Goal: Task Accomplishment & Management: Complete application form

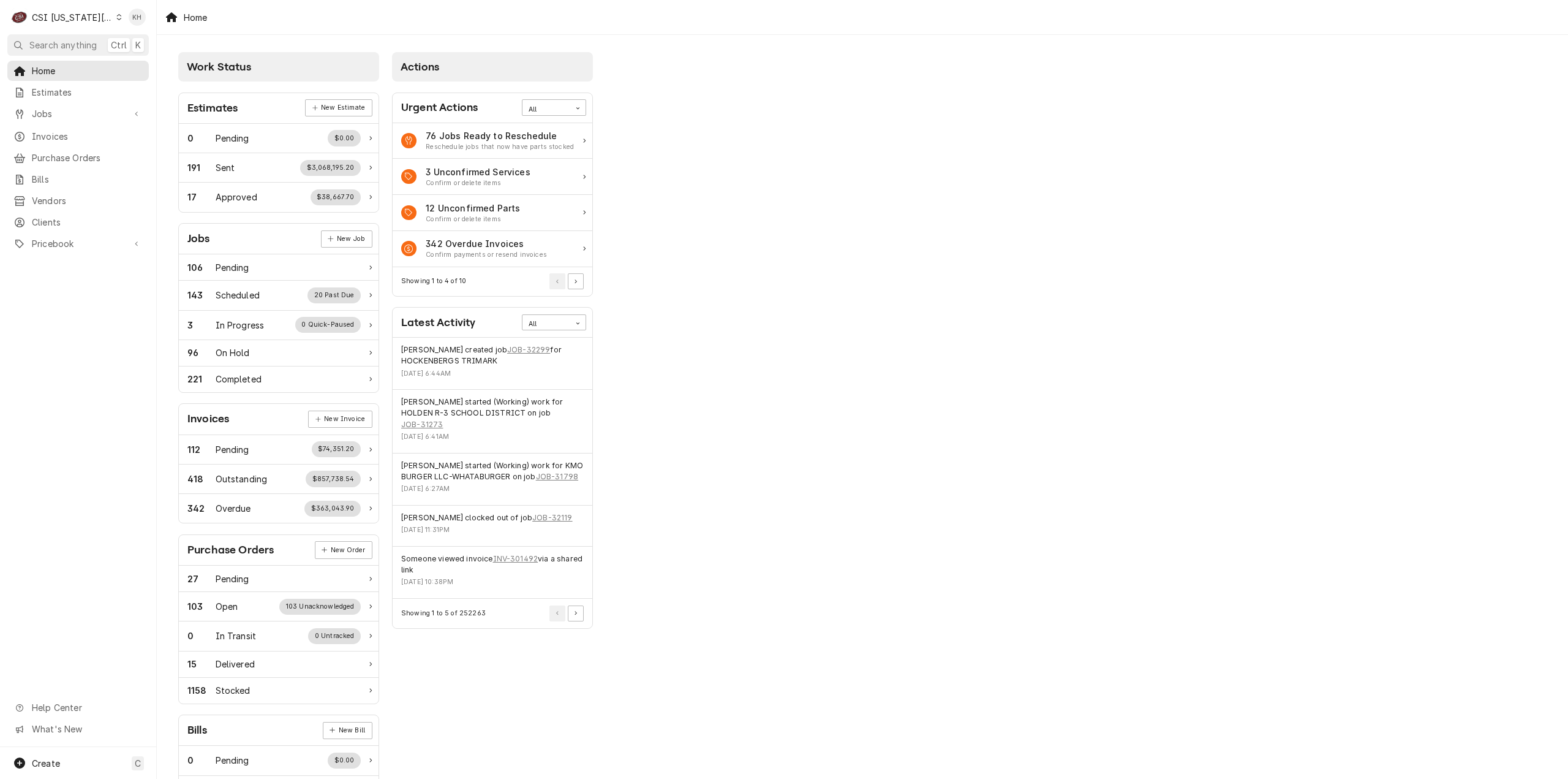
click at [778, 33] on div "Home" at bounding box center [862, 17] width 1411 height 34
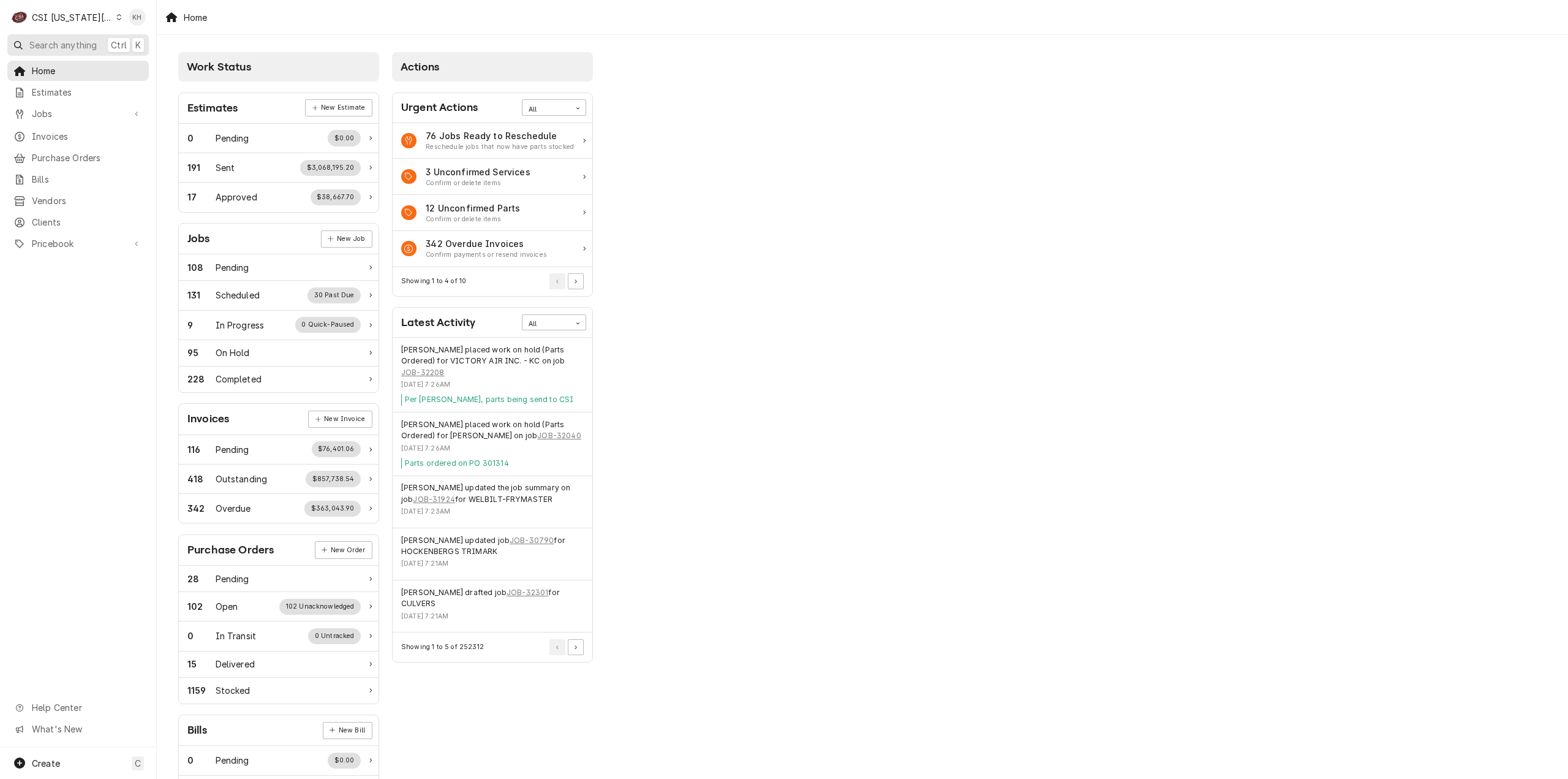
click at [79, 45] on span "Search anything" at bounding box center [63, 45] width 67 height 13
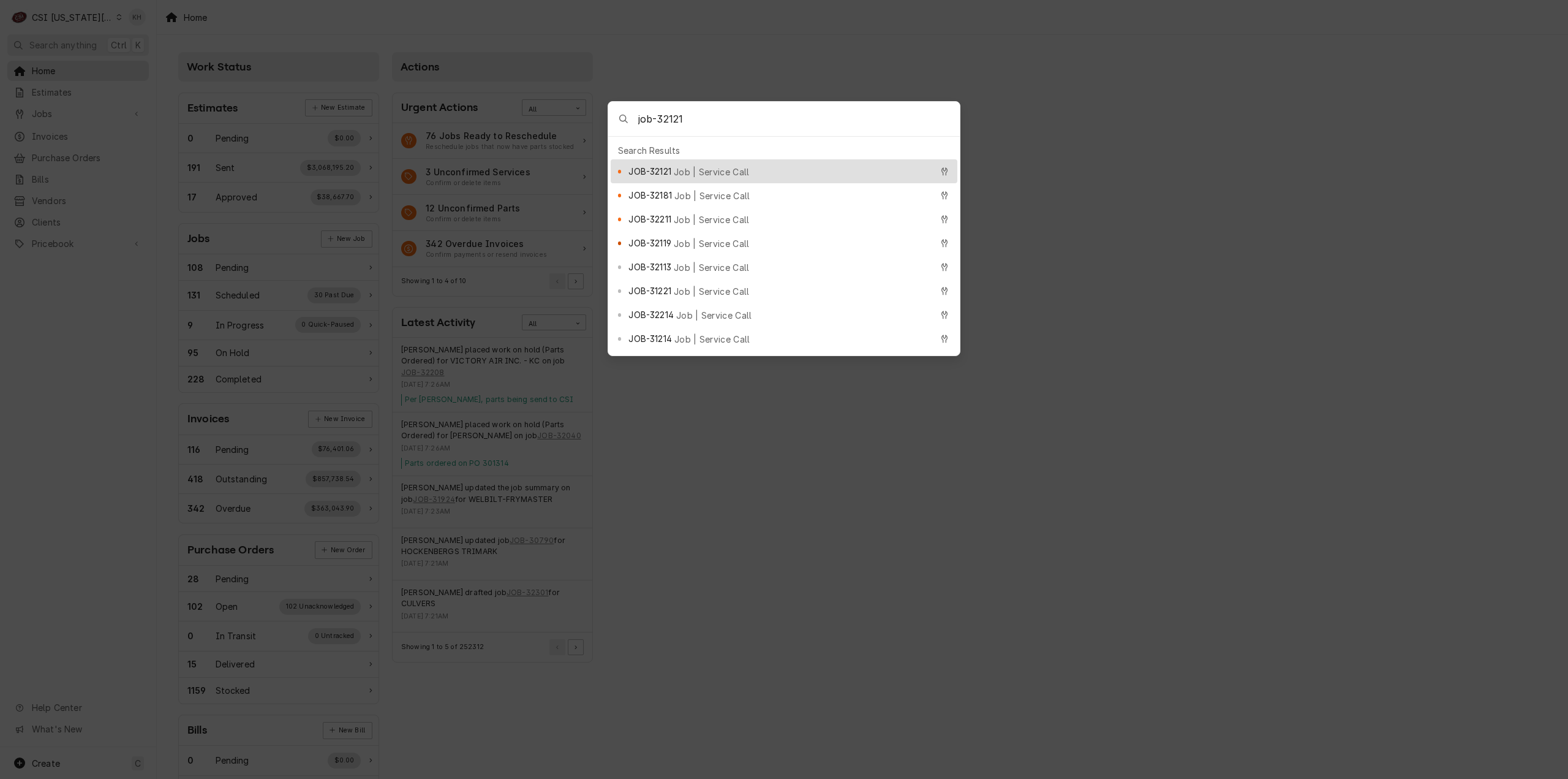
type input "job-32121"
click at [738, 164] on div "JOB-32121 Job | Service Call" at bounding box center [780, 171] width 302 height 14
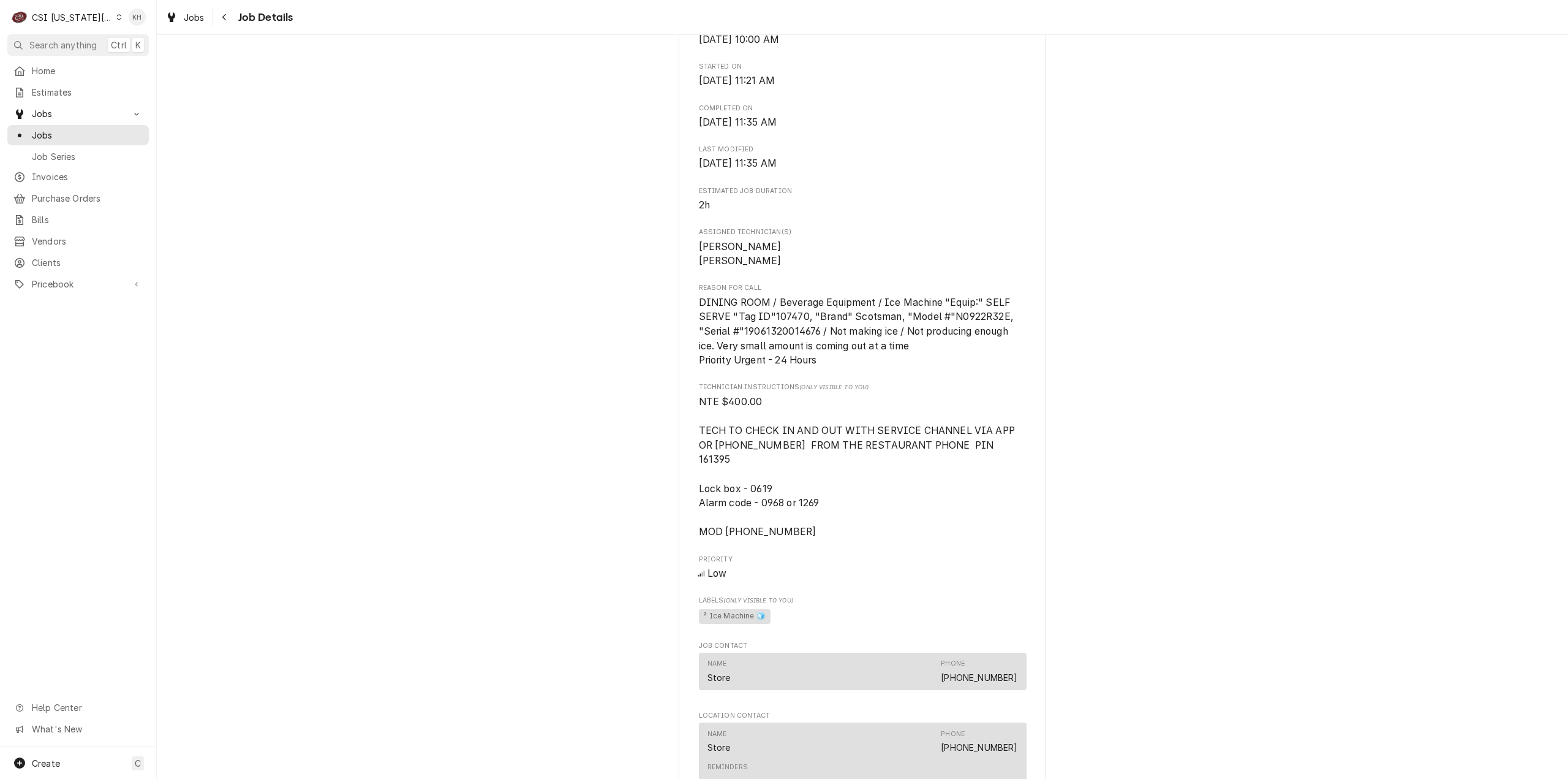
scroll to position [980, 0]
click at [786, 535] on span "NTE $400.00 TECH TO CHECK IN AND OUT WITH SERVICE CHANNEL VIA APP OR 516- 500-7…" at bounding box center [862, 468] width 328 height 145
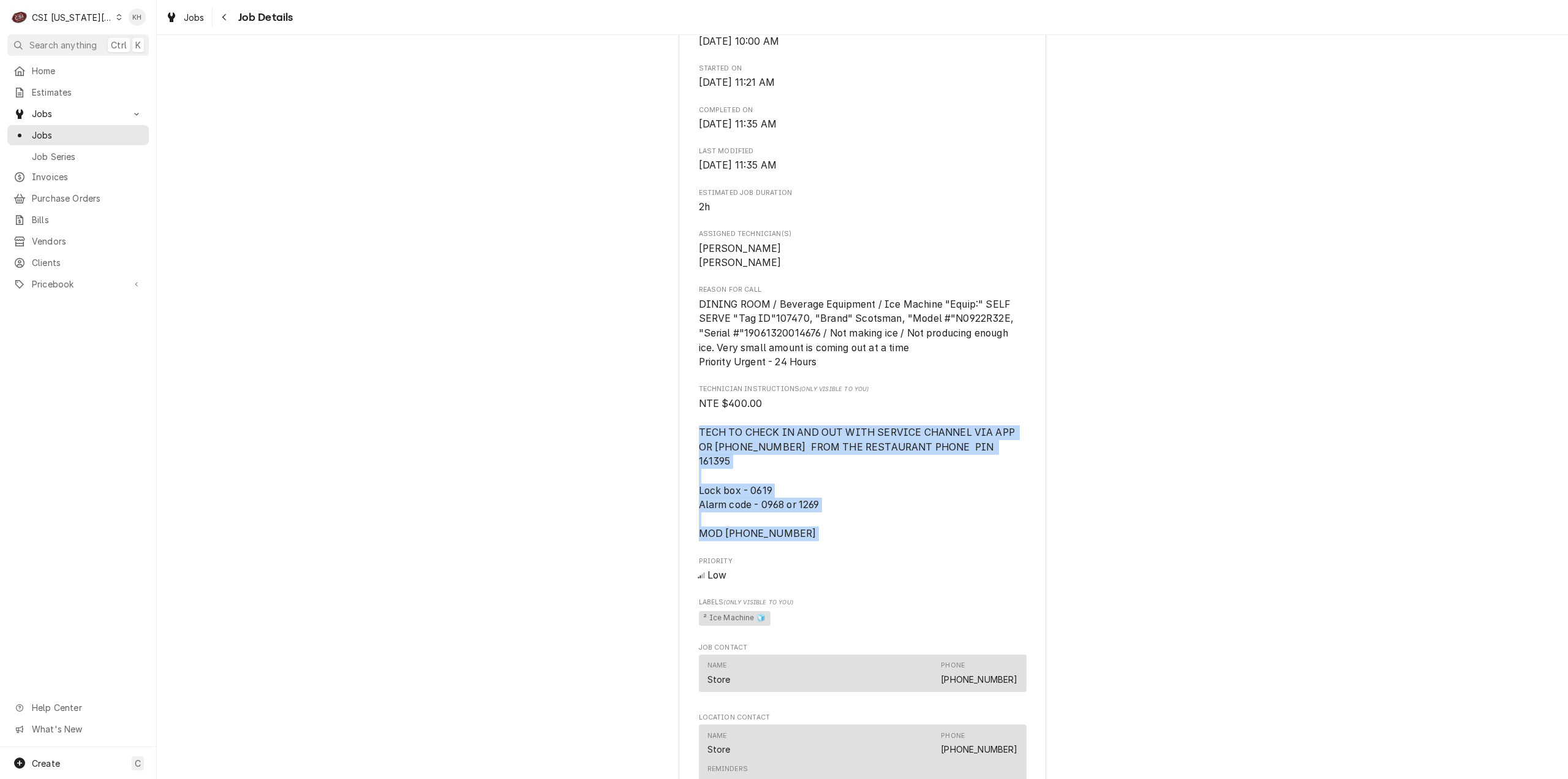
drag, startPoint x: 786, startPoint y: 535, endPoint x: 691, endPoint y: 450, distance: 127.5
click at [691, 450] on div "RAISING CANES Raising Canes #483 / 1599 E North Ave, Belton, MO 64012 Open in M…" at bounding box center [863, 173] width 368 height 2151
copy span "TECH TO CHECK IN AND OUT WITH SERVICE CHANNEL VIA APP OR 516- 500-7776 FROM THE…"
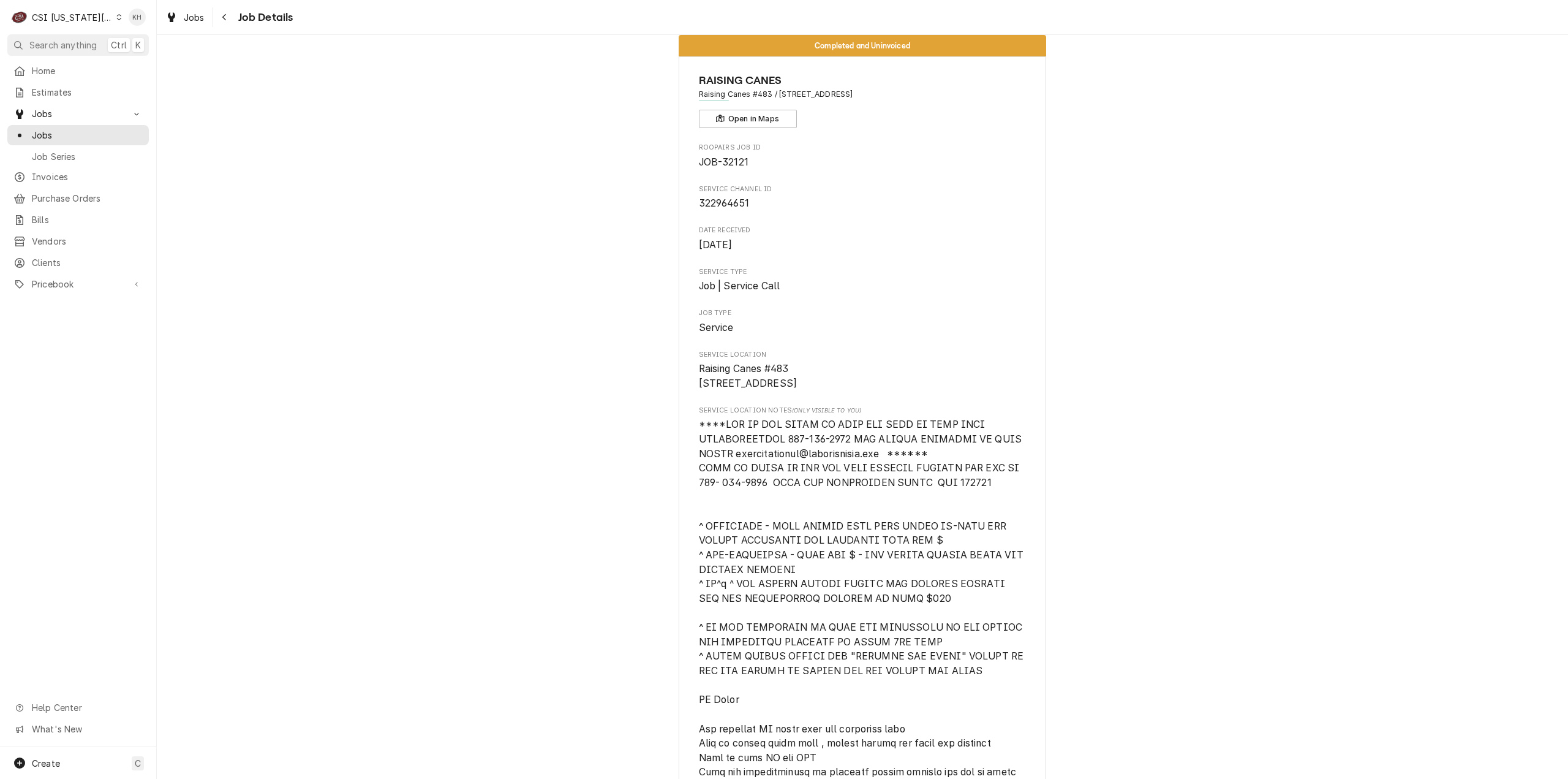
scroll to position [0, 0]
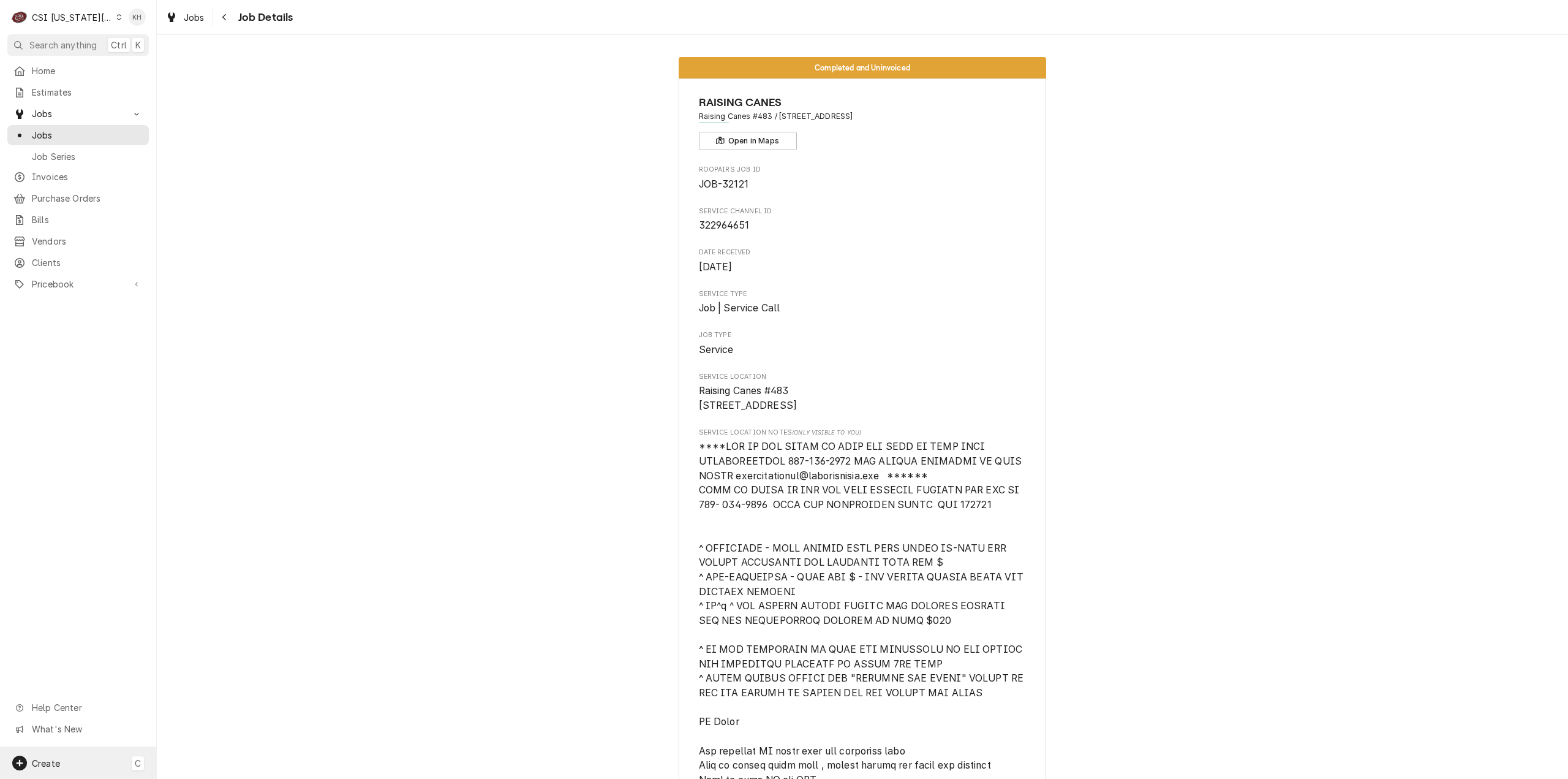
click at [80, 765] on div "Create C" at bounding box center [78, 763] width 156 height 32
click at [201, 638] on div "Job" at bounding box center [229, 637] width 82 height 13
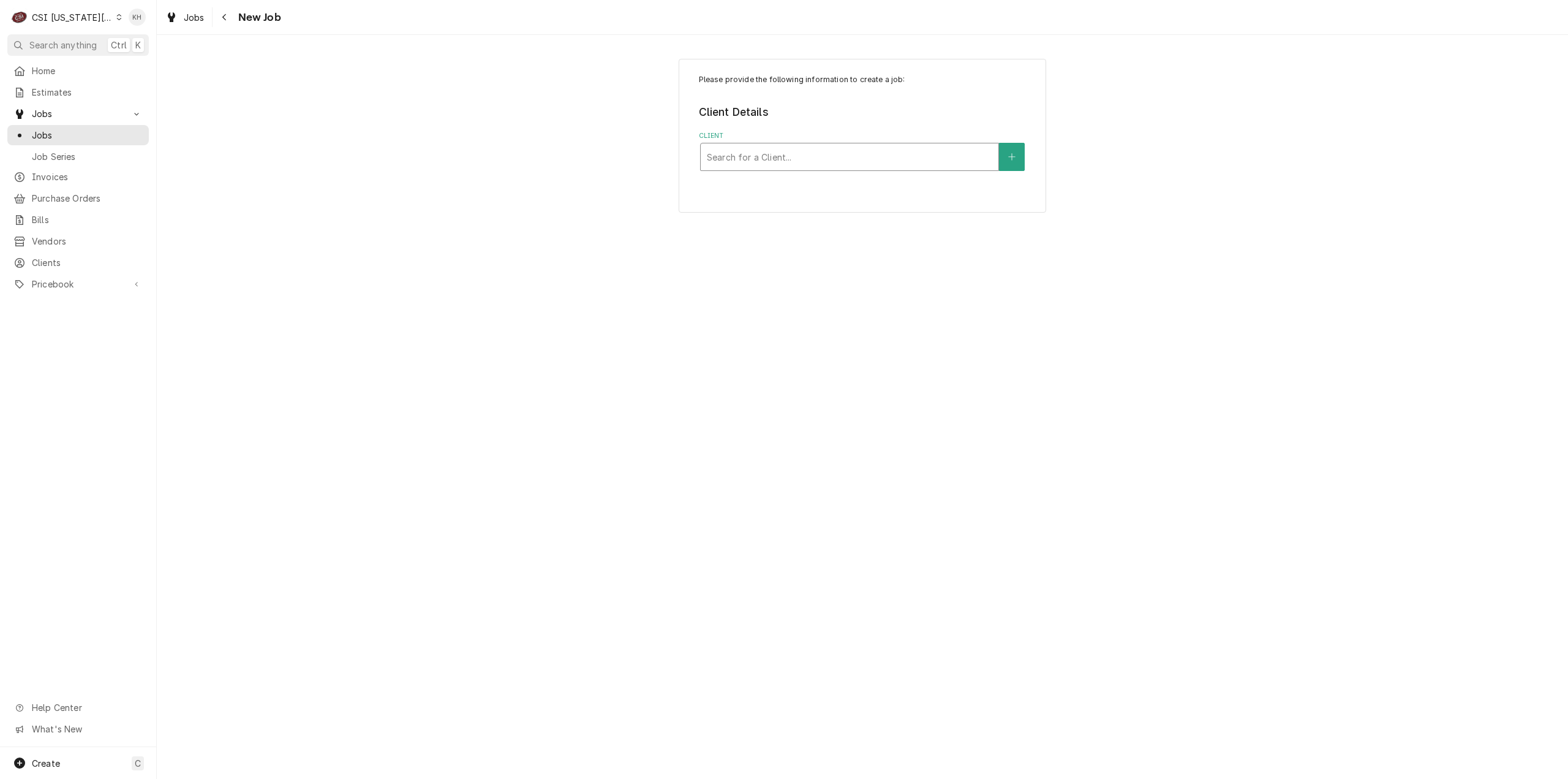
click at [832, 156] on div "Client" at bounding box center [849, 156] width 285 height 22
type input "1599 e"
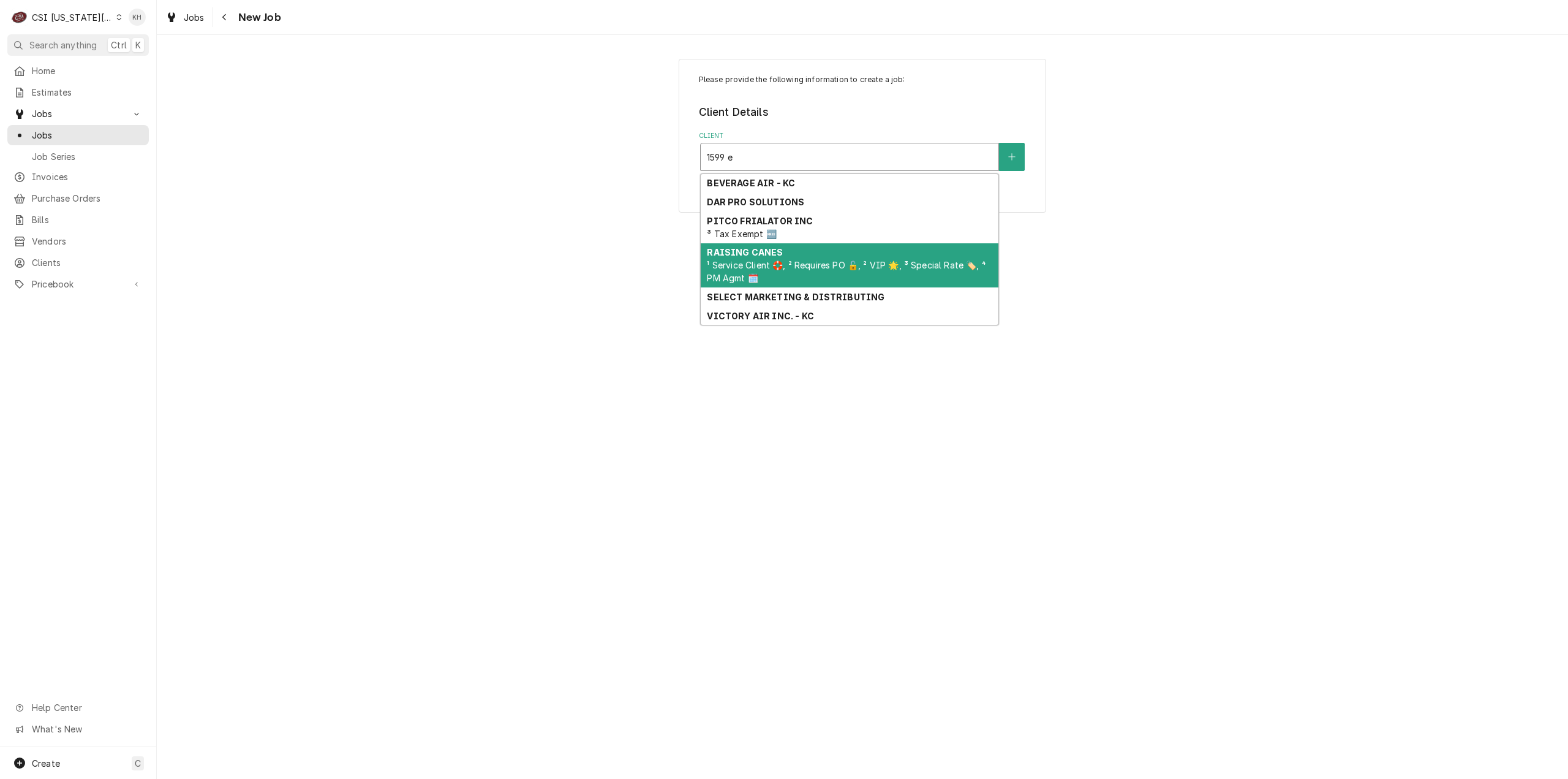
click at [806, 264] on span "¹ Service Client 🛟, ² Requires PO 🔓, ² VIP 🌟, ³ Special Rate 🏷️, ⁴ PM Agmt 🗓️" at bounding box center [846, 271] width 279 height 23
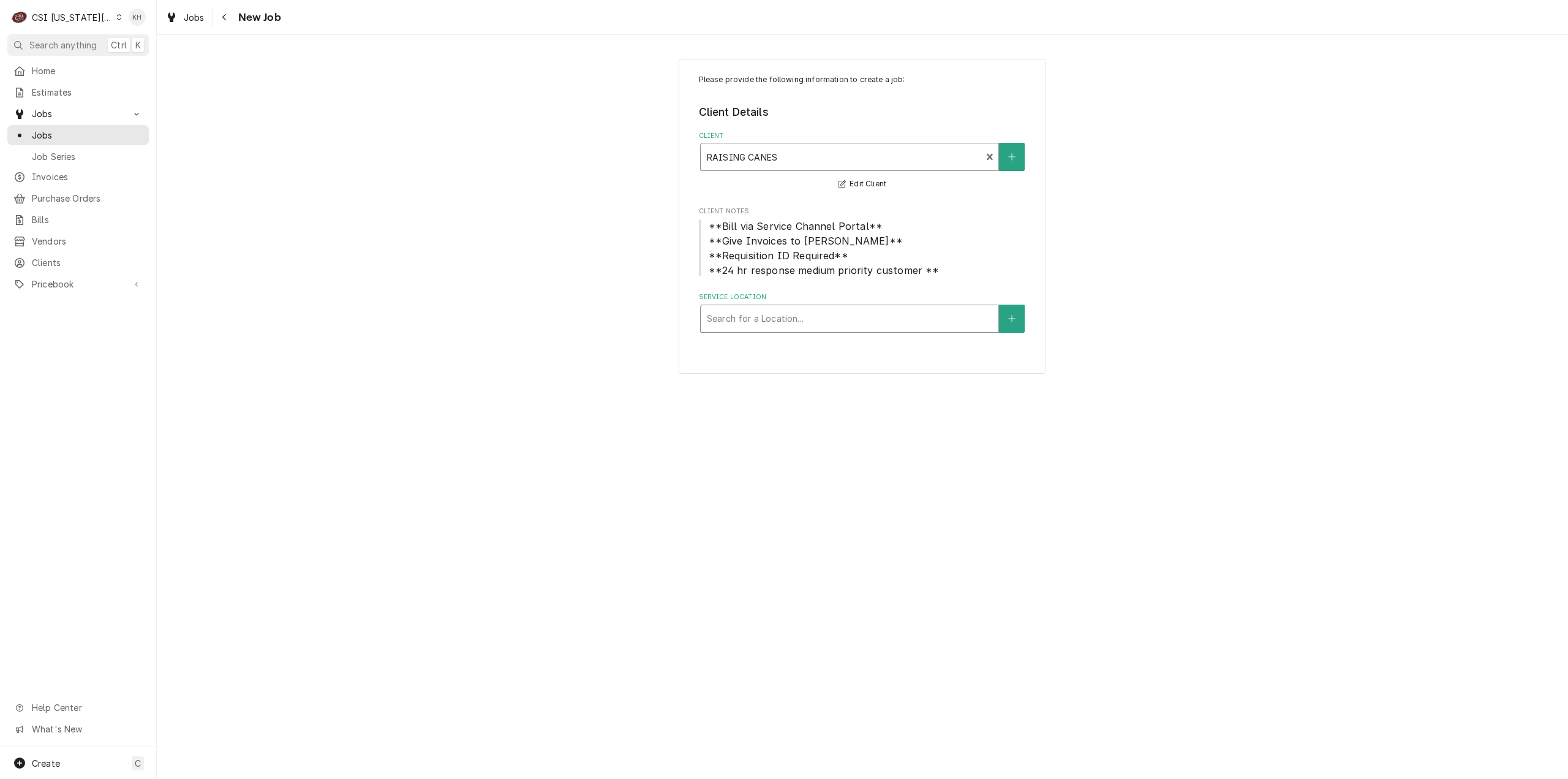
click at [832, 312] on div "Service Location" at bounding box center [849, 318] width 285 height 22
type input "1599"
click at [800, 345] on div "Raising Canes #483 / 1599 E North Ave, Belton, MO 64012" at bounding box center [850, 344] width 297 height 19
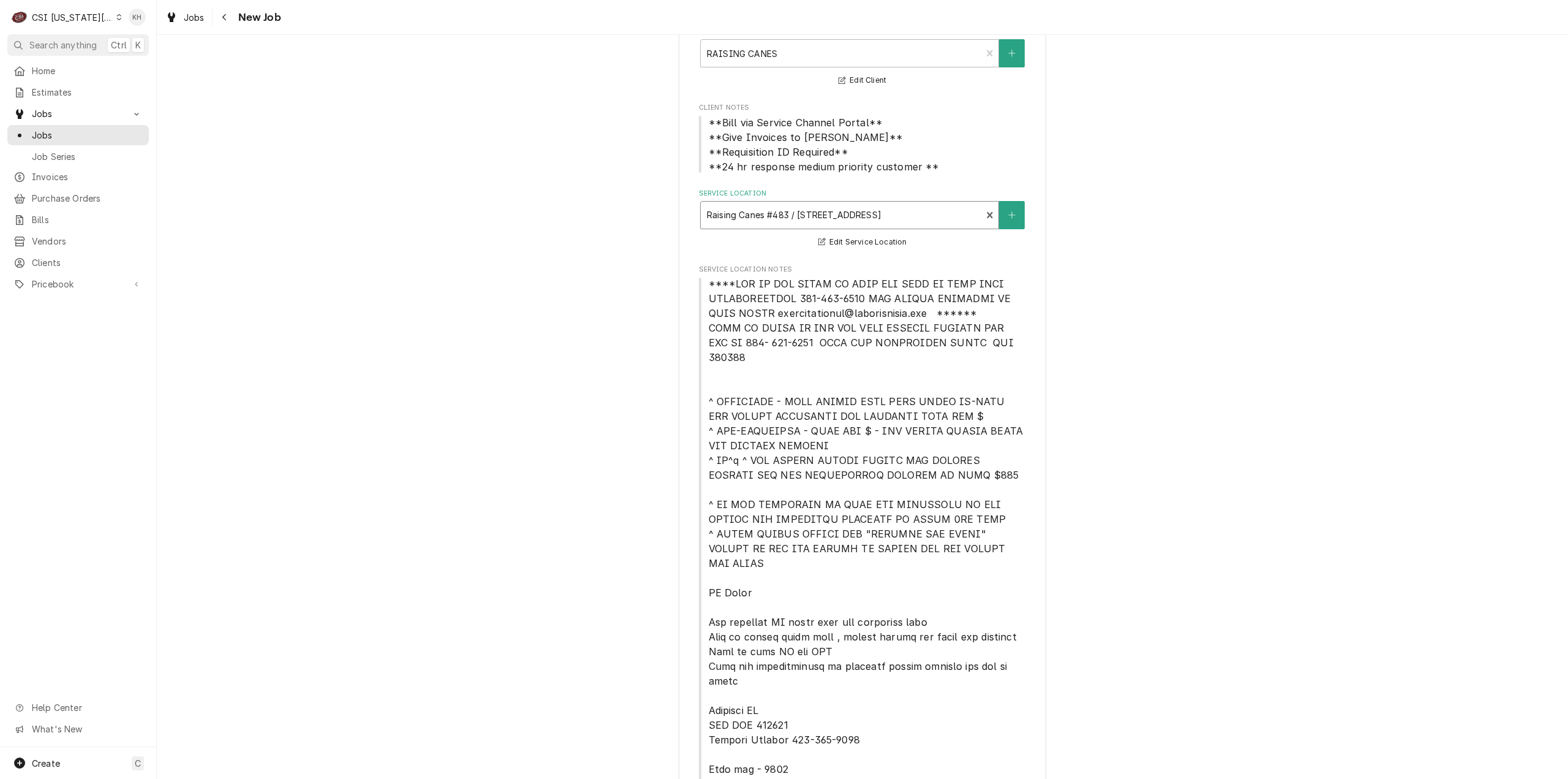
scroll to position [552, 0]
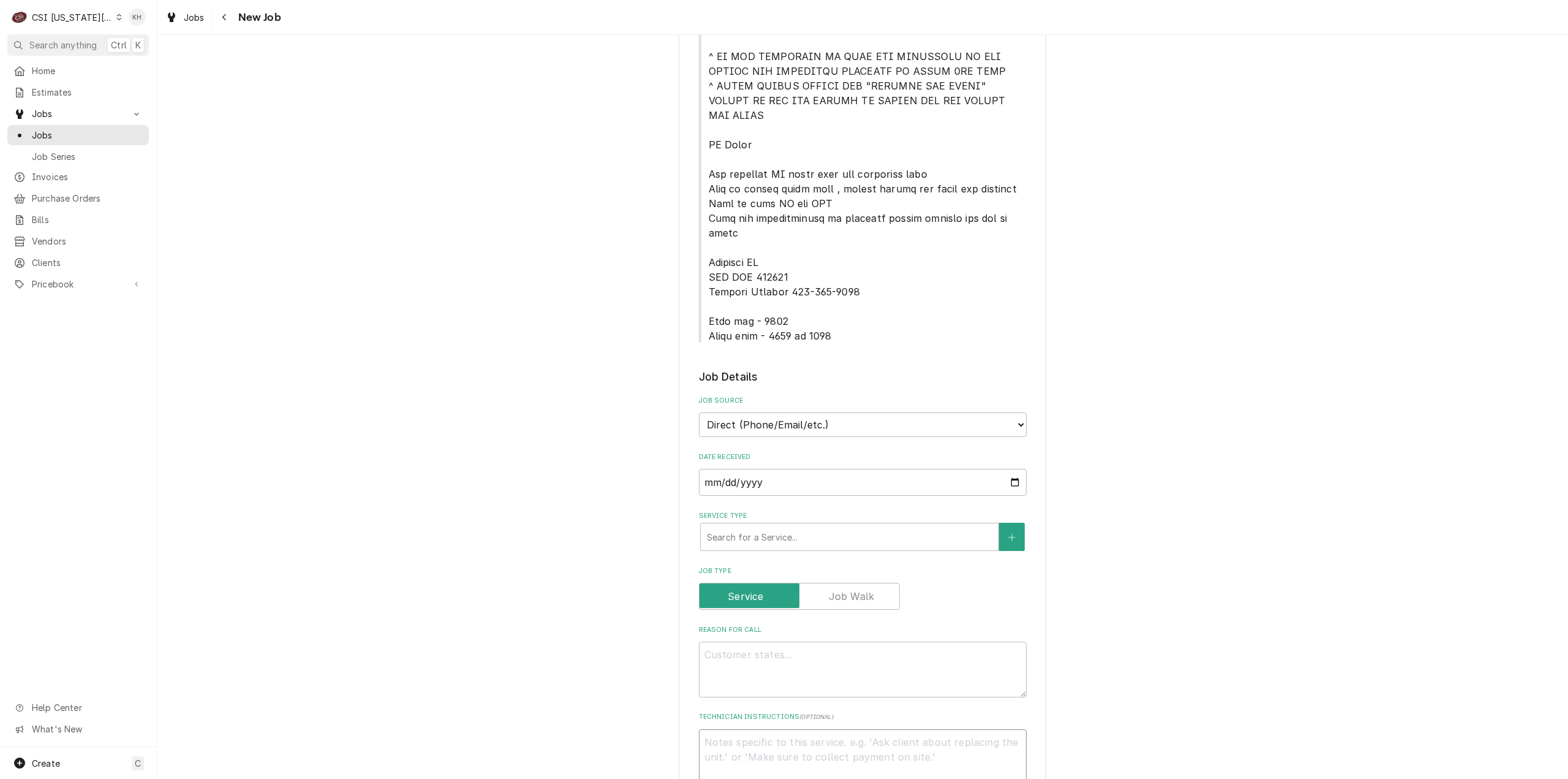
click at [822, 729] on textarea "Technician Instructions ( optional )" at bounding box center [862, 757] width 328 height 56
paste textarea "TECH TO CHECK IN AND OUT WITH SERVICE CHANNEL VIA APP OR 516- 500-7776 FROM THE…"
type textarea "x"
type textarea "TECH TO CHECK IN AND OUT WITH SERVICE CHANNEL VIA APP OR 516- 500-7776 FROM THE…"
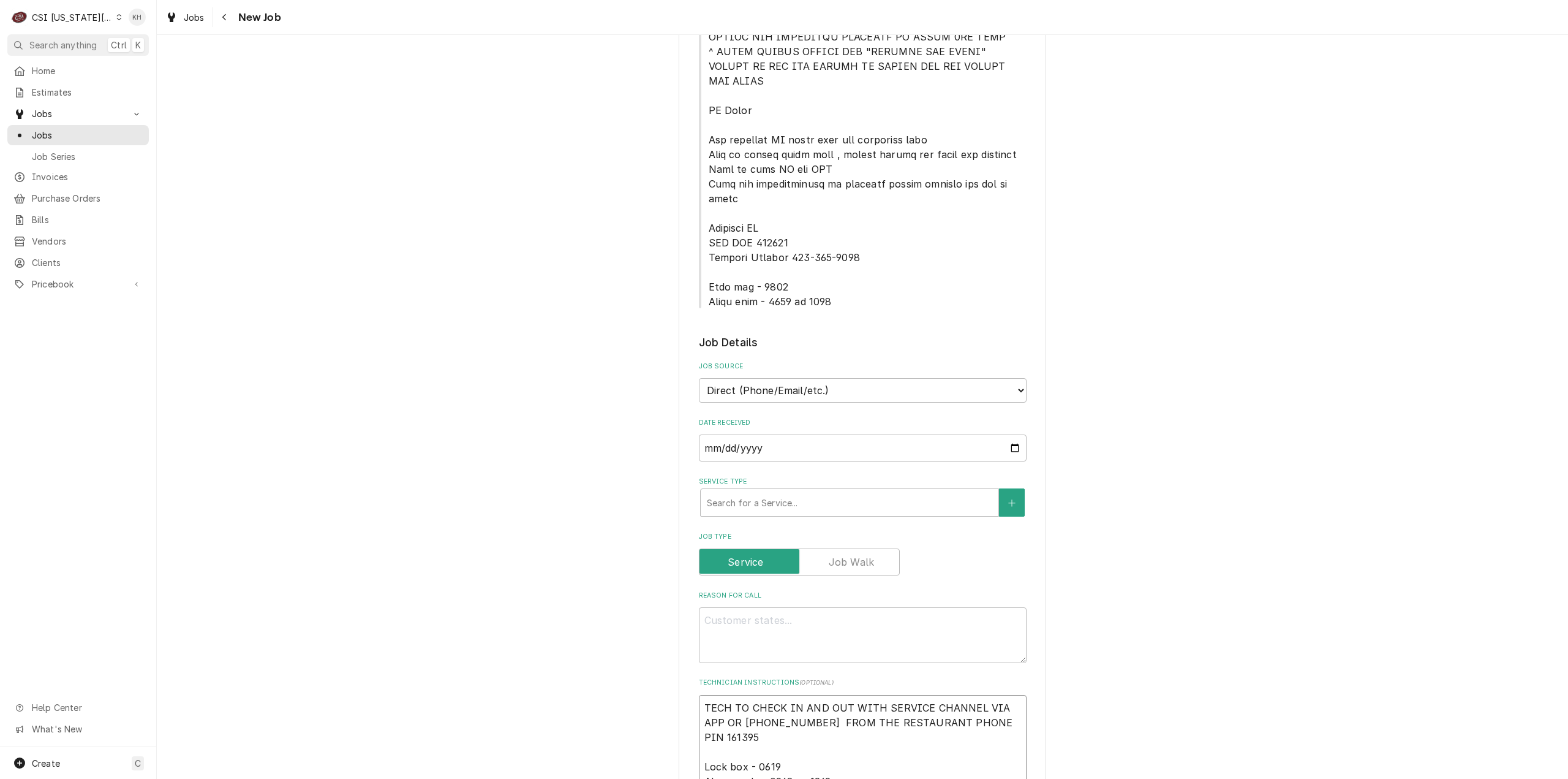
type textarea "x"
type textarea "TECH TO CHECK IN AND OUT WITH SERVICE CHANNEL VIA APP OR 516- 500-7776 FROM THE…"
click at [699, 695] on textarea "TECH TO CHECK IN AND OUT WITH SERVICE CHANNEL VIA APP OR 516- 500-7776 FROM THE…" at bounding box center [862, 752] width 328 height 114
type textarea "x"
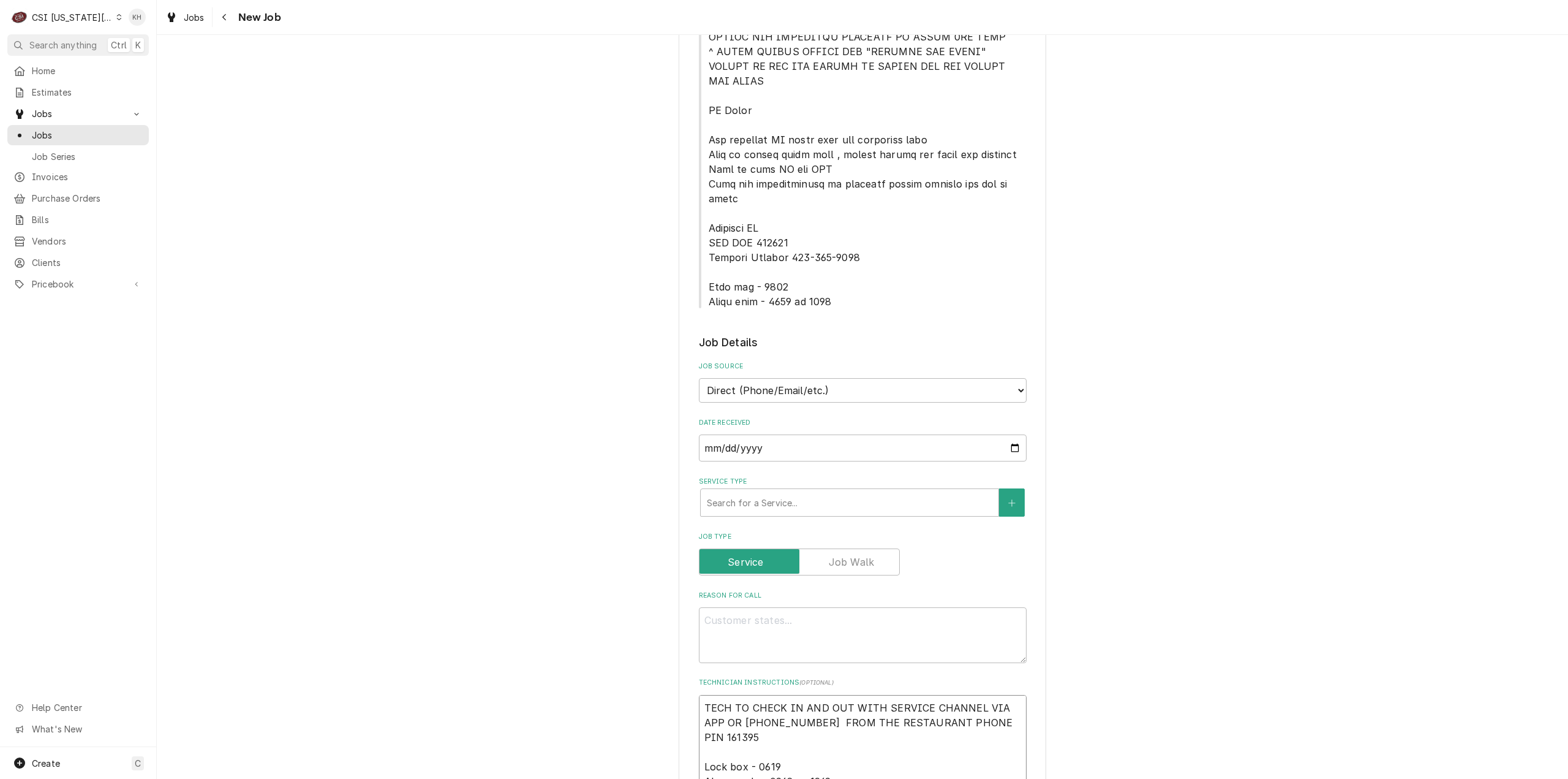
type textarea "TECH TO CHECK IN AND OUT WITH SERVICE CHANNEL VIA APP OR 516- 500-7776 FROM THE…"
type textarea "x"
type textarea "TECH TO CHECK IN AND OUT WITH SERVICE CHANNEL VIA APP OR 516- 500-7776 FROM THE…"
type textarea "x"
type textarea "R TECH TO CHECK IN AND OUT WITH SERVICE CHANNEL VIA APP OR 516- 500-7776 FROM T…"
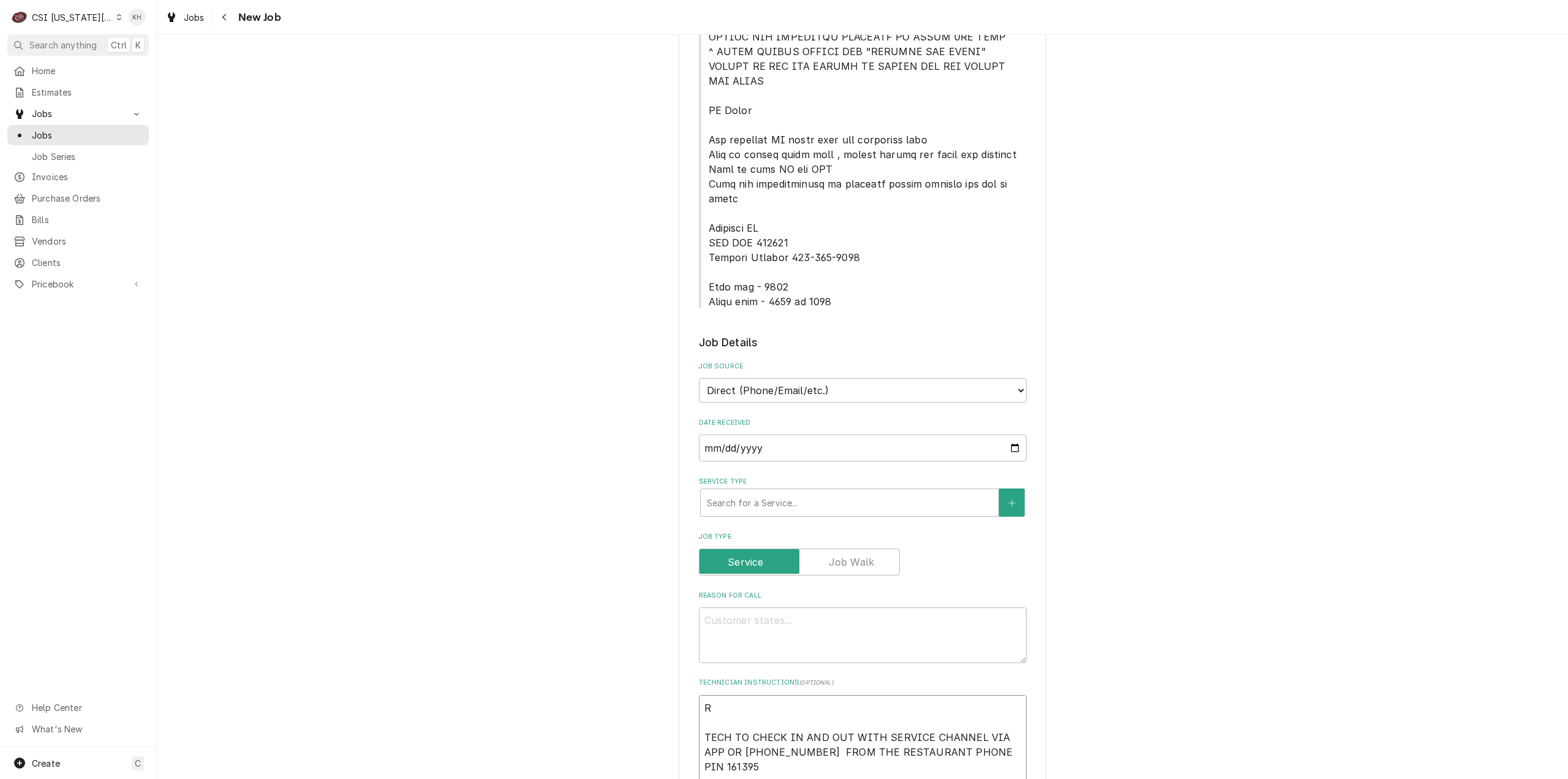
type textarea "x"
type textarea "RE TECH TO CHECK IN AND OUT WITH SERVICE CHANNEL VIA APP OR 516- 500-7776 FROM …"
type textarea "x"
type textarea "REC TECH TO CHECK IN AND OUT WITH SERVICE CHANNEL VIA APP OR 516- 500-7776 FROM…"
type textarea "x"
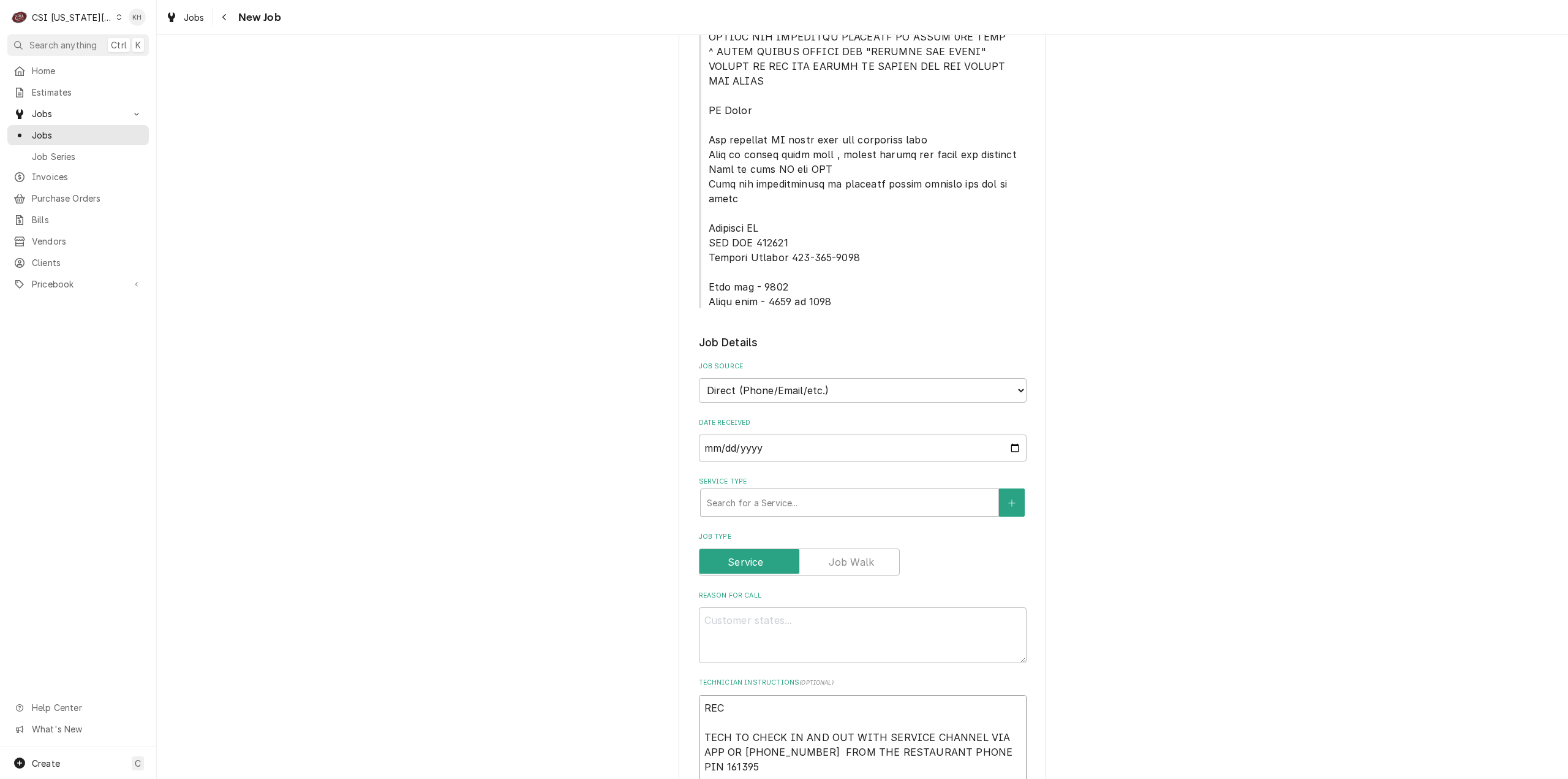
type textarea "RECA TECH TO CHECK IN AND OUT WITH SERVICE CHANNEL VIA APP OR 516- 500-7776 FRO…"
type textarea "x"
type textarea "RECAL TECH TO CHECK IN AND OUT WITH SERVICE CHANNEL VIA APP OR 516- 500-7776 FR…"
type textarea "x"
type textarea "RECALL TECH TO CHECK IN AND OUT WITH SERVICE CHANNEL VIA APP OR 516- 500-7776 F…"
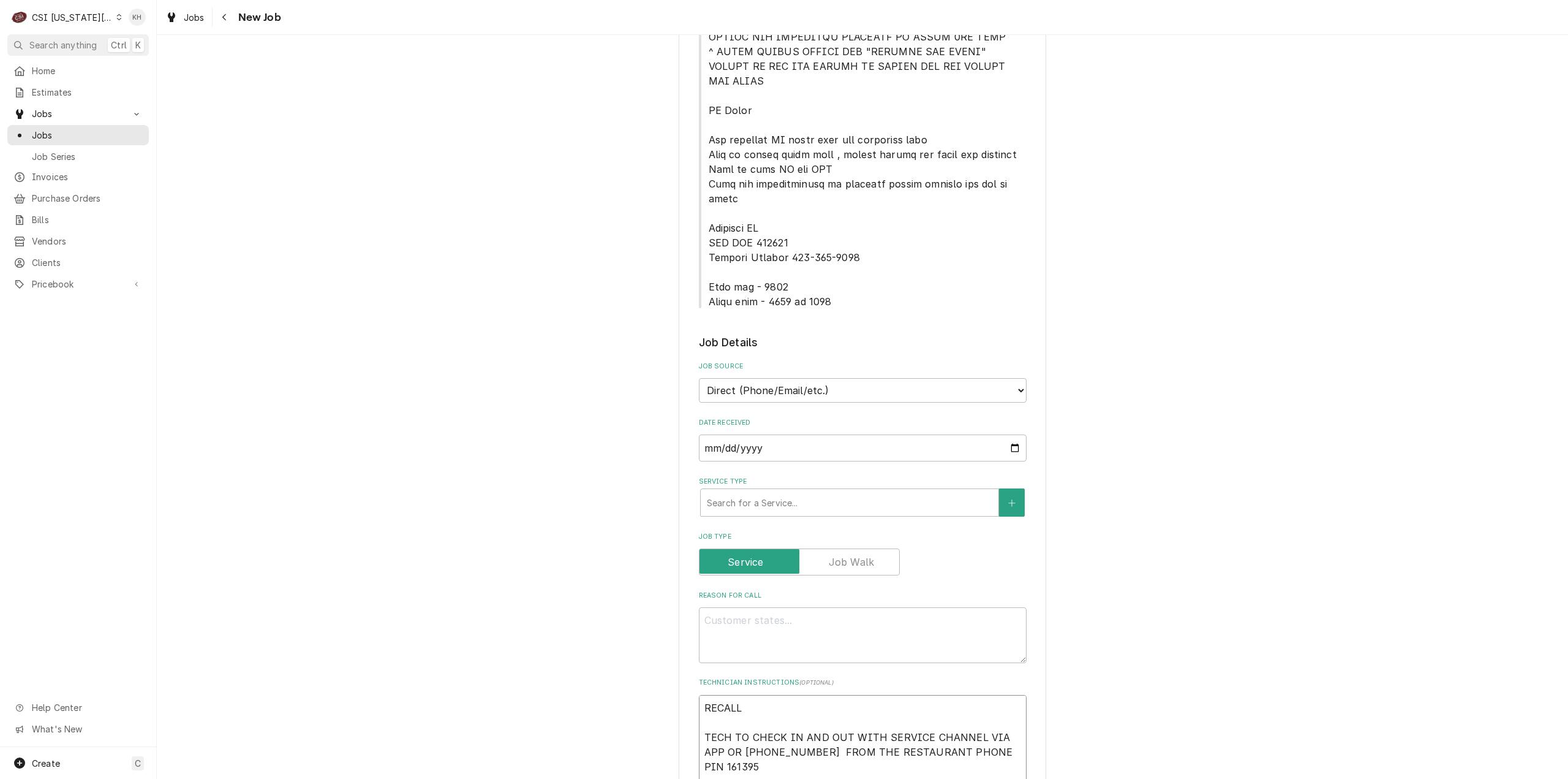
type textarea "x"
type textarea "RECALL TECH TO CHECK IN AND OUT WITH SERVICE CHANNEL VIA APP OR 516- 500-7776 F…"
type textarea "x"
type textarea "RECALL J TECH TO CHECK IN AND OUT WITH SERVICE CHANNEL VIA APP OR 516- 500-7776…"
type textarea "x"
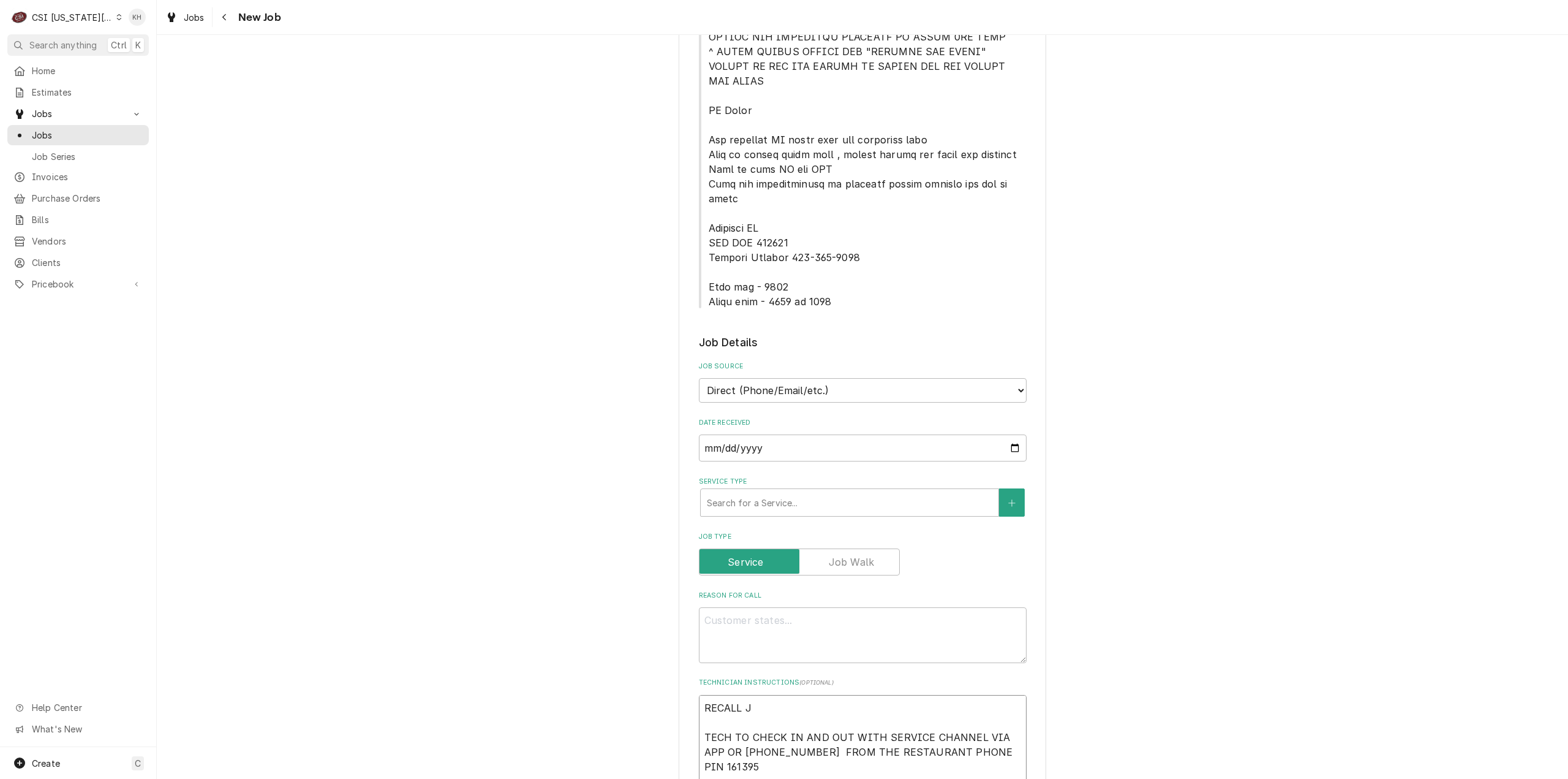
type textarea "RECALL JO TECH TO CHECK IN AND OUT WITH SERVICE CHANNEL VIA APP OR 516- 500-777…"
type textarea "x"
type textarea "RECALL JOB TECH TO CHECK IN AND OUT WITH SERVICE CHANNEL VIA APP OR 516- 500-77…"
type textarea "x"
type textarea "RECALL JOB- TECH TO CHECK IN AND OUT WITH SERVICE CHANNEL VIA APP OR 516- 500-7…"
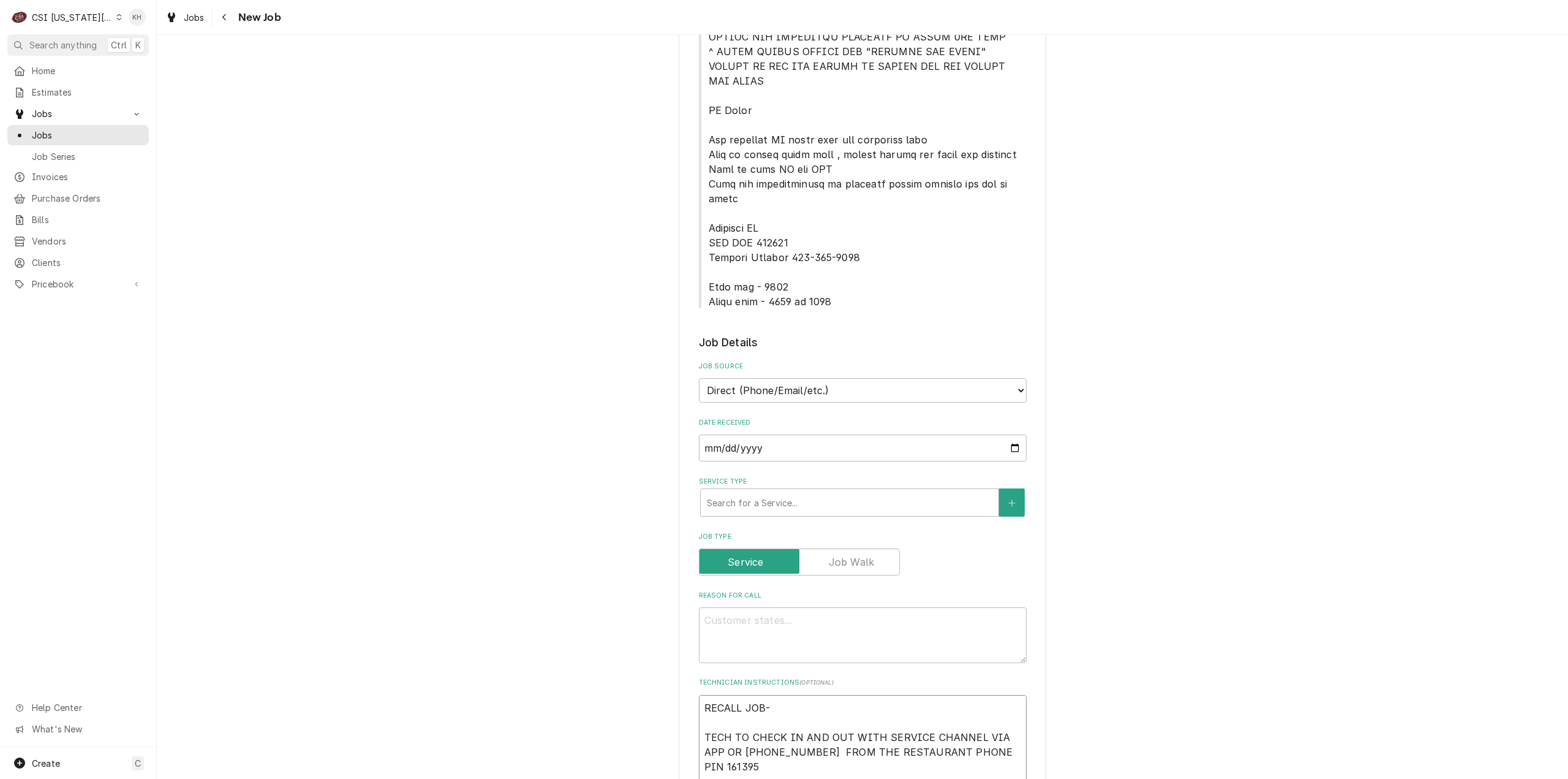
type textarea "x"
type textarea "RECALL JOB-3 TECH TO CHECK IN AND OUT WITH SERVICE CHANNEL VIA APP OR 516- 500-…"
type textarea "x"
type textarea "RECALL JOB-32 TECH TO CHECK IN AND OUT WITH SERVICE CHANNEL VIA APP OR 516- 500…"
type textarea "x"
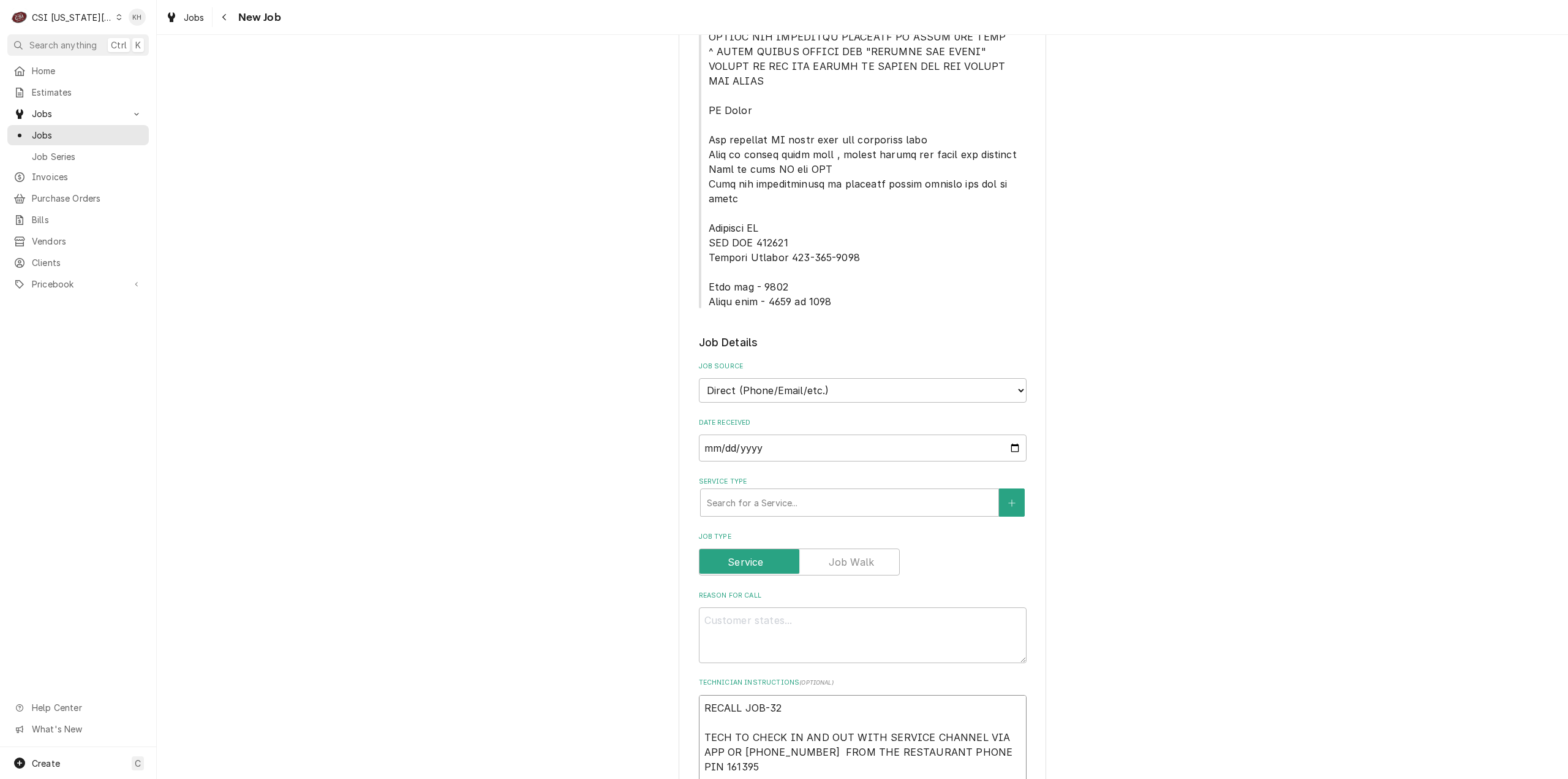
type textarea "RECALL JOB-321 TECH TO CHECK IN AND OUT WITH SERVICE CHANNEL VIA APP OR 516- 50…"
type textarea "x"
type textarea "RECALL JOB-3212 TECH TO CHECK IN AND OUT WITH SERVICE CHANNEL VIA APP OR 516- 5…"
type textarea "x"
type textarea "RECALL JOB-32121 TECH TO CHECK IN AND OUT WITH SERVICE CHANNEL VIA APP OR 516- …"
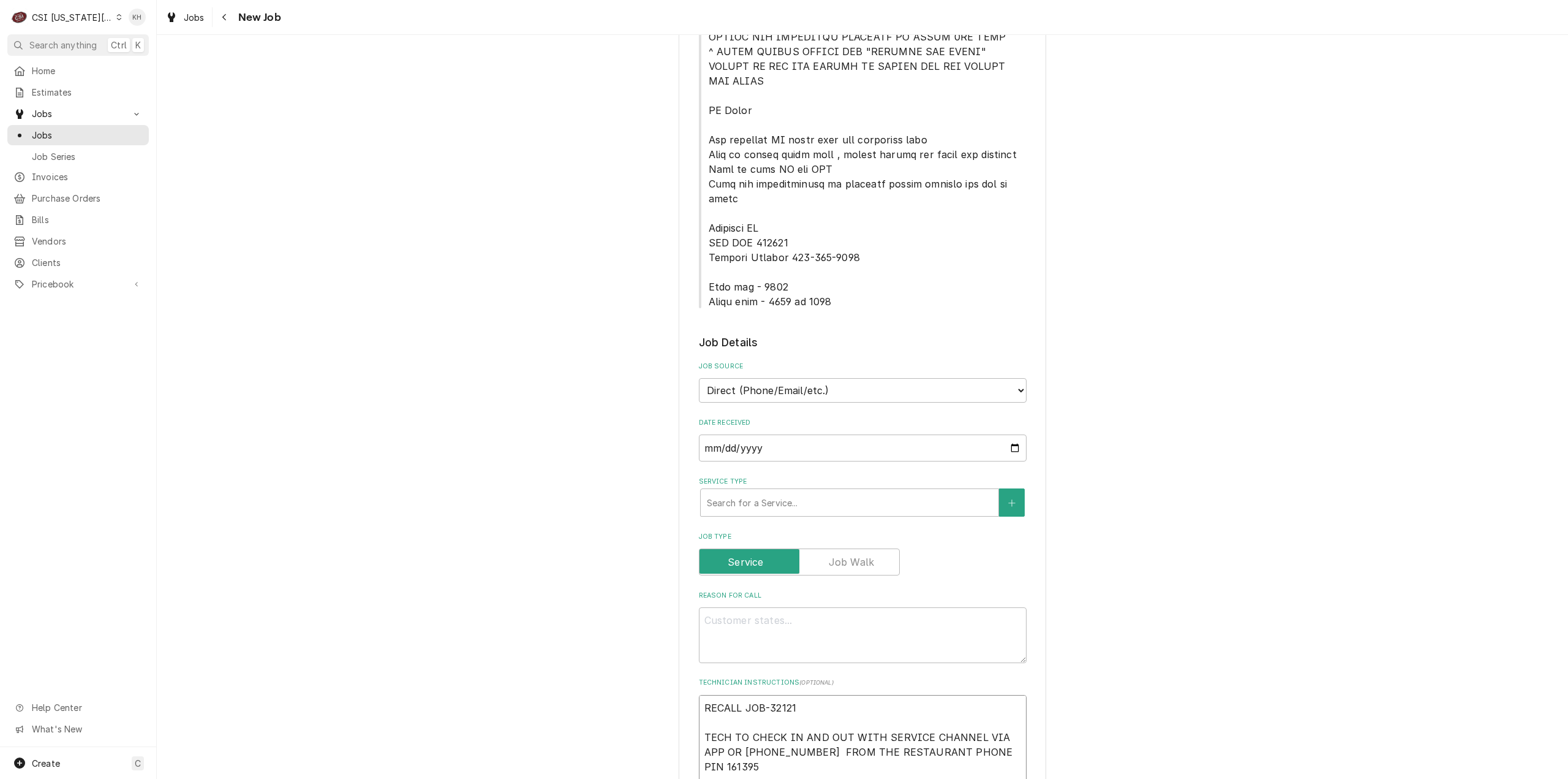
type textarea "x"
type textarea "RECALL JOB-32121 TECH TO CHECK IN AND OUT WITH SERVICE CHANNEL VIA APP OR 516- …"
type textarea "x"
type textarea "RECALL JOB-32121 / TECH TO CHECK IN AND OUT WITH SERVICE CHANNEL VIA APP OR 516…"
type textarea "x"
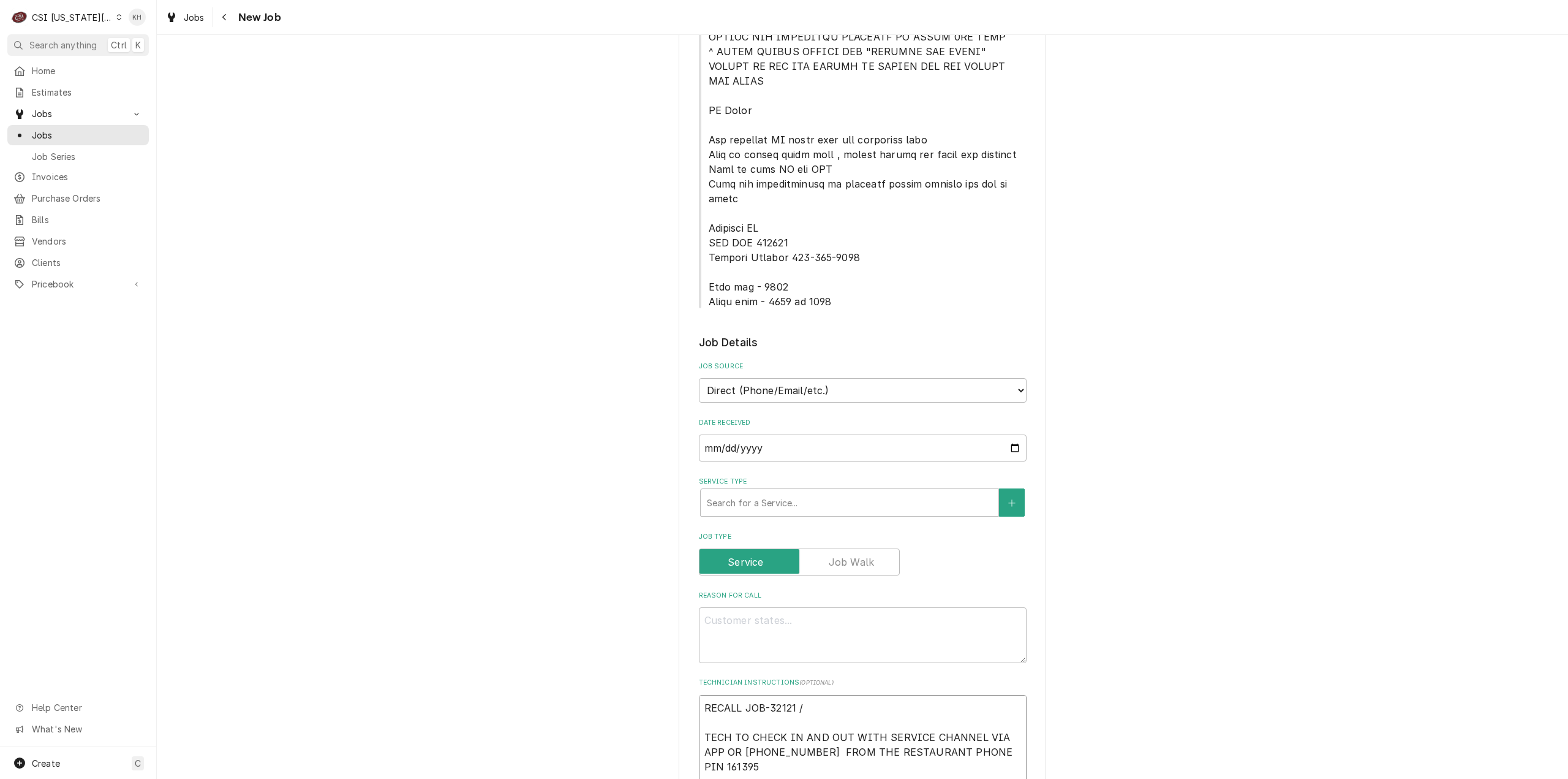
type textarea "RECALL JOB-32121 / TECH TO CHECK IN AND OUT WITH SERVICE CHANNEL VIA APP OR 516…"
type textarea "x"
type textarea "RECALL JOB-32121 / W TECH TO CHECK IN AND OUT WITH SERVICE CHANNEL VIA APP OR 5…"
type textarea "x"
type textarea "RECALL JOB-32121 / WO TECH TO CHECK IN AND OUT WITH SERVICE CHANNEL VIA APP OR …"
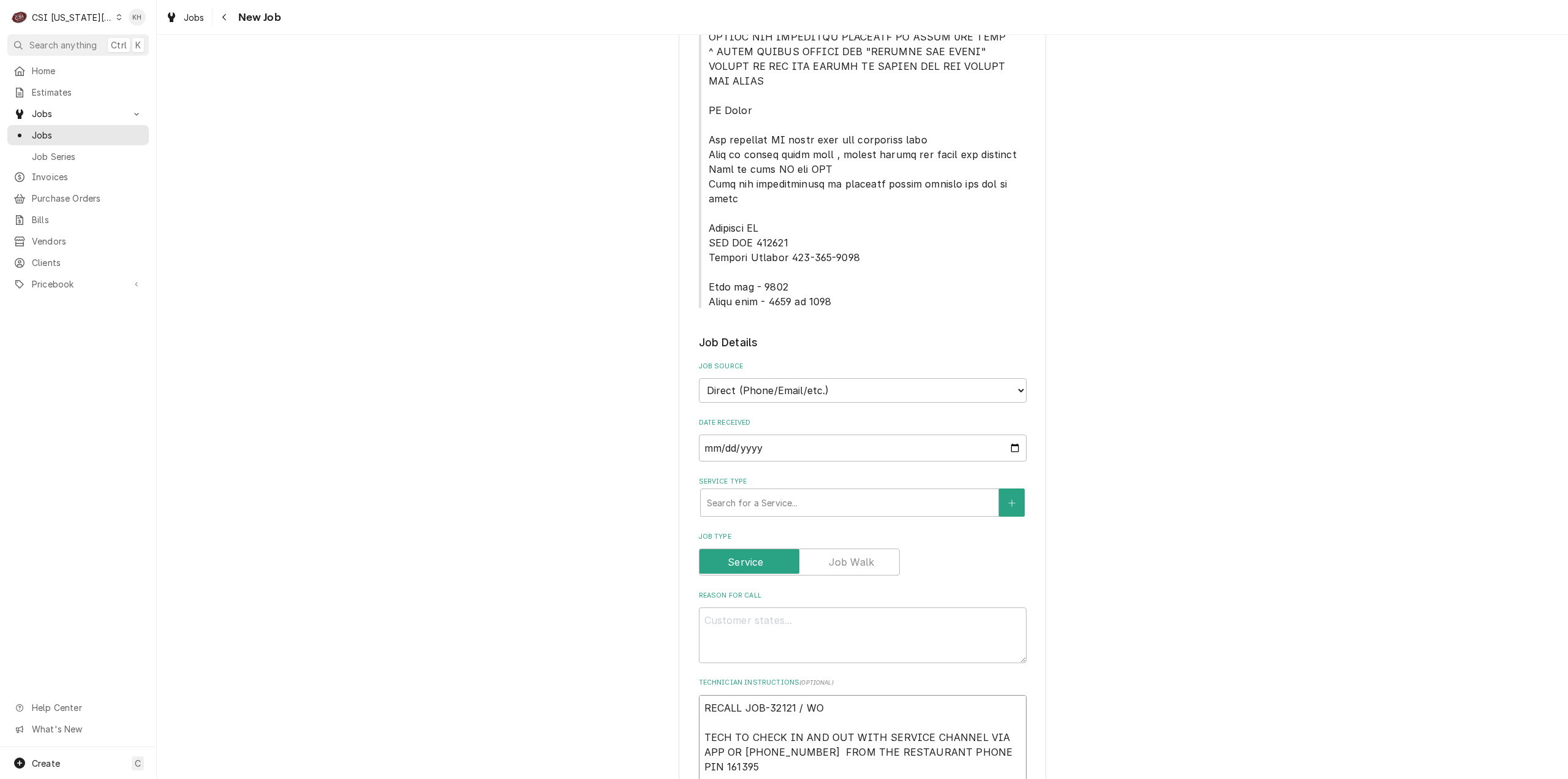
type textarea "x"
type textarea "RECALL JOB-32121 / WO TECH TO CHECK IN AND OUT WITH SERVICE CHANNEL VIA APP OR …"
type textarea "x"
type textarea "RECALL JOB-32121 / WO TECH TO CHECK IN AND OUT WITH SERVICE CHANNEL VIA APP OR …"
click at [835, 695] on textarea "RECALL JOB-32121 / WO TECH TO CHECK IN AND OUT WITH SERVICE CHANNEL VIA APP OR …" at bounding box center [862, 767] width 328 height 144
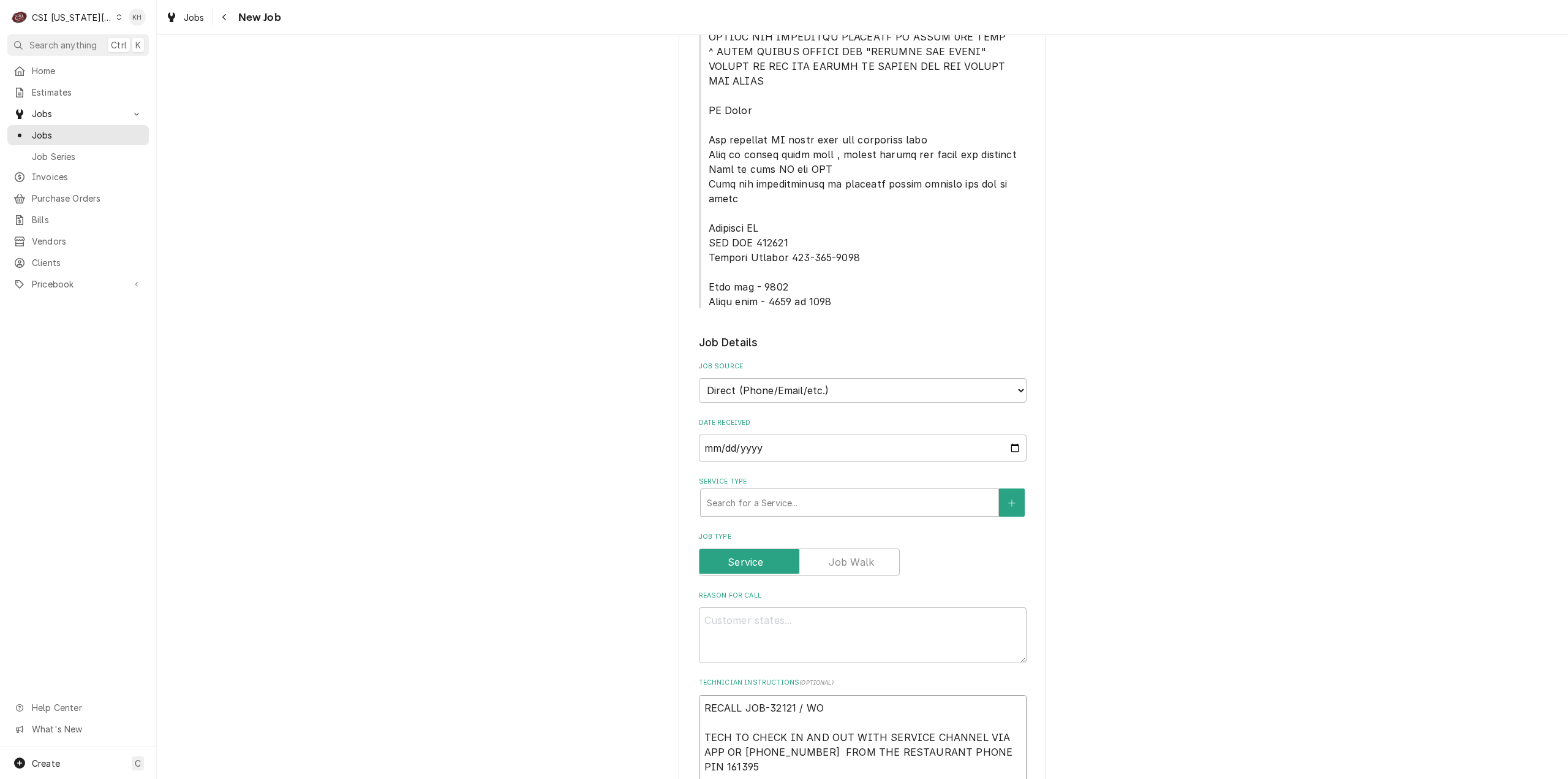
paste textarea "322964651"
type textarea "x"
type textarea "RECALL JOB-32121 / WO 322964651 TECH TO CHECK IN AND OUT WITH SERVICE CHANNEL V…"
type textarea "x"
type textarea "RECALL JOB-32121 / WO 322964651 TECH TO CHECK IN AND OUT WITH SERVICE CHANNEL V…"
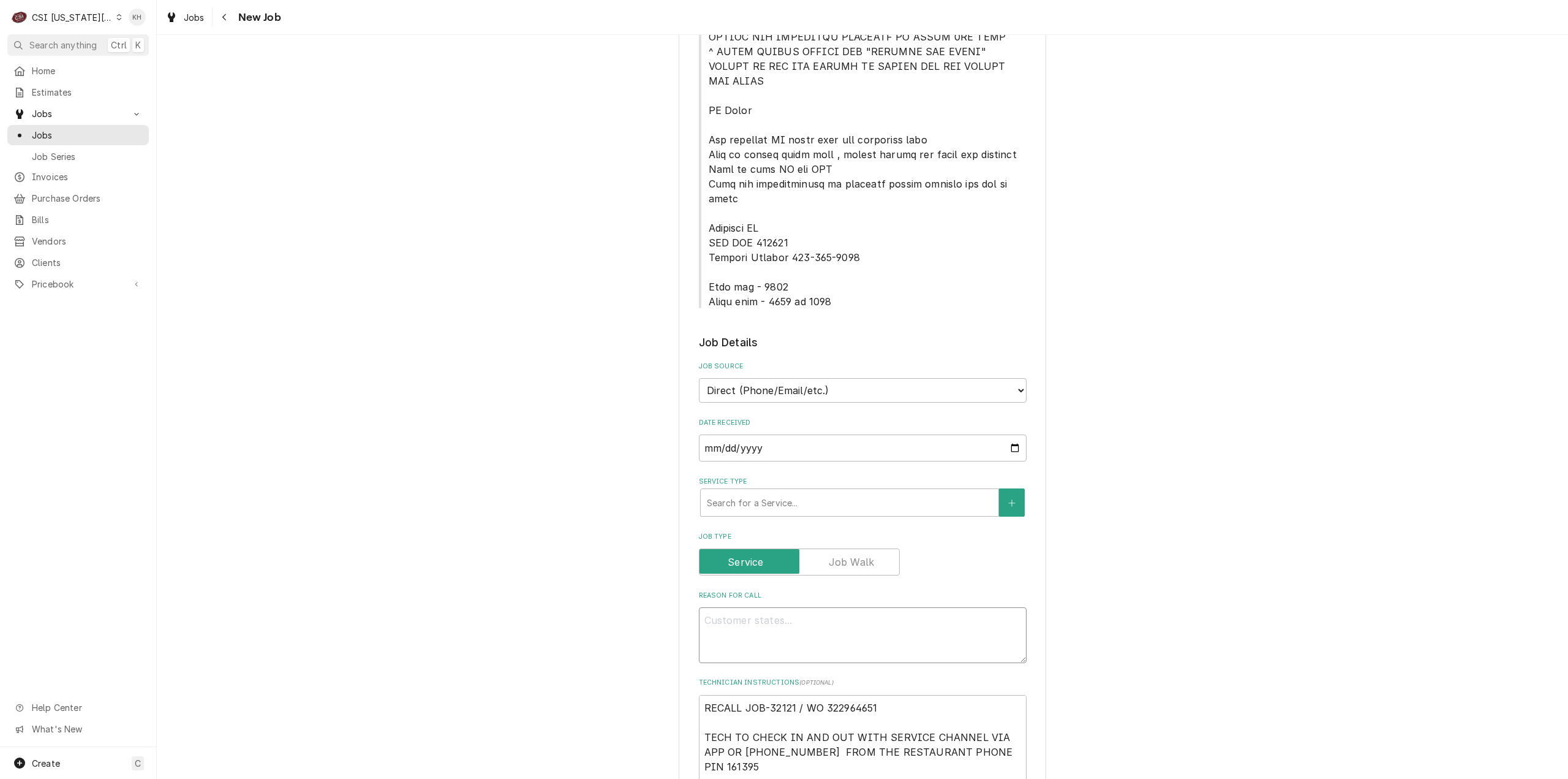
click at [862, 607] on textarea "Reason For Call" at bounding box center [862, 635] width 328 height 56
type textarea "x"
type textarea "I"
paste textarea "ce is producing now, but it’s freezing up again and not dispensing the ice at a…"
type textarea "x"
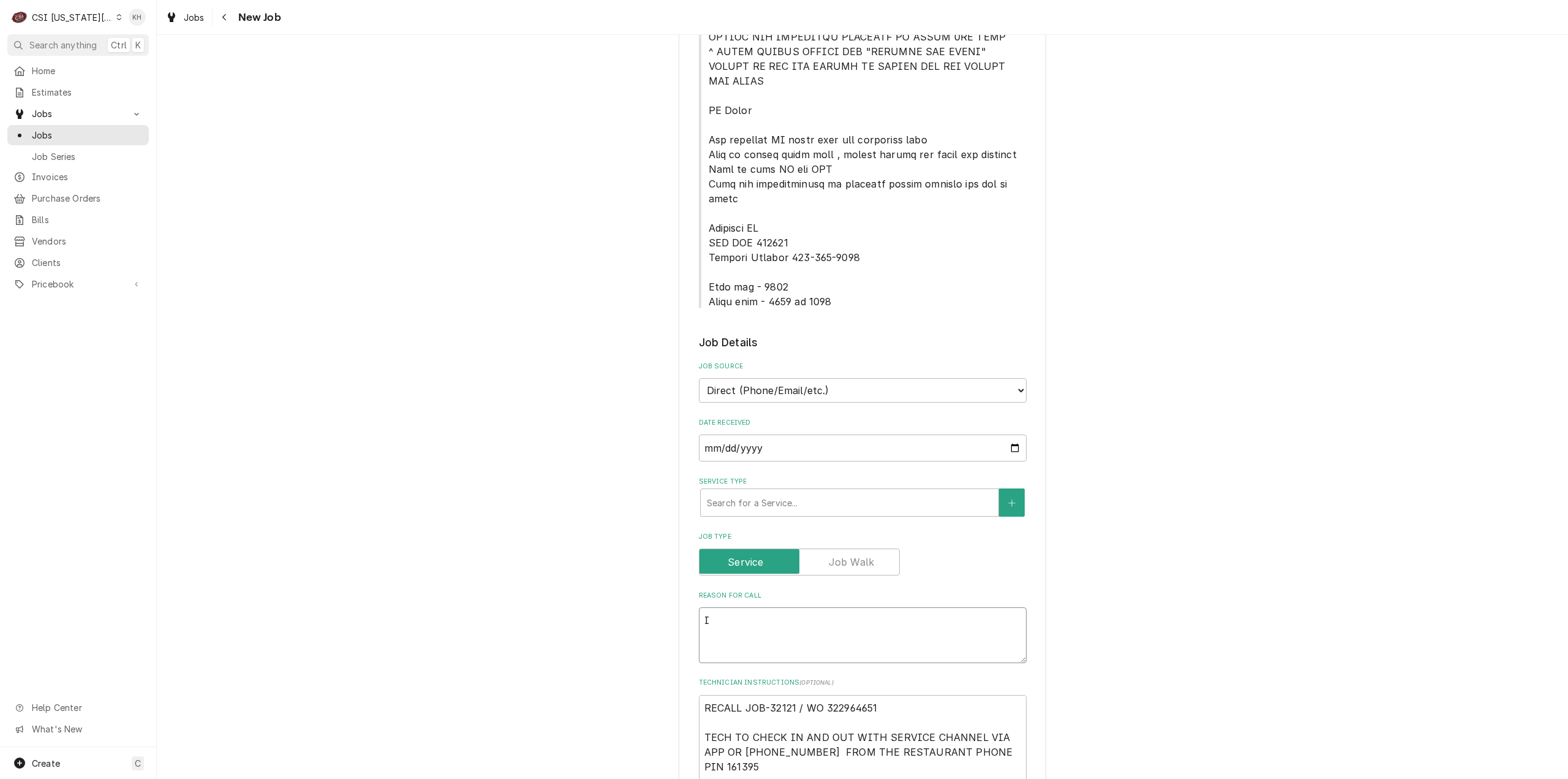
type textarea "Ice is producing now, but it’s freezing up again and not dispensing the ice at …"
type textarea "x"
type textarea "Ice is producing now, but it’s freezing up again and not dispensing the ice at …"
click at [879, 378] on select "Direct (Phone/Email/etc.) Service Channel Corrigo Ecotrak Other" at bounding box center [862, 390] width 328 height 25
drag, startPoint x: 635, startPoint y: 384, endPoint x: 744, endPoint y: 450, distance: 127.4
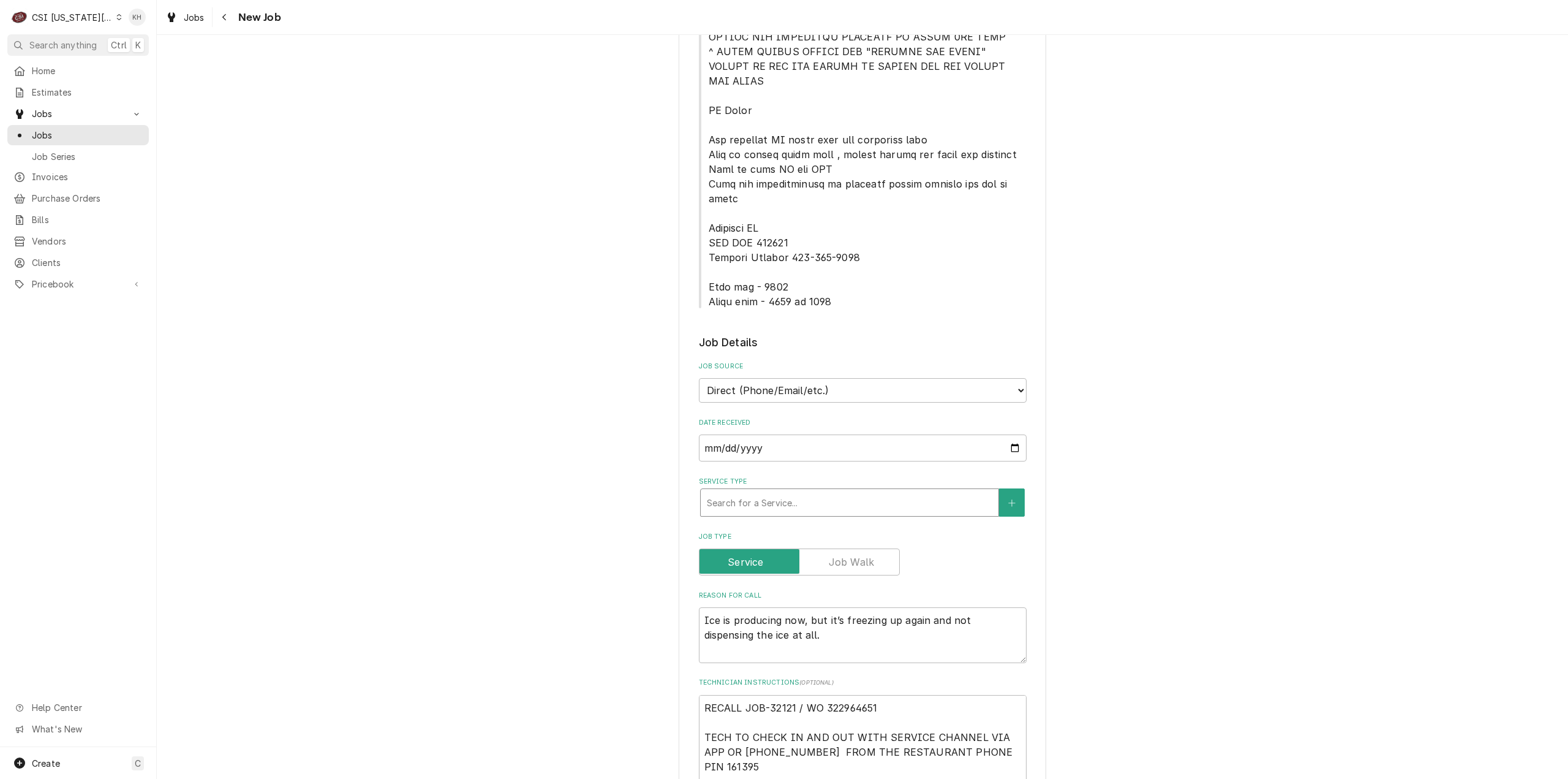
click at [662, 401] on div "Please provide the following information to create a job: Client Details Client…" at bounding box center [862, 451] width 1411 height 1978
click at [780, 491] on div "Service Type" at bounding box center [849, 502] width 285 height 22
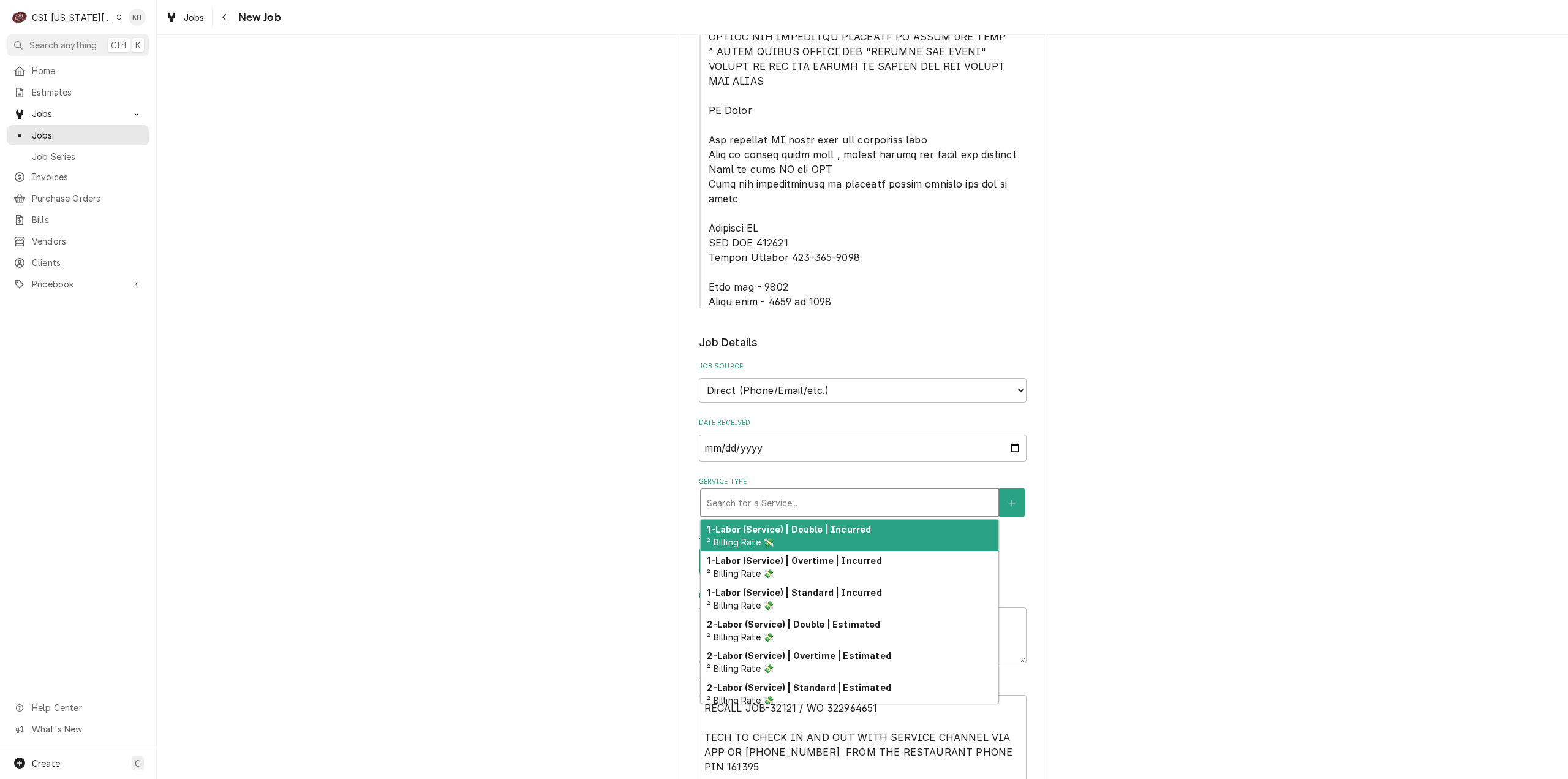
type textarea "x"
type input "s"
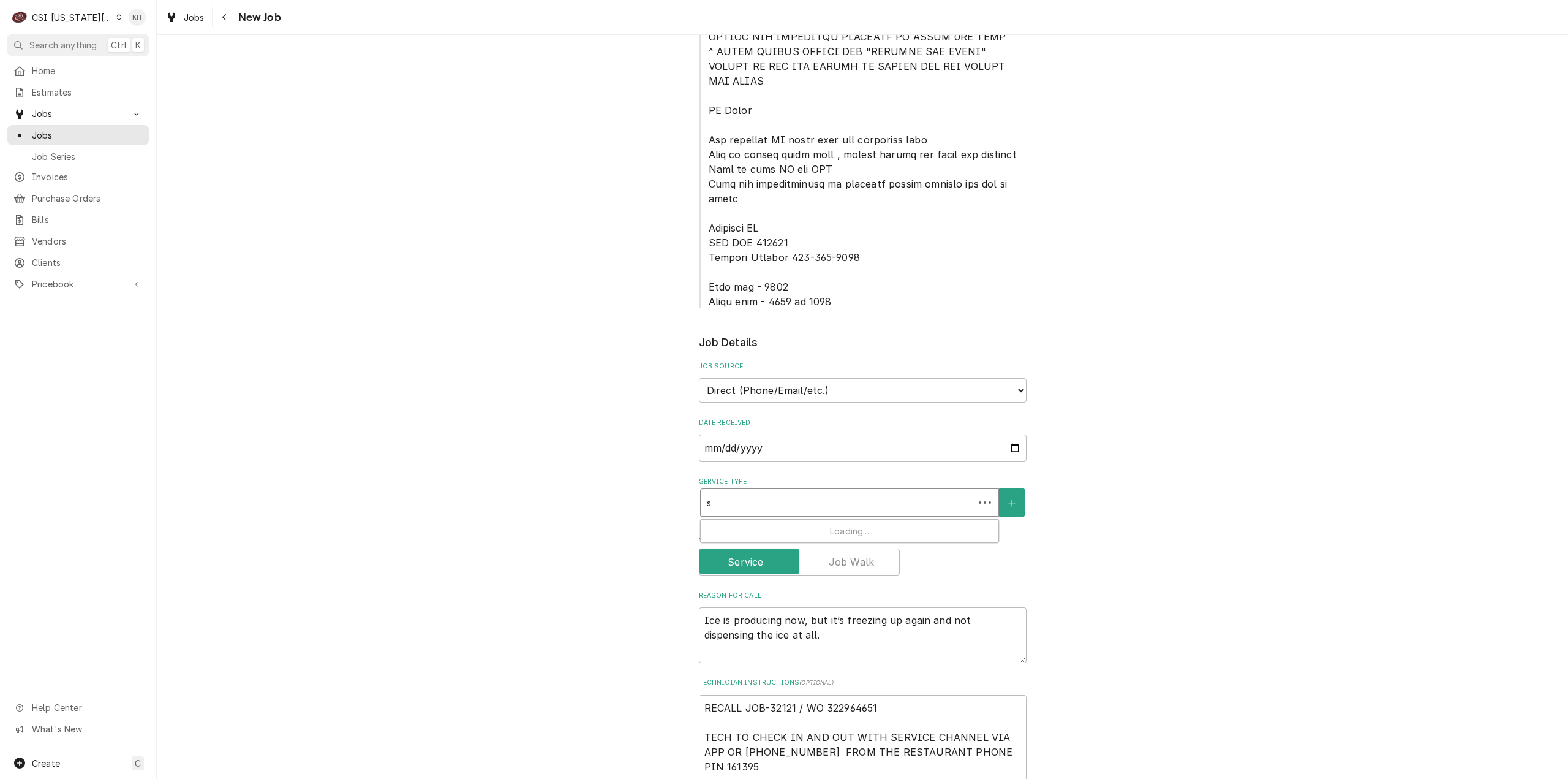
type textarea "x"
type input "se"
type textarea "x"
type input "ser"
type textarea "x"
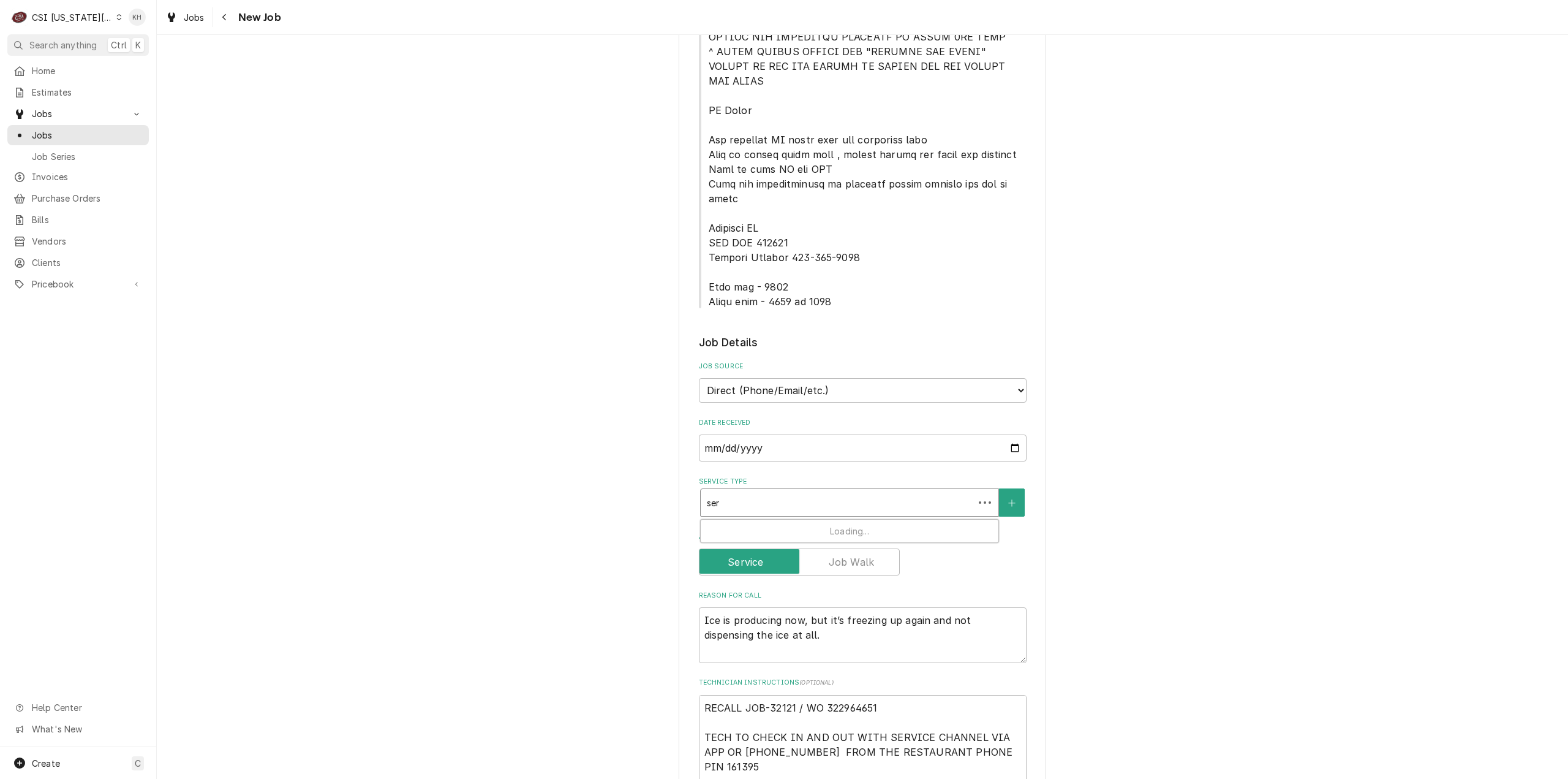
type input "serv"
type textarea "x"
type input "servi"
type textarea "x"
type input "servic"
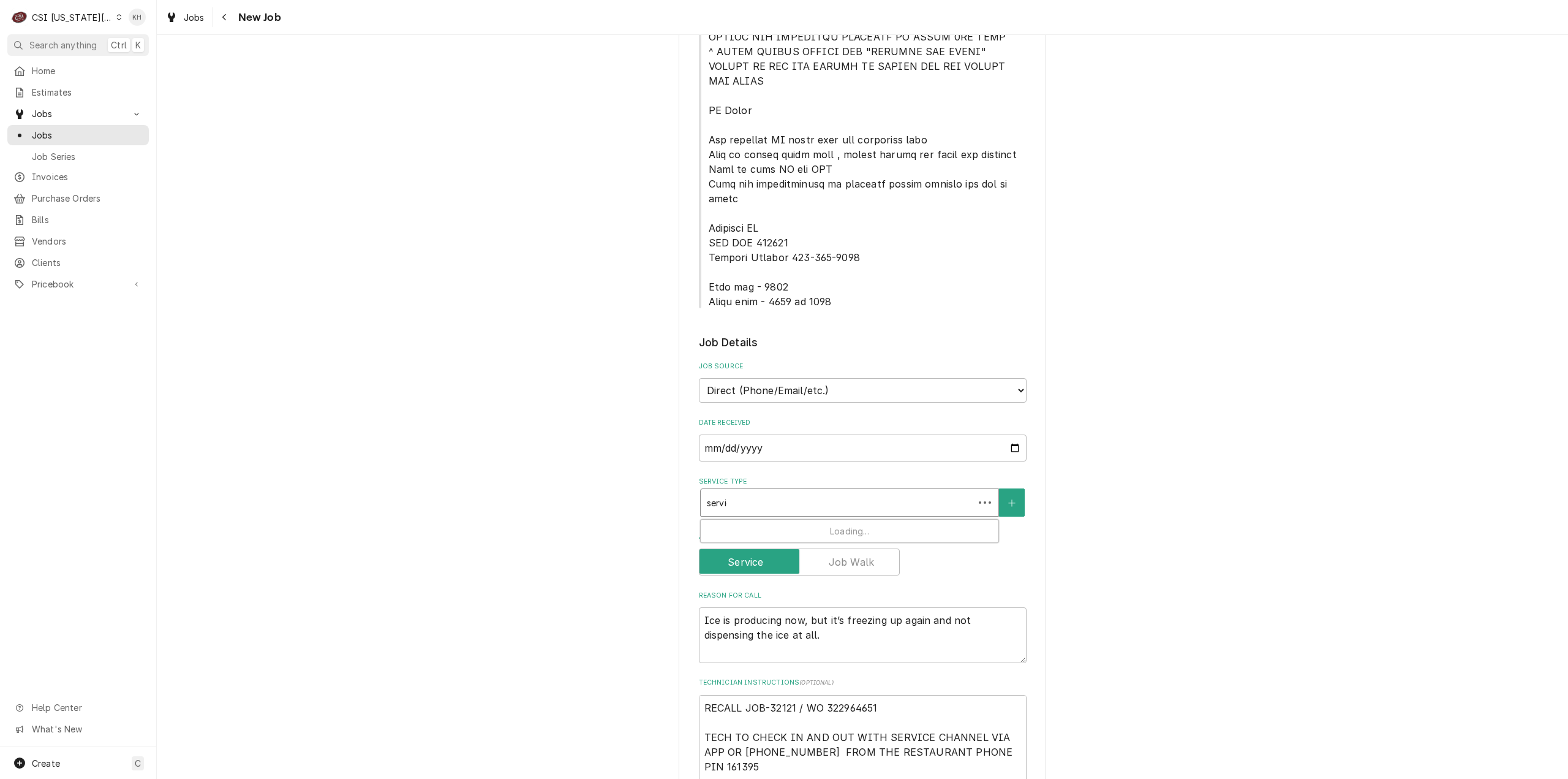
type textarea "x"
type input "service"
type textarea "x"
type input "service"
type textarea "x"
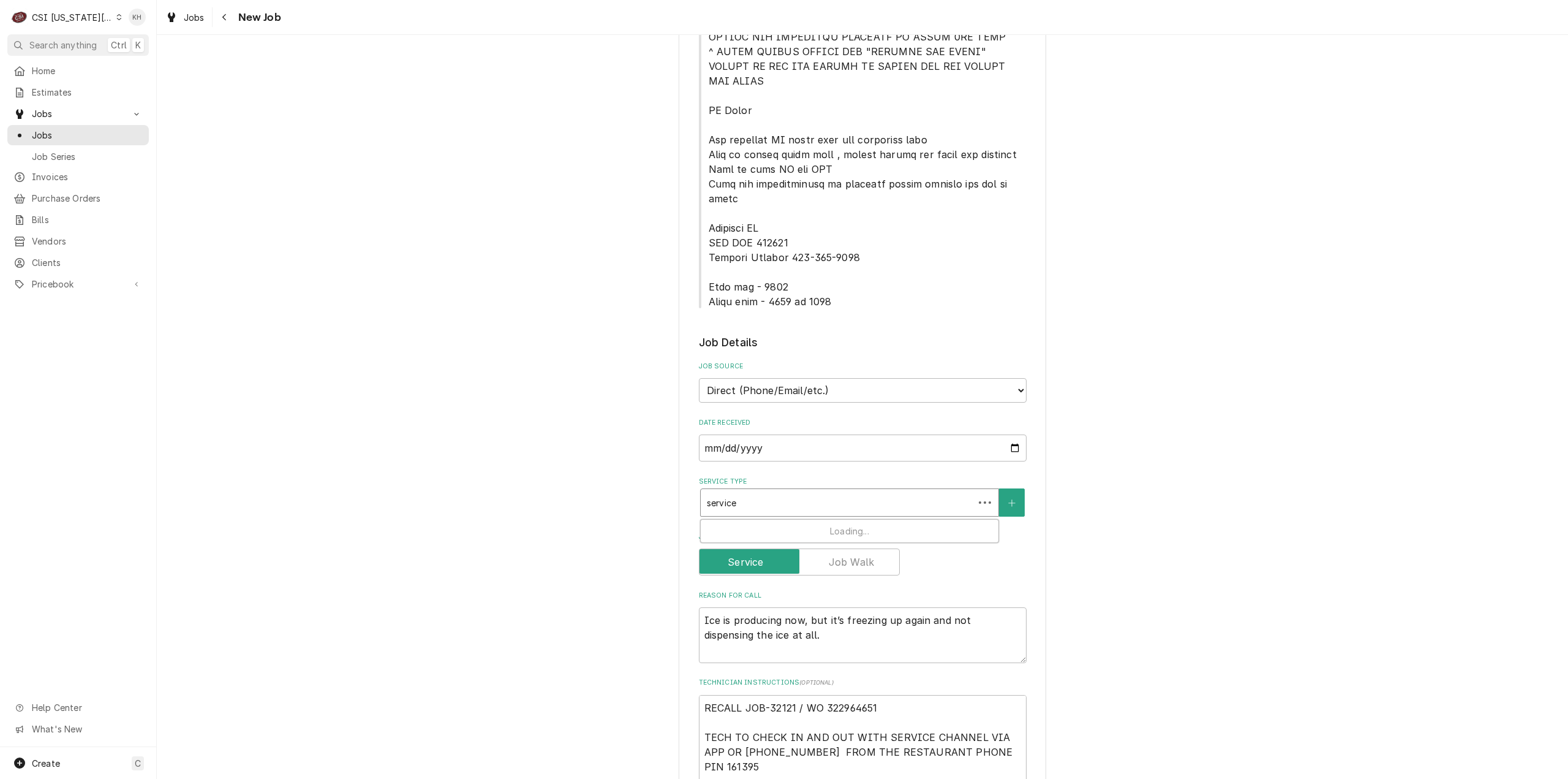
type input "service c"
type textarea "x"
type input "service ca"
type textarea "x"
type input "service cal"
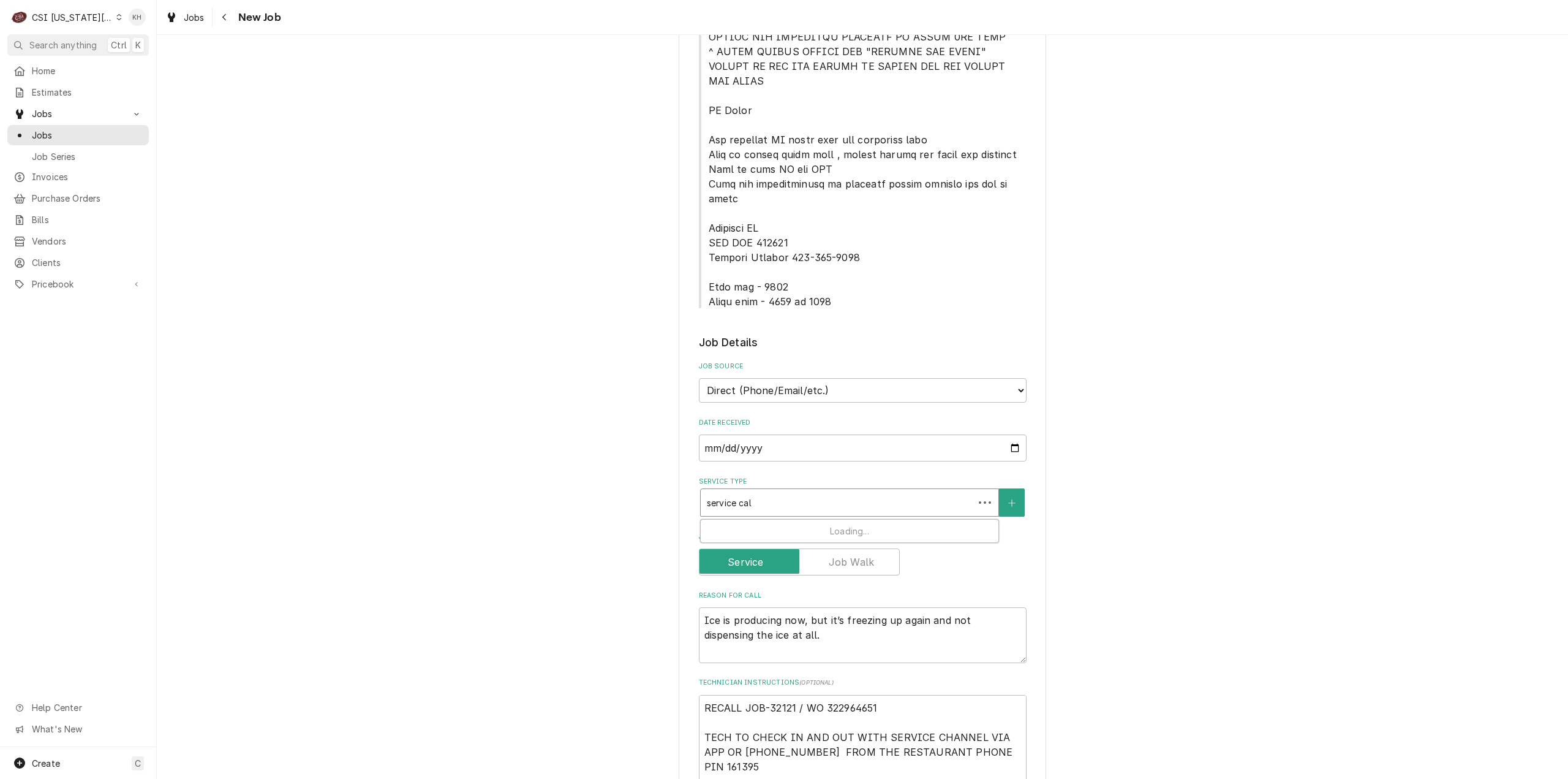
type textarea "x"
type input "service call"
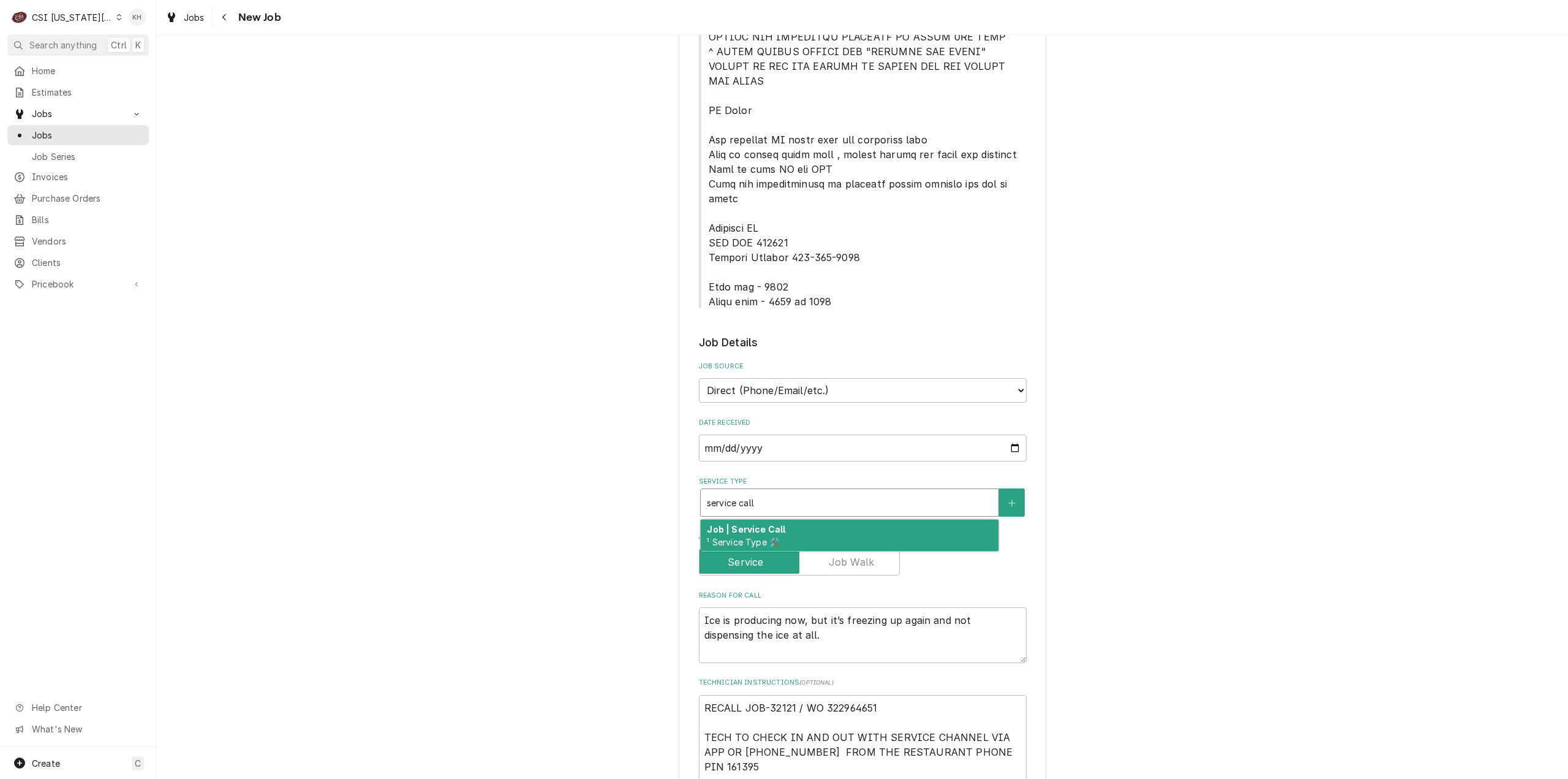
click at [801, 520] on div "Job | Service Call ¹ Service Type 🛠️" at bounding box center [850, 535] width 297 height 32
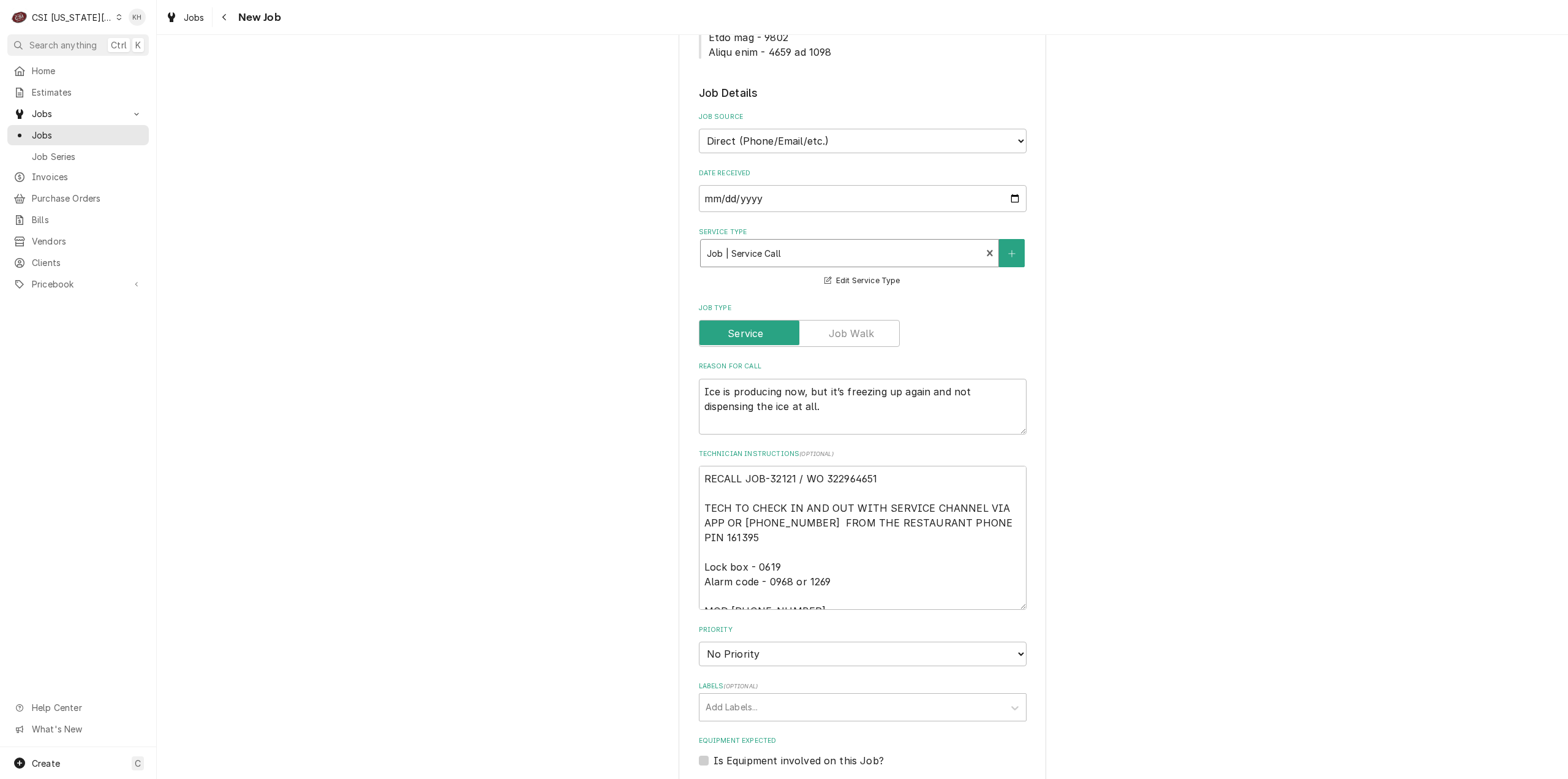
type textarea "x"
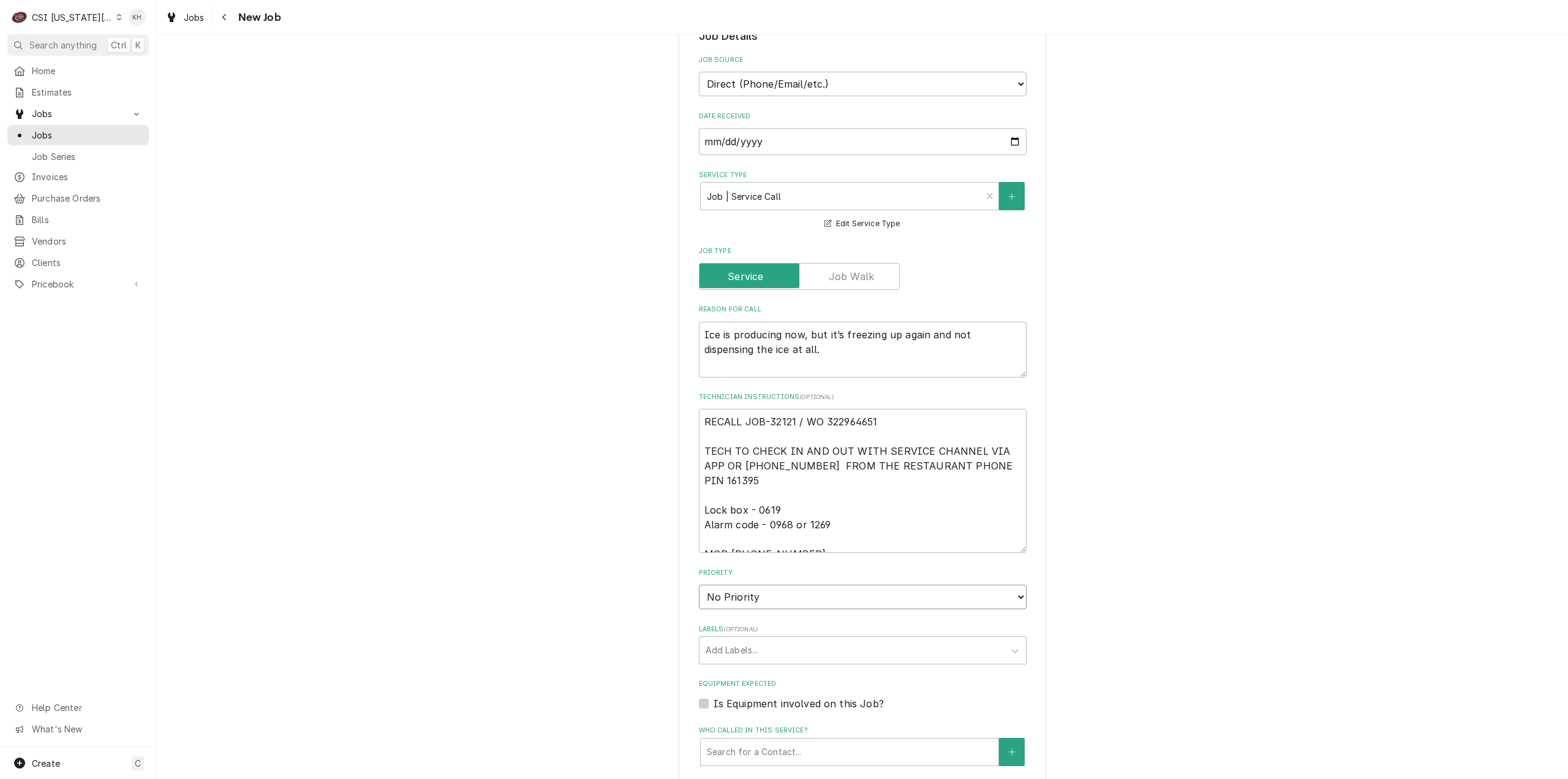
click at [776, 584] on select "No Priority Urgent High Medium Low" at bounding box center [862, 597] width 328 height 25
select select "3"
click at [699, 584] on select "No Priority Urgent High Medium Low" at bounding box center [862, 597] width 328 height 25
click at [762, 625] on div "Labels ( optional ) Add Labels..." at bounding box center [862, 644] width 328 height 40
type textarea "x"
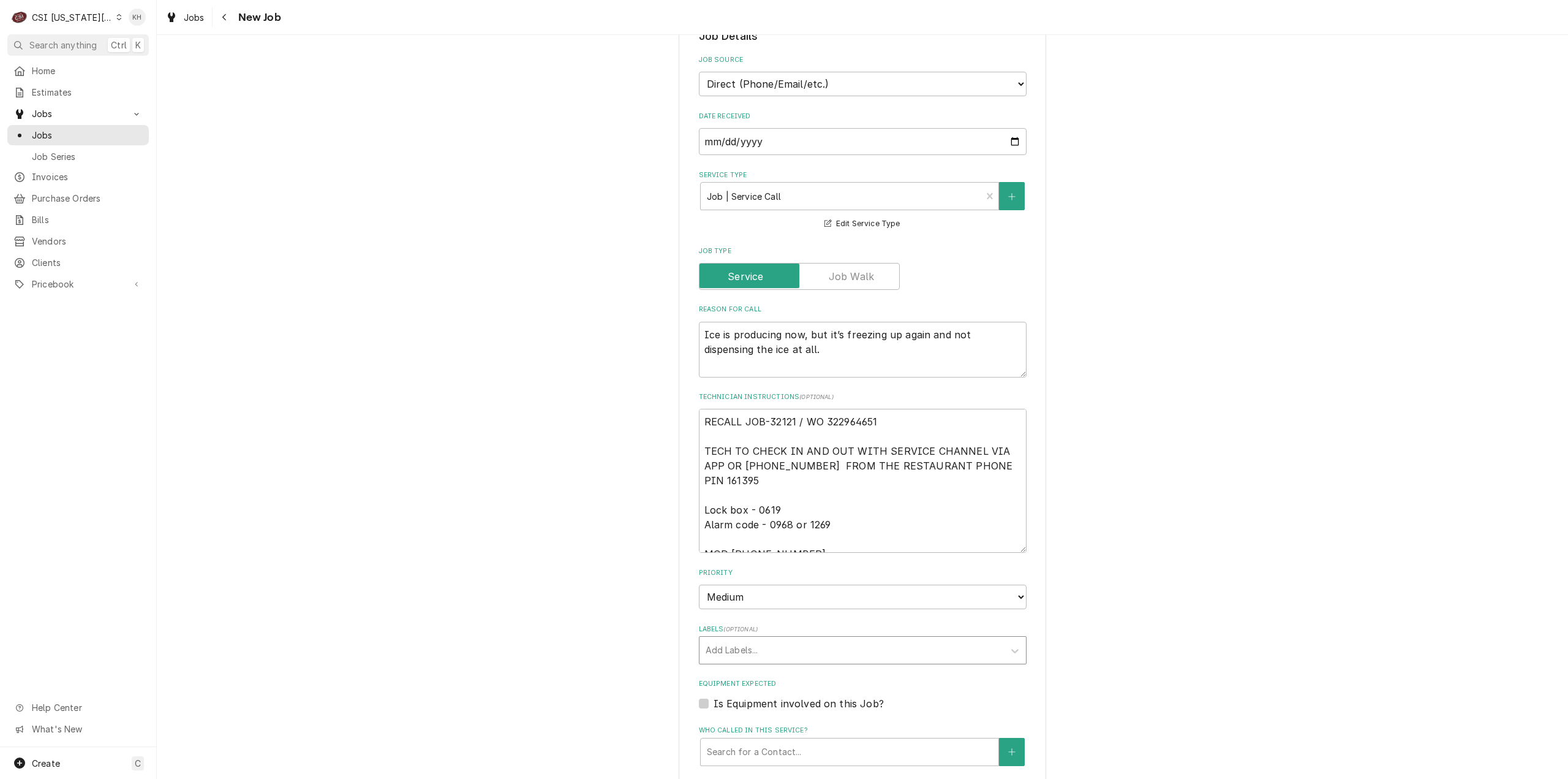
click at [770, 639] on div "Labels" at bounding box center [852, 650] width 293 height 22
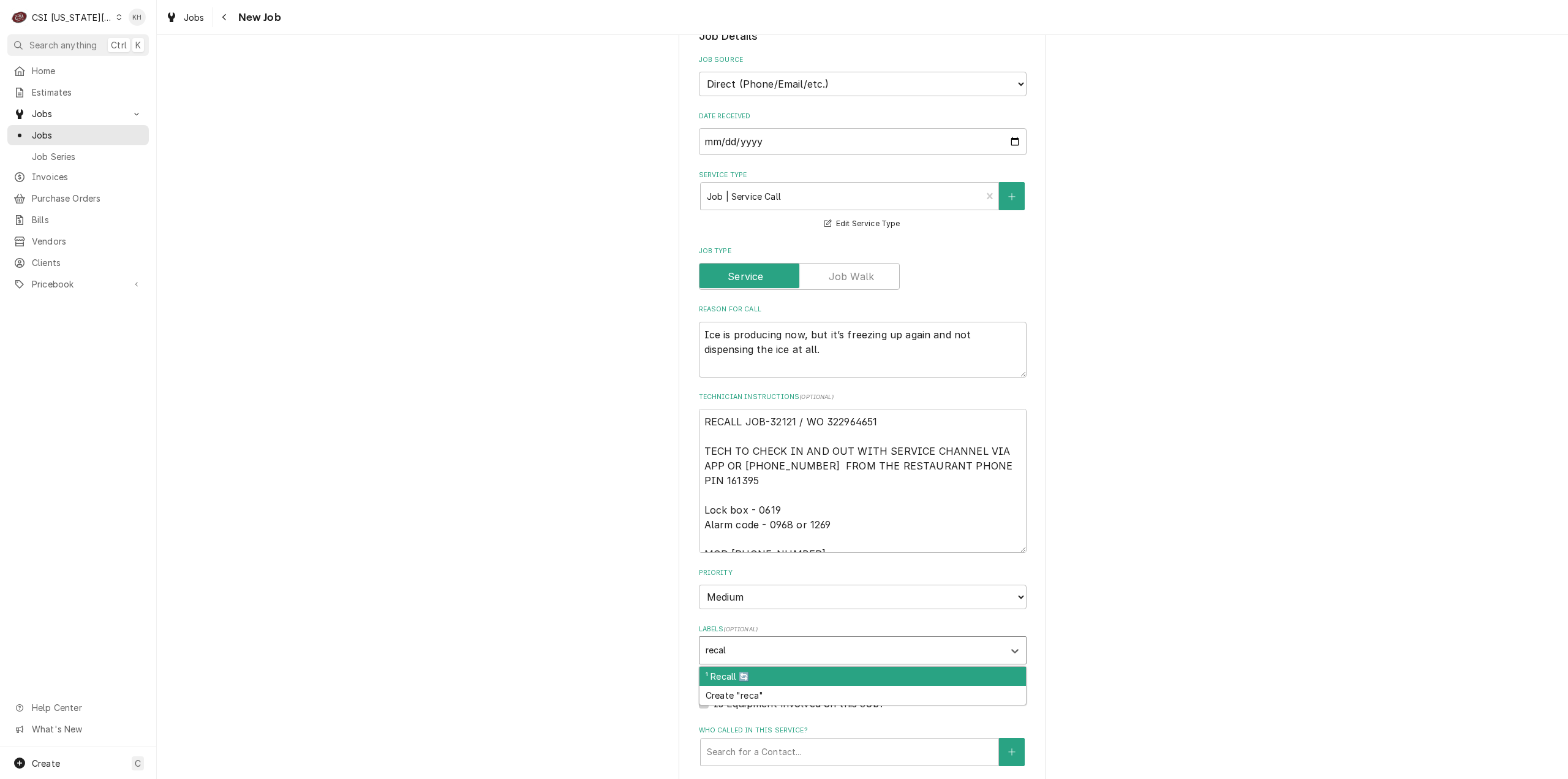
type input "recall"
click at [775, 667] on div "¹ Recall 🔄" at bounding box center [863, 676] width 327 height 19
type textarea "x"
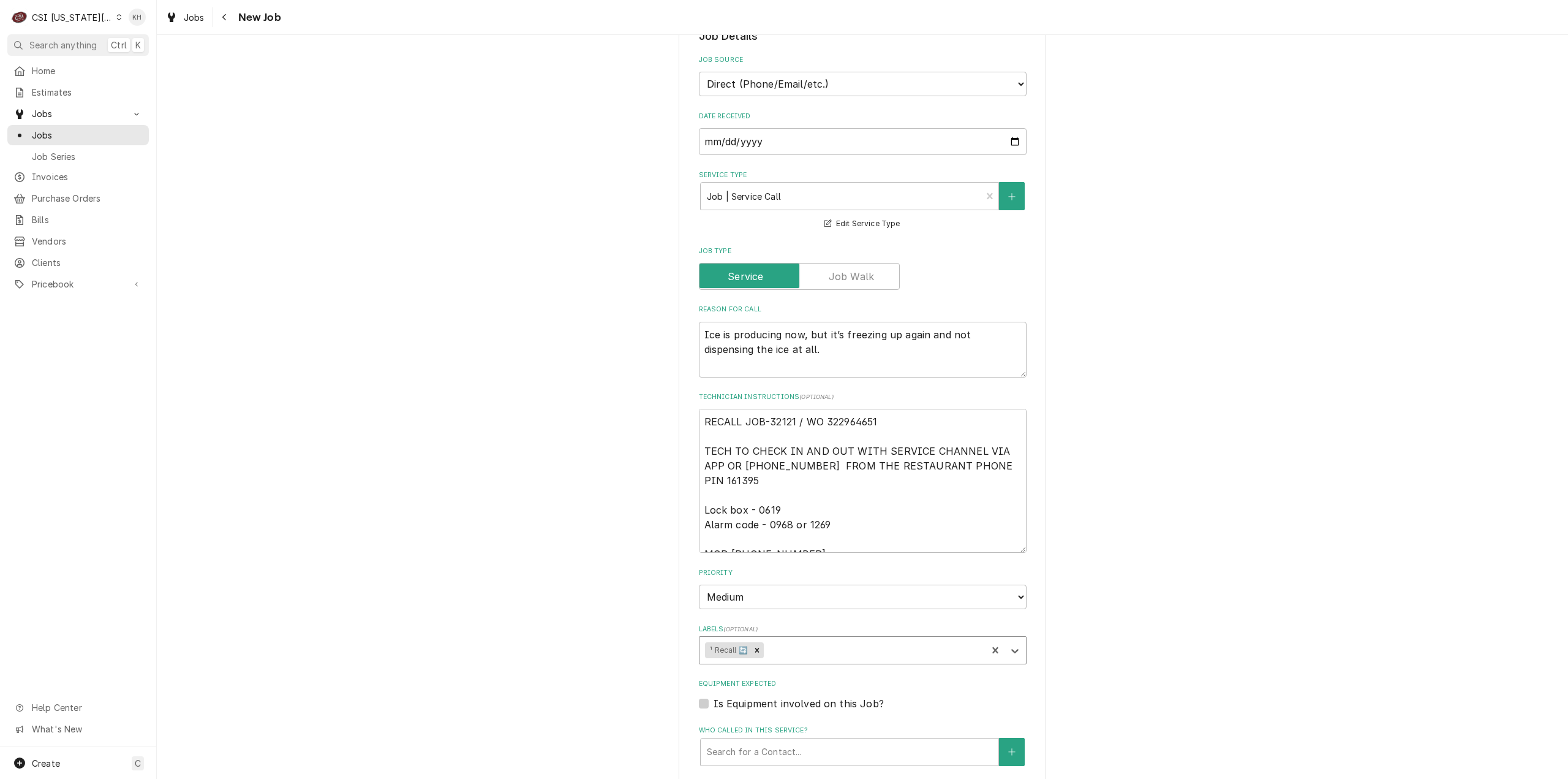
type textarea "x"
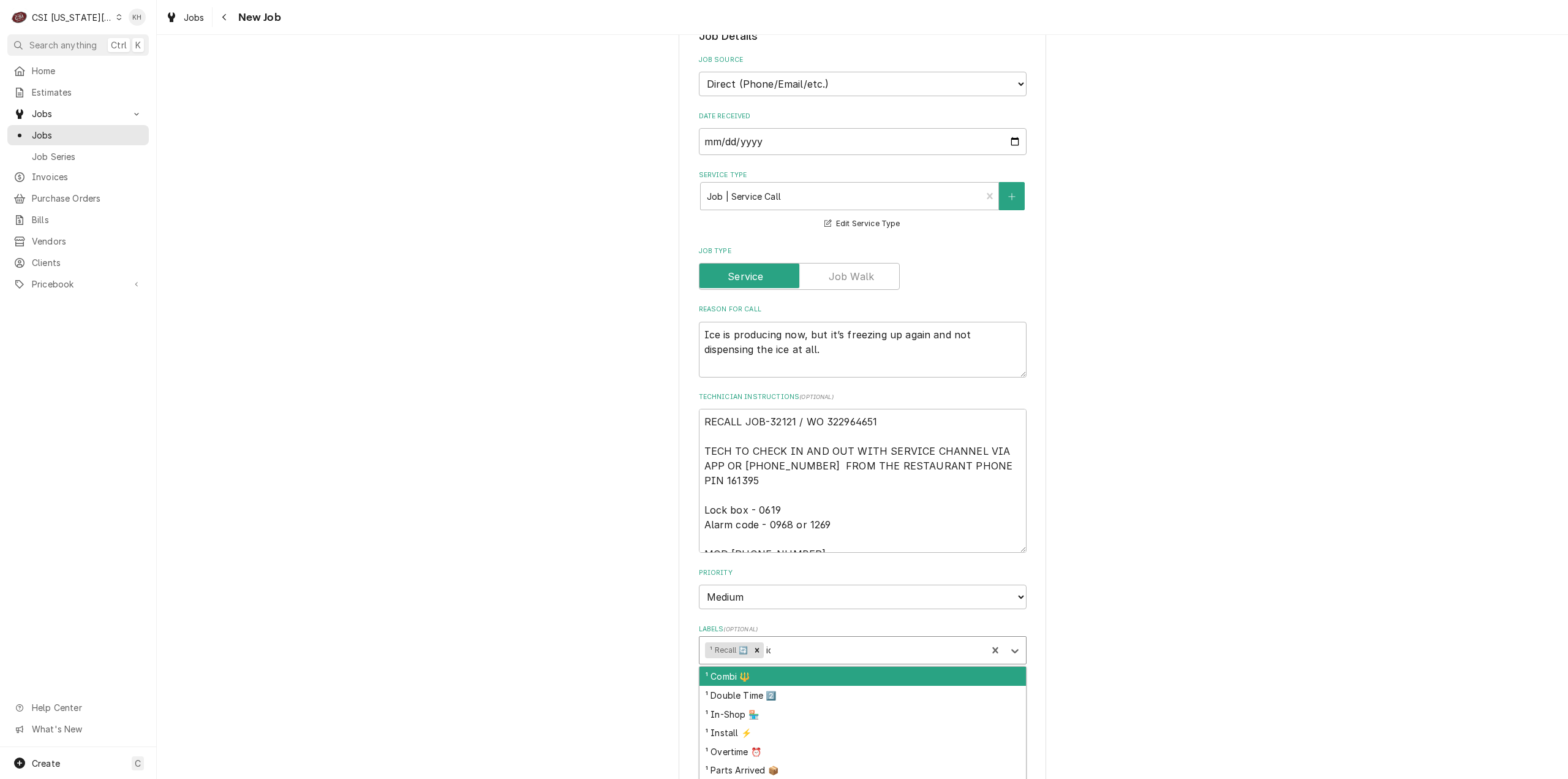
type input "ice"
drag, startPoint x: 788, startPoint y: 630, endPoint x: 757, endPoint y: 639, distance: 32.3
click at [788, 667] on div "² Ice Machine 🧊" at bounding box center [863, 676] width 327 height 19
type textarea "x"
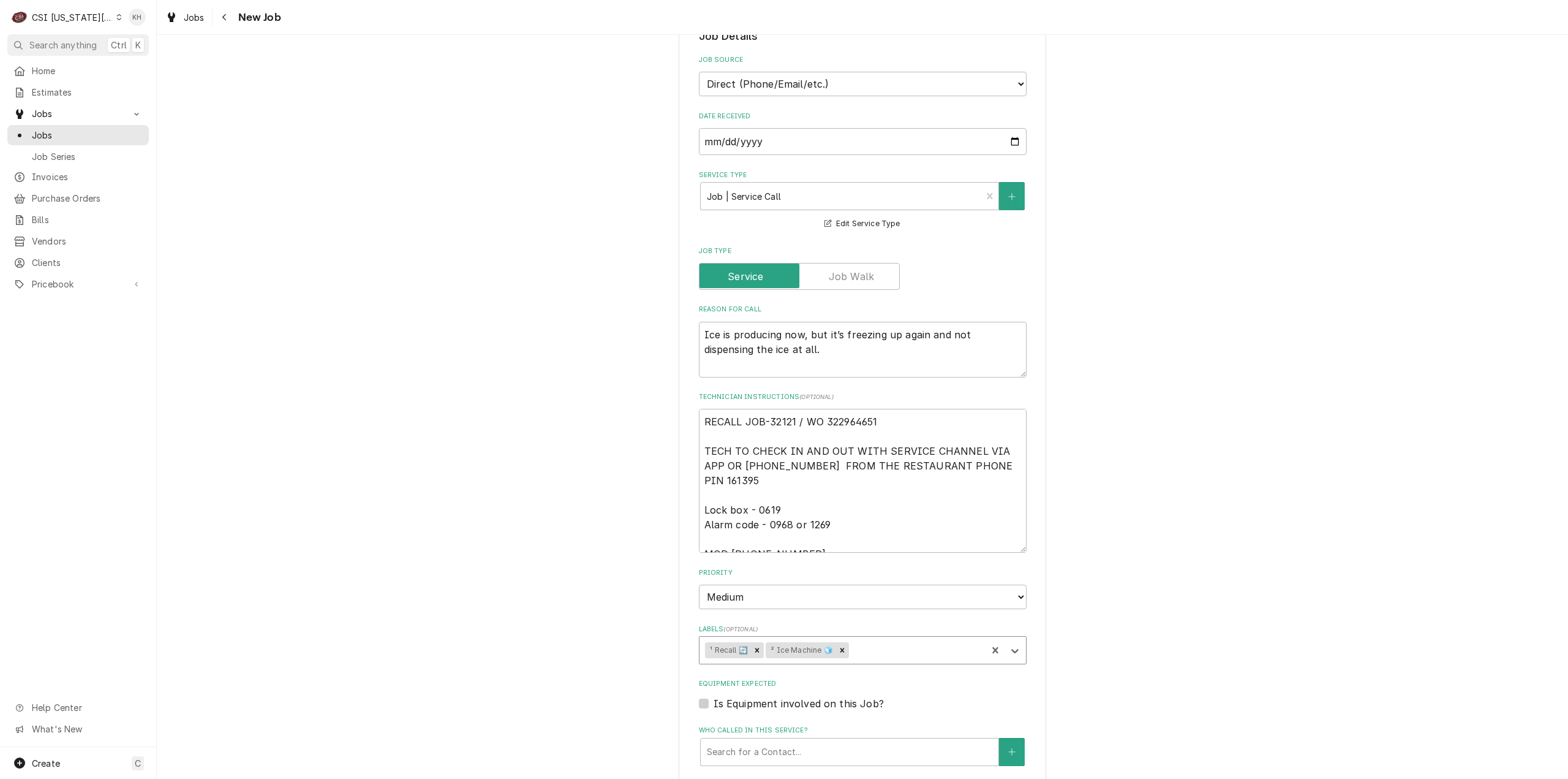
type textarea "x"
click at [704, 696] on div "Is Equipment involved on this Job?" at bounding box center [862, 704] width 328 height 15
drag, startPoint x: 702, startPoint y: 669, endPoint x: 696, endPoint y: 664, distance: 7.8
click at [699, 665] on fieldset "Job Details Job Source Direct (Phone/Email/etc.) Service Channel Corrigo Ecotra…" at bounding box center [862, 612] width 328 height 1169
click at [713, 696] on label "Is Equipment involved on this Job?" at bounding box center [798, 704] width 170 height 15
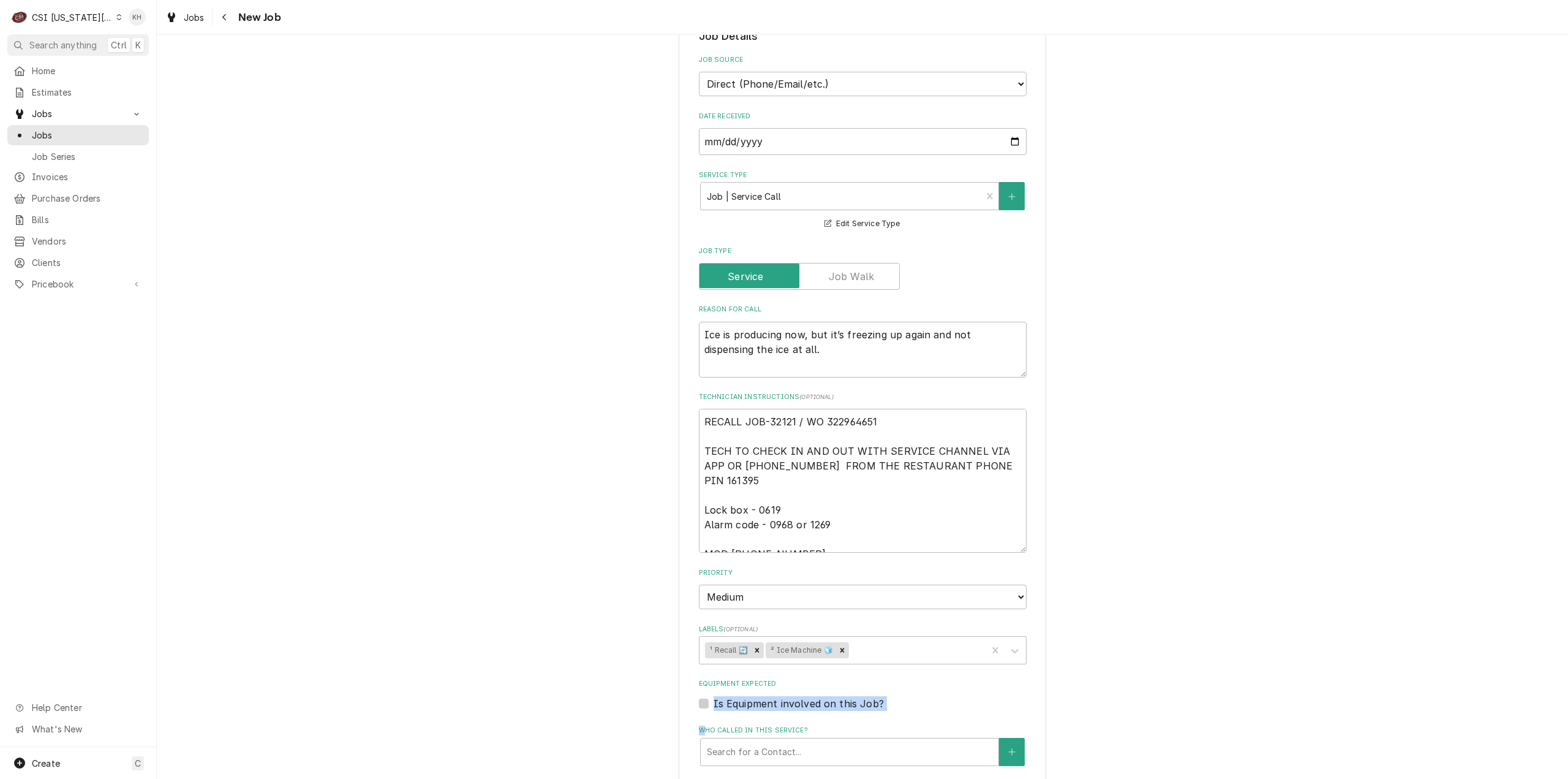
click at [713, 696] on input "Equipment Expected" at bounding box center [877, 710] width 328 height 27
checkbox input "true"
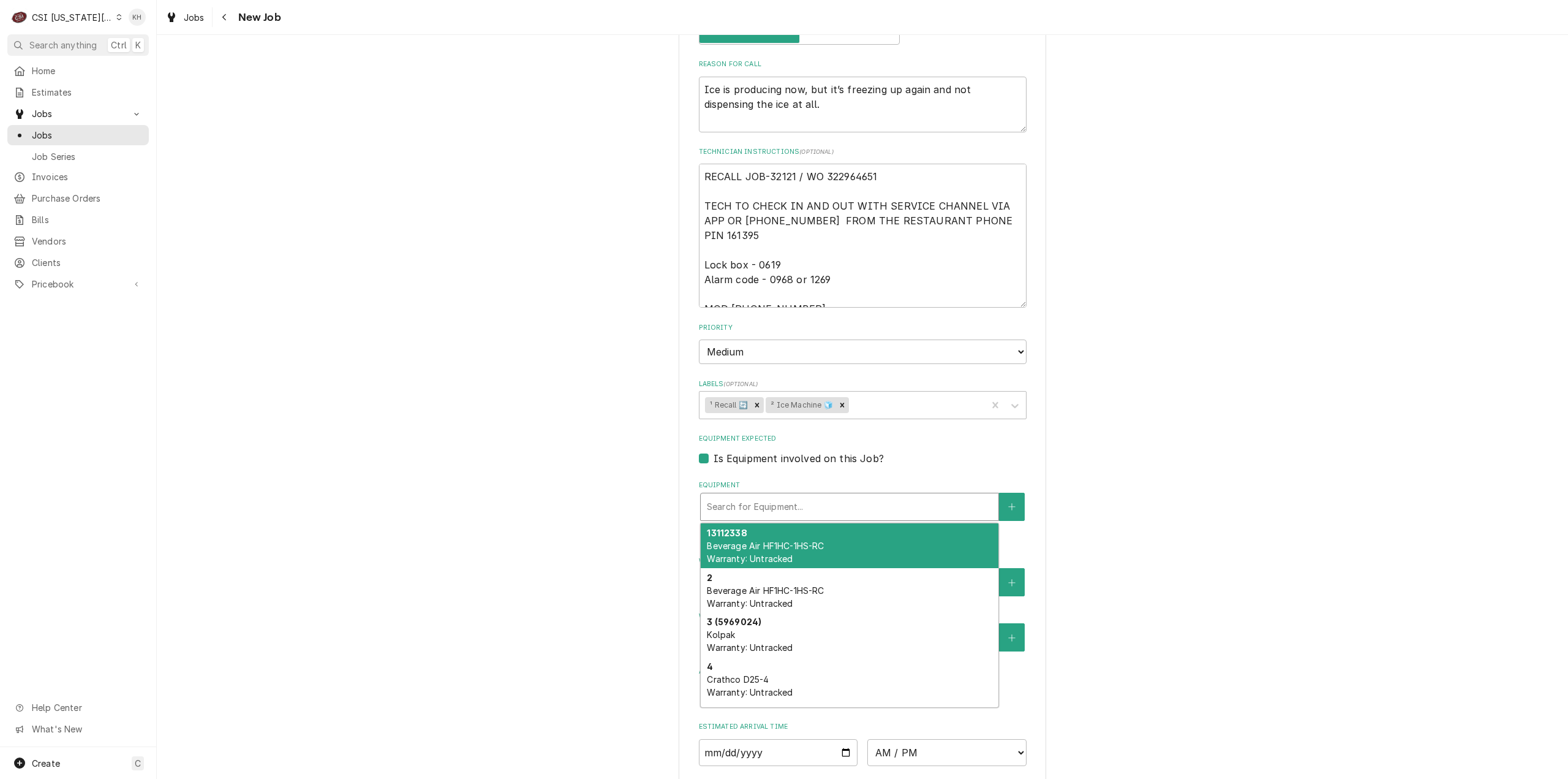
click at [845, 495] on div "Equipment" at bounding box center [849, 506] width 285 height 22
type textarea "x"
type input "6"
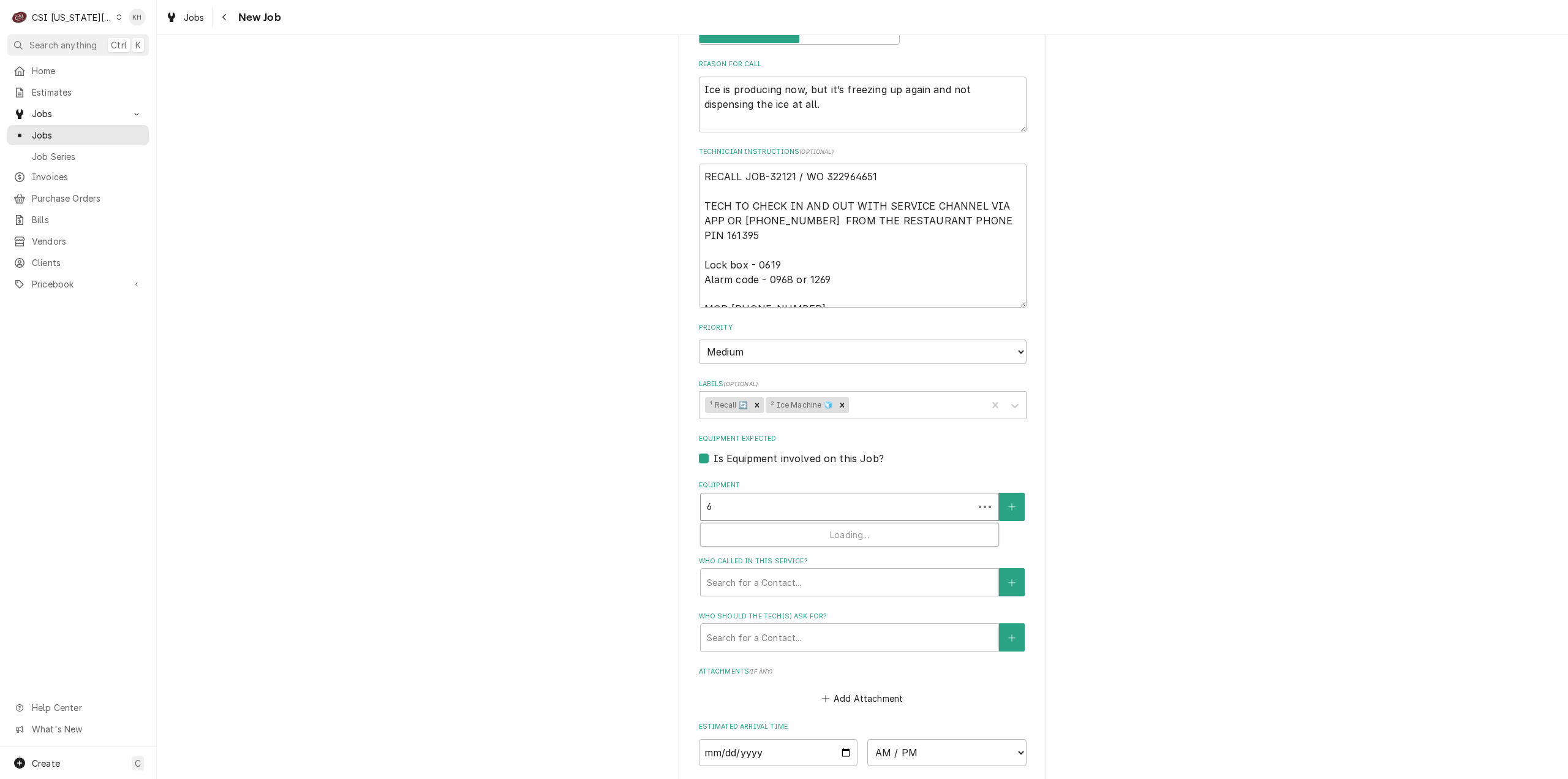
type textarea "x"
type input "67"
type textarea "x"
type input "676"
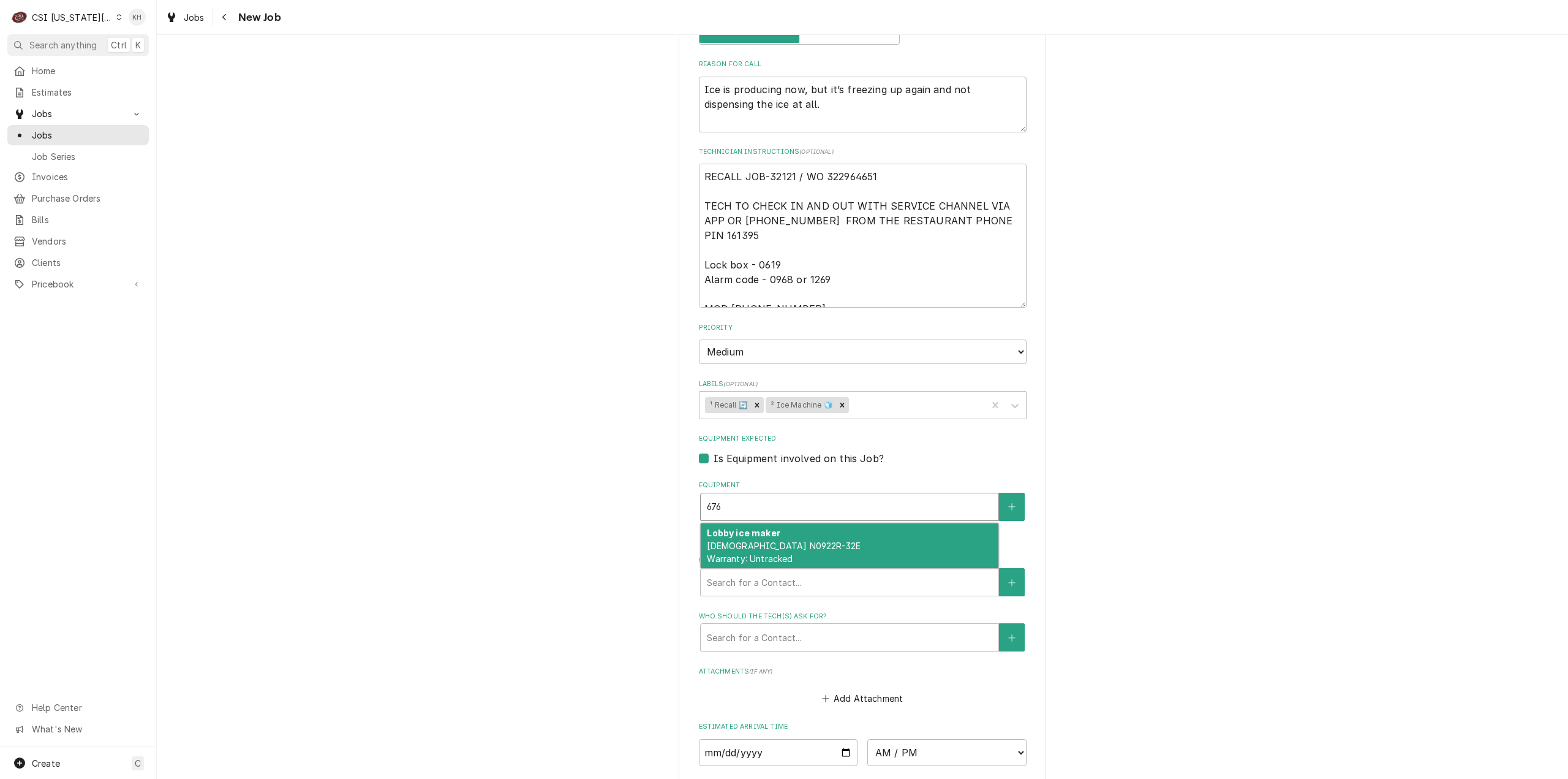
click at [791, 540] on span "Scotsman N0922R-32E Warranty: Untracked" at bounding box center [784, 552] width 154 height 23
type textarea "x"
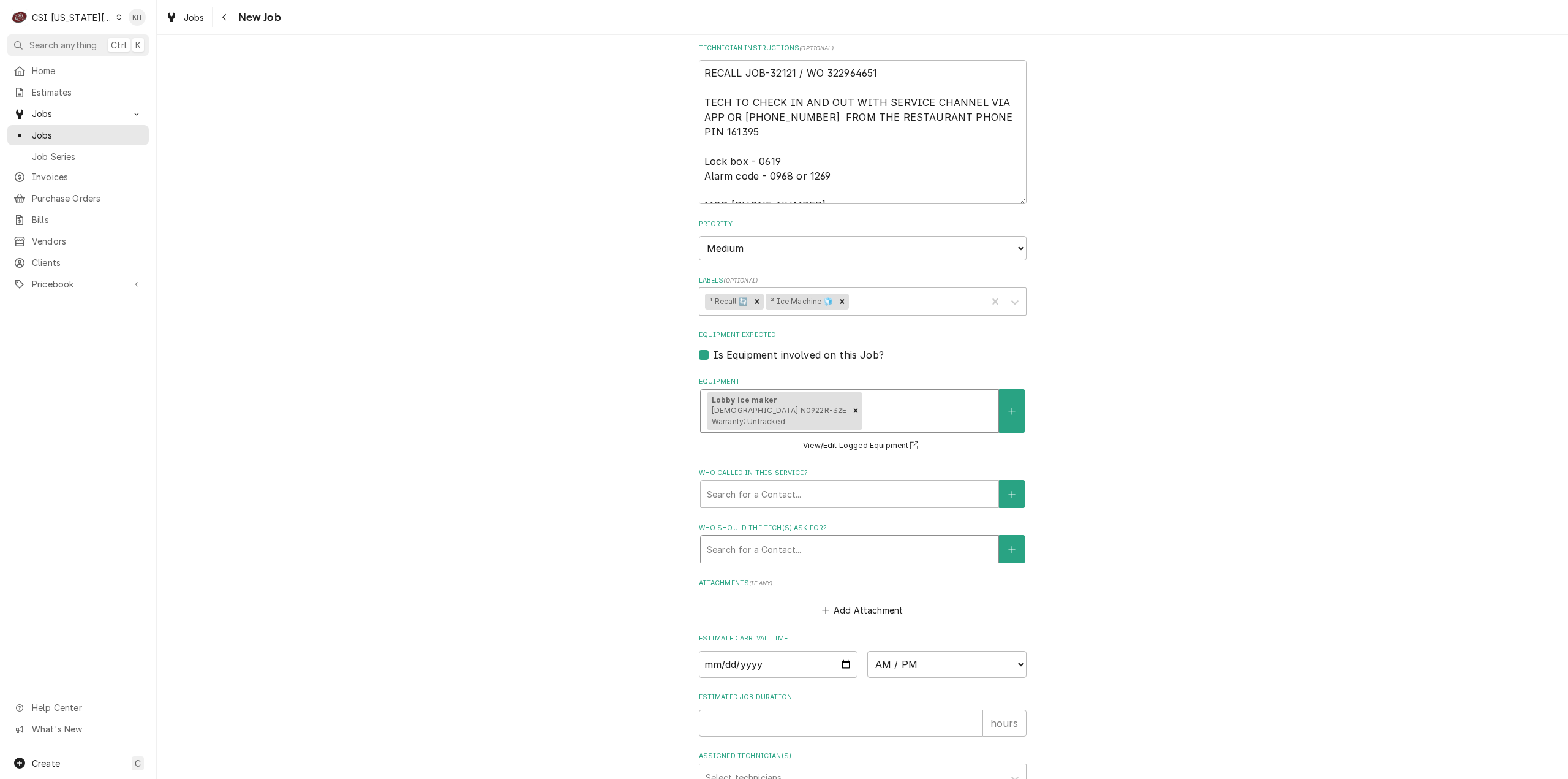
scroll to position [1382, 0]
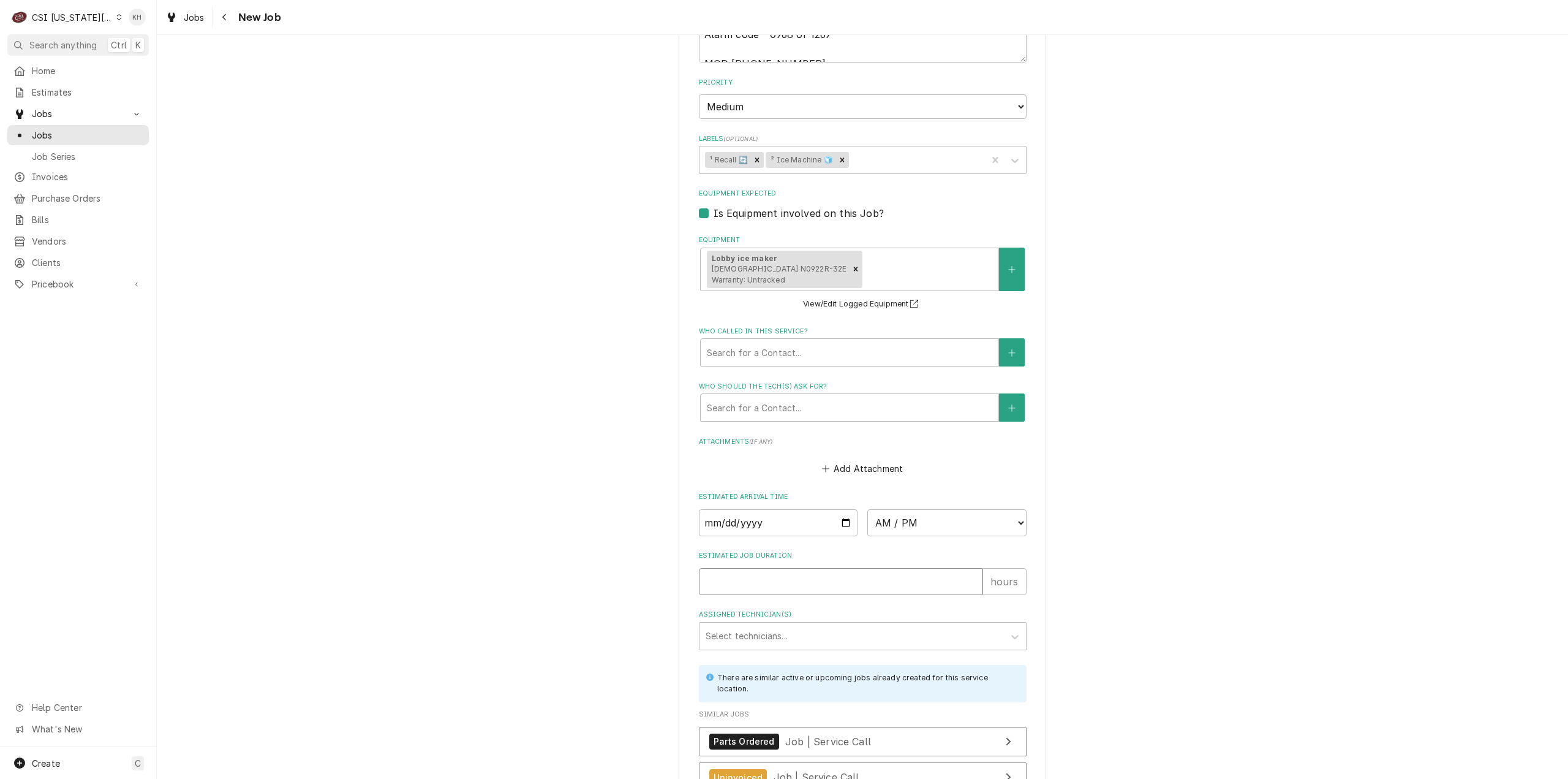
click at [769, 568] on input "Estimated Job Duration" at bounding box center [840, 581] width 284 height 27
type textarea "x"
type input "2"
type textarea "x"
type input "2"
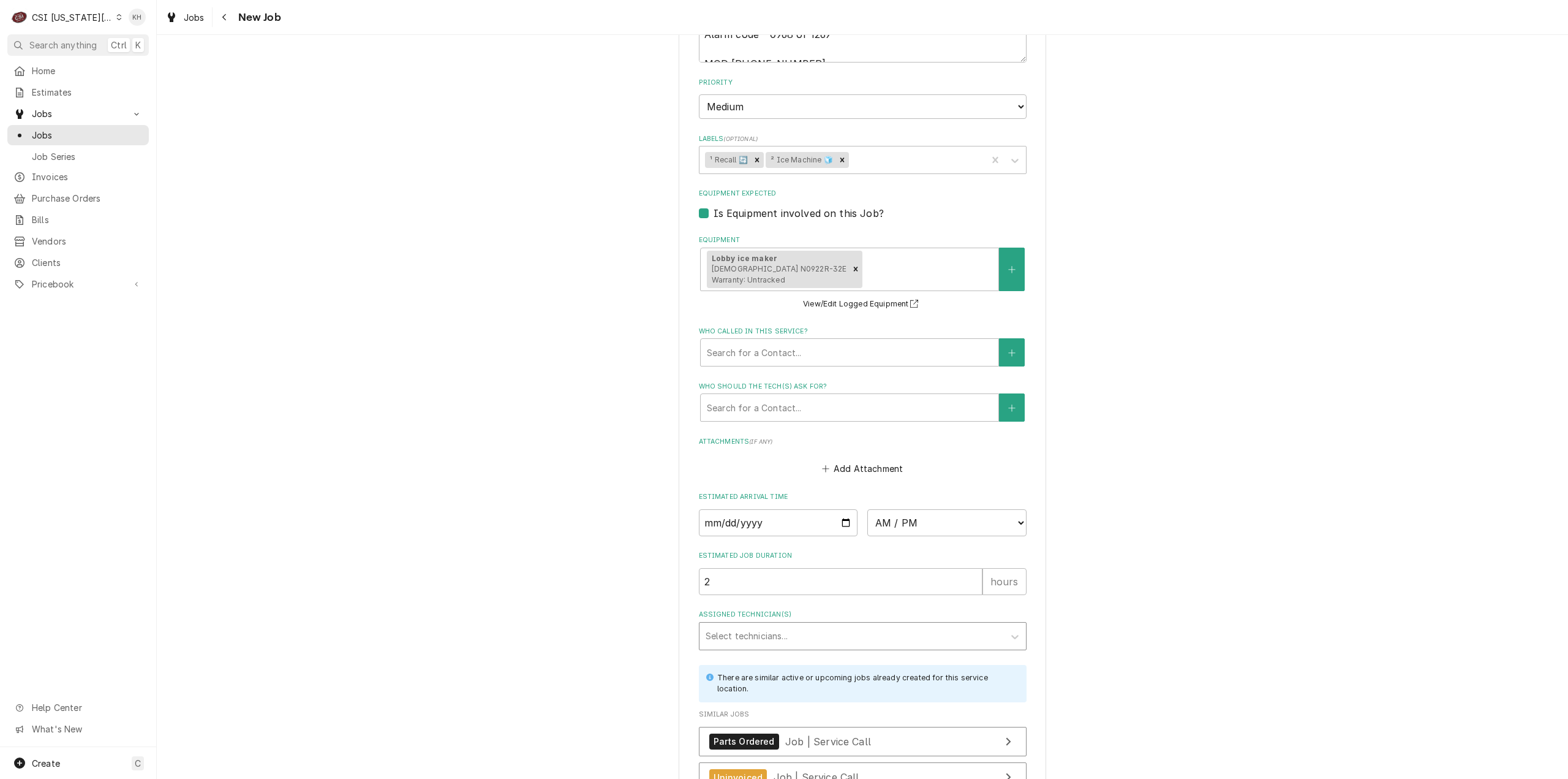
scroll to position [1467, 0]
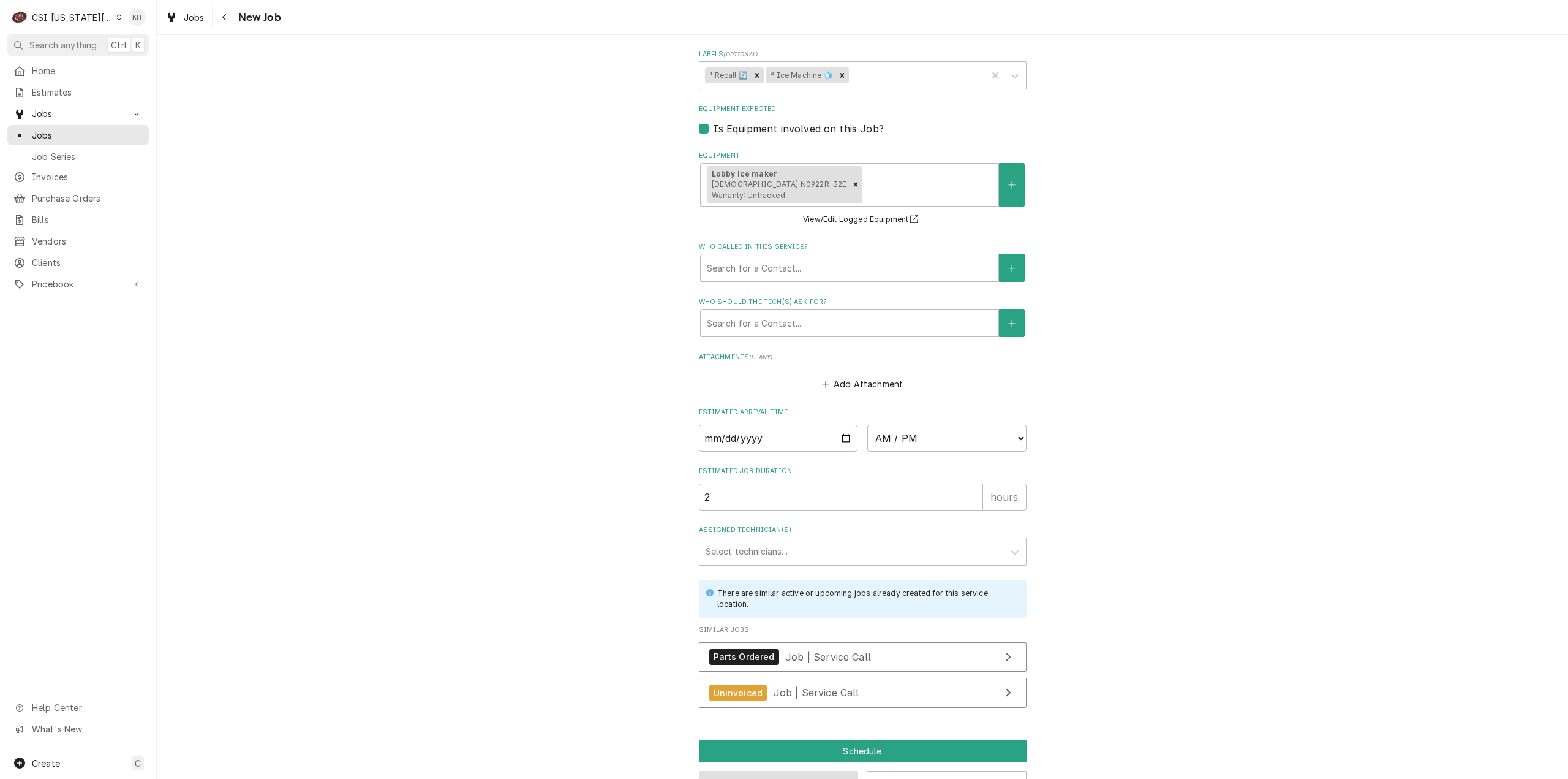
click at [787, 771] on button "Preview Job" at bounding box center [779, 782] width 160 height 23
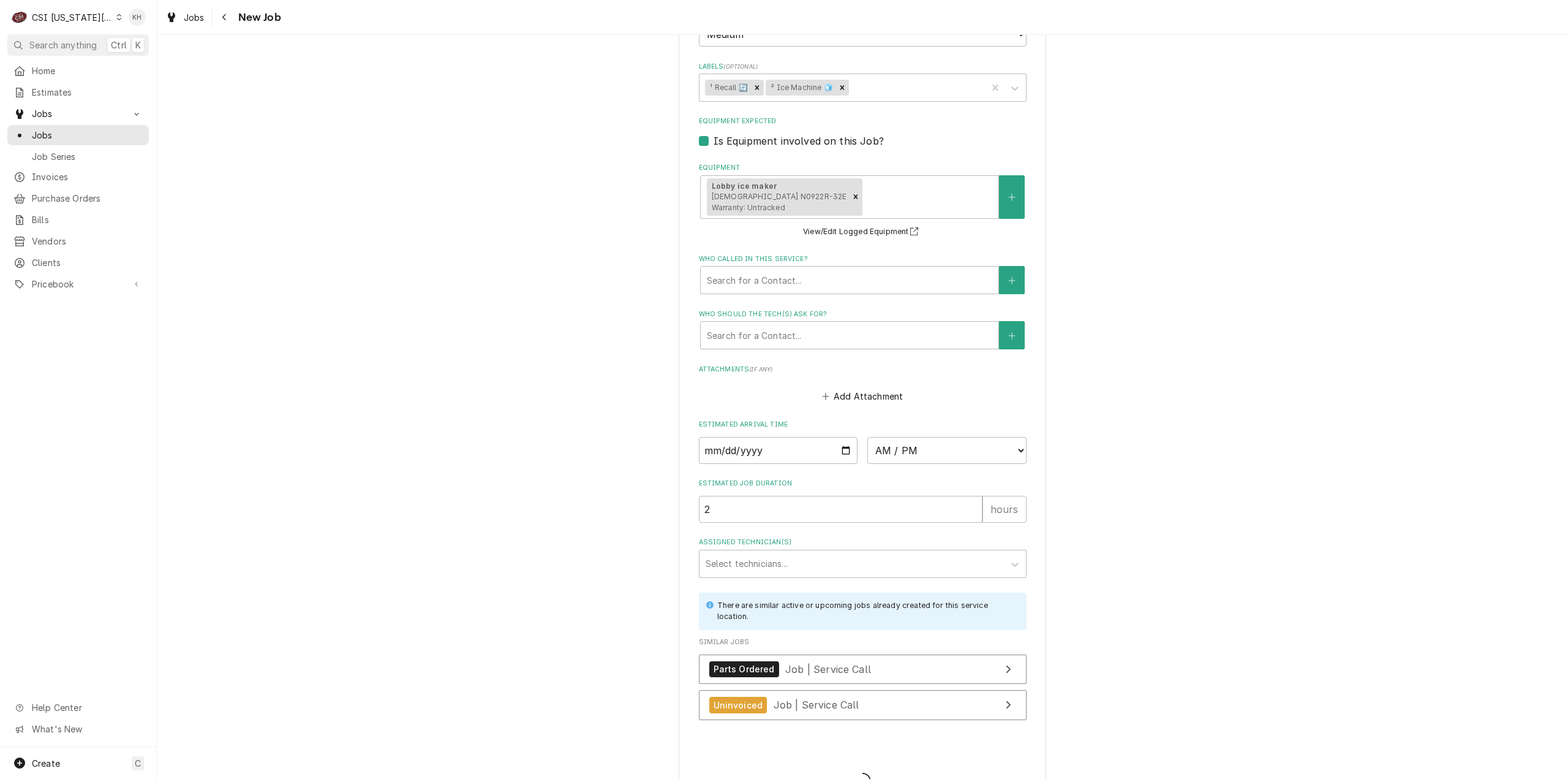
type textarea "x"
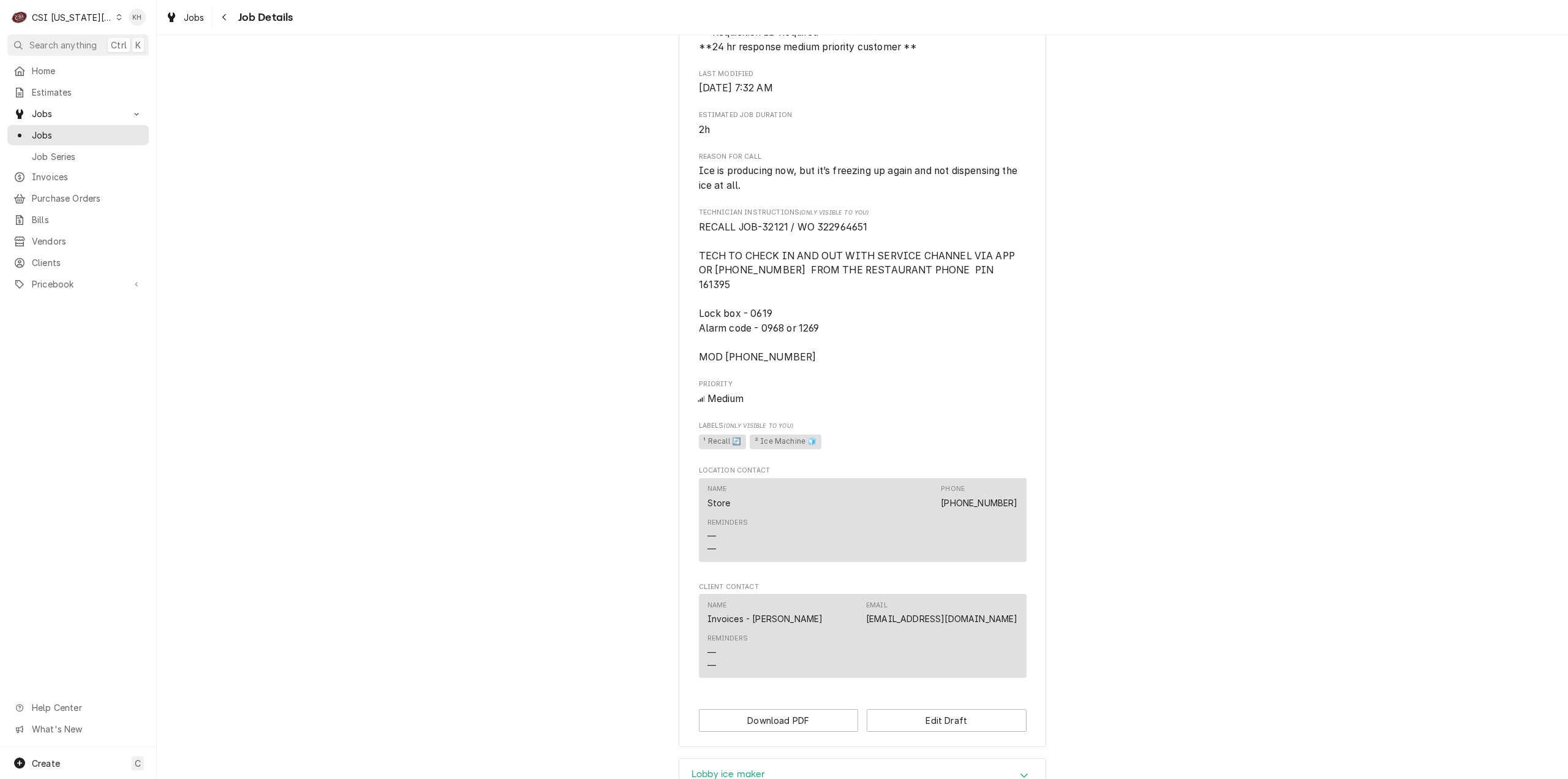
scroll to position [919, 0]
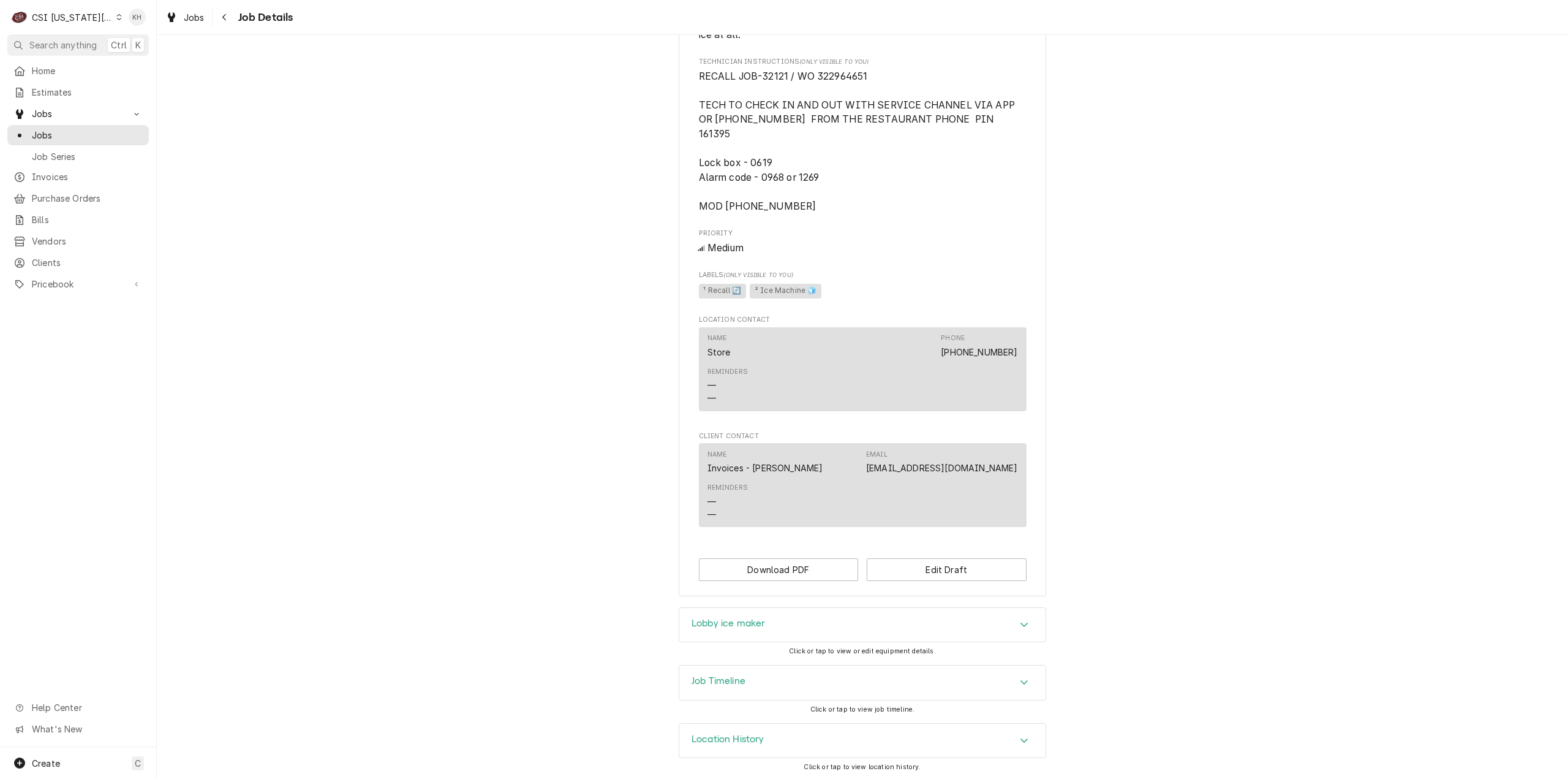
click at [738, 679] on h3 "Job Timeline" at bounding box center [718, 681] width 54 height 11
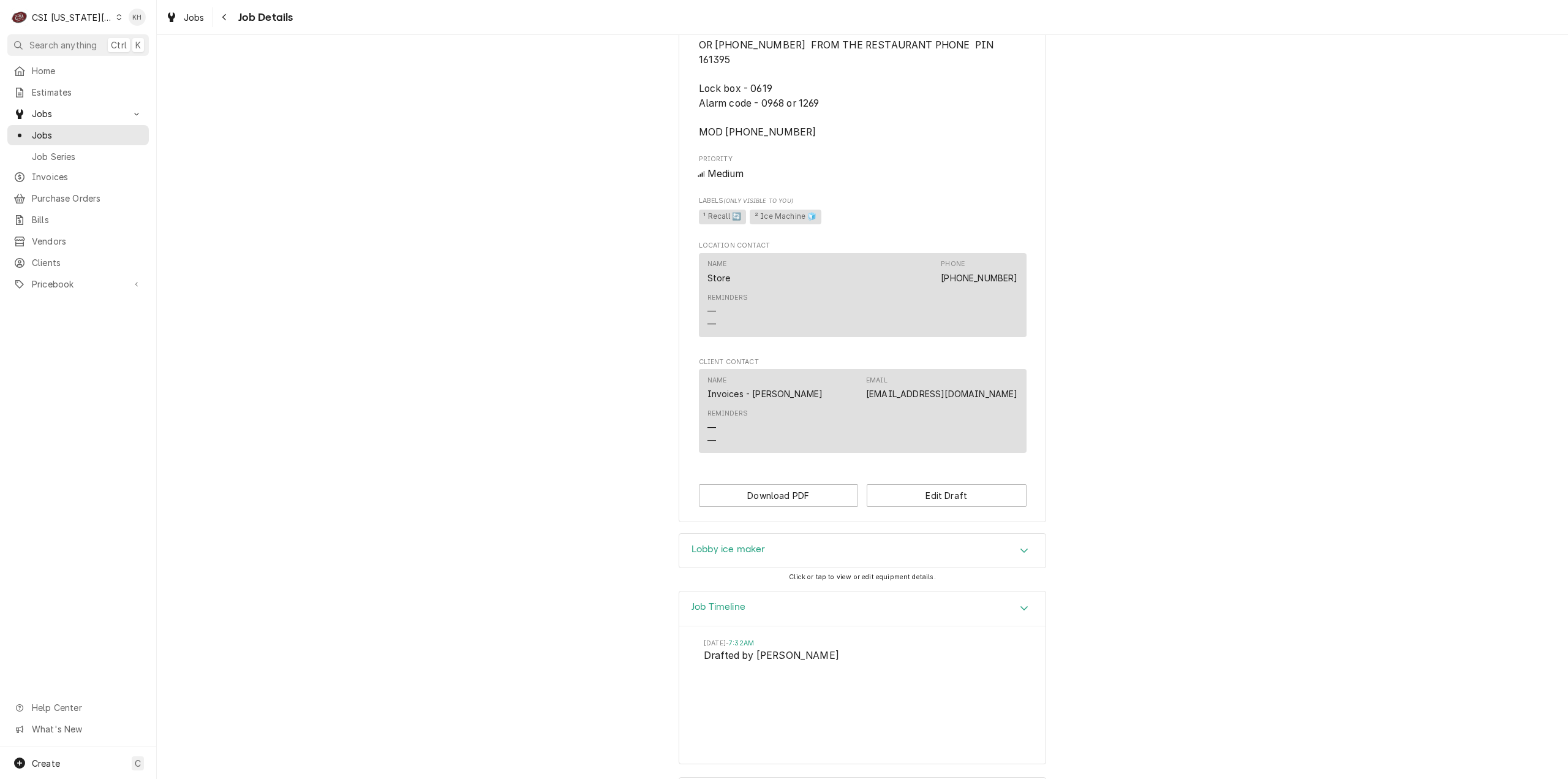
scroll to position [1171, 0]
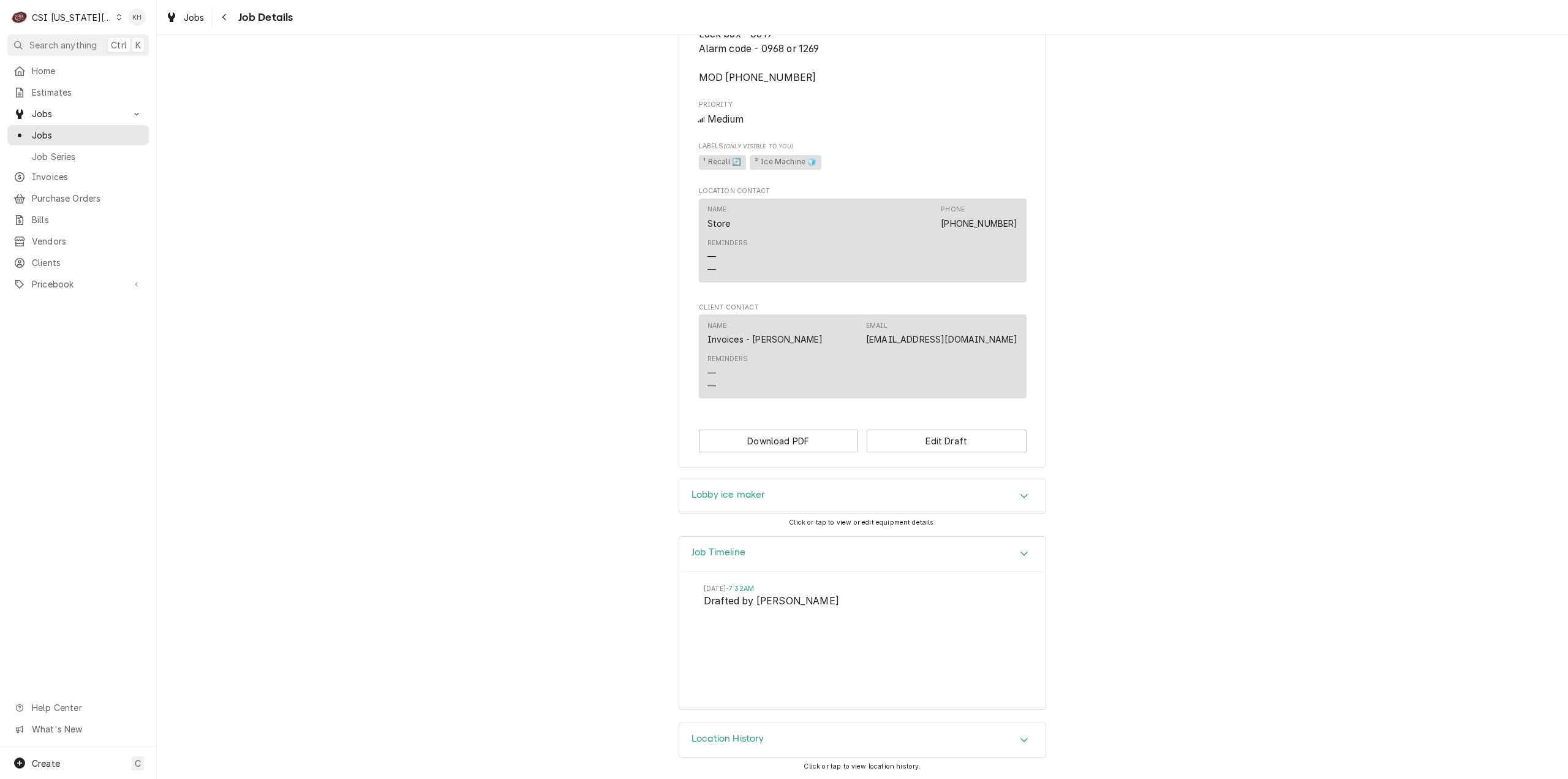
click at [82, 12] on div "CSI [US_STATE][GEOGRAPHIC_DATA]" at bounding box center [72, 17] width 81 height 13
drag, startPoint x: 147, startPoint y: 65, endPoint x: 12, endPoint y: 173, distance: 172.9
click at [147, 65] on div "CSI St. Louis" at bounding box center [210, 67] width 179 height 13
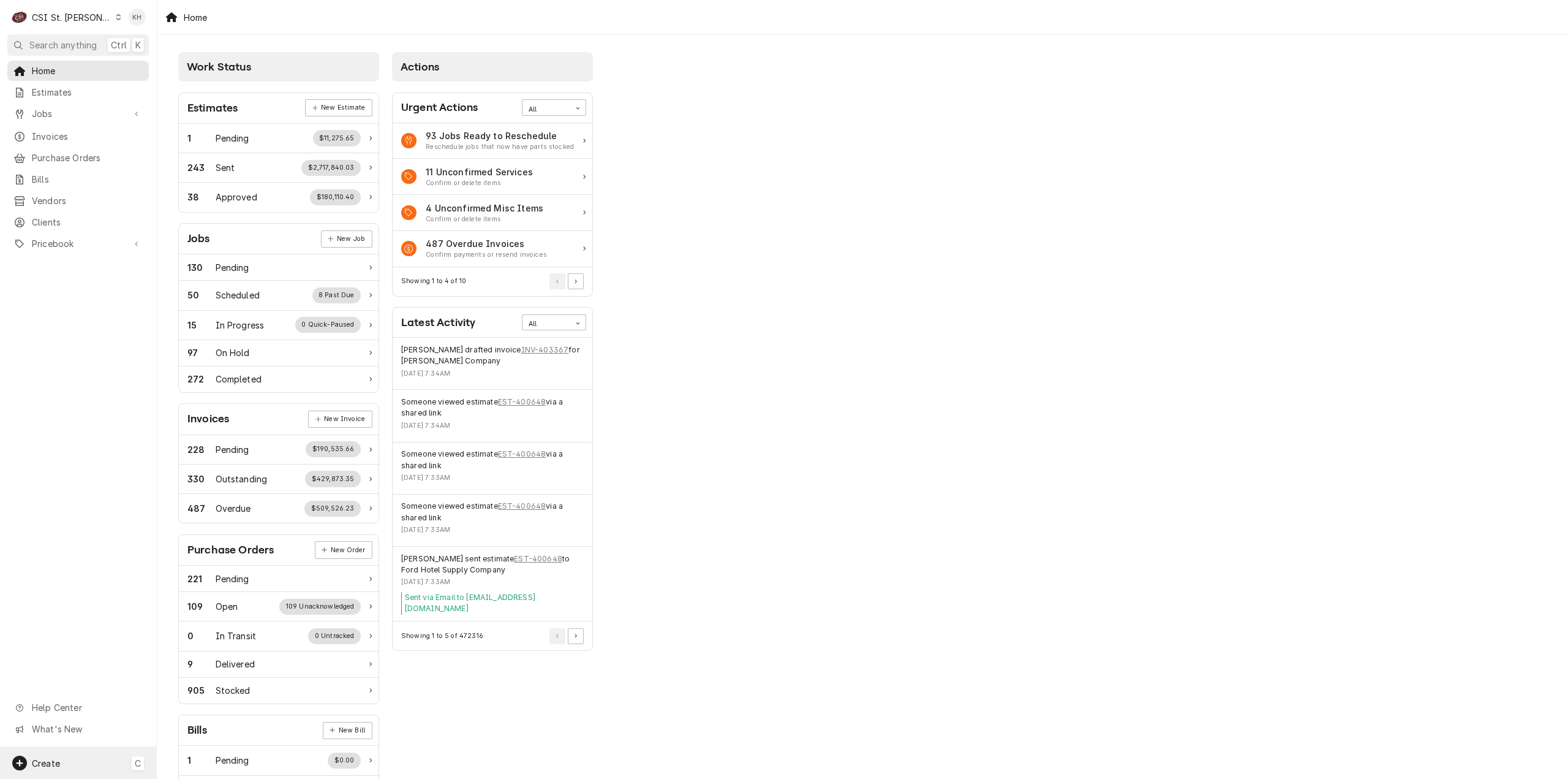
click at [70, 758] on div "Create C" at bounding box center [78, 763] width 156 height 32
click at [195, 641] on div "Job" at bounding box center [229, 637] width 82 height 13
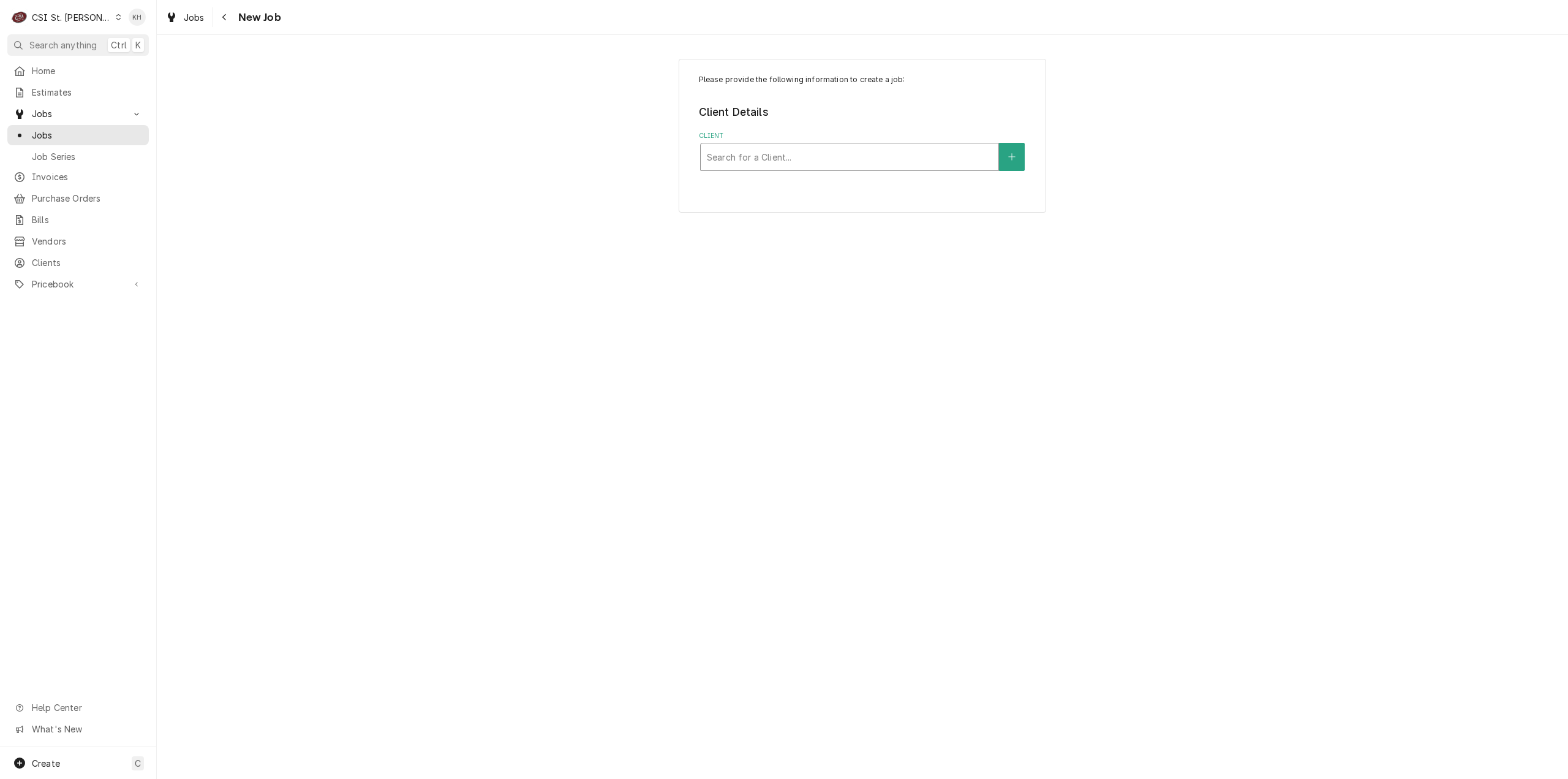
click at [901, 165] on div "Client" at bounding box center [849, 156] width 285 height 22
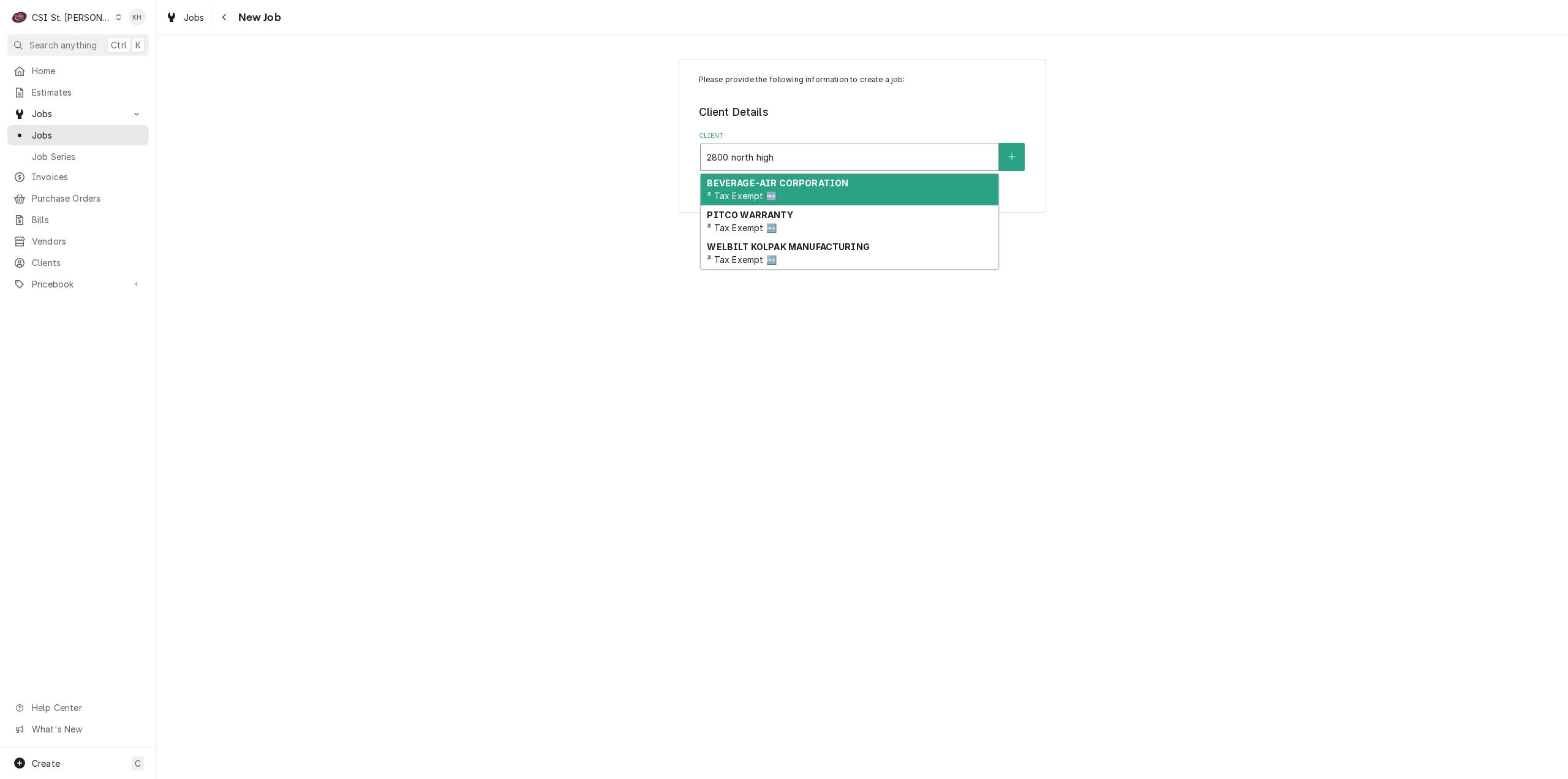
click at [753, 156] on input "2800 north high" at bounding box center [741, 157] width 69 height 20
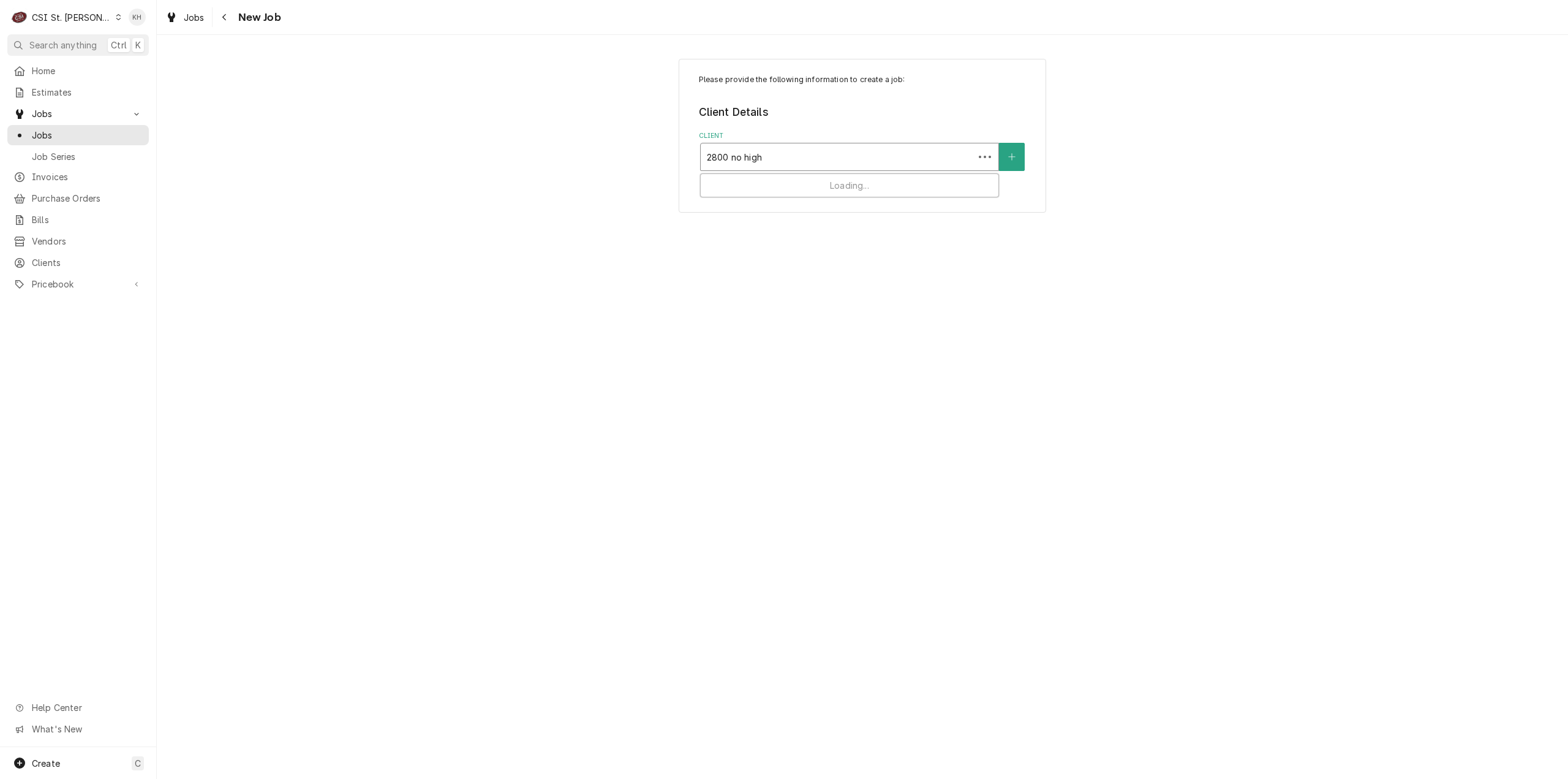
type input "2800 n high"
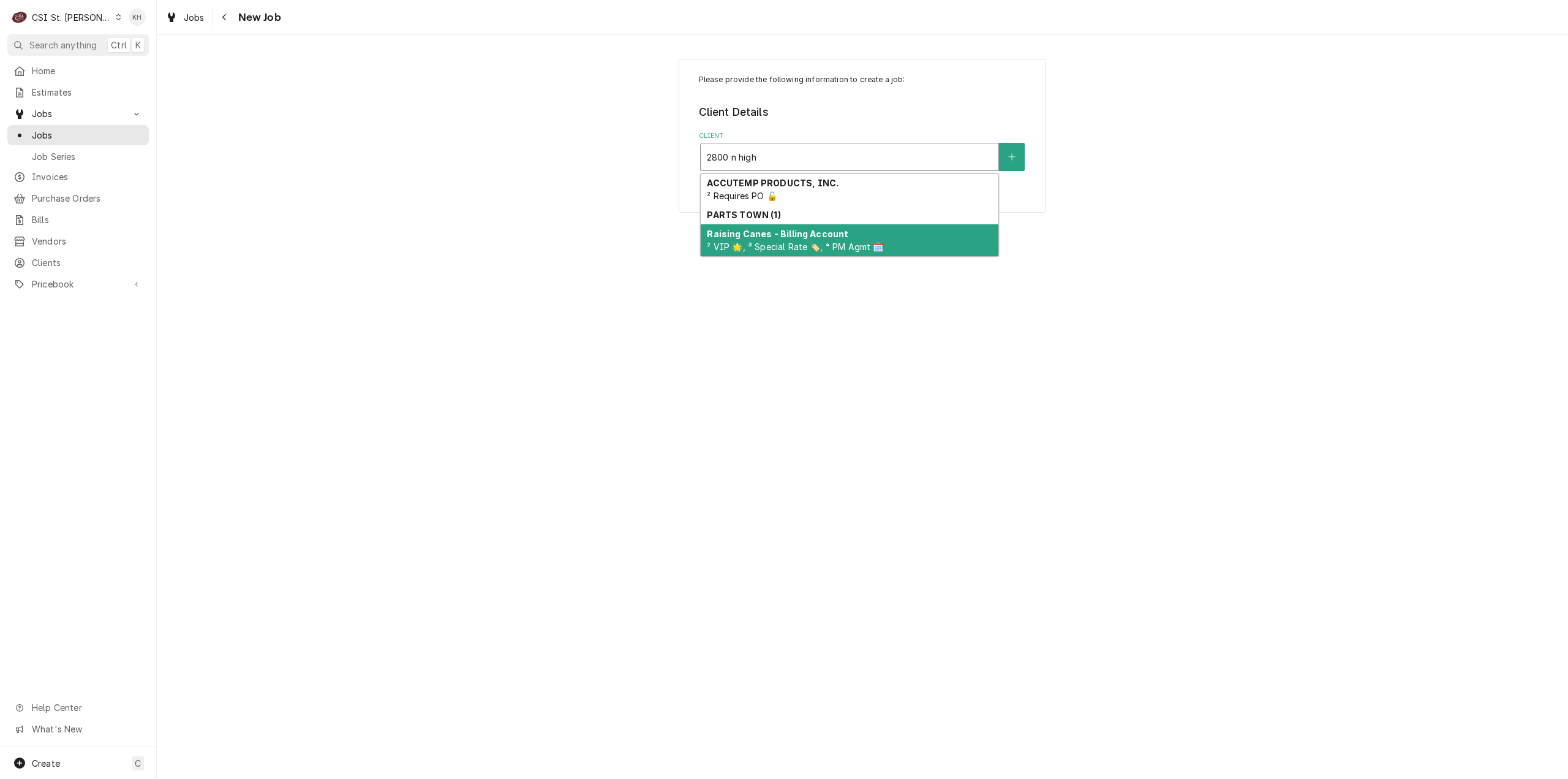
click at [776, 239] on strong "Raising Canes - Billing Account" at bounding box center [777, 234] width 141 height 11
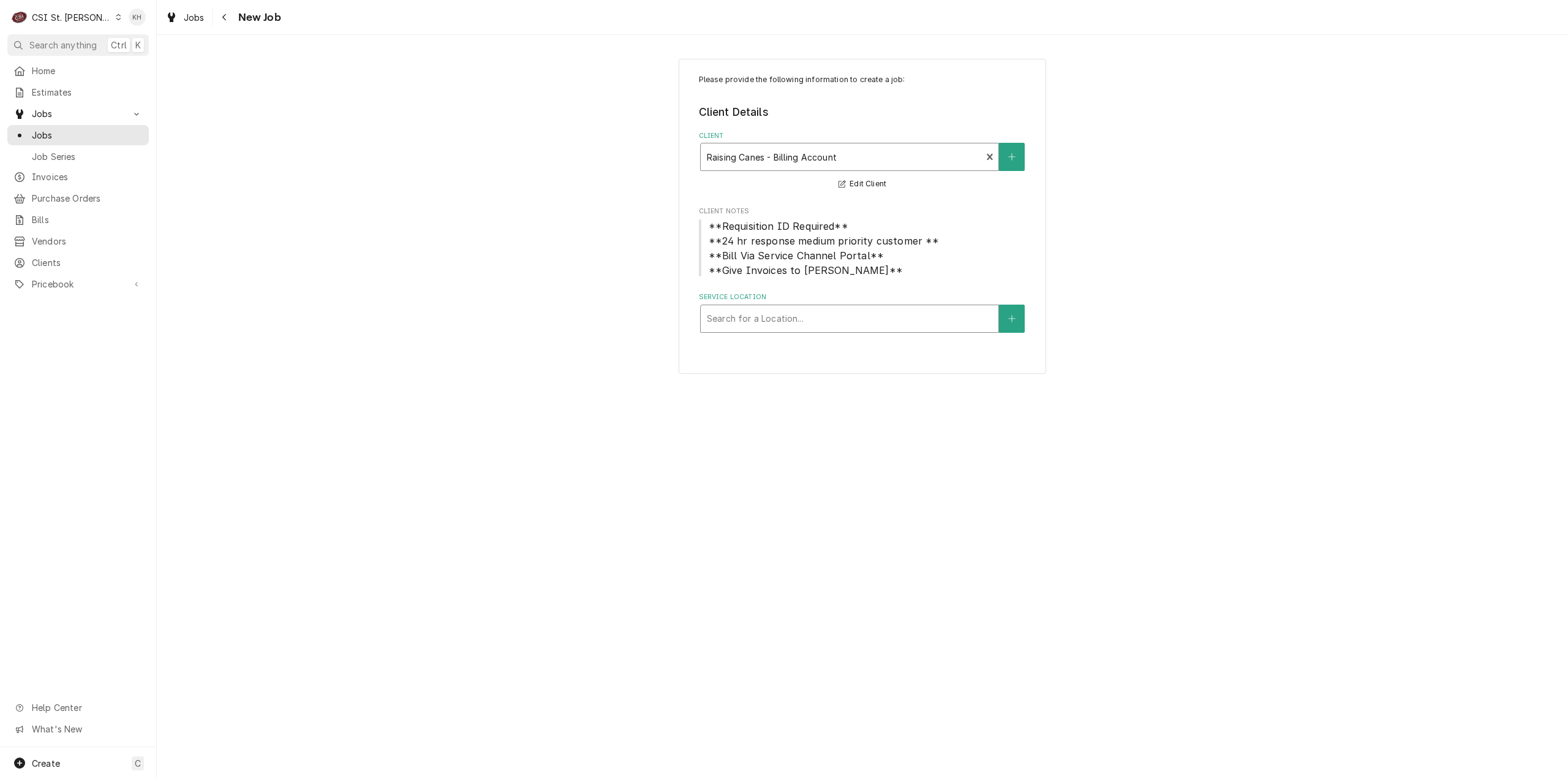
click at [855, 311] on div "Service Location" at bounding box center [849, 318] width 285 height 22
type input "2800"
click at [840, 344] on div "Raising Cane's #296 Florissant / [STREET_ADDRESS]" at bounding box center [850, 344] width 297 height 19
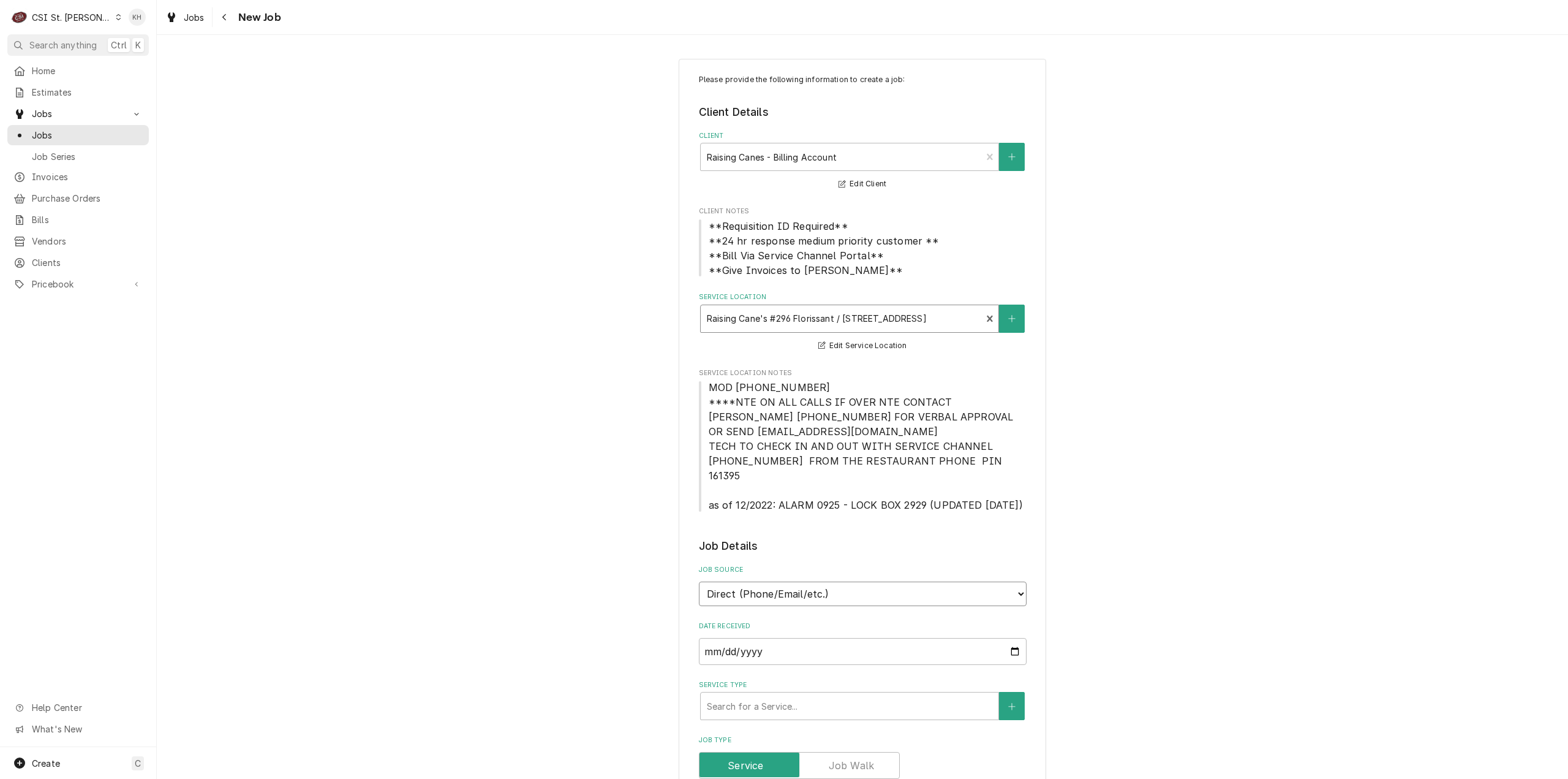
drag, startPoint x: 825, startPoint y: 574, endPoint x: 825, endPoint y: 589, distance: 15.0
click at [825, 589] on select "Direct (Phone/Email/etc.) Service Channel Corrigo Ecotrak Other" at bounding box center [862, 593] width 328 height 25
select select "1"
click at [806, 638] on input "Service Channel ID" at bounding box center [862, 651] width 328 height 27
paste input "323525896"
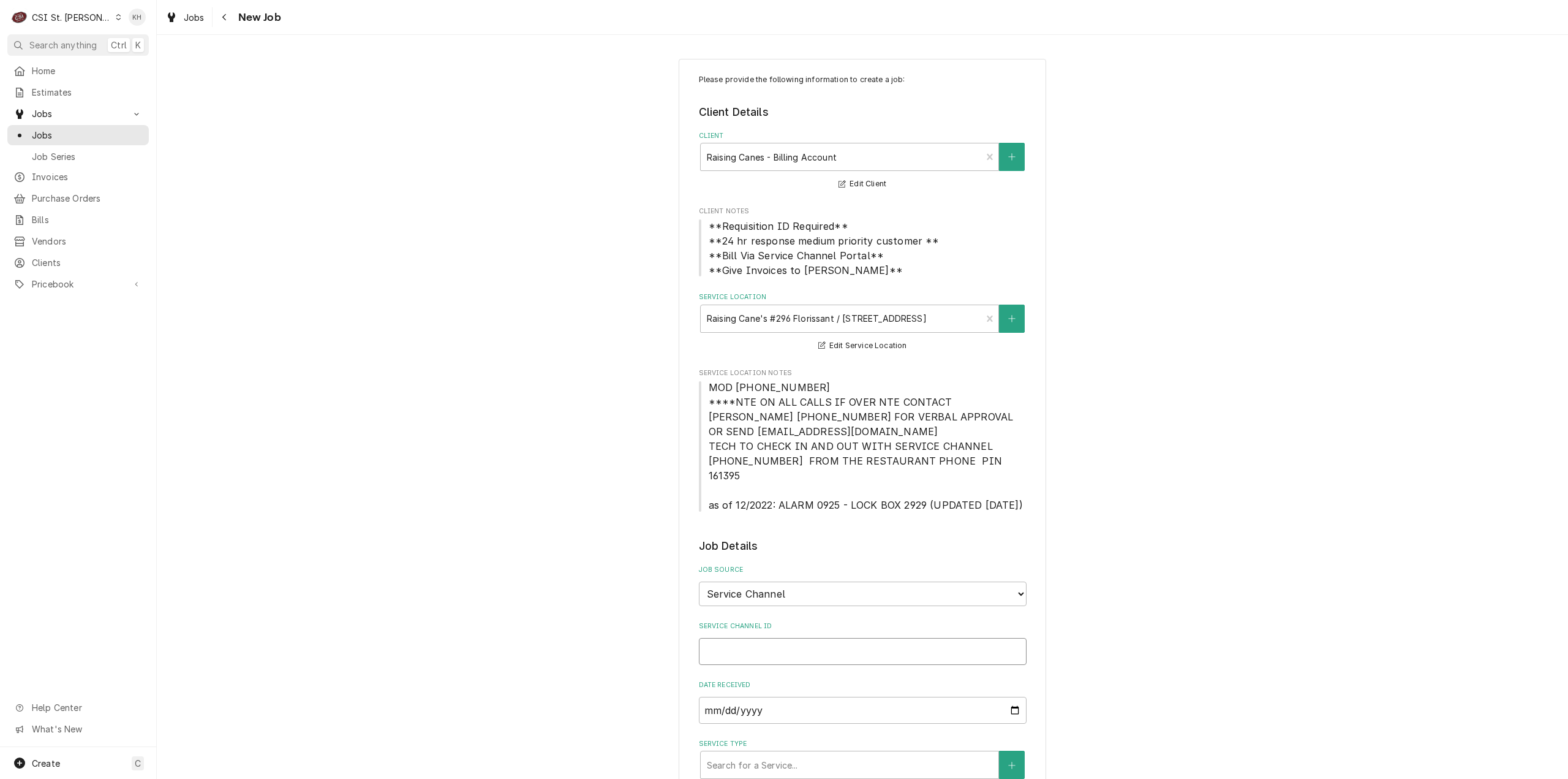
type textarea "x"
type input "323525896"
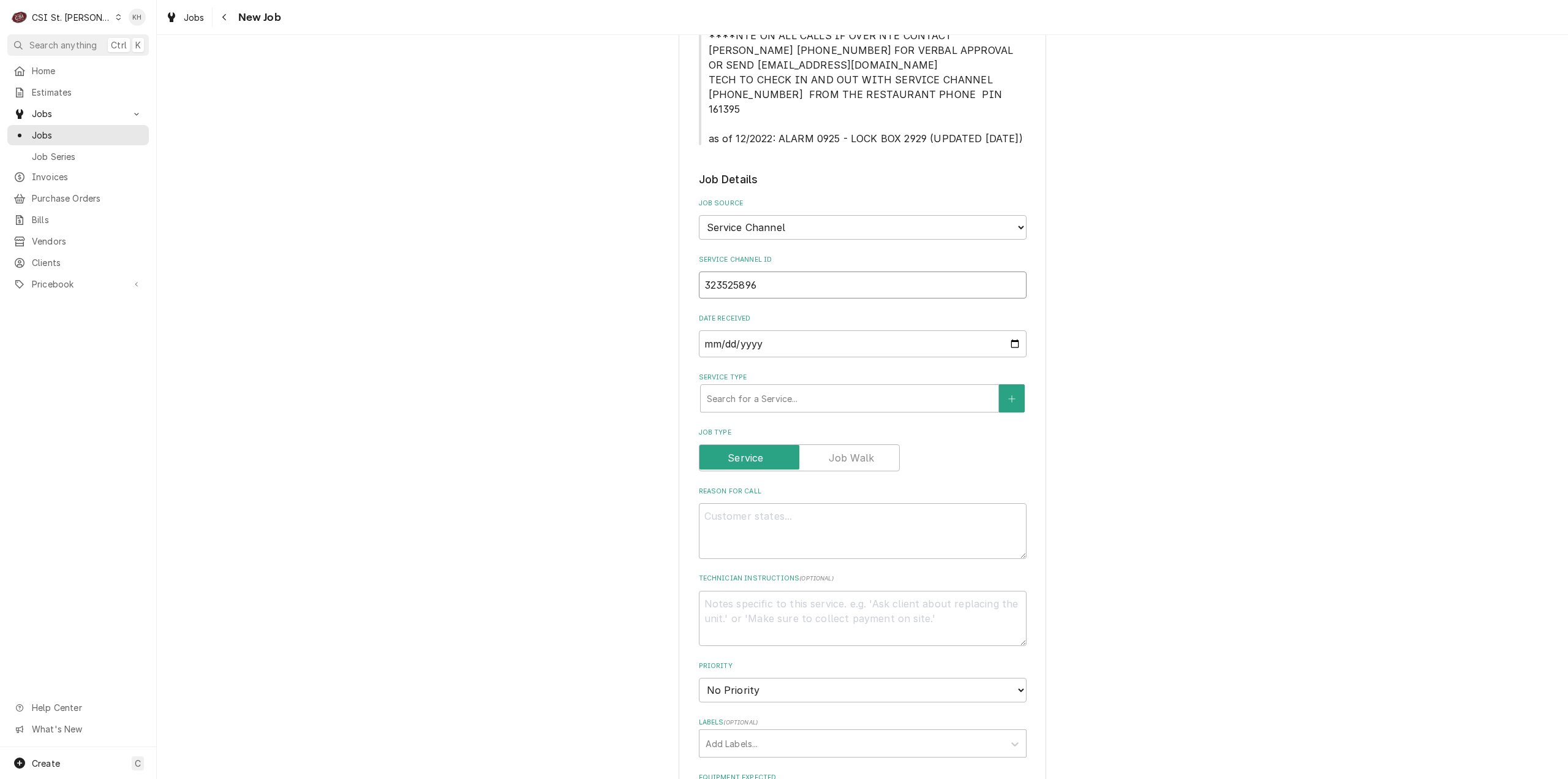
type textarea "x"
type input "323525896"
click at [756, 386] on div "Service Type" at bounding box center [849, 396] width 285 height 22
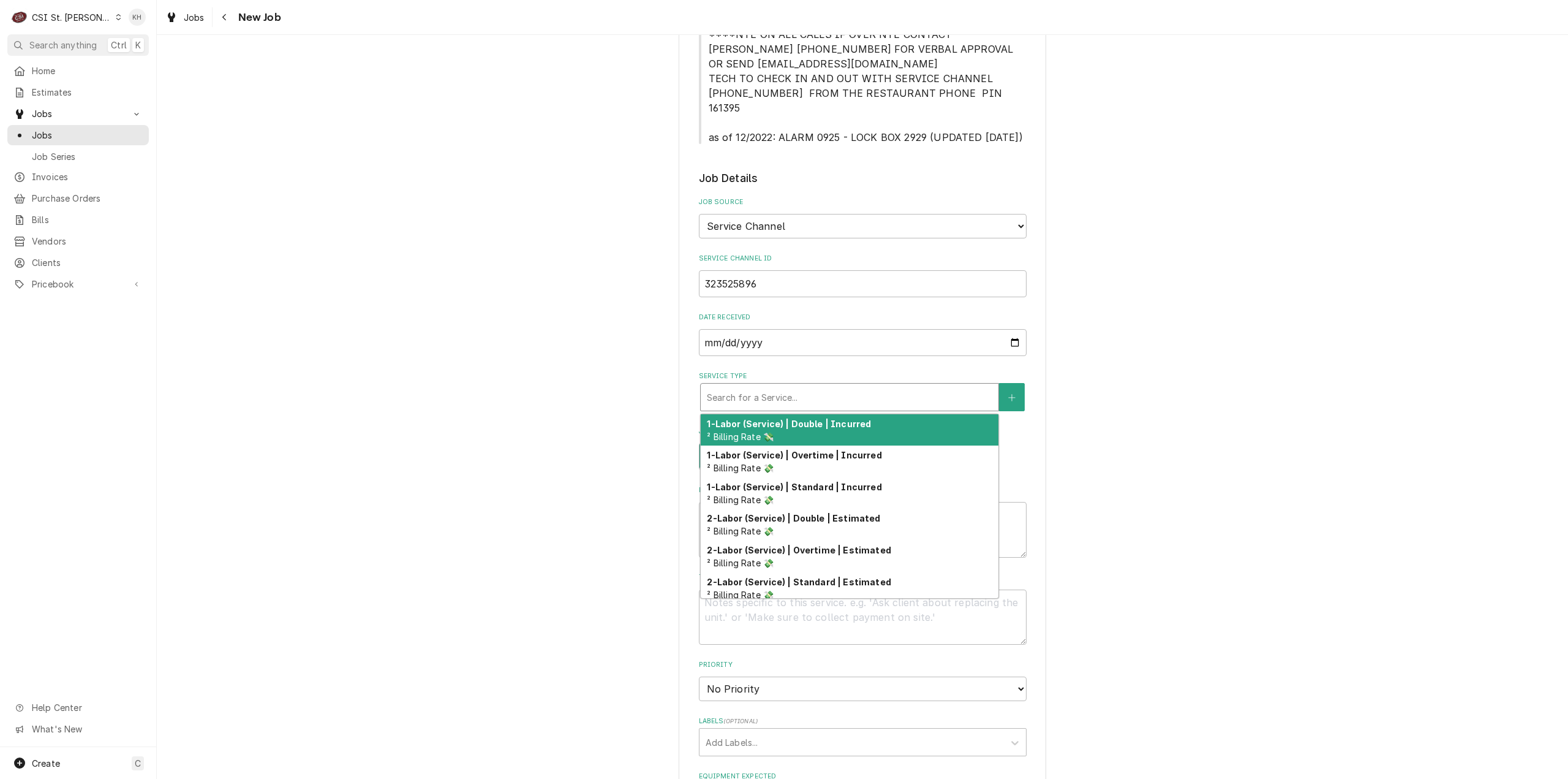
type textarea "x"
type input "s"
type textarea "x"
type input "se"
type textarea "x"
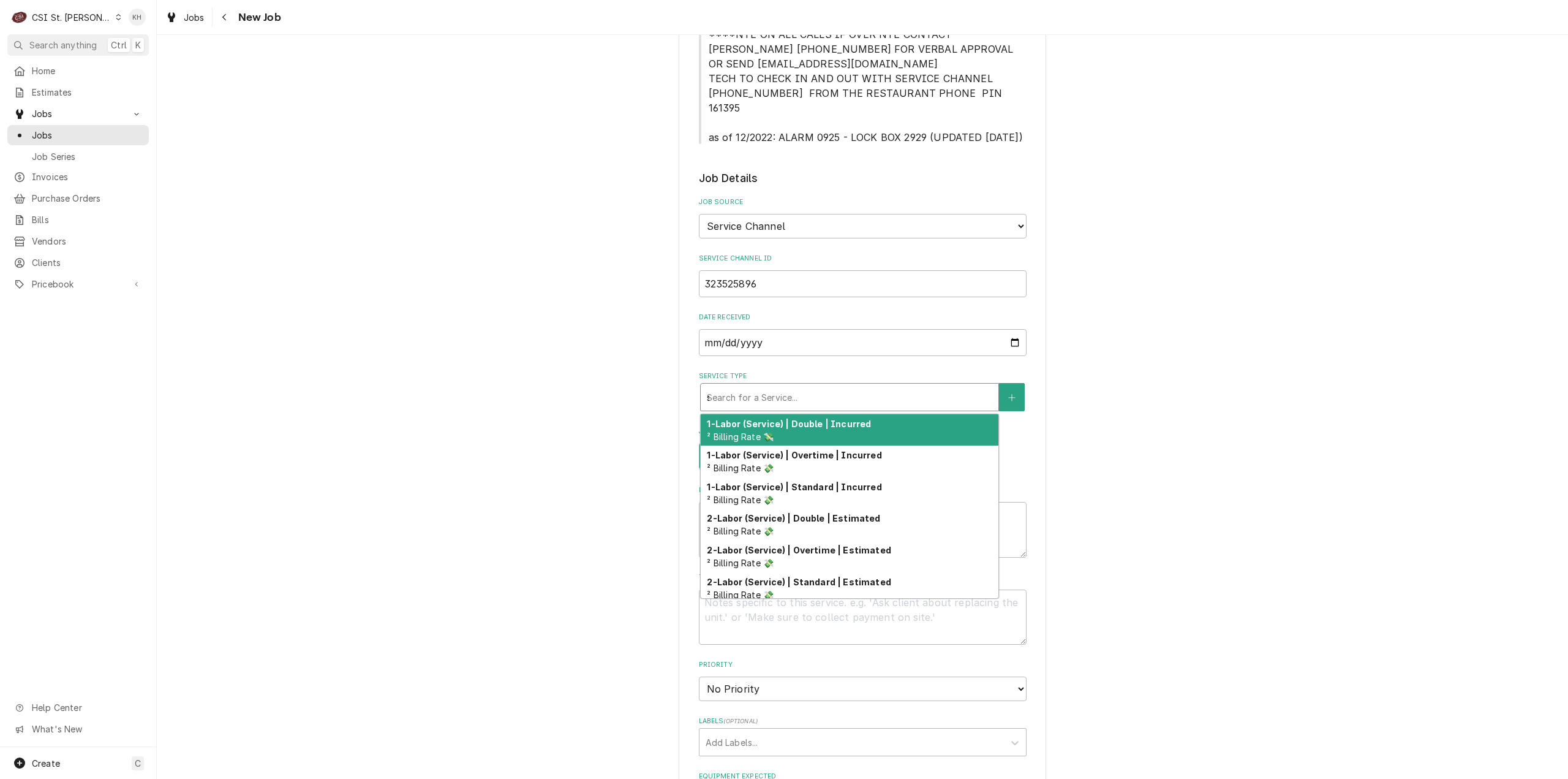
type input "ser"
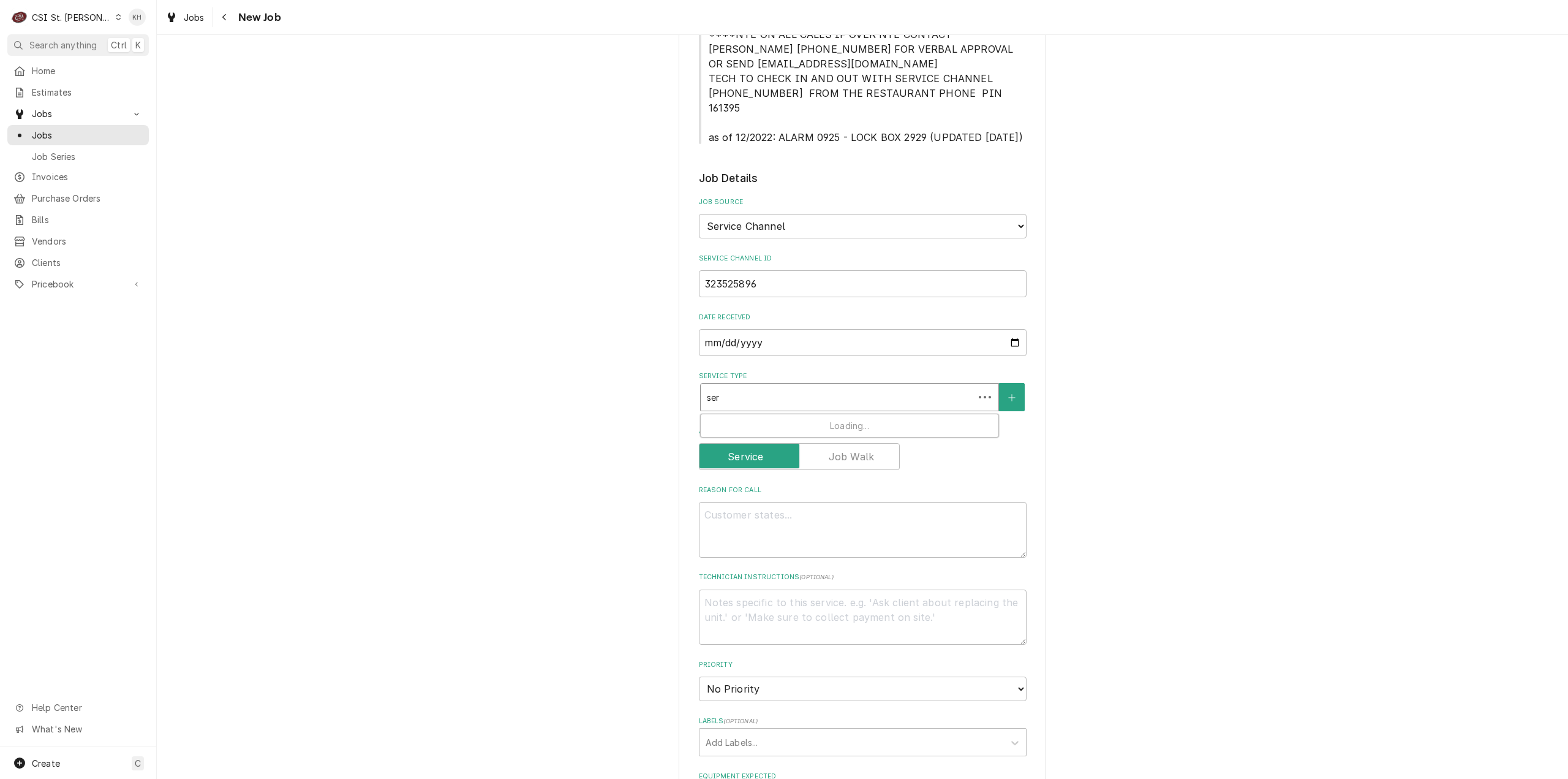
type textarea "x"
type input "servi"
type textarea "x"
type input "servic"
type textarea "x"
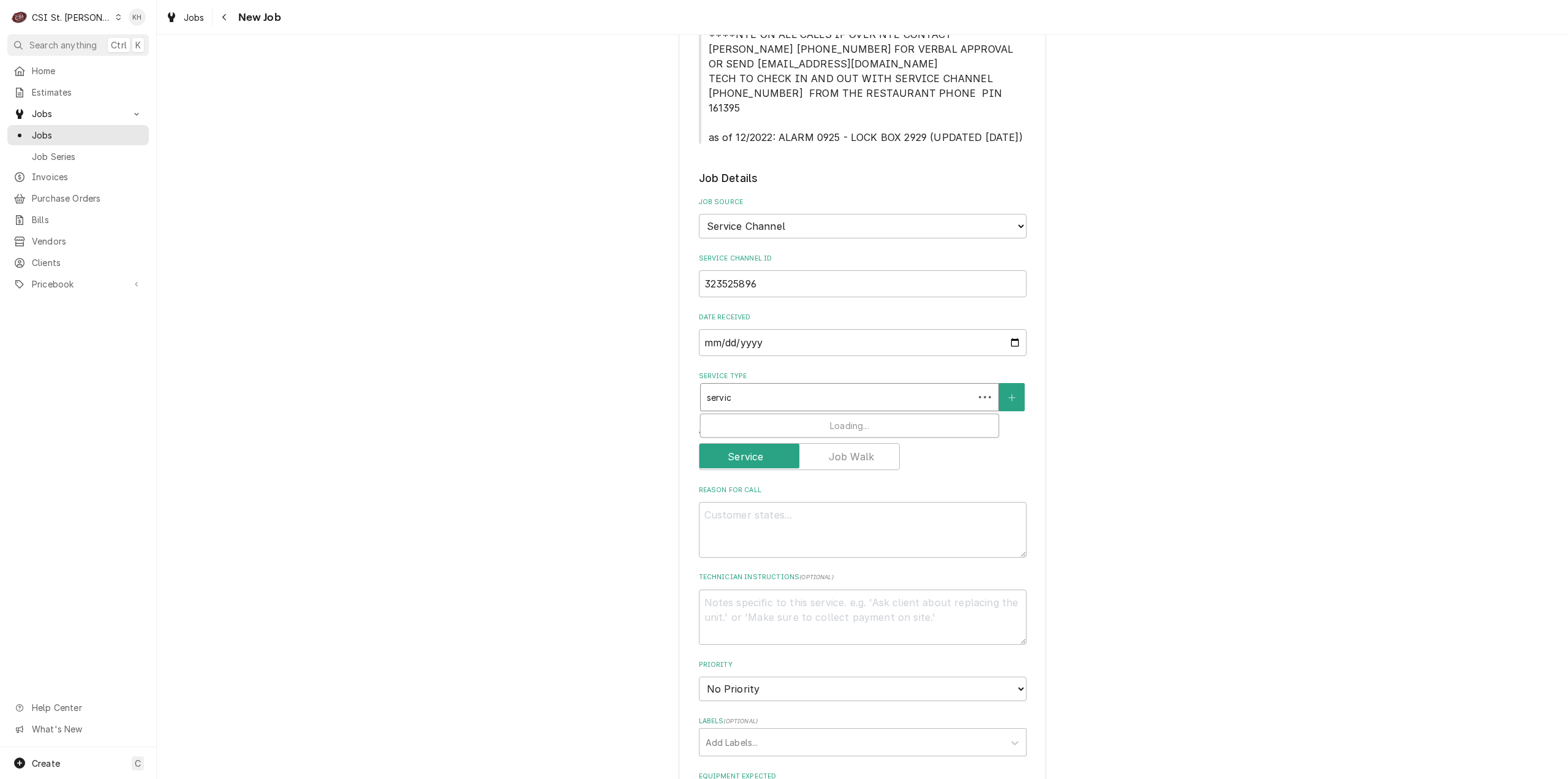
type input "service"
type textarea "x"
type input "service"
type textarea "x"
type input "service c"
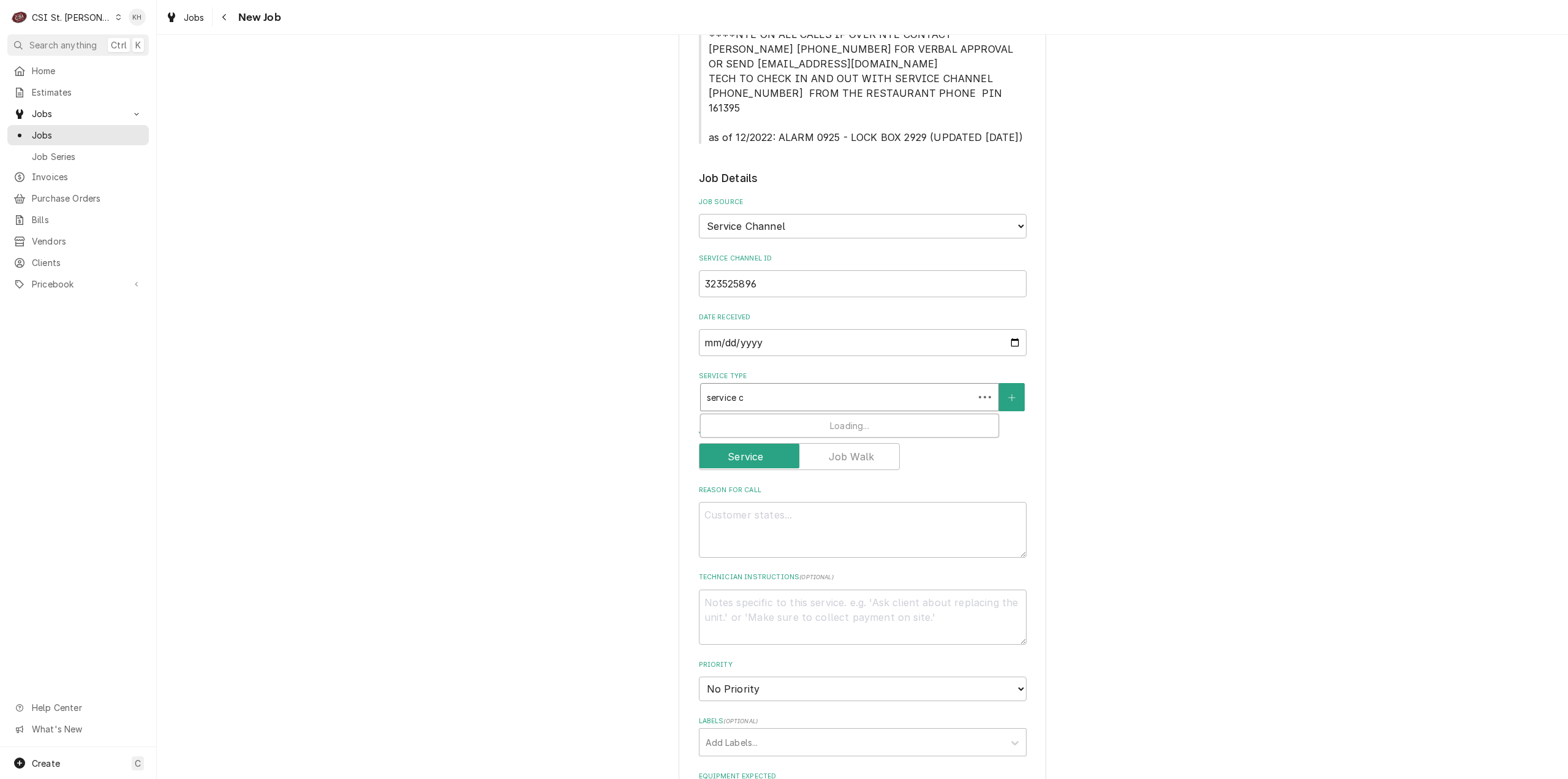
type textarea "x"
type input "service ca"
type textarea "x"
type input "service cal"
type textarea "x"
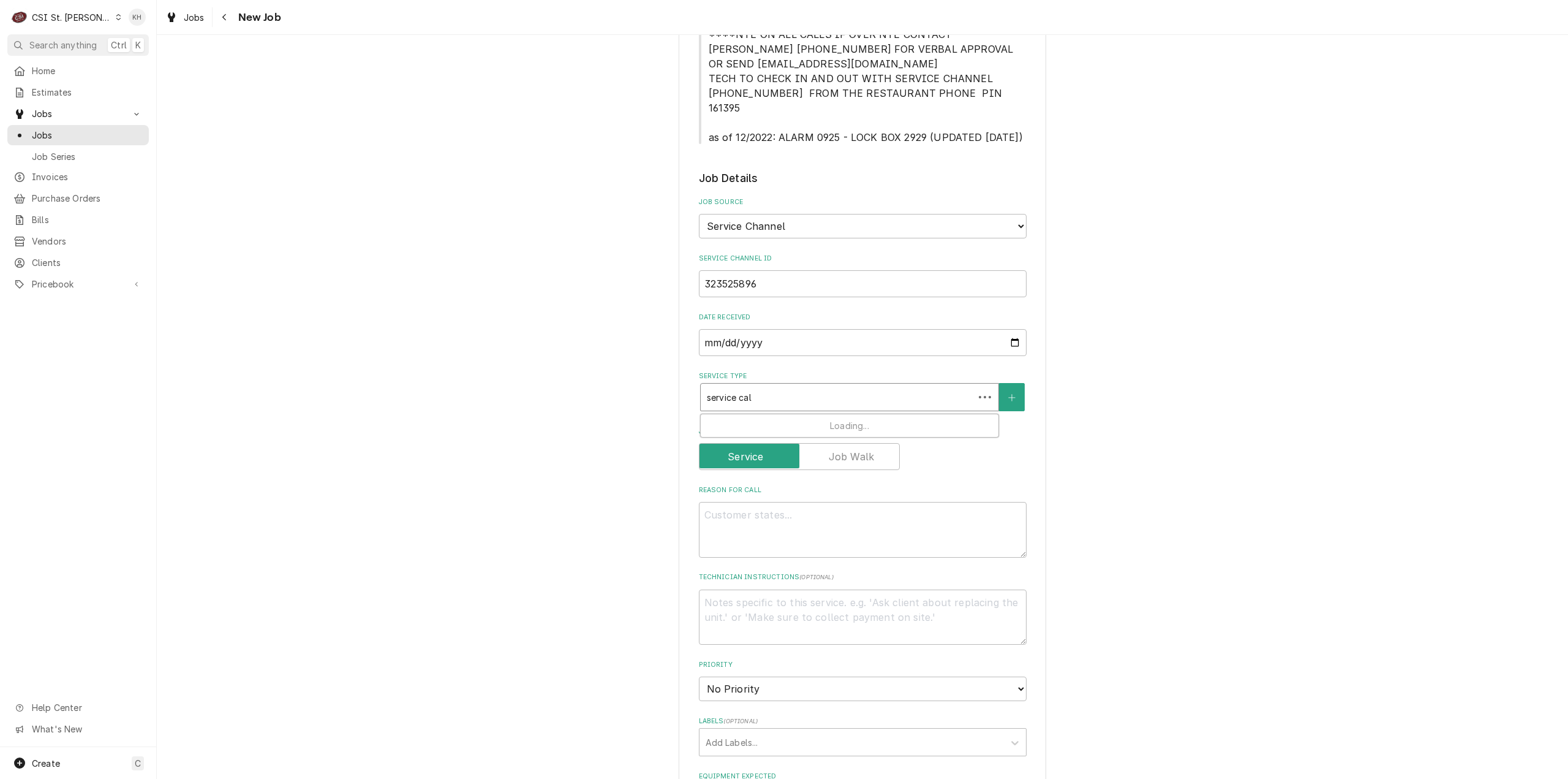
type input "service call"
click at [760, 419] on strong "Job | Service Call" at bounding box center [746, 423] width 78 height 11
drag, startPoint x: 953, startPoint y: 527, endPoint x: 925, endPoint y: 535, distance: 29.1
click at [938, 530] on textarea "Reason For Call" at bounding box center [862, 550] width 328 height 56
paste textarea "KITCHEN / Hot Side / Bird House "Equip:" KITCHEN/HOT SIDE - LOBBY "Tag ID"13054…"
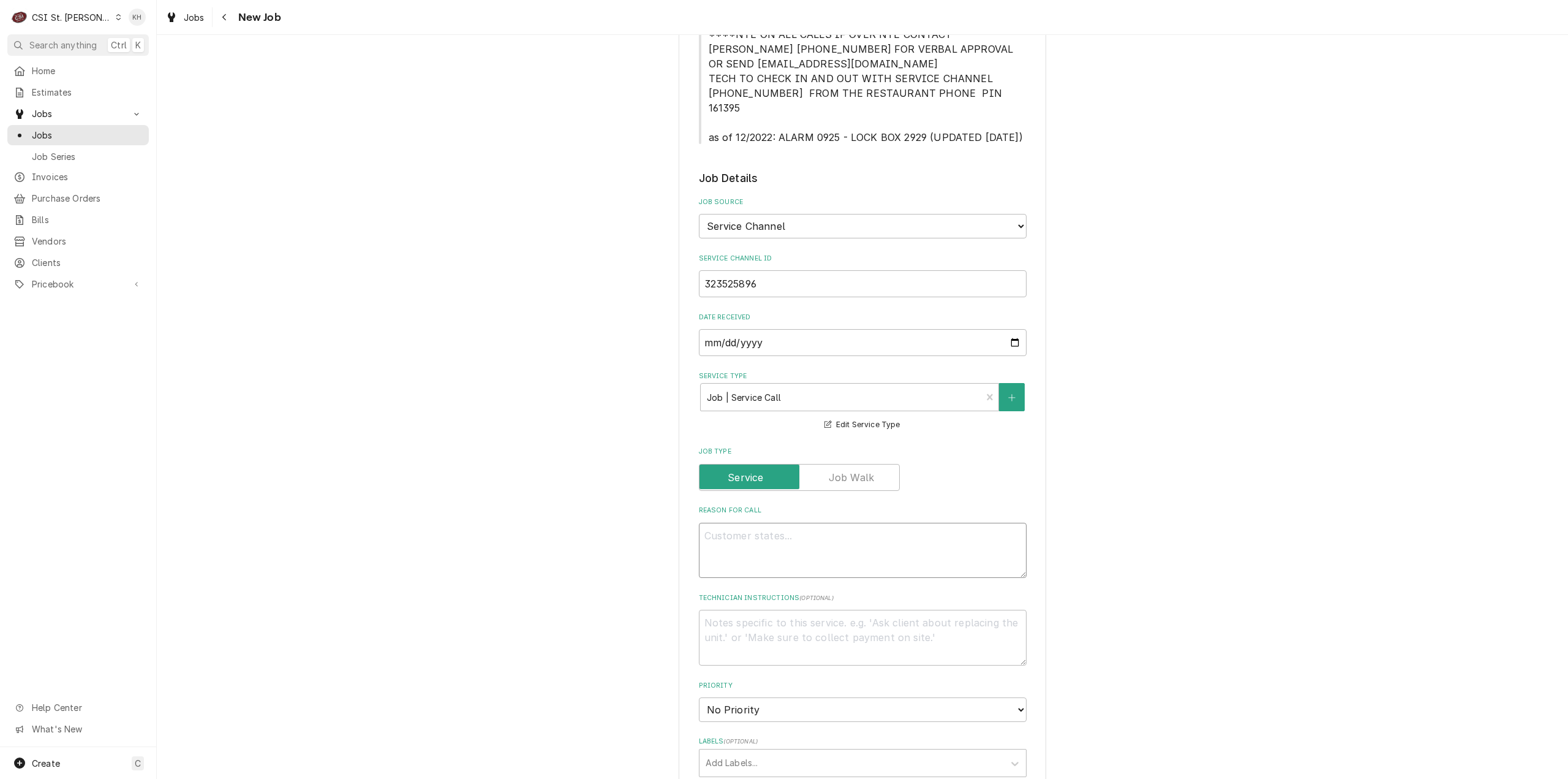
type textarea "x"
type textarea "KITCHEN / Hot Side / Bird House "Equip:" KITCHEN/HOT SIDE - LOBBY "Tag ID"13054…"
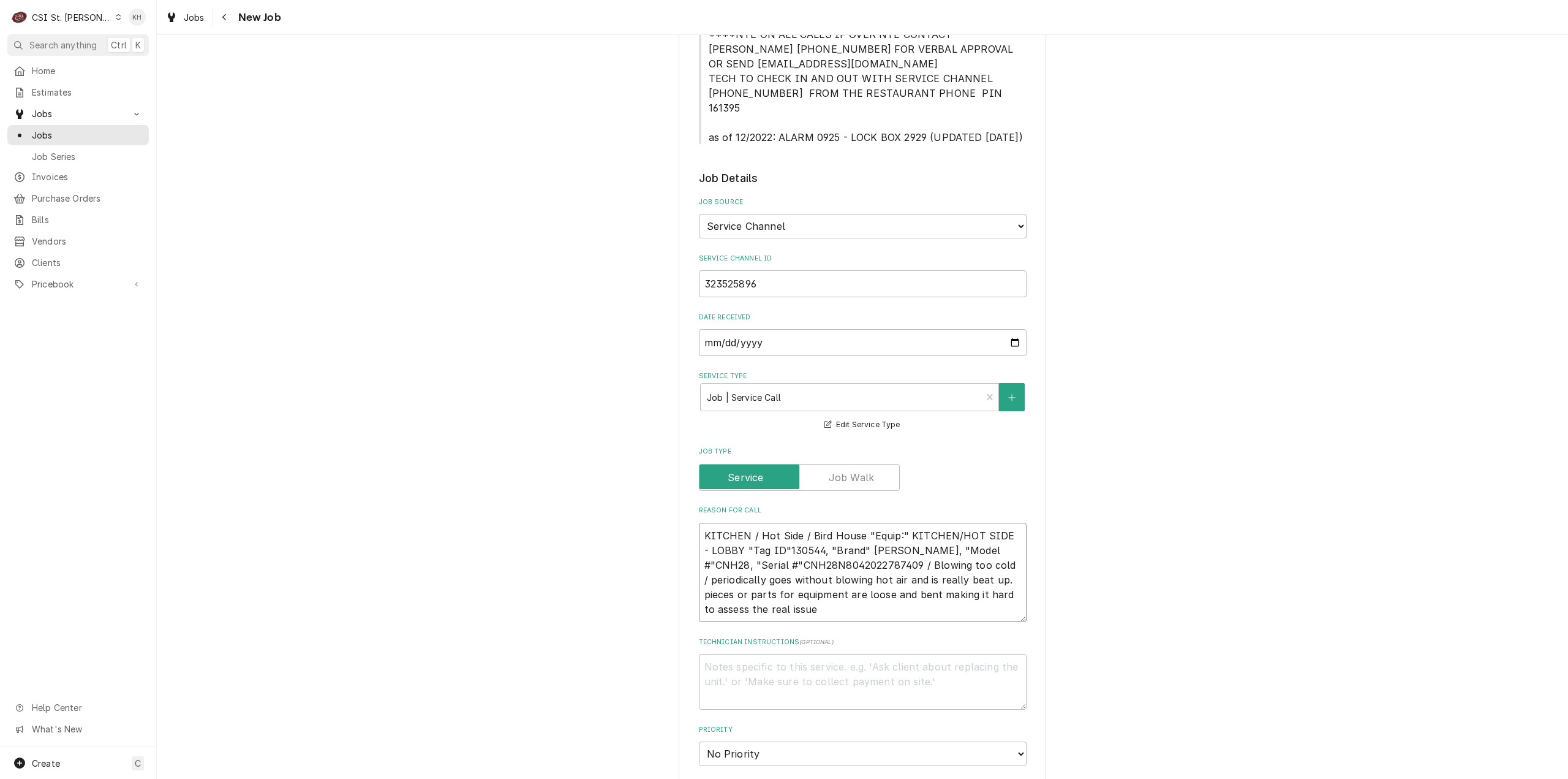
type textarea "x"
type textarea "KITCHEN / Hot Side / Bird House "Equip:" KITCHEN/HOT SIDE - LOBBY "Tag ID"13054…"
type textarea "x"
type textarea "KITCHEN / Hot Side / Bird House "Equip:" KITCHEN/HOT SIDE - LOBBY "Tag ID"13054…"
type textarea "x"
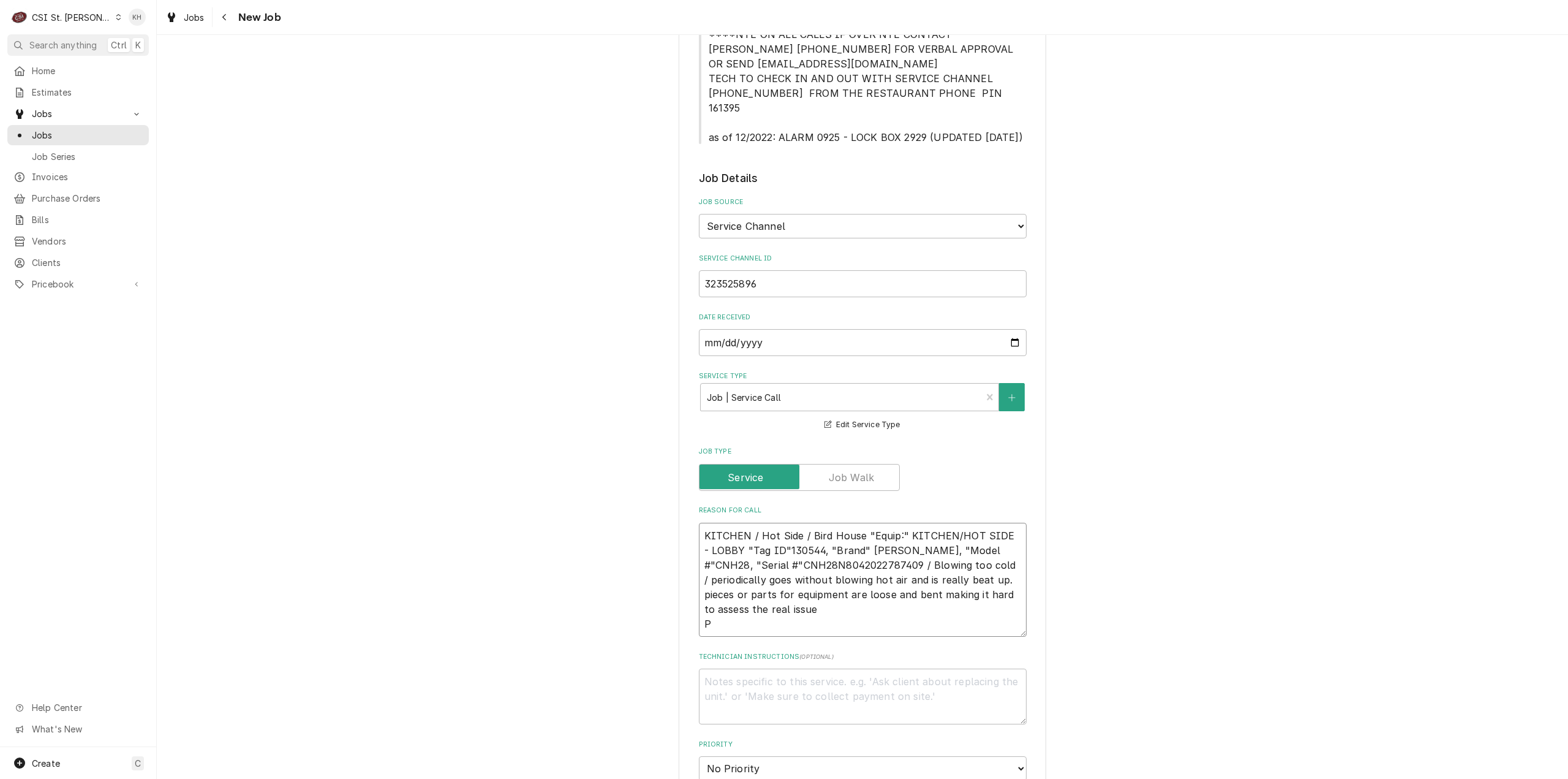
type textarea "KITCHEN / Hot Side / Bird House "Equip:" KITCHEN/HOT SIDE - LOBBY "Tag ID"13054…"
type textarea "x"
type textarea "KITCHEN / Hot Side / Bird House "Equip:" KITCHEN/HOT SIDE - LOBBY "Tag ID"13054…"
type textarea "x"
type textarea "KITCHEN / Hot Side / Bird House "Equip:" KITCHEN/HOT SIDE - LOBBY "Tag ID"13054…"
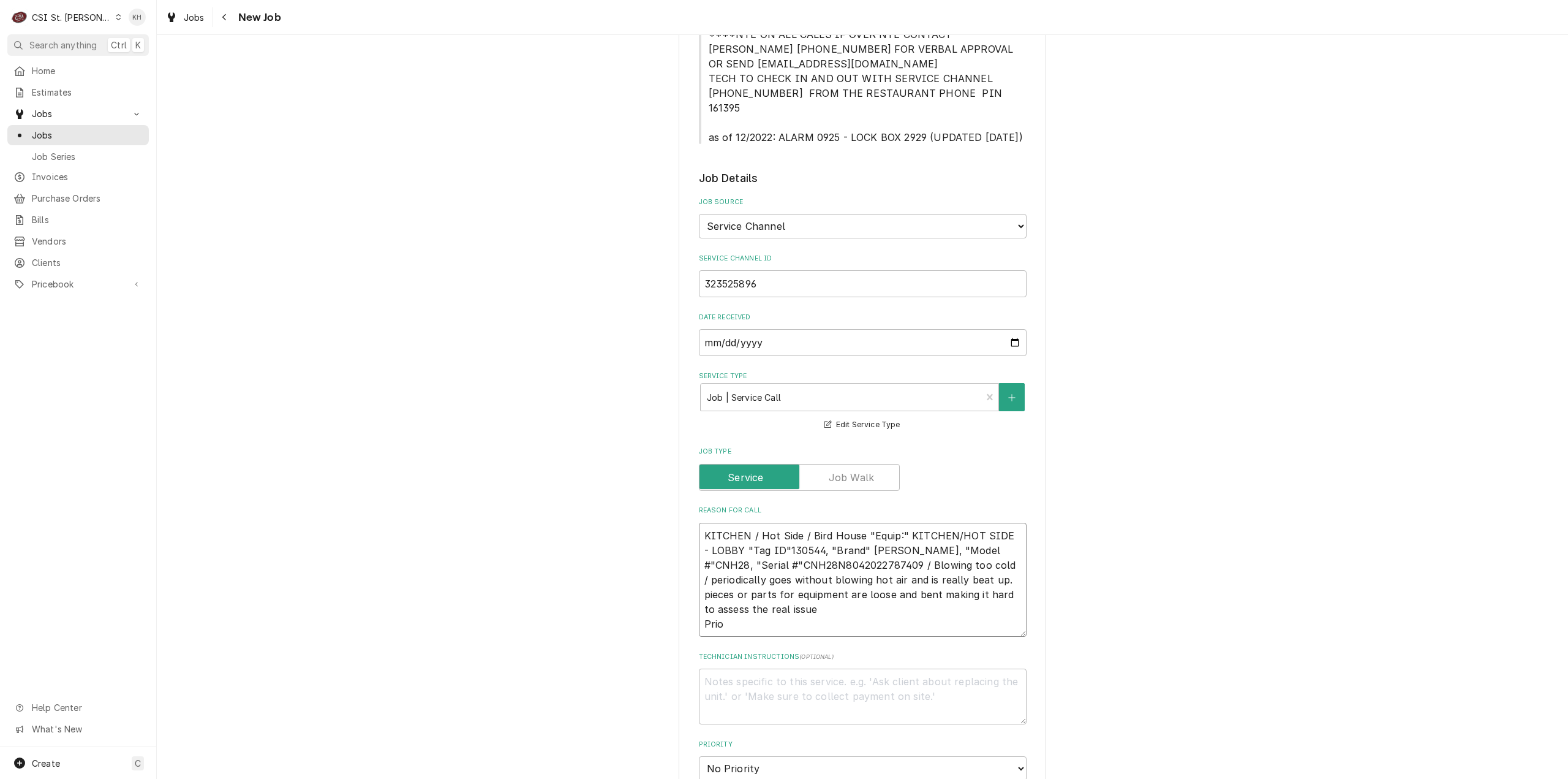
type textarea "x"
type textarea "KITCHEN / Hot Side / Bird House "Equip:" KITCHEN/HOT SIDE - LOBBY "Tag ID"13054…"
type textarea "x"
type textarea "KITCHEN / Hot Side / Bird House "Equip:" KITCHEN/HOT SIDE - LOBBY "Tag ID"13054…"
type textarea "x"
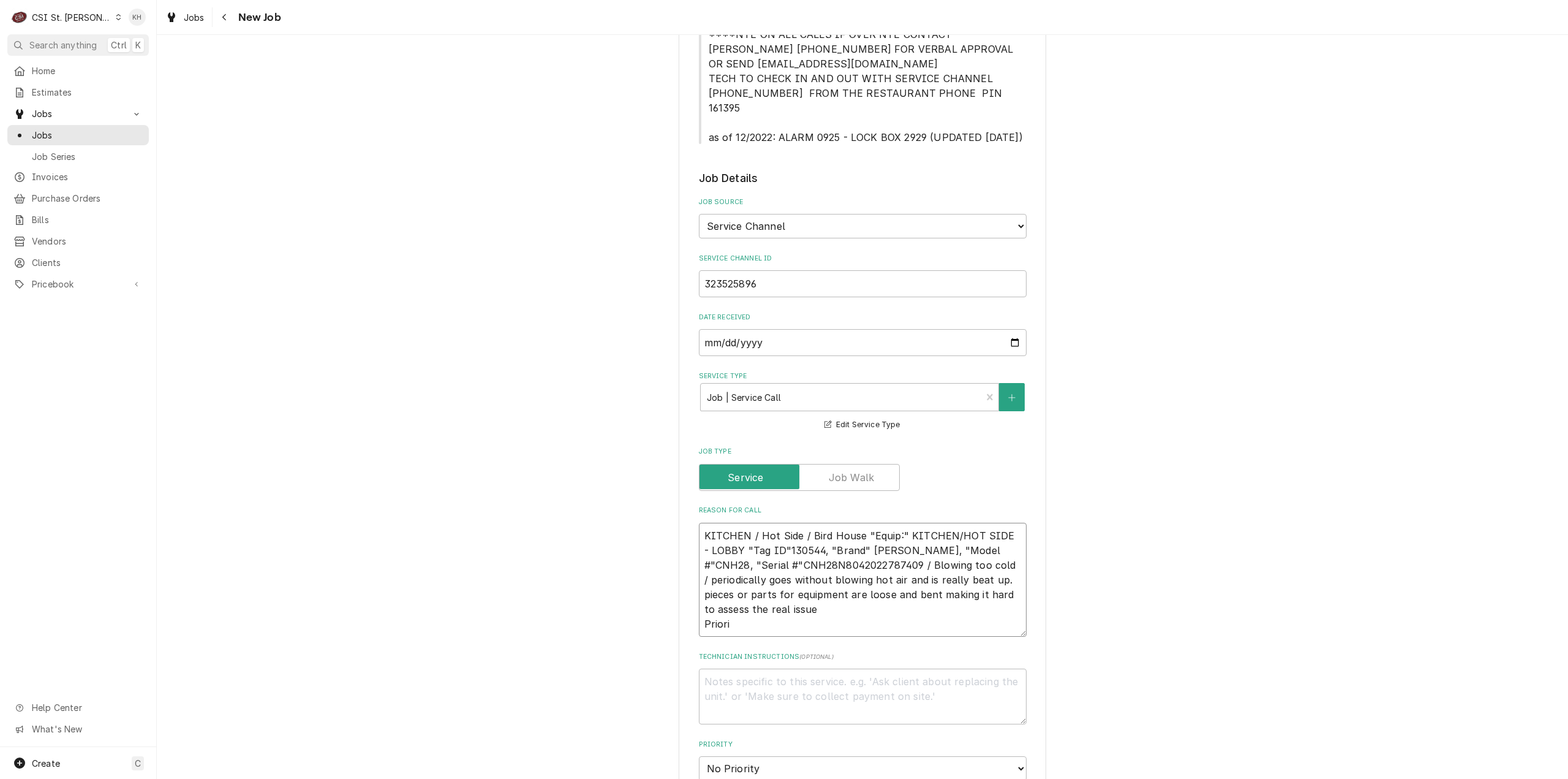
type textarea "KITCHEN / Hot Side / Bird House "Equip:" KITCHEN/HOT SIDE - LOBBY "Tag ID"13054…"
type textarea "x"
type textarea "KITCHEN / Hot Side / Bird House "Equip:" KITCHEN/HOT SIDE - LOBBY "Tag ID"13054…"
type textarea "x"
type textarea "KITCHEN / Hot Side / Bird House "Equip:" KITCHEN/HOT SIDE - LOBBY "Tag ID"13054…"
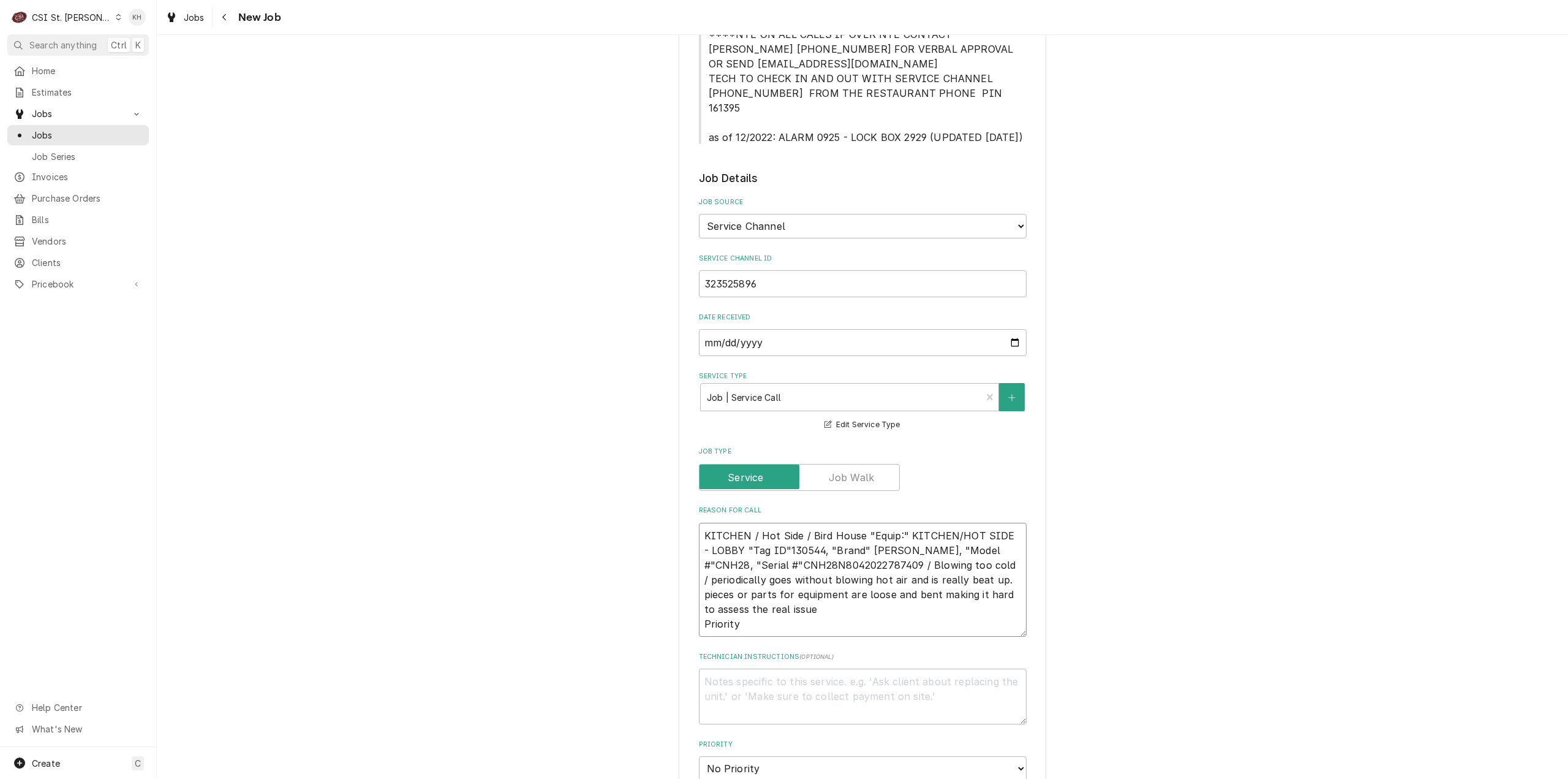
type textarea "x"
type textarea "KITCHEN / Hot Side / Bird House "Equip:" KITCHEN/HOT SIDE - LOBBY "Tag ID"13054…"
drag, startPoint x: 770, startPoint y: 607, endPoint x: 758, endPoint y: 628, distance: 24.2
click at [770, 607] on textarea "KITCHEN / Hot Side / Bird House "Equip:" KITCHEN/HOT SIDE - LOBBY "Tag ID"13054…" at bounding box center [862, 580] width 328 height 114
paste textarea "Urgent - 24 Hours"
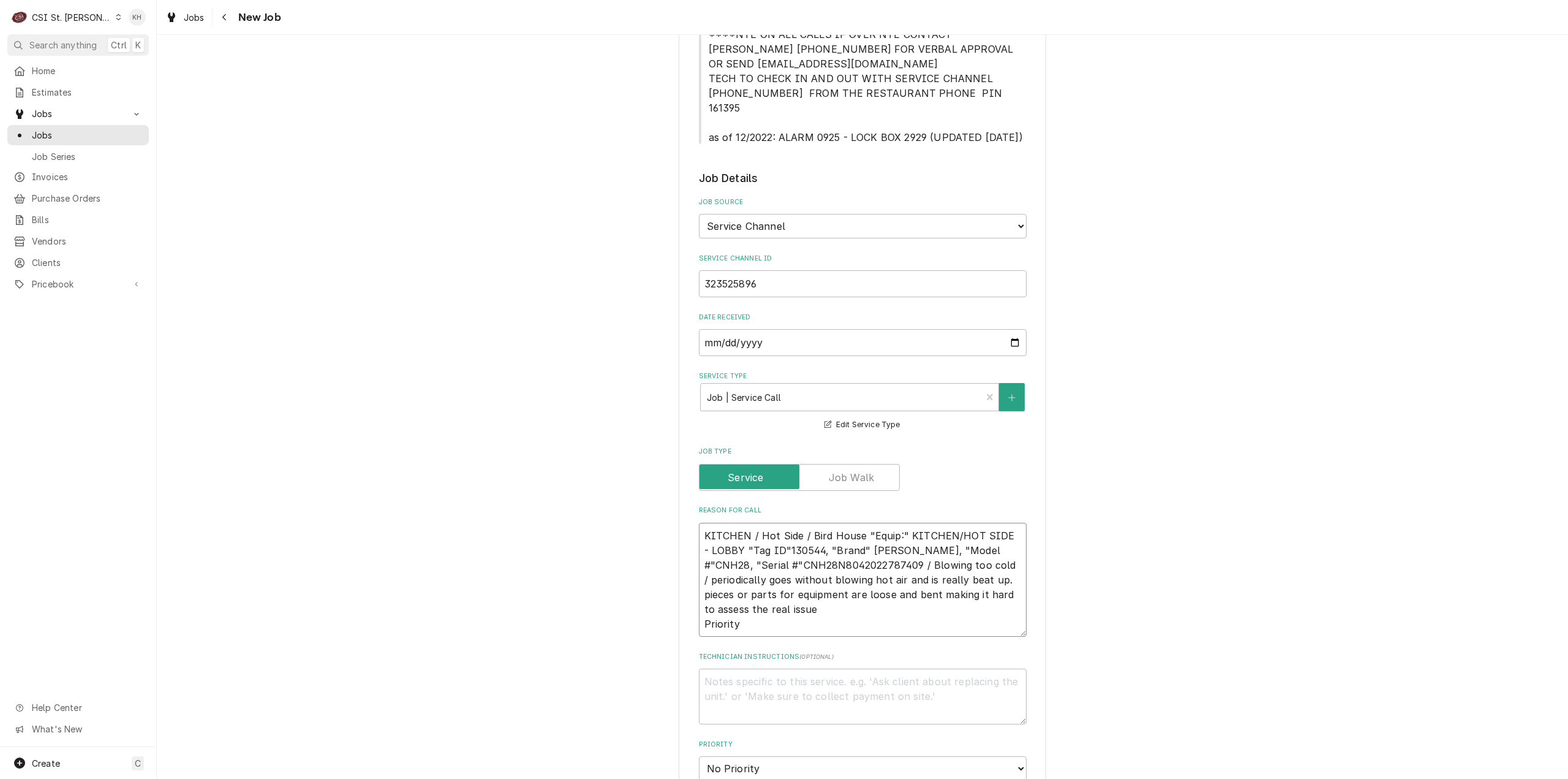
type textarea "x"
type textarea "KITCHEN / Hot Side / Bird House "Equip:" KITCHEN/HOT SIDE - LOBBY "Tag ID"13054…"
type textarea "x"
type textarea "KITCHEN / Hot Side / Bird House "Equip:" KITCHEN/HOT SIDE - LOBBY "Tag ID"13054…"
click at [757, 669] on textarea "Technician Instructions ( optional )" at bounding box center [862, 696] width 328 height 56
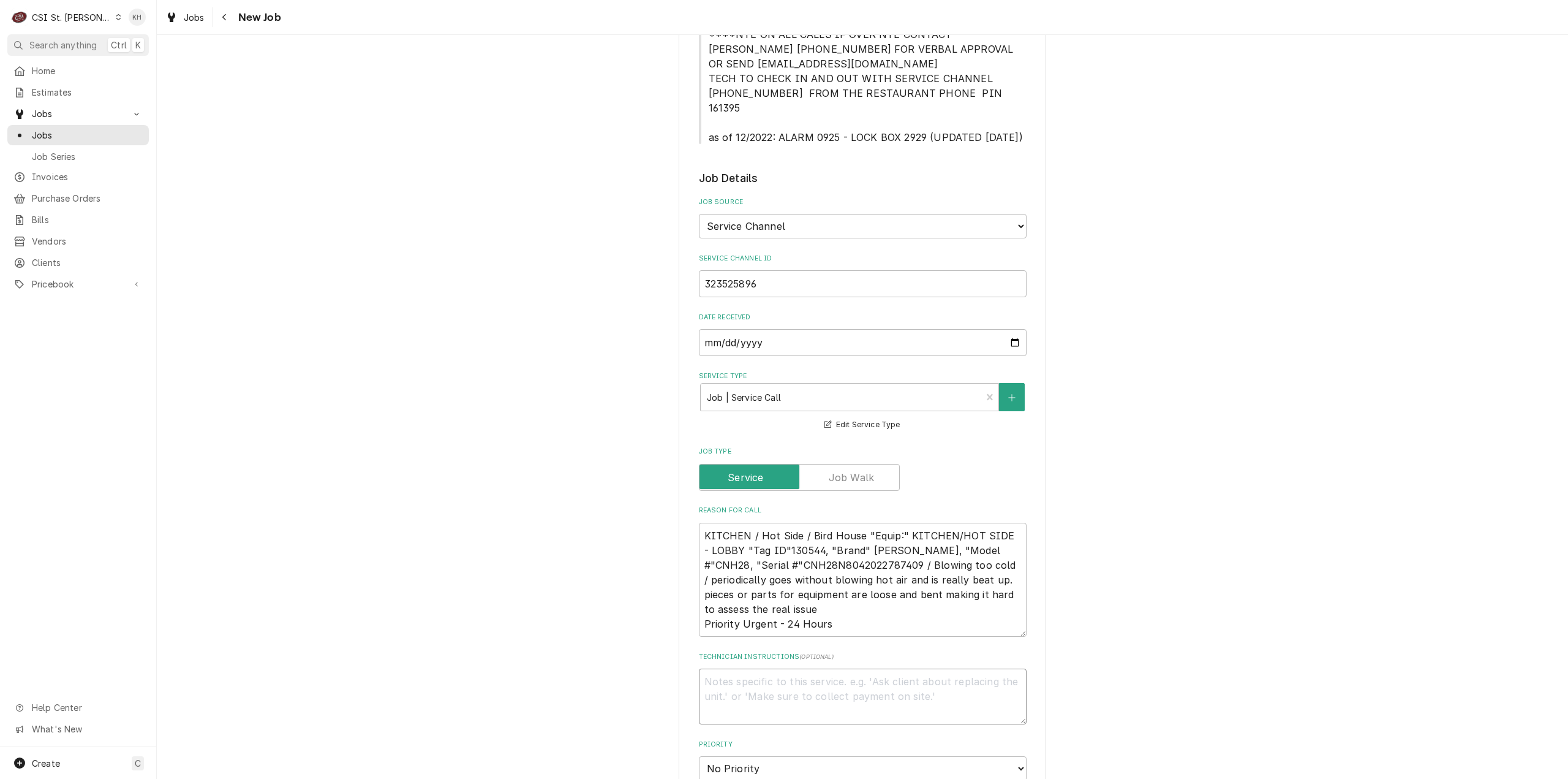
type textarea "N"
type textarea "x"
type textarea "NT"
type textarea "x"
type textarea "NTE"
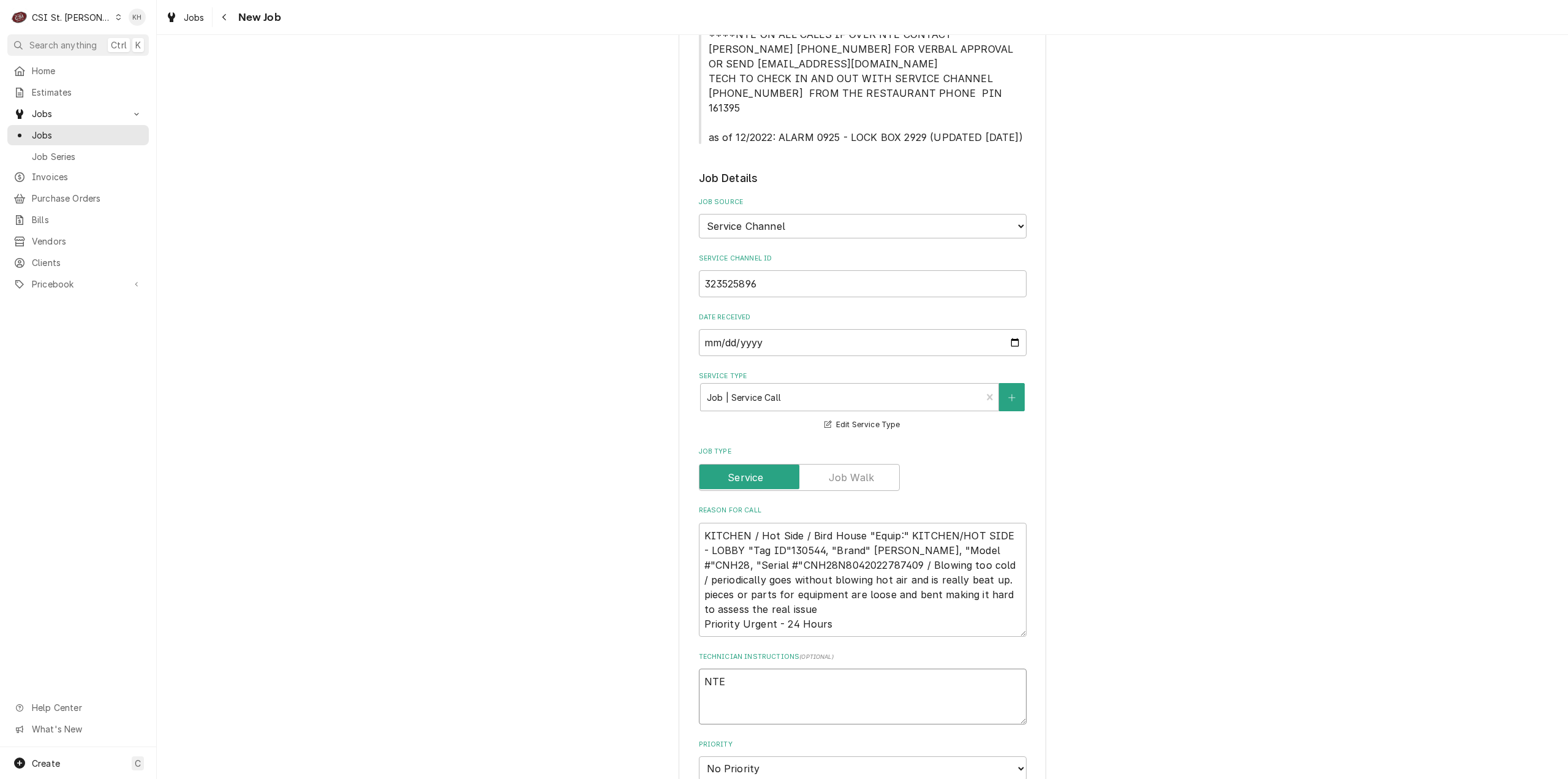
type textarea "x"
type textarea "NTE"
type textarea "x"
type textarea "NTE $"
type textarea "x"
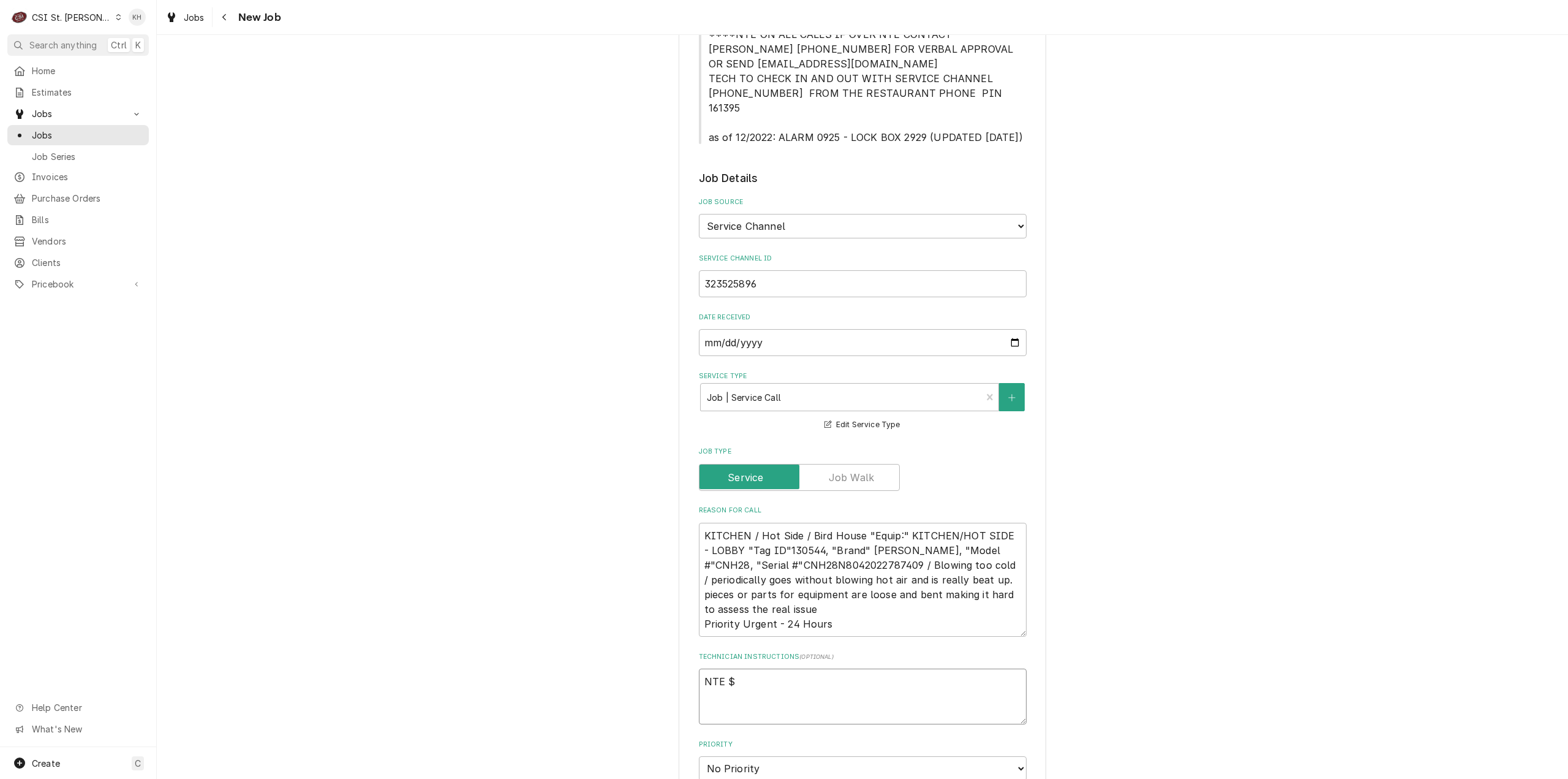
type textarea "NTE $3"
type textarea "x"
type textarea "NTE $35"
type textarea "x"
type textarea "NTE $350"
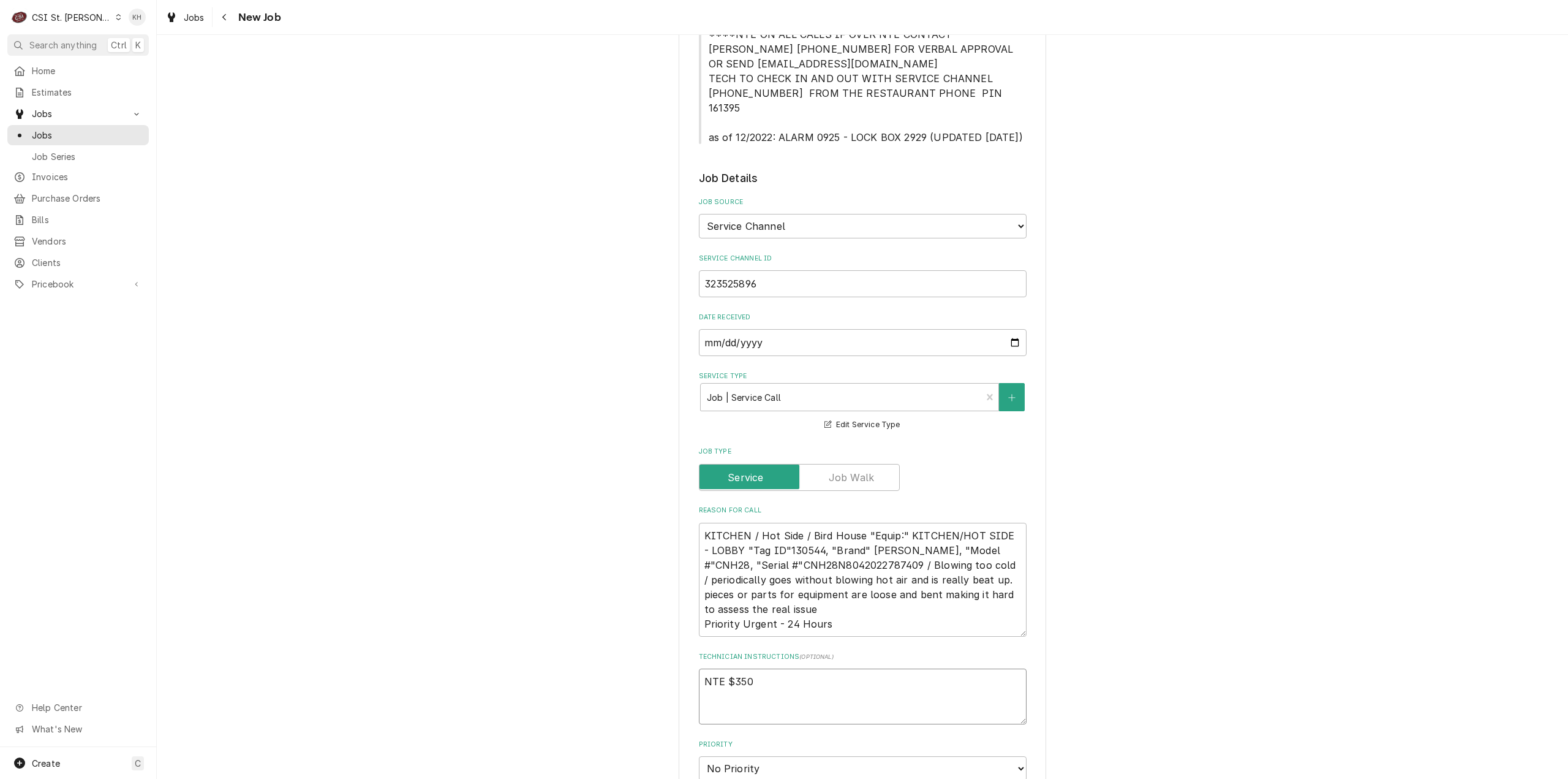
type textarea "x"
type textarea "NTE $350."
type textarea "x"
type textarea "NTE $350.0"
type textarea "x"
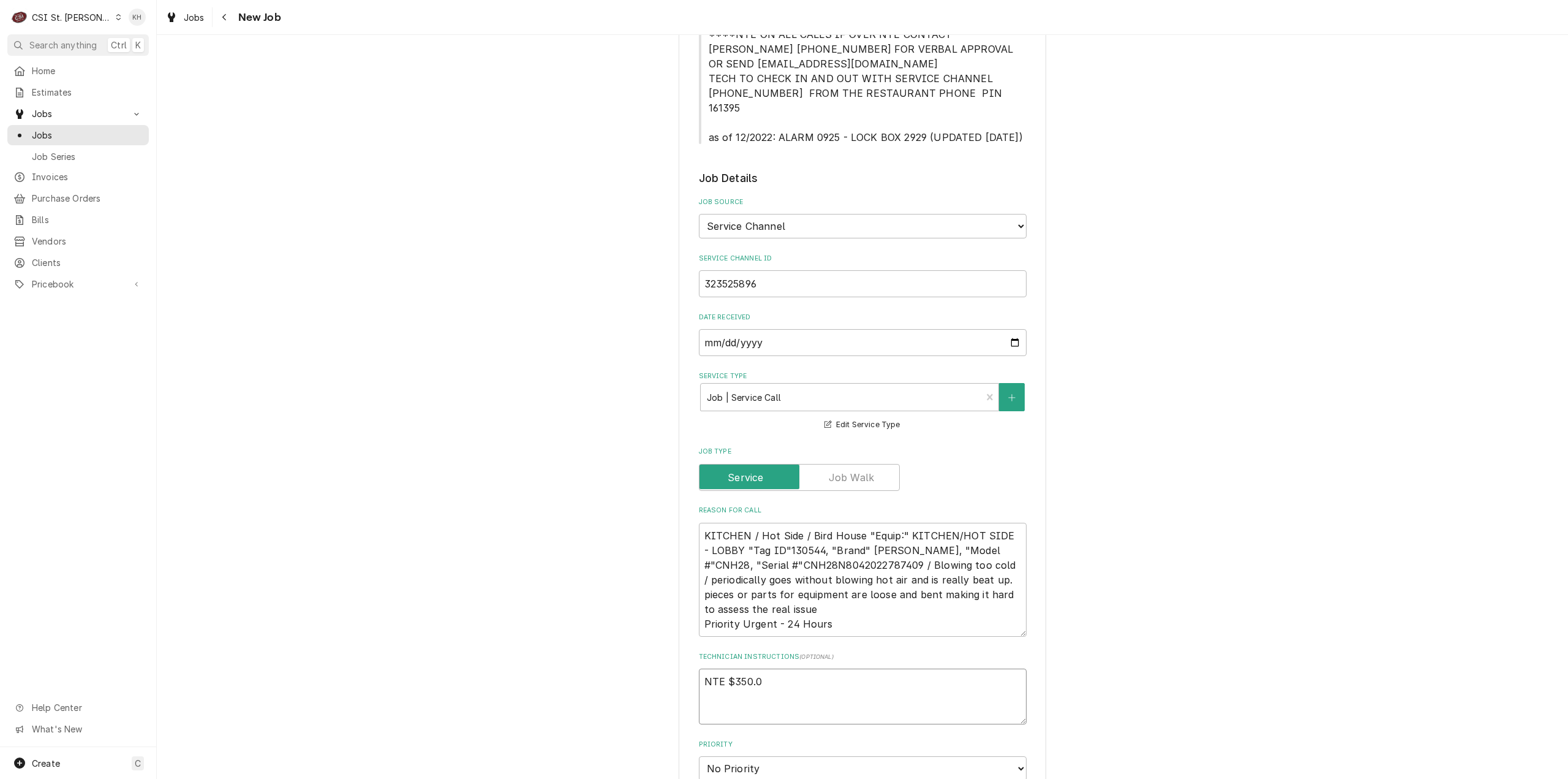
type textarea "NTE $350.00"
type textarea "x"
type textarea "NTE $350.00"
click at [847, 550] on textarea "KITCHEN / Hot Side / Bird House "Equip:" KITCHEN/HOT SIDE - LOBBY "Tag ID"13054…" at bounding box center [862, 580] width 328 height 114
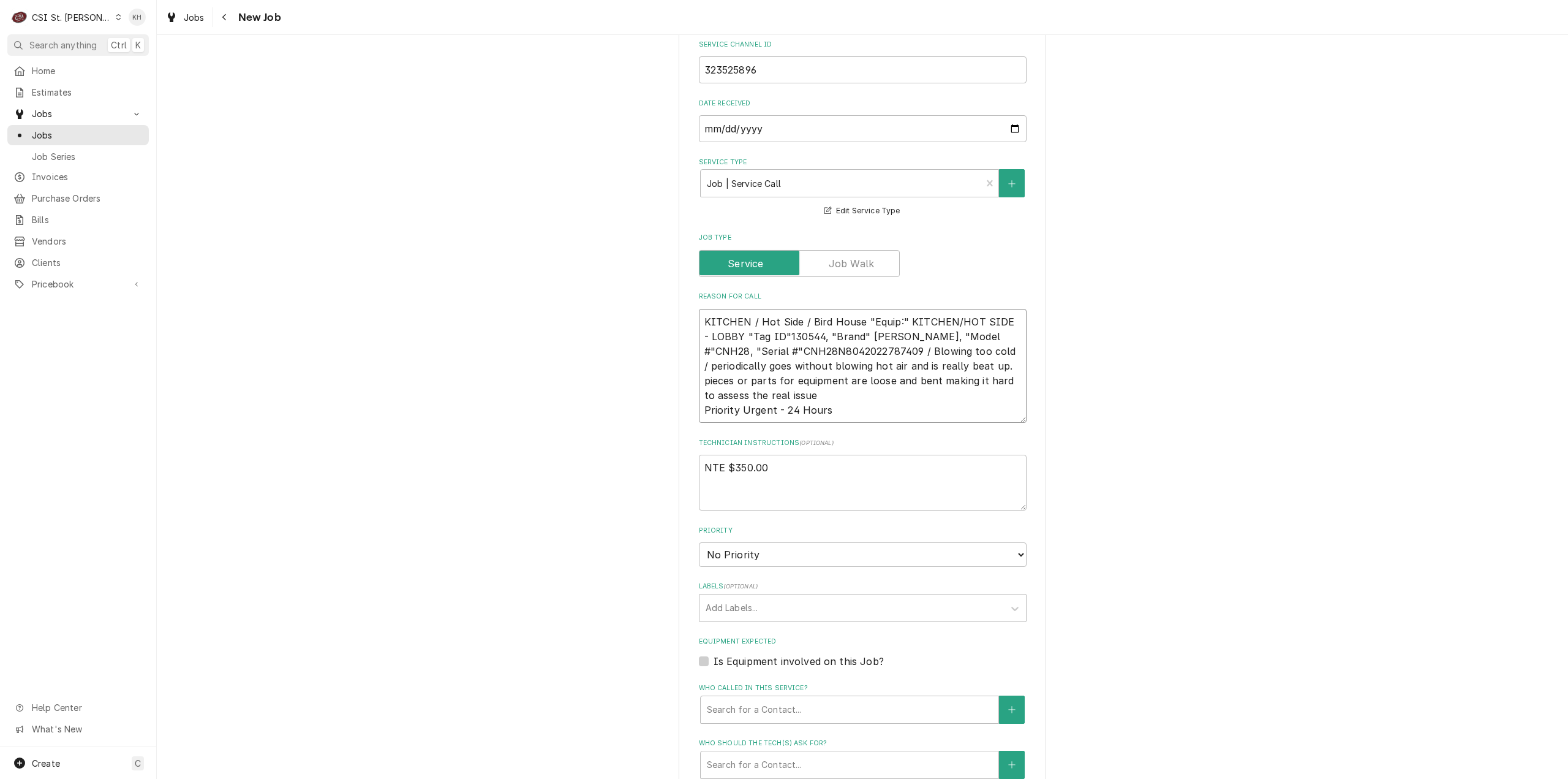
scroll to position [674, 0]
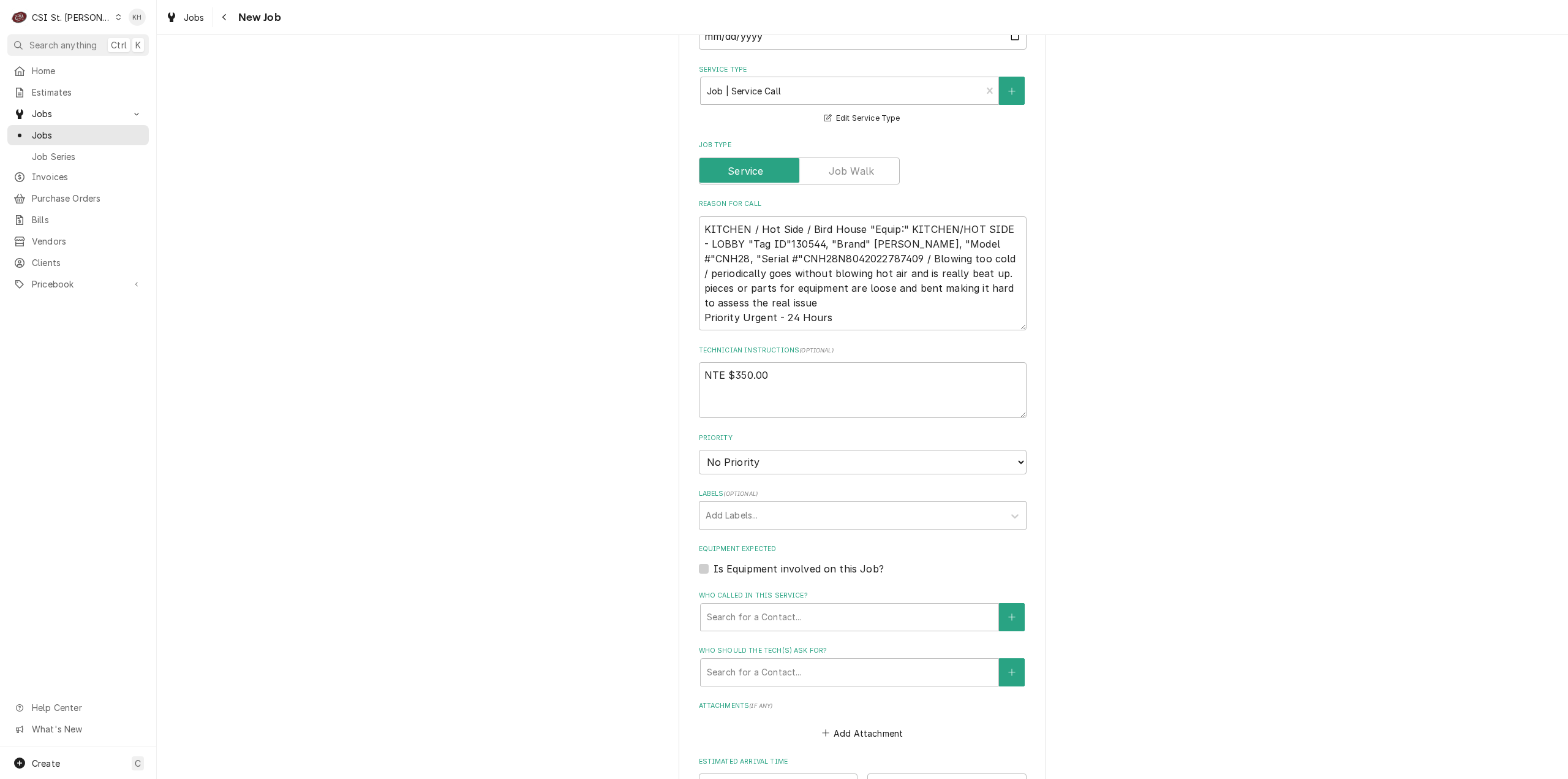
click at [713, 562] on label "Is Equipment involved on this Job?" at bounding box center [798, 569] width 170 height 15
click at [713, 562] on input "Equipment Expected" at bounding box center [877, 575] width 328 height 27
checkbox input "true"
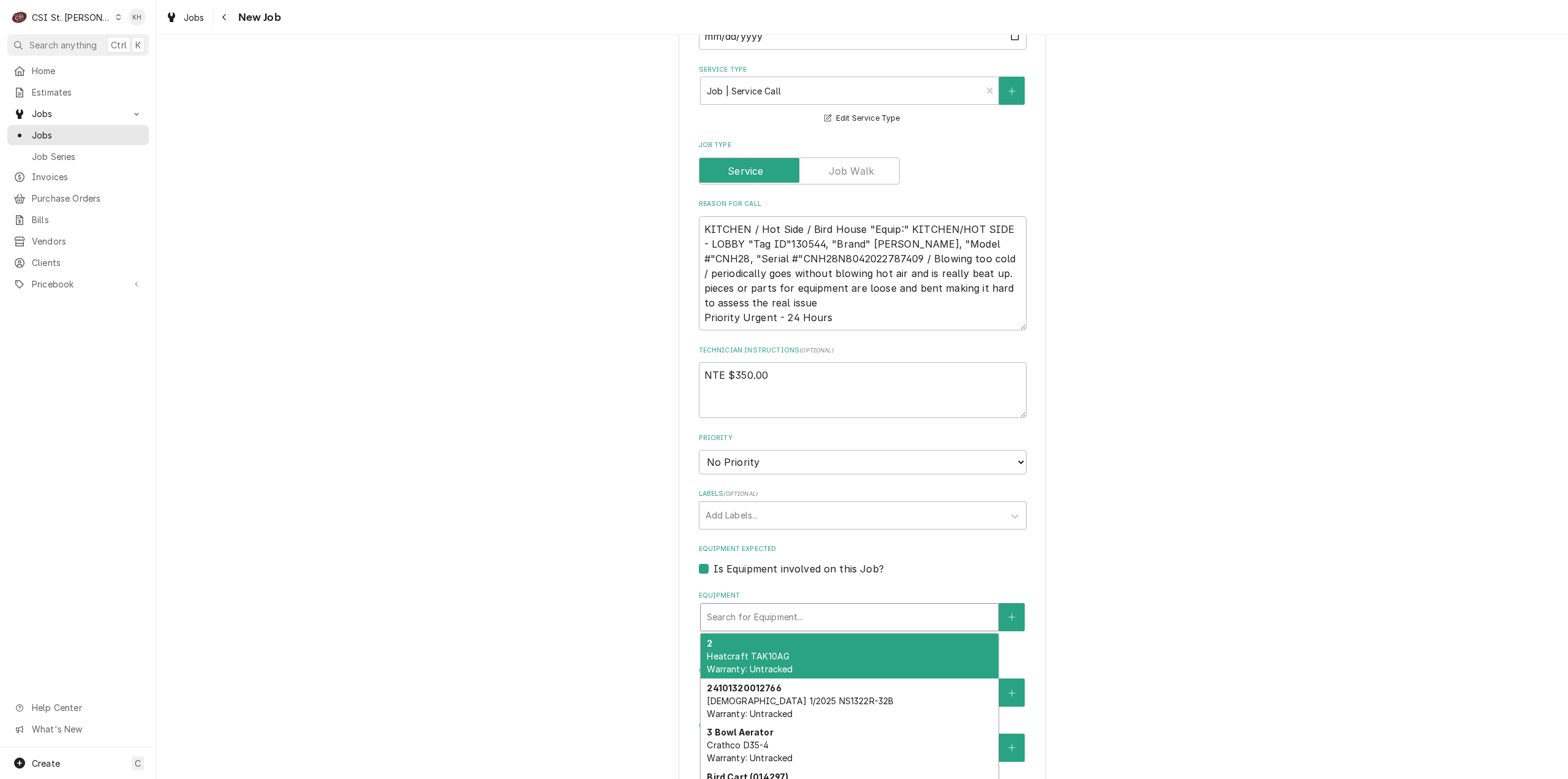
click at [757, 606] on div "Equipment" at bounding box center [849, 616] width 285 height 22
paste input "CNH28N8042022787409"
type textarea "x"
type input "CNH28N8042022787409"
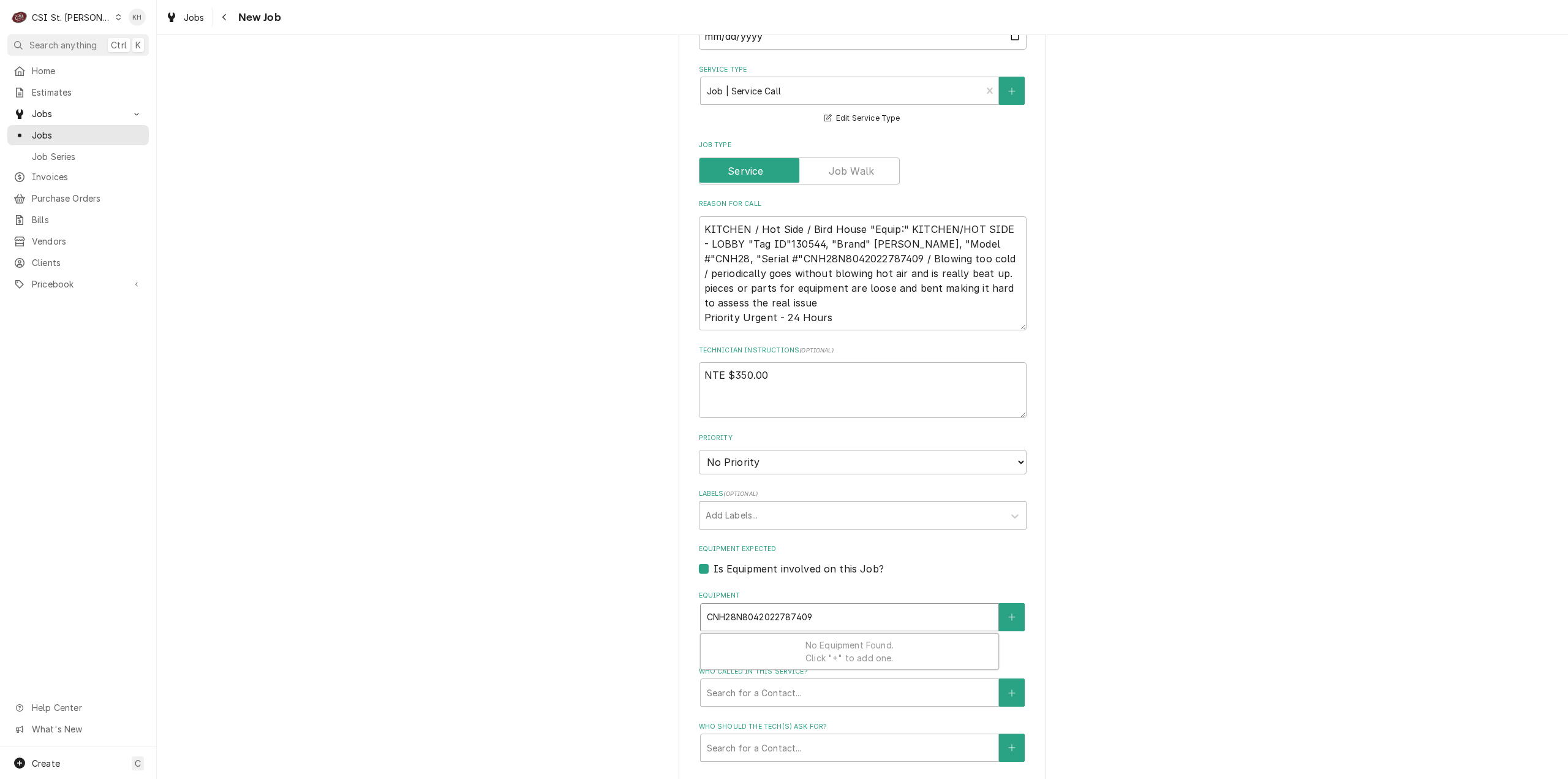
type textarea "x"
type input "CNH28N8042022787409"
drag, startPoint x: 747, startPoint y: 606, endPoint x: 651, endPoint y: 599, distance: 96.3
click at [651, 599] on div "Please provide the following information to create a job: Client Details Client…" at bounding box center [862, 291] width 1411 height 1834
type textarea "x"
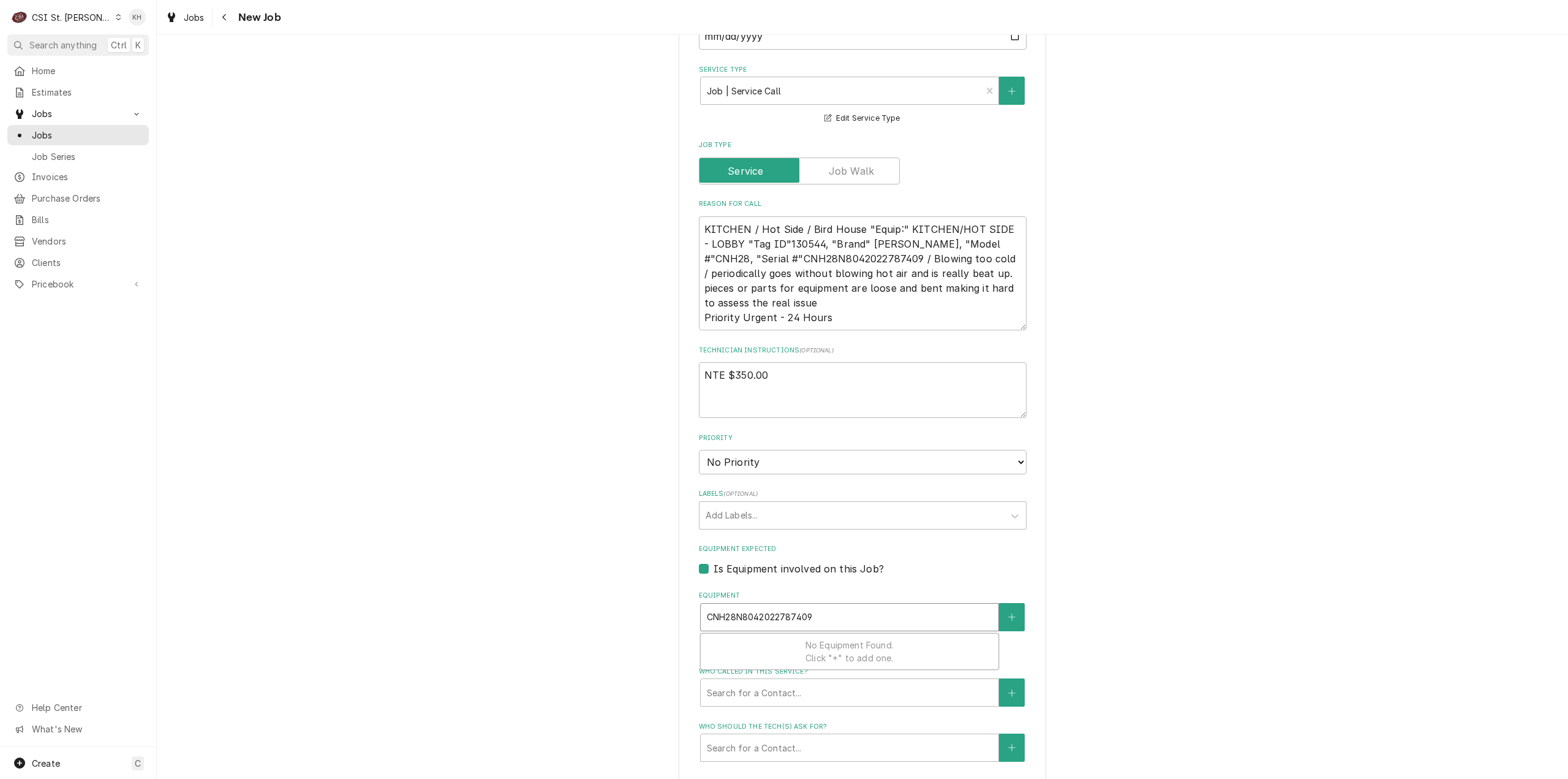
type input "42022787409"
drag, startPoint x: 805, startPoint y: 607, endPoint x: 660, endPoint y: 610, distance: 145.0
click at [660, 610] on div "Please provide the following information to create a job: Client Details Client…" at bounding box center [862, 291] width 1411 height 1834
click at [726, 244] on textarea "KITCHEN / Hot Side / Bird House "Equip:" KITCHEN/HOT SIDE - LOBBY "Tag ID"13054…" at bounding box center [862, 274] width 328 height 114
click at [726, 244] on textarea "KITCHEN / Hot Side / Bird House "Equip:" KITCHEN/HOT SIDE - LOBBY "Tag ID"13054…" at bounding box center [862, 274] width 328 height 114
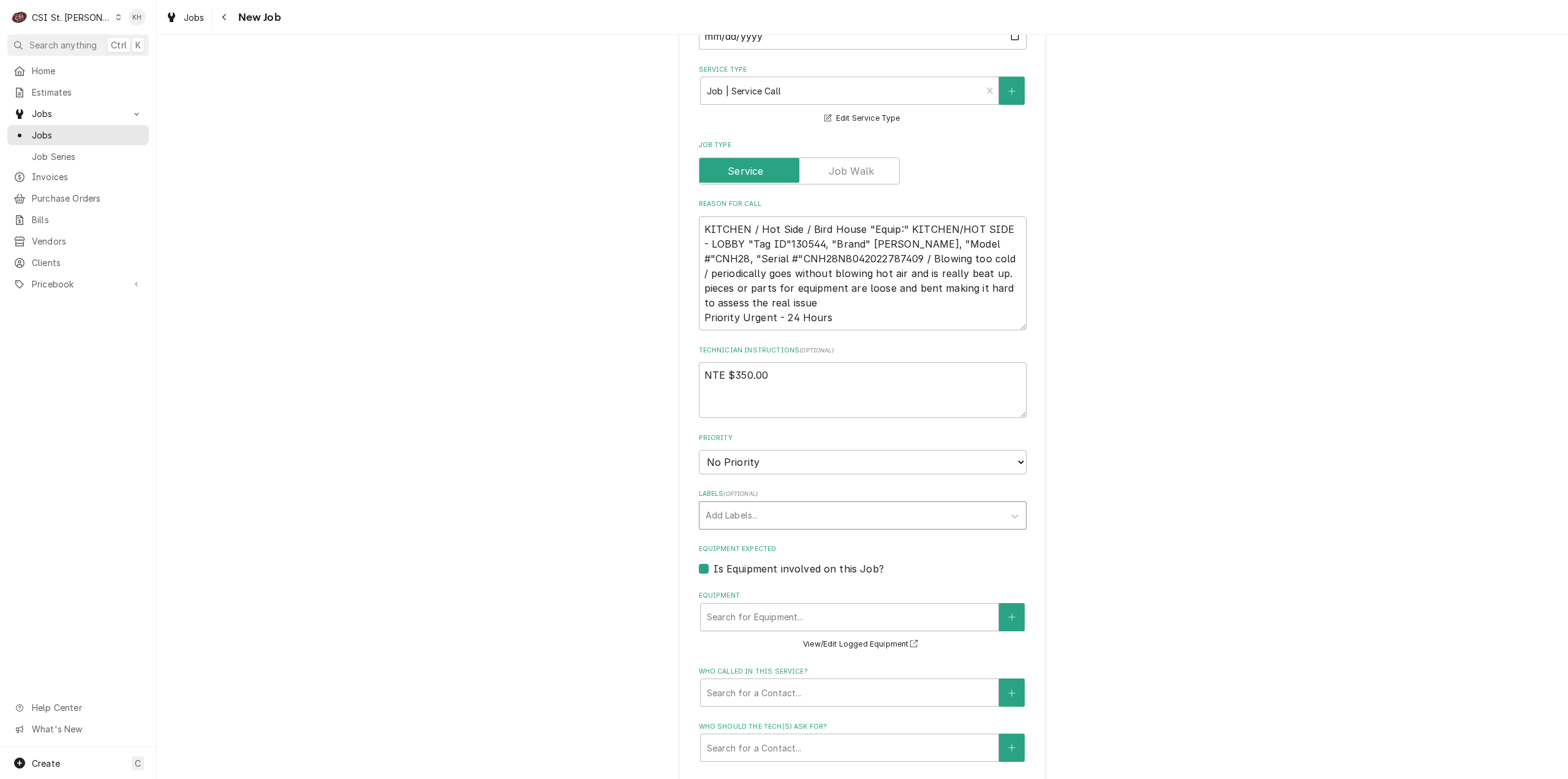
click at [802, 504] on div "Labels" at bounding box center [852, 515] width 293 height 22
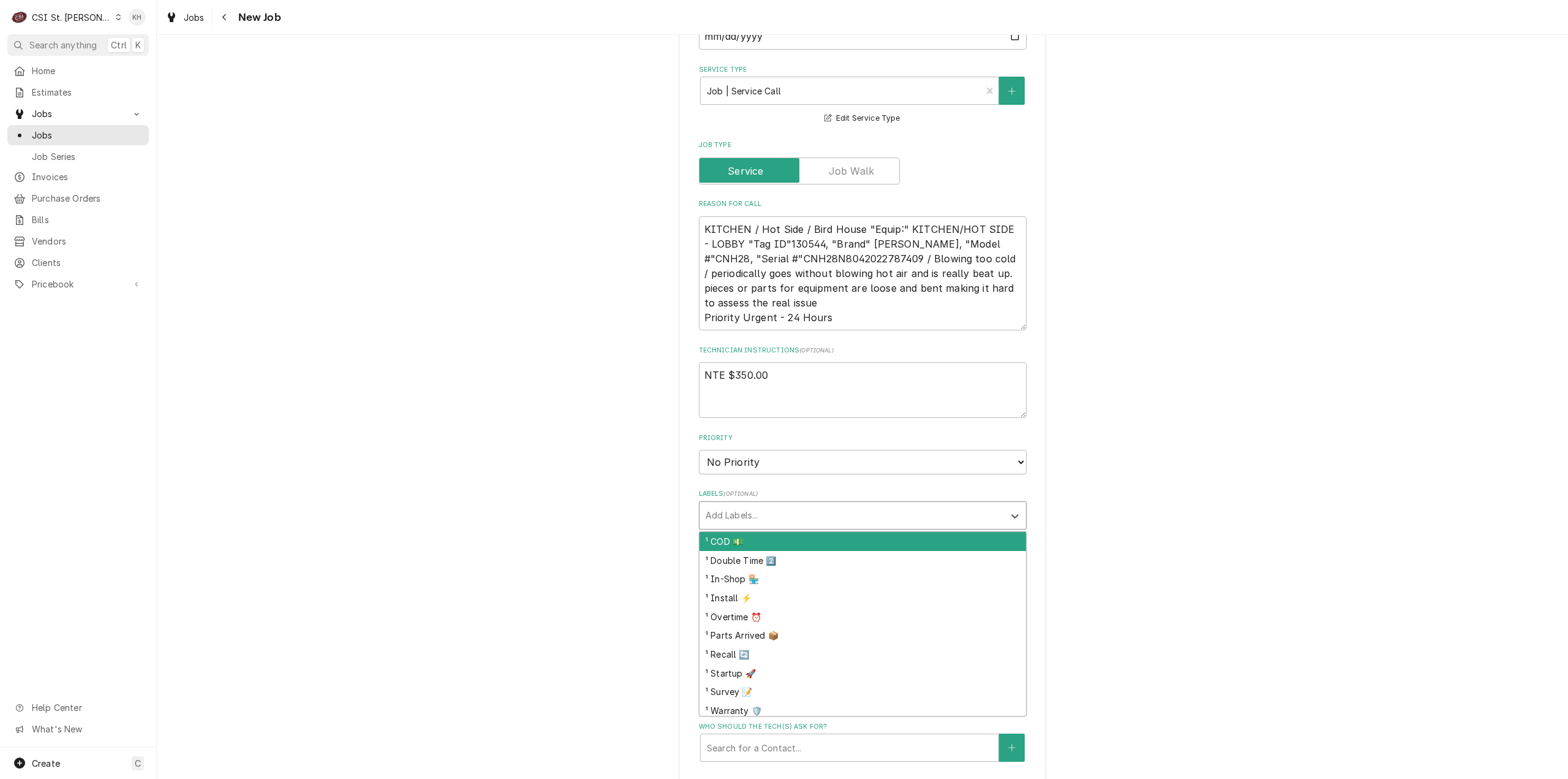
click at [802, 504] on div "Labels" at bounding box center [852, 515] width 293 height 22
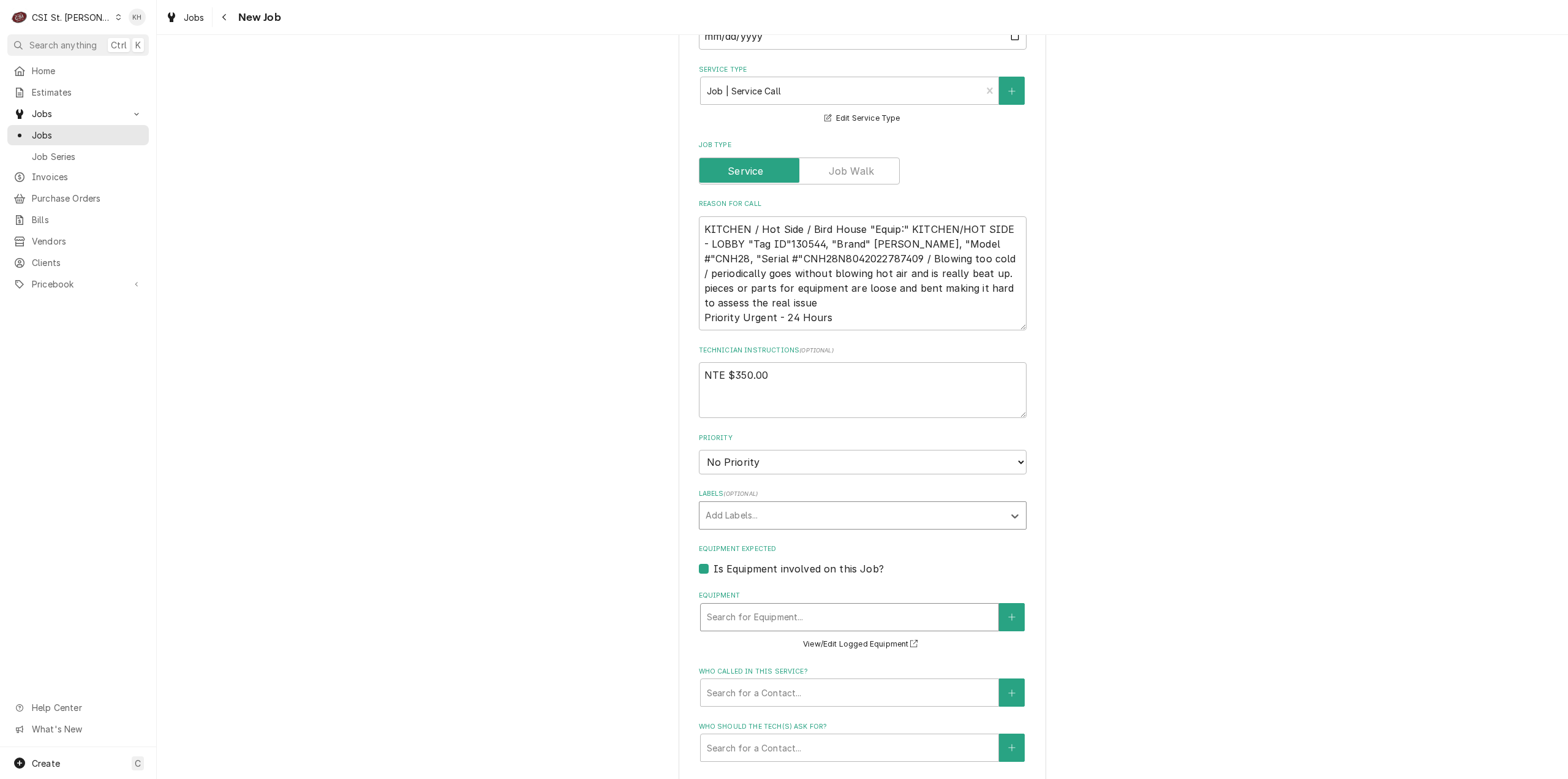
click at [742, 606] on div "Equipment" at bounding box center [849, 616] width 285 height 22
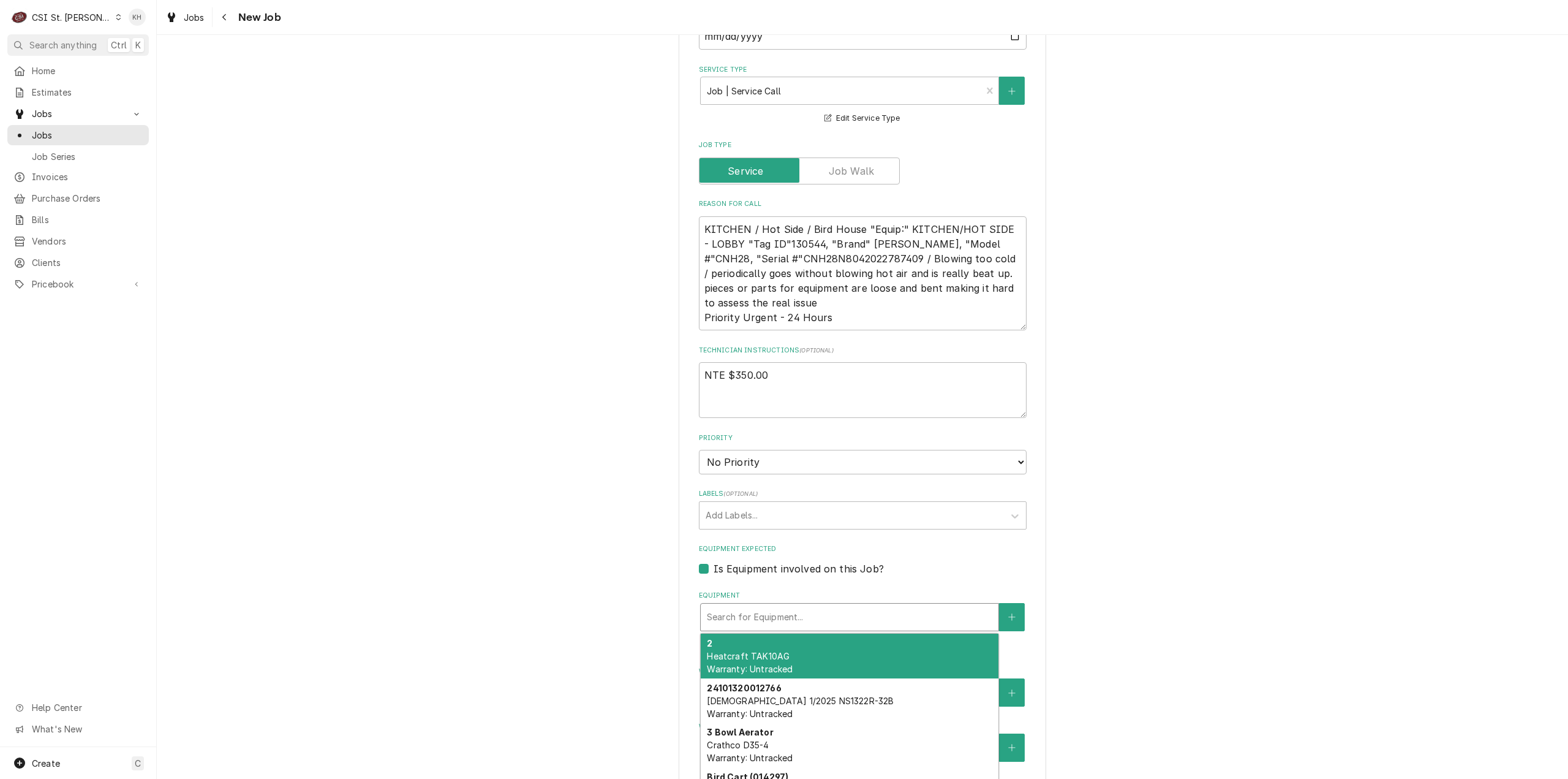
paste input "CNH28"
type textarea "x"
type input "CNH28"
click at [788, 638] on strong "Bird House (130544)" at bounding box center [753, 642] width 92 height 11
type textarea "x"
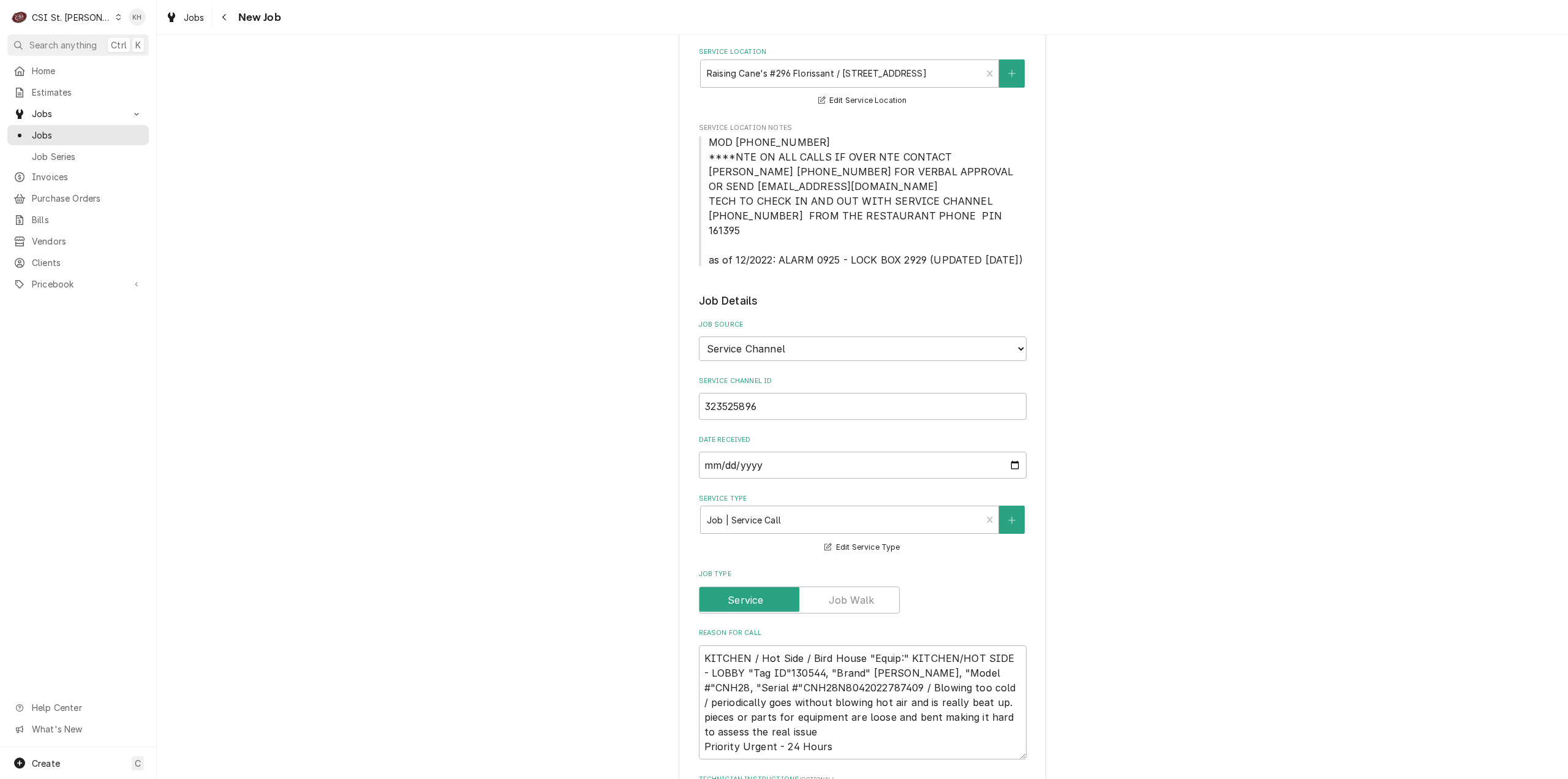
scroll to position [0, 0]
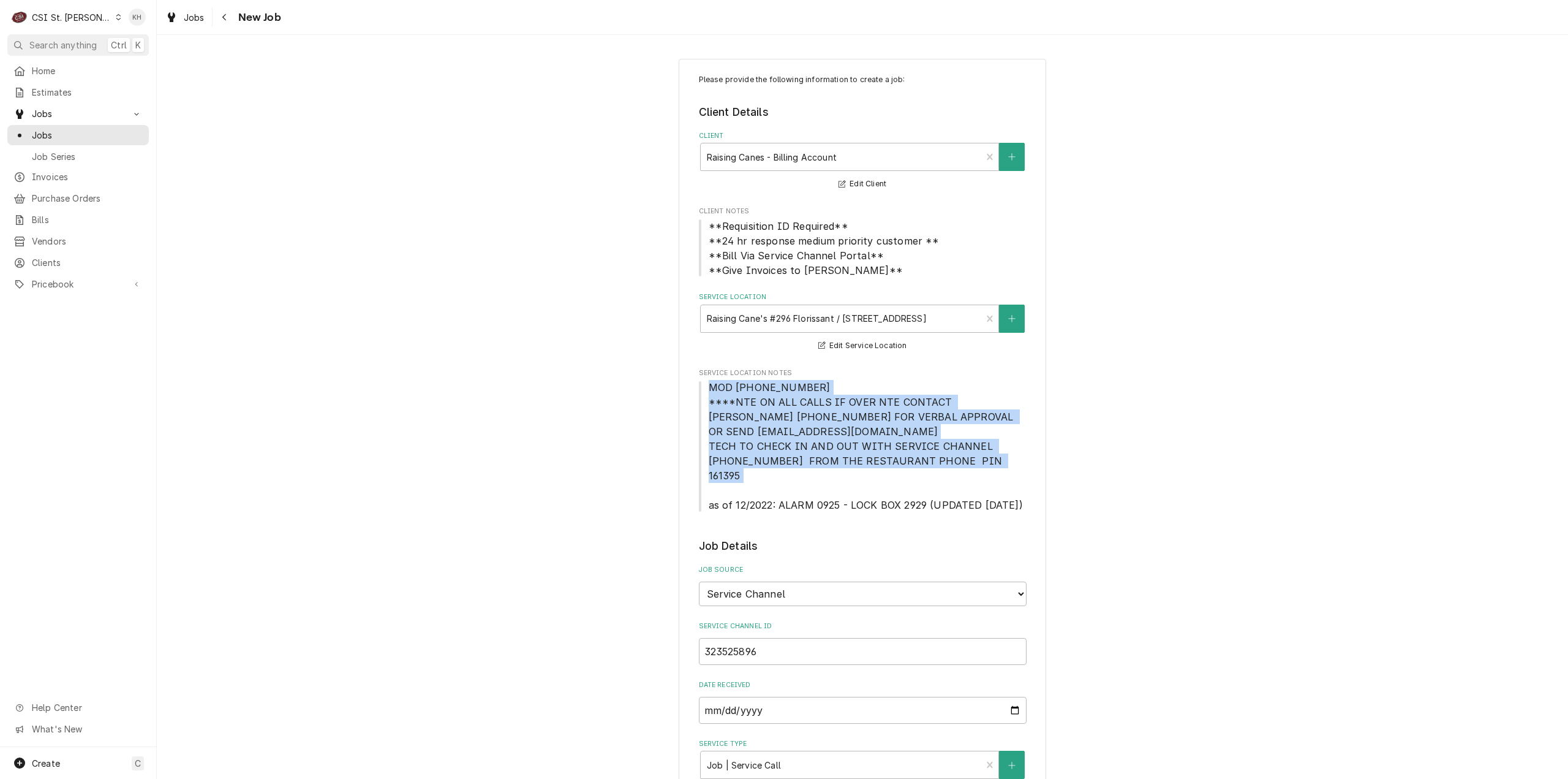
drag, startPoint x: 704, startPoint y: 390, endPoint x: 981, endPoint y: 468, distance: 287.8
click at [981, 468] on span "MOD (314) 839-7743 ****NTE ON ALL CALLS IF OVER NTE CONTACT JEFF COSTA 636-399-…" at bounding box center [862, 446] width 328 height 132
copy span "MOD (314) 839-7743 ****NTE ON ALL CALLS IF OVER NTE CONTACT JEFF COSTA 636-399-…"
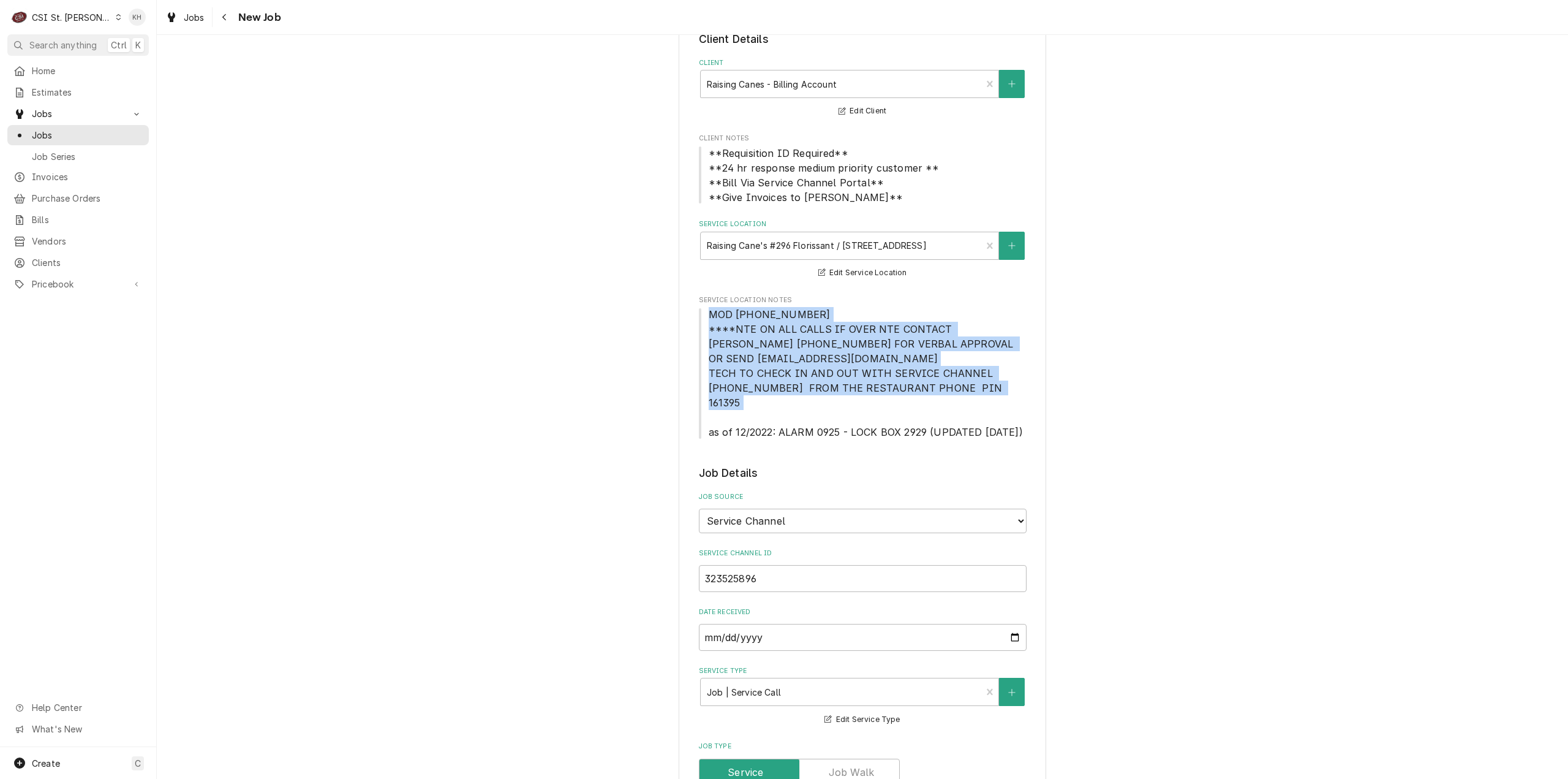
scroll to position [307, 0]
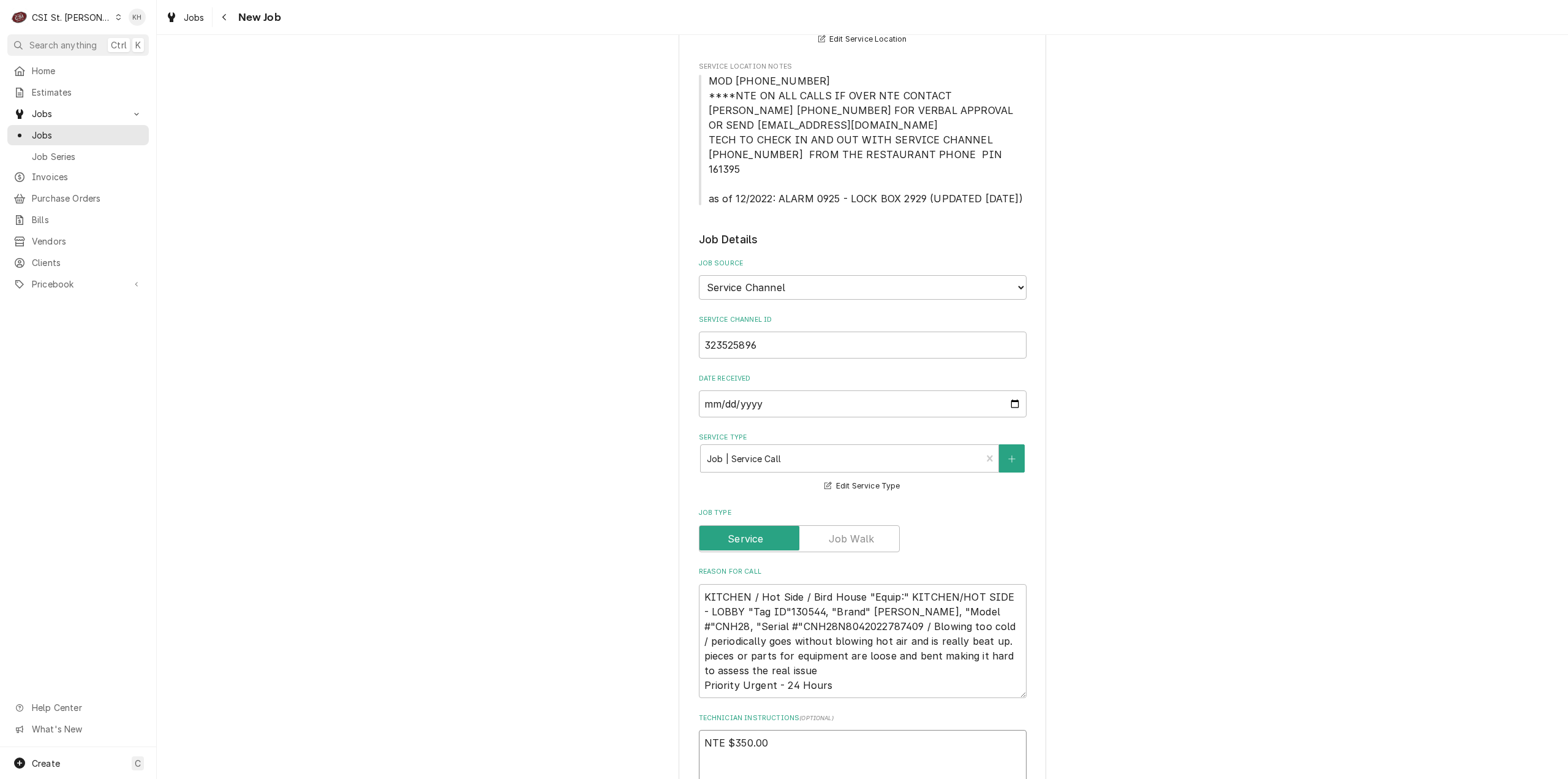
click at [764, 750] on textarea "NTE $350.00" at bounding box center [862, 758] width 328 height 56
type textarea "x"
type textarea "NTE $350.00"
type textarea "x"
type textarea "NTE $350.00"
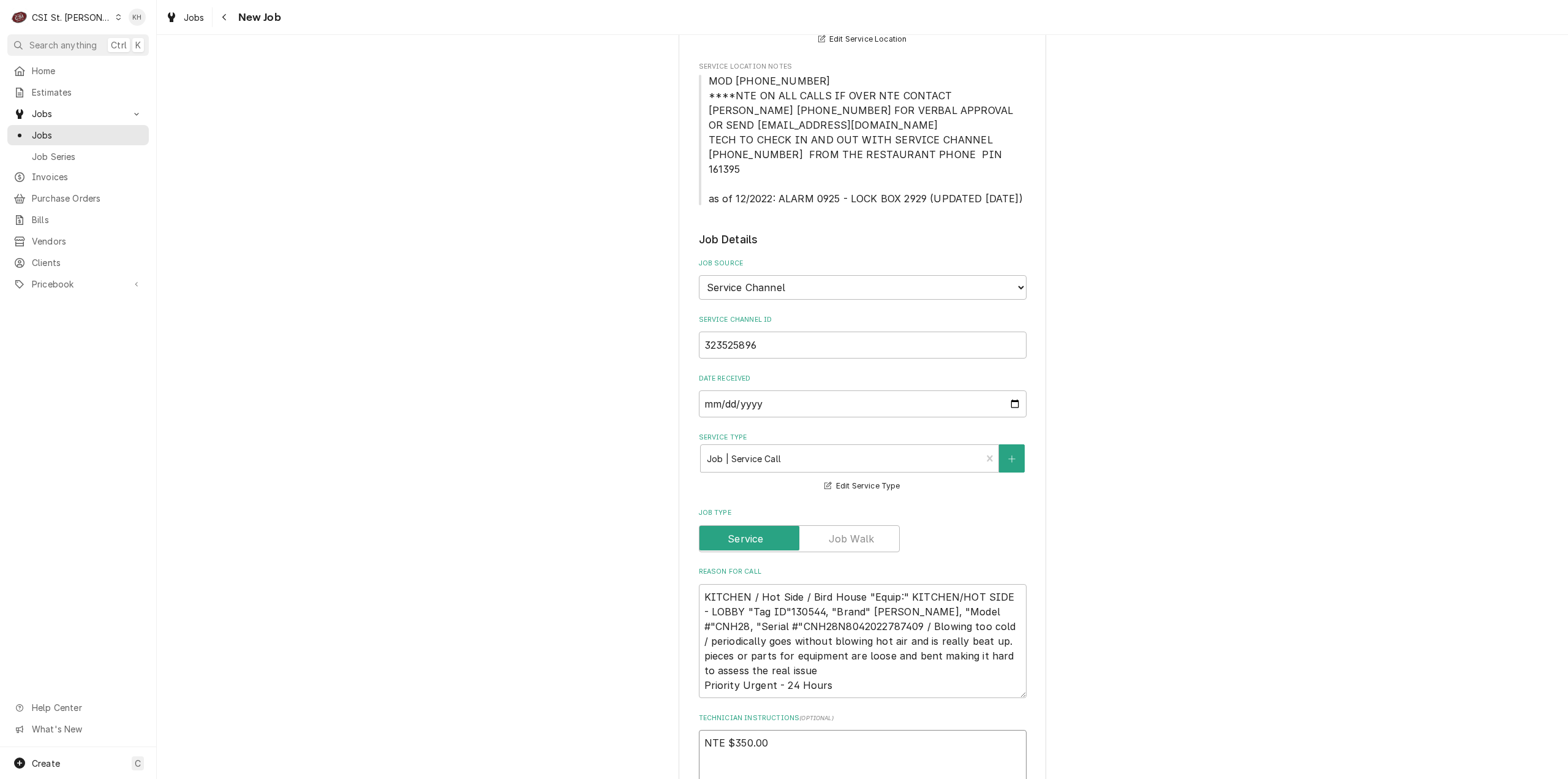
paste textarea "MOD (314) 839-7743 ****NTE ON ALL CALLS IF OVER NTE CONTACT JEFF COSTA 636-399-…"
type textarea "x"
type textarea "NTE $350.00 MOD (314) 839-7743 ****NTE ON ALL CALLS IF OVER NTE CONTACT JEFF CO…"
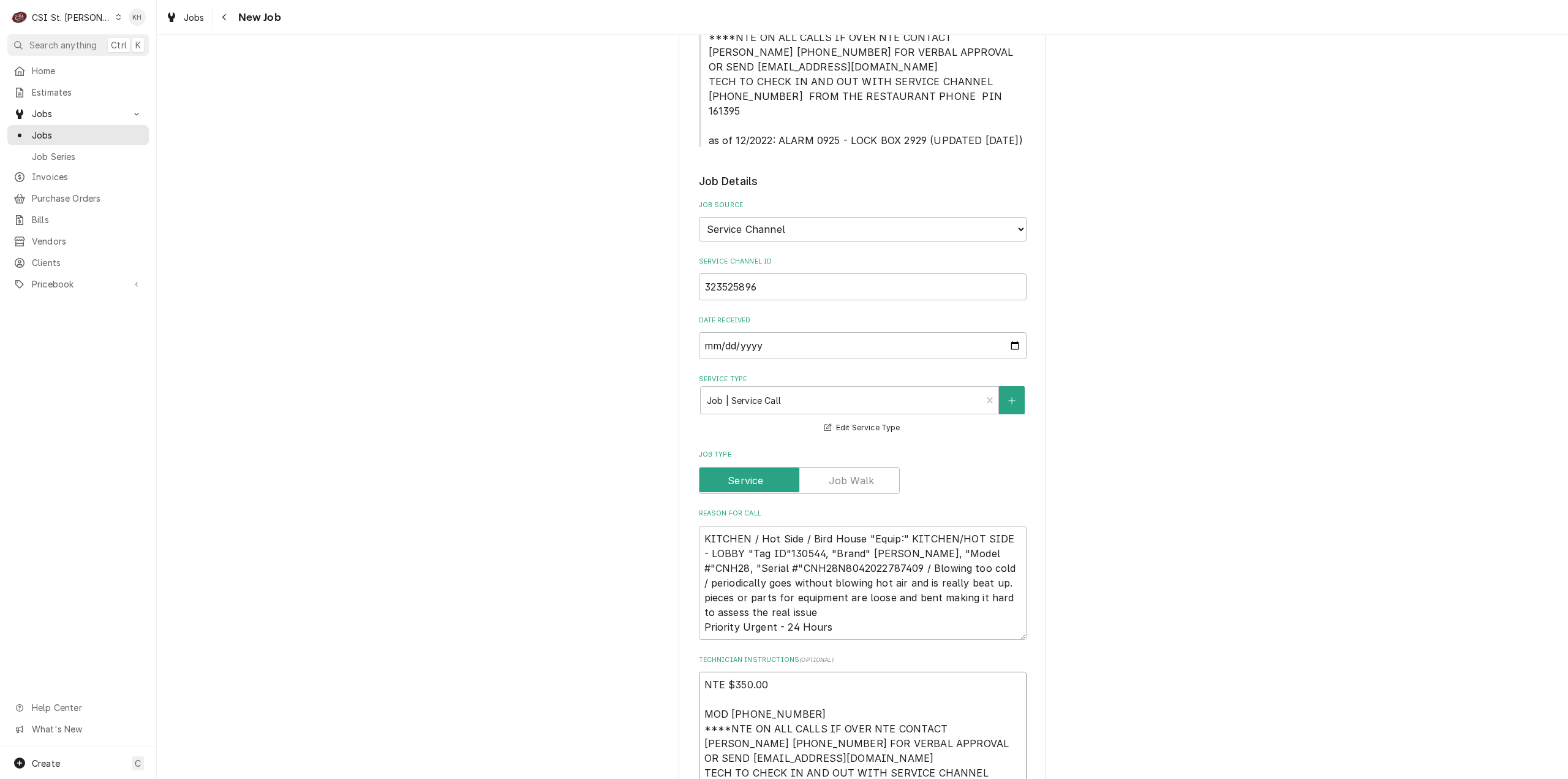
type textarea "x"
type textarea "NTE $350.00 MOD (314) 839-7743 ****NTE ON ALL CALLS IF OVER NTE CONTACT JEFF CO…"
drag, startPoint x: 775, startPoint y: 123, endPoint x: 923, endPoint y: 133, distance: 148.3
click at [923, 133] on span "MOD (314) 839-7743 ****NTE ON ALL CALLS IF OVER NTE CONTACT JEFF COSTA 636-399-…" at bounding box center [862, 82] width 328 height 132
copy span "ALARM 0925 - LOCK BOX 2929"
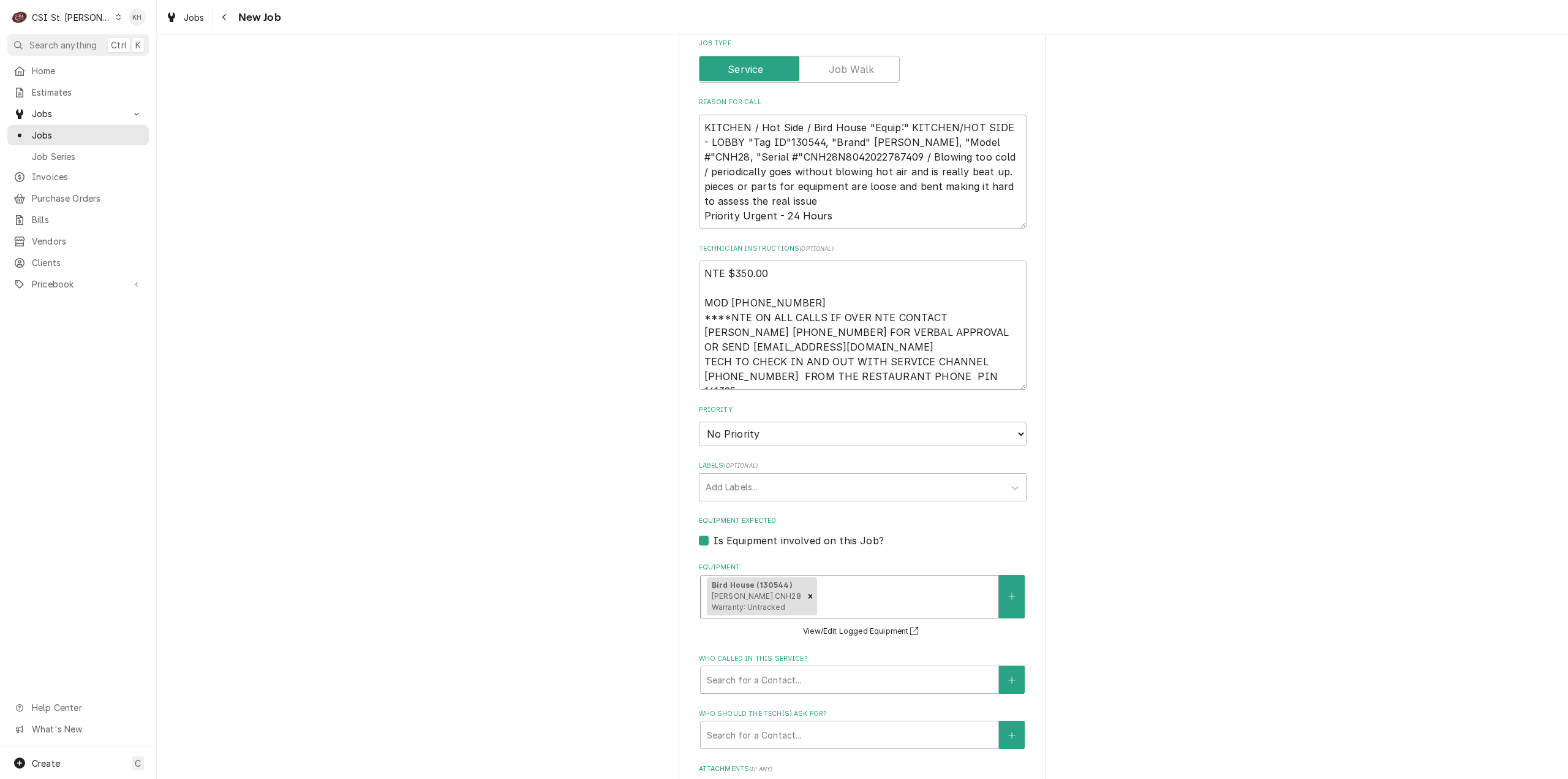
scroll to position [794, 0]
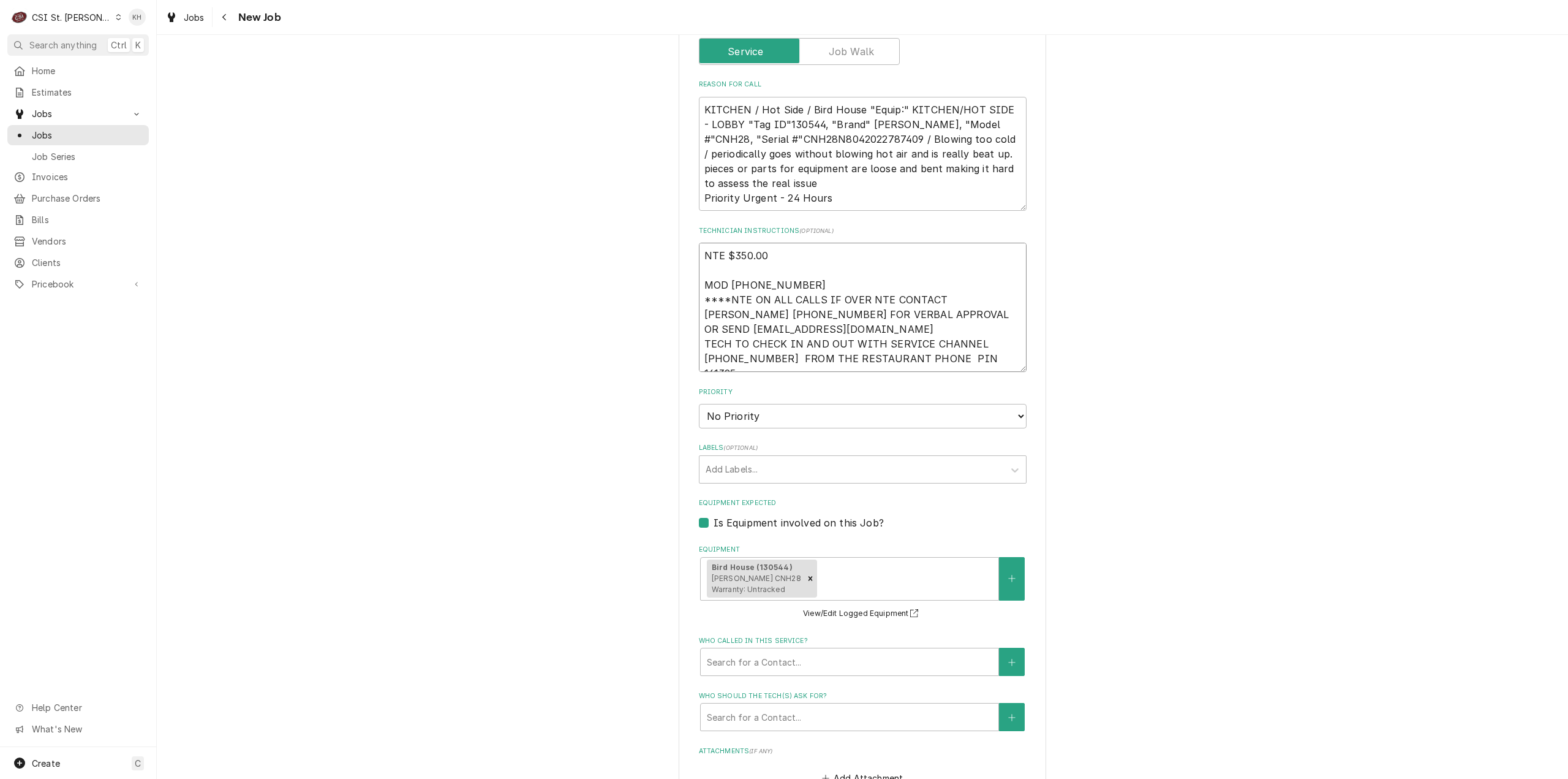
click at [982, 342] on textarea "NTE $350.00 MOD (314) 839-7743 ****NTE ON ALL CALLS IF OVER NTE CONTACT JEFF CO…" at bounding box center [862, 307] width 328 height 129
type textarea "x"
type textarea "NTE $350.00 MOD (314) 839-7743 ****NTE ON ALL CALLS IF OVER NTE CONTACT JEFF CO…"
type textarea "x"
type textarea "NTE $350.00 MOD (314) 839-7743 ****NTE ON ALL CALLS IF OVER NTE CONTACT JEFF CO…"
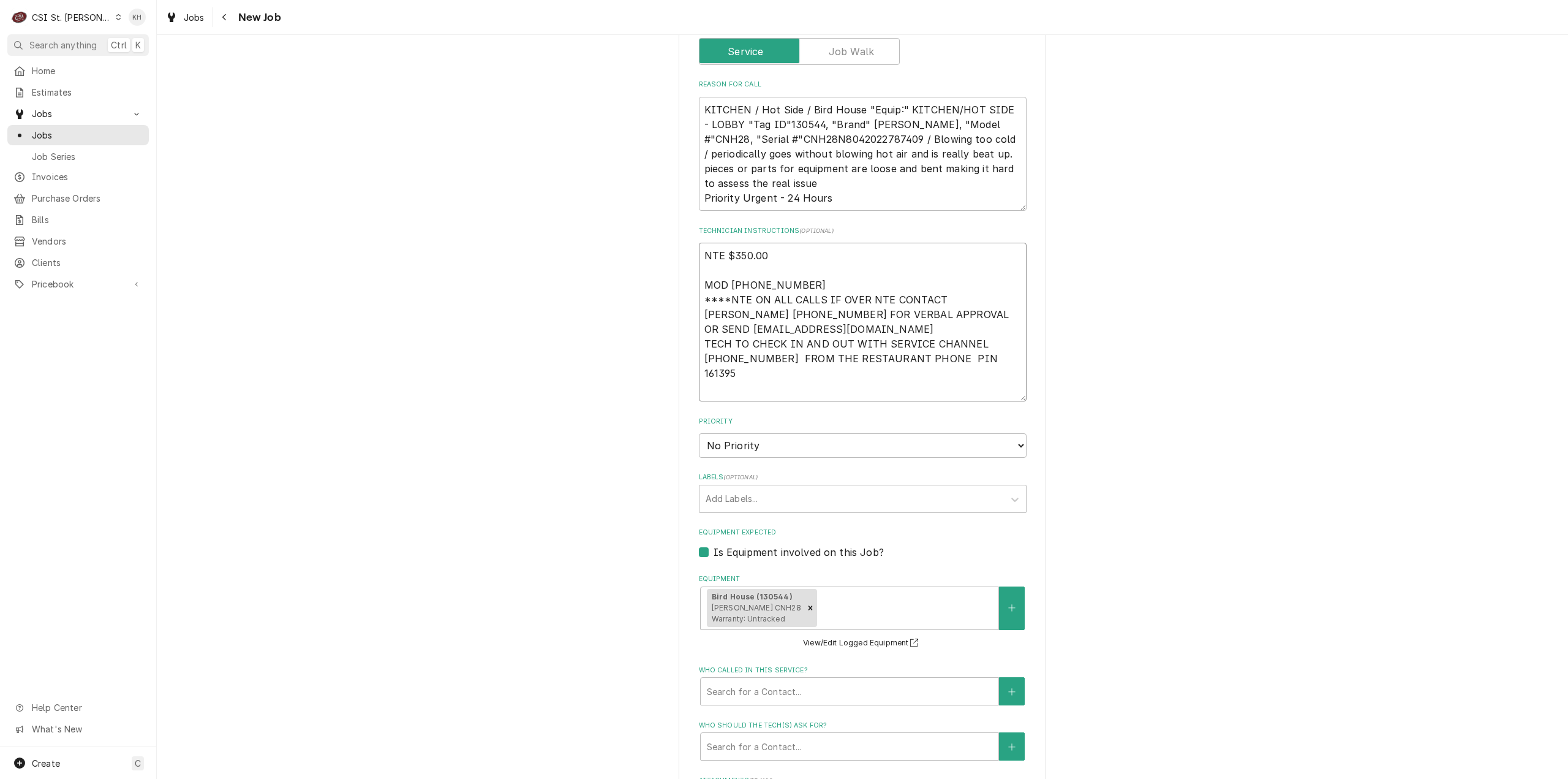
paste textarea "ALARM 0925 - LOCK BOX 2929"
type textarea "x"
type textarea "NTE $350.00 MOD (314) 839-7743 ****NTE ON ALL CALLS IF OVER NTE CONTACT JEFF CO…"
type textarea "x"
type textarea "NTE $350.00 MOD (314) 839-7743 ****NTE ON ALL CALLS IF OVER NTE CONTACT JEFF CO…"
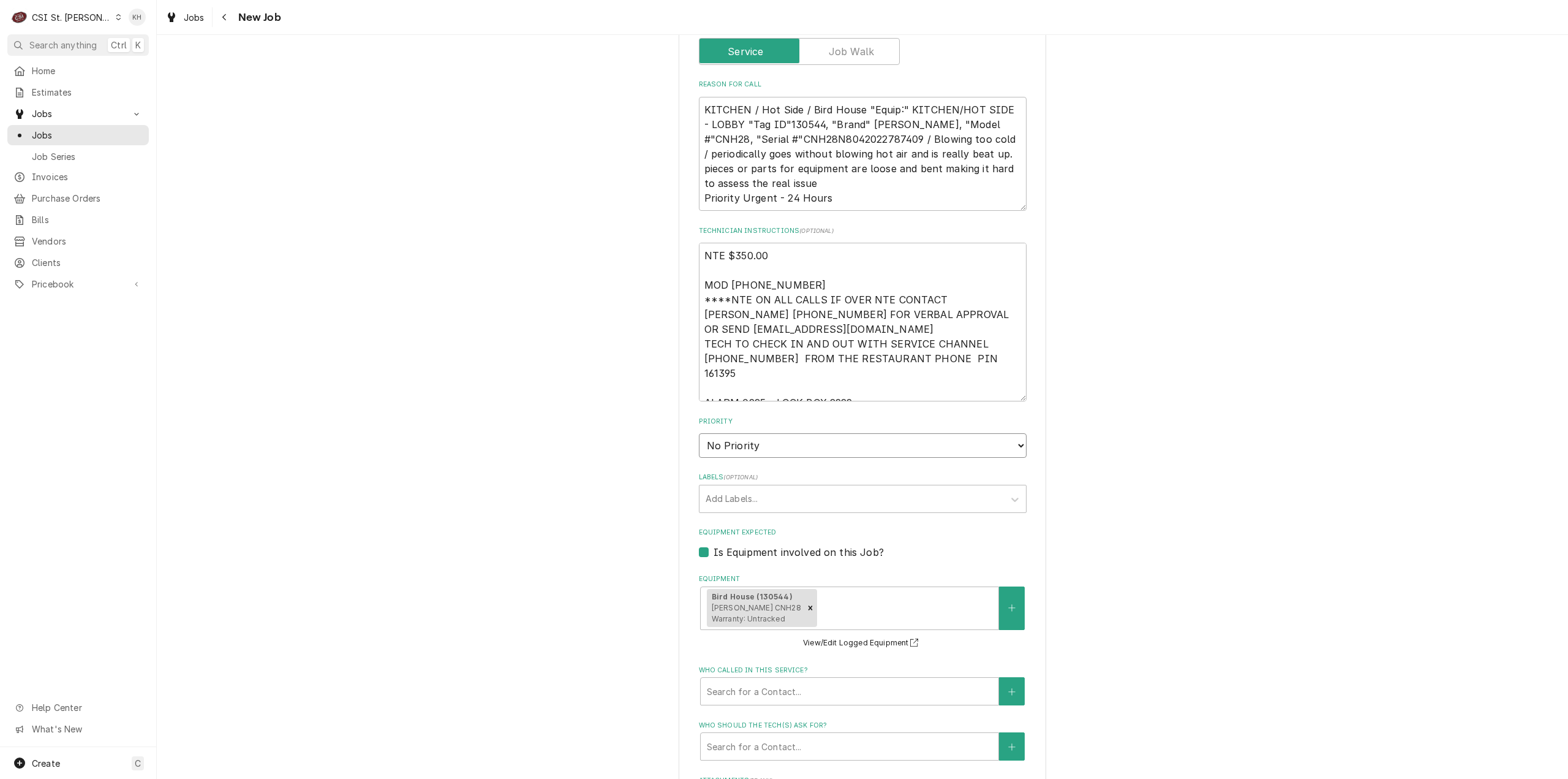
click at [775, 434] on select "No Priority Urgent High Medium Low" at bounding box center [862, 445] width 328 height 25
select select "3"
click at [699, 433] on select "No Priority Urgent High Medium Low" at bounding box center [862, 445] width 328 height 25
type textarea "x"
click at [745, 488] on div "Labels" at bounding box center [852, 499] width 293 height 22
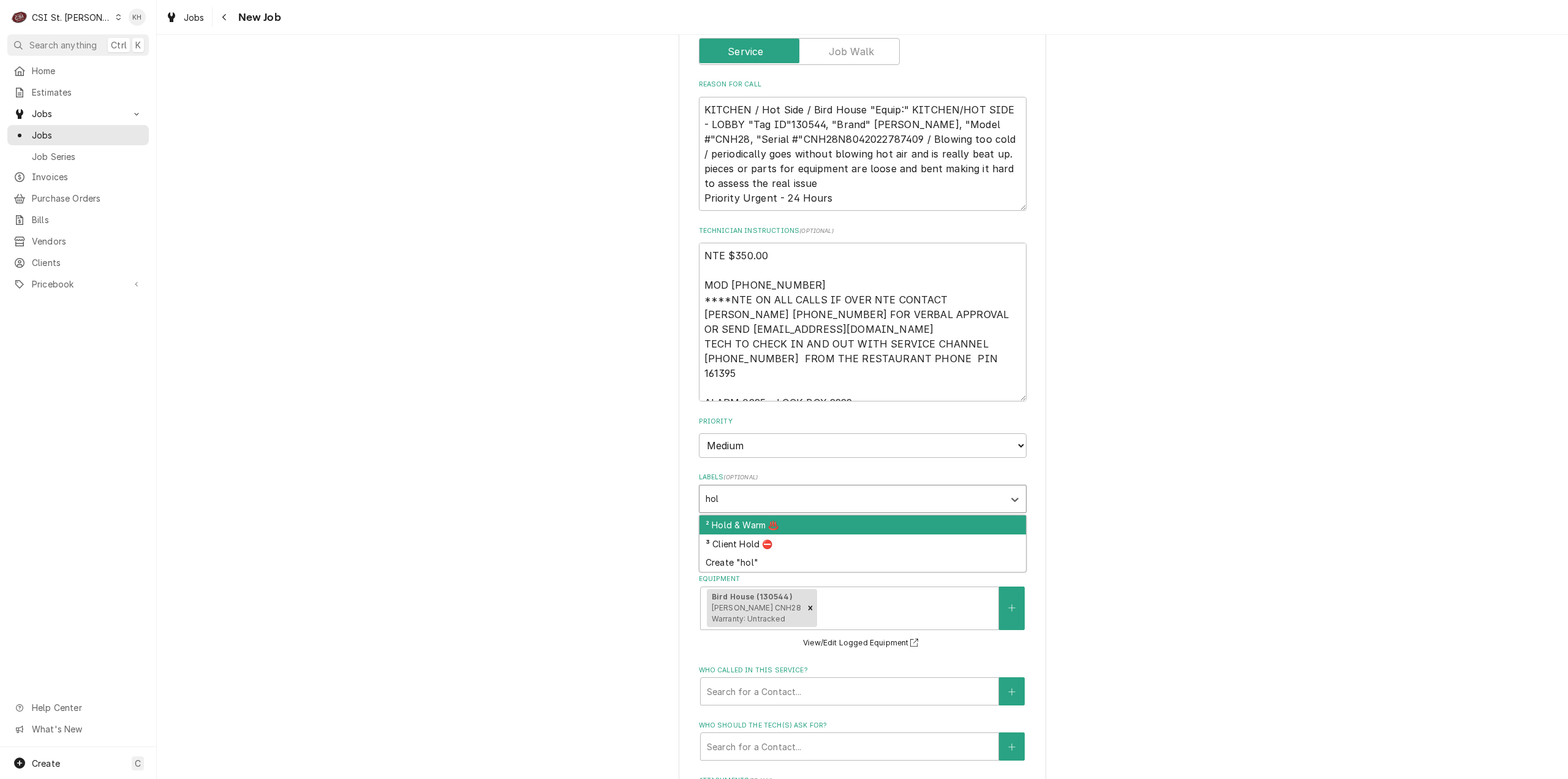
type input "hold"
drag, startPoint x: 749, startPoint y: 507, endPoint x: 756, endPoint y: 511, distance: 8.1
click at [752, 515] on div "² Hold & Warm ♨️" at bounding box center [863, 524] width 327 height 19
type textarea "x"
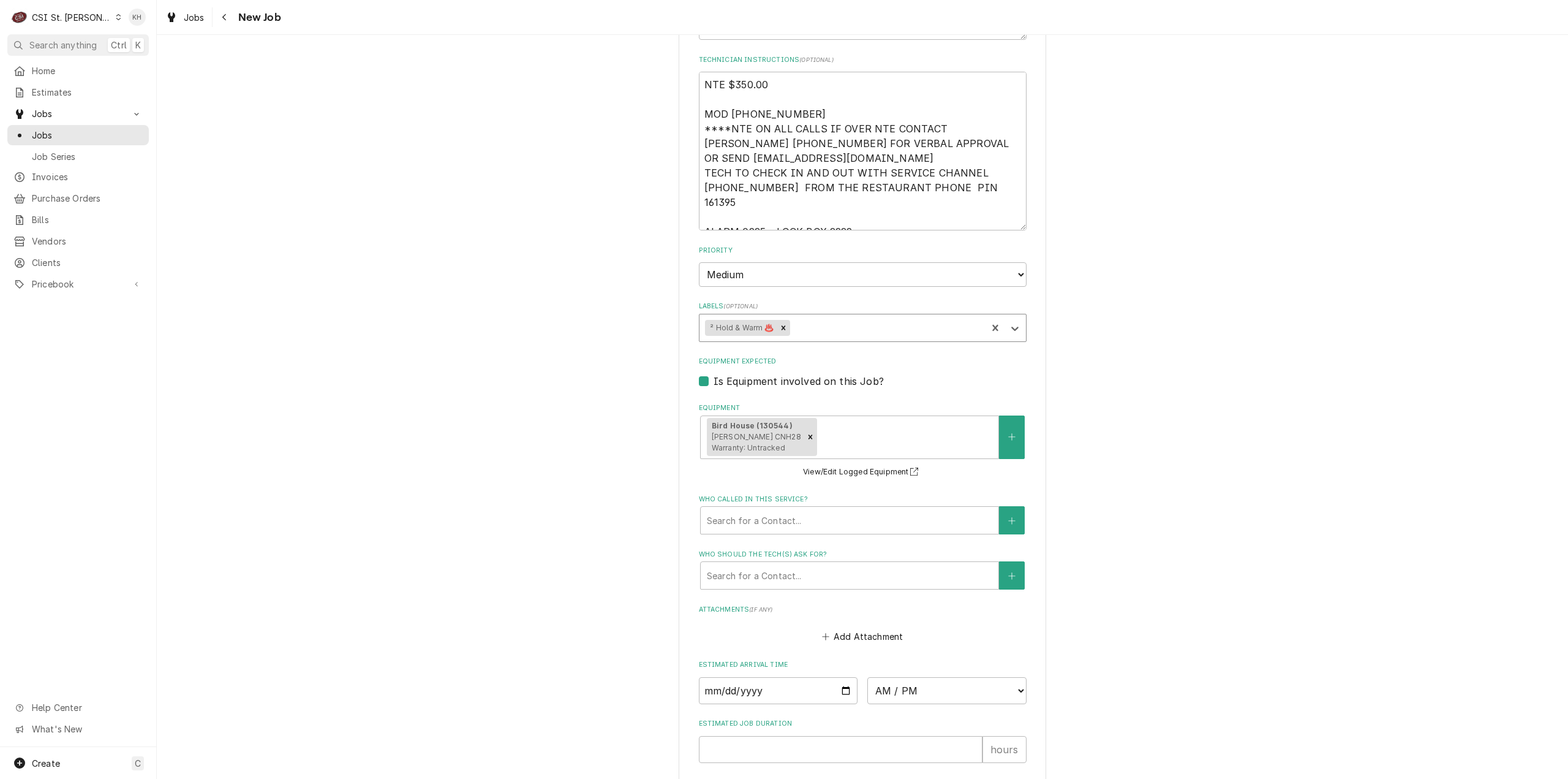
scroll to position [1100, 0]
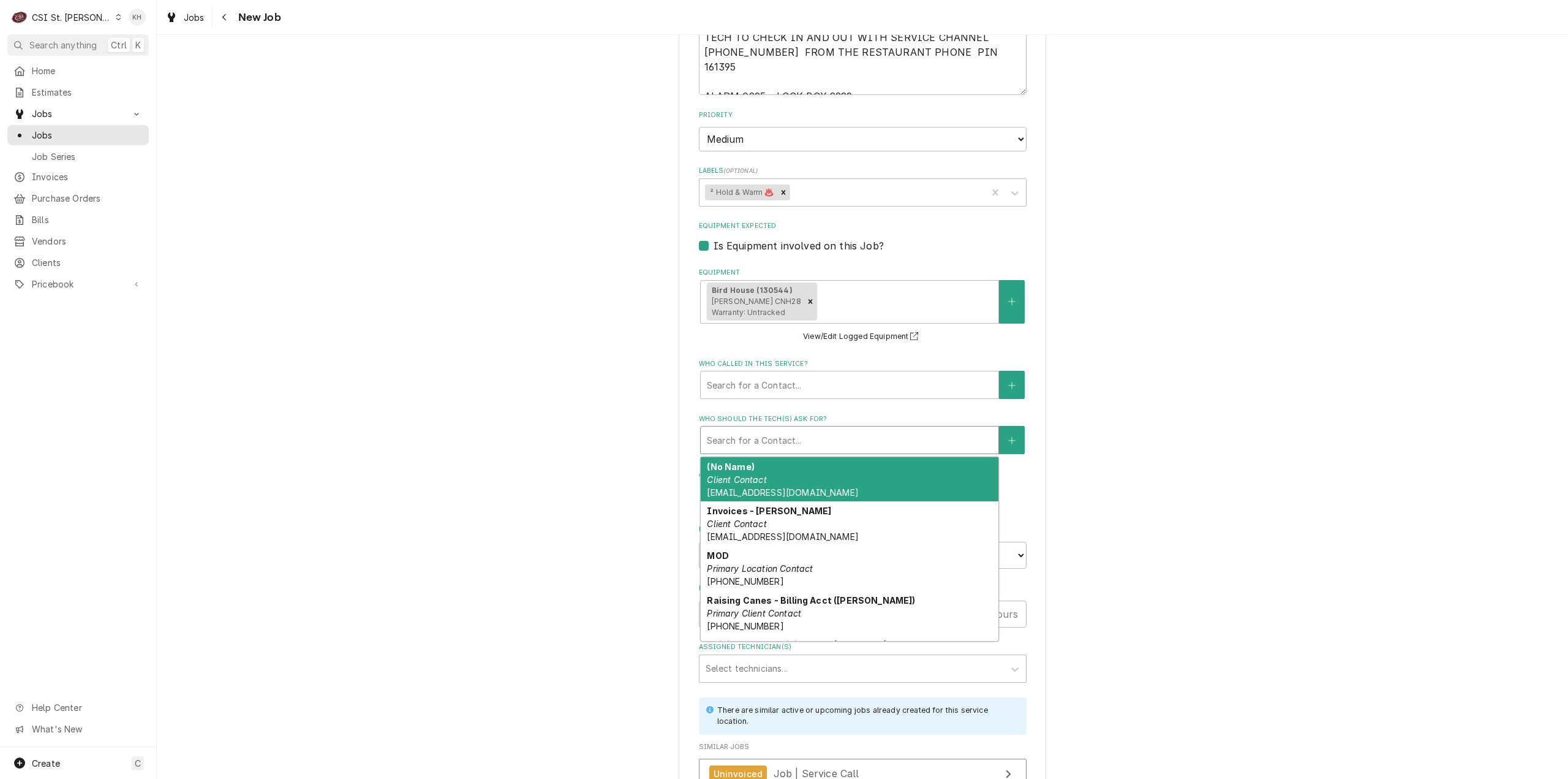
click at [785, 433] on div "Who should the tech(s) ask for?" at bounding box center [849, 440] width 285 height 22
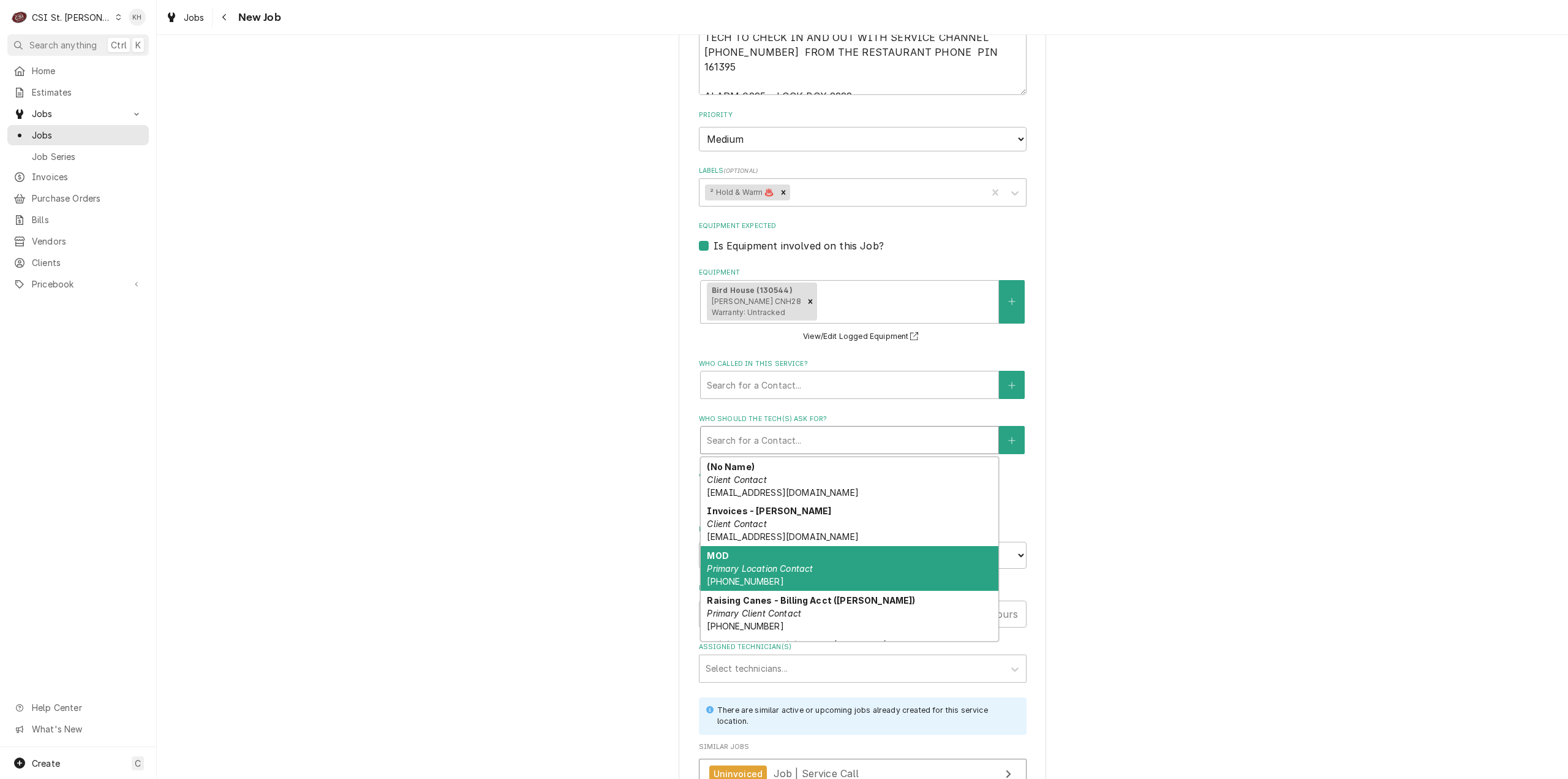
click at [811, 556] on div "MOD Primary Location Contact (314) 839-7743" at bounding box center [850, 568] width 297 height 45
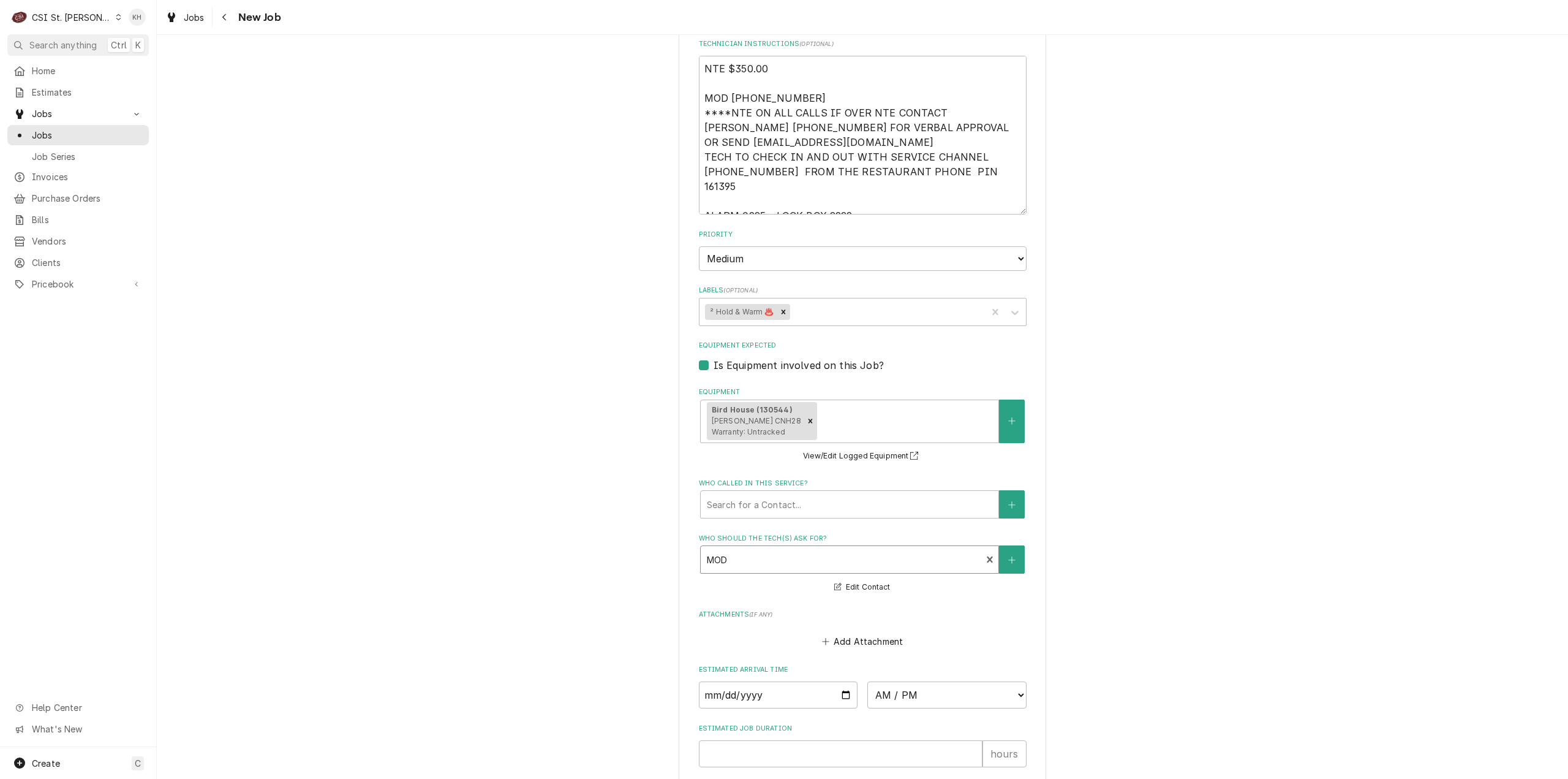
scroll to position [1230, 0]
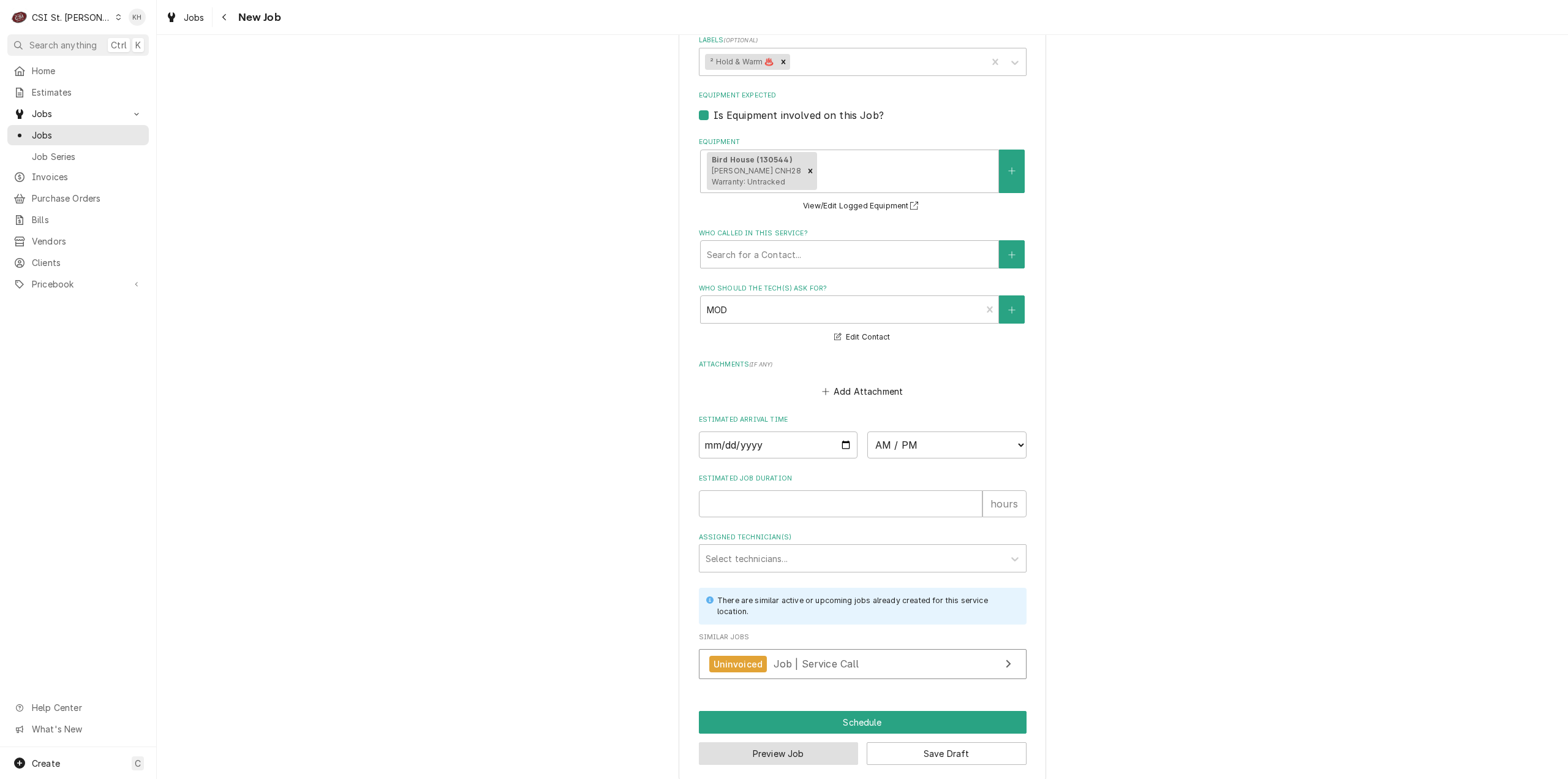
click at [779, 745] on button "Preview Job" at bounding box center [779, 754] width 160 height 23
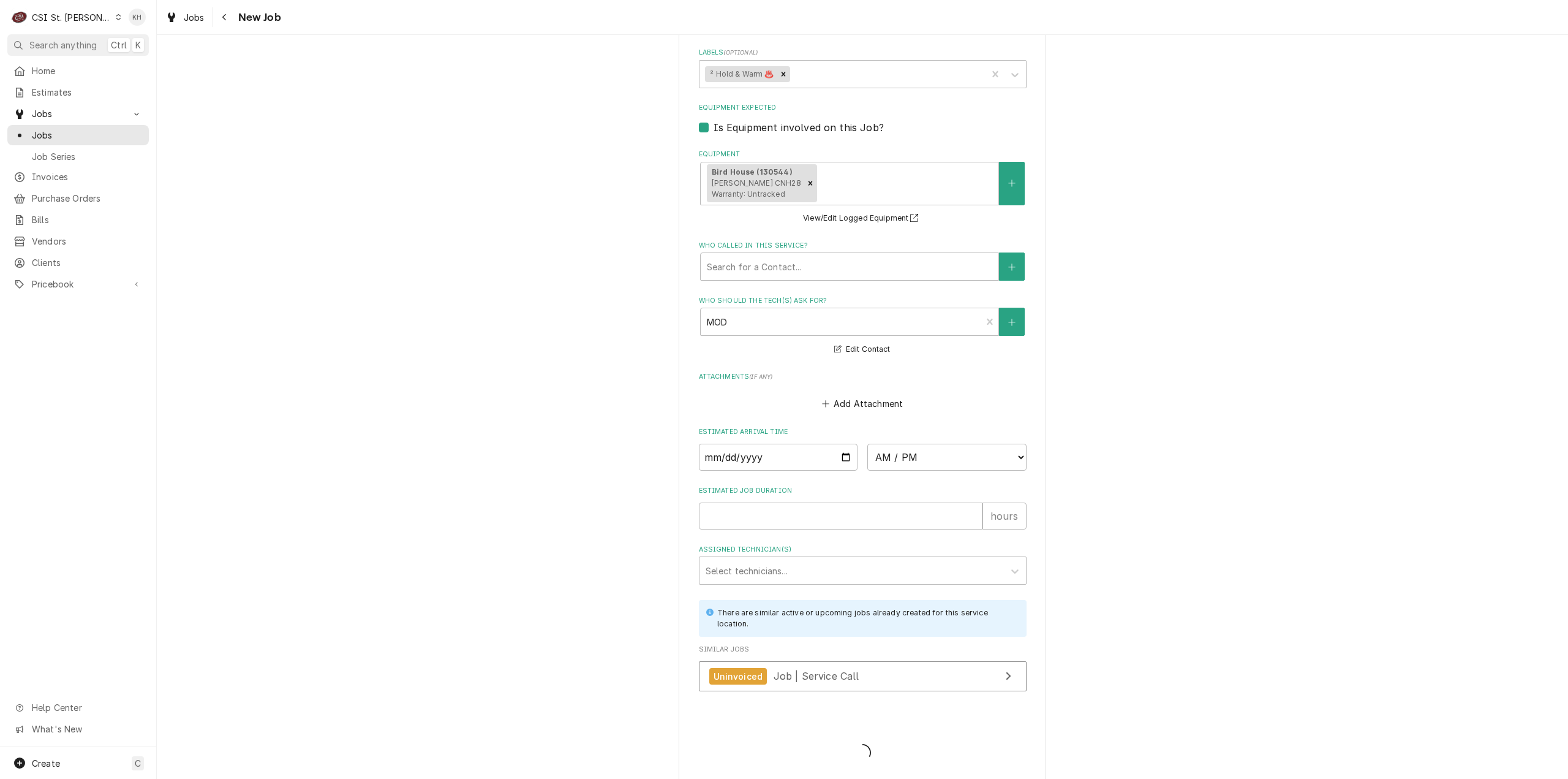
type textarea "x"
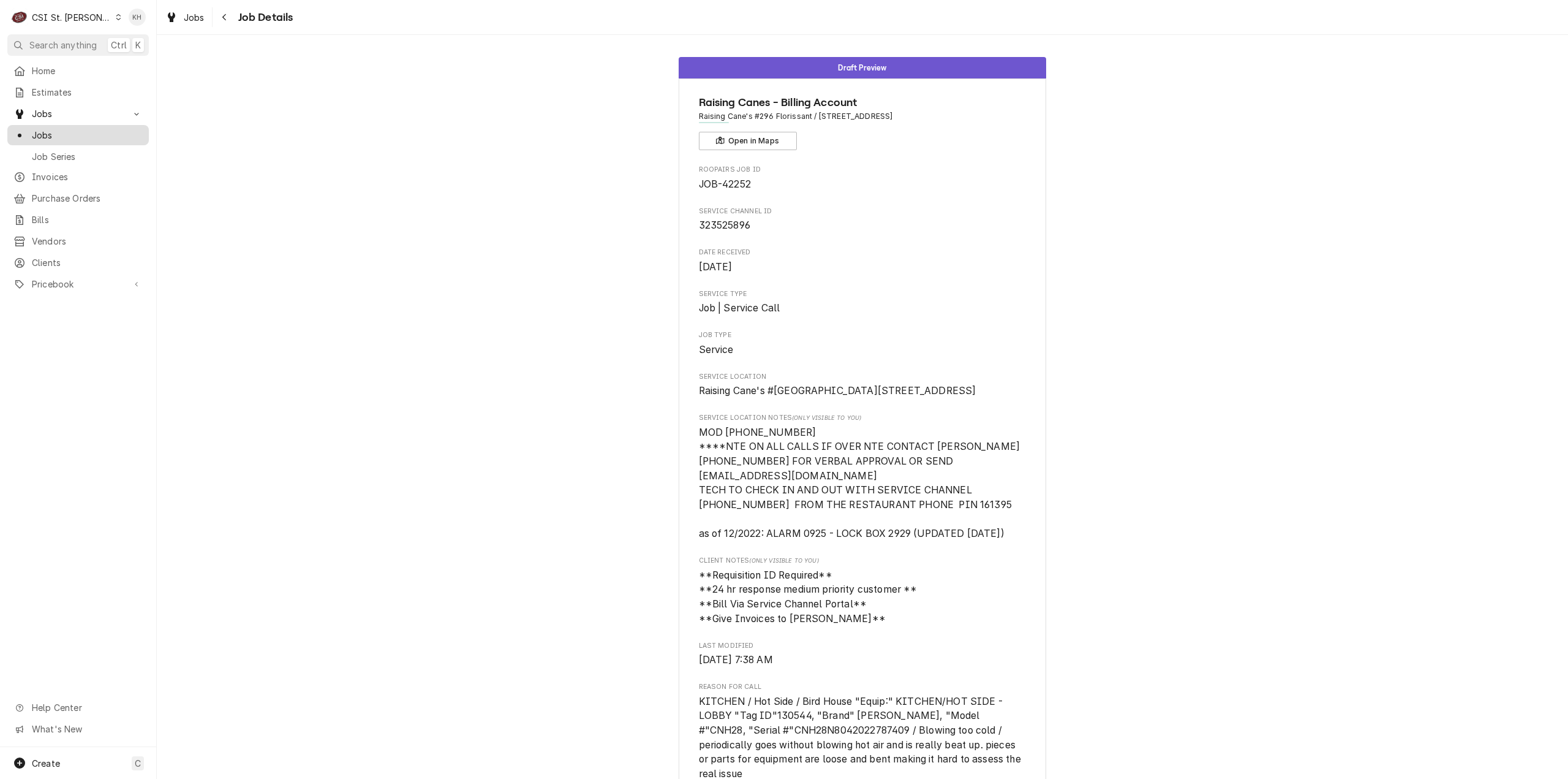
click at [78, 132] on span "Jobs" at bounding box center [87, 135] width 111 height 13
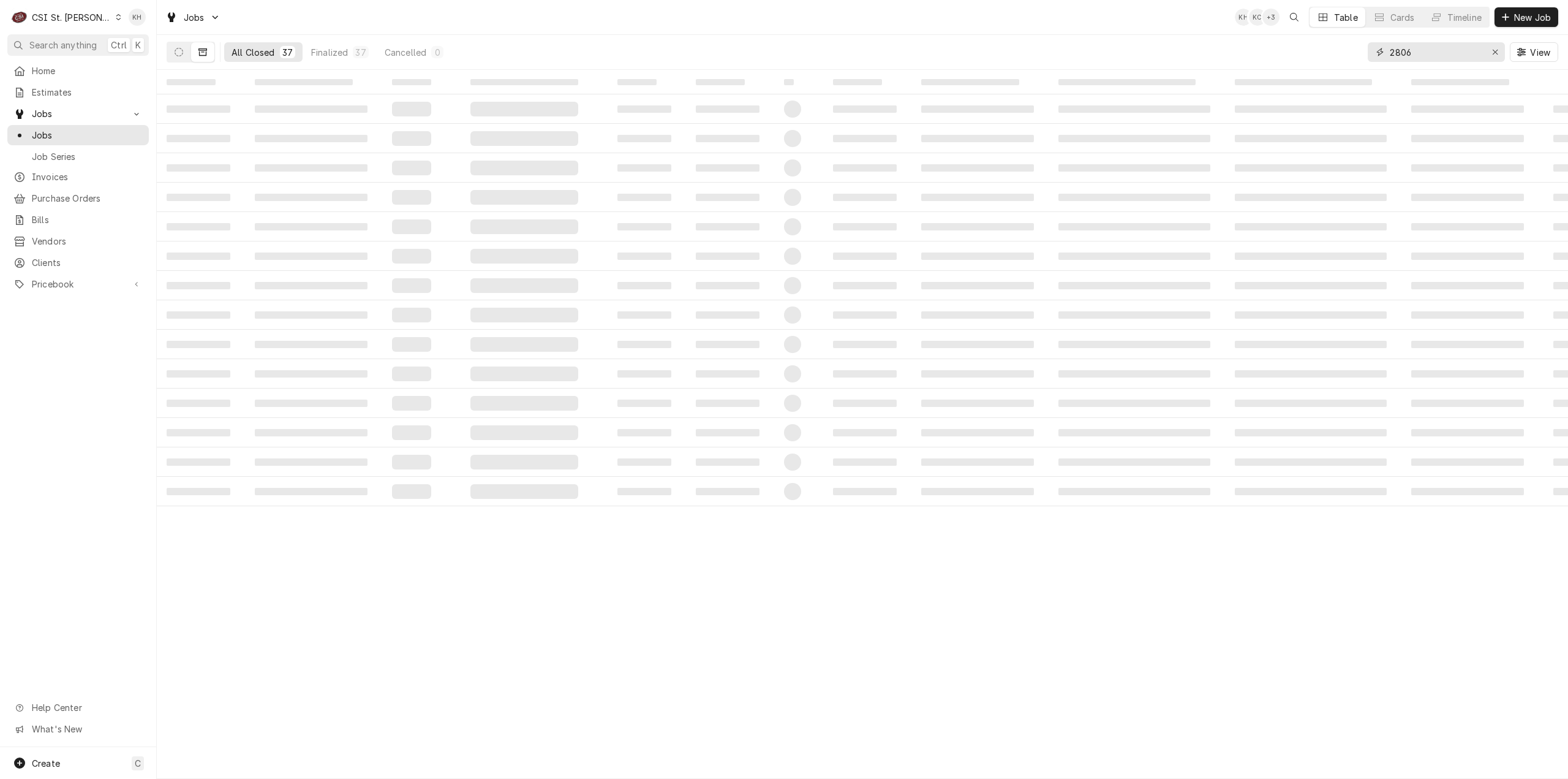
drag, startPoint x: 1431, startPoint y: 57, endPoint x: 1310, endPoint y: 50, distance: 121.2
click at [1310, 50] on div "All Closed 37 Finalized 37 Cancelled 0 2806 View" at bounding box center [862, 52] width 1392 height 34
type input "17360"
click at [175, 56] on icon "Dynamic Content Wrapper" at bounding box center [179, 51] width 8 height 8
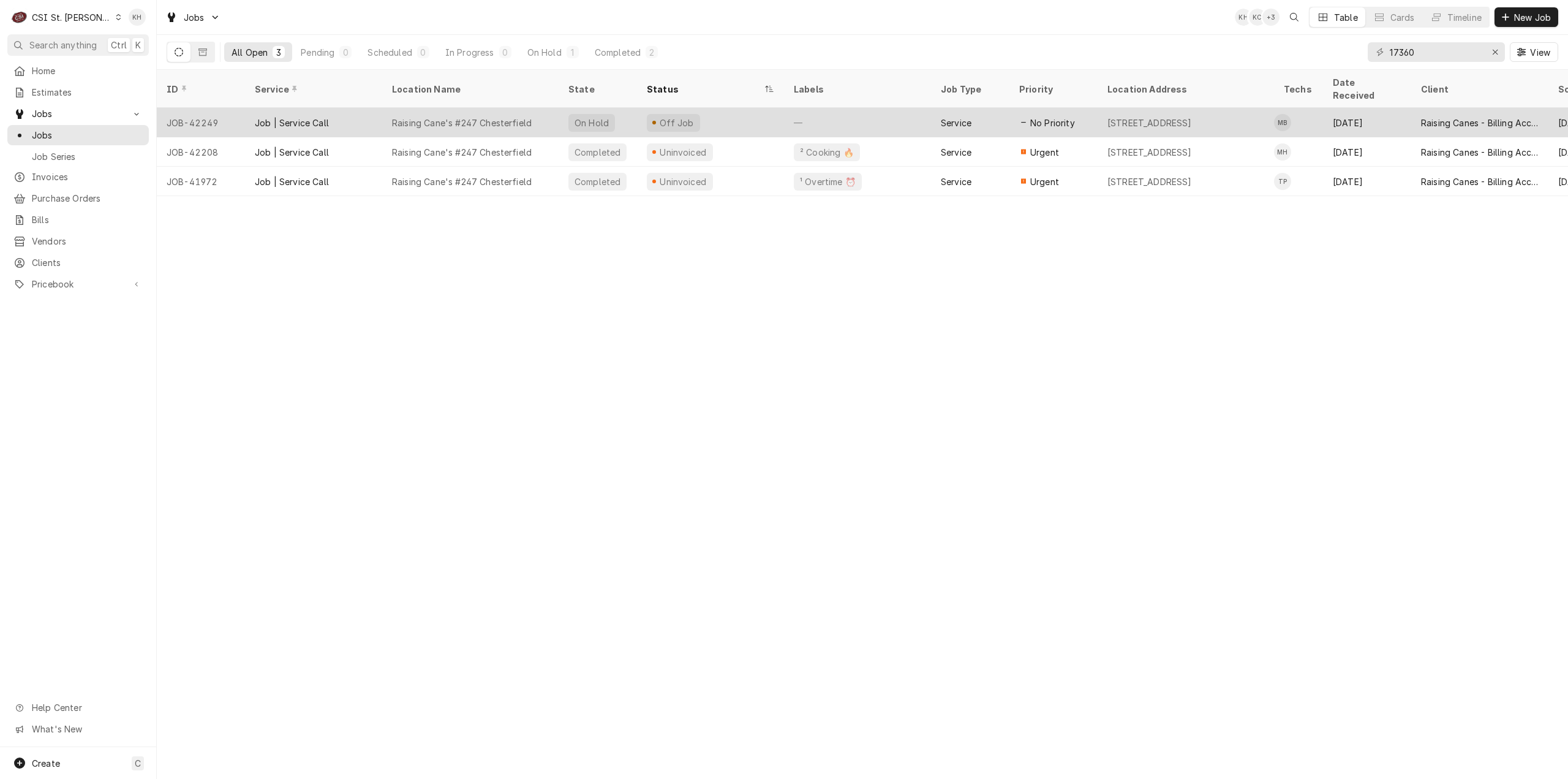
click at [745, 119] on div "Off Job" at bounding box center [711, 123] width 147 height 29
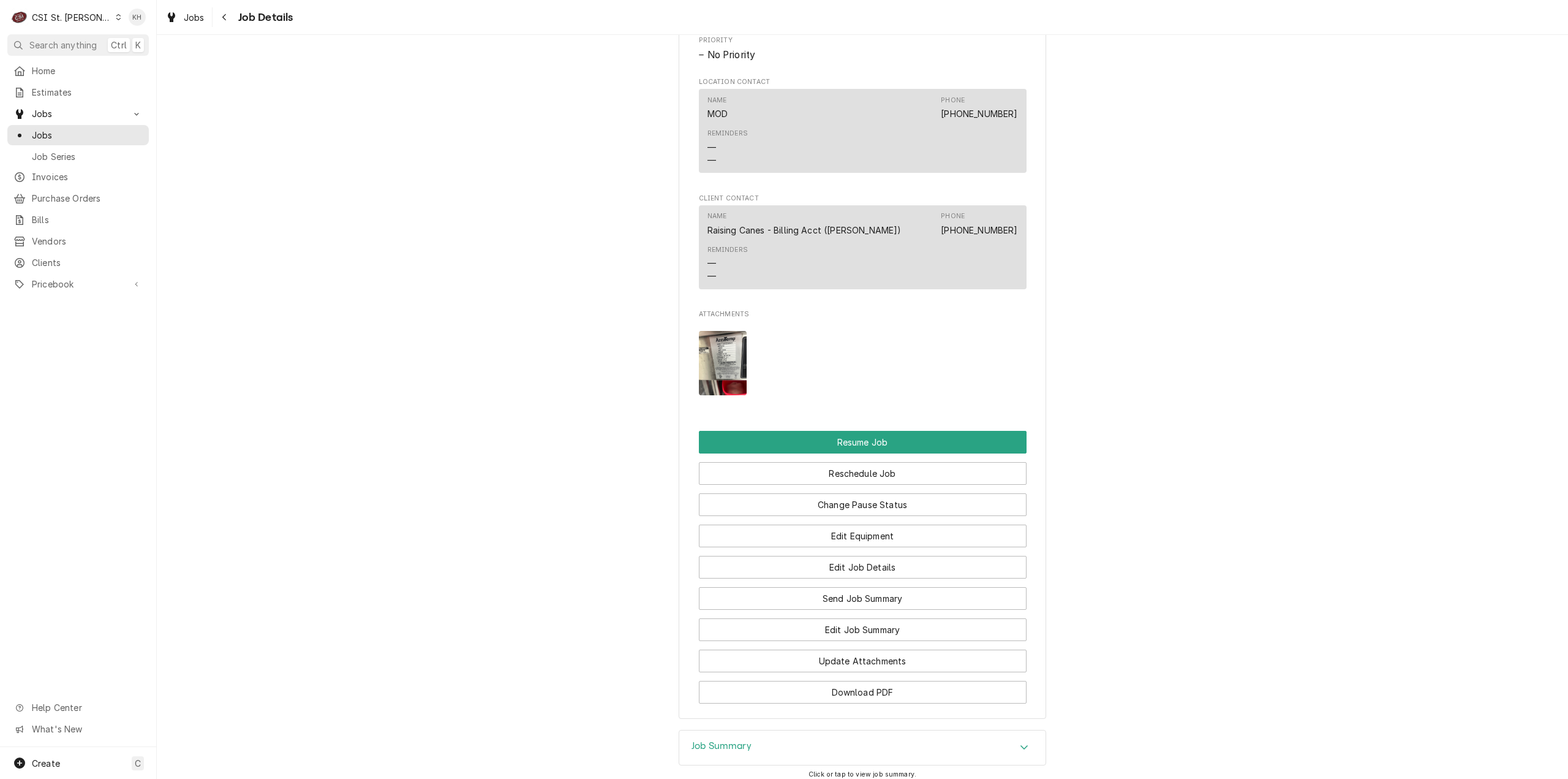
scroll to position [1518, 0]
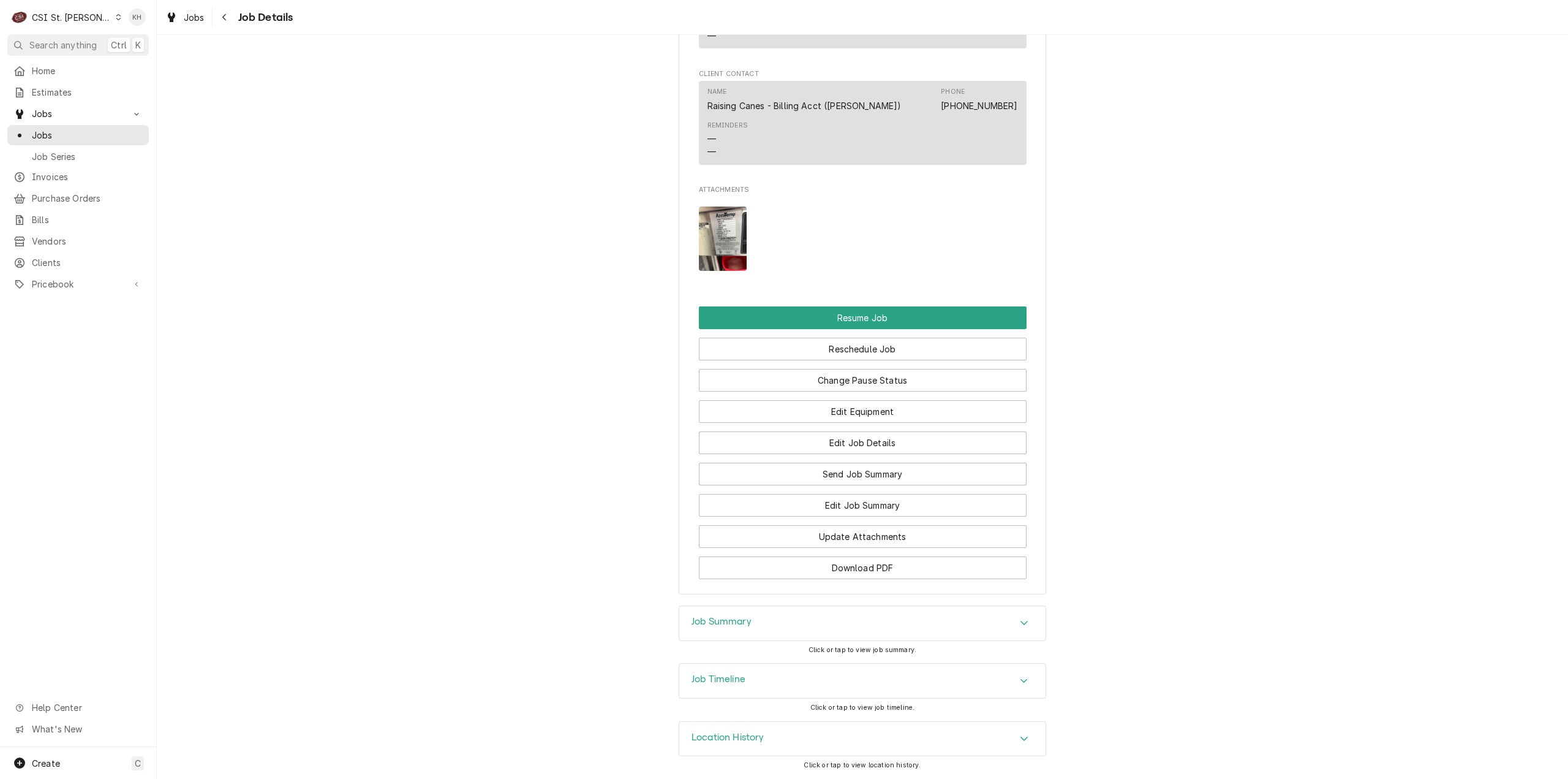
click at [783, 623] on div "Job Summary" at bounding box center [862, 623] width 366 height 34
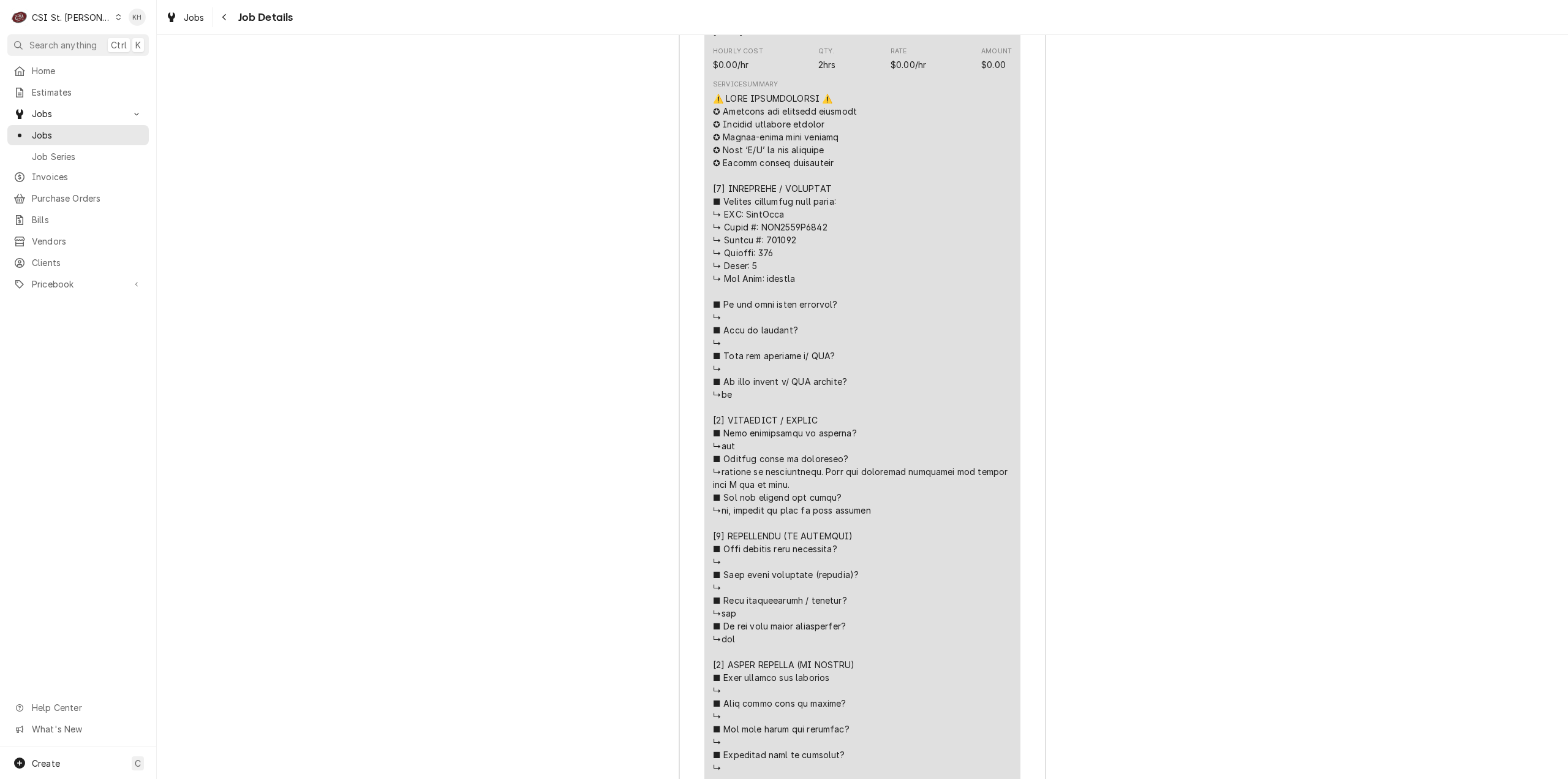
scroll to position [2867, 0]
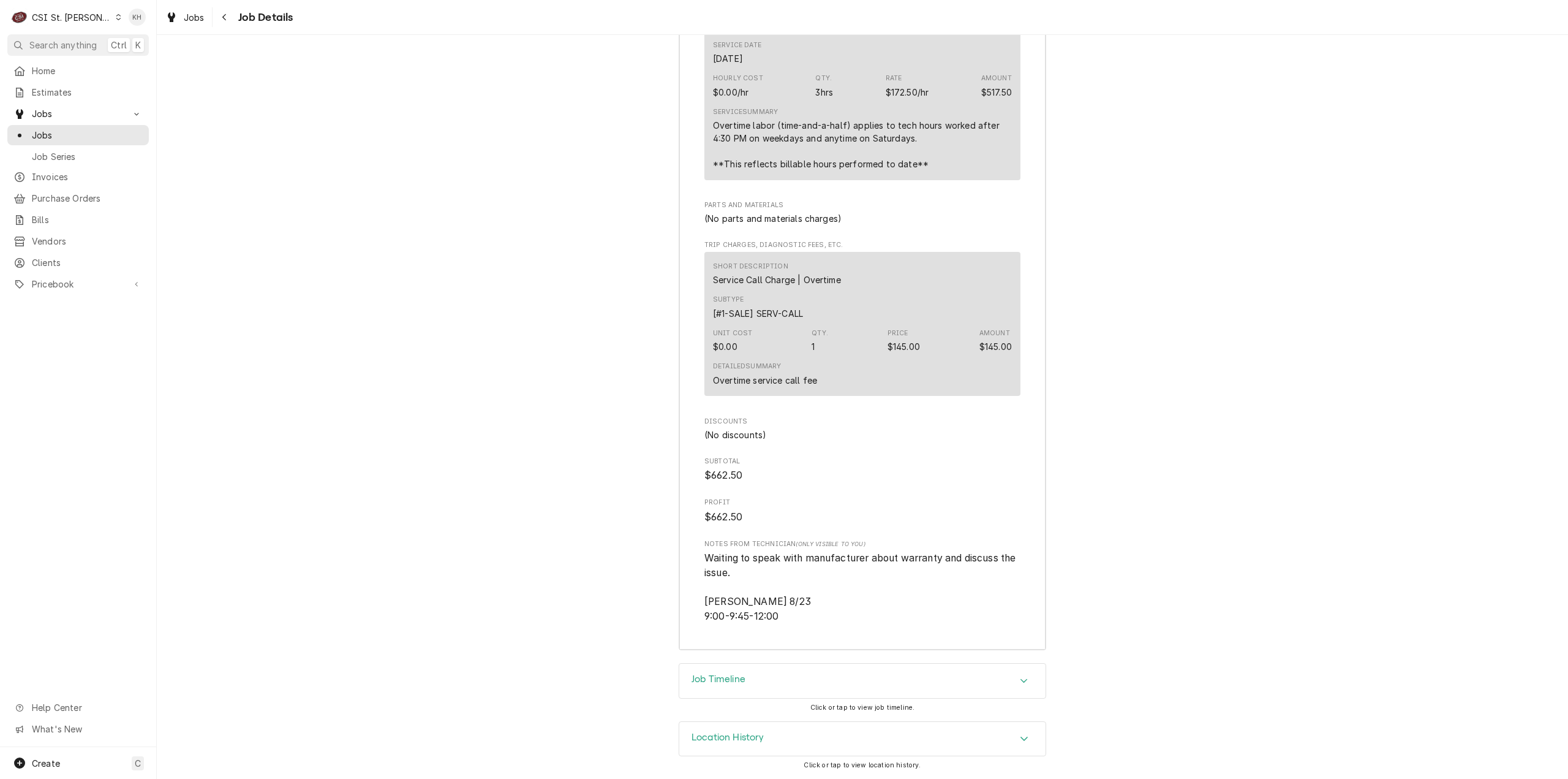
click at [749, 693] on div "Job Timeline" at bounding box center [862, 681] width 366 height 34
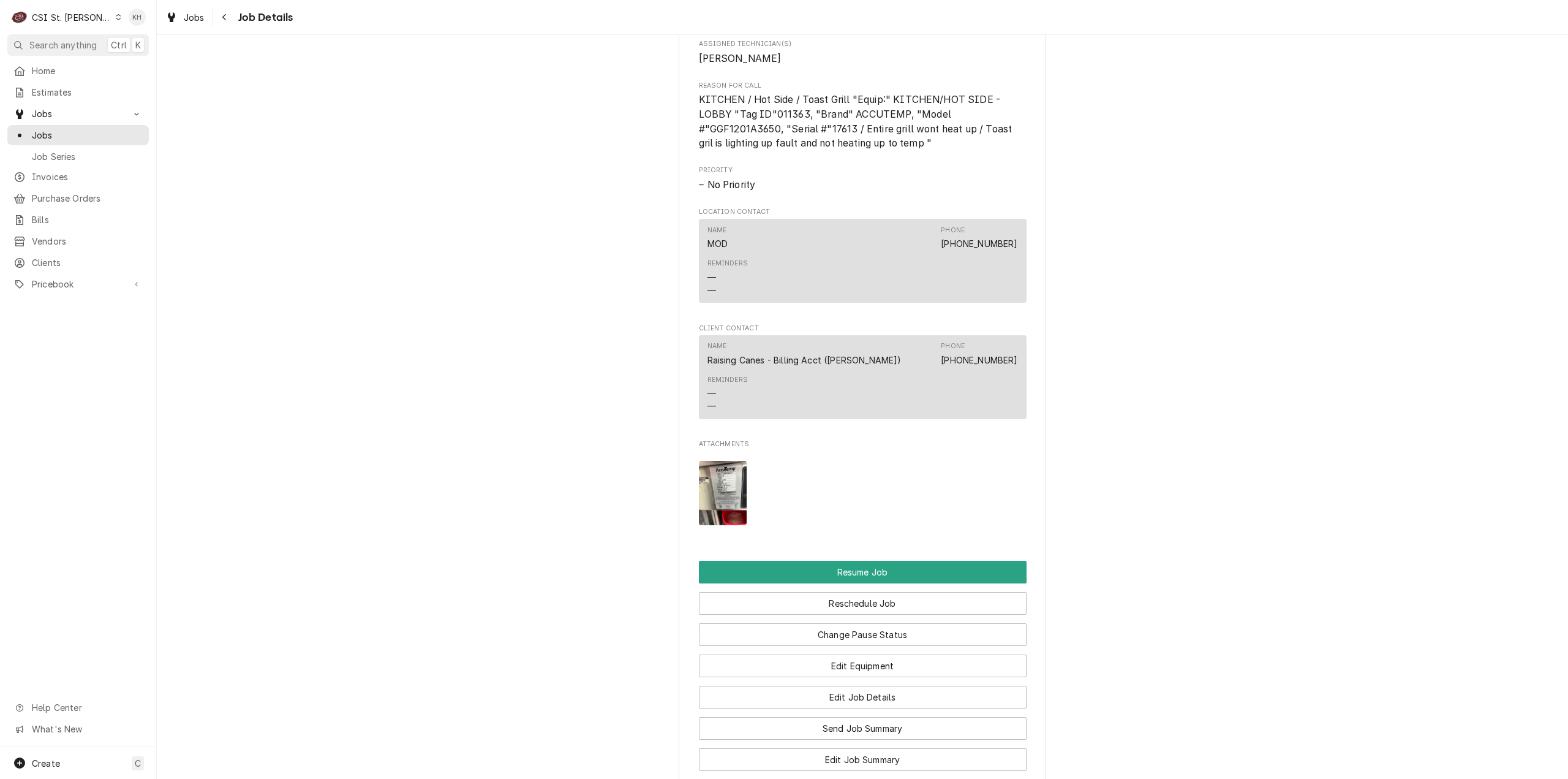
scroll to position [0, 0]
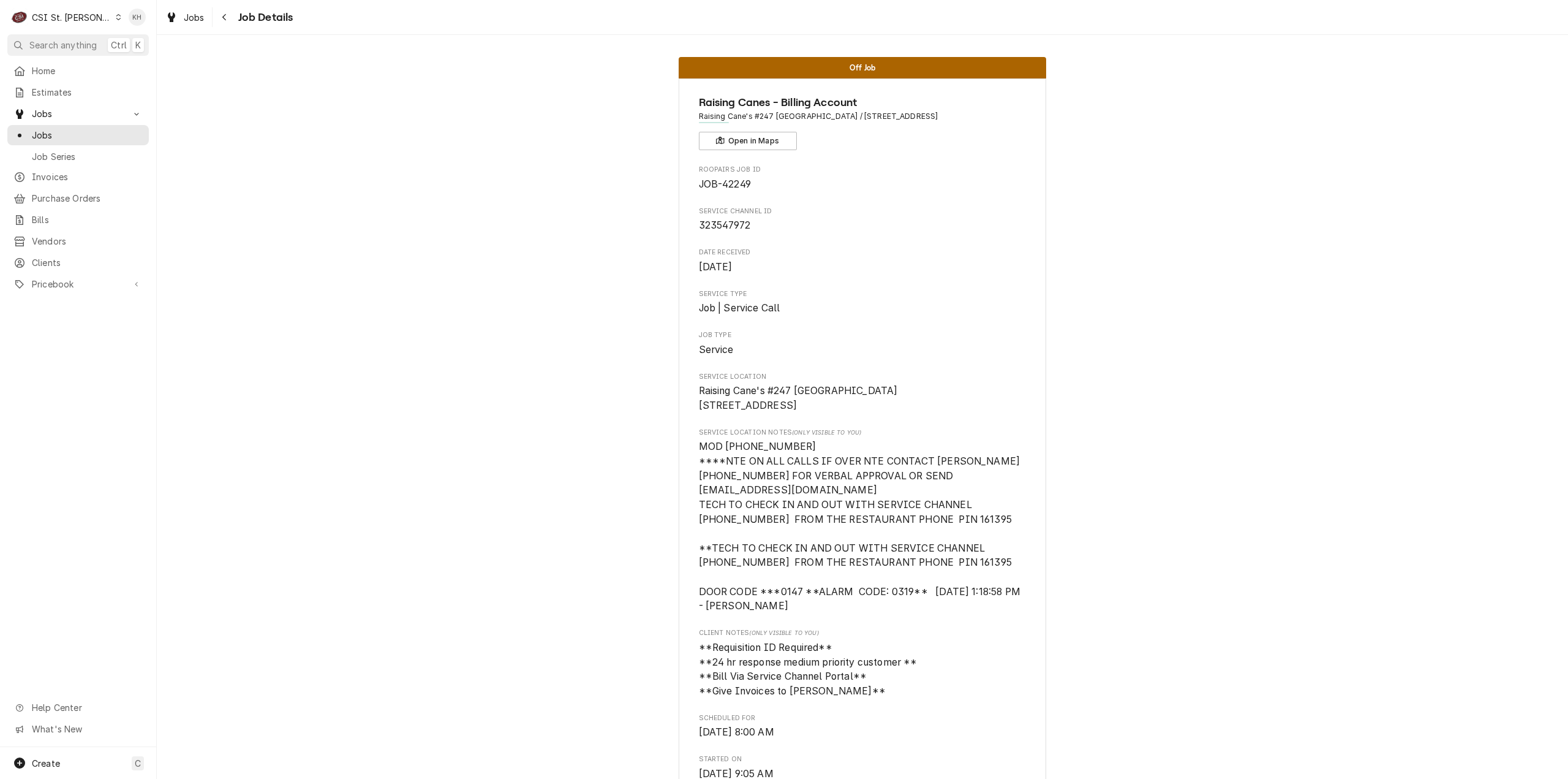
drag, startPoint x: 1315, startPoint y: 511, endPoint x: 1258, endPoint y: 202, distance: 314.2
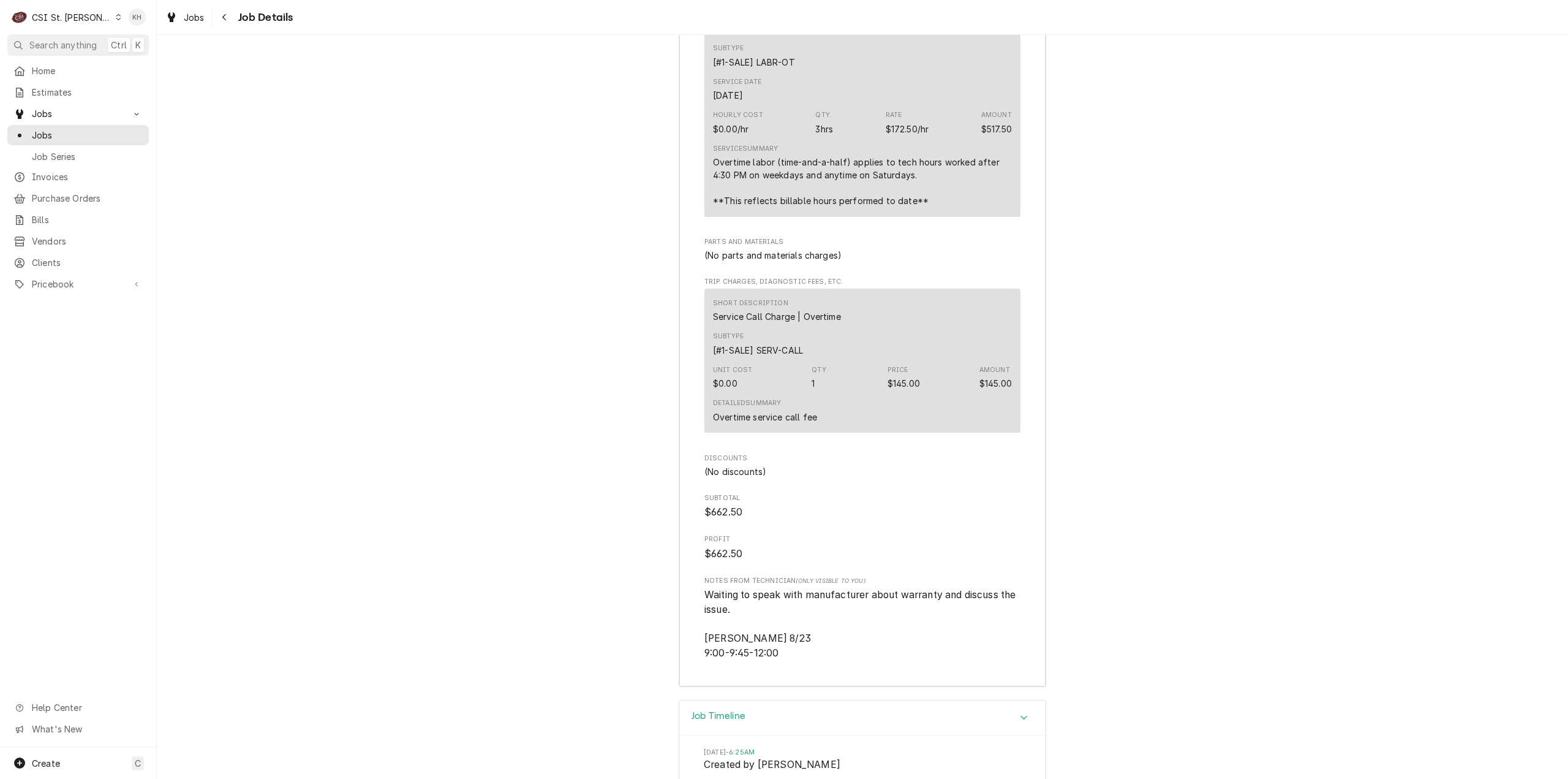
scroll to position [3832, 0]
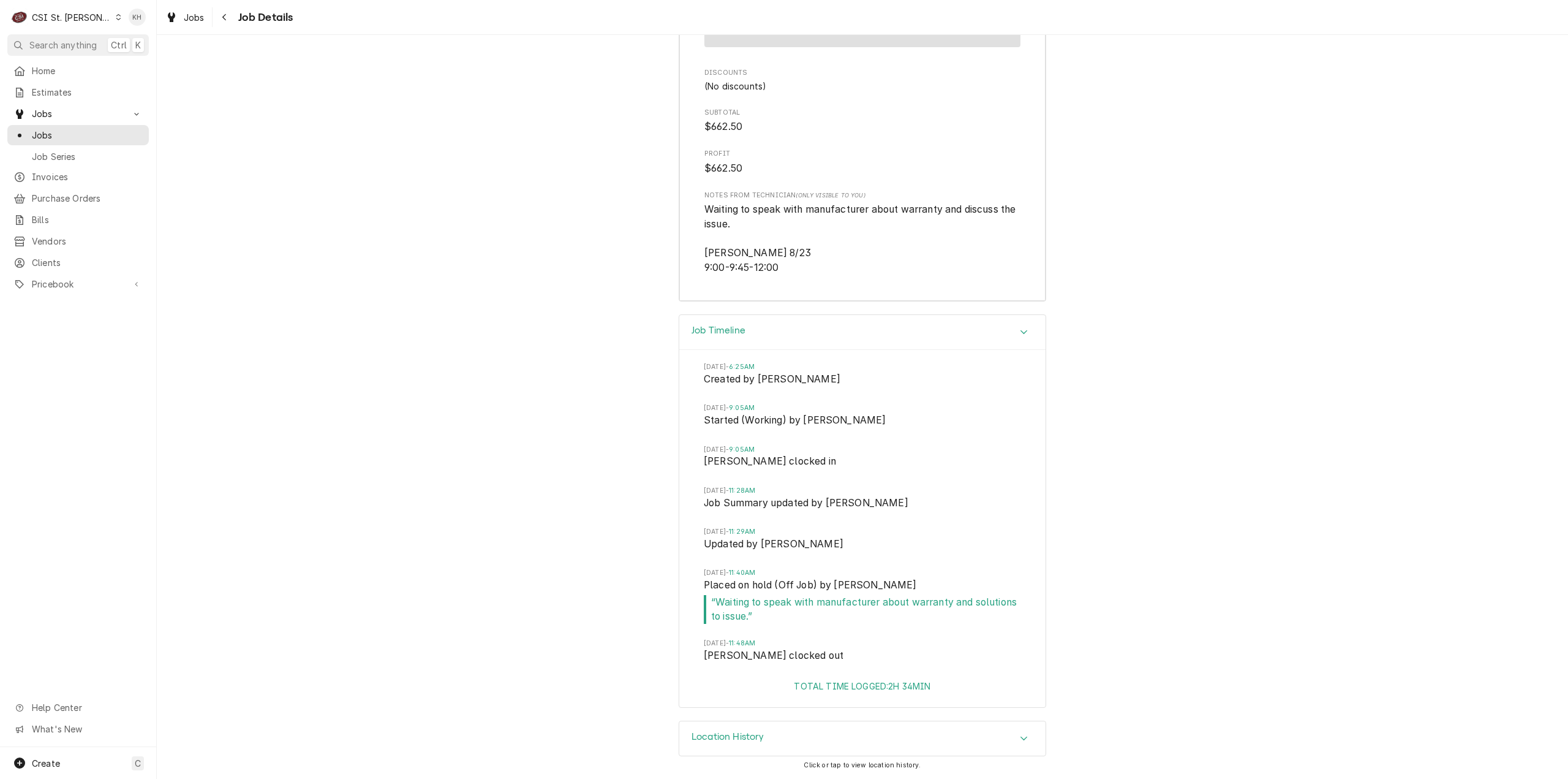
click at [82, 17] on div "CSI St. [PERSON_NAME]" at bounding box center [71, 17] width 79 height 13
click at [143, 16] on div "CSI Kansas City" at bounding box center [188, 24] width 174 height 20
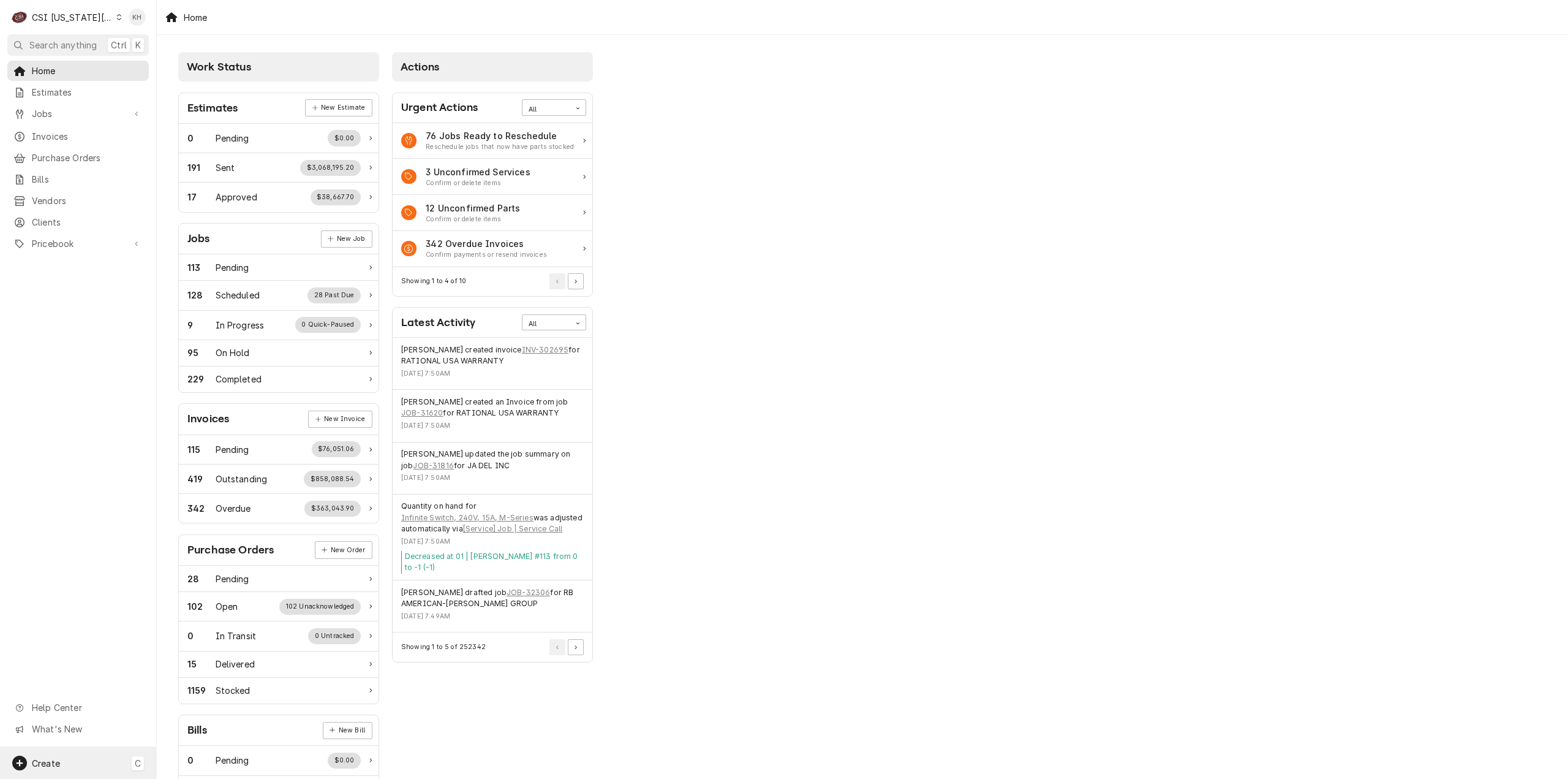
click at [67, 765] on div "Create C" at bounding box center [78, 763] width 156 height 32
click at [201, 629] on div "Job" at bounding box center [220, 636] width 105 height 16
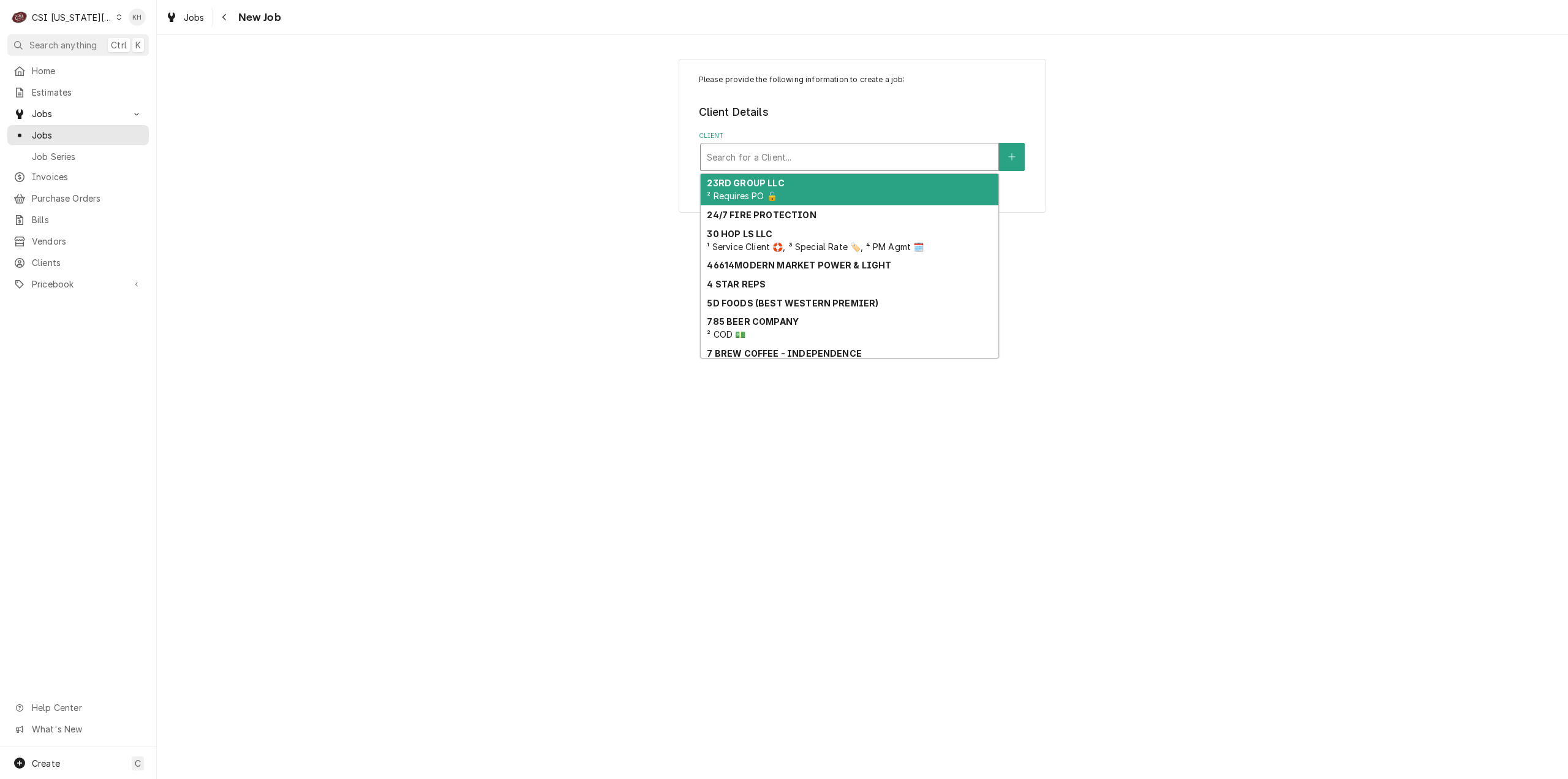
click at [924, 158] on div "Client" at bounding box center [849, 156] width 285 height 22
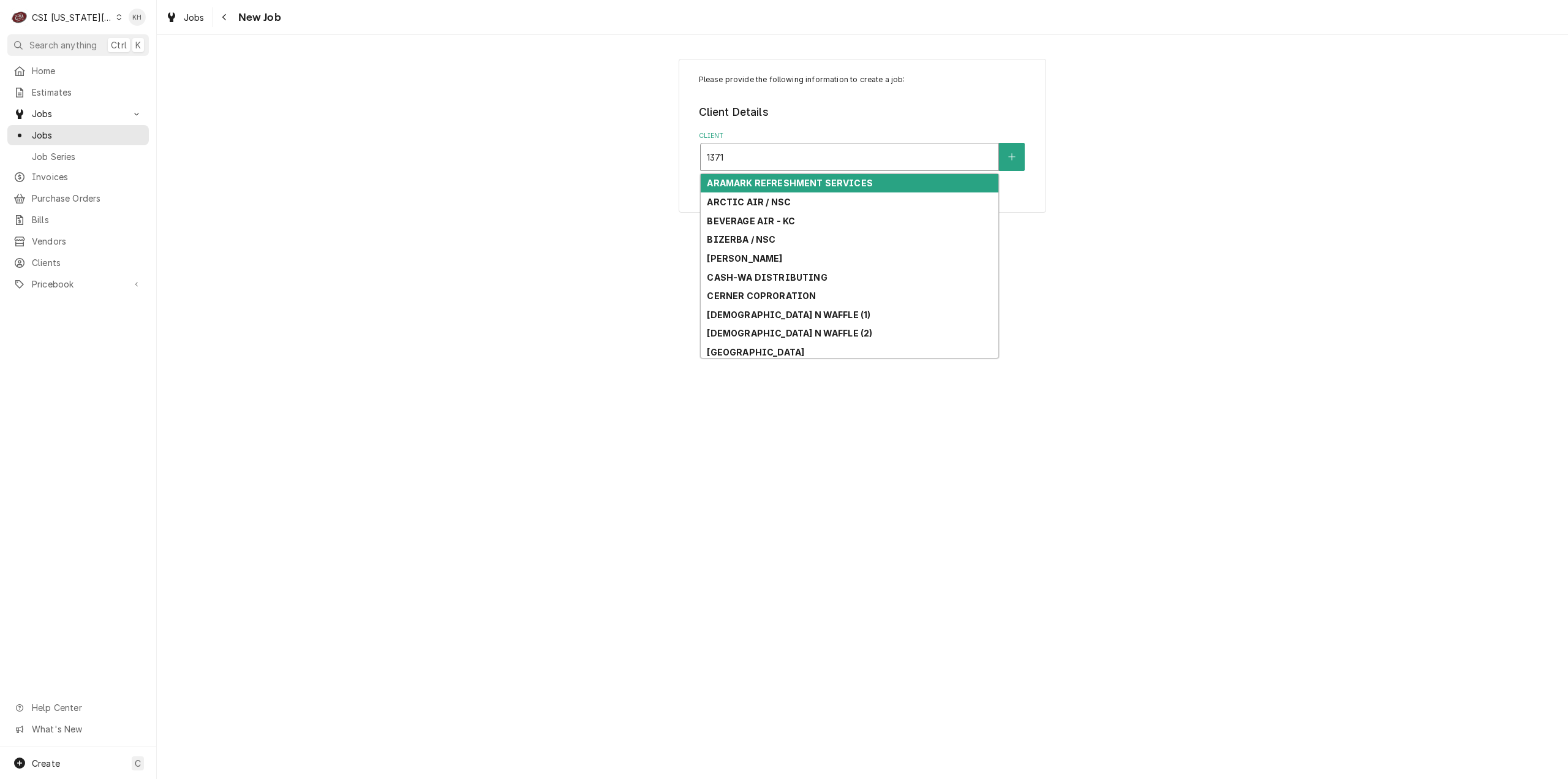
type input "13710"
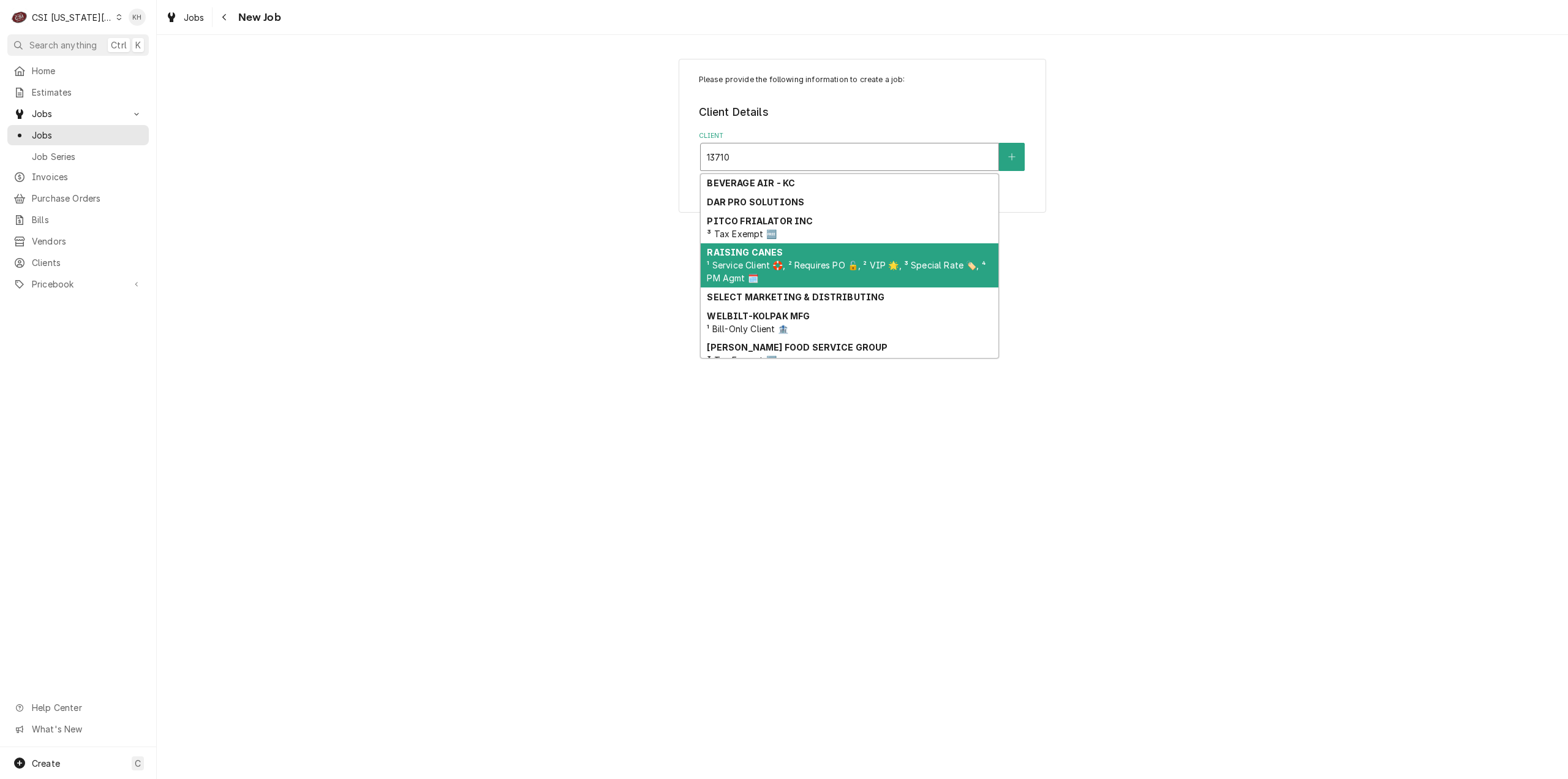
click at [784, 275] on div "RAISING CANES ¹ Service Client 🛟, ² Requires PO 🔓, ² VIP 🌟, ³ Special Rate 🏷️, …" at bounding box center [850, 266] width 297 height 45
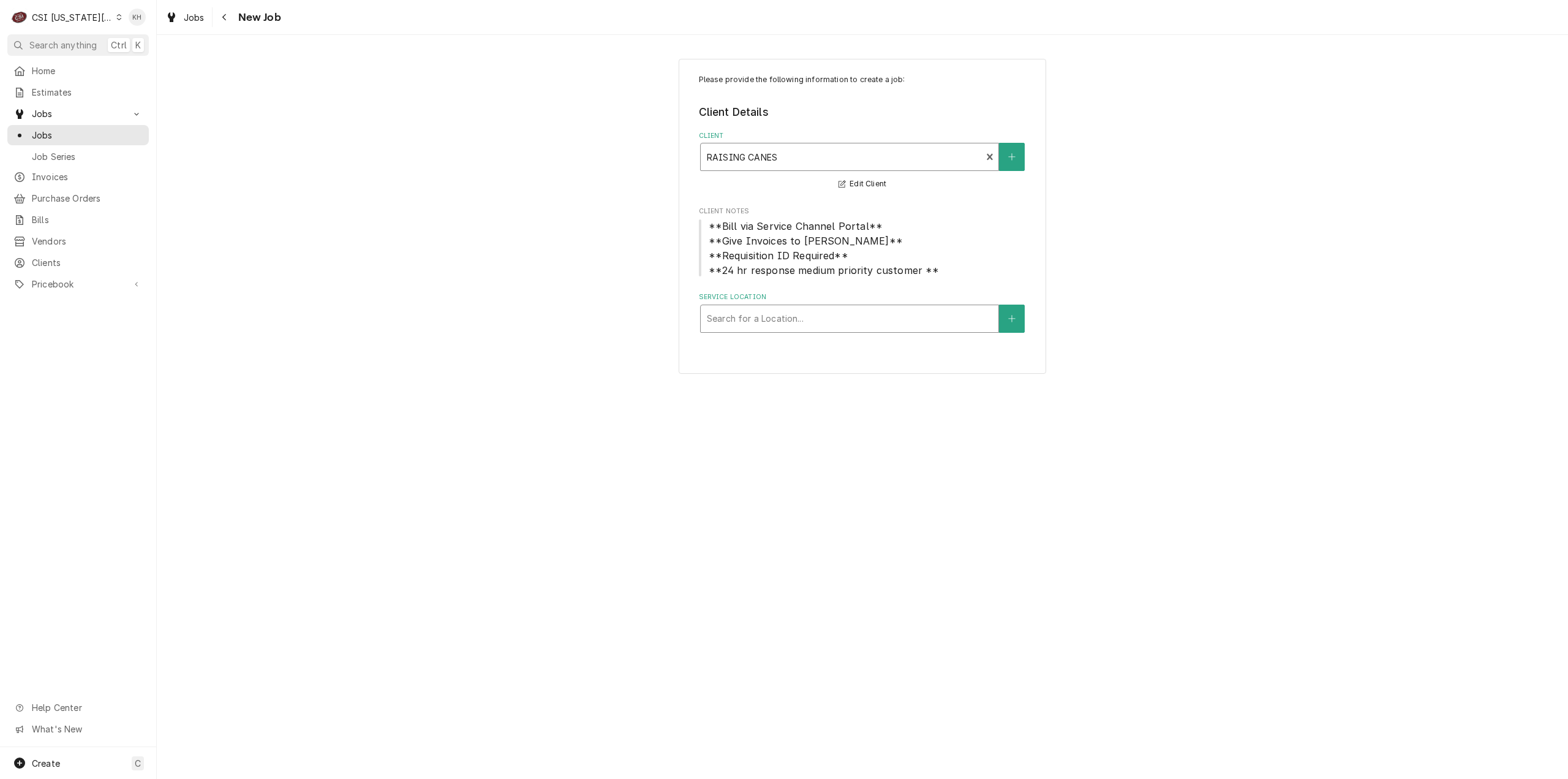
click at [796, 328] on div "Service Location" at bounding box center [849, 318] width 285 height 22
type input "13710"
click at [796, 351] on div "Raising Canes #511 / [STREET_ADDRESS]" at bounding box center [850, 344] width 297 height 19
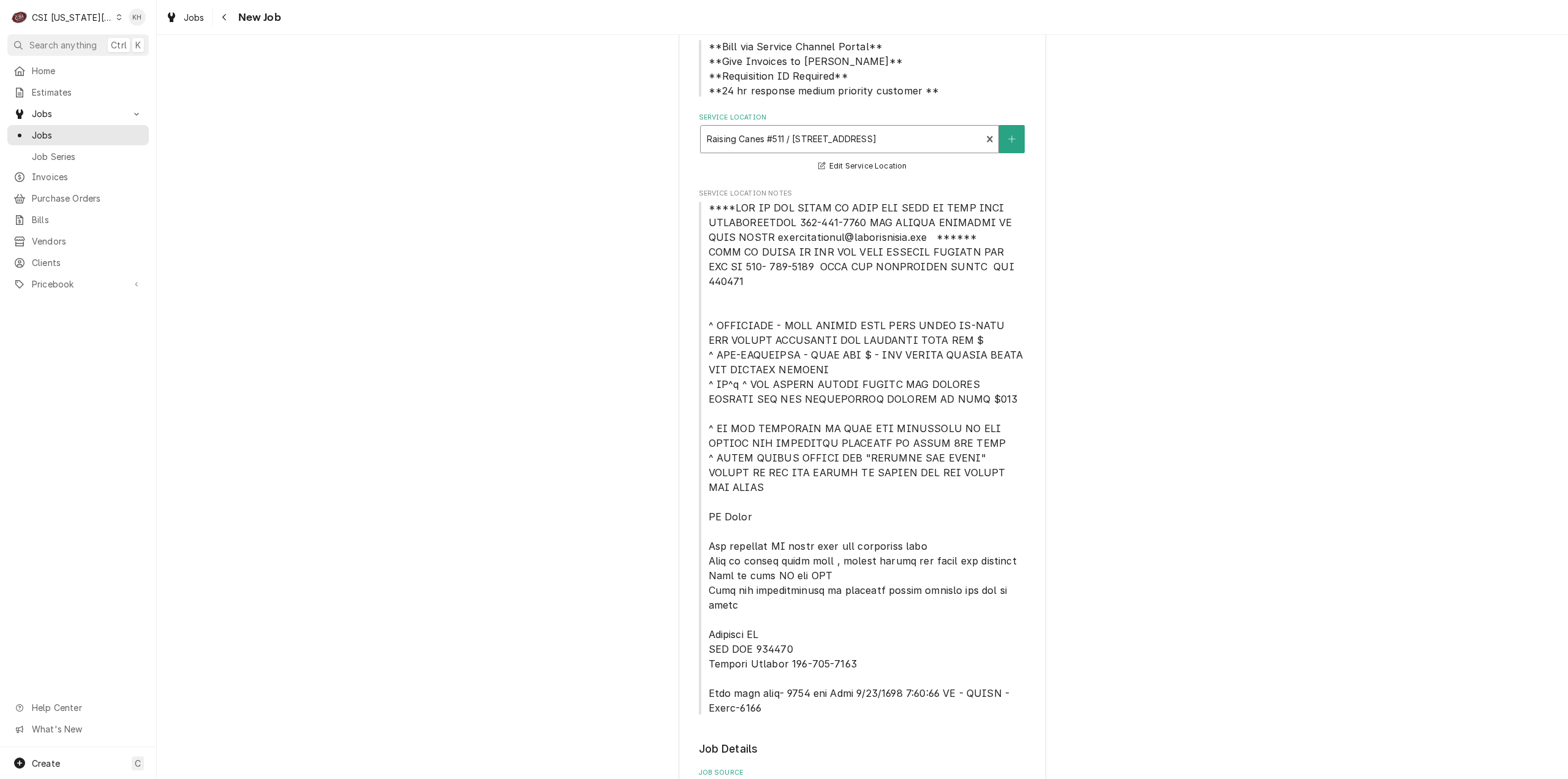
scroll to position [429, 0]
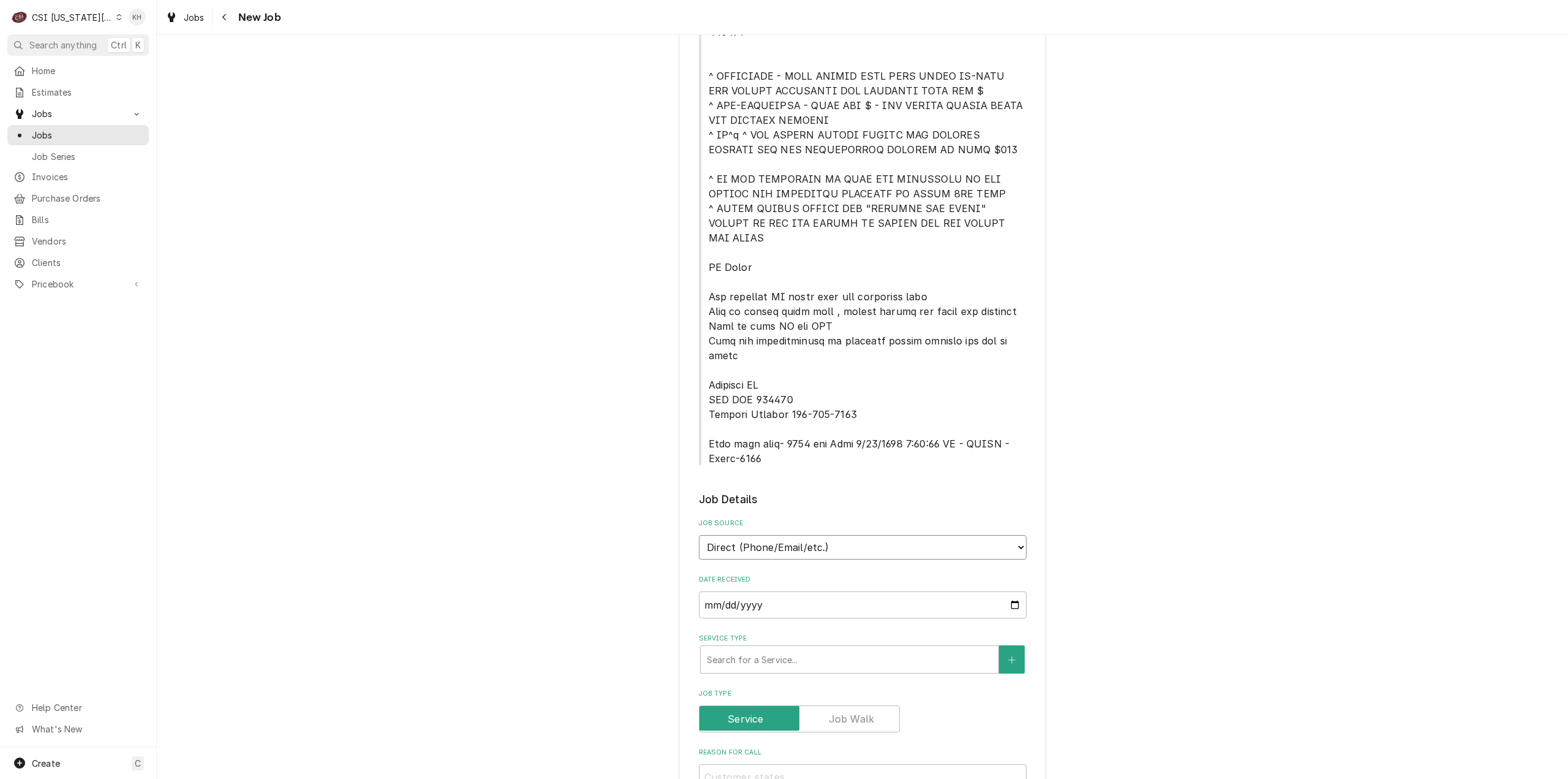
click at [825, 535] on select "Direct (Phone/Email/etc.) Service Channel Corrigo Ecotrak Other" at bounding box center [862, 547] width 328 height 25
select select "1"
click at [779, 591] on input "Service Channel ID" at bounding box center [862, 604] width 328 height 27
paste input "323566206"
type textarea "x"
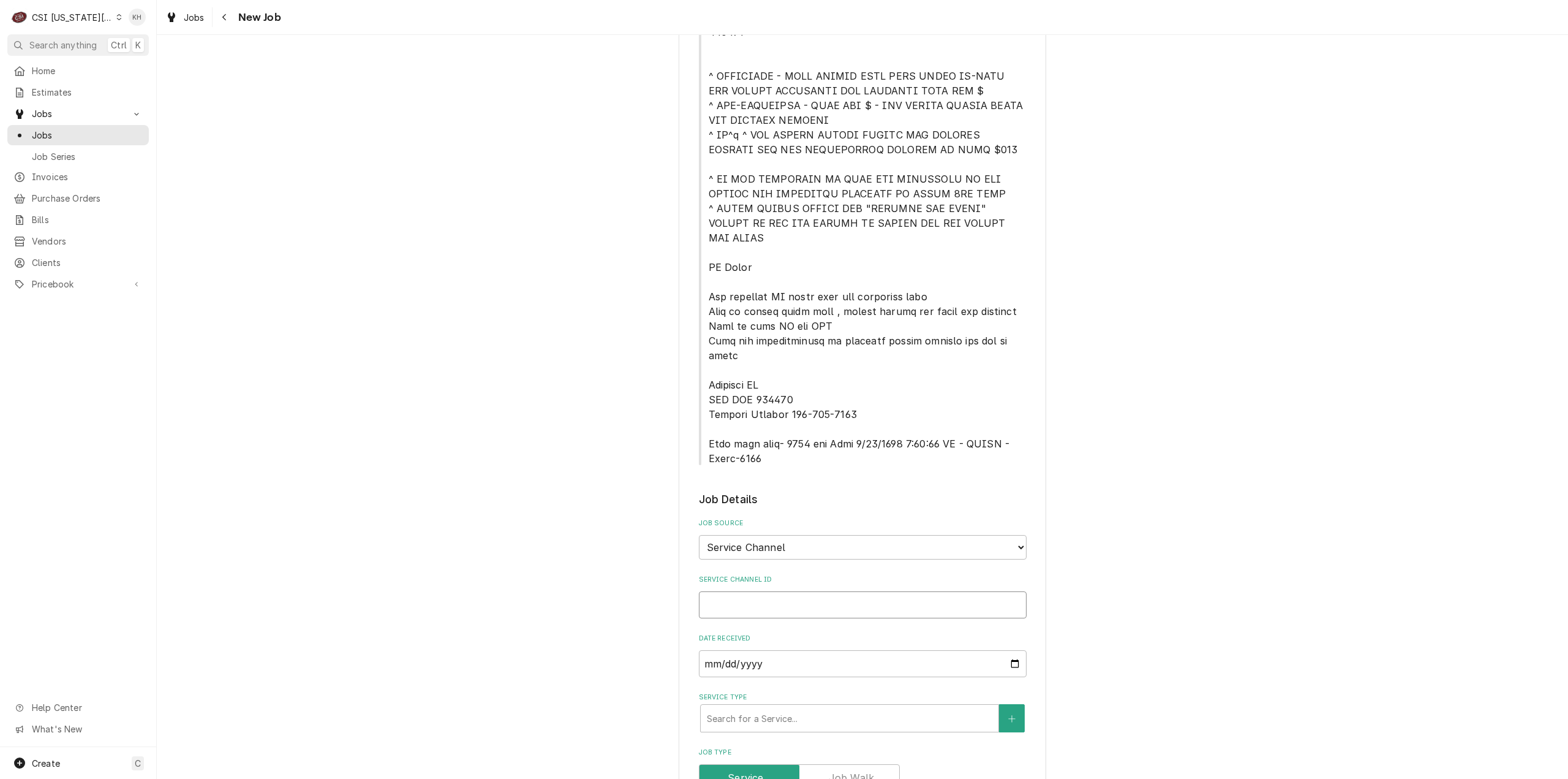
type input "323566206"
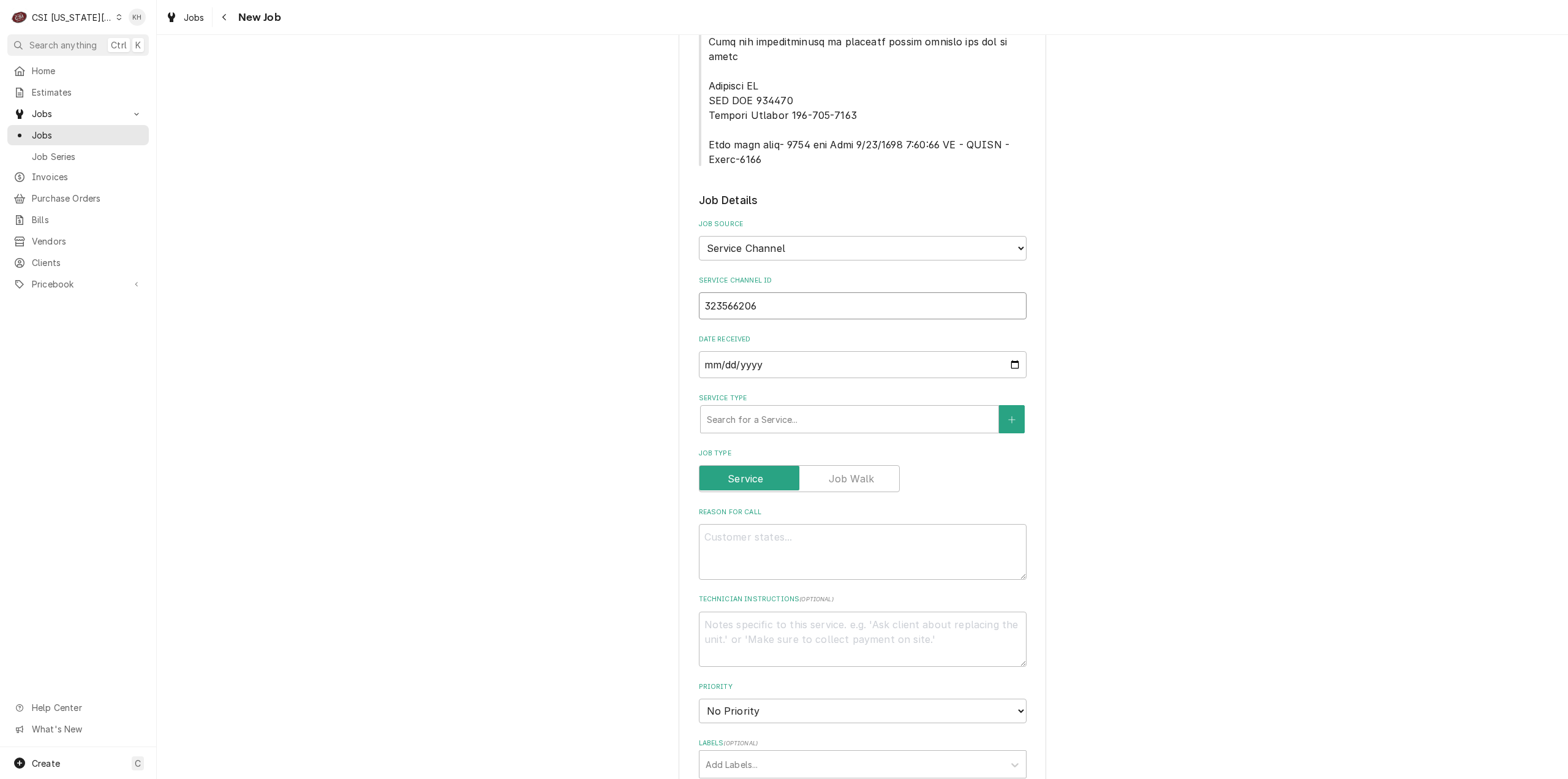
type textarea "x"
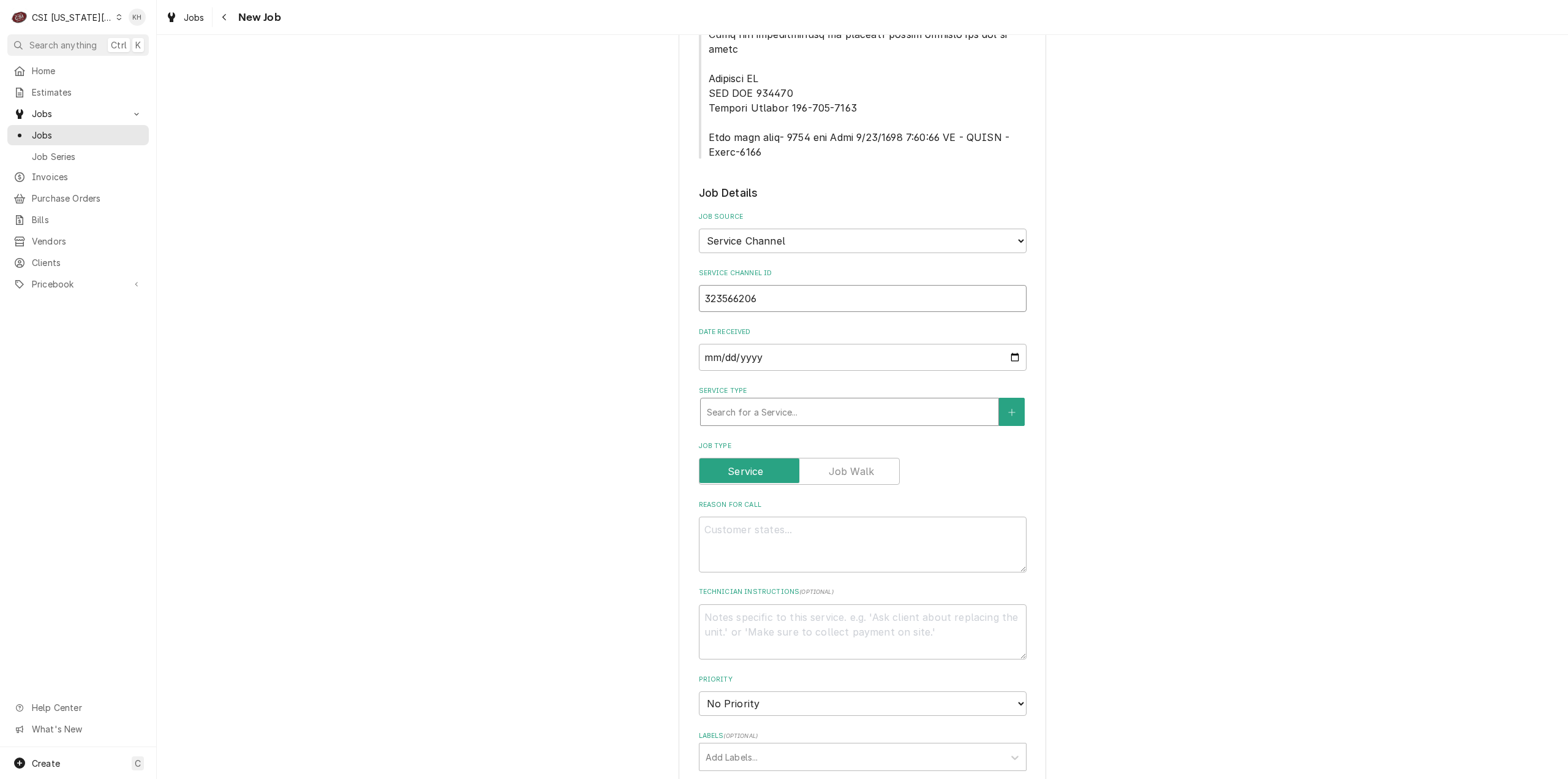
type input "323566206"
click at [808, 401] on div "Service Type" at bounding box center [849, 411] width 285 height 22
type textarea "x"
type input "s"
type textarea "x"
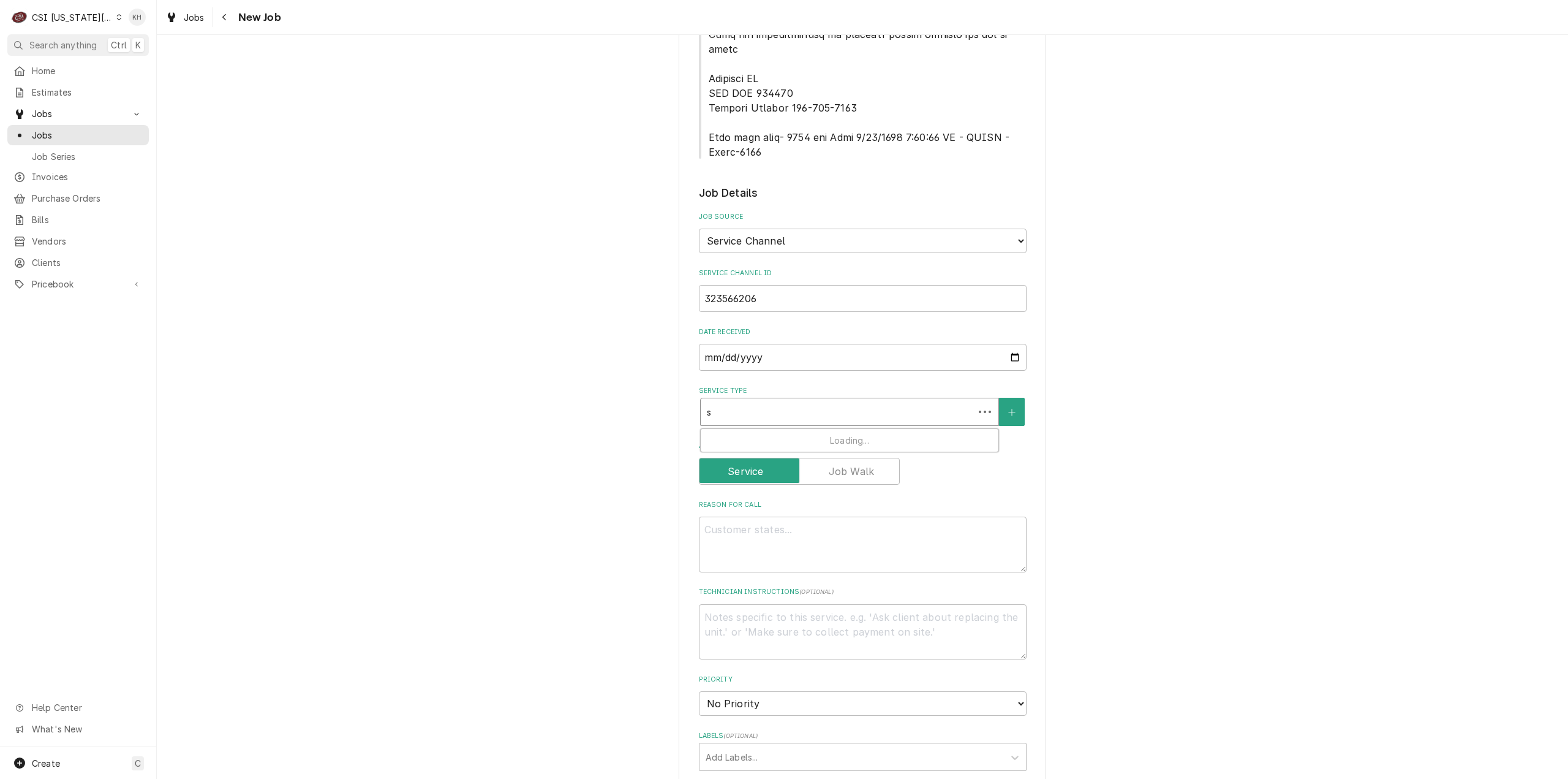
type input "se"
type textarea "x"
type input "ser"
type textarea "x"
type input "serv"
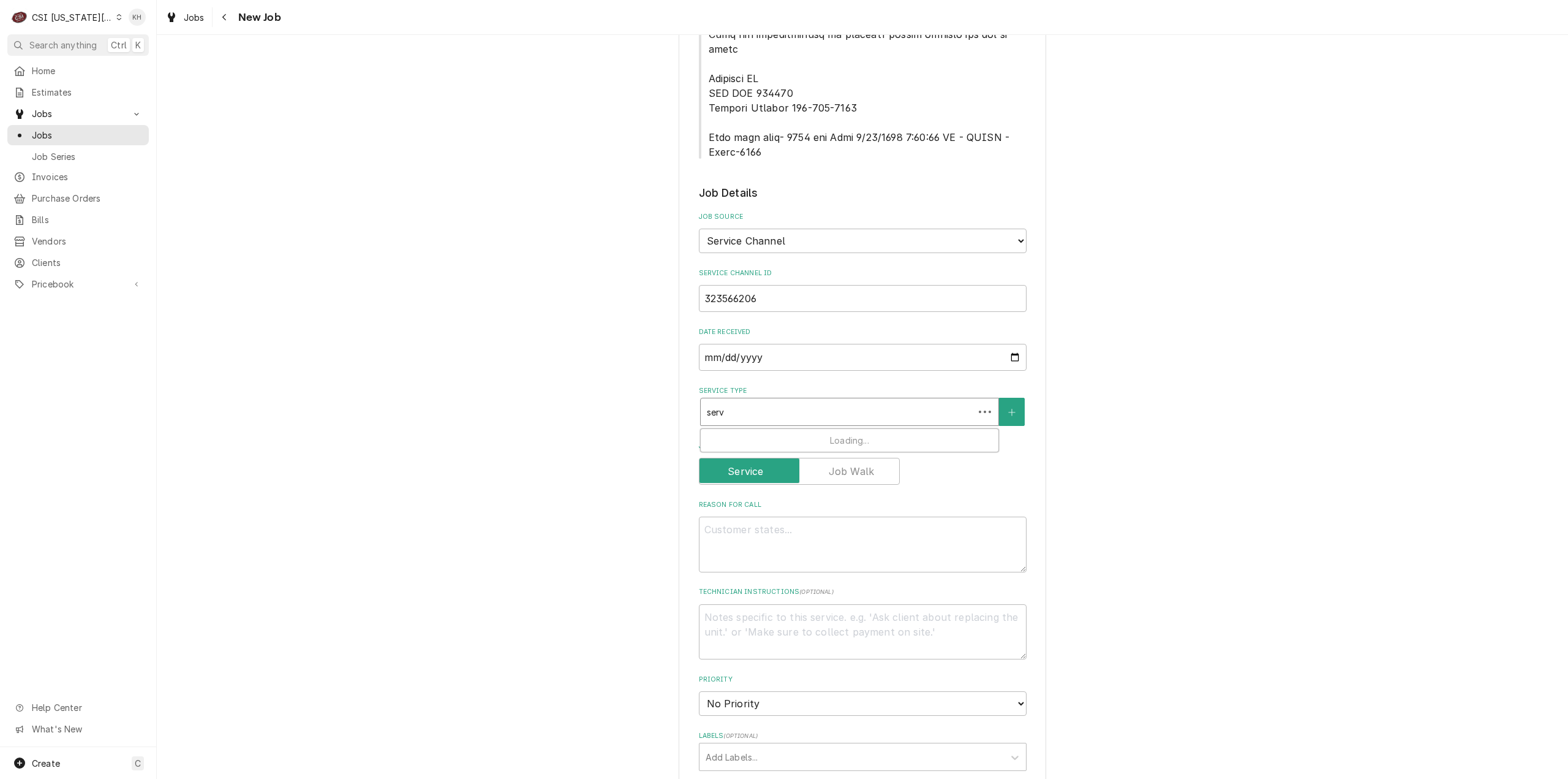
type textarea "x"
type input "servi"
type textarea "x"
type input "servic"
type textarea "x"
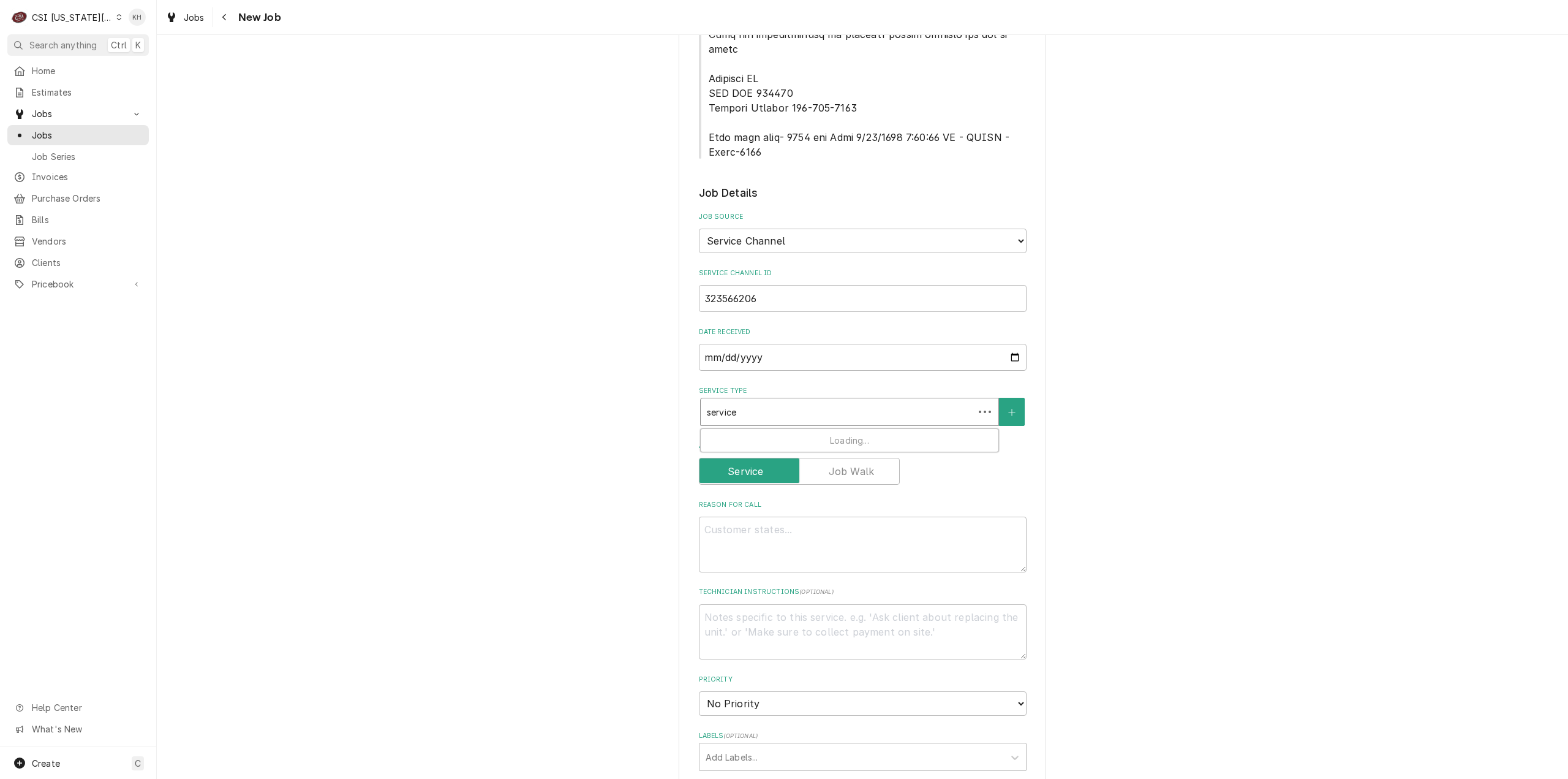
type input "service"
type textarea "x"
type input "service c"
type textarea "x"
type input "service ca"
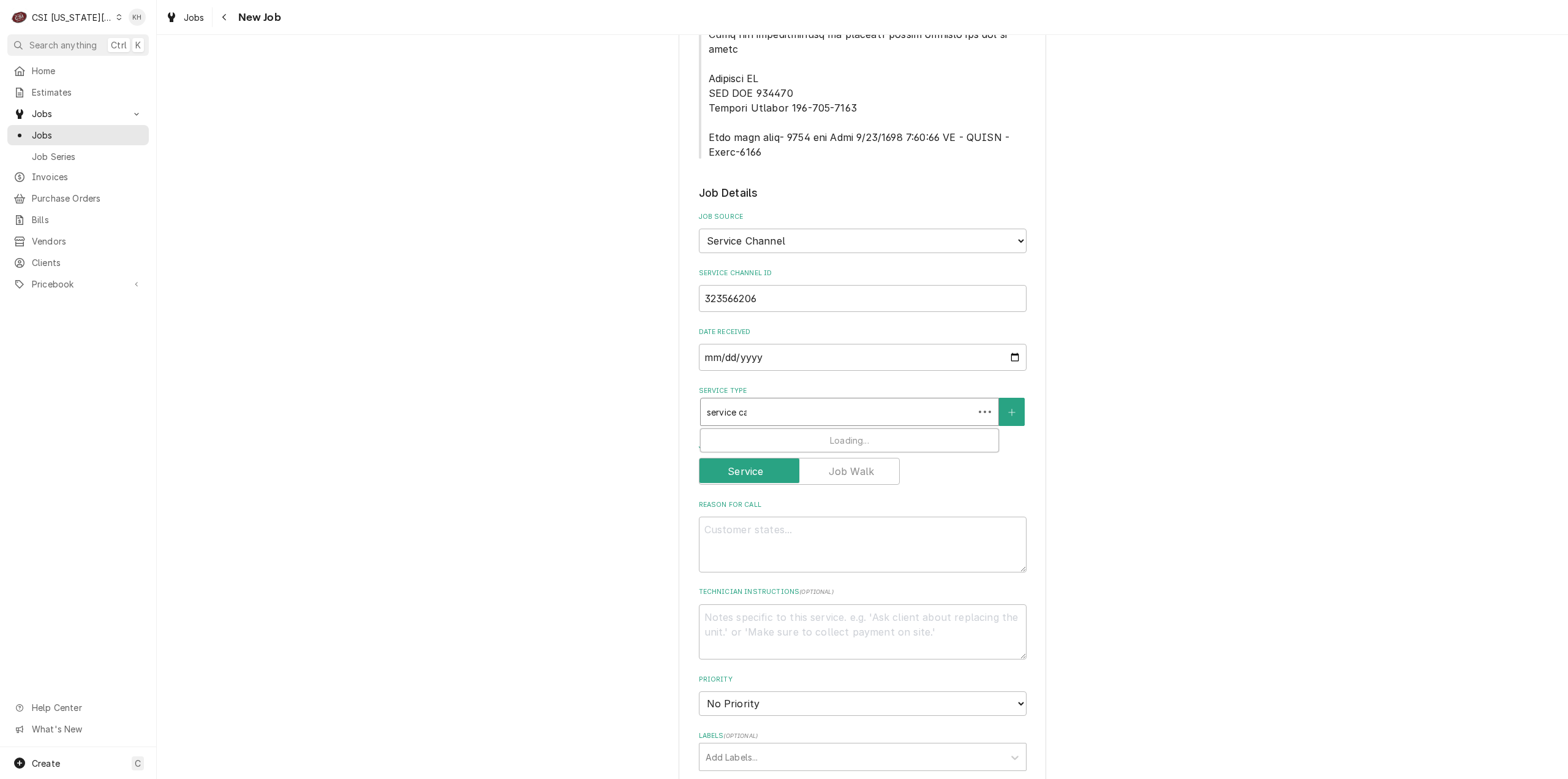
type textarea "x"
type input "service cal"
type textarea "x"
type input "service call"
drag, startPoint x: 798, startPoint y: 395, endPoint x: 646, endPoint y: 423, distance: 154.6
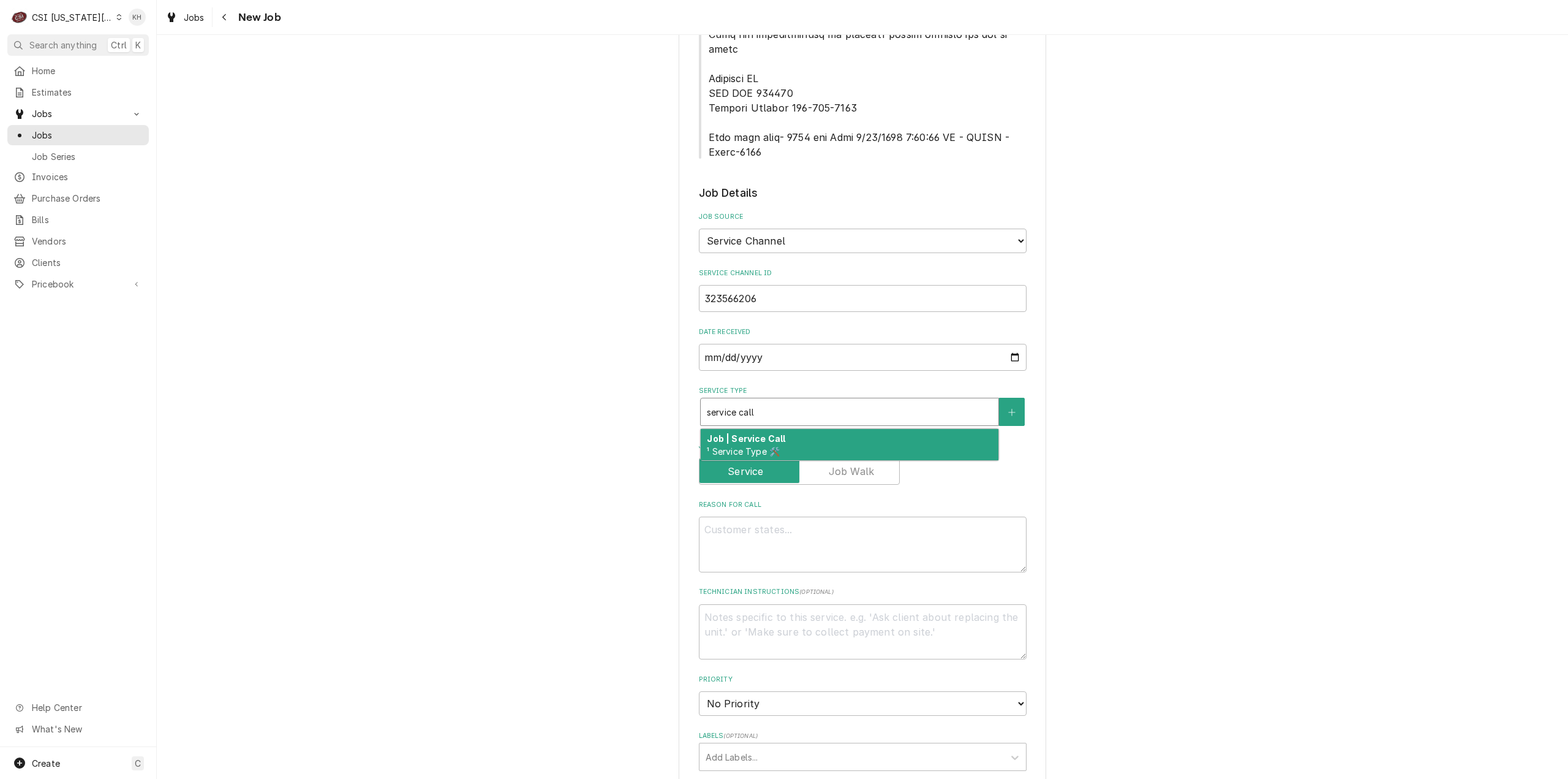
click at [798, 429] on div "Job | Service Call ¹ Service Type 🛠️" at bounding box center [850, 445] width 297 height 32
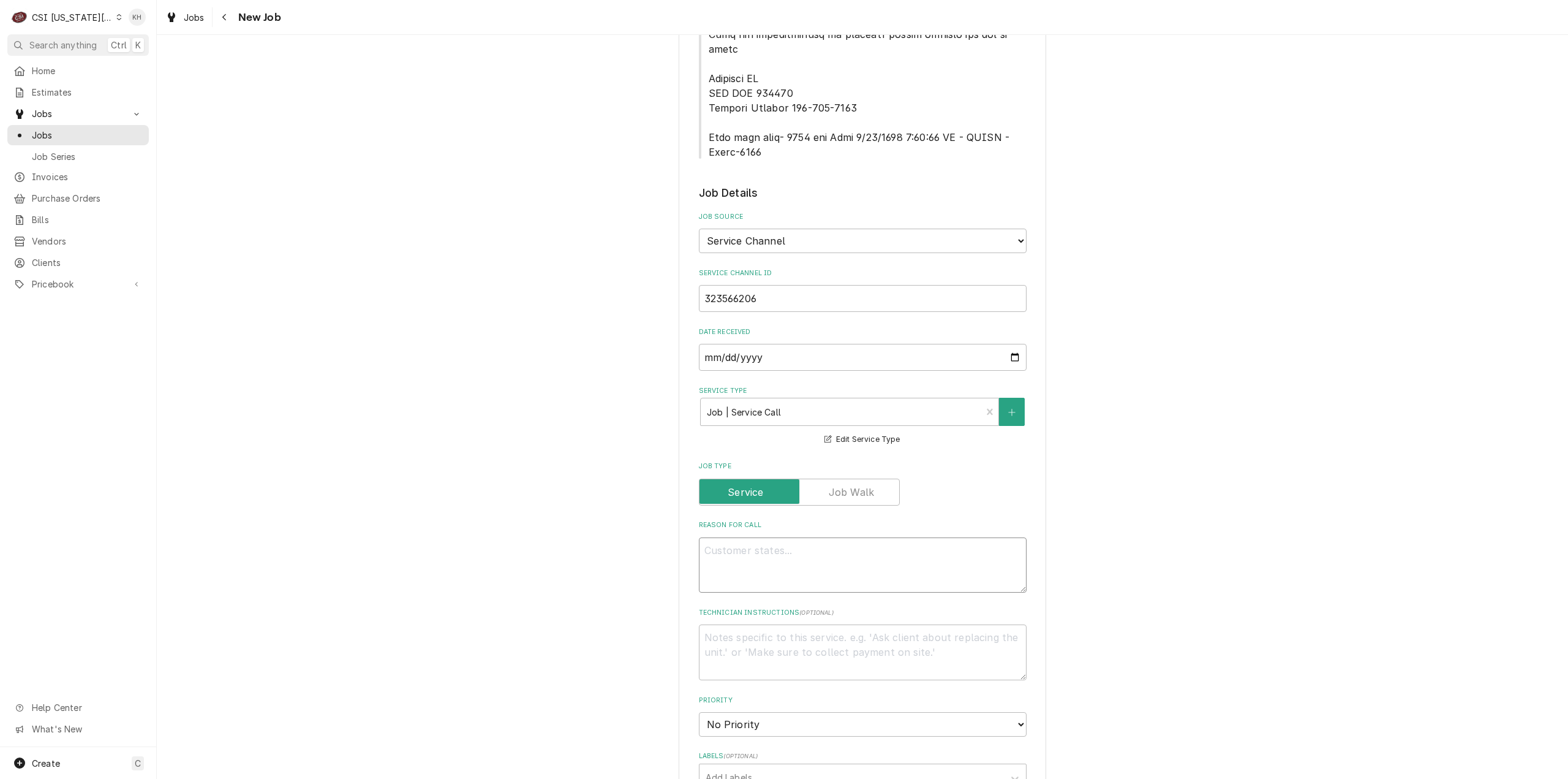
click at [860, 537] on textarea "Reason For Call" at bounding box center [862, 565] width 328 height 56
paste textarea "KITCHEN / Refrigeration / Walk-In Cooler "Equip:" BOH "Tag ID"117025, "Brand" K…"
type textarea "x"
type textarea "KITCHEN / Refrigeration / Walk-In Cooler "Equip:" BOH "Tag ID"117025, "Brand" K…"
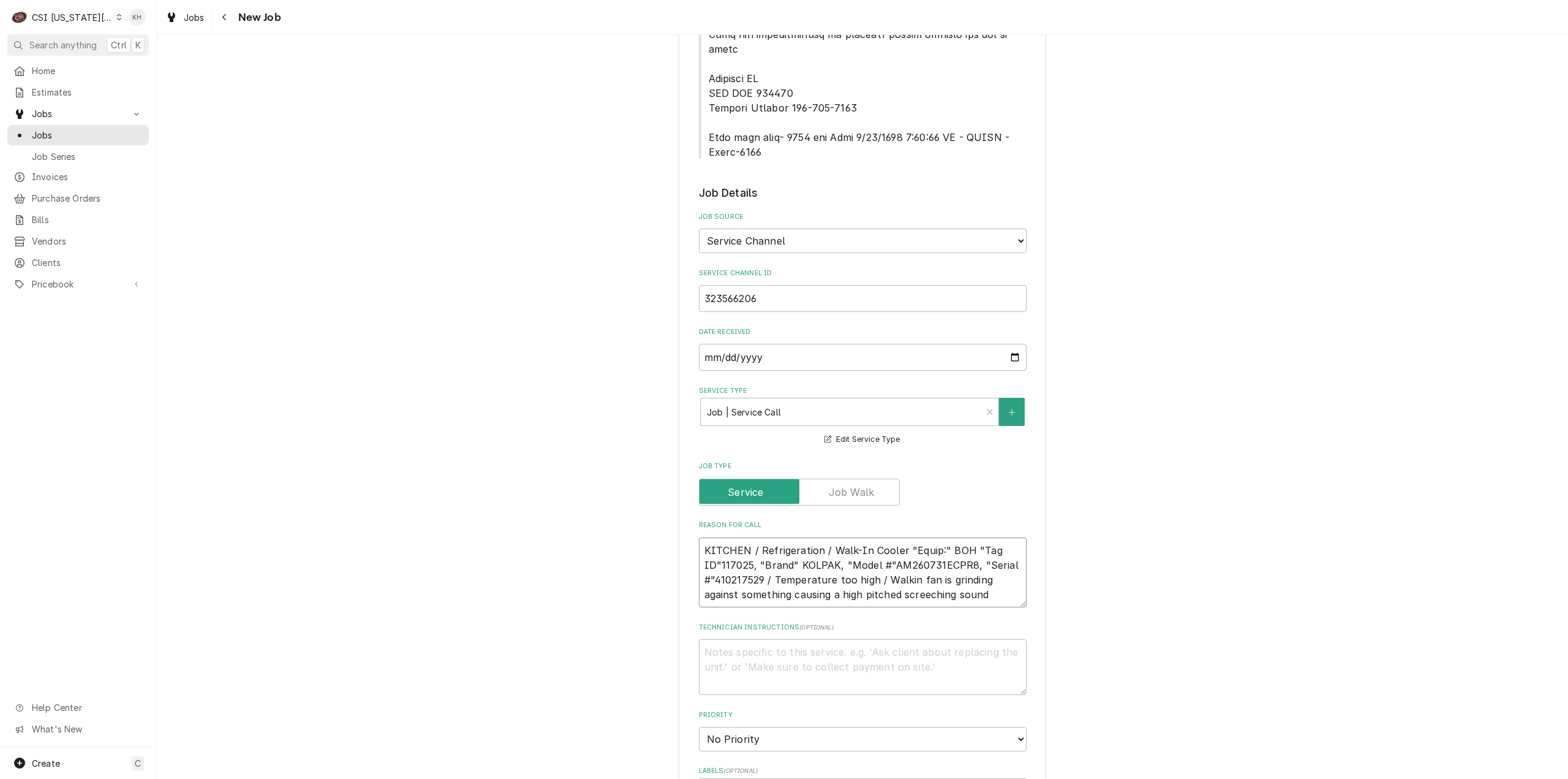
type textarea "x"
type textarea "KITCHEN / Refrigeration / Walk-In Cooler "Equip:" BOH "Tag ID"117025, "Brand" K…"
type textarea "x"
type textarea "KITCHEN / Refrigeration / Walk-In Cooler "Equip:" BOH "Tag ID"117025, "Brand" K…"
type textarea "x"
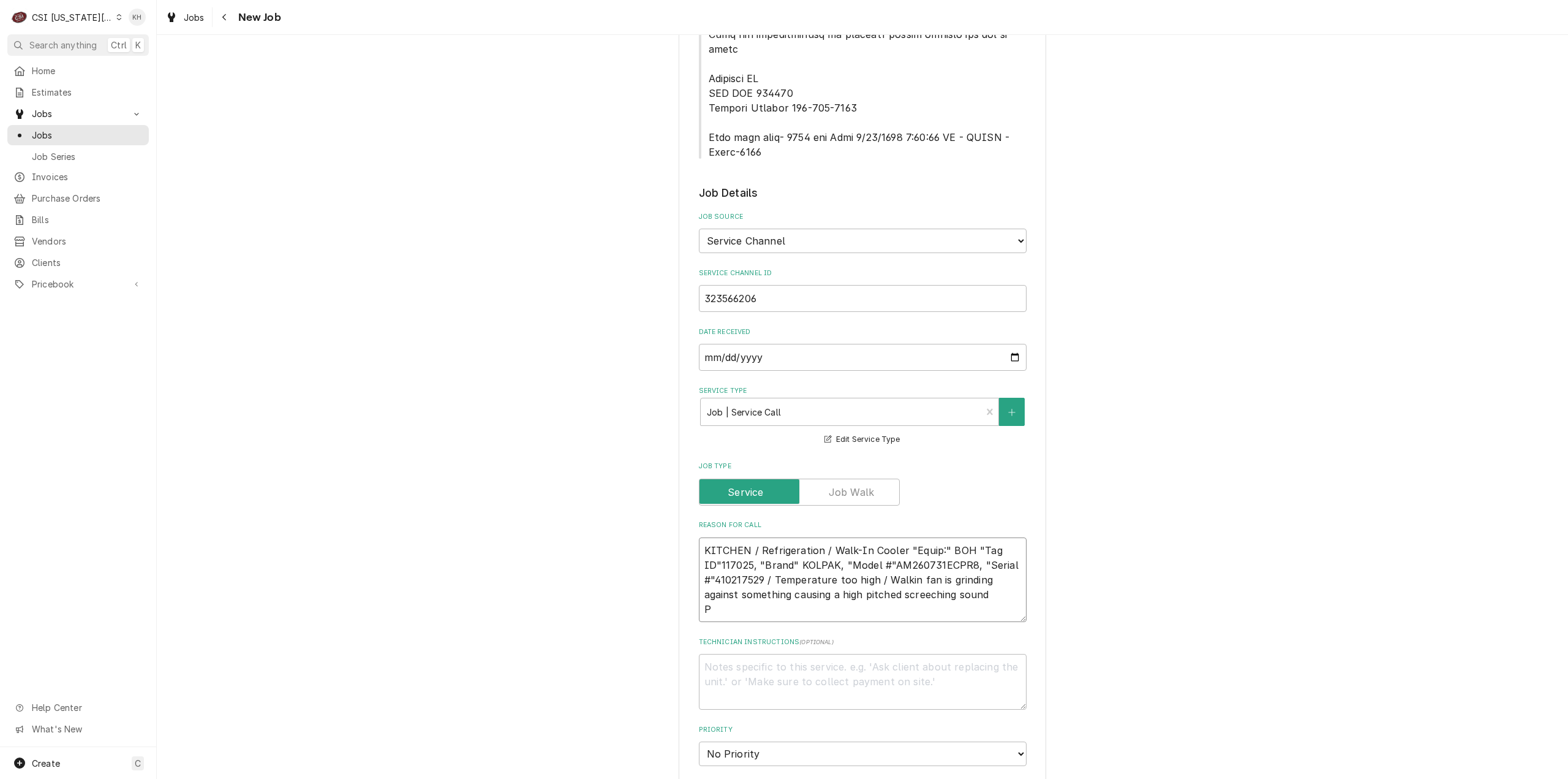
type textarea "KITCHEN / Refrigeration / Walk-In Cooler "Equip:" BOH "Tag ID"117025, "Brand" K…"
type textarea "x"
type textarea "KITCHEN / Refrigeration / Walk-In Cooler "Equip:" BOH "Tag ID"117025, "Brand" K…"
type textarea "x"
type textarea "KITCHEN / Refrigeration / Walk-In Cooler "Equip:" BOH "Tag ID"117025, "Brand" K…"
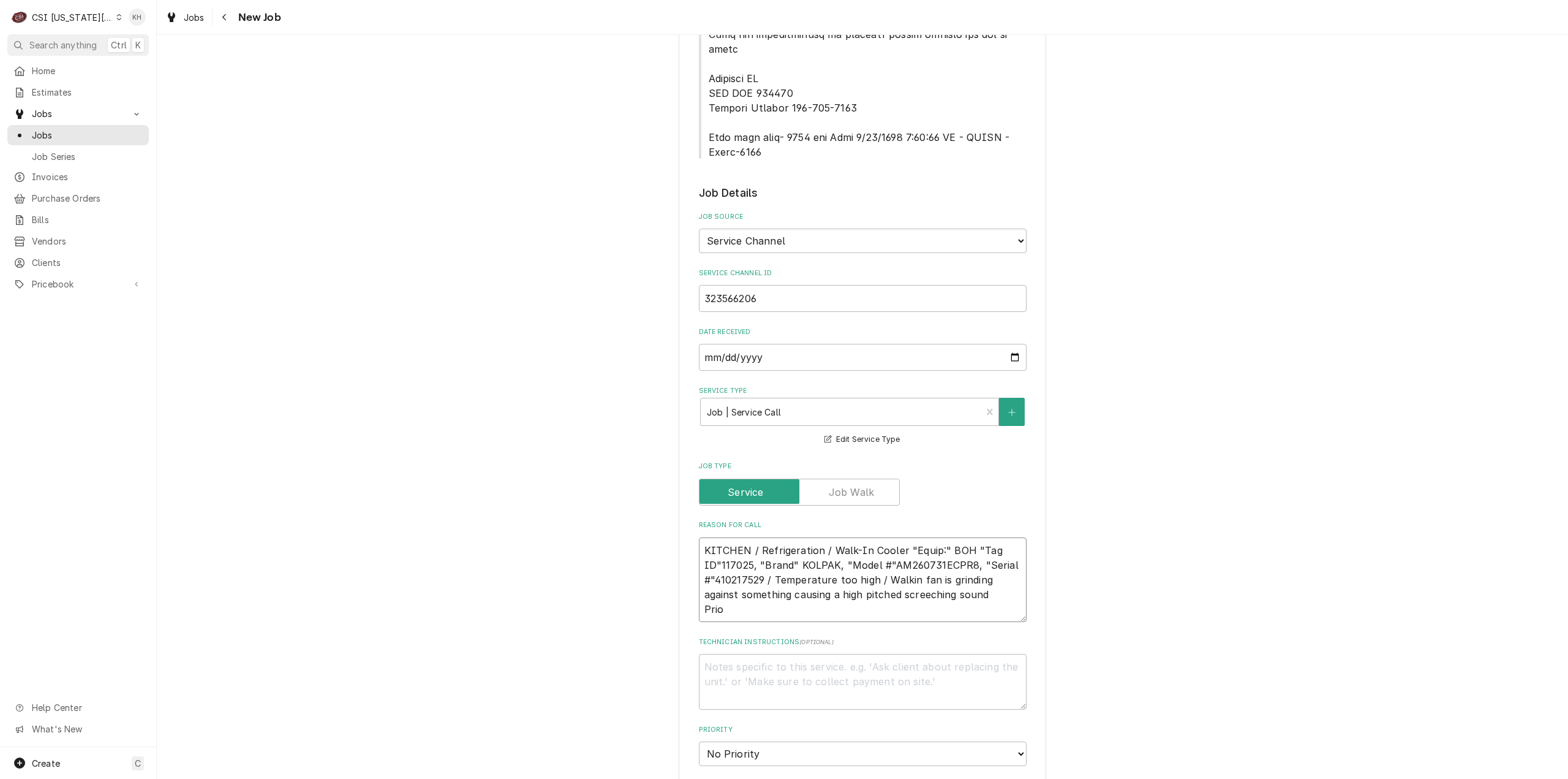
type textarea "x"
type textarea "KITCHEN / Refrigeration / Walk-In Cooler "Equip:" BOH "Tag ID"117025, "Brand" K…"
type textarea "x"
type textarea "KITCHEN / Refrigeration / Walk-In Cooler "Equip:" BOH "Tag ID"117025, "Brand" K…"
type textarea "x"
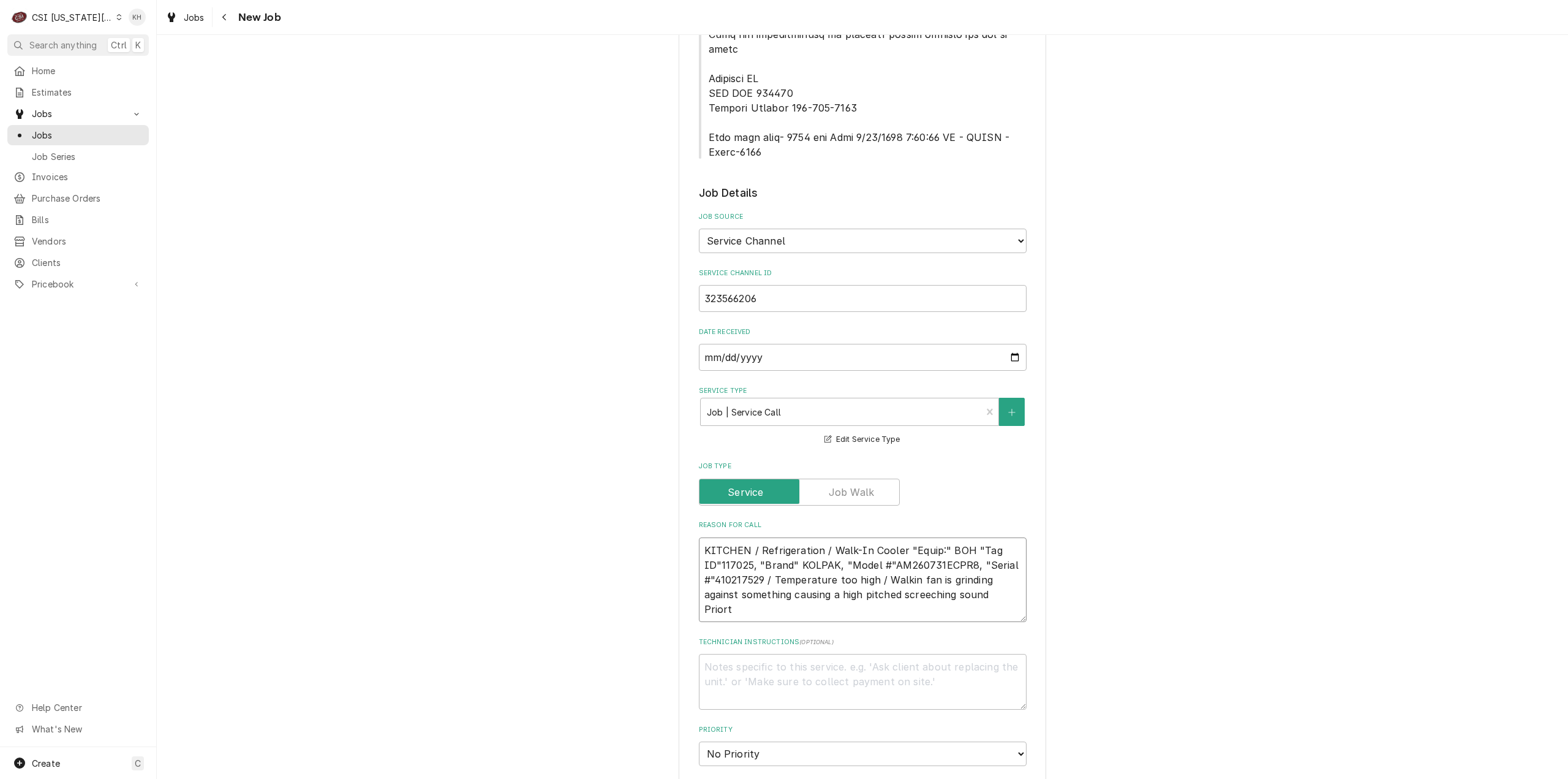
type textarea "KITCHEN / Refrigeration / Walk-In Cooler "Equip:" BOH "Tag ID"117025, "Brand" K…"
type textarea "x"
type textarea "KITCHEN / Refrigeration / Walk-In Cooler "Equip:" BOH "Tag ID"117025, "Brand" K…"
type textarea "x"
type textarea "KITCHEN / Refrigeration / Walk-In Cooler "Equip:" BOH "Tag ID"117025, "Brand" K…"
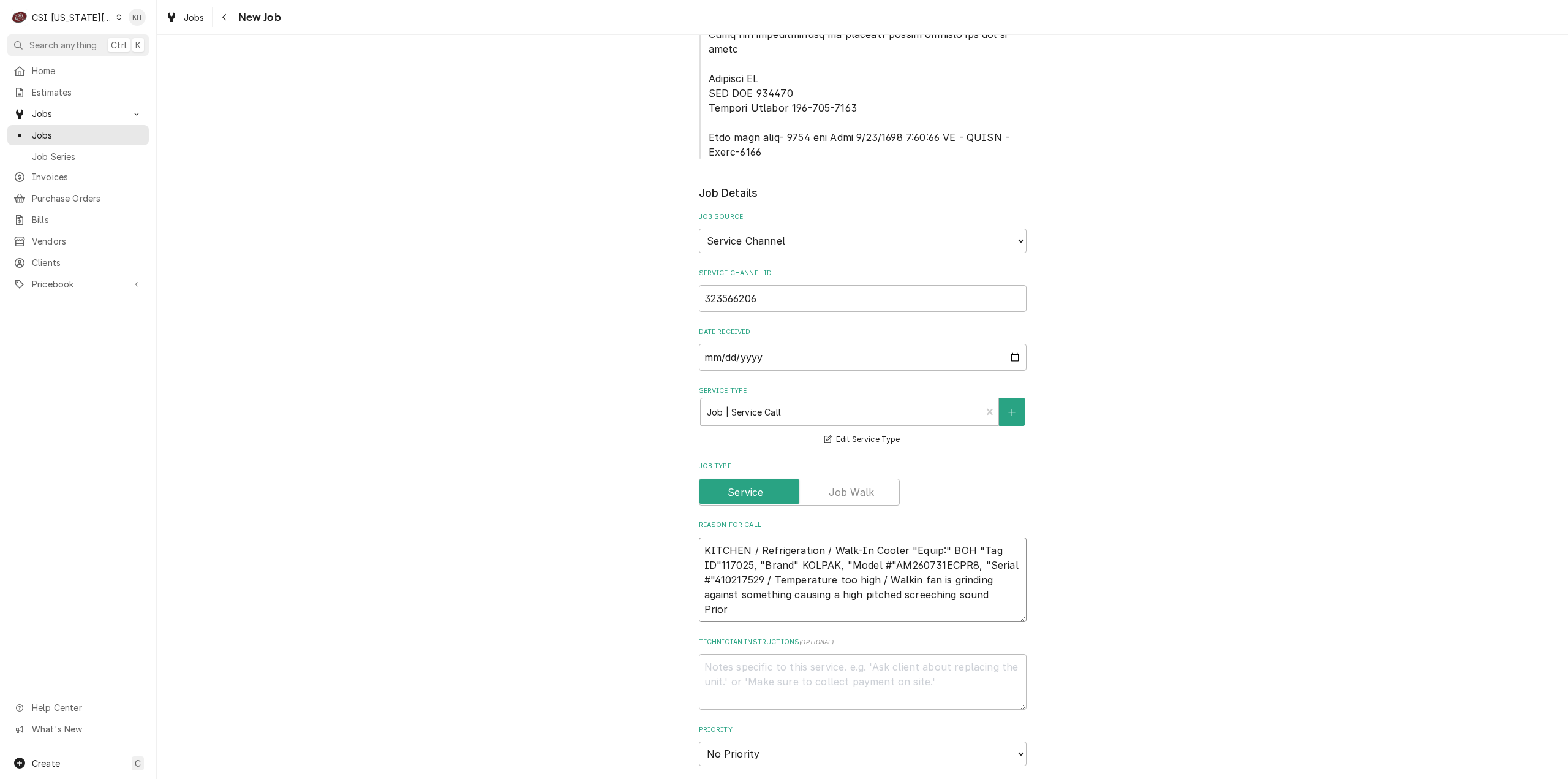
type textarea "x"
type textarea "KITCHEN / Refrigeration / Walk-In Cooler "Equip:" BOH "Tag ID"117025, "Brand" K…"
type textarea "x"
type textarea "KITCHEN / Refrigeration / Walk-In Cooler "Equip:" BOH "Tag ID"117025, "Brand" K…"
type textarea "x"
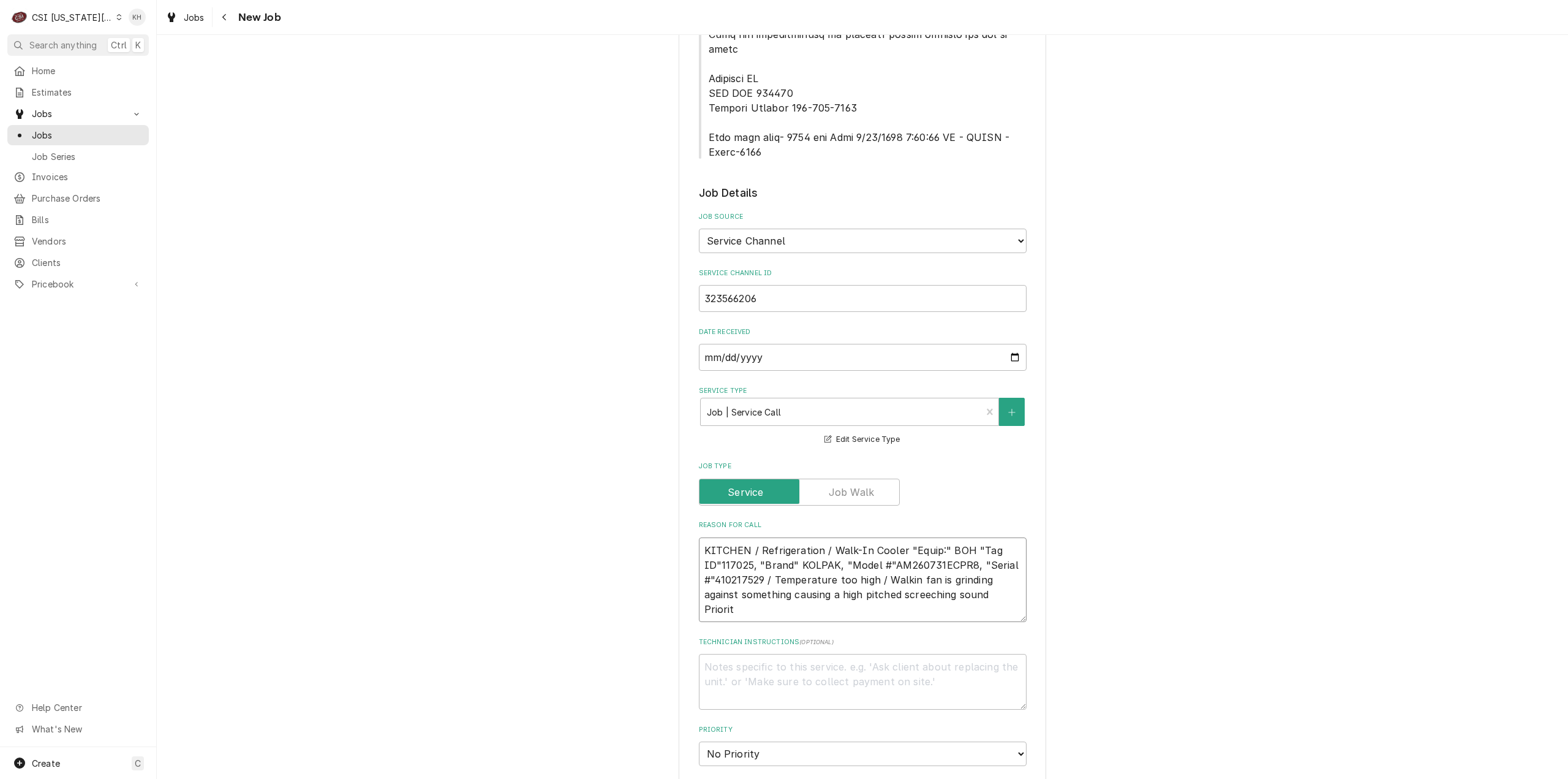
type textarea "KITCHEN / Refrigeration / Walk-In Cooler "Equip:" BOH "Tag ID"117025, "Brand" K…"
type textarea "x"
type textarea "KITCHEN / Refrigeration / Walk-In Cooler "Equip:" BOH "Tag ID"117025, "Brand" K…"
type textarea "x"
type textarea "KITCHEN / Refrigeration / Walk-In Cooler "Equip:" BOH "Tag ID"117025, "Brand" K…"
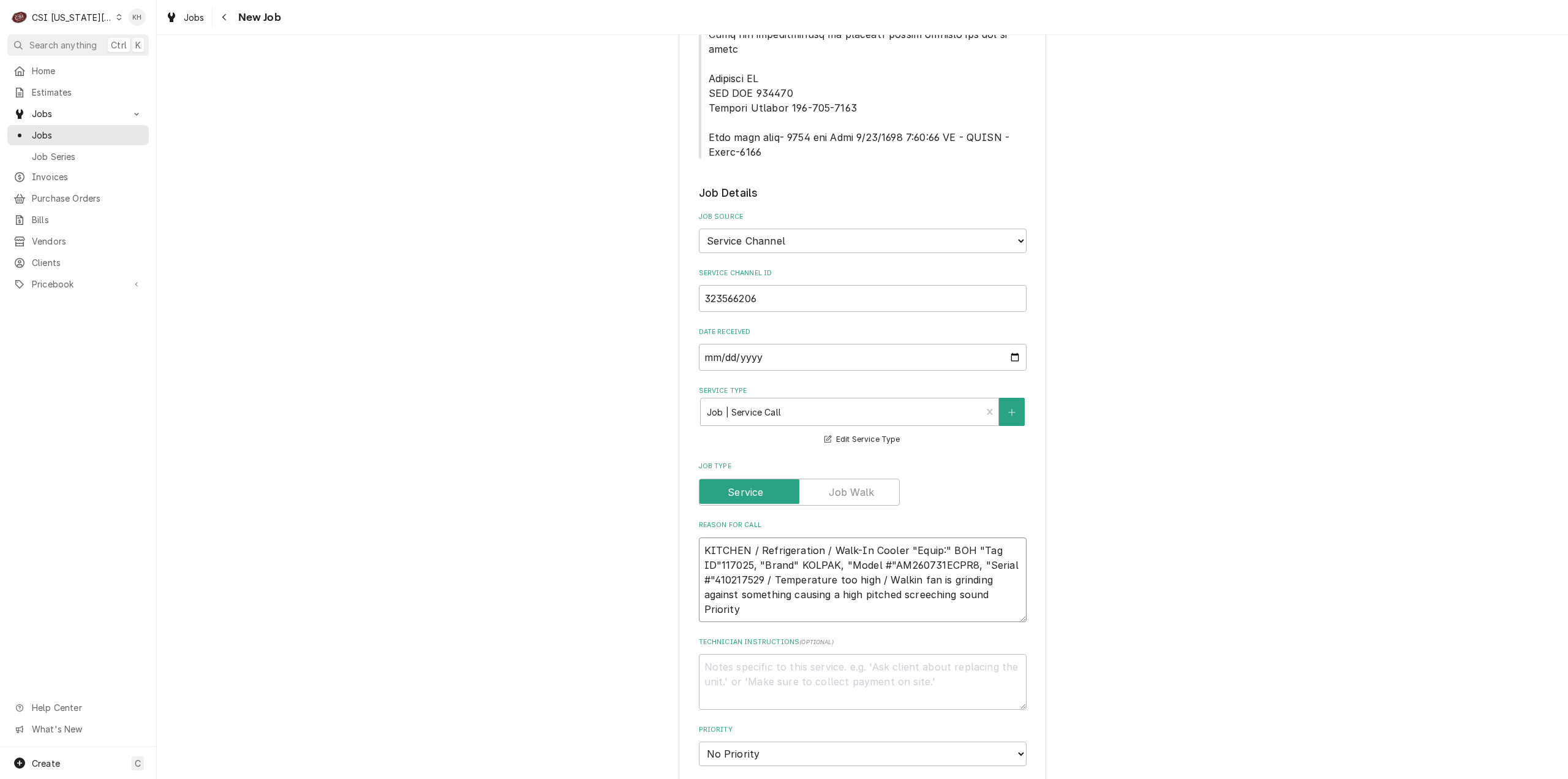
click at [764, 567] on textarea "KITCHEN / Refrigeration / Walk-In Cooler "Equip:" BOH "Tag ID"117025, "Brand" K…" at bounding box center [862, 580] width 328 height 85
paste textarea "Urgent - 24 Hours"
type textarea "x"
type textarea "KITCHEN / Refrigeration / Walk-In Cooler "Equip:" BOH "Tag ID"117025, "Brand" K…"
type textarea "x"
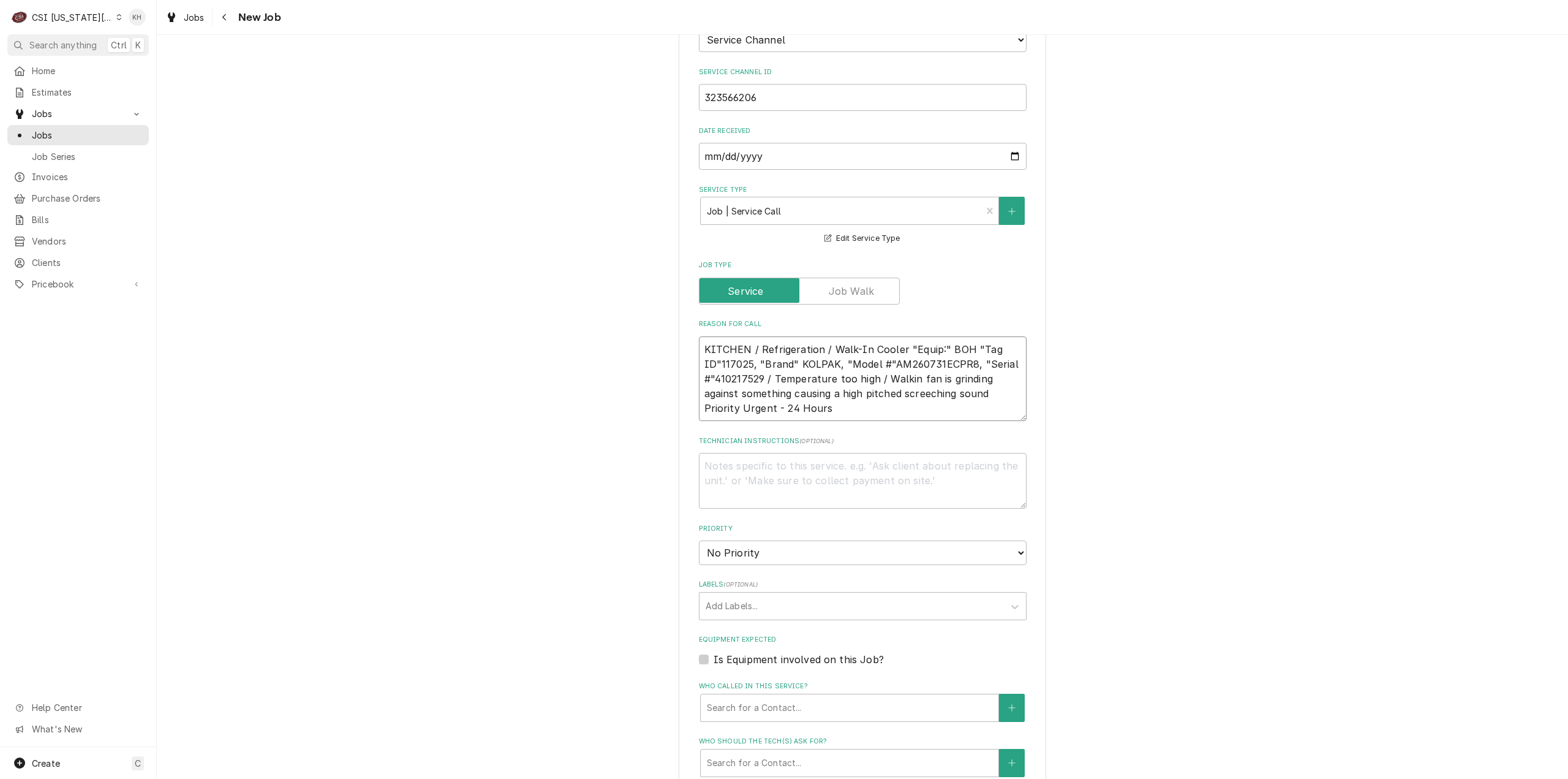
scroll to position [980, 0]
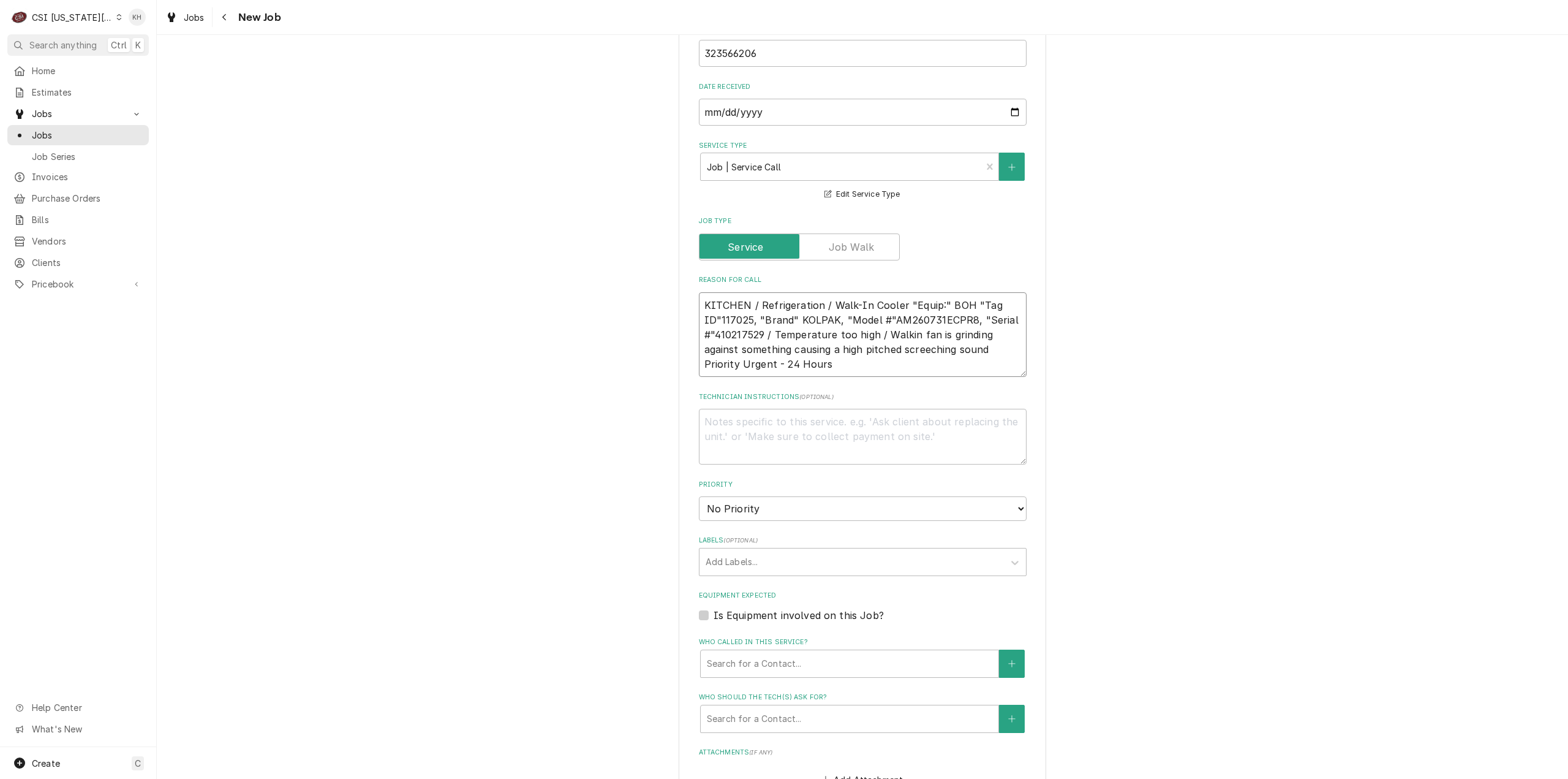
click at [743, 293] on textarea "KITCHEN / Refrigeration / Walk-In Cooler "Equip:" BOH "Tag ID"117025, "Brand" K…" at bounding box center [862, 335] width 328 height 85
type textarea "KITCHEN / Refrigeration / Walk-In Cooler "Equip:" BOH "Tag ID"117025, "Brand" K…"
click at [713, 608] on label "Is Equipment involved on this Job?" at bounding box center [798, 616] width 170 height 15
click at [713, 608] on input "Equipment Expected" at bounding box center [877, 621] width 328 height 27
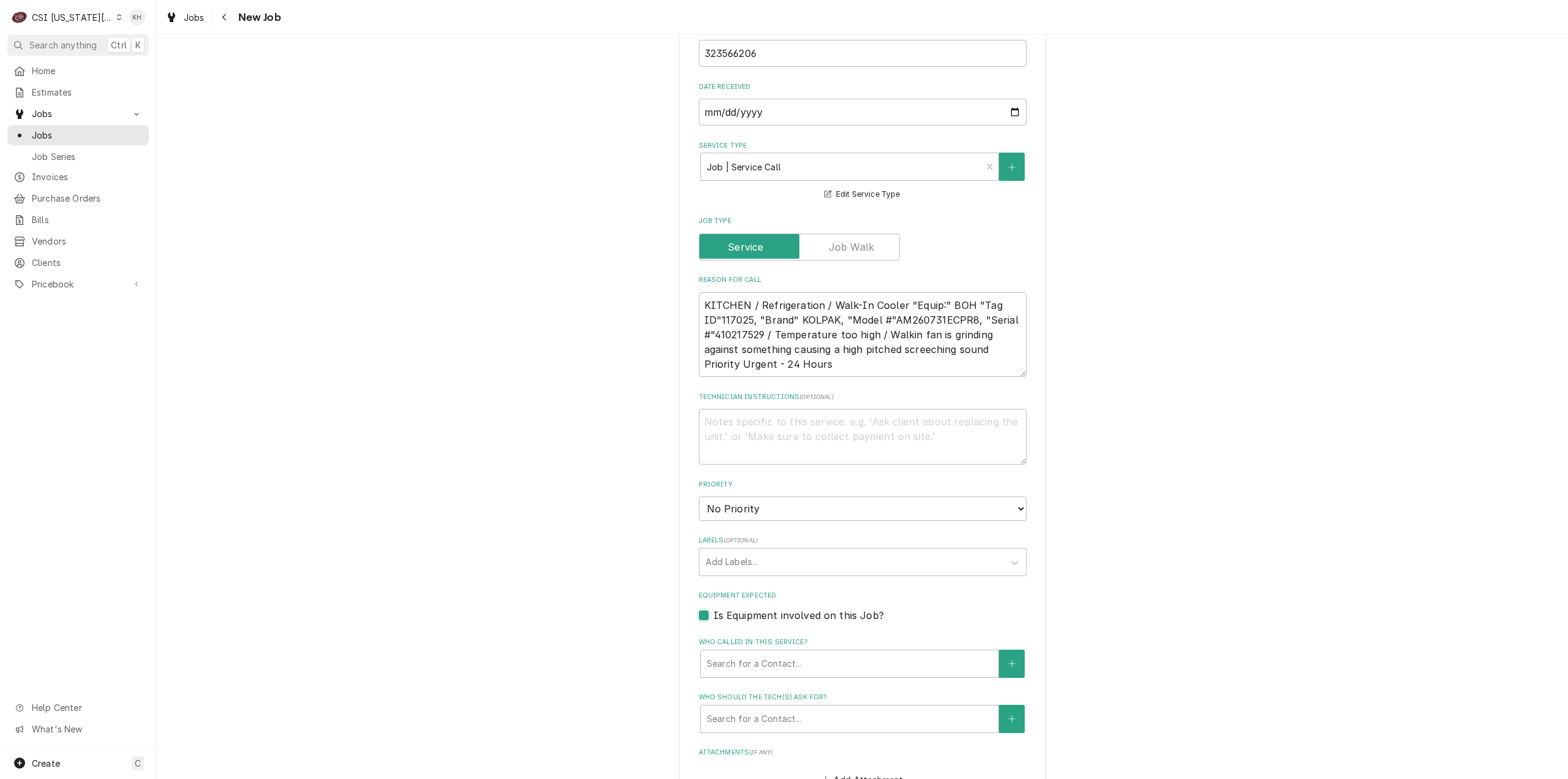
checkbox input "true"
click at [759, 652] on div "Equipment" at bounding box center [837, 663] width 261 height 22
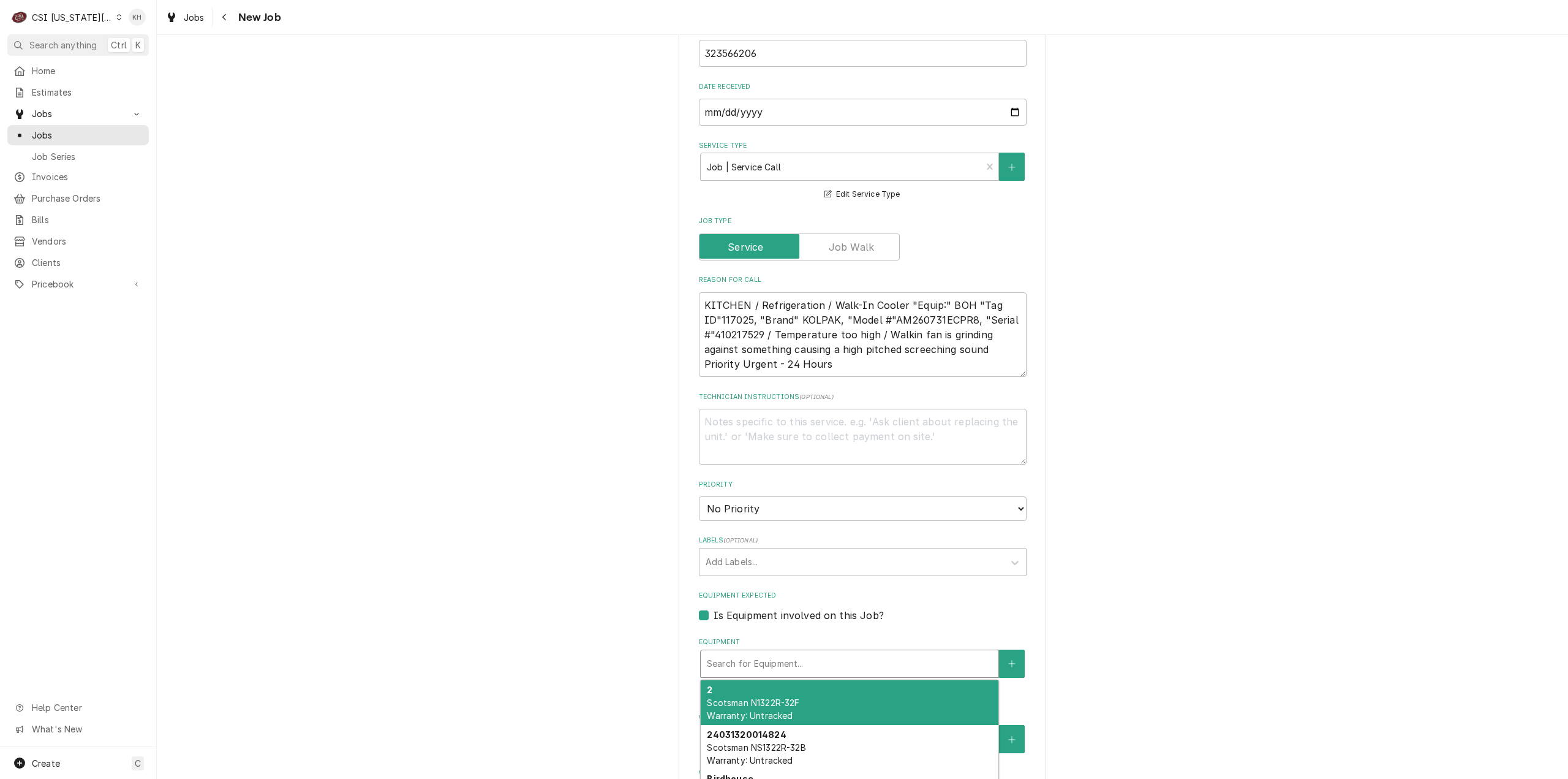
paste input "410217529"
type textarea "x"
type input "410217529"
click at [753, 697] on span "Kolpak AM26-073-1EC-PR-8 Warranty: Untracked" at bounding box center [765, 709] width 117 height 23
type textarea "x"
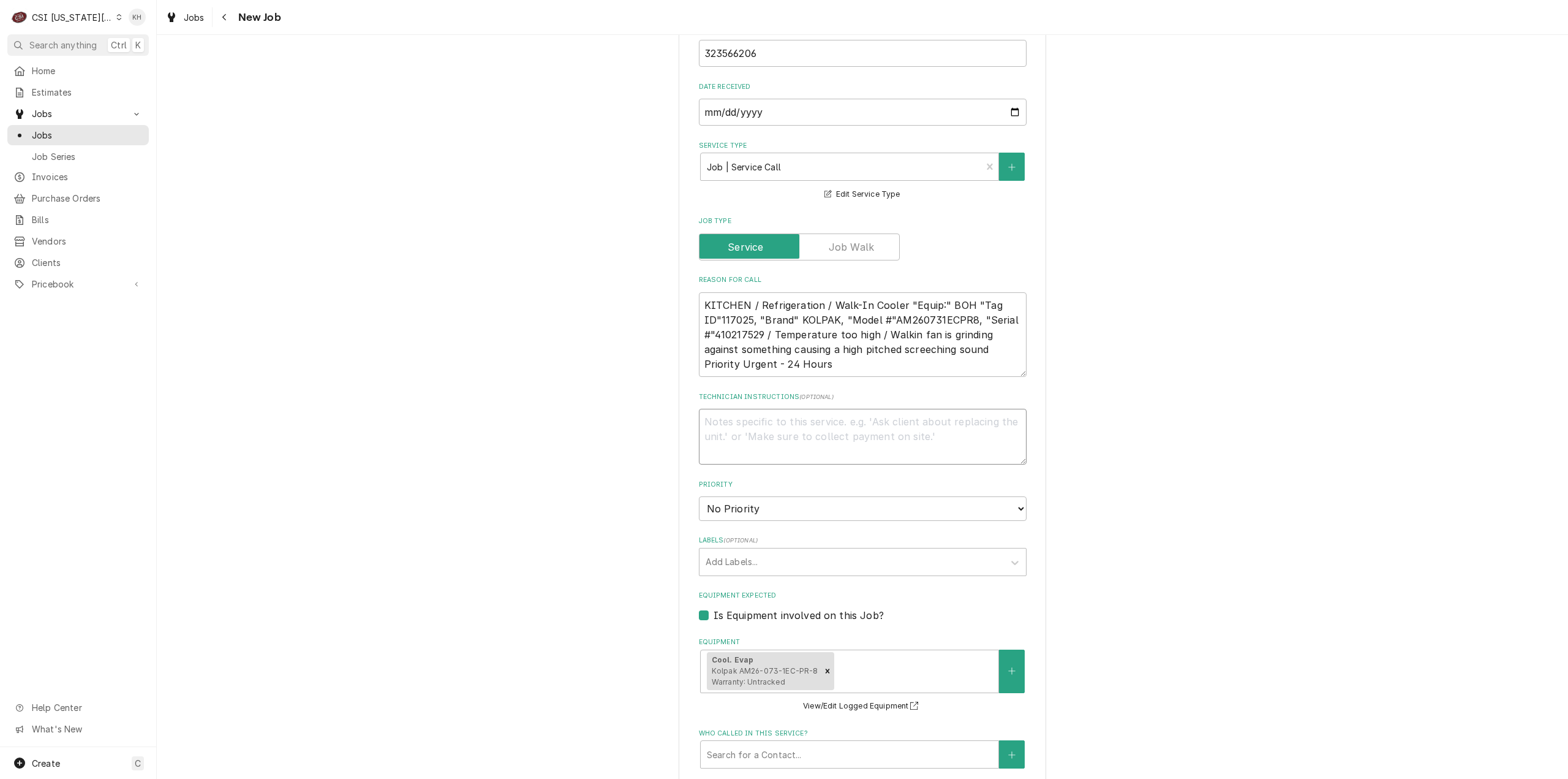
click at [769, 409] on textarea "Technician Instructions ( optional )" at bounding box center [862, 437] width 328 height 56
type textarea "x"
type textarea "N"
type textarea "x"
type textarea "NT"
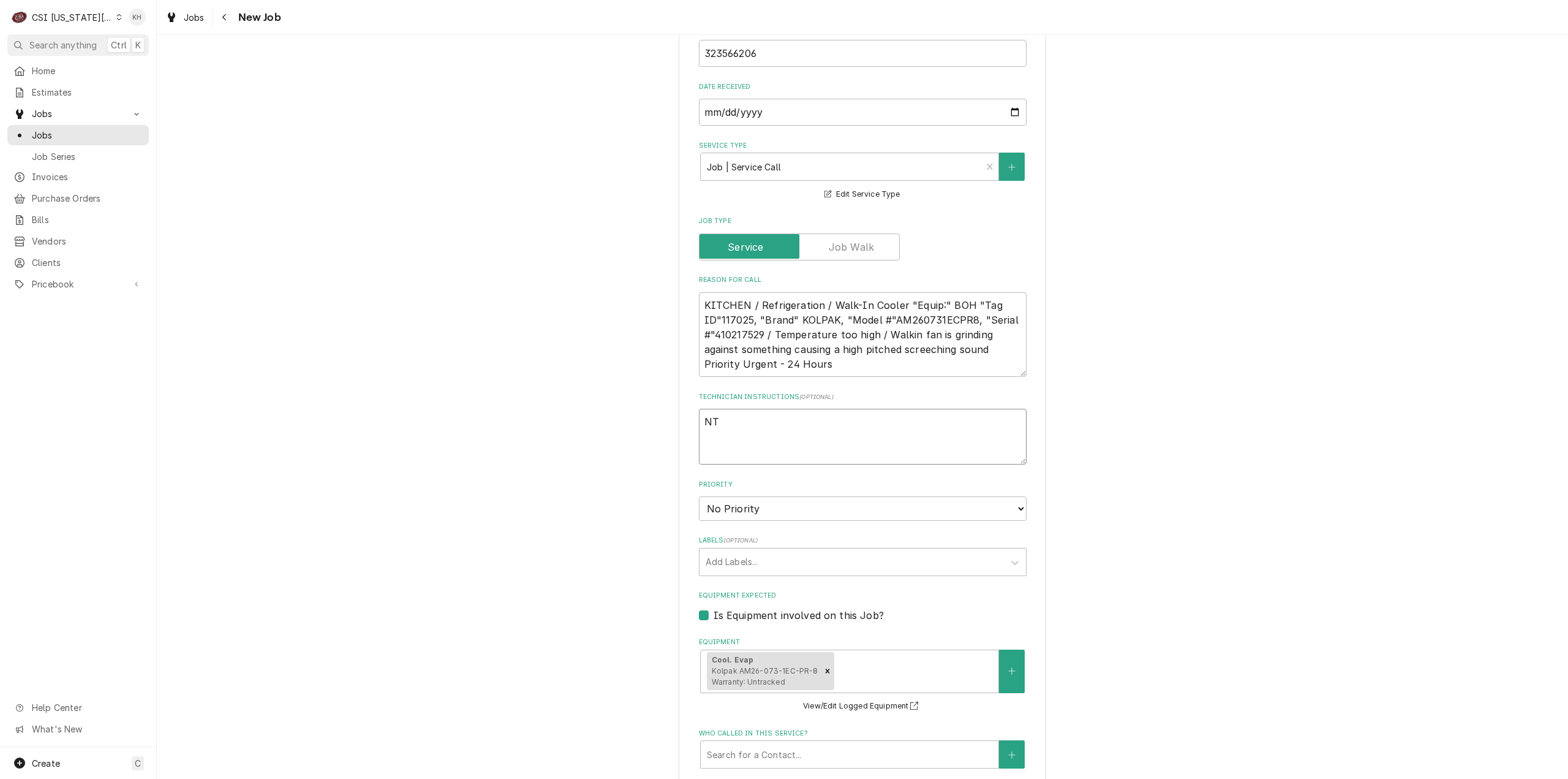
type textarea "x"
type textarea "NTE"
type textarea "x"
type textarea "NTE"
type textarea "x"
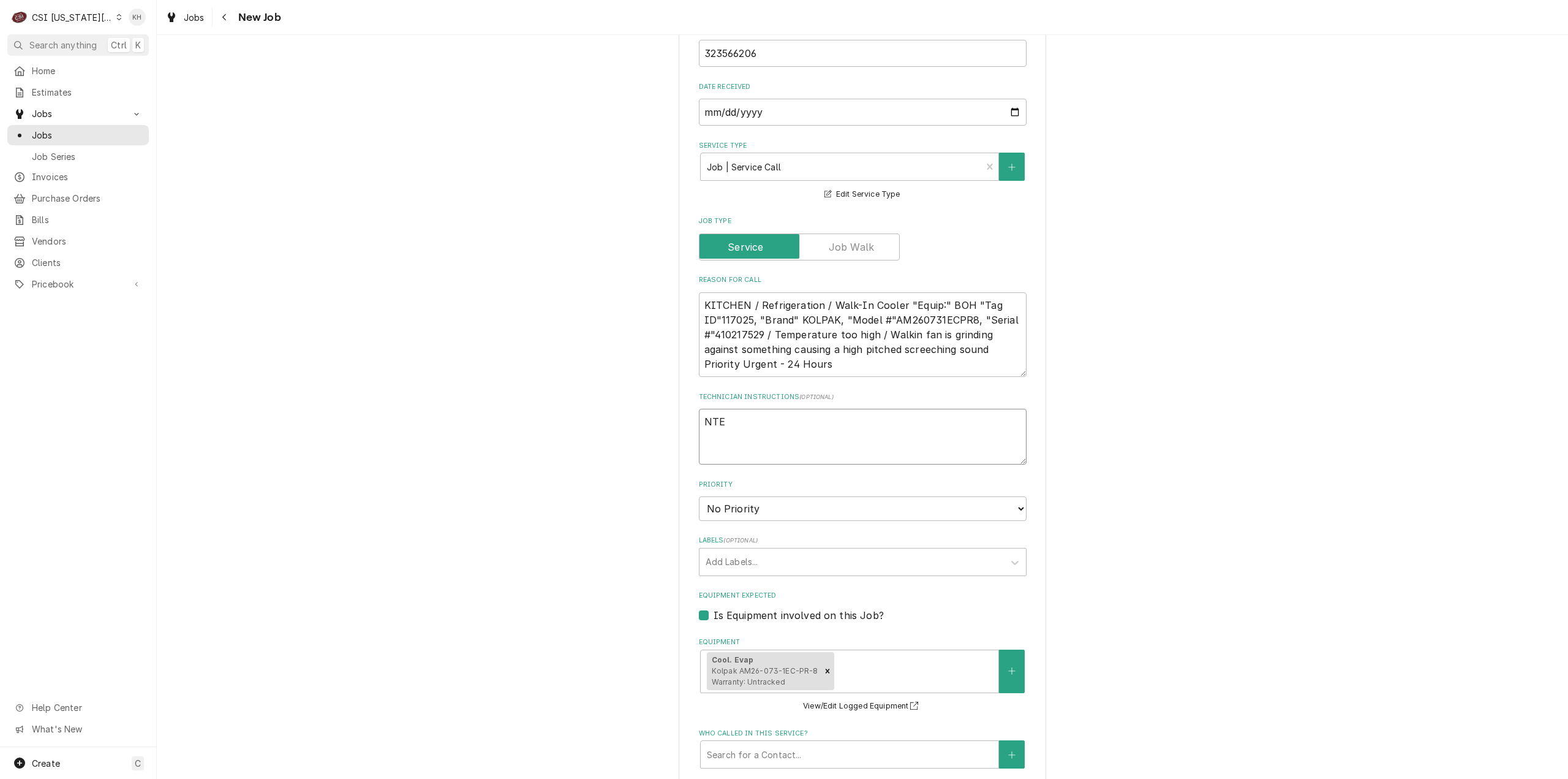
type textarea "NTE $"
type textarea "x"
type textarea "NTE $5"
type textarea "x"
type textarea "NTE $50"
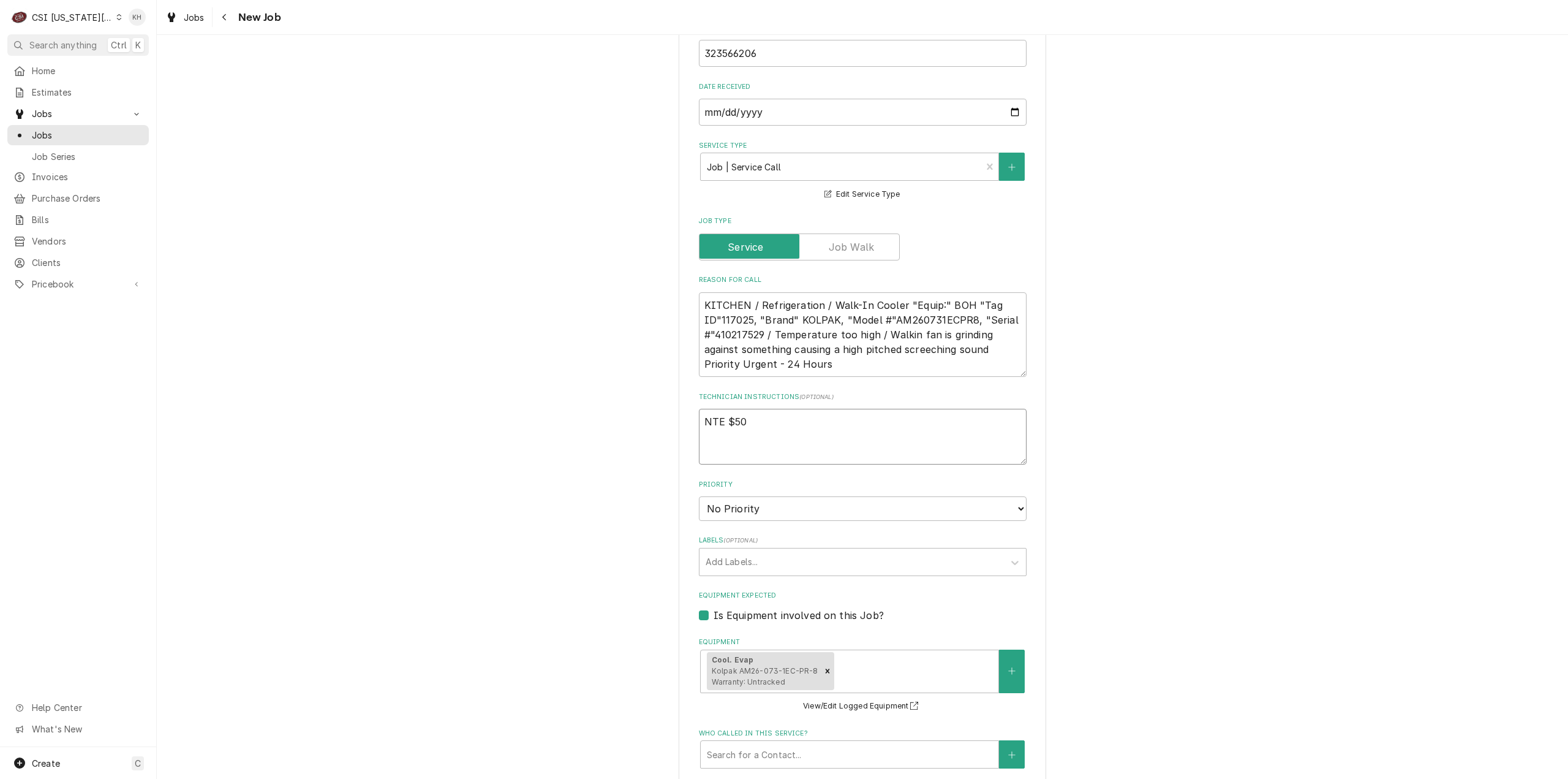
type textarea "x"
type textarea "NTE $500"
type textarea "x"
type textarea "NTE $500."
type textarea "x"
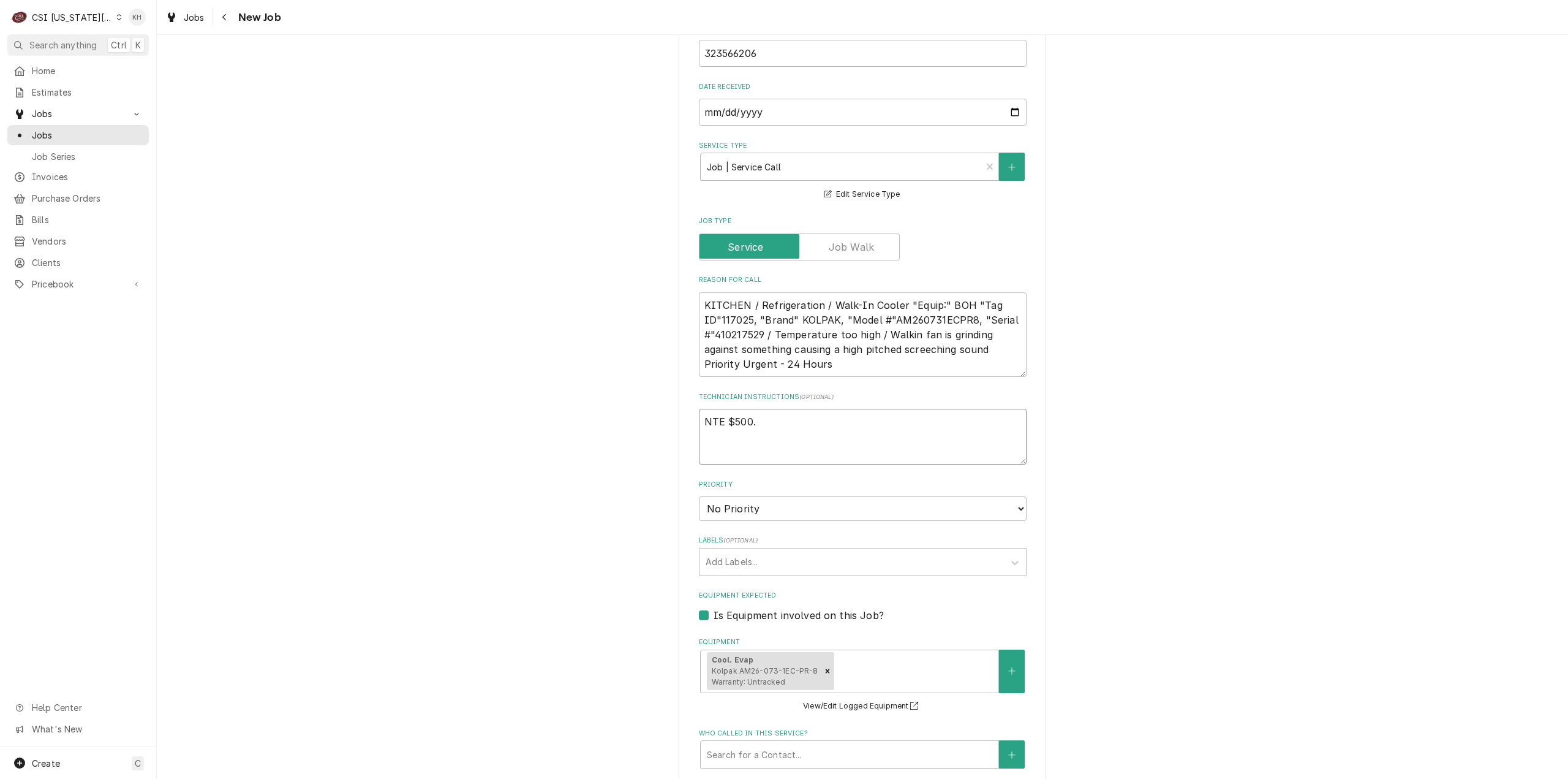
type textarea "NTE $500.0"
type textarea "x"
type textarea "NTE $500.00"
type textarea "x"
type textarea "NTE $500.00"
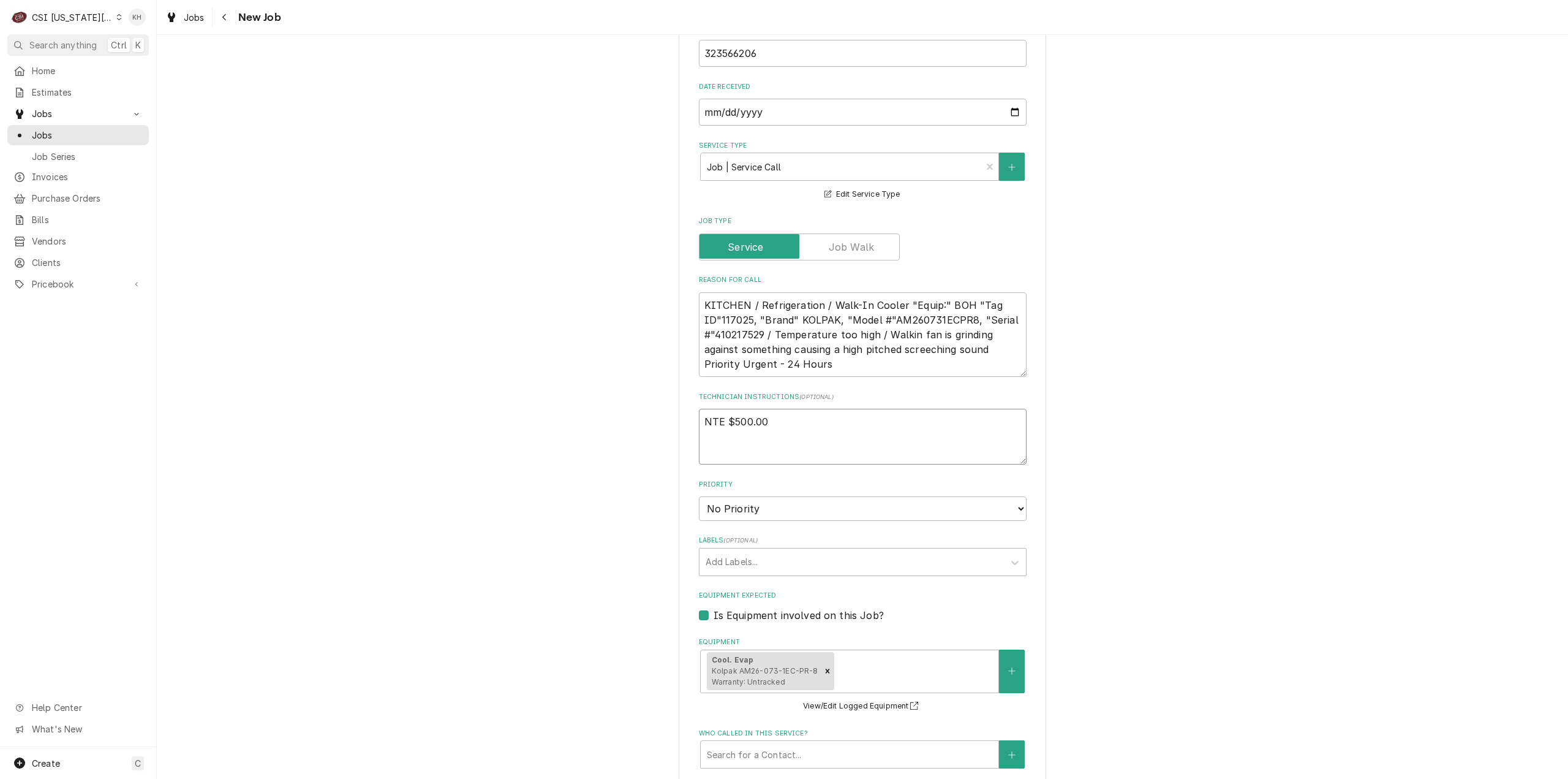
type textarea "x"
type textarea "NTE $500.00"
type textarea "x"
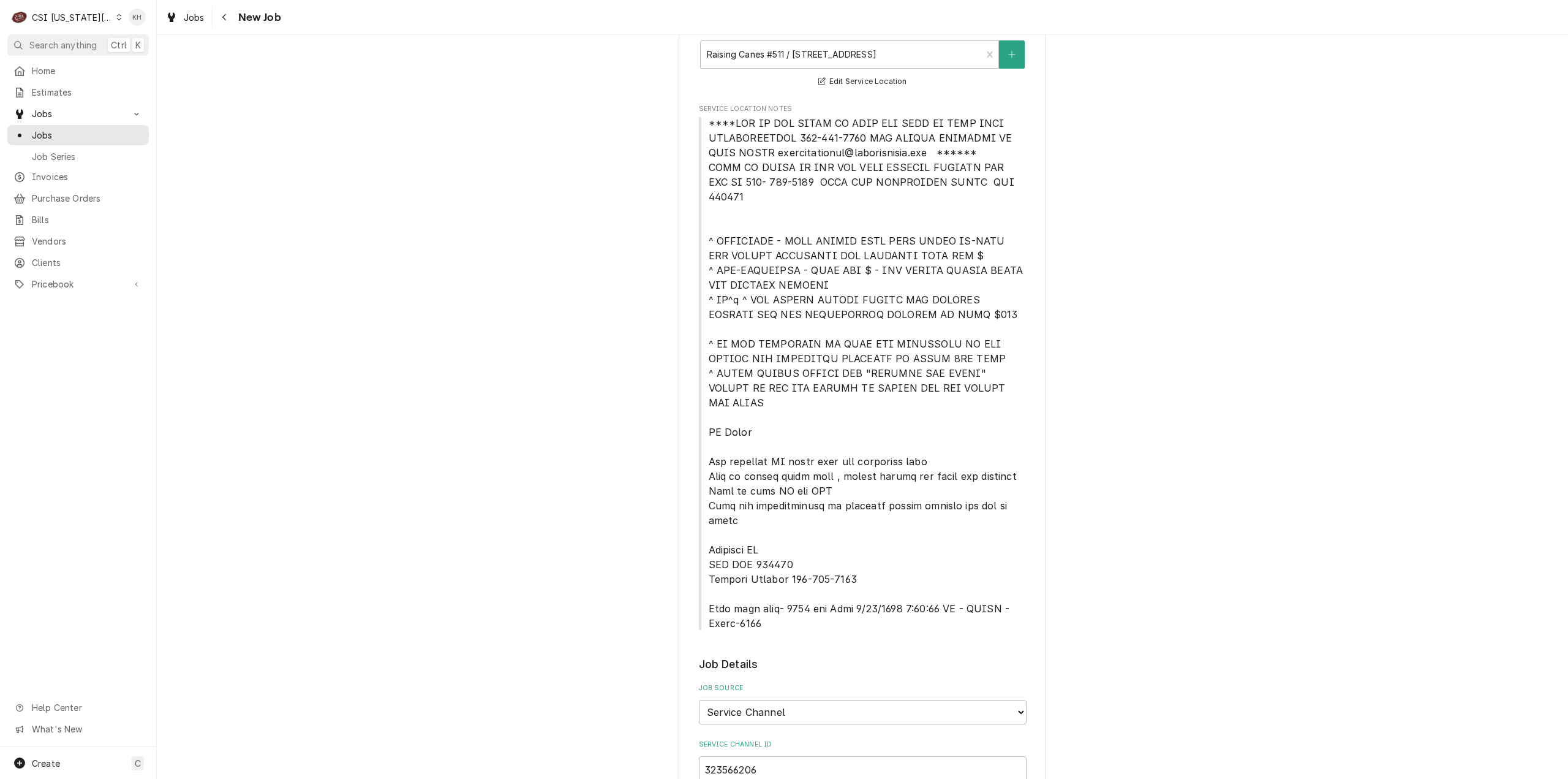
scroll to position [245, 0]
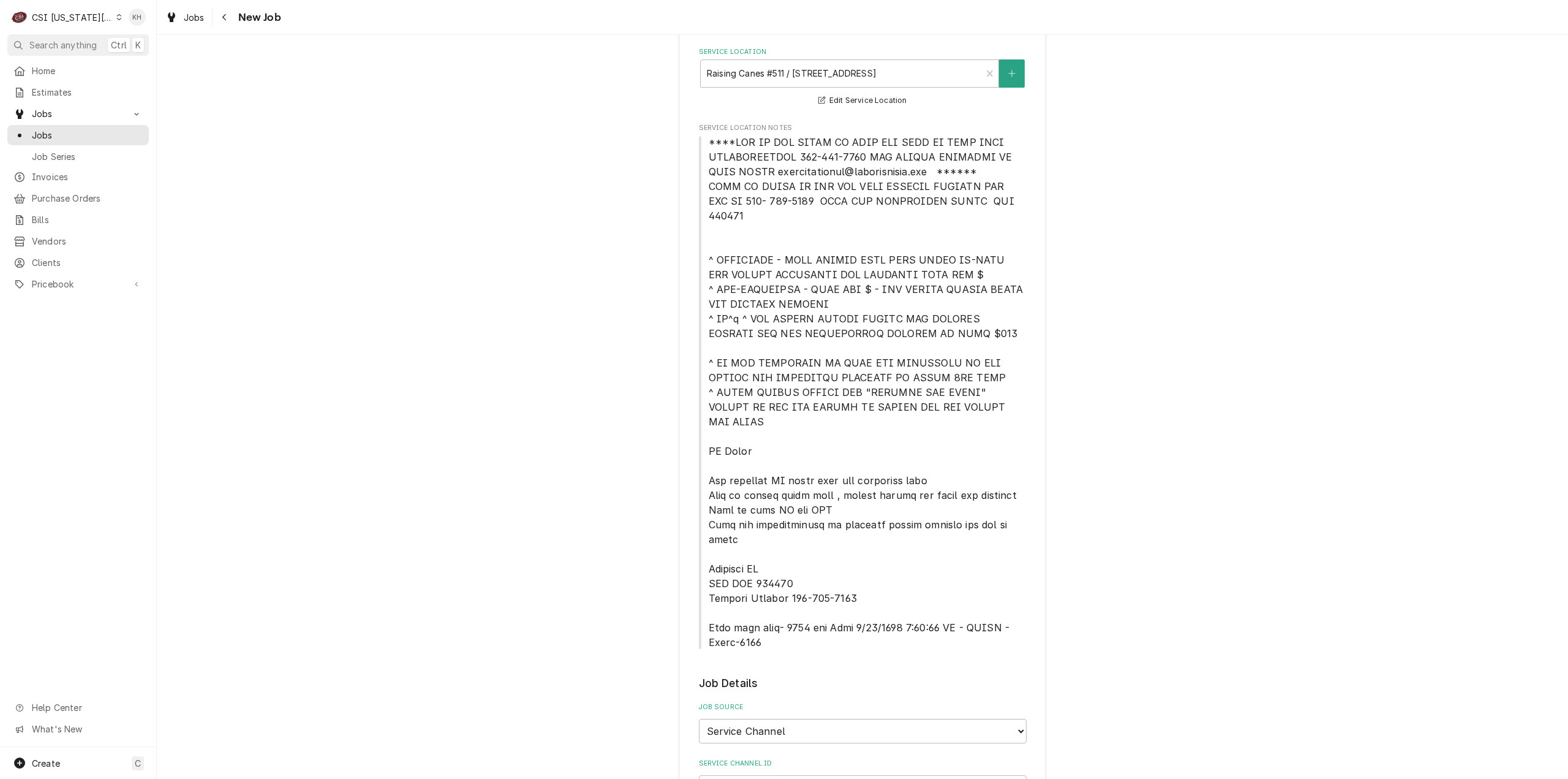
type textarea "NTE $500.00"
click at [716, 145] on span "Service Location Notes" at bounding box center [867, 392] width 318 height 513
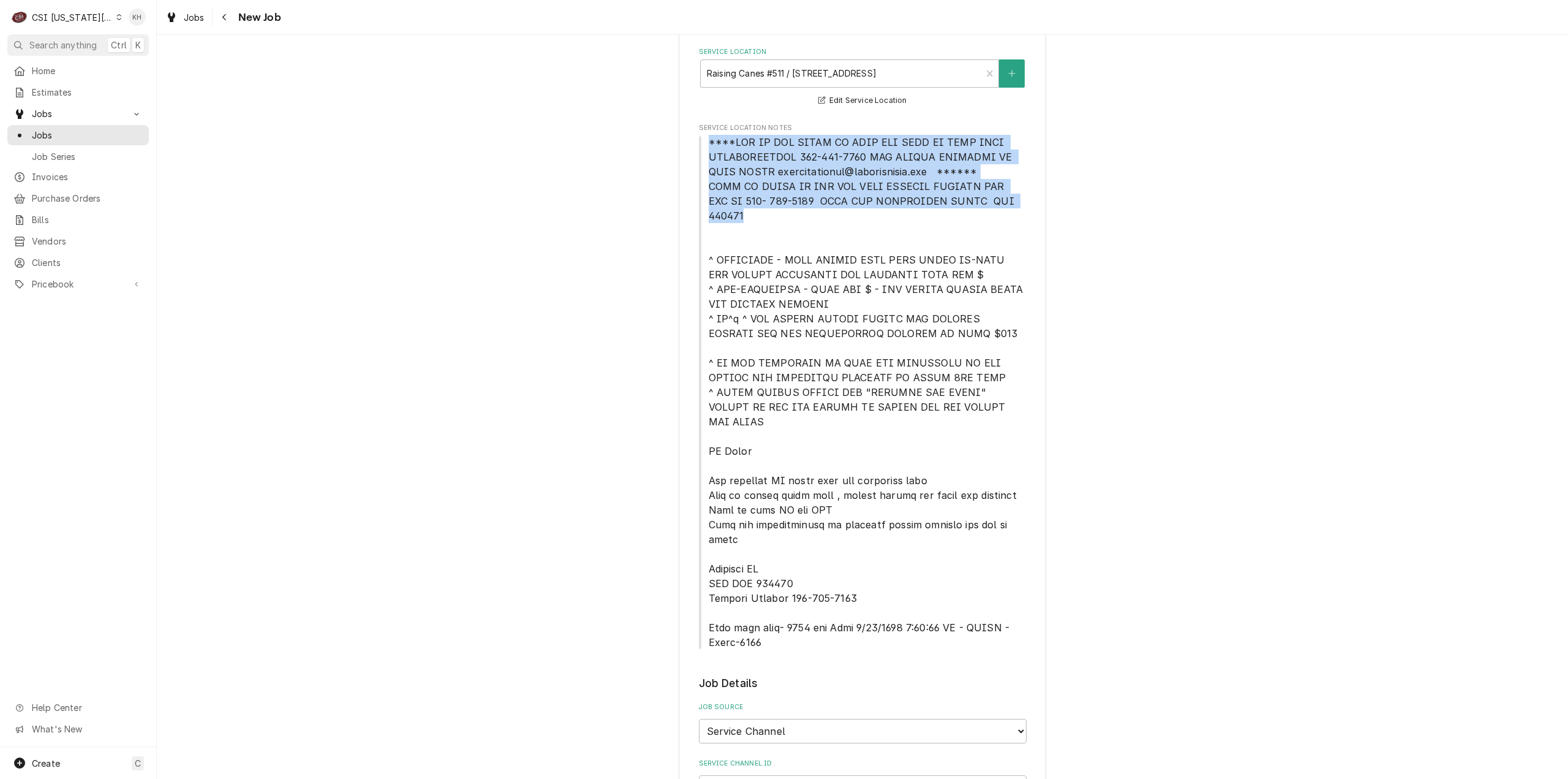
drag, startPoint x: 704, startPoint y: 141, endPoint x: 1023, endPoint y: 202, distance: 324.8
copy span "****NTE ON ALL CALLS IF OVER NTE NEED TO CALL JOHN HERBOLSHEIMER 402-380-8262 F…"
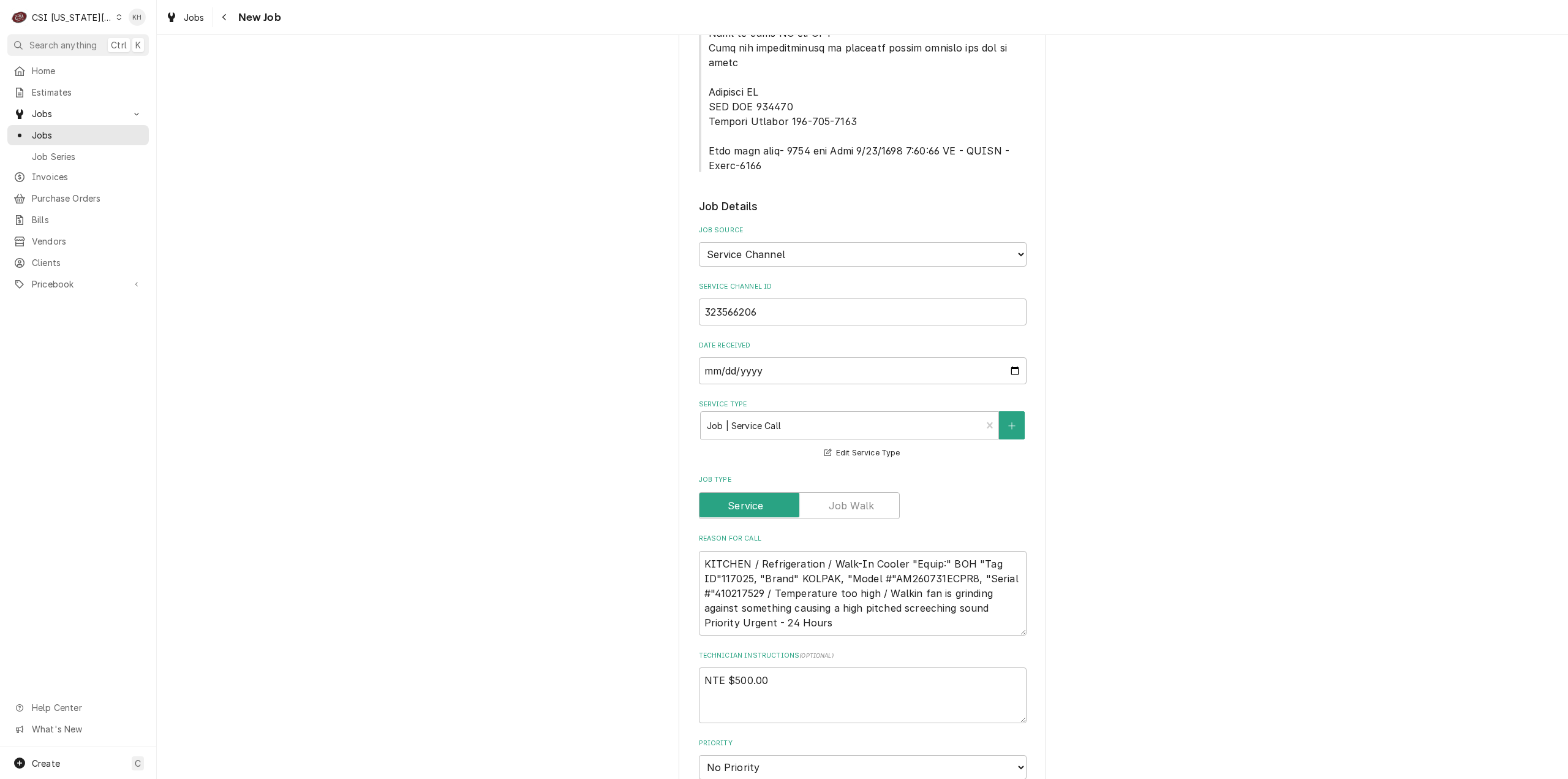
scroll to position [857, 0]
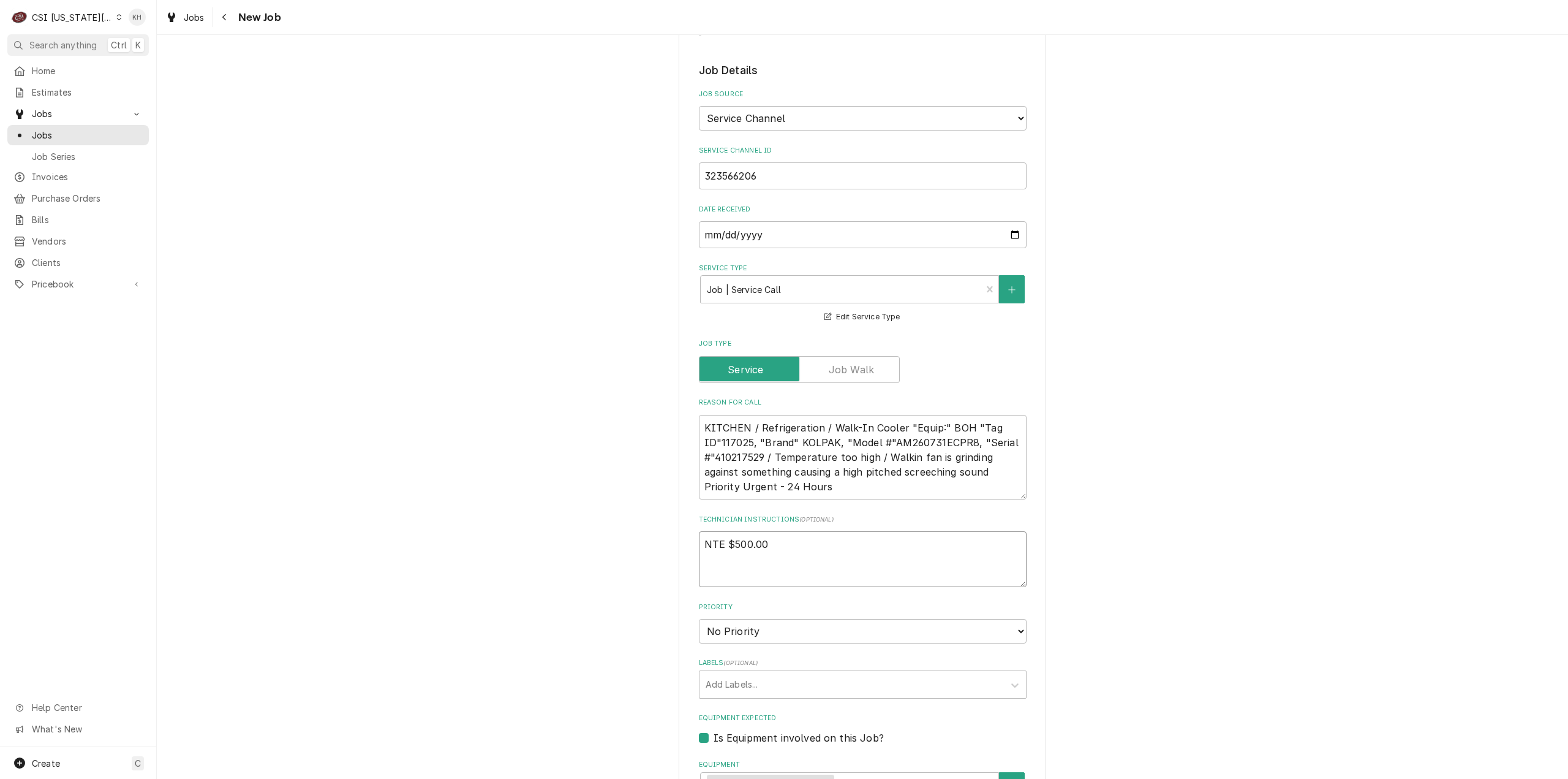
click at [717, 531] on textarea "NTE $500.00" at bounding box center [862, 559] width 328 height 56
paste textarea "****NTE ON ALL CALLS IF OVER NTE NEED TO CALL JOHN HERBOLSHEIMER 402-380-8262 F…"
type textarea "x"
type textarea "NTE $500.00 ****NTE ON ALL CALLS IF OVER NTE NEED TO CALL JOHN HERBOLSHEIMER 40…"
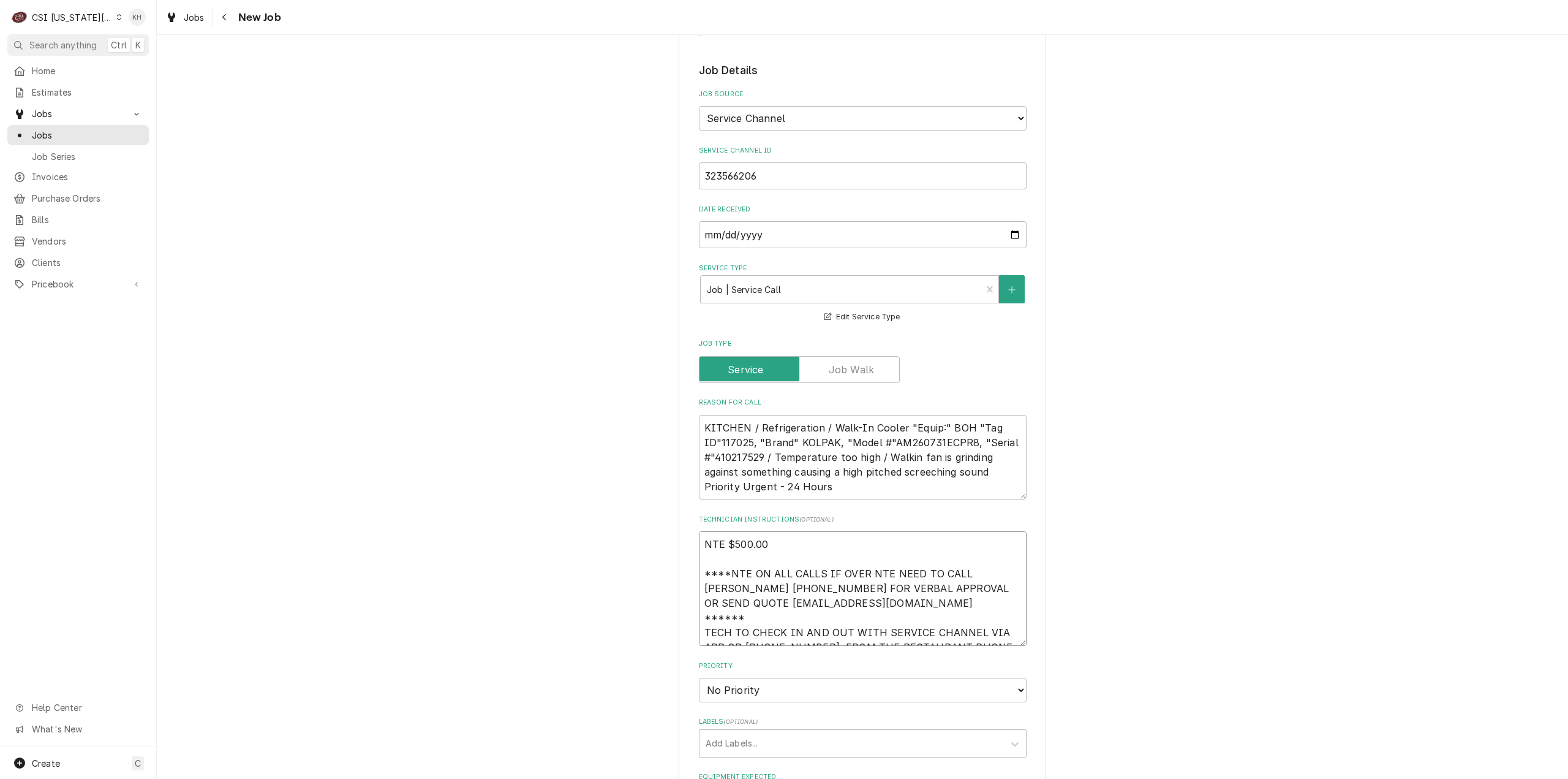
scroll to position [8, 0]
type textarea "x"
type textarea "NTE $500.00 ****NTE ON ALL CALLS IF OVER NTE NEED TO CALL JOHN HERBOLSHEIMER 40…"
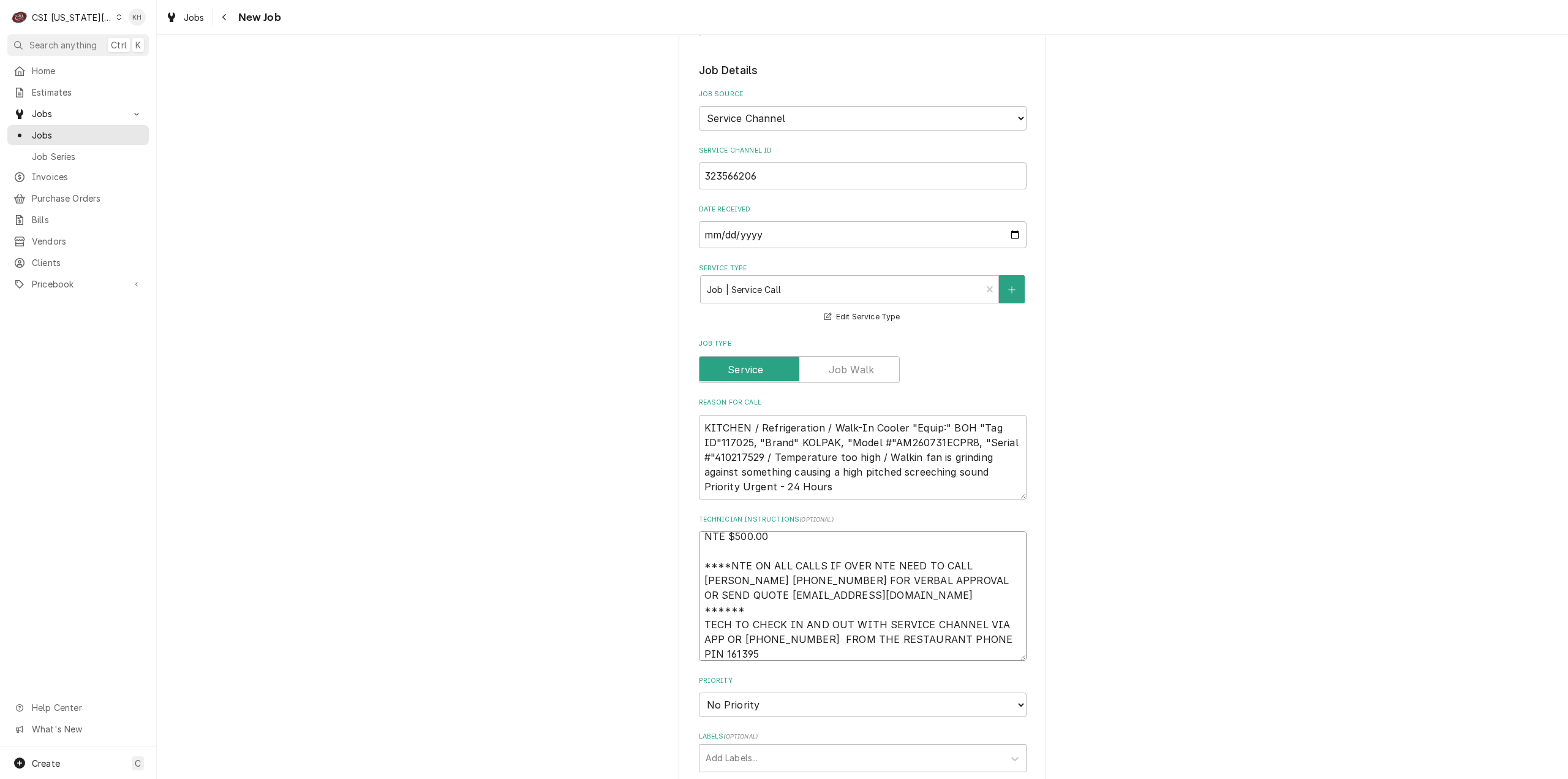
type textarea "x"
type textarea "NTE $500.00 ****NTE ON ALL CALLS IF OVER NTE NEED TO CALL JOHN HERBOLSHEIMER 40…"
type textarea "x"
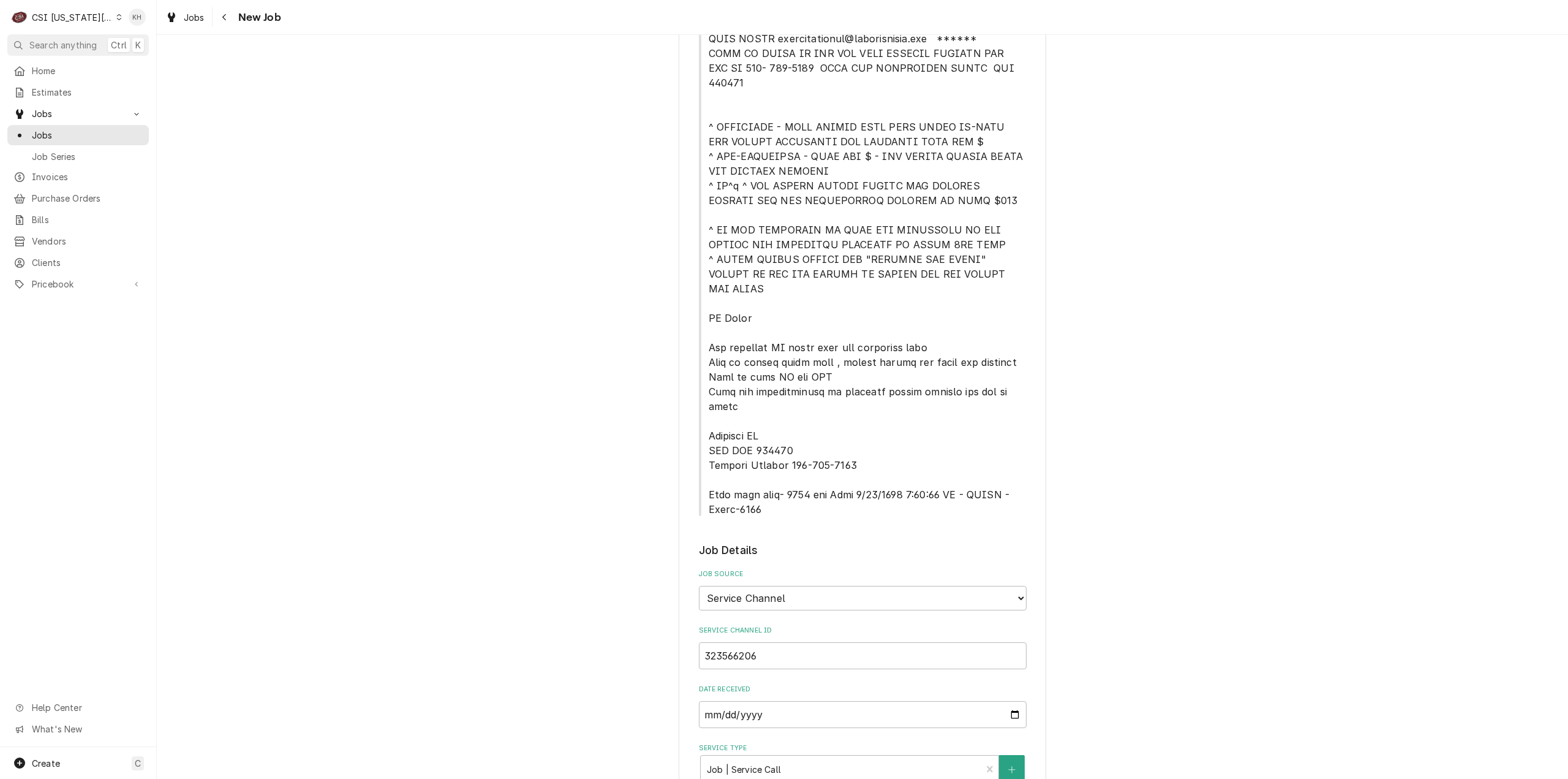
scroll to position [307, 0]
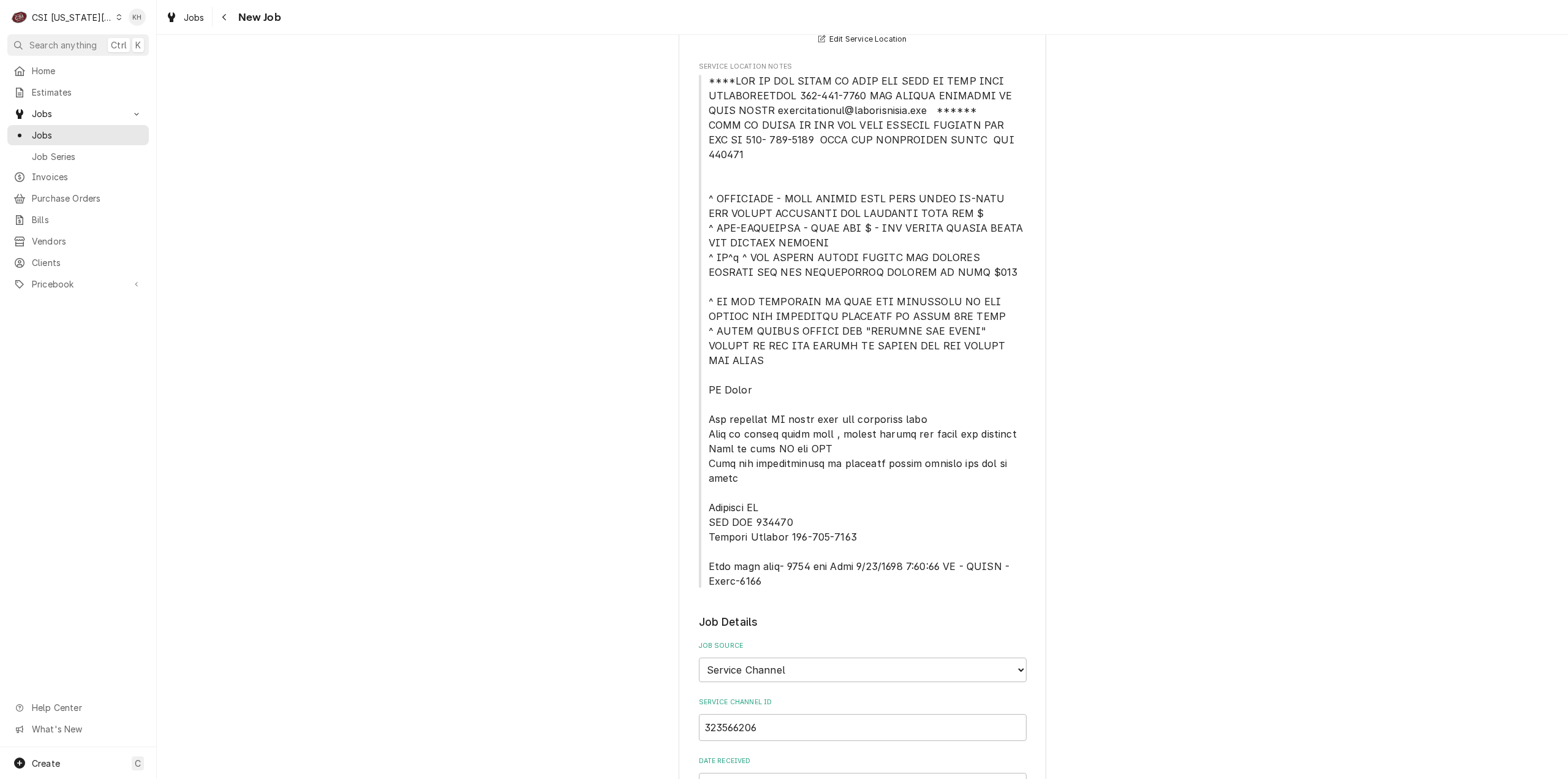
type textarea "NTE $500.00 ****NTE ON ALL CALLS IF OVER NTE NEED TO CALL JOHN HERBOLSHEIMER 40…"
drag, startPoint x: 706, startPoint y: 523, endPoint x: 807, endPoint y: 530, distance: 101.2
click at [807, 530] on span "Service Location Notes" at bounding box center [862, 331] width 328 height 515
drag, startPoint x: 774, startPoint y: 537, endPoint x: 758, endPoint y: 534, distance: 16.3
click at [766, 537] on span "Service Location Notes" at bounding box center [862, 331] width 328 height 515
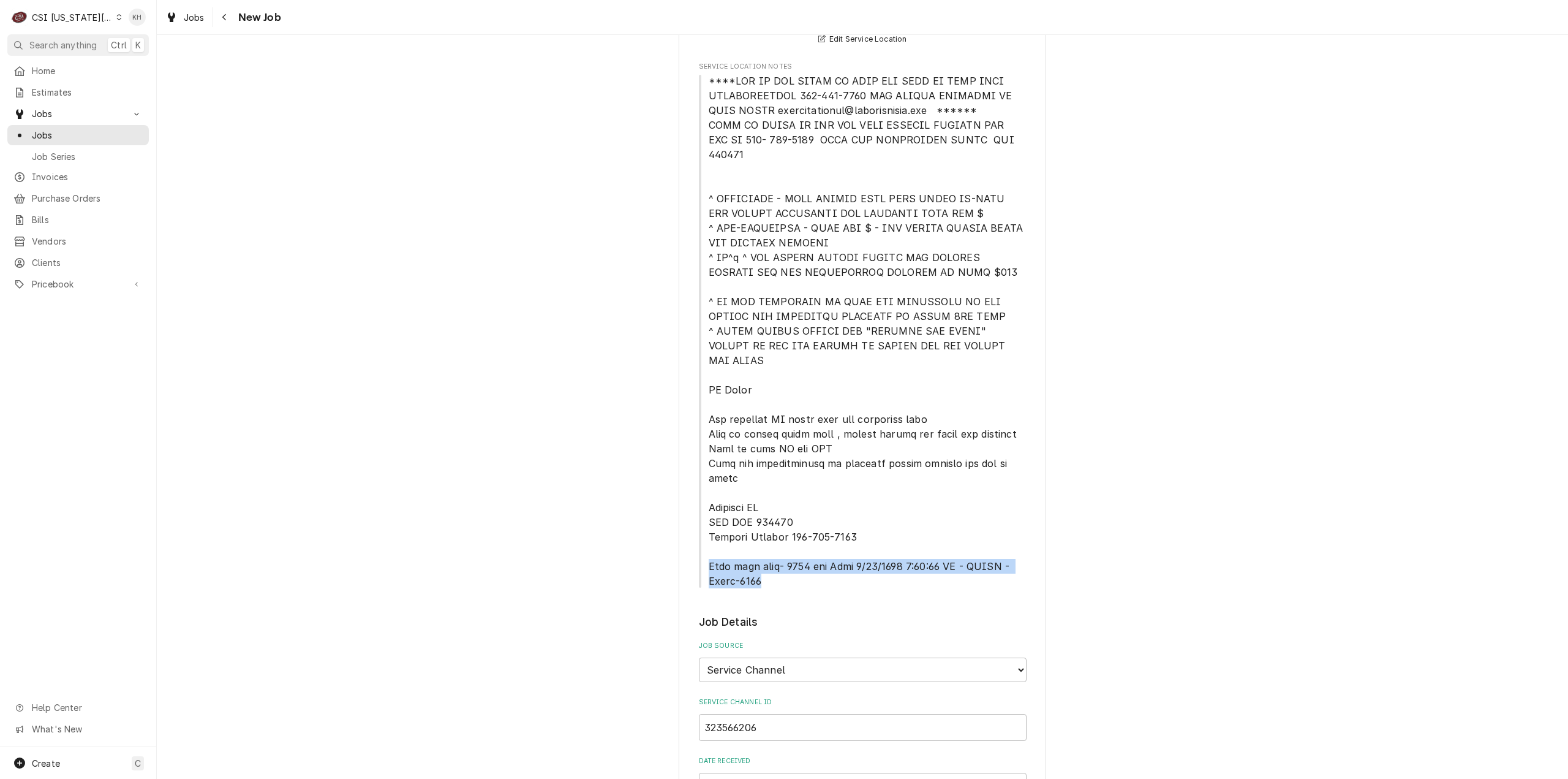
drag, startPoint x: 758, startPoint y: 534, endPoint x: 705, endPoint y: 520, distance: 54.8
click at [705, 520] on span "Service Location Notes" at bounding box center [862, 331] width 328 height 515
copy span "Back door code- 2007 per Will 3/26/2025 8:47:30 AM - NANCY - Alarm-1119"
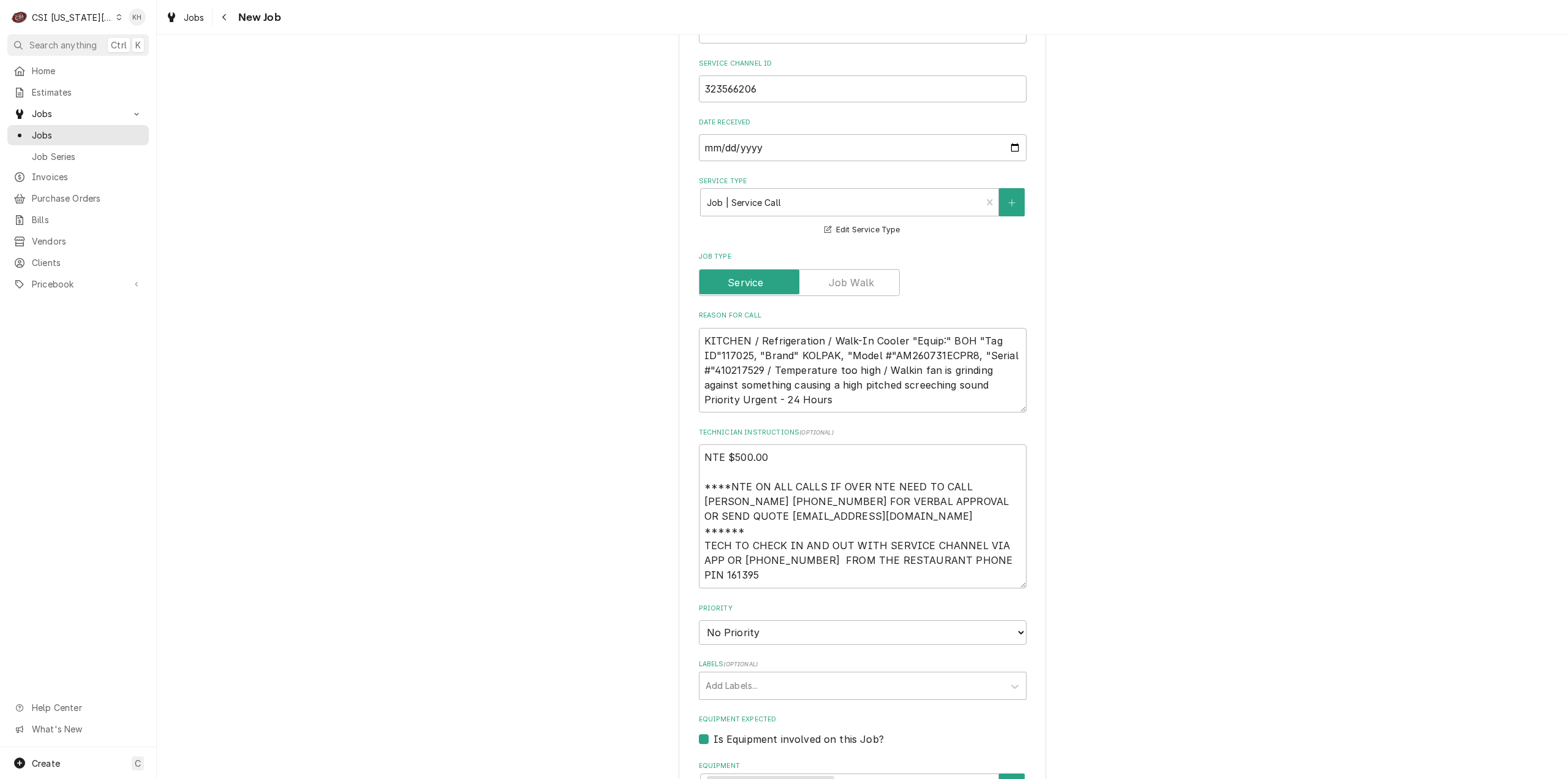
scroll to position [1041, 0]
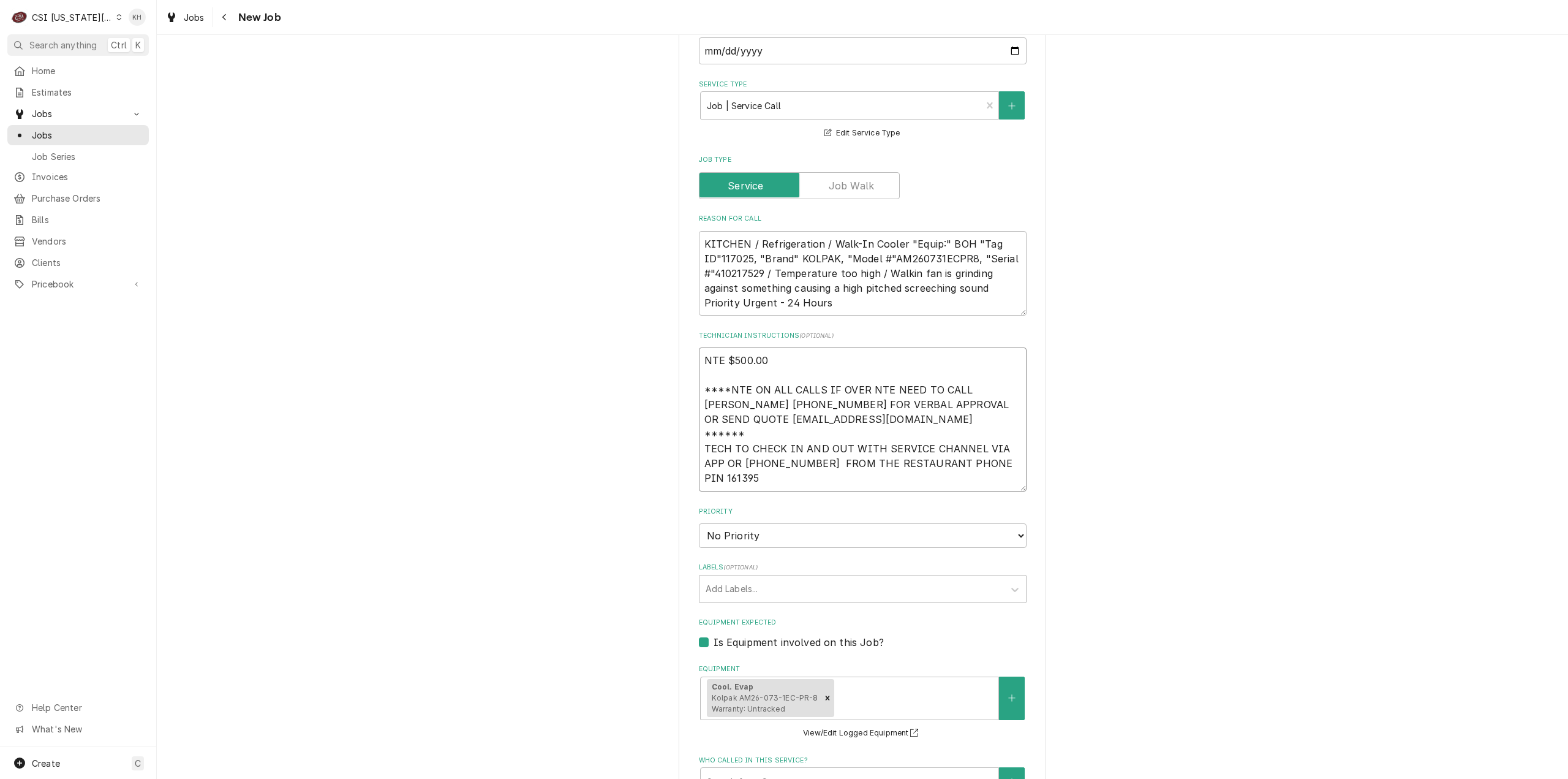
click at [730, 439] on textarea "NTE $500.00 ****NTE ON ALL CALLS IF OVER NTE NEED TO CALL JOHN HERBOLSHEIMER 40…" at bounding box center [862, 419] width 328 height 144
paste textarea "Back door code- 2007 per Will 3/26/2025 8:47:30 AM - NANCY - Alarm-1119"
type textarea "x"
type textarea "NTE $500.00 ****NTE ON ALL CALLS IF OVER NTE NEED TO CALL JOHN HERBOLSHEIMER 40…"
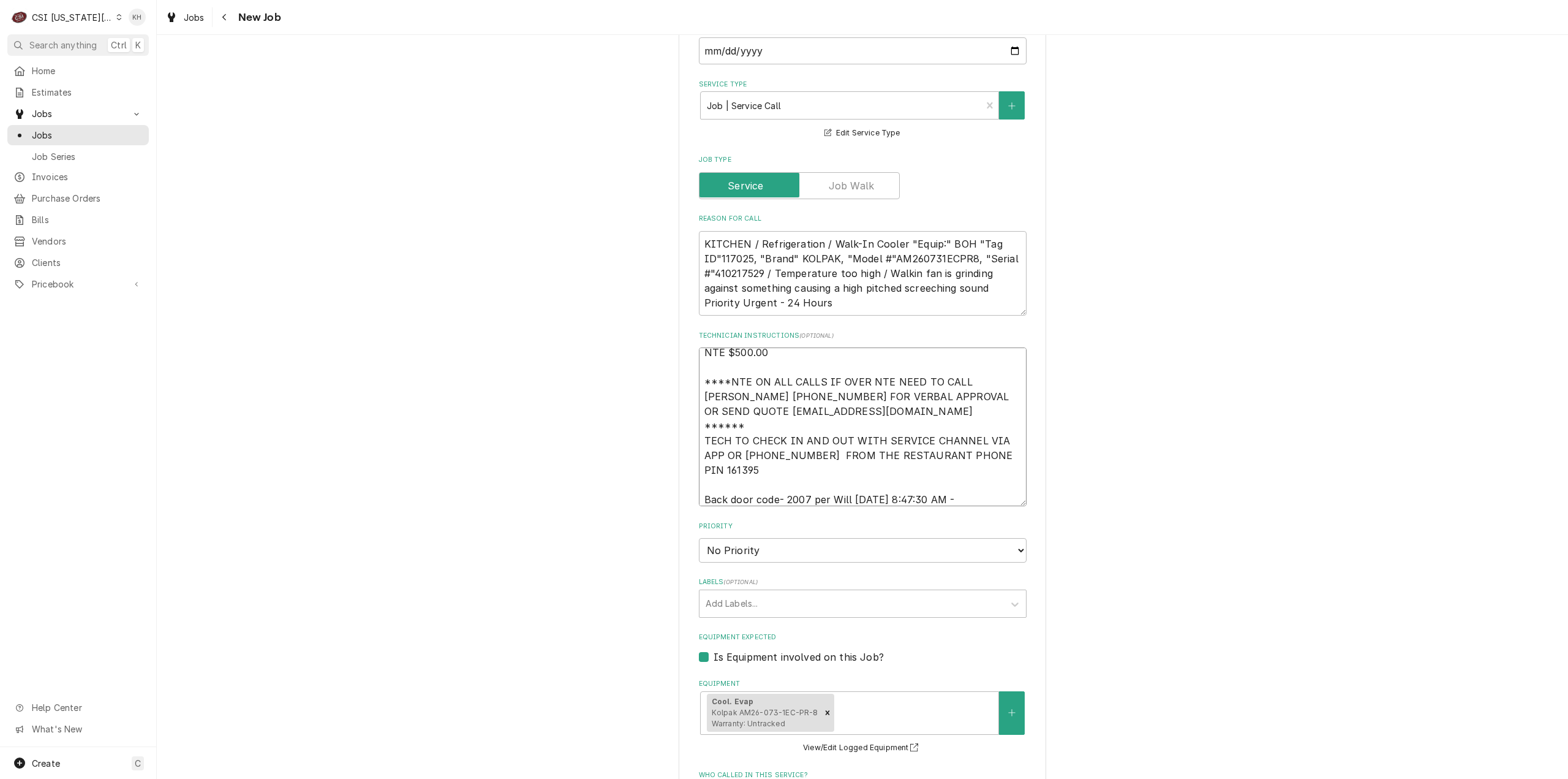
scroll to position [23, 0]
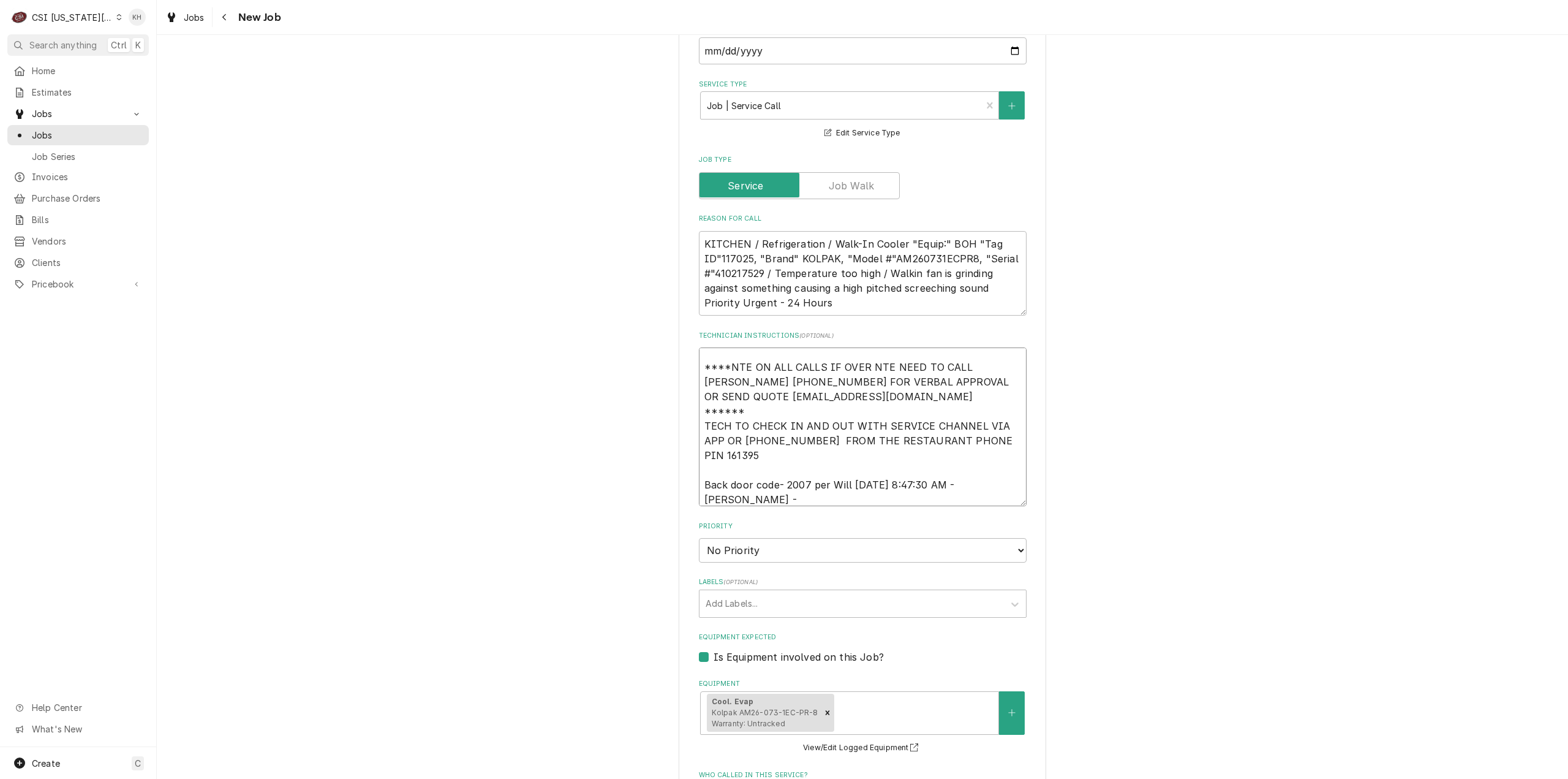
drag, startPoint x: 724, startPoint y: 447, endPoint x: 808, endPoint y: 424, distance: 87.1
click at [808, 424] on textarea "NTE $500.00 ****NTE ON ALL CALLS IF OVER NTE NEED TO CALL JOHN HERBOLSHEIMER 40…" at bounding box center [862, 427] width 328 height 159
type textarea "x"
type textarea "NTE $500.00 ****NTE ON ALL CALLS IF OVER NTE NEED TO CALL JOHN HERBOLSHEIMER 40…"
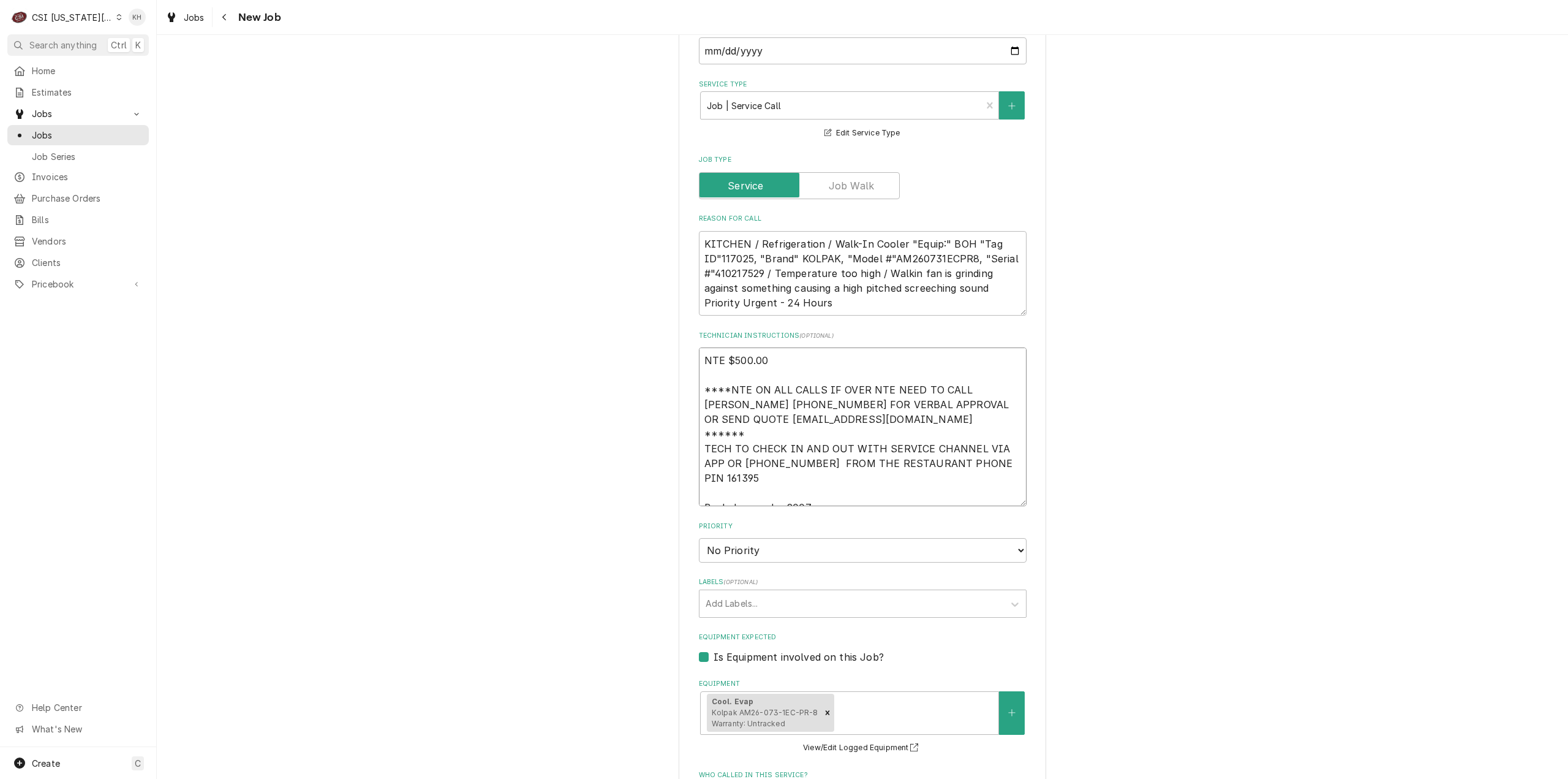
scroll to position [15, 0]
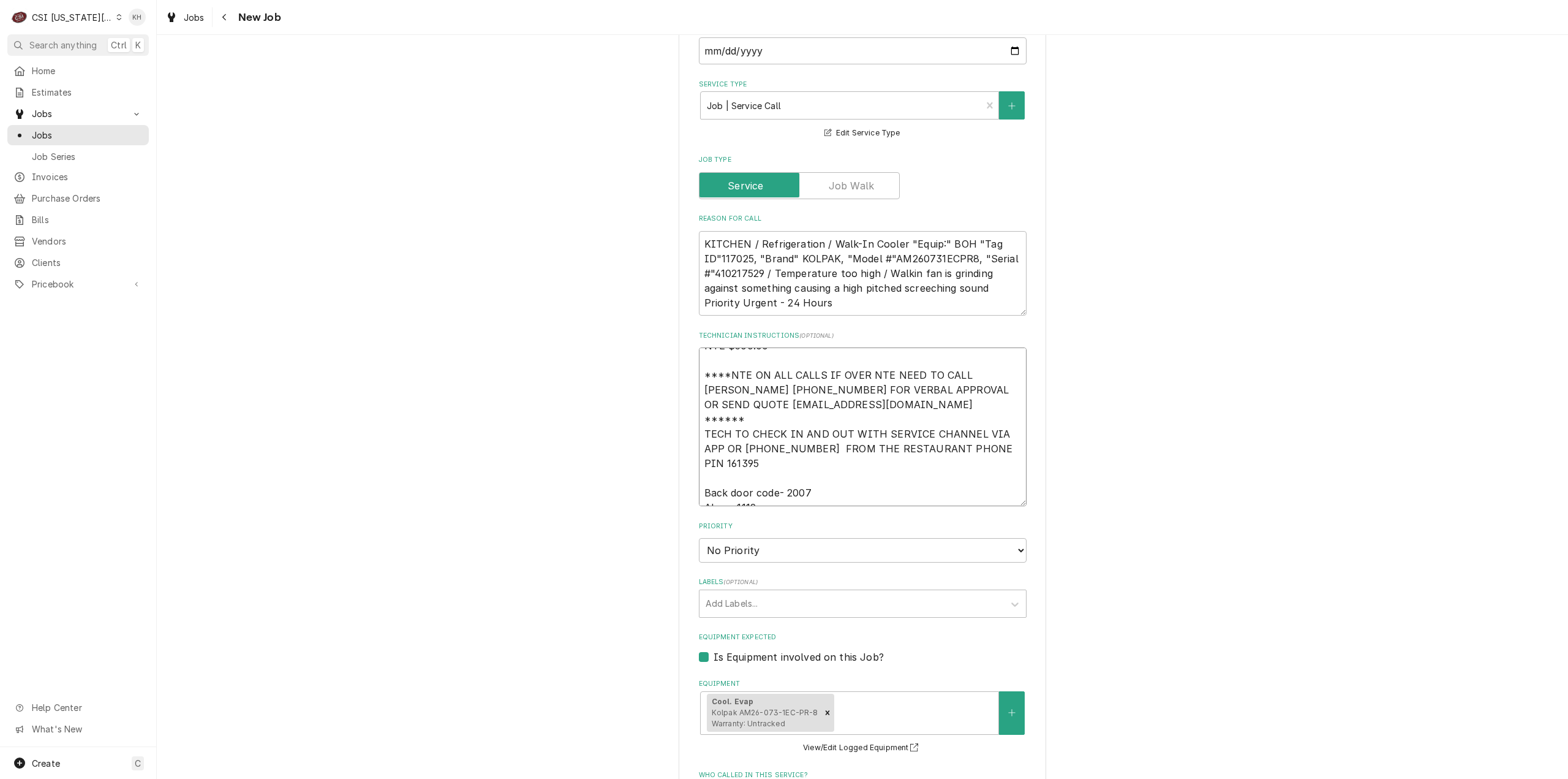
click at [778, 449] on textarea "NTE $500.00 ****NTE ON ALL CALLS IF OVER NTE NEED TO CALL JOHN HERBOLSHEIMER 40…" at bounding box center [862, 427] width 328 height 159
type textarea "x"
type textarea "NTE $500.00 ****NTE ON ALL CALLS IF OVER NTE NEED TO CALL JOHN HERBOLSHEIMER 40…"
type textarea "x"
type textarea "NTE $500.00 ****NTE ON ALL CALLS IF OVER NTE NEED TO CALL JOHN HERBOLSHEIMER 40…"
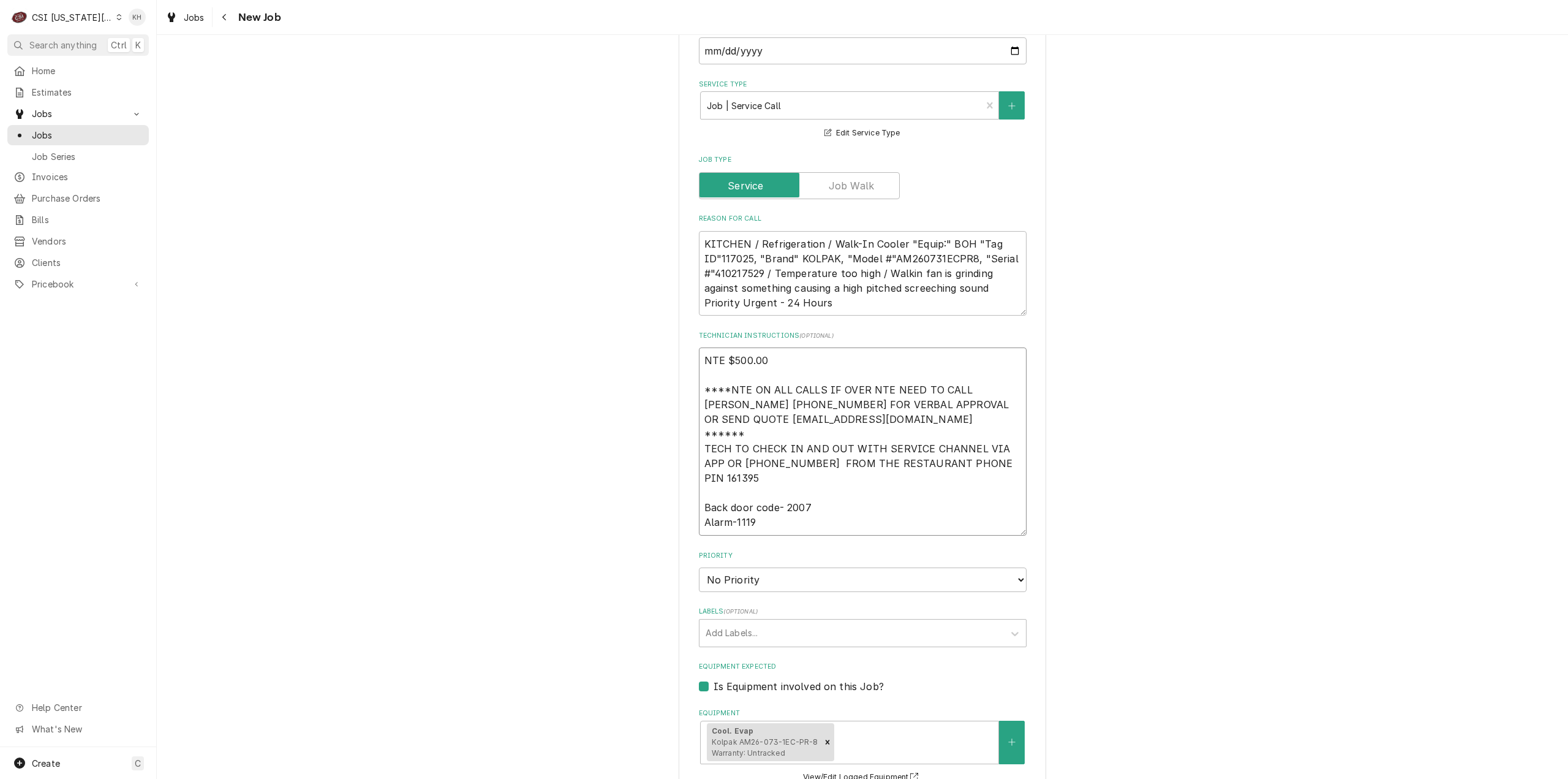
type textarea "x"
type textarea "NTE $500.00 ****NTE ON ALL CALLS IF OVER NTE NEED TO CALL JOHN HERBOLSHEIMER 40…"
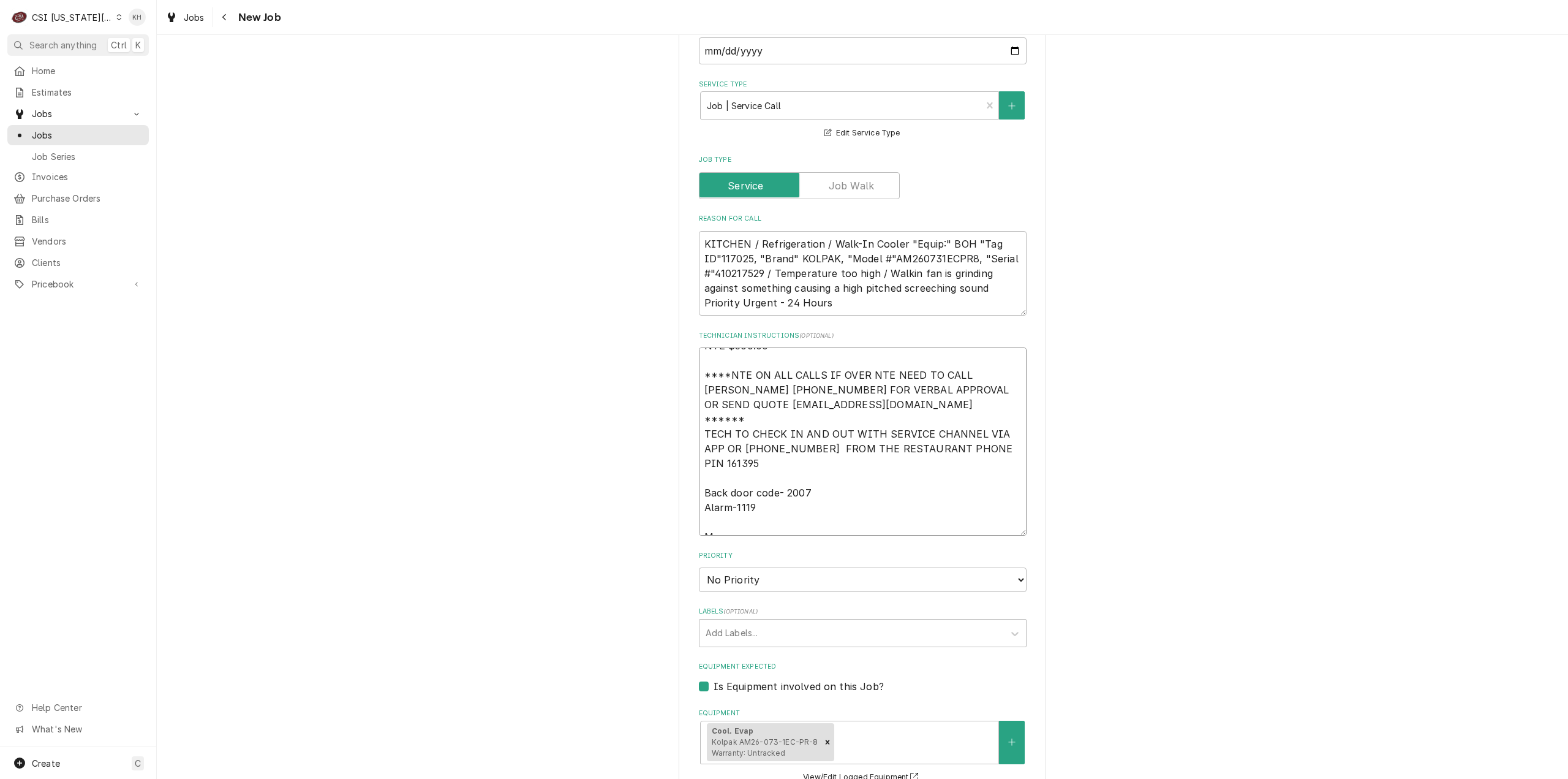
type textarea "x"
type textarea "NTE $500.00 ****NTE ON ALL CALLS IF OVER NTE NEED TO CALL JOHN HERBOLSHEIMER 40…"
type textarea "x"
type textarea "NTE $500.00 ****NTE ON ALL CALLS IF OVER NTE NEED TO CALL JOHN HERBOLSHEIMER 40…"
type textarea "x"
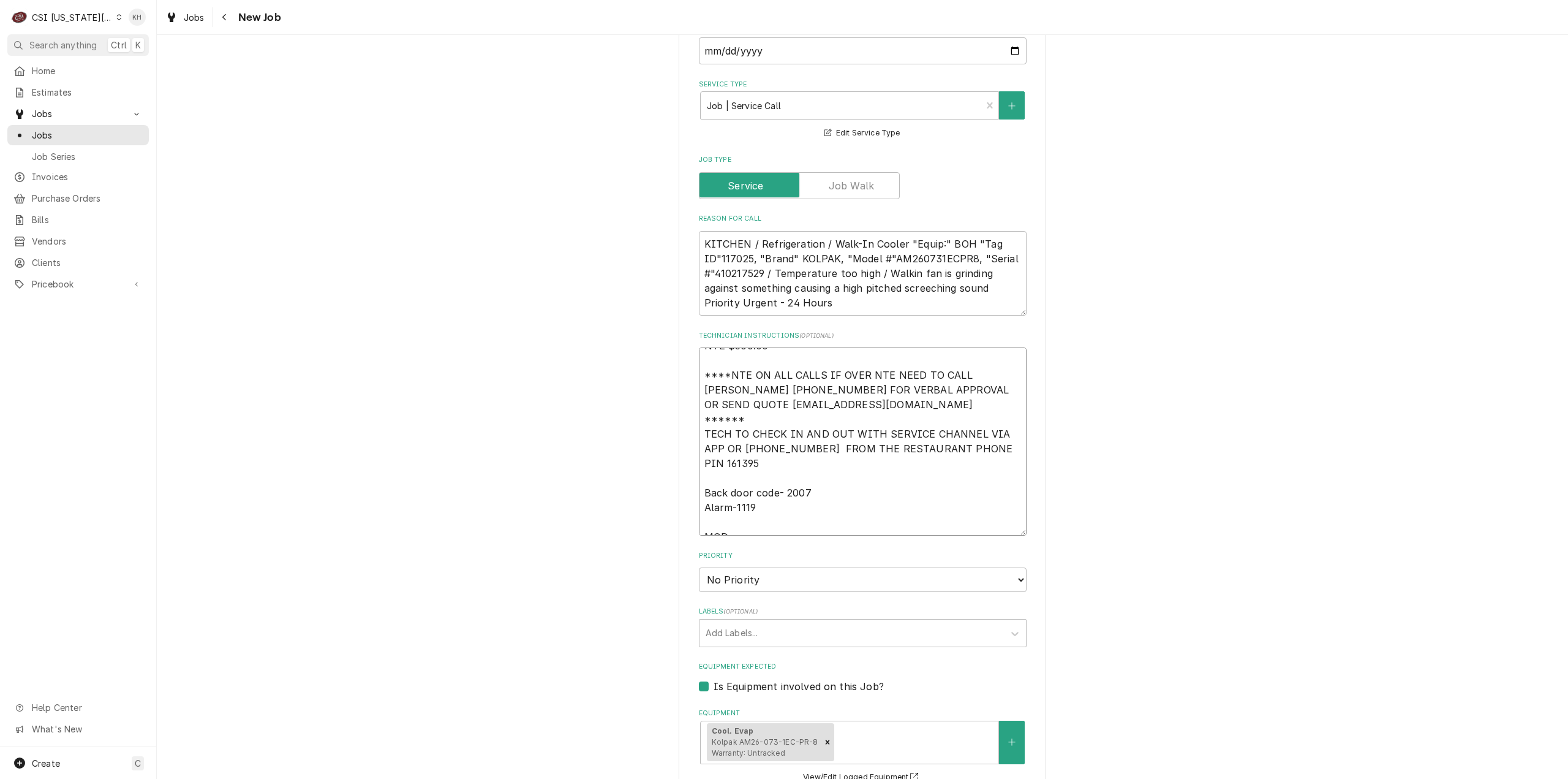
type textarea "NTE $500.00 ****NTE ON ALL CALLS IF OVER NTE NEED TO CALL JOHN HERBOLSHEIMER 40…"
type textarea "x"
type textarea "NTE $500.00 ****NTE ON ALL CALLS IF OVER NTE NEED TO CALL JOHN HERBOLSHEIMER 40…"
drag, startPoint x: 766, startPoint y: 478, endPoint x: 758, endPoint y: 492, distance: 16.1
click at [761, 487] on textarea "NTE $500.00 ****NTE ON ALL CALLS IF OVER NTE NEED TO CALL JOHN HERBOLSHEIMER 40…" at bounding box center [862, 441] width 328 height 188
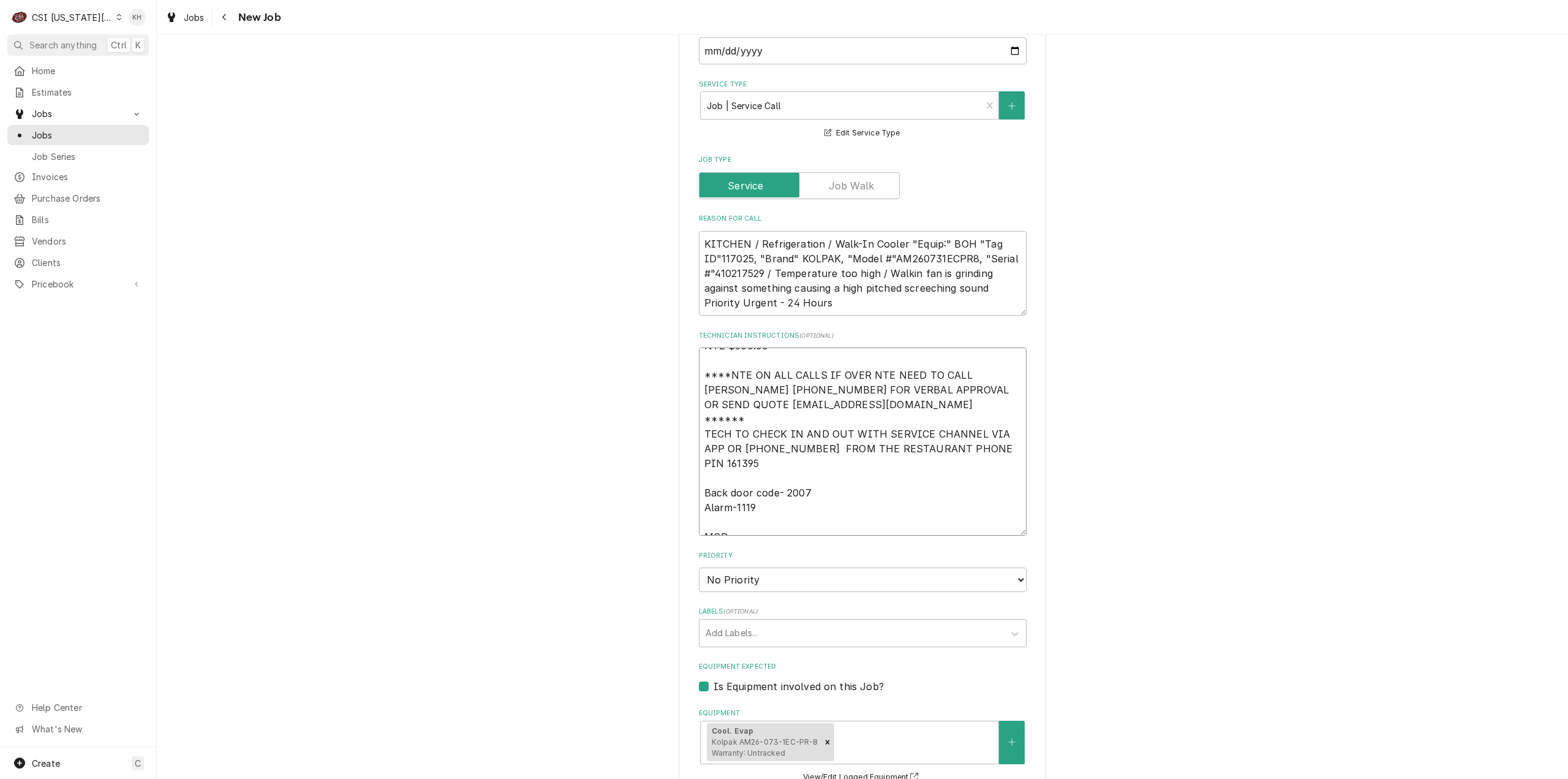
paste textarea "913-254-7212"
type textarea "x"
type textarea "NTE $500.00 ****NTE ON ALL CALLS IF OVER NTE NEED TO CALL JOHN HERBOLSHEIMER 40…"
type textarea "x"
type textarea "NTE $500.00 ****NTE ON ALL CALLS IF OVER NTE NEED TO CALL JOHN HERBOLSHEIMER 40…"
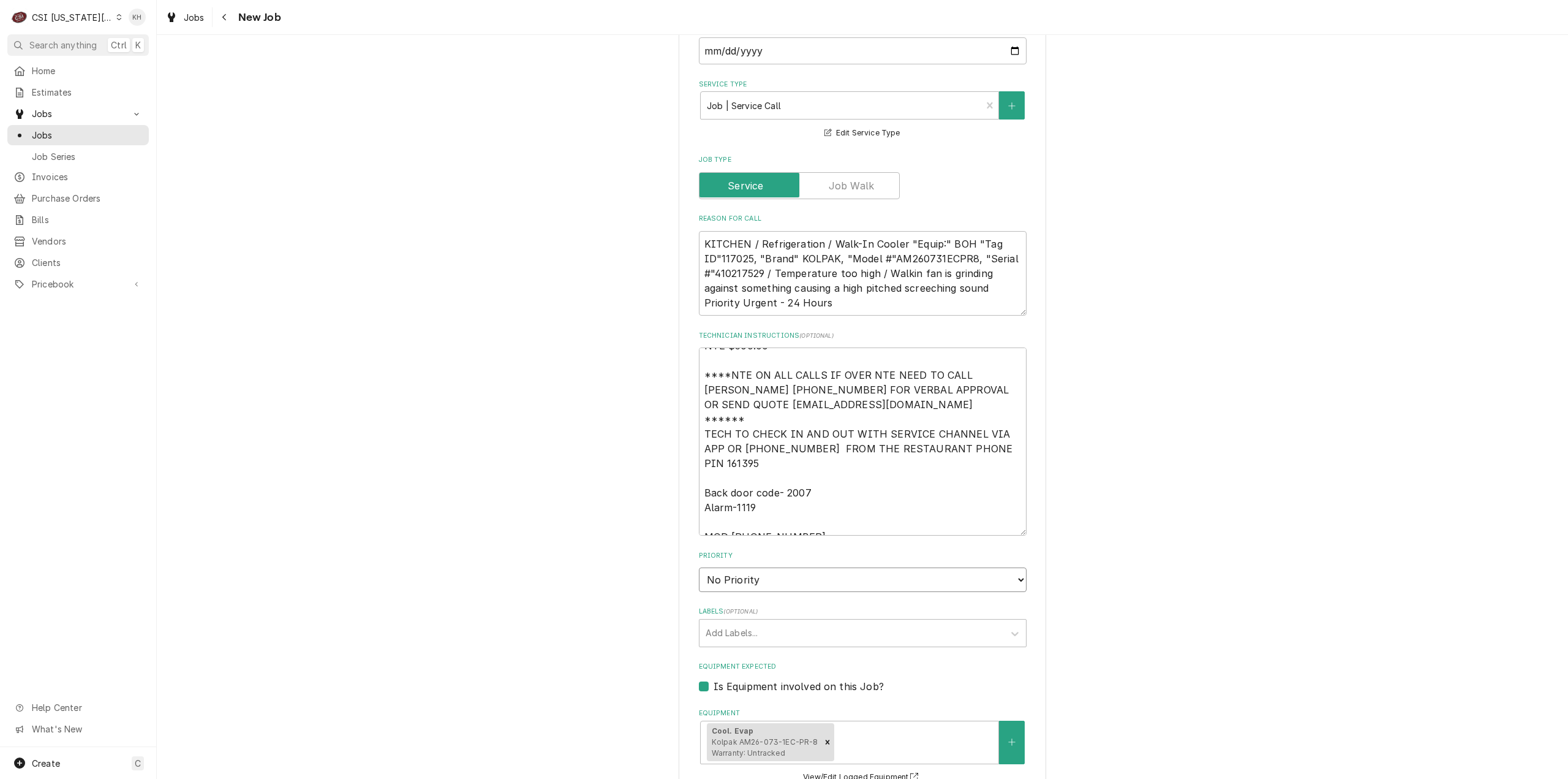
click at [815, 567] on select "No Priority Urgent High Medium Low" at bounding box center [862, 580] width 328 height 25
select select "3"
click at [699, 567] on select "No Priority Urgent High Medium Low" at bounding box center [862, 580] width 328 height 25
type textarea "x"
click at [762, 622] on div "Labels" at bounding box center [852, 633] width 293 height 22
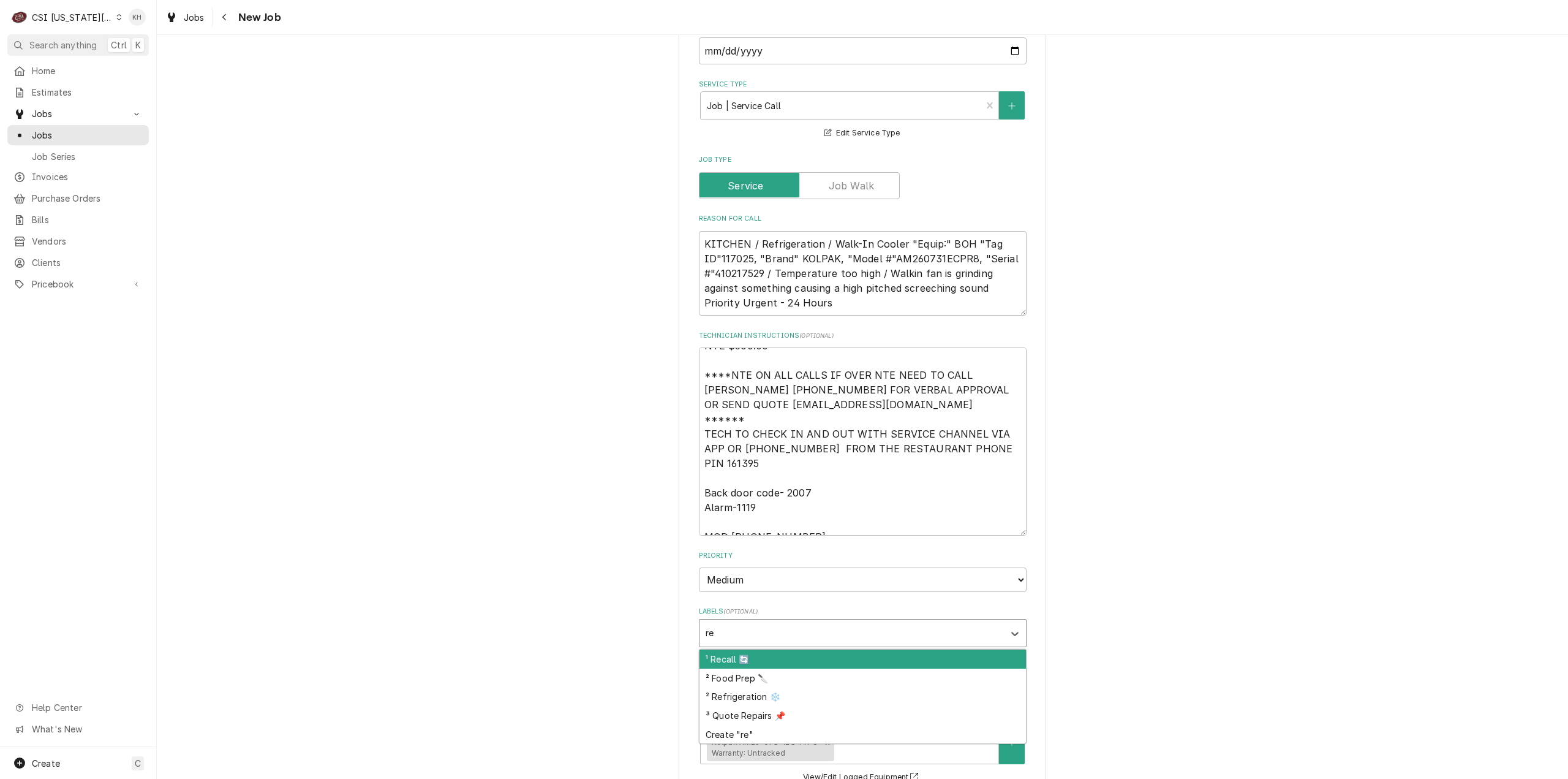
type input "ref"
click at [813, 650] on div "² Refrigeration ❄️" at bounding box center [863, 659] width 327 height 19
type textarea "x"
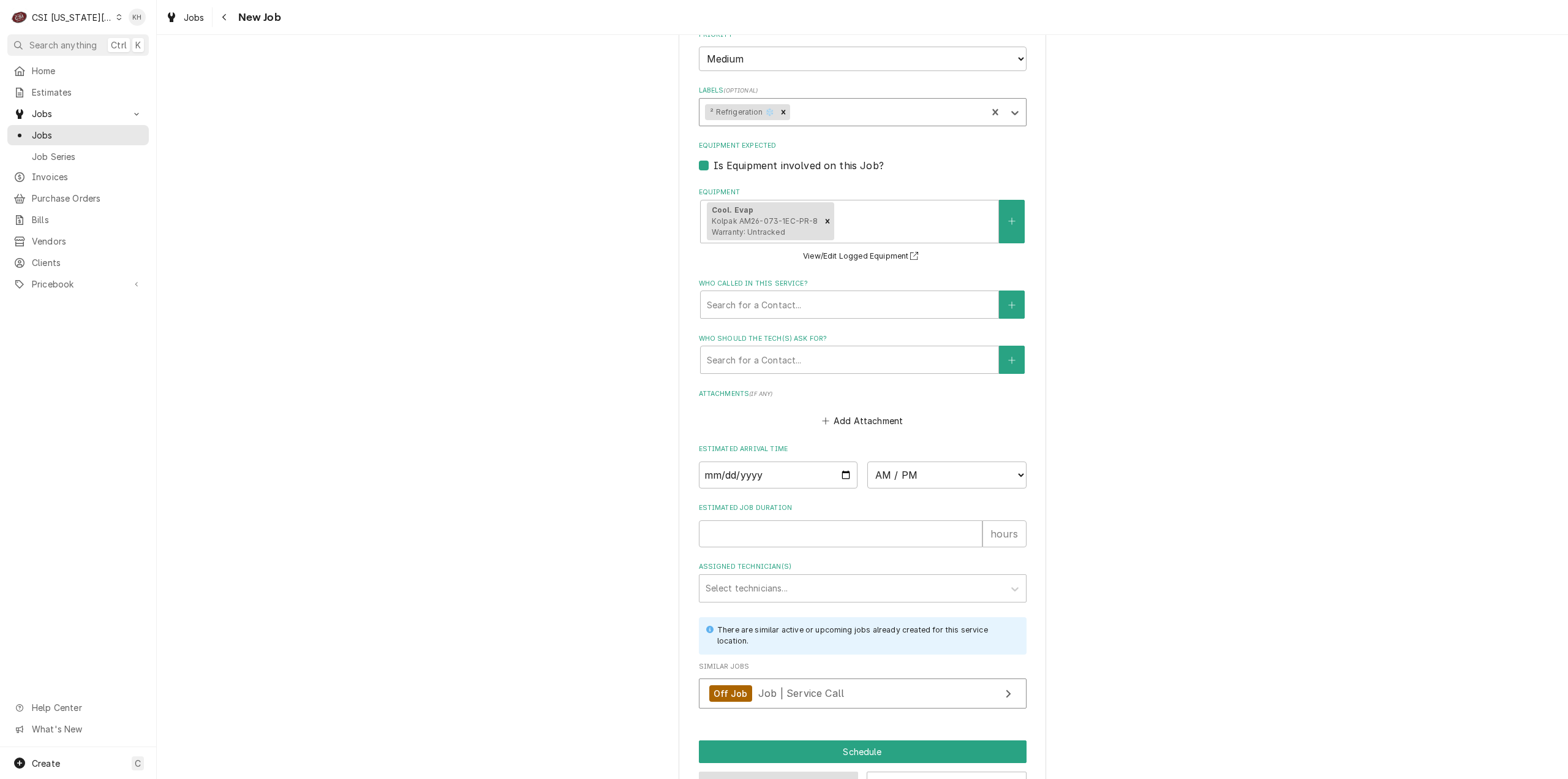
click at [769, 772] on button "Preview Job" at bounding box center [779, 783] width 160 height 23
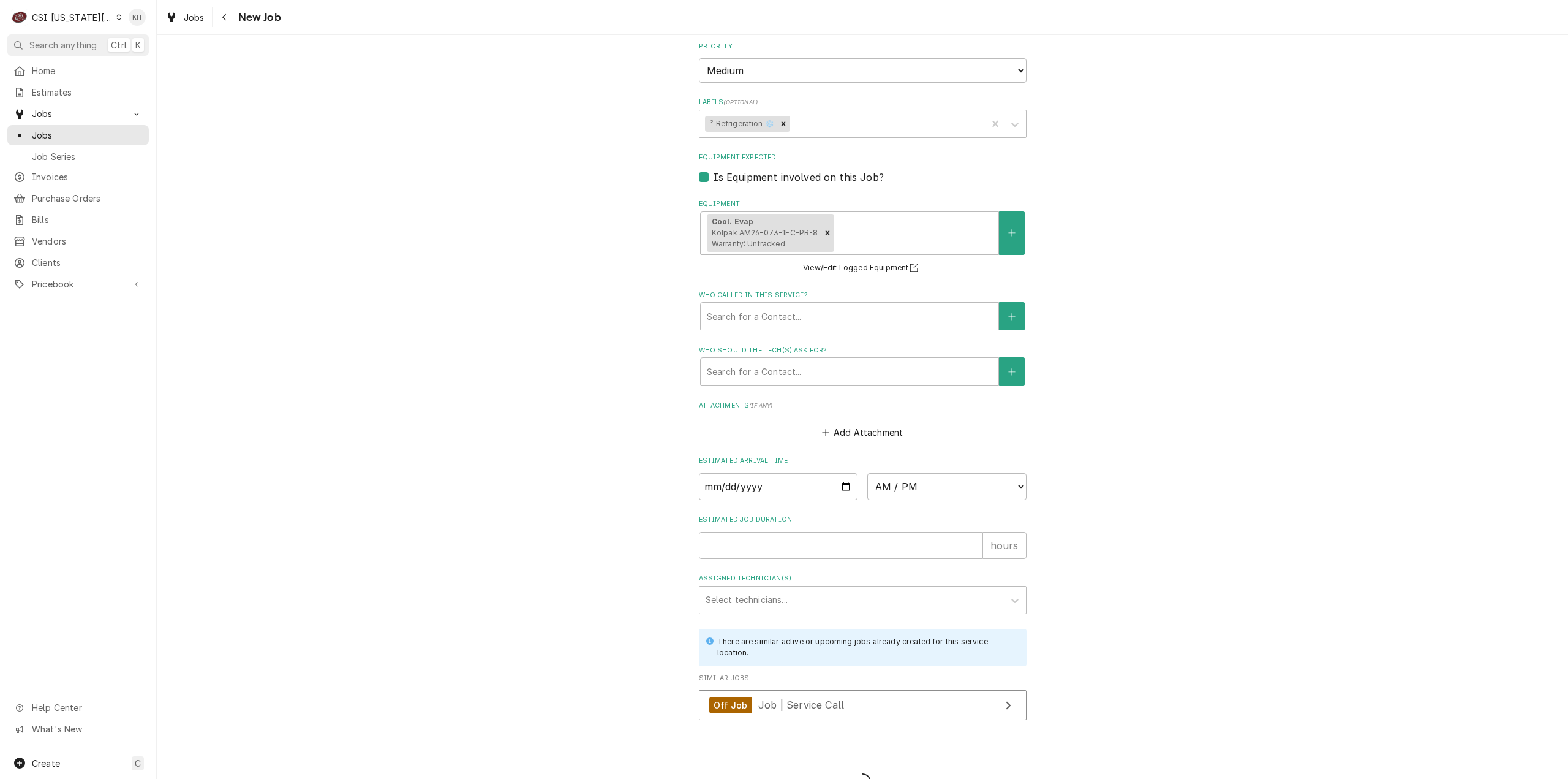
type textarea "x"
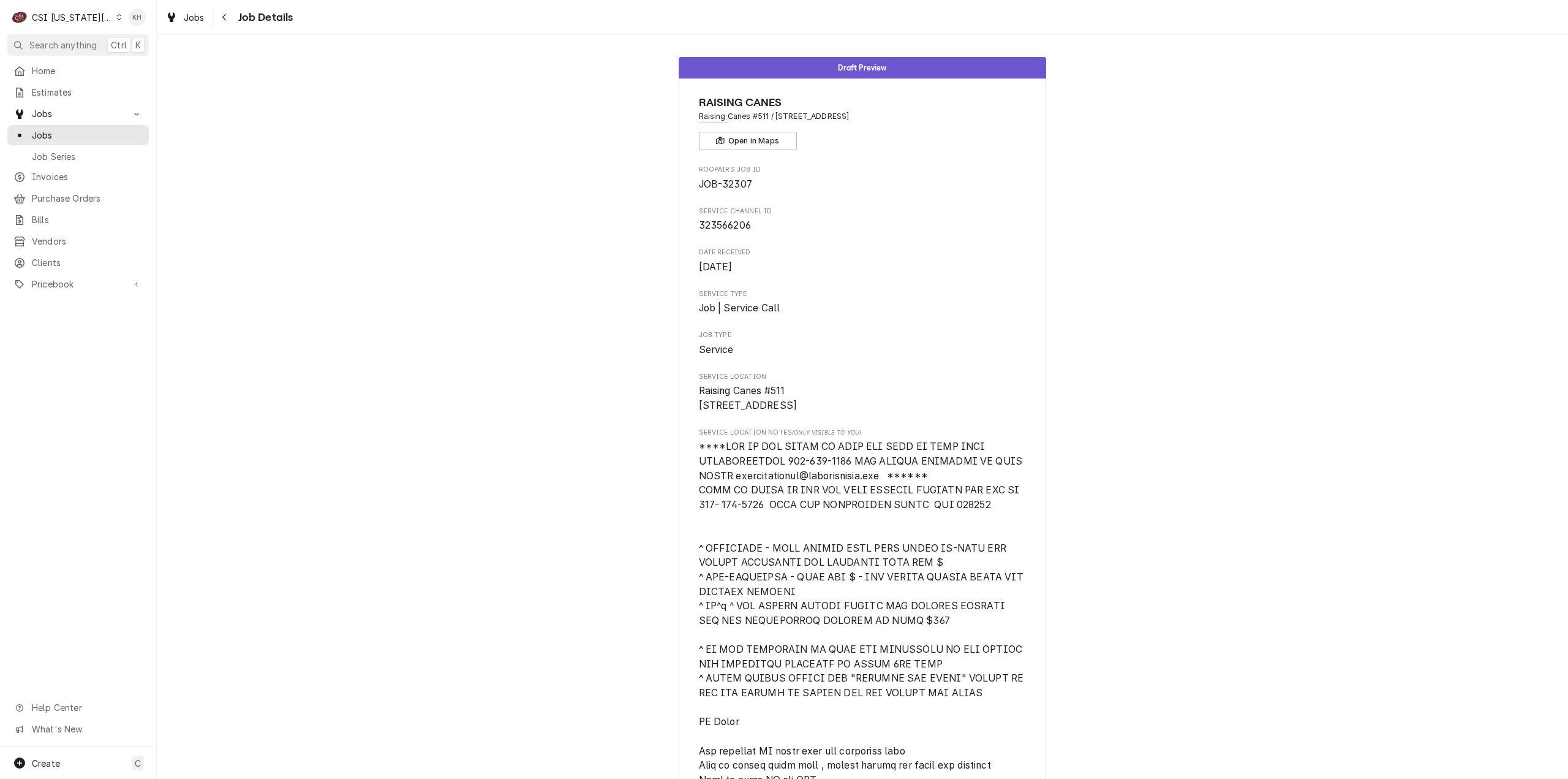
drag, startPoint x: 51, startPoint y: 43, endPoint x: 194, endPoint y: 72, distance: 145.9
click at [56, 47] on span "Search anything" at bounding box center [63, 45] width 67 height 13
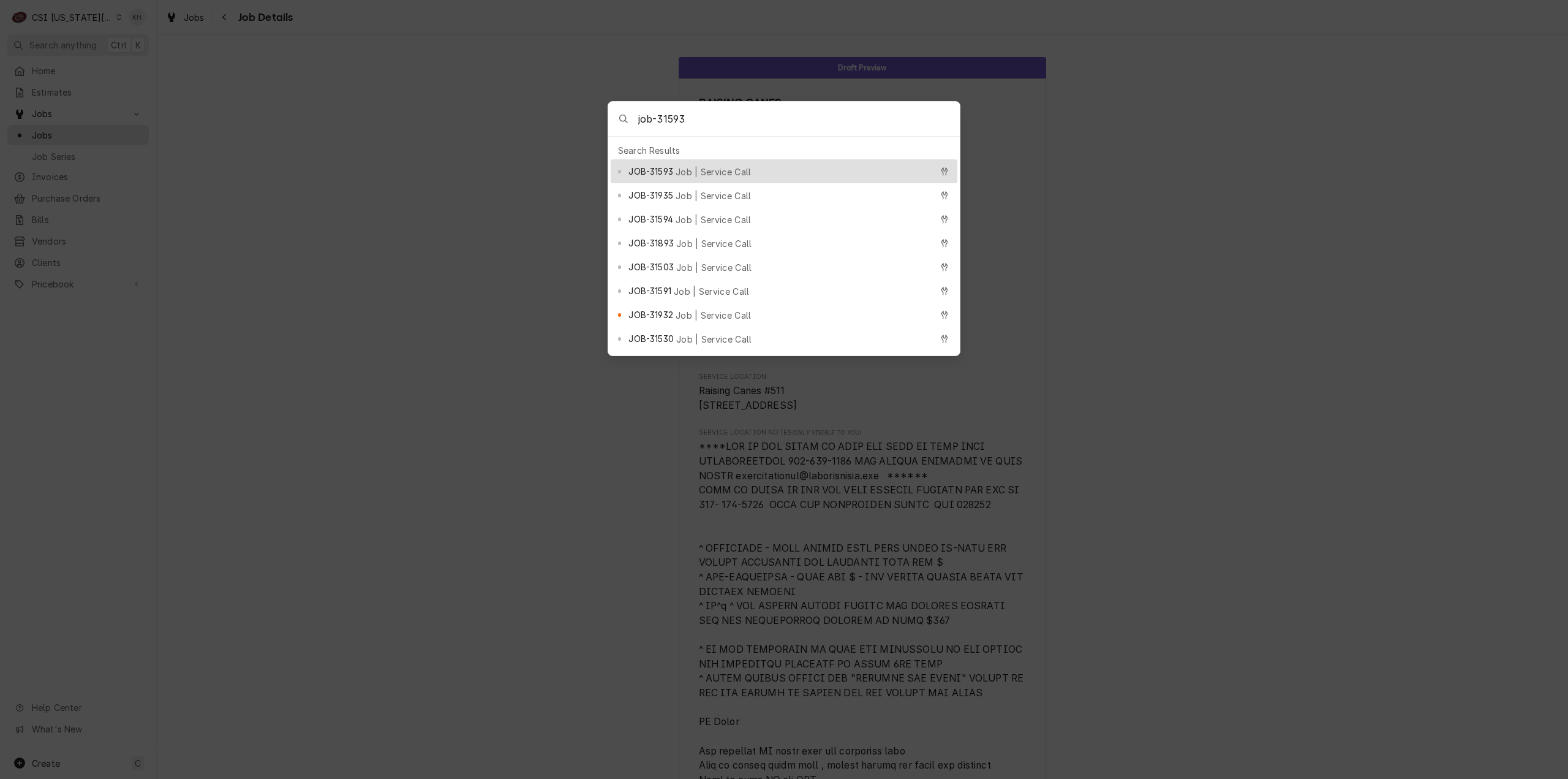
type input "job-31593"
click at [707, 160] on div "JOB-31593 Job | Service Call" at bounding box center [784, 171] width 346 height 24
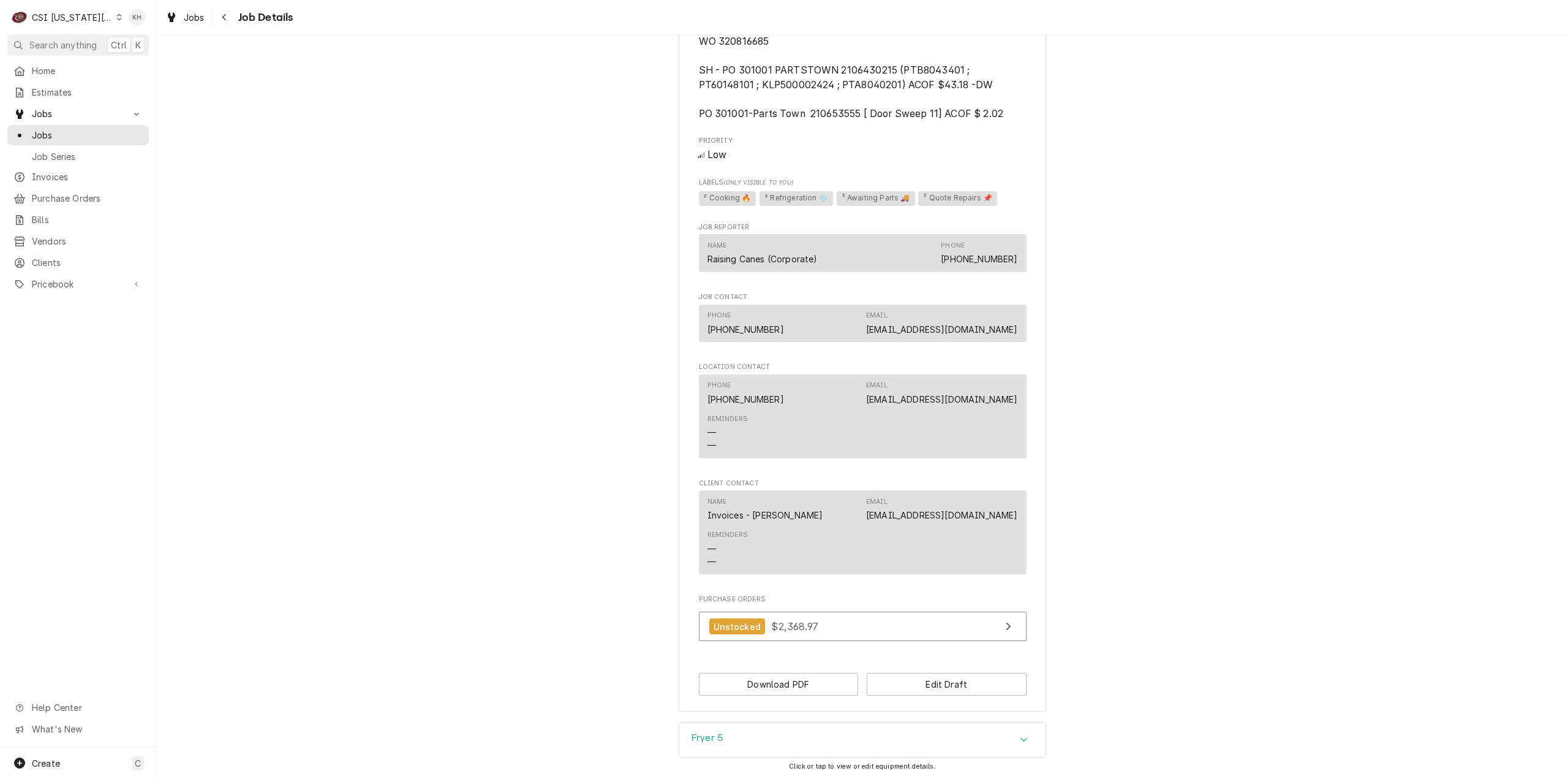
scroll to position [1578, 0]
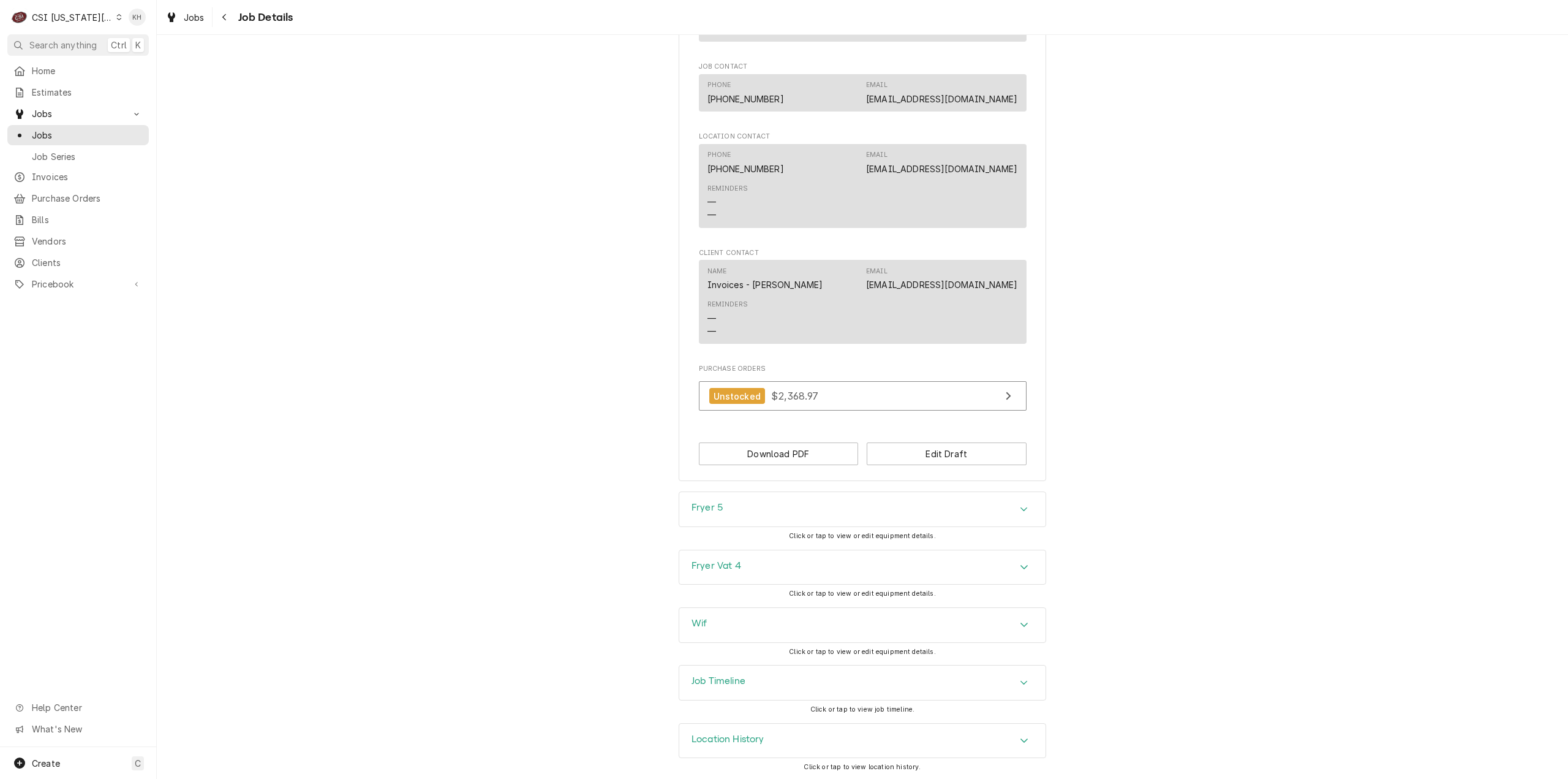
click at [744, 682] on div "Job Timeline" at bounding box center [862, 683] width 366 height 34
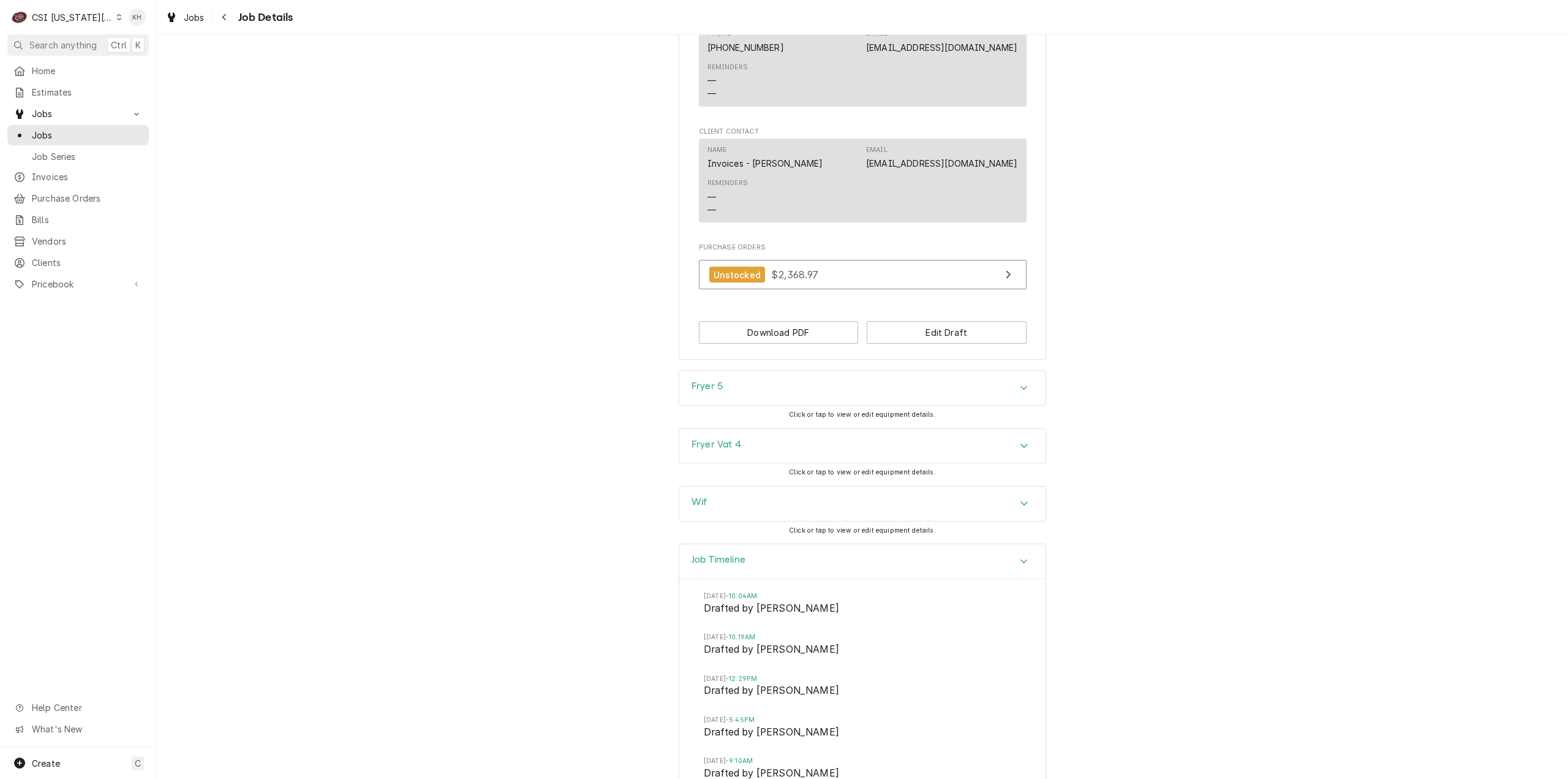
scroll to position [1844, 0]
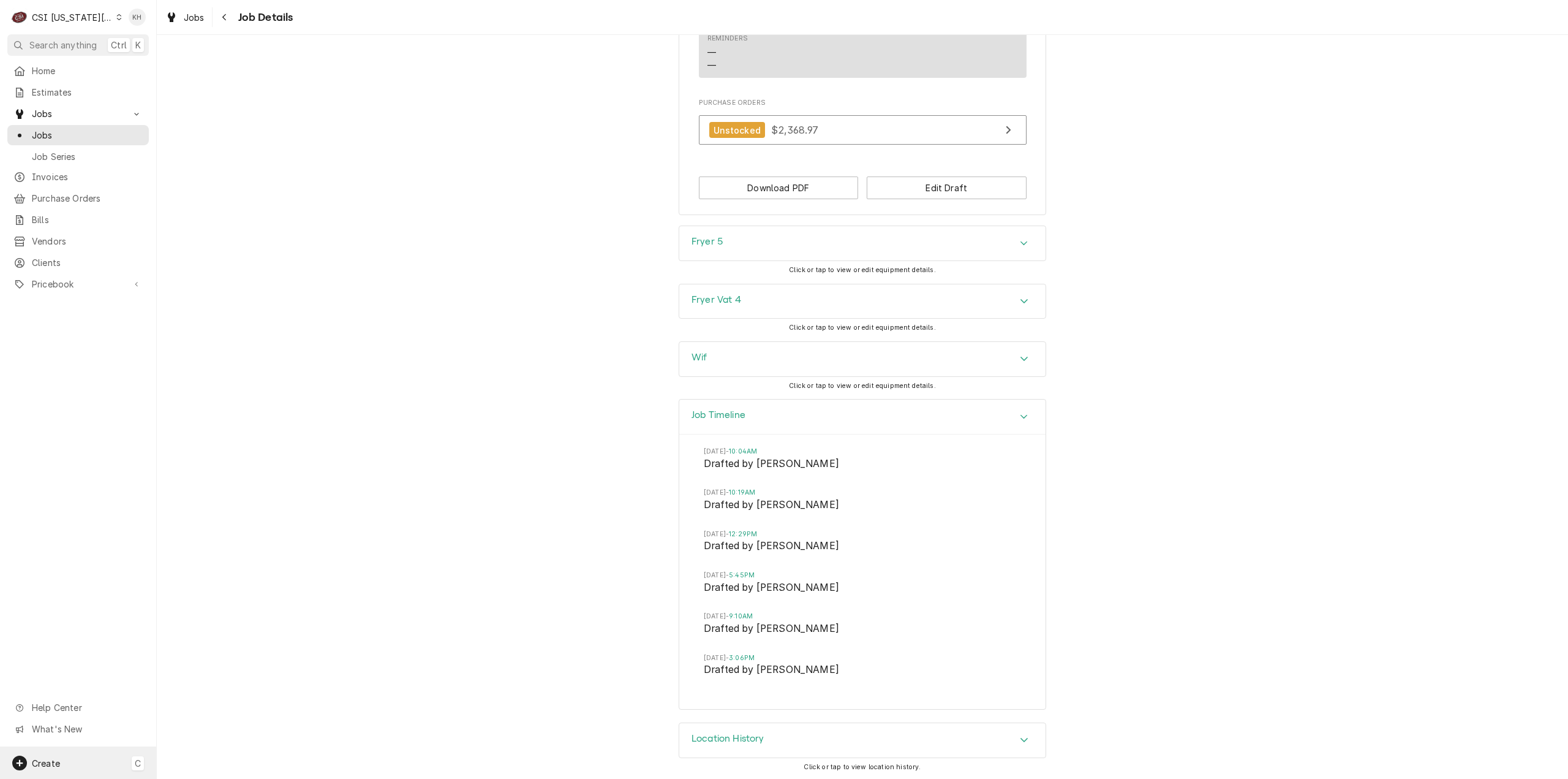
click at [78, 754] on div "Create C" at bounding box center [78, 763] width 156 height 32
click at [190, 642] on link "Job" at bounding box center [220, 636] width 110 height 20
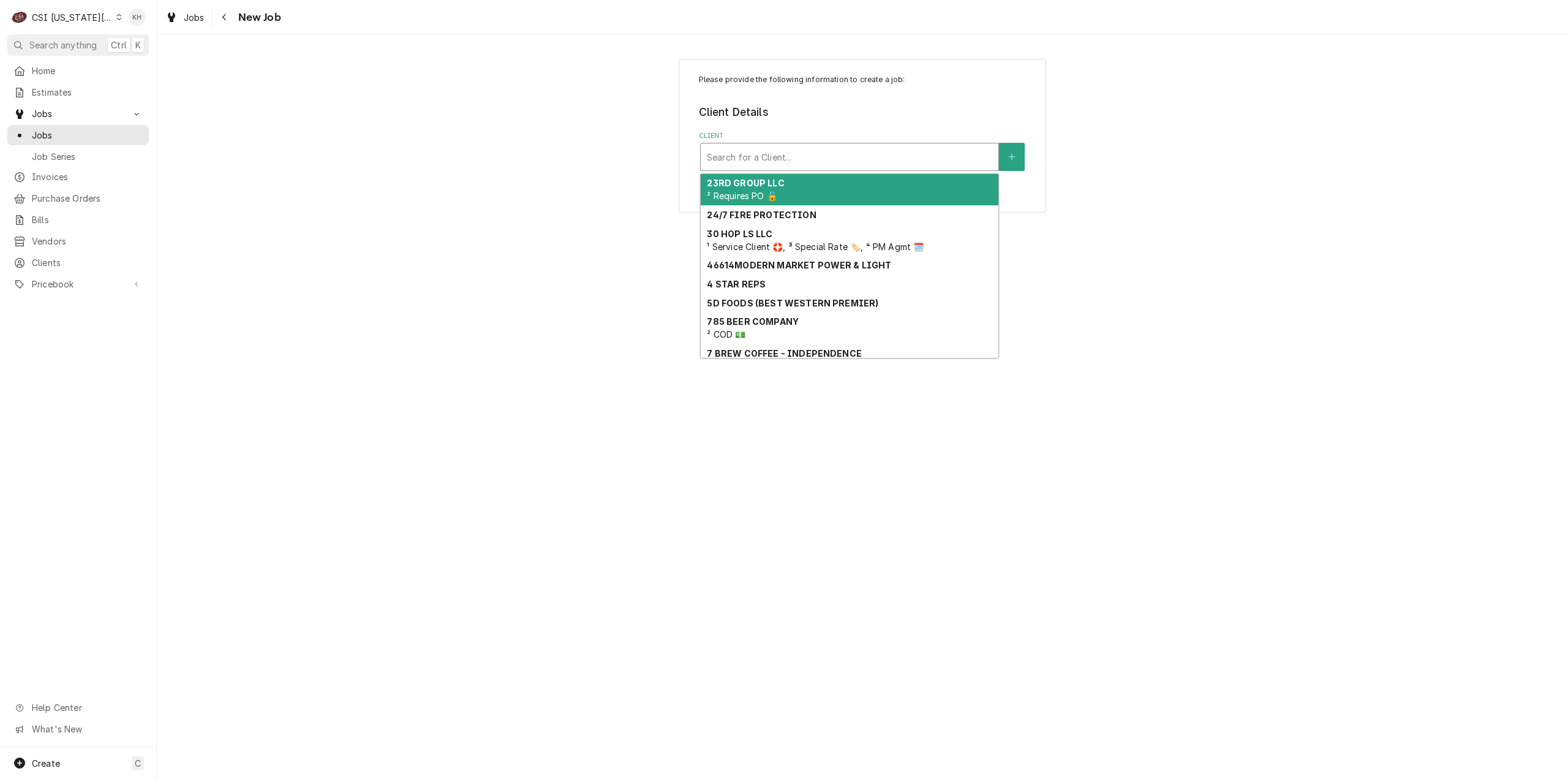
click at [883, 148] on div "Client" at bounding box center [849, 156] width 285 height 22
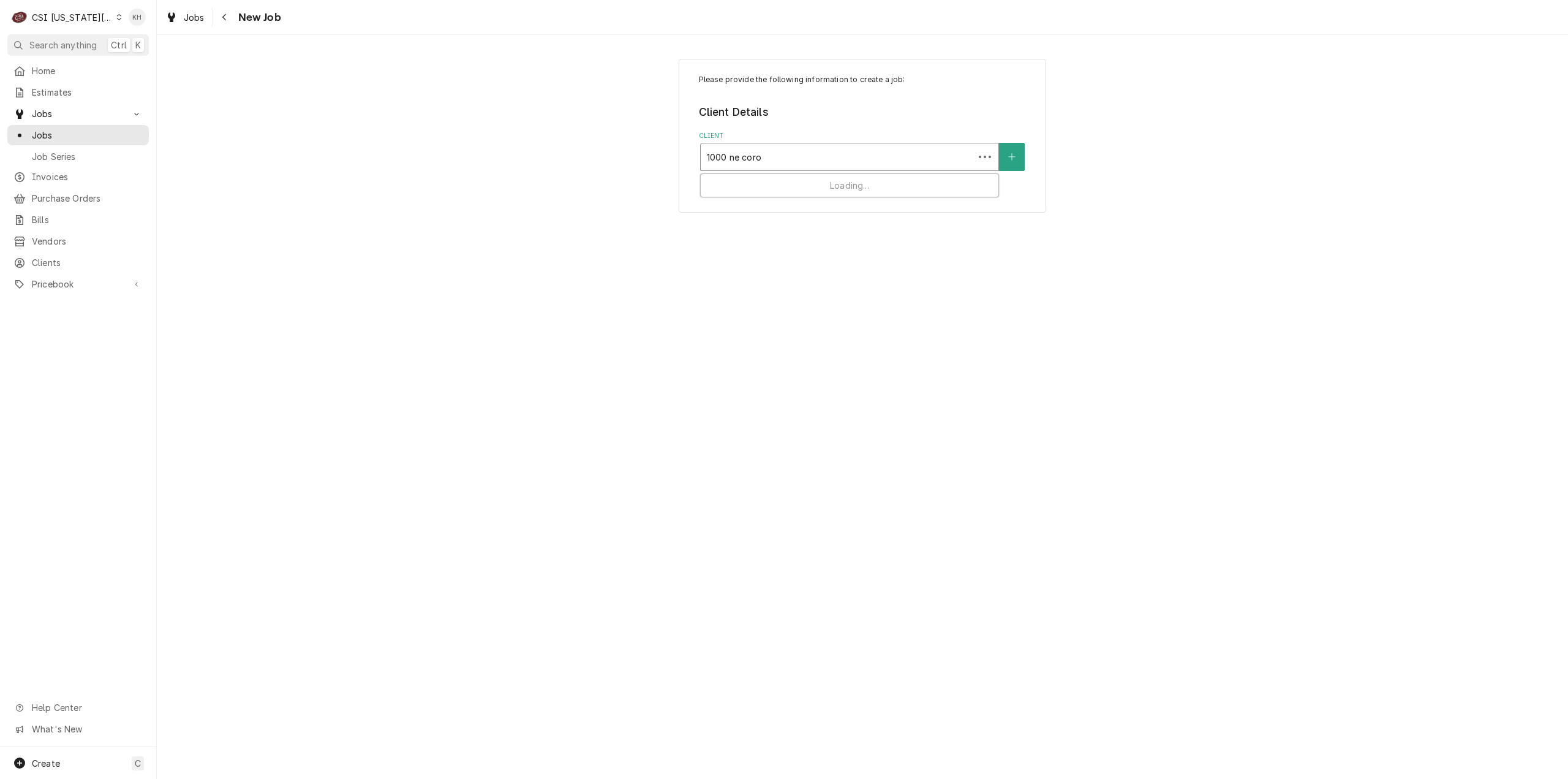
type input "1000 ne coron"
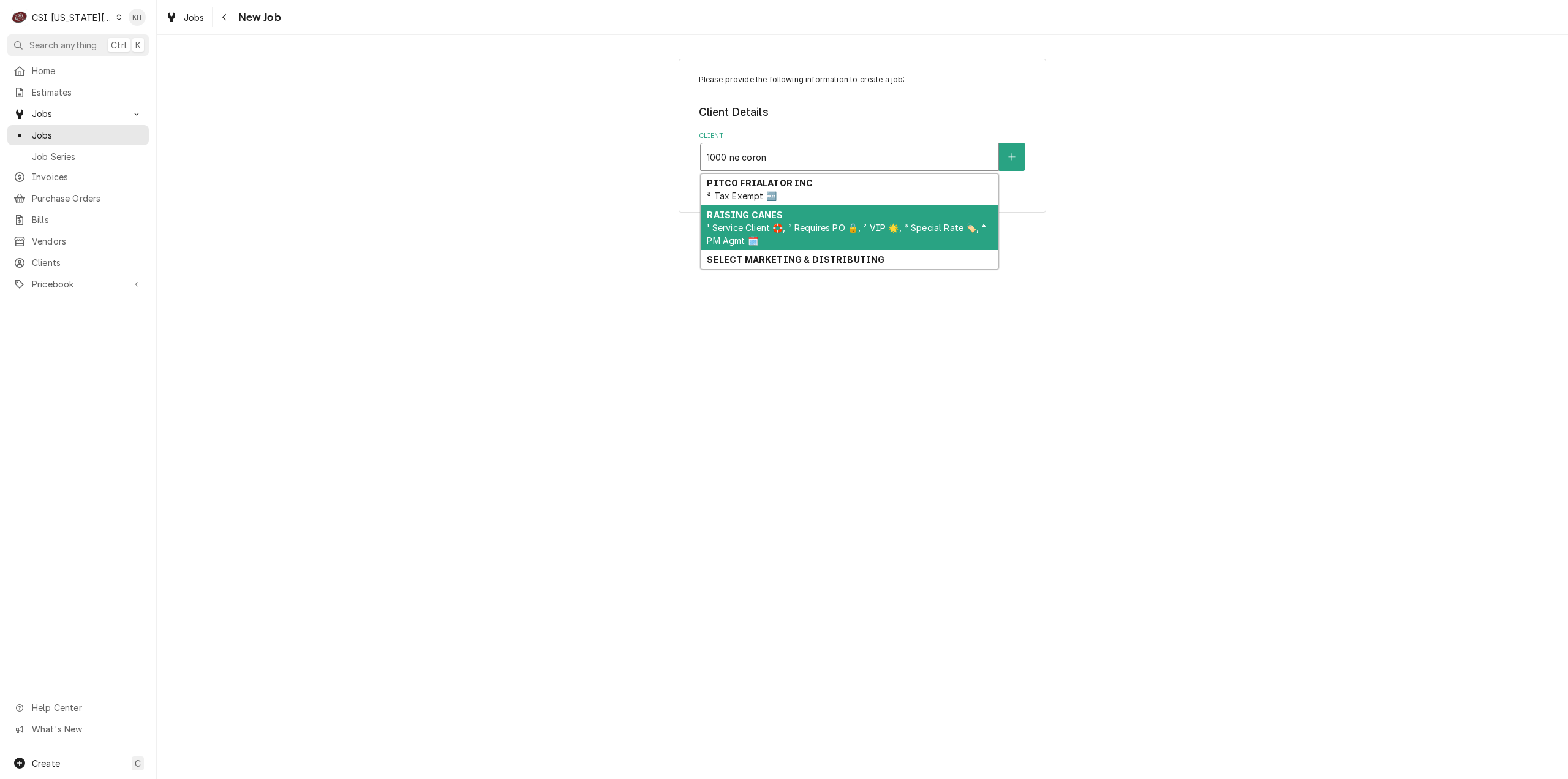
click at [830, 219] on div "RAISING CANES ¹ Service Client 🛟, ² Requires PO 🔓, ² VIP 🌟, ³ Special Rate 🏷️, …" at bounding box center [850, 227] width 297 height 45
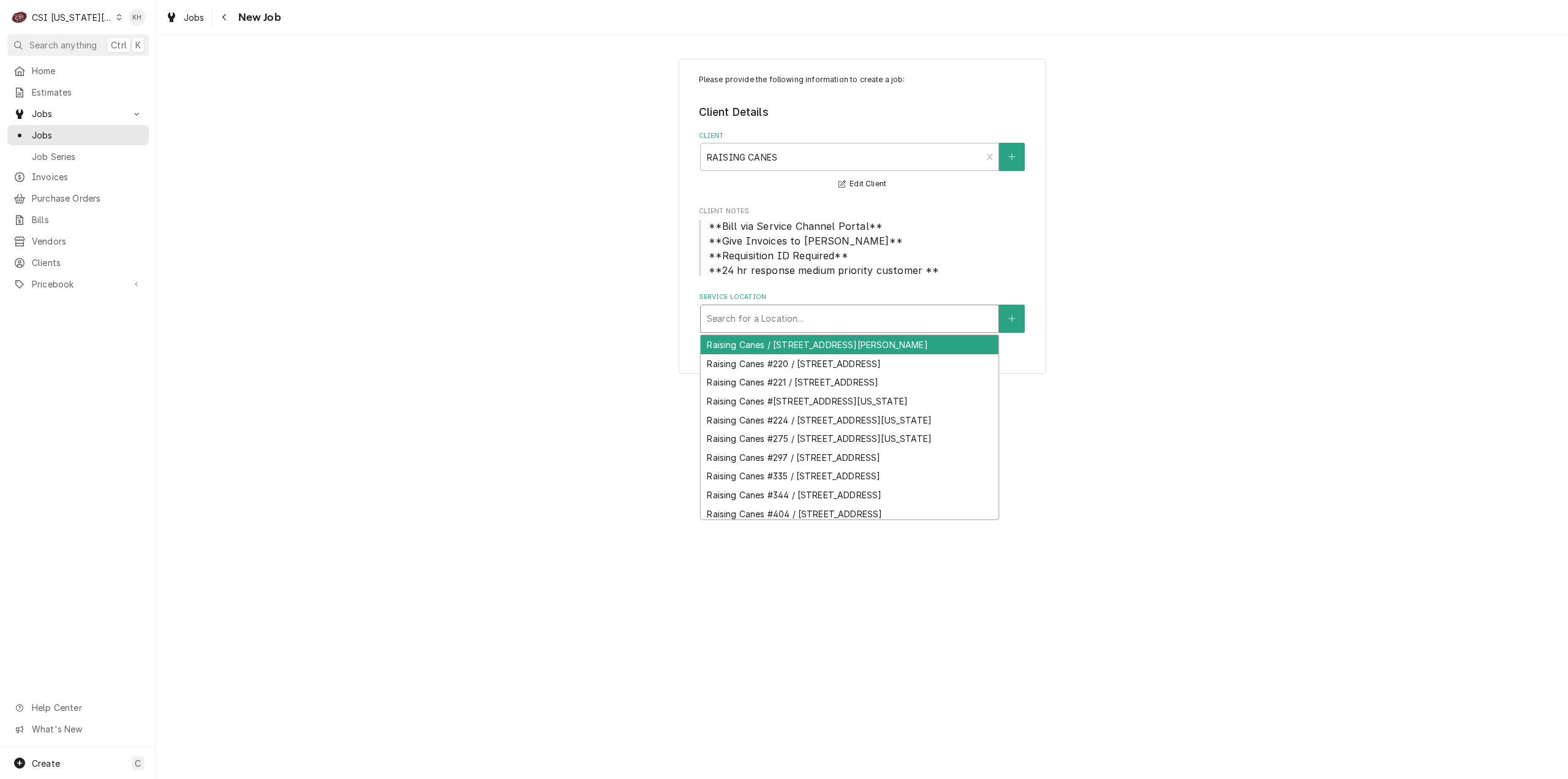
click at [826, 320] on div "Service Location" at bounding box center [849, 318] width 285 height 22
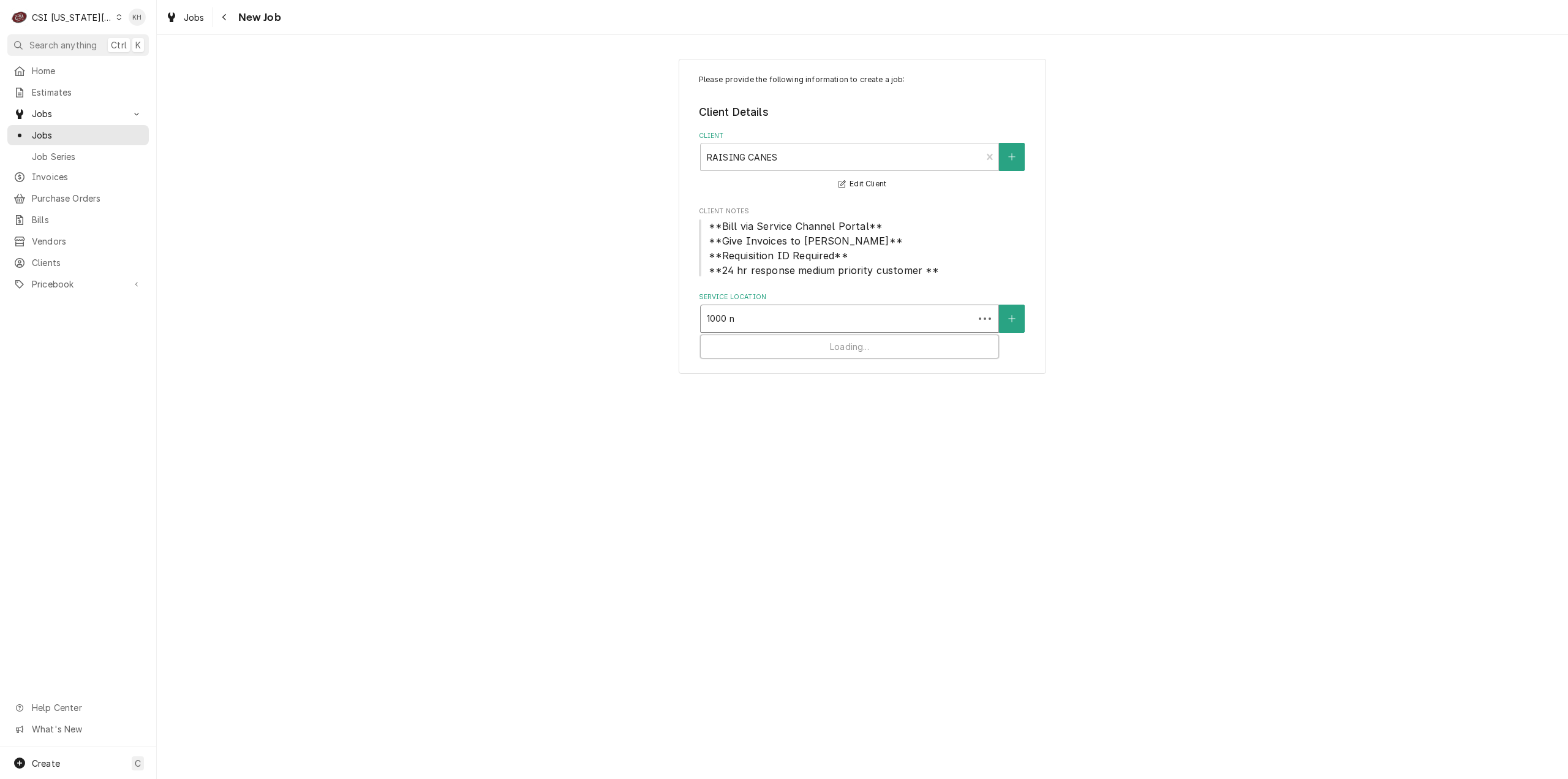
type input "1000 ne"
click at [816, 354] on div "Raising Canes #220 / 1000 Ne Coronado Drive, Blue Springs, MO 64014" at bounding box center [850, 344] width 297 height 19
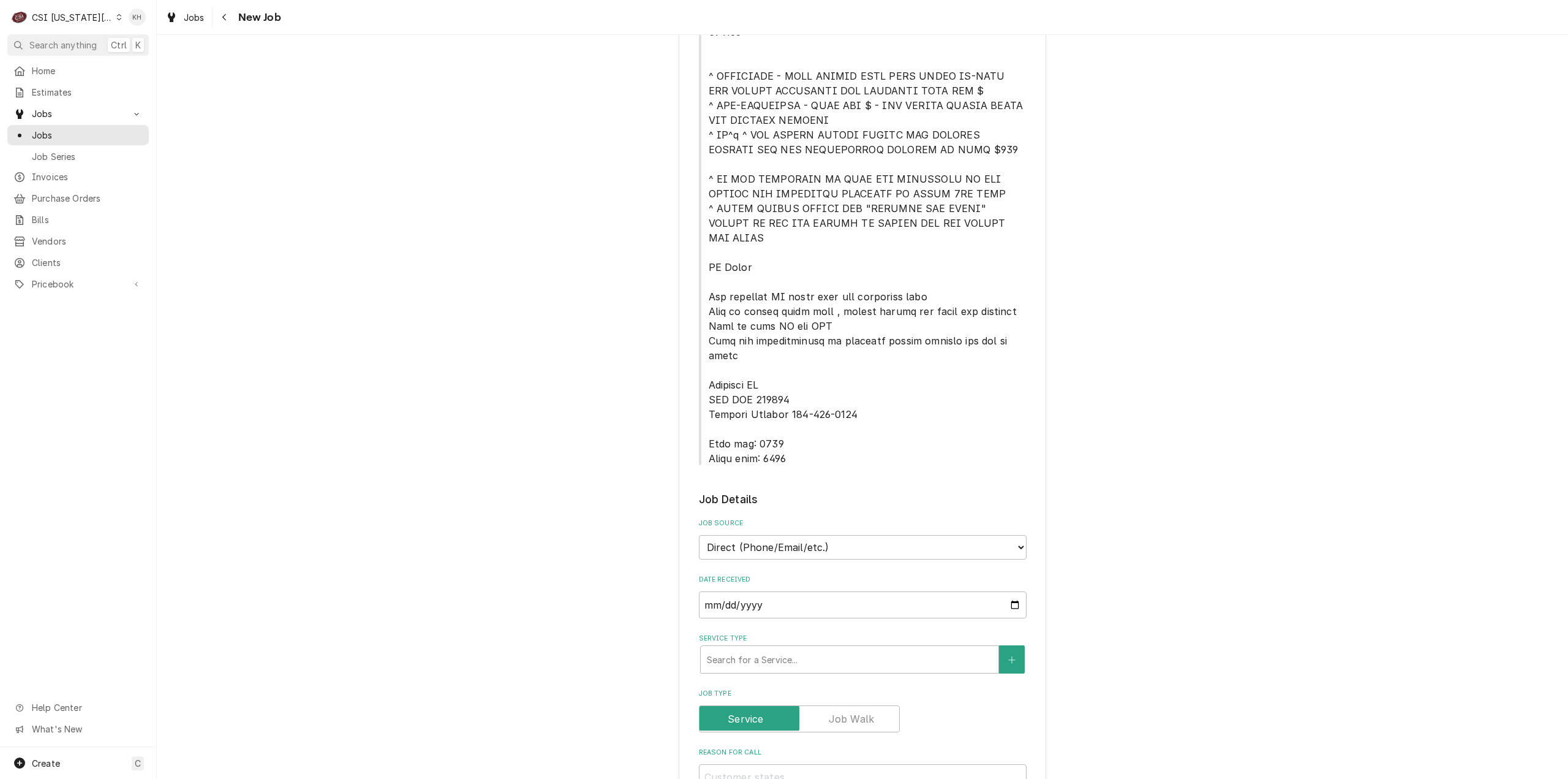
scroll to position [674, 0]
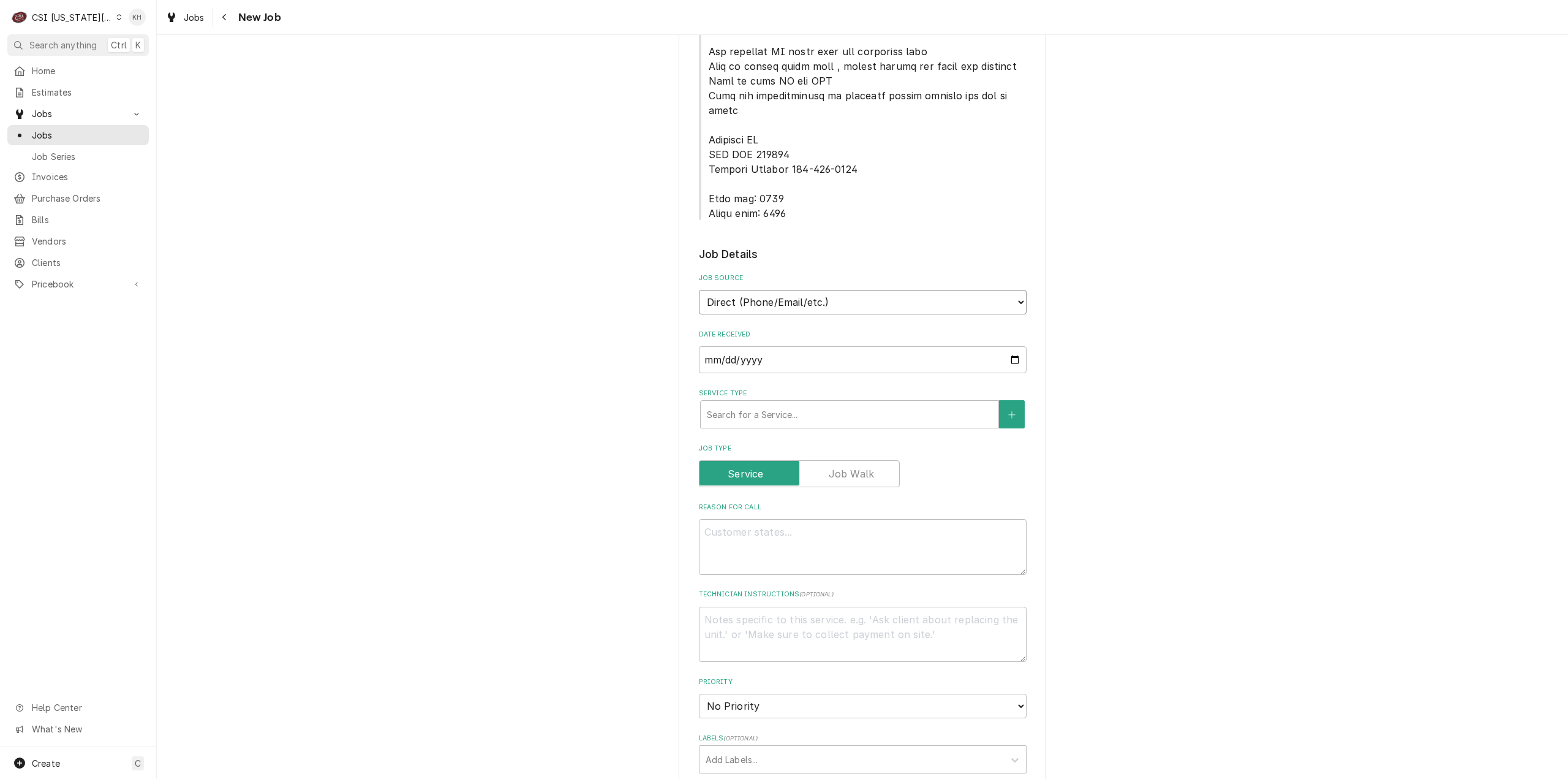
click at [806, 290] on select "Direct (Phone/Email/etc.) Service Channel Corrigo Ecotrak Other" at bounding box center [862, 302] width 328 height 25
select select "1"
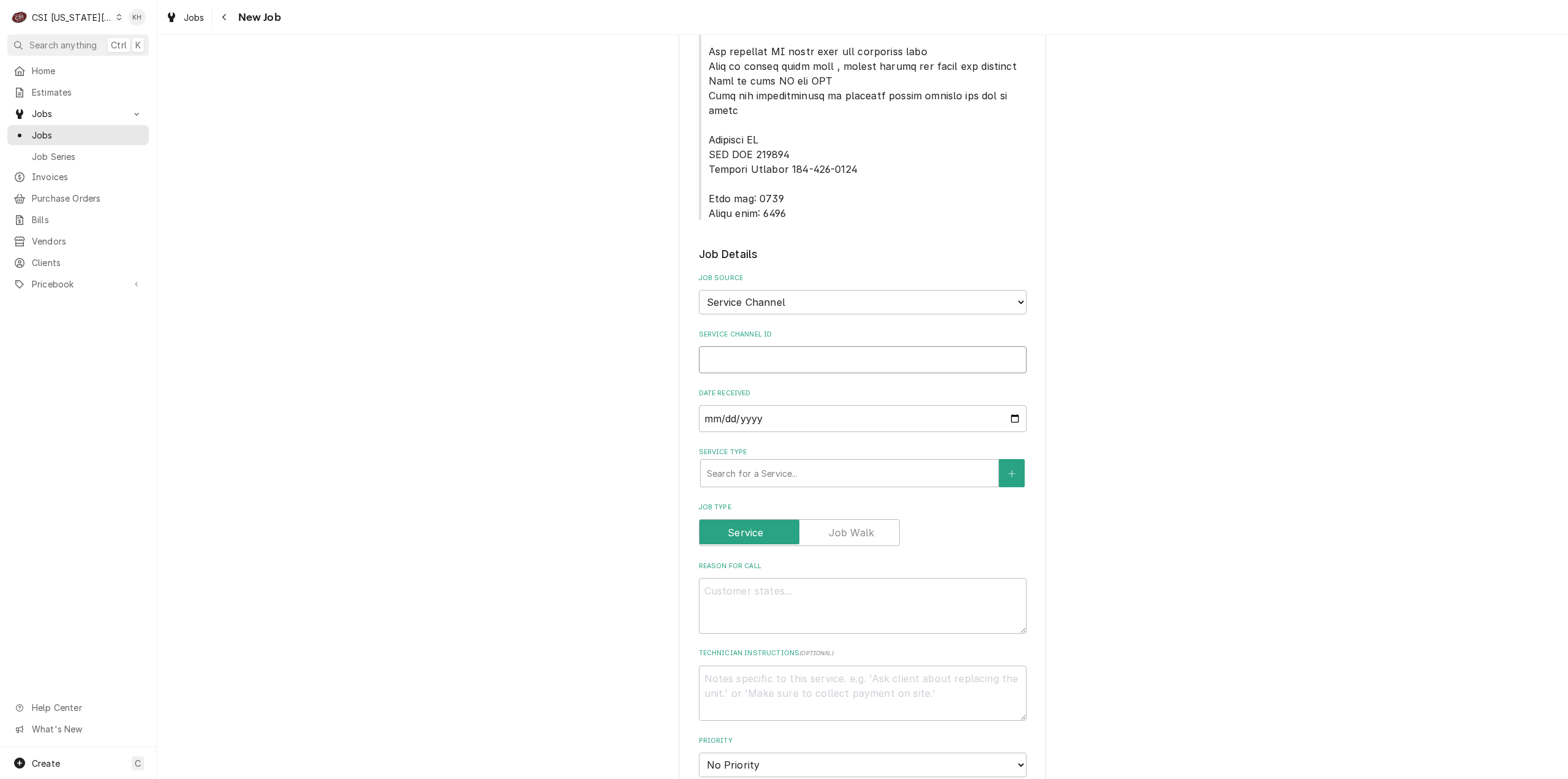
click at [796, 347] on input "Service Channel ID" at bounding box center [862, 360] width 328 height 27
paste input "323626615"
type textarea "x"
type input "323626615"
type textarea "x"
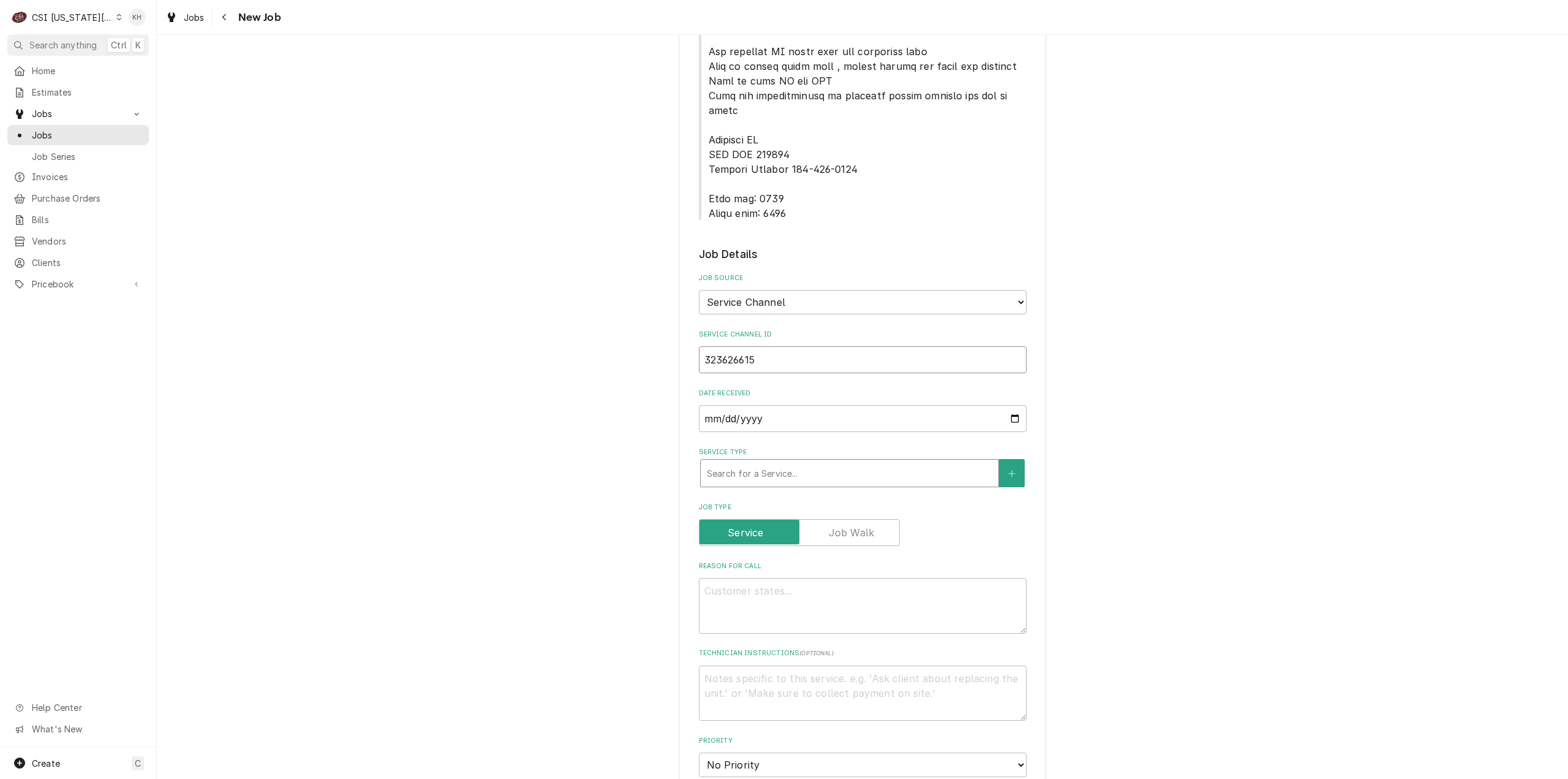
type input "323626615"
click at [785, 462] on div "Service Type" at bounding box center [849, 472] width 285 height 22
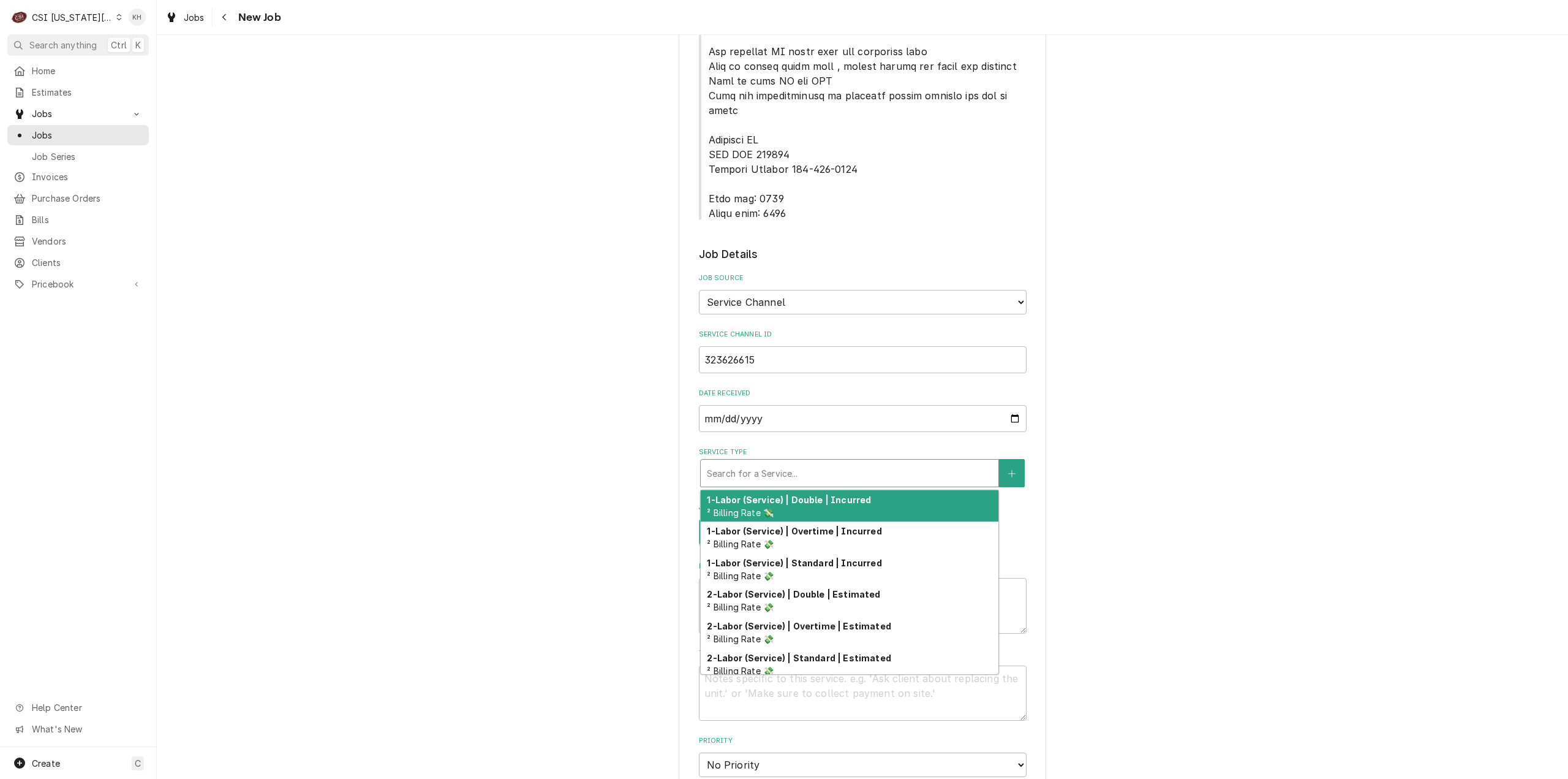
type textarea "x"
type input "s"
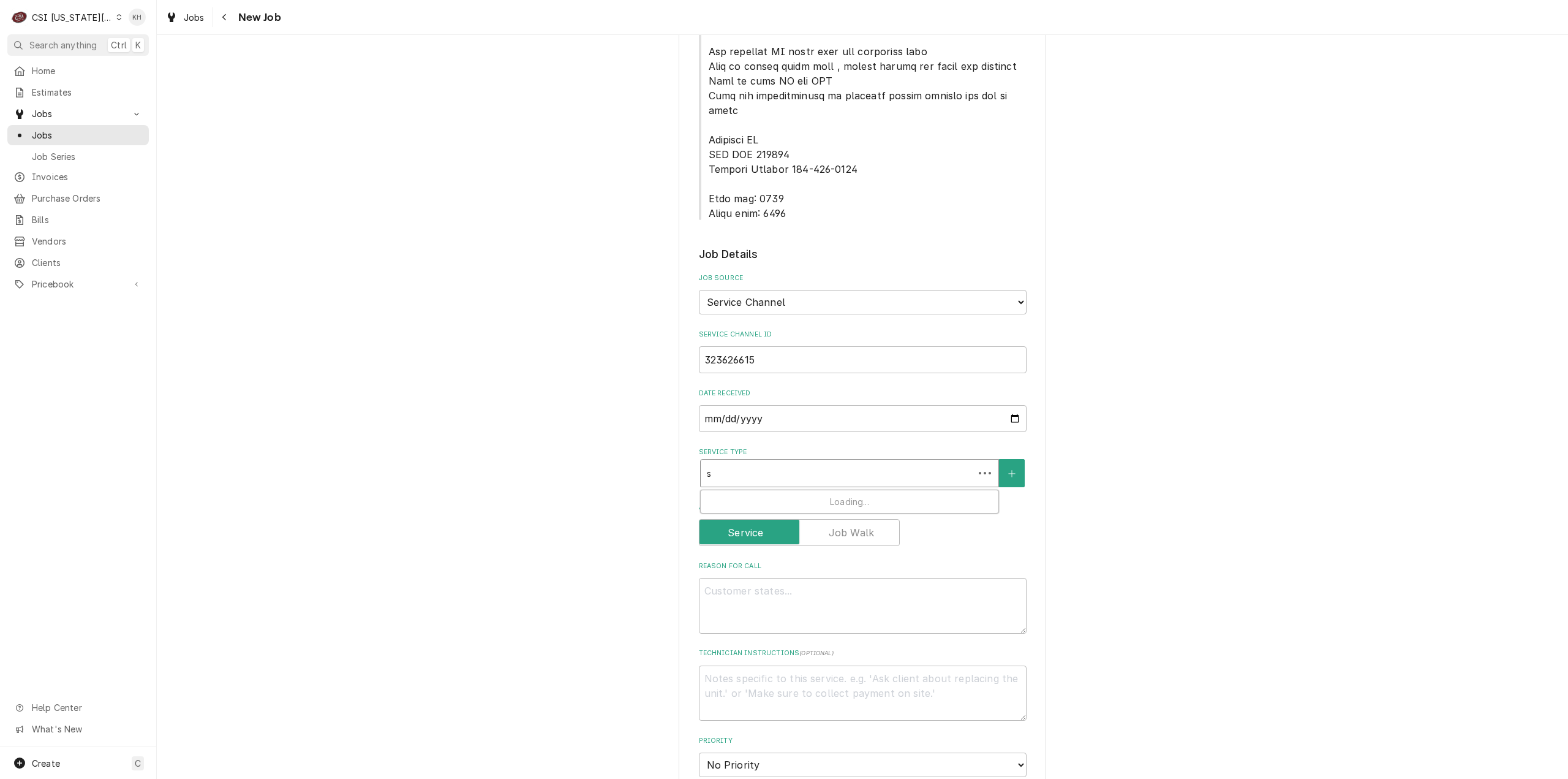
type textarea "x"
type input "se"
type textarea "x"
type input "ser"
type textarea "x"
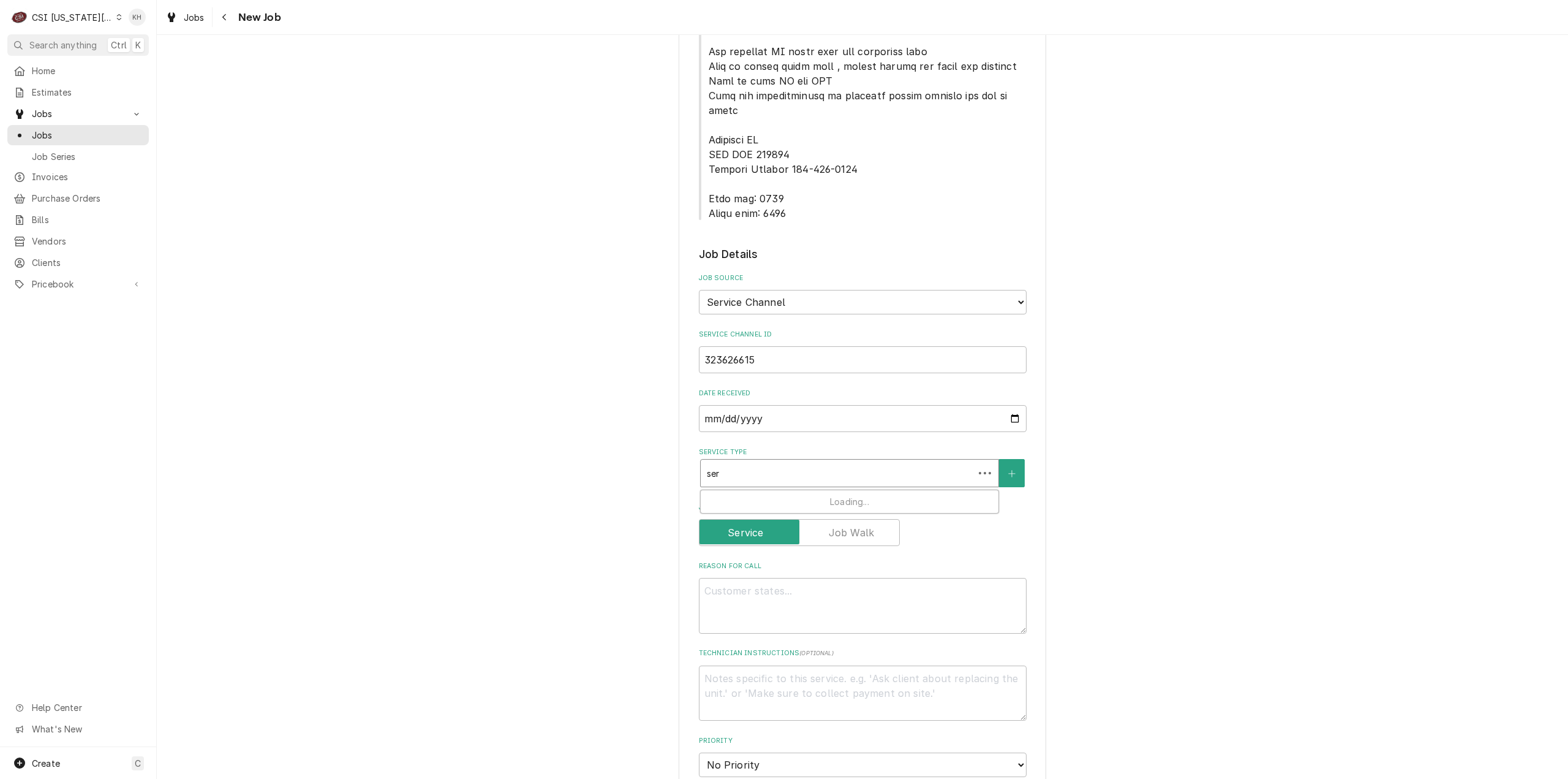
type input "serv"
type textarea "x"
type input "servi"
type textarea "x"
type input "servic"
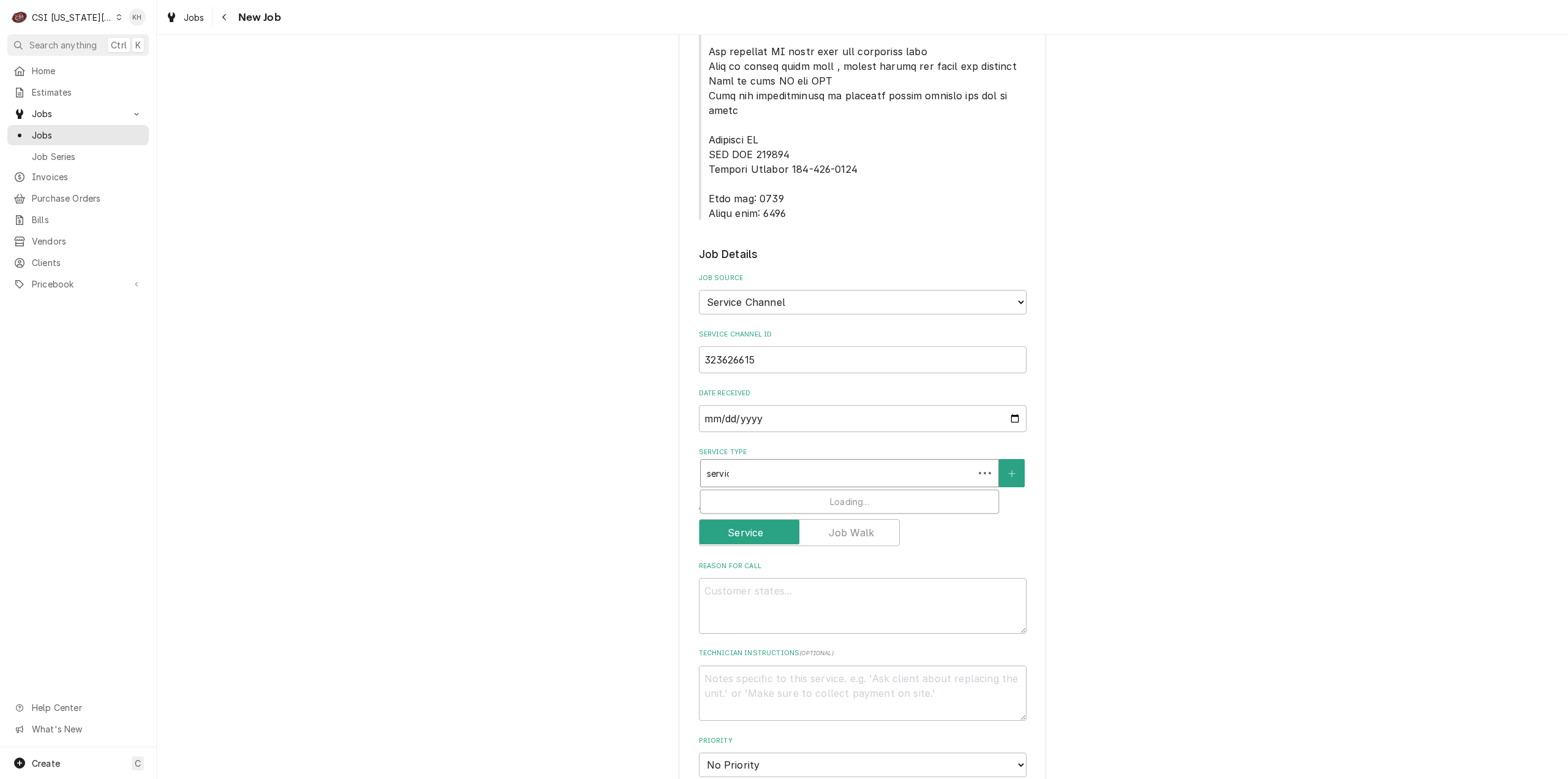
type textarea "x"
type input "service"
type textarea "x"
type input "service"
type textarea "x"
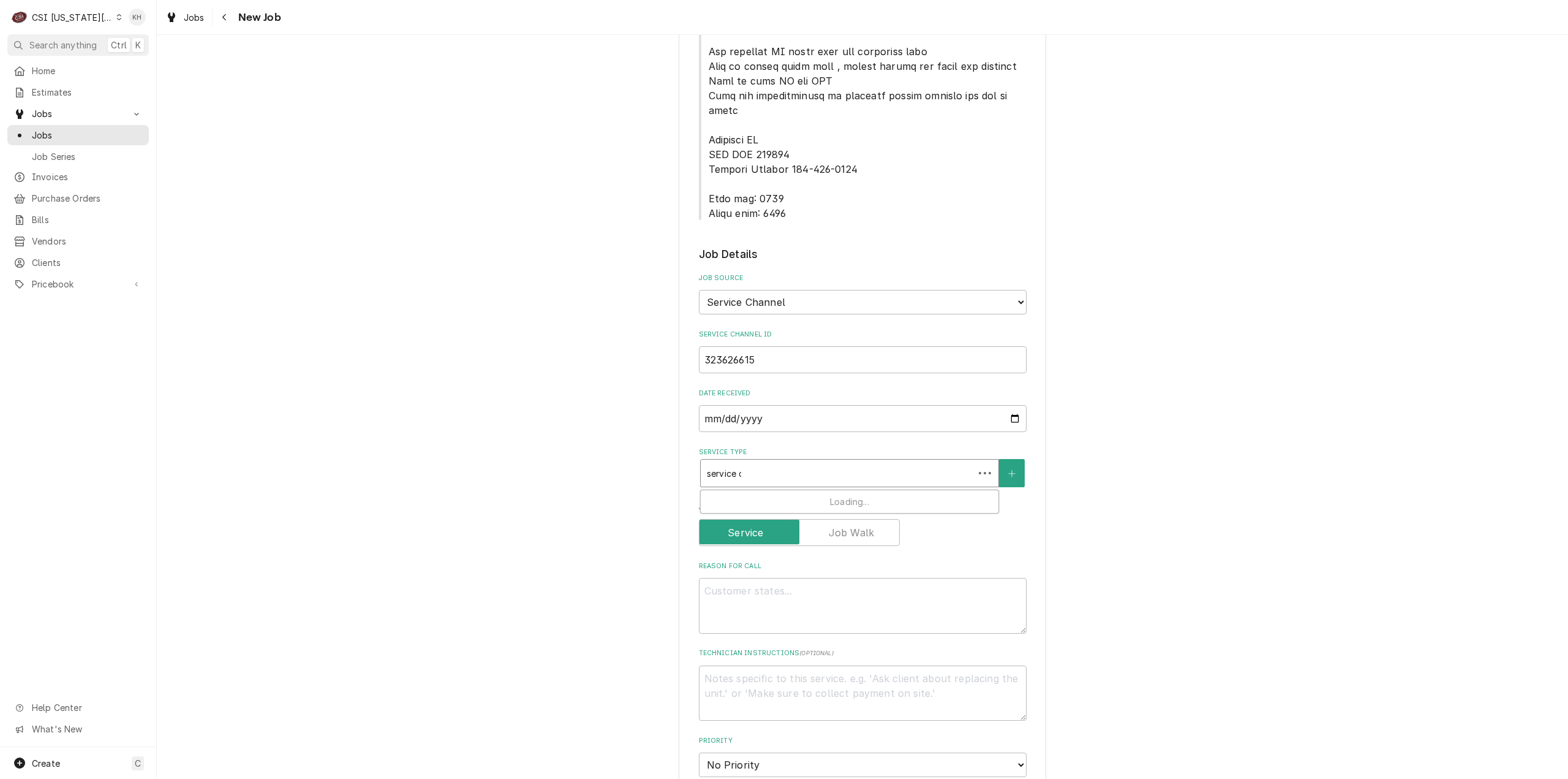
type input "service ca"
type textarea "x"
type input "service cal"
type textarea "x"
type input "service call"
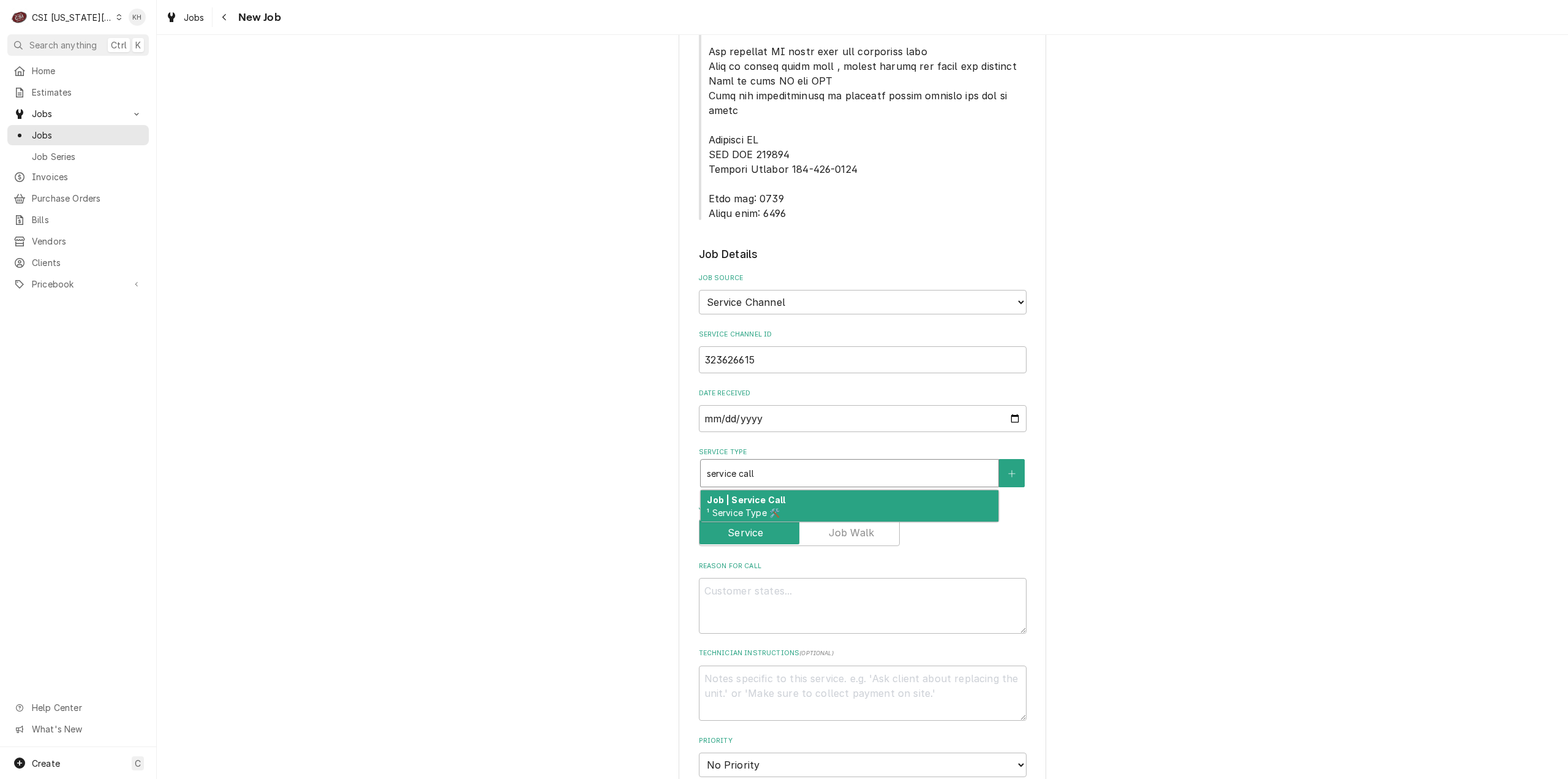
click at [808, 490] on div "Job | Service Call ¹ Service Type 🛠️" at bounding box center [850, 506] width 297 height 32
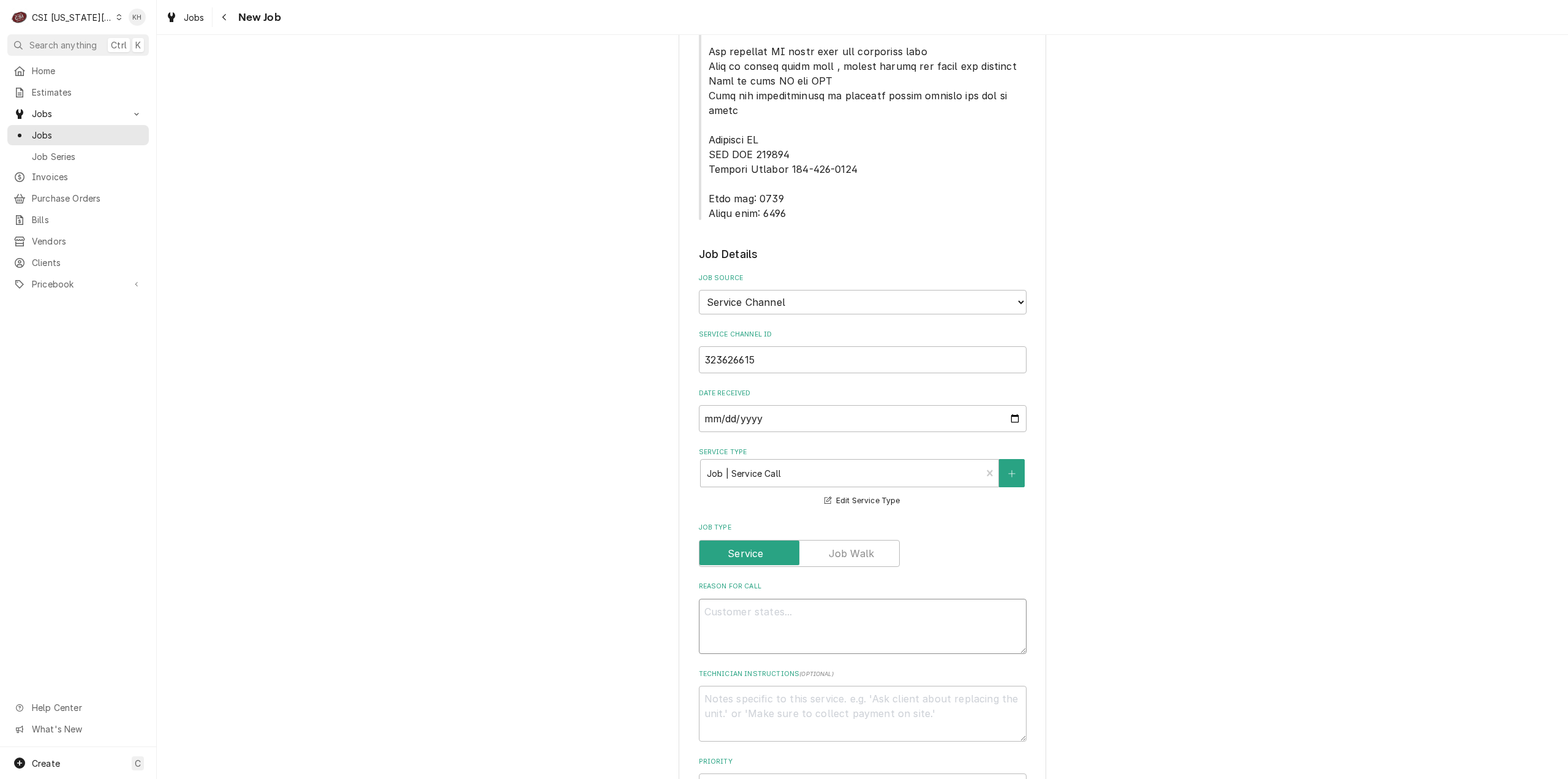
click at [882, 598] on textarea "Reason For Call" at bounding box center [862, 626] width 328 height 56
paste textarea "KITCHEN / Hot Side / Fryer #1 (Start from Left) "Equip:" KITCHEN/HOT SIDE - LOB…"
type textarea "x"
type textarea "KITCHEN / Hot Side / Fryer #1 (Start from Left) "Equip:" KITCHEN/HOT SIDE - LOB…"
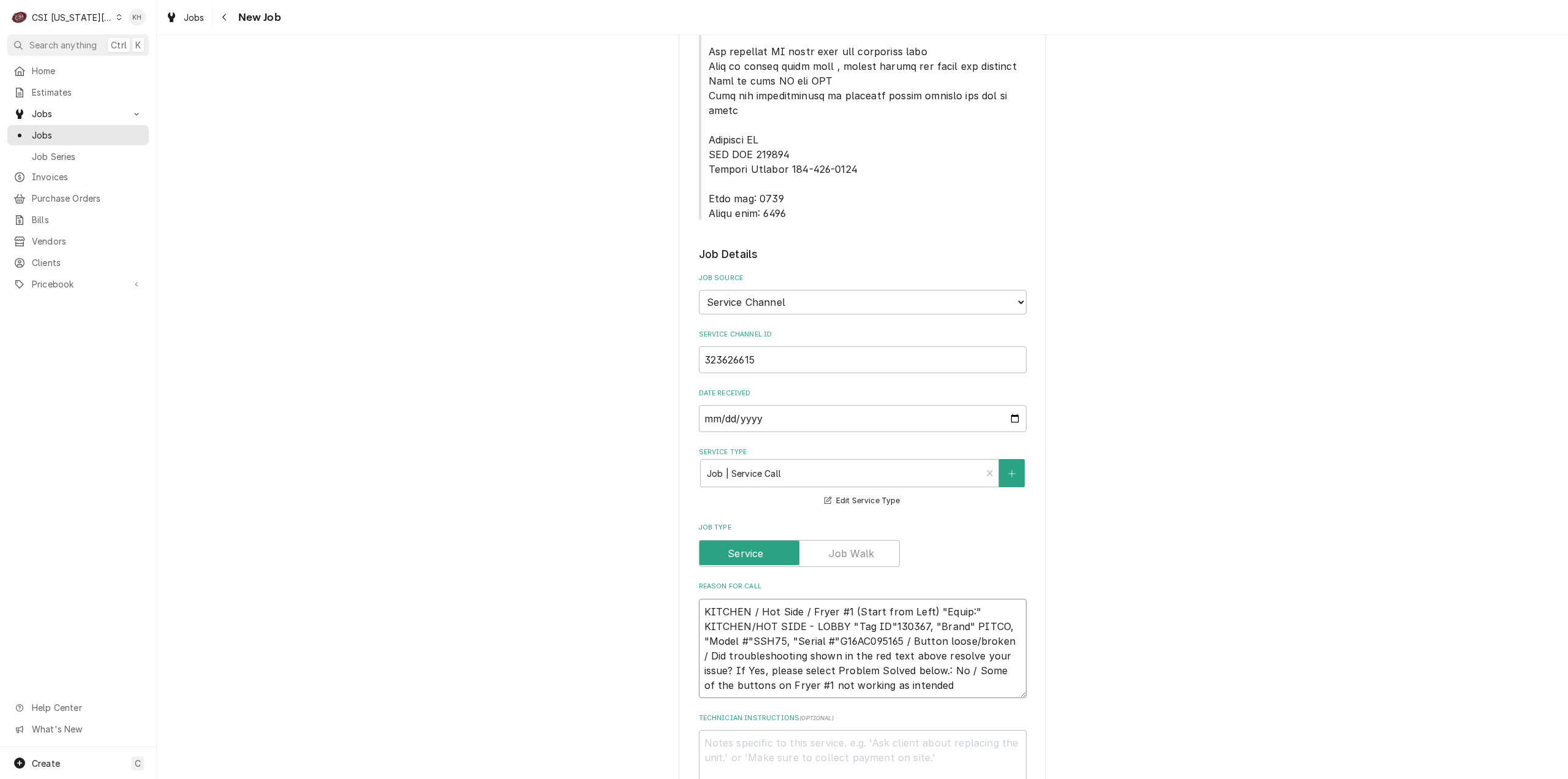
type textarea "x"
type textarea "KITCHEN / Hot Side / Fryer #1 (Start from Left) "Equip:" KITCHEN/HOT SIDE - LOB…"
click at [285, 373] on div "Please provide the following information to create a job: Client Details Client…" at bounding box center [862, 437] width 1411 height 2126
click at [953, 640] on textarea "KITCHEN / Hot Side / Fryer #1 (Start from Left) "Equip:" KITCHEN/HOT SIDE - LOB…" at bounding box center [862, 648] width 328 height 100
type textarea "x"
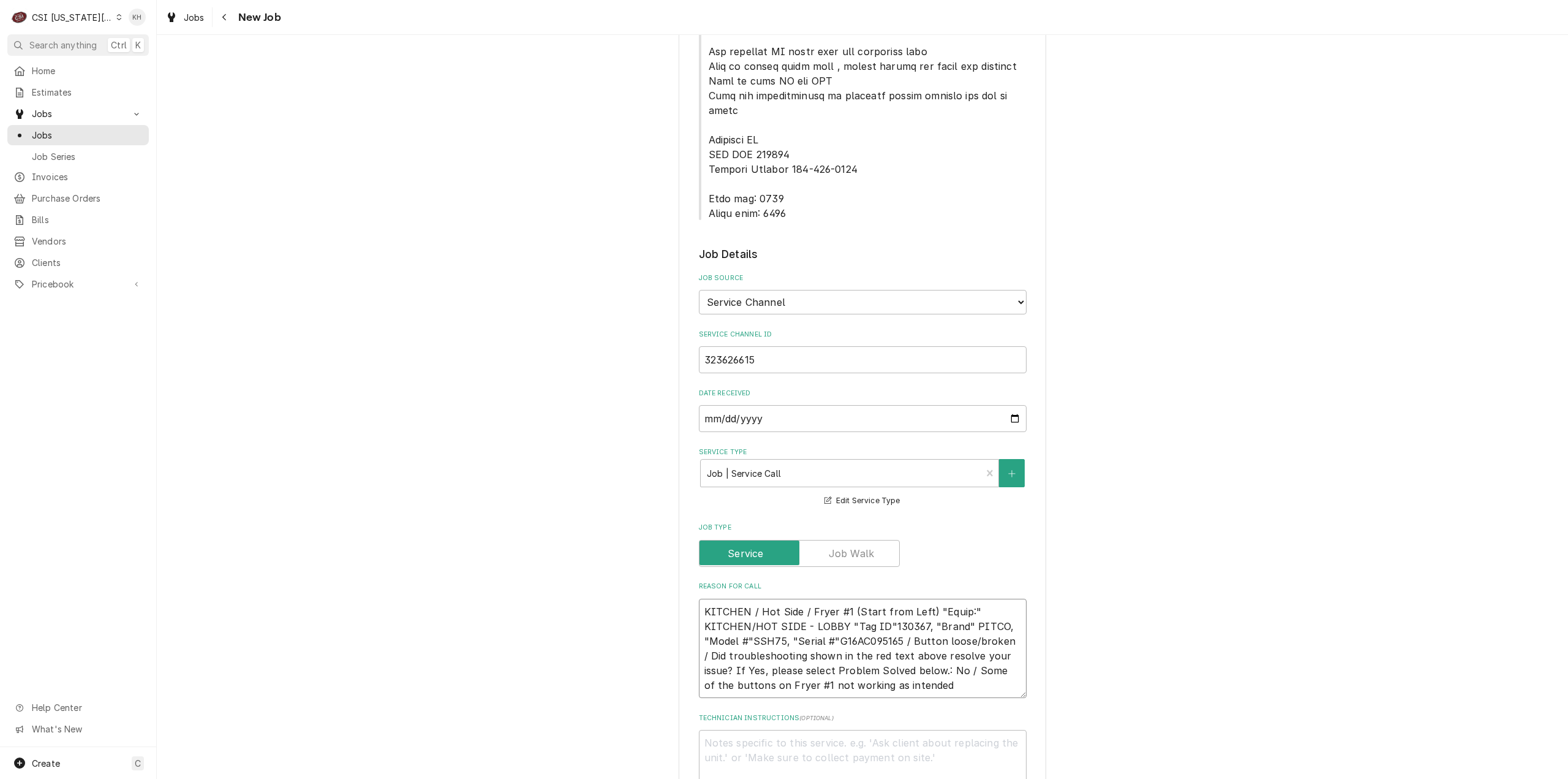
type textarea "KITCHEN / Hot Side / Fryer #1 (Start from Left) "Equip:" KITCHEN/HOT SIDE - LOB…"
type textarea "x"
type textarea "KITCHEN / Hot Side / Fryer #1 (Start from Left) "Equip:" KITCHEN/HOT SIDE - LOB…"
type textarea "x"
type textarea "KITCHEN / Hot Side / Fryer #1 (Start from Left) "Equip:" KITCHEN/HOT SIDE - LOB…"
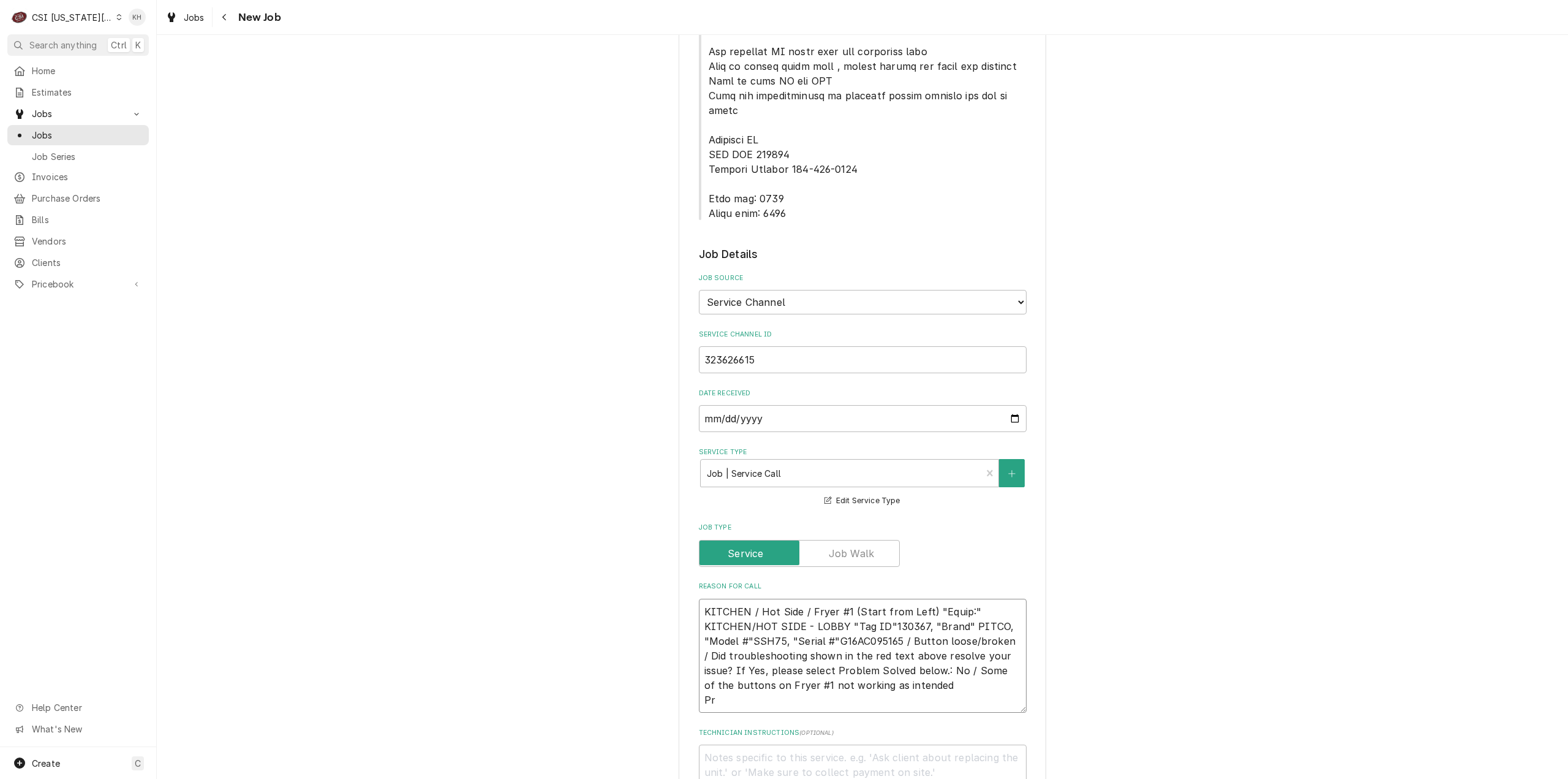
type textarea "x"
type textarea "KITCHEN / Hot Side / Fryer #1 (Start from Left) "Equip:" KITCHEN/HOT SIDE - LOB…"
type textarea "x"
type textarea "KITCHEN / Hot Side / Fryer #1 (Start from Left) "Equip:" KITCHEN/HOT SIDE - LOB…"
type textarea "x"
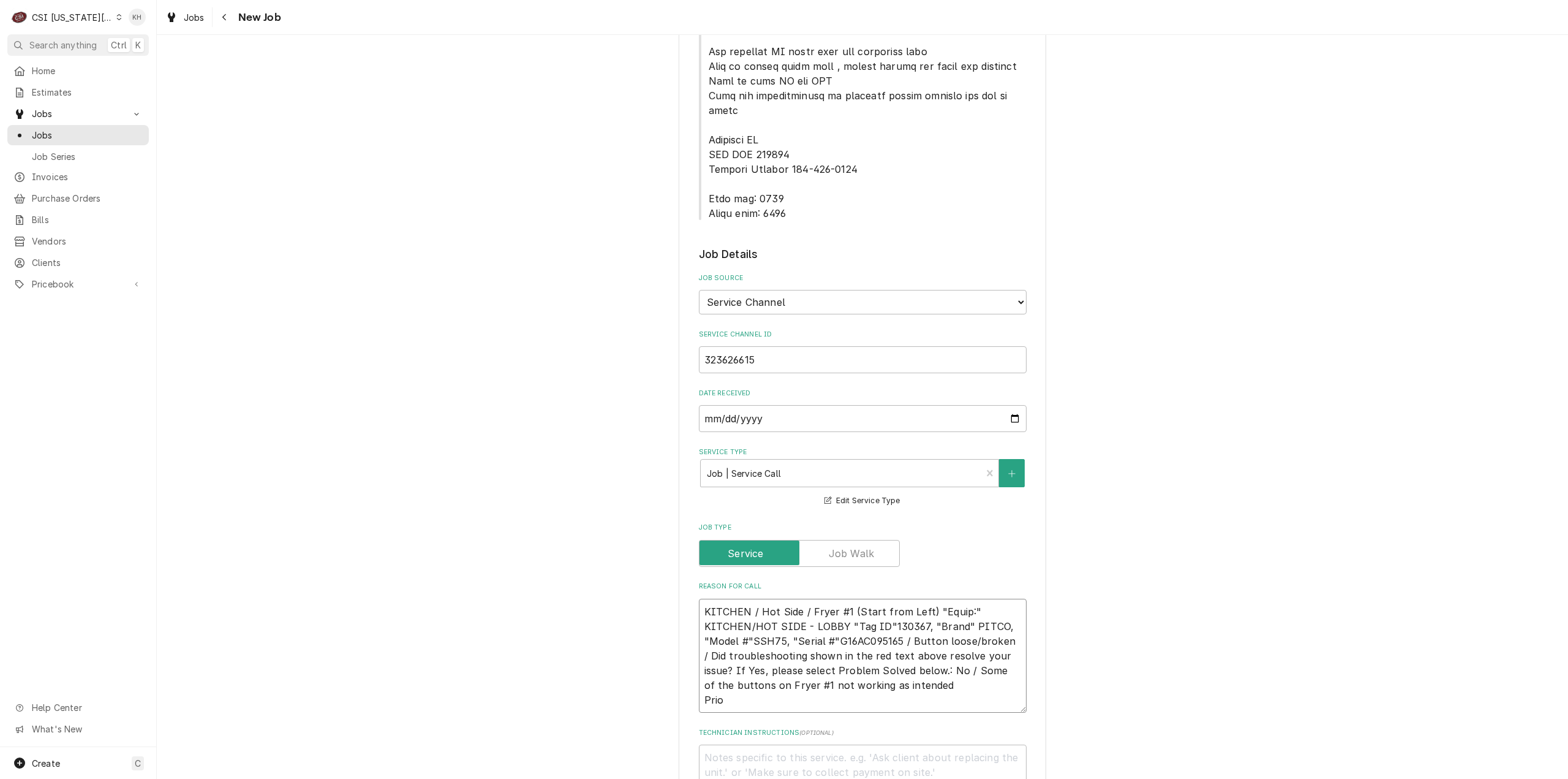
type textarea "KITCHEN / Hot Side / Fryer #1 (Start from Left) "Equip:" KITCHEN/HOT SIDE - LOB…"
type textarea "x"
type textarea "KITCHEN / Hot Side / Fryer #1 (Start from Left) "Equip:" KITCHEN/HOT SIDE - LOB…"
type textarea "x"
type textarea "KITCHEN / Hot Side / Fryer #1 (Start from Left) "Equip:" KITCHEN/HOT SIDE - LOB…"
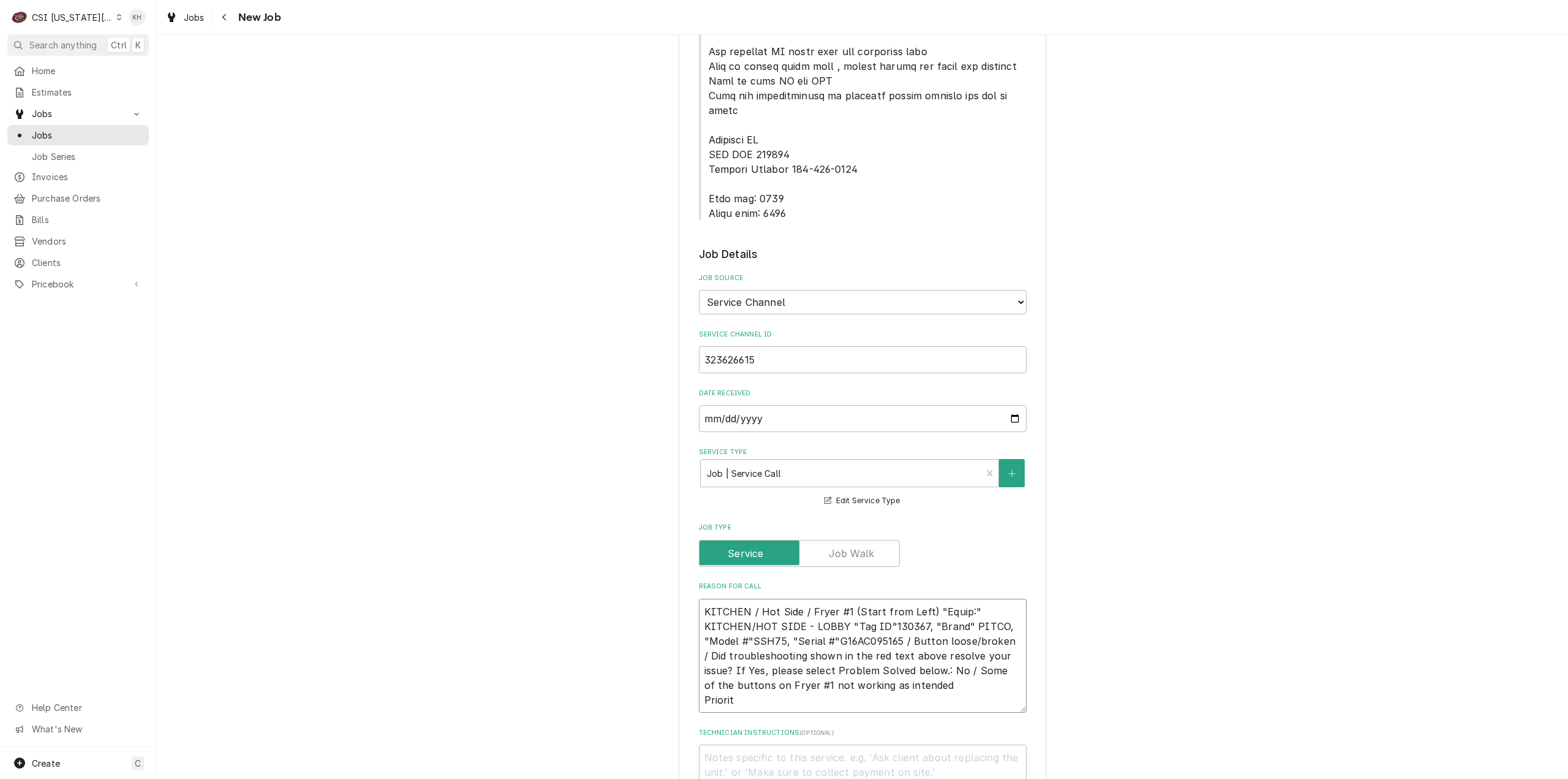
type textarea "x"
type textarea "KITCHEN / Hot Side / Fryer #1 (Start from Left) "Equip:" KITCHEN/HOT SIDE - LOB…"
type textarea "x"
type textarea "KITCHEN / Hot Side / Fryer #1 (Start from Left) "Equip:" KITCHEN/HOT SIDE - LOB…"
type textarea "x"
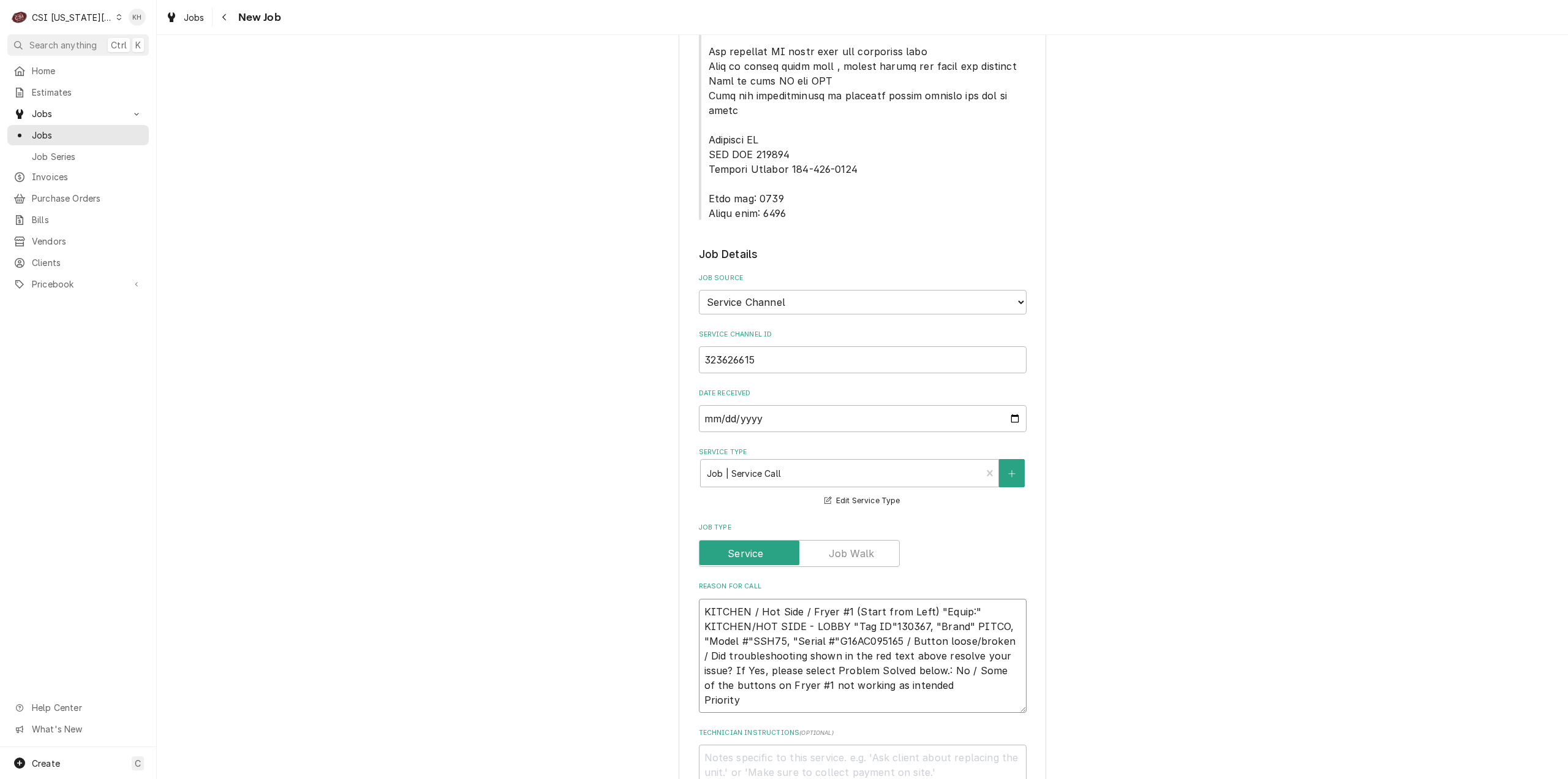
type textarea "KITCHEN / Hot Side / Fryer #1 (Start from Left) "Equip:" KITCHEN/HOT SIDE - LOB…"
click at [838, 655] on textarea "KITCHEN / Hot Side / Fryer #1 (Start from Left) "Equip:" KITCHEN/HOT SIDE - LOB…" at bounding box center [862, 656] width 328 height 114
paste textarea "Non-Emergency - 7 Days"
type textarea "x"
type textarea "KITCHEN / Hot Side / Fryer #1 (Start from Left) "Equip:" KITCHEN/HOT SIDE - LOB…"
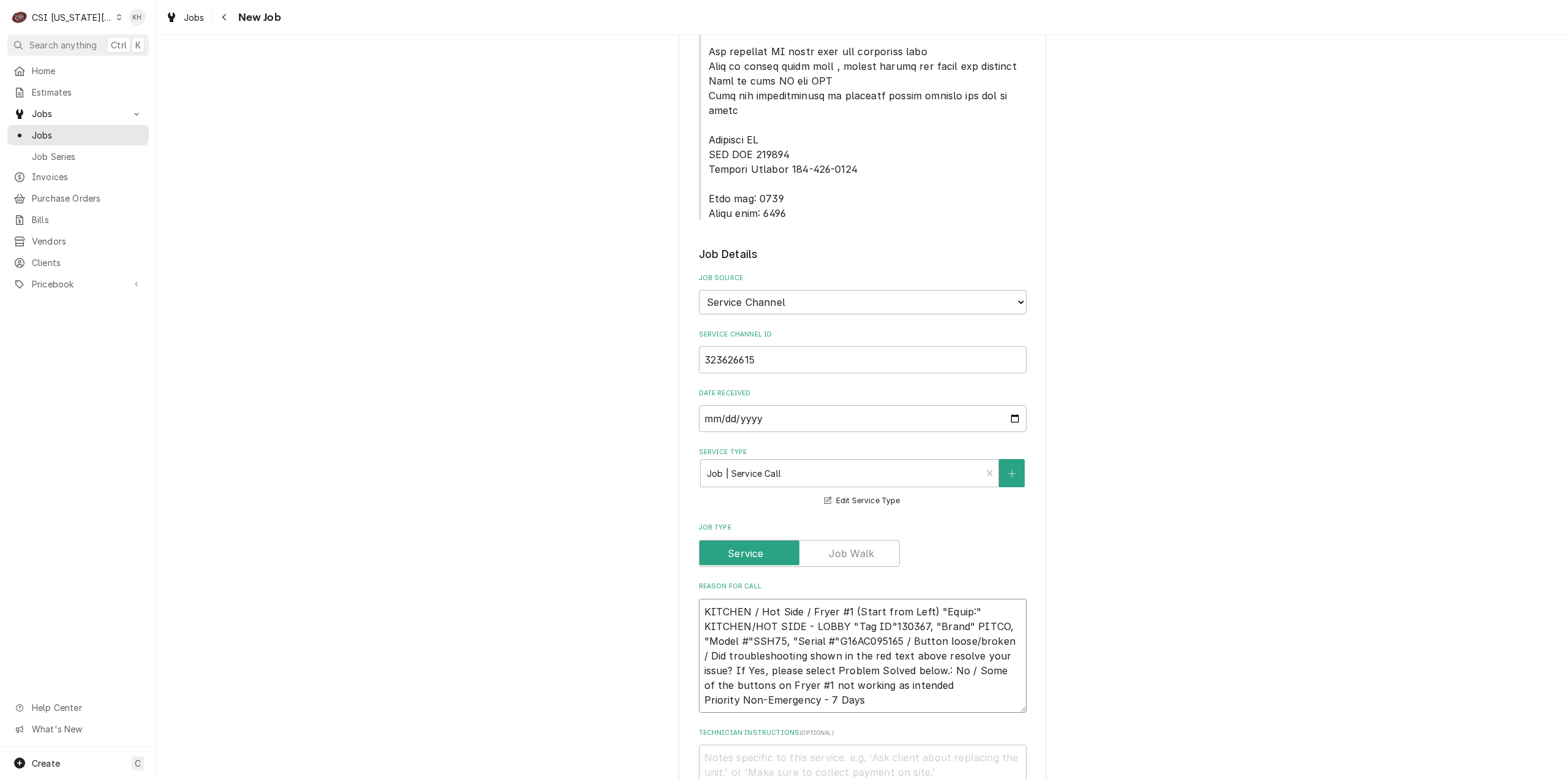
type textarea "x"
type textarea "KITCHEN / Hot Side / Fryer #1 (Start from Left) "Equip:" KITCHEN/HOT SIDE - LOB…"
click at [864, 745] on textarea "Technician Instructions ( optional )" at bounding box center [862, 772] width 328 height 56
type textarea "x"
type textarea "N"
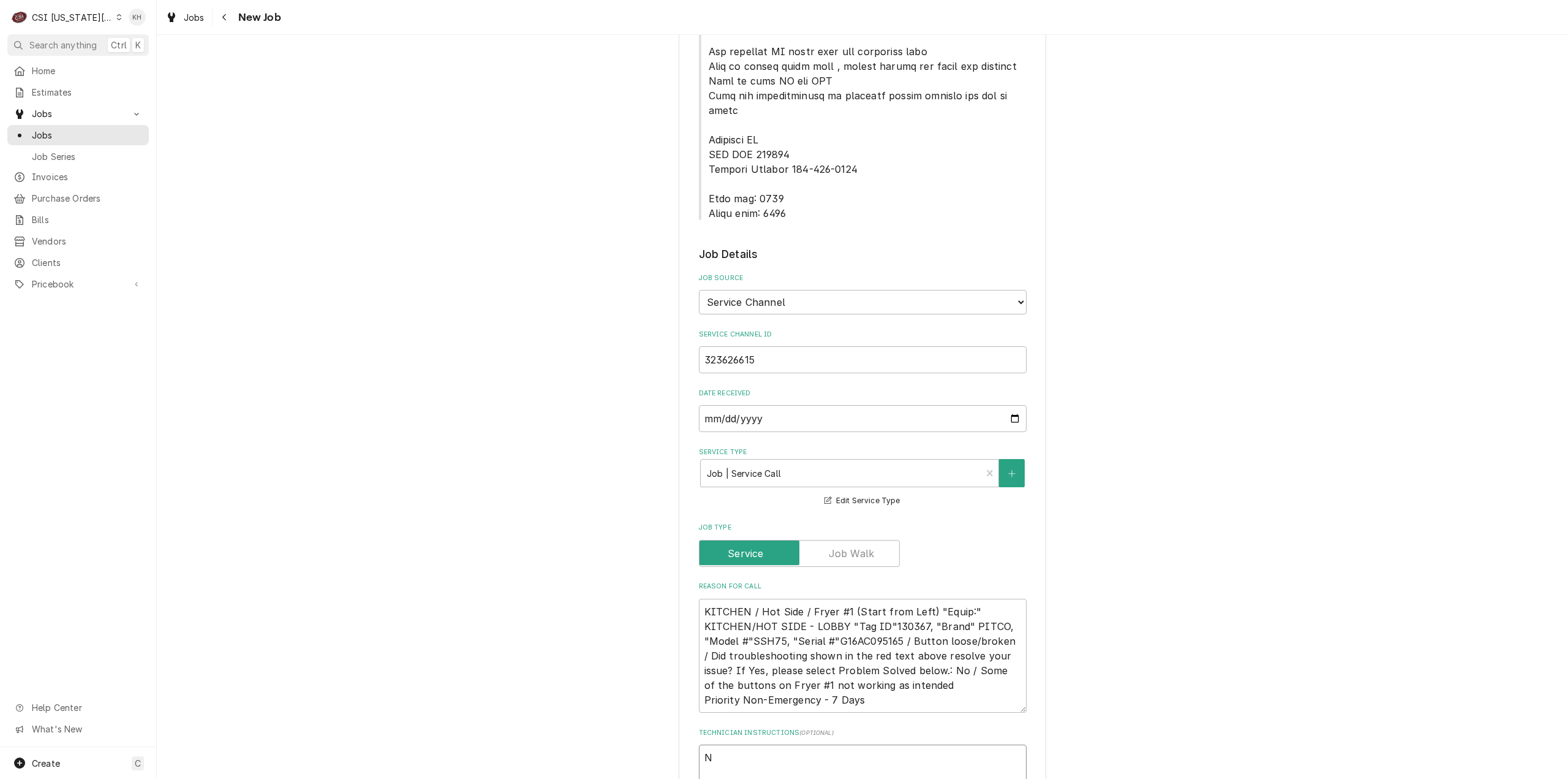
type textarea "x"
type textarea "NT"
type textarea "x"
type textarea "NTE"
type textarea "x"
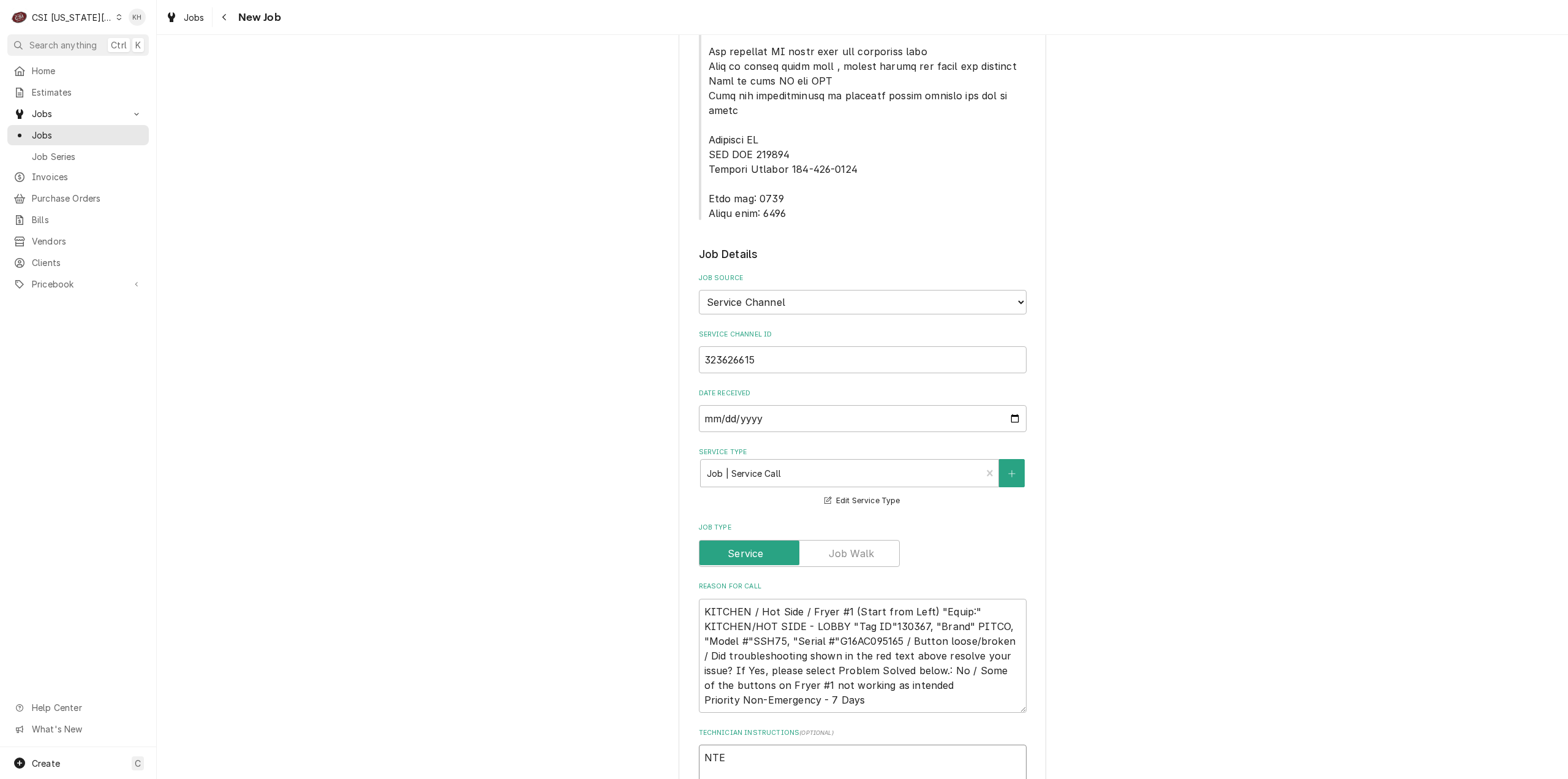
type textarea "NTE"
type textarea "x"
type textarea "NTE $"
type textarea "x"
type textarea "NTE $4"
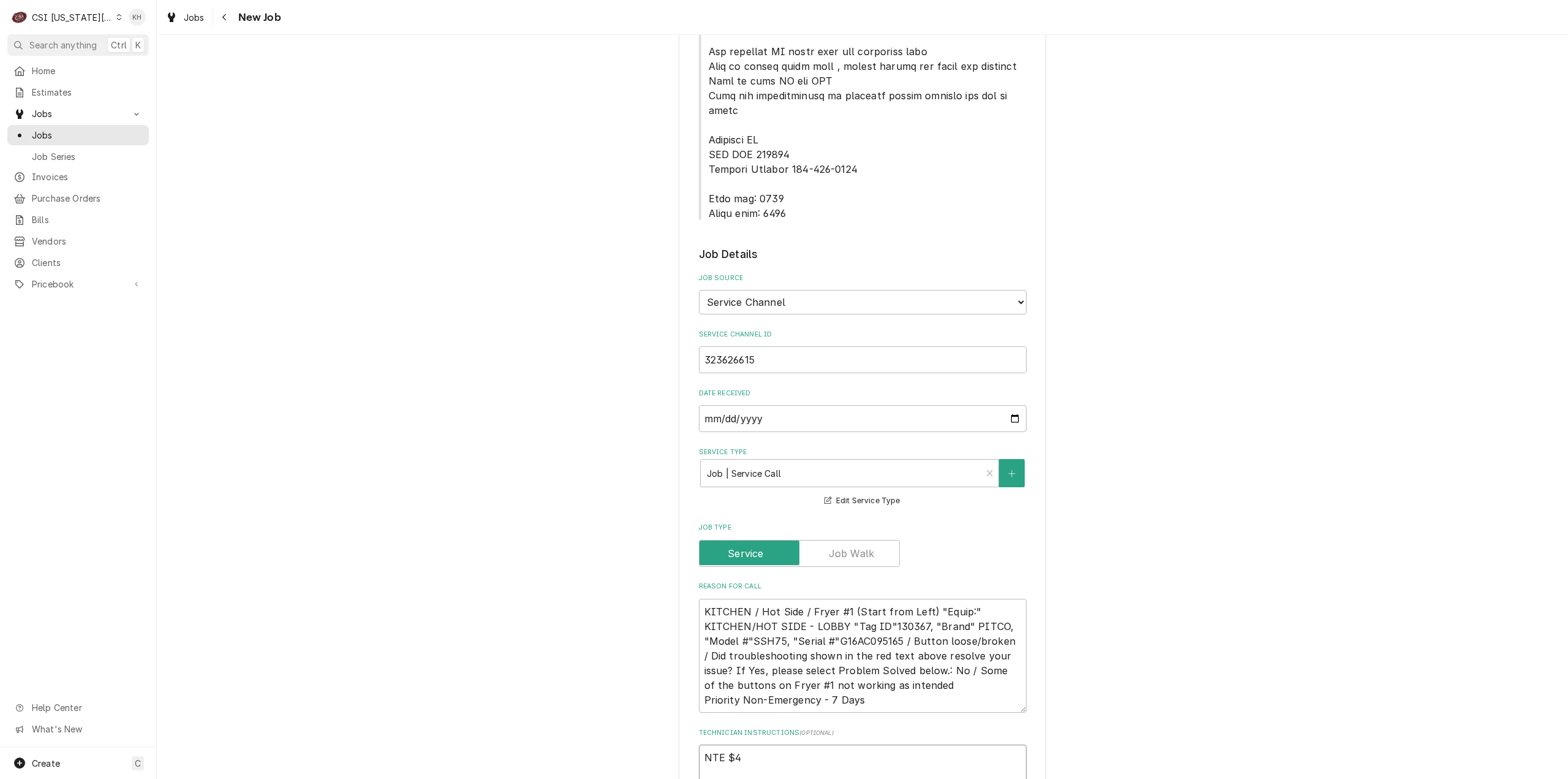
type textarea "x"
type textarea "NTE $45"
type textarea "x"
type textarea "NTE $450"
type textarea "x"
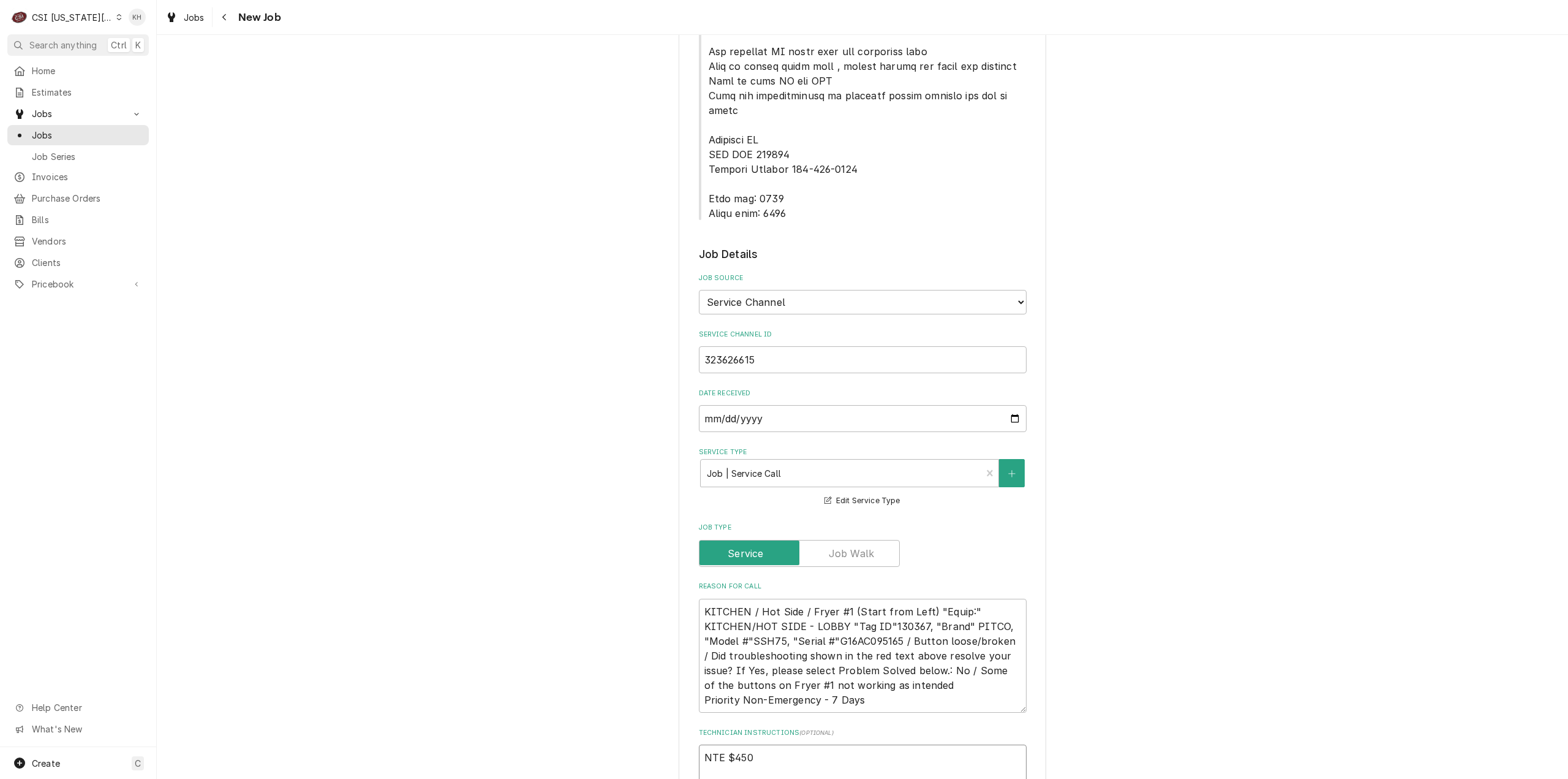
type textarea "NTE $450."
type textarea "x"
type textarea "NTE $450.0"
type textarea "x"
type textarea "NTE $450.00"
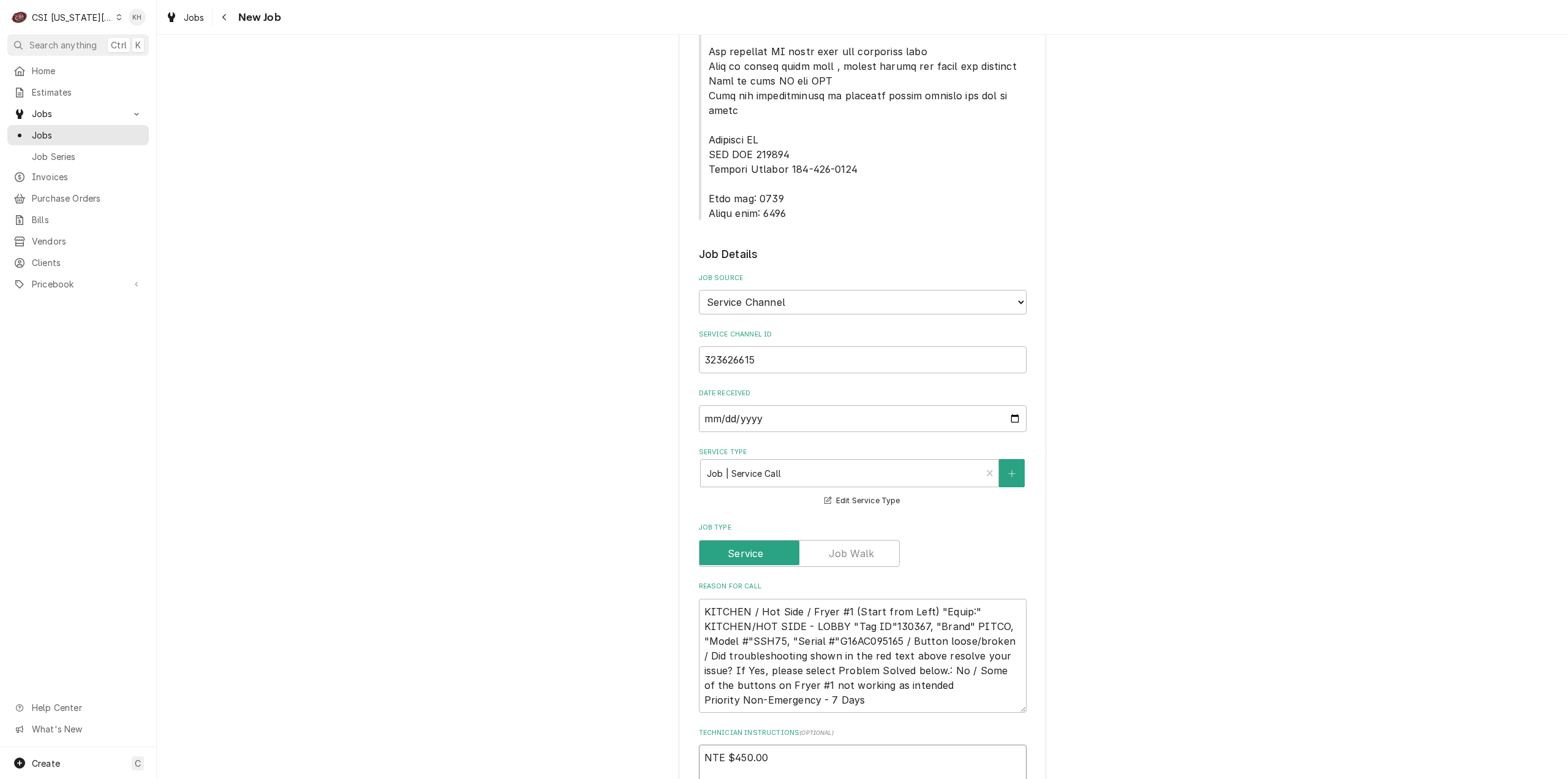
type textarea "x"
type textarea "NTE $450.00"
type textarea "x"
type textarea "NTE $450.00"
type textarea "x"
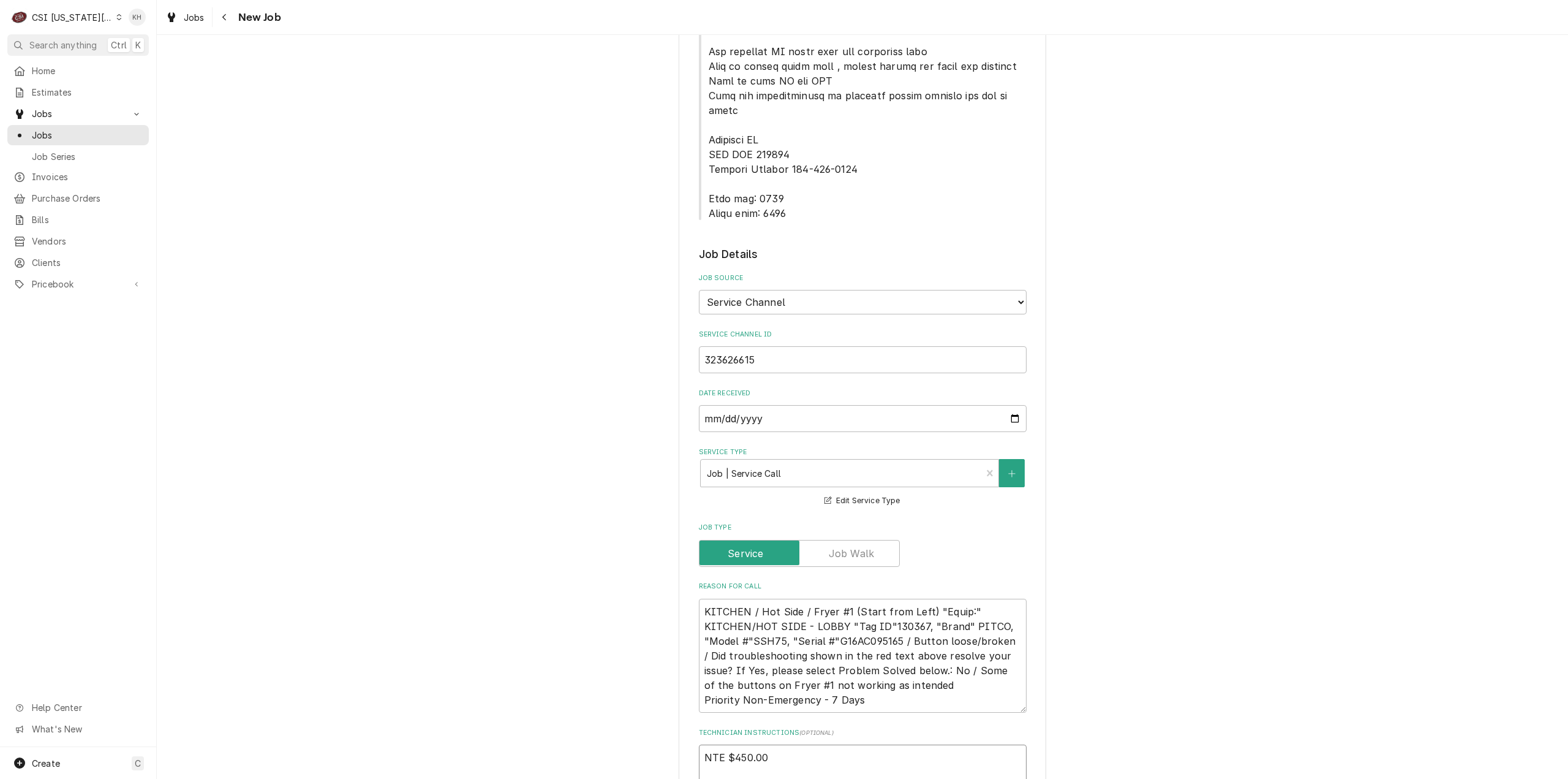
scroll to position [307, 0]
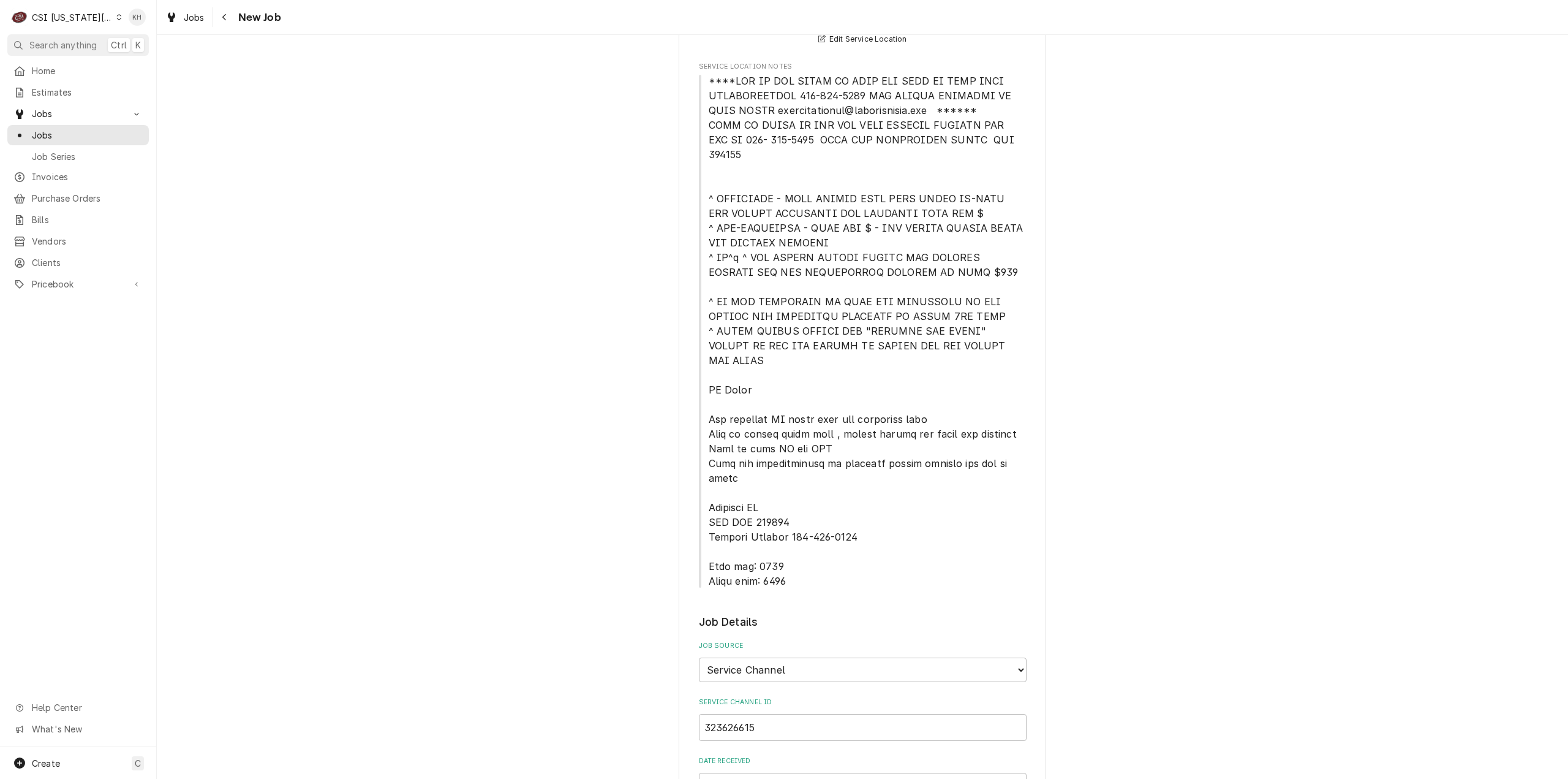
type textarea "NTE $450.00"
click at [701, 79] on span "Service Location Notes" at bounding box center [862, 331] width 328 height 515
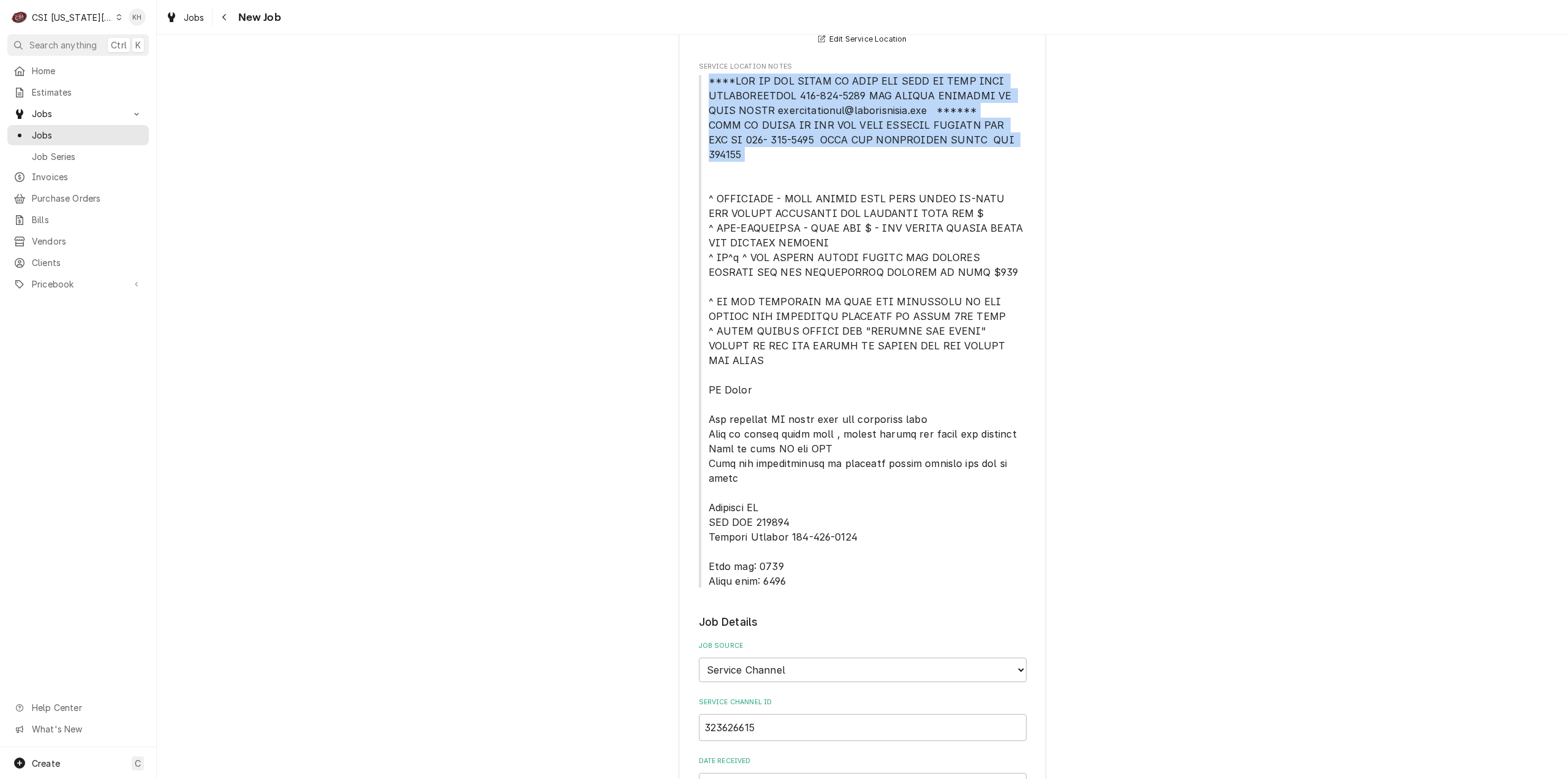
drag, startPoint x: 703, startPoint y: 79, endPoint x: 1003, endPoint y: 149, distance: 308.1
click at [1003, 149] on span "Service Location Notes" at bounding box center [862, 331] width 328 height 515
copy span "****NTE ON ALL CALLS IF OVER NTE NEED TO CALL JOHN HERBOLSHEIMER 402-380-8262 F…"
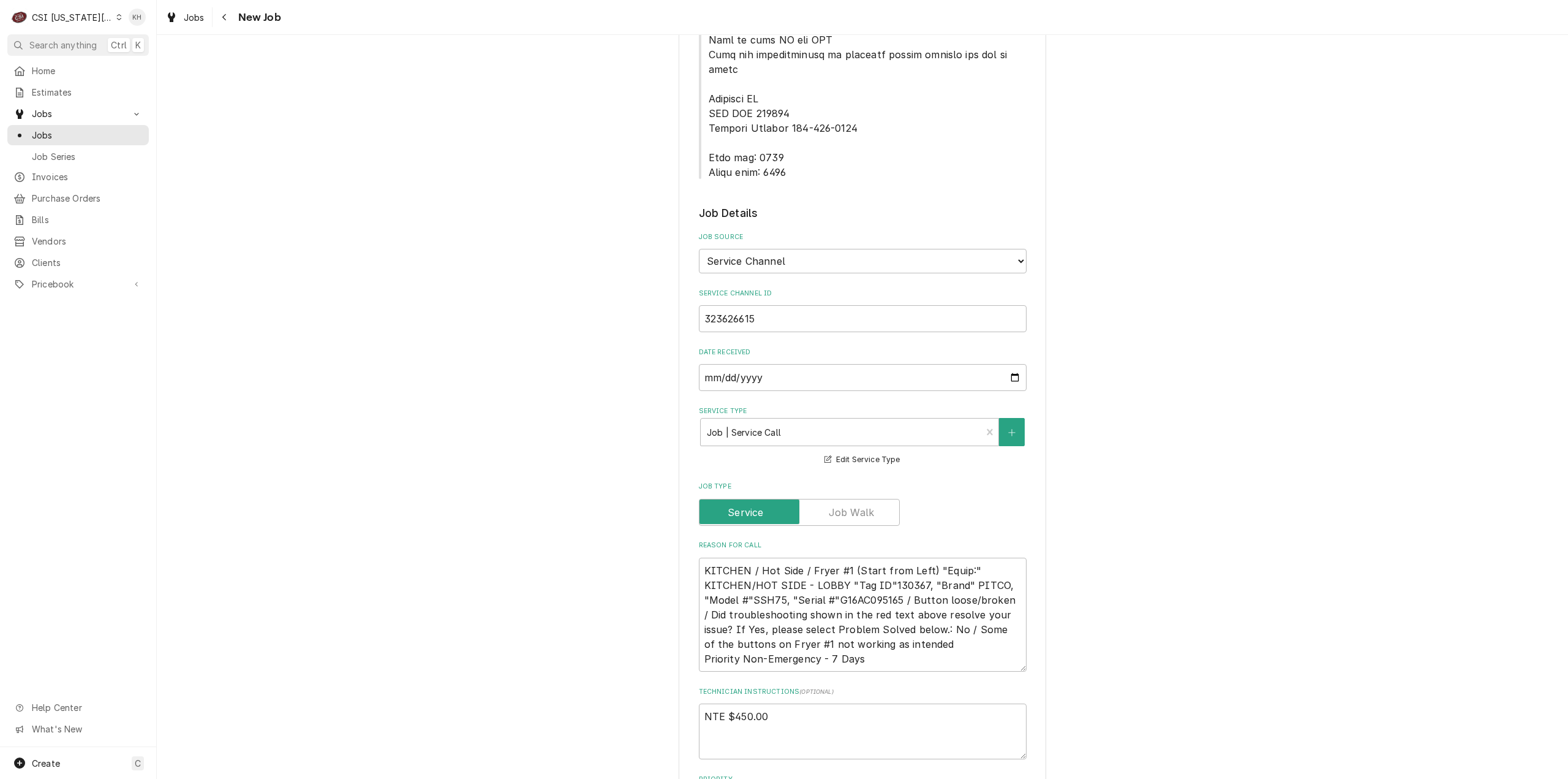
scroll to position [736, 0]
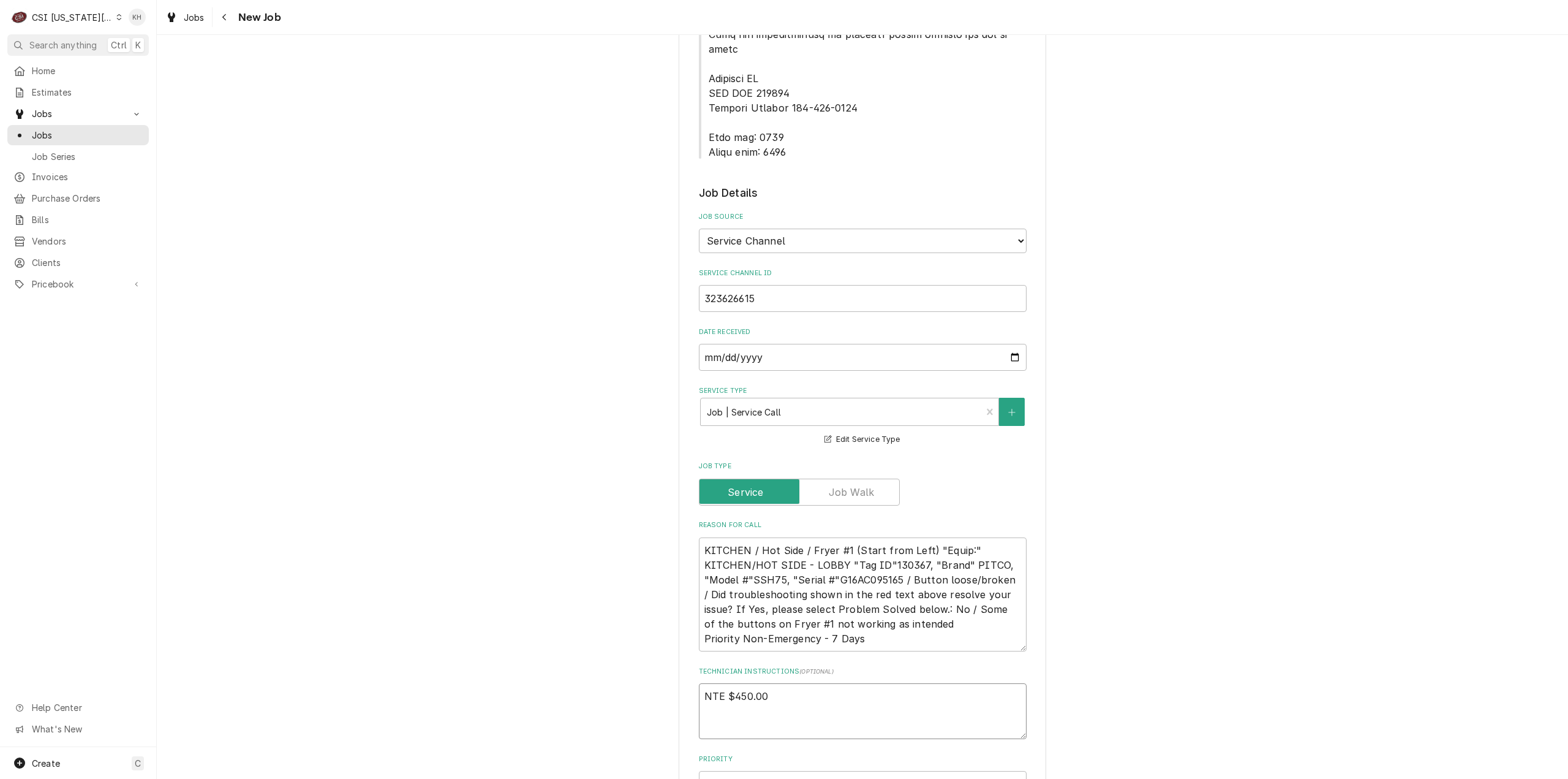
click at [744, 683] on textarea "NTE $450.00" at bounding box center [862, 711] width 328 height 56
paste textarea "****NTE ON ALL CALLS IF OVER NTE NEED TO CALL JOHN HERBOLSHEIMER 402-380-8262 F…"
type textarea "x"
type textarea "NTE $450.00 ****NTE ON ALL CALLS IF OVER NTE NEED TO CALL JOHN HERBOLSHEIMER 40…"
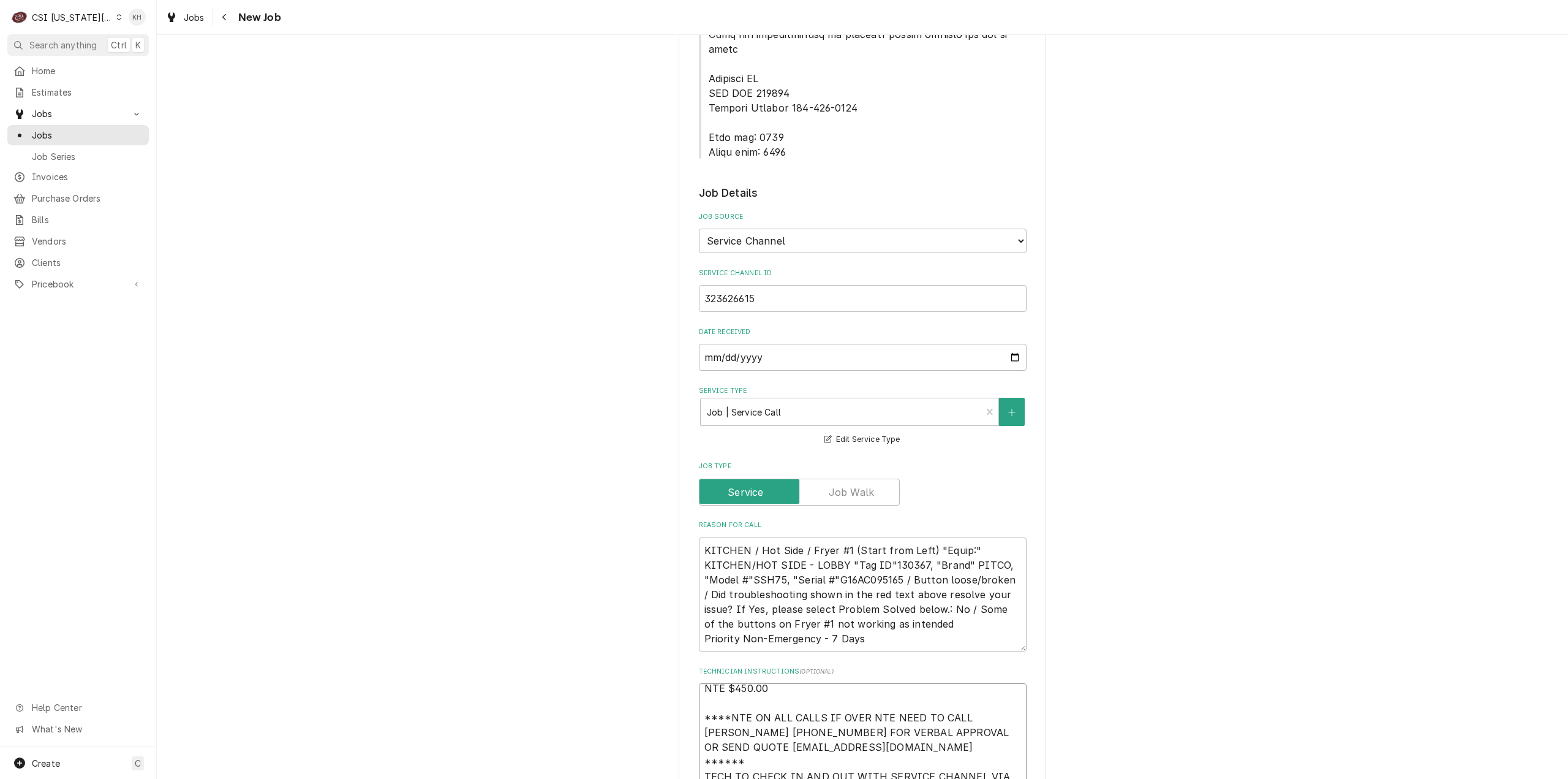
type textarea "x"
type textarea "NTE $450.00 ****NTE ON ALL CALLS IF OVER NTE NEED TO CALL JOHN HERBOLSHEIMER 40…"
type textarea "x"
type textarea "NTE $450.00 ****NTE ON ALL CALLS IF OVER NTE NEED TO CALL JOHN HERBOLSHEIMER 40…"
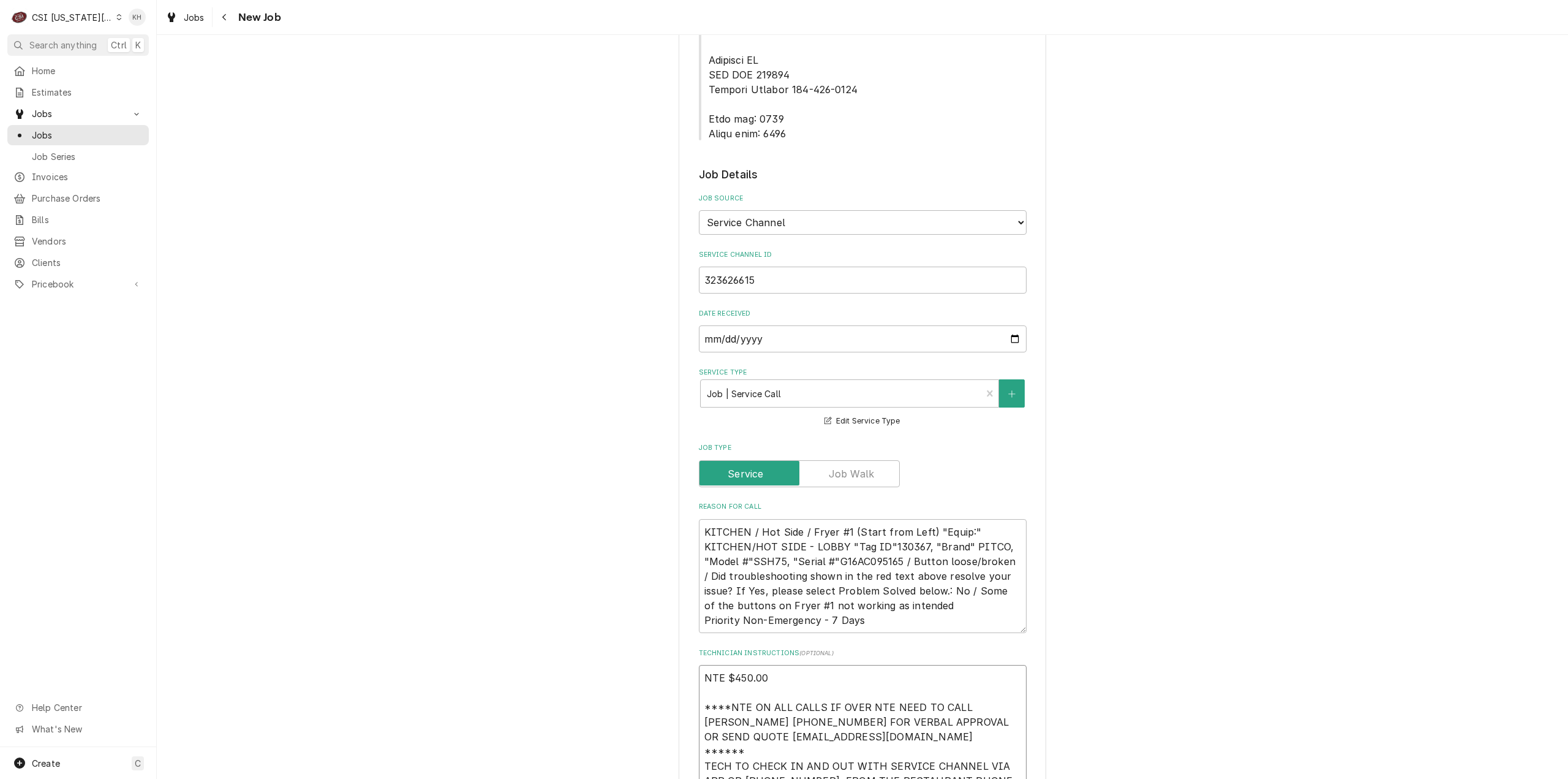
type textarea "x"
type textarea "NTE $450.00 ****NTE ON ALL CALLS IF OVER NTE NEED TO CALL JOHN HERBOLSHEIMER 40…"
type textarea "x"
type textarea "NTE $450.00 ****NTE ON ALL CALLS IF OVER NTE NEED TO CALL JOHN HERBOLSHEIMER 40…"
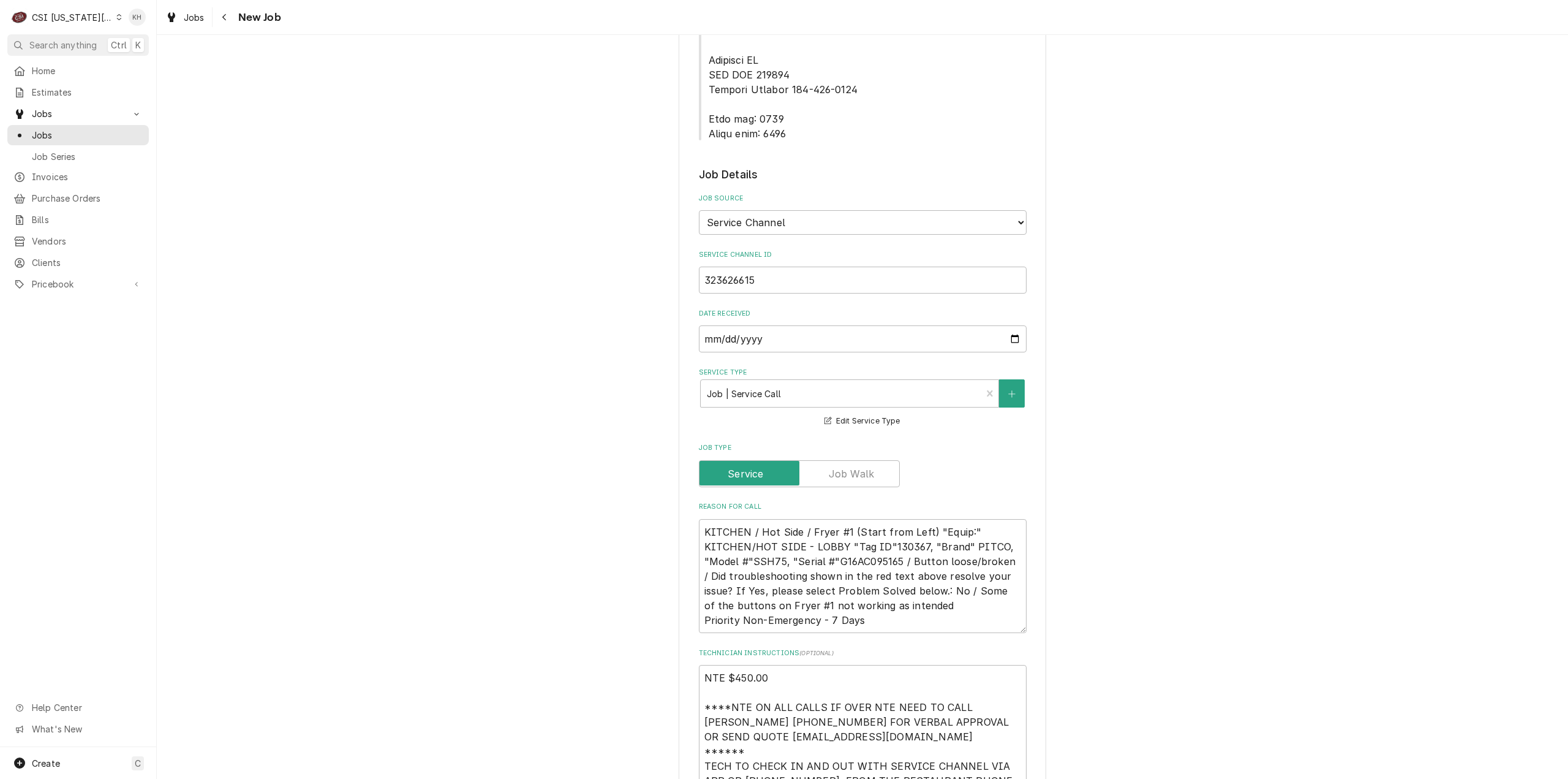
drag, startPoint x: 785, startPoint y: 90, endPoint x: 701, endPoint y: 69, distance: 86.6
copy span "Lock box: 9256 Alarm code: 1159"
click at [730, 750] on textarea "NTE $450.00 ****NTE ON ALL CALLS IF OVER NTE NEED TO CALL JOHN HERBOLSHEIMER 40…" at bounding box center [862, 736] width 328 height 144
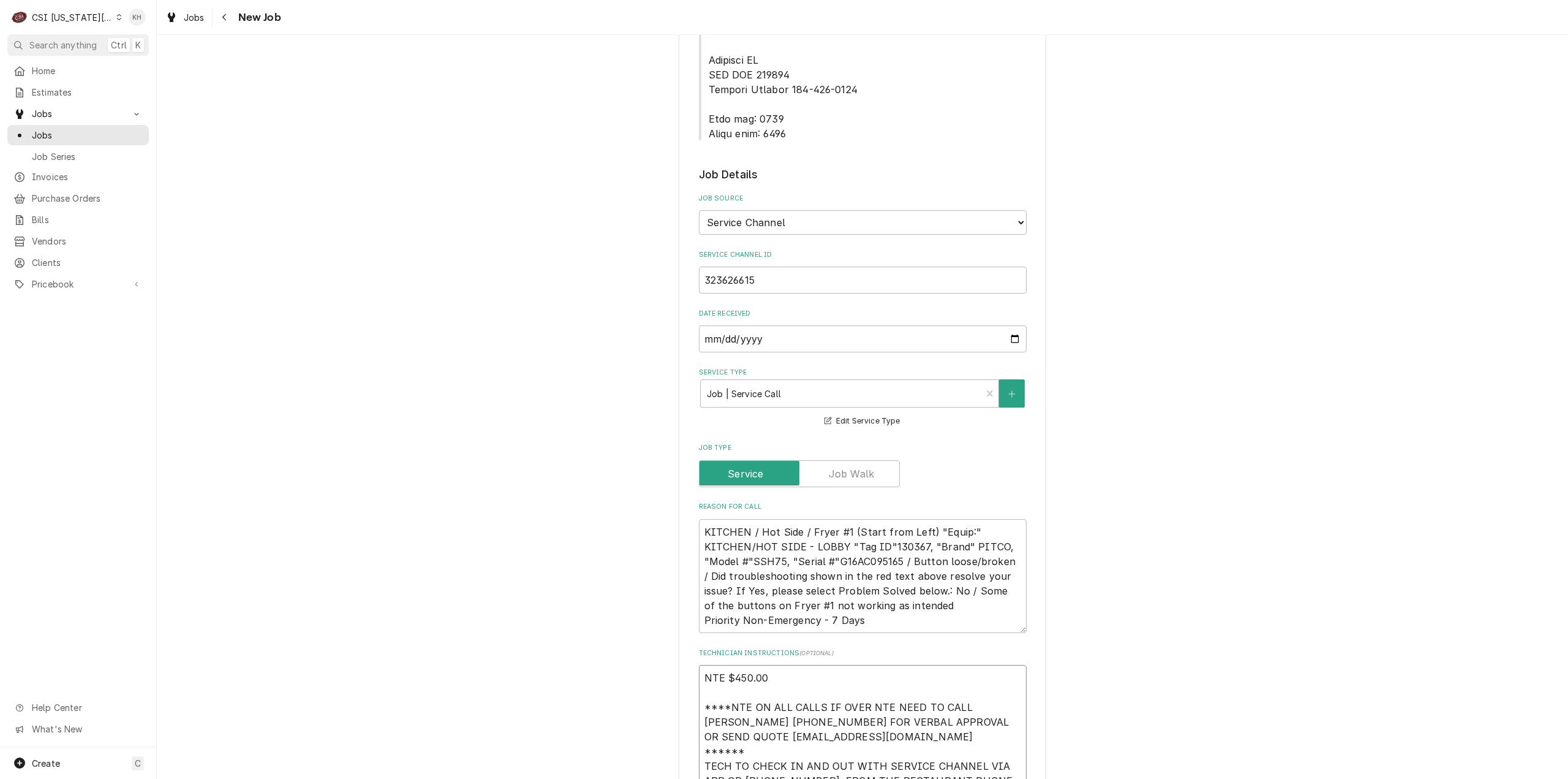
paste textarea "Lock box: 9256 Alarm code: 1159"
type textarea "x"
type textarea "NTE $450.00 ****NTE ON ALL CALLS IF OVER NTE NEED TO CALL JOHN HERBOLSHEIMER 40…"
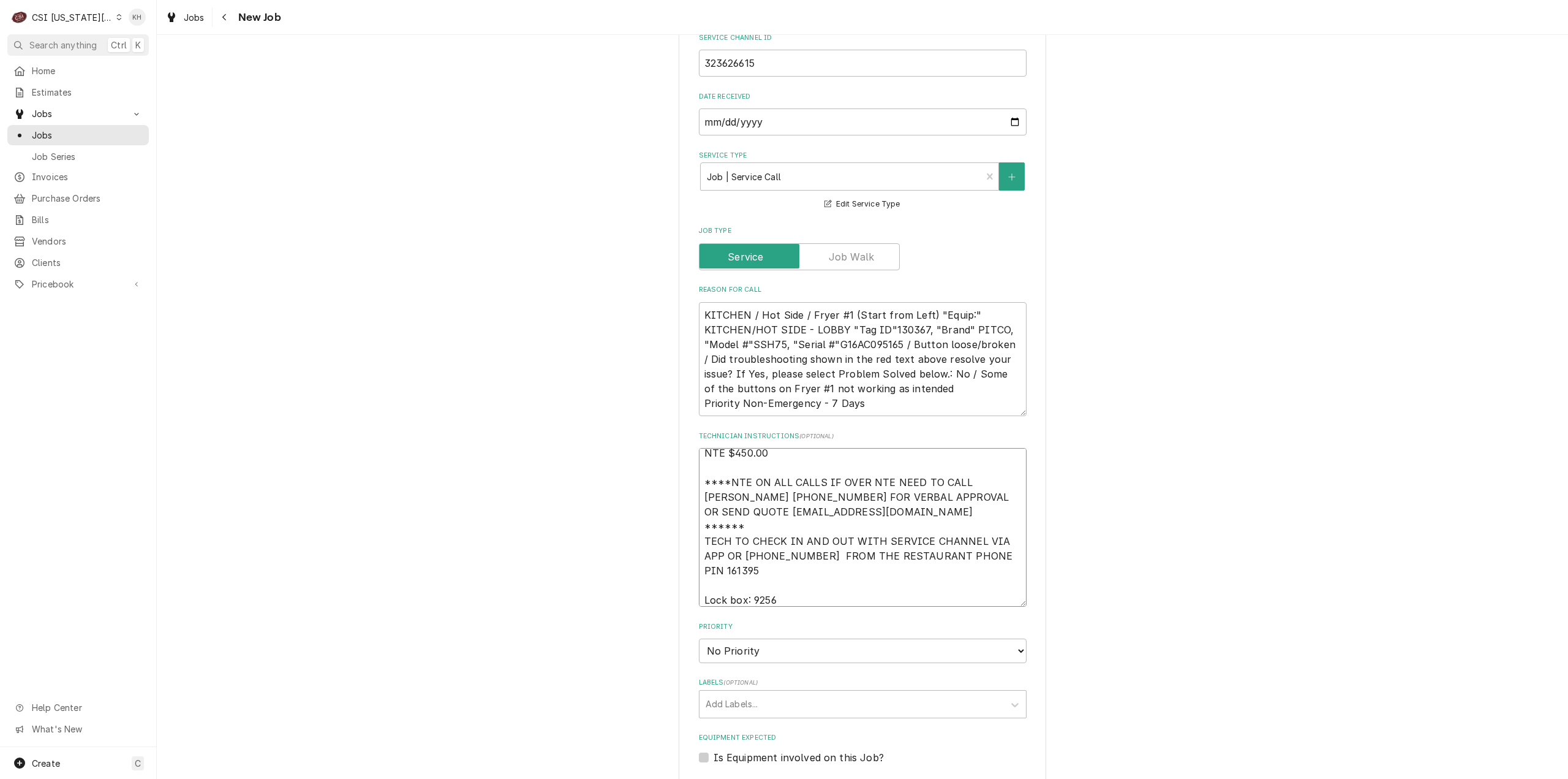
scroll to position [1060, 0]
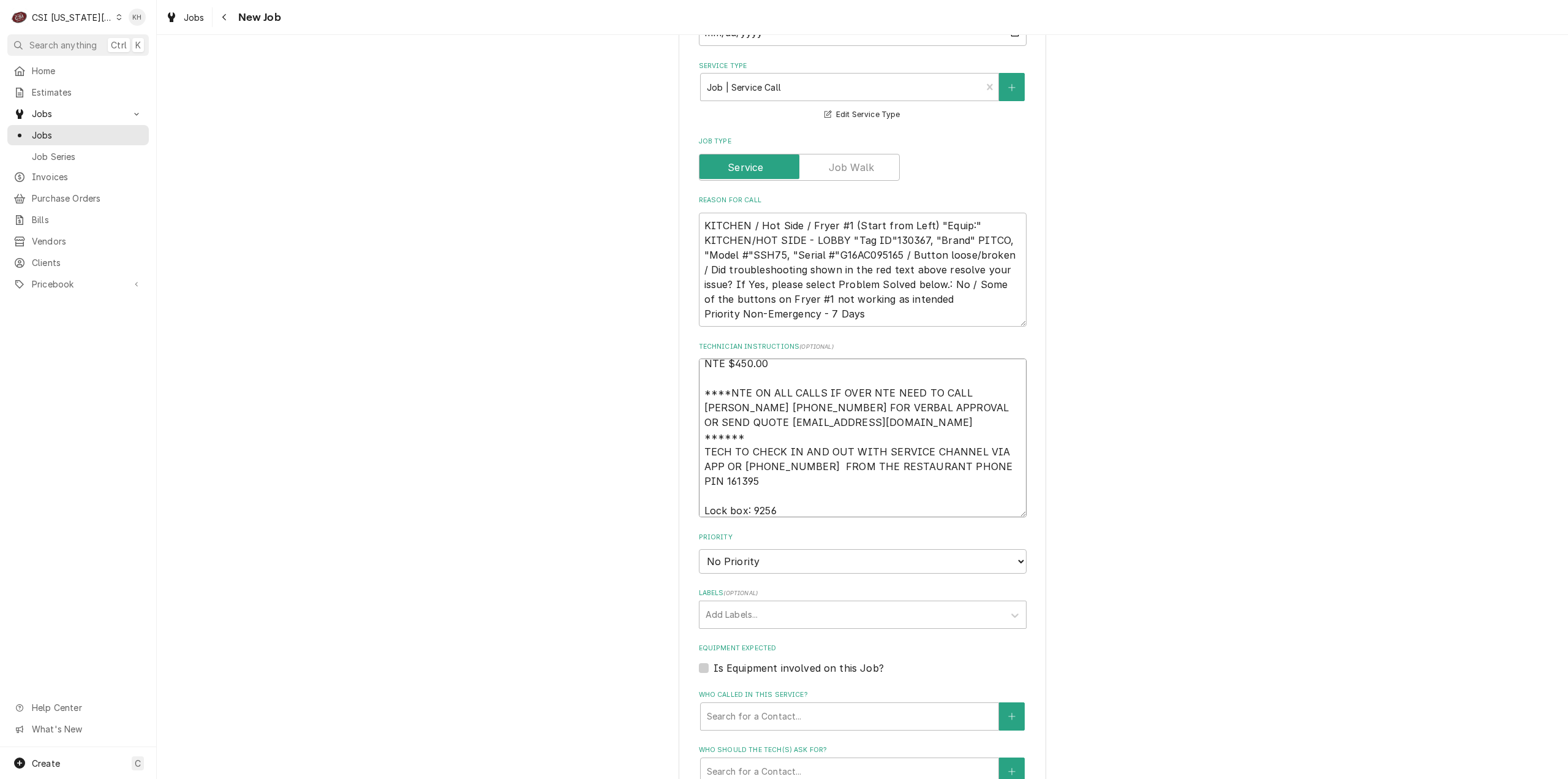
type textarea "x"
type textarea "NTE $450.00 ****NTE ON ALL CALLS IF OVER NTE NEED TO CALL JOHN HERBOLSHEIMER 40…"
type textarea "x"
type textarea "NTE $450.00 ****NTE ON ALL CALLS IF OVER NTE NEED TO CALL JOHN HERBOLSHEIMER 40…"
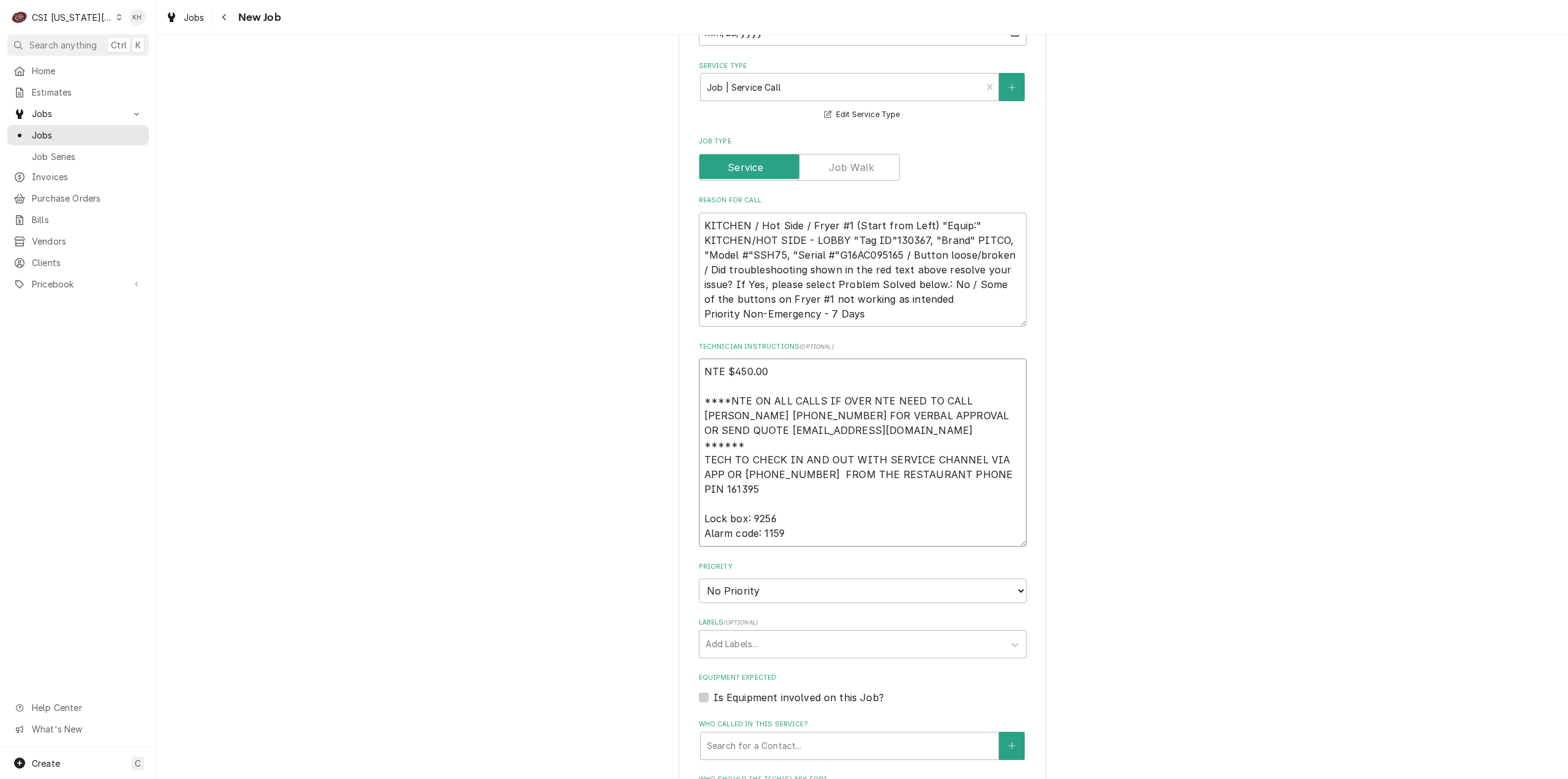
type textarea "x"
type textarea "NTE $450.00 ****NTE ON ALL CALLS IF OVER NTE NEED TO CALL JOHN HERBOLSHEIMER 40…"
type textarea "x"
type textarea "NTE $450.00 ****NTE ON ALL CALLS IF OVER NTE NEED TO CALL JOHN HERBOLSHEIMER 40…"
type textarea "x"
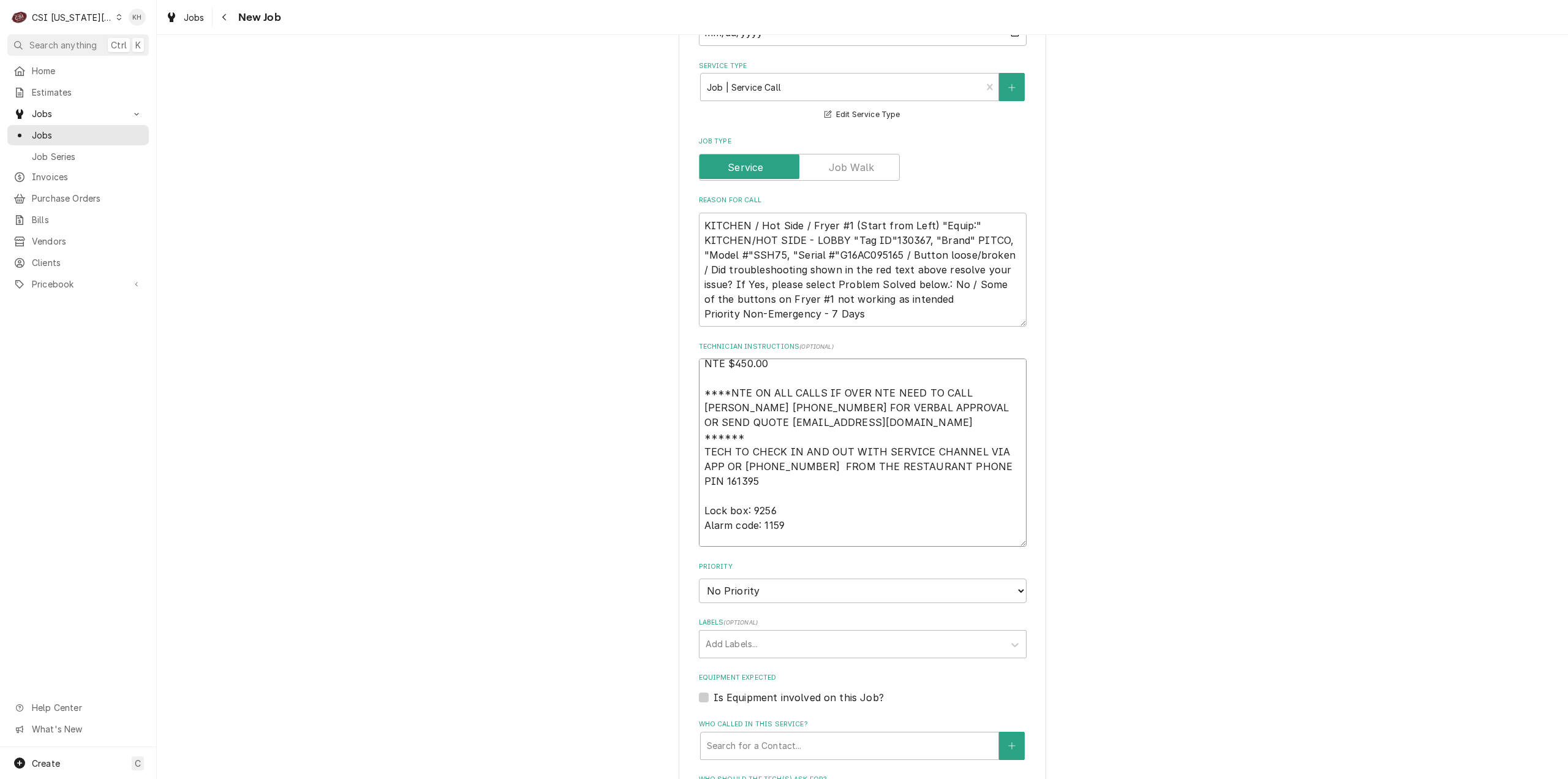
type textarea "NTE $450.00 ****NTE ON ALL CALLS IF OVER NTE NEED TO CALL JOHN HERBOLSHEIMER 40…"
type textarea "x"
type textarea "NTE $450.00 ****NTE ON ALL CALLS IF OVER NTE NEED TO CALL JOHN HERBOLSHEIMER 40…"
type textarea "x"
type textarea "NTE $450.00 ****NTE ON ALL CALLS IF OVER NTE NEED TO CALL JOHN HERBOLSHEIMER 40…"
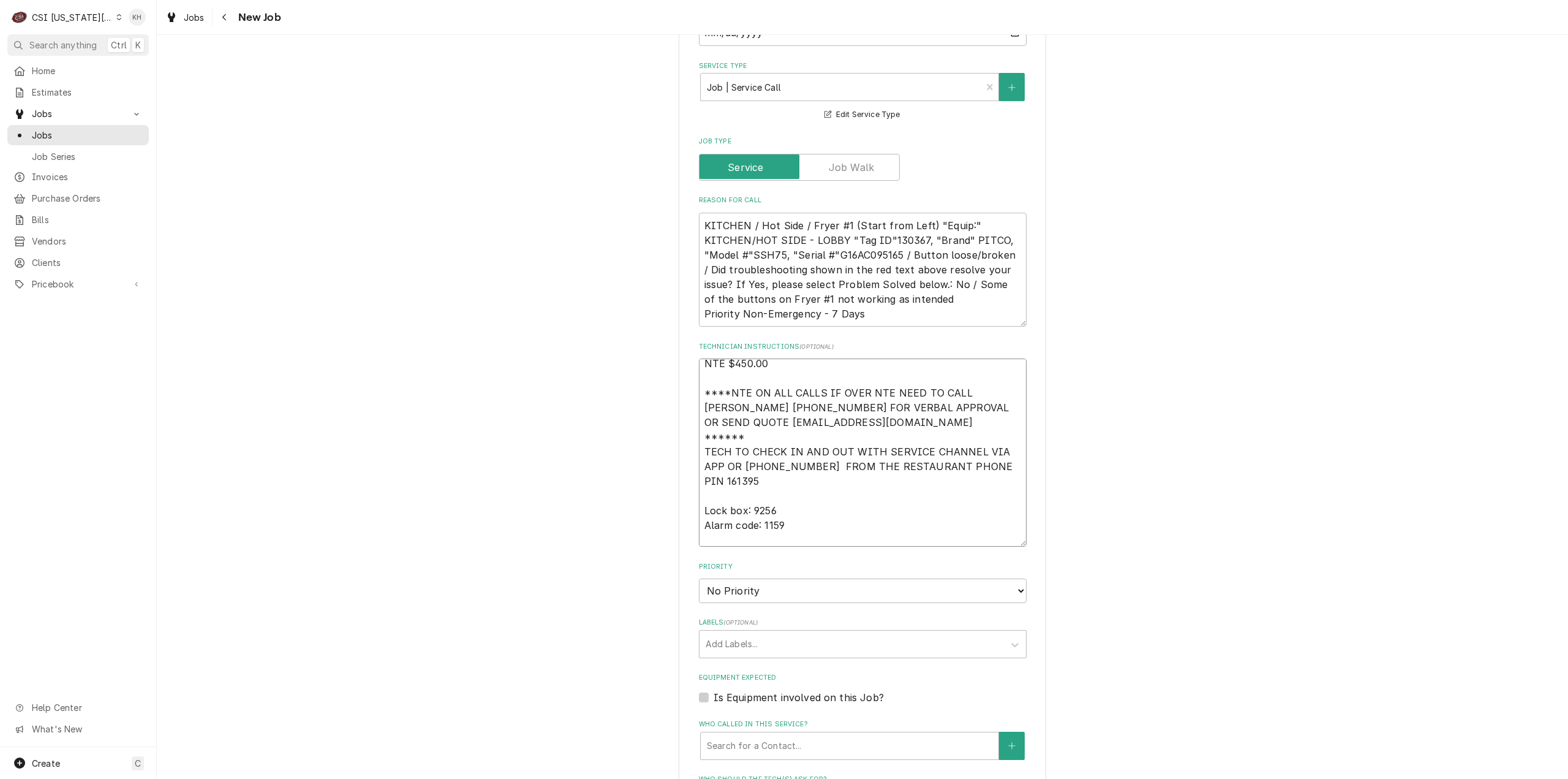
drag, startPoint x: 747, startPoint y: 495, endPoint x: 749, endPoint y: 507, distance: 12.2
click at [747, 495] on textarea "NTE $450.00 ****NTE ON ALL CALLS IF OVER NTE NEED TO CALL JOHN HERBOLSHEIMER 40…" at bounding box center [862, 453] width 328 height 188
paste textarea "816-220-1461"
type textarea "x"
type textarea "NTE $450.00 ****NTE ON ALL CALLS IF OVER NTE NEED TO CALL [PERSON_NAME] [PHONE_…"
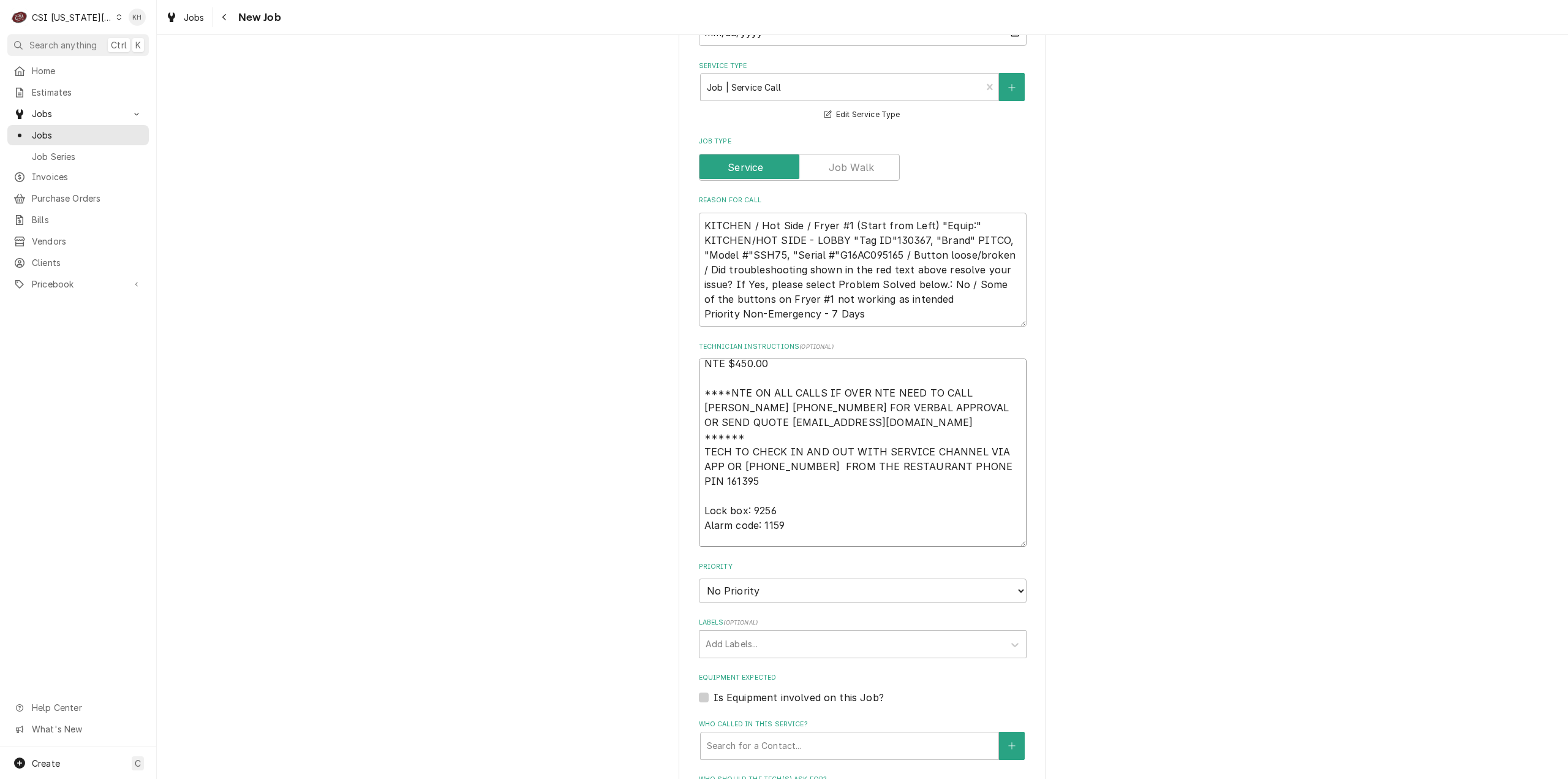
type textarea "x"
type textarea "NTE $450.00 ****NTE ON ALL CALLS IF OVER NTE NEED TO CALL [PERSON_NAME] [PHONE_…"
click at [1328, 436] on div "Please provide the following information to create a job: Client Details Client…" at bounding box center [862, 124] width 1411 height 2273
click at [845, 579] on select "No Priority Urgent High Medium Low" at bounding box center [862, 591] width 328 height 25
select select "4"
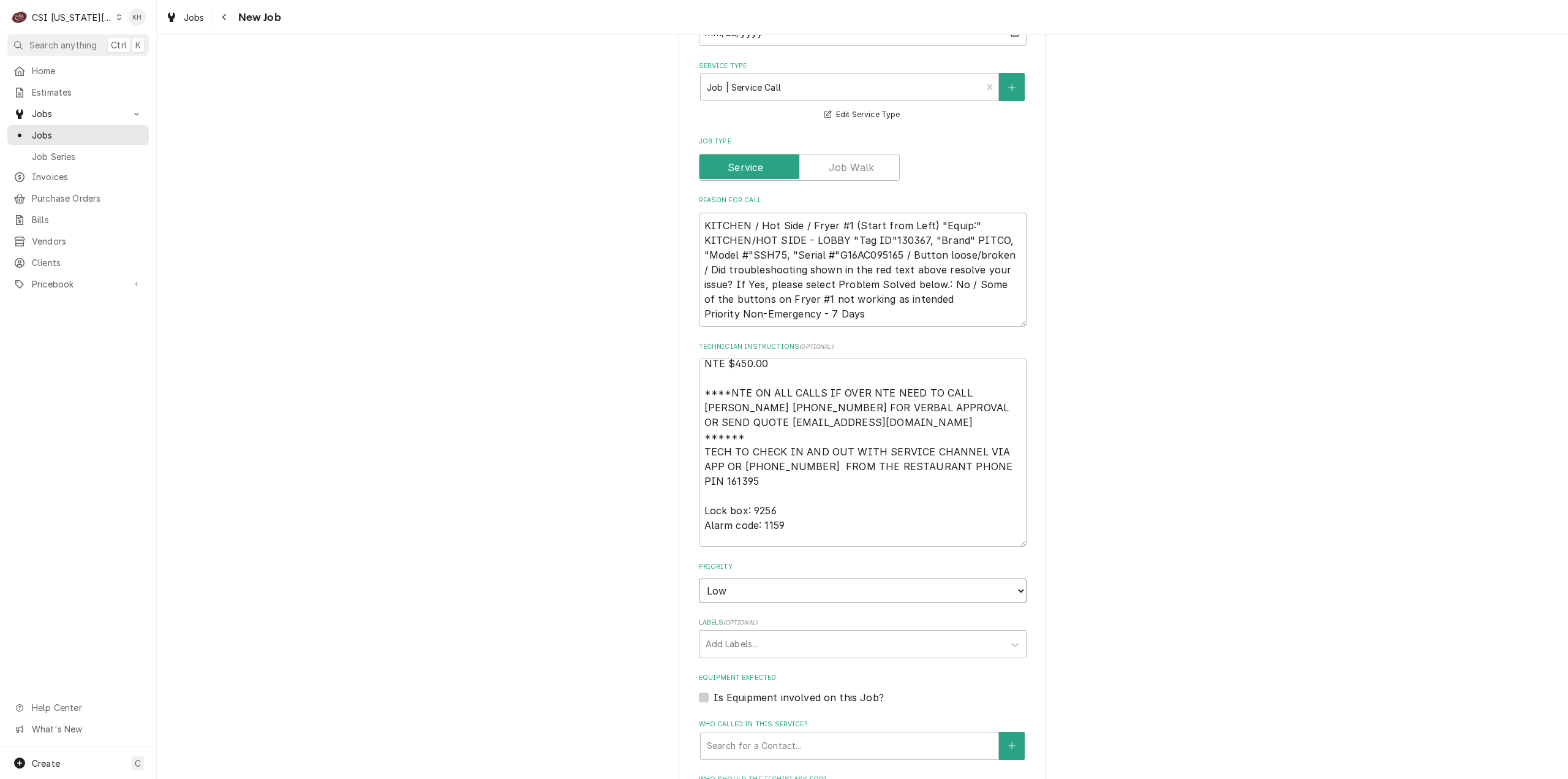
click at [699, 579] on select "No Priority Urgent High Medium Low" at bounding box center [862, 591] width 328 height 25
type textarea "x"
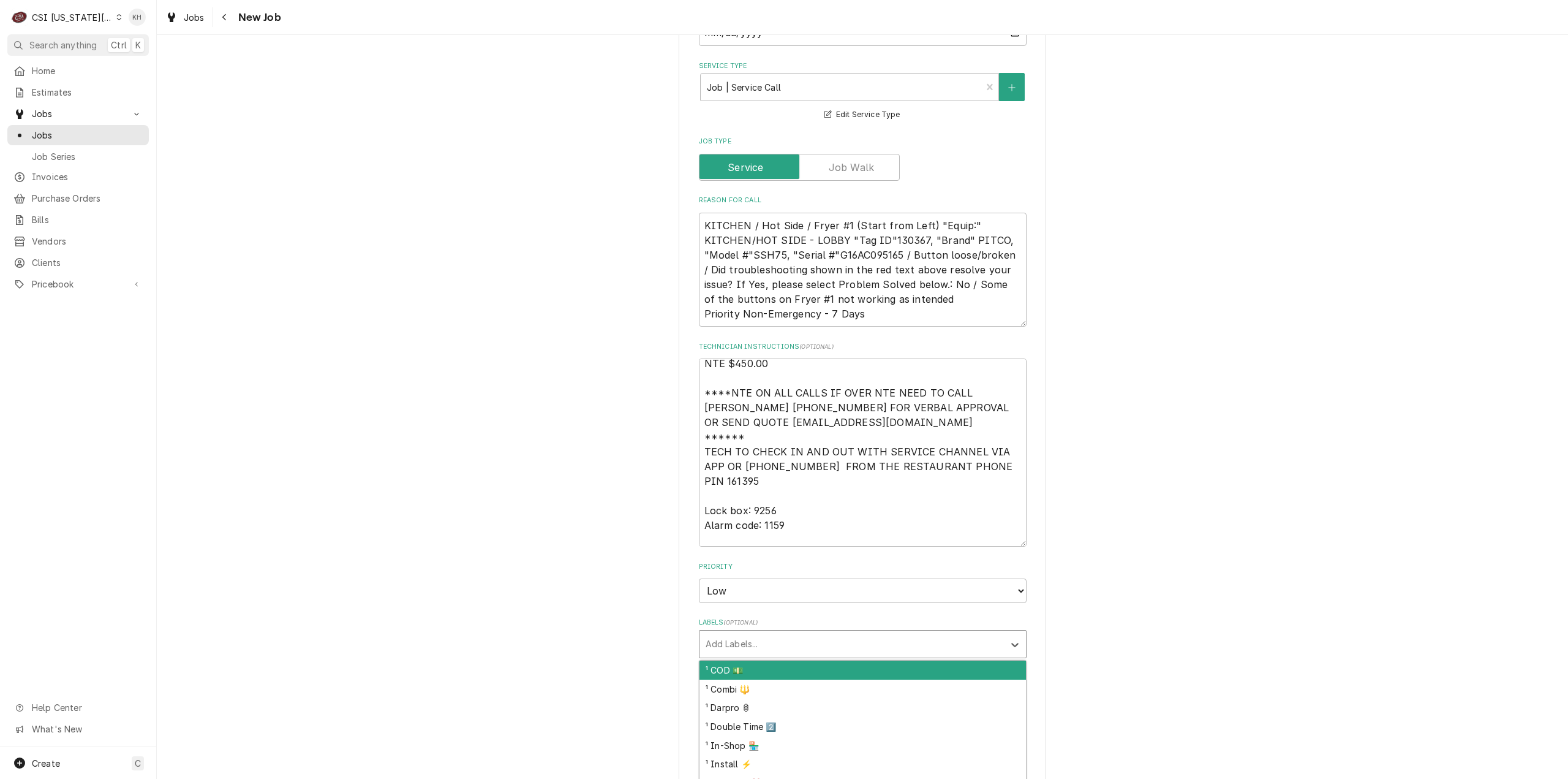
click at [722, 633] on div "Labels" at bounding box center [852, 643] width 293 height 22
type input "cook"
type textarea "x"
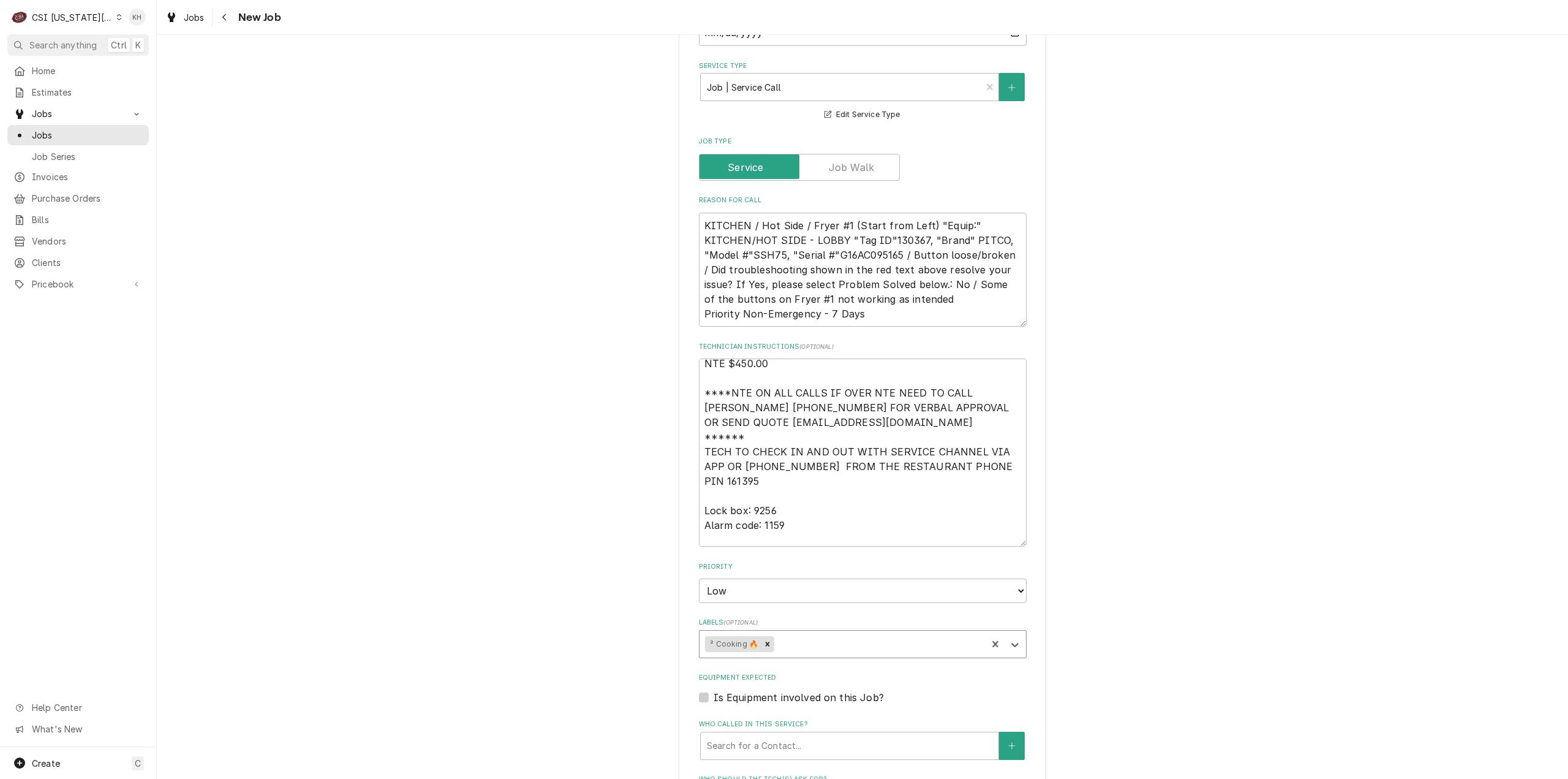
type textarea "x"
click at [713, 690] on label "Is Equipment involved on this Job?" at bounding box center [798, 697] width 170 height 15
click at [713, 690] on input "Equipment Expected" at bounding box center [877, 703] width 328 height 27
checkbox input "true"
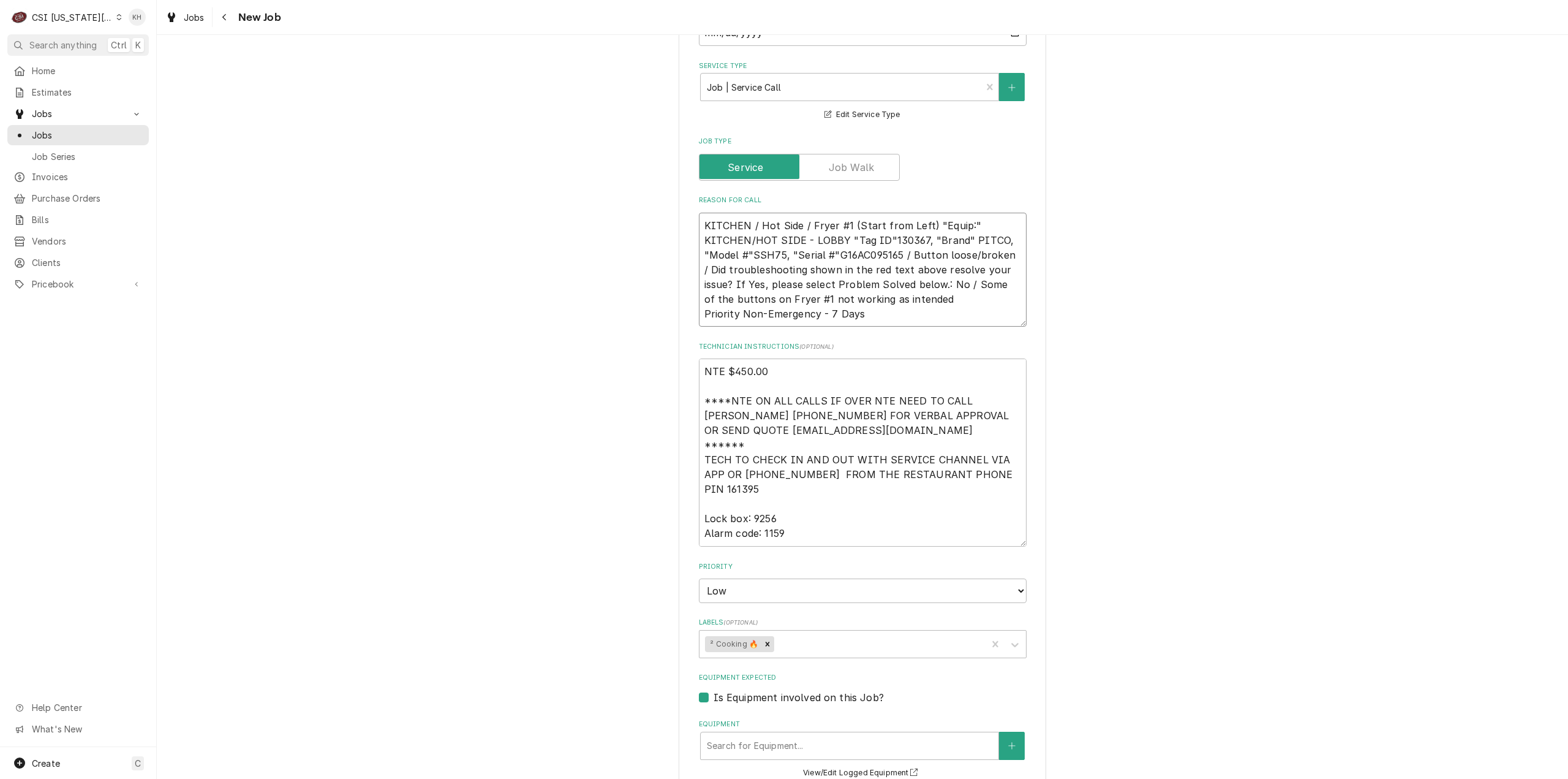
click at [877, 213] on textarea "KITCHEN / Hot Side / Fryer #1 (Start from Left) "Equip:" KITCHEN/HOT SIDE - LOB…" at bounding box center [862, 270] width 328 height 114
click at [817, 735] on div "Equipment" at bounding box center [849, 745] width 285 height 22
paste input "G16AC095165"
type textarea "x"
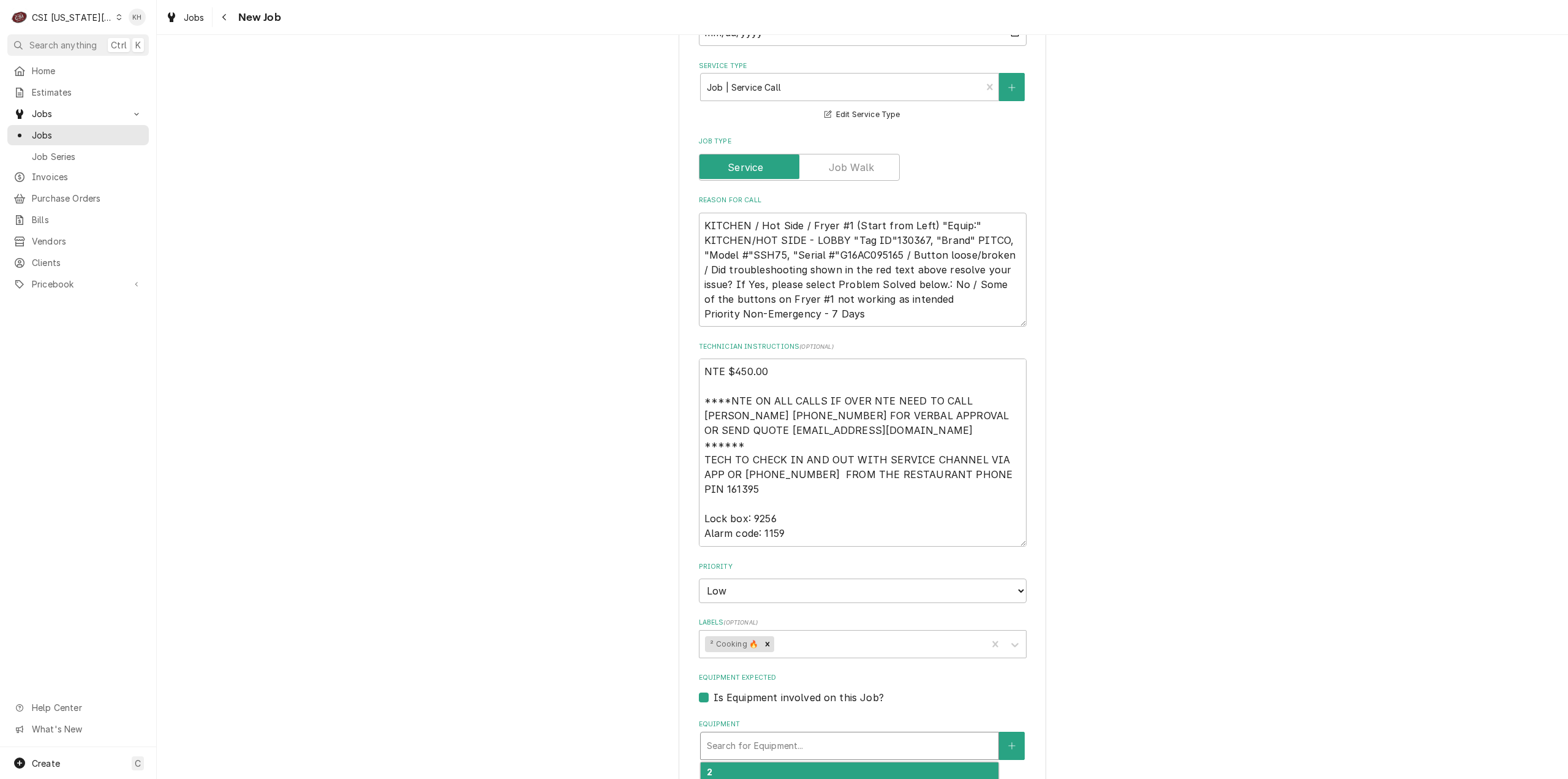
type input "G16AC095165"
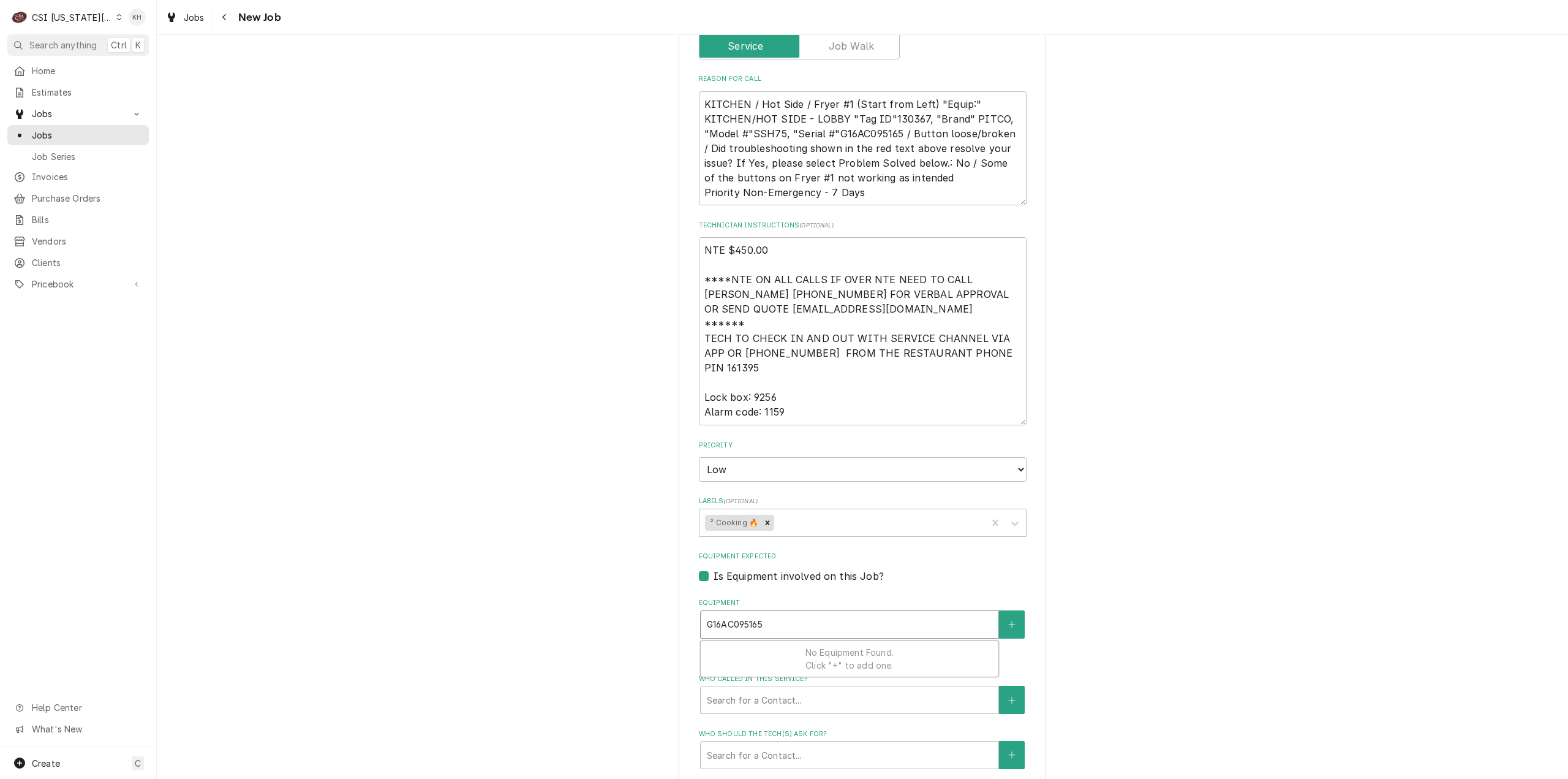
scroll to position [1183, 0]
type textarea "x"
type input "G16AC095165"
click at [752, 90] on textarea "KITCHEN / Hot Side / Fryer #1 (Start from Left) "Equip:" KITCHEN/HOT SIDE - LOB…" at bounding box center [862, 147] width 328 height 114
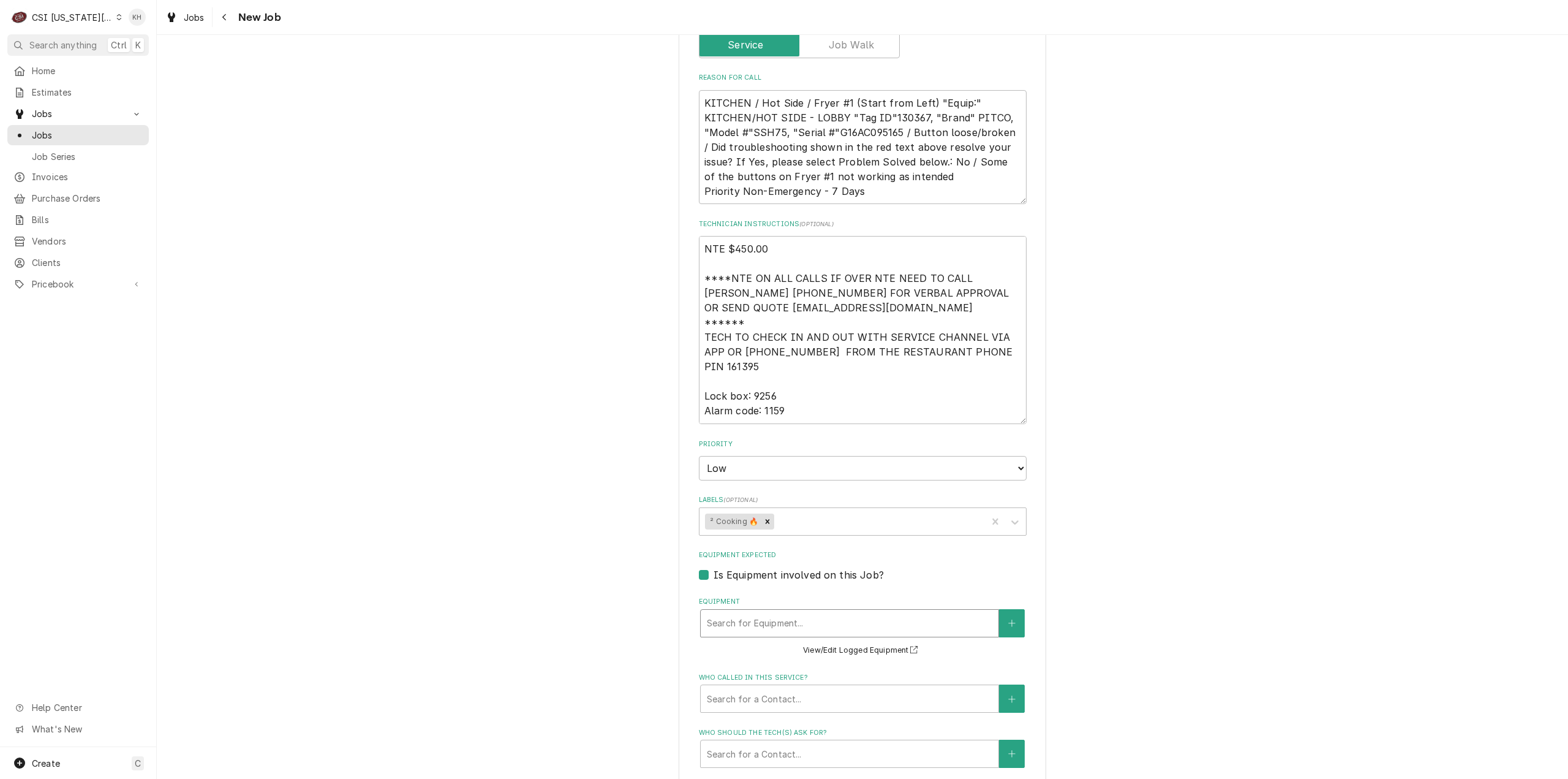
click at [762, 612] on div "Equipment" at bounding box center [849, 623] width 285 height 22
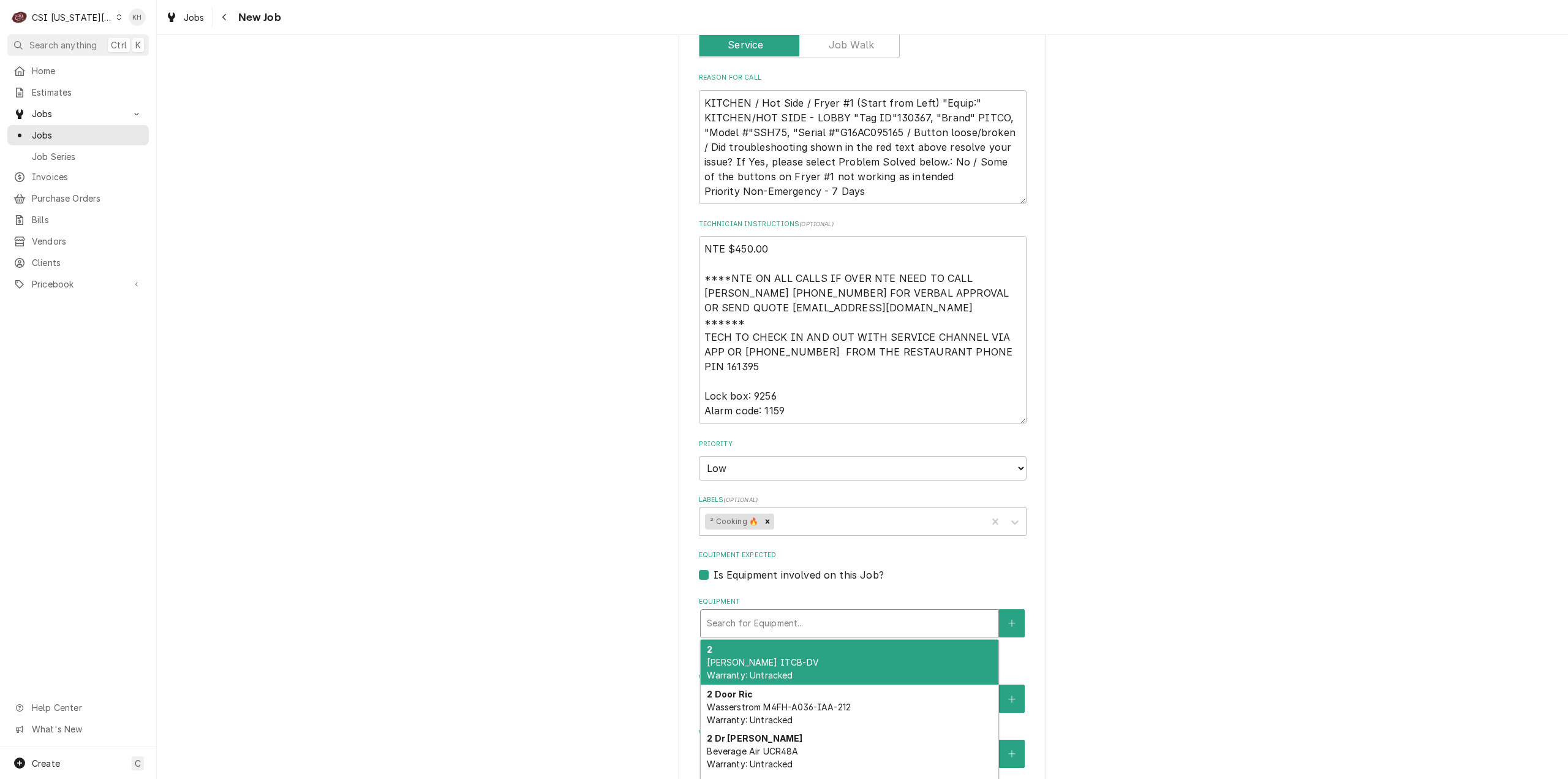
paste input "SSH75"
type textarea "x"
type input "SSH75"
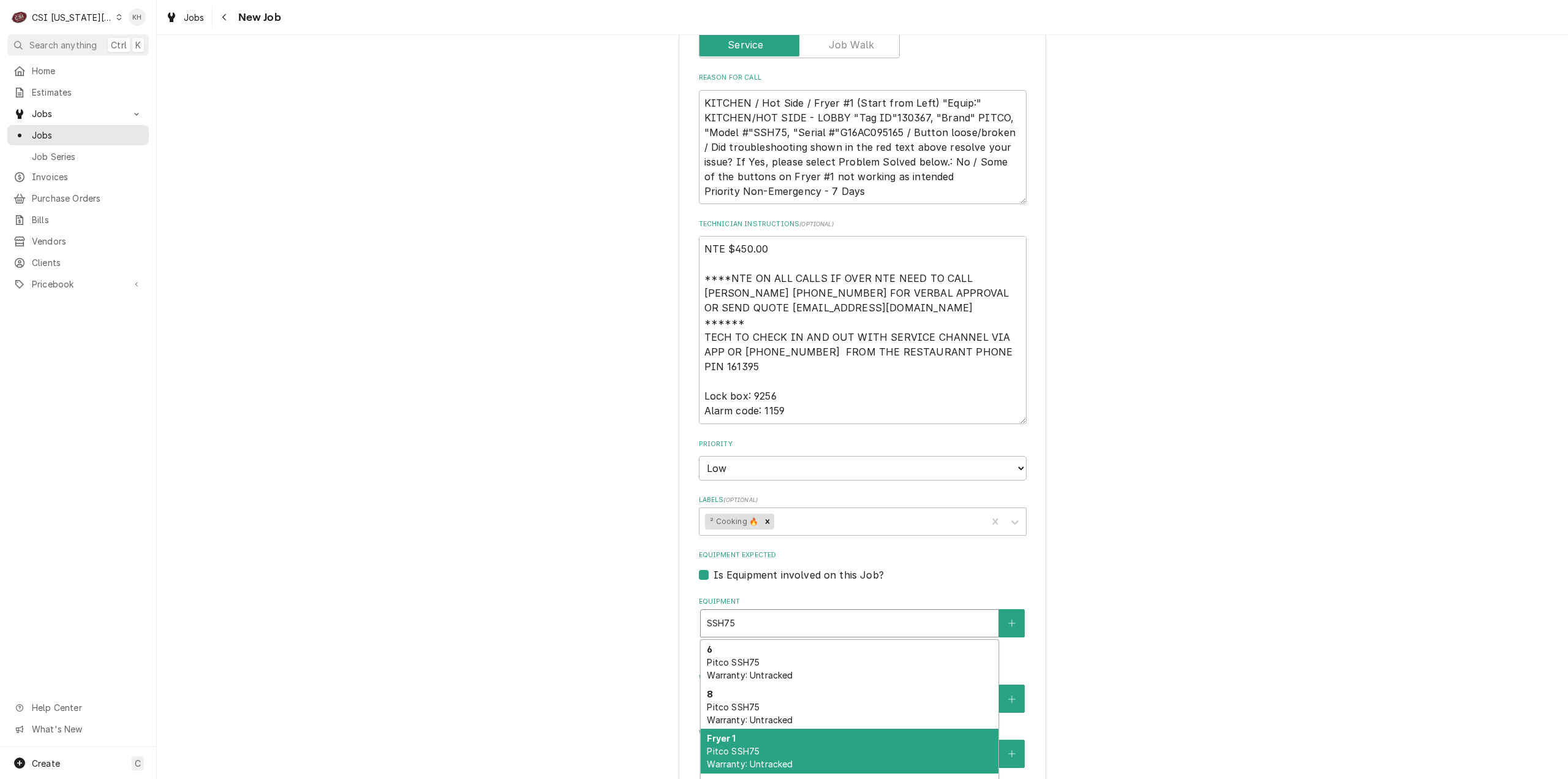
click at [771, 728] on div "Fryer 1 Pitco SSH75 Warranty: Untracked" at bounding box center [850, 750] width 297 height 45
type textarea "x"
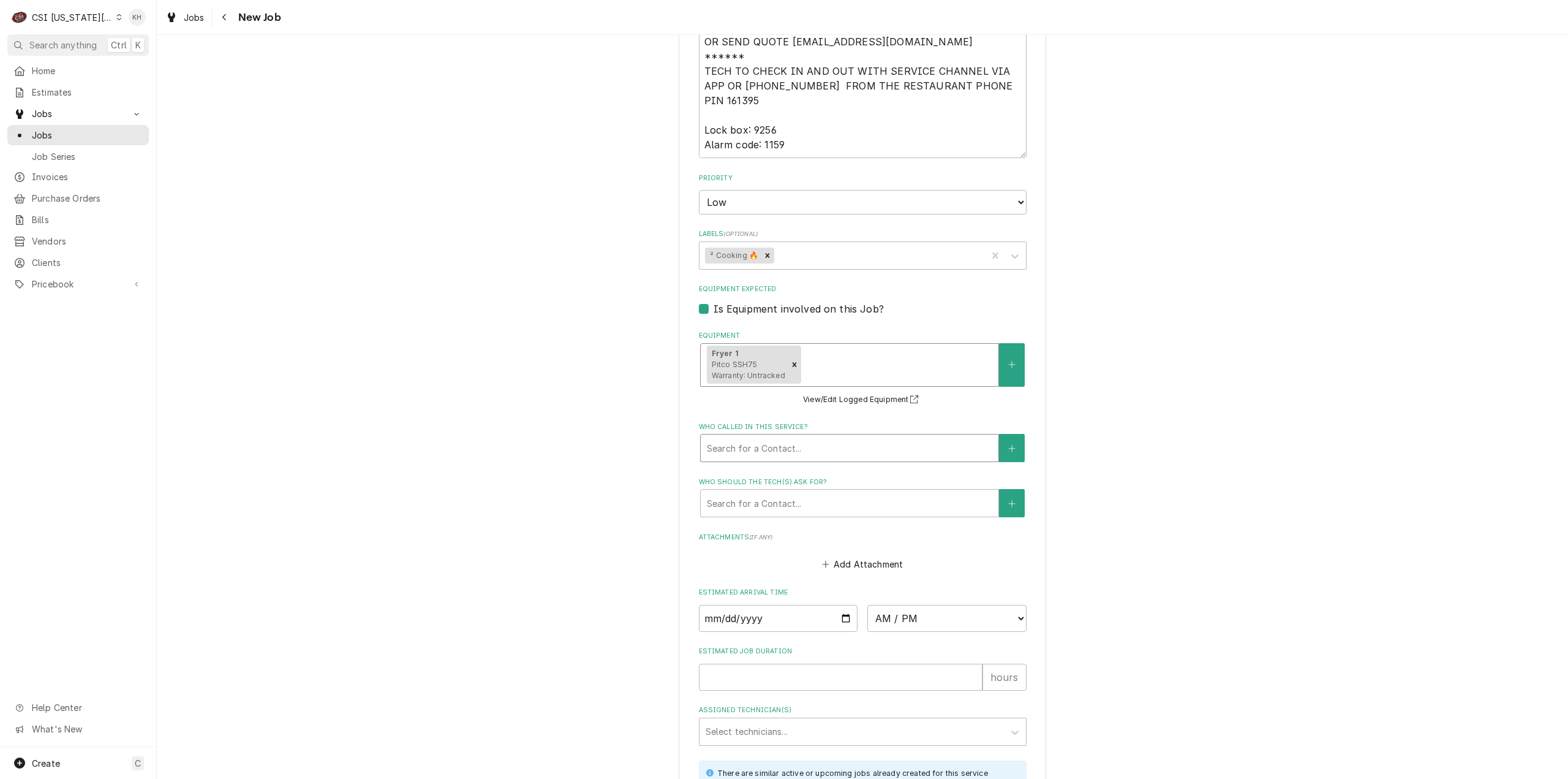
scroll to position [1592, 0]
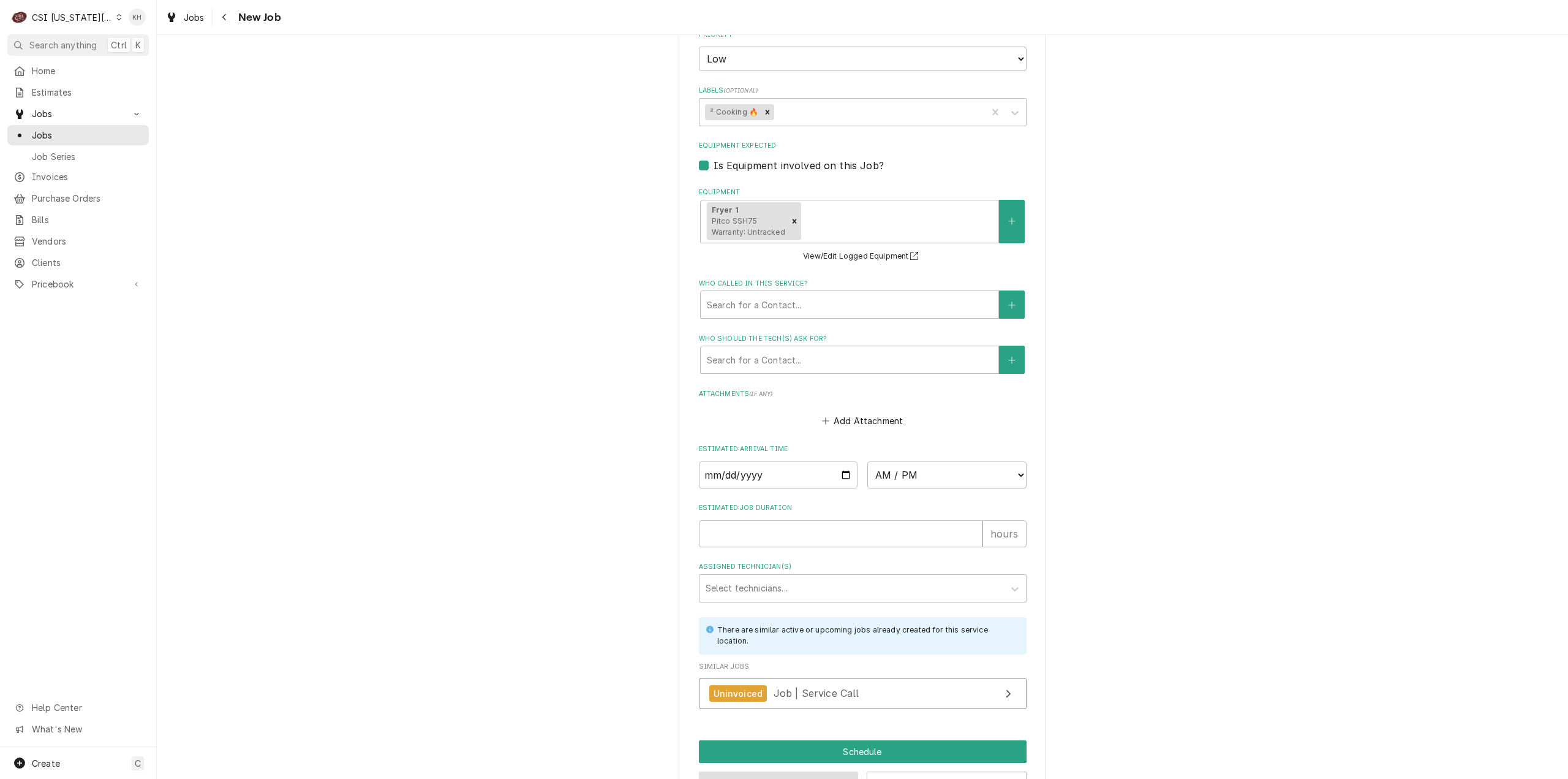
click at [768, 772] on button "Preview Job" at bounding box center [779, 783] width 160 height 23
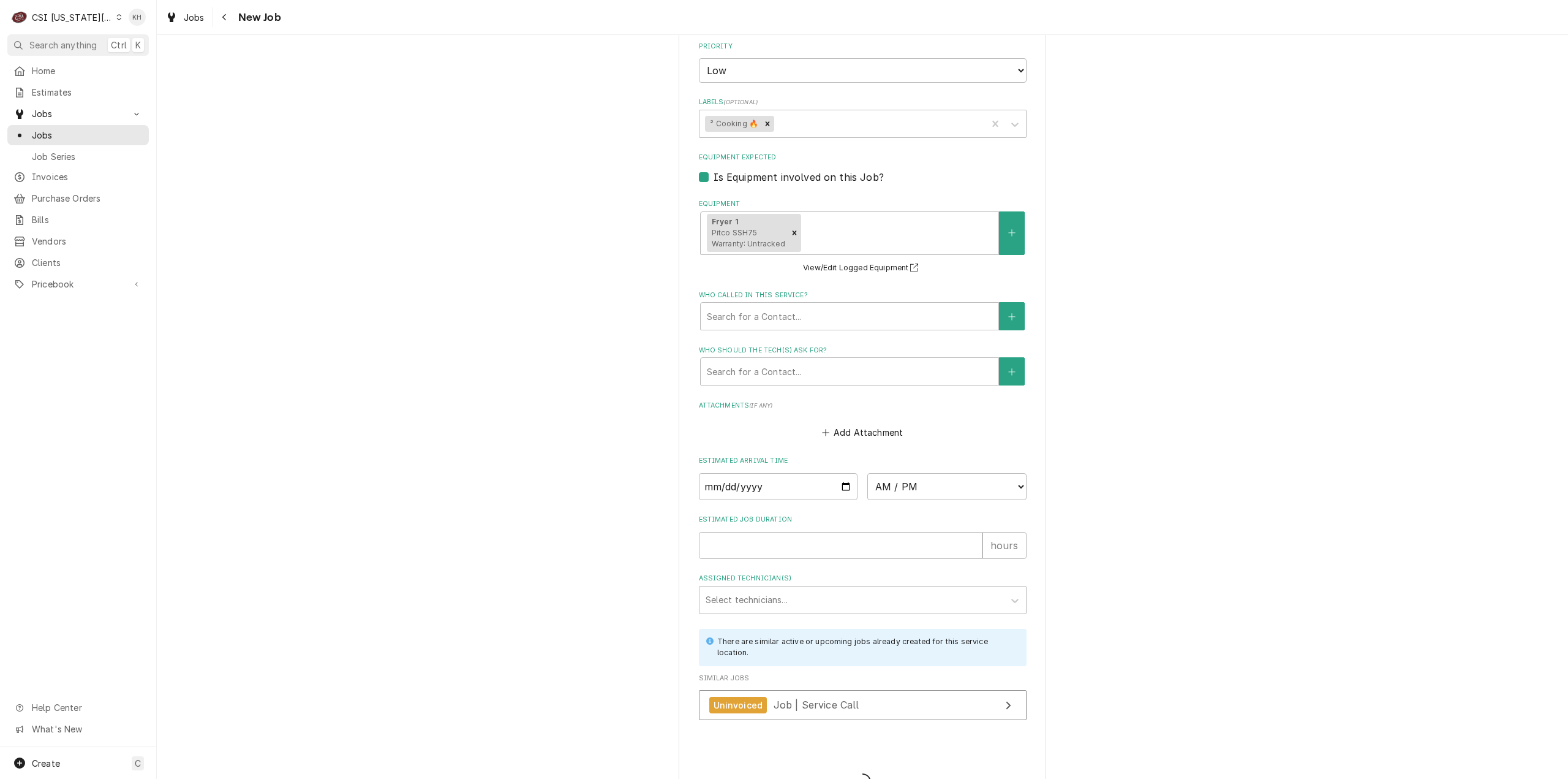
type textarea "x"
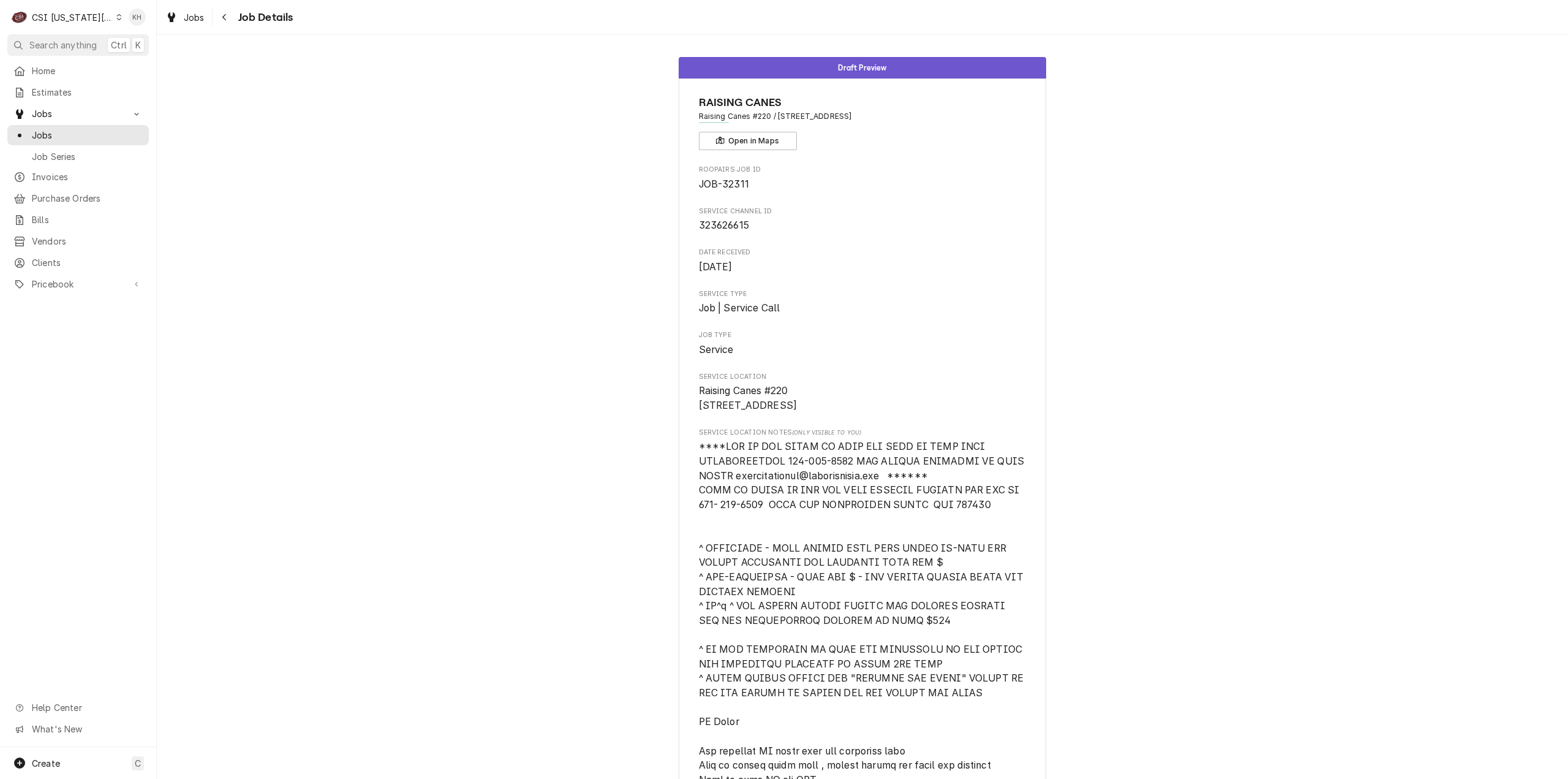
drag, startPoint x: 61, startPoint y: 13, endPoint x: 76, endPoint y: 29, distance: 21.9
click at [61, 14] on div "CSI [US_STATE][GEOGRAPHIC_DATA]" at bounding box center [72, 17] width 81 height 13
click at [132, 48] on div "CSI [US_STATE]" at bounding box center [210, 46] width 179 height 13
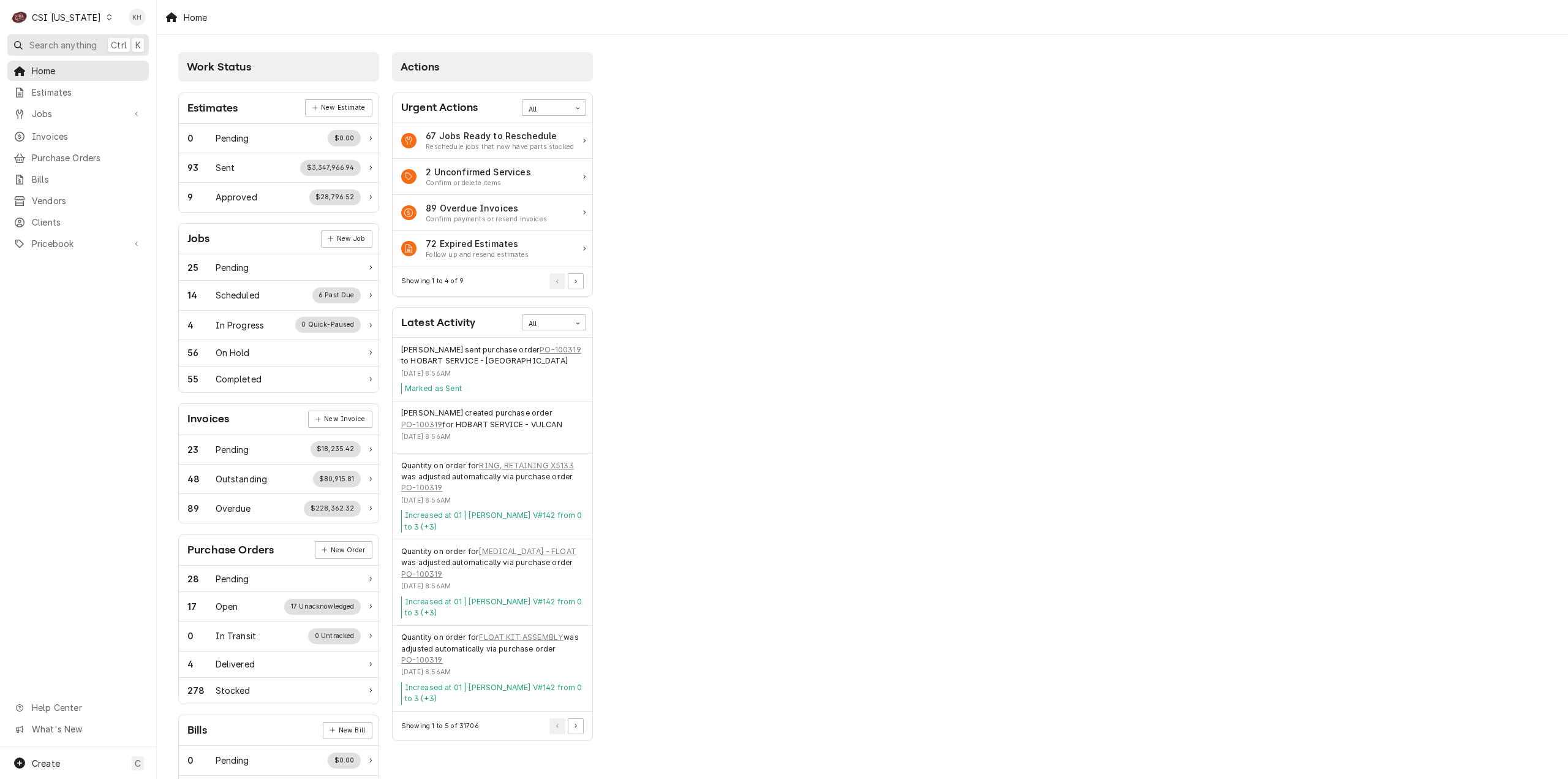
click at [84, 45] on span "Search anything" at bounding box center [63, 45] width 67 height 13
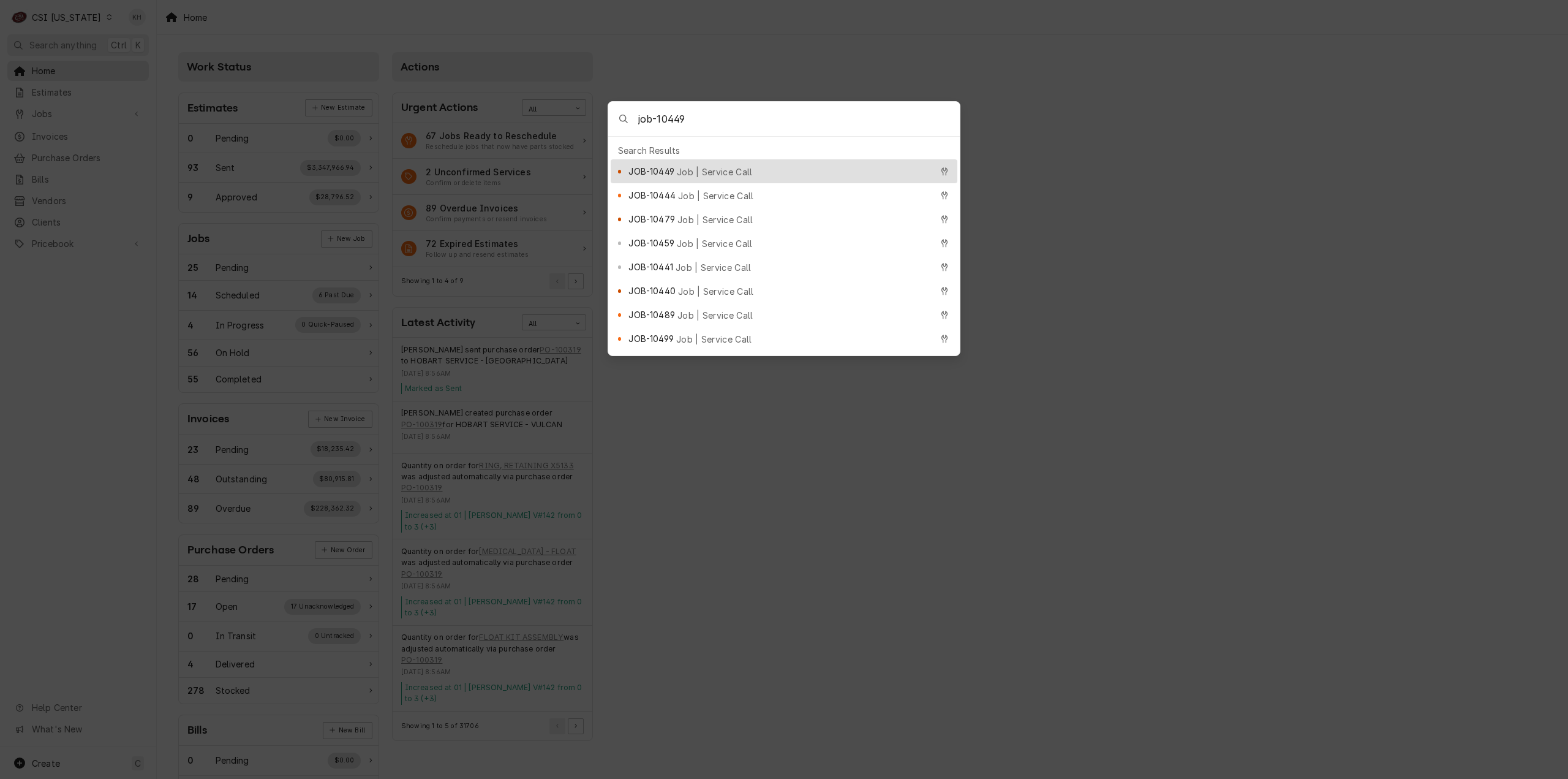
type input "job-10449"
click at [699, 165] on span "Job | Service Call" at bounding box center [714, 172] width 76 height 13
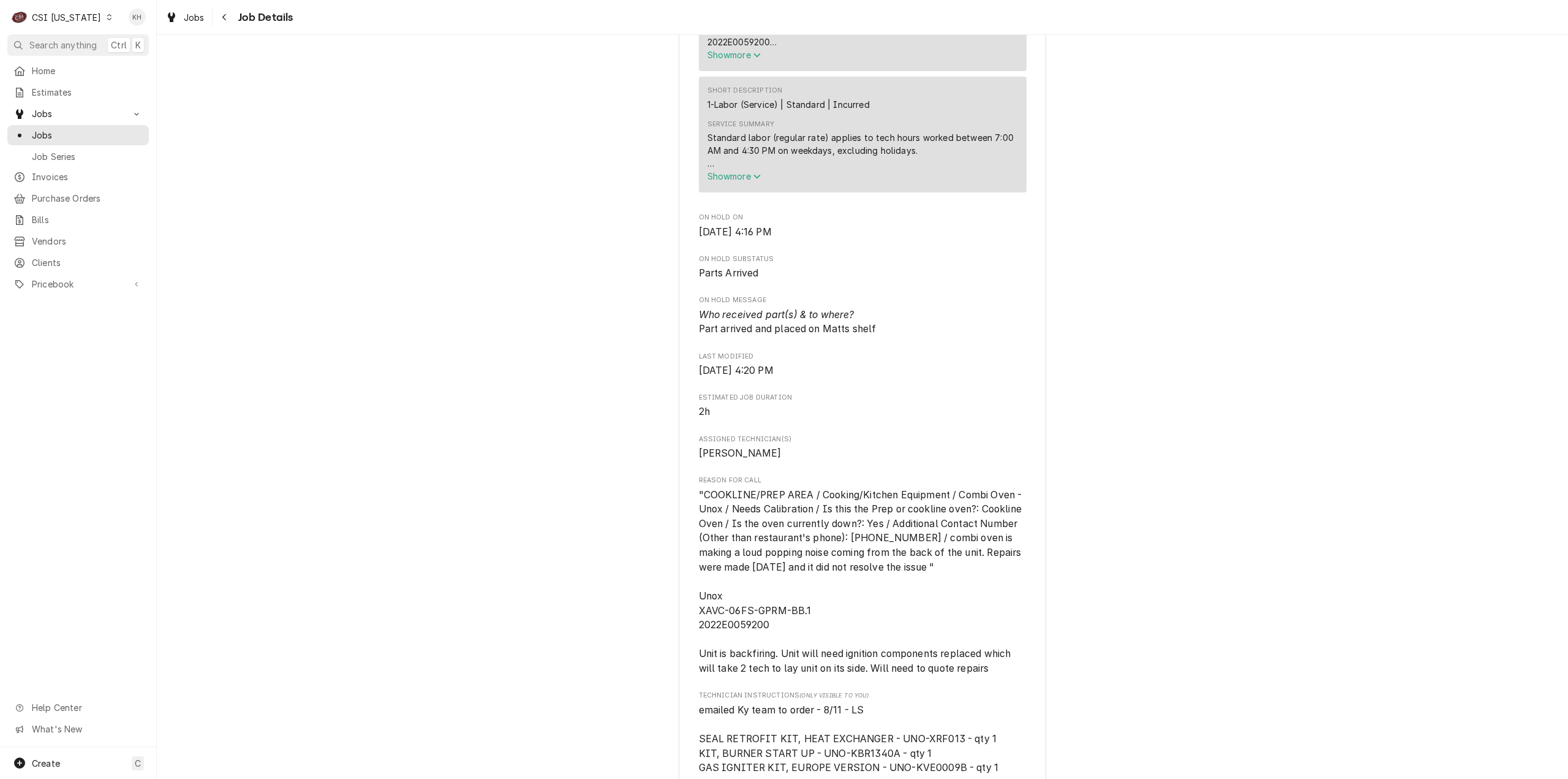
scroll to position [1225, 0]
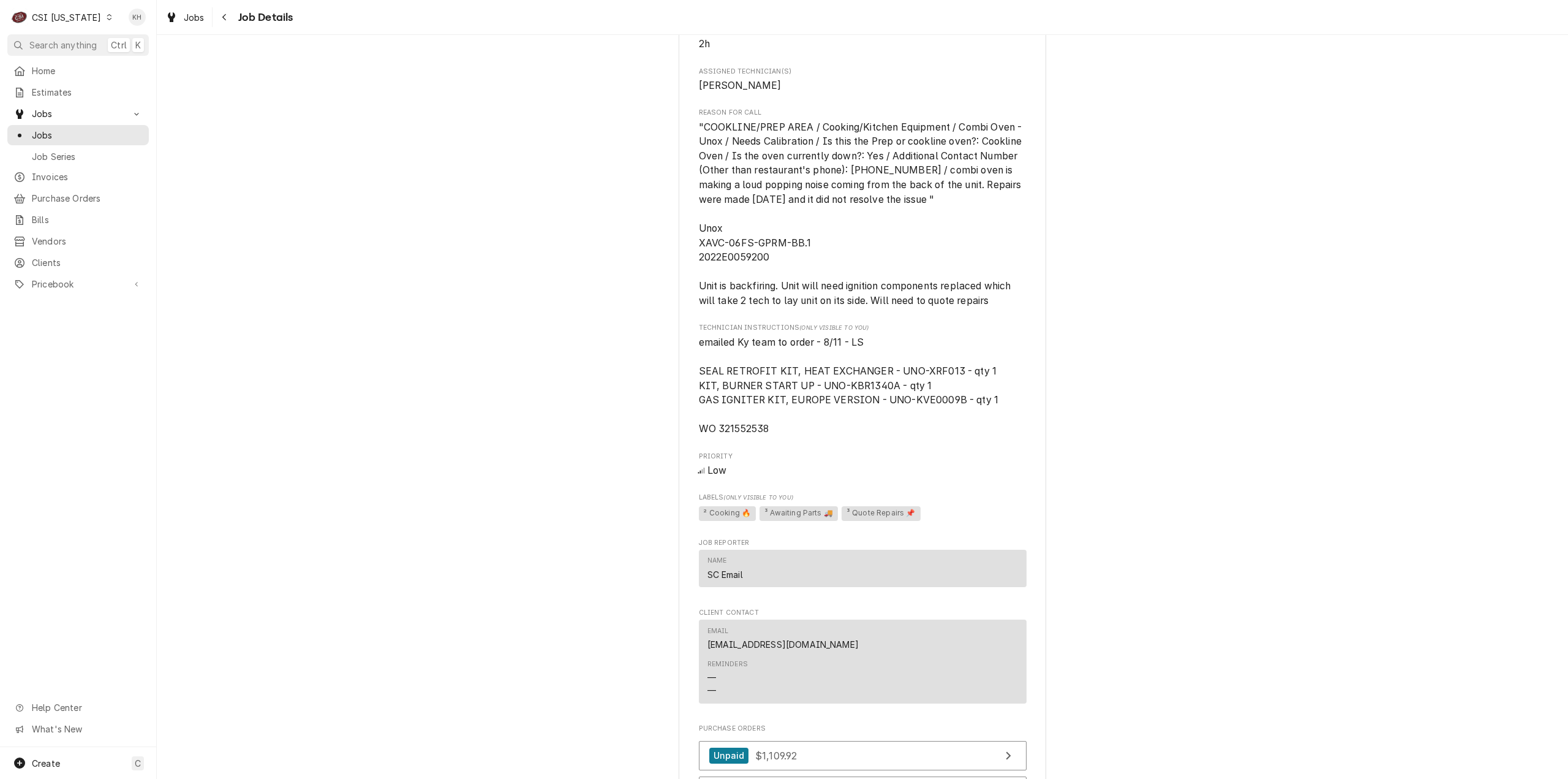
click at [92, 22] on div "C CSI [US_STATE]" at bounding box center [62, 17] width 109 height 25
click at [145, 69] on div "CSI St. [PERSON_NAME]" at bounding box center [191, 67] width 162 height 13
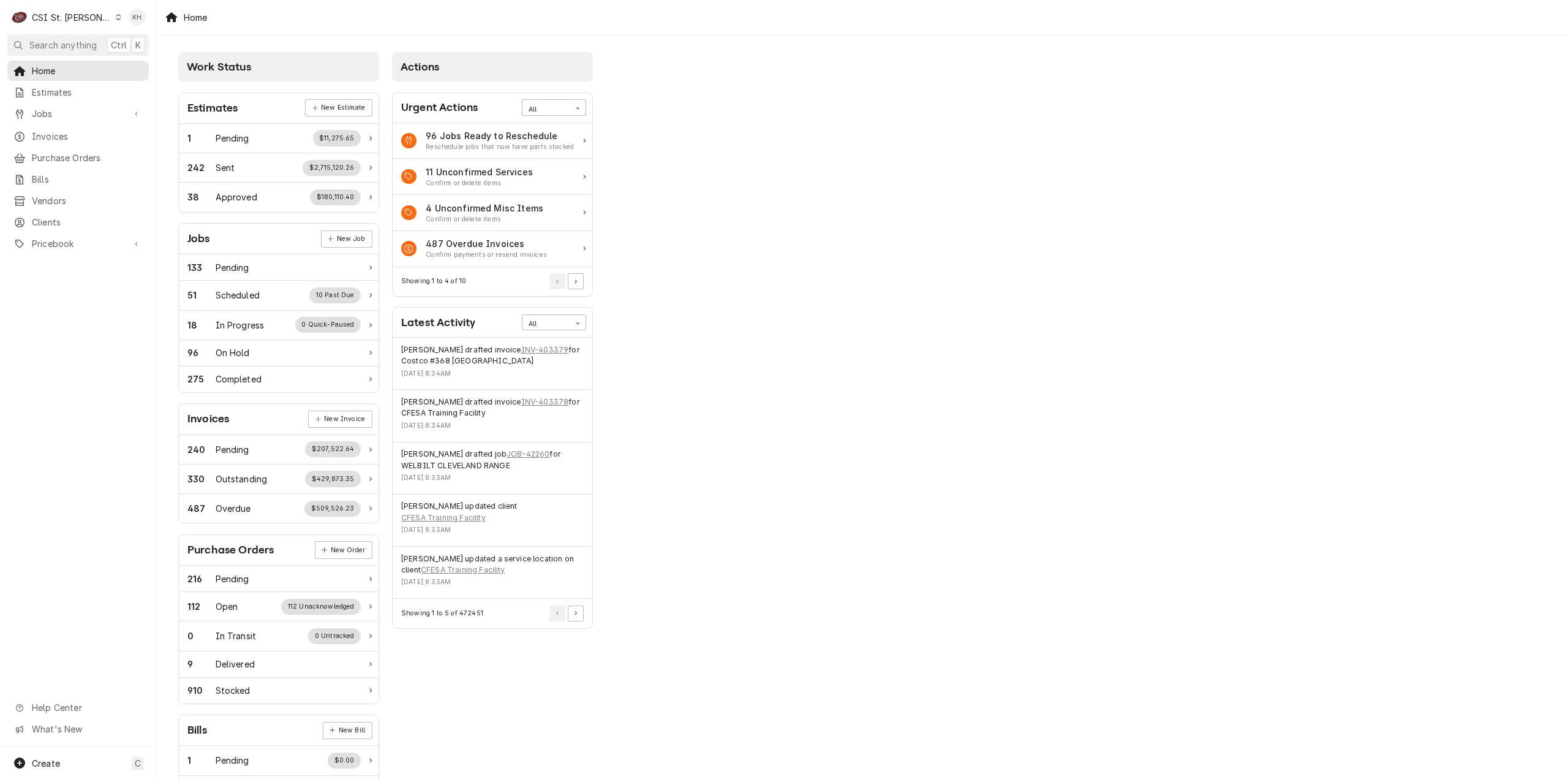
click at [75, 43] on span "Search anything" at bounding box center [63, 45] width 67 height 13
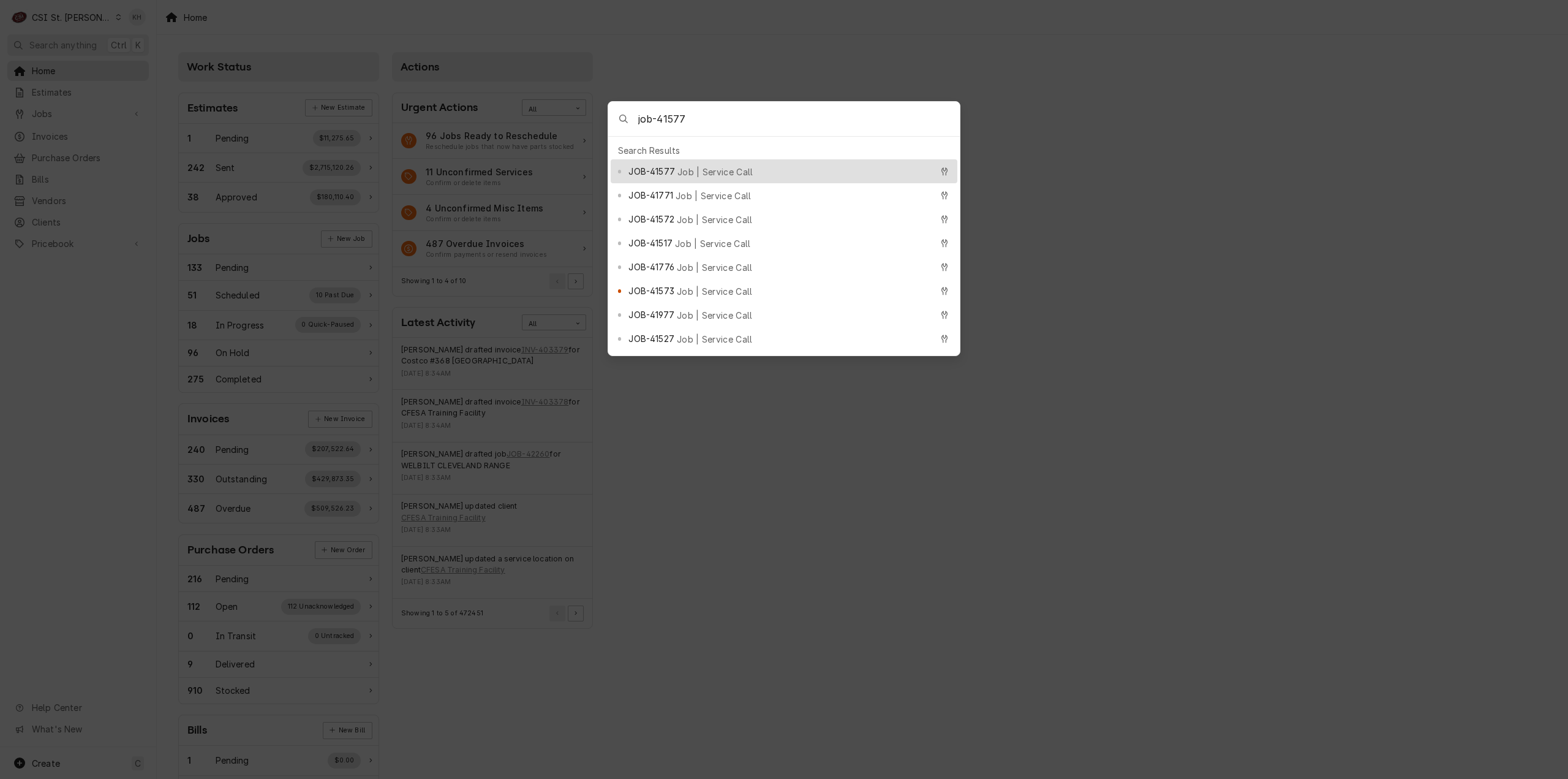
type input "job-41577"
click at [689, 167] on span "Job | Service Call" at bounding box center [715, 172] width 76 height 13
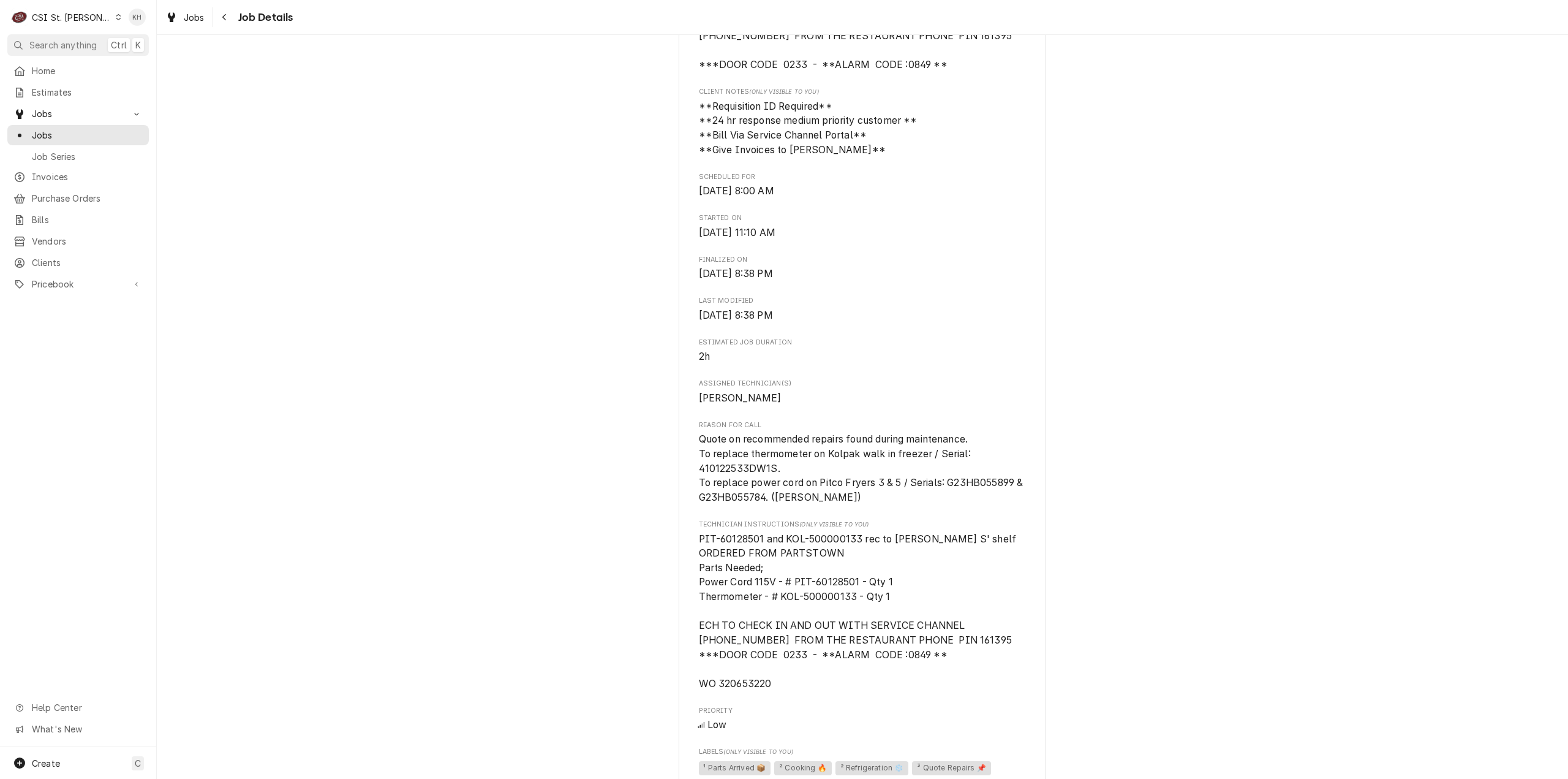
scroll to position [552, 0]
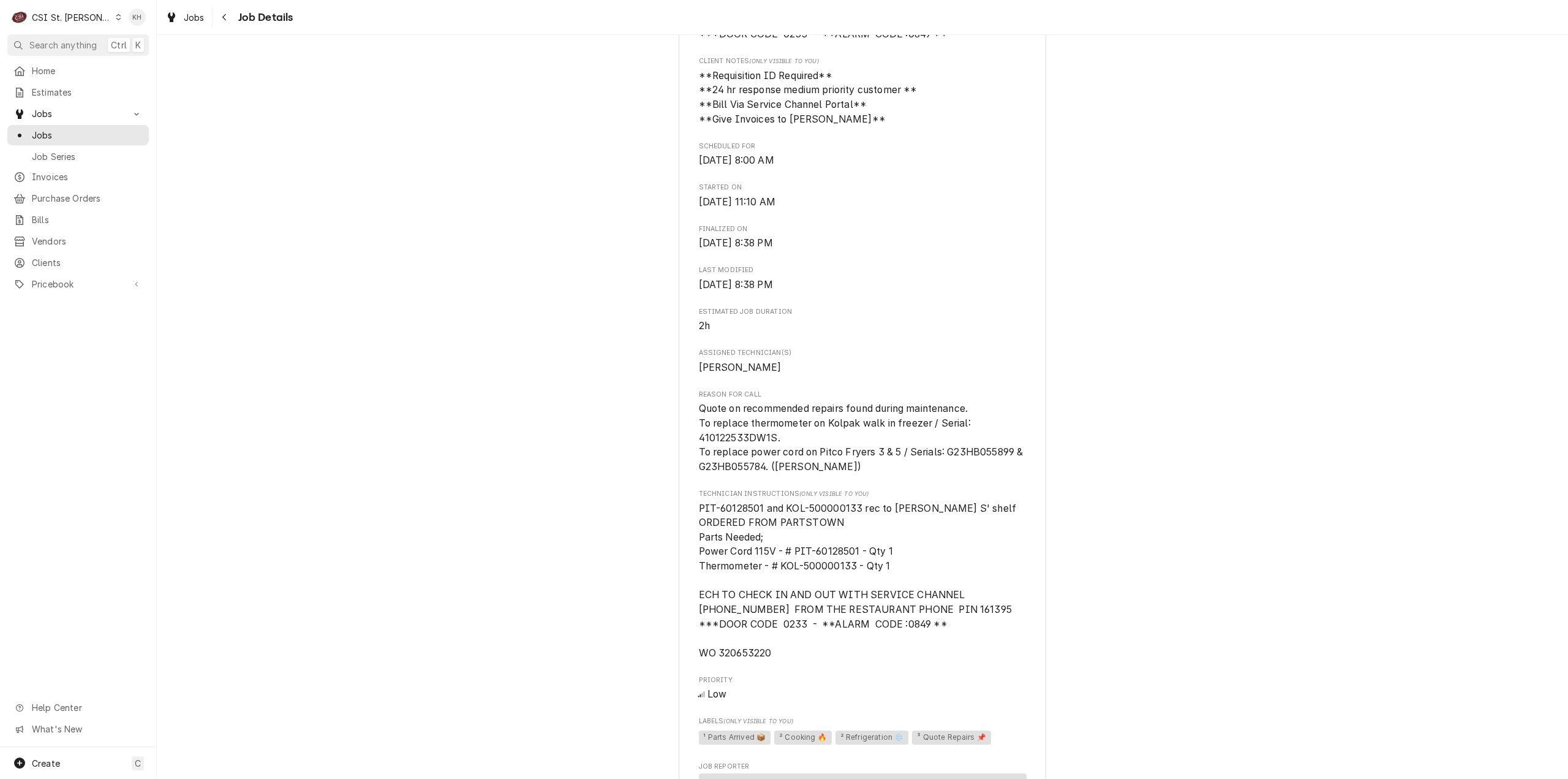
click at [737, 659] on span "PIT-60128501 and KOL-500000133 rec to [PERSON_NAME] S' shelf ORDERED FROM PARTS…" at bounding box center [857, 580] width 318 height 156
copy span "320653220"
click at [83, 40] on span "Search anything" at bounding box center [63, 45] width 67 height 13
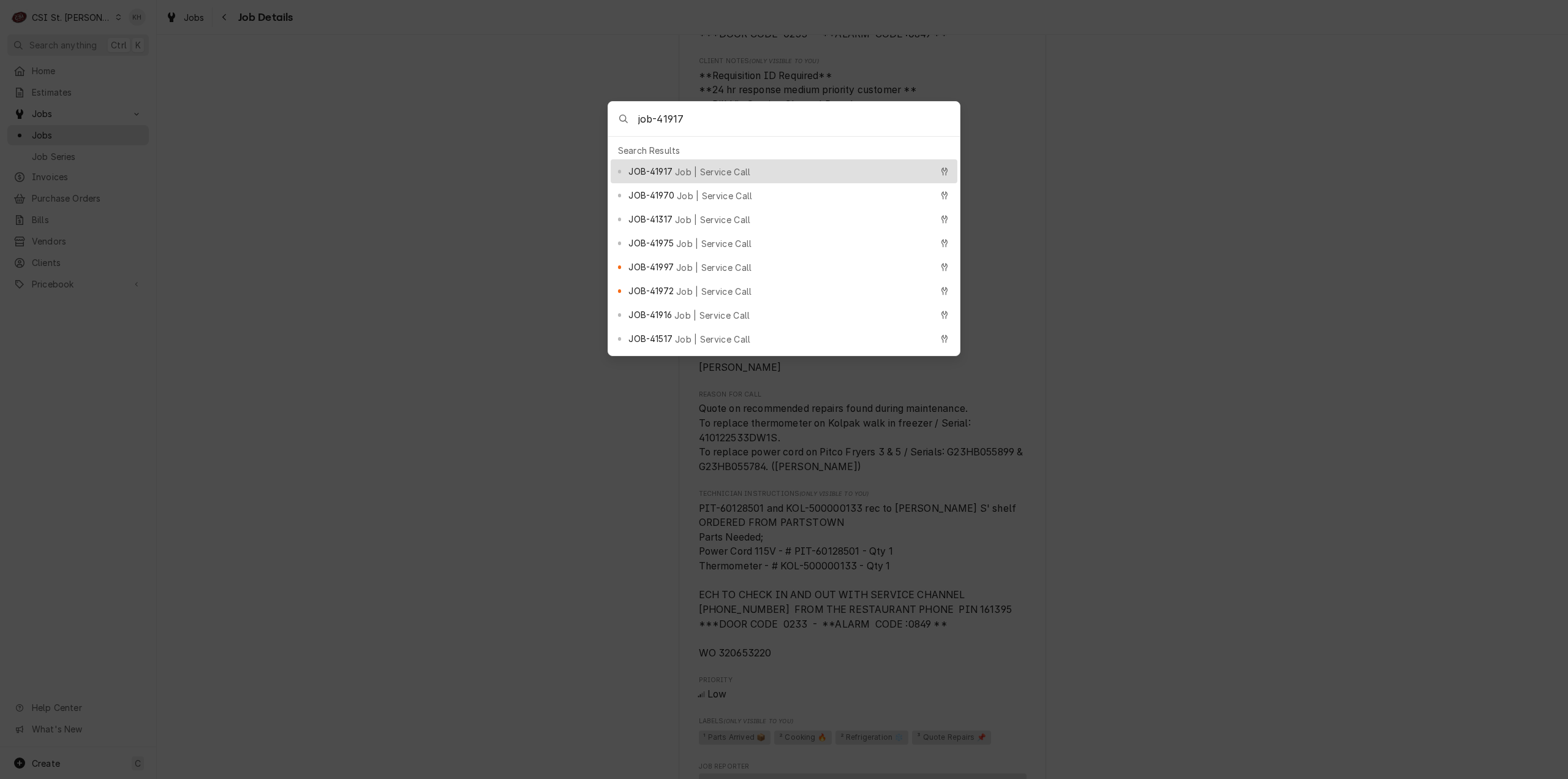
type input "job-41917"
click at [721, 165] on span "Job | Service Call" at bounding box center [713, 172] width 76 height 13
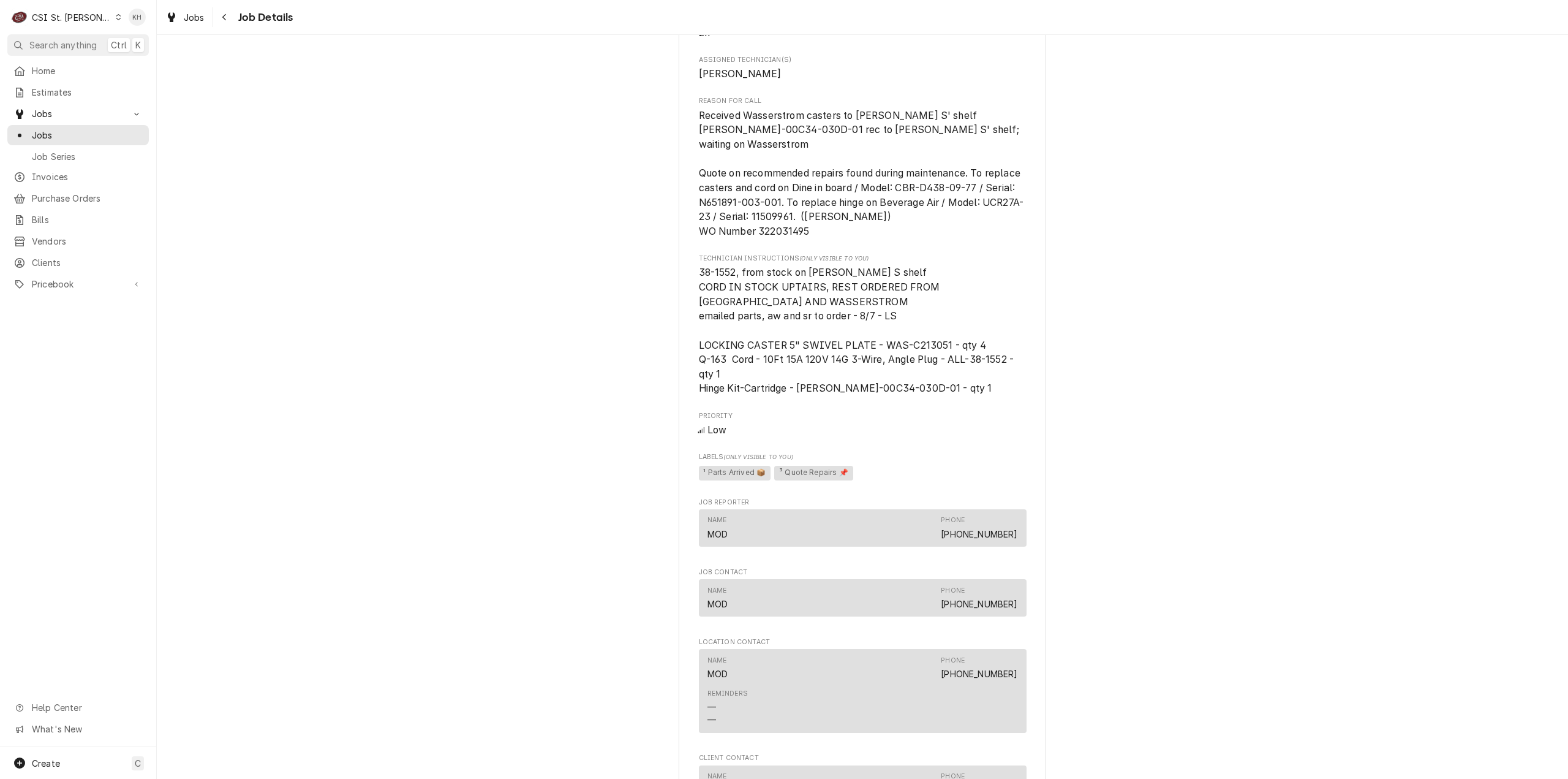
scroll to position [744, 0]
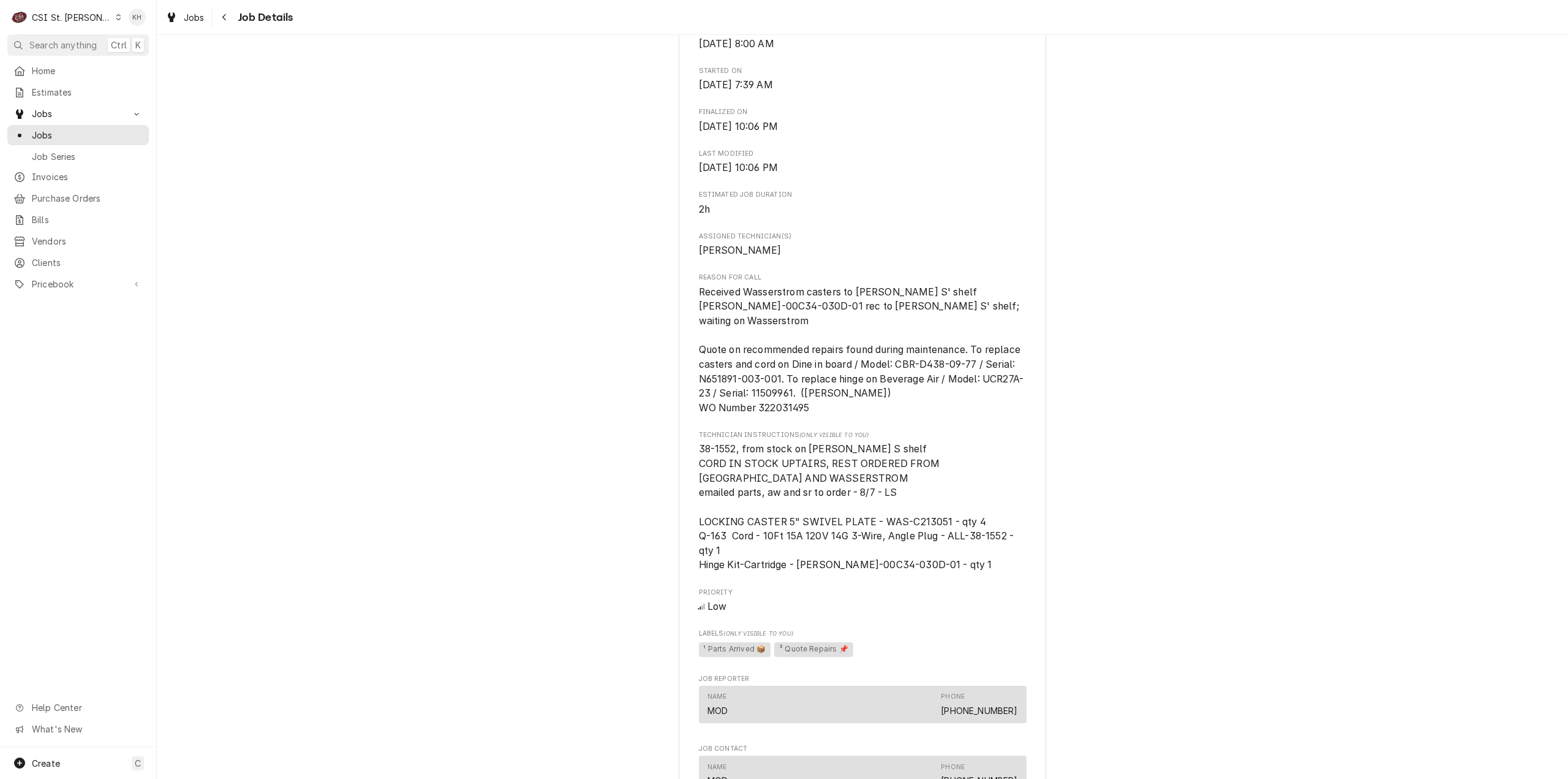
click at [796, 407] on span "Received Wasserstrom casters to Ryan S' shelf BEV-00C34-030D-01 rec to Ryan S' …" at bounding box center [861, 350] width 325 height 128
copy span "322031495"
click at [67, 43] on span "Search anything" at bounding box center [63, 45] width 67 height 13
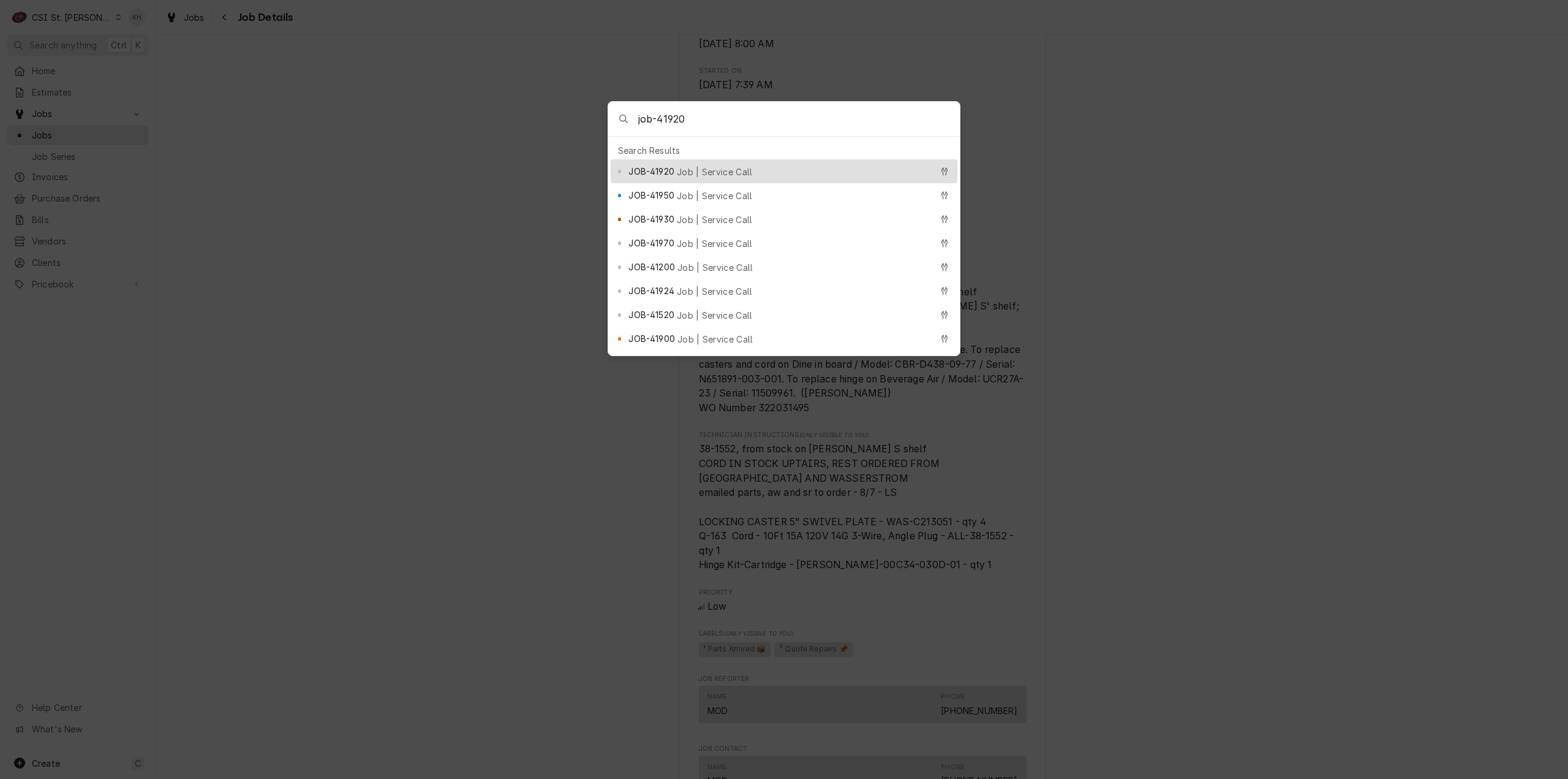
type input "job-41920"
click at [748, 168] on div "JOB-41920 Job | Service Call" at bounding box center [780, 171] width 302 height 14
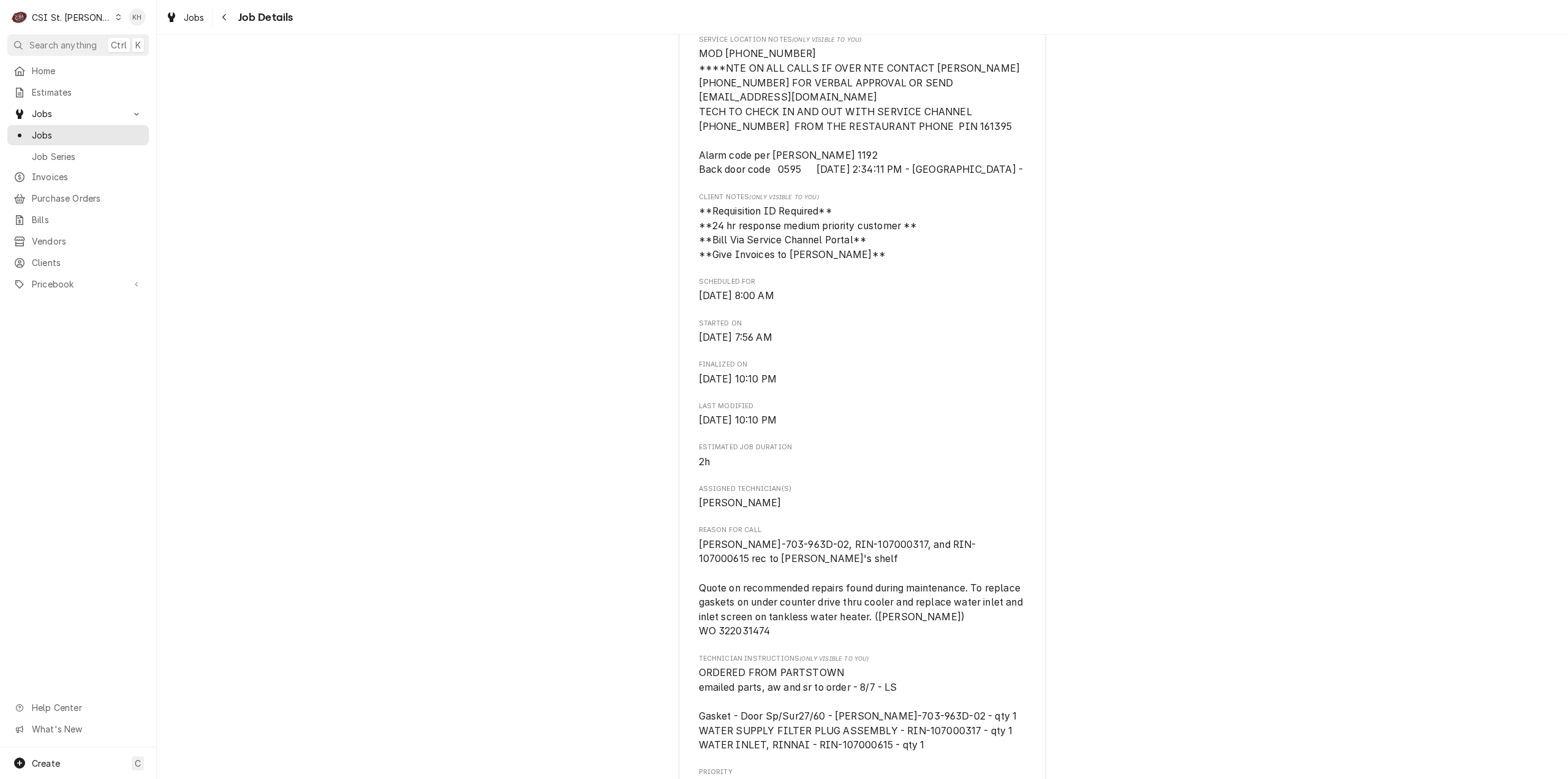
scroll to position [613, 0]
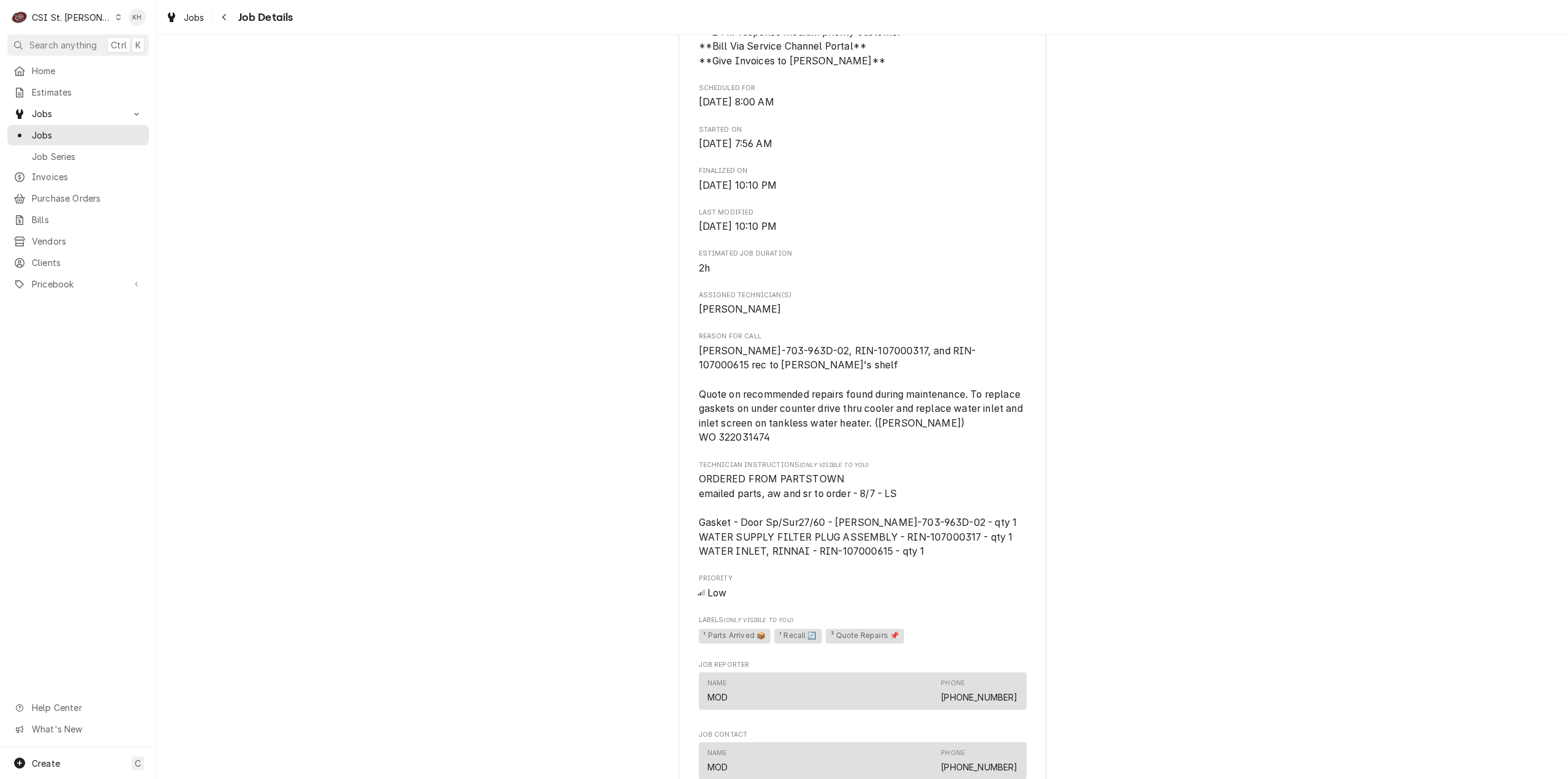
click at [743, 444] on span "[PERSON_NAME]-703-963D-02, RIN-107000317, and RIN-107000615 rec to [PERSON_NAME…" at bounding box center [862, 394] width 327 height 99
copy span "322031474"
click at [59, 21] on div "CSI St. Louis" at bounding box center [71, 17] width 79 height 13
click at [145, 24] on div "CSI [US_STATE][GEOGRAPHIC_DATA]" at bounding box center [188, 25] width 162 height 13
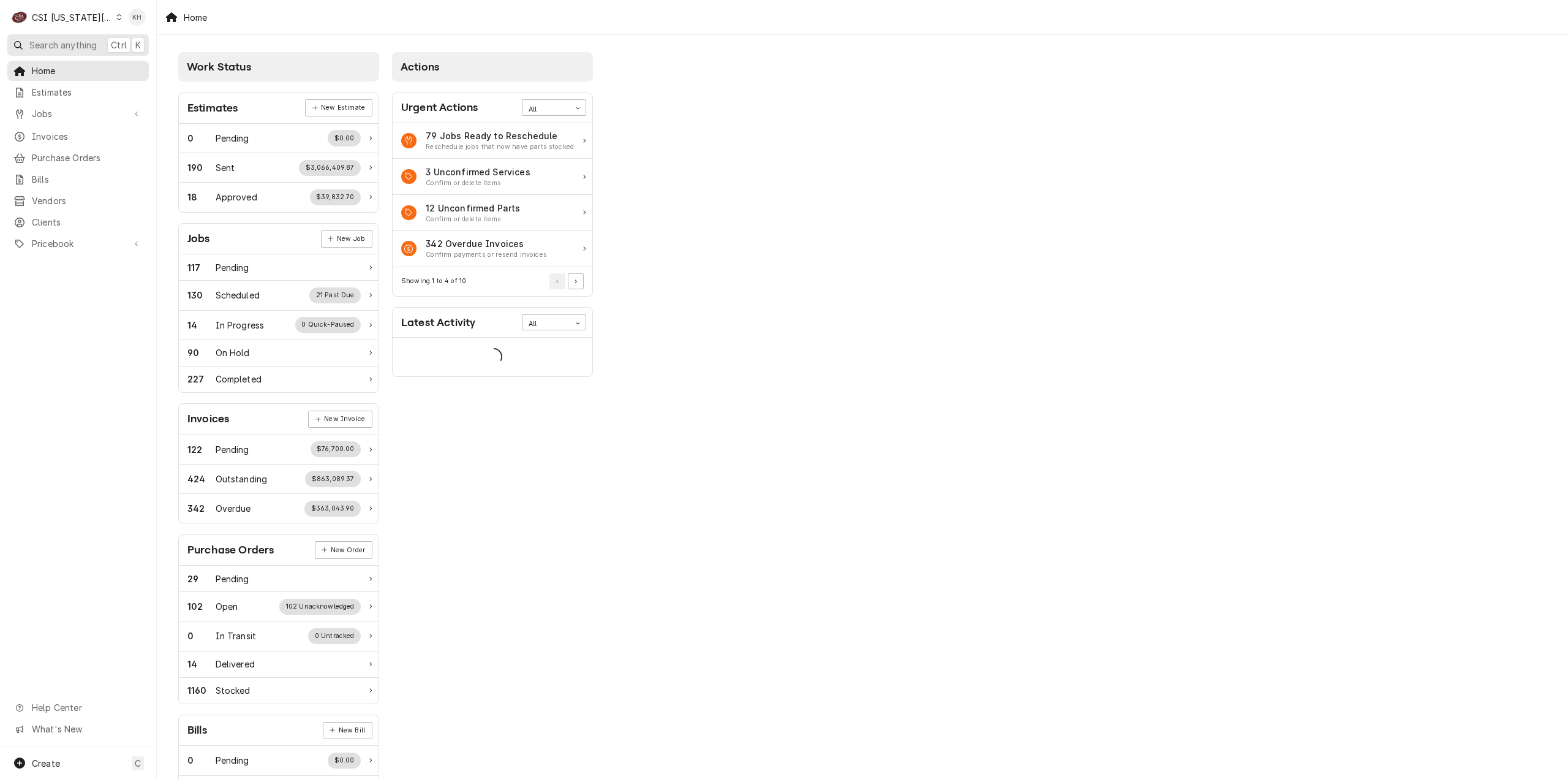
click at [65, 46] on span "Search anything" at bounding box center [63, 45] width 67 height 13
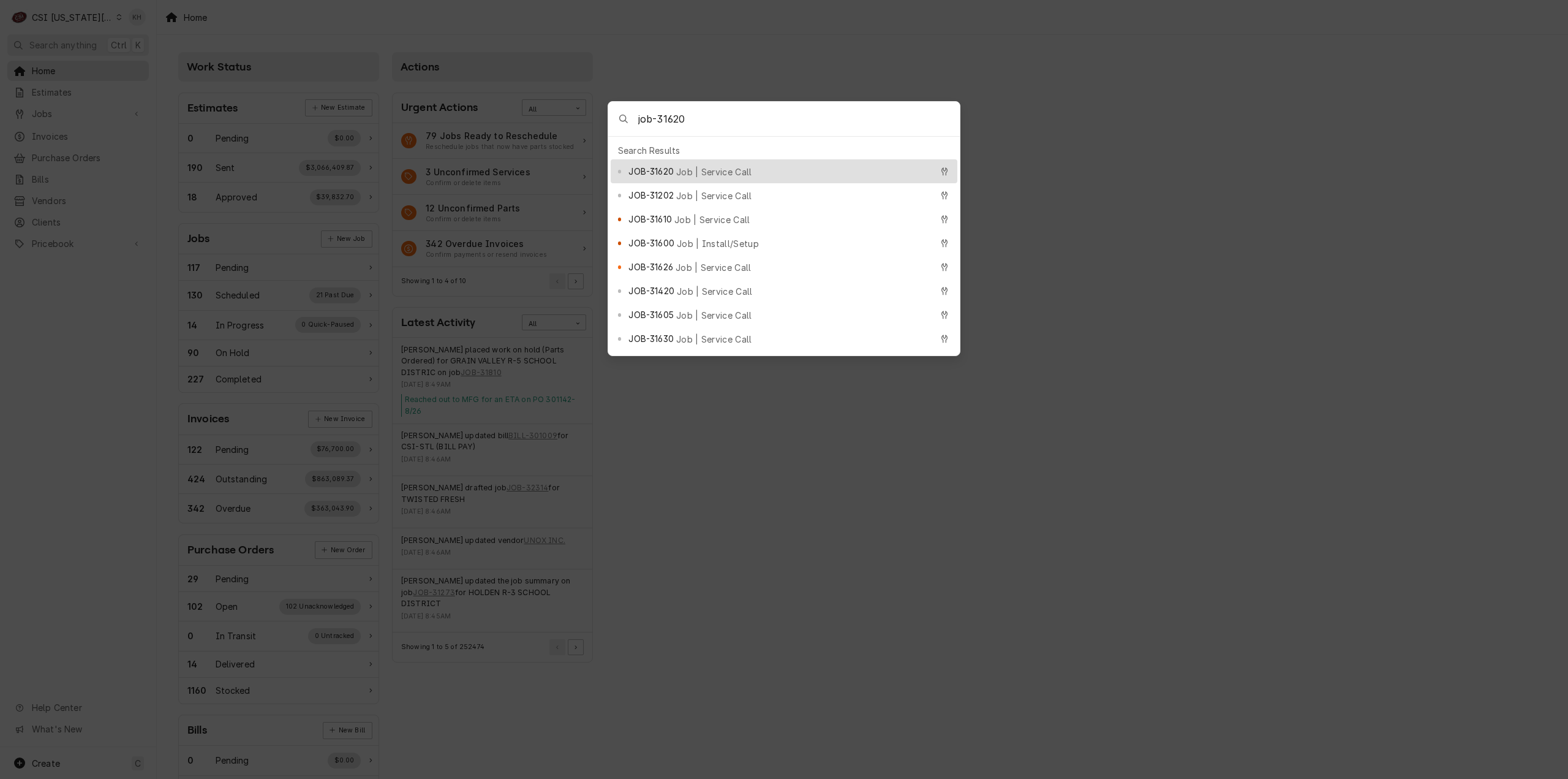
type input "job-31620"
click at [713, 170] on span "Job | Service Call" at bounding box center [714, 172] width 76 height 13
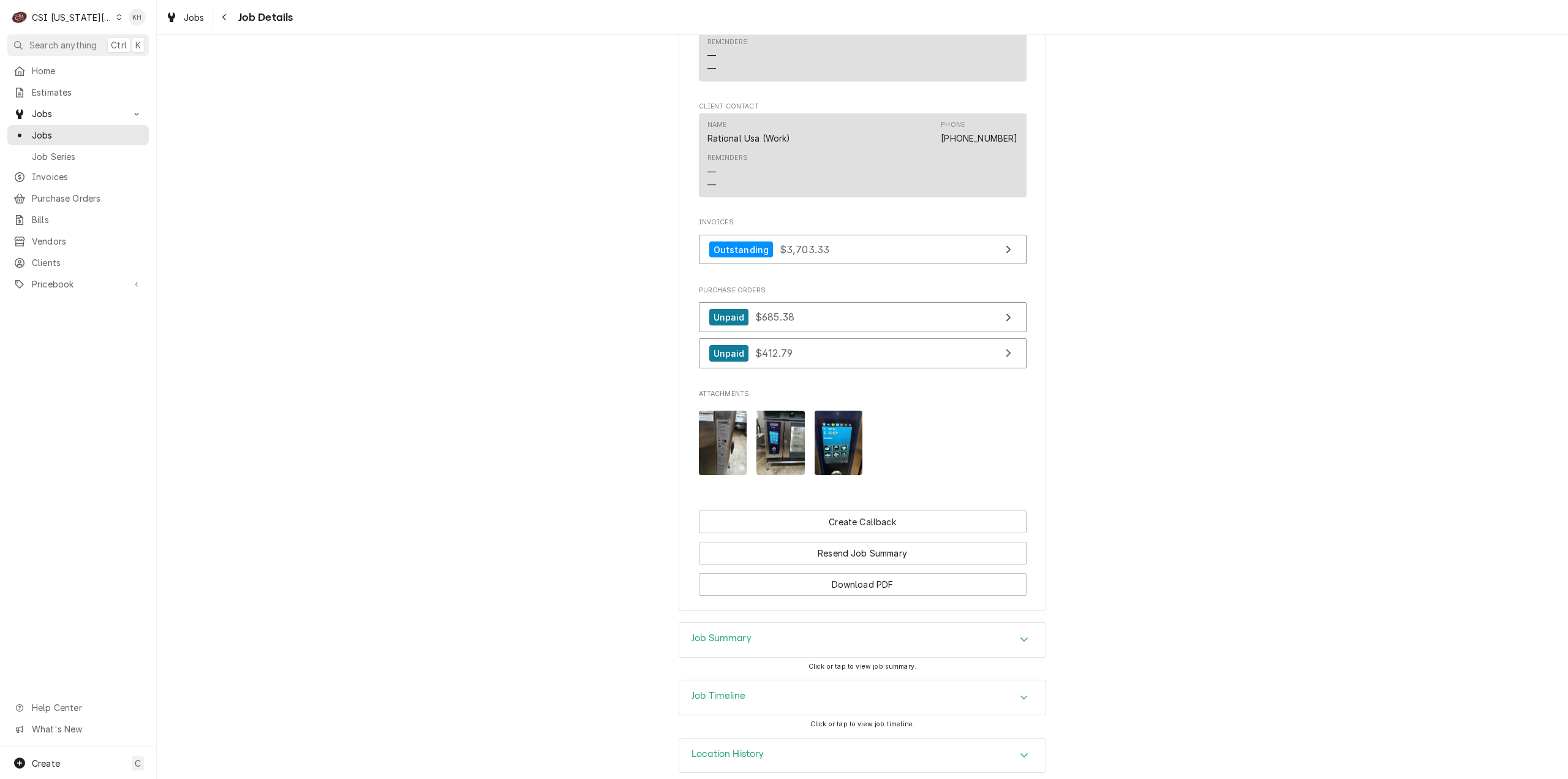
scroll to position [1265, 0]
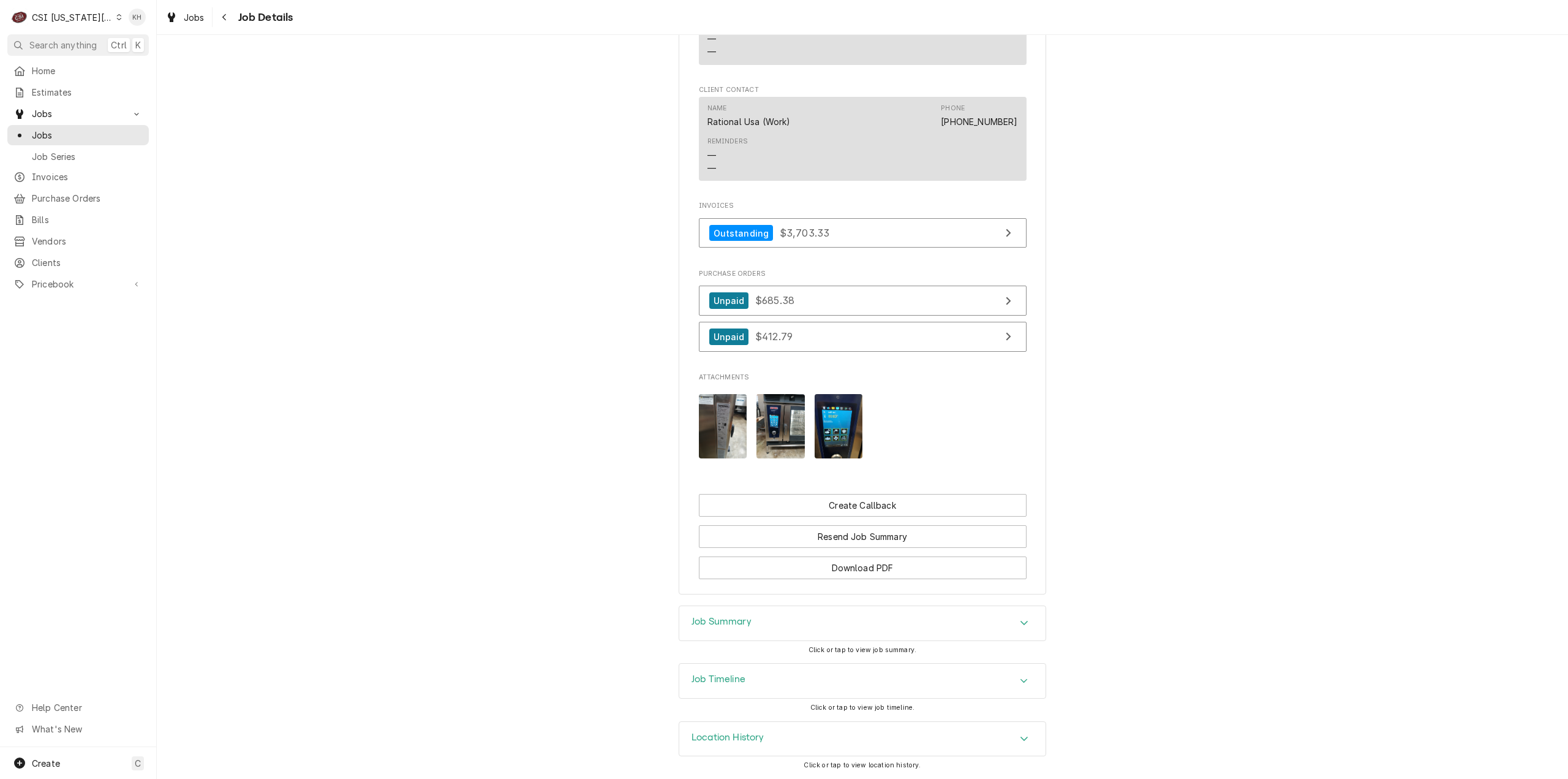
drag, startPoint x: 743, startPoint y: 706, endPoint x: 735, endPoint y: 682, distance: 25.3
click at [740, 696] on div "Job Timeline Click or tap to view job timeline." at bounding box center [863, 692] width 368 height 57
click at [735, 678] on h3 "Job Timeline" at bounding box center [718, 679] width 54 height 11
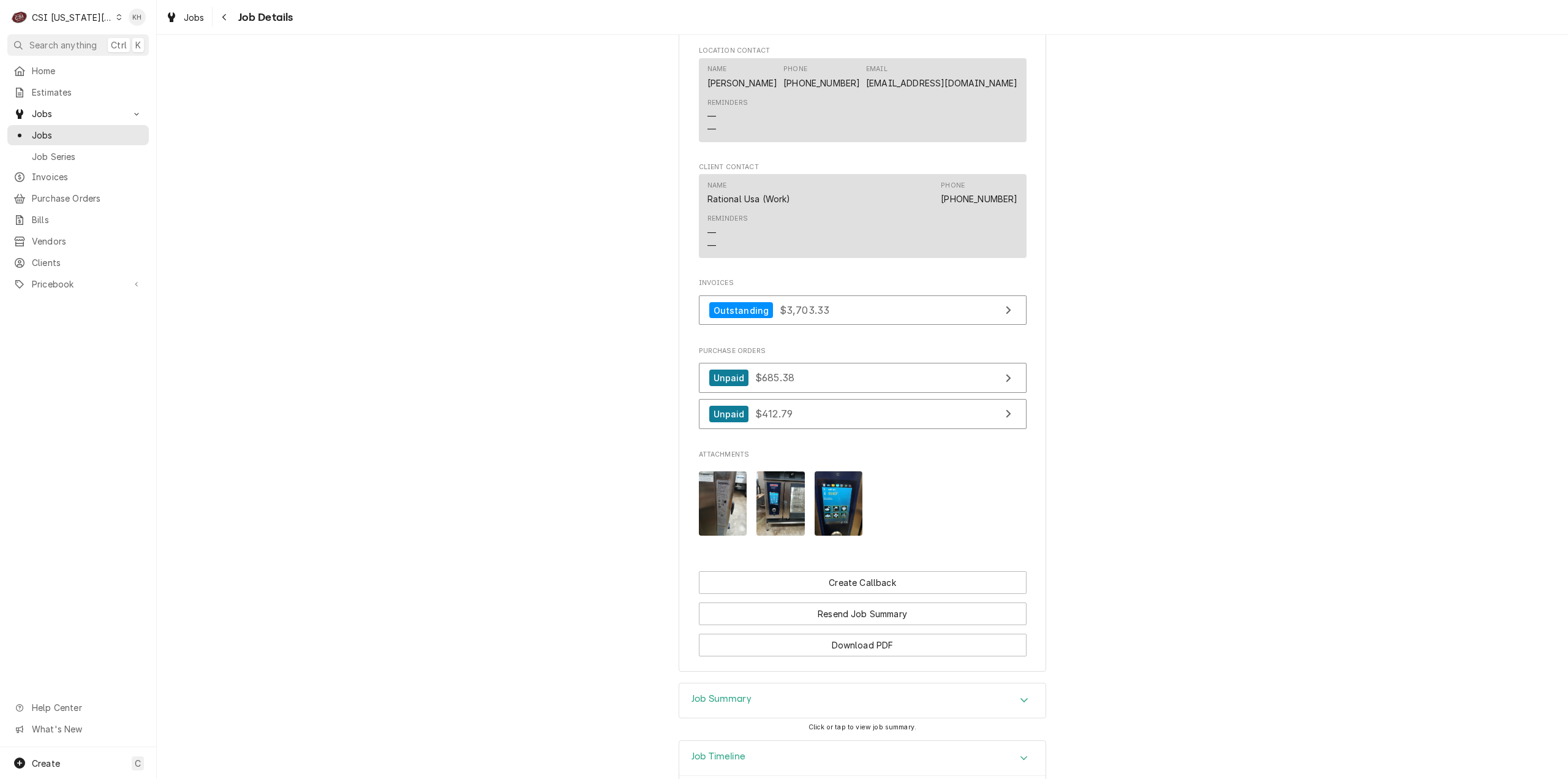
scroll to position [1143, 0]
click at [793, 719] on div "Job Summary" at bounding box center [862, 701] width 366 height 34
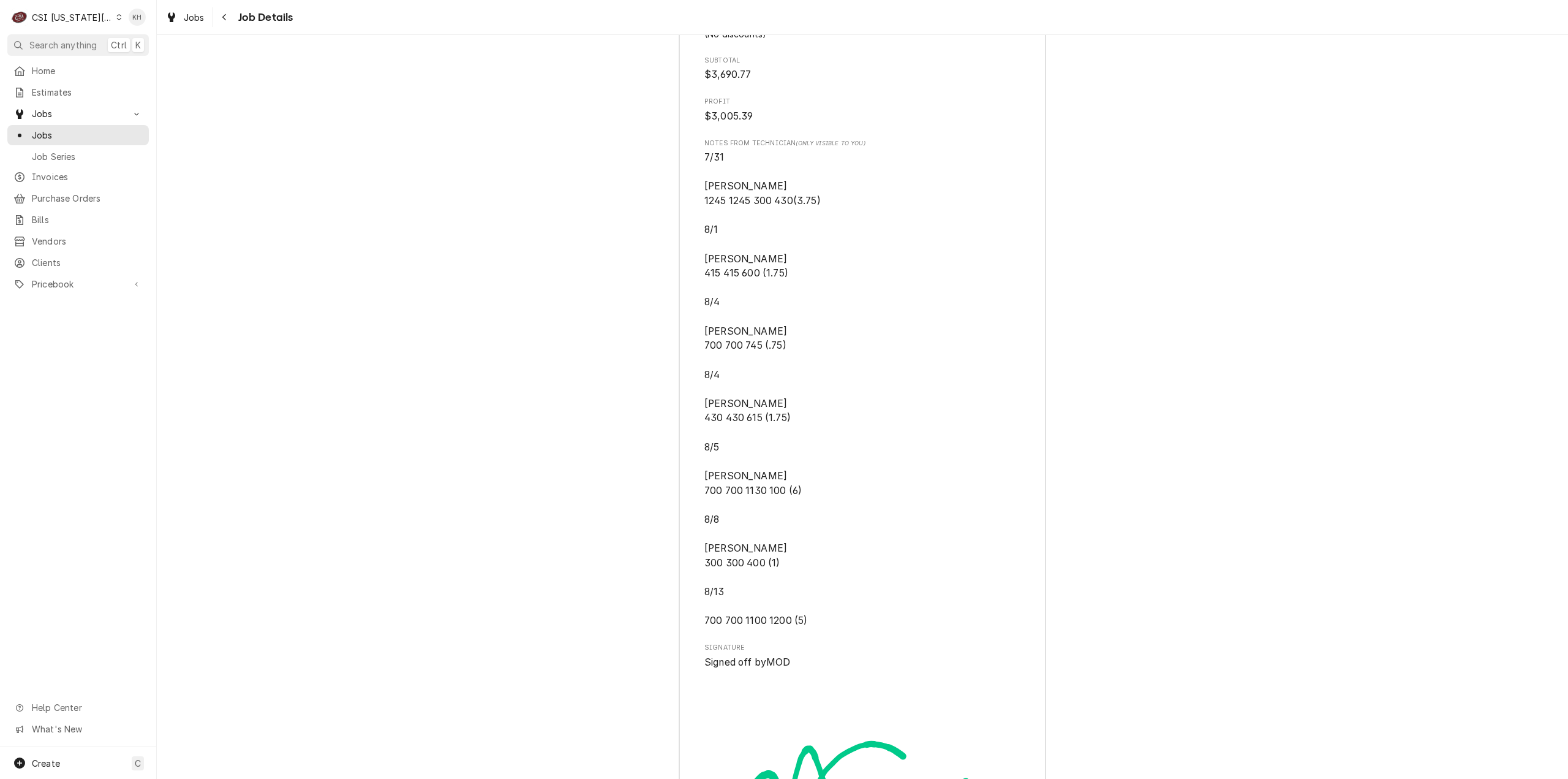
scroll to position [5554, 0]
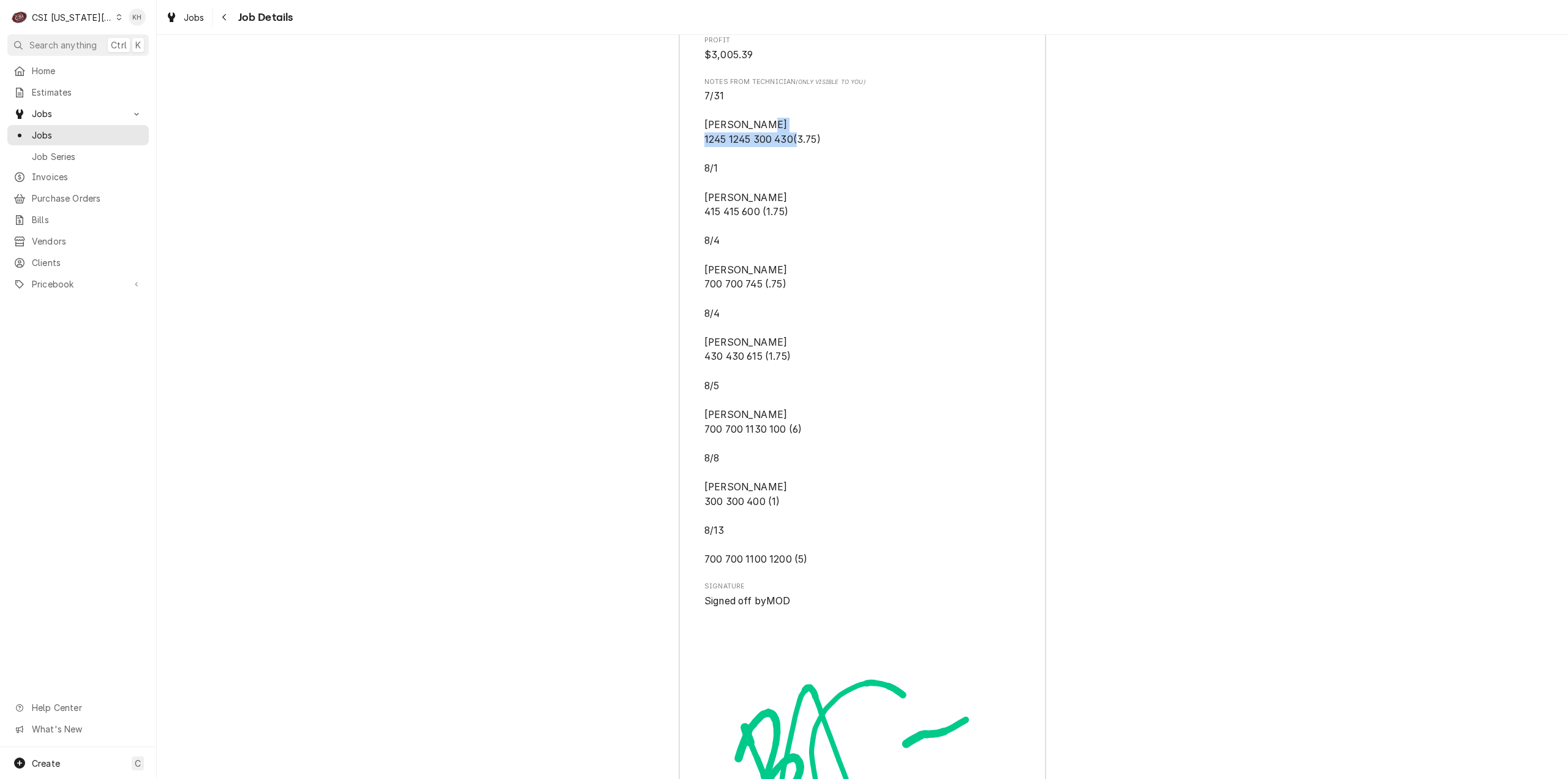
drag, startPoint x: 707, startPoint y: 185, endPoint x: 828, endPoint y: 186, distance: 121.0
click at [828, 186] on span "7/31 Marshall 1245 1245 300 430(3.75) 8/1 Marshall 415 415 600 (1.75) 8/4 Marsh…" at bounding box center [862, 328] width 316 height 478
drag, startPoint x: 717, startPoint y: 402, endPoint x: 763, endPoint y: 406, distance: 46.2
click at [763, 406] on span "7/31 Marshall 1245 1245 300 430(3.75) 8/1 Marshall 415 415 600 (1.75) 8/4 Marsh…" at bounding box center [762, 327] width 116 height 475
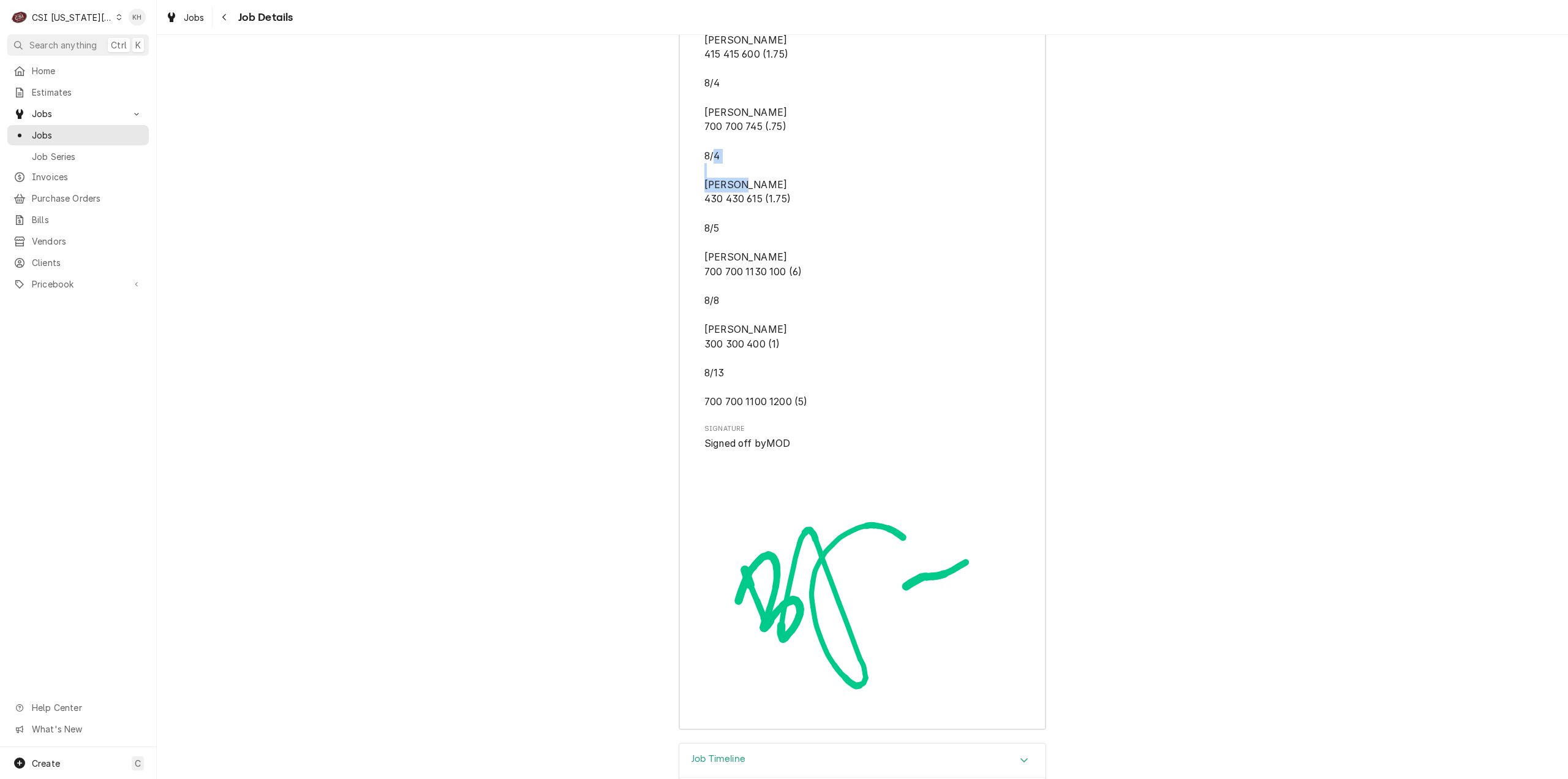
scroll to position [5616, 0]
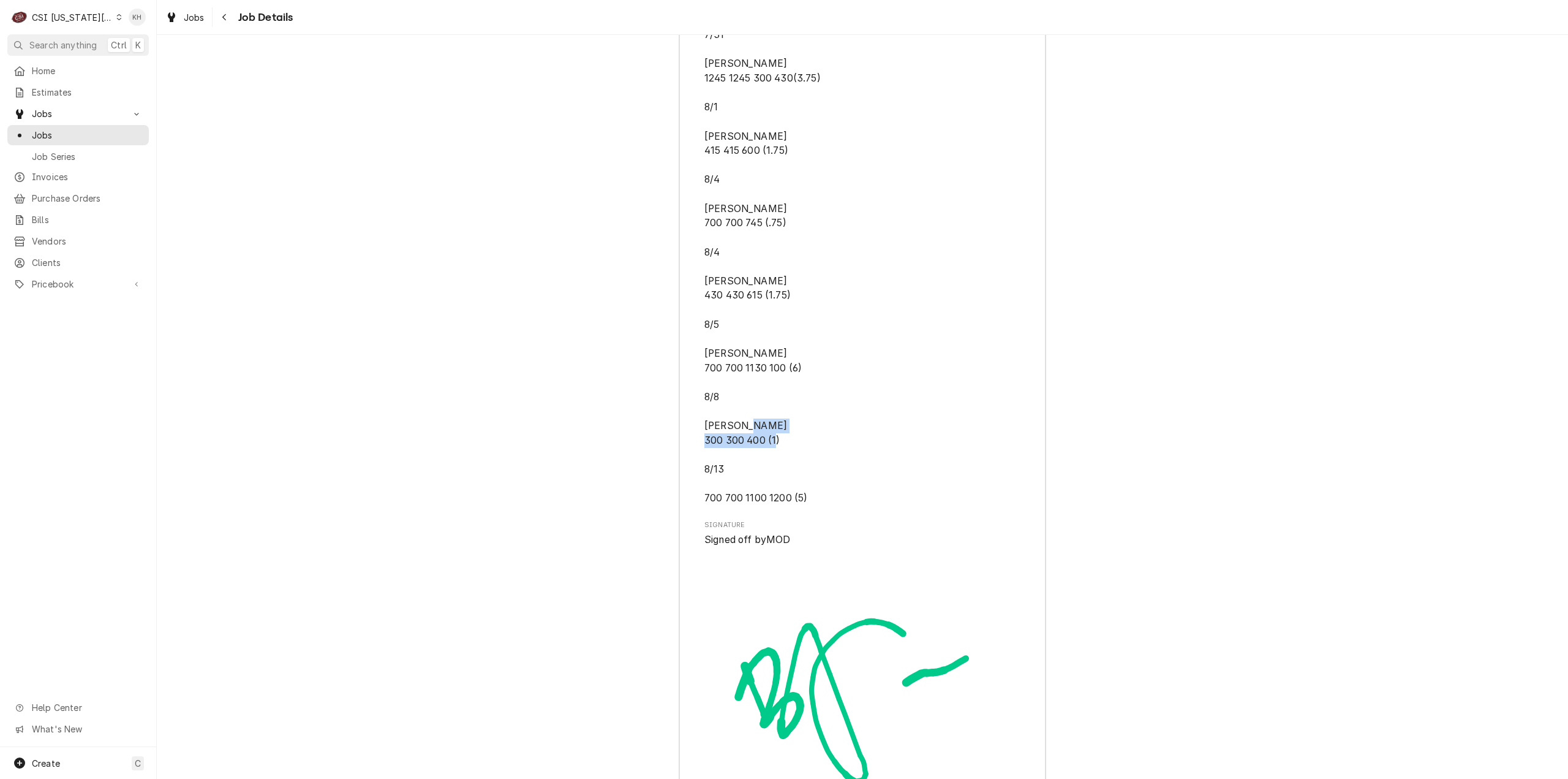
drag, startPoint x: 702, startPoint y: 542, endPoint x: 831, endPoint y: 552, distance: 129.4
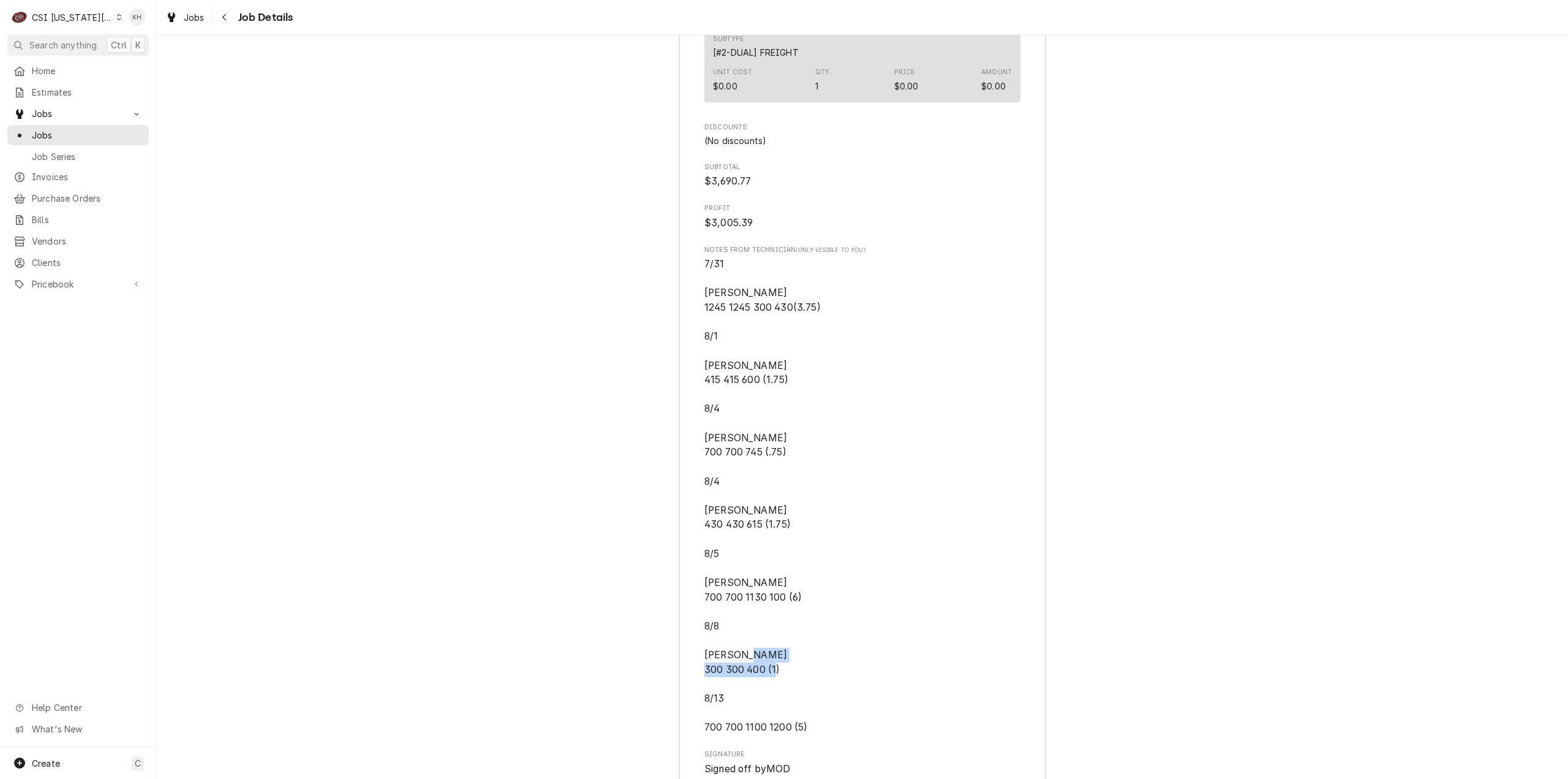
scroll to position [5493, 0]
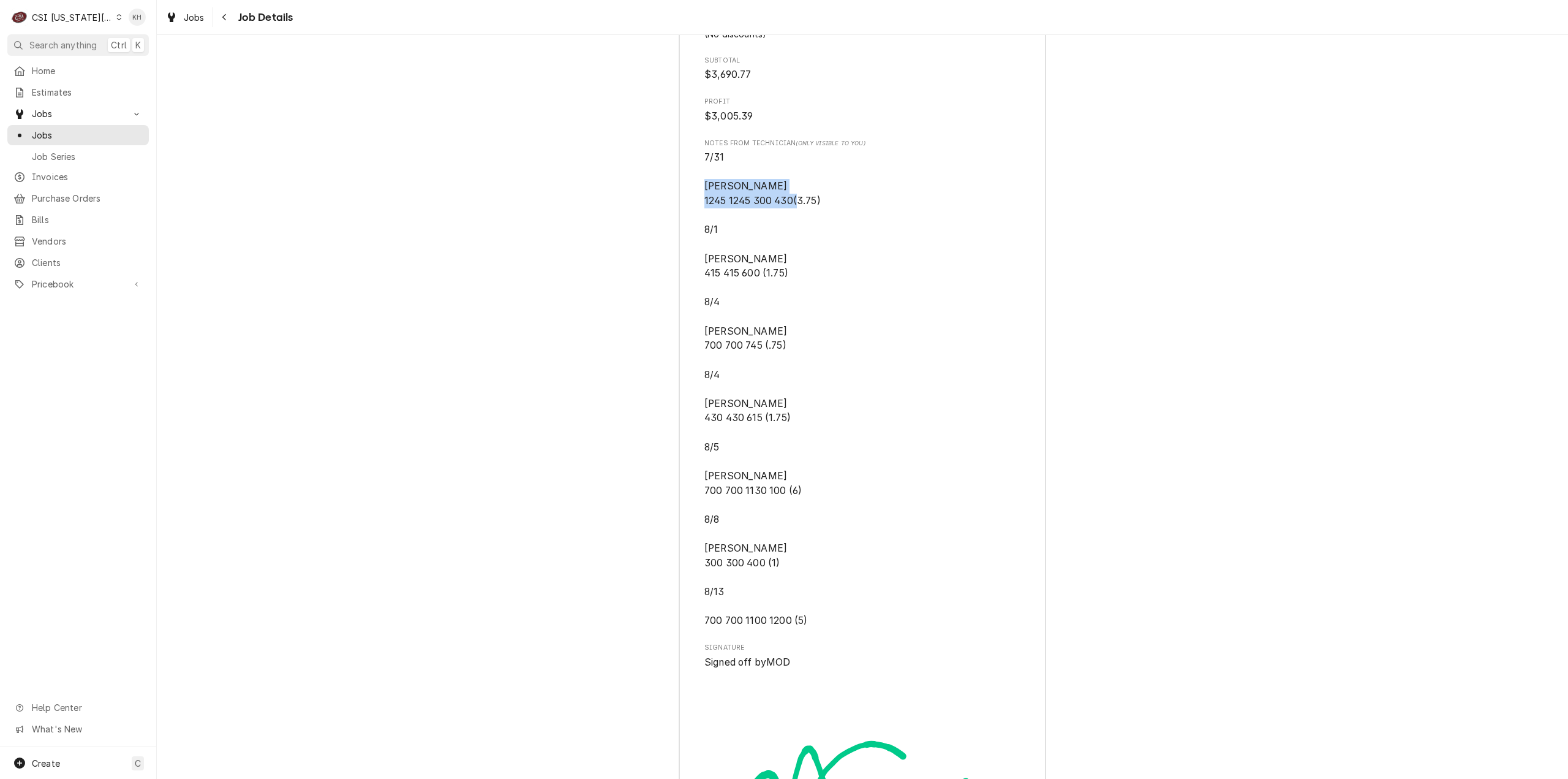
drag, startPoint x: 820, startPoint y: 245, endPoint x: 701, endPoint y: 231, distance: 119.8
click at [704, 231] on span "7/31 [PERSON_NAME] 1245 1245 300 430(3.75) 8/1 [PERSON_NAME] 415 415 600 (1.75)…" at bounding box center [862, 389] width 316 height 478
drag, startPoint x: 781, startPoint y: 468, endPoint x: 684, endPoint y: 444, distance: 99.9
click at [738, 450] on span "7/31 [PERSON_NAME] 1245 1245 300 430(3.75) 8/1 [PERSON_NAME] 415 415 600 (1.75)…" at bounding box center [762, 388] width 116 height 475
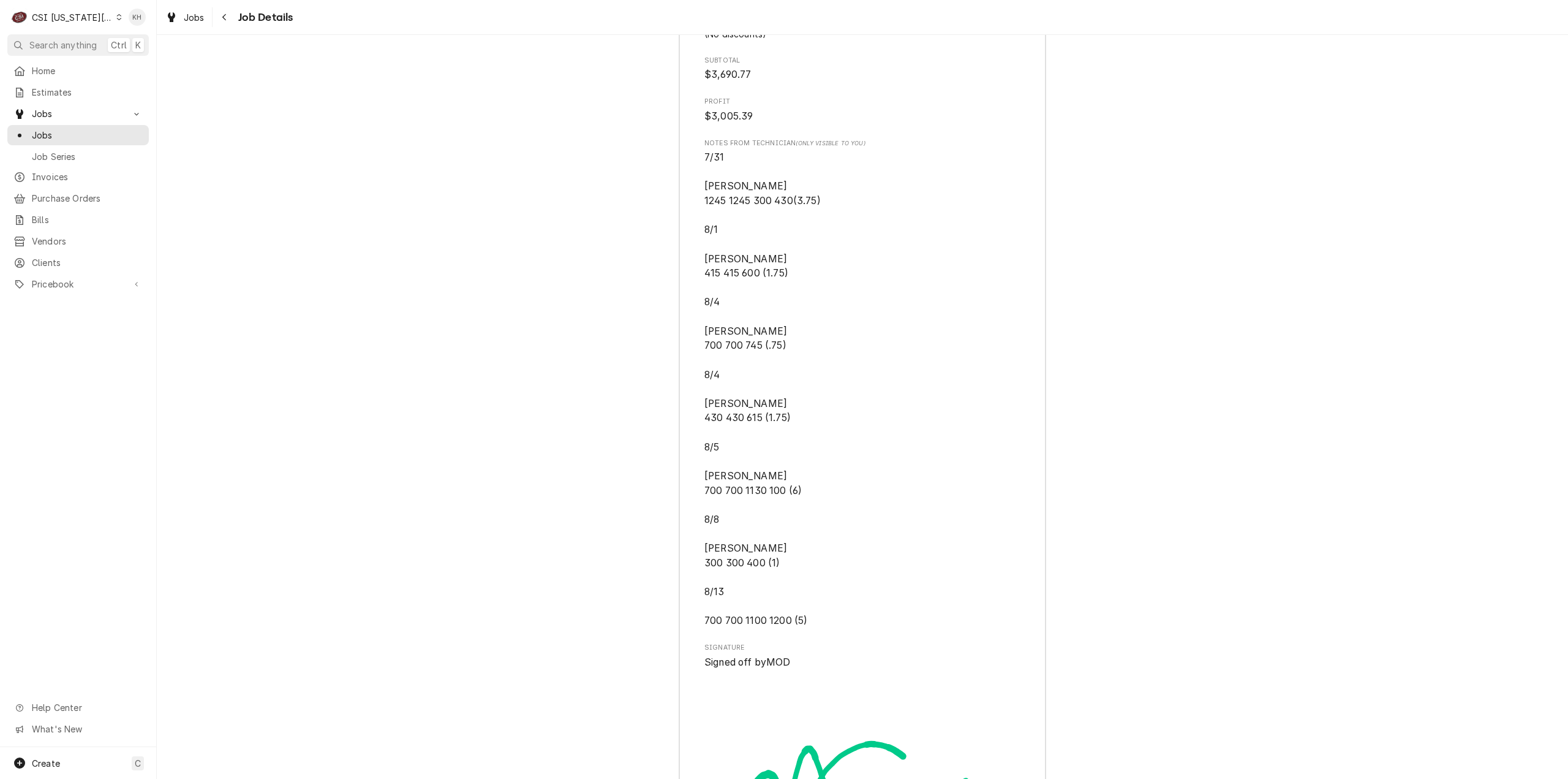
click at [744, 520] on span "7/31 Marshall 1245 1245 300 430(3.75) 8/1 Marshall 415 415 600 (1.75) 8/4 Marsh…" at bounding box center [862, 389] width 316 height 478
drag, startPoint x: 794, startPoint y: 539, endPoint x: 698, endPoint y: 515, distance: 99.0
click at [82, 40] on span "Search anything" at bounding box center [63, 45] width 67 height 13
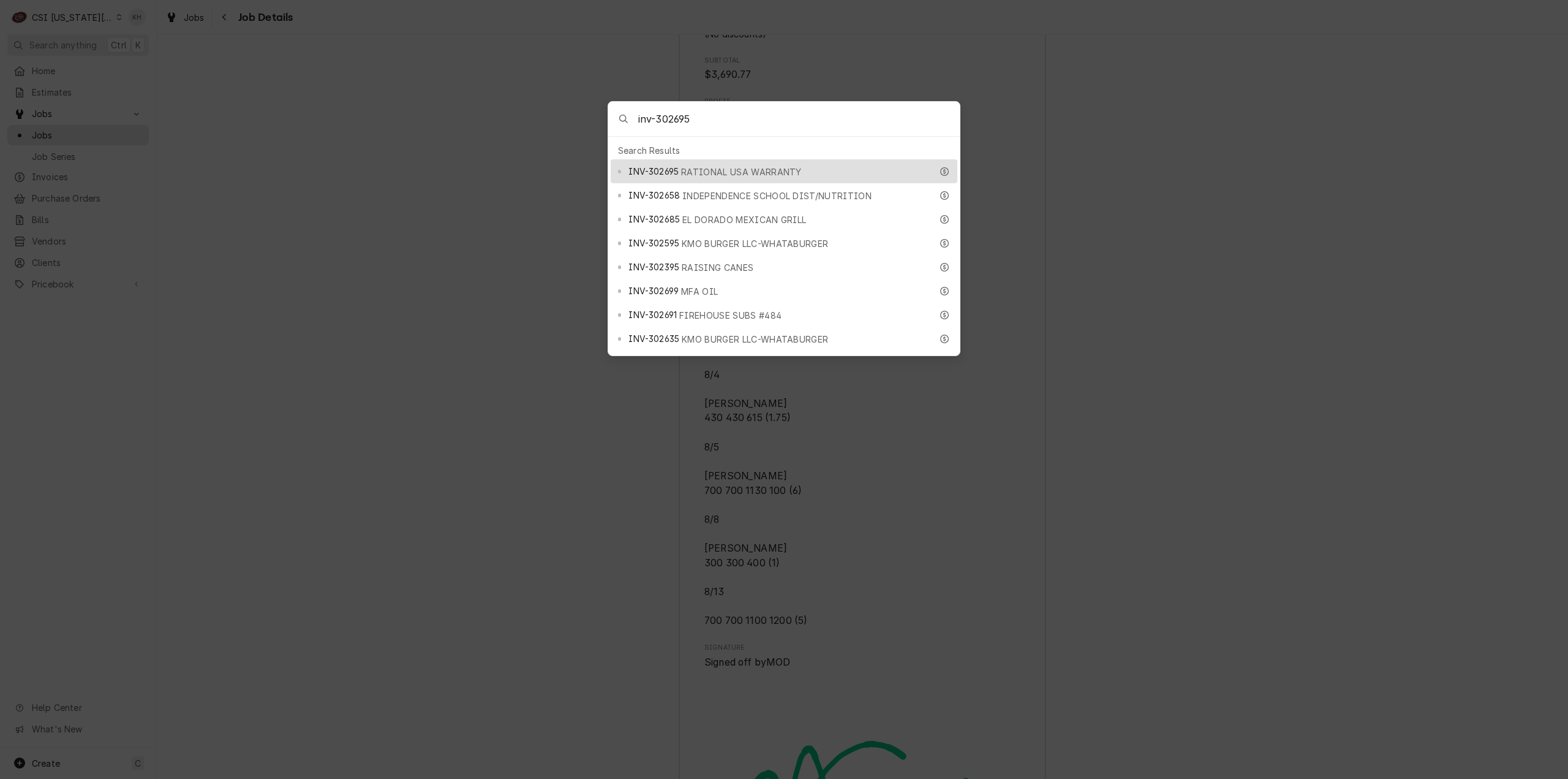
type input "inv-302695"
click at [675, 167] on span "INV-302695" at bounding box center [653, 172] width 50 height 13
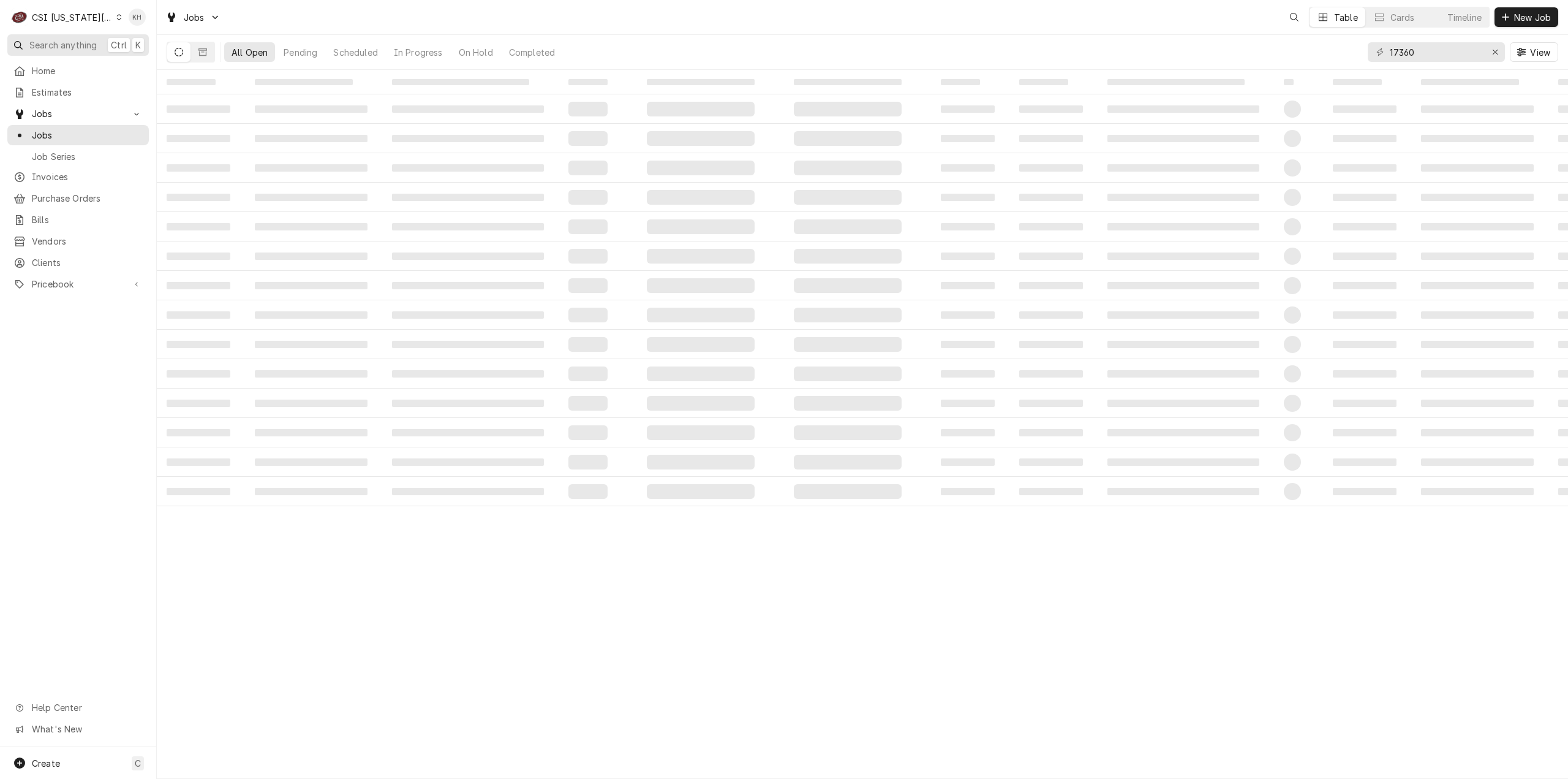
click at [74, 40] on span "Search anything" at bounding box center [63, 45] width 67 height 13
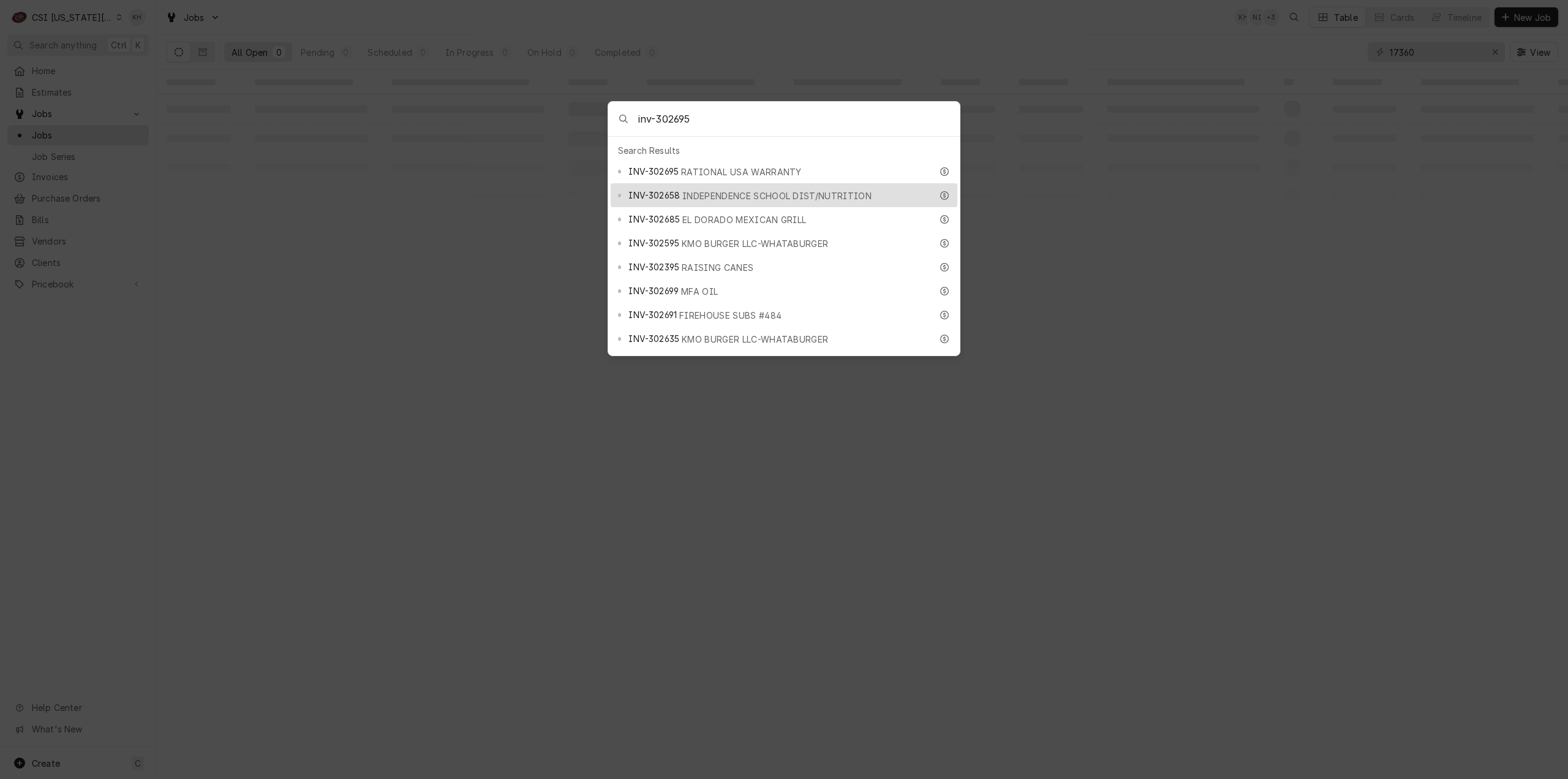
type input "inv-302695"
click at [695, 164] on div "INV-302695 RATIONAL USA WARRANTY" at bounding box center [780, 171] width 302 height 14
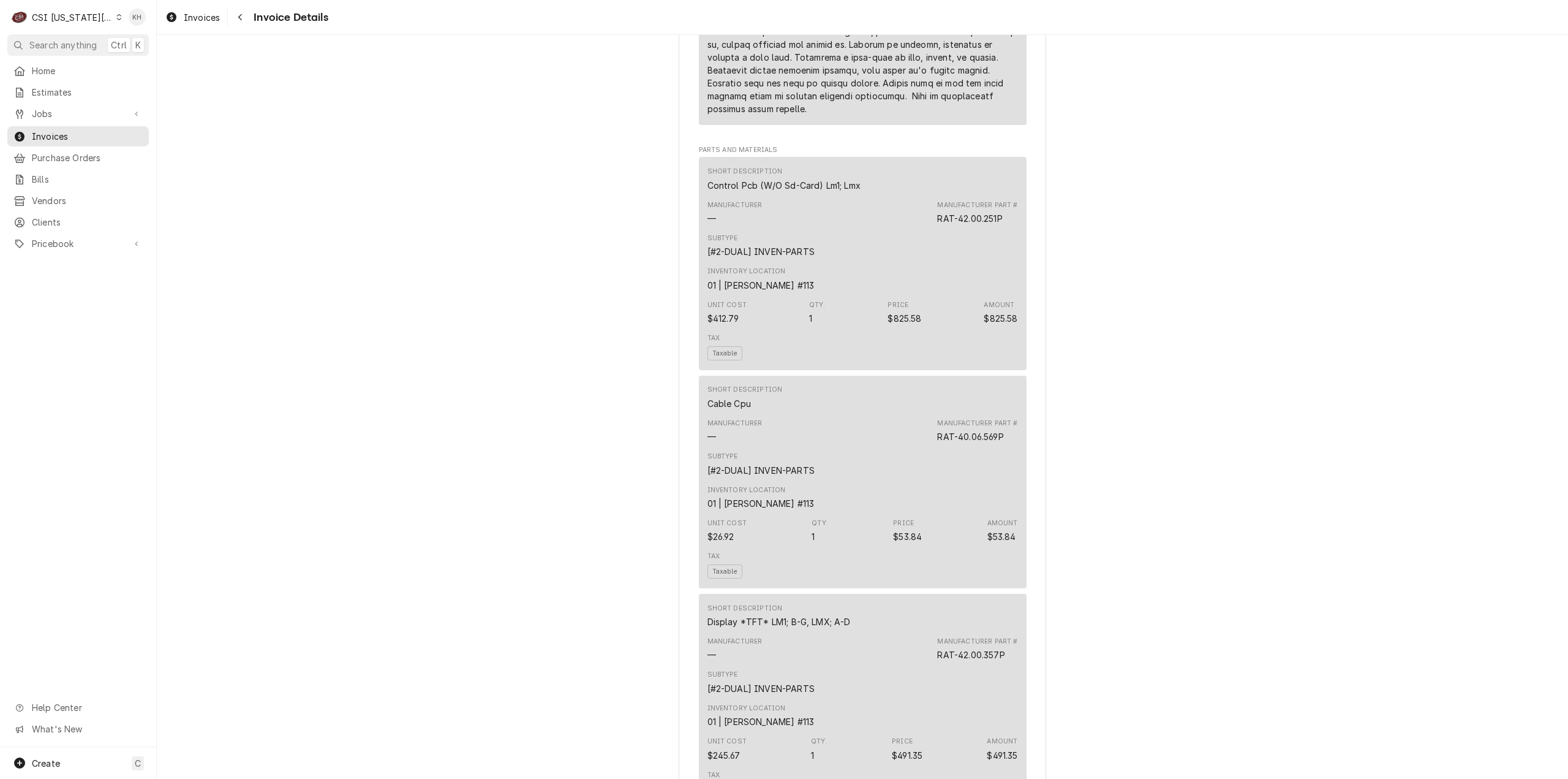
scroll to position [1225, 0]
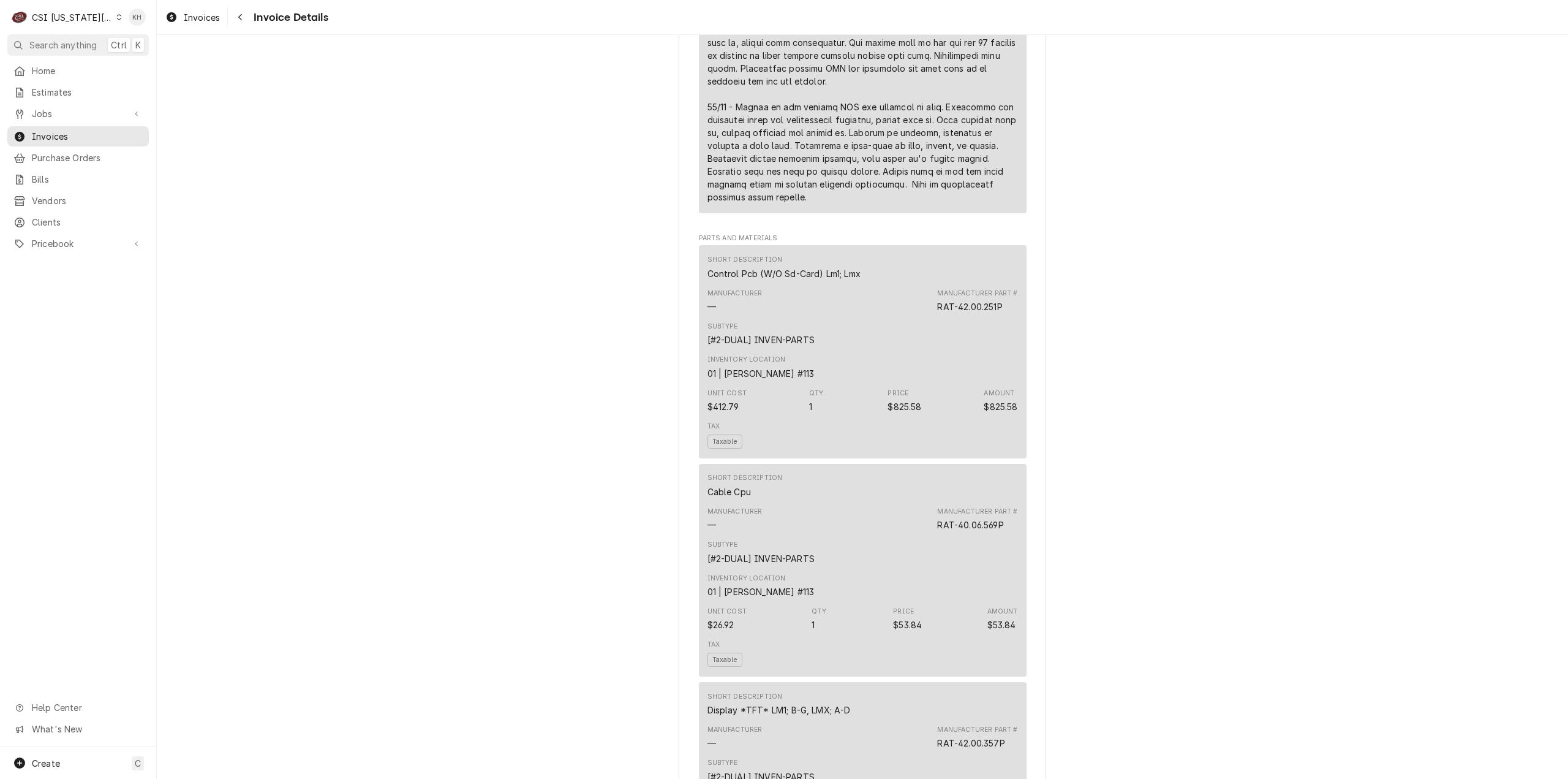
click at [888, 317] on div "Manufacturer — Manufacturer Part # RAT-42.00.251P" at bounding box center [863, 301] width 310 height 33
drag, startPoint x: 796, startPoint y: 324, endPoint x: 728, endPoint y: 312, distance: 69.1
click at [728, 284] on div "Short Description Control Pcb (W/O Sd-Card) Lm1; Lmx" at bounding box center [863, 267] width 310 height 33
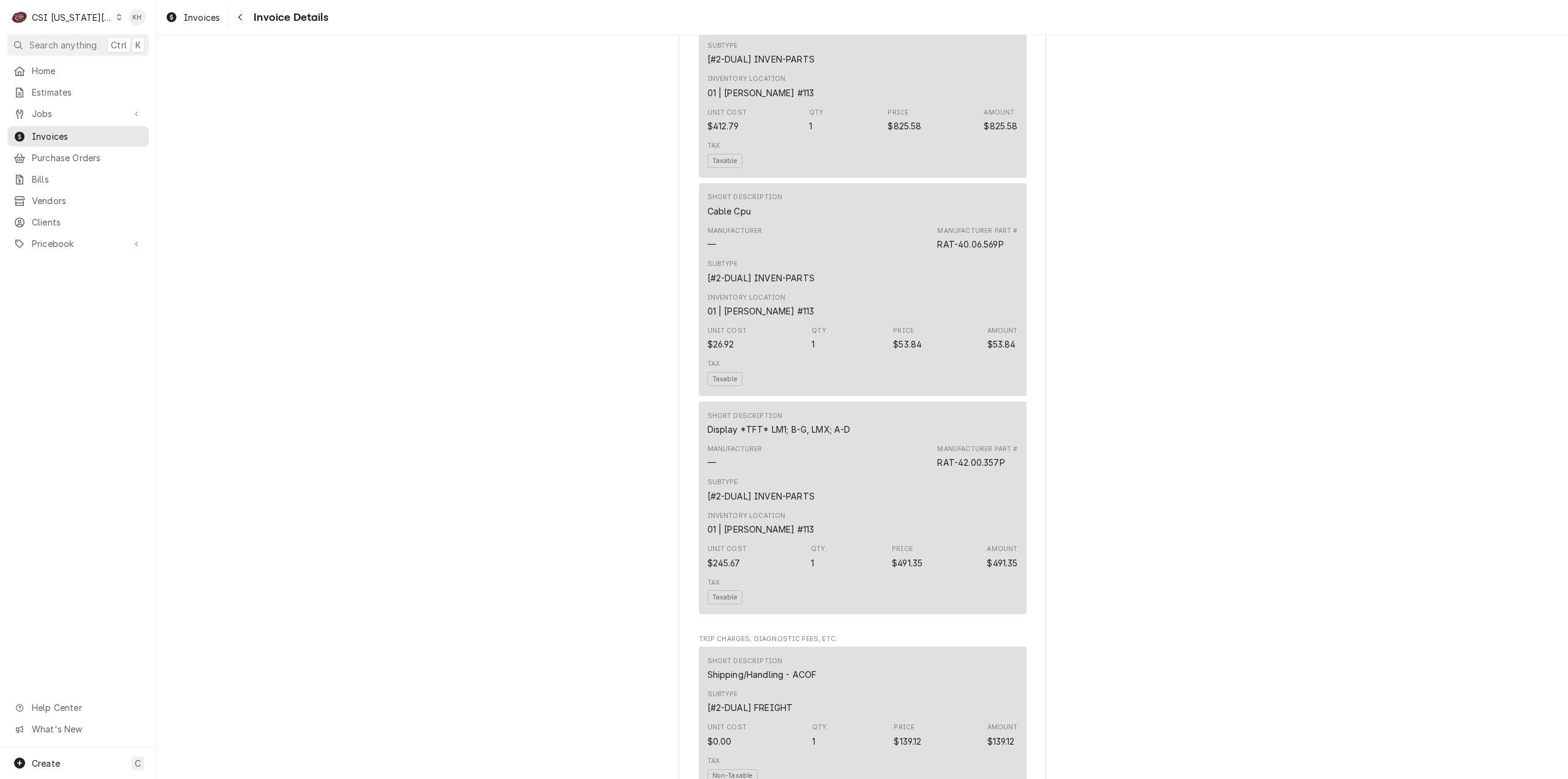
scroll to position [1532, 0]
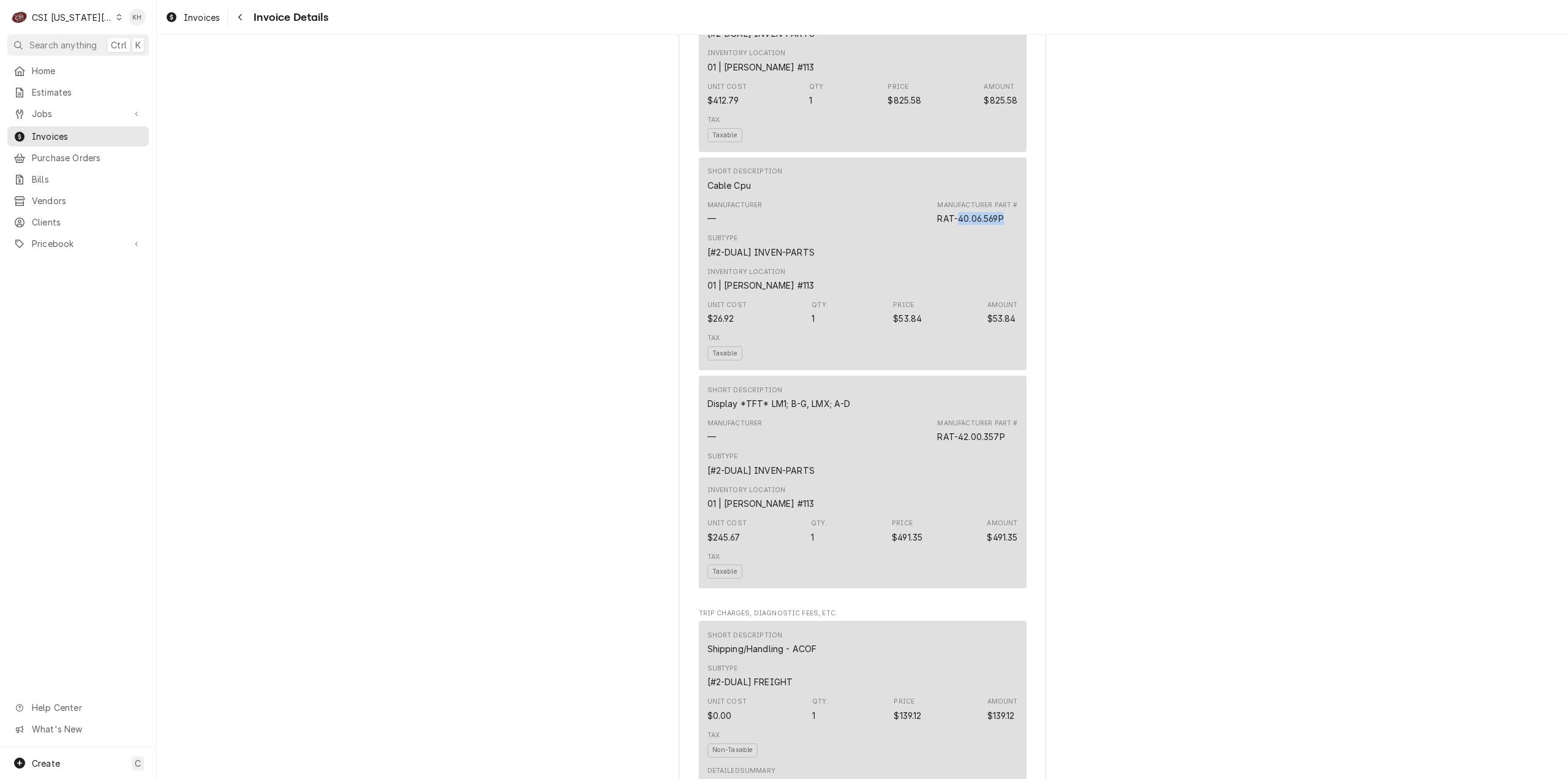
drag, startPoint x: 955, startPoint y: 258, endPoint x: 998, endPoint y: 258, distance: 43.0
click at [998, 225] on div "RAT-40.06.569P" at bounding box center [970, 218] width 66 height 13
copy div "40.06.569P"
drag, startPoint x: 954, startPoint y: 476, endPoint x: 1001, endPoint y: 486, distance: 48.1
click at [1001, 447] on div "Manufacturer — Manufacturer Part # RAT-42.00.357P" at bounding box center [863, 431] width 310 height 33
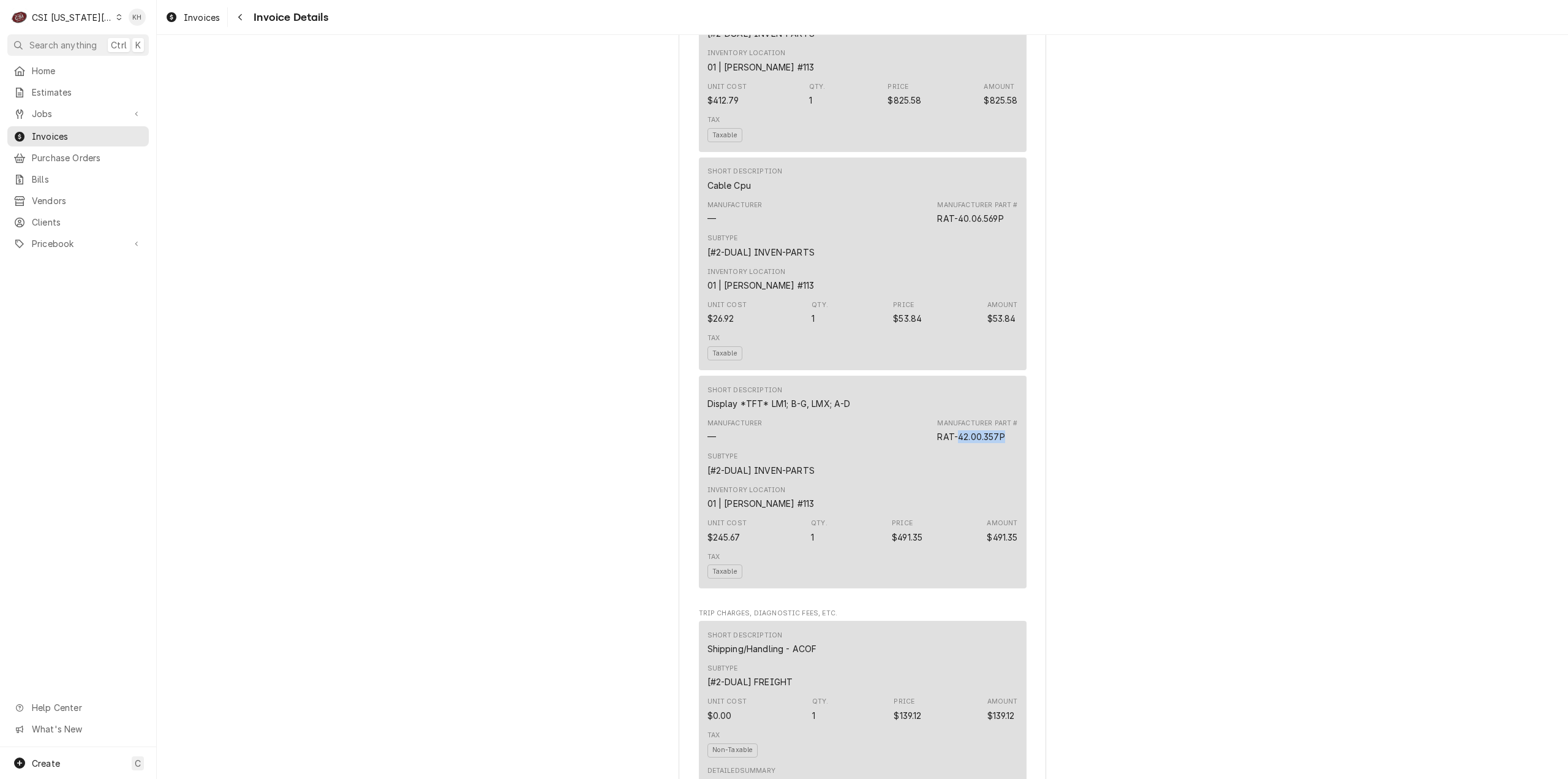
copy div "42.00.357P"
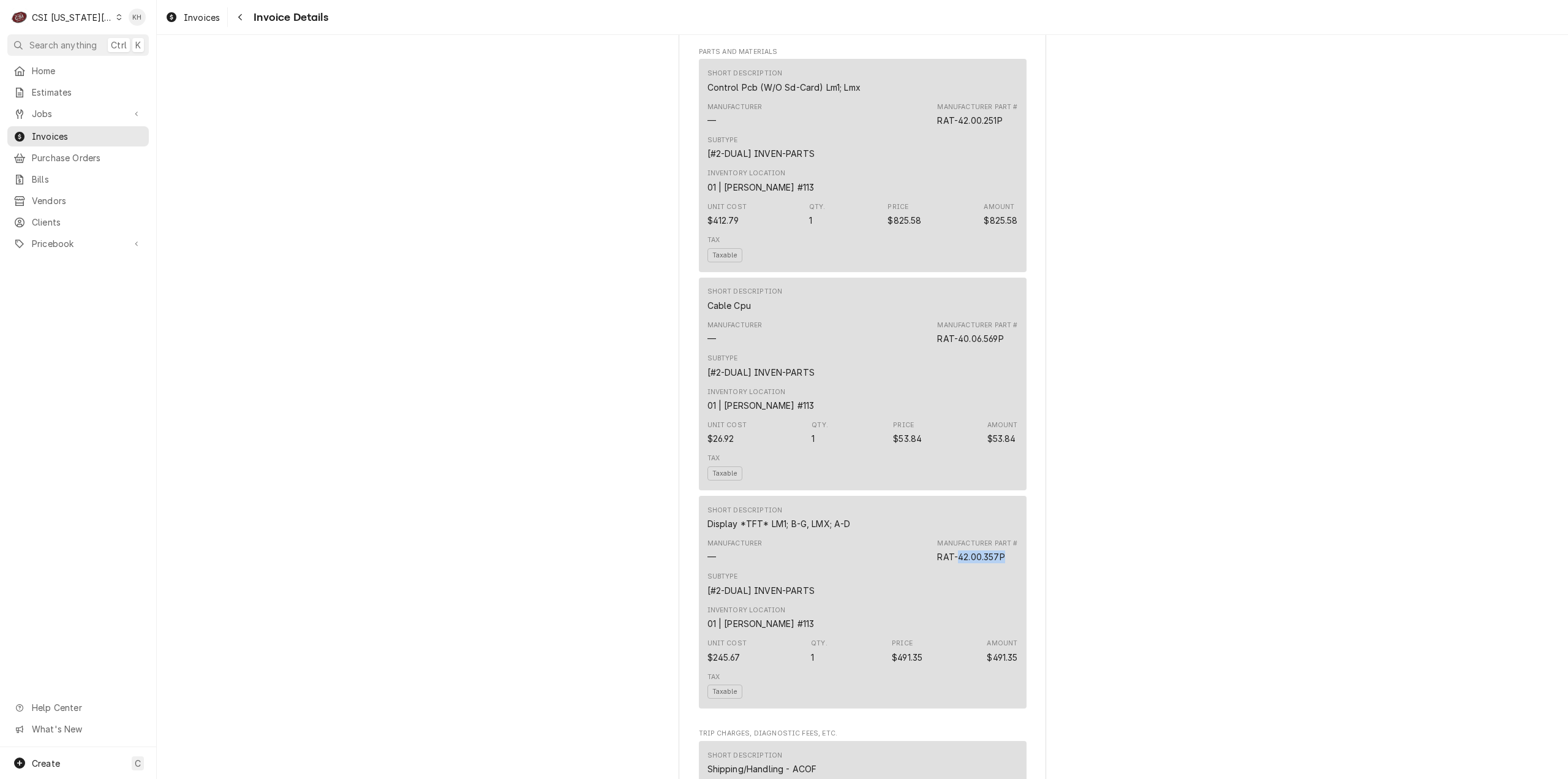
scroll to position [1409, 0]
drag, startPoint x: 955, startPoint y: 163, endPoint x: 1003, endPoint y: 170, distance: 48.5
click at [1003, 133] on div "Manufacturer — Manufacturer Part # RAT-42.00.251P" at bounding box center [863, 117] width 310 height 33
copy div "42.00.251P"
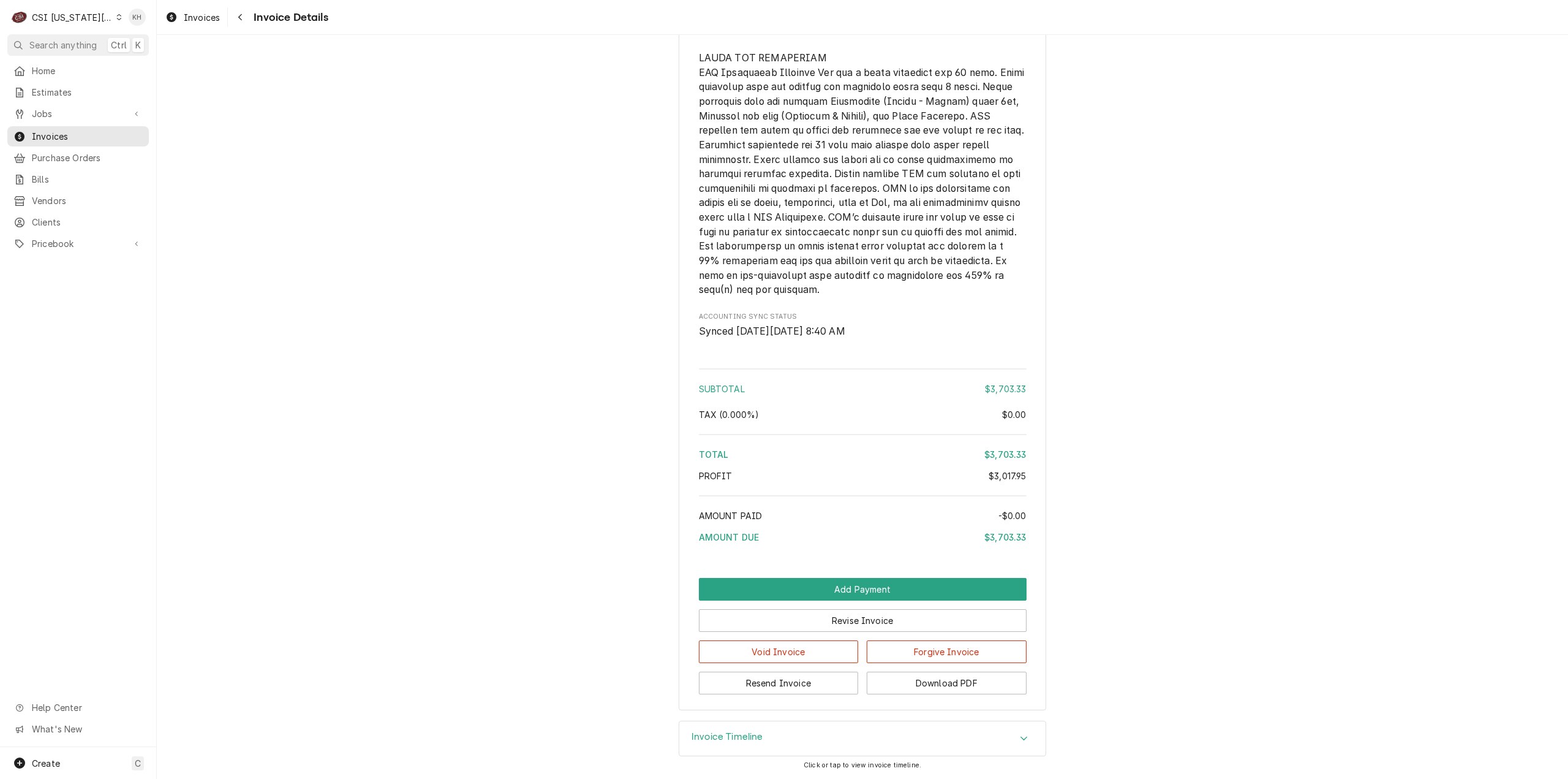
scroll to position [3167, 0]
click at [845, 619] on button "Revise Invoice" at bounding box center [862, 620] width 328 height 23
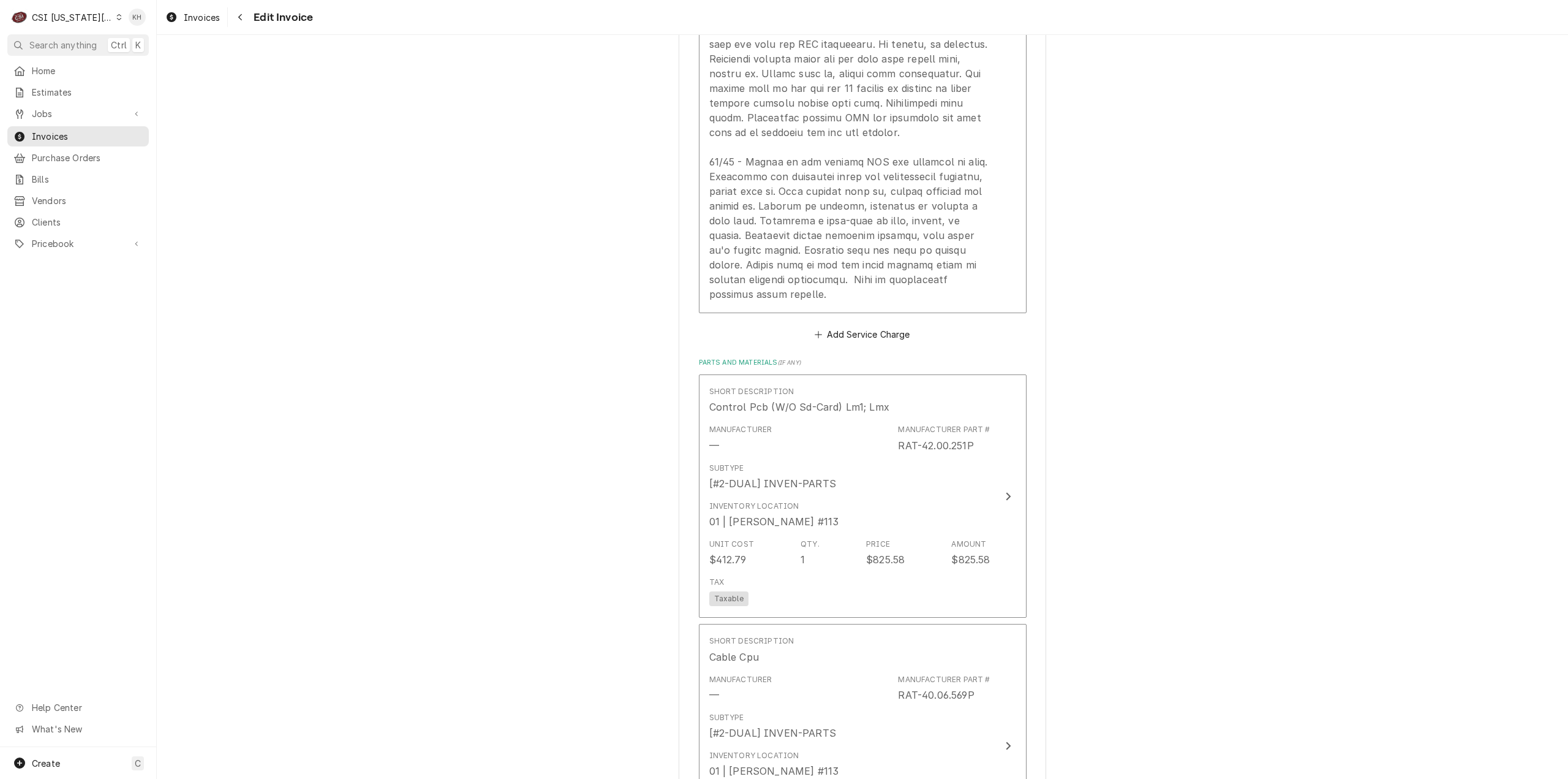
scroll to position [2389, 0]
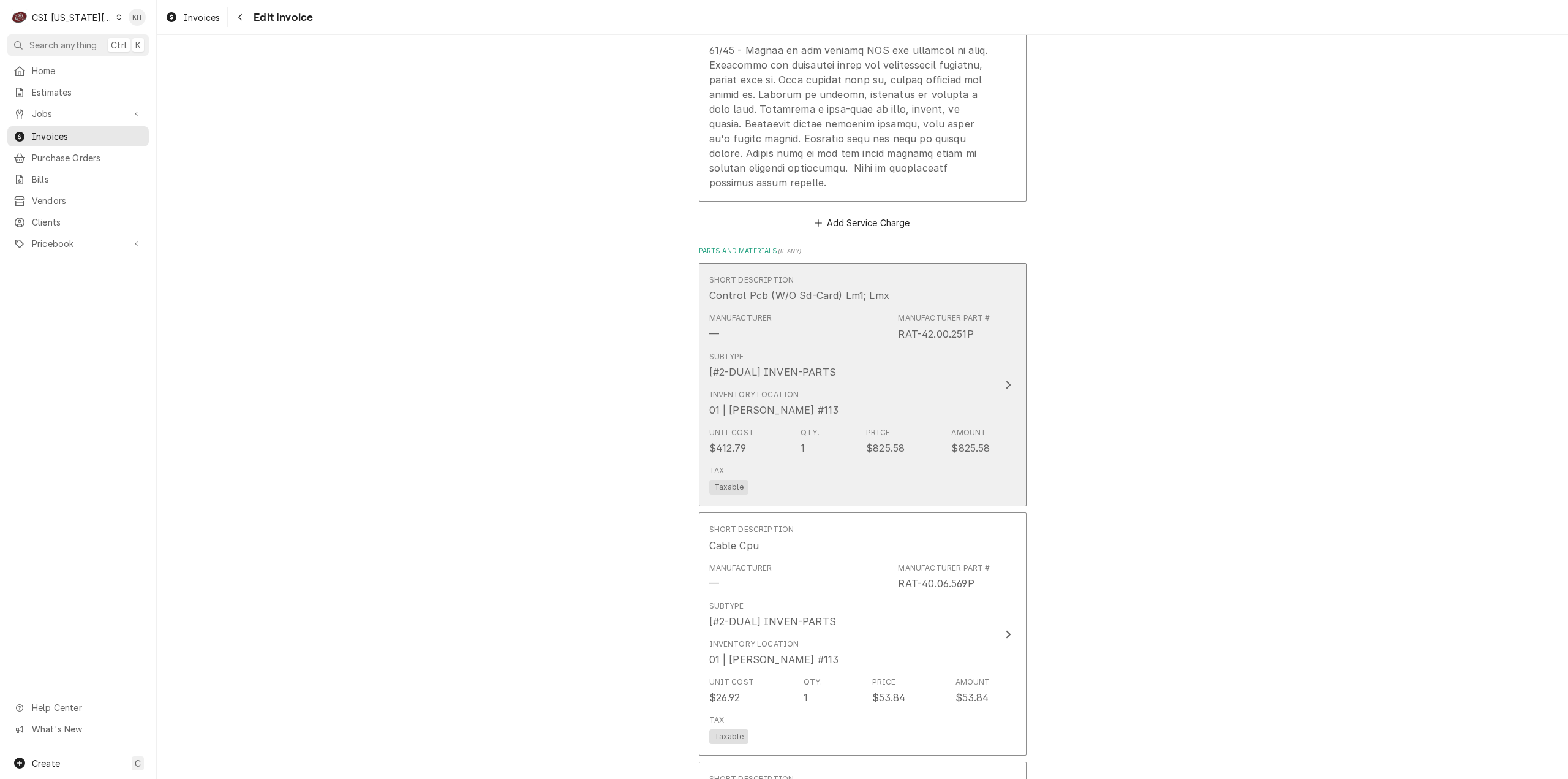
click at [975, 384] on div "Inventory Location 01 | [PERSON_NAME] #113" at bounding box center [850, 403] width 281 height 38
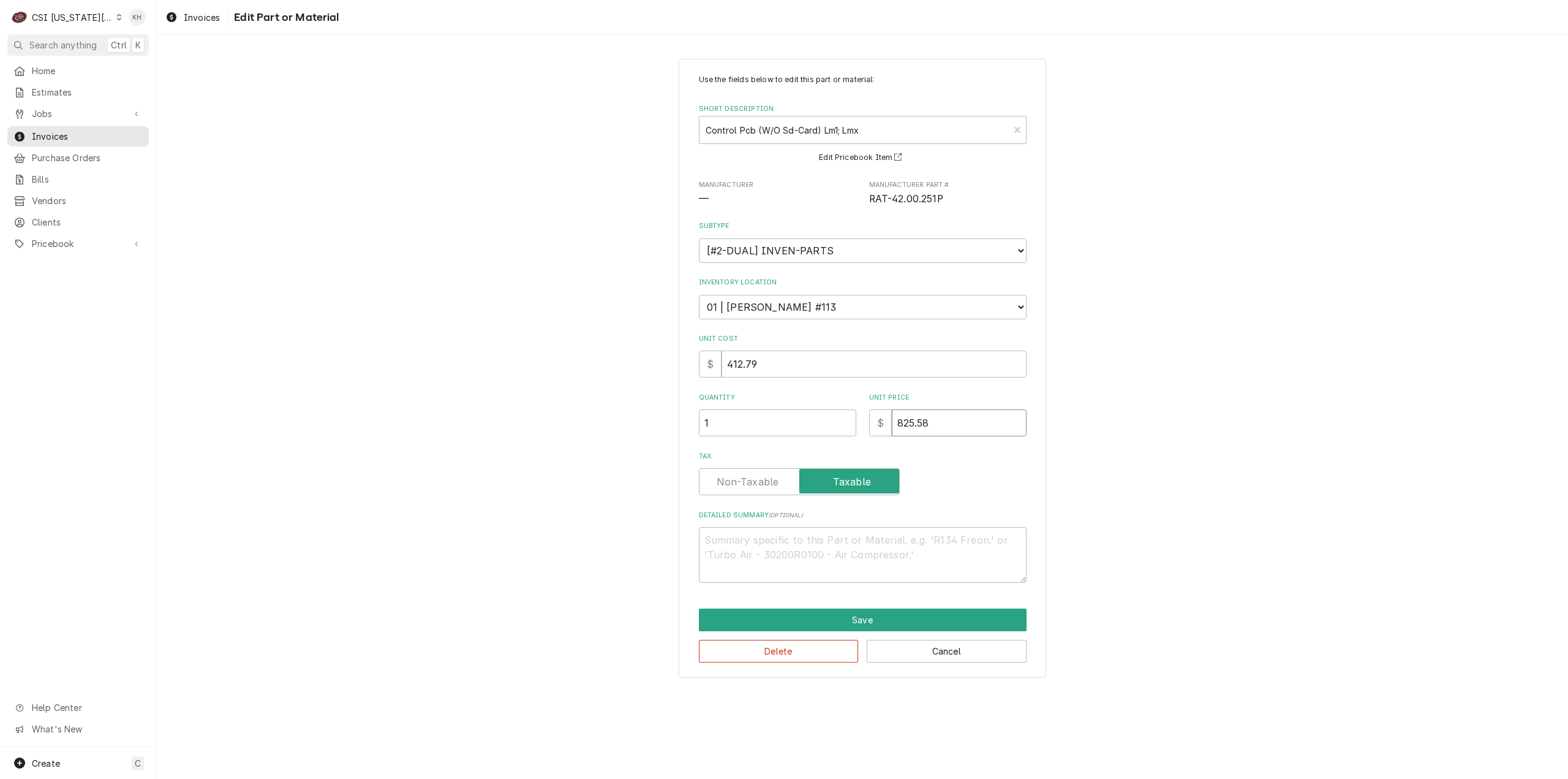
drag, startPoint x: 943, startPoint y: 423, endPoint x: 839, endPoint y: 412, distance: 104.6
click at [839, 412] on div "Quantity 1 Unit Price $ 825.58" at bounding box center [862, 414] width 328 height 43
type textarea "x"
type input "4"
type textarea "x"
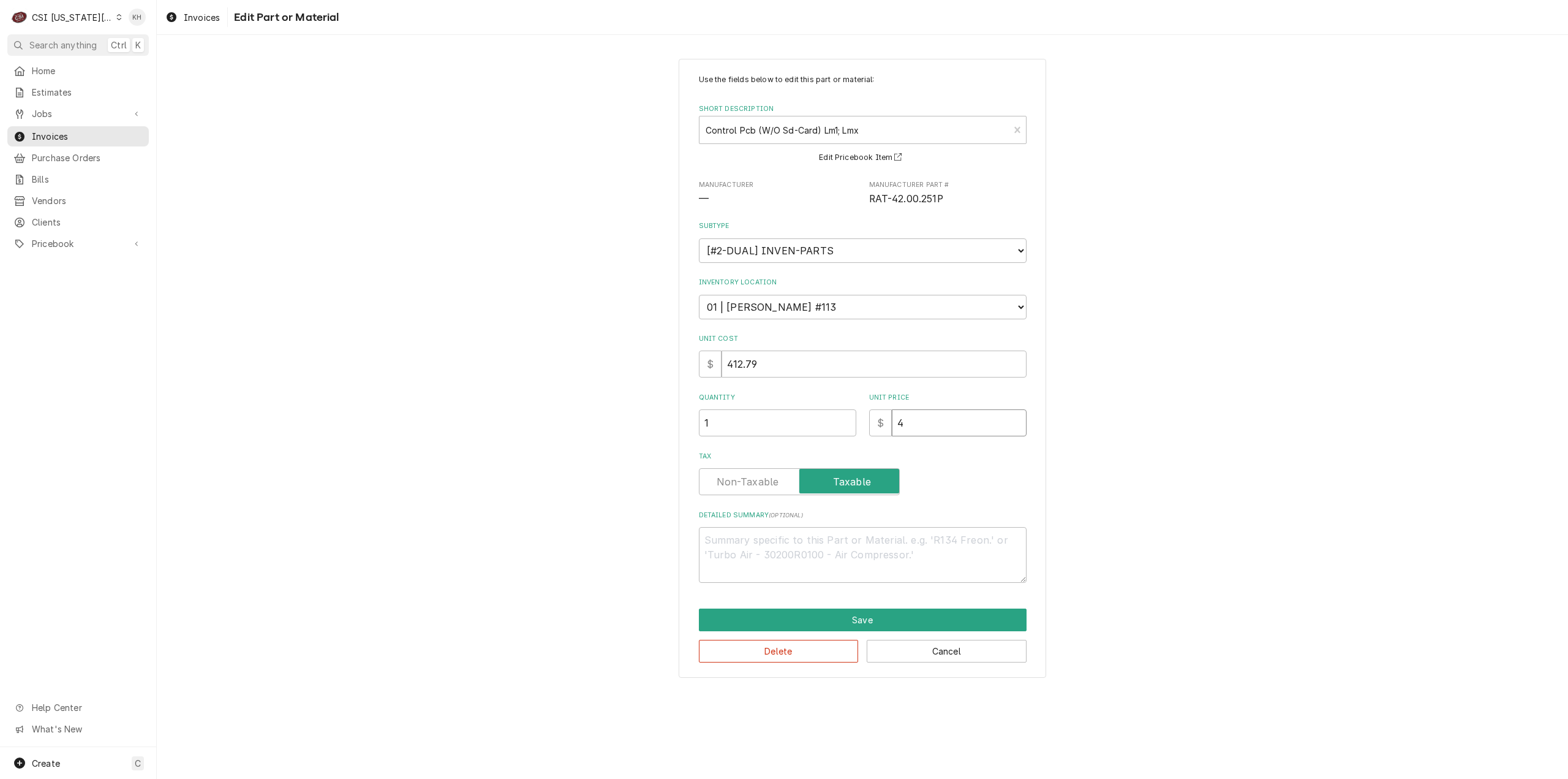
type input "41"
type textarea "x"
type input "412"
type textarea "x"
type input "412.7"
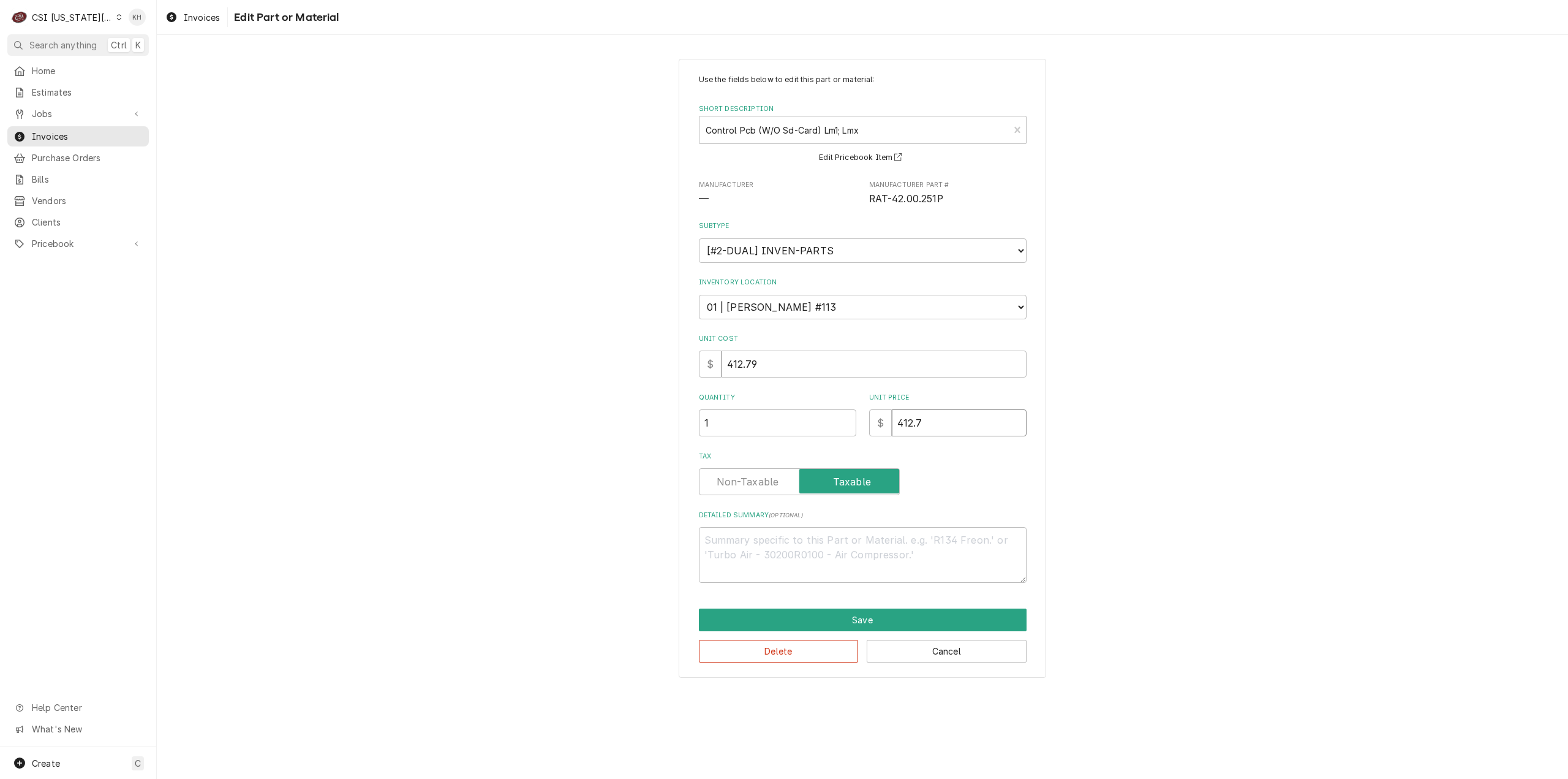
type textarea "x"
type input "412.79"
click at [911, 609] on button "Save" at bounding box center [862, 620] width 328 height 23
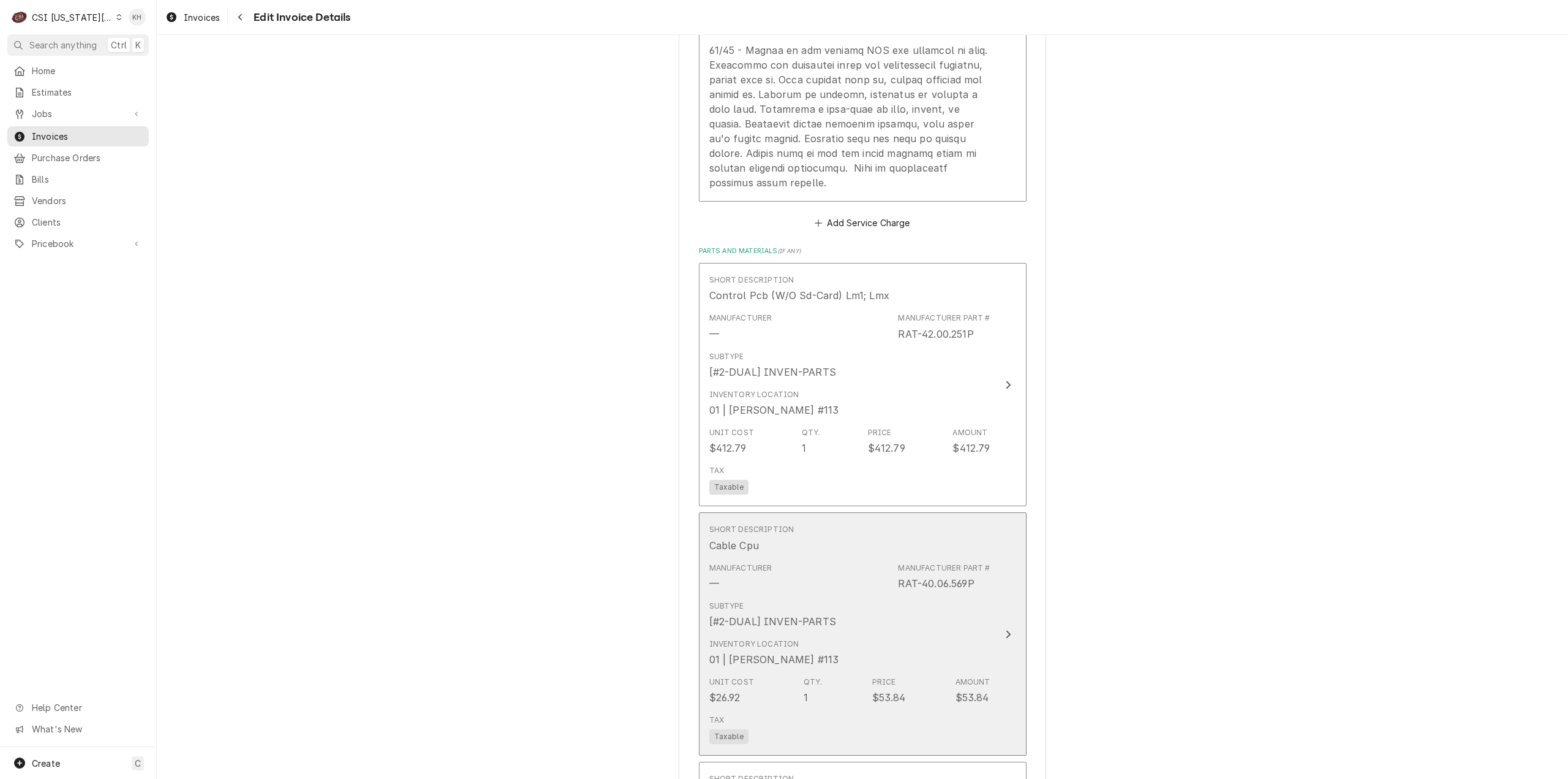
scroll to position [2413, 0]
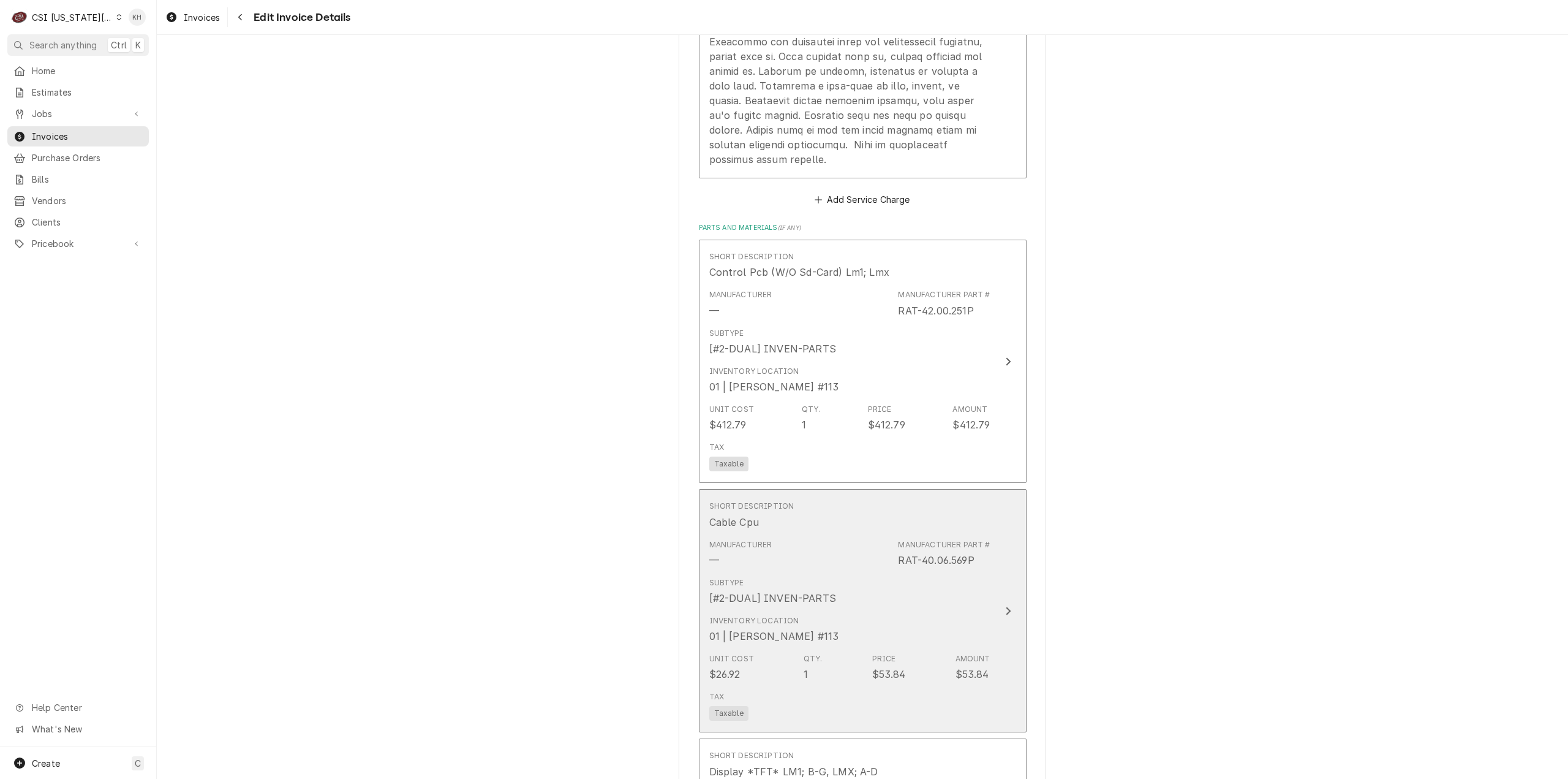
click at [970, 611] on div "Inventory Location 01 | JOSHUA MARSHALL #113" at bounding box center [850, 629] width 281 height 38
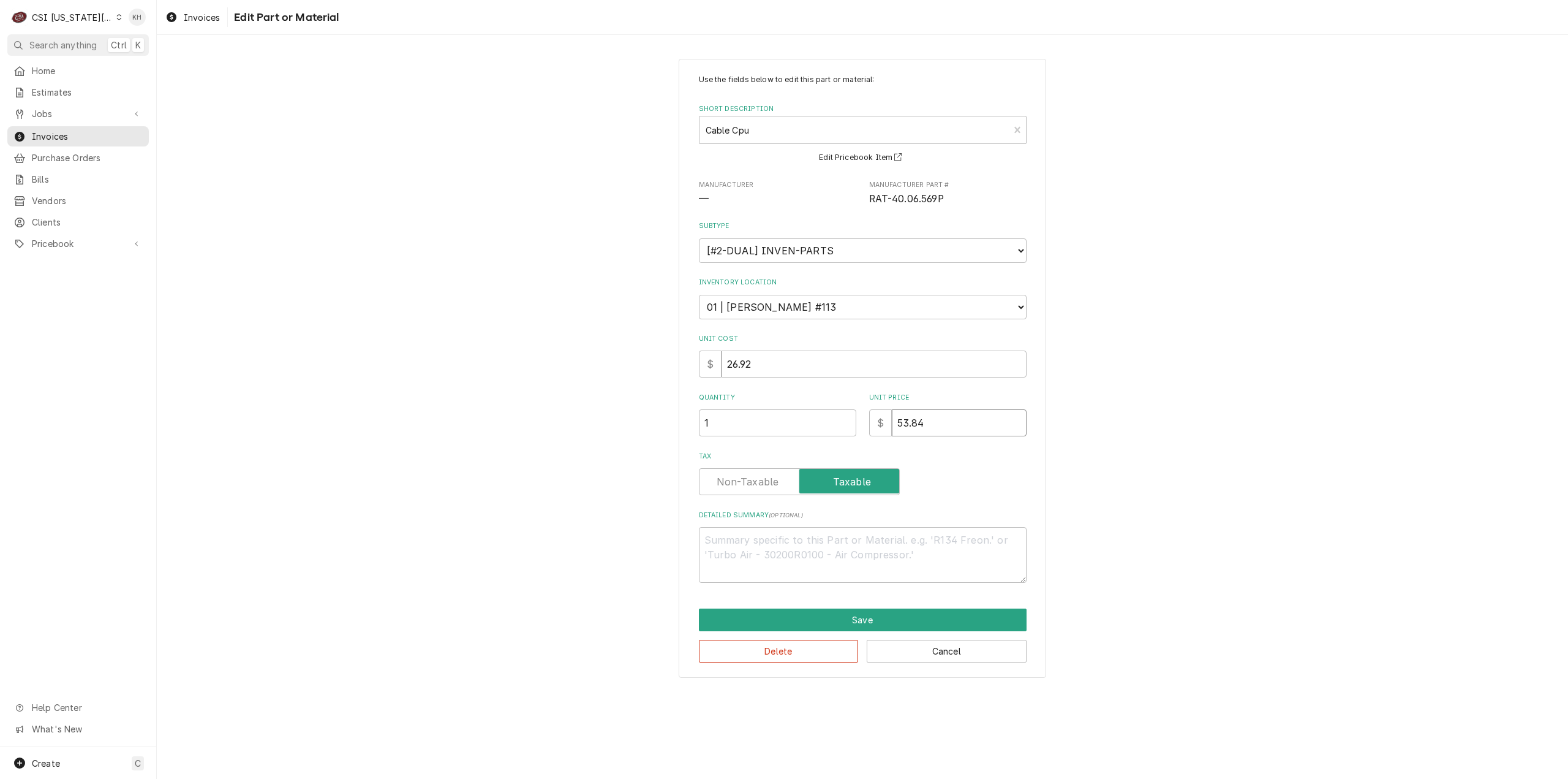
drag, startPoint x: 963, startPoint y: 423, endPoint x: 837, endPoint y: 433, distance: 126.4
click at [837, 433] on div "Quantity 1 Unit Price $ 53.84" at bounding box center [862, 414] width 328 height 43
type textarea "x"
type input "2"
type textarea "x"
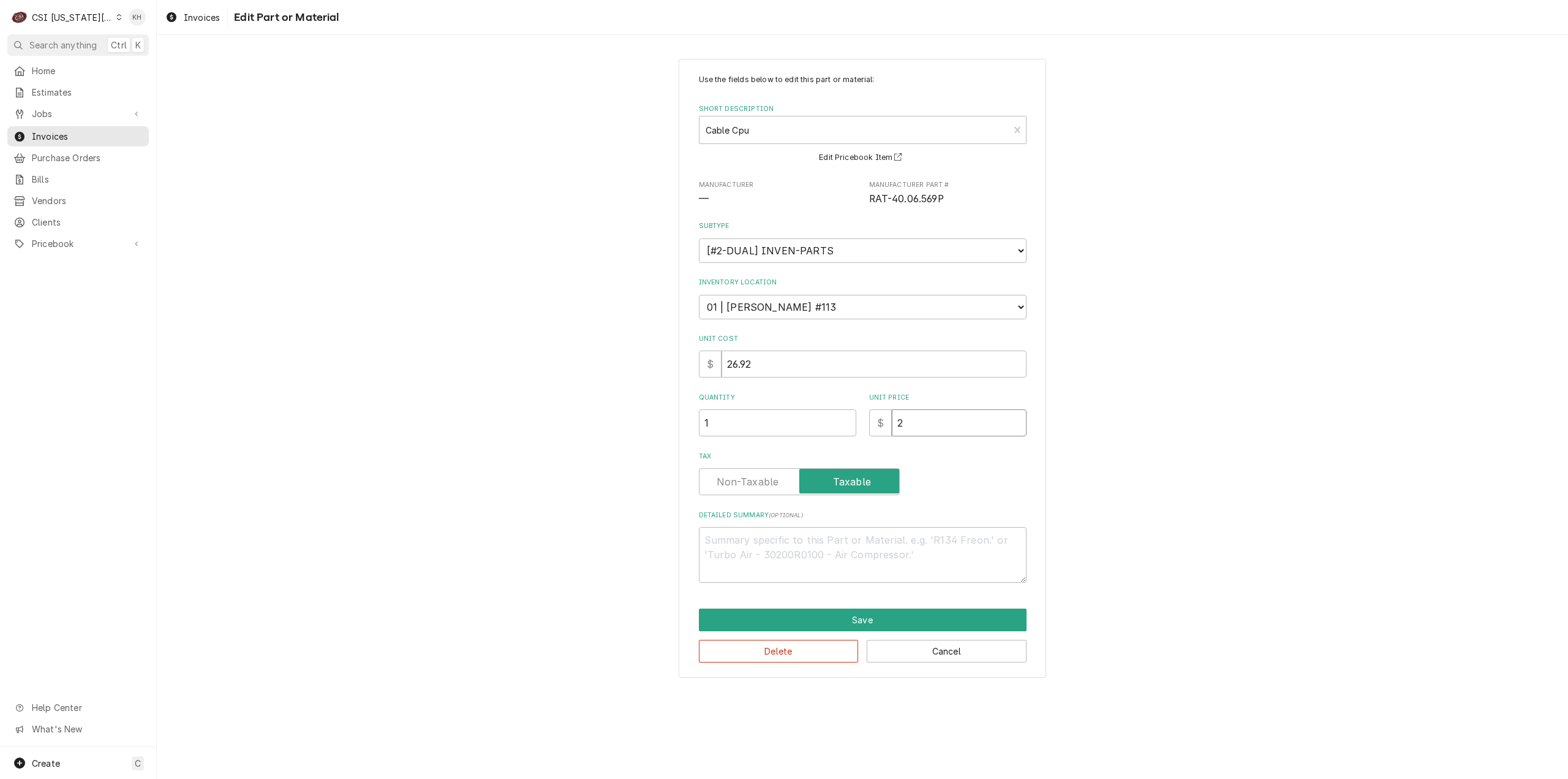
type input "26"
type textarea "x"
type input "26.9"
type textarea "x"
type input "26.92"
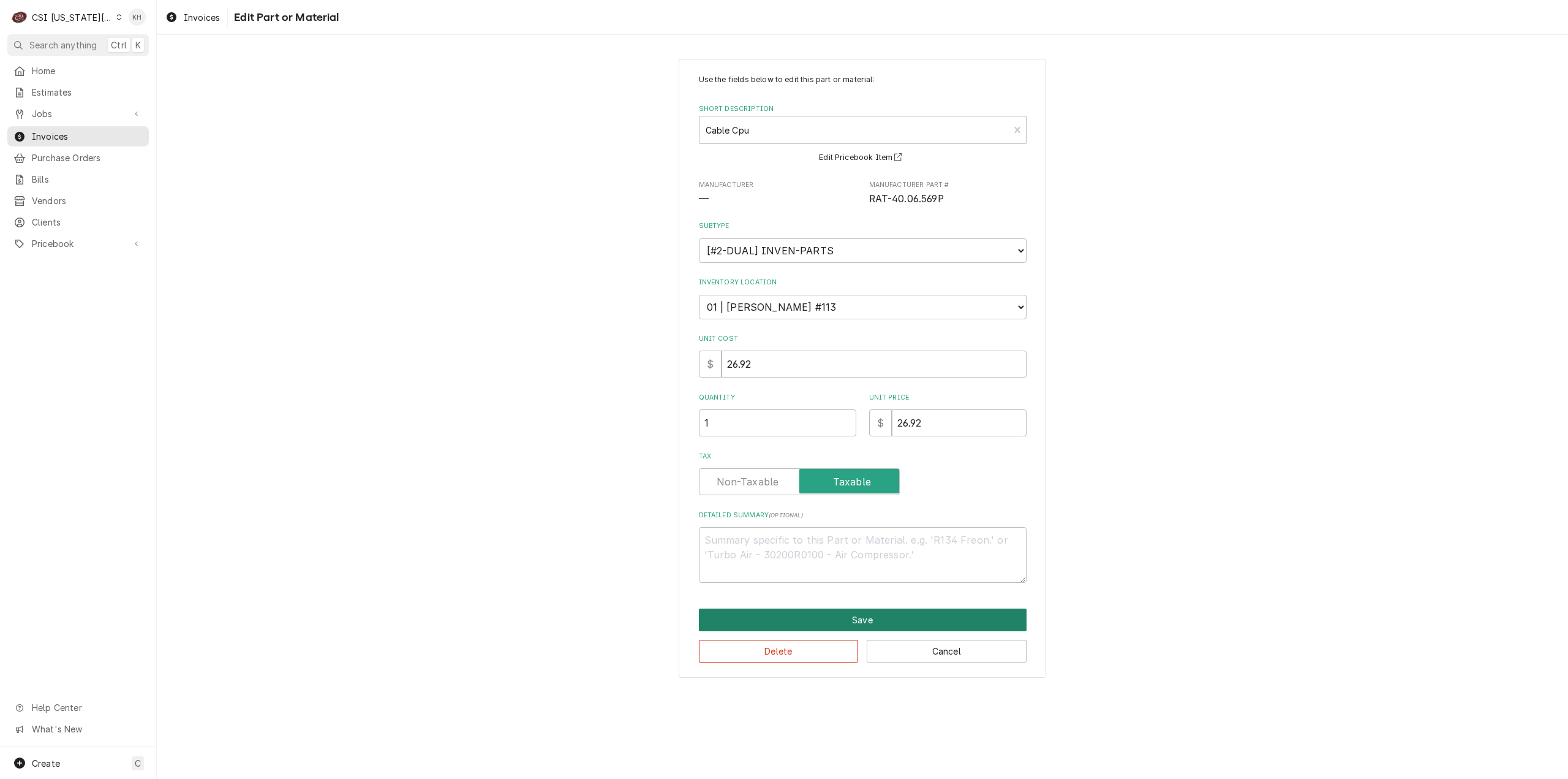
click at [857, 620] on button "Save" at bounding box center [862, 620] width 328 height 23
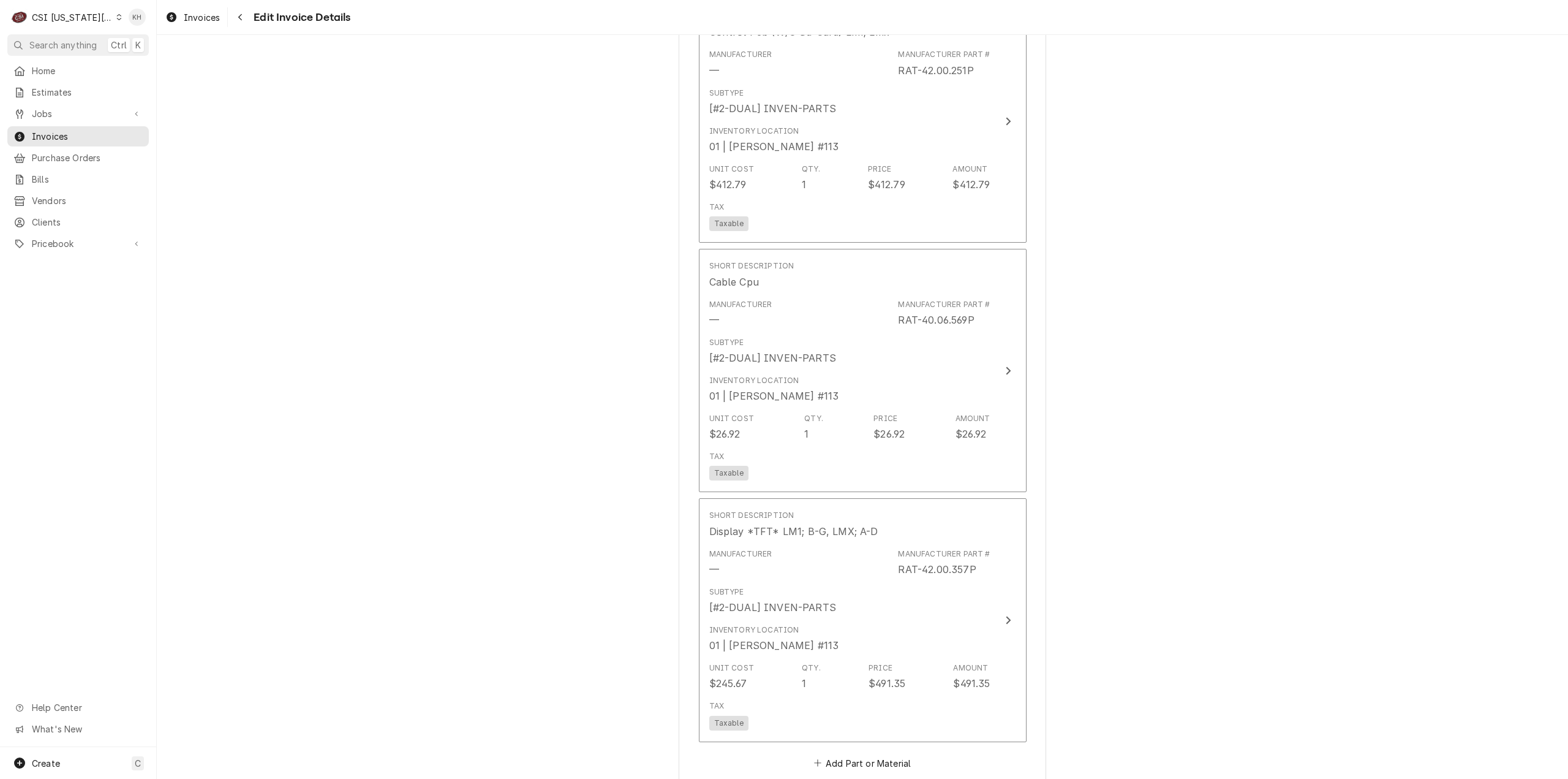
scroll to position [2682, 0]
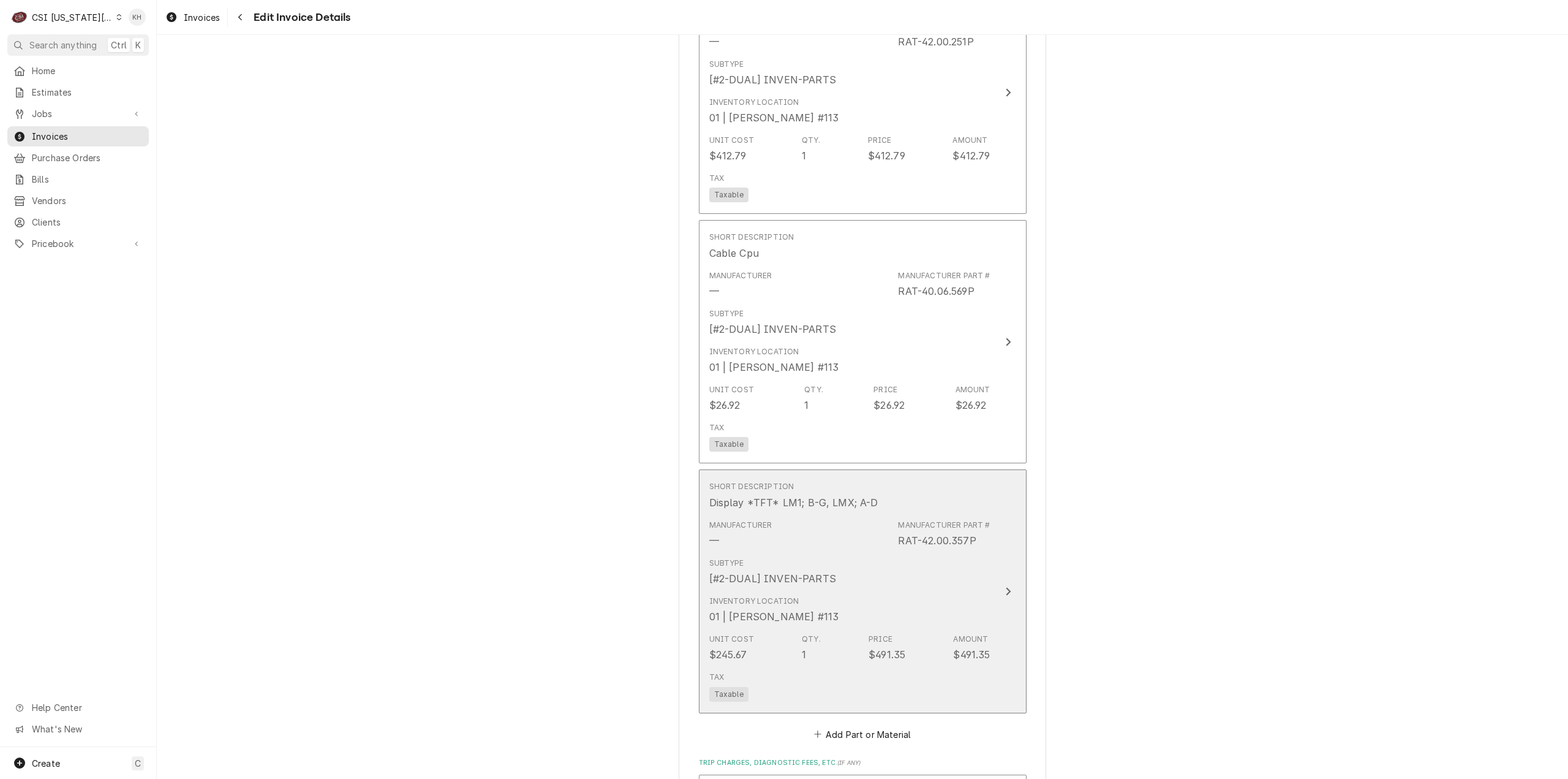
click at [937, 567] on div "Subtype [#2-DUAL] INVEN-PARTS" at bounding box center [850, 571] width 281 height 38
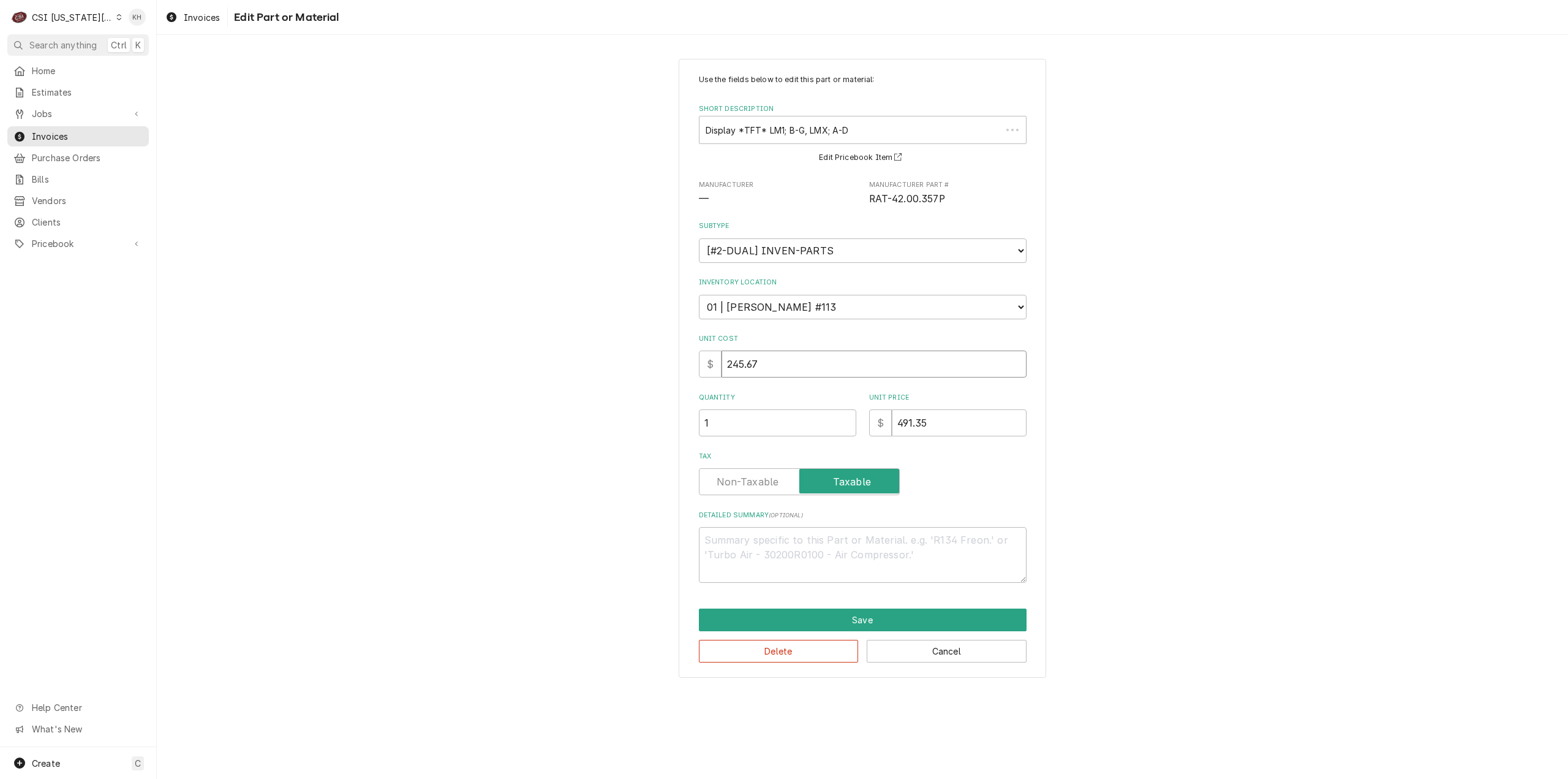
drag, startPoint x: 948, startPoint y: 347, endPoint x: 949, endPoint y: 427, distance: 80.0
click at [864, 378] on div "Use the fields below to edit this part or material: Short Description Display *…" at bounding box center [862, 329] width 328 height 508
drag, startPoint x: 949, startPoint y: 427, endPoint x: 808, endPoint y: 442, distance: 141.8
click at [808, 442] on div "Use the fields below to edit this part or material: Short Description Display *…" at bounding box center [862, 329] width 328 height 508
type textarea "x"
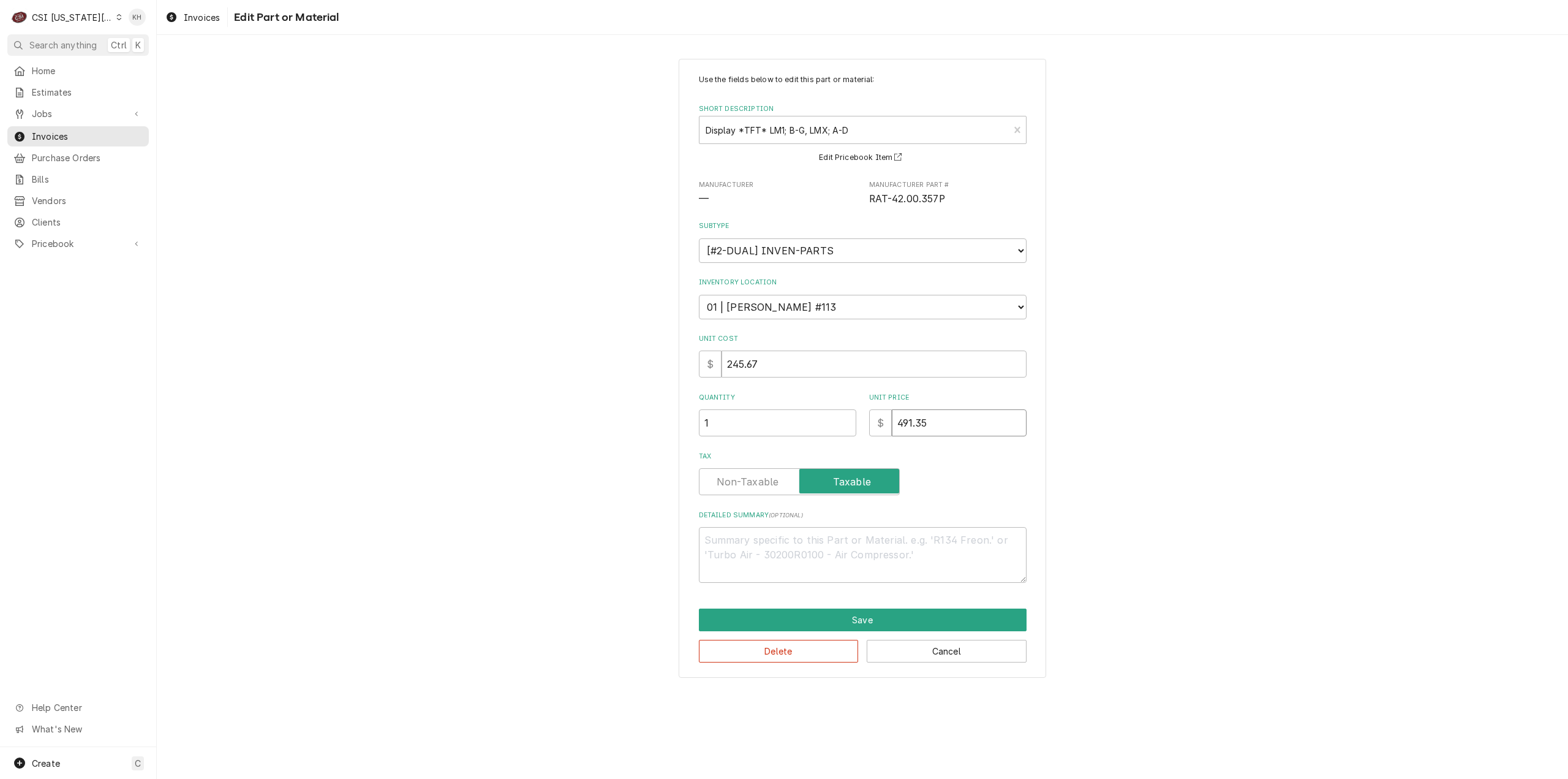
type input "2"
type textarea "x"
type input "24"
type textarea "x"
type input "245"
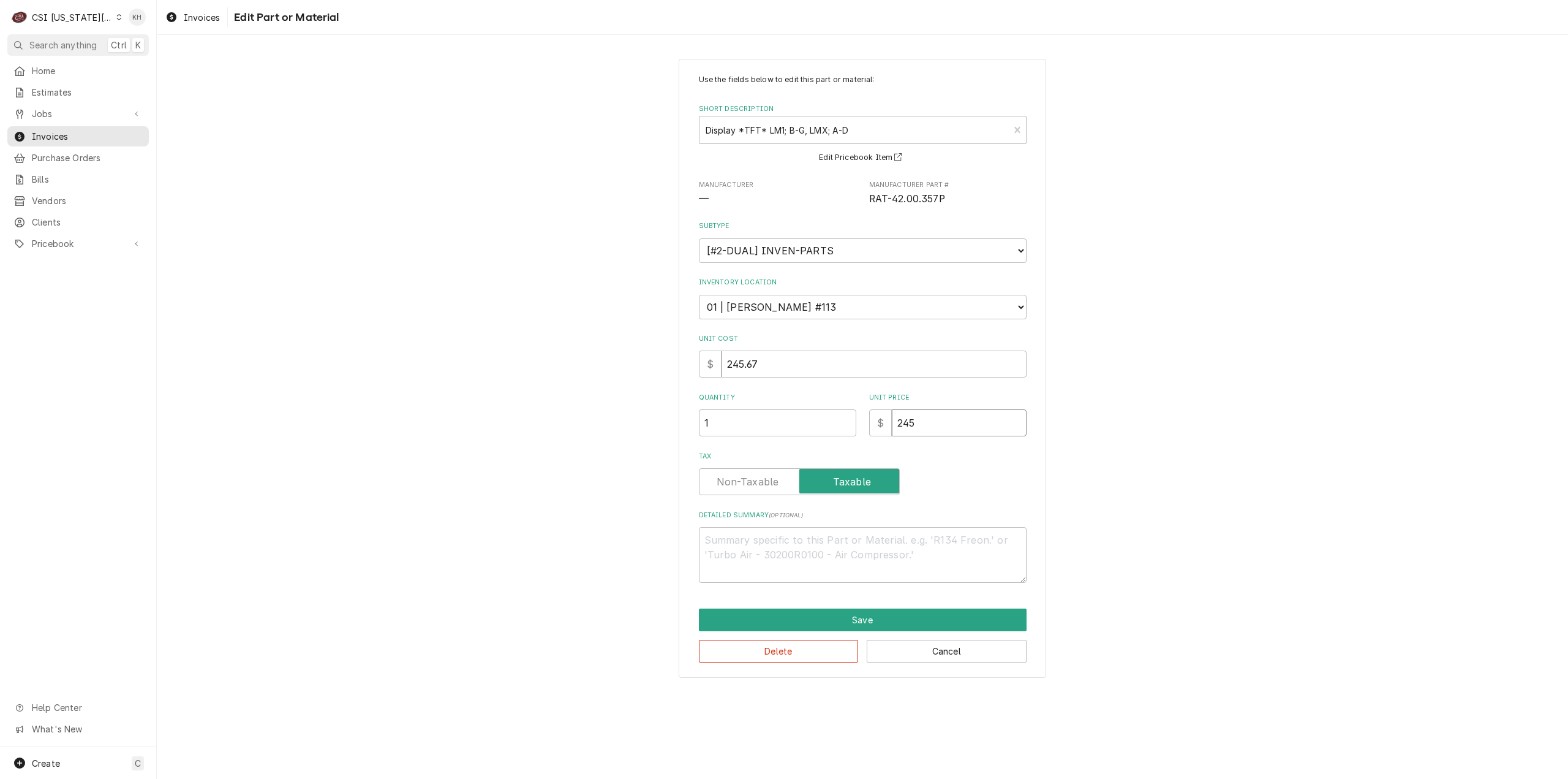
type textarea "x"
type input "245.6"
type textarea "x"
type input "245.67"
click at [869, 620] on button "Save" at bounding box center [862, 620] width 328 height 23
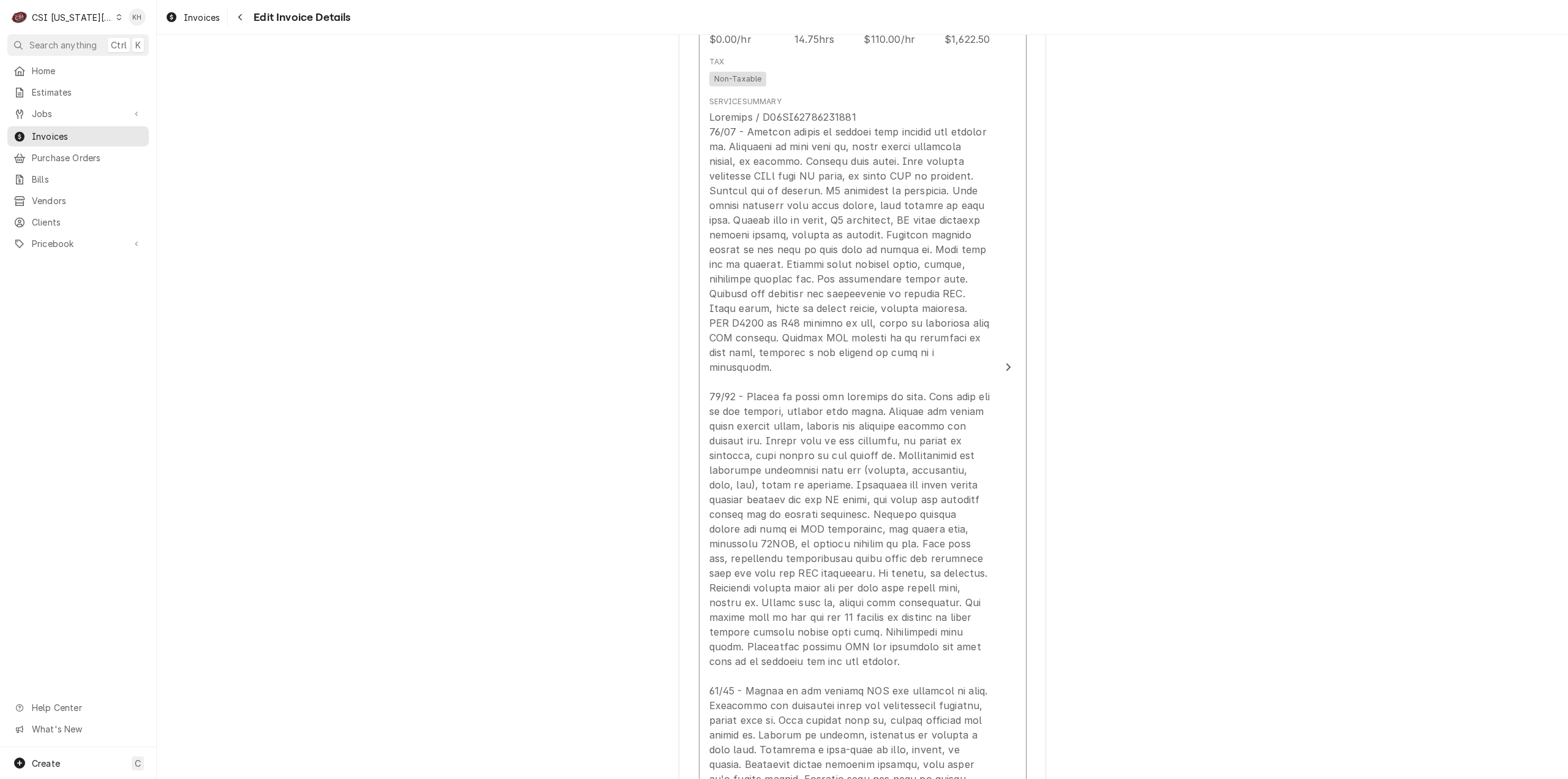
scroll to position [1686, 0]
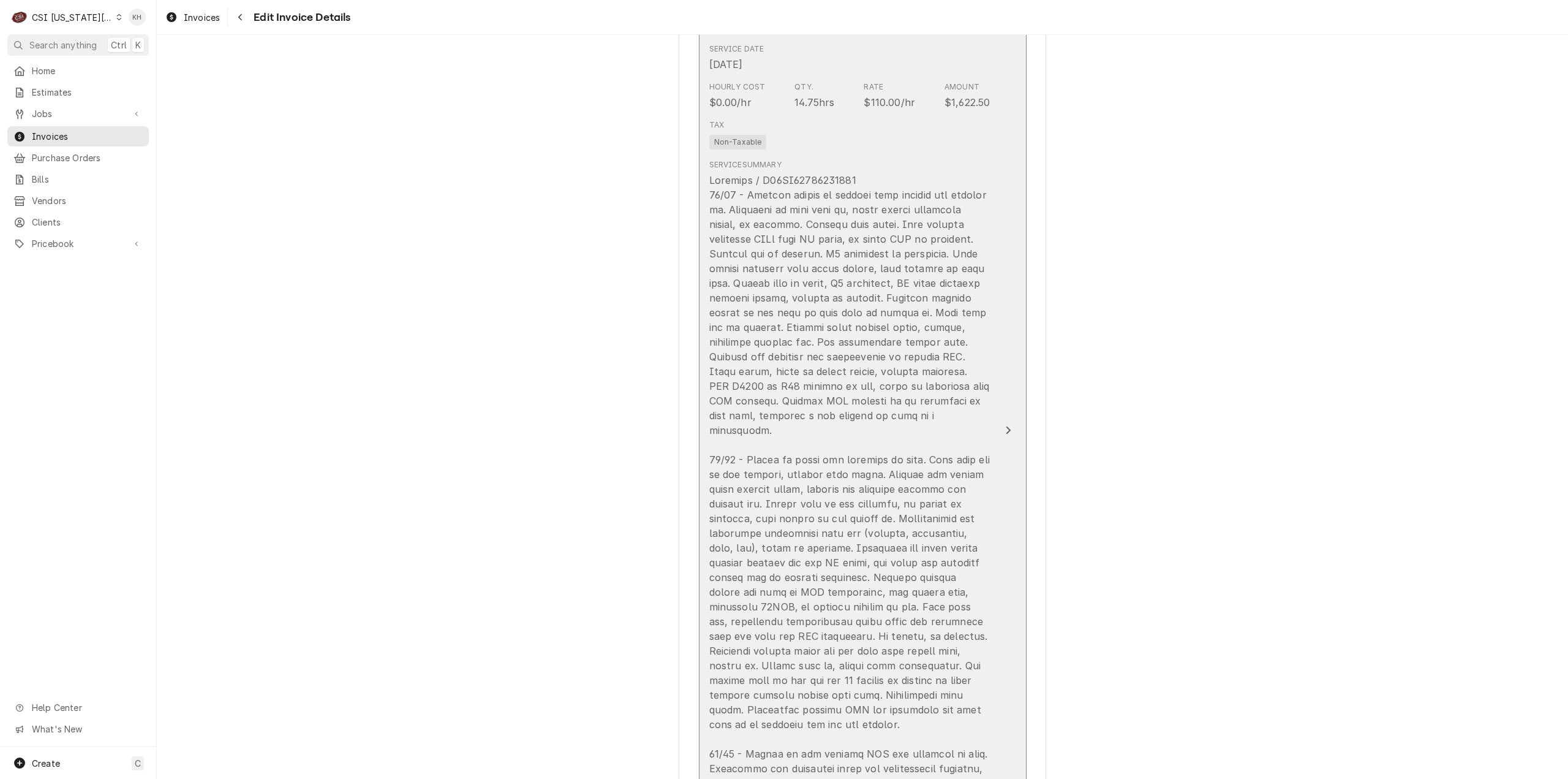
click at [953, 369] on div "Update Line Item" at bounding box center [850, 533] width 281 height 721
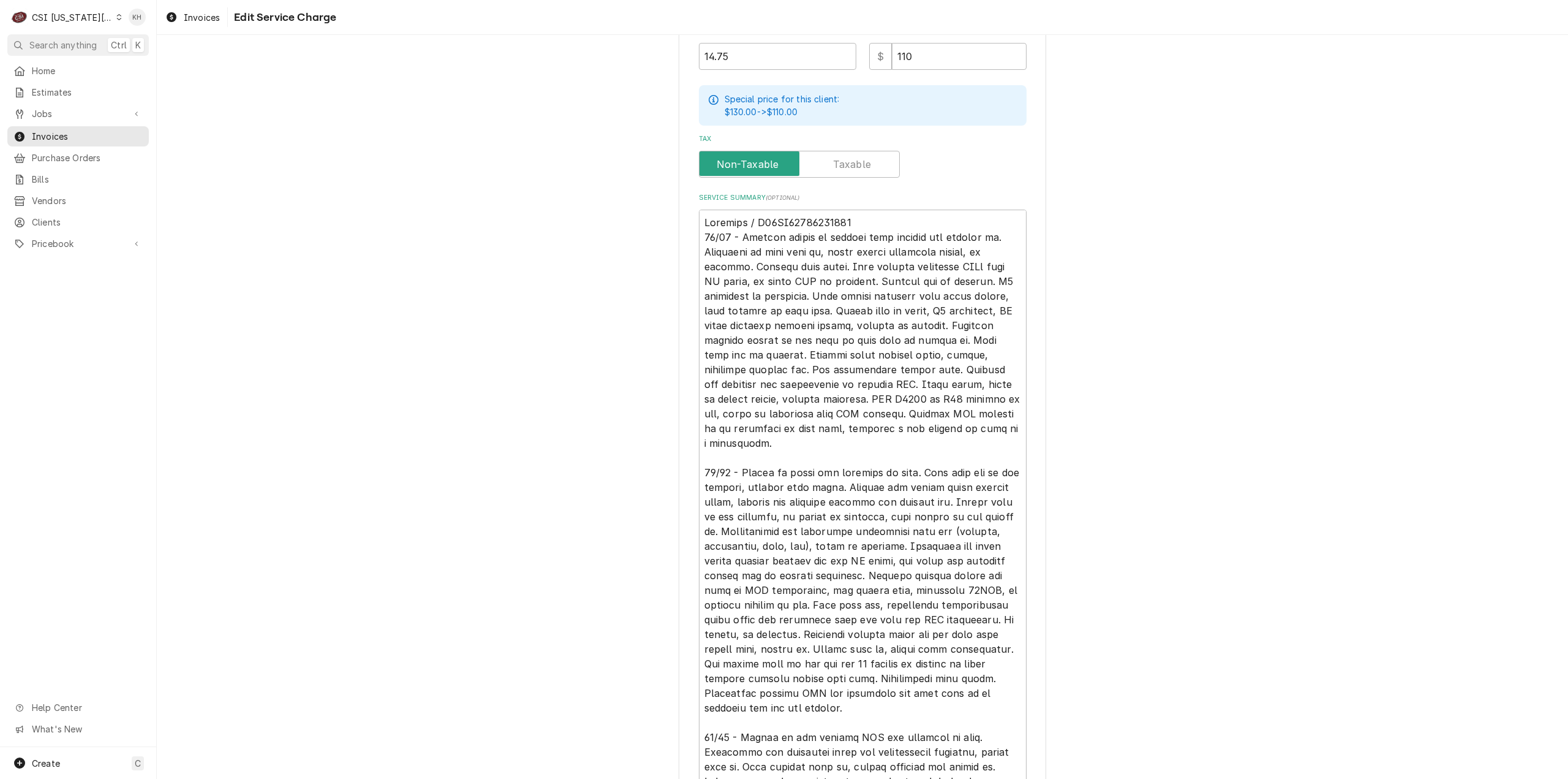
scroll to position [429, 0]
drag, startPoint x: 801, startPoint y: 444, endPoint x: 668, endPoint y: 219, distance: 261.4
click at [668, 219] on div "Use the fields below to edit this service charge Short Description 1-Labor (Ser…" at bounding box center [862, 281] width 1411 height 1325
type textarea "x"
type textarea "08/05 - Picked up parts and returned to site. Shut unit off at the breaker, rem…"
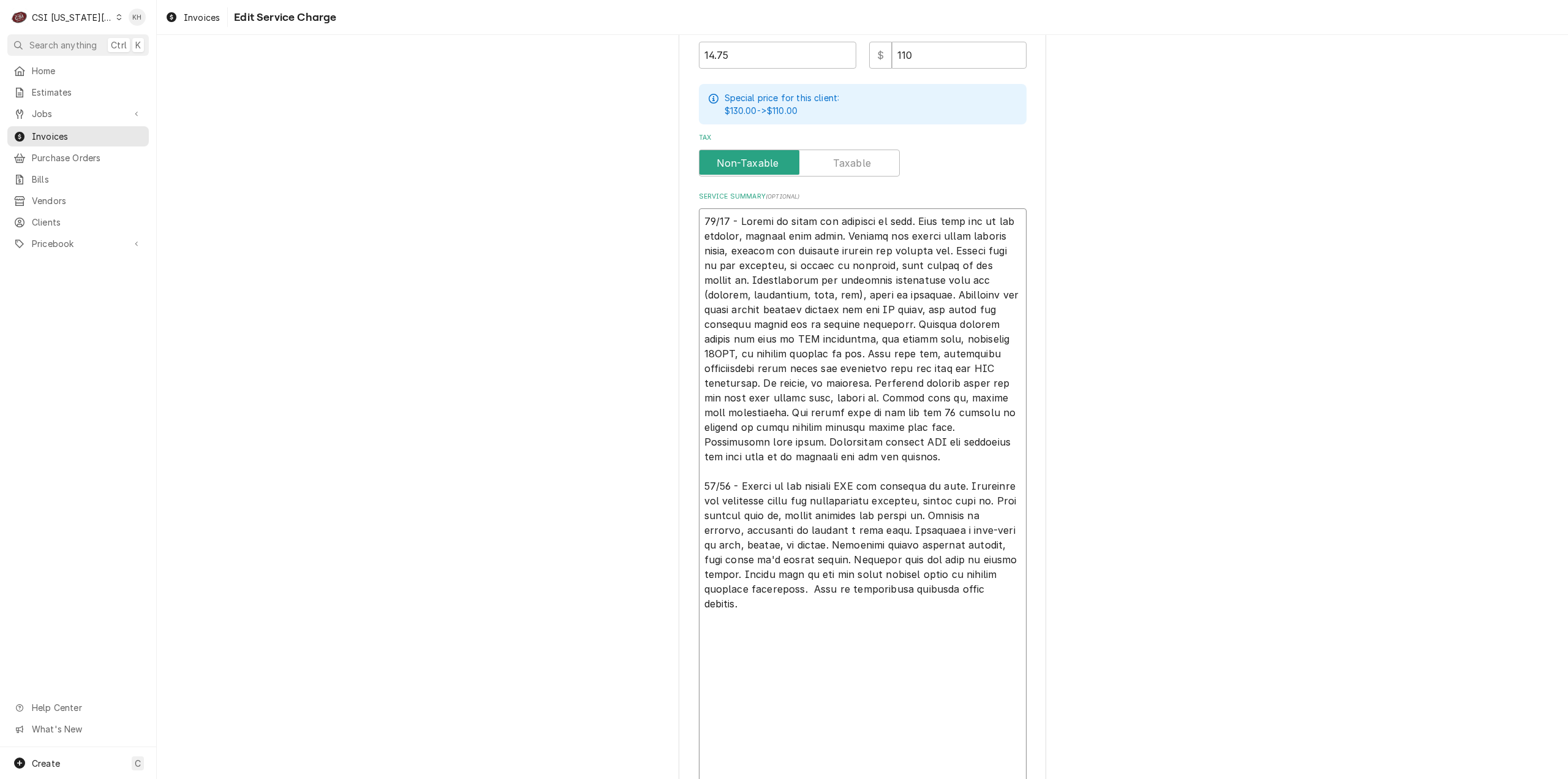
scroll to position [386, 0]
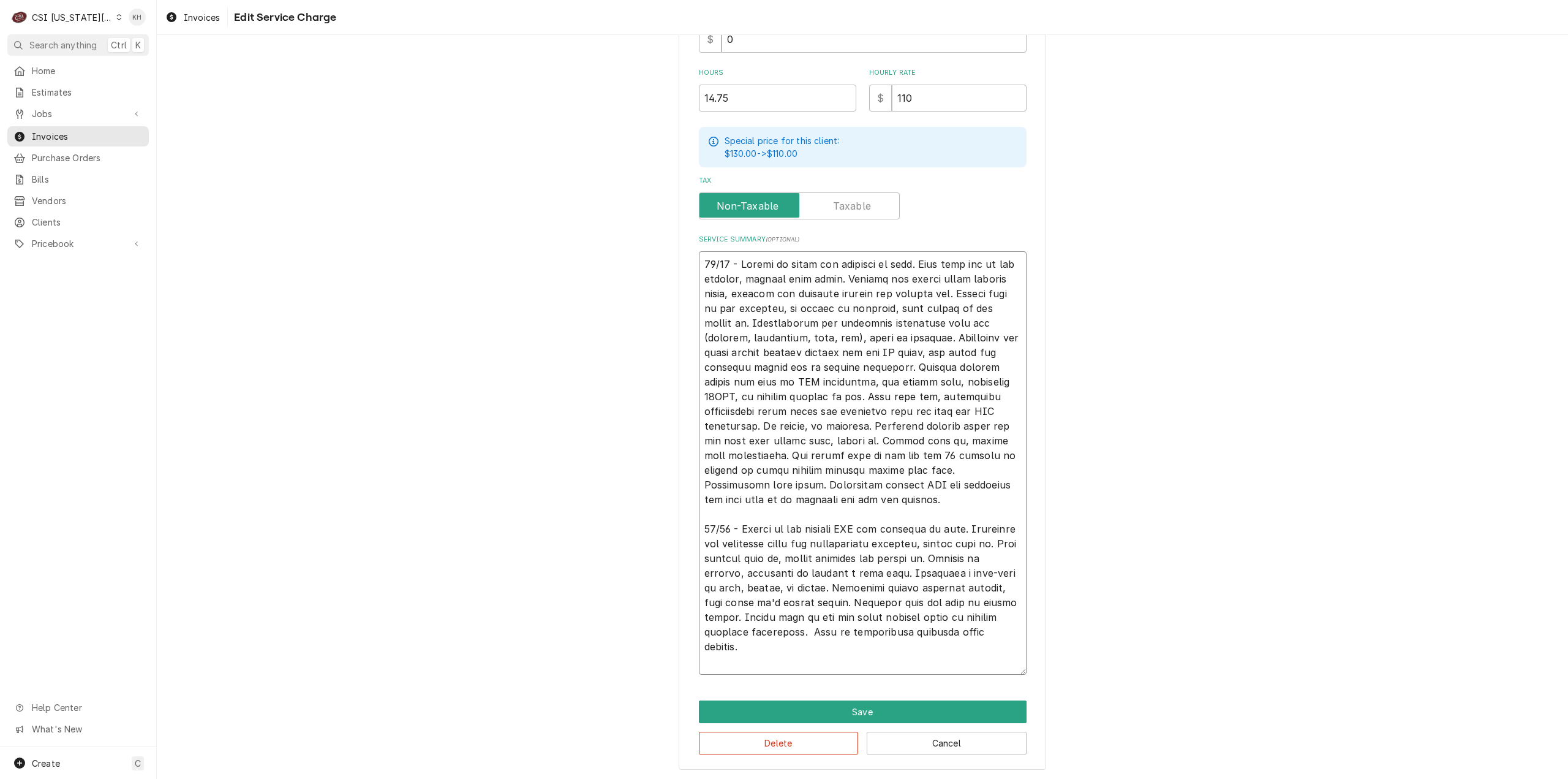
click at [699, 290] on textarea "Service Summary ( optional )" at bounding box center [862, 463] width 328 height 423
type textarea "x"
type textarea "08/05 - Picked up parts and returned to site. Shut unit off at the breaker, rem…"
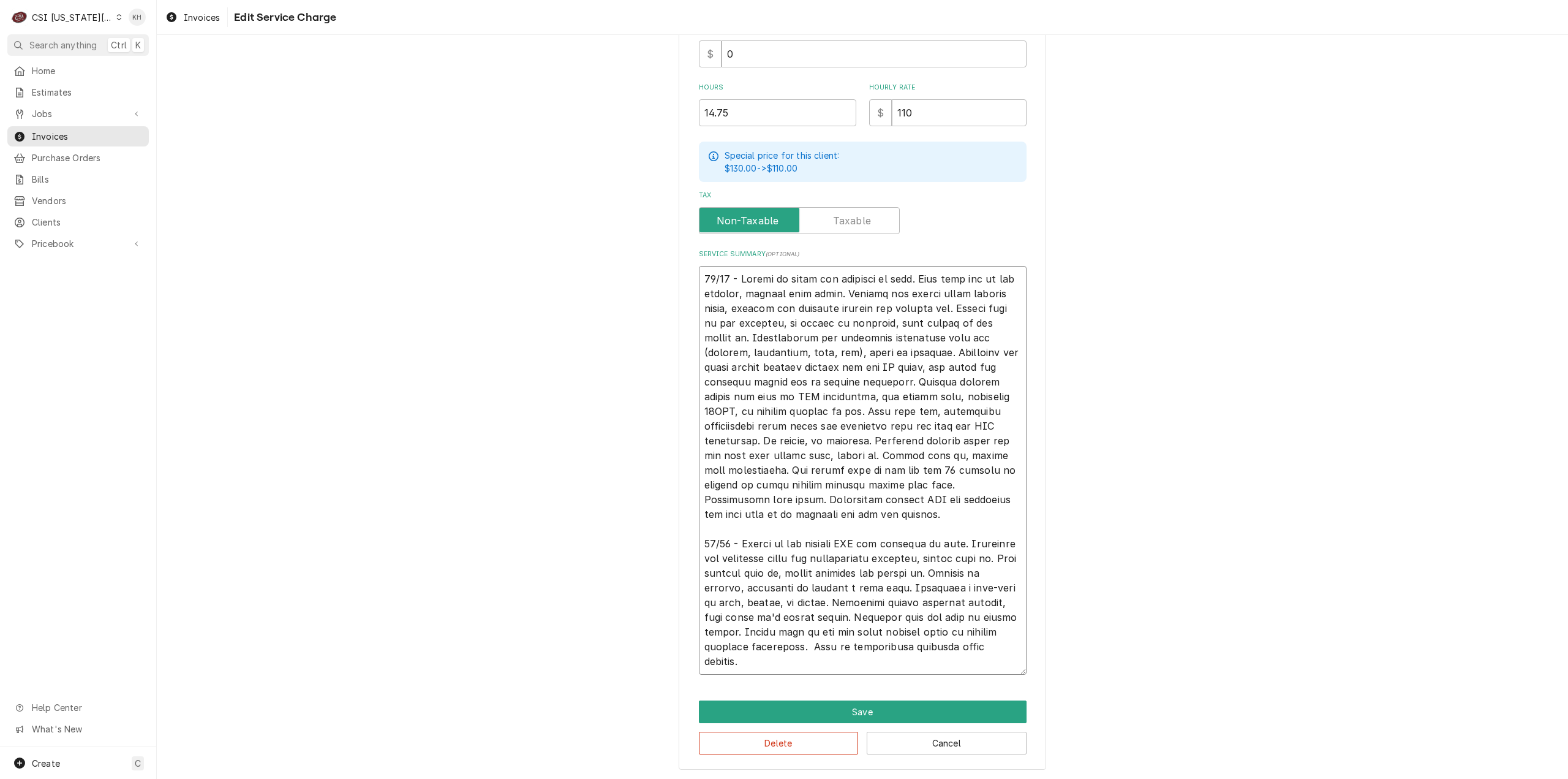
type textarea "x"
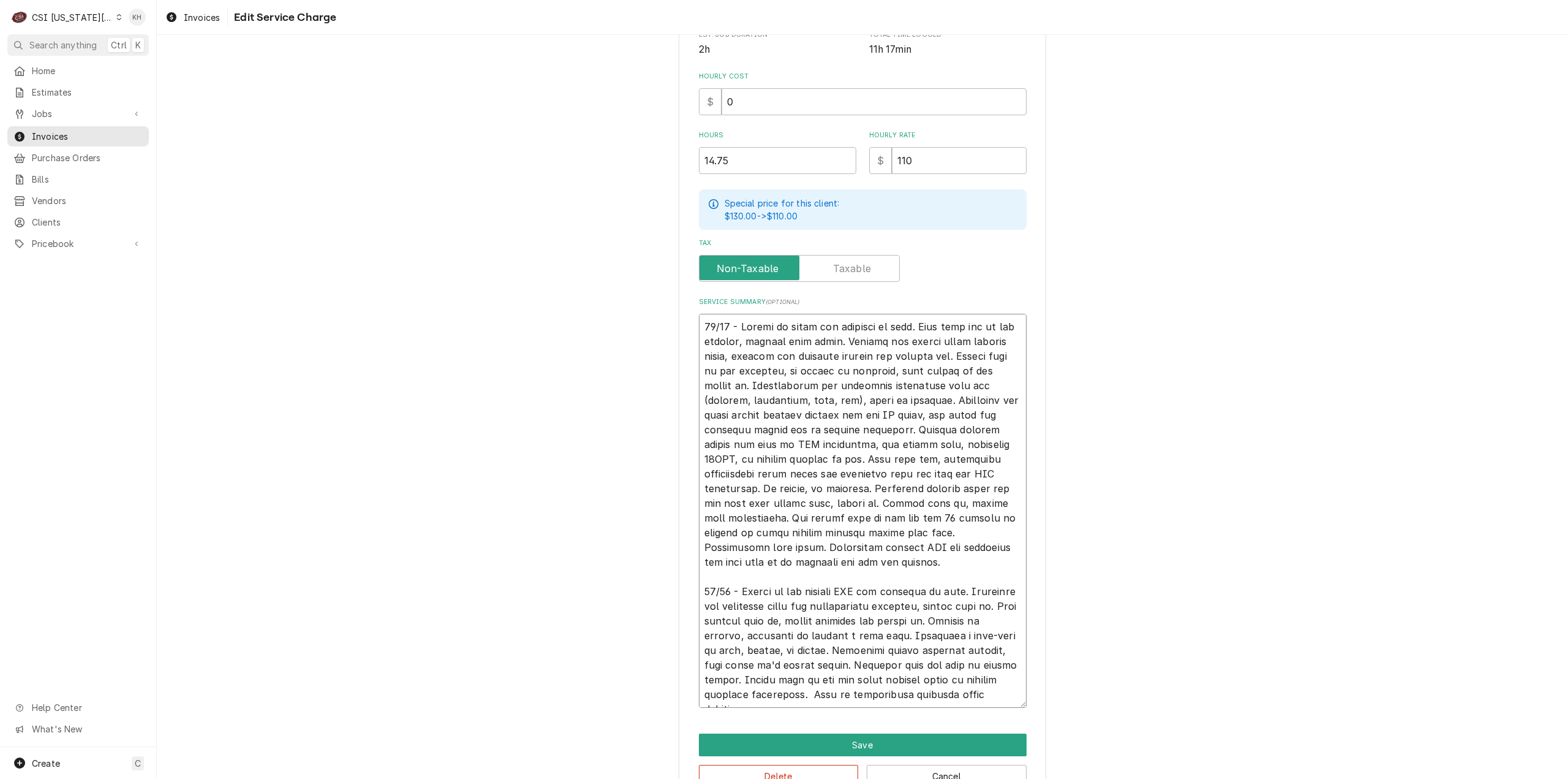
scroll to position [295, 0]
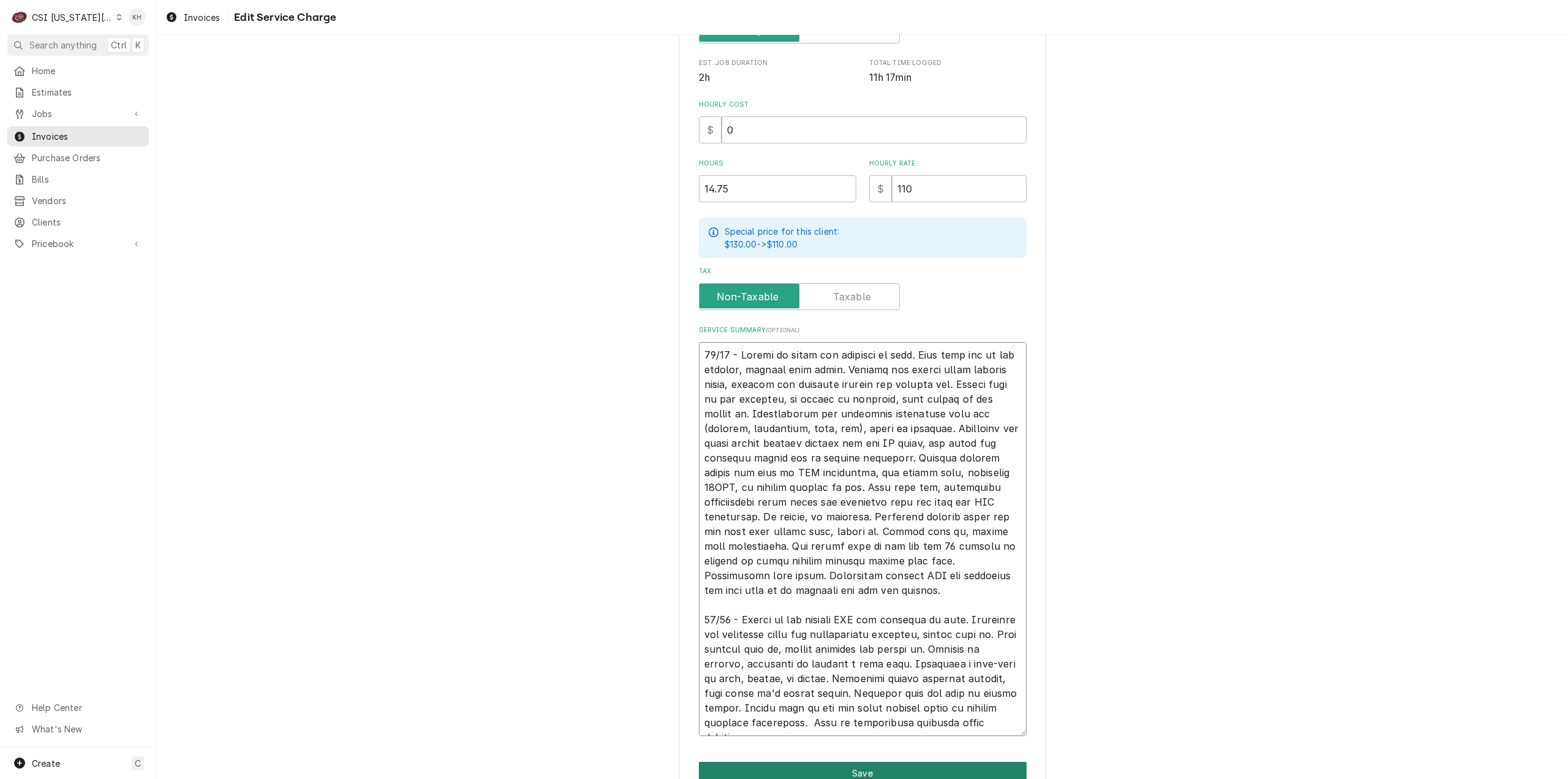
type textarea "08/05 - Picked up parts and returned to site. Shut unit off at the breaker, rem…"
click at [873, 772] on button "Save" at bounding box center [862, 773] width 328 height 23
type textarea "x"
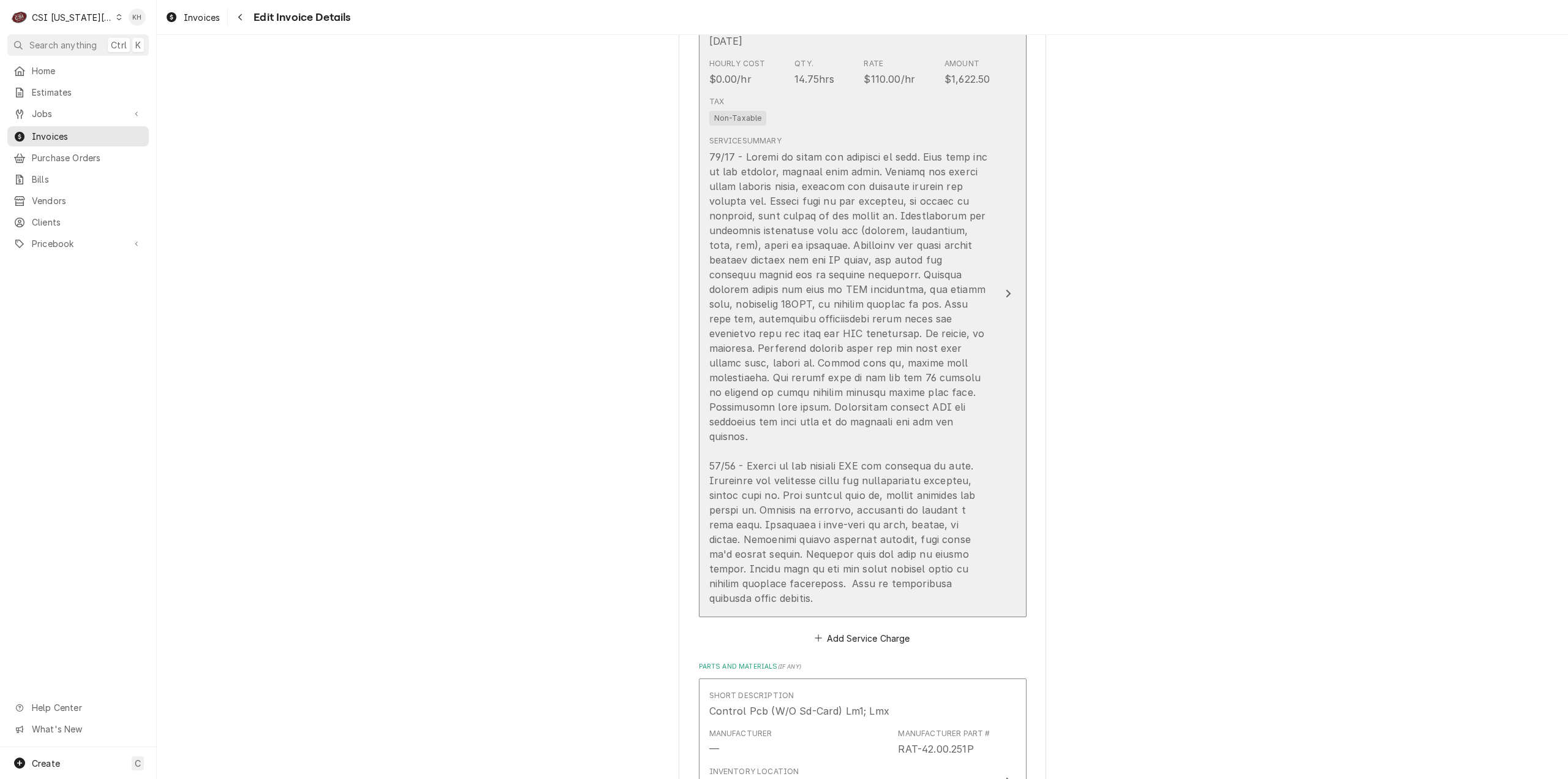
scroll to position [1709, 0]
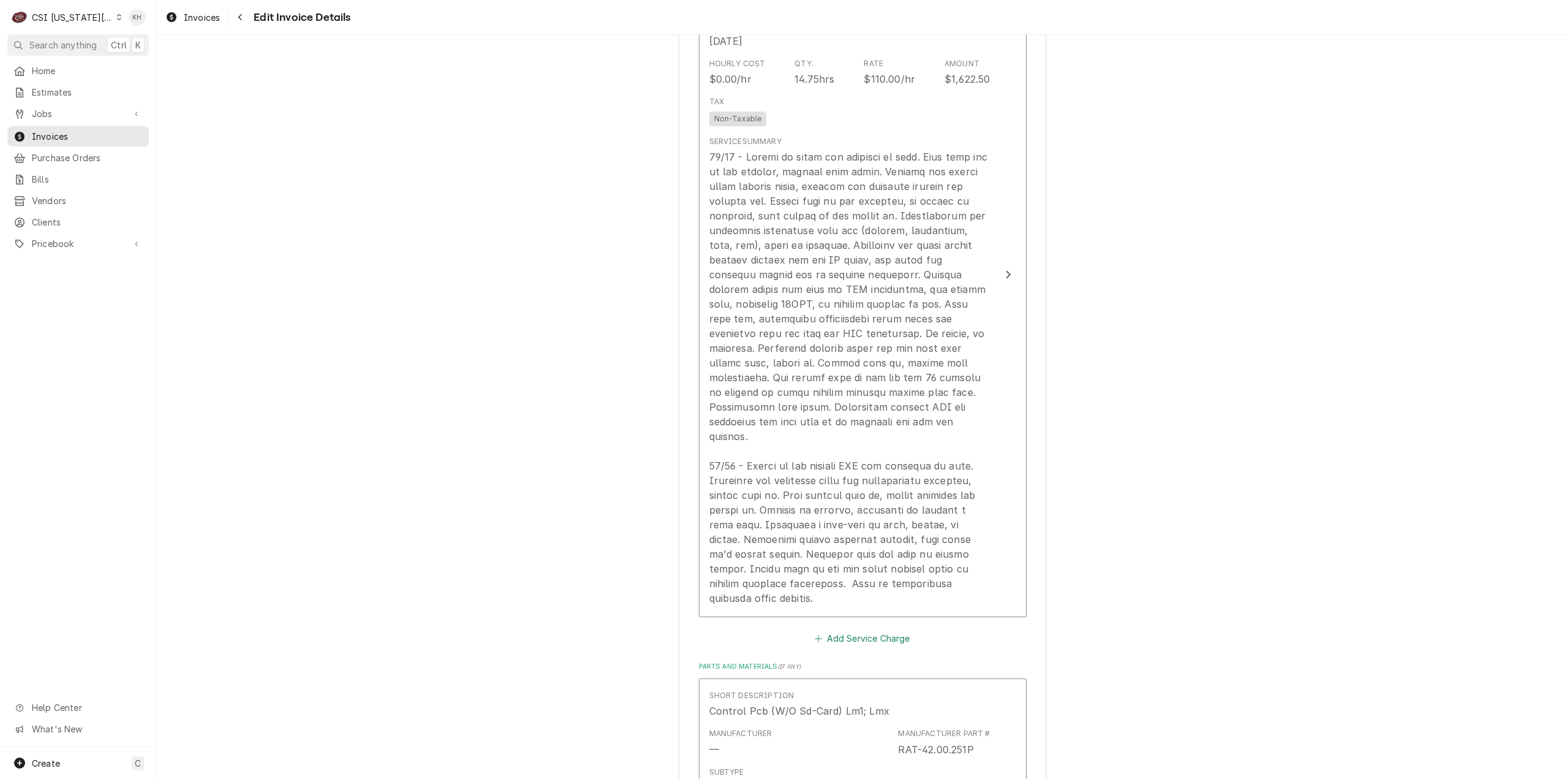
click at [864, 629] on button "Add Service Charge" at bounding box center [862, 638] width 99 height 17
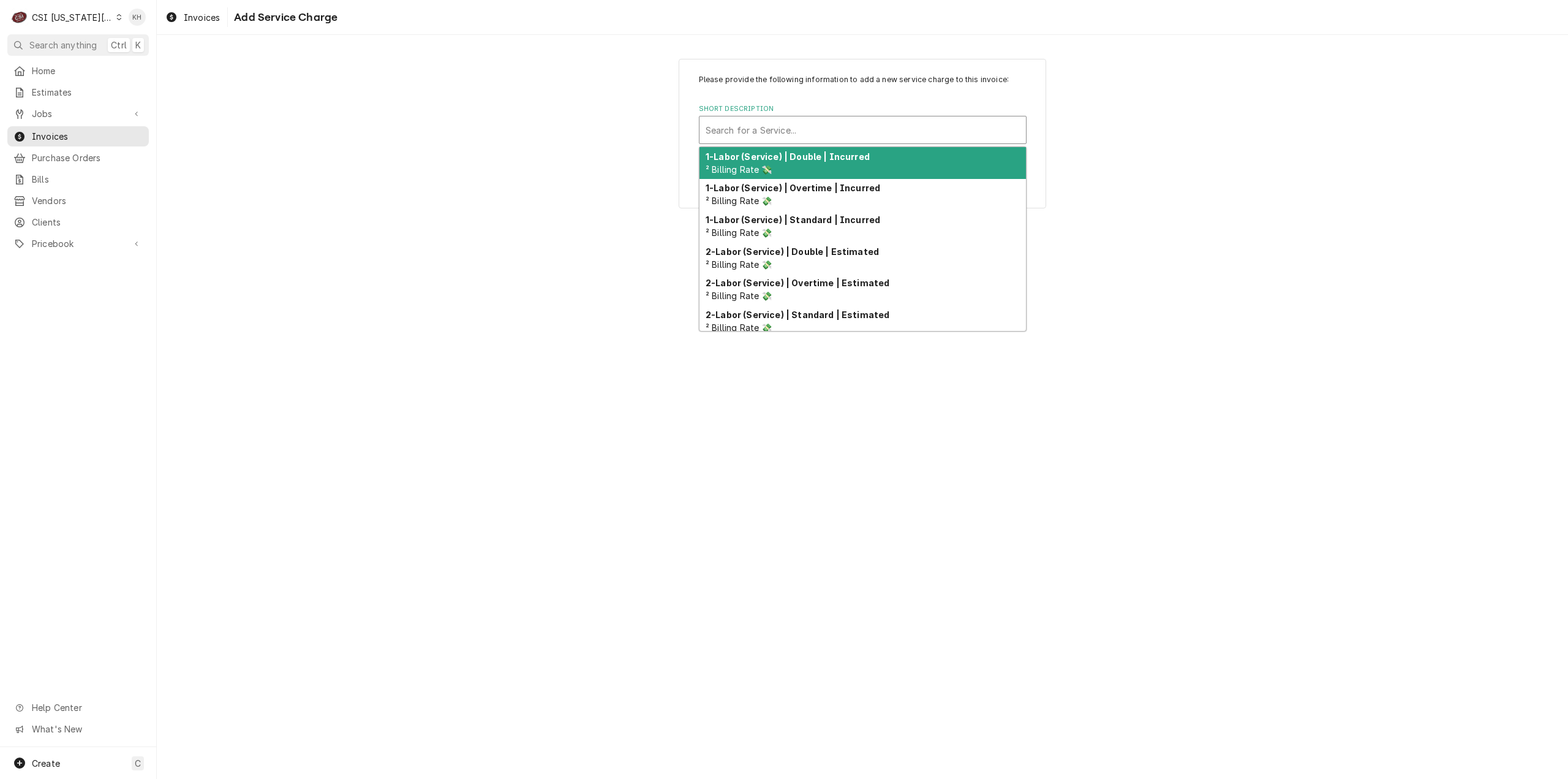
click at [873, 131] on div "Short Description" at bounding box center [863, 129] width 315 height 22
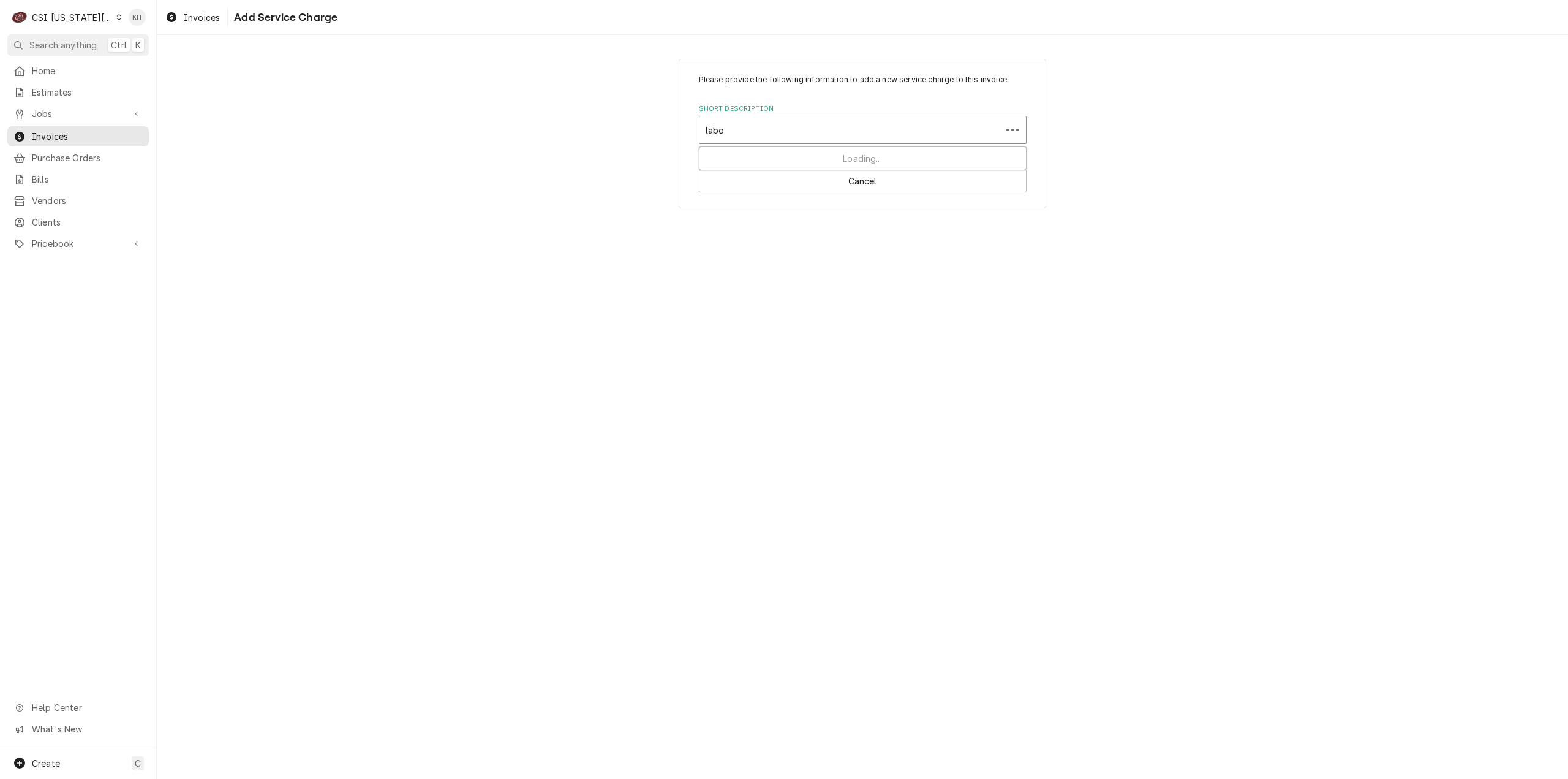
type input "labor"
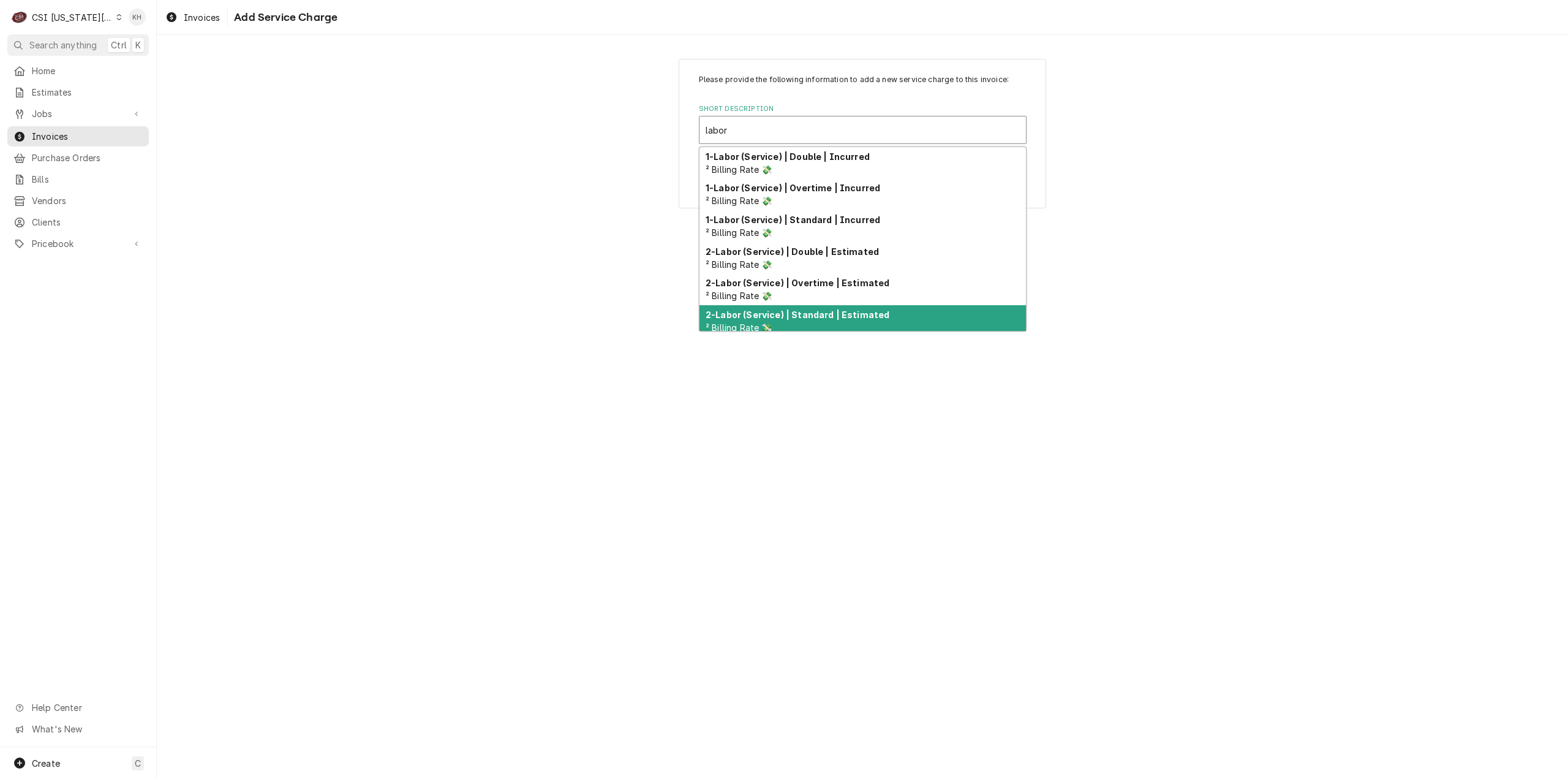
click at [873, 319] on strong "2-Labor (Service) | Standard | Estimated" at bounding box center [797, 315] width 184 height 11
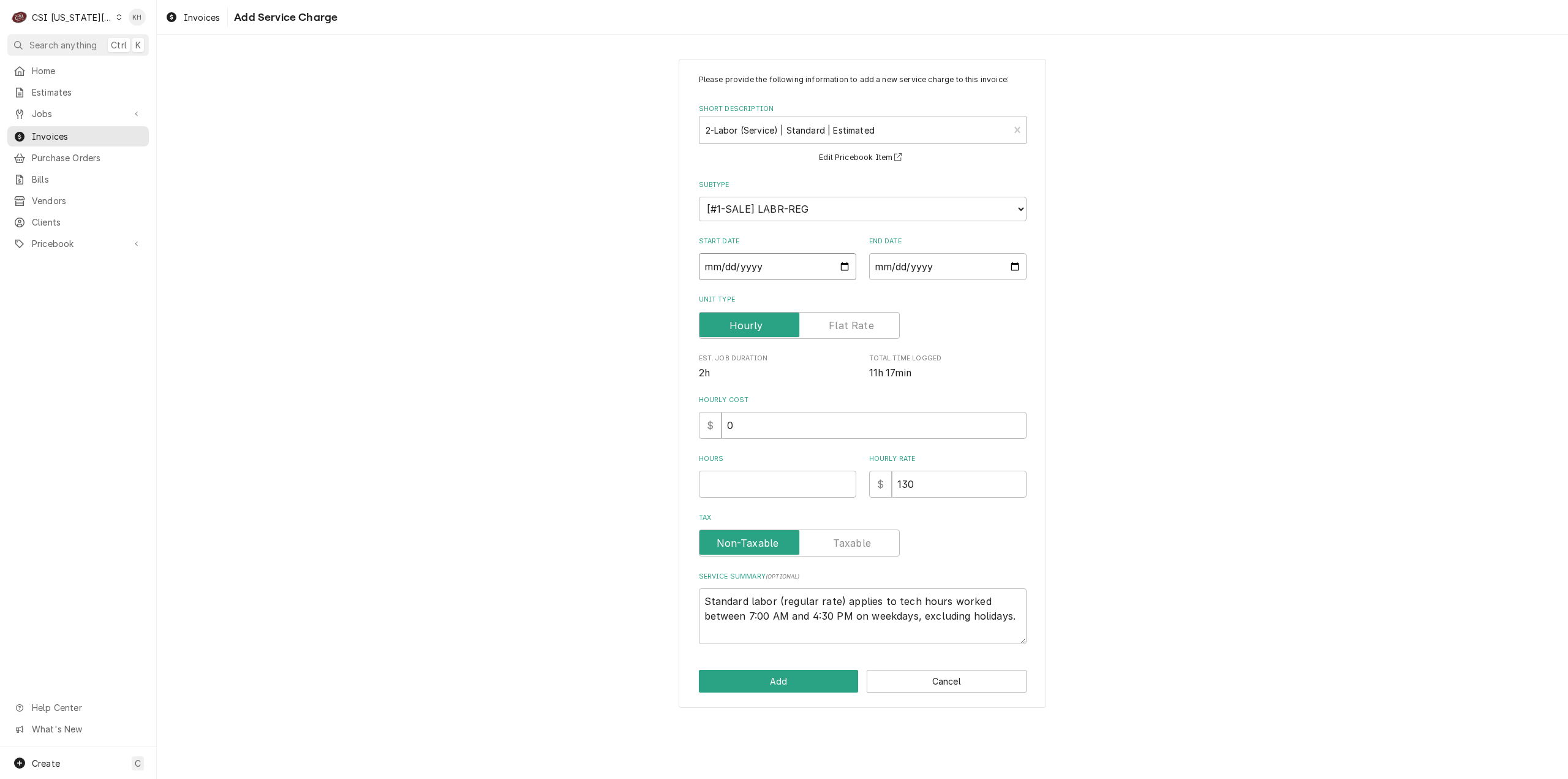
click at [843, 266] on input "Start Date" at bounding box center [777, 266] width 158 height 27
type textarea "x"
type input "2025-07-31"
click at [1014, 266] on input "End Date" at bounding box center [948, 266] width 158 height 27
type textarea "x"
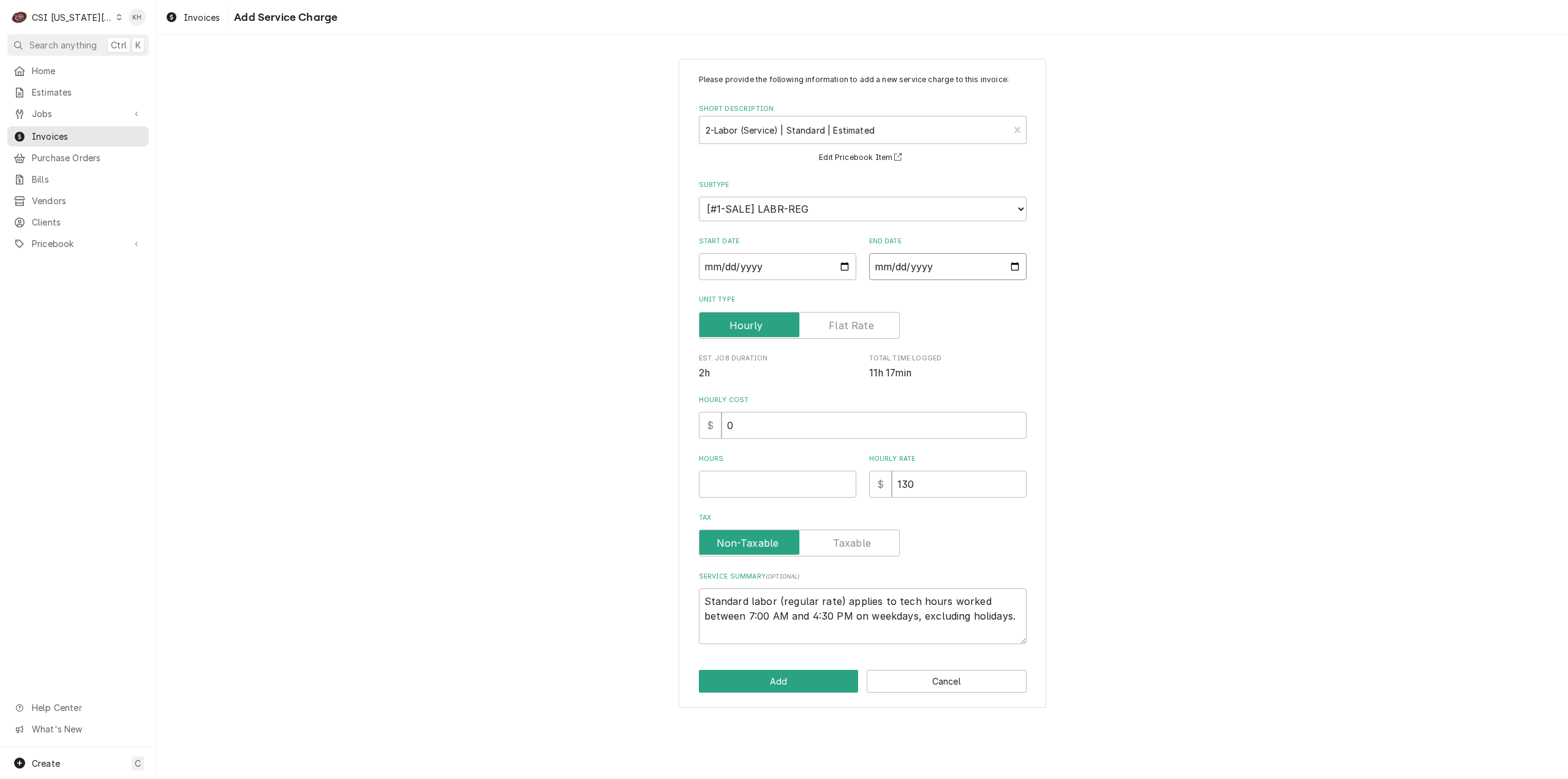
type input "2025-07-31"
click at [965, 629] on textarea "Standard labor (regular rate) applies to tech hours worked between 7:00 AM and …" at bounding box center [862, 616] width 328 height 56
drag, startPoint x: 990, startPoint y: 633, endPoint x: 682, endPoint y: 584, distance: 311.9
click at [682, 584] on div "Please provide the following information to add a new service charge to this in…" at bounding box center [863, 383] width 368 height 650
paste textarea "Rational / E62SJ25023203655 07/31 - Arrived onsite to inspect unit display not …"
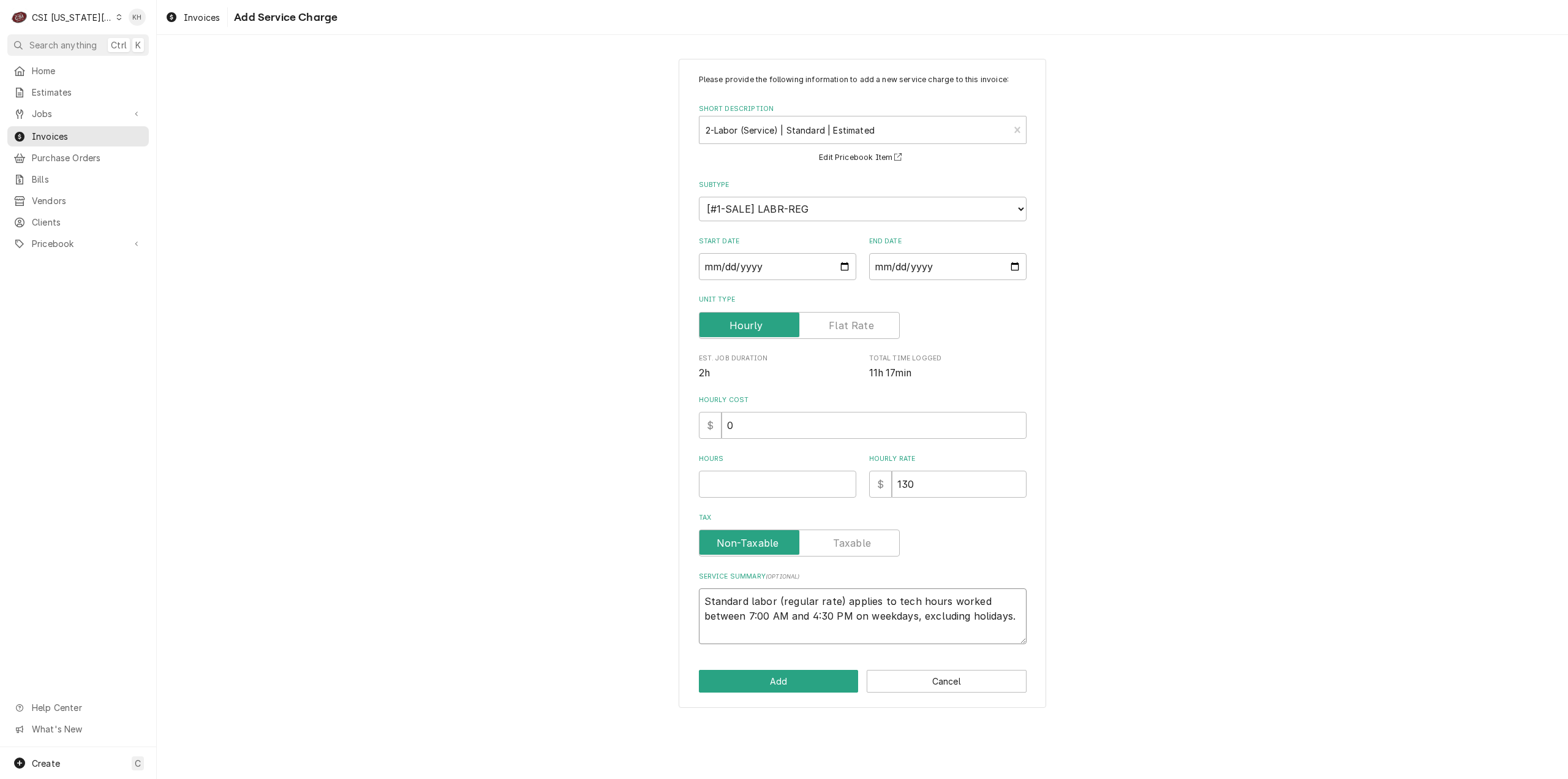
type textarea "x"
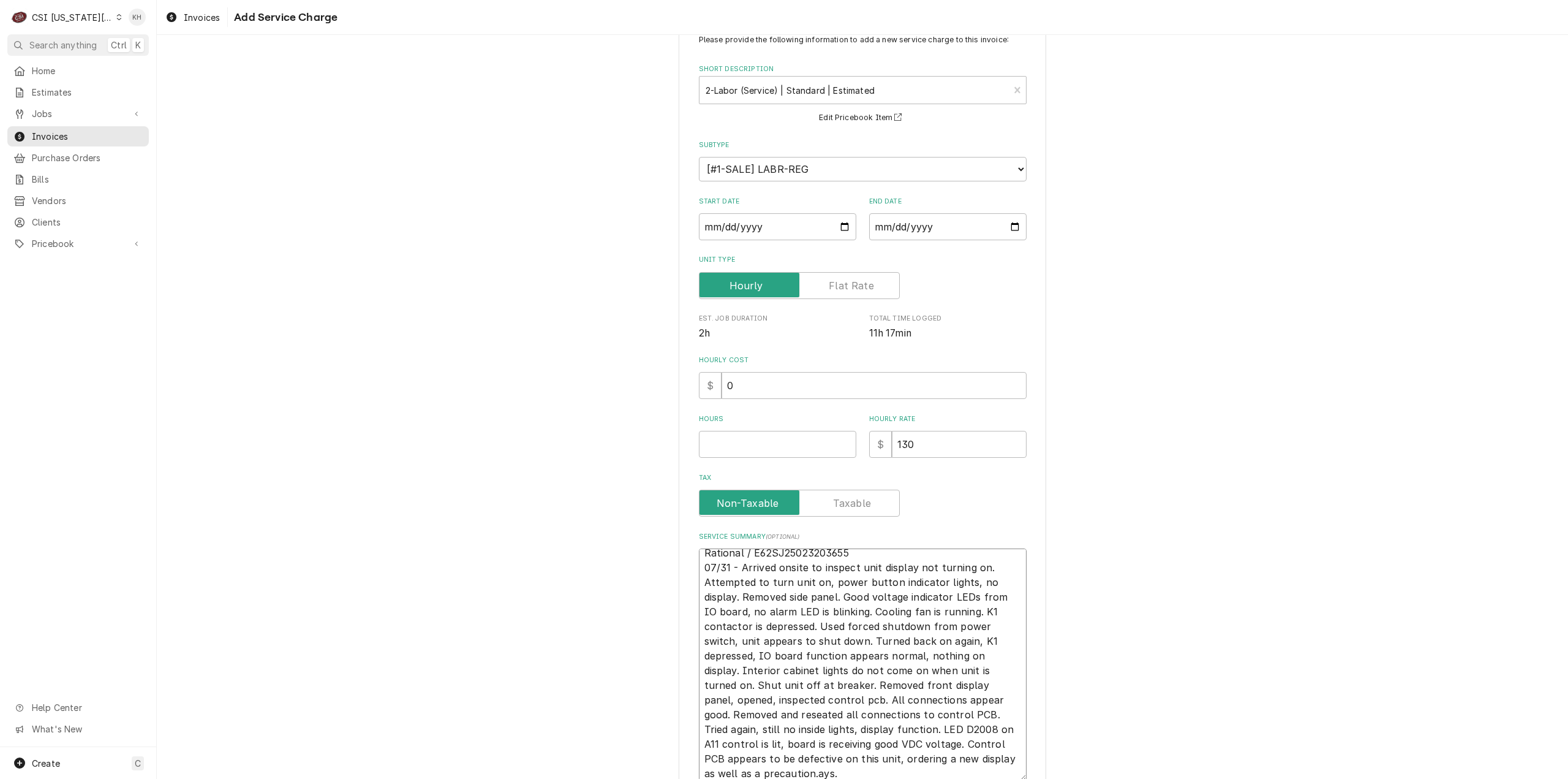
type textarea "Rational / E62SJ25023203655 07/31 - Arrived onsite to inspect unit display not …"
click at [828, 448] on input "Hours" at bounding box center [777, 444] width 158 height 27
type textarea "x"
type input "3"
type textarea "x"
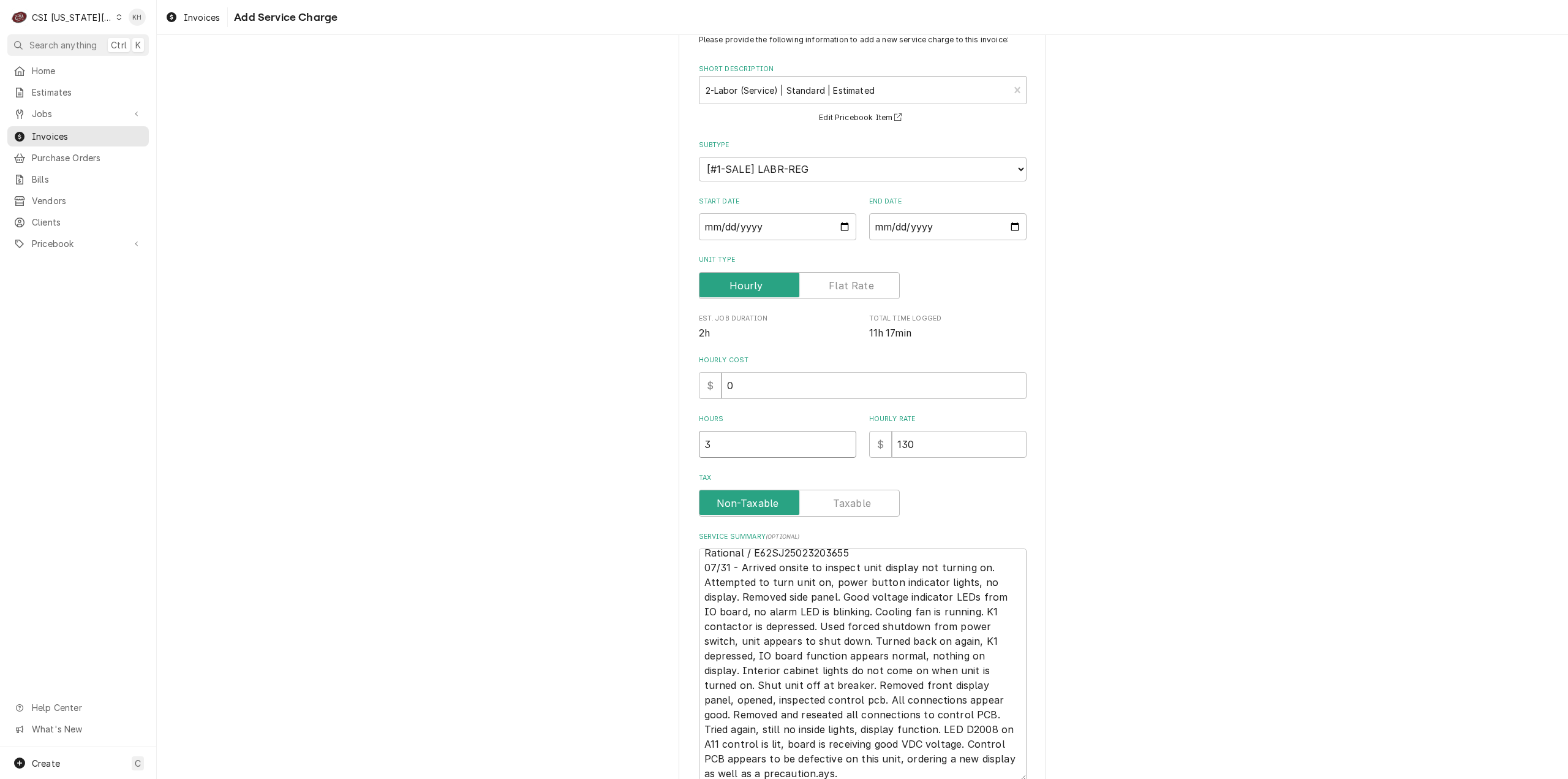
type input "3.7"
type textarea "x"
type input "3.75"
type textarea "x"
type input "1"
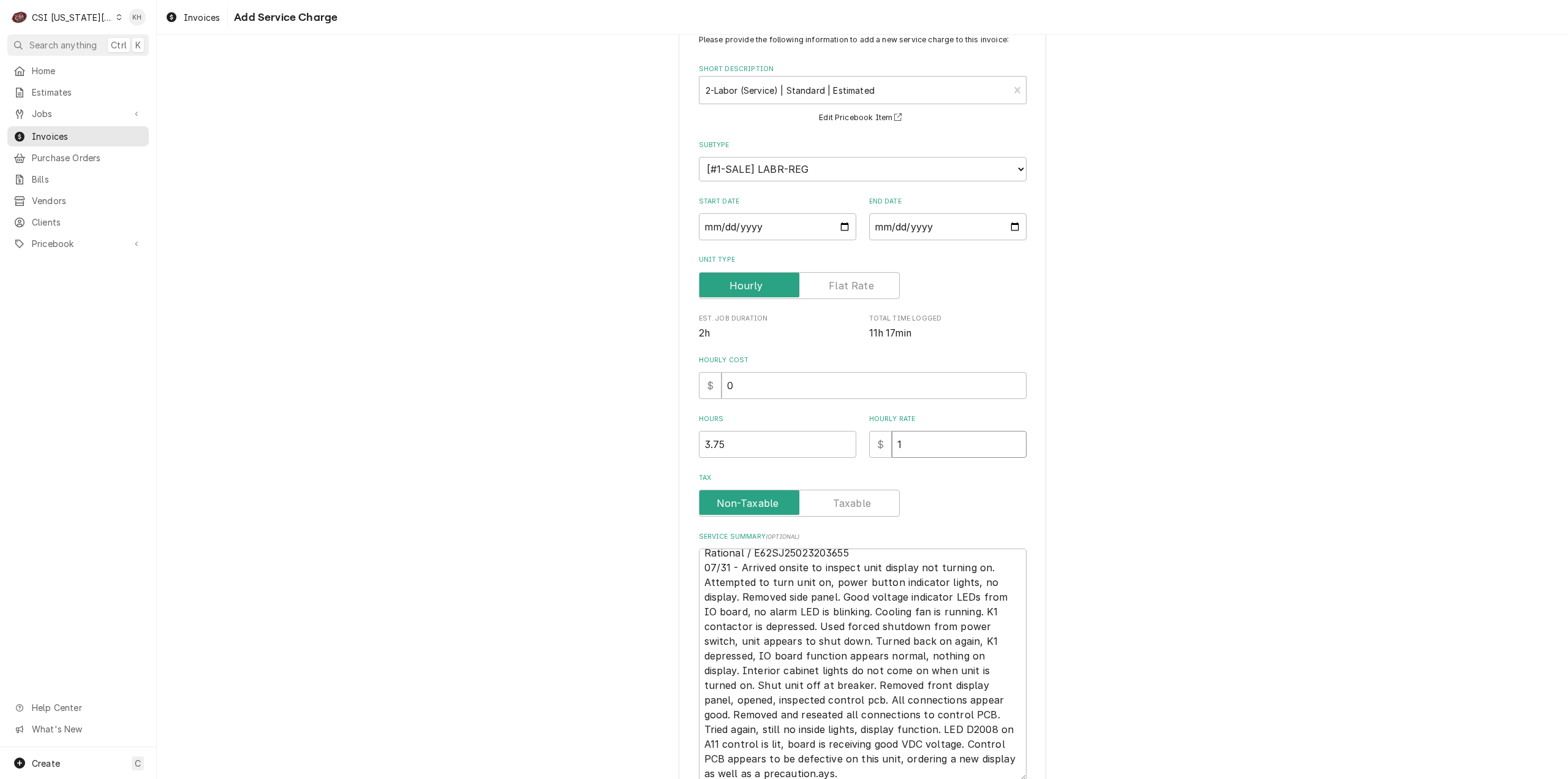
type textarea "x"
type input "10"
type textarea "x"
type input "100"
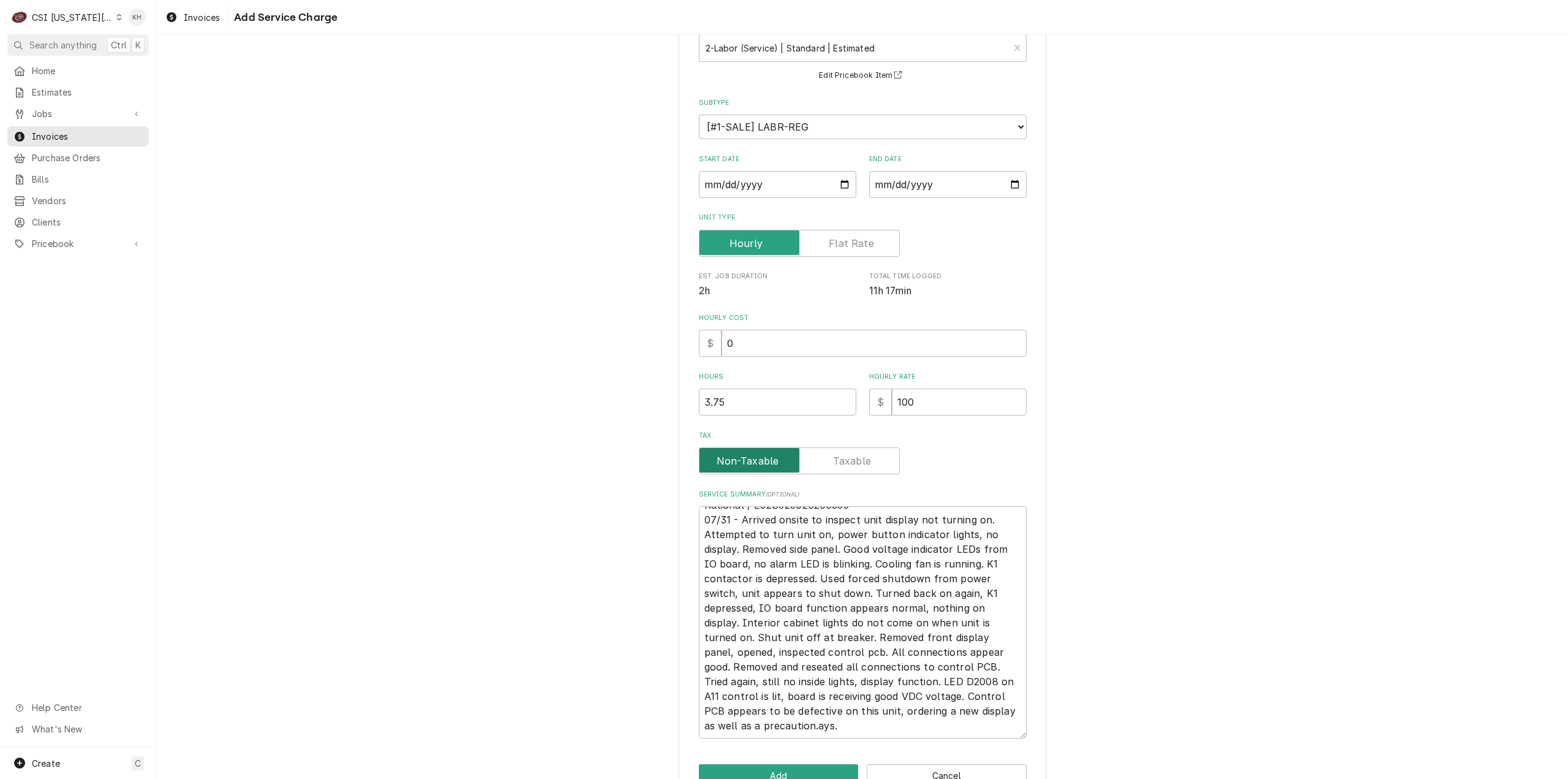
scroll to position [116, 0]
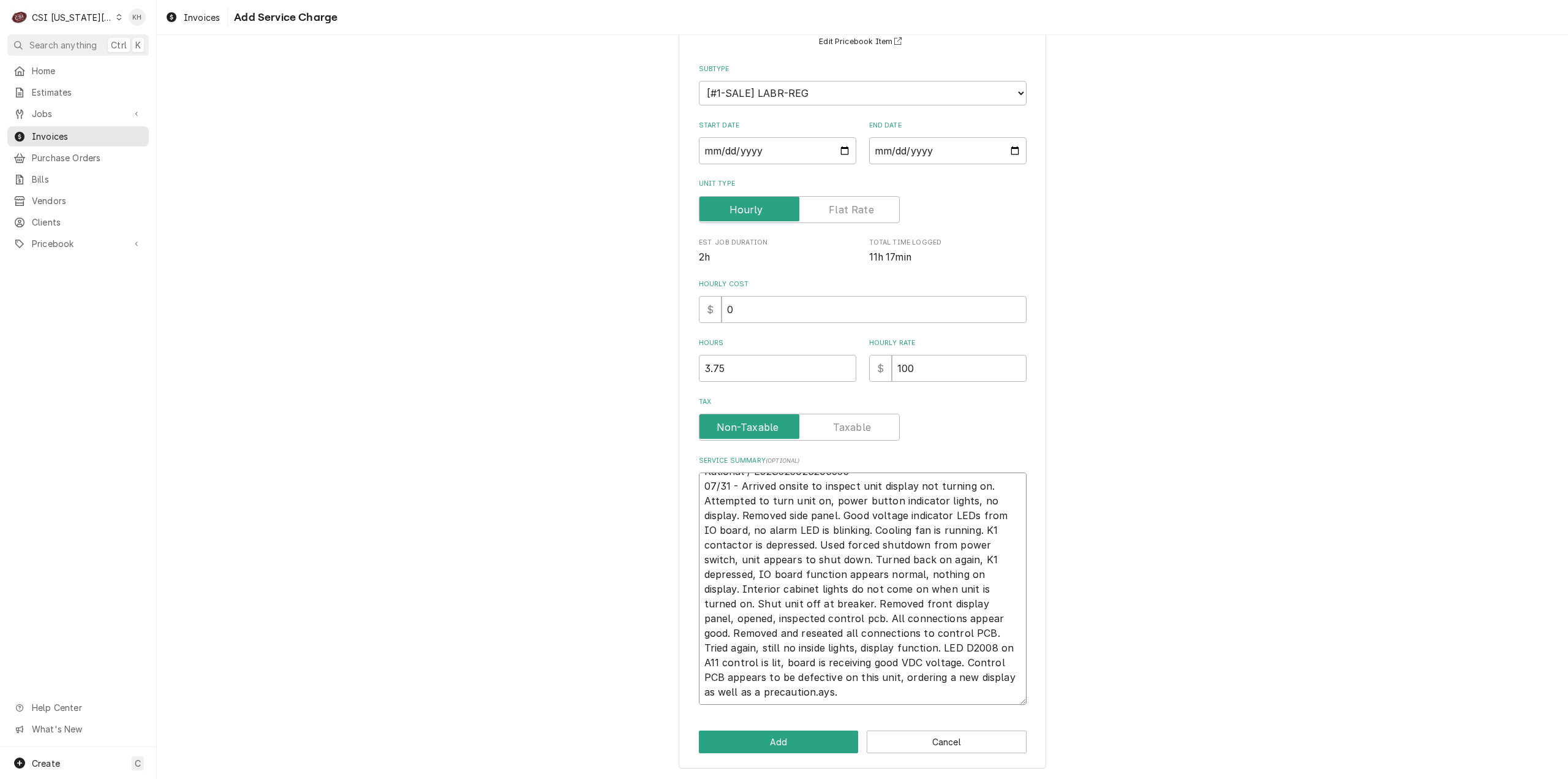
click at [812, 692] on textarea "Rational / E62SJ25023203655 07/31 - Arrived onsite to inspect unit display not …" at bounding box center [862, 589] width 328 height 232
type textarea "x"
type textarea "Rational / E62SJ25023203655 07/31 - Arrived onsite to inspect unit display not …"
type textarea "x"
type textarea "Rational / E62SJ25023203655 07/31 - Arrived onsite to inspect unit display not …"
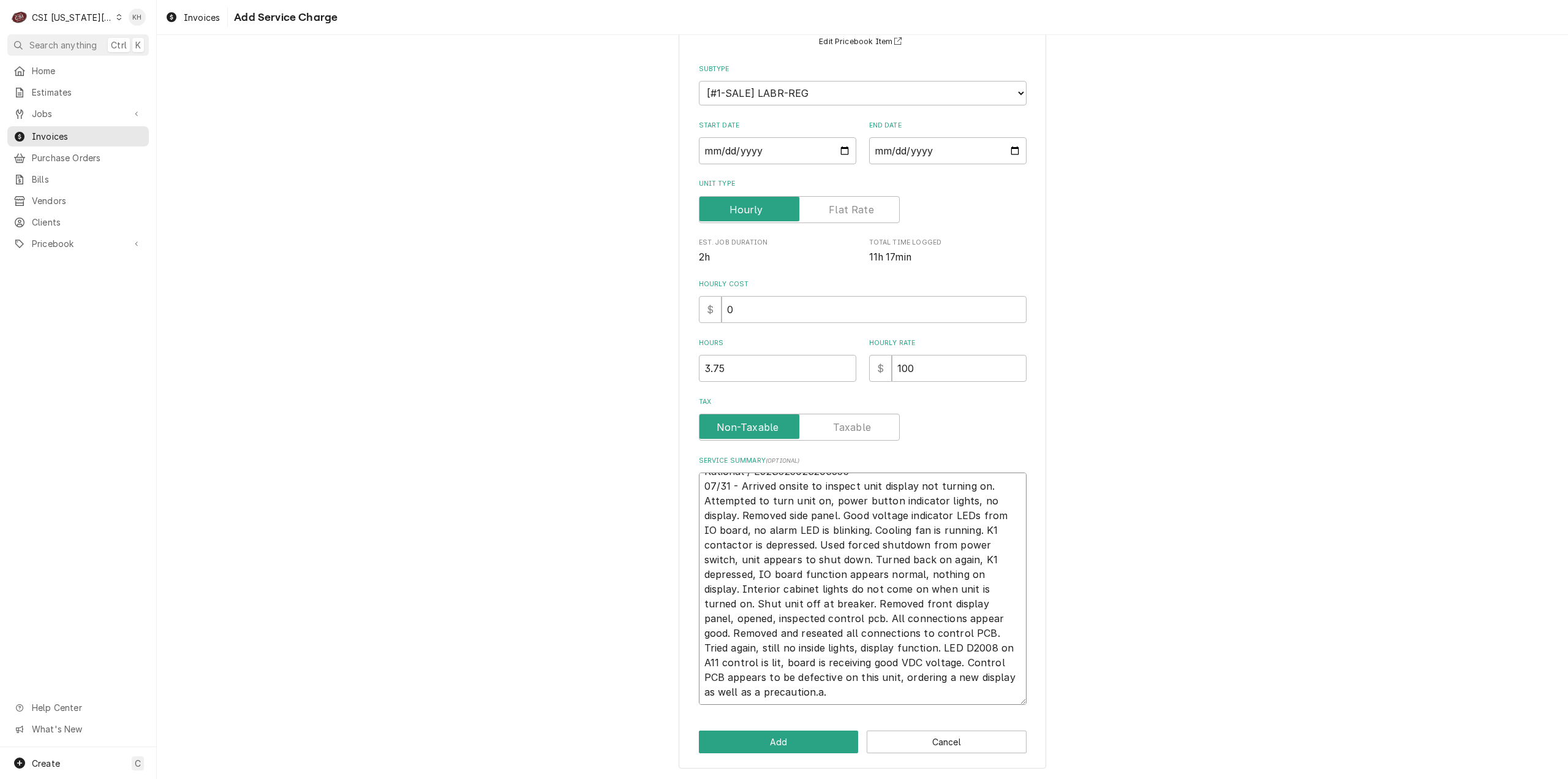
type textarea "x"
type textarea "Rational / E62SJ25023203655 07/31 - Arrived onsite to inspect unit display not …"
type textarea "x"
click at [845, 689] on textarea "Rational / E62SJ25023203655 07/31 - Arrived onsite to inspect unit display not …" at bounding box center [862, 589] width 328 height 232
click at [882, 616] on textarea "Rational / E62SJ25023203655 07/31 - Arrived onsite to inspect unit display not …" at bounding box center [862, 589] width 328 height 232
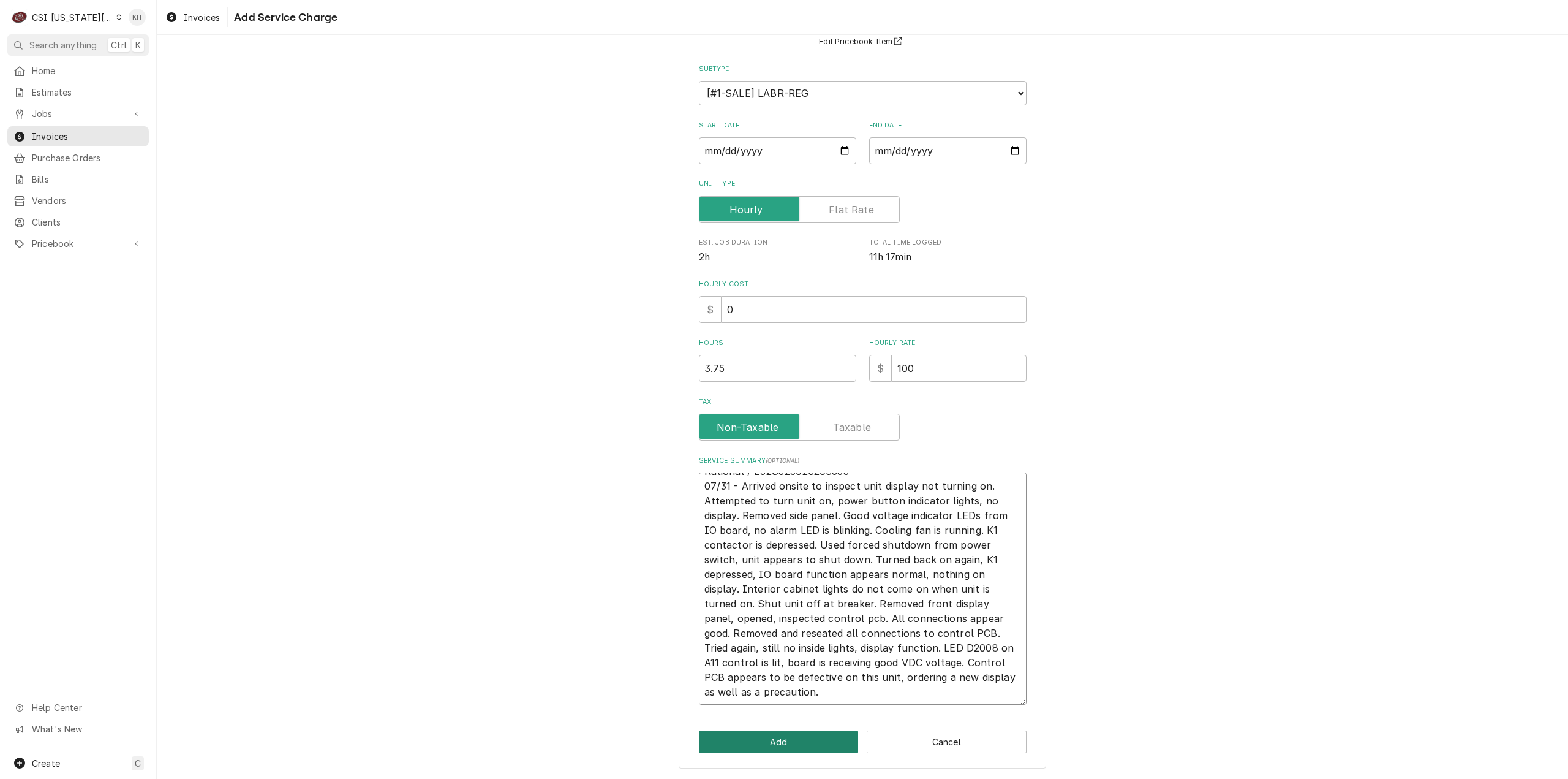
type textarea "Rational / E62SJ25023203655 07/31 - Arrived onsite to inspect unit display not …"
click at [798, 741] on button "Add" at bounding box center [779, 742] width 160 height 23
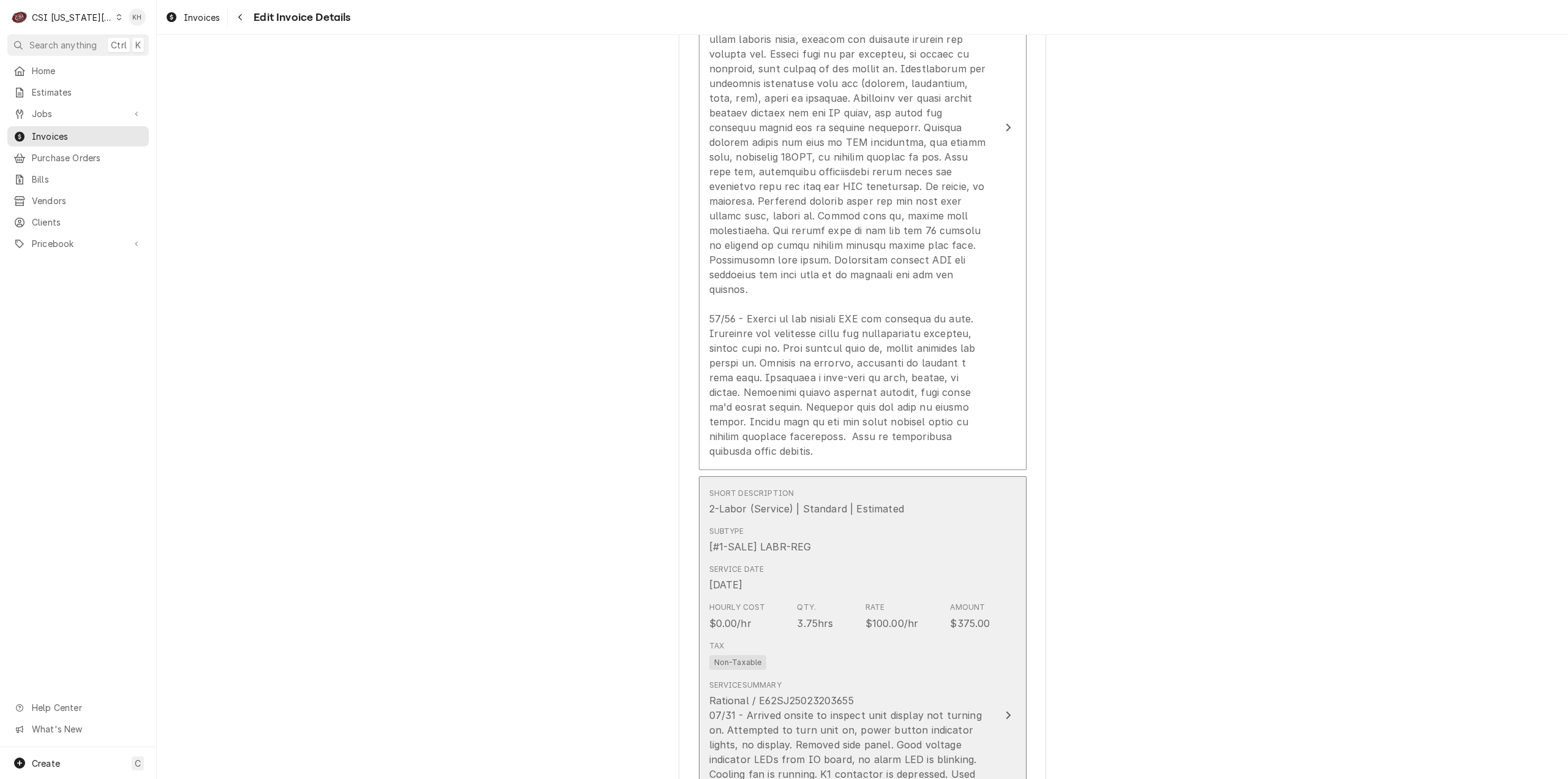
scroll to position [1795, 0]
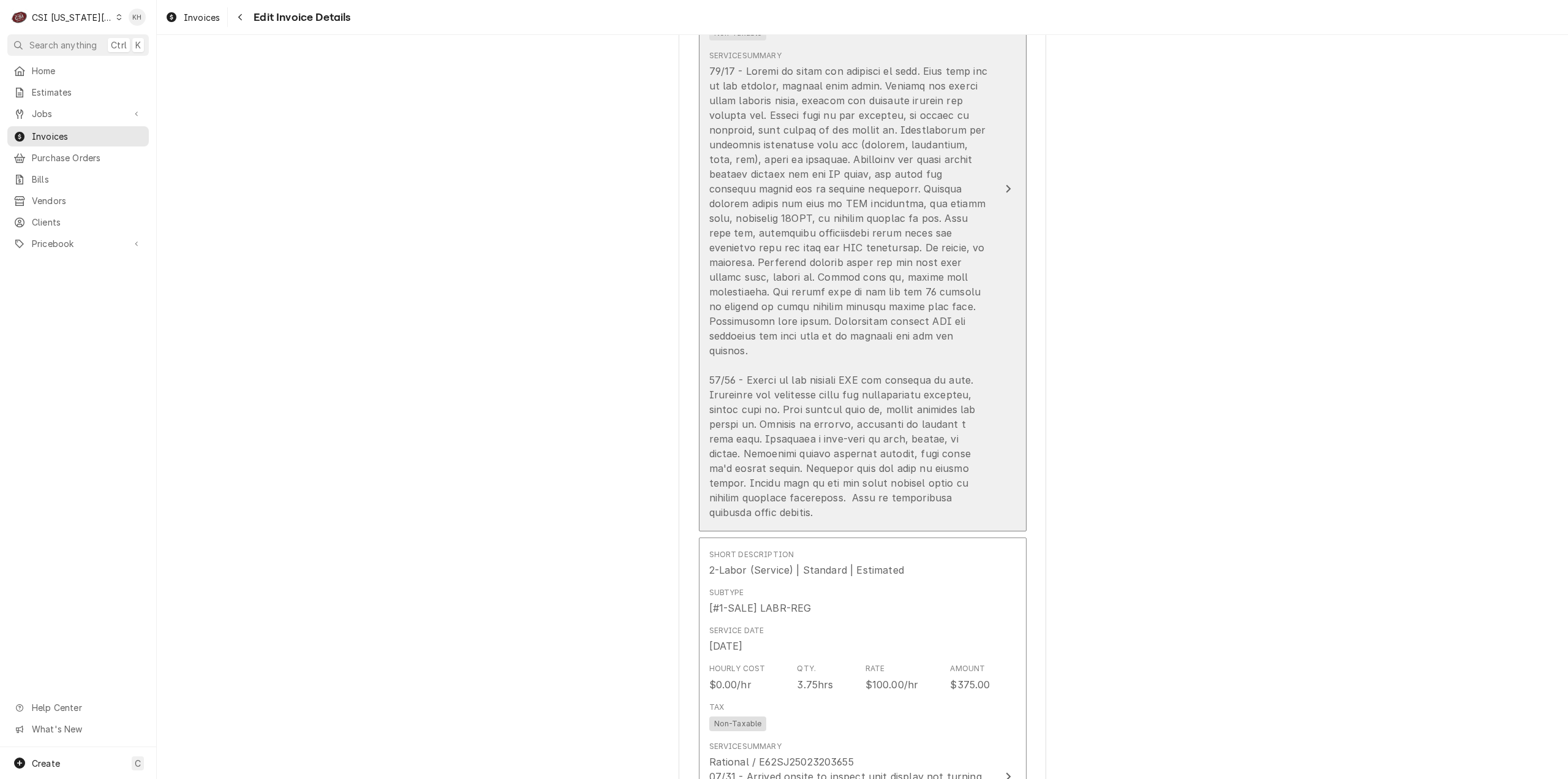
click at [1001, 235] on button "Short Description 1-Labor (Service) | Standard | Incurred Subtype [#1-SALE] LAB…" at bounding box center [862, 189] width 328 height 684
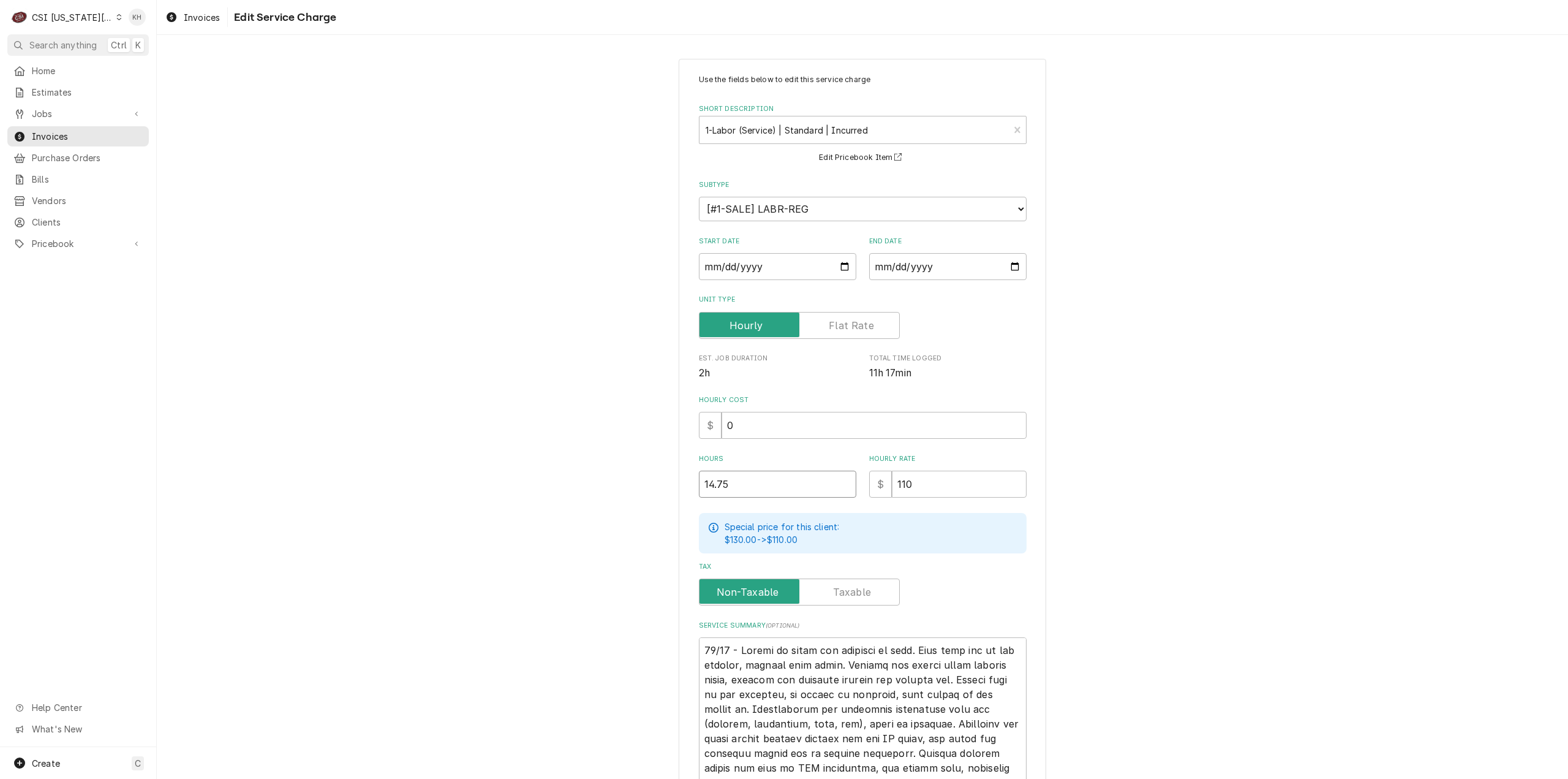
drag, startPoint x: 759, startPoint y: 489, endPoint x: 682, endPoint y: 479, distance: 77.6
click at [682, 479] on div "Use the fields below to edit this service charge Short Description 1-Labor (Ser…" at bounding box center [863, 593] width 368 height 1068
type textarea "x"
type input "1"
type textarea "x"
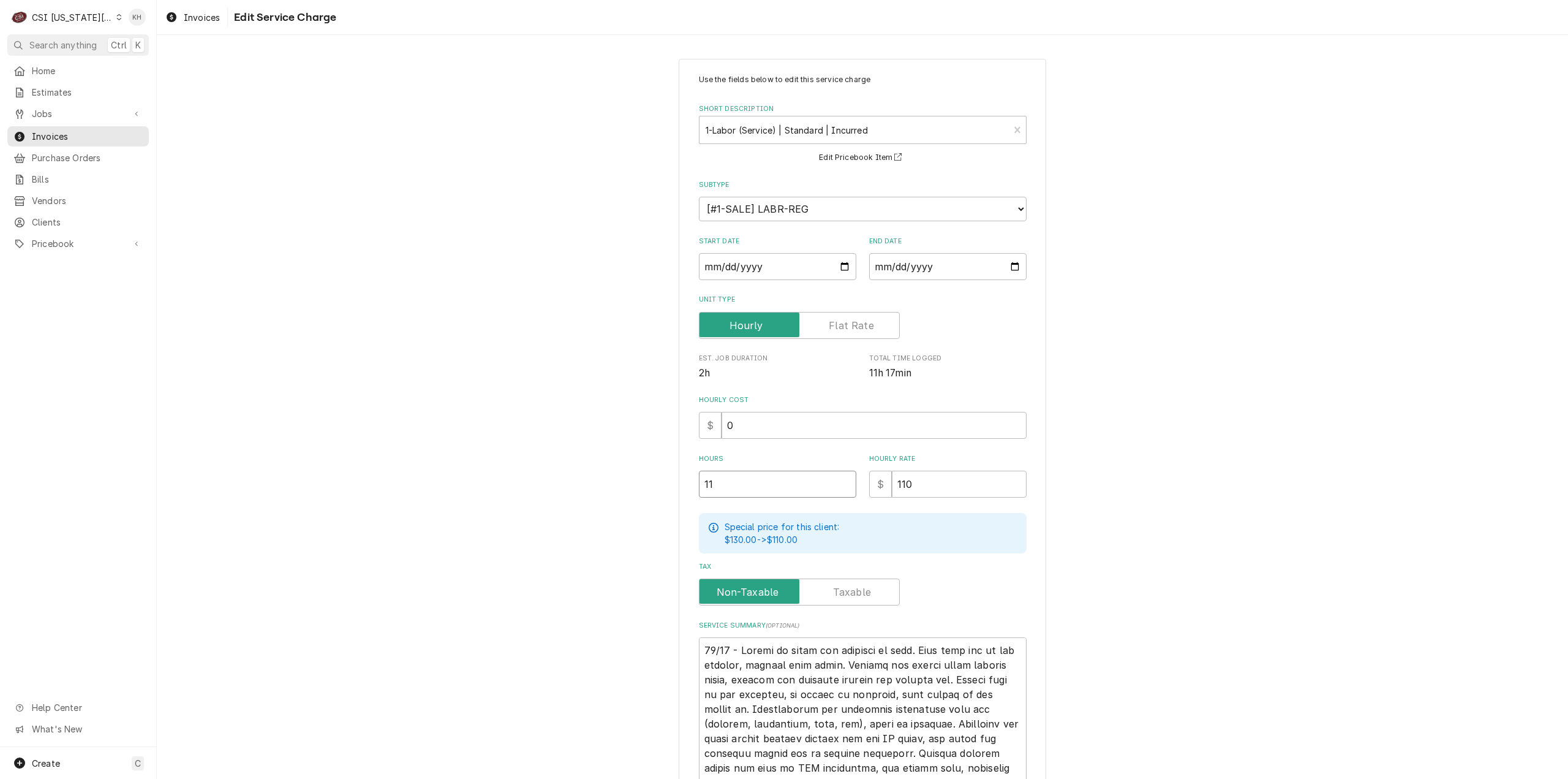
type input "11"
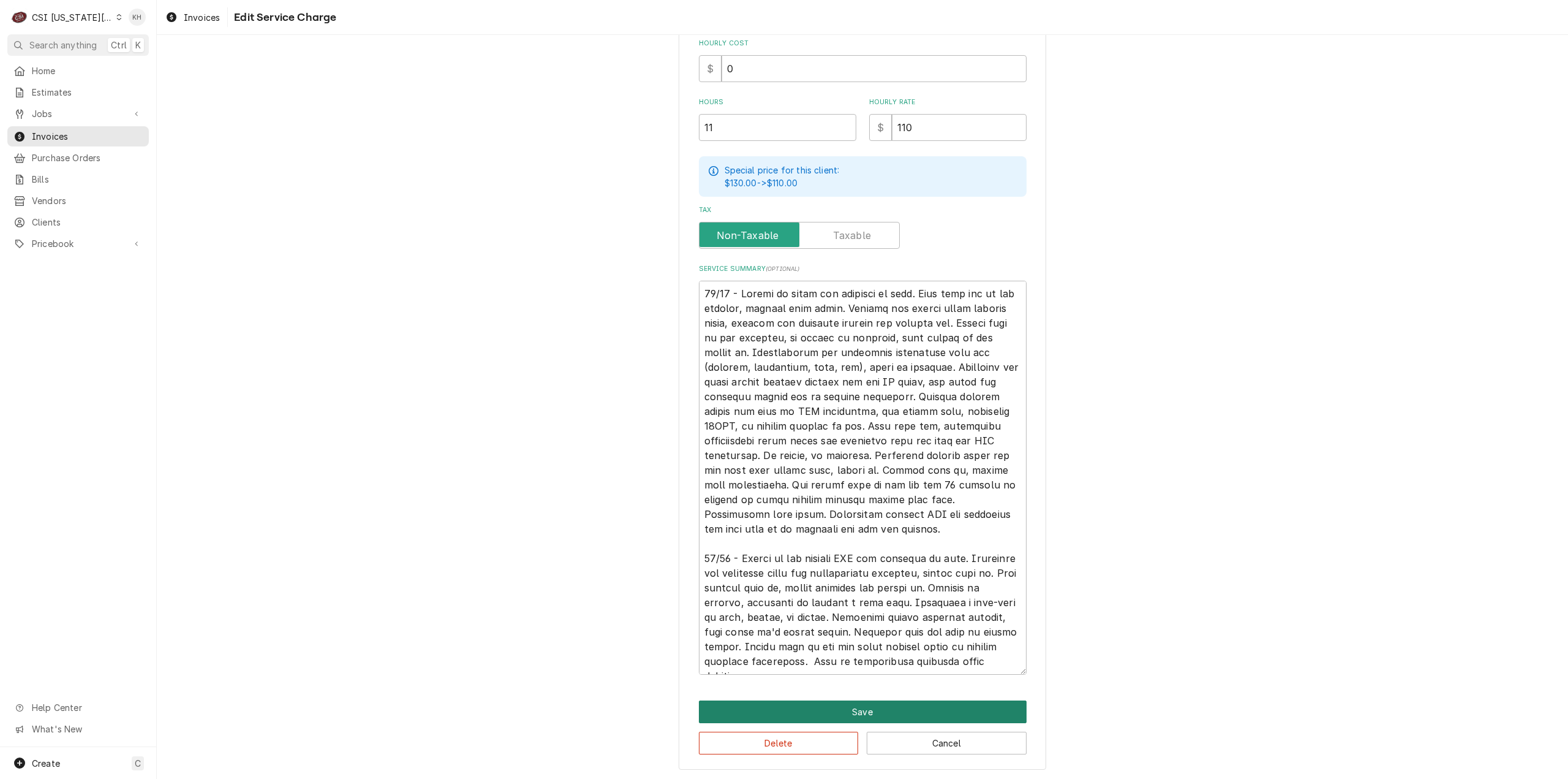
click at [820, 708] on button "Save" at bounding box center [862, 712] width 328 height 23
type textarea "x"
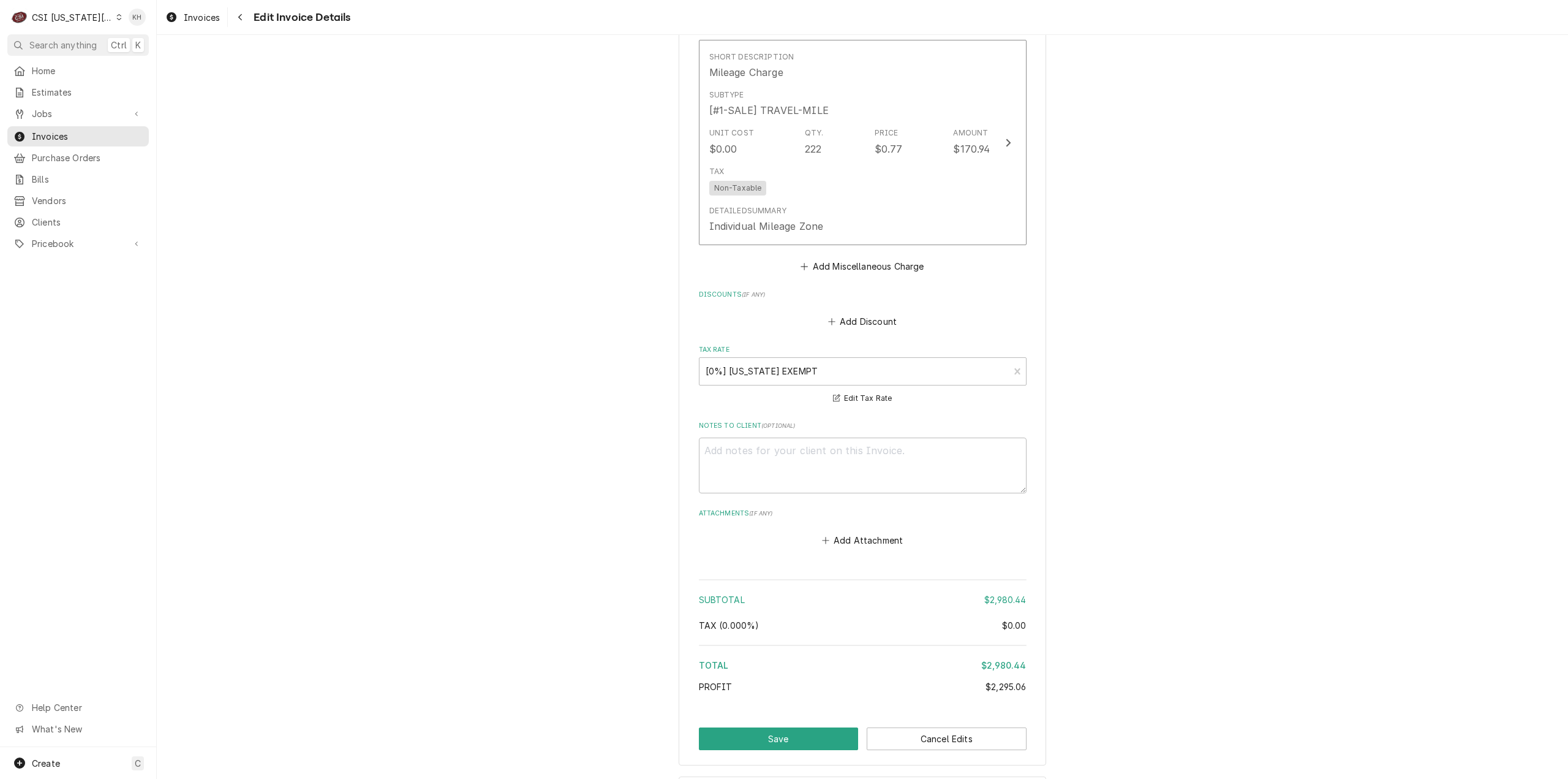
scroll to position [4173, 0]
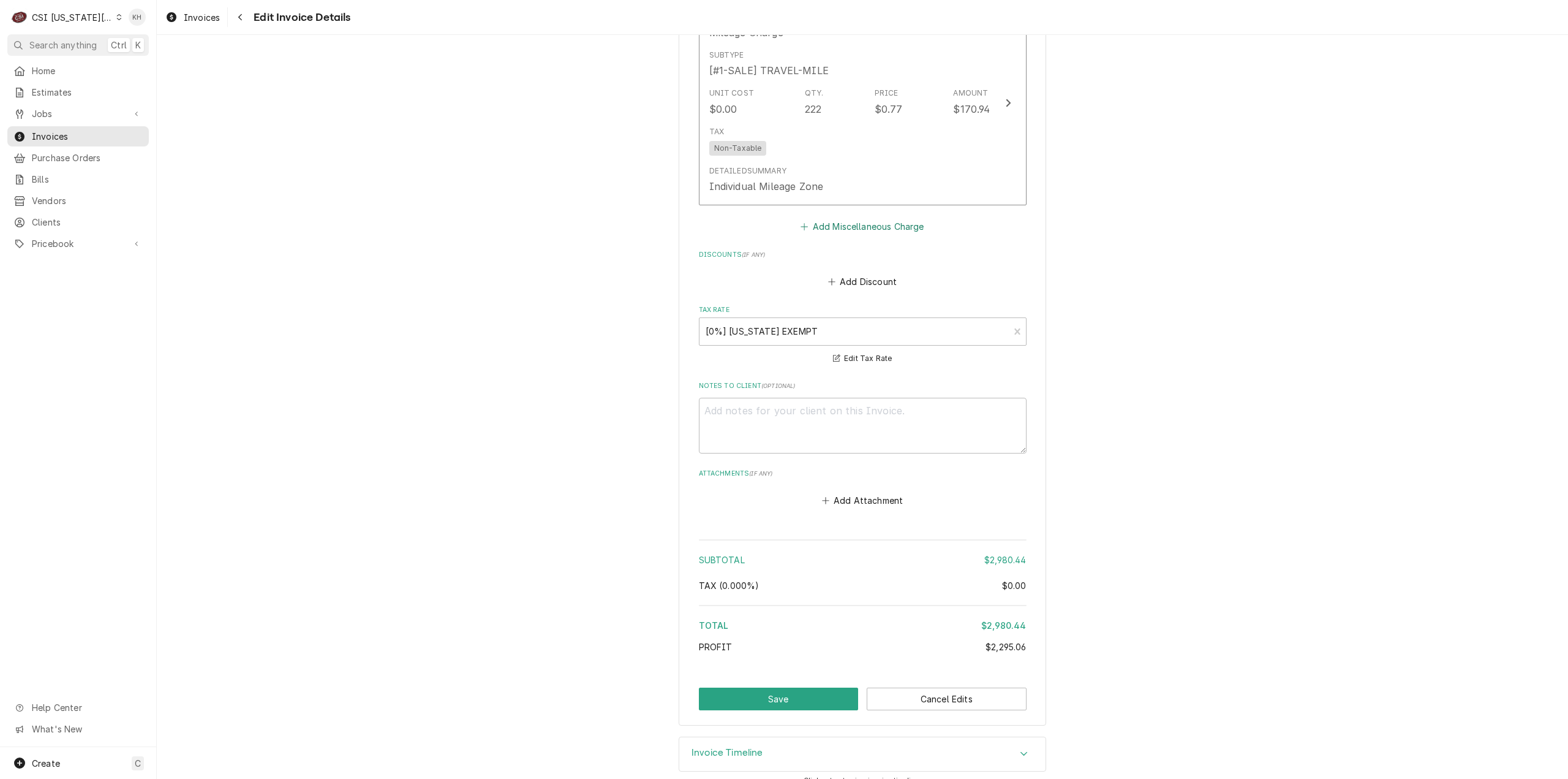
click at [889, 217] on button "Add Miscellaneous Charge" at bounding box center [862, 226] width 127 height 17
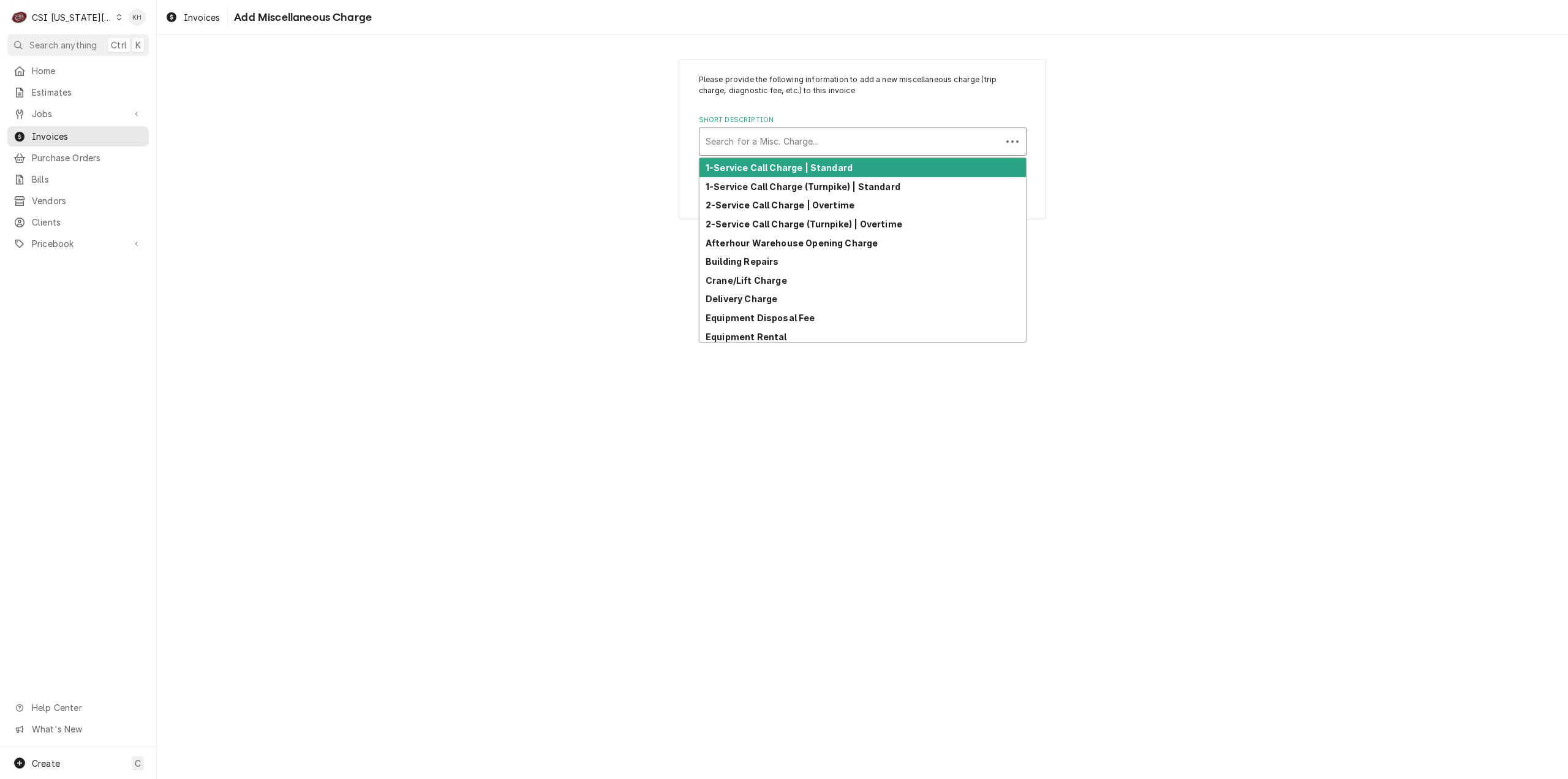
click at [857, 146] on div "Short Description" at bounding box center [851, 141] width 290 height 22
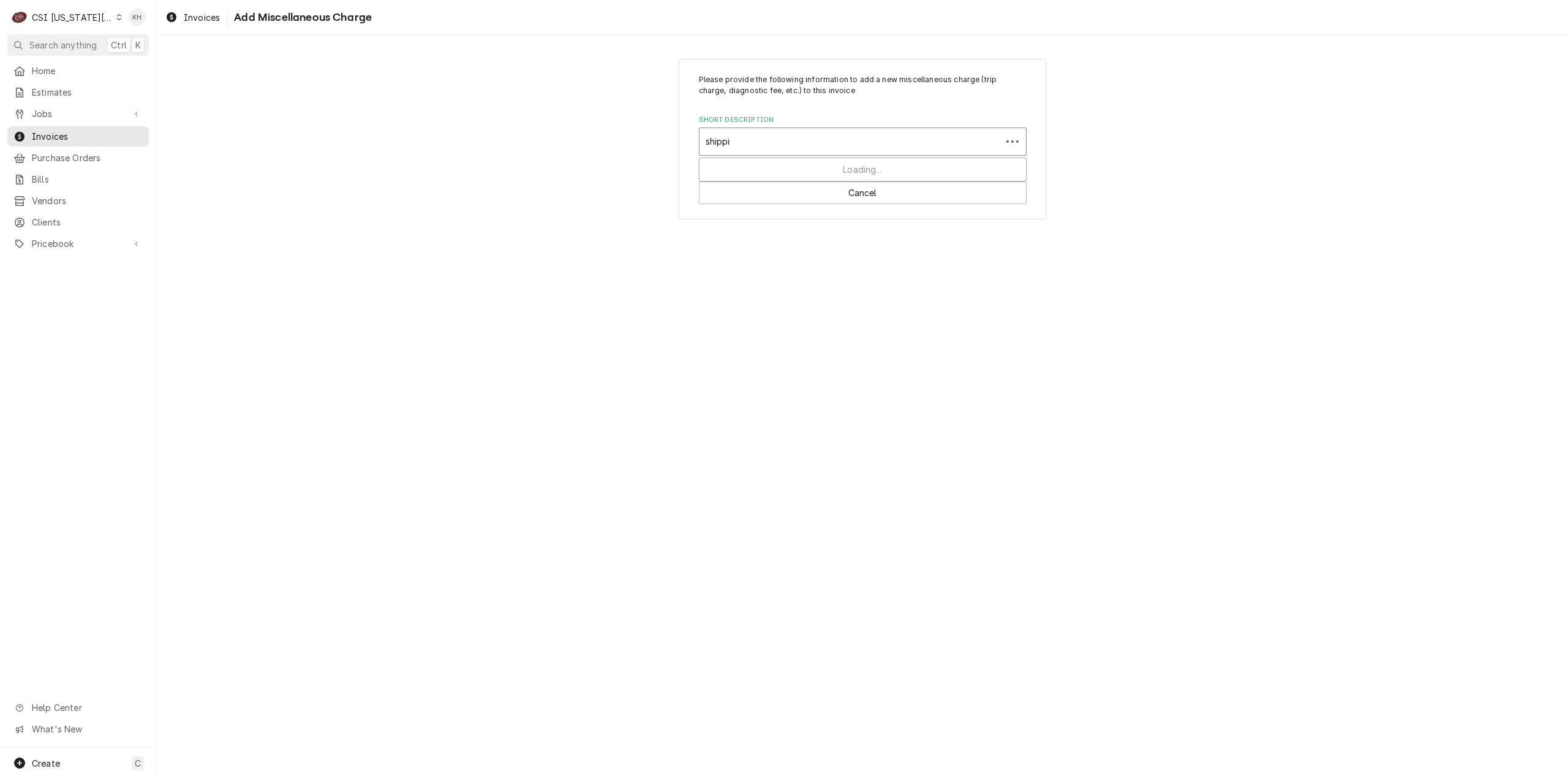
type input "shipping"
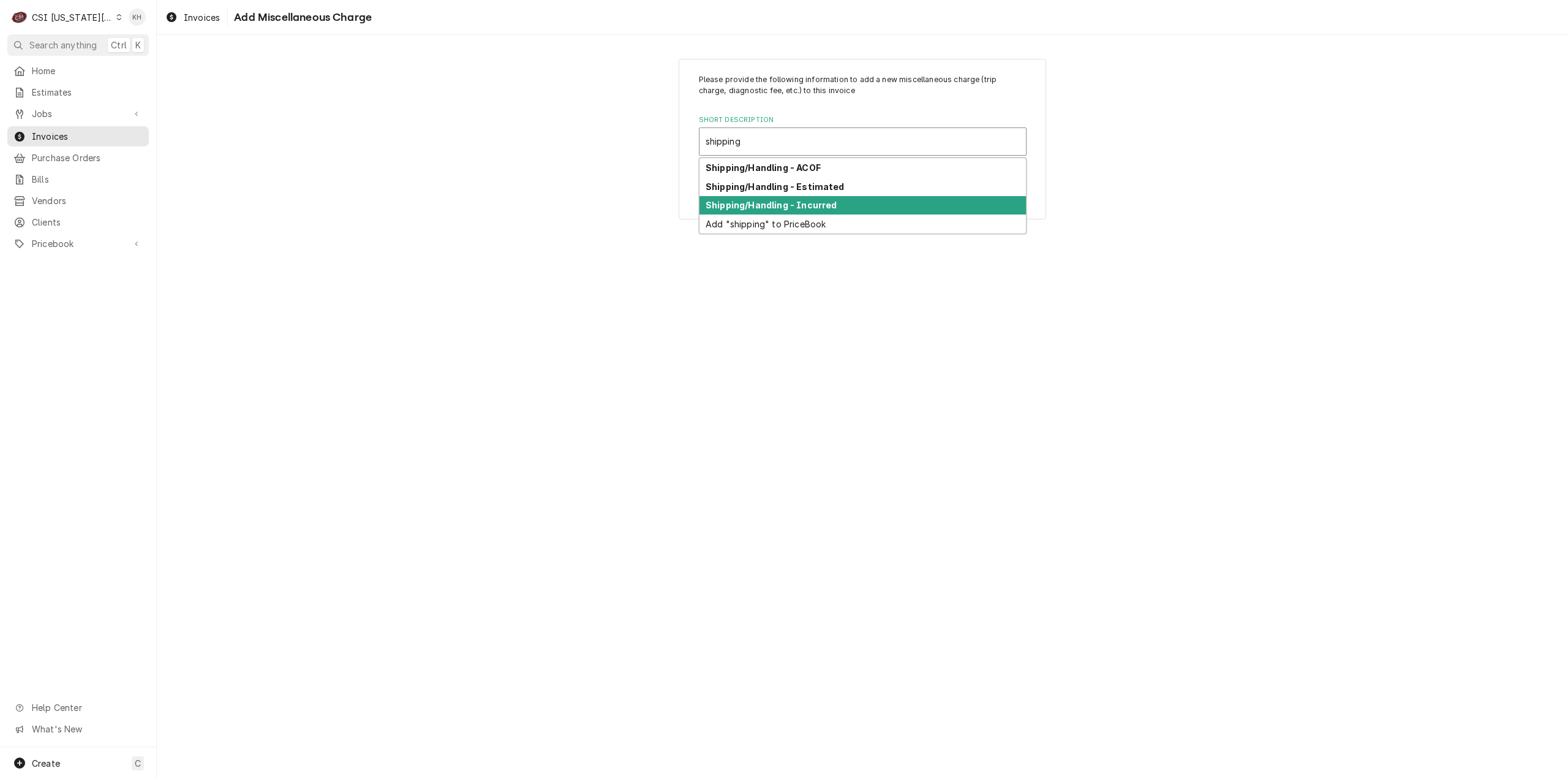
click at [871, 204] on div "Shipping/Handling - Incurred" at bounding box center [863, 205] width 327 height 19
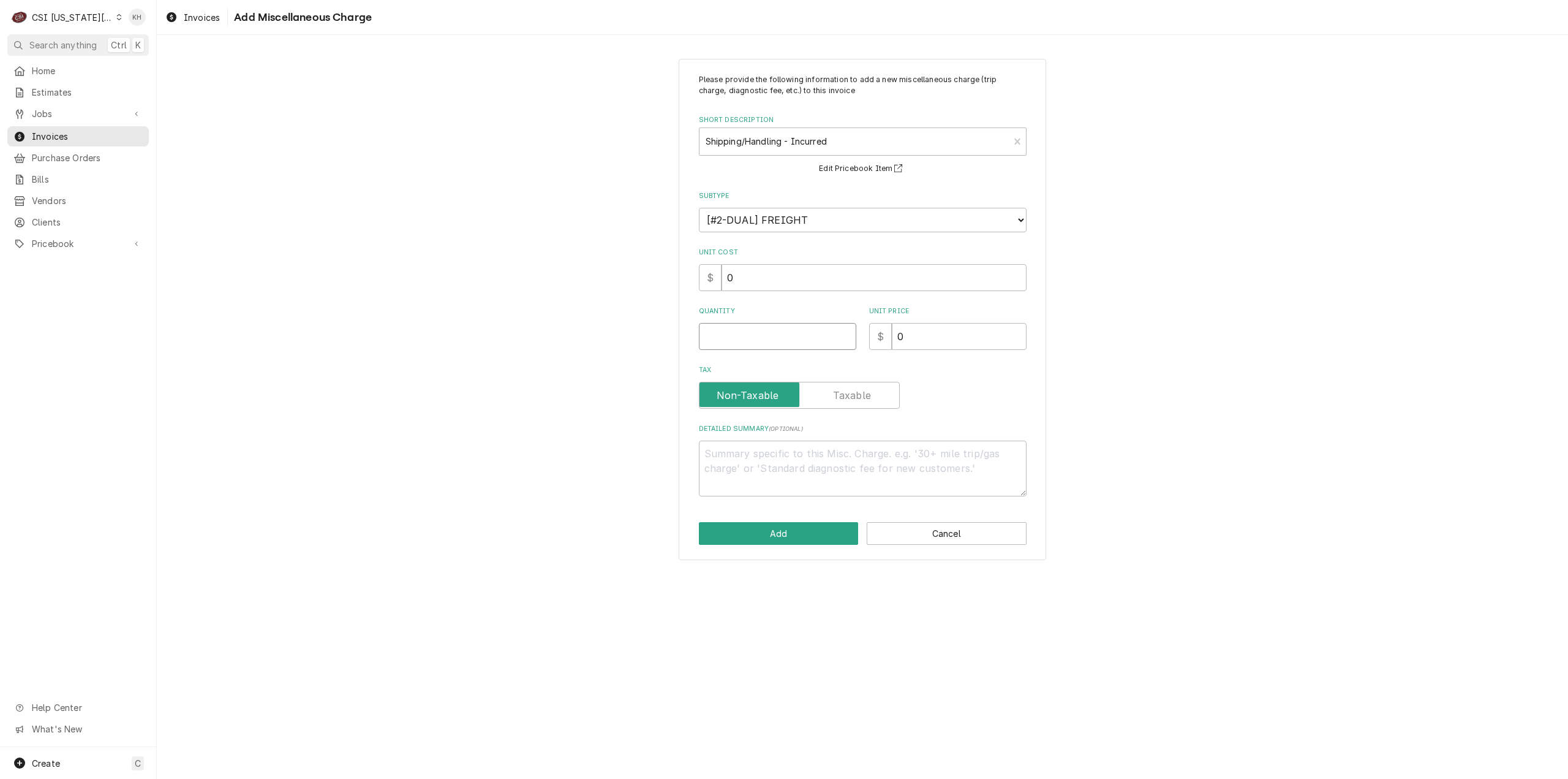
click at [798, 334] on input "Quantity" at bounding box center [777, 336] width 158 height 27
type textarea "x"
type input "1"
type textarea "x"
type input "6"
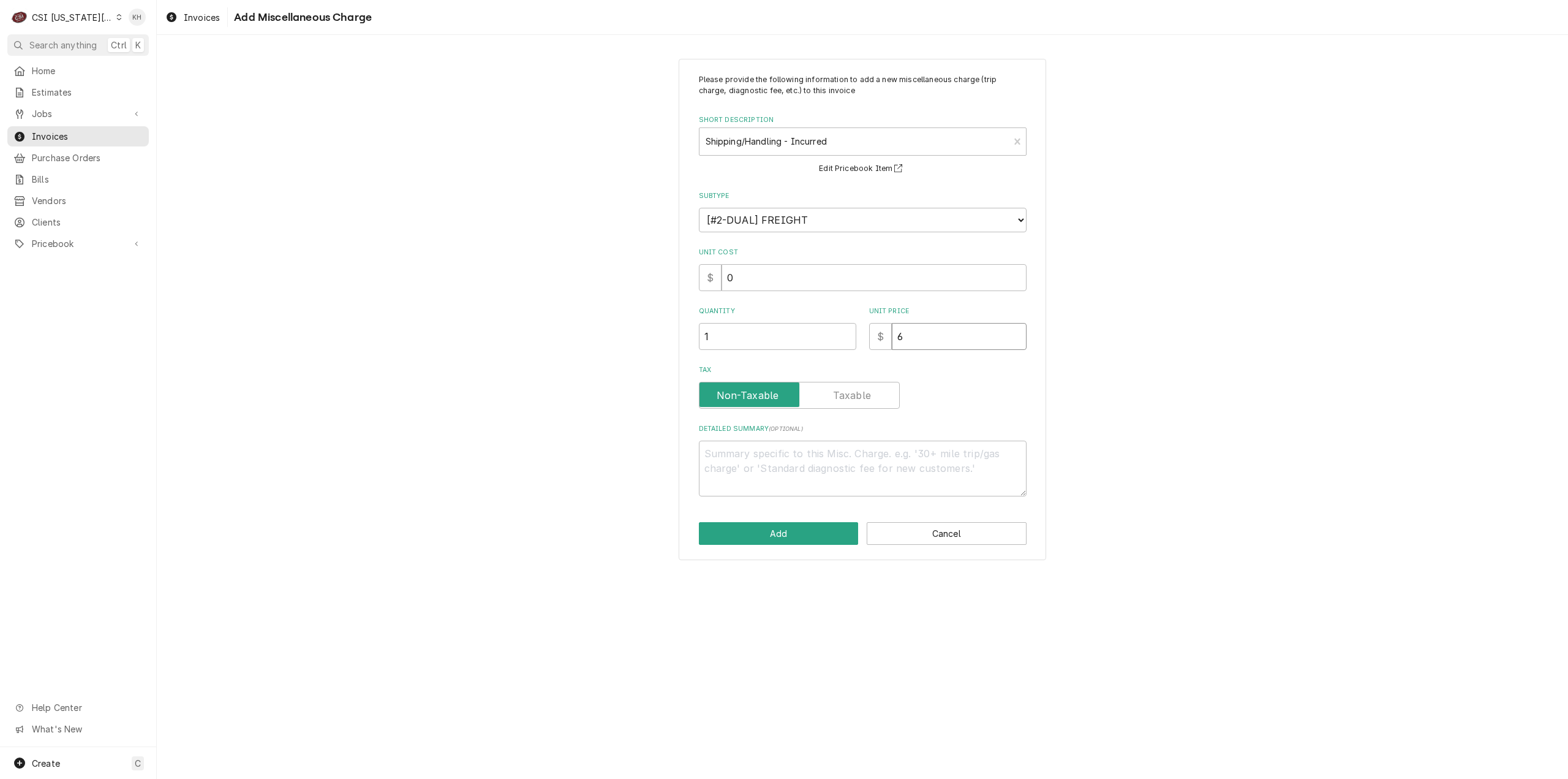
type textarea "x"
type input "68"
type textarea "x"
type input "68.5"
type textarea "x"
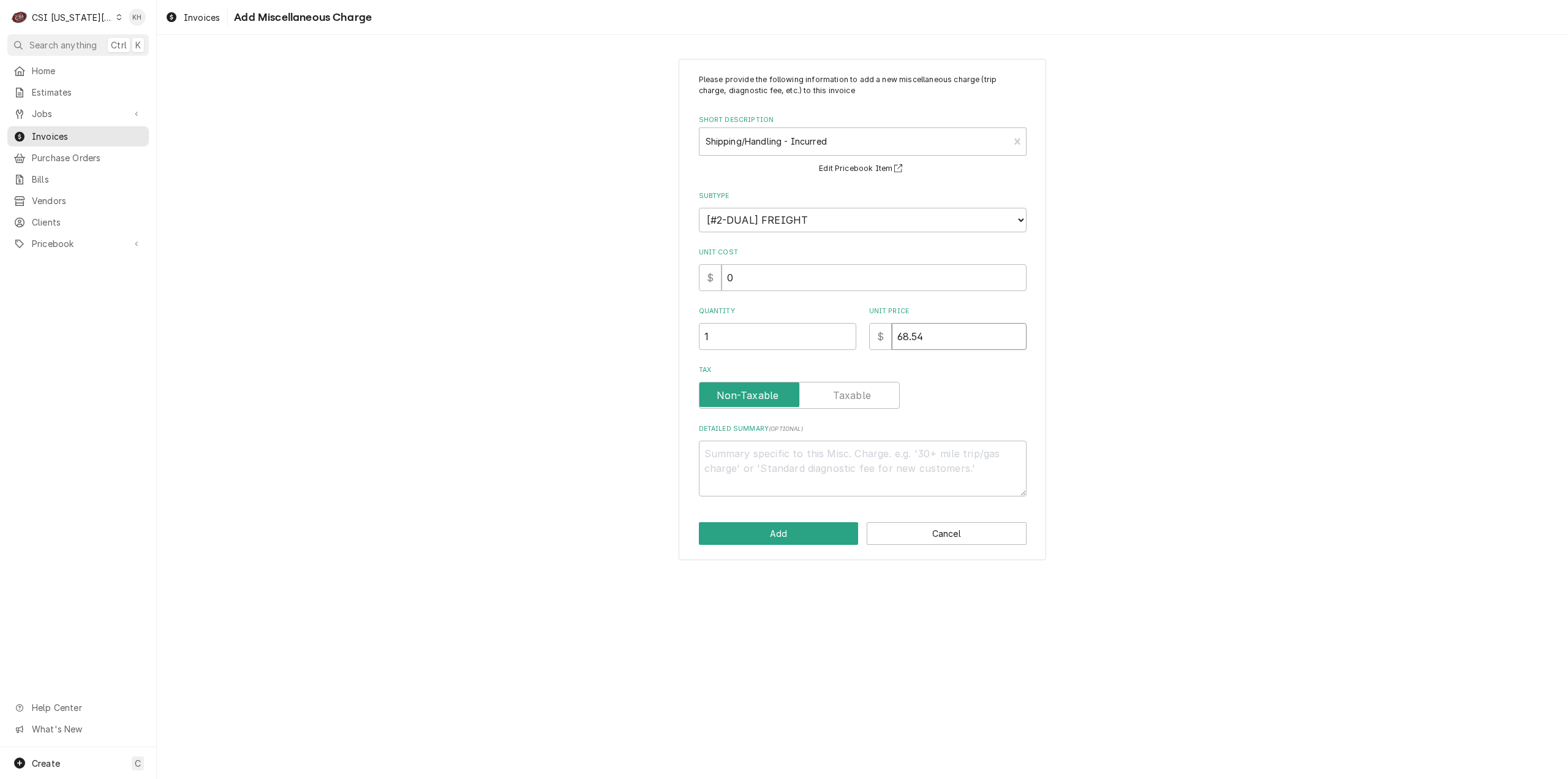
type input "68.54"
click at [913, 468] on textarea "Detailed Summary ( optional )" at bounding box center [862, 468] width 328 height 56
type textarea "x"
type textarea "H"
type textarea "x"
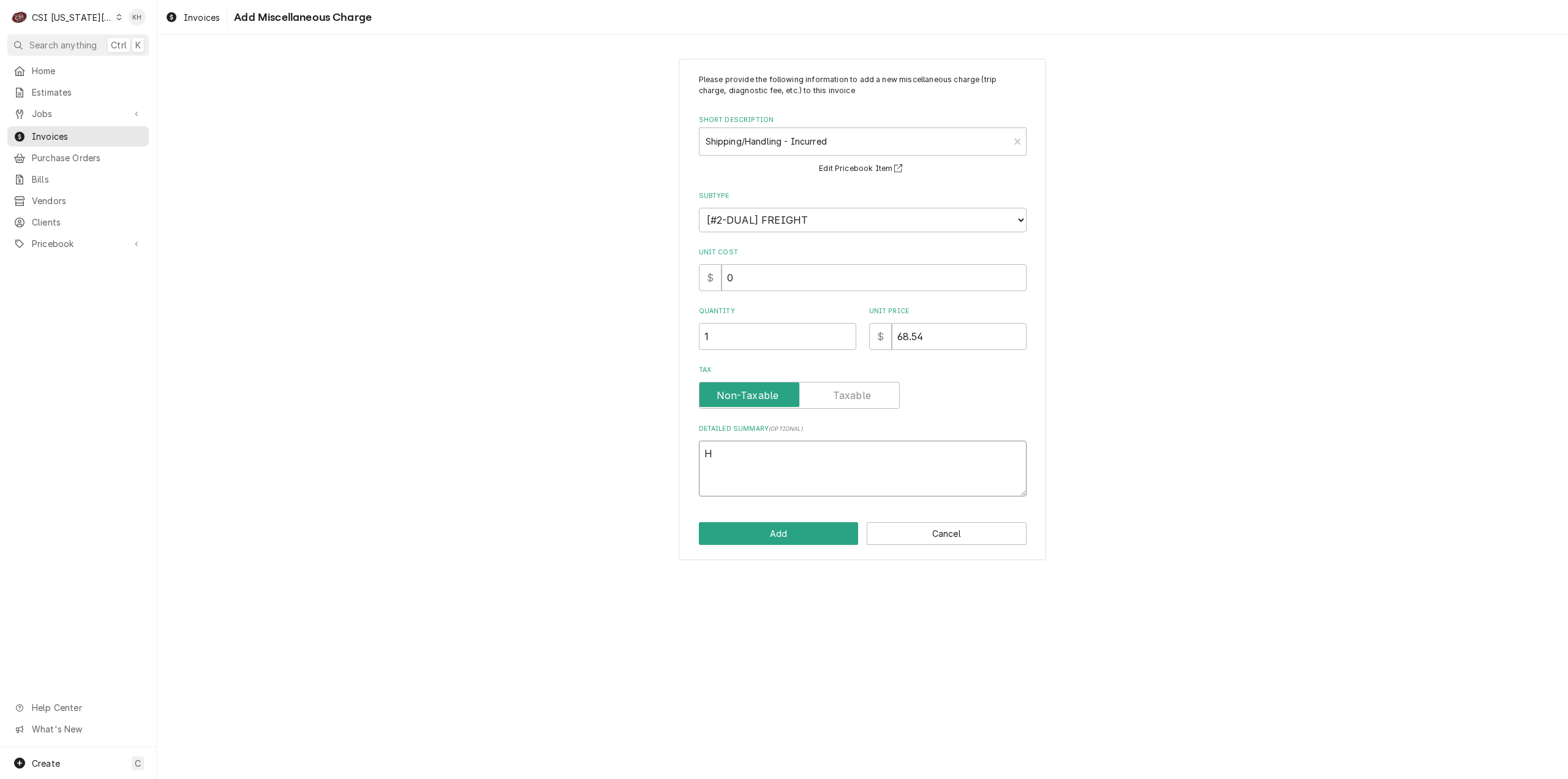
type textarea "Ha"
type textarea "x"
type textarea "Han"
type textarea "x"
type textarea "Hand"
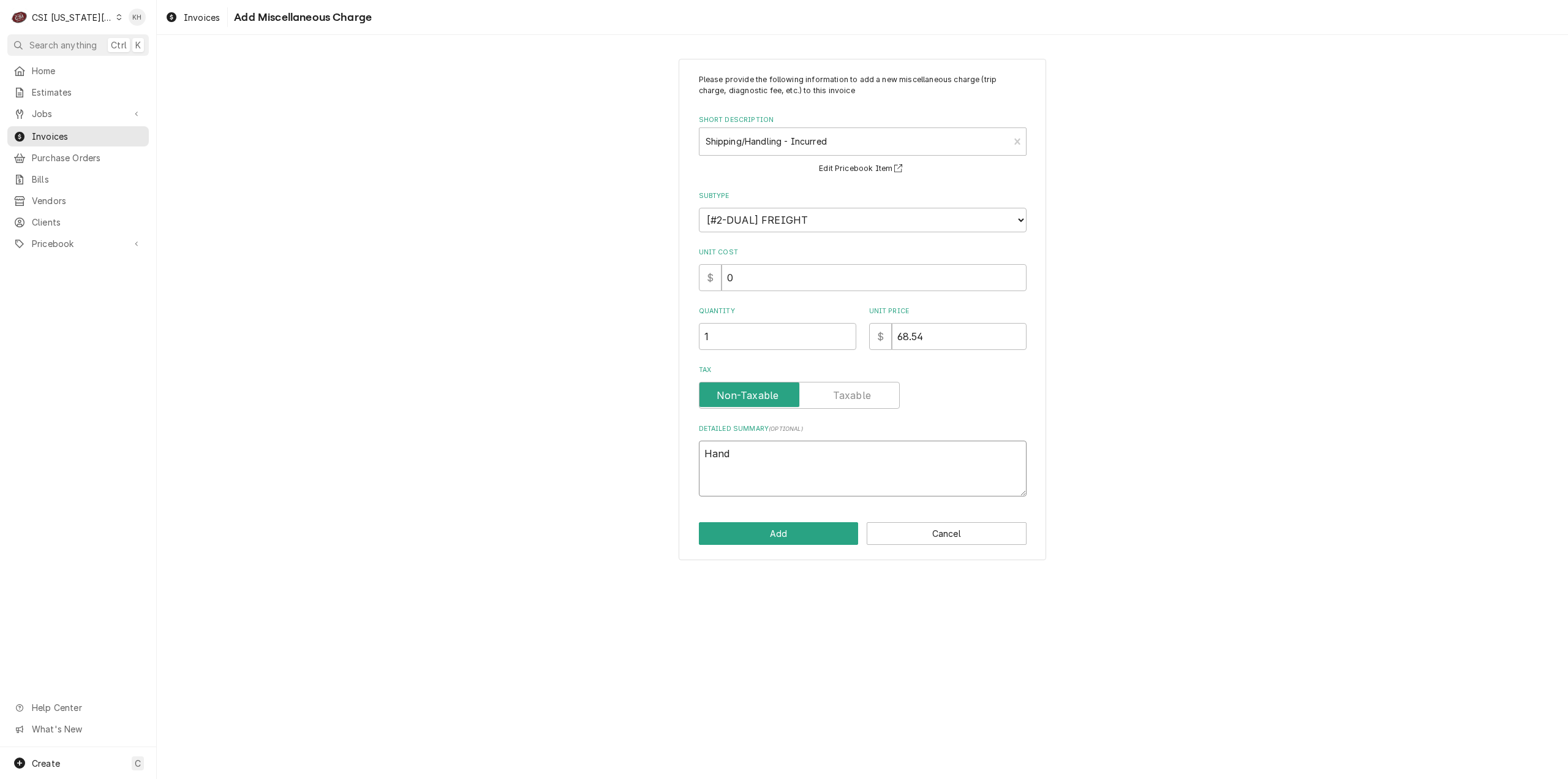
type textarea "x"
type textarea "Handl"
type textarea "x"
type textarea "Handli"
type textarea "x"
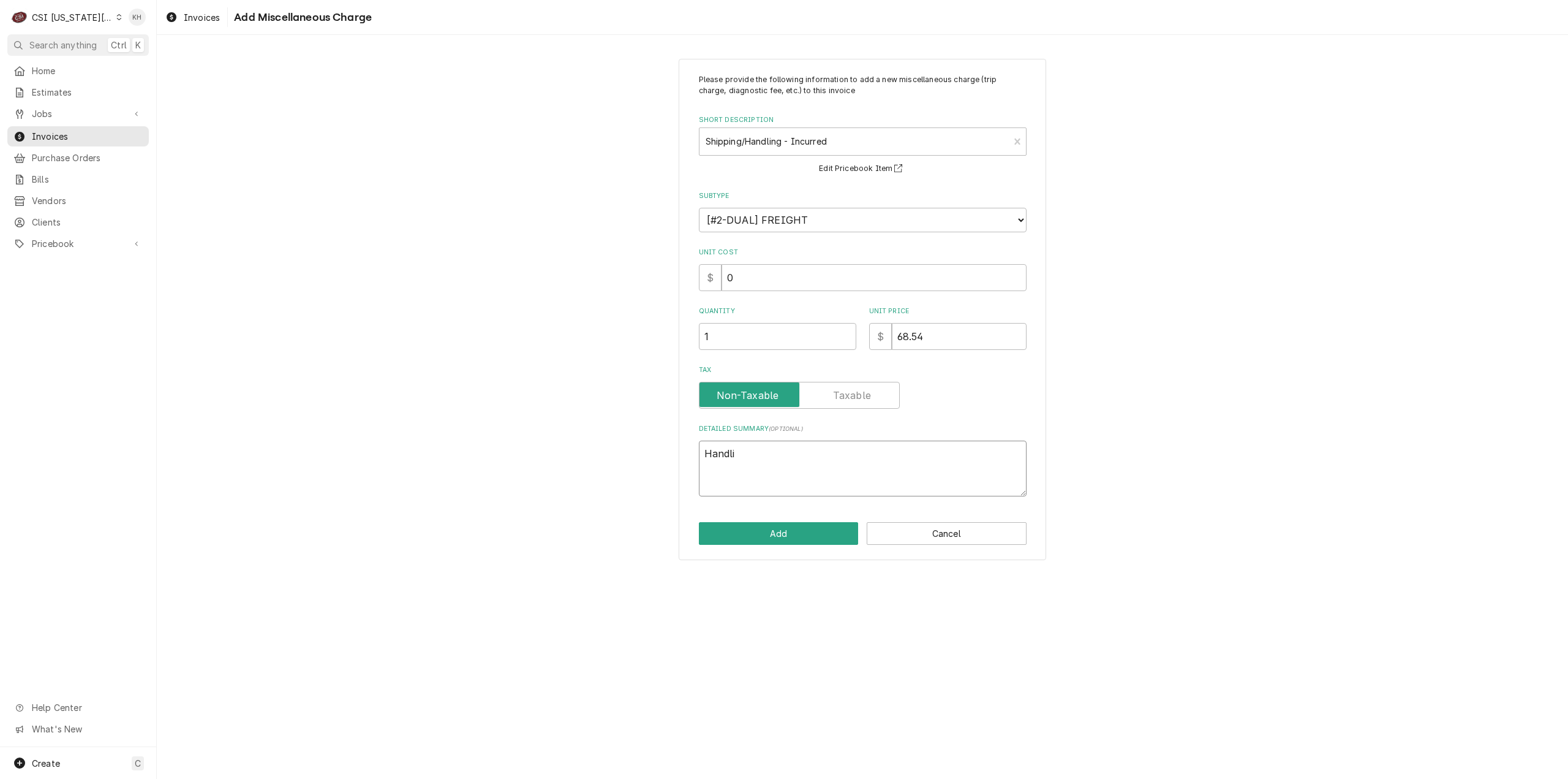
type textarea "Handlin"
type textarea "x"
type textarea "Handling"
type textarea "x"
type textarea "Handling"
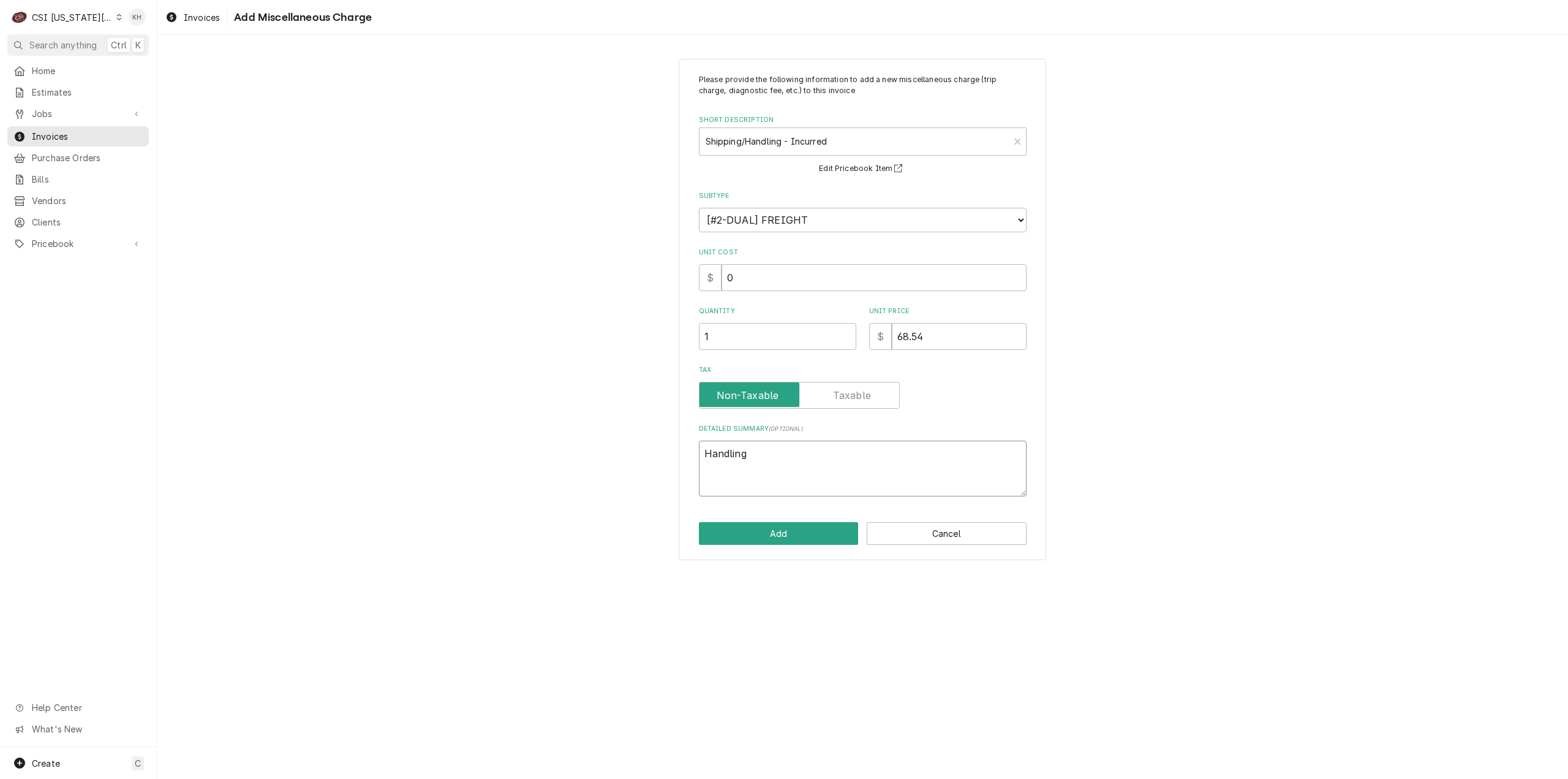
type textarea "x"
type textarea "Handling F"
type textarea "x"
type textarea "Handling Fe"
type textarea "x"
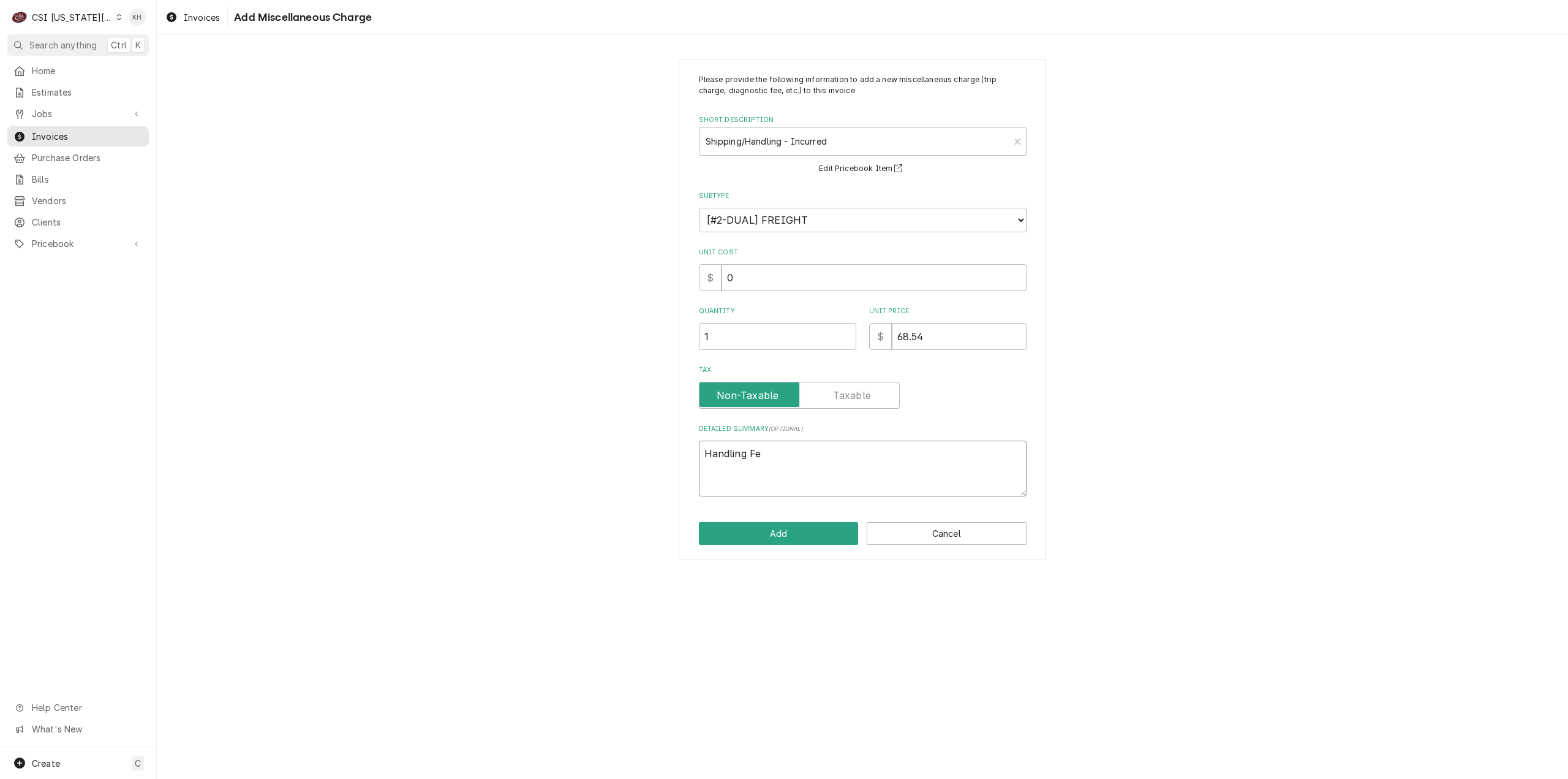
type textarea "Handling Fee"
type textarea "x"
type textarea "Handling Fee"
type textarea "x"
type textarea "Handling Fee 1"
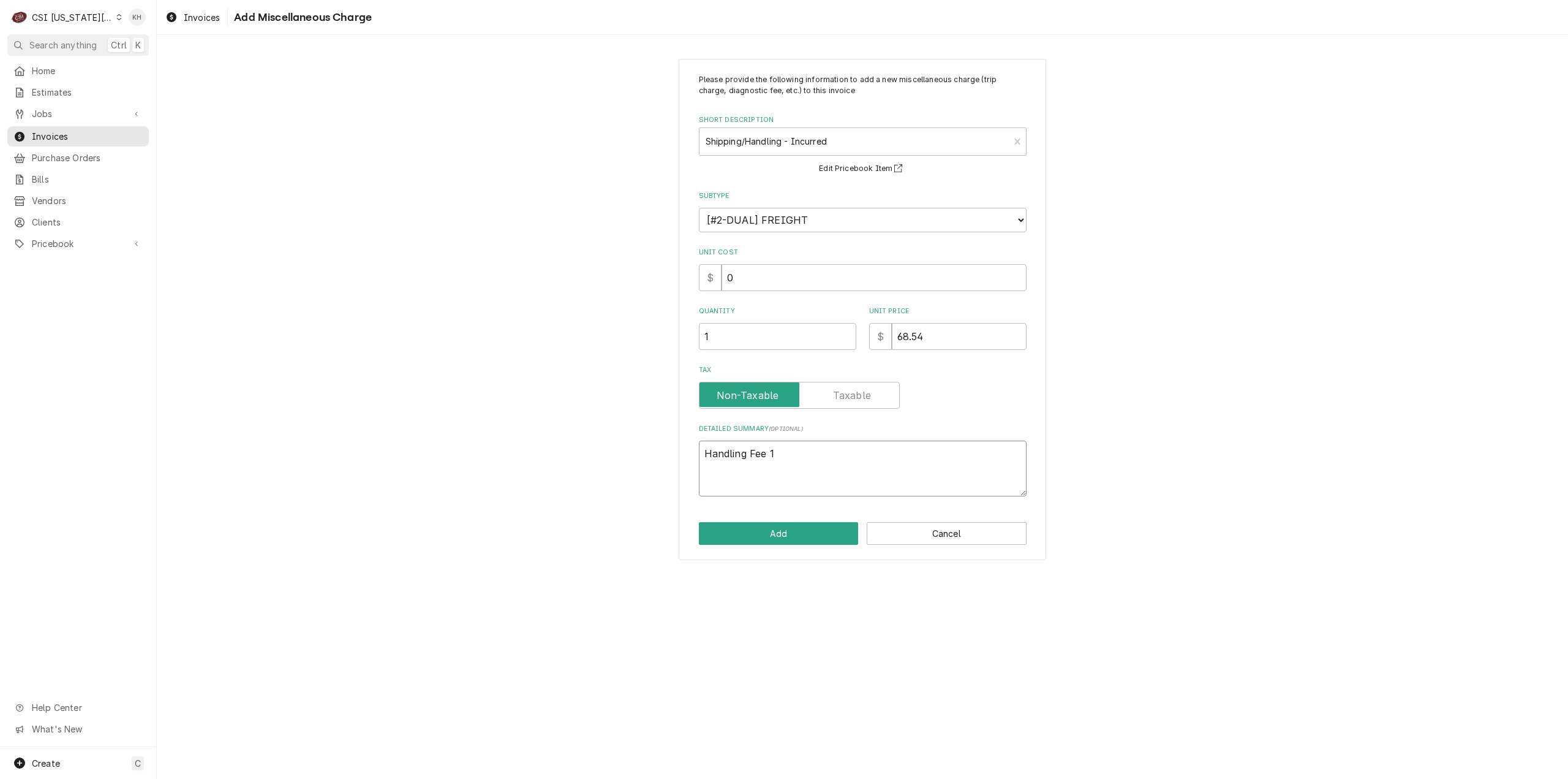
type textarea "x"
type textarea "Handling Fee 10"
type textarea "x"
type textarea "Handling Fee 10%"
click at [808, 542] on button "Add" at bounding box center [779, 534] width 160 height 23
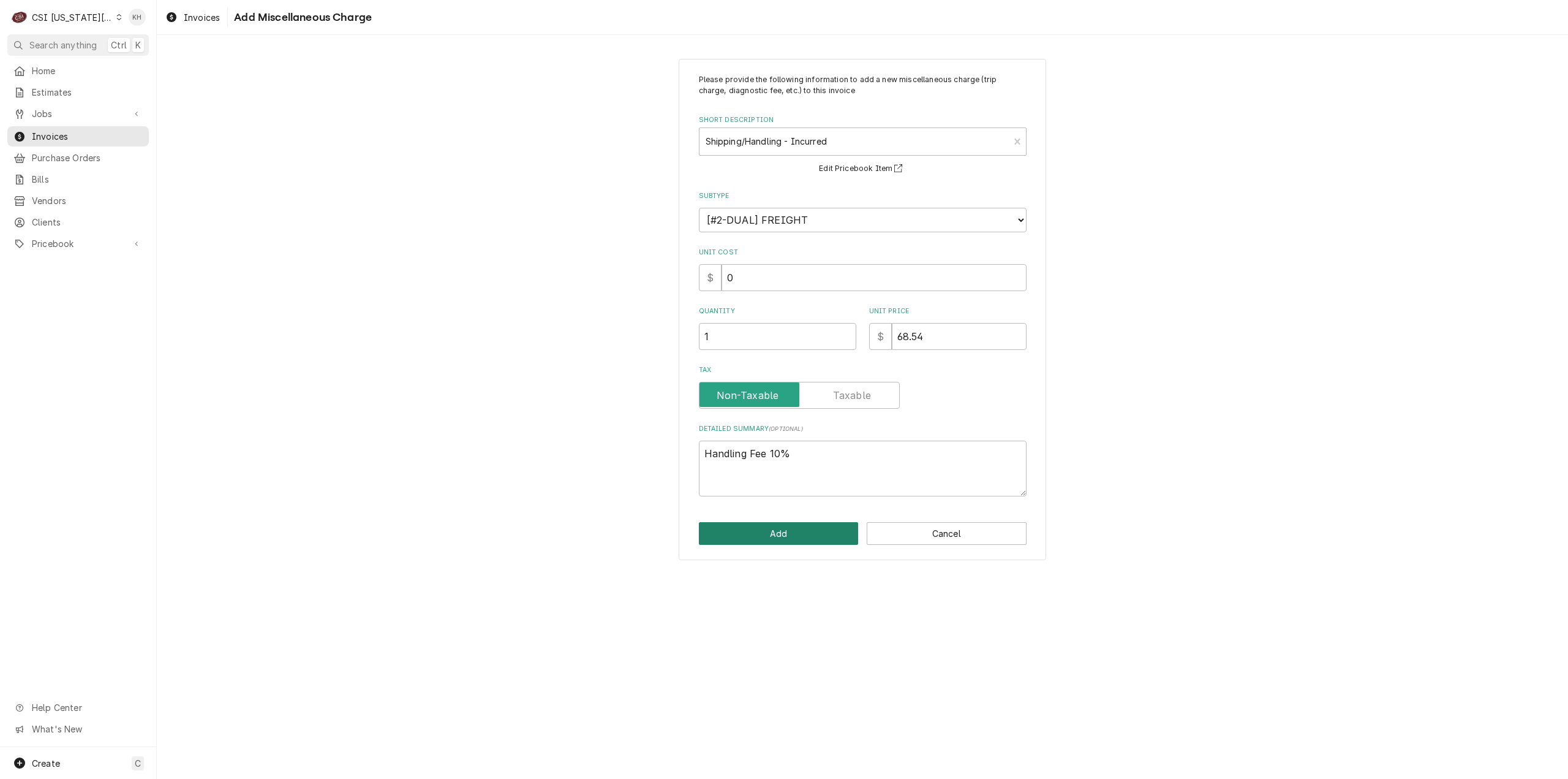
type textarea "x"
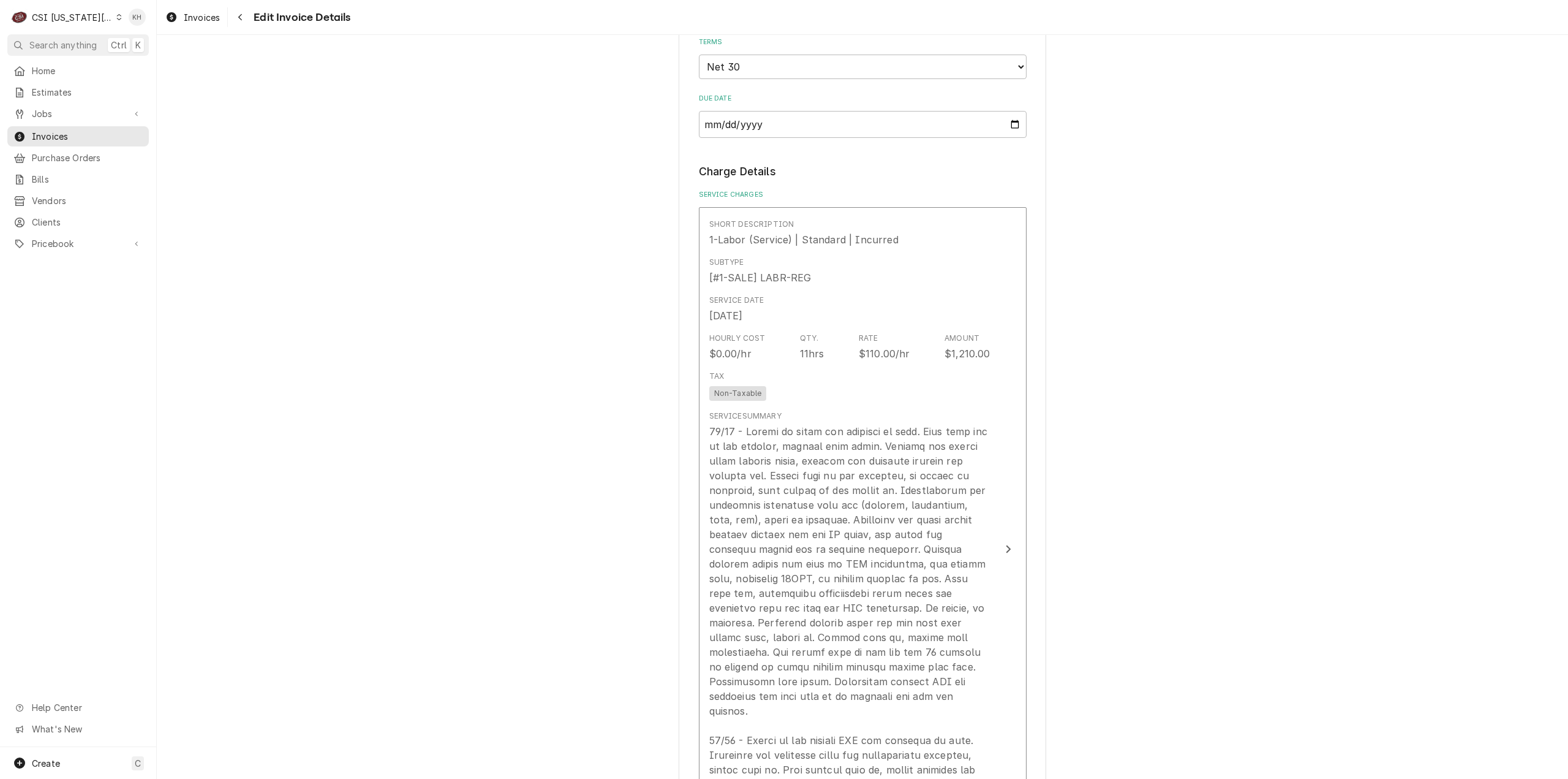
scroll to position [1565, 0]
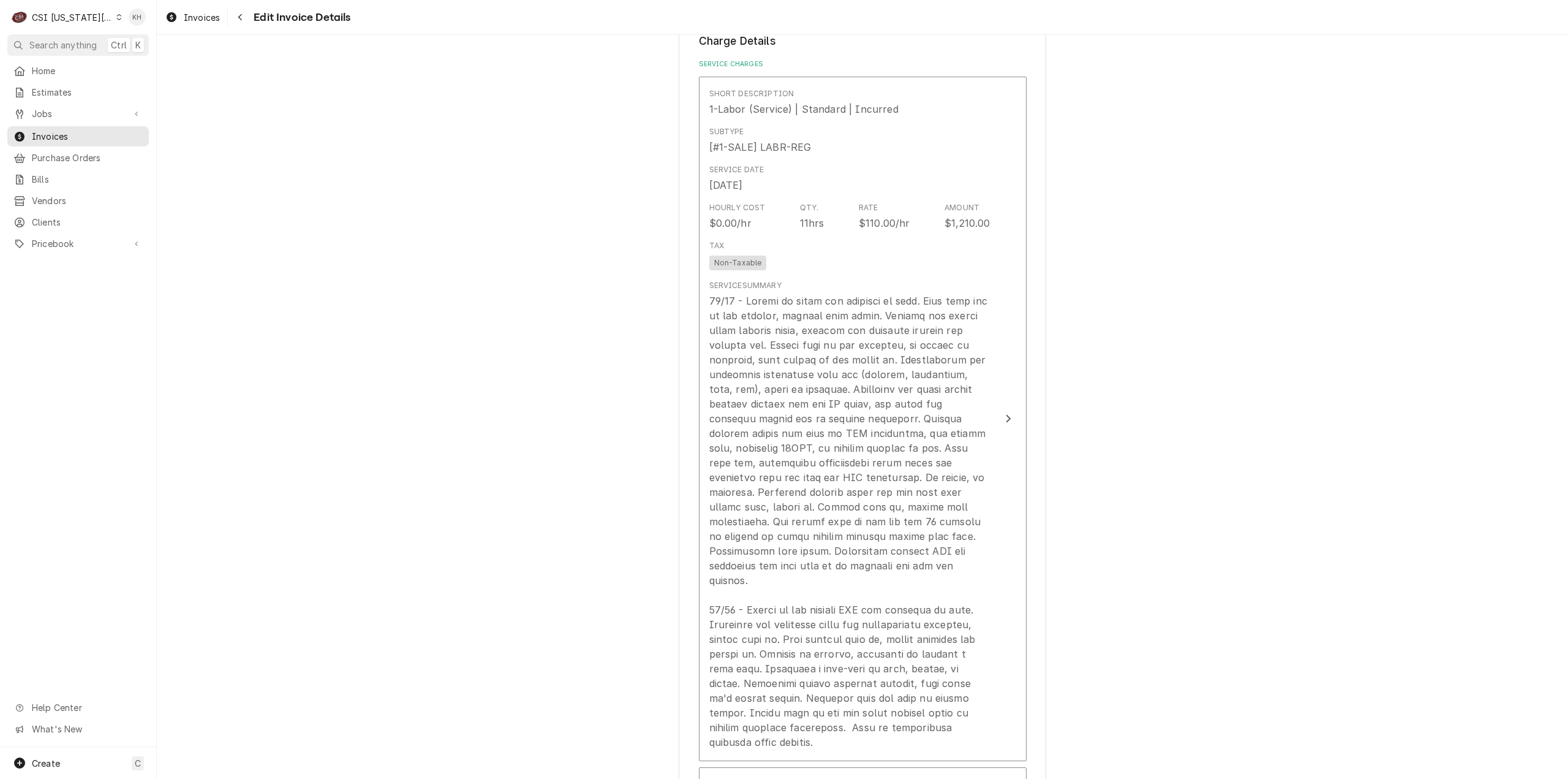
drag, startPoint x: 1127, startPoint y: 451, endPoint x: 1068, endPoint y: 690, distance: 246.2
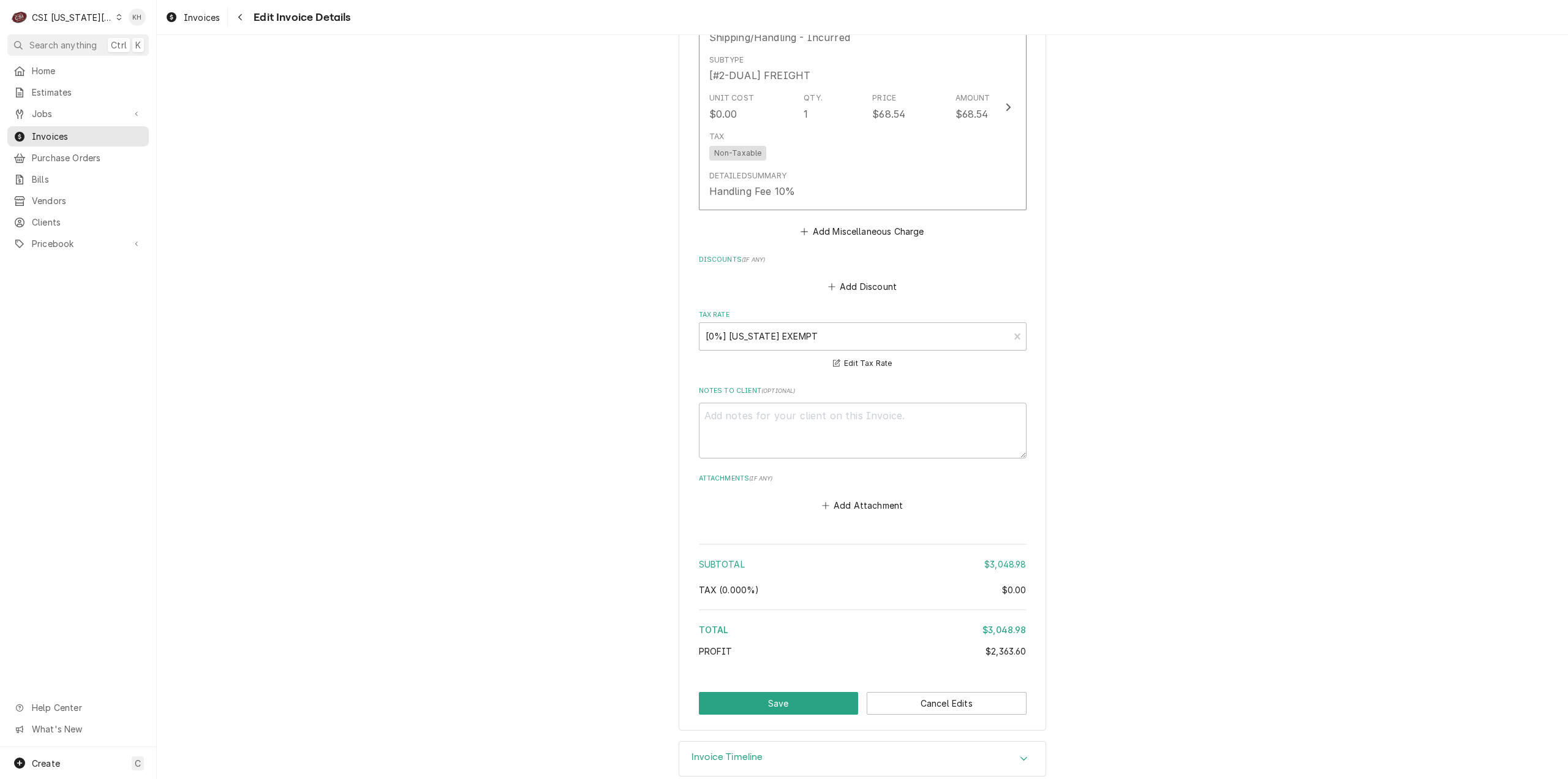
scroll to position [4384, 0]
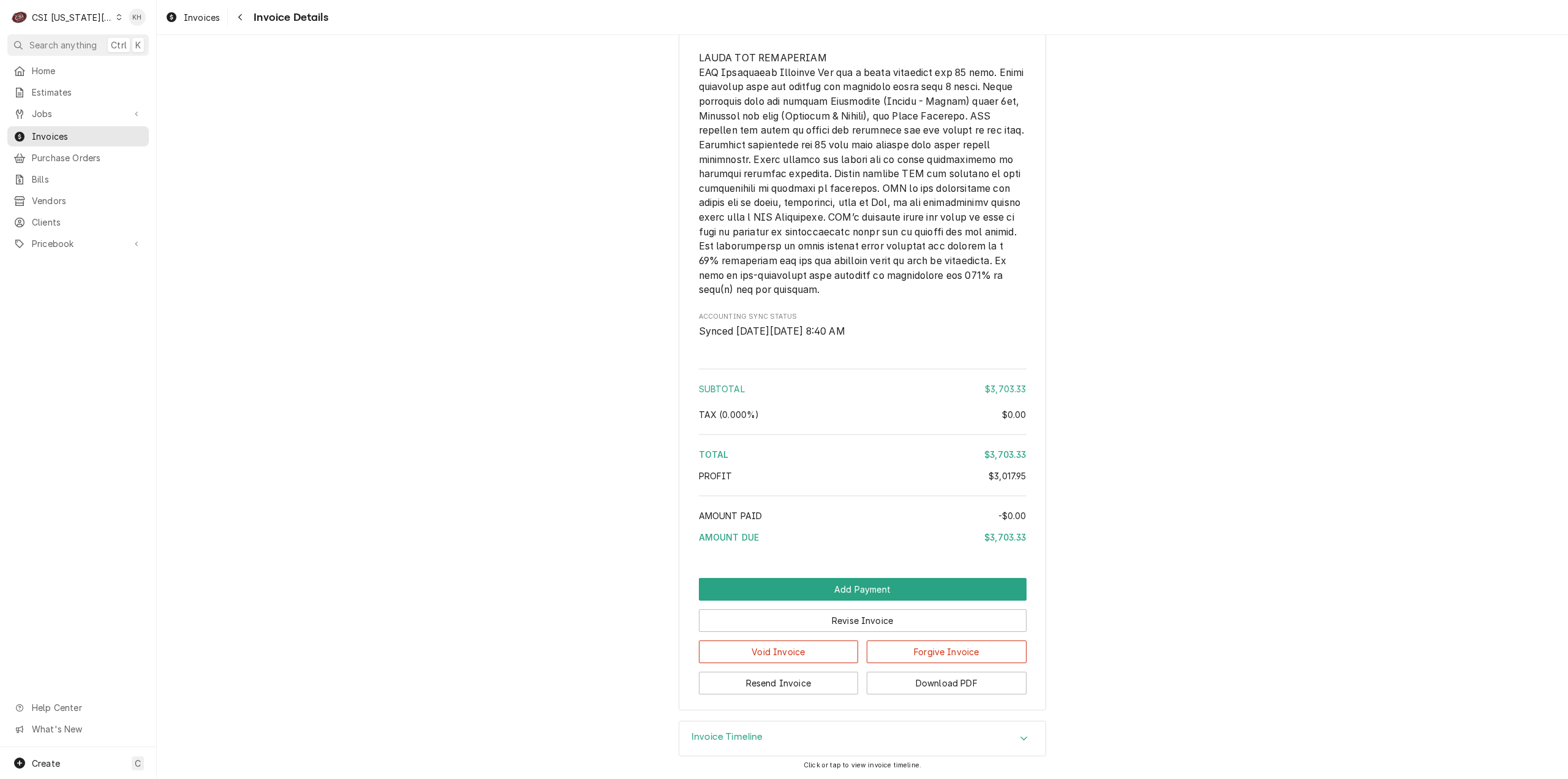
scroll to position [3167, 0]
click at [867, 623] on button "Revise Invoice" at bounding box center [862, 620] width 328 height 23
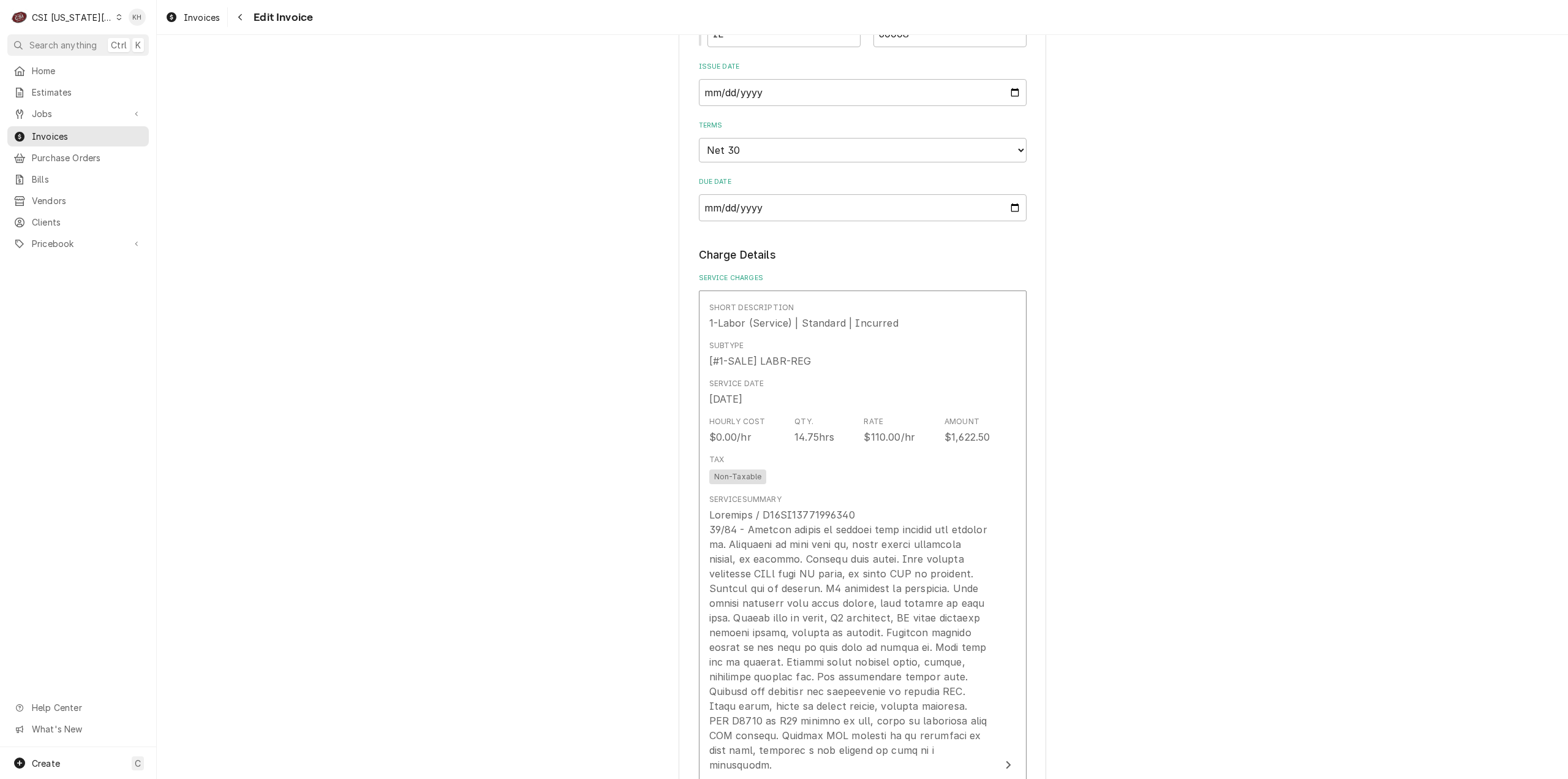
scroll to position [1532, 0]
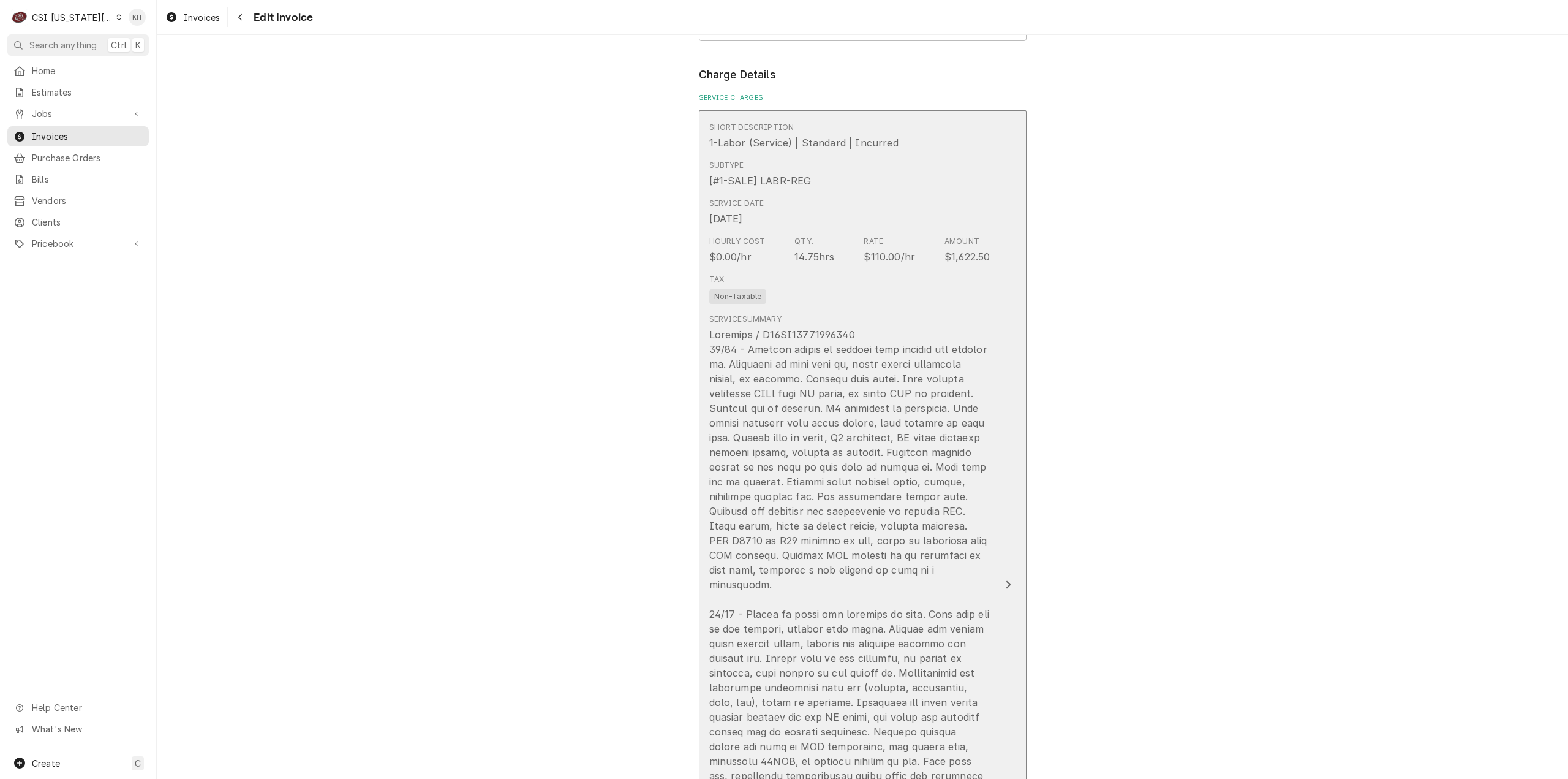
click at [965, 473] on div "Update Line Item" at bounding box center [850, 687] width 281 height 721
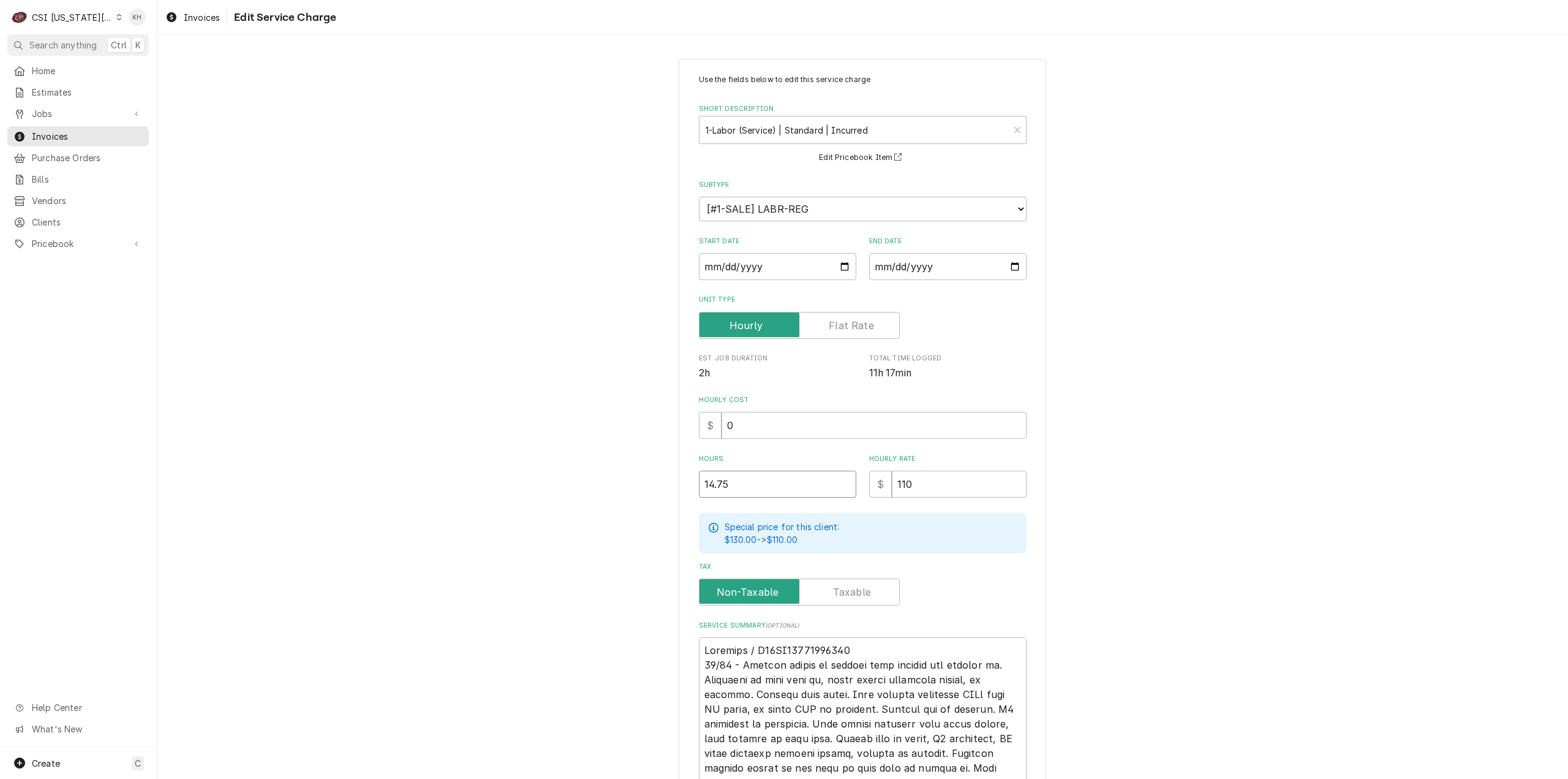
drag, startPoint x: 753, startPoint y: 482, endPoint x: 622, endPoint y: 484, distance: 131.0
click at [622, 484] on div "Use the fields below to edit this service charge Short Description 1-Labor (Ser…" at bounding box center [862, 710] width 1411 height 1325
type textarea "x"
type input "1"
type textarea "x"
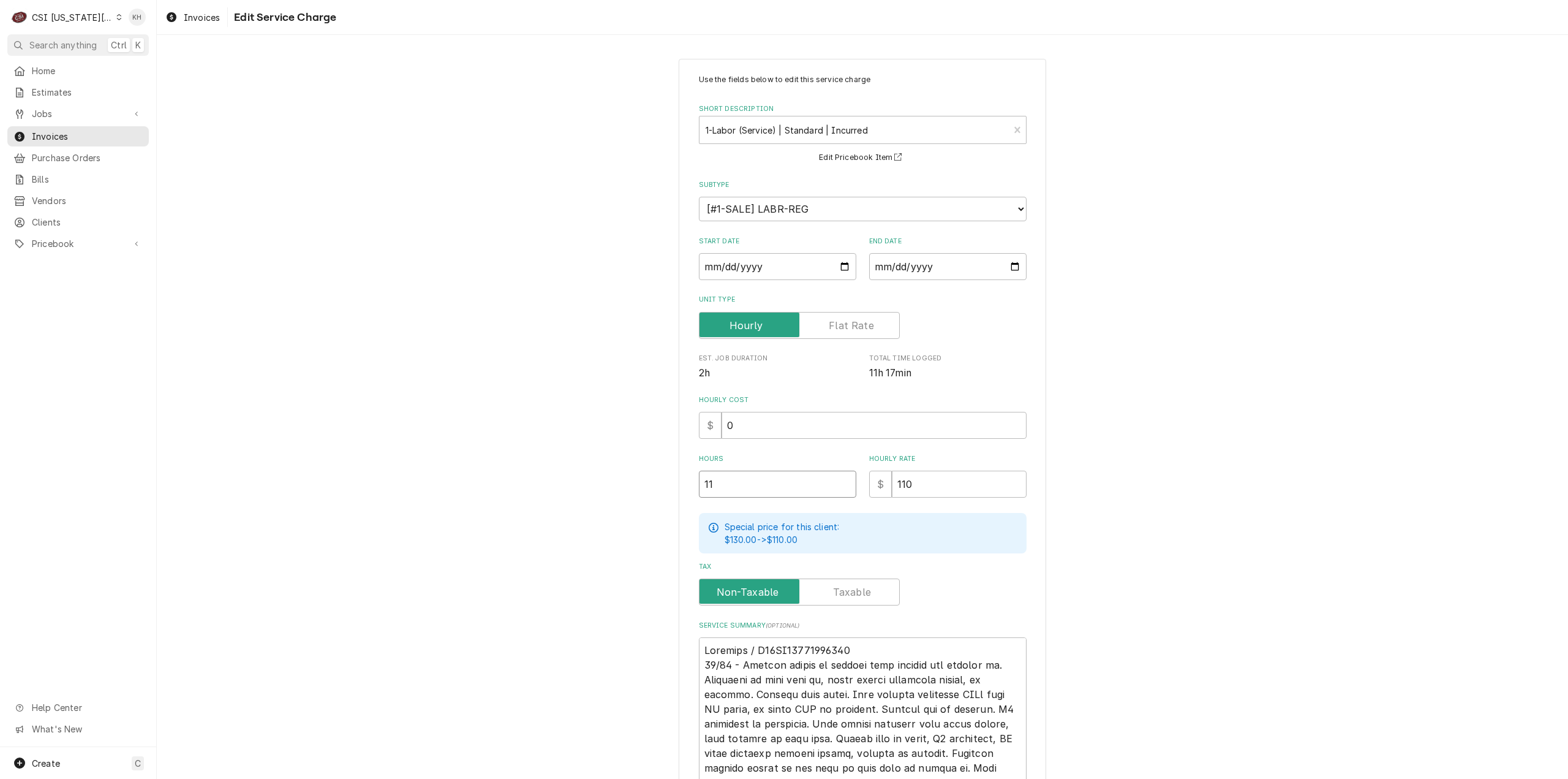
type input "11"
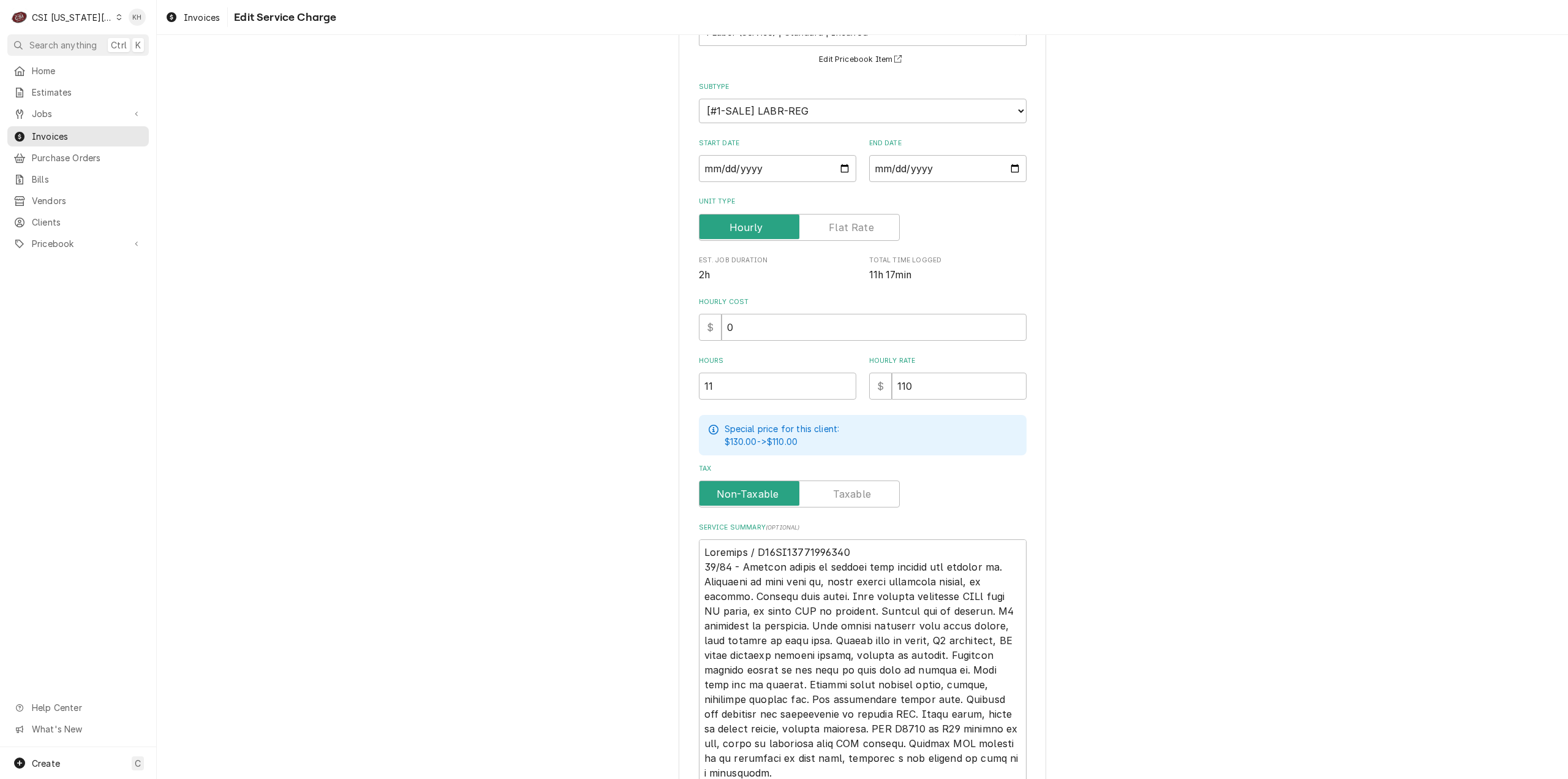
scroll to position [245, 0]
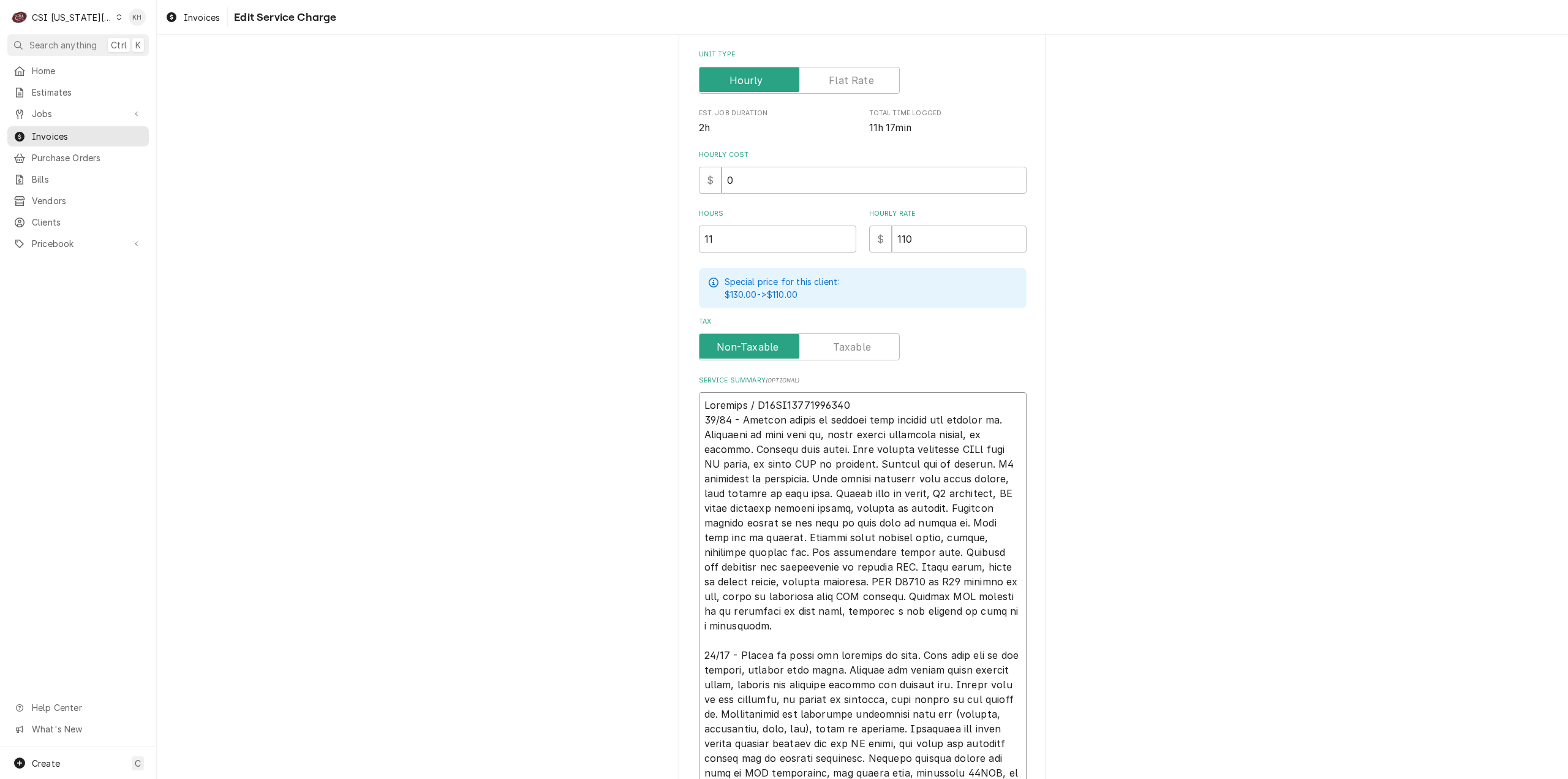
drag, startPoint x: 797, startPoint y: 627, endPoint x: 668, endPoint y: 378, distance: 280.4
click at [668, 378] on div "Use the fields below to edit this service charge Short Description 1-Labor (Ser…" at bounding box center [862, 465] width 1411 height 1325
drag, startPoint x: 795, startPoint y: 639, endPoint x: 806, endPoint y: 632, distance: 13.0
click at [795, 638] on textarea "Service Summary ( optional )" at bounding box center [862, 707] width 328 height 629
drag, startPoint x: 807, startPoint y: 631, endPoint x: 677, endPoint y: 424, distance: 244.4
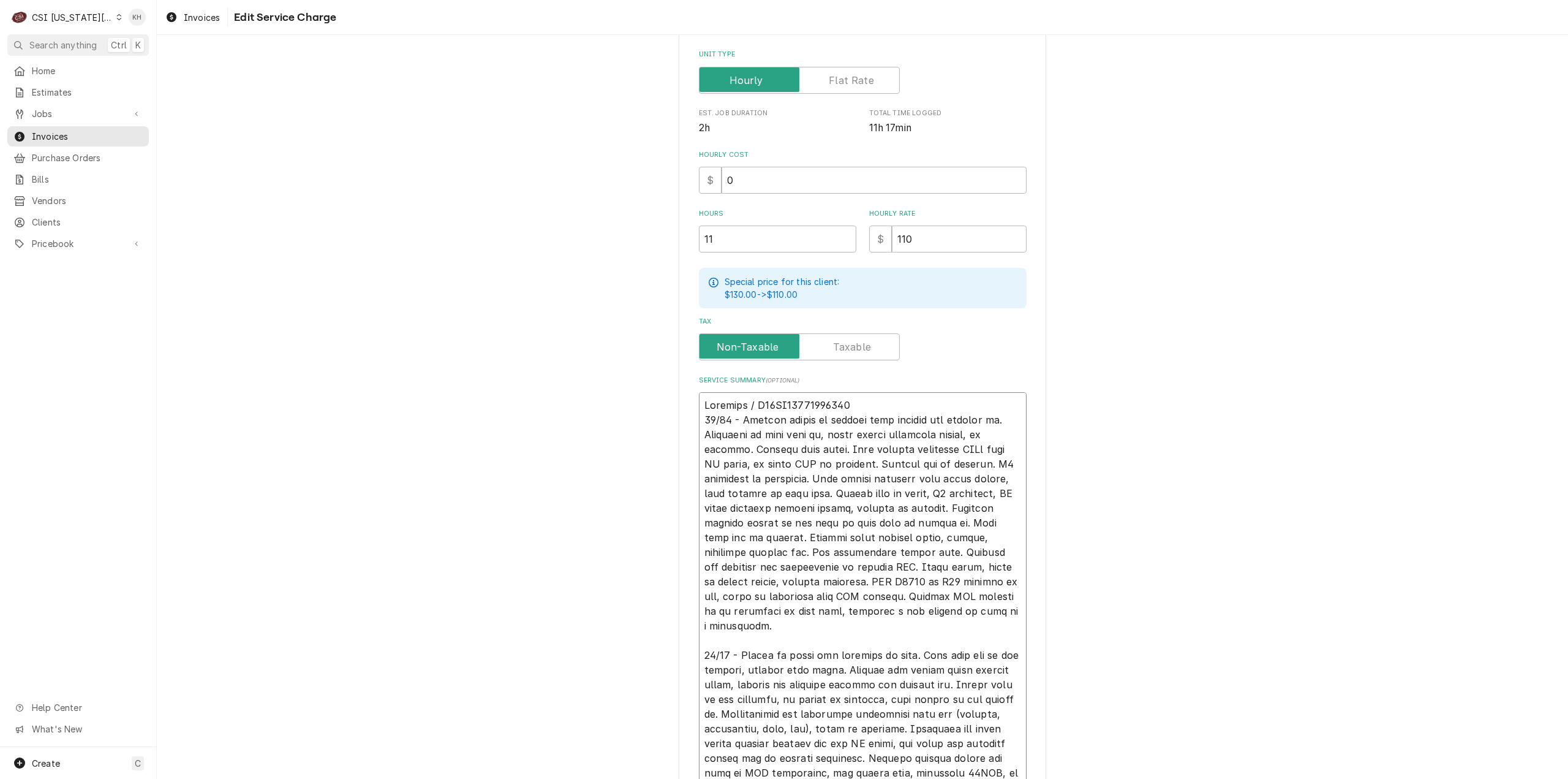
click at [679, 424] on div "Use the fields below to edit this service charge Short Description 1-Labor (Ser…" at bounding box center [863, 465] width 368 height 1303
type textarea "x"
type textarea "Rational / E62SJ25023203655 08/05 - Picked up parts and returned to site. Shut …"
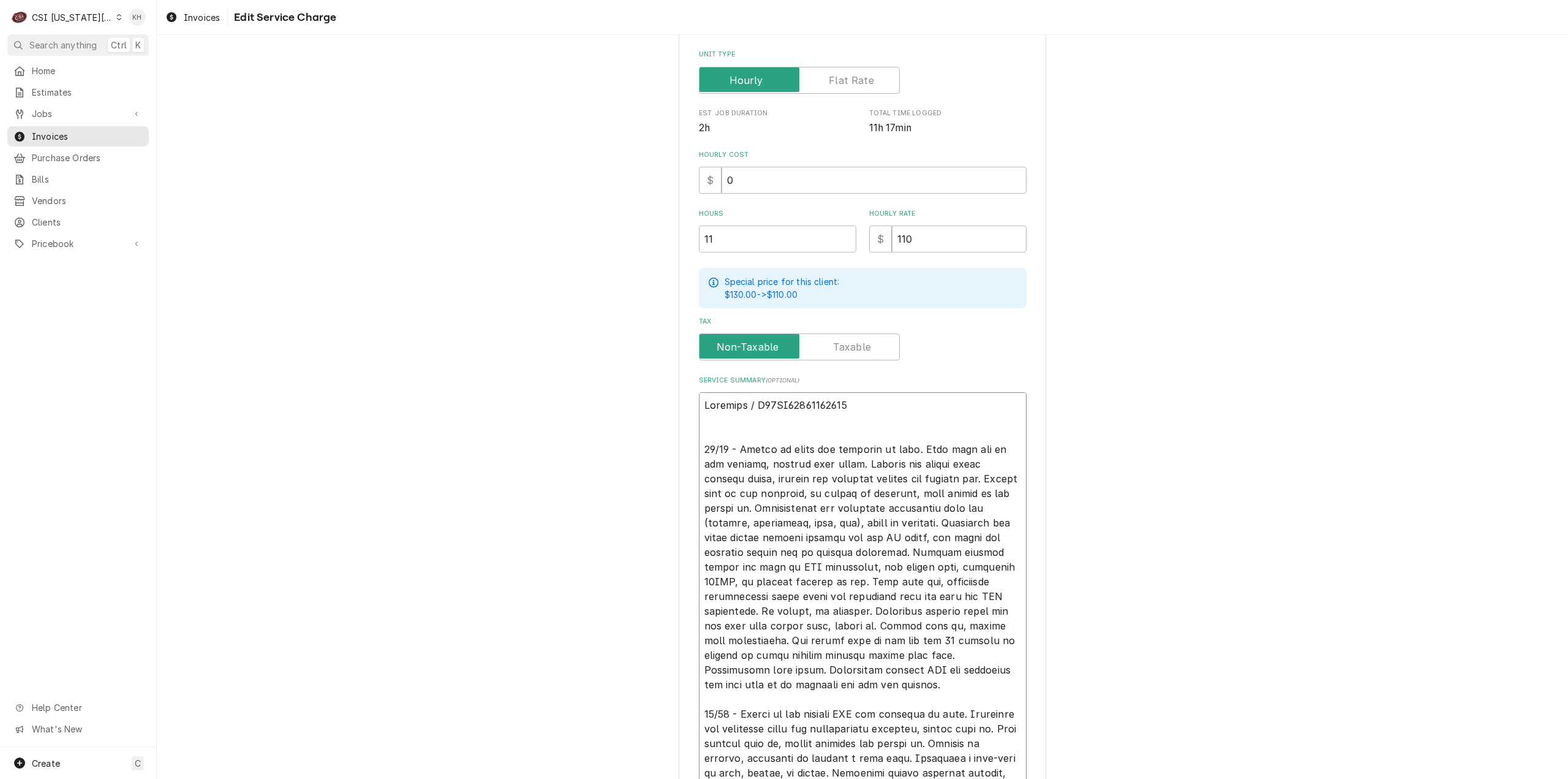
type textarea "x"
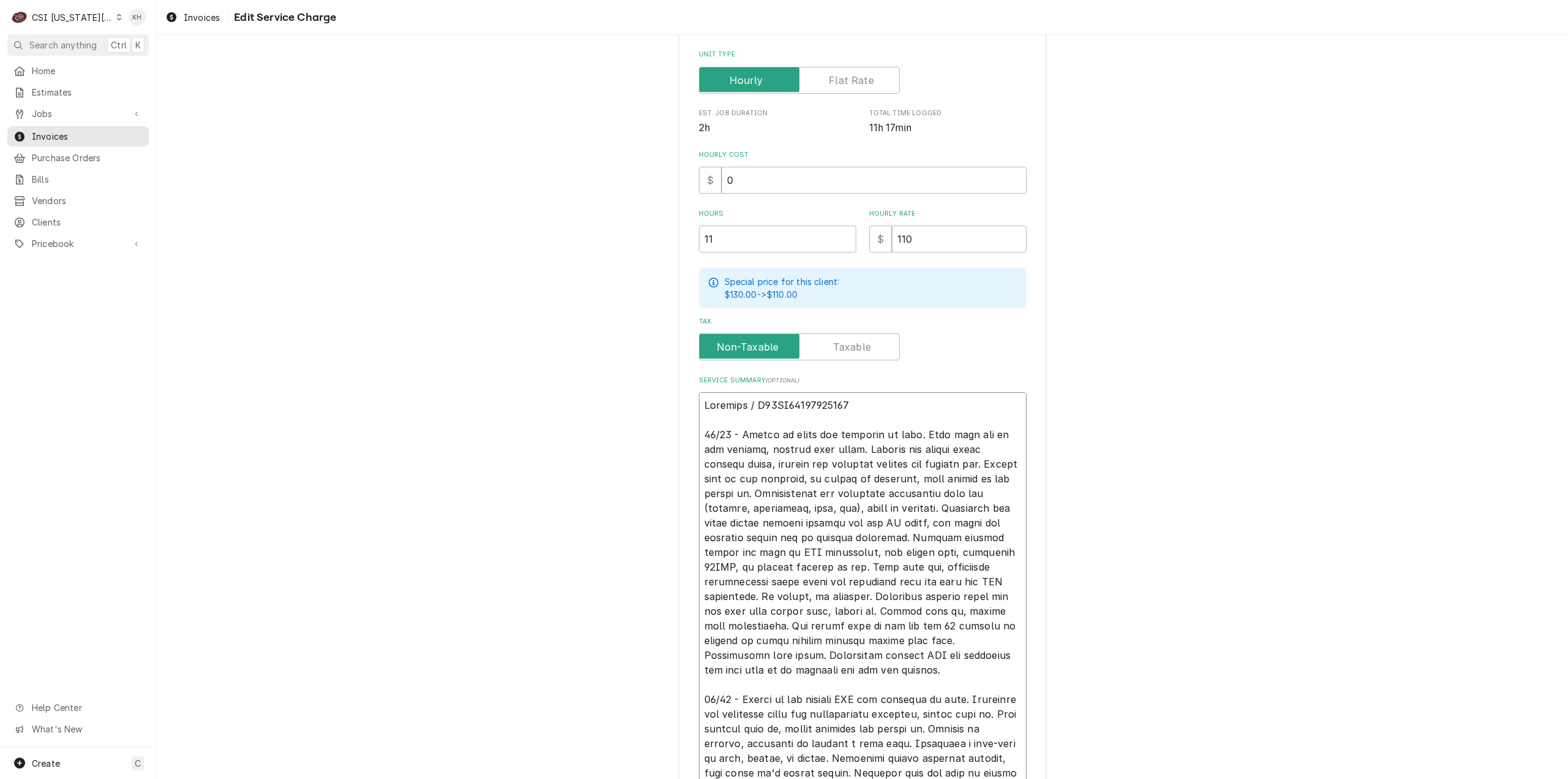
scroll to position [386, 0]
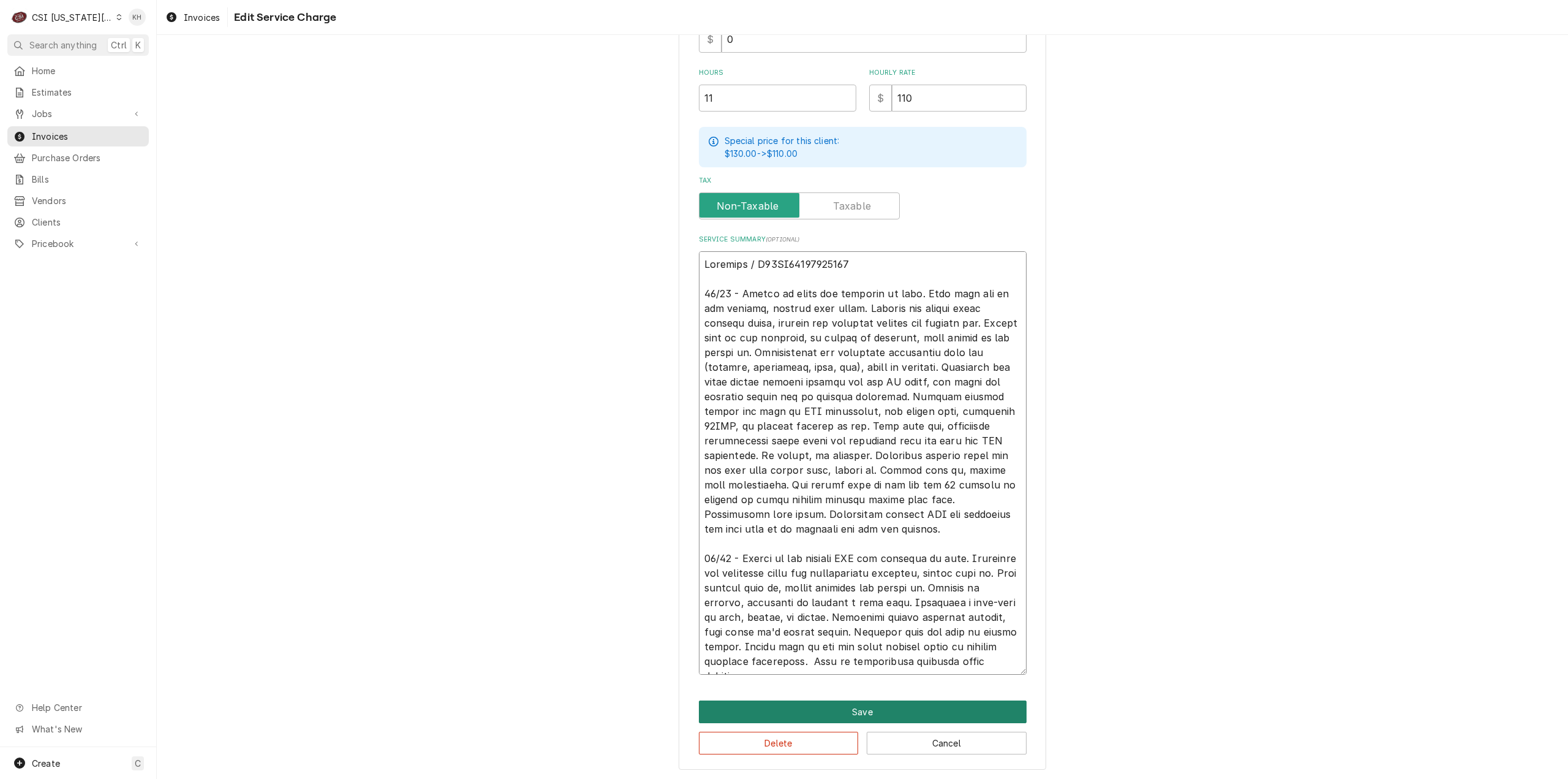
type textarea "Rational / E62SJ25023203655 08/05 - Picked up parts and returned to site. Shut …"
click at [824, 710] on button "Save" at bounding box center [862, 712] width 328 height 23
type textarea "x"
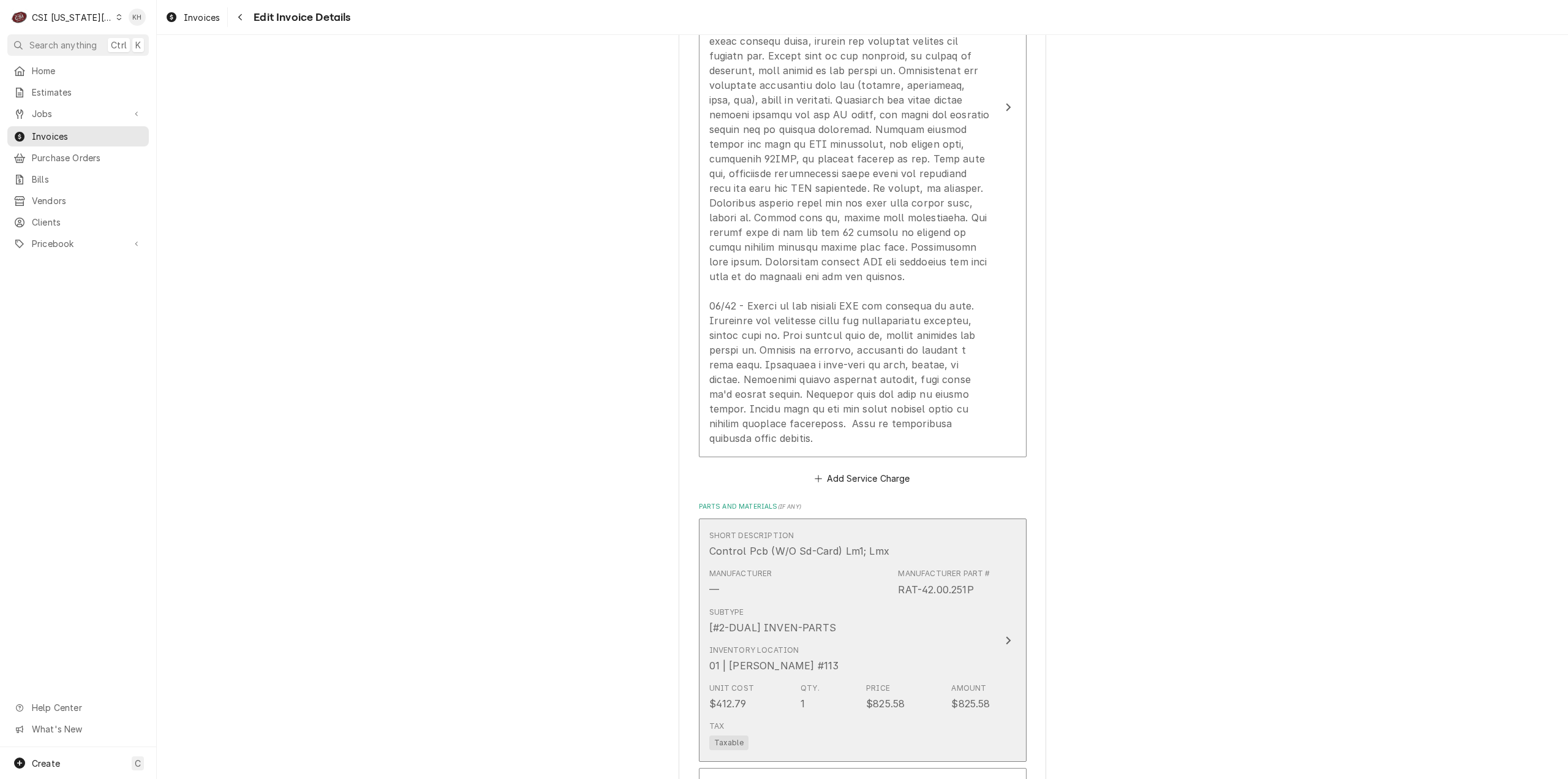
scroll to position [1885, 0]
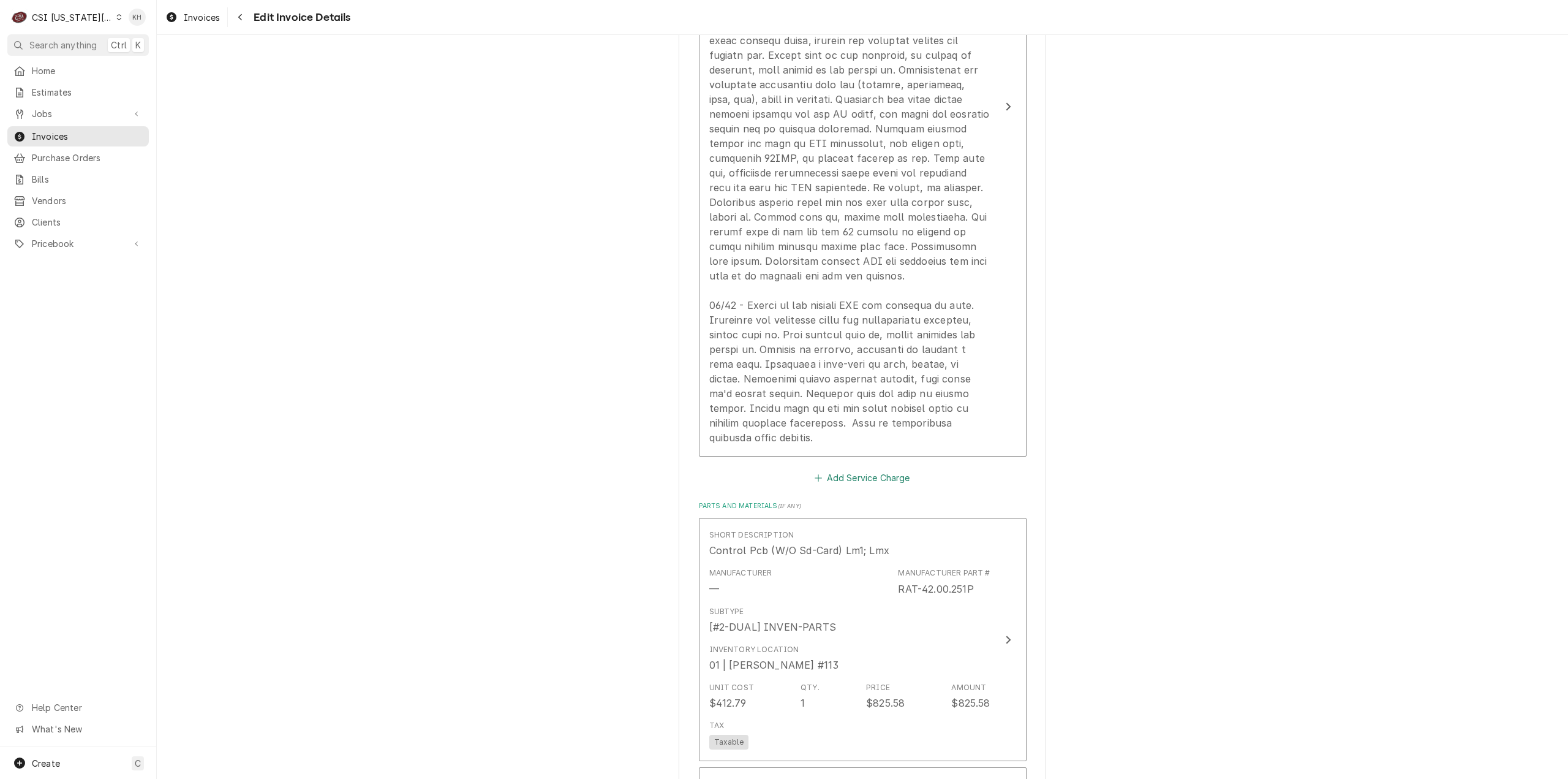
click at [835, 473] on button "Add Service Charge" at bounding box center [862, 477] width 99 height 17
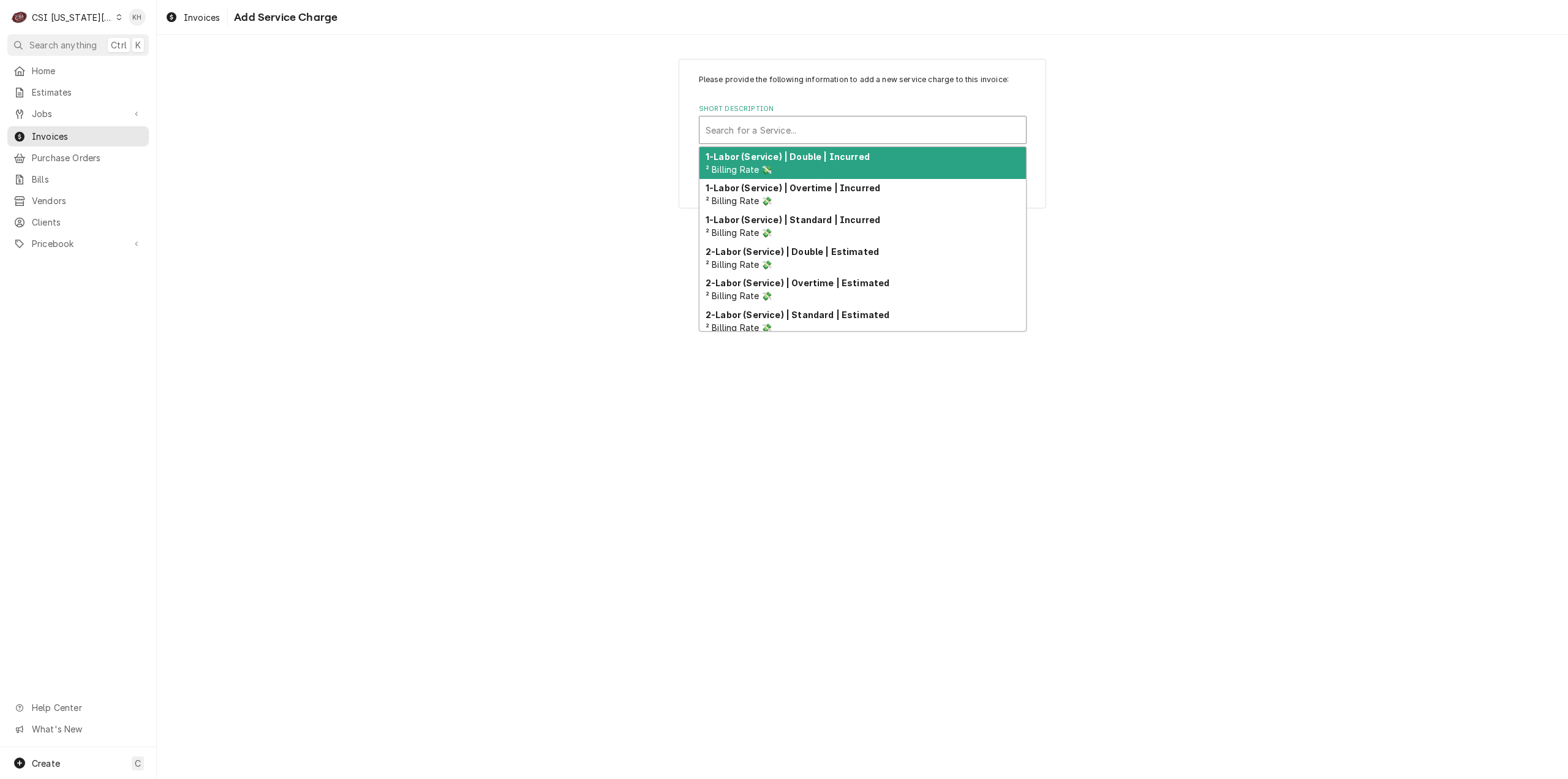
click at [805, 127] on div "Short Description" at bounding box center [863, 129] width 315 height 22
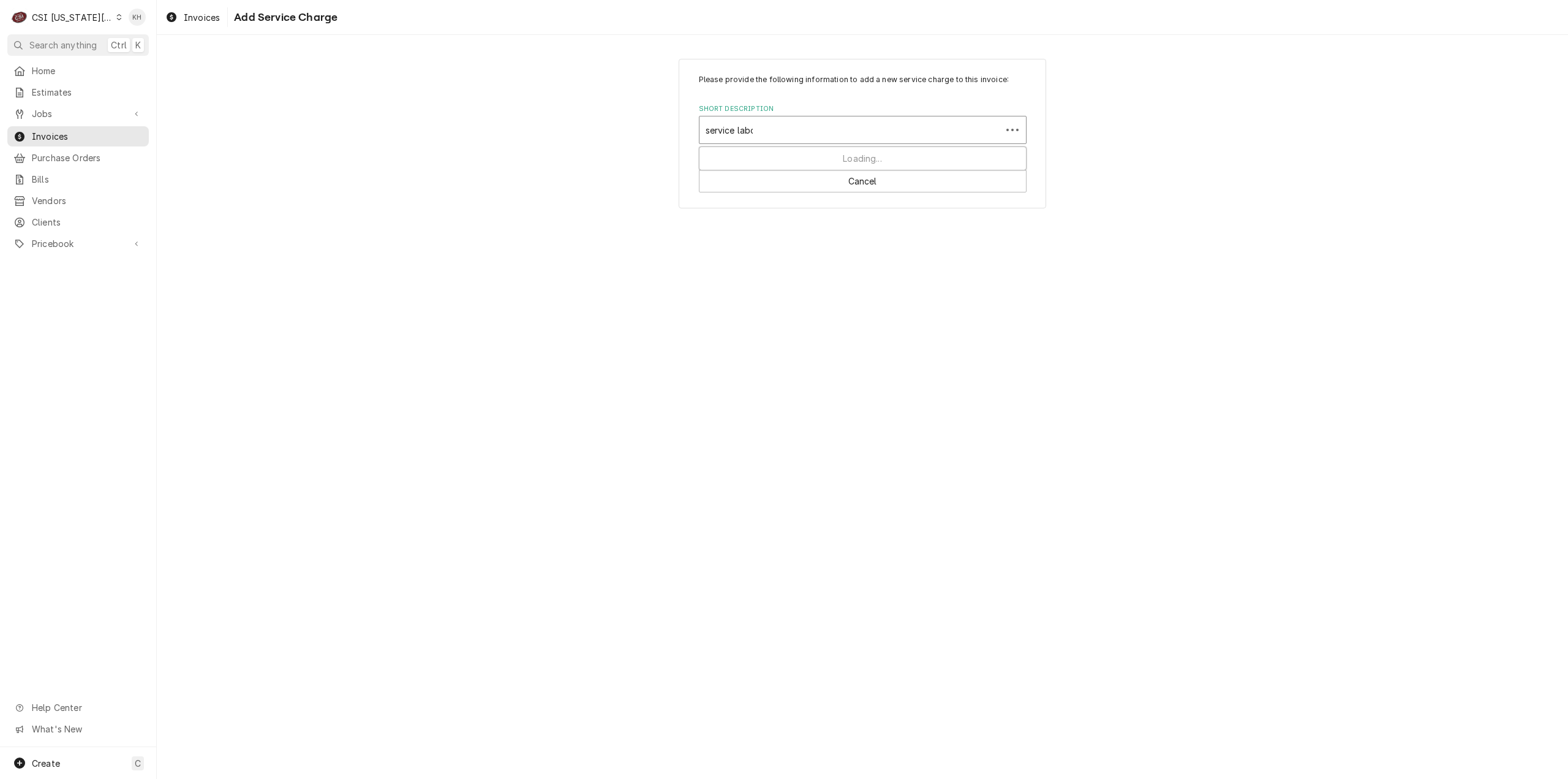
type input "service labor"
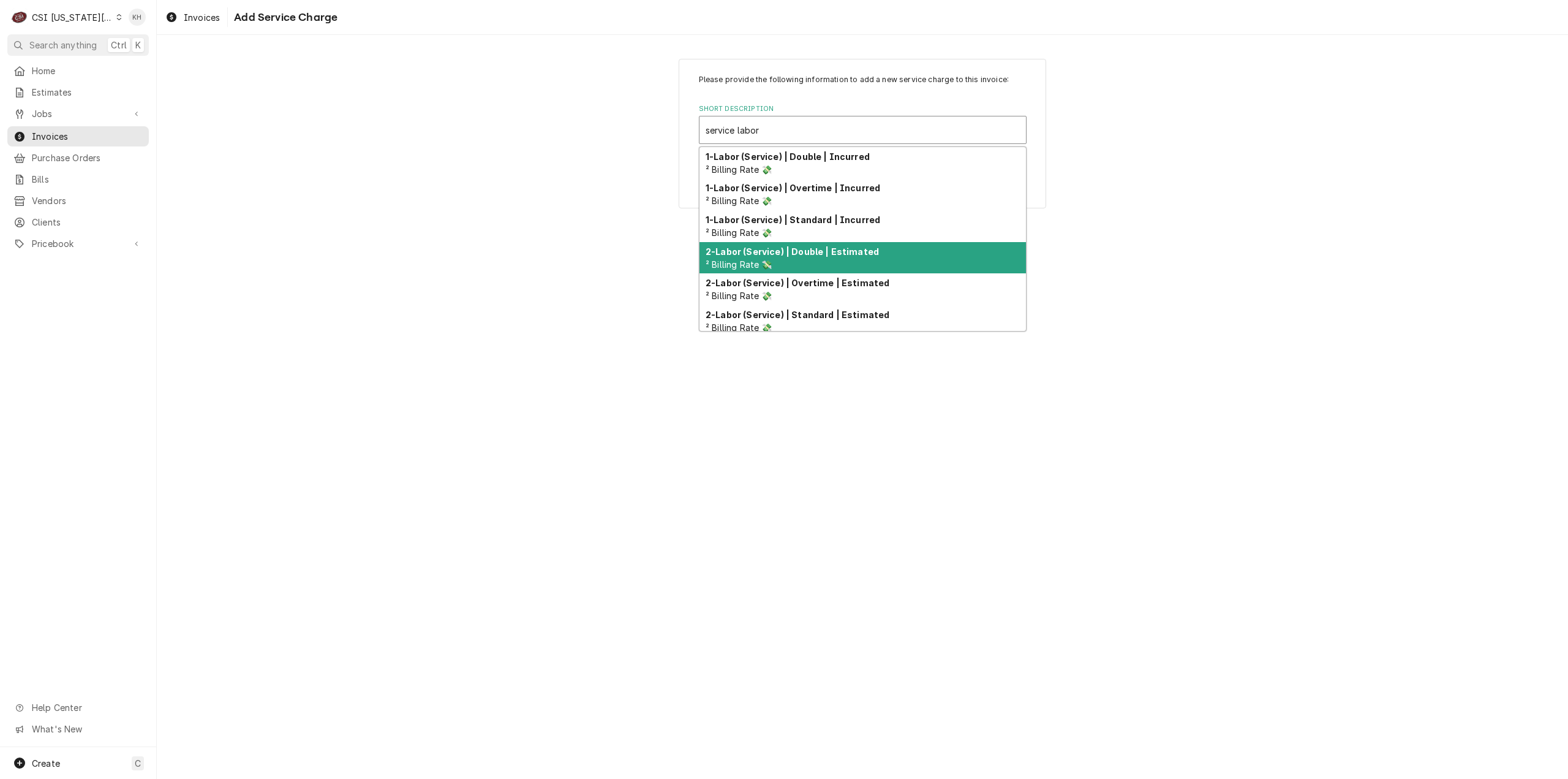
scroll to position [25, 0]
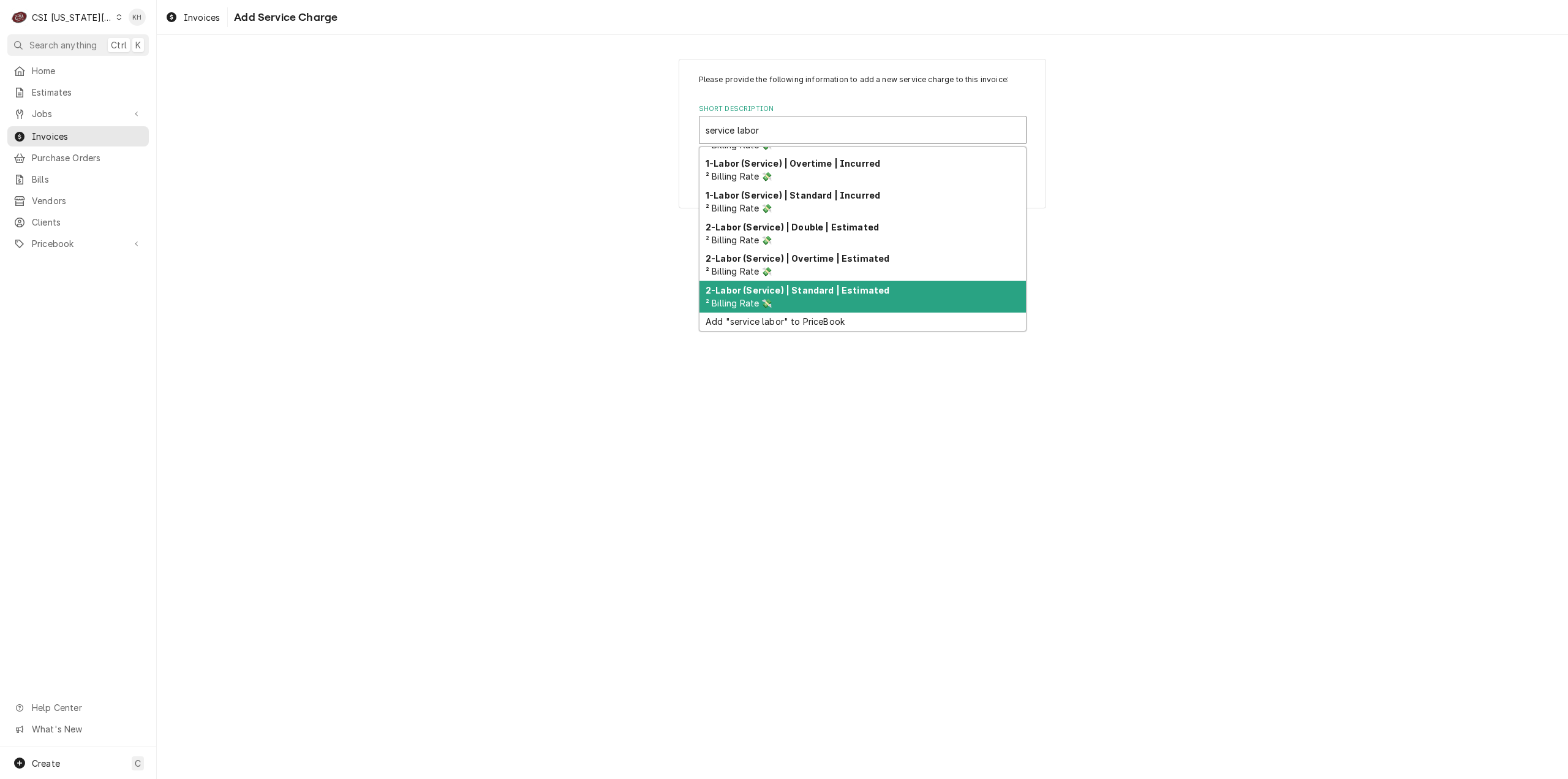
click at [842, 293] on strong "2-Labor (Service) | Standard | Estimated" at bounding box center [797, 290] width 184 height 11
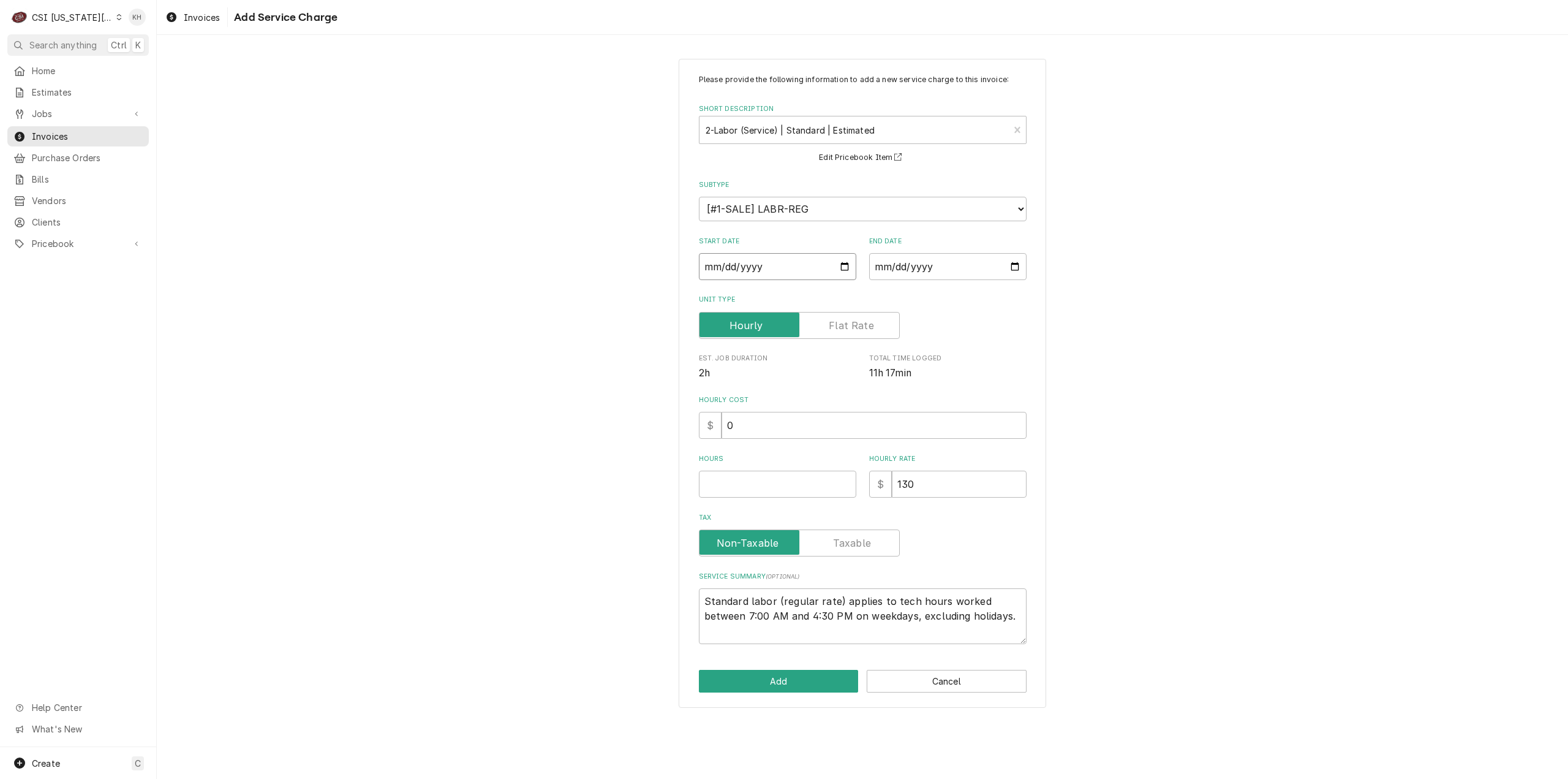
click at [847, 268] on input "Start Date" at bounding box center [777, 266] width 158 height 27
type textarea "x"
type input "2025-07-31"
click at [1014, 271] on input "End Date" at bounding box center [948, 266] width 158 height 27
type textarea "x"
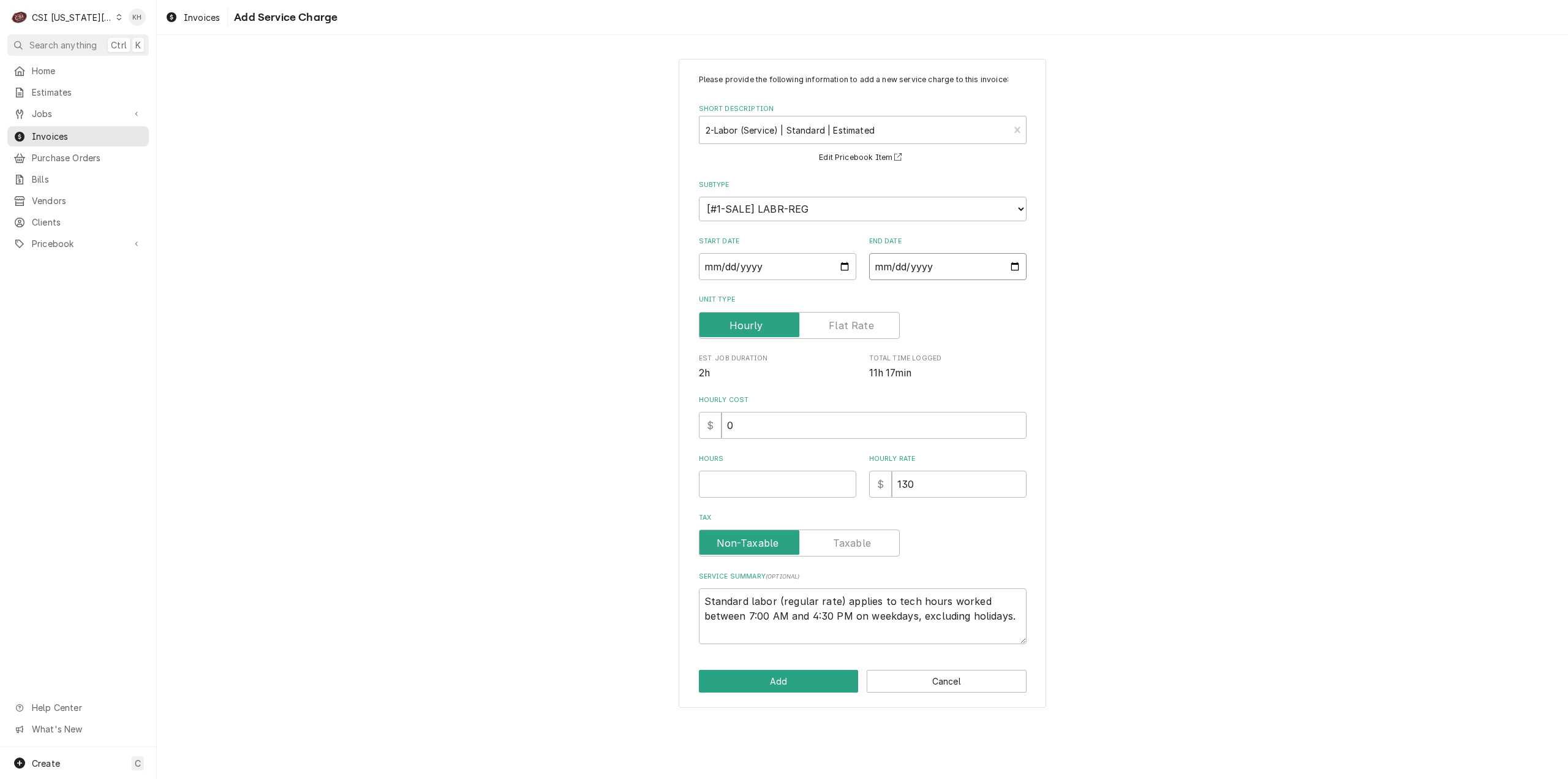
type input "2025-07-31"
click at [807, 481] on input "Hours" at bounding box center [777, 484] width 158 height 27
type textarea "x"
type input "3"
type textarea "x"
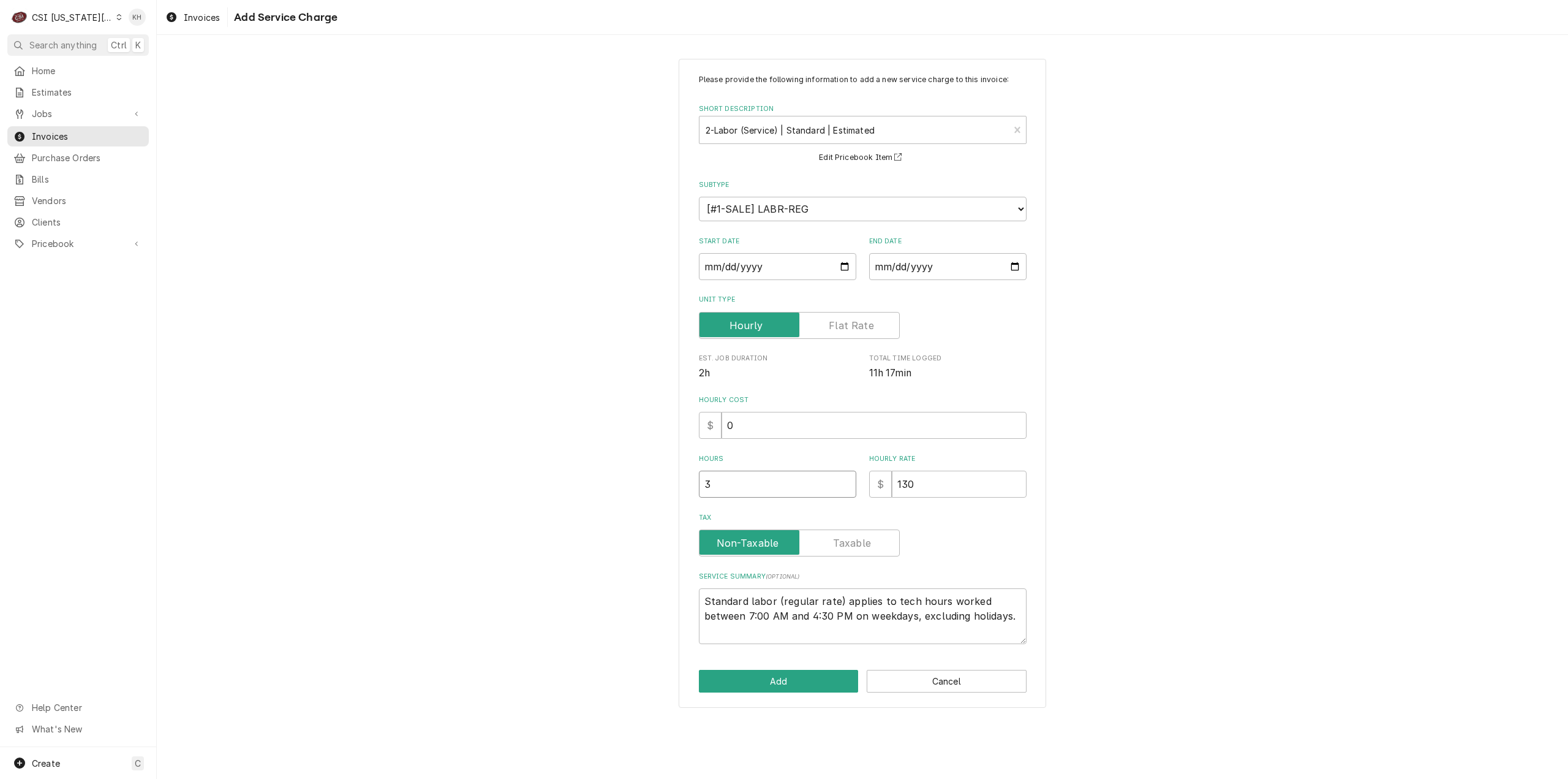
type input "3.7"
type textarea "x"
type input "3.75"
type textarea "x"
type input "1"
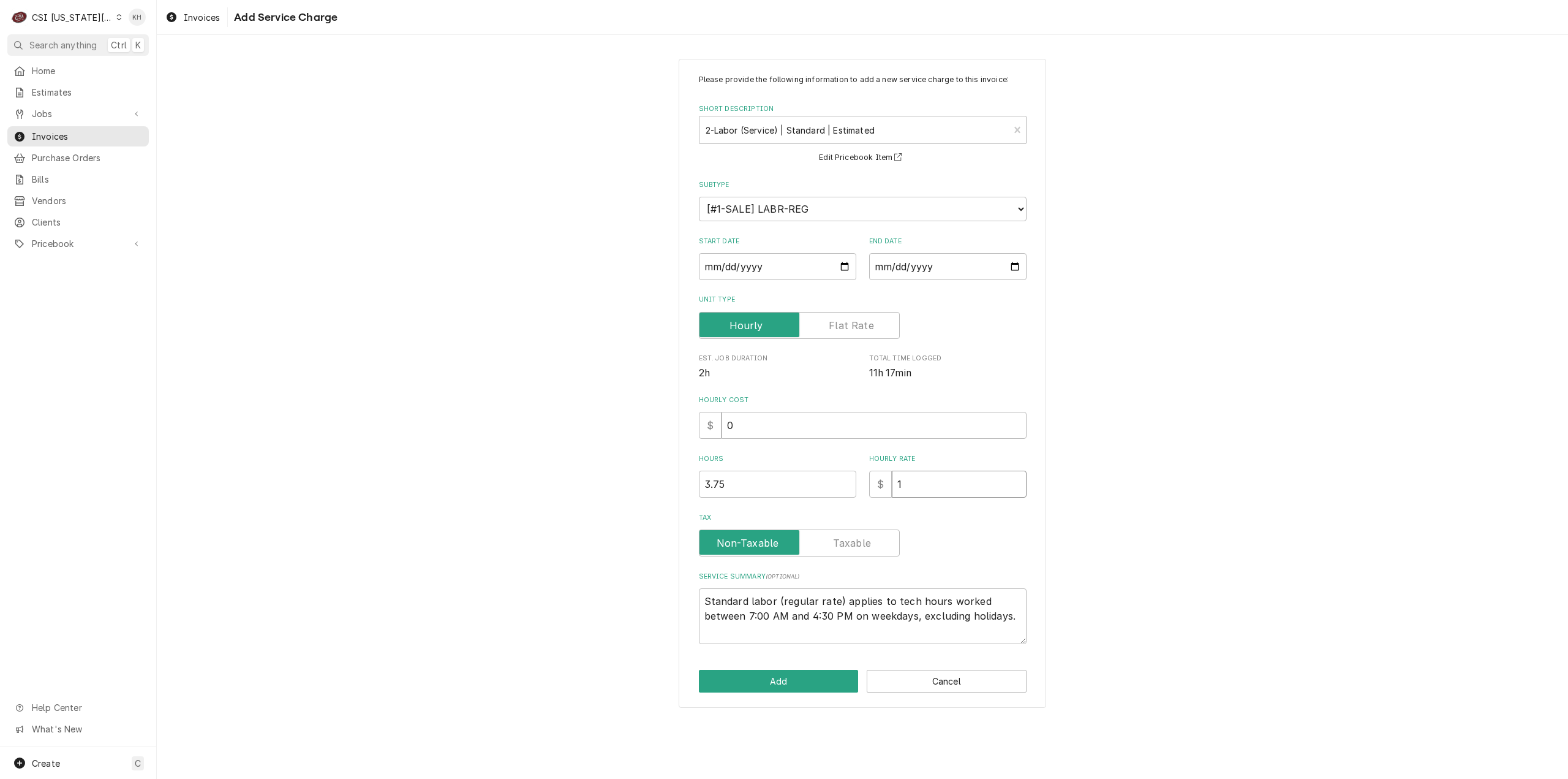
type textarea "x"
type input "10"
type textarea "x"
type input "100"
drag, startPoint x: 997, startPoint y: 640, endPoint x: 757, endPoint y: 603, distance: 242.8
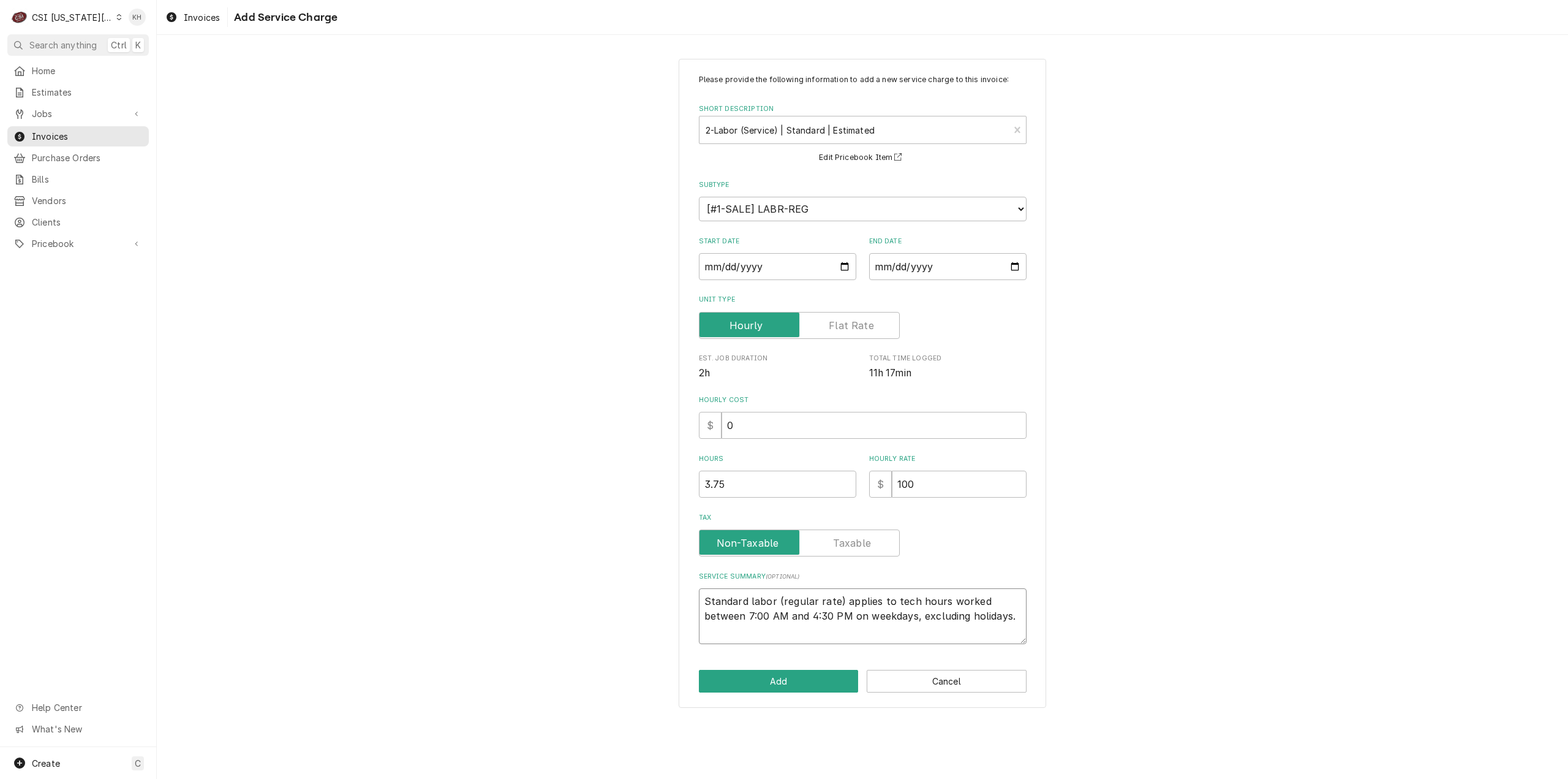
click at [583, 591] on div "Please provide the following information to add a new service charge to this in…" at bounding box center [862, 383] width 1411 height 671
drag, startPoint x: 1014, startPoint y: 625, endPoint x: 613, endPoint y: 579, distance: 403.6
click at [613, 579] on div "Please provide the following information to add a new service charge to this in…" at bounding box center [862, 383] width 1411 height 671
paste textarea "Rational / E62SJ25023203655 07/31 - Arrived onsite to inspect unit display not …"
type textarea "x"
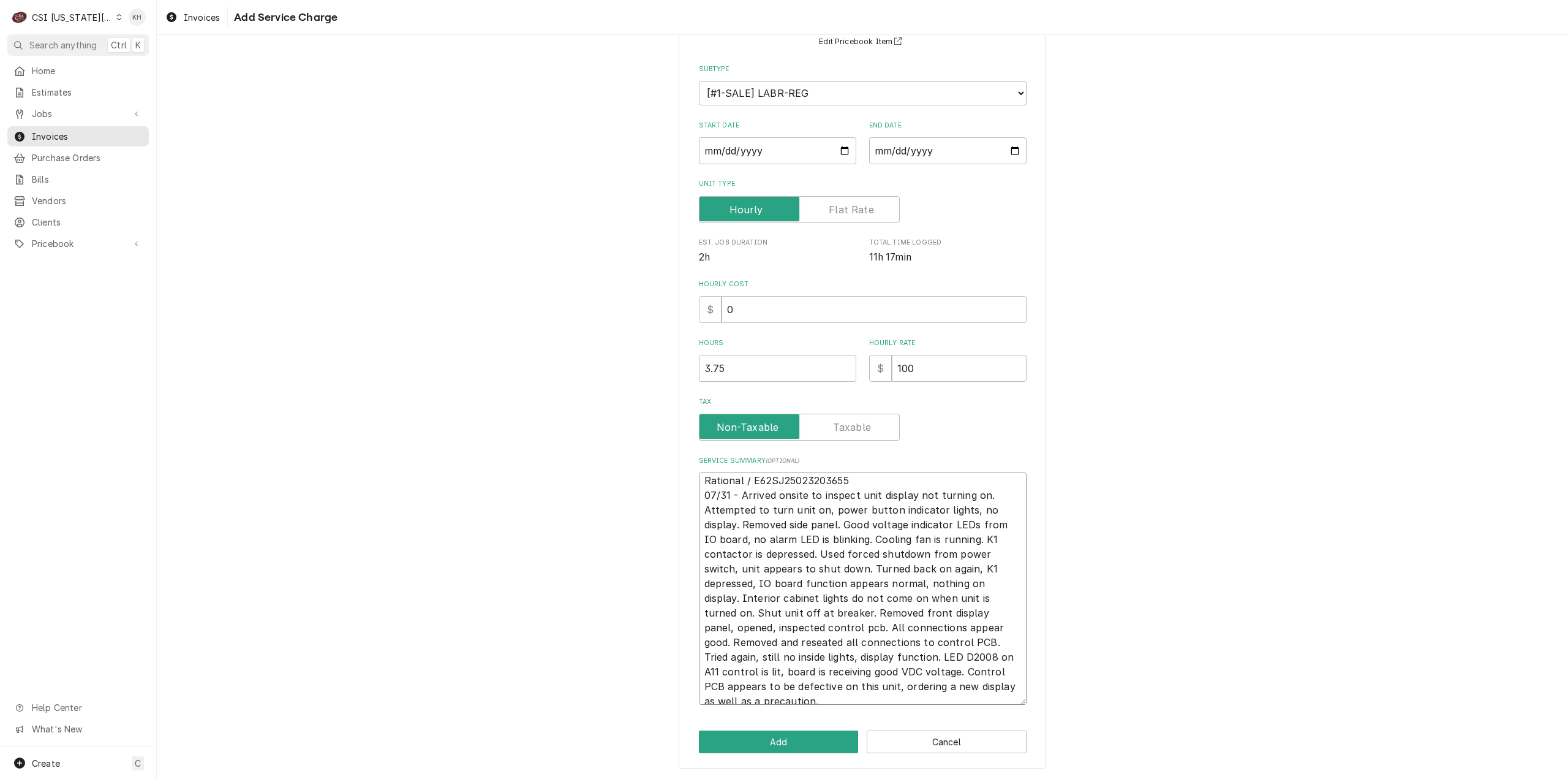
scroll to position [0, 0]
type textarea "Rational / E62SJ25023203655 07/31 - Arrived onsite to inspect unit display not …"
click at [788, 746] on button "Add" at bounding box center [779, 742] width 160 height 23
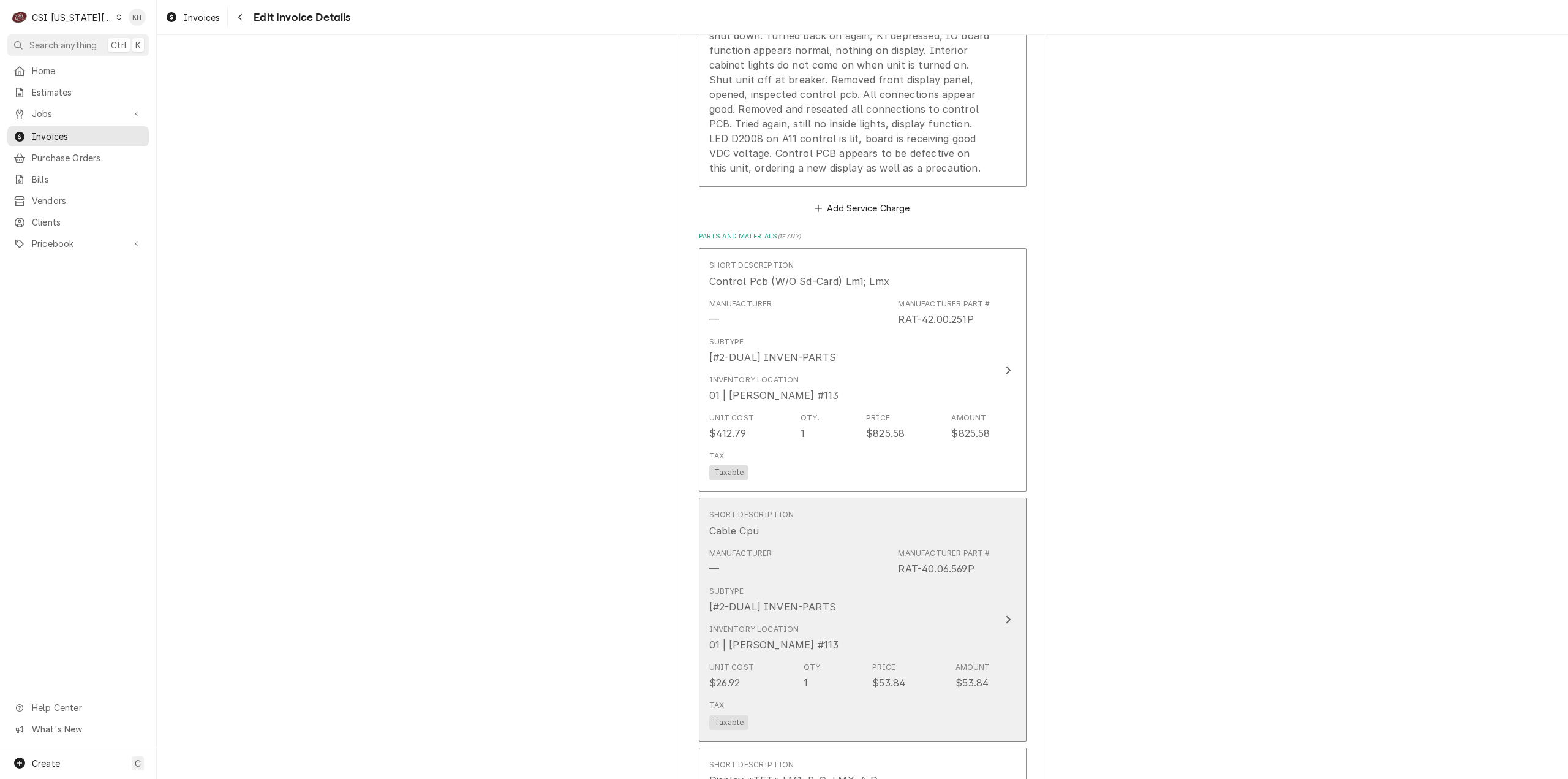
scroll to position [2766, 0]
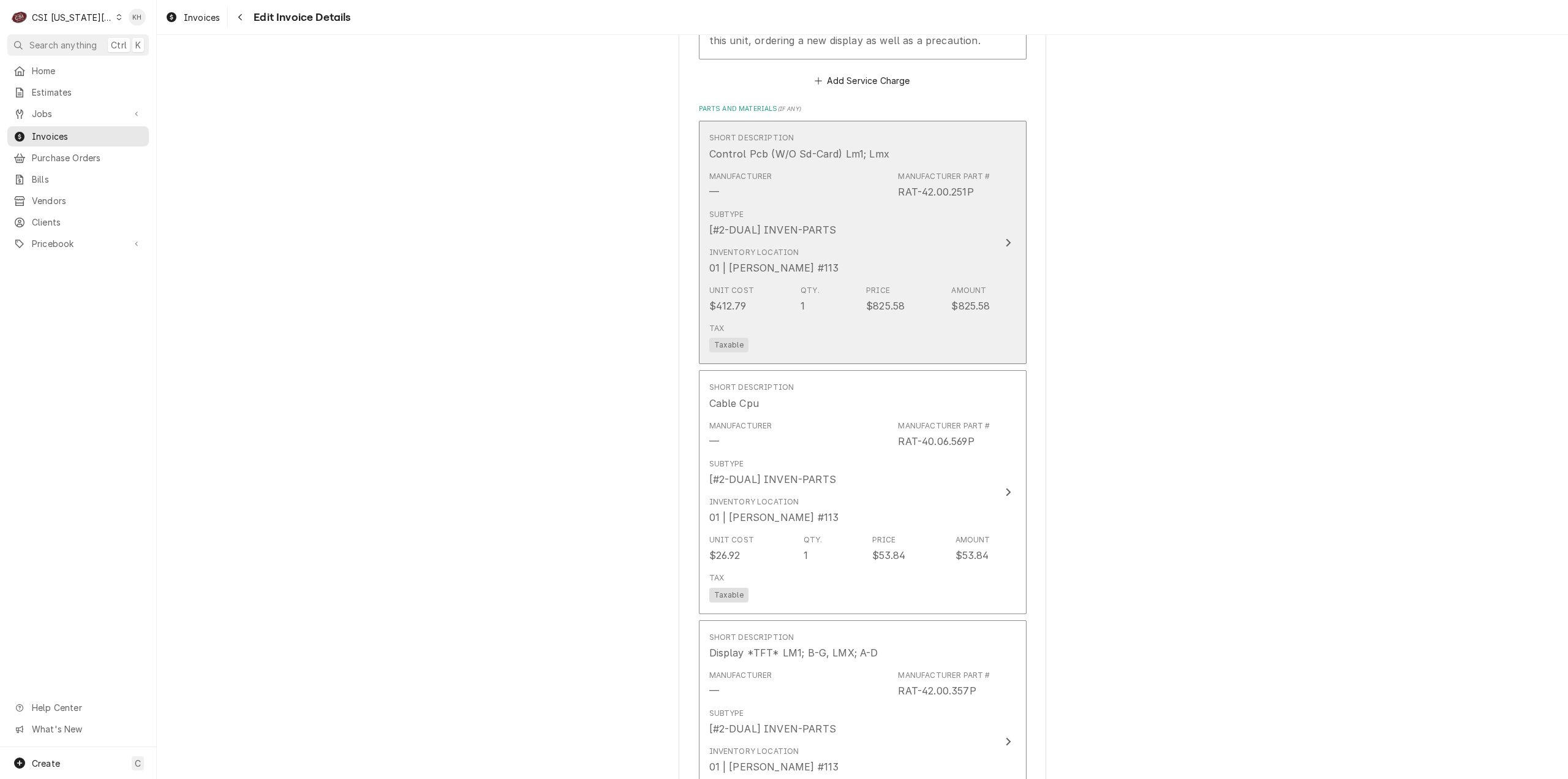
click at [963, 257] on div "Inventory Location 01 | JOSHUA MARSHALL #113" at bounding box center [850, 261] width 281 height 38
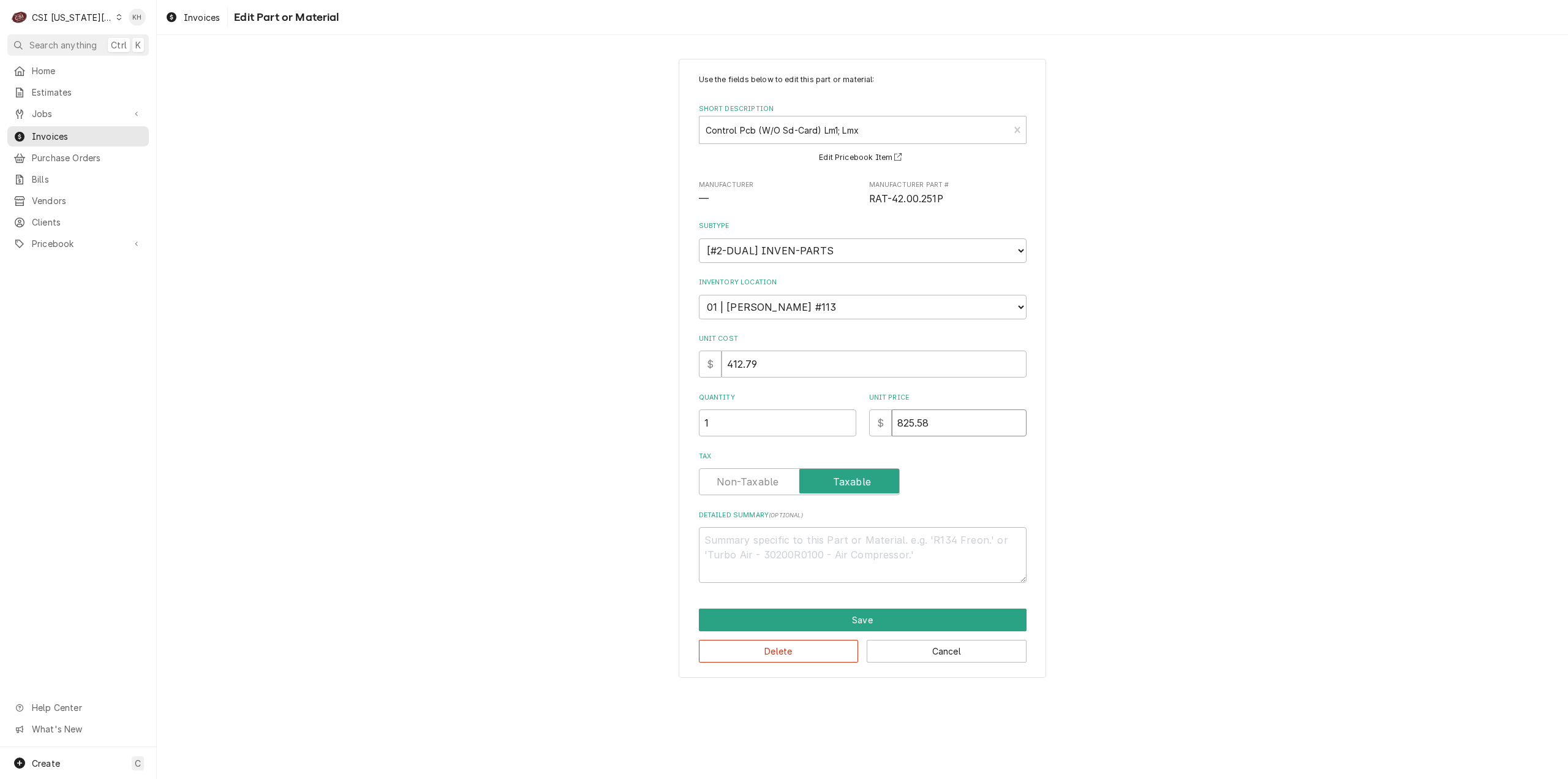
drag, startPoint x: 954, startPoint y: 426, endPoint x: 784, endPoint y: 432, distance: 170.1
click at [784, 432] on div "Quantity 1 Unit Price $ 825.58" at bounding box center [862, 414] width 328 height 43
type textarea "x"
type input "4"
type textarea "x"
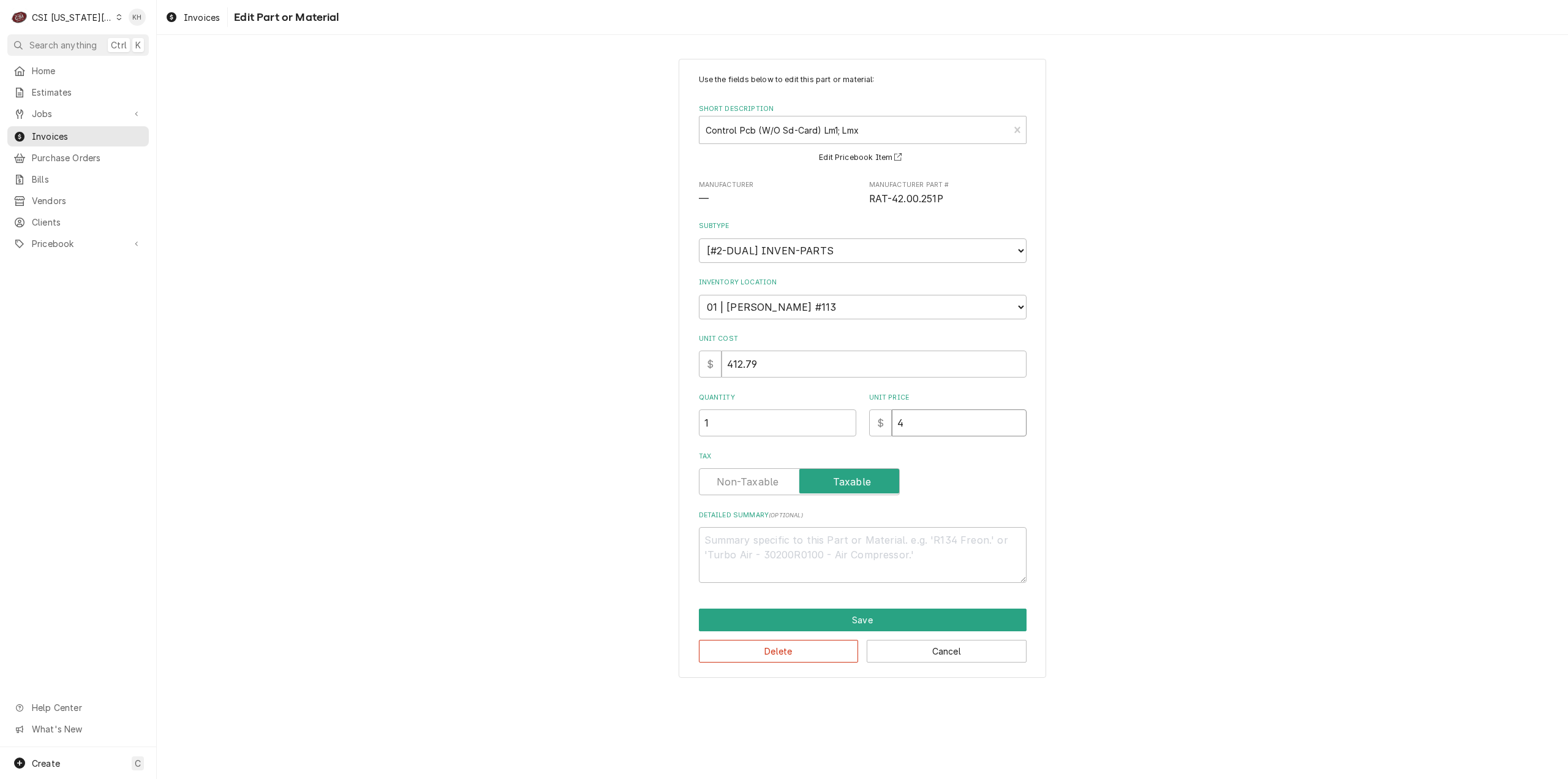
type input "41"
type textarea "x"
type input "412"
type textarea "x"
type input "412.7"
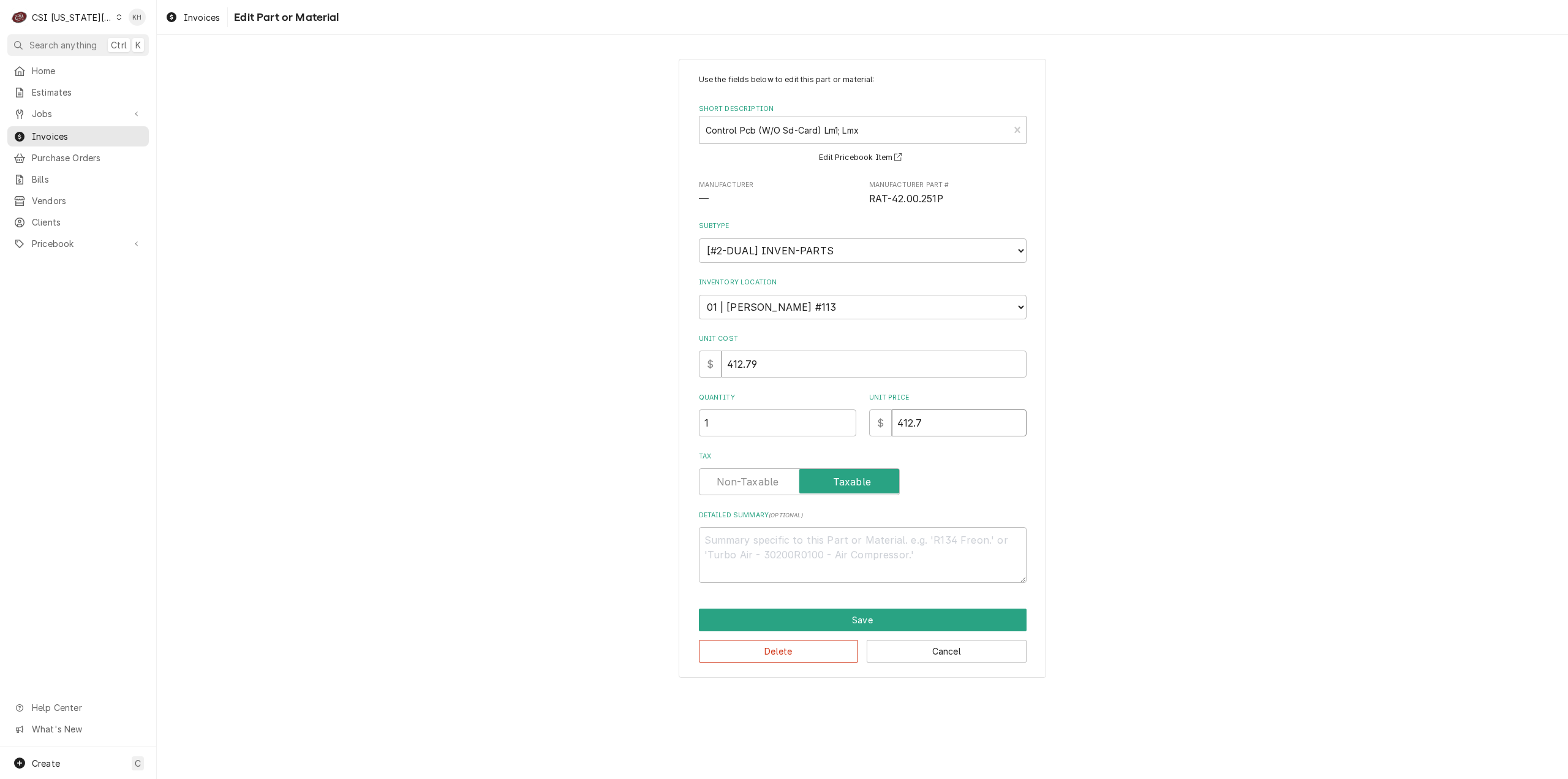
type textarea "x"
type input "412.79"
click at [852, 618] on button "Save" at bounding box center [862, 620] width 328 height 23
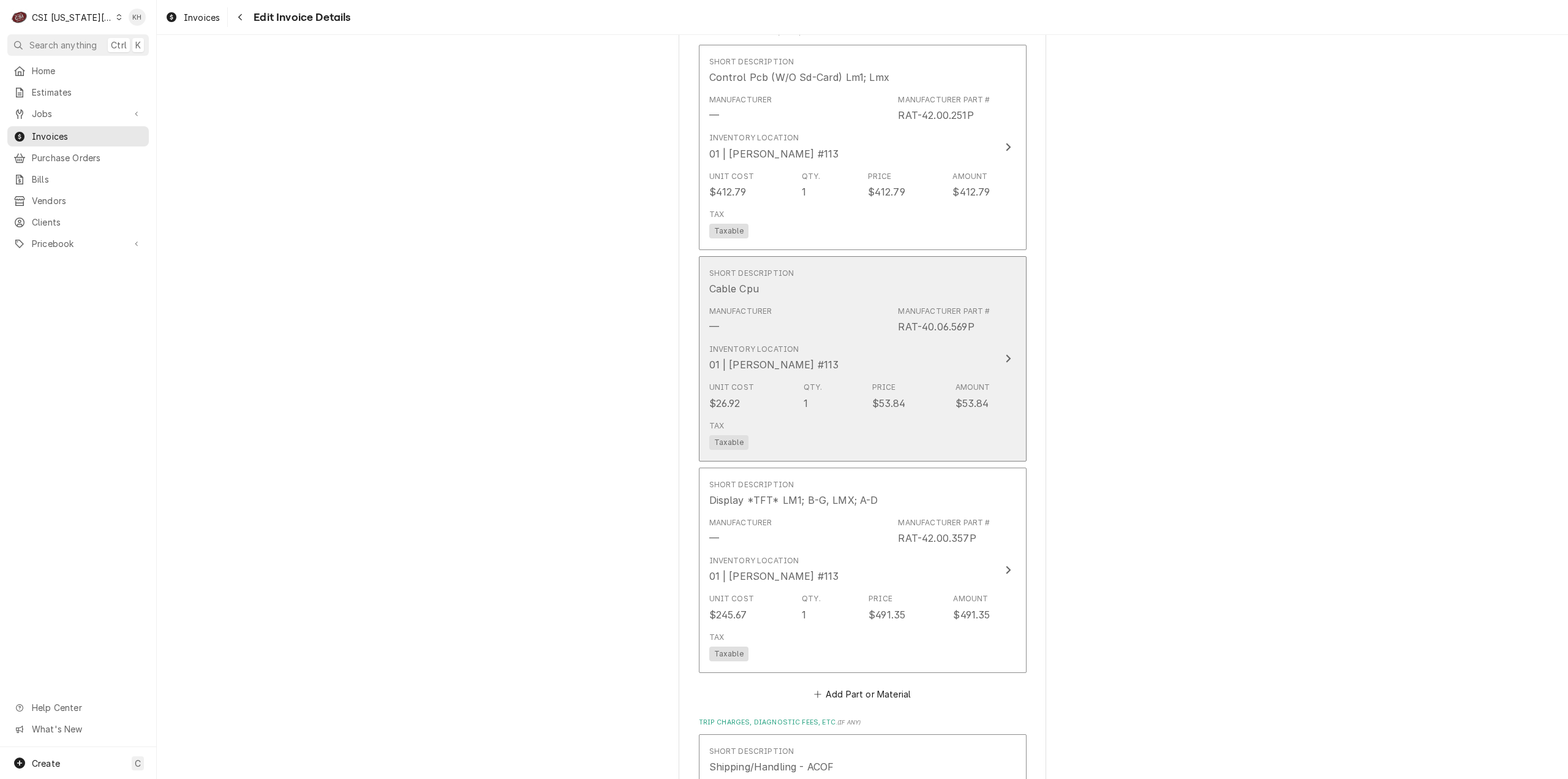
scroll to position [2843, 0]
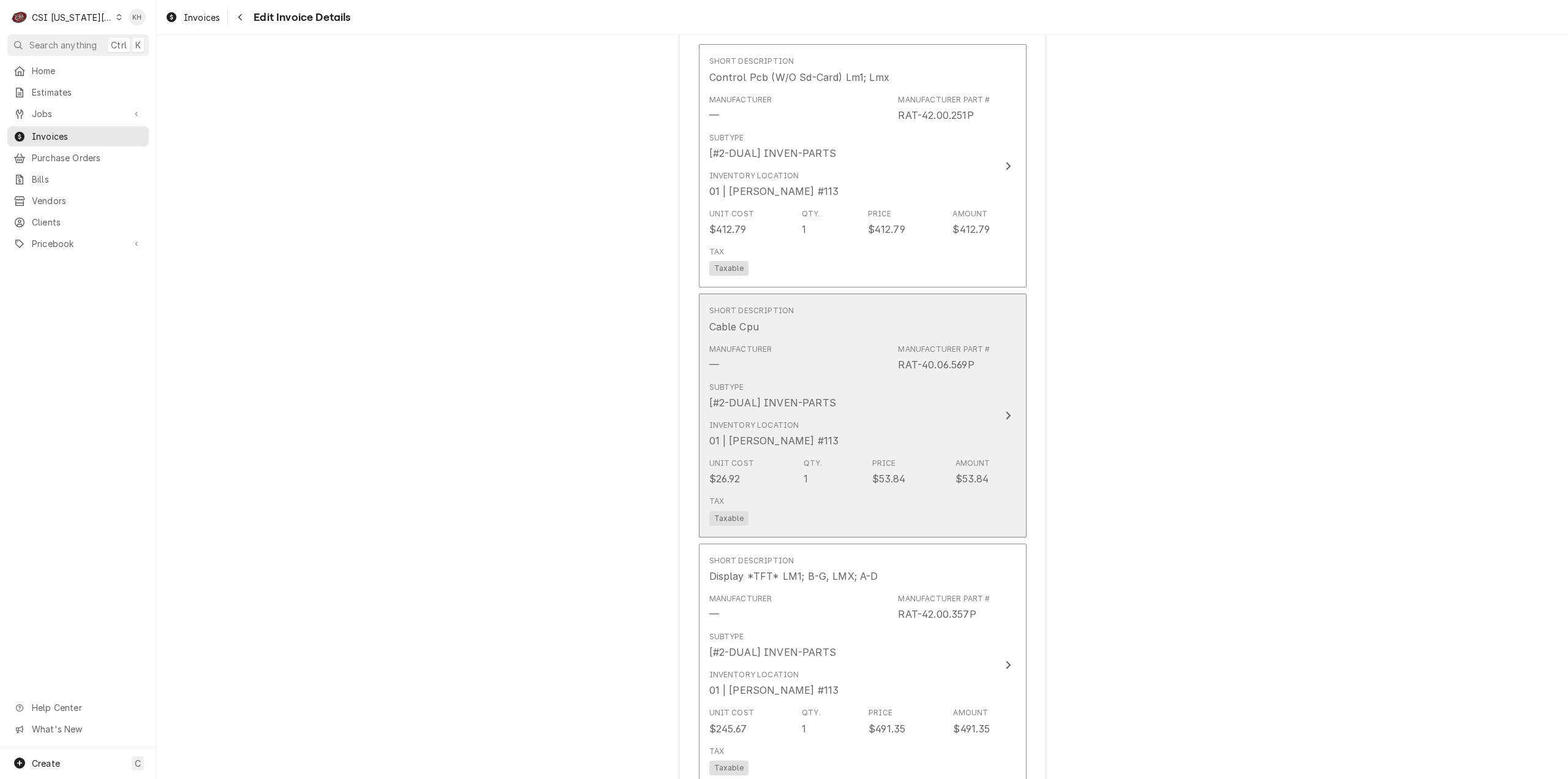
click at [989, 464] on button "Short Description Cable Cpu Manufacturer — Manufacturer Part # RAT-40.06.569P S…" at bounding box center [862, 415] width 328 height 244
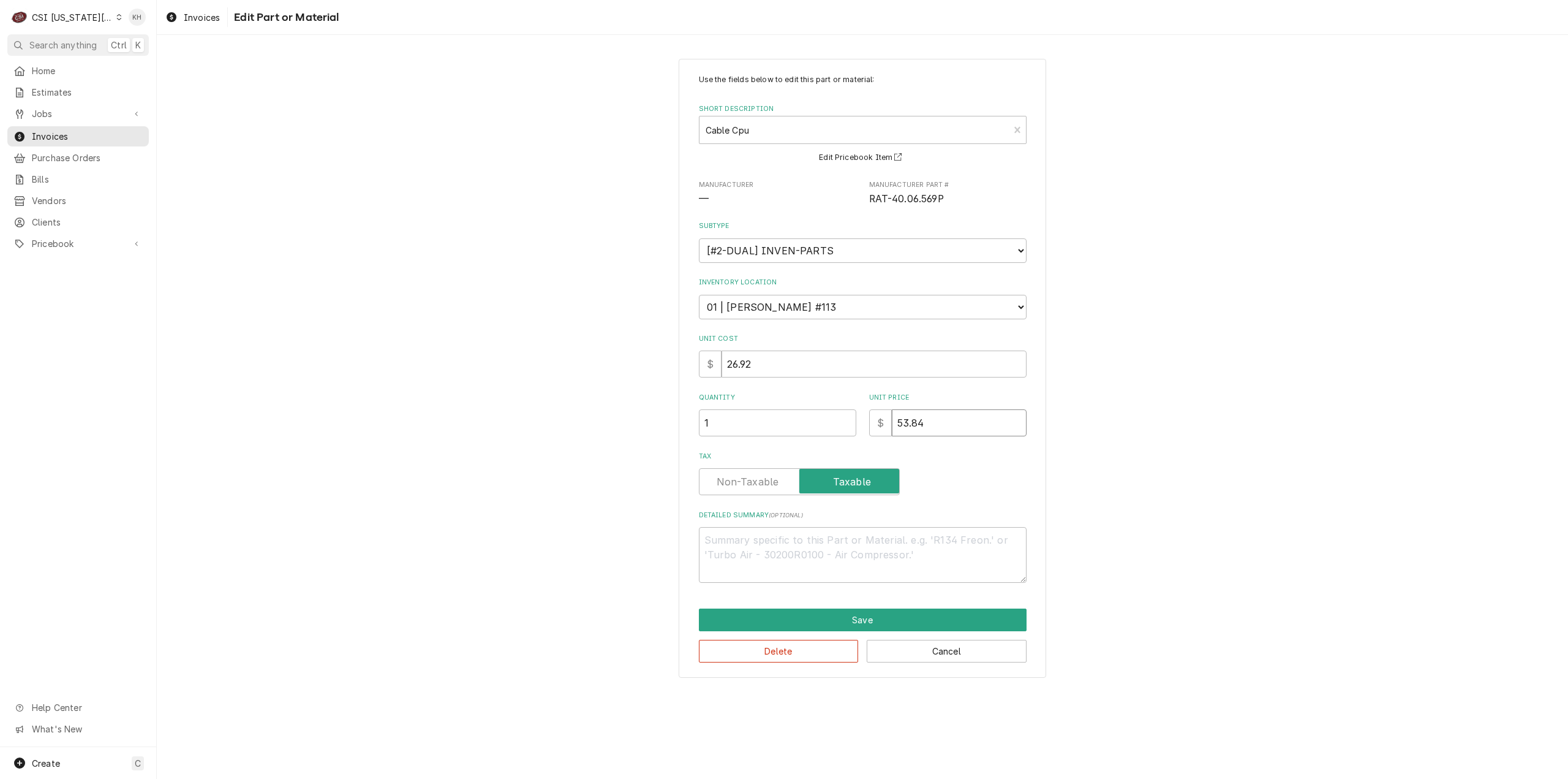
drag, startPoint x: 955, startPoint y: 420, endPoint x: 783, endPoint y: 410, distance: 172.3
click at [783, 410] on div "Quantity 1 Unit Price $ 53.84" at bounding box center [862, 414] width 328 height 43
type textarea "x"
type input "2"
type textarea "x"
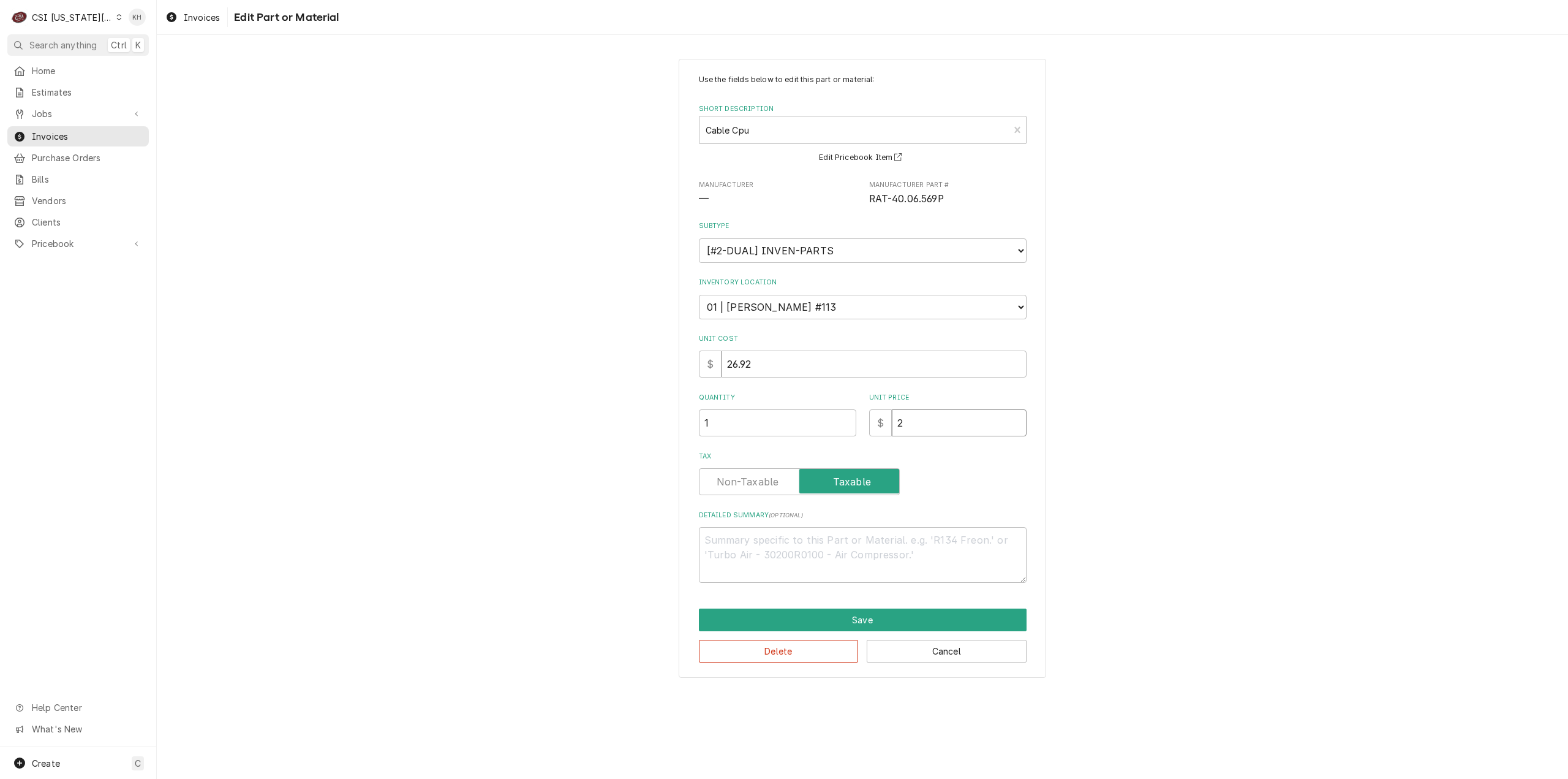
type input "26"
type textarea "x"
type input "26.9"
type textarea "x"
type input "26.92"
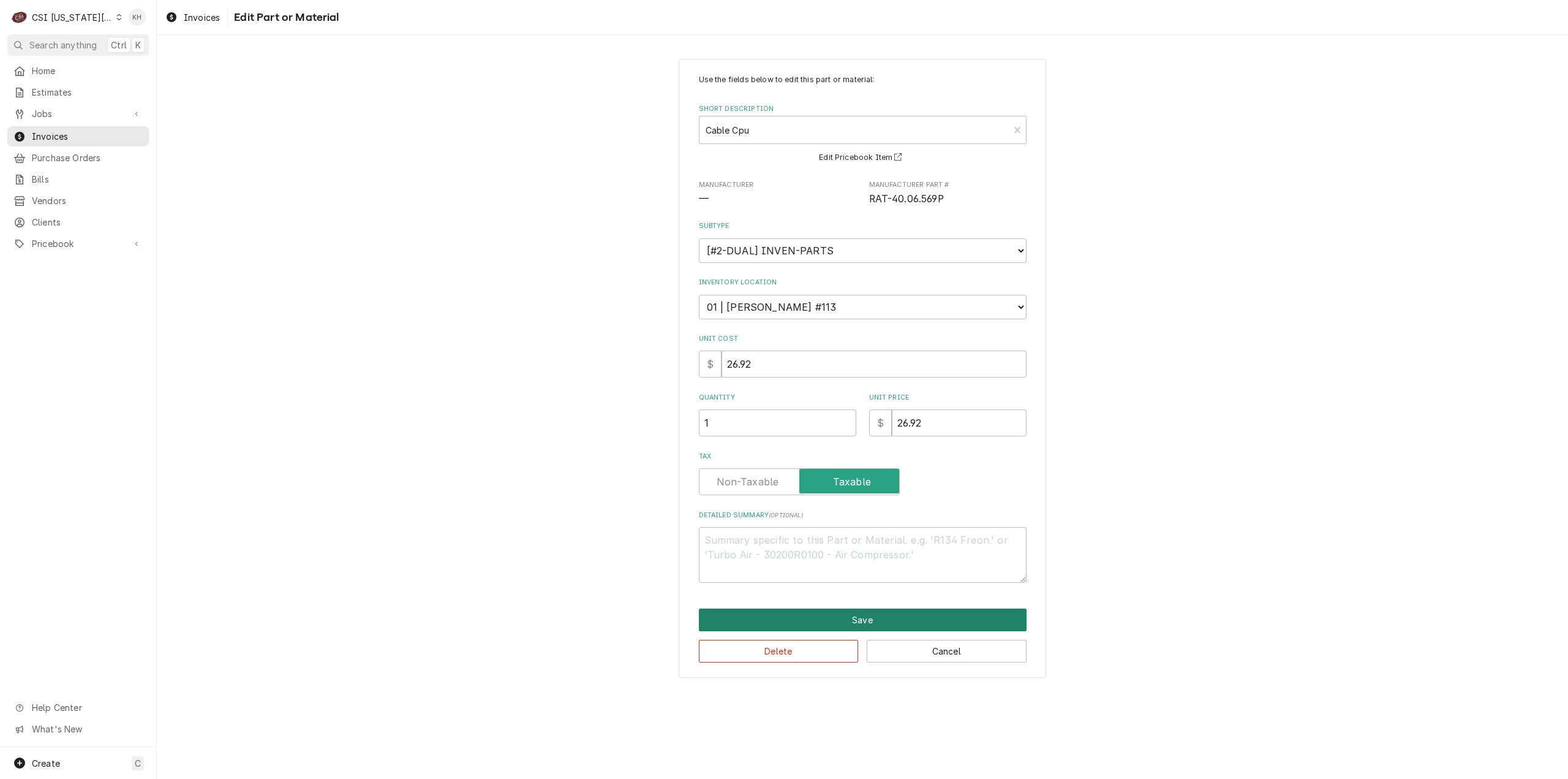
click at [802, 616] on button "Save" at bounding box center [862, 620] width 328 height 23
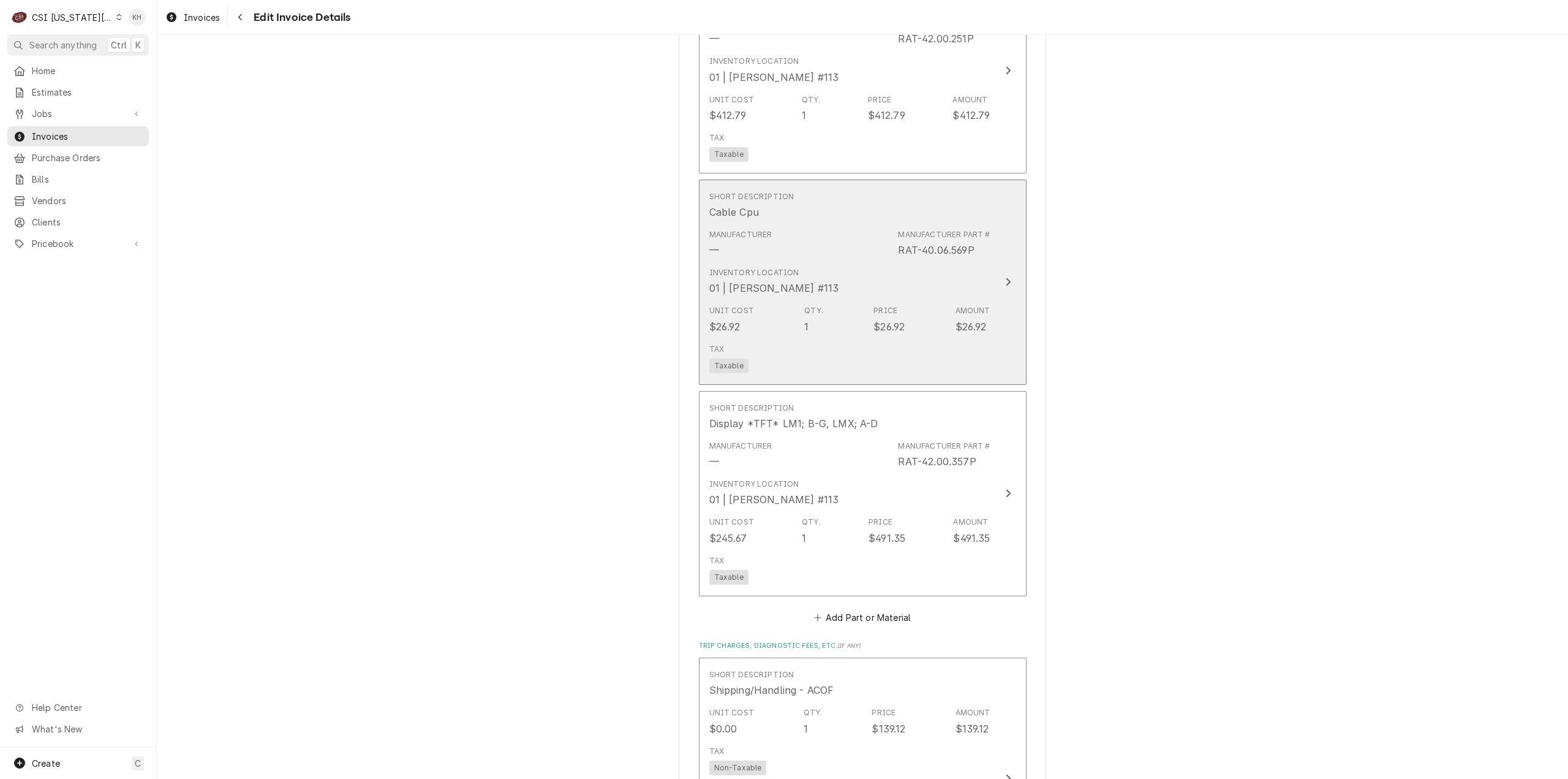
scroll to position [2920, 0]
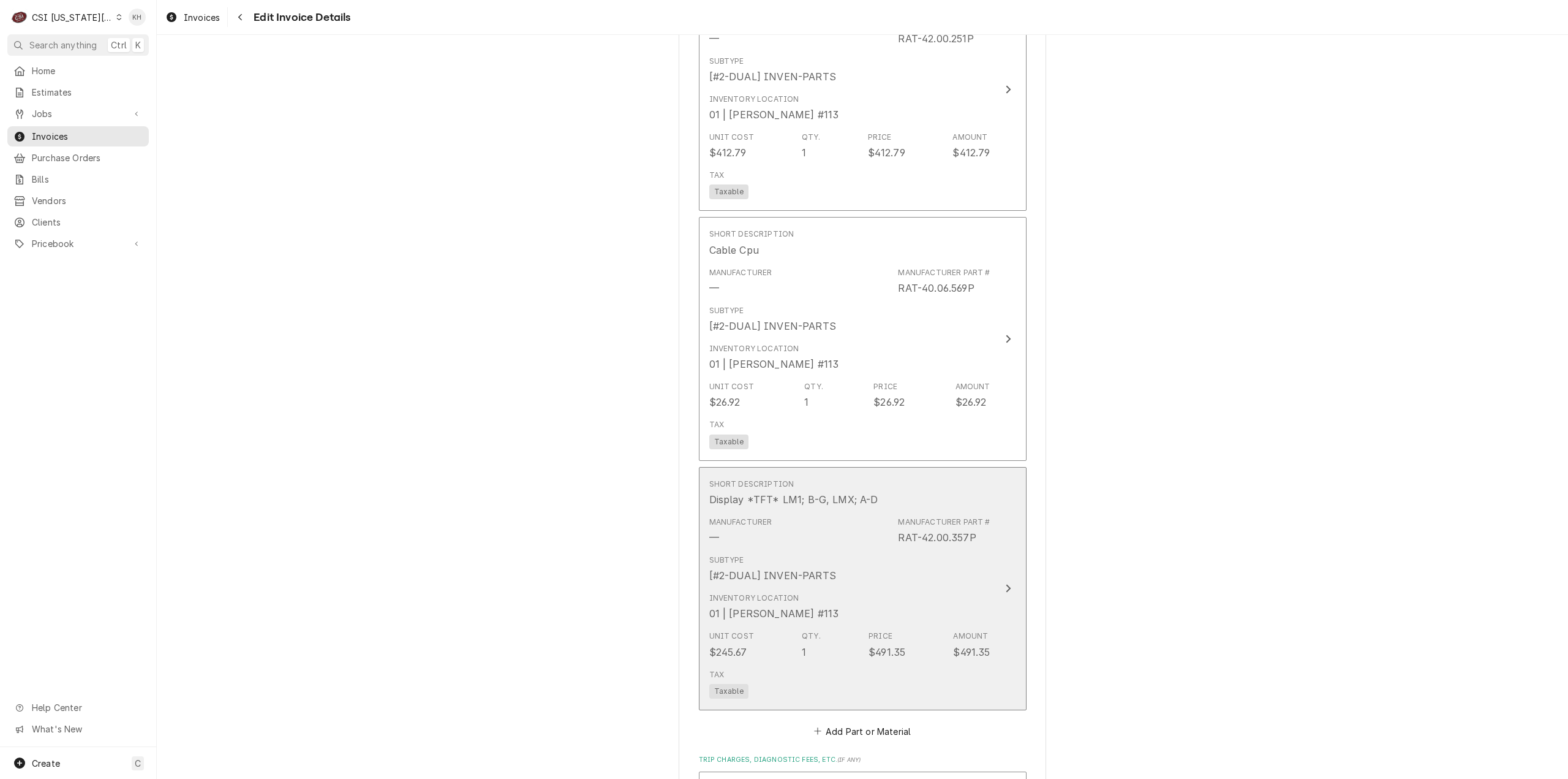
click at [986, 633] on button "Short Description Display *TFT* LM1; B-G, LMX; A-D Manufacturer — Manufacturer …" at bounding box center [862, 589] width 328 height 244
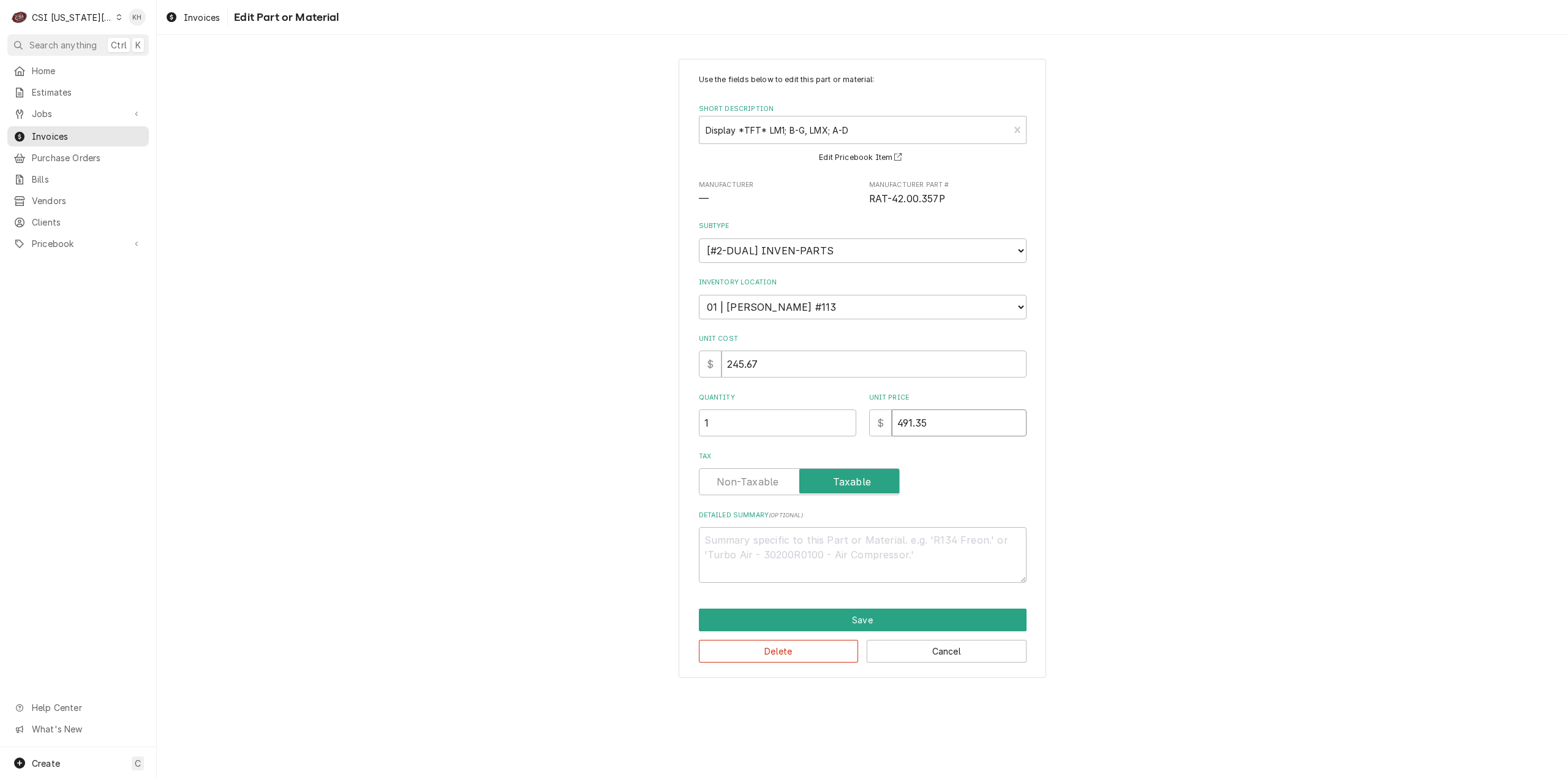
drag, startPoint x: 879, startPoint y: 434, endPoint x: 751, endPoint y: 430, distance: 128.1
click at [751, 430] on div "Quantity 1 Unit Price $ 491.35" at bounding box center [862, 414] width 328 height 43
type textarea "x"
type input "2"
type textarea "x"
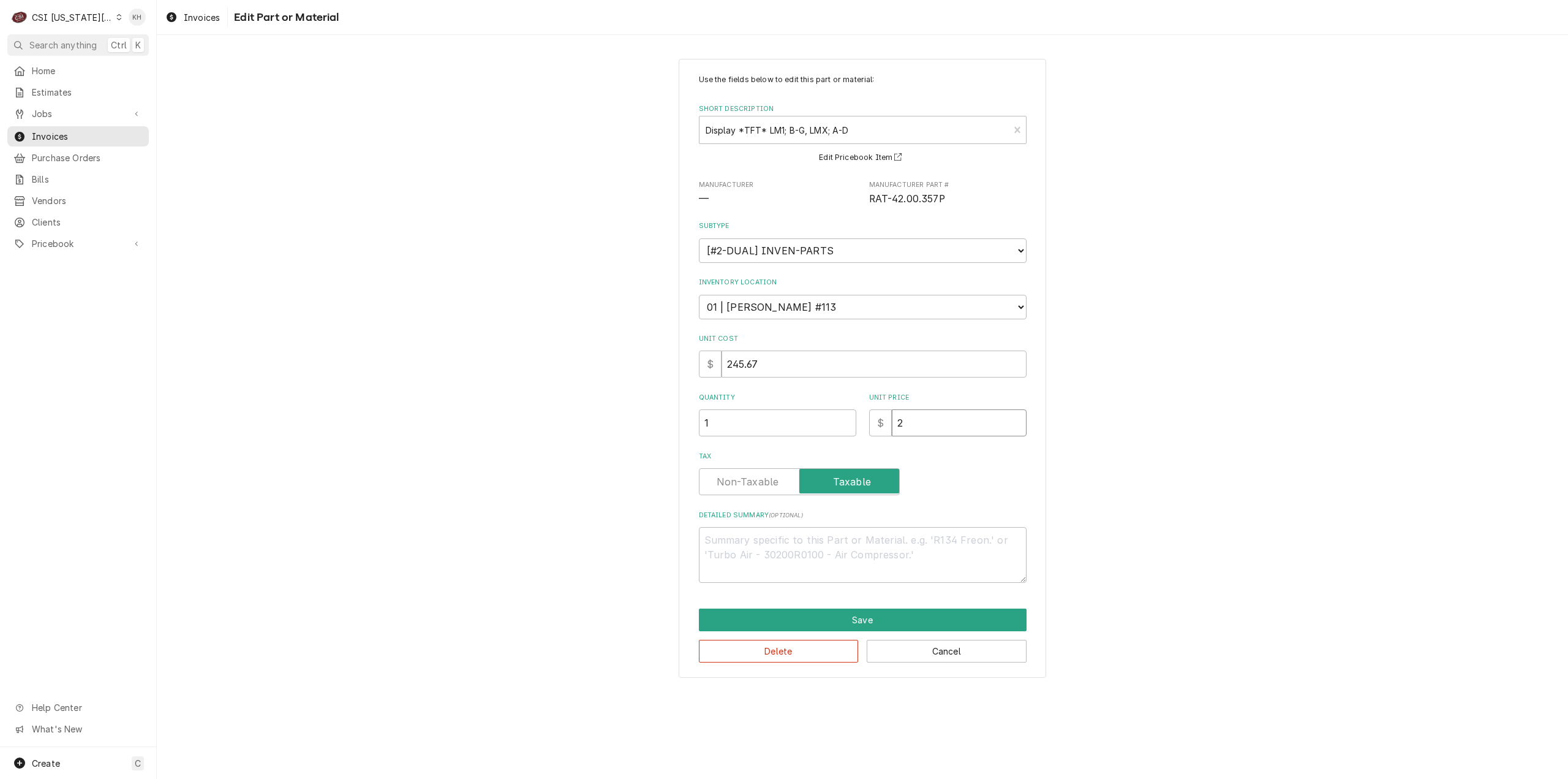
type input "24"
type textarea "x"
type input "245"
type textarea "x"
type input "245.6"
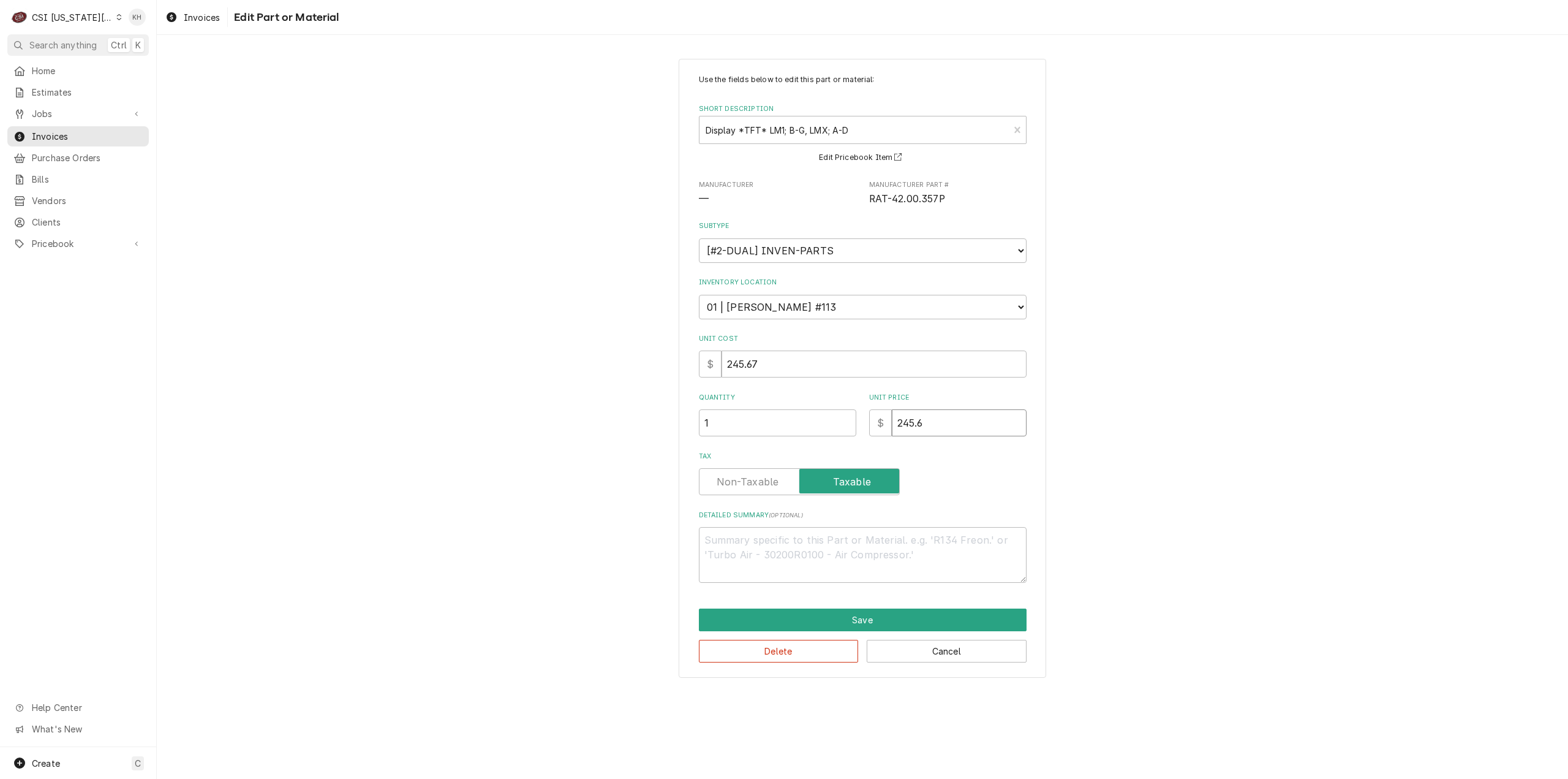
type textarea "x"
type input "245.67"
click at [893, 612] on button "Save" at bounding box center [862, 620] width 328 height 23
type textarea "x"
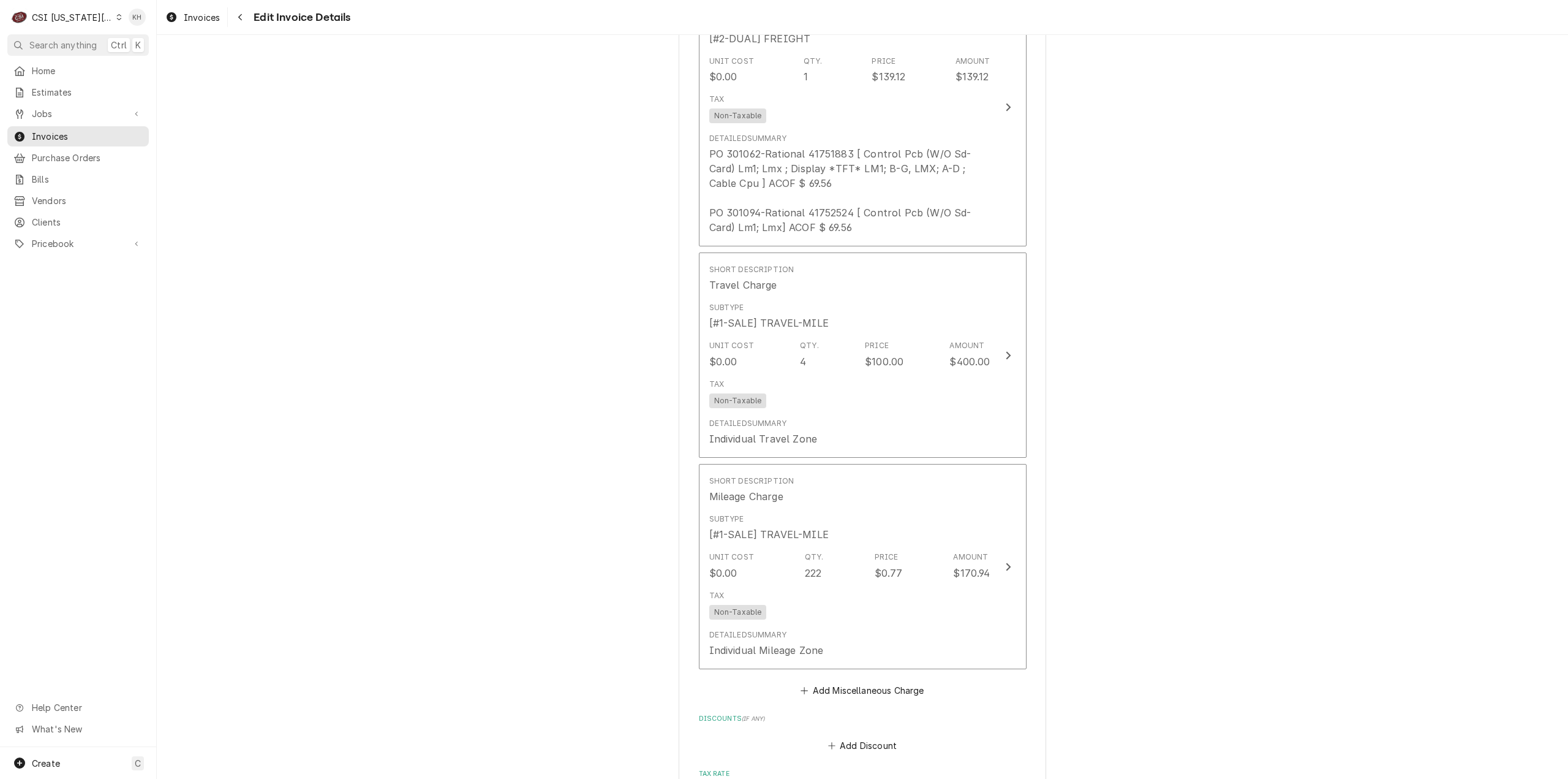
scroll to position [3769, 0]
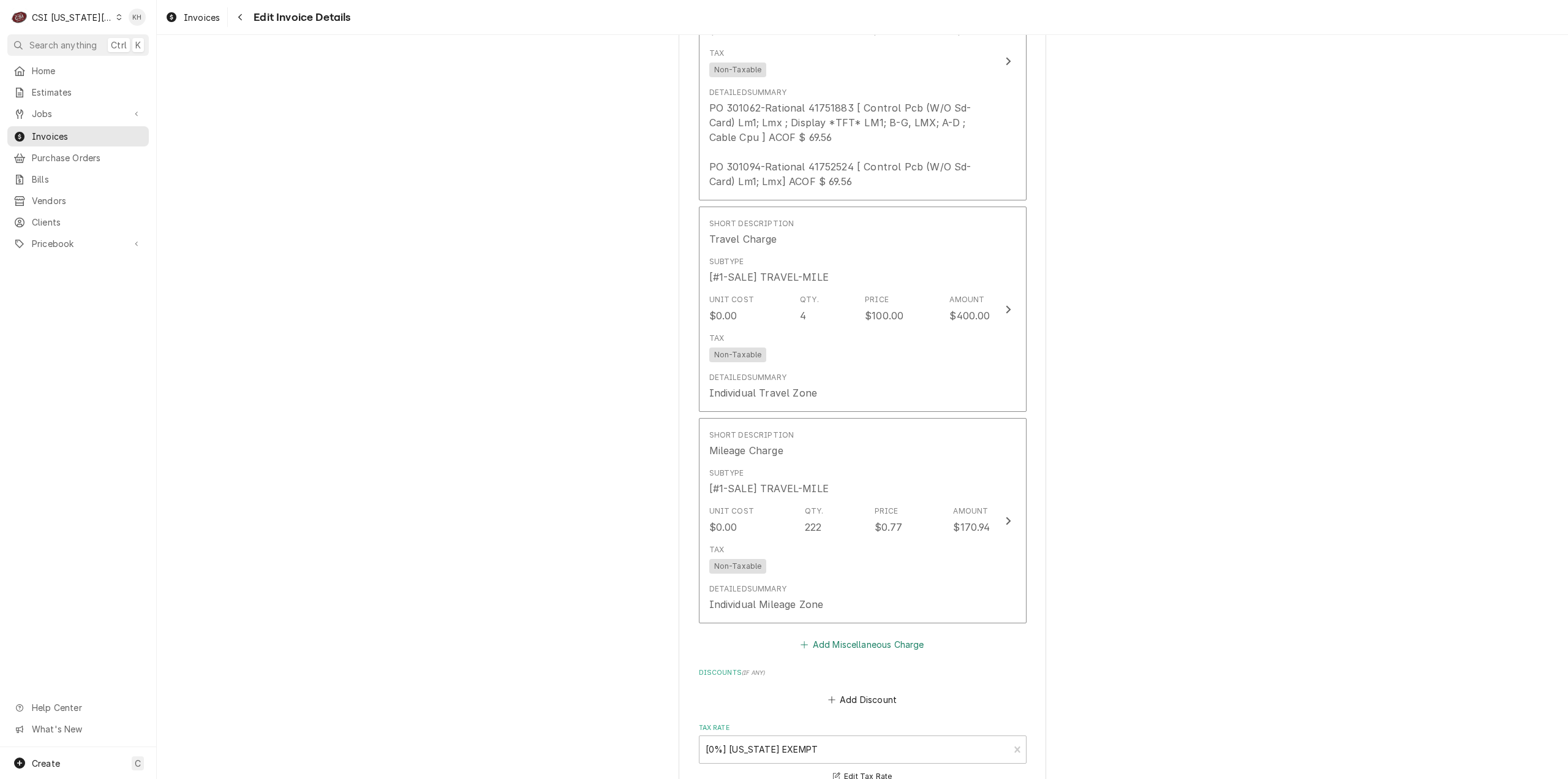
drag, startPoint x: 877, startPoint y: 627, endPoint x: 879, endPoint y: 639, distance: 12.2
click at [879, 638] on div "Short Description Shipping/Handling - ACOF Subtype [#2-DUAL] FREIGHT Unit Cost …" at bounding box center [862, 287] width 328 height 731
click at [879, 639] on button "Add Miscellaneous Charge" at bounding box center [862, 643] width 127 height 17
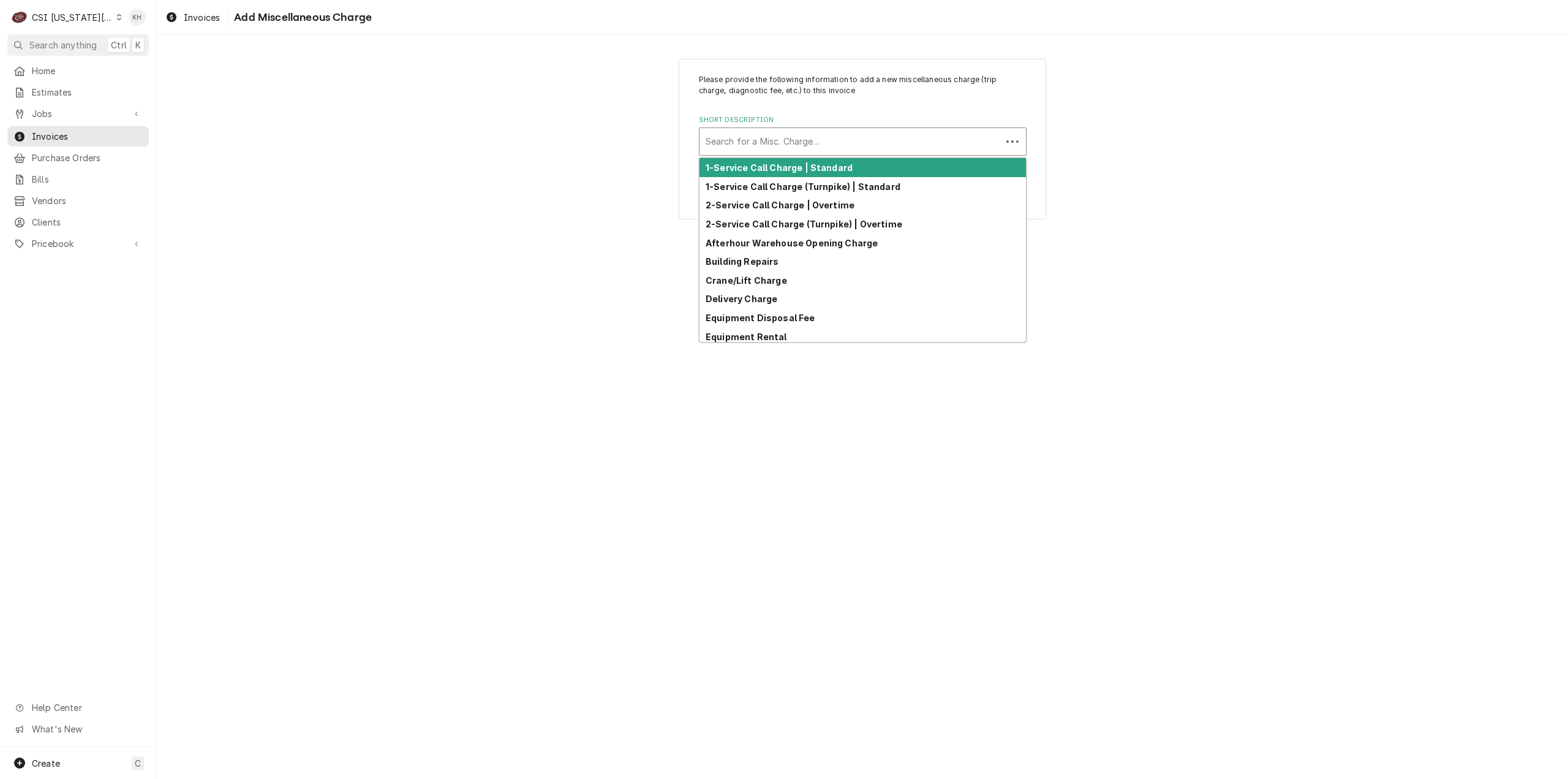
click at [859, 141] on div "Short Description" at bounding box center [851, 141] width 290 height 22
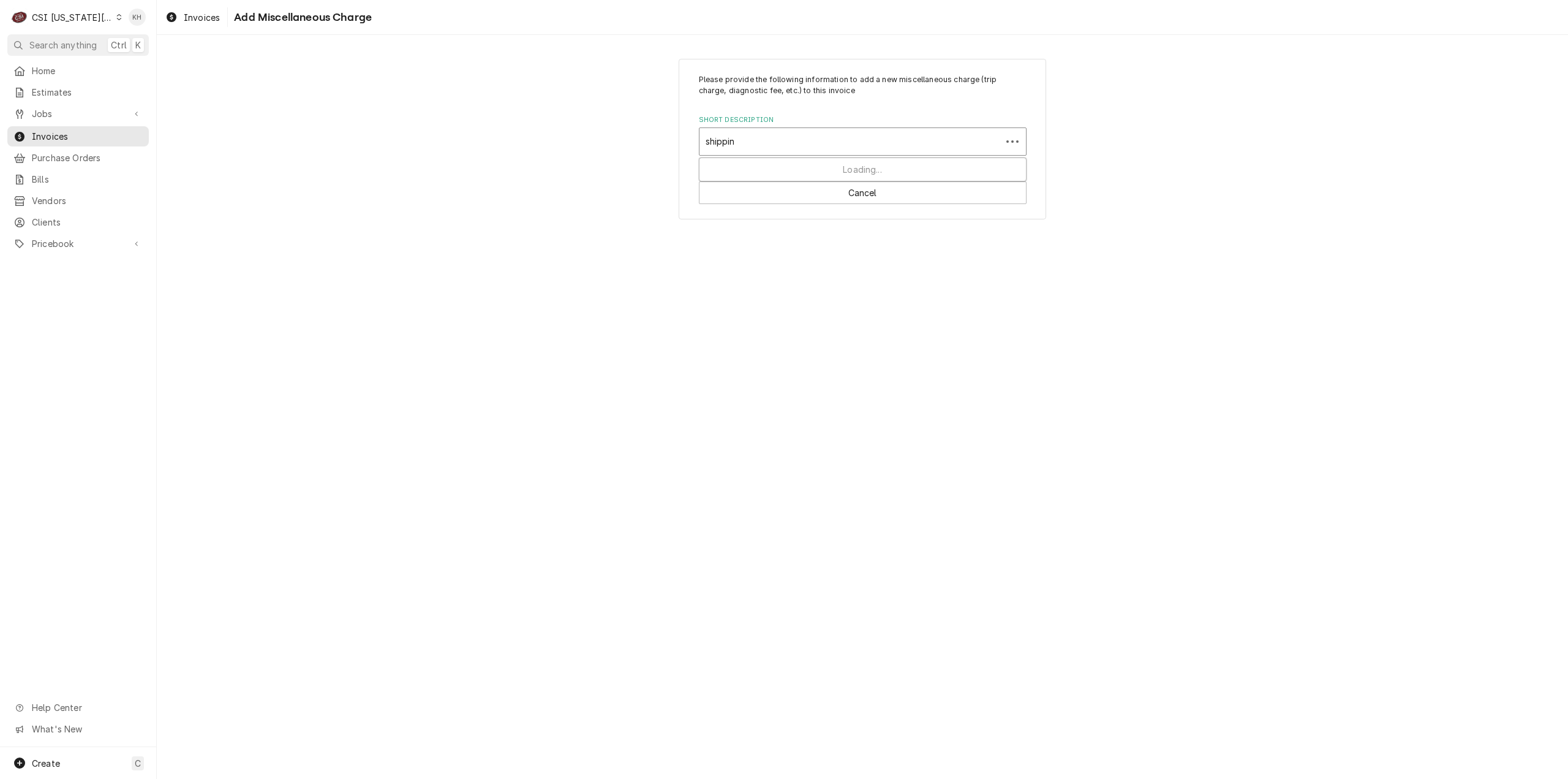
type input "shipping"
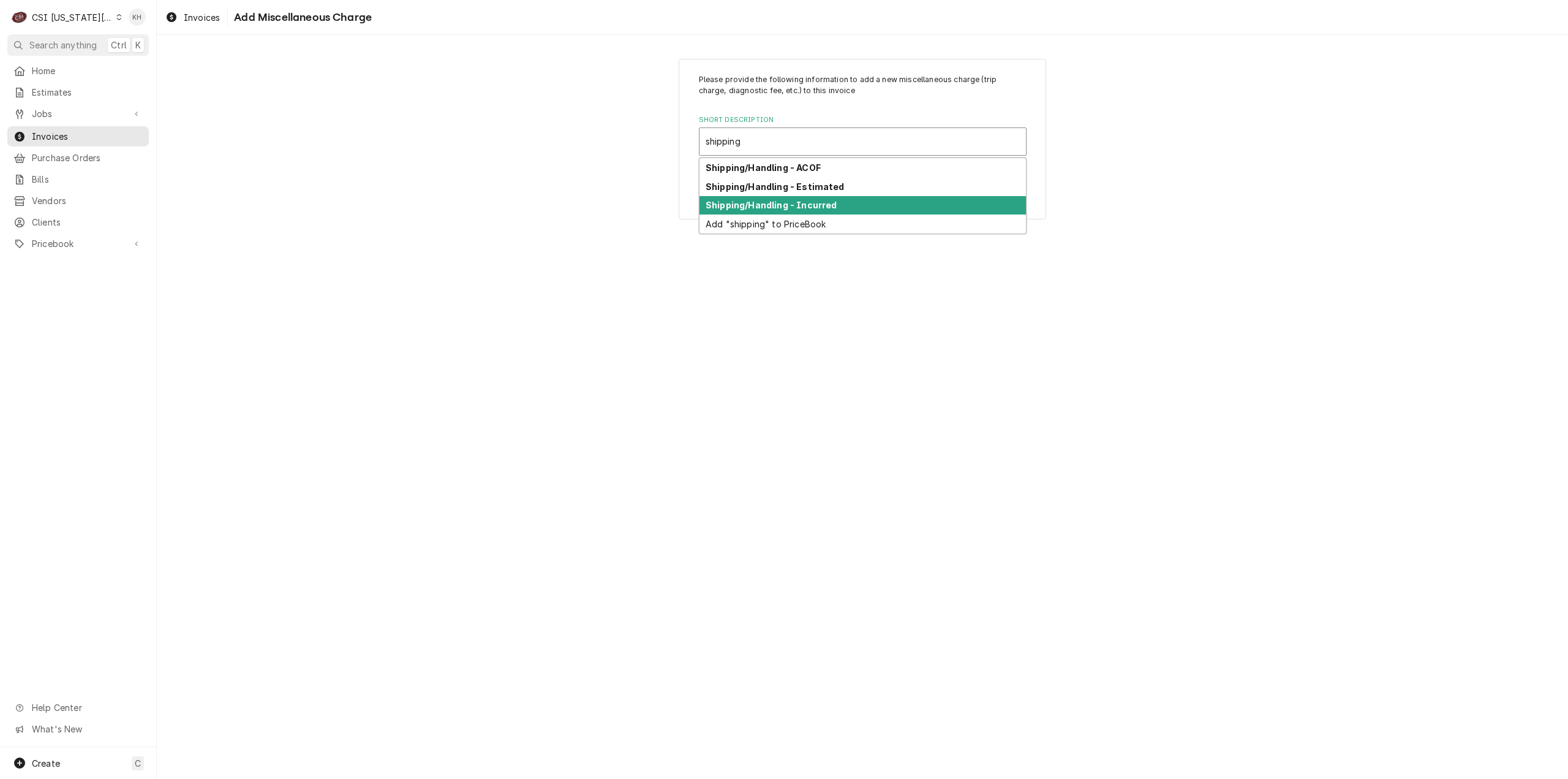
click at [843, 198] on div "Shipping/Handling - Incurred" at bounding box center [863, 205] width 327 height 19
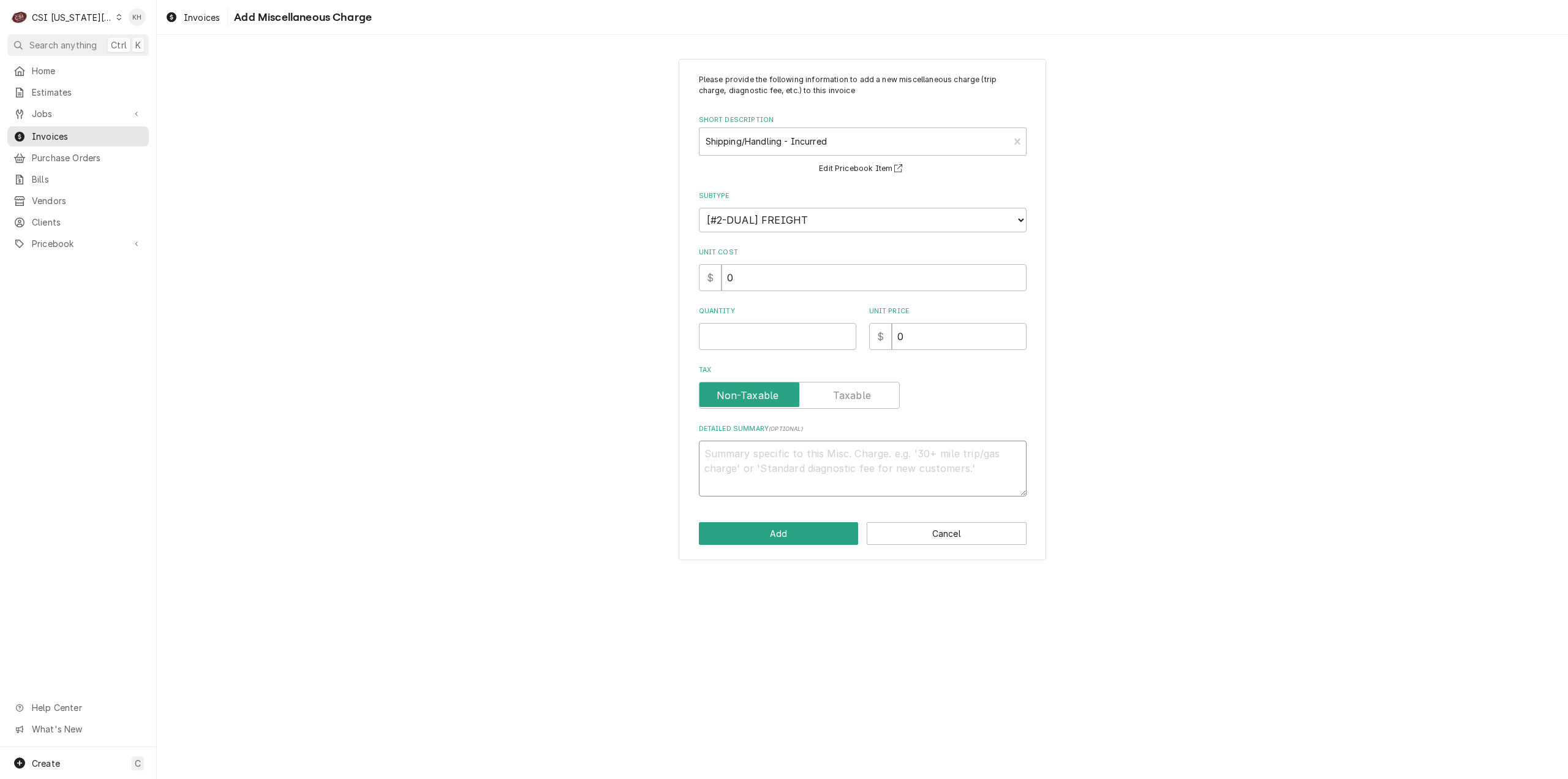
click at [862, 487] on textarea "Detailed Summary ( optional )" at bounding box center [862, 468] width 328 height 56
type textarea "x"
type textarea "H"
type textarea "x"
type textarea "Ha"
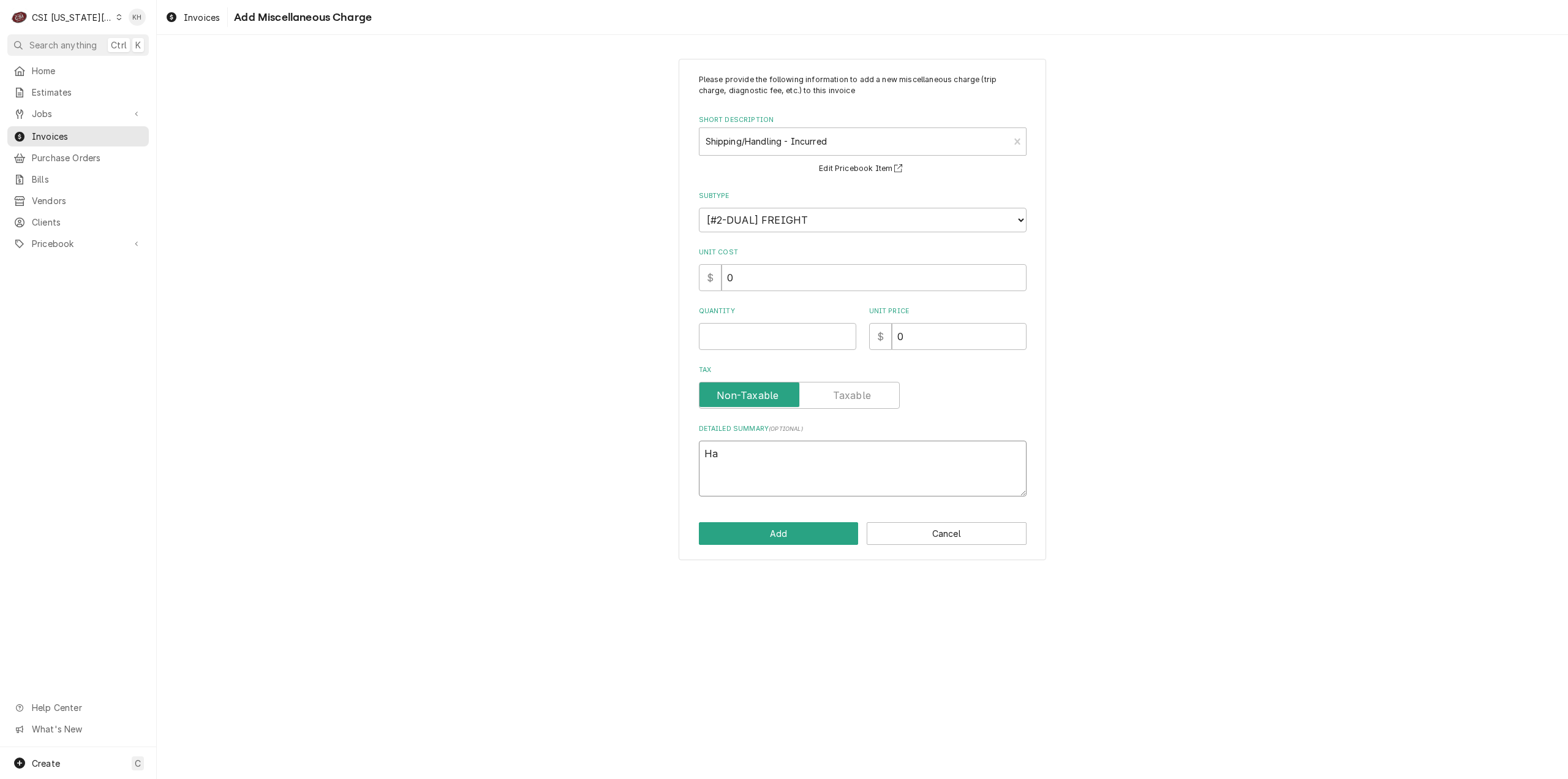
type textarea "x"
type textarea "Han"
type textarea "x"
type textarea "Hand"
type textarea "x"
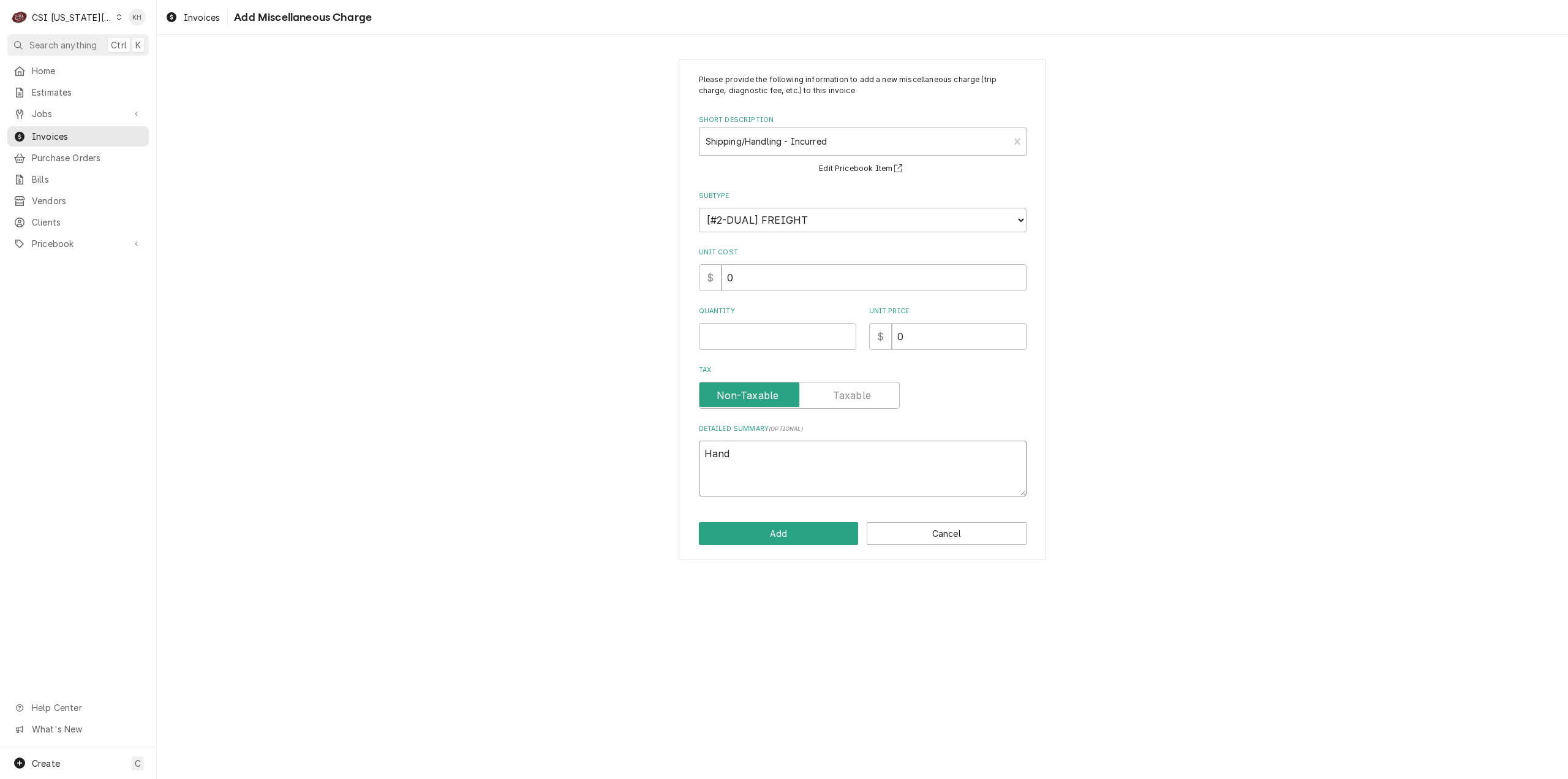
type textarea "Handl"
type textarea "x"
type textarea "Handli"
type textarea "x"
type textarea "Handlin"
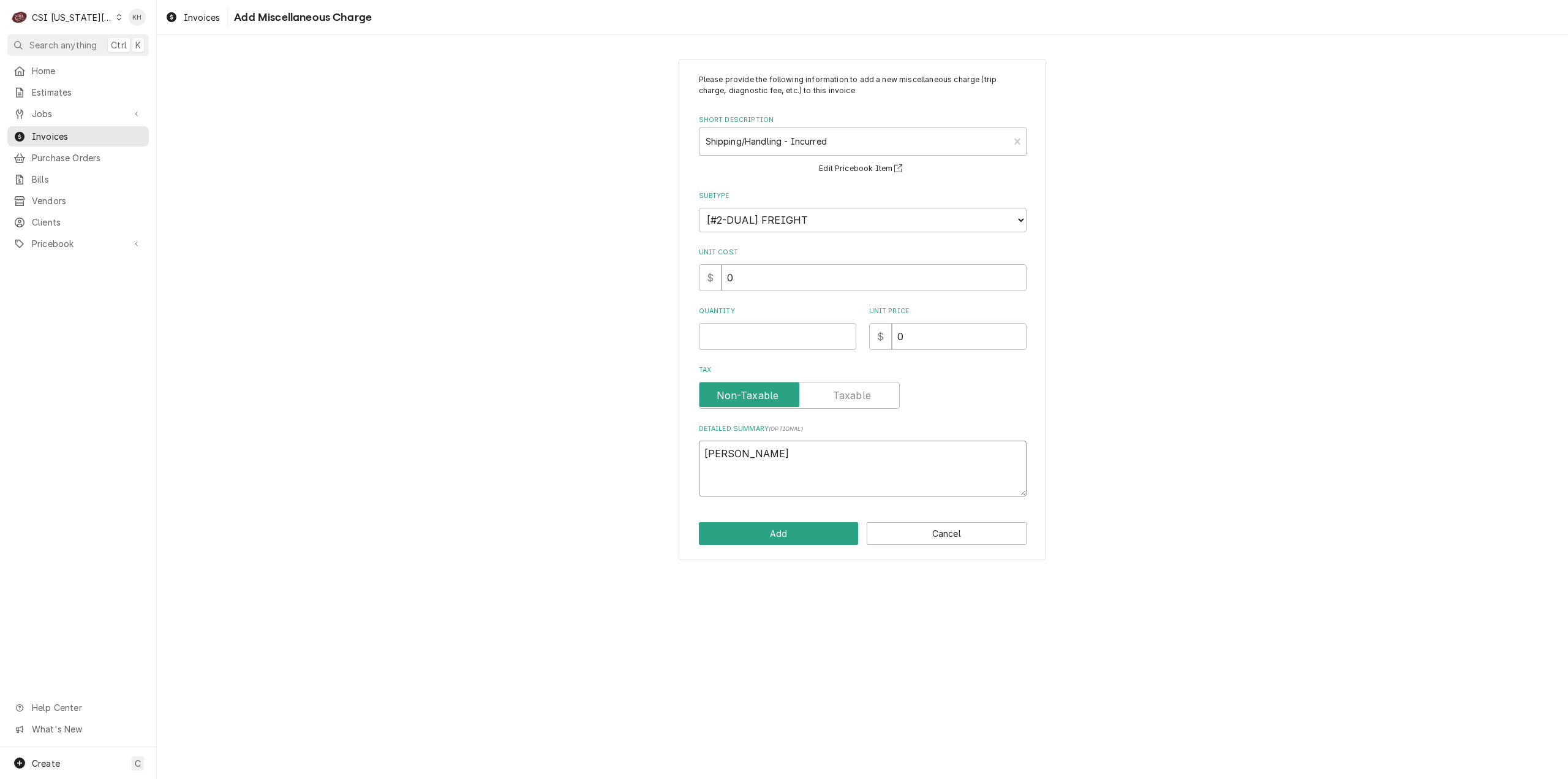
type textarea "x"
type textarea "Handling"
type textarea "x"
type textarea "Handling"
type textarea "x"
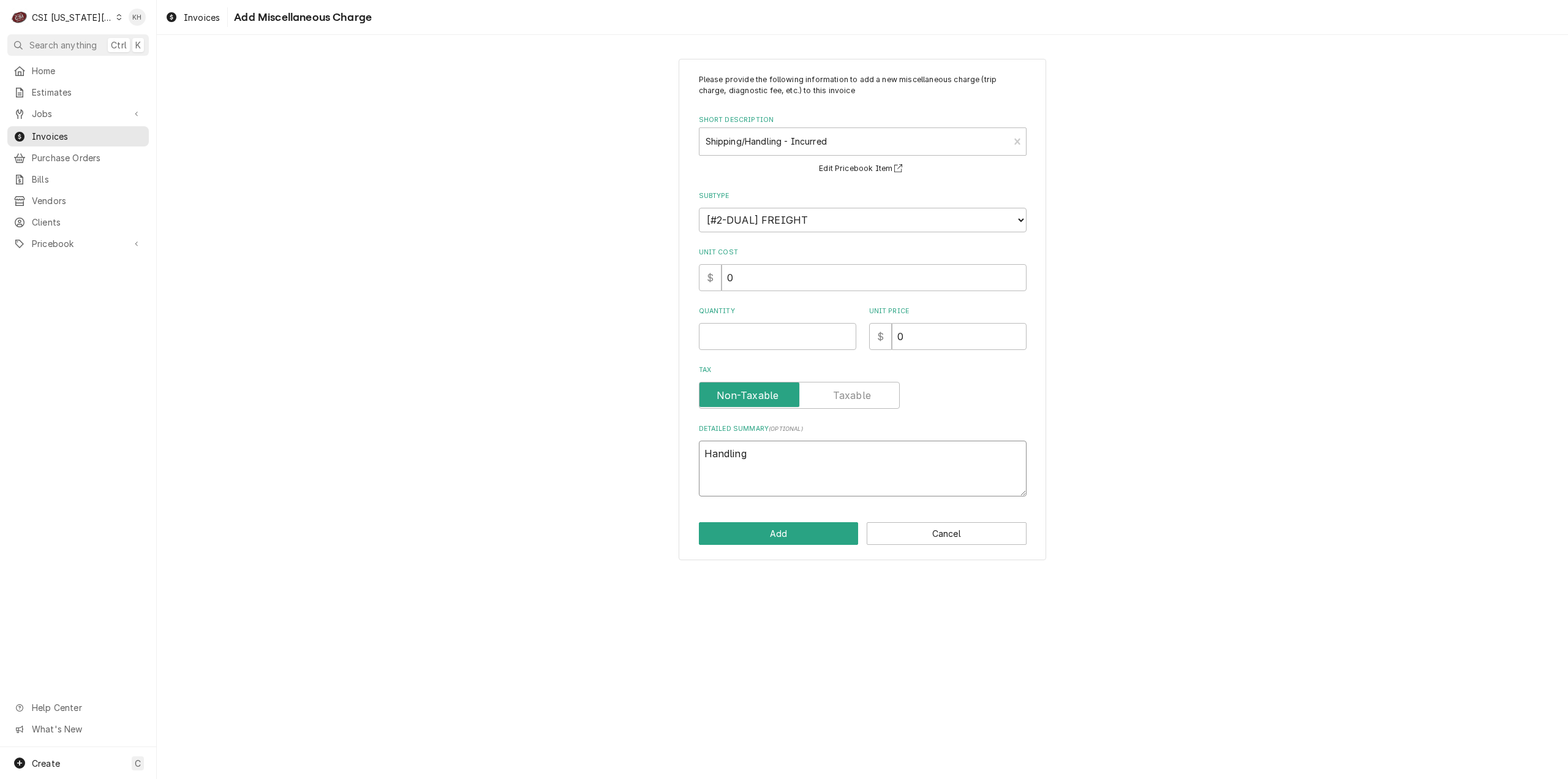
type textarea "Handling F"
type textarea "x"
type textarea "Handling Fe"
type textarea "x"
type textarea "Handling Fee"
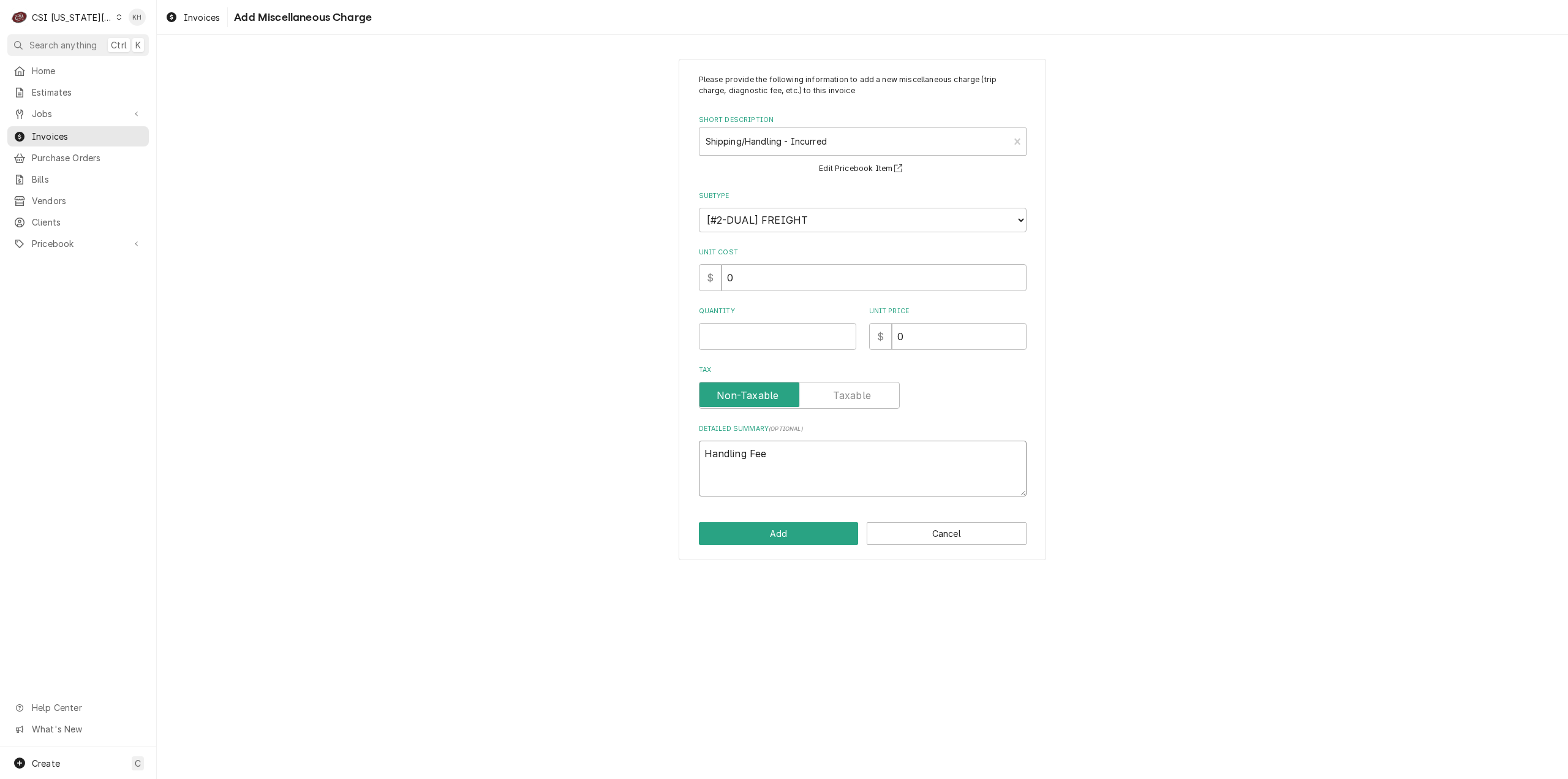
type textarea "x"
type textarea "Handling Fee"
type textarea "x"
type textarea "Handling Fee 1"
type textarea "x"
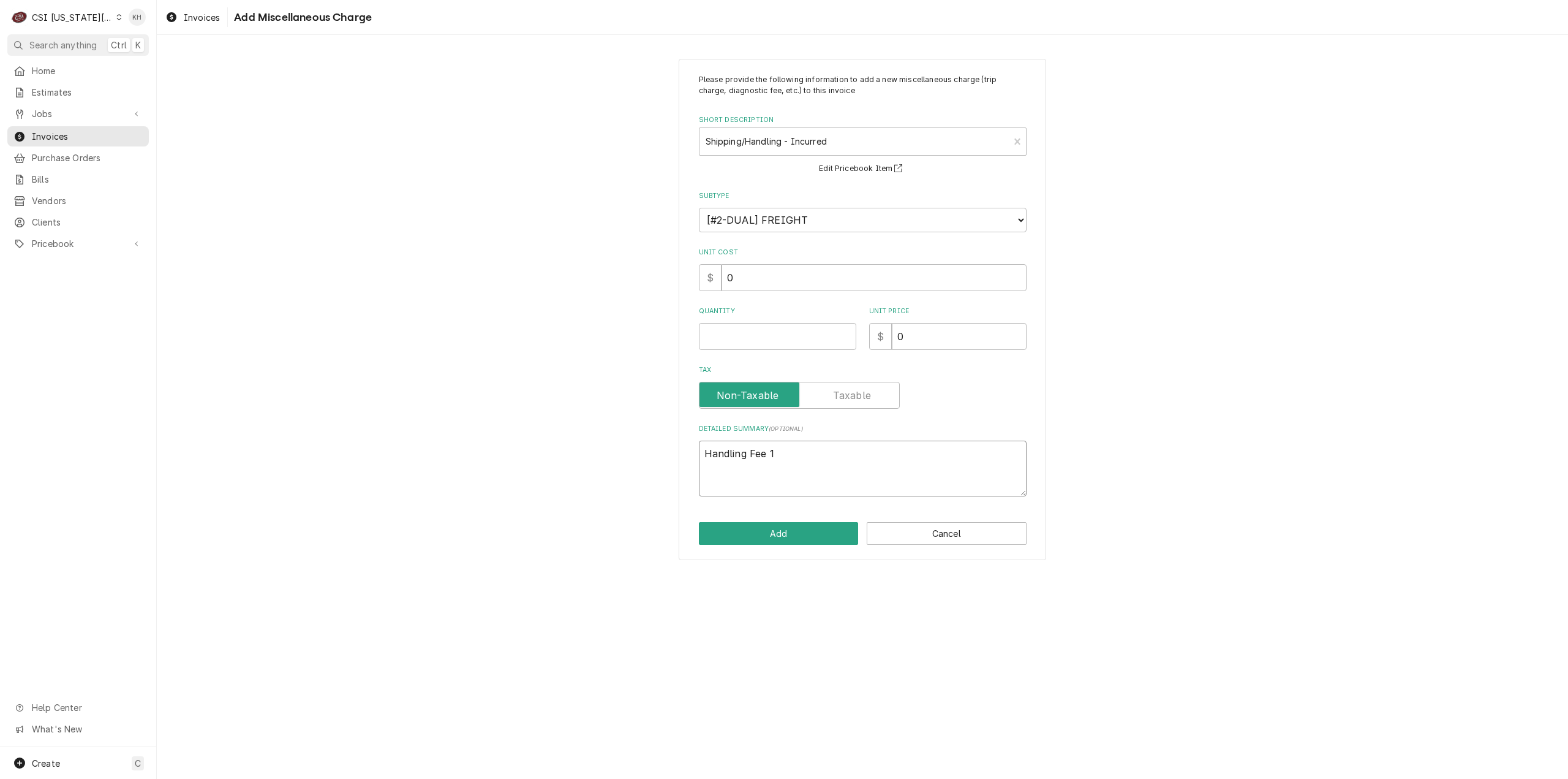
type textarea "Handling Fee 10"
type textarea "x"
type textarea "Handling Fee 10#"
type textarea "x"
type textarea "Handling Fee 10"
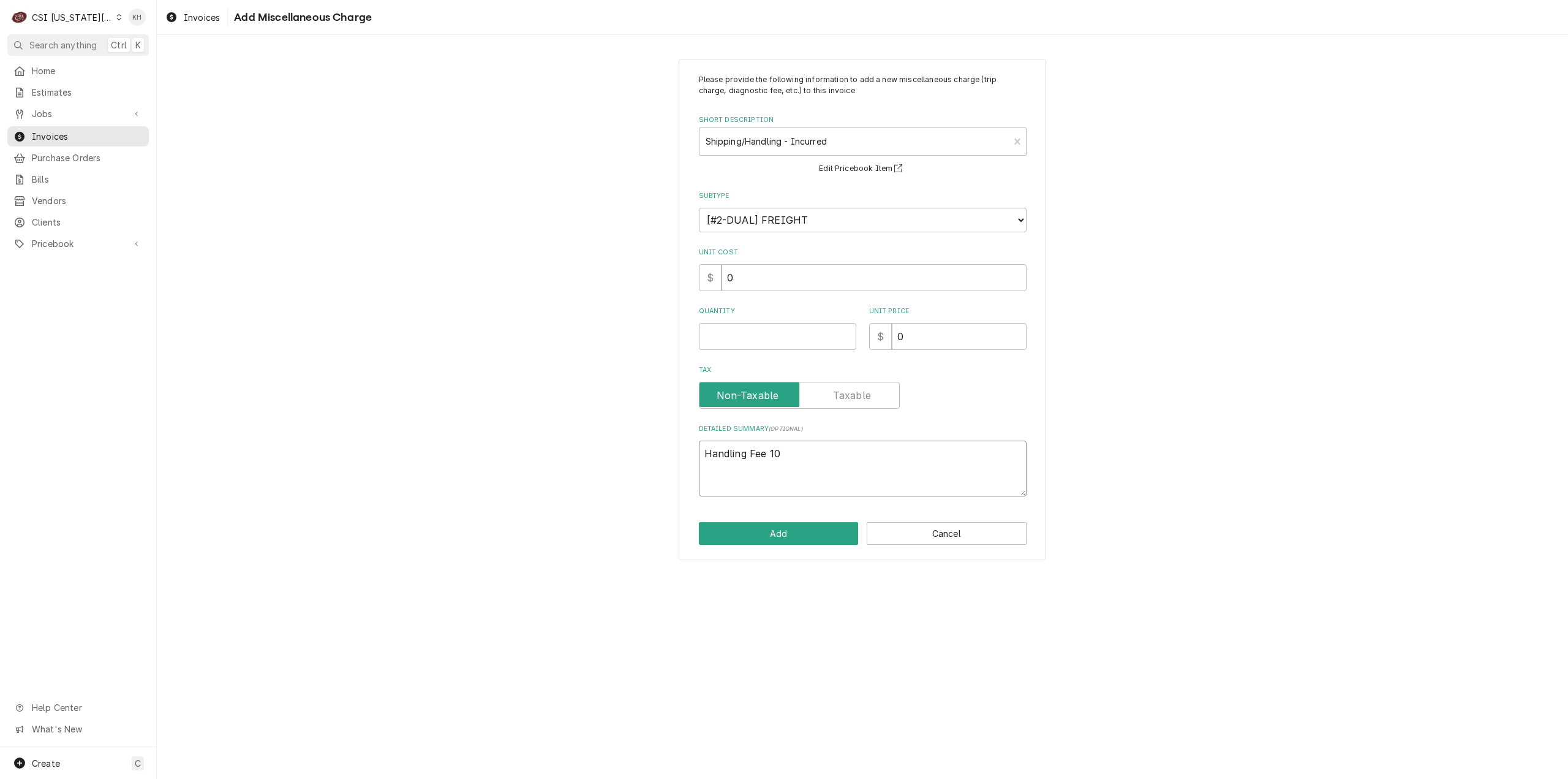
type textarea "x"
type textarea "Handling Fee 10%"
click at [779, 339] on input "Quantity" at bounding box center [777, 336] width 158 height 27
type textarea "x"
type input "1"
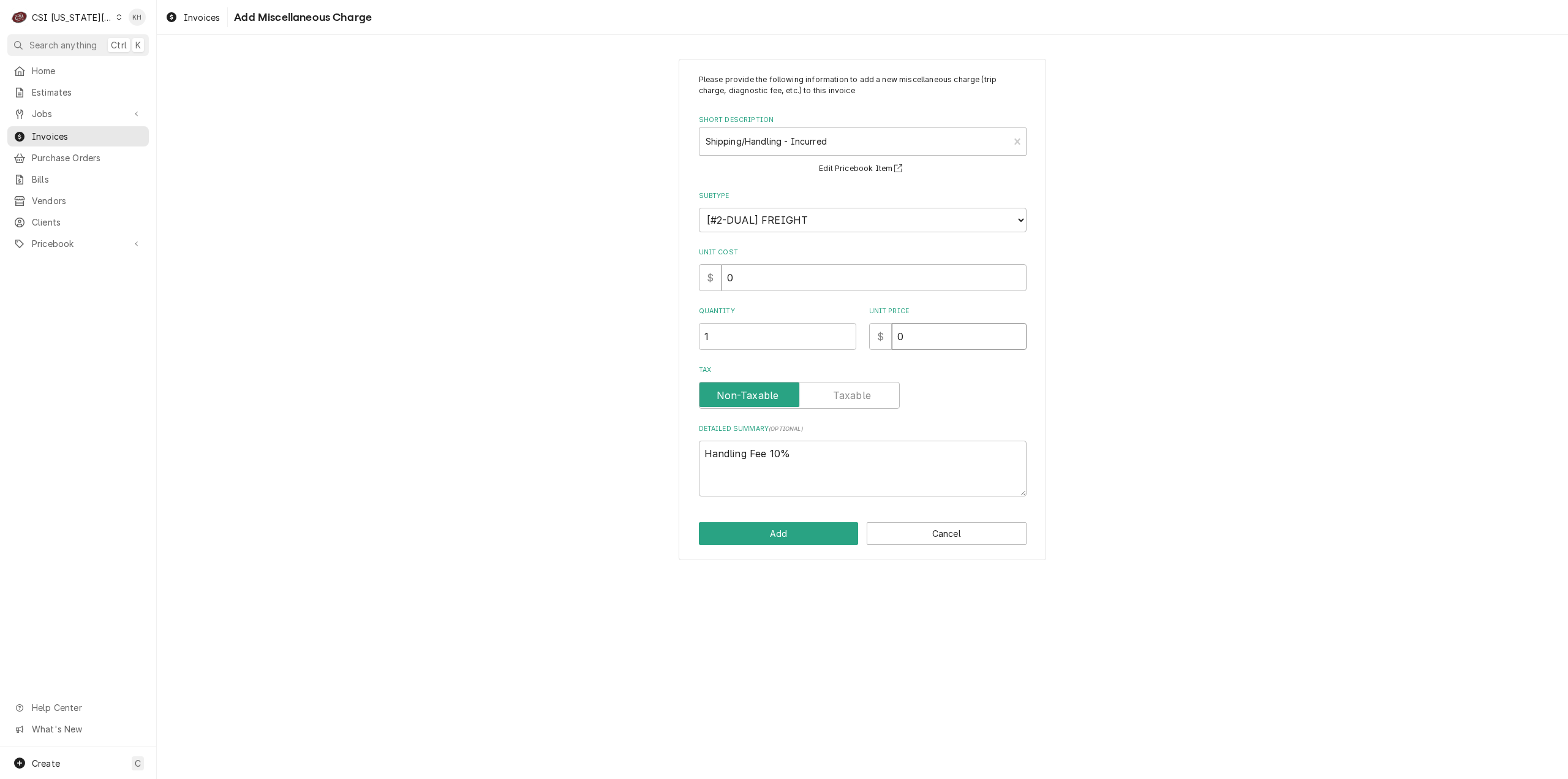
type textarea "x"
type input "6"
type textarea "x"
type input "68"
type textarea "x"
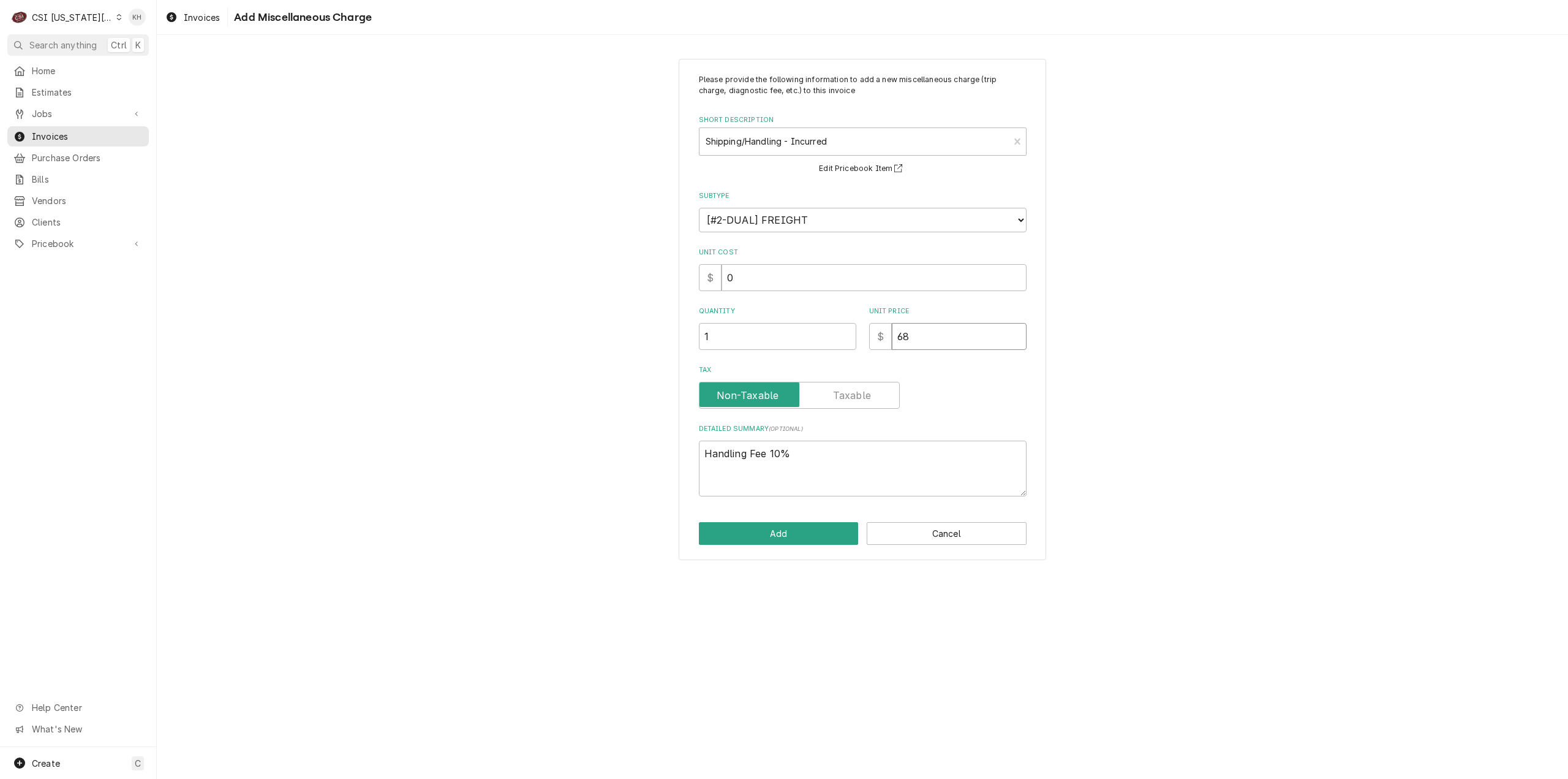
type input "68.5"
type textarea "x"
type input "68.54"
click at [780, 539] on button "Add" at bounding box center [779, 534] width 160 height 23
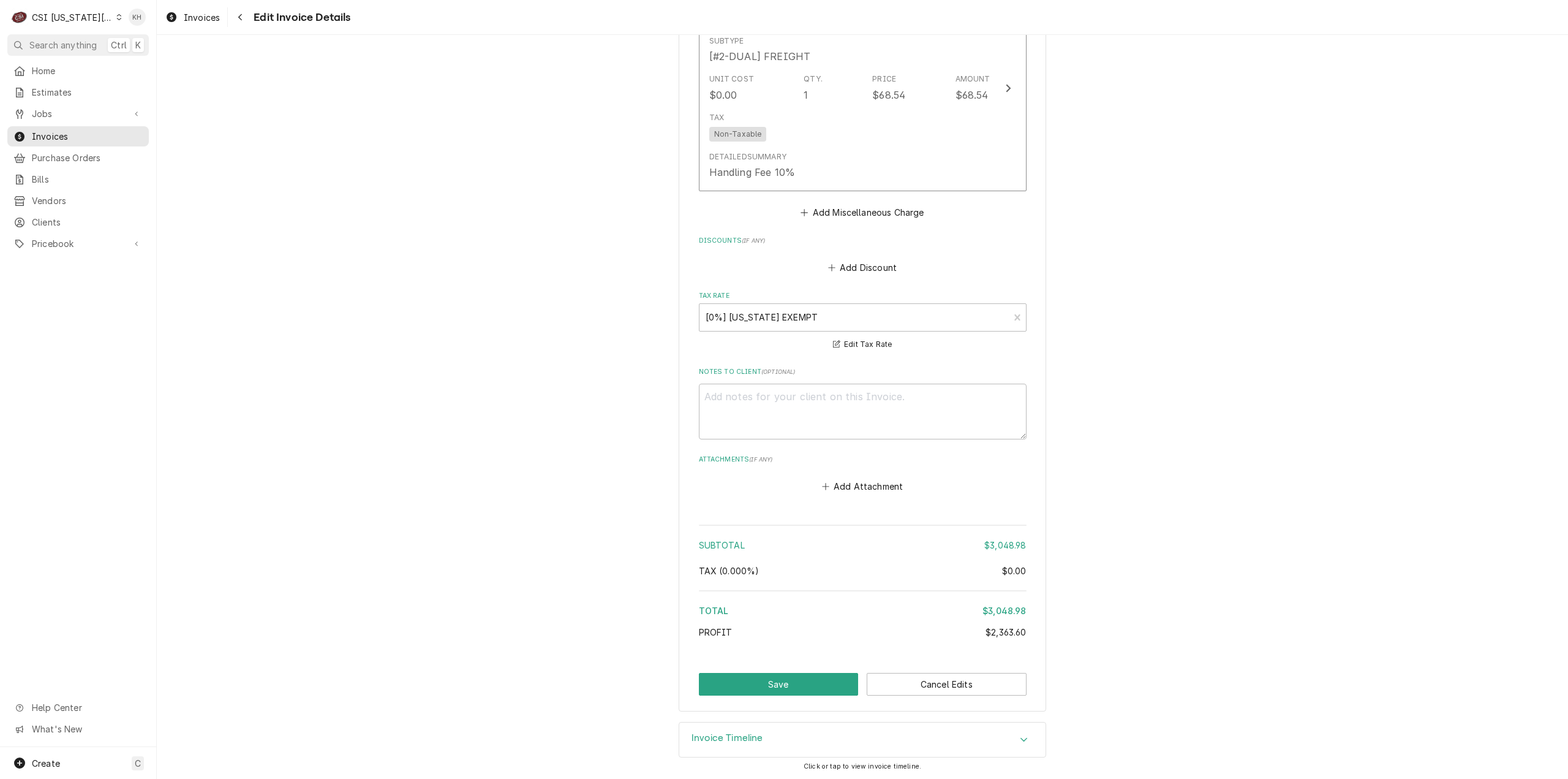
scroll to position [4413, 0]
click at [779, 689] on button "Save" at bounding box center [779, 683] width 160 height 23
type textarea "x"
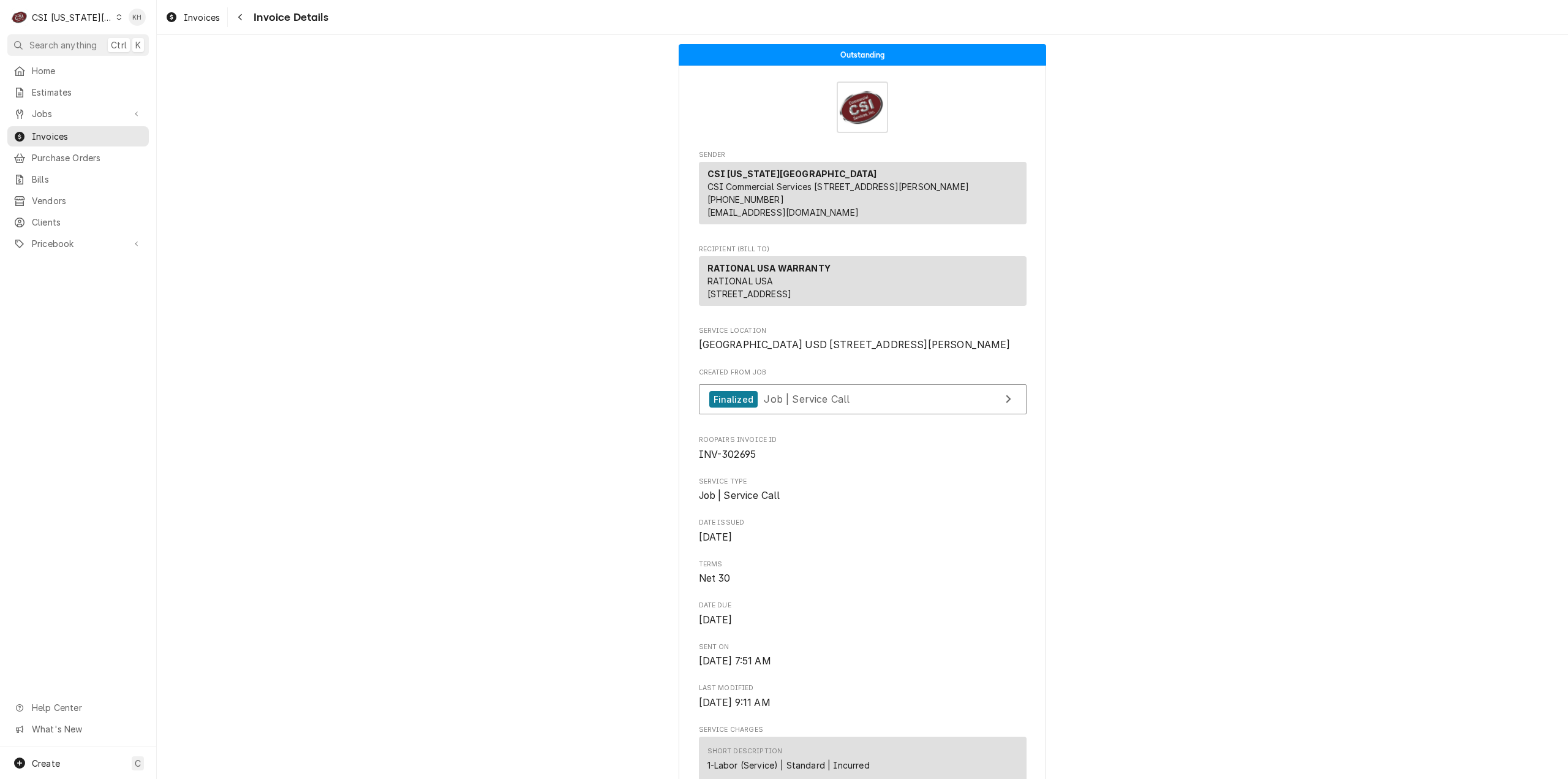
drag, startPoint x: 89, startPoint y: 46, endPoint x: 235, endPoint y: 60, distance: 146.7
click at [89, 46] on span "Search anything" at bounding box center [63, 45] width 67 height 13
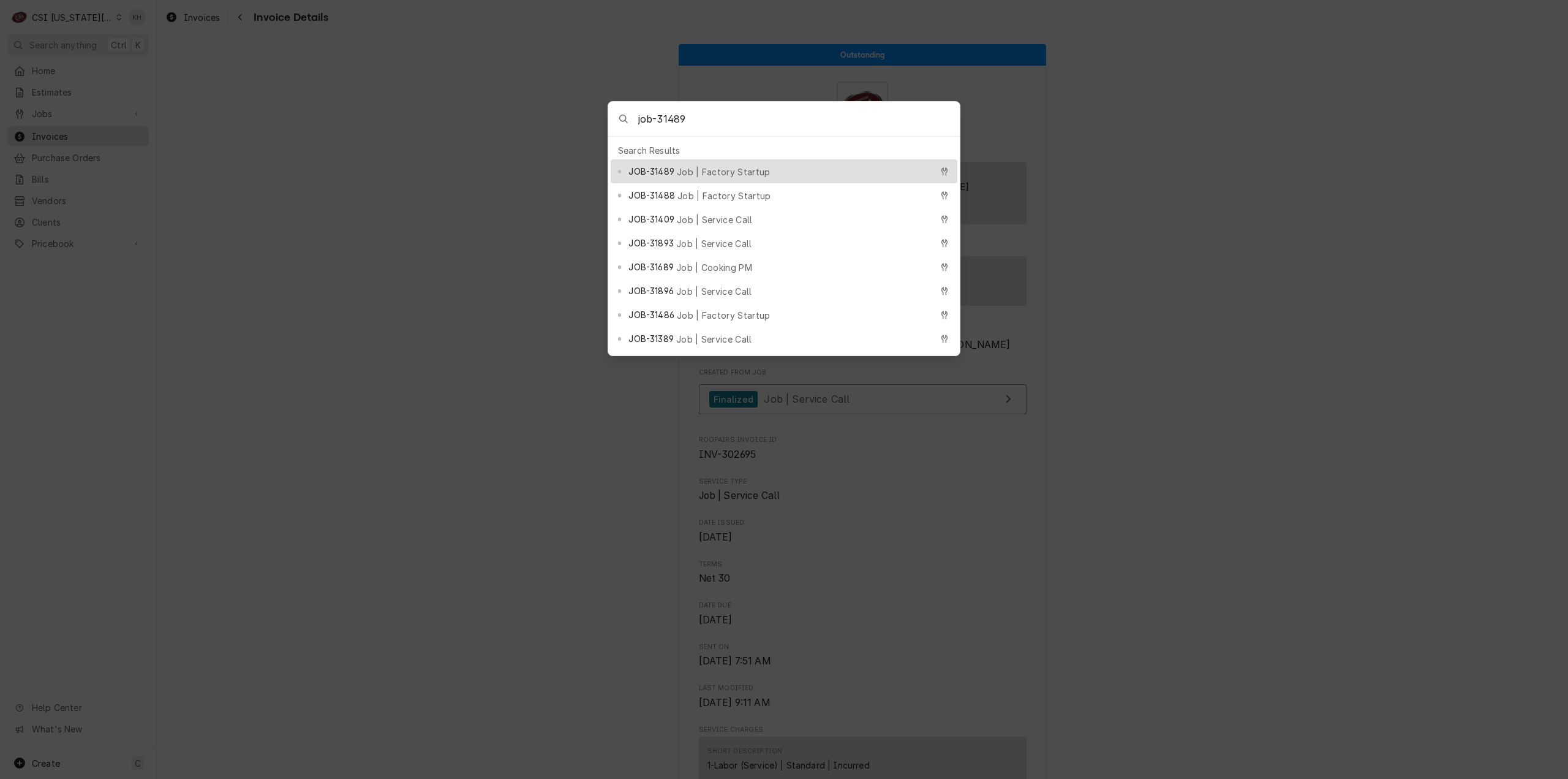
type input "job-31489"
click at [707, 168] on span "Job | Factory Startup" at bounding box center [723, 172] width 94 height 13
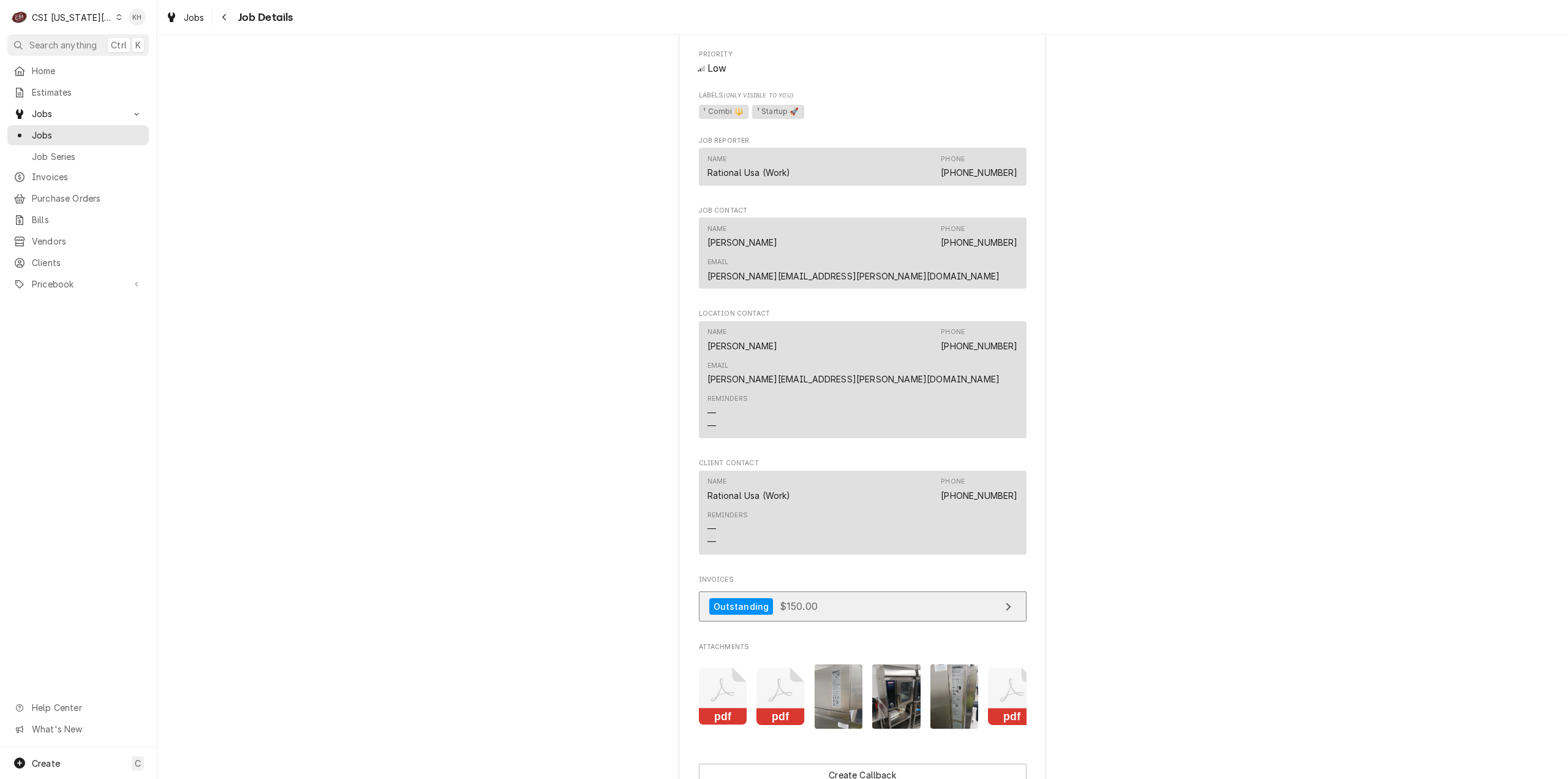
scroll to position [1440, 0]
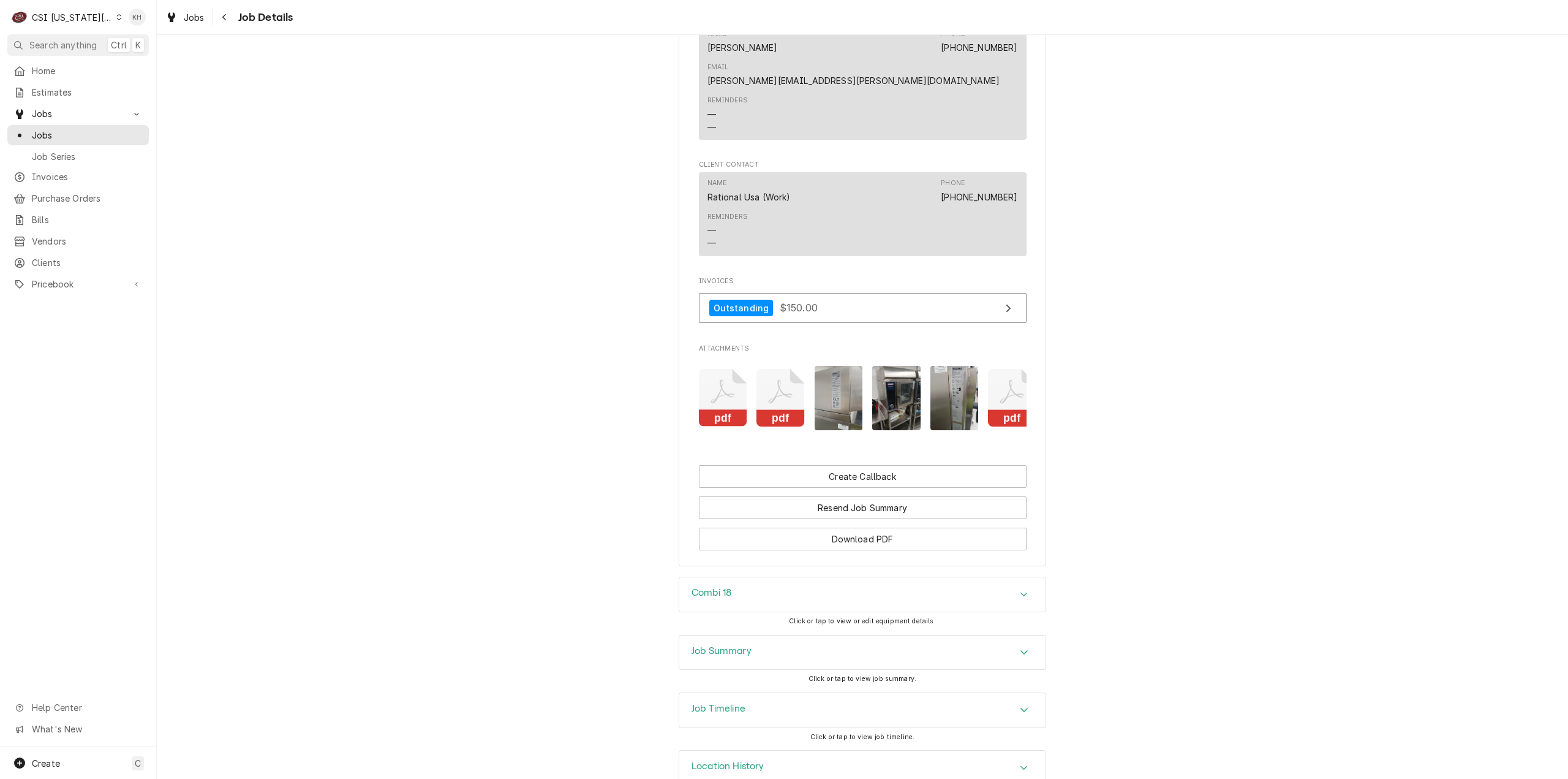
click at [755, 637] on div "Job Summary" at bounding box center [862, 652] width 366 height 34
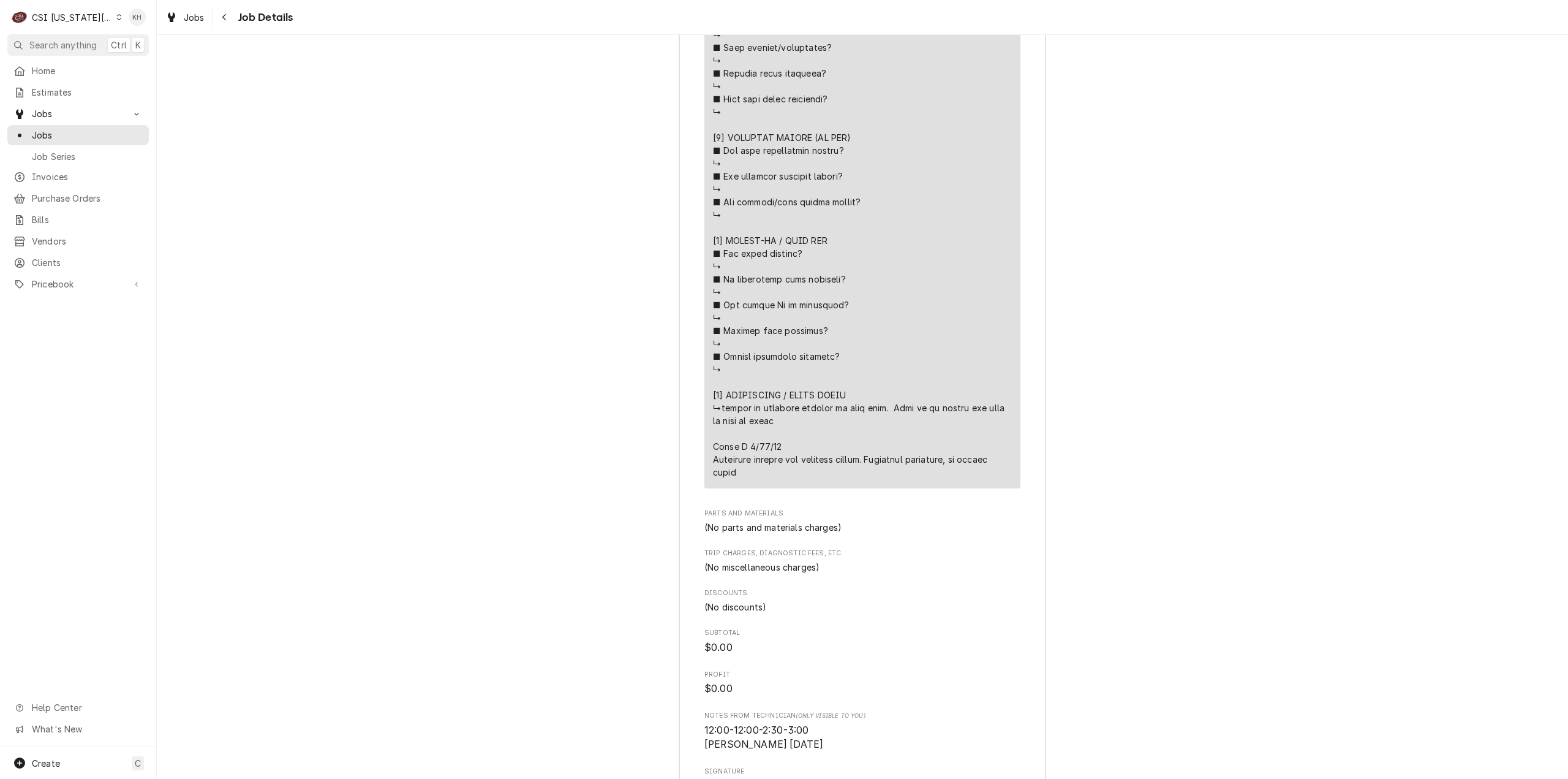
scroll to position [3123, 0]
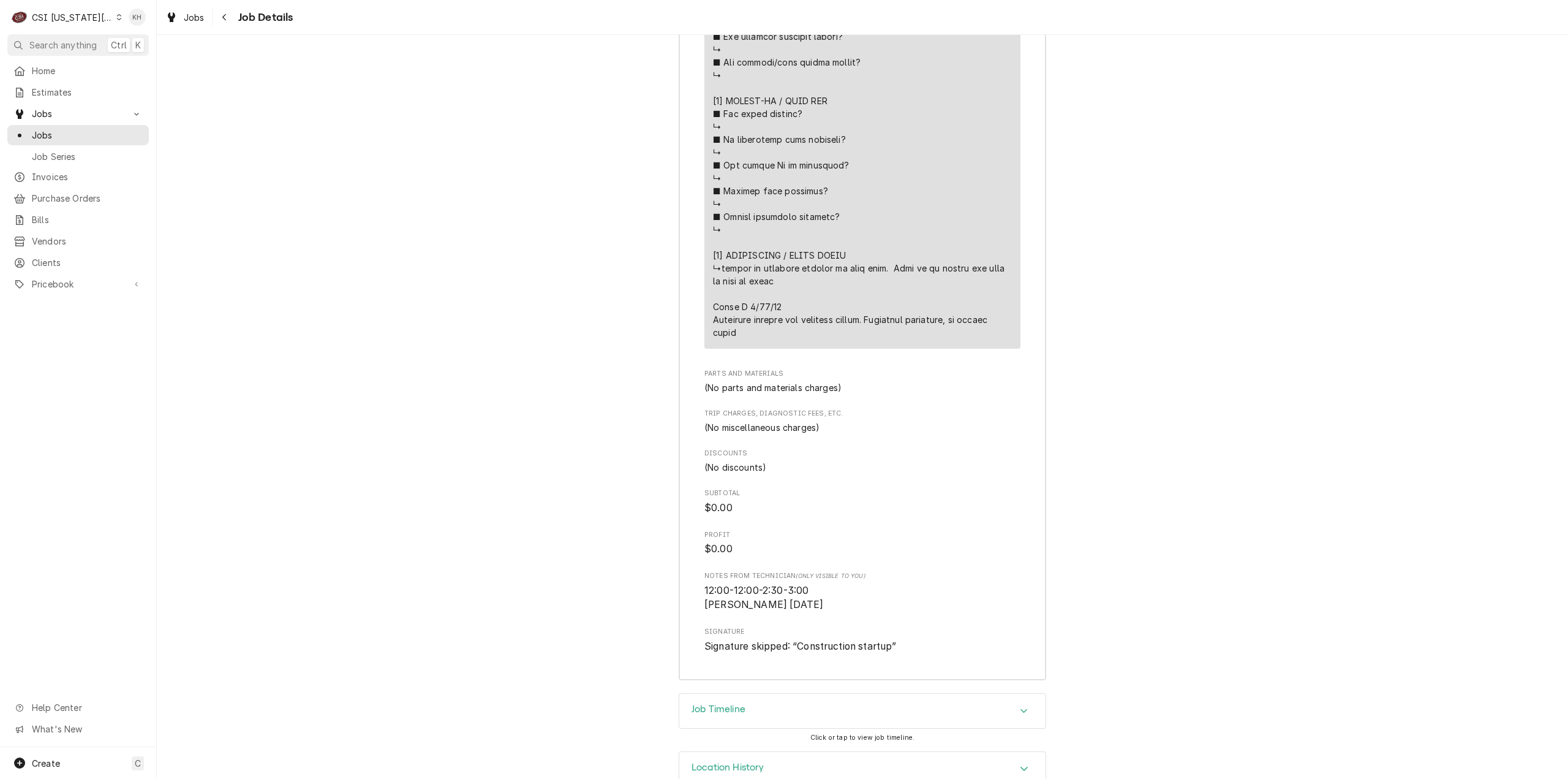
drag, startPoint x: 62, startPoint y: 13, endPoint x: 77, endPoint y: 38, distance: 29.2
click at [64, 16] on div "CSI Kansas City" at bounding box center [72, 17] width 81 height 13
click at [123, 65] on div "CSI St. [PERSON_NAME]" at bounding box center [210, 67] width 179 height 13
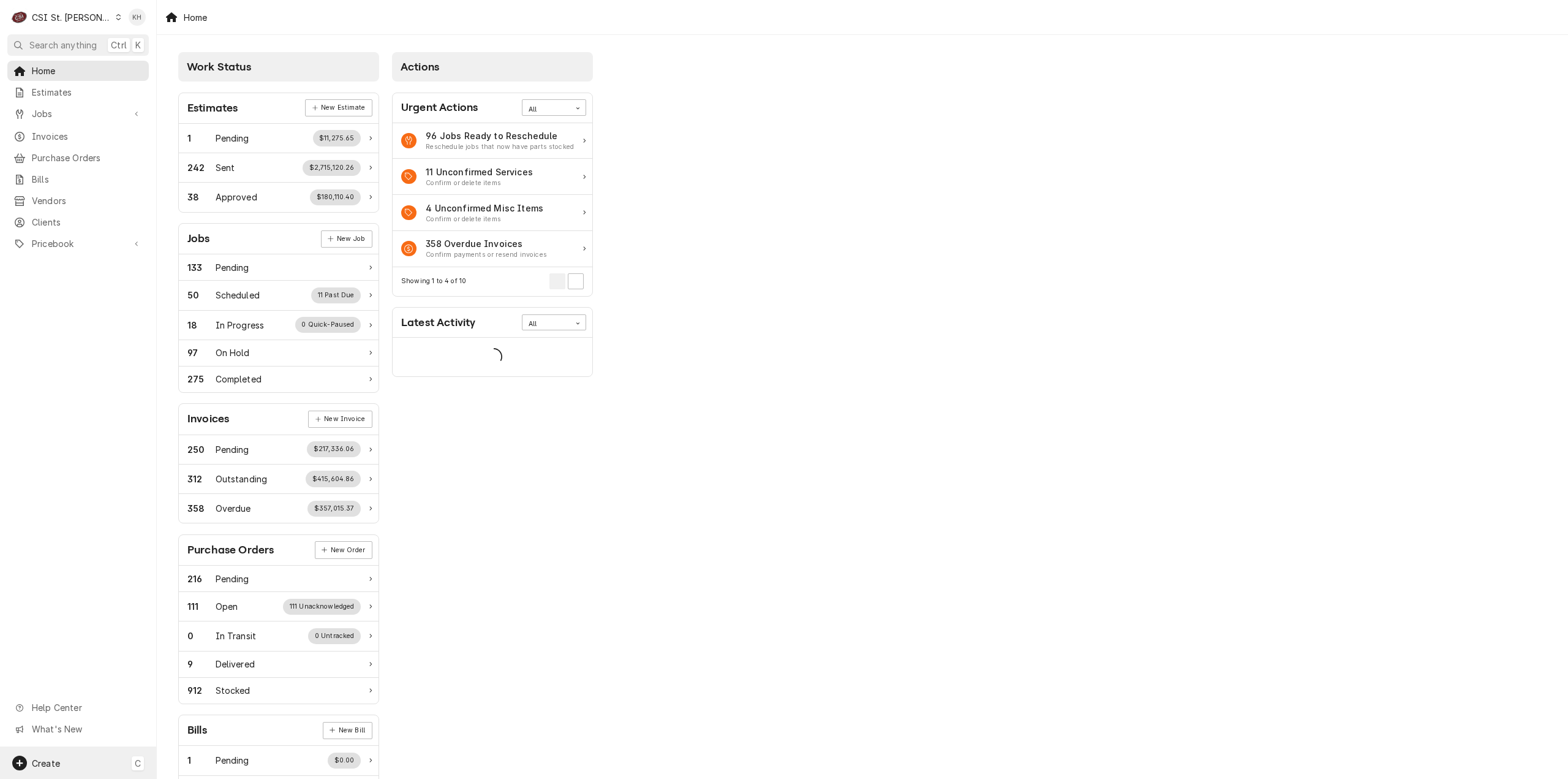
click at [83, 759] on div "Create C" at bounding box center [78, 763] width 156 height 32
click at [211, 630] on div "Job" at bounding box center [229, 637] width 82 height 13
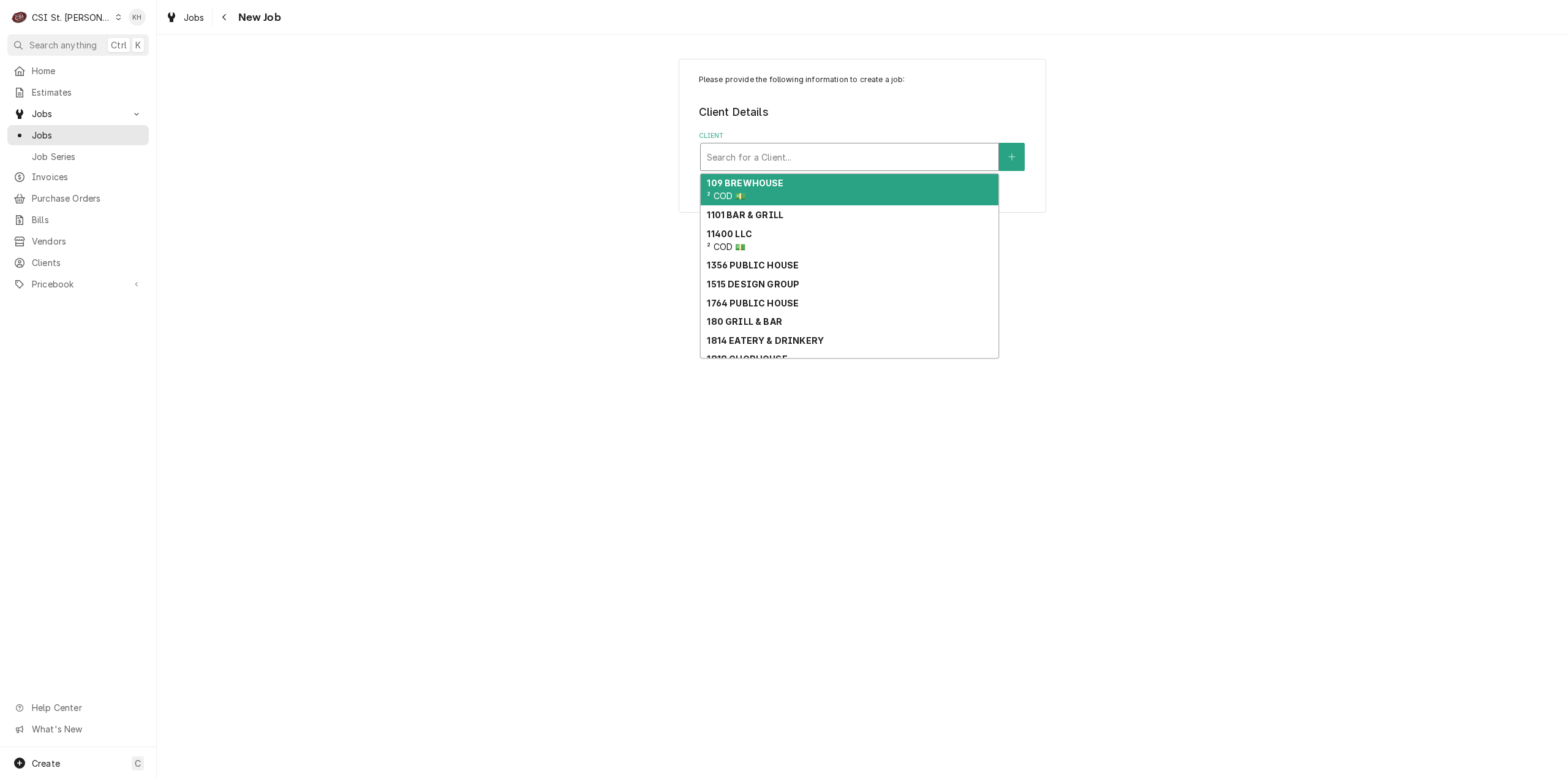
click at [880, 151] on div "Client" at bounding box center [849, 156] width 285 height 22
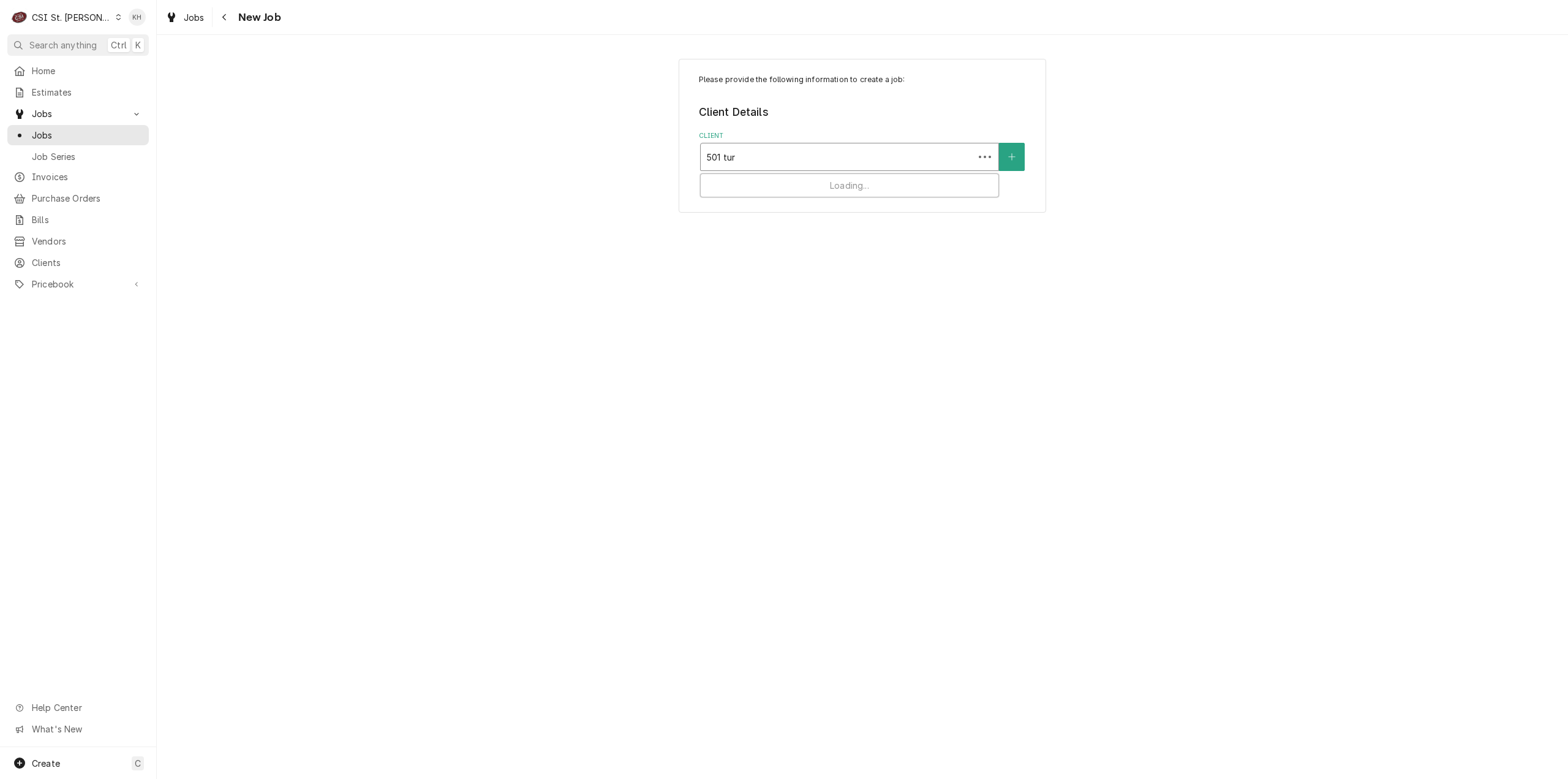
type input "501 turb"
click at [872, 177] on div "AERO CHARTER" at bounding box center [850, 183] width 297 height 19
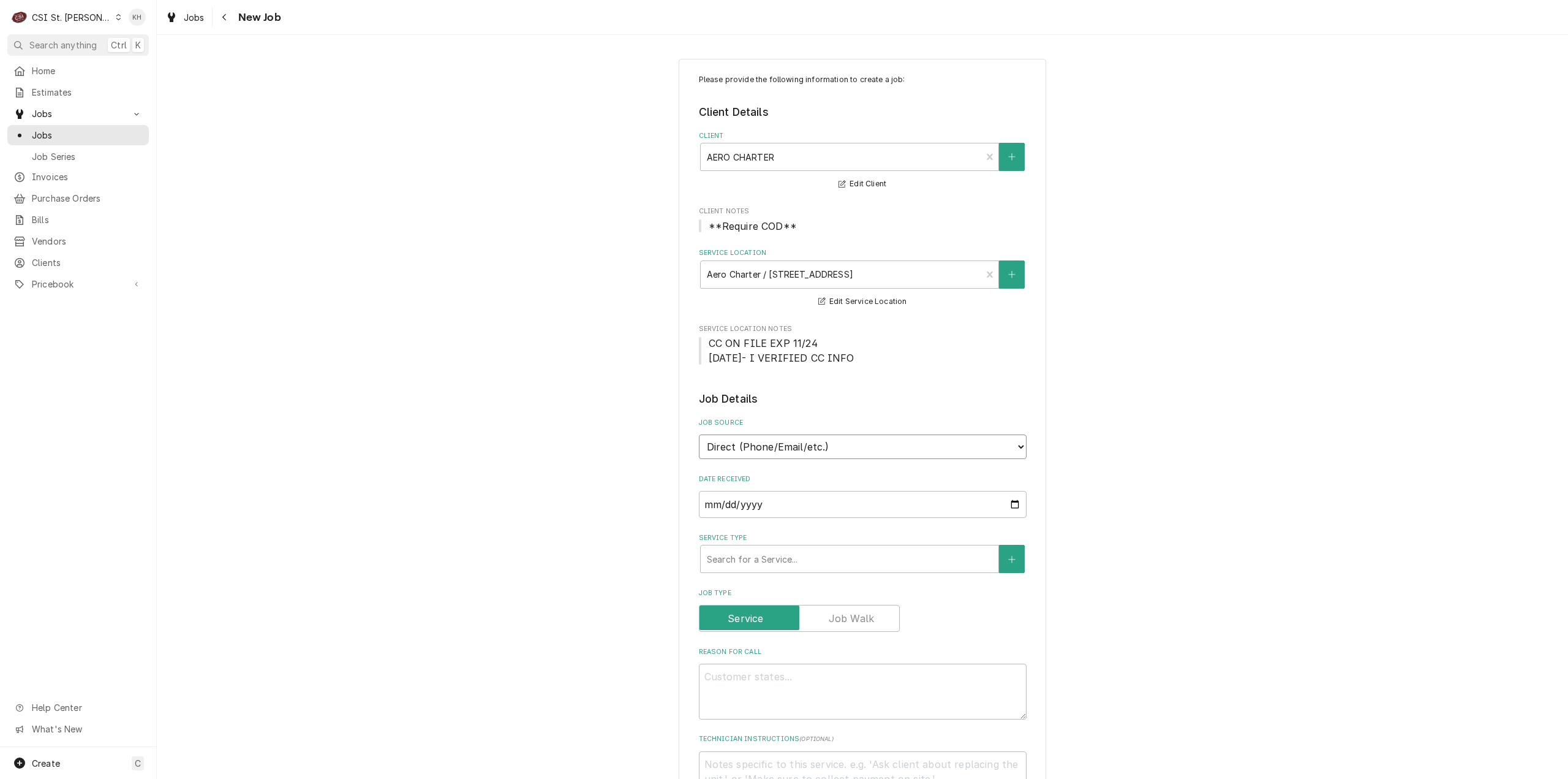
click at [784, 449] on select "Direct (Phone/Email/etc.) Service Channel Corrigo Ecotrak Other" at bounding box center [862, 446] width 328 height 25
drag, startPoint x: 555, startPoint y: 466, endPoint x: 669, endPoint y: 552, distance: 142.8
click at [561, 475] on div "Please provide the following information to create a job: Client Details Client…" at bounding box center [862, 728] width 1411 height 1361
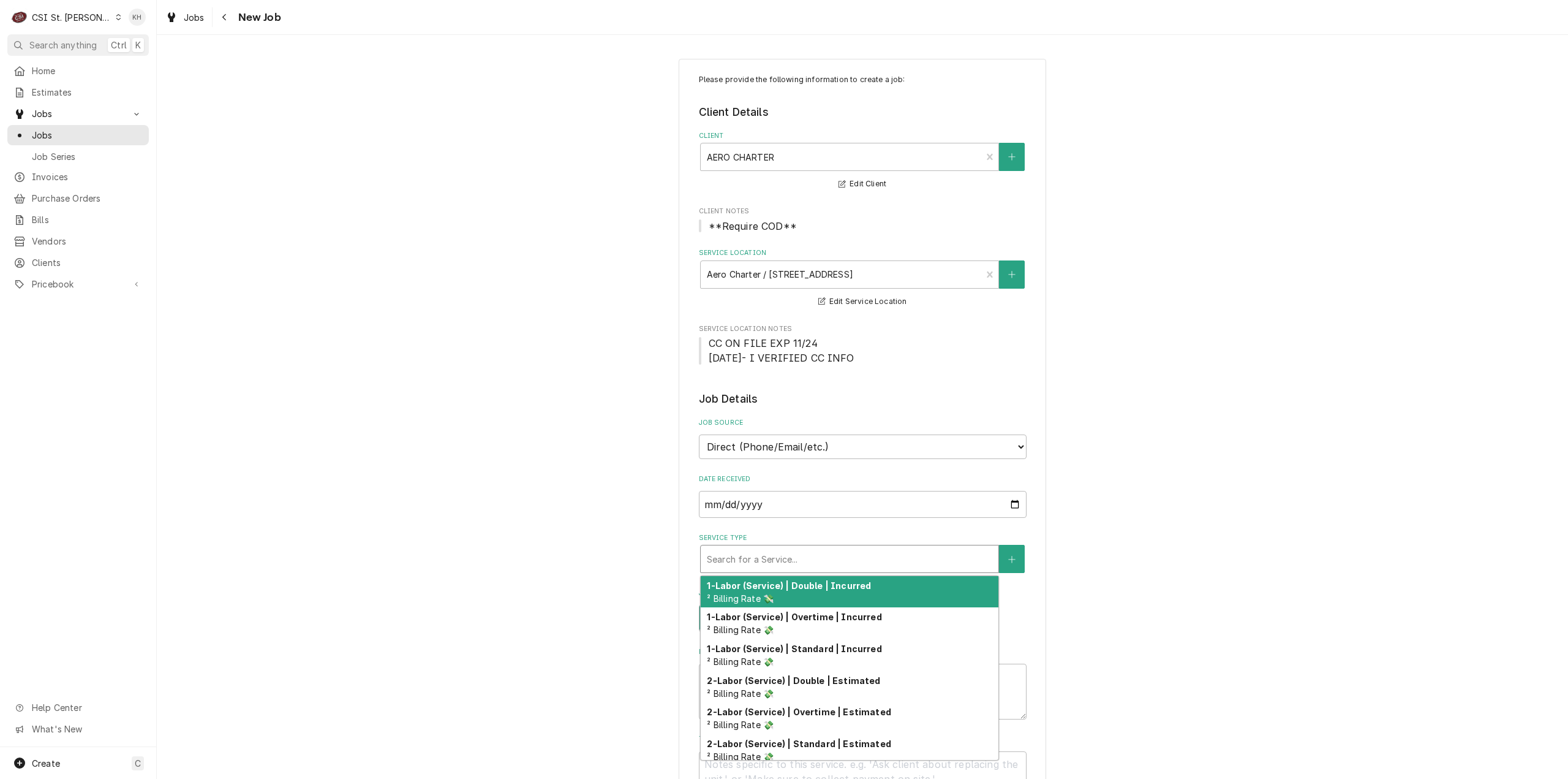
click at [716, 549] on div "Service Type" at bounding box center [849, 558] width 285 height 22
type textarea "x"
type input "s"
type textarea "x"
type input "se"
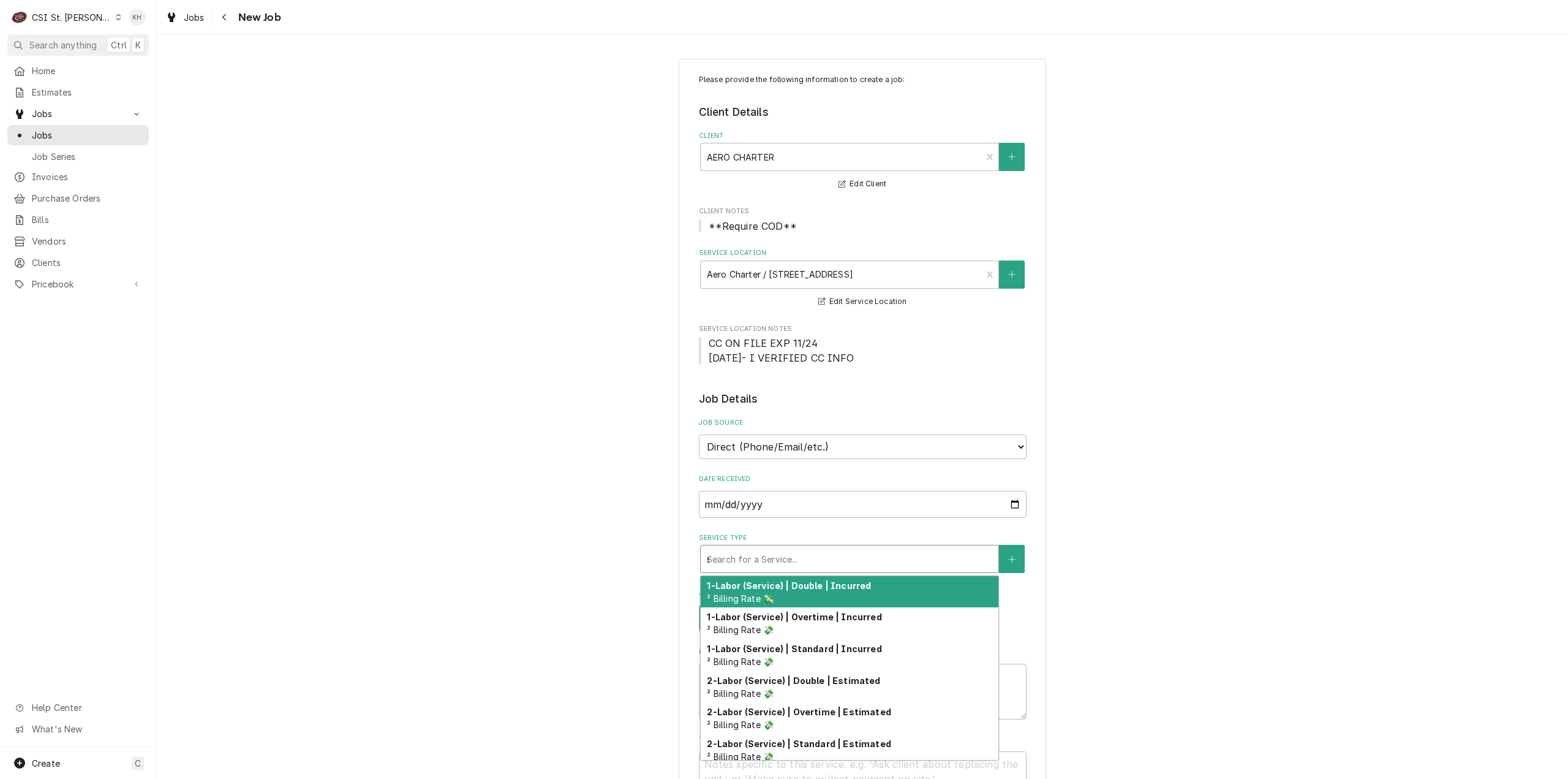
type textarea "x"
type input "ser"
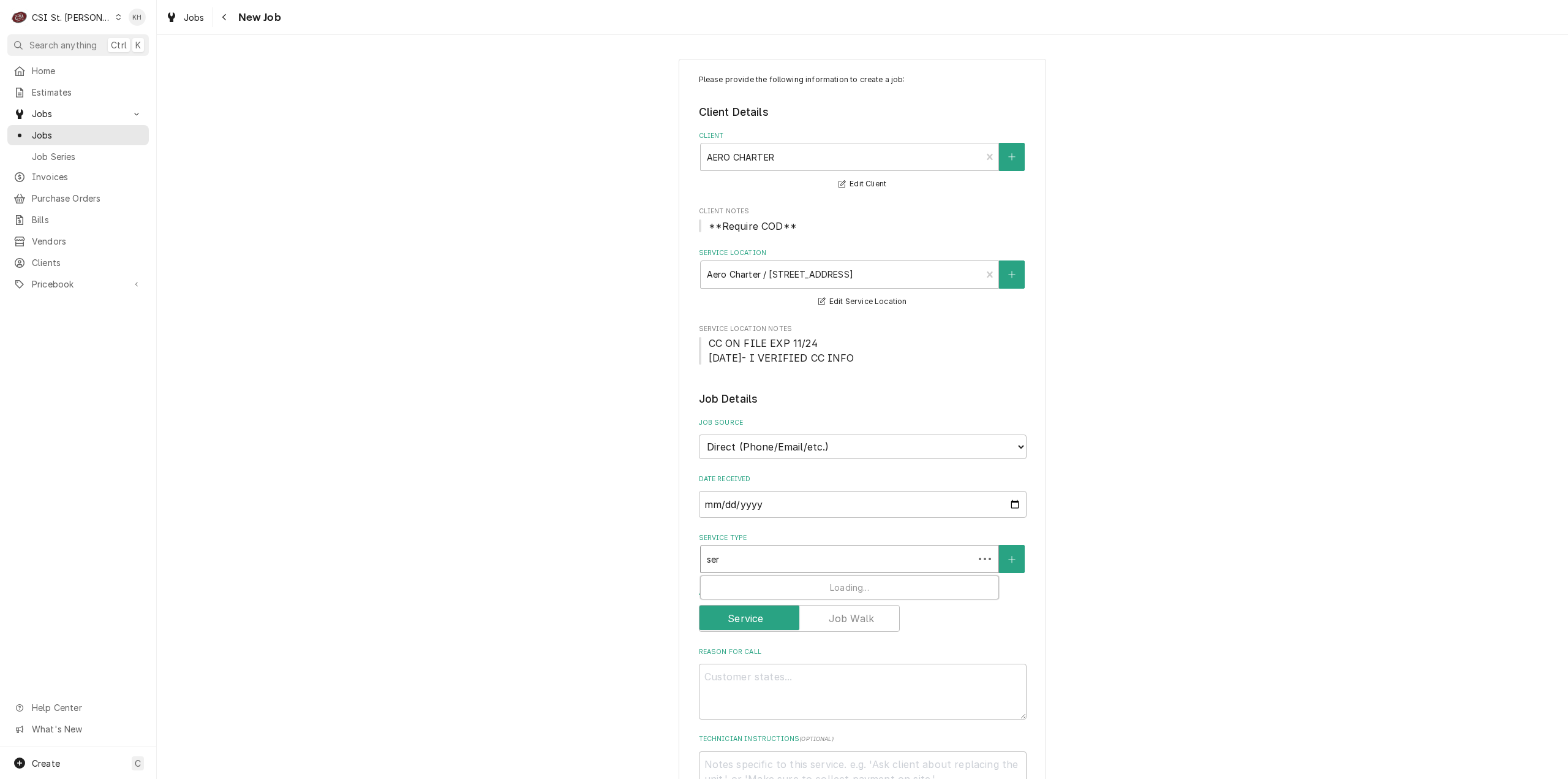
type textarea "x"
type input "serv"
type textarea "x"
type input "servi"
type textarea "x"
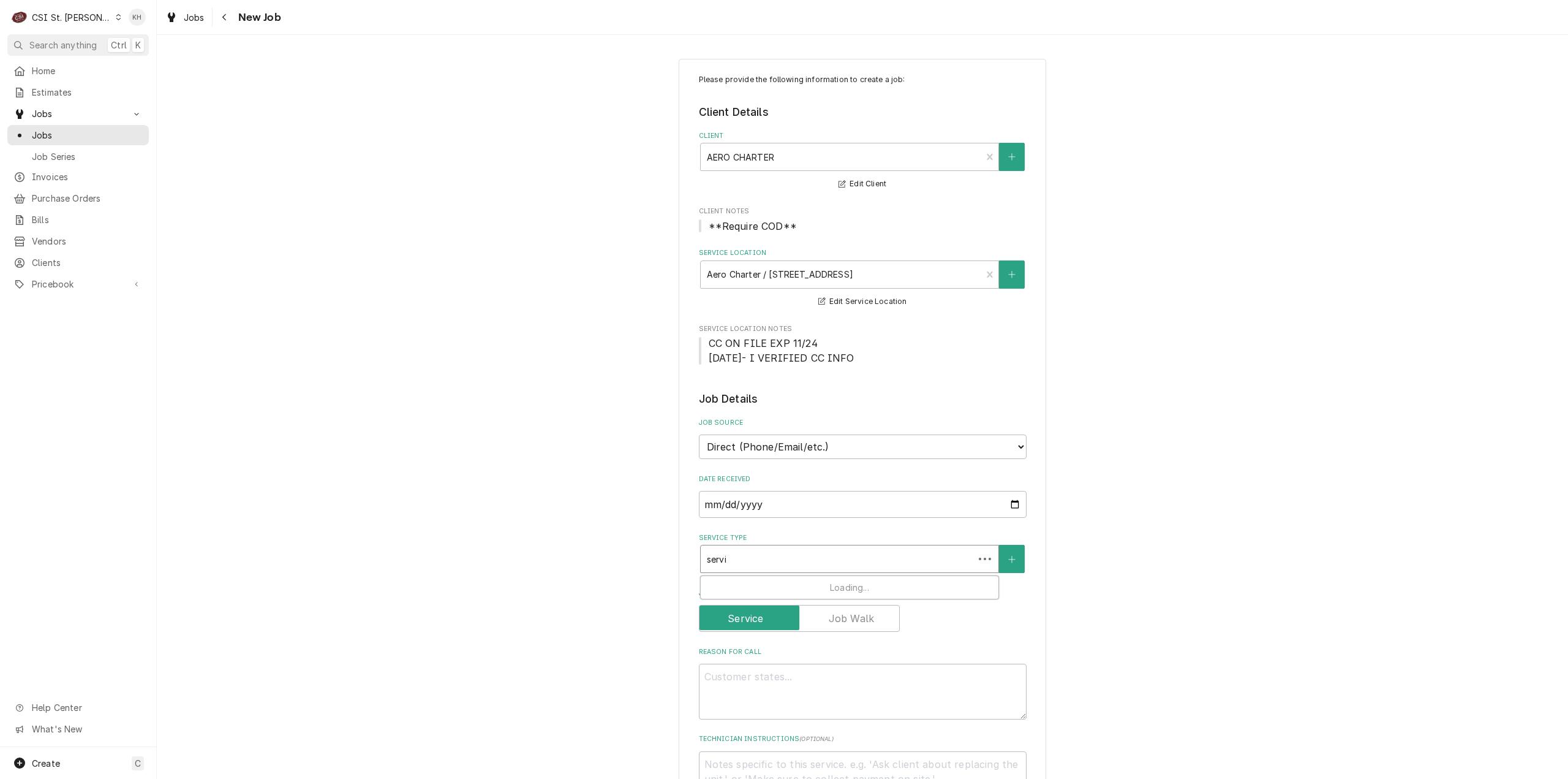
type input "servic"
type textarea "x"
type input "service"
type textarea "x"
type input "service"
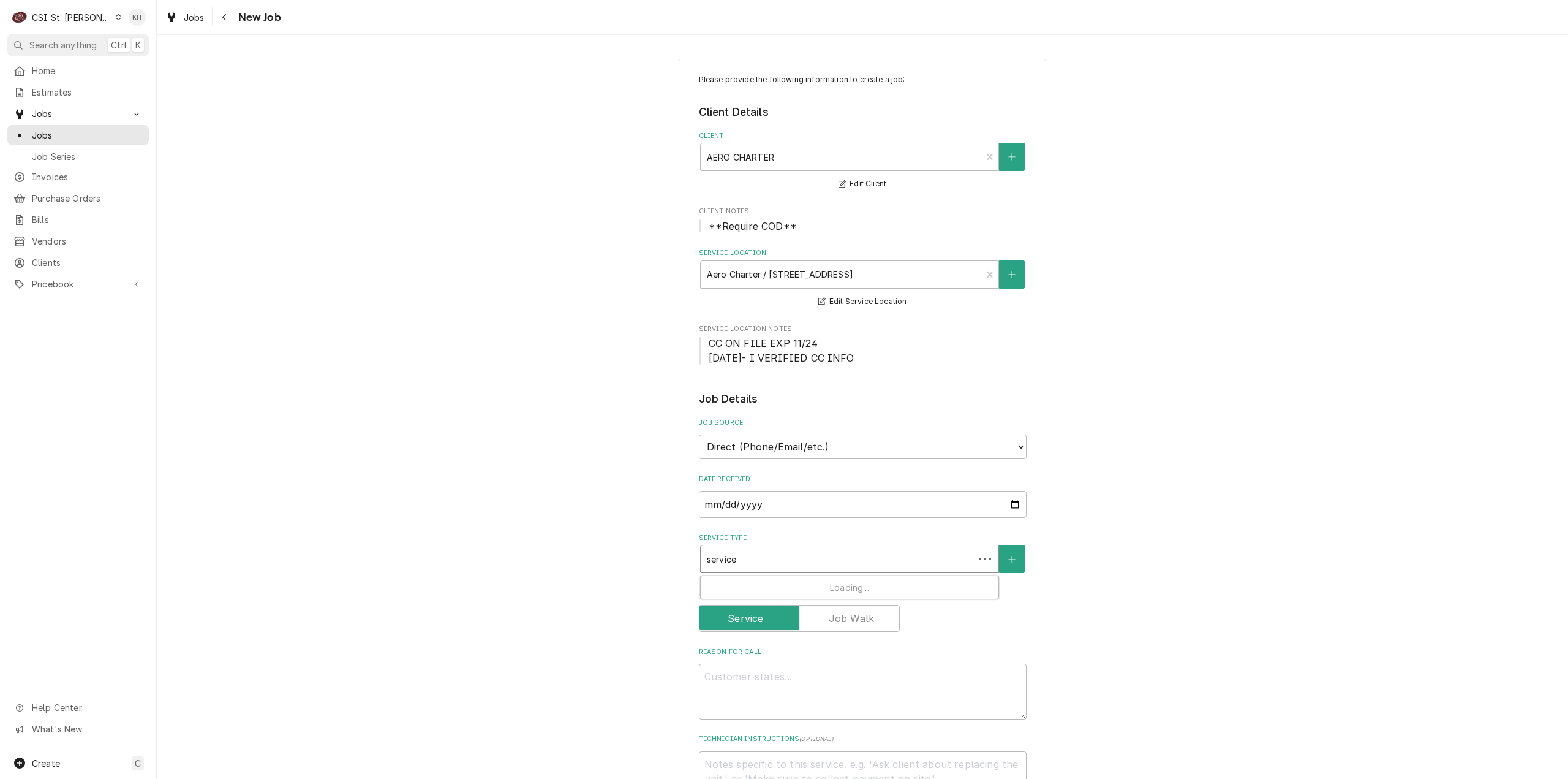
type textarea "x"
type input "service c"
type textarea "x"
type input "service ca"
type textarea "x"
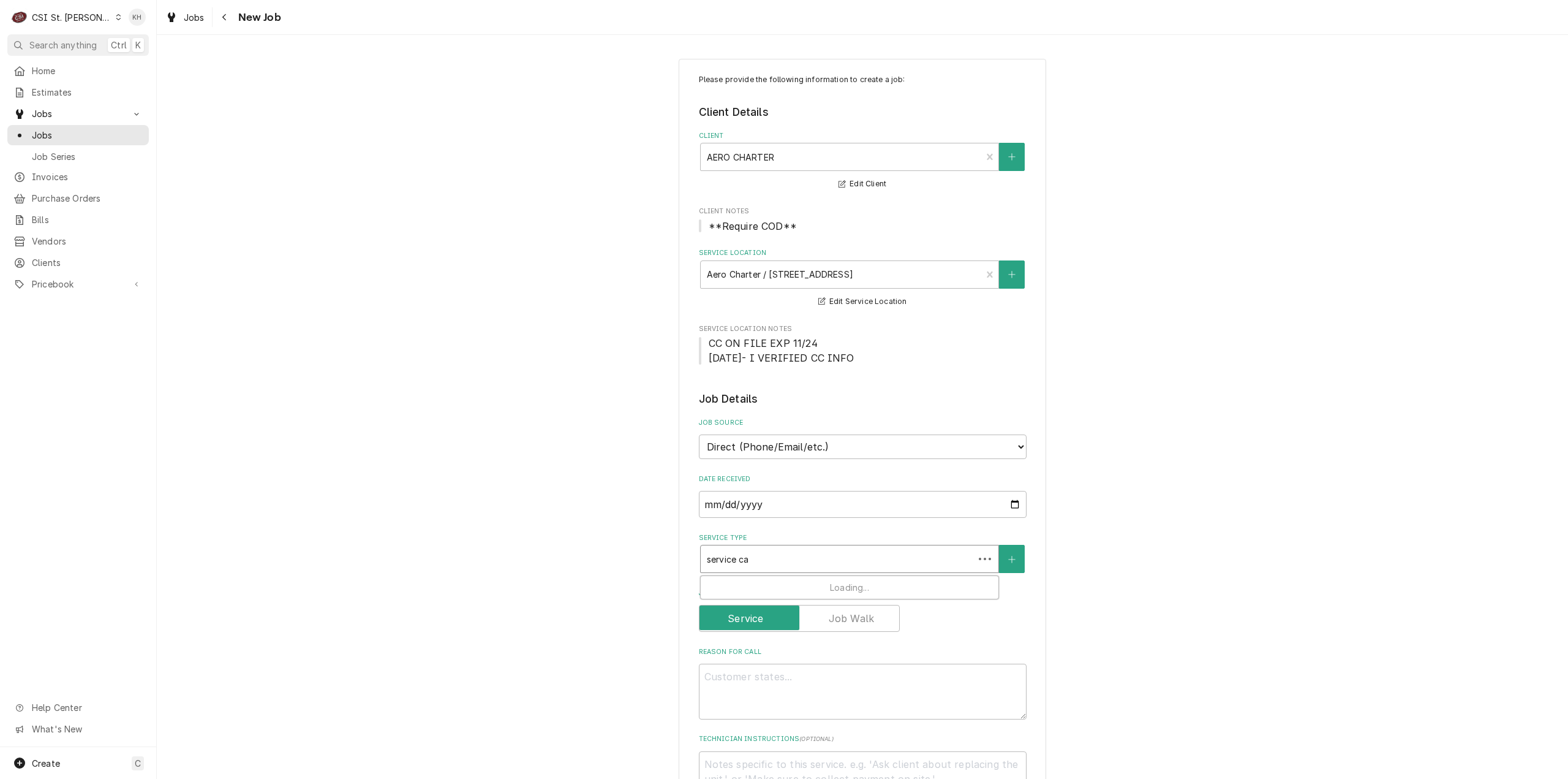
type input "service cal"
type textarea "x"
type input "service call"
click at [776, 589] on strong "Job | Service Call" at bounding box center [746, 585] width 78 height 11
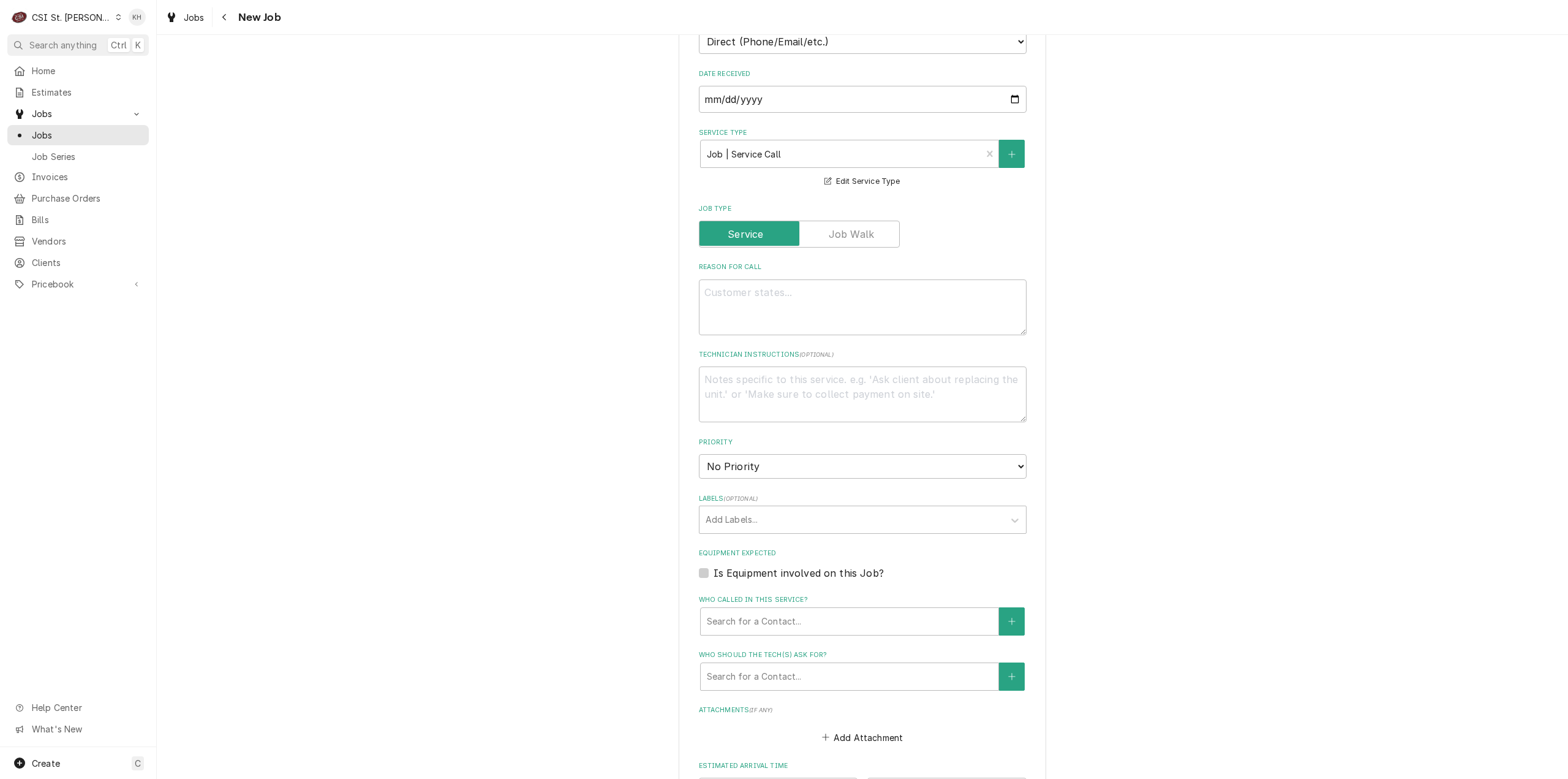
scroll to position [429, 0]
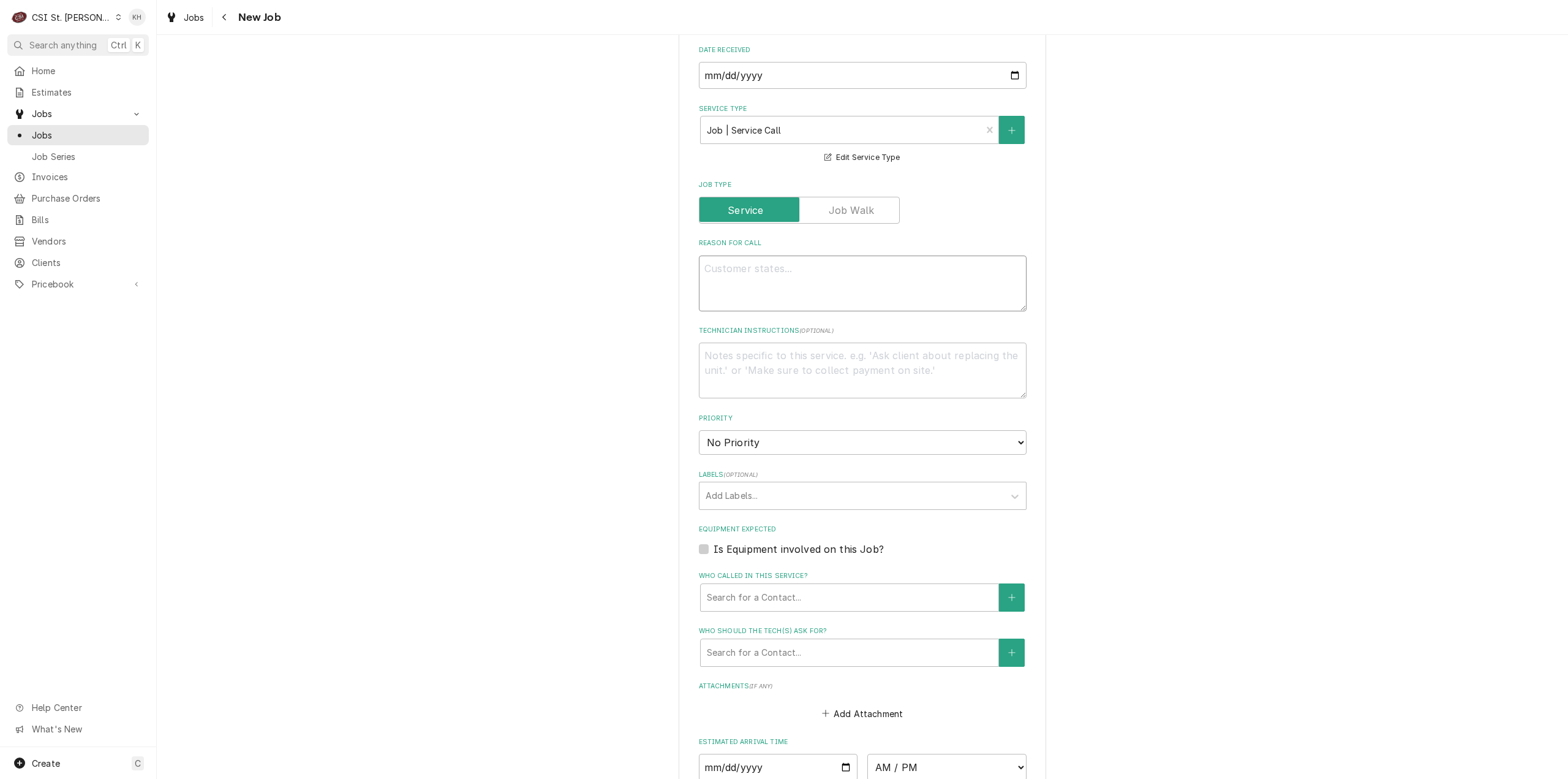
click at [874, 256] on textarea "Reason For Call" at bounding box center [862, 284] width 328 height 56
type textarea "x"
type textarea "I"
type textarea "x"
type textarea "Ic"
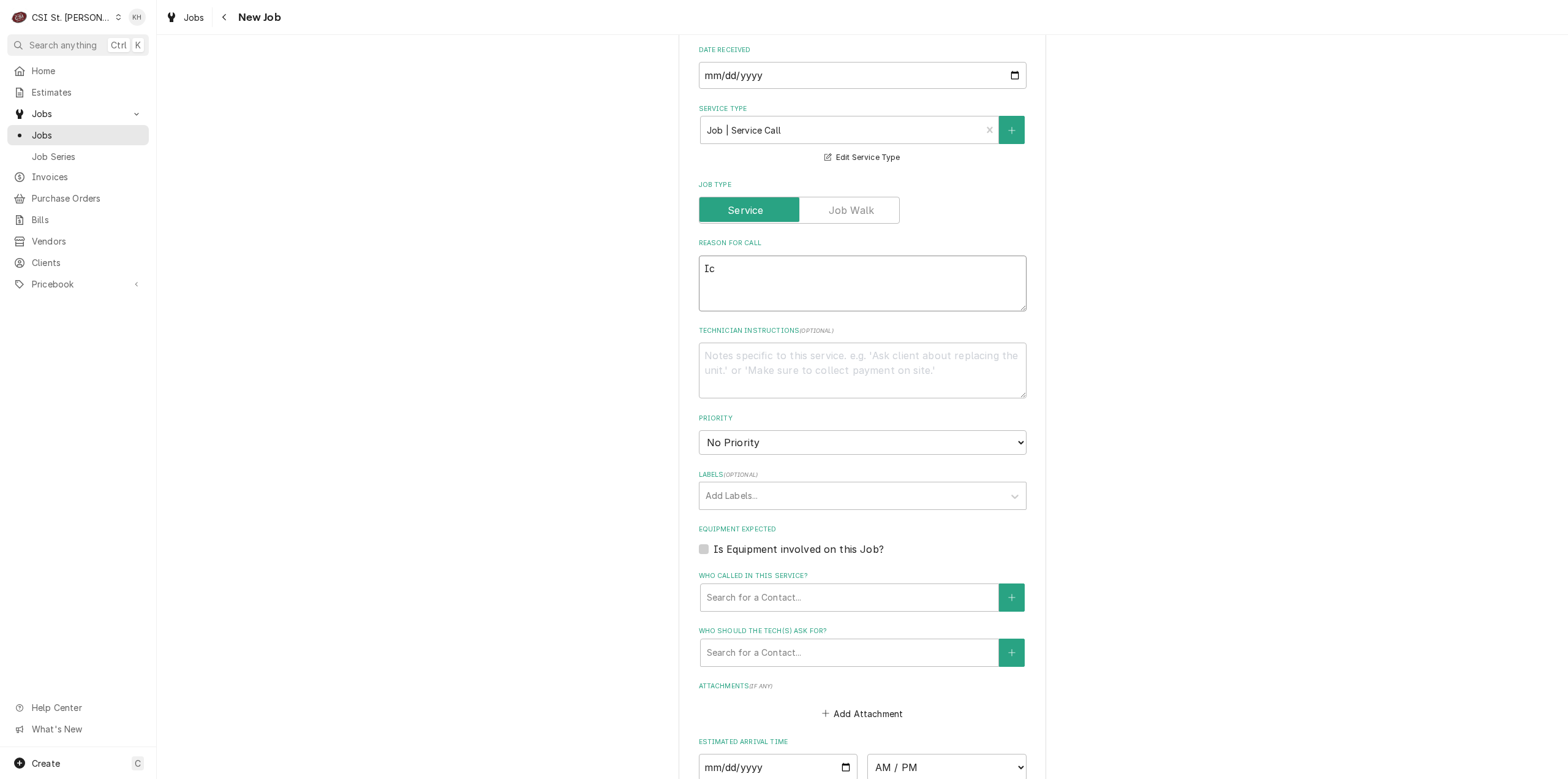
type textarea "x"
type textarea "Ice"
type textarea "x"
type textarea "Ice"
type textarea "x"
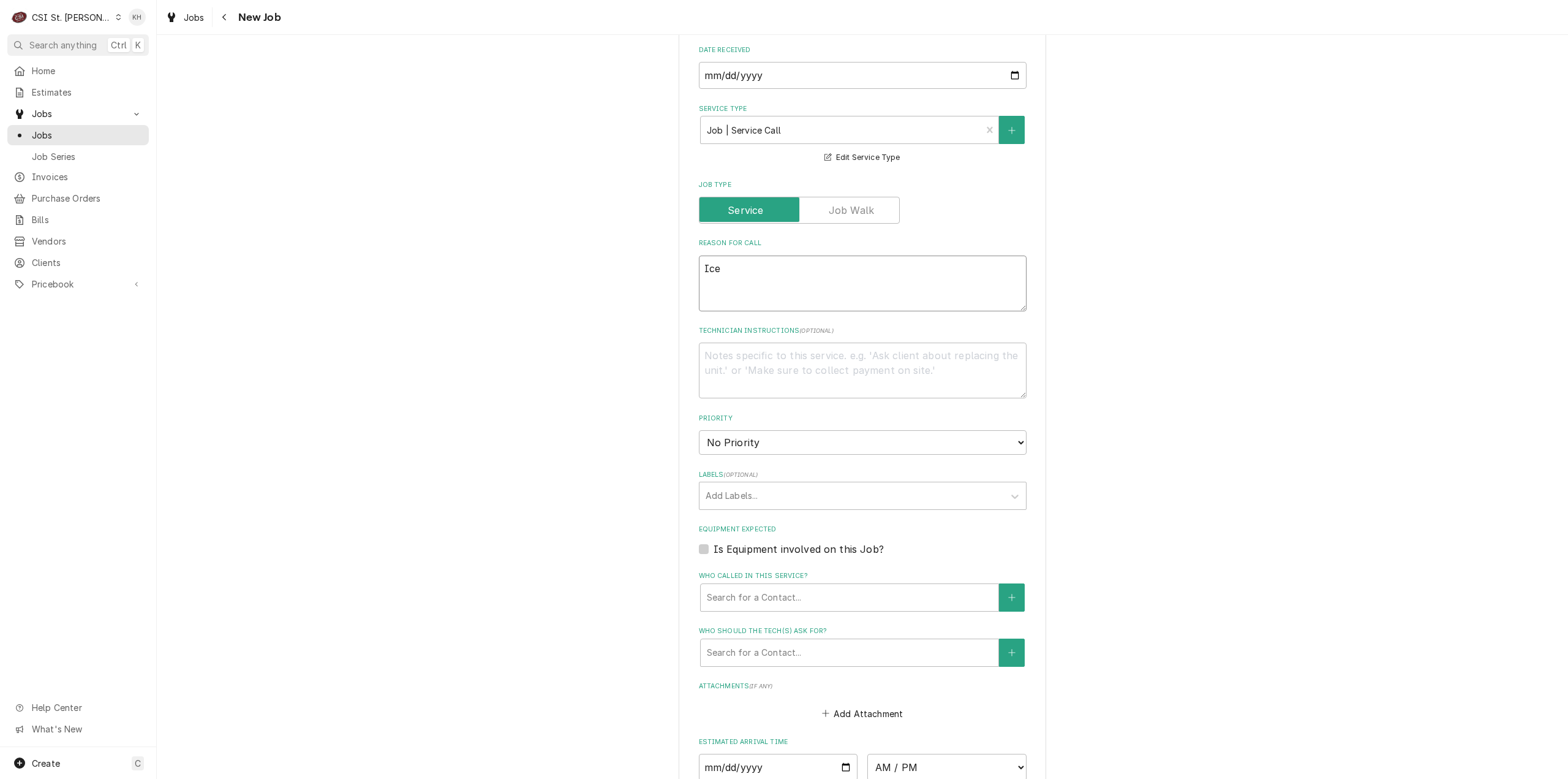
type textarea "Ice m"
type textarea "x"
type textarea "Ice"
type textarea "x"
type textarea "Ice M"
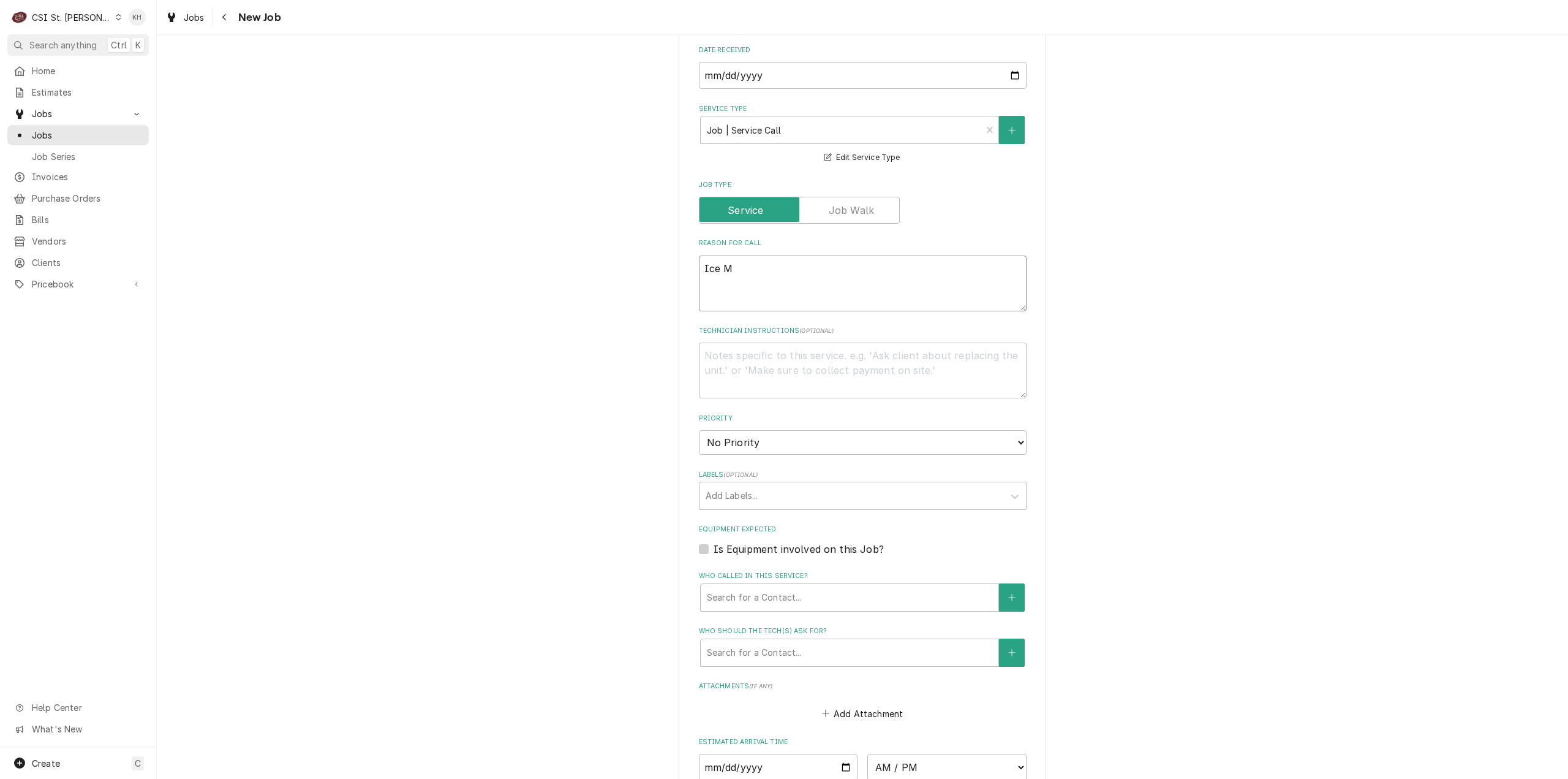
type textarea "x"
type textarea "Ice Ma"
type textarea "x"
type textarea "Ice Mac"
type textarea "x"
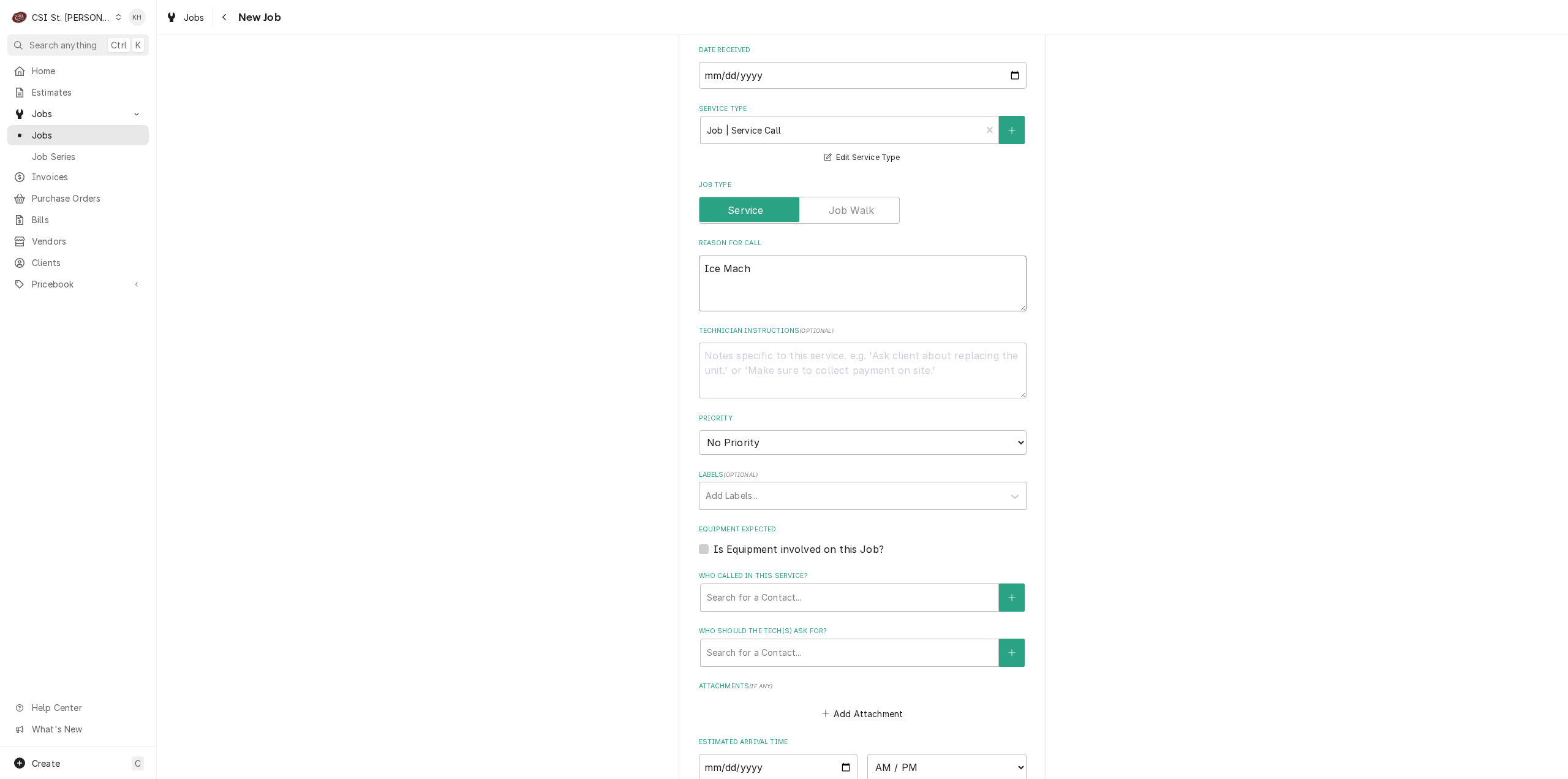
type textarea "Ice Machi"
type textarea "x"
type textarea "Ice Machine"
type textarea "x"
type textarea "Ice Machine n"
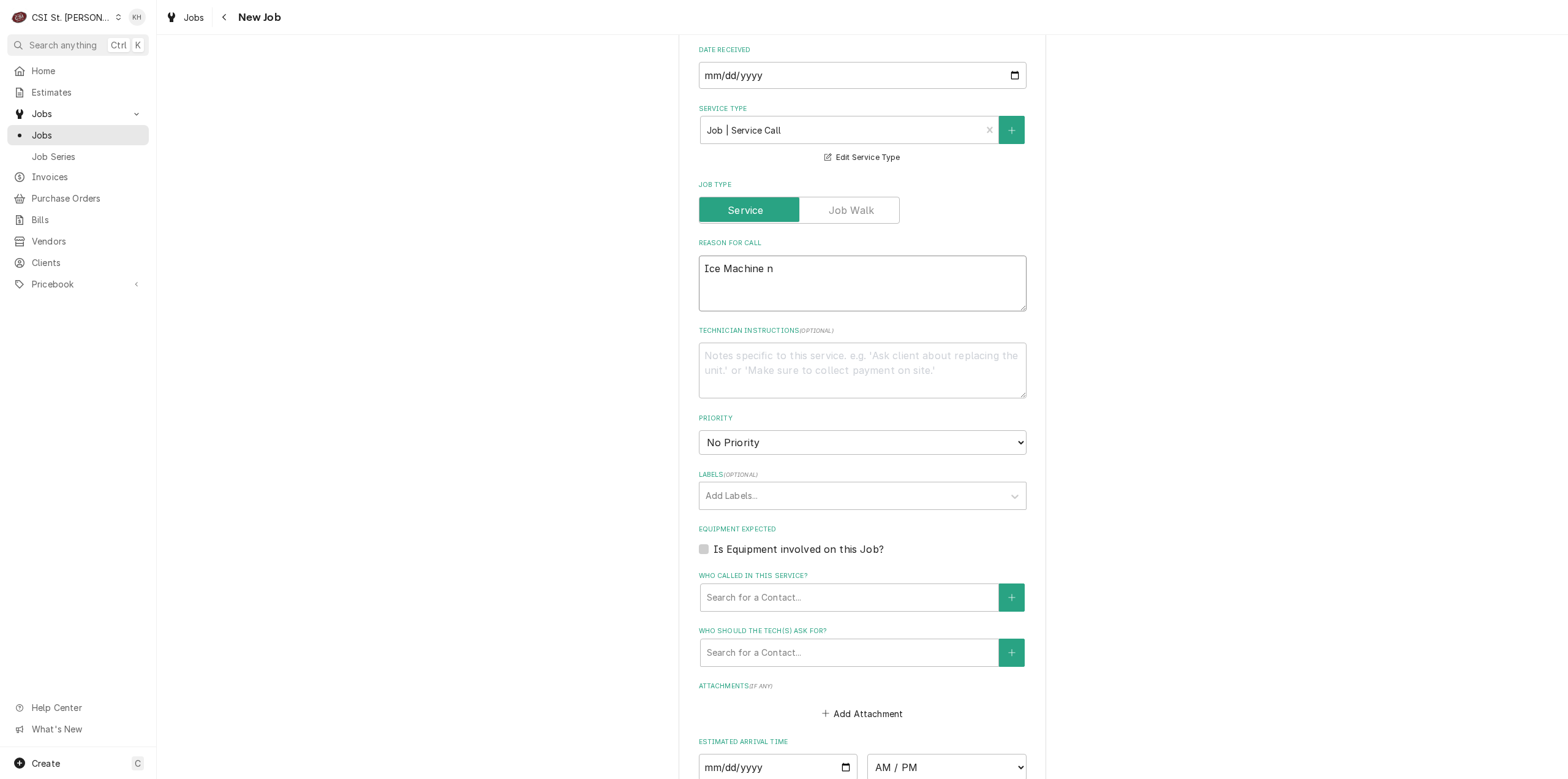
type textarea "x"
type textarea "Ice Machine ne"
type textarea "x"
type textarea "Ice Machine nee"
type textarea "x"
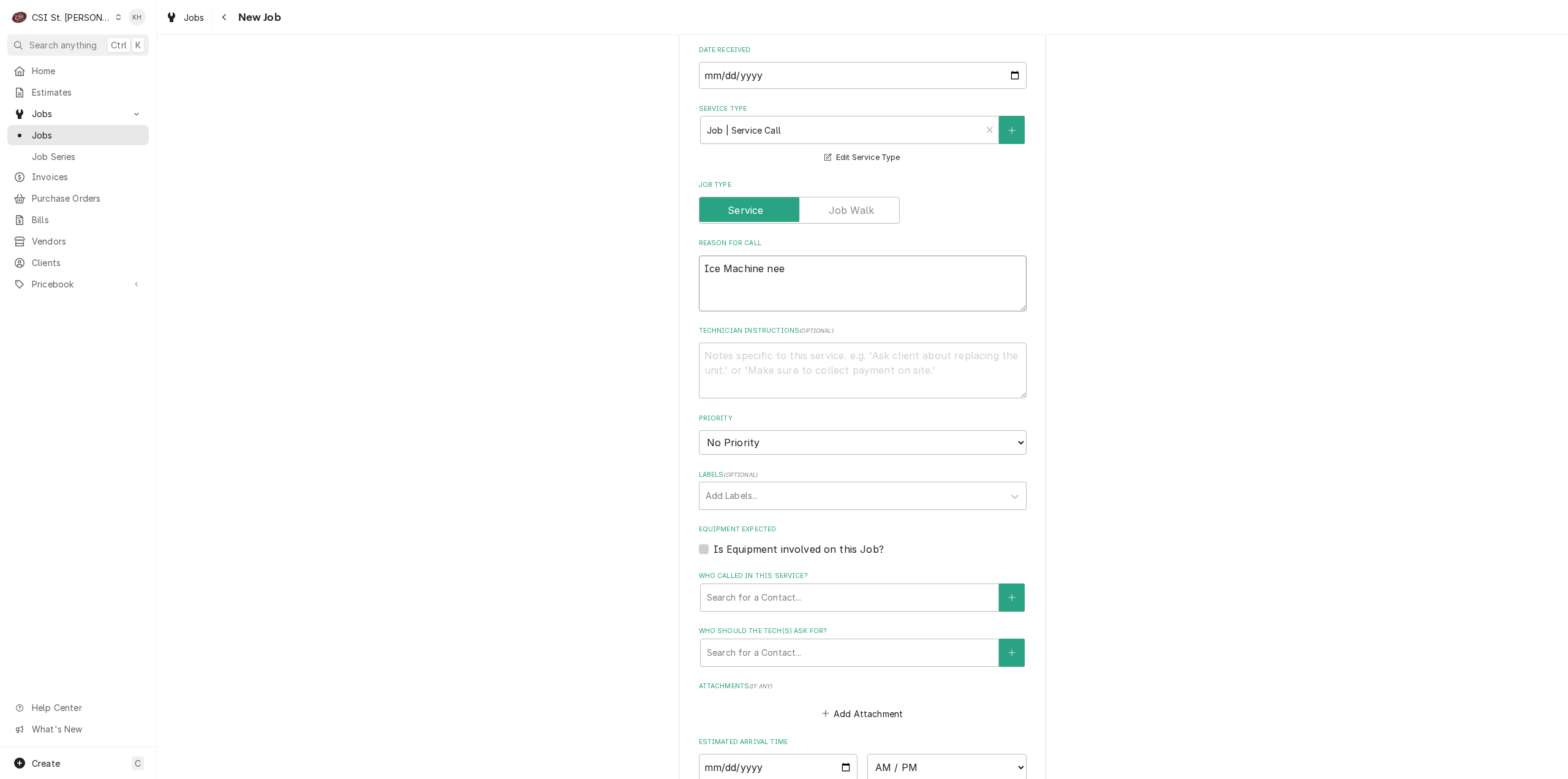
type textarea "Ice Machine need"
type textarea "x"
type textarea "Ice Machine needs"
type textarea "x"
type textarea "Ice Machine needs"
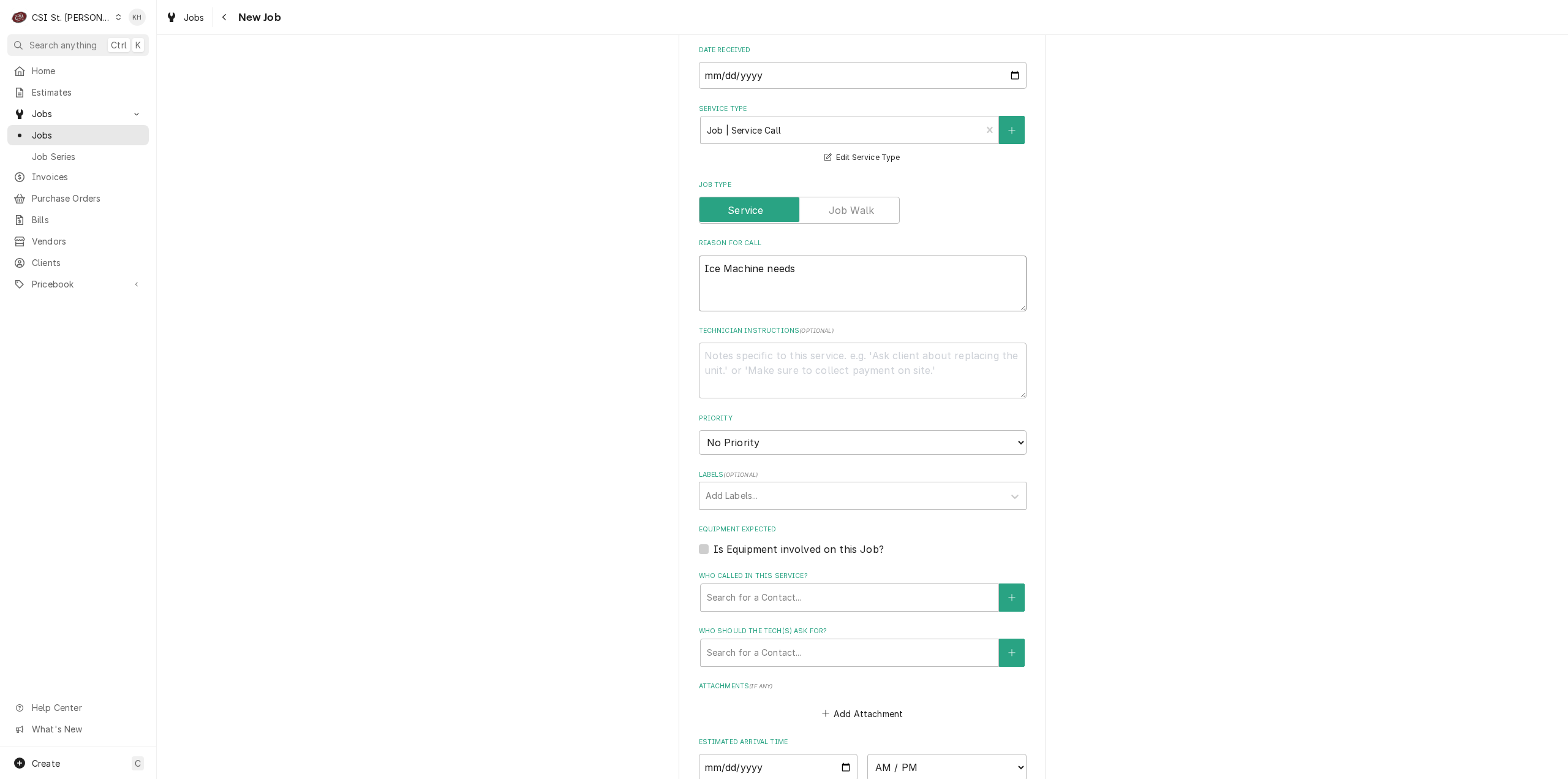
type textarea "x"
type textarea "Ice Machine needs t"
type textarea "x"
type textarea "Ice Machine needs to"
type textarea "x"
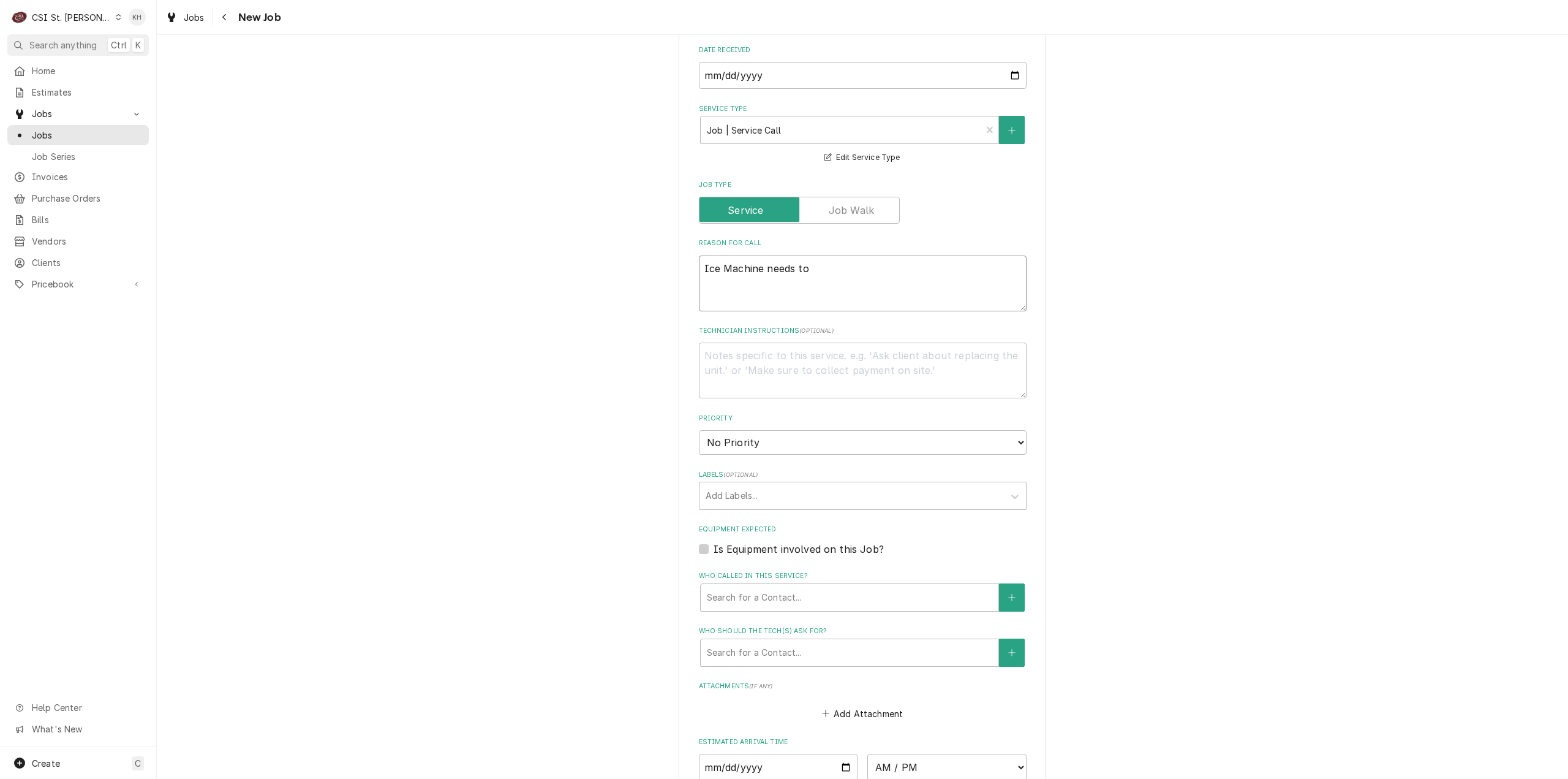
type textarea "Ice Machine needs to b"
type textarea "x"
type textarea "Ice Machine needs to be"
type textarea "x"
type textarea "Ice Machine needs to be"
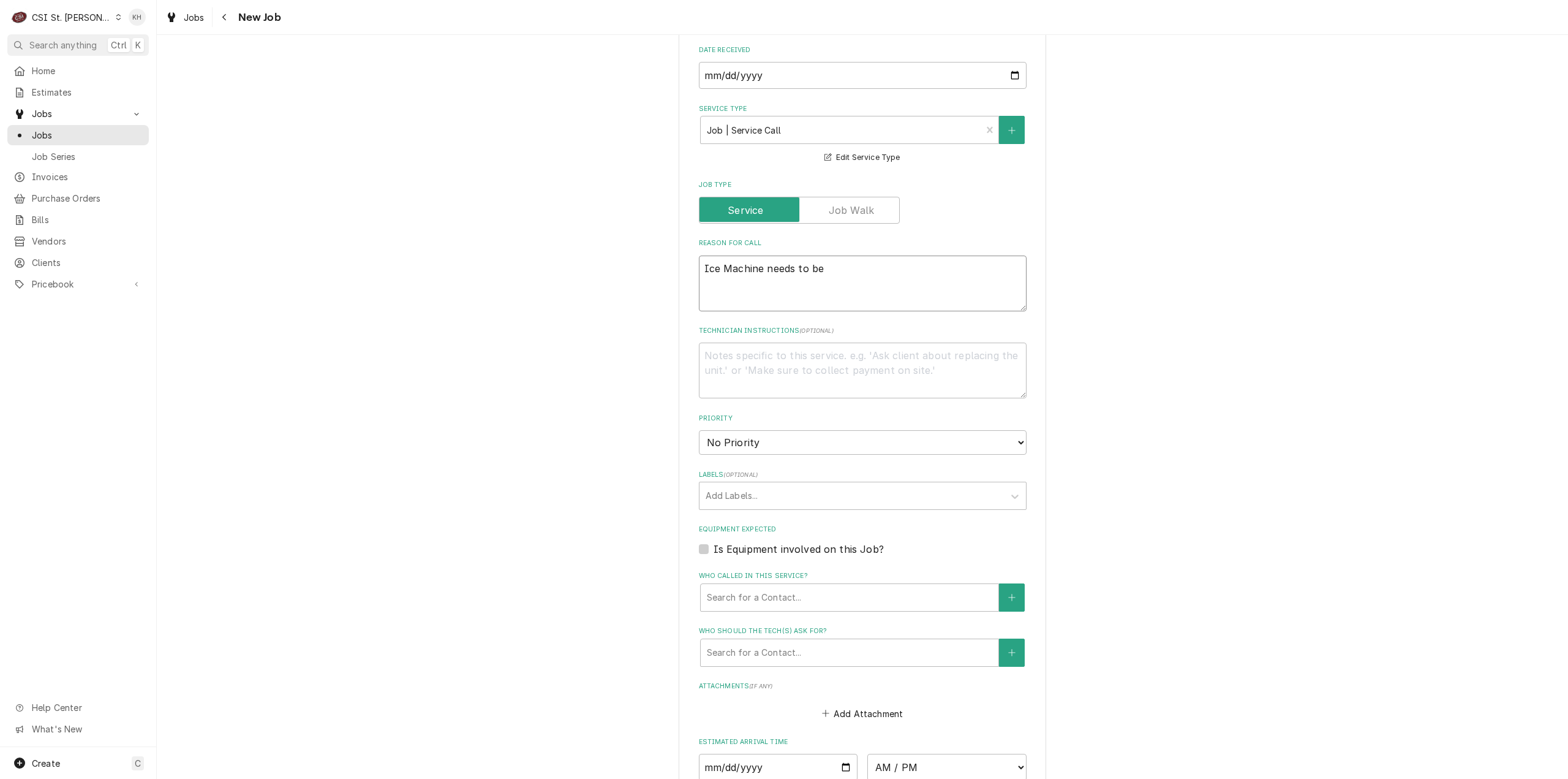
type textarea "x"
type textarea "Ice Machine needs to be c"
type textarea "x"
type textarea "Ice Machine needs to be cl"
type textarea "x"
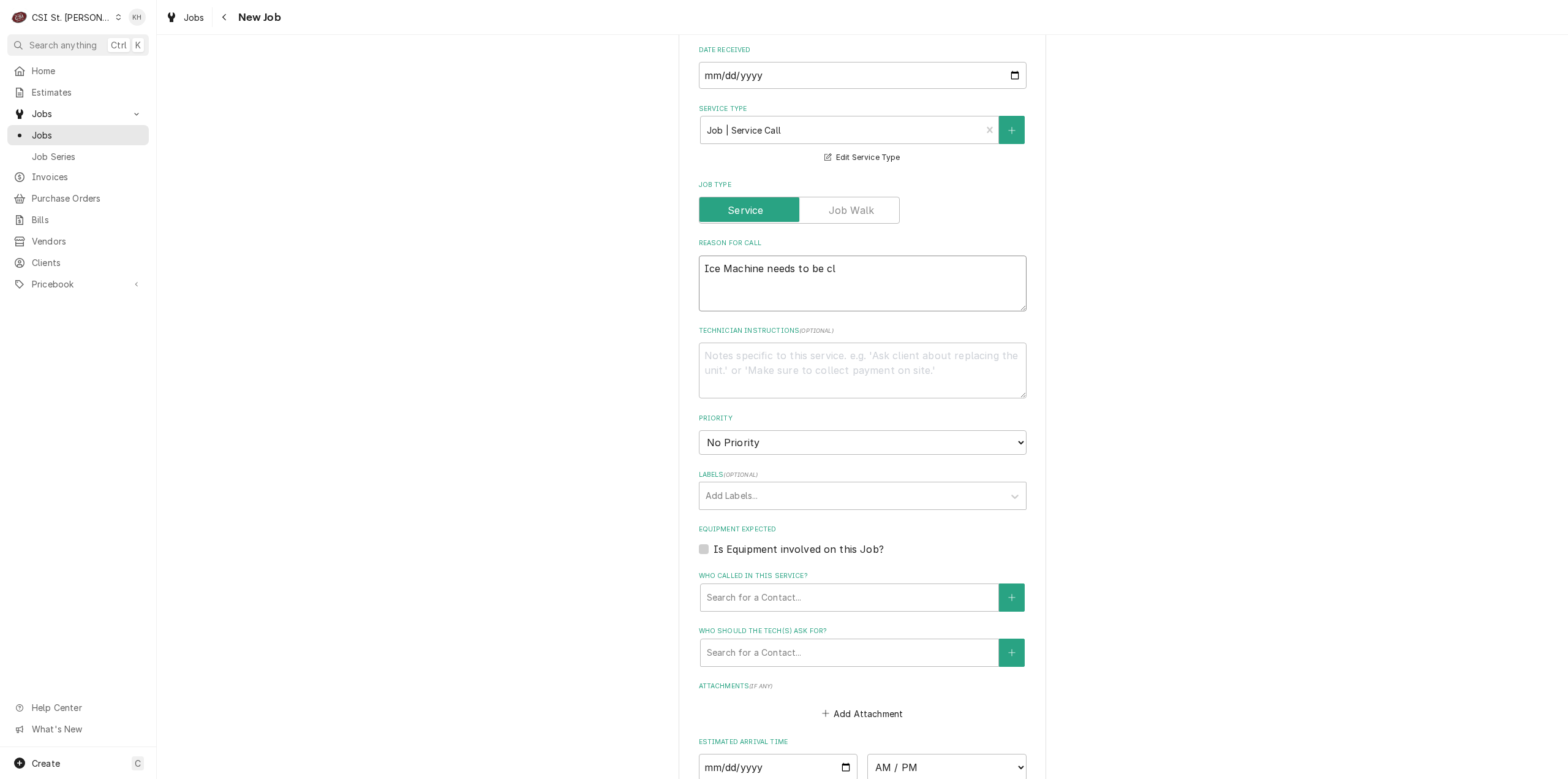
type textarea "Ice Machine needs to be cle"
type textarea "x"
type textarea "Ice Machine needs to be clea"
type textarea "x"
type textarea "Ice Machine needs to be clean"
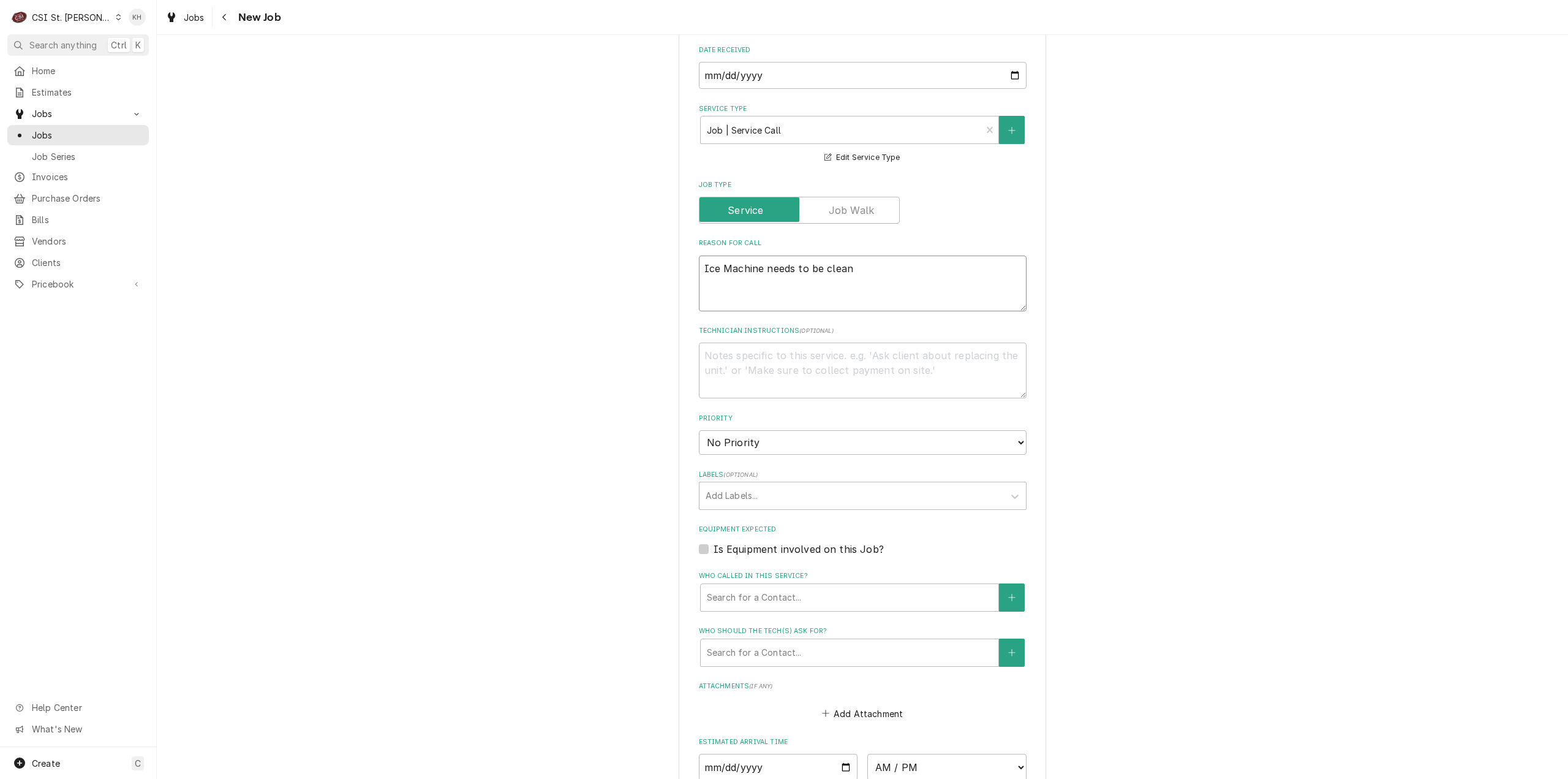
type textarea "x"
type textarea "Ice Machine needs to be cleaner"
type textarea "x"
type textarea "Ice Machine needs to be cleane"
type textarea "x"
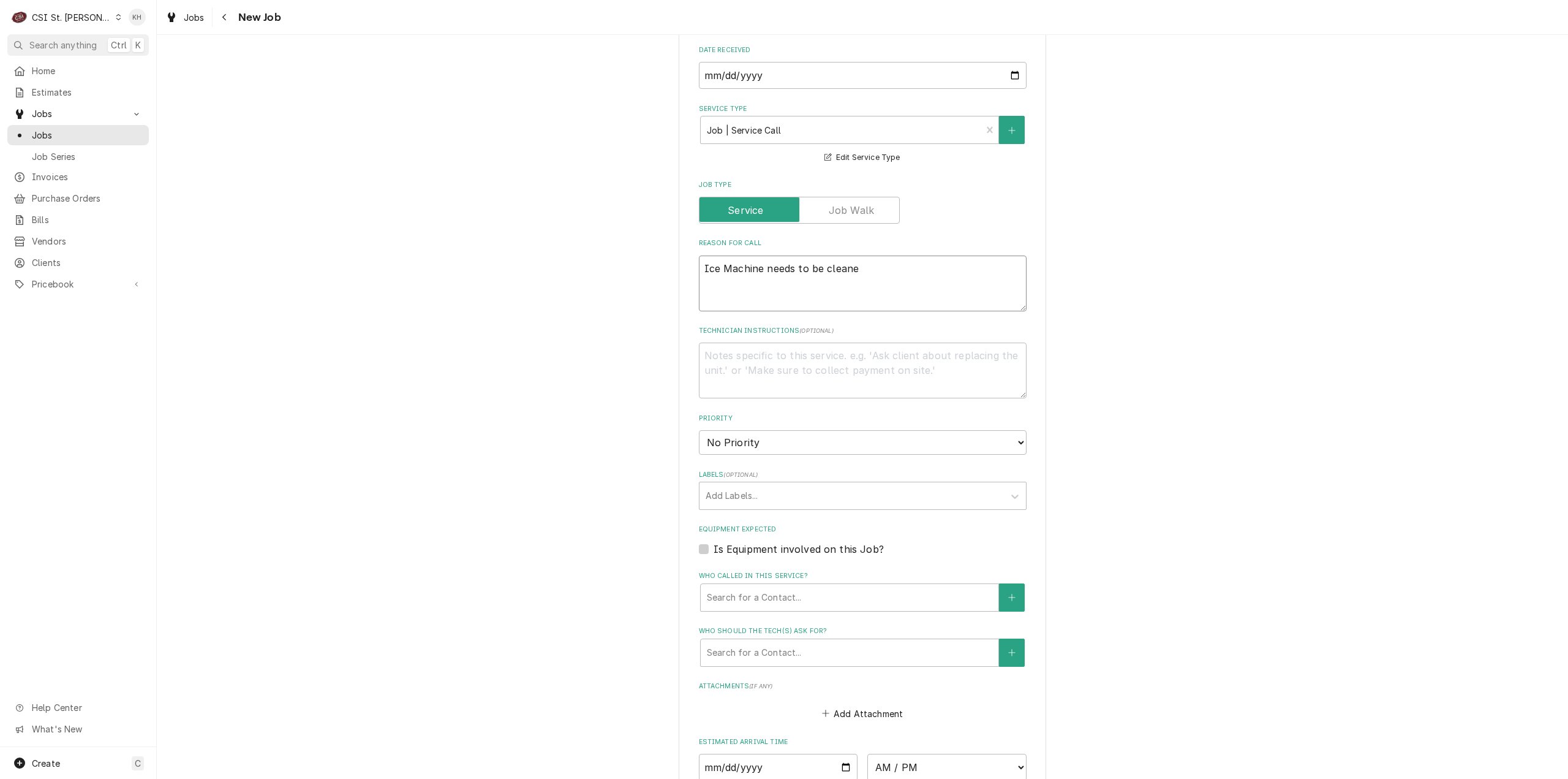
type textarea "Ice Machine needs to be cleaned"
type textarea "x"
type textarea "Ice Machine needs to be cleaned"
drag, startPoint x: 703, startPoint y: 546, endPoint x: 745, endPoint y: 593, distance: 63.0
click at [706, 552] on div "Is Equipment involved on this Job?" at bounding box center [862, 549] width 328 height 15
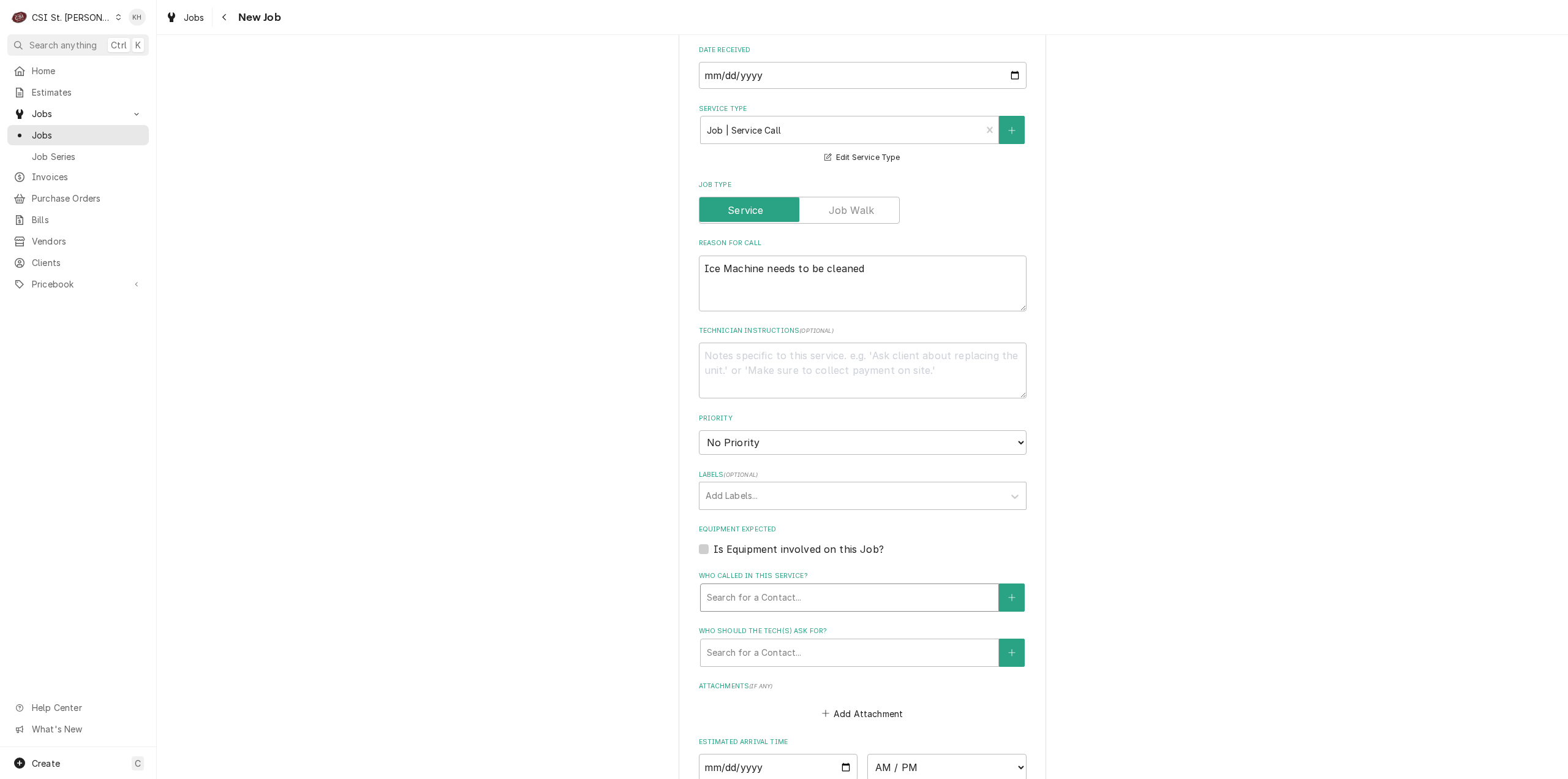
click at [746, 593] on div "Who called in this service?" at bounding box center [849, 597] width 285 height 22
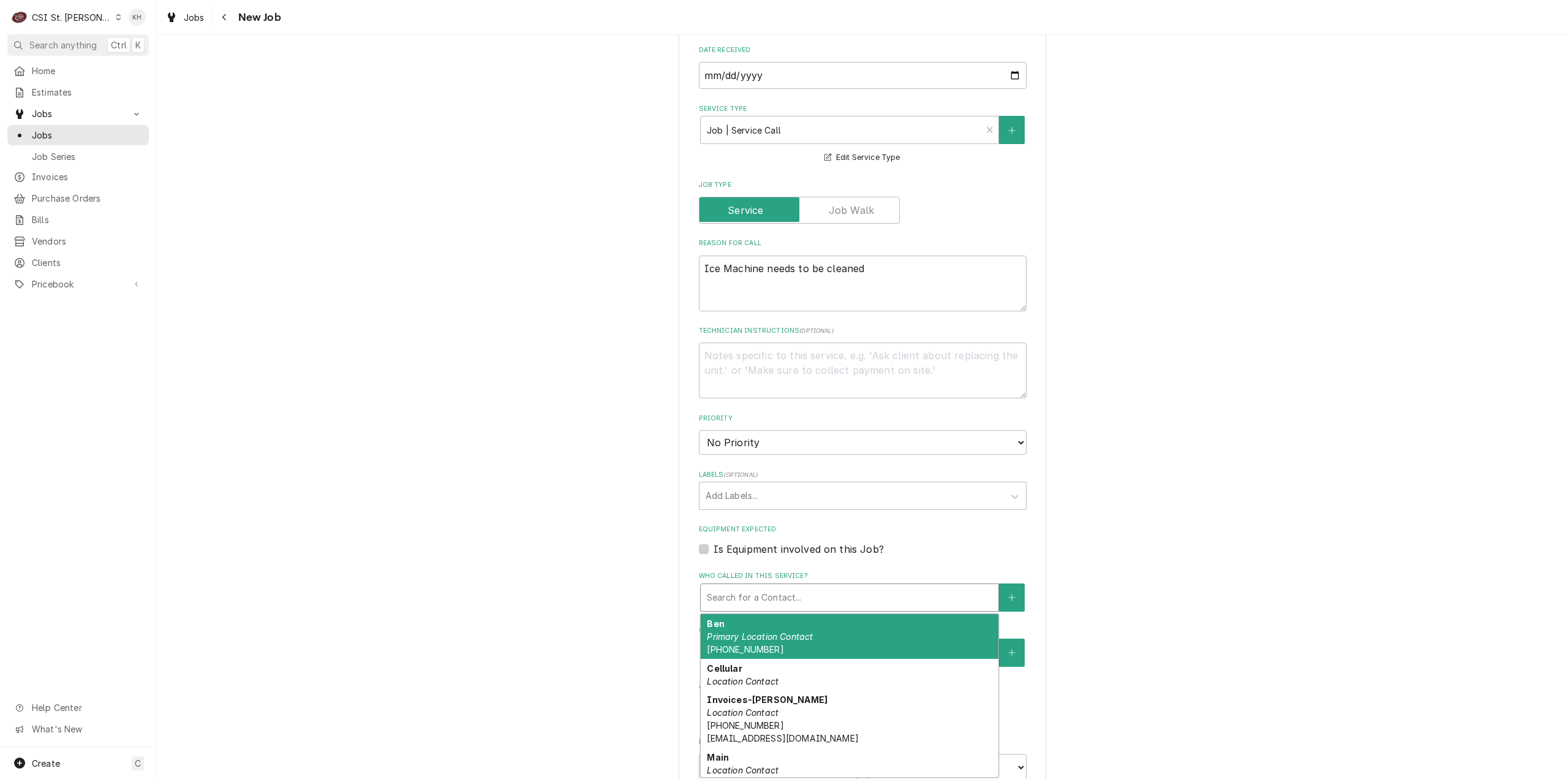
click at [713, 549] on label "Is Equipment involved on this Job?" at bounding box center [798, 549] width 170 height 15
click at [713, 549] on input "Equipment Expected" at bounding box center [877, 555] width 328 height 27
checkbox input "true"
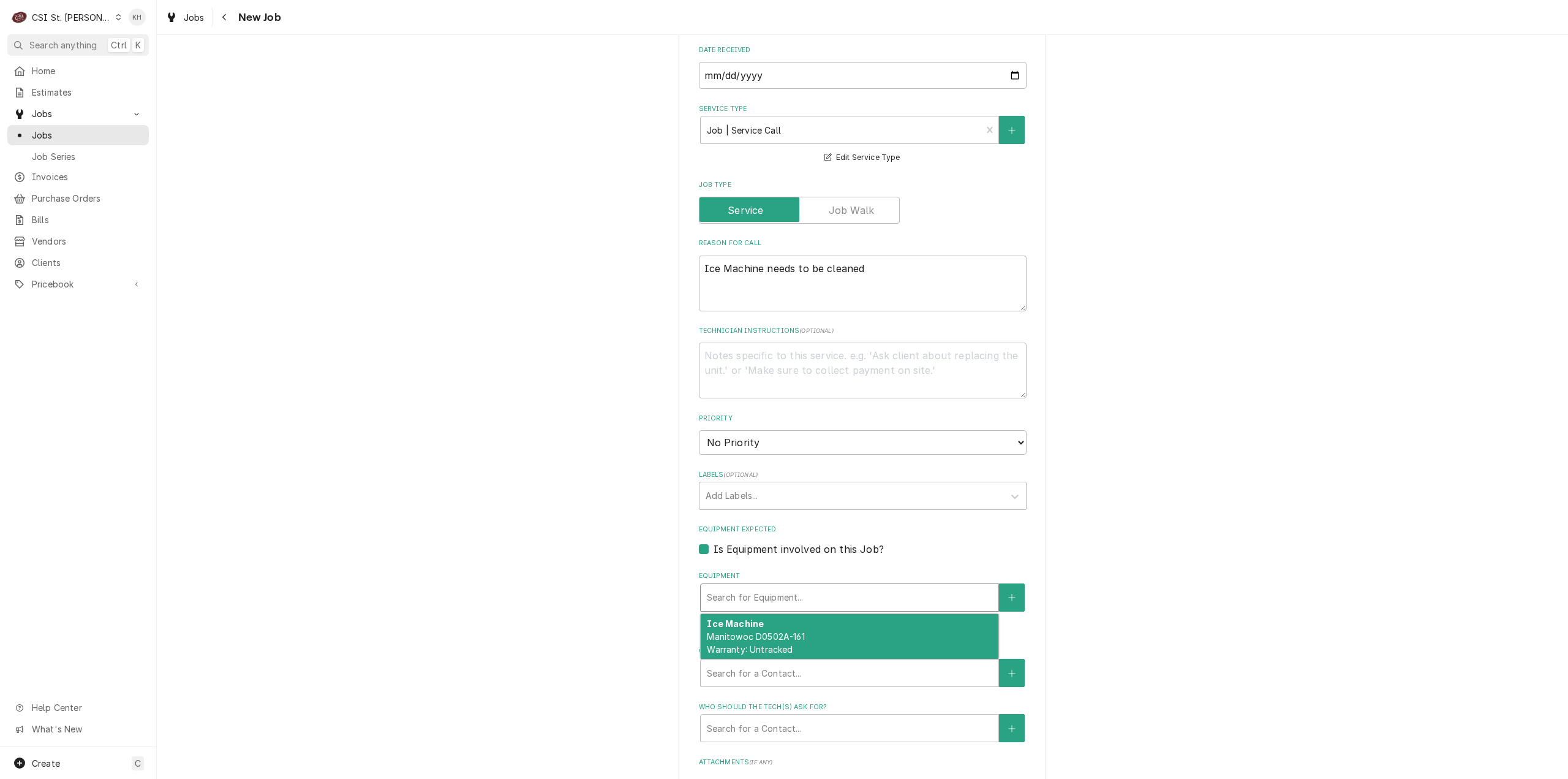
click at [741, 590] on div "Equipment" at bounding box center [849, 597] width 285 height 22
click at [779, 646] on span "Manitowoc D0502A-161 Warranty: Untracked" at bounding box center [755, 642] width 97 height 23
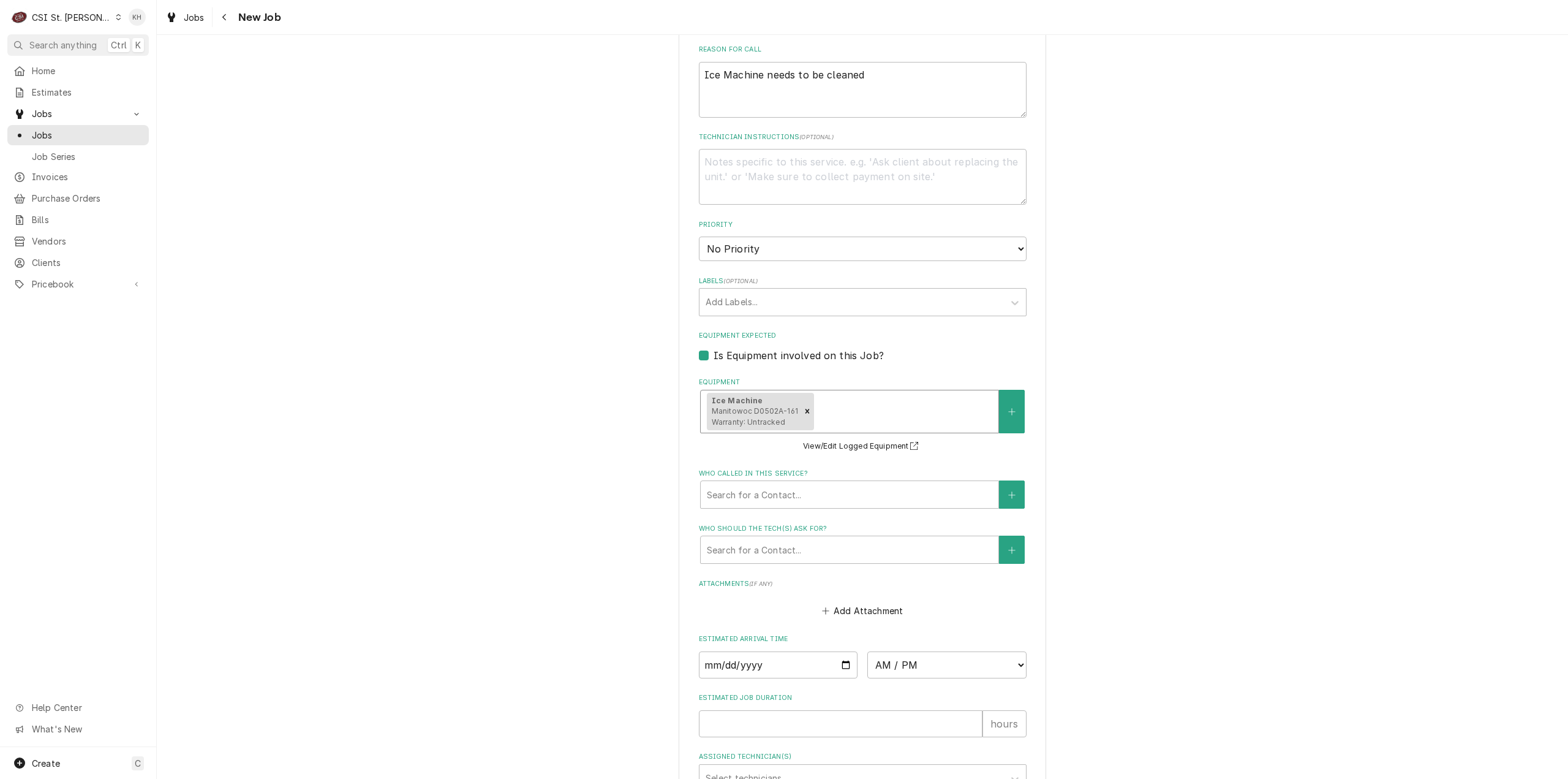
scroll to position [674, 0]
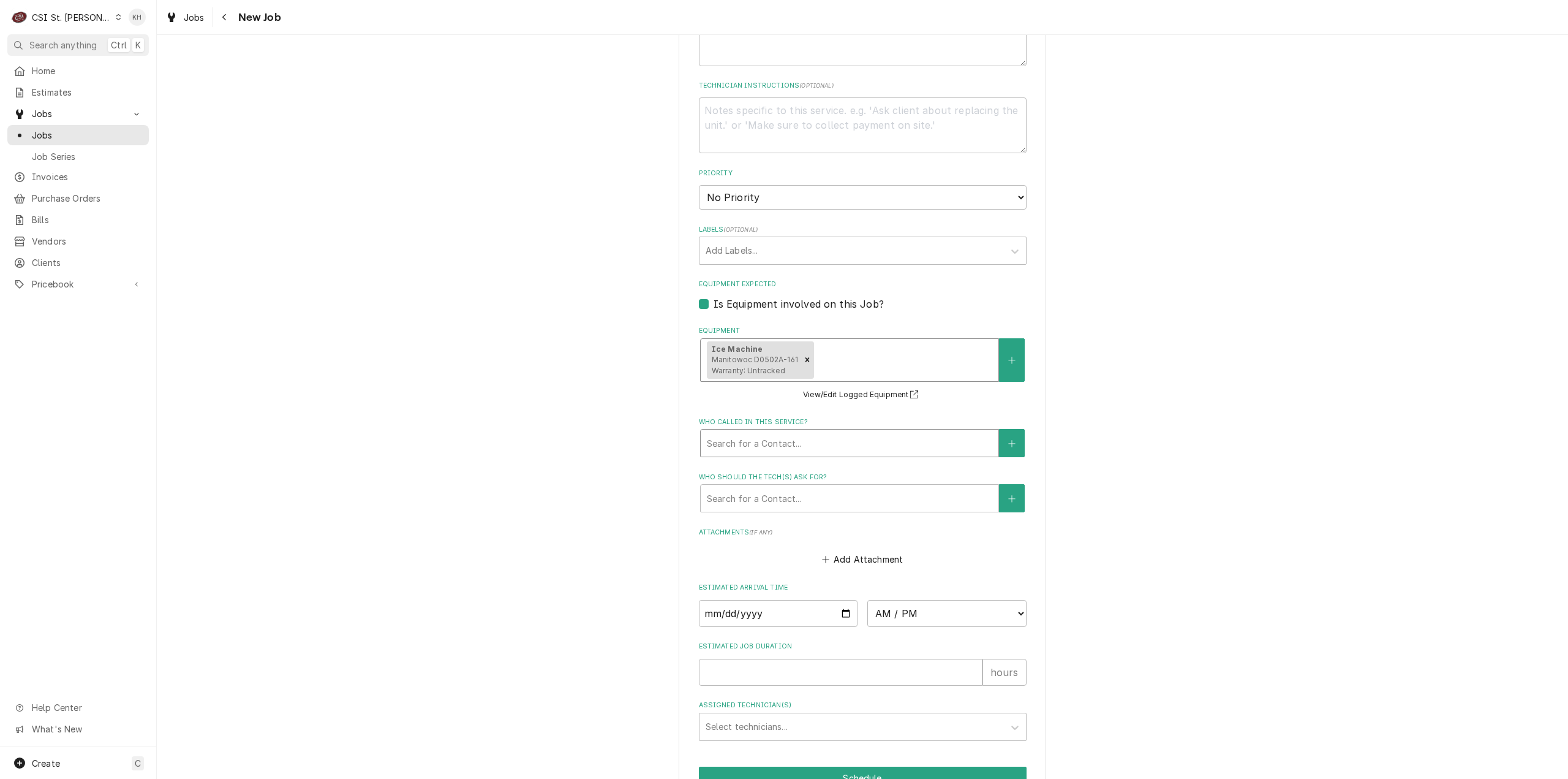
click at [797, 444] on div "Who called in this service?" at bounding box center [849, 442] width 285 height 22
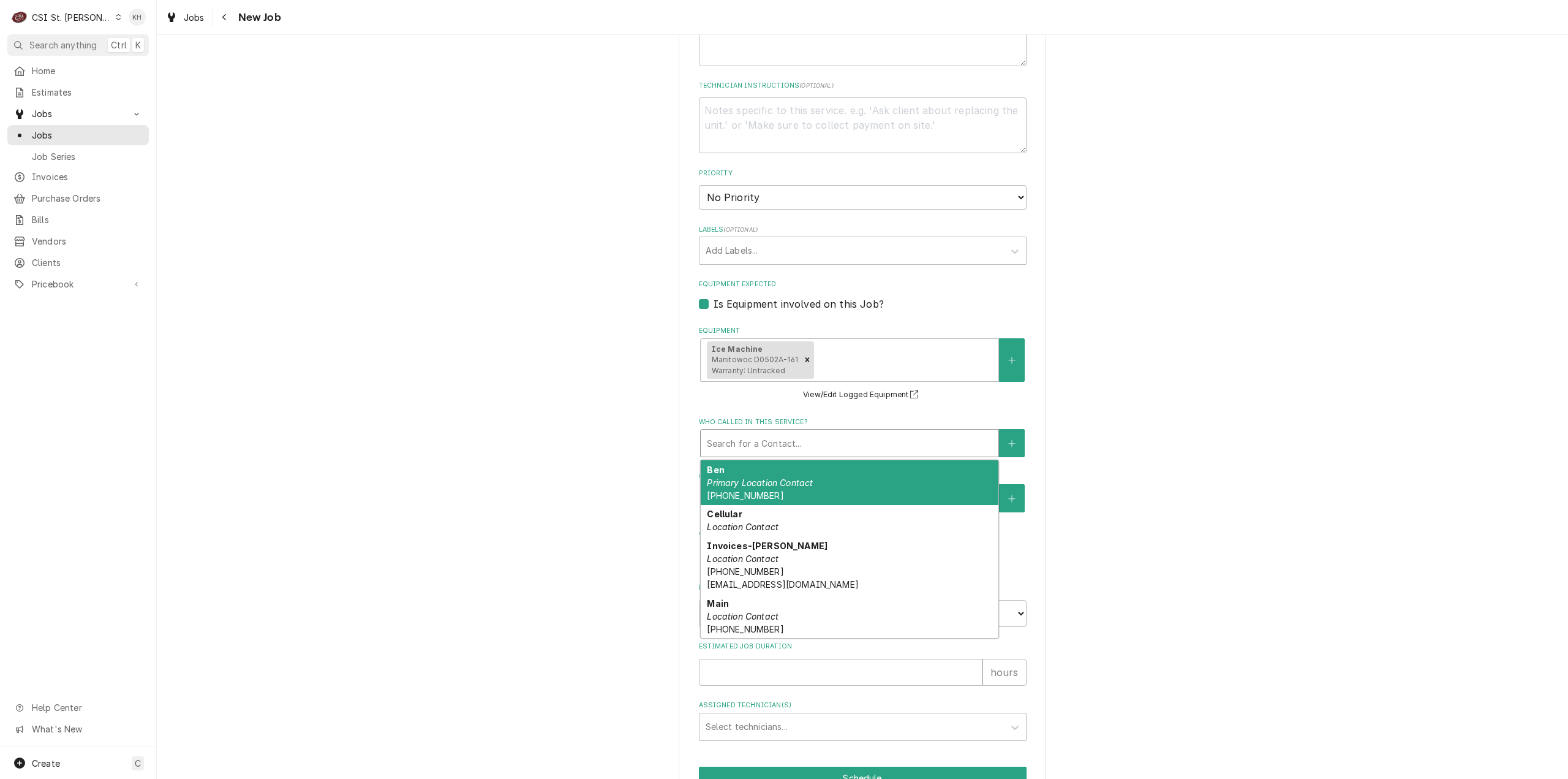
click at [793, 485] on em "Primary Location Contact" at bounding box center [760, 482] width 106 height 11
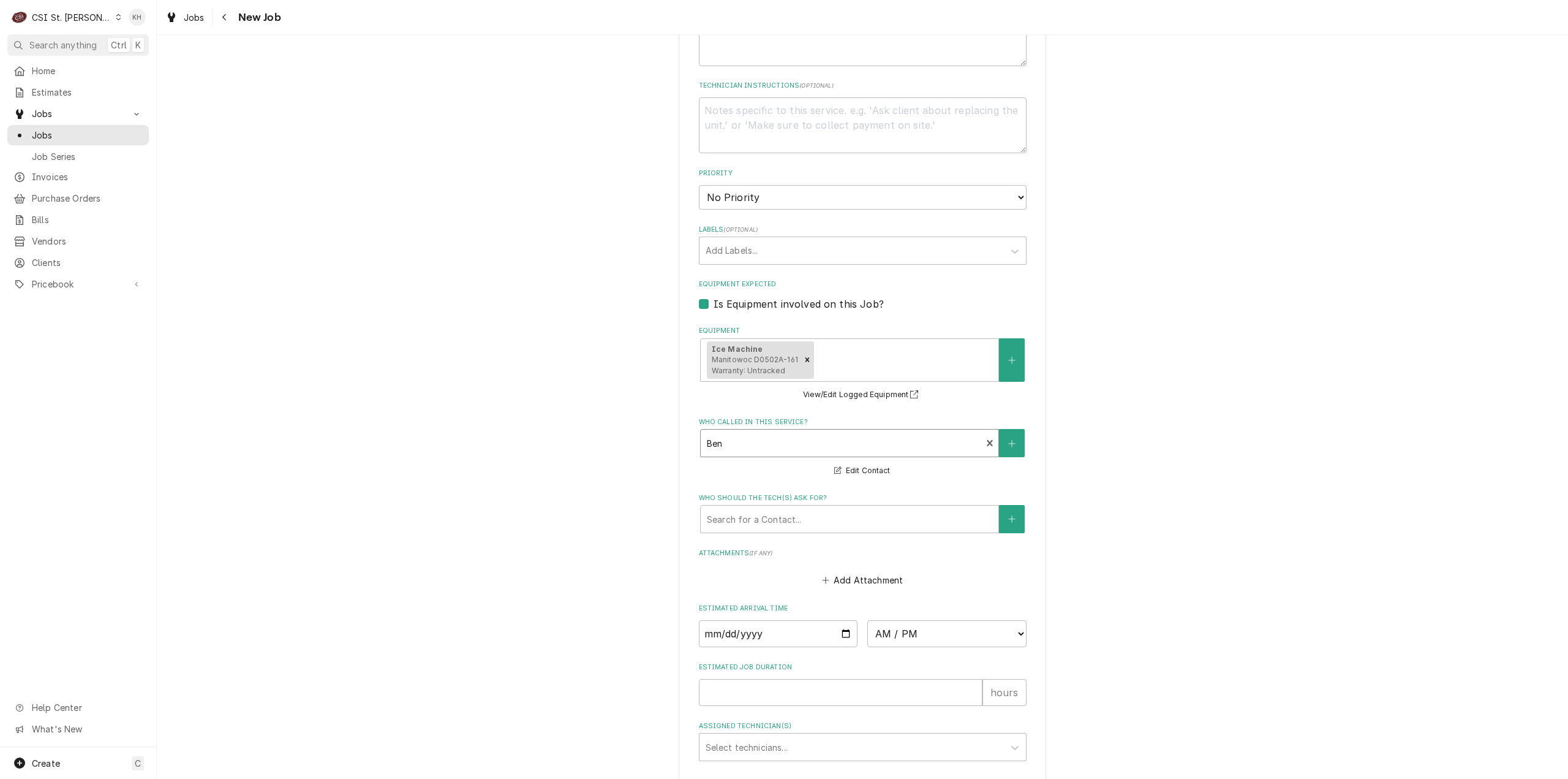
click at [784, 429] on div "Who called in this service? option [object Object], selected. Ben Primary Locat…" at bounding box center [862, 447] width 328 height 60
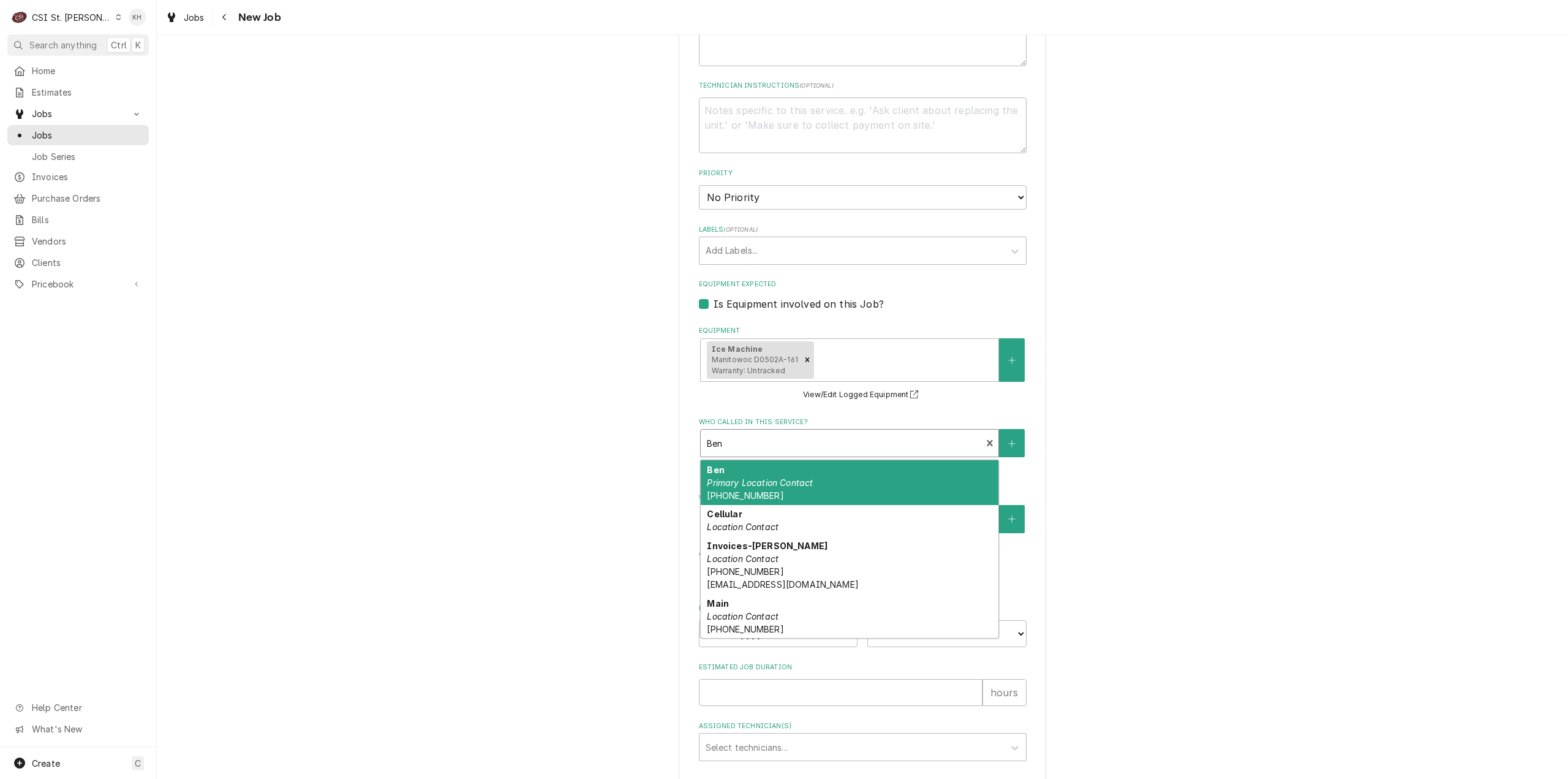
click at [787, 445] on div "Who called in this service?" at bounding box center [841, 442] width 269 height 22
click at [786, 493] on div "Ben Primary Location Contact (314) 448-7800" at bounding box center [850, 482] width 297 height 45
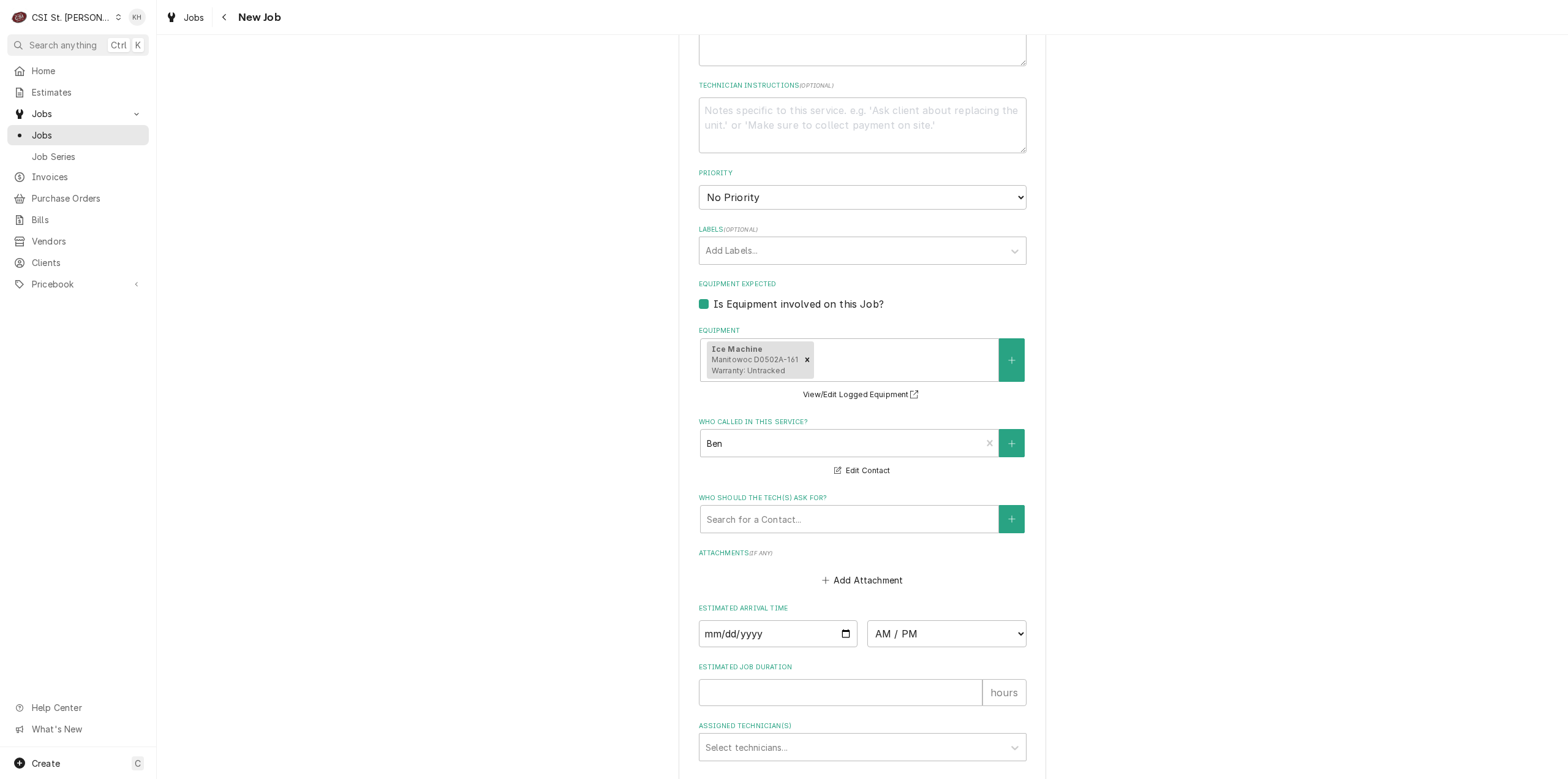
scroll to position [764, 0]
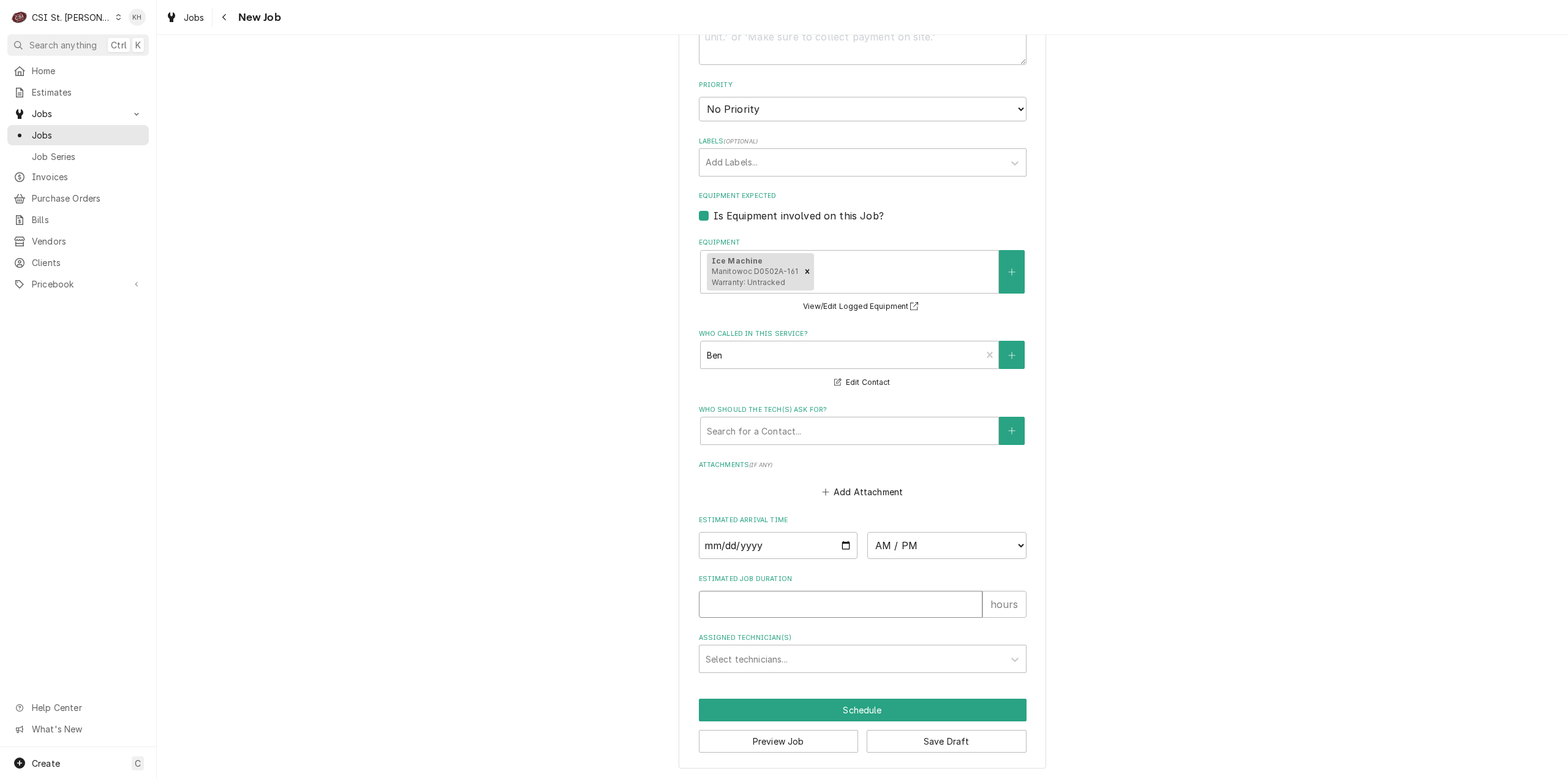
click at [795, 602] on input "Estimated Job Duration" at bounding box center [840, 604] width 284 height 27
type textarea "x"
type input "2"
type textarea "x"
click at [613, 468] on div "Please provide the following information to create a job: Client Details Client…" at bounding box center [862, 32] width 1411 height 1493
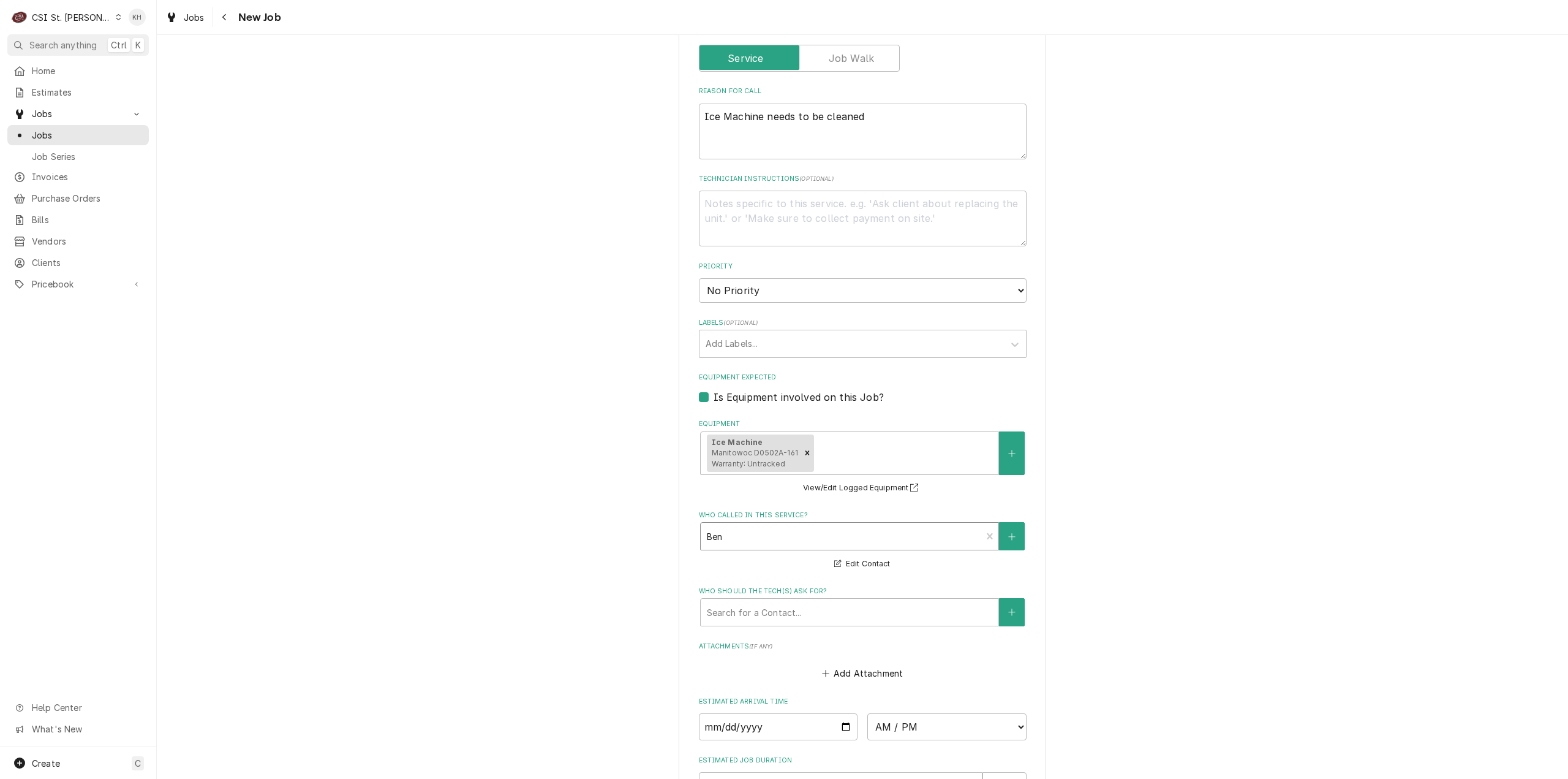
scroll to position [520, 0]
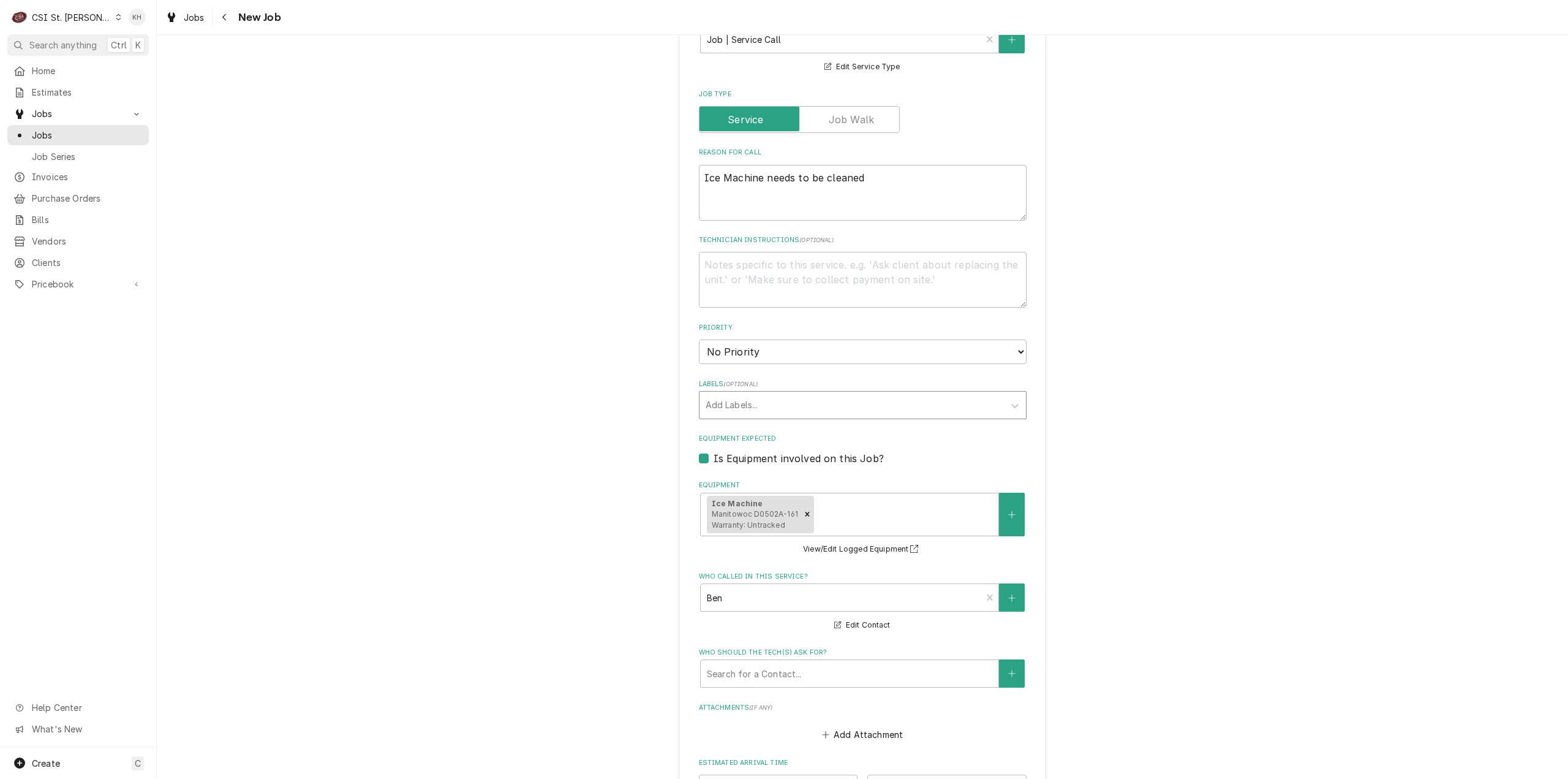
click at [743, 406] on div "Labels" at bounding box center [852, 405] width 293 height 22
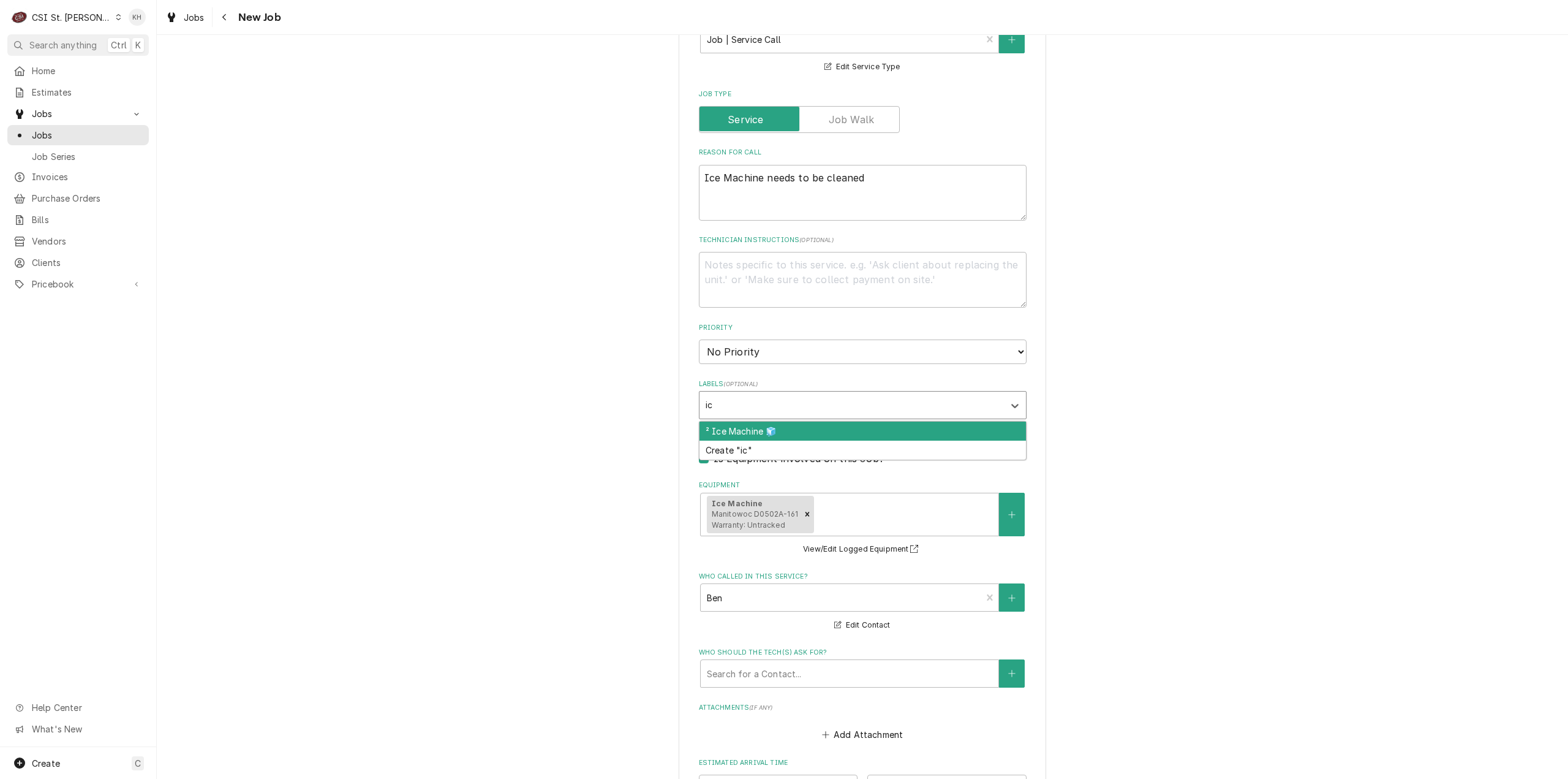
type input "ice"
type textarea "x"
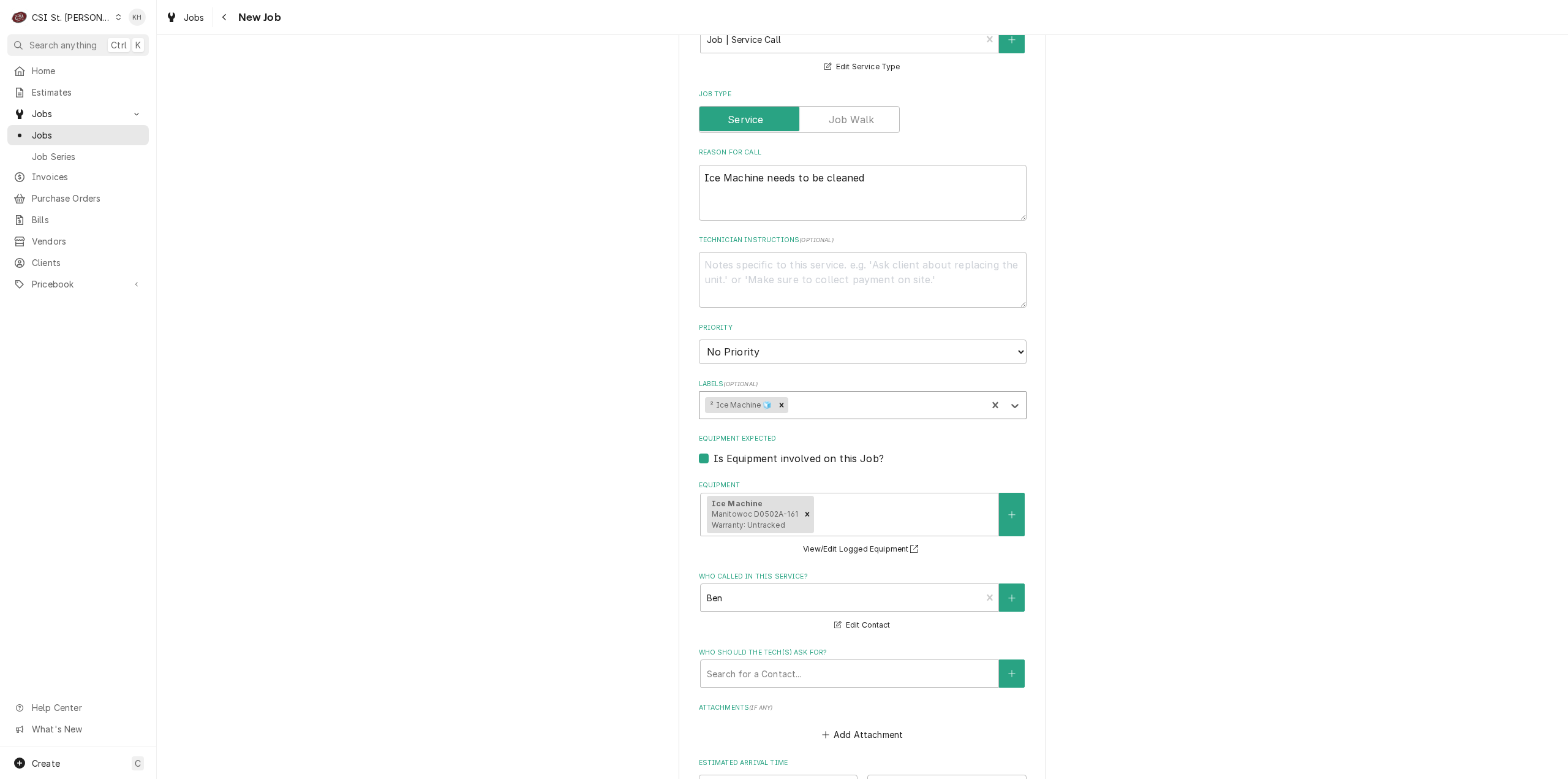
type textarea "x"
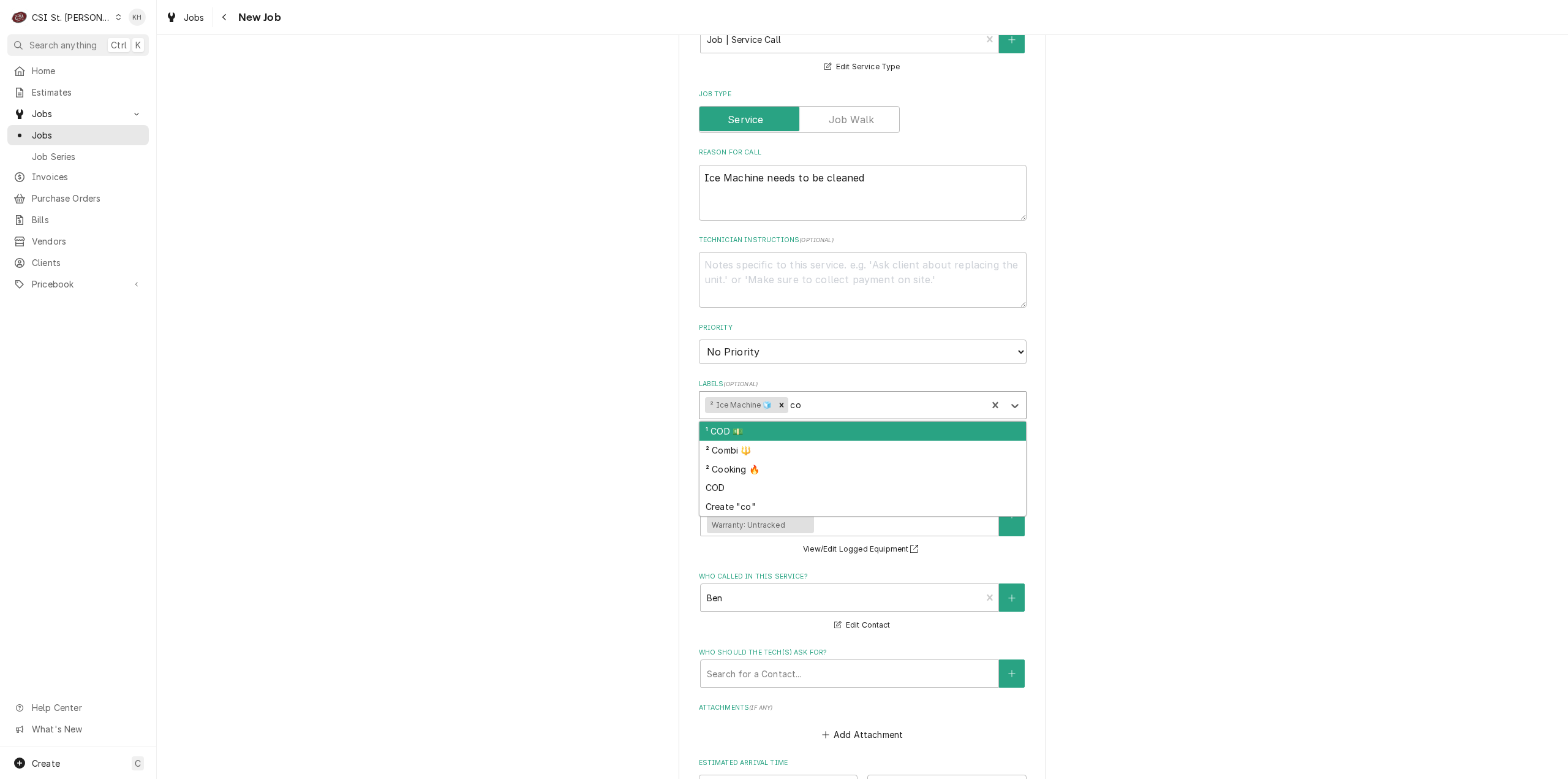
type input "cod"
type textarea "x"
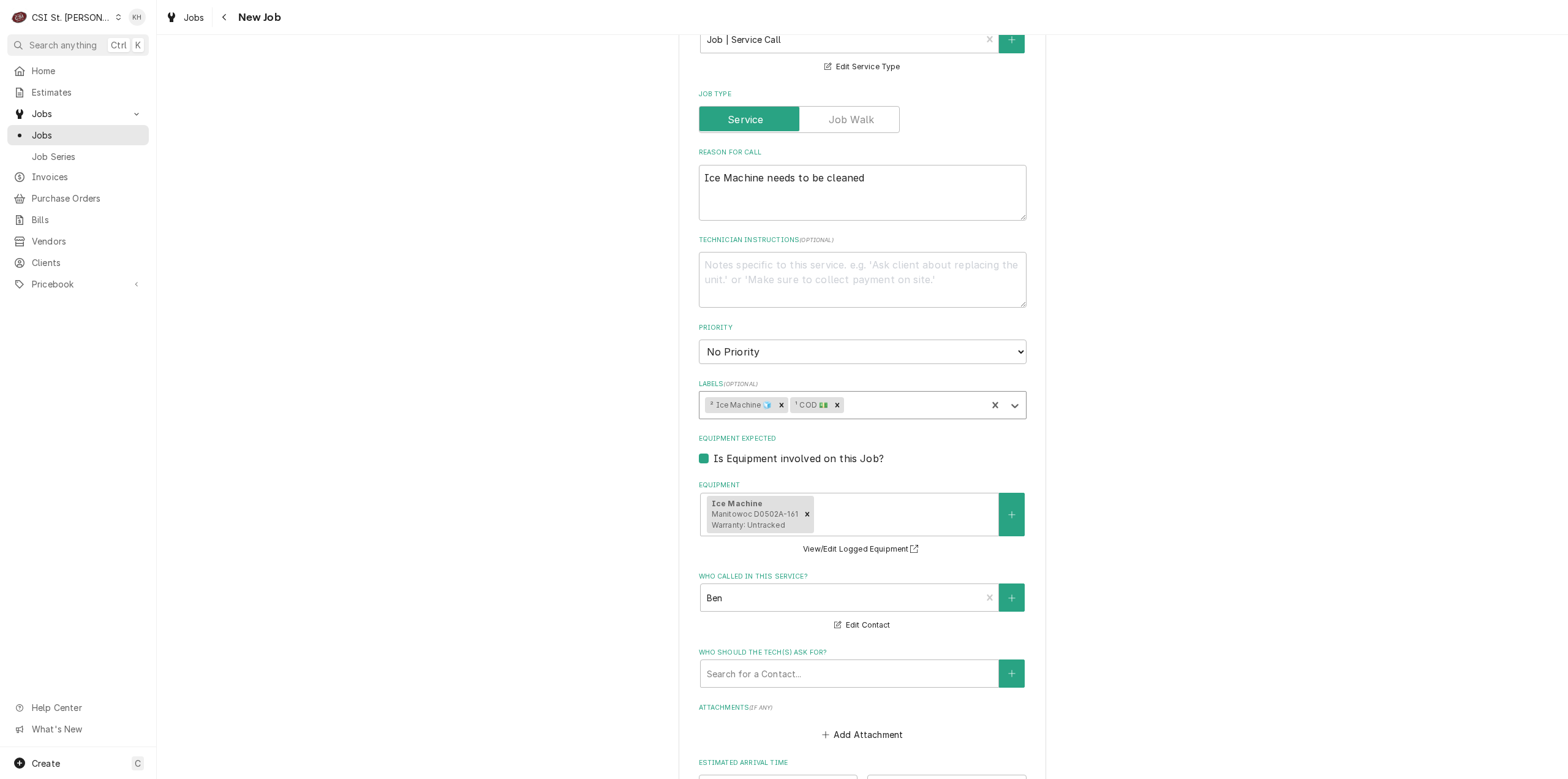
type textarea "x"
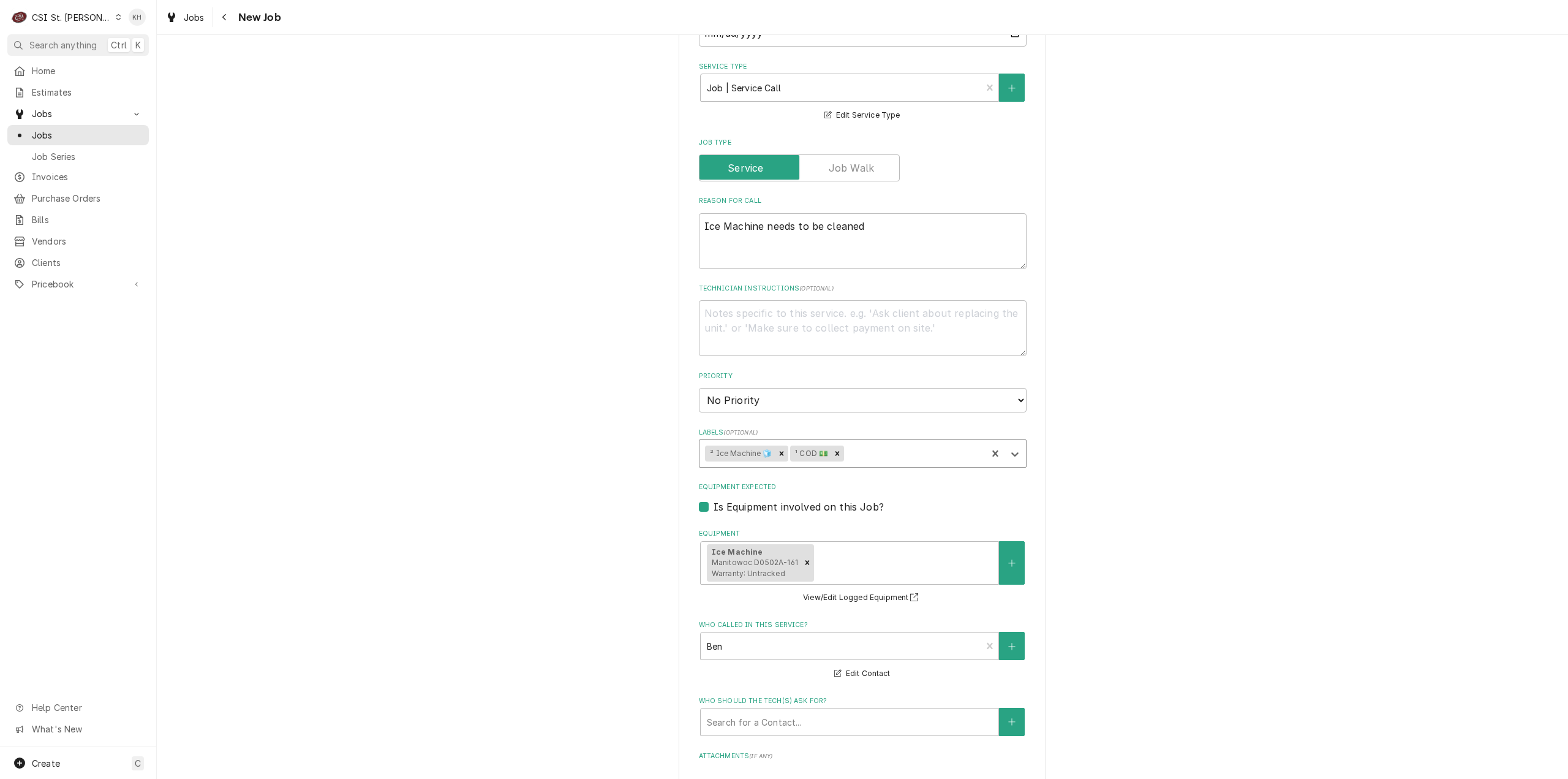
scroll to position [397, 0]
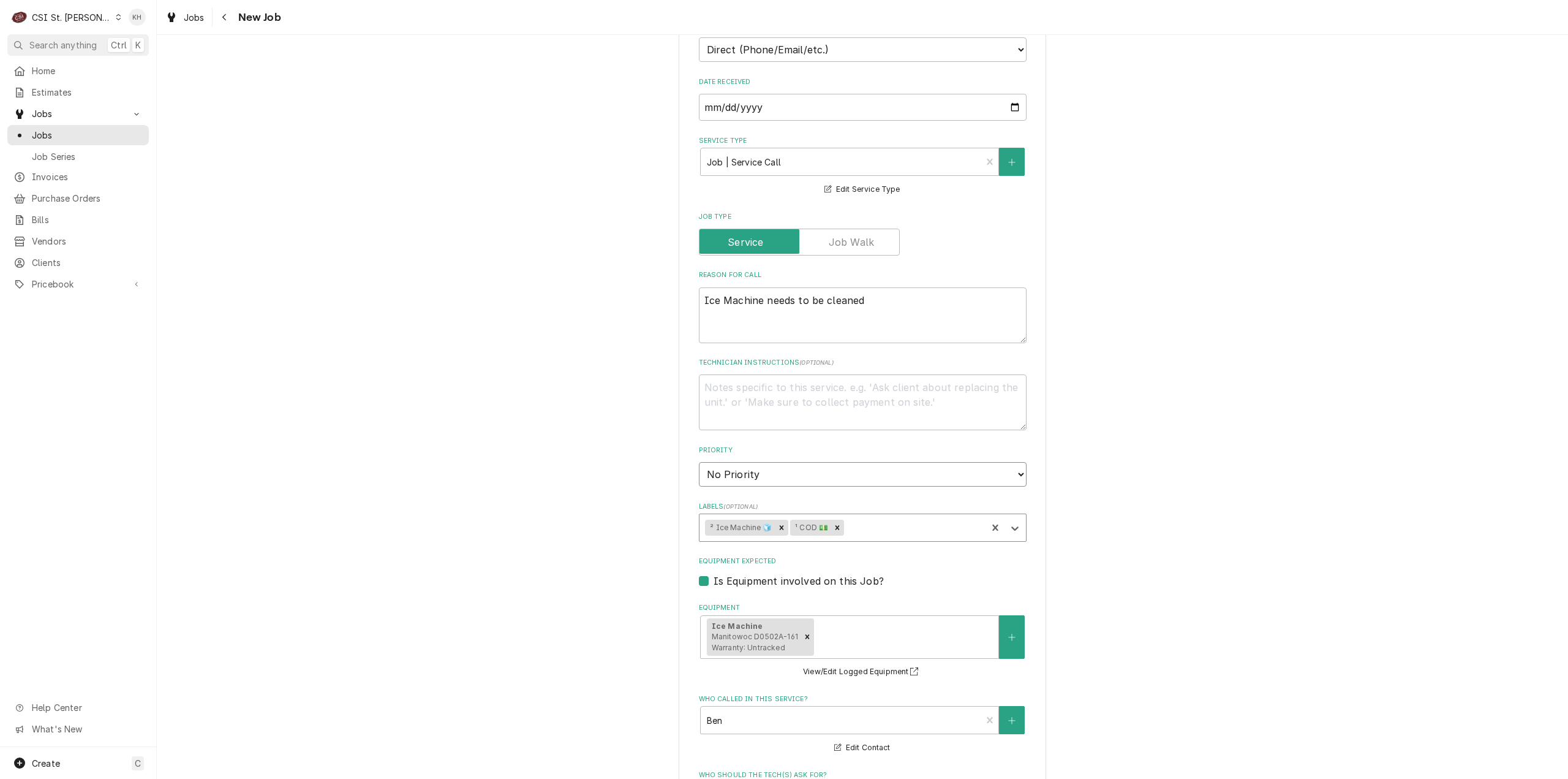
click at [791, 463] on select "No Priority Urgent High Medium Low" at bounding box center [862, 474] width 328 height 25
click at [721, 559] on label "Equipment Expected" at bounding box center [862, 562] width 328 height 10
click at [721, 574] on input "Equipment Expected" at bounding box center [877, 587] width 328 height 27
checkbox input "false"
type textarea "x"
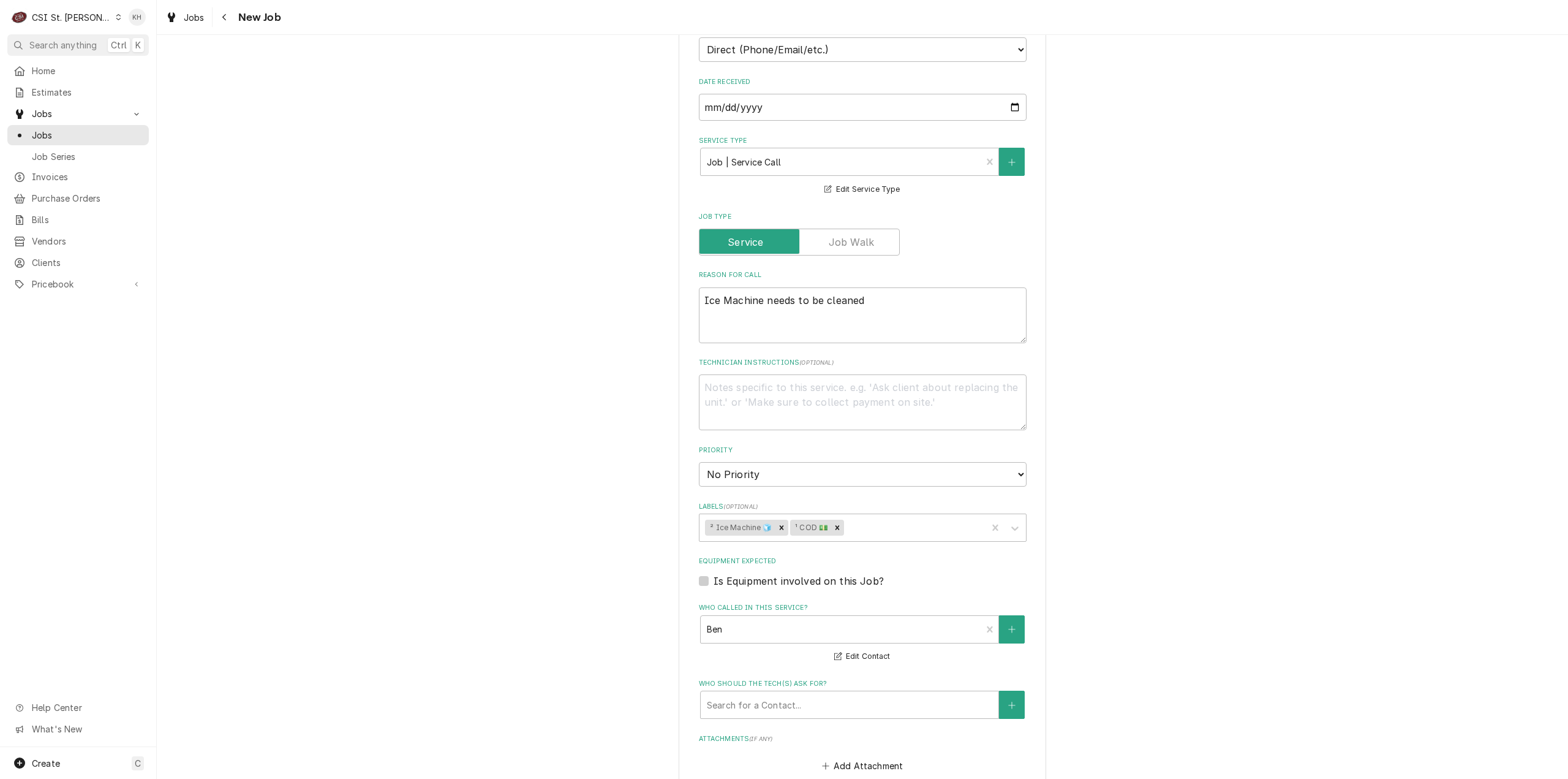
click at [699, 586] on div "Is Equipment involved on this Job?" at bounding box center [862, 581] width 328 height 15
drag, startPoint x: 698, startPoint y: 583, endPoint x: 711, endPoint y: 598, distance: 19.8
click at [713, 583] on label "Is Equipment involved on this Job?" at bounding box center [798, 581] width 170 height 15
click at [713, 583] on input "Equipment Expected" at bounding box center [877, 587] width 328 height 27
checkbox input "true"
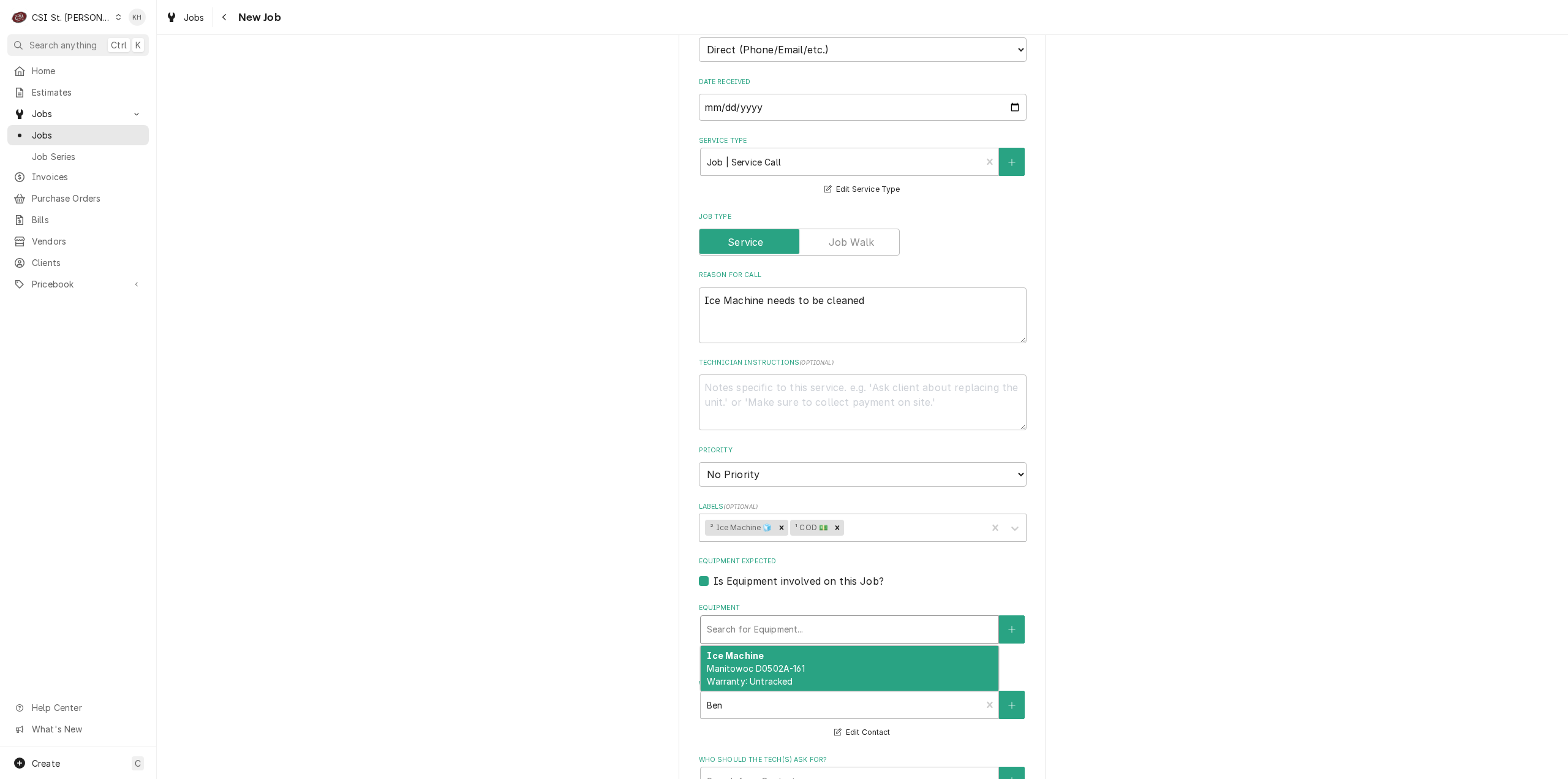
click at [756, 642] on div "Search for Equipment..." at bounding box center [850, 629] width 297 height 27
drag, startPoint x: 749, startPoint y: 662, endPoint x: 752, endPoint y: 593, distance: 69.1
click at [748, 655] on div "Ice Machine Manitowoc D0502A-161 Warranty: Untracked" at bounding box center [850, 668] width 297 height 45
type textarea "x"
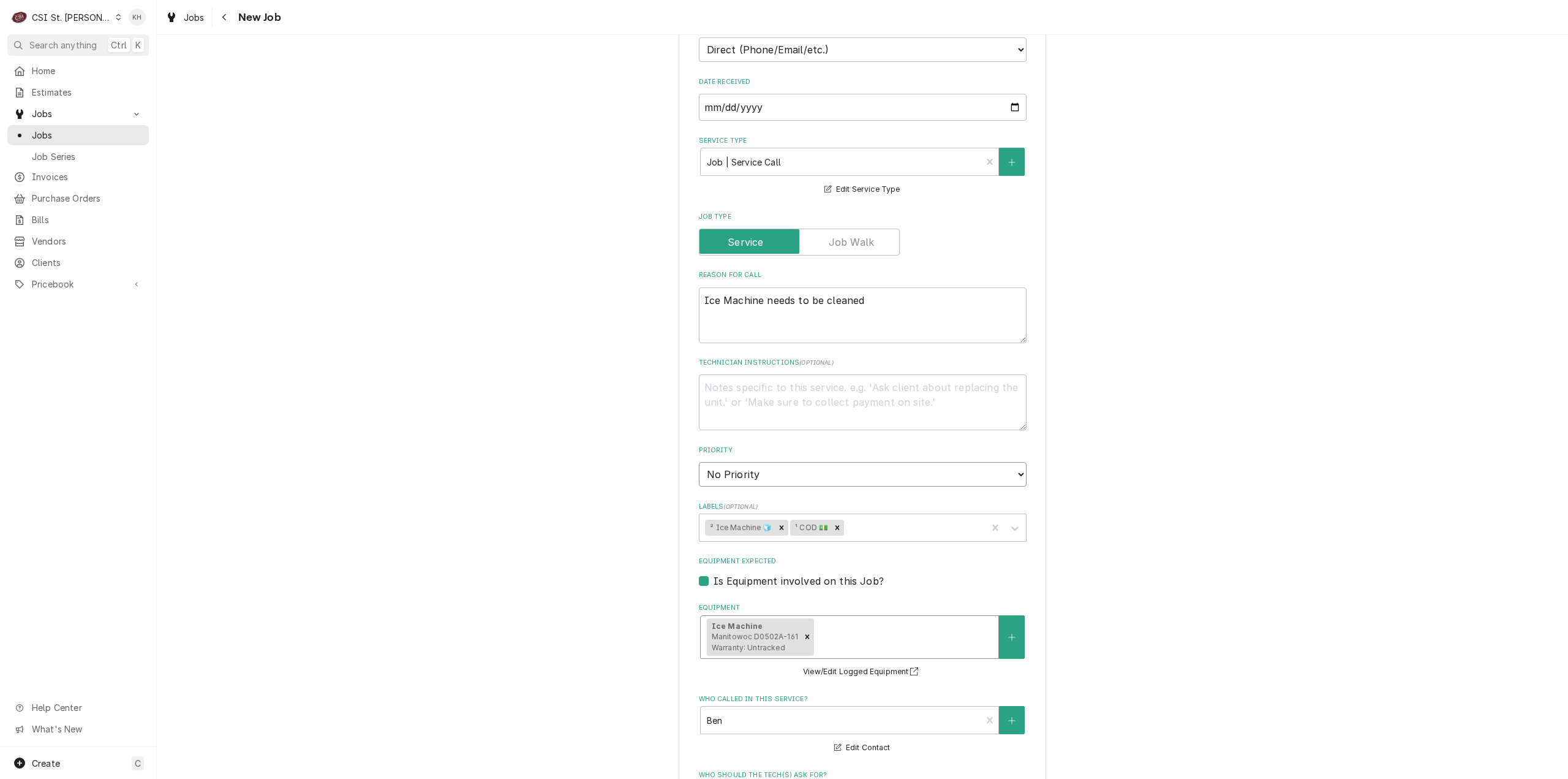
click at [752, 476] on select "No Priority Urgent High Medium Low" at bounding box center [862, 474] width 328 height 25
select select "4"
click at [699, 462] on select "No Priority Urgent High Medium Low" at bounding box center [862, 474] width 328 height 25
click at [766, 371] on div "Technician Instructions ( optional )" at bounding box center [862, 394] width 328 height 72
click at [794, 395] on textarea "Technician Instructions ( optional )" at bounding box center [862, 402] width 328 height 56
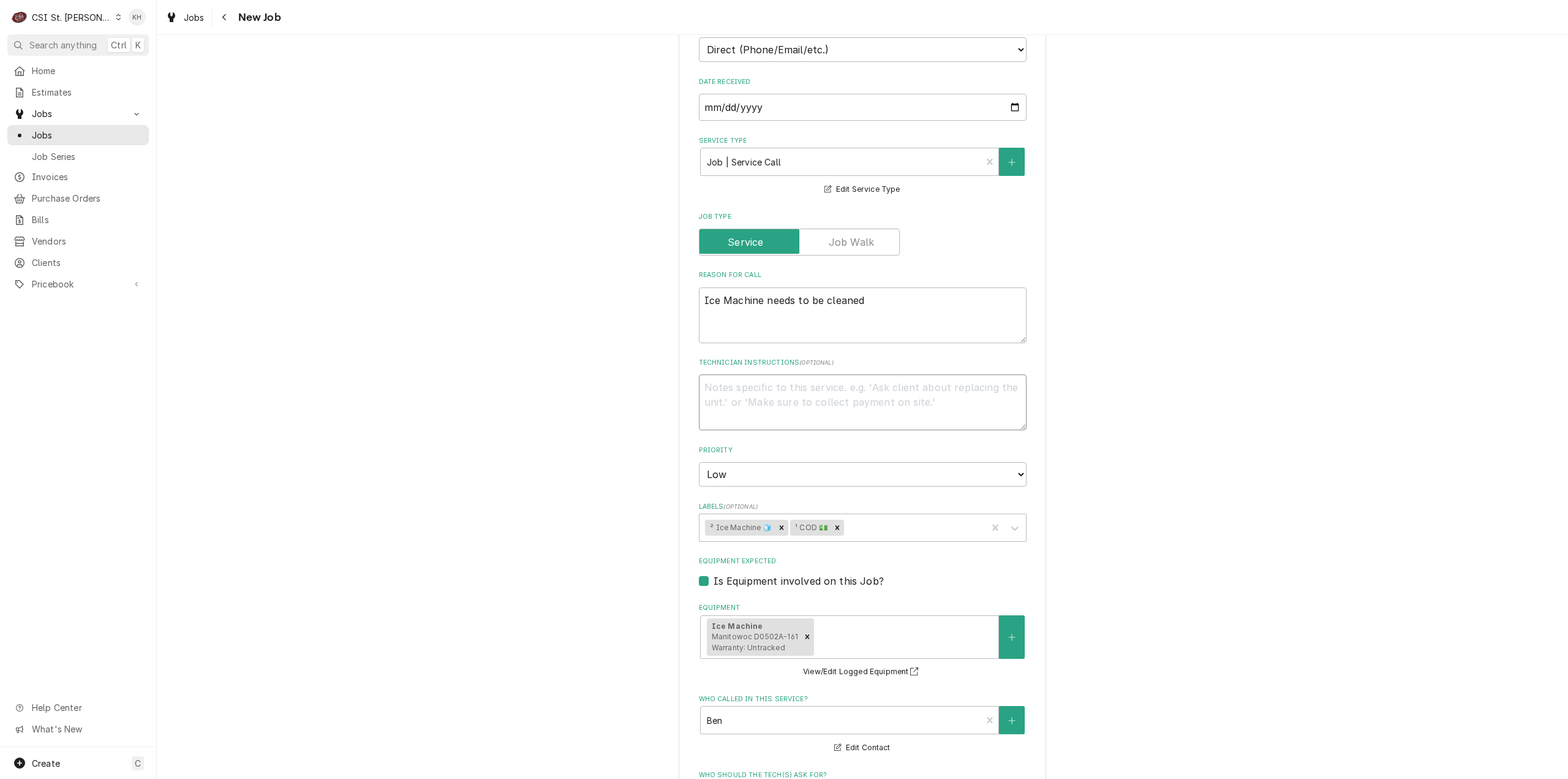
type textarea "x"
type textarea "C"
type textarea "x"
type textarea "CO"
type textarea "x"
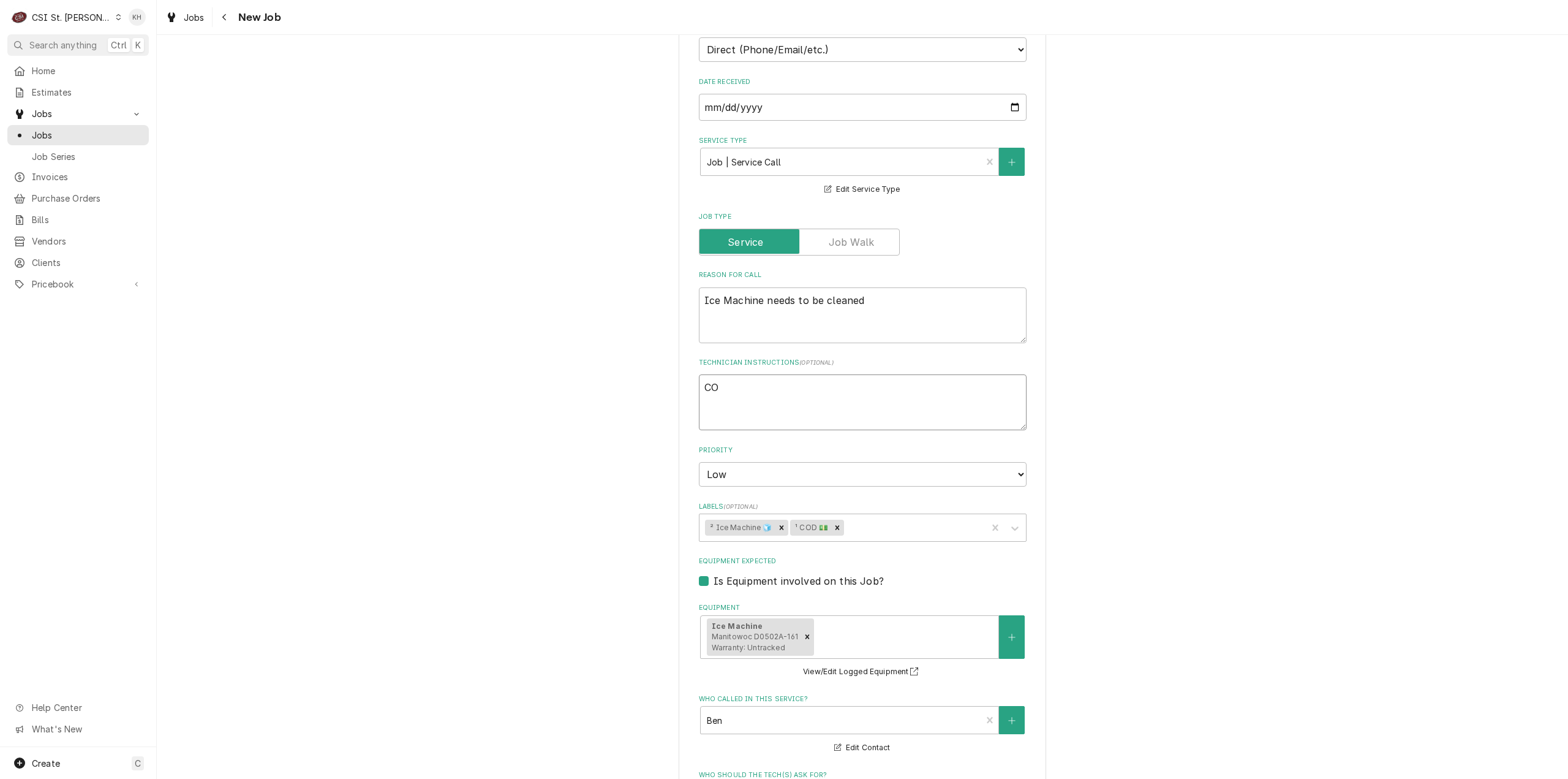
type textarea "COD"
type textarea "x"
type textarea "COD"
type textarea "x"
type textarea "CODA"
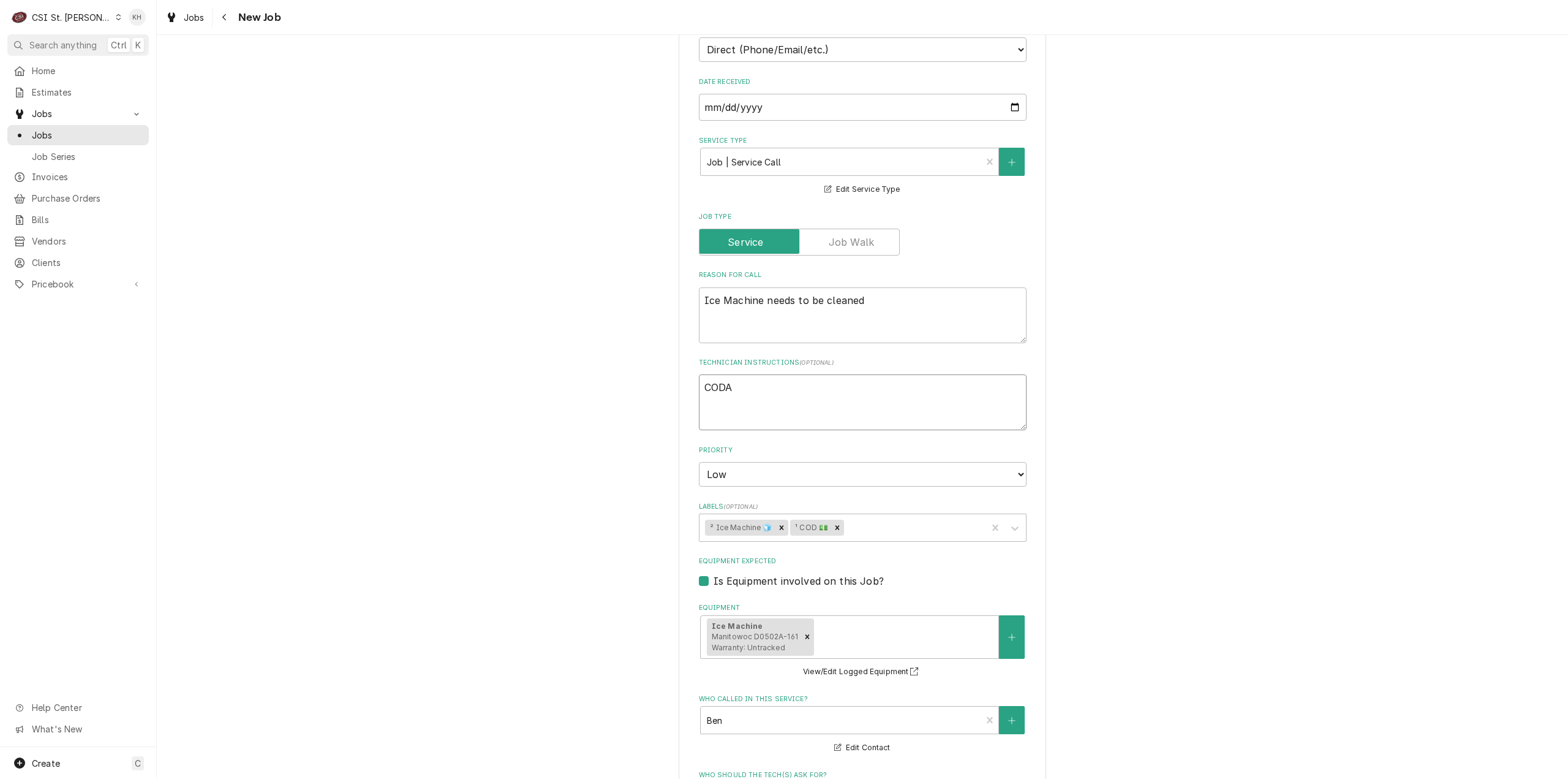
type textarea "x"
type textarea "COD"
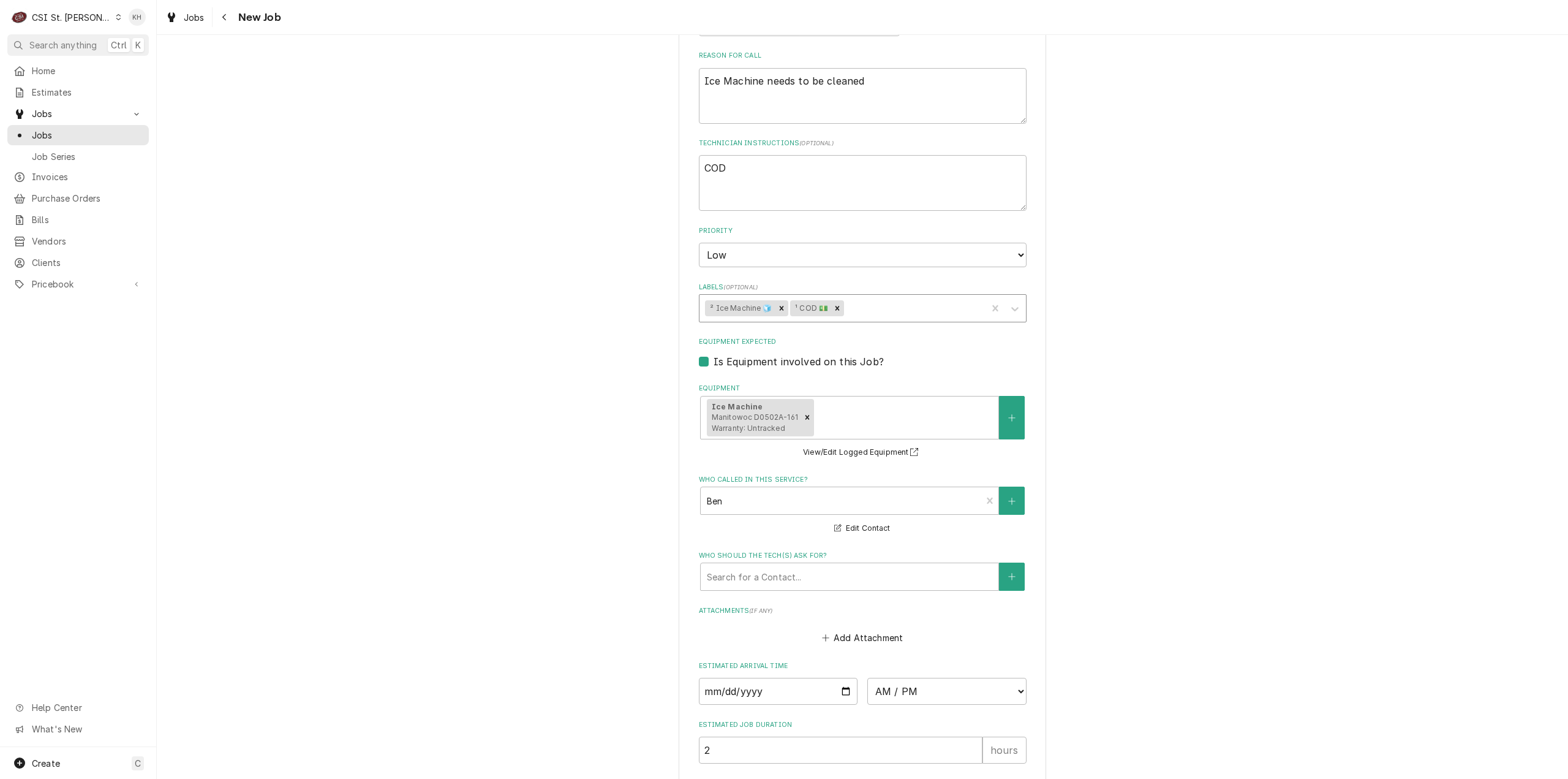
scroll to position [642, 0]
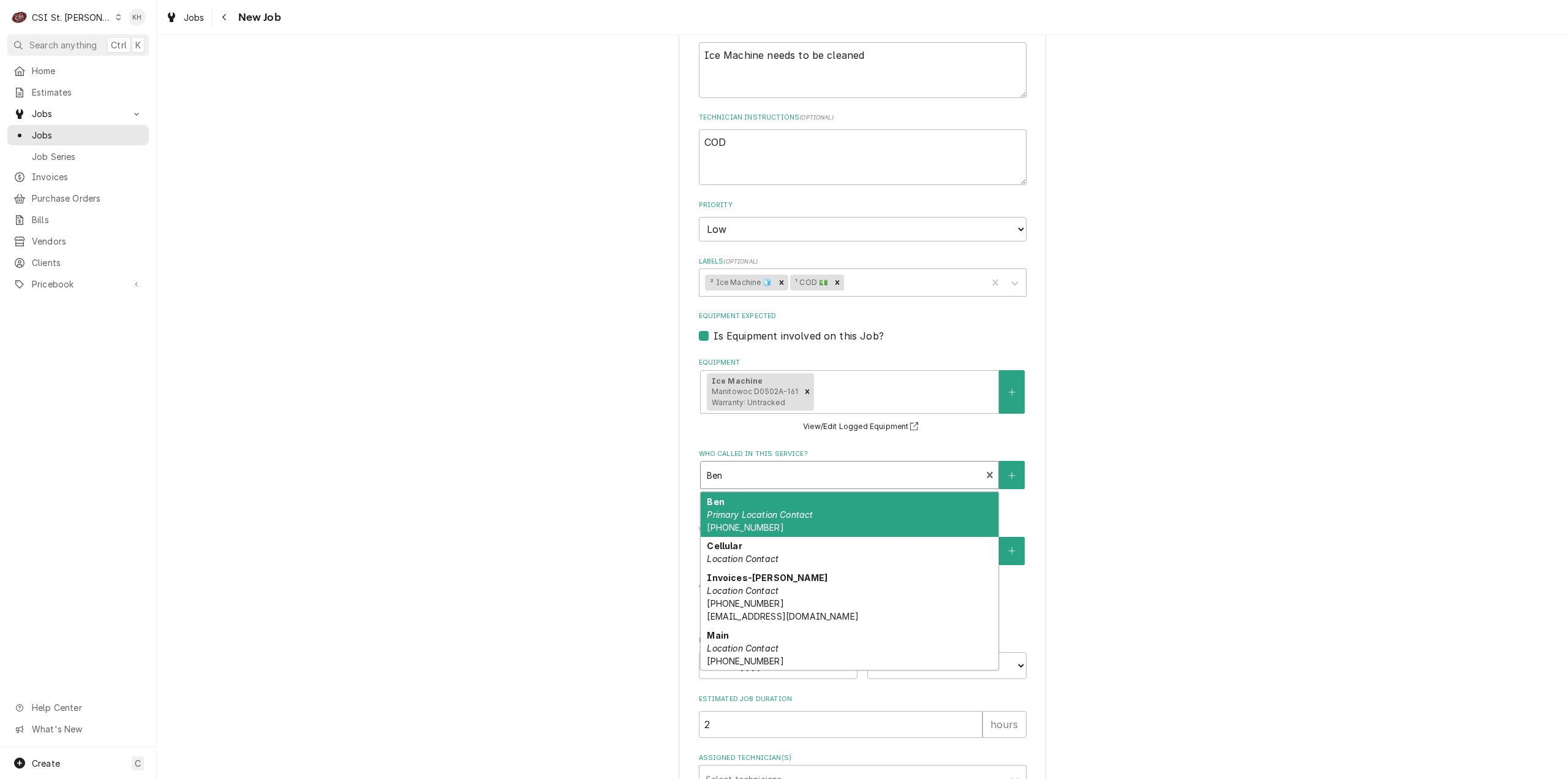
click at [786, 478] on div "Who called in this service?" at bounding box center [841, 474] width 269 height 22
click at [565, 431] on div "Please provide the following information to create a job: Client Details Client…" at bounding box center [862, 152] width 1411 height 1493
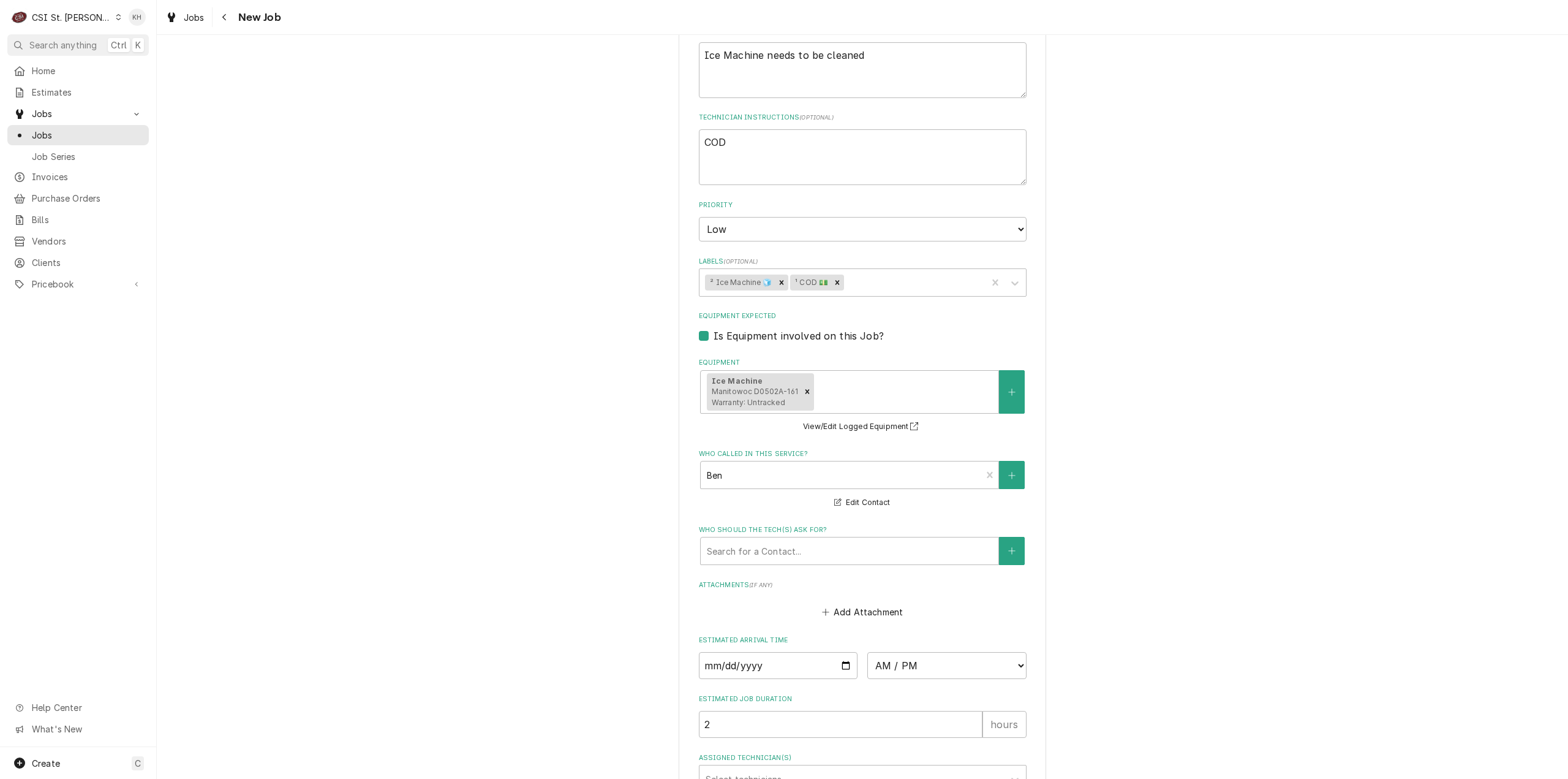
click at [1260, 416] on div "Please provide the following information to create a job: Client Details Client…" at bounding box center [862, 152] width 1411 height 1493
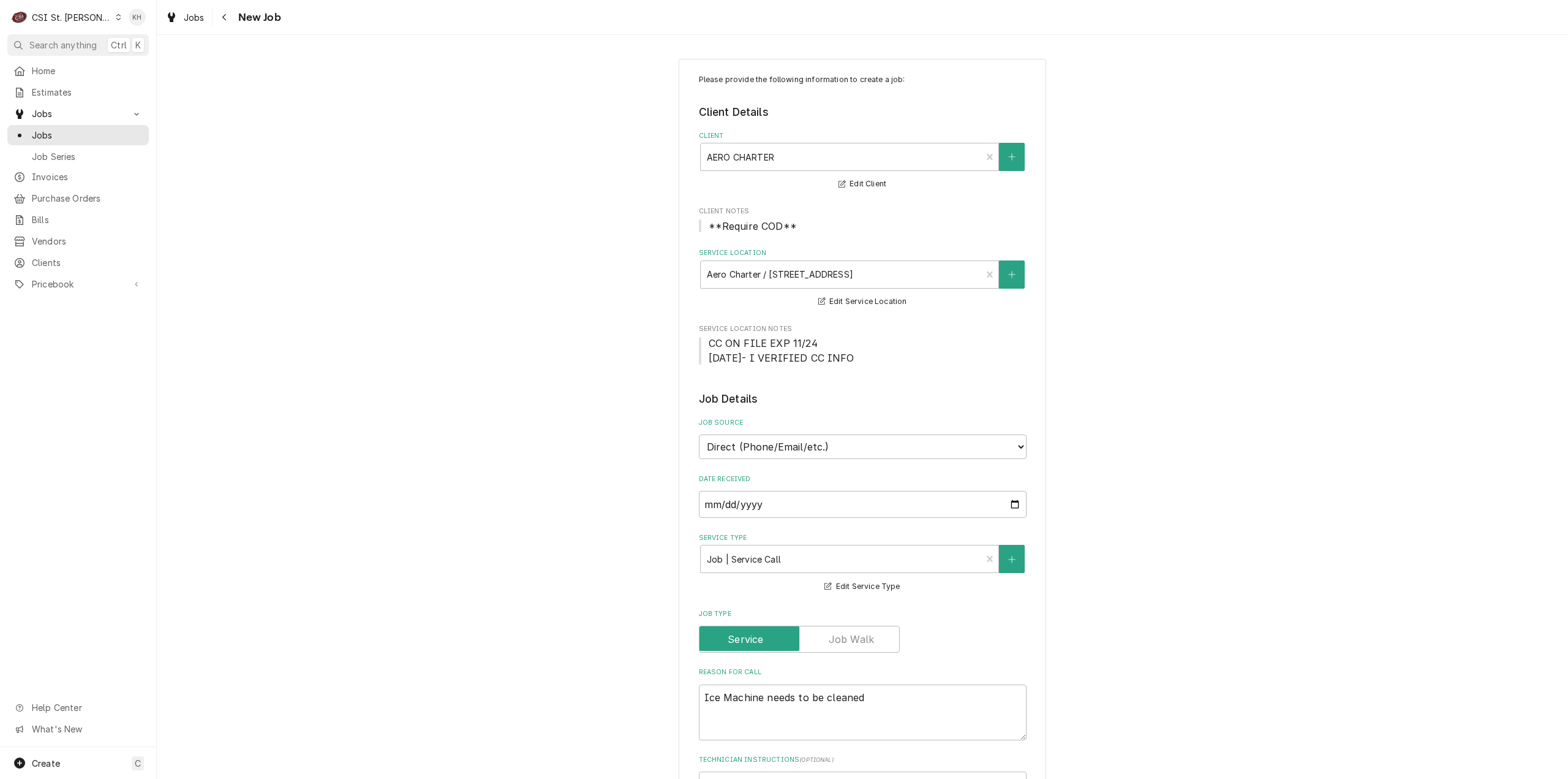
scroll to position [429, 0]
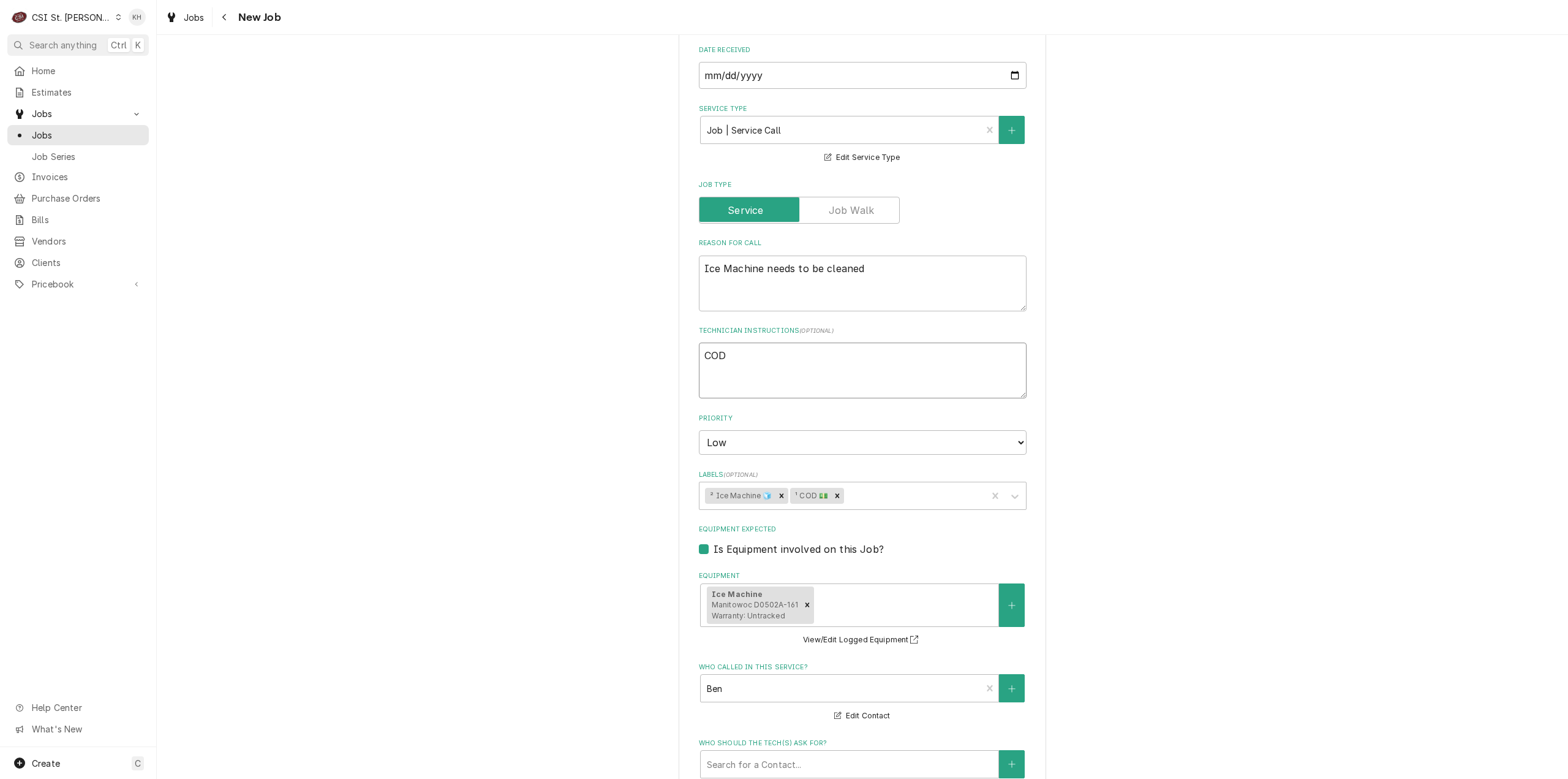
click at [858, 349] on textarea "COD" at bounding box center [862, 370] width 328 height 56
type textarea "x"
type textarea "COD"
type textarea "x"
type textarea "COD"
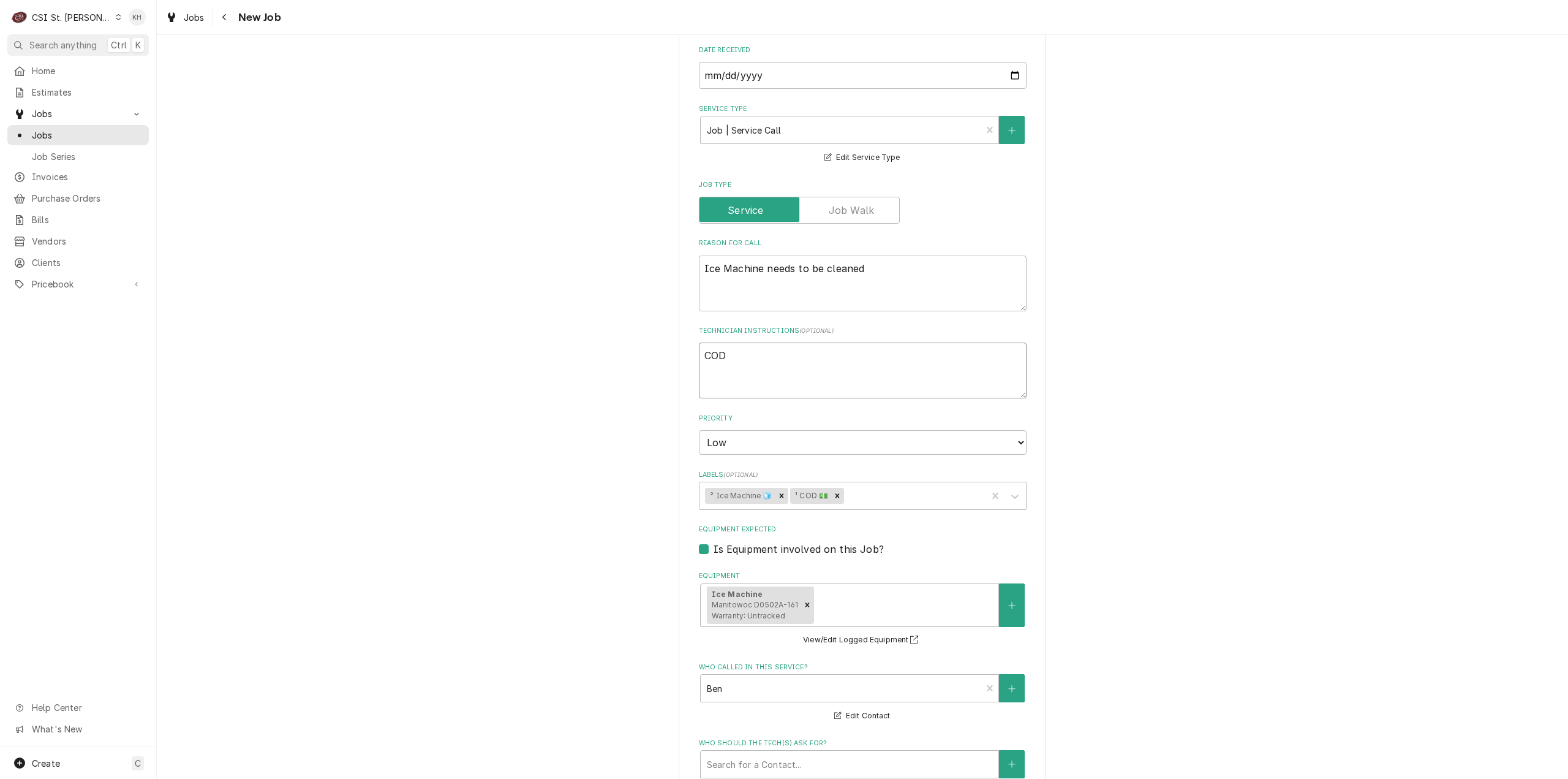
type textarea "x"
type textarea "COD S"
type textarea "x"
type textarea "COD Se"
type textarea "x"
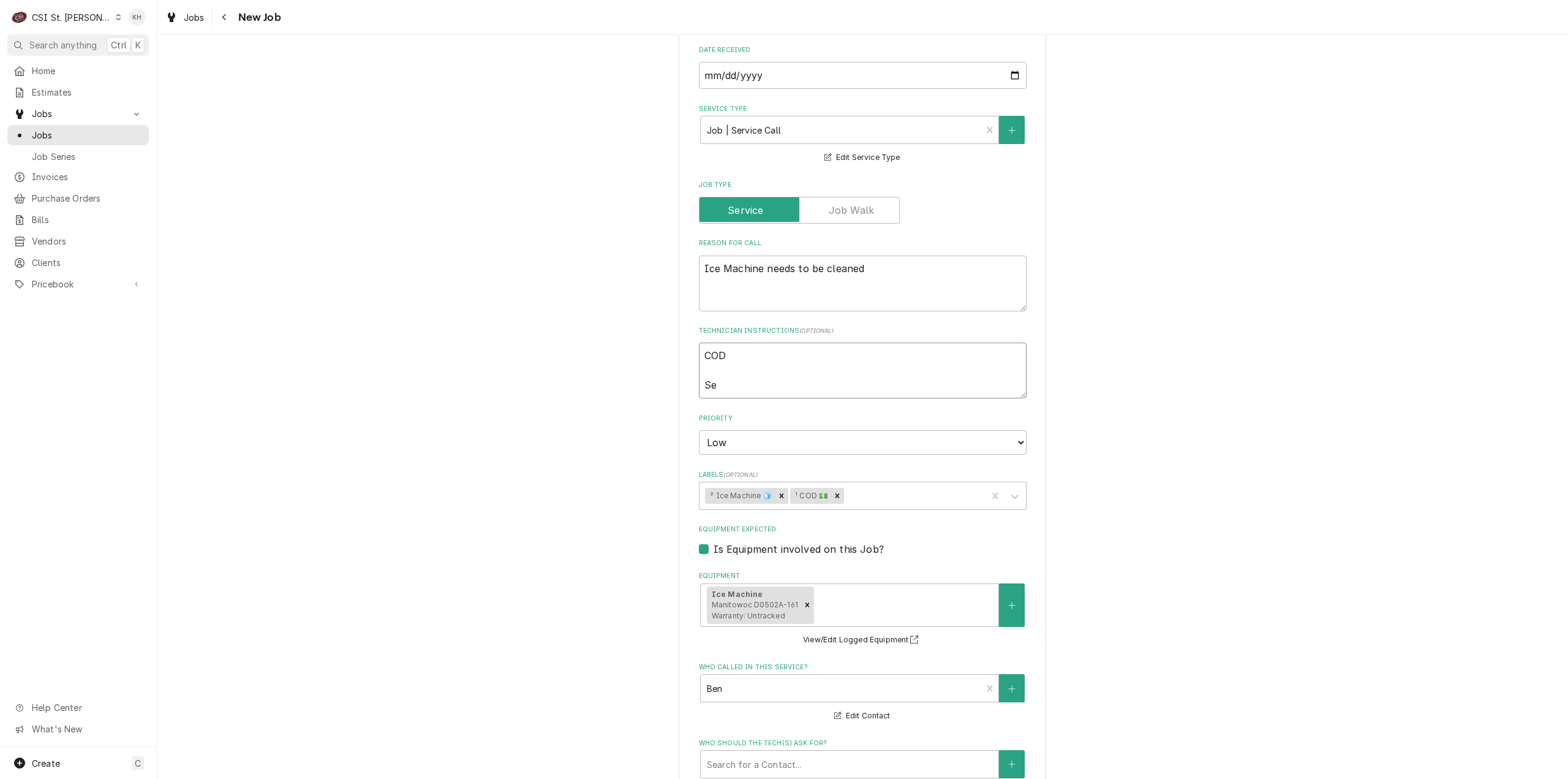
type textarea "COD Ser"
type textarea "x"
type textarea "COD Servi"
type textarea "x"
type textarea "COD Servic"
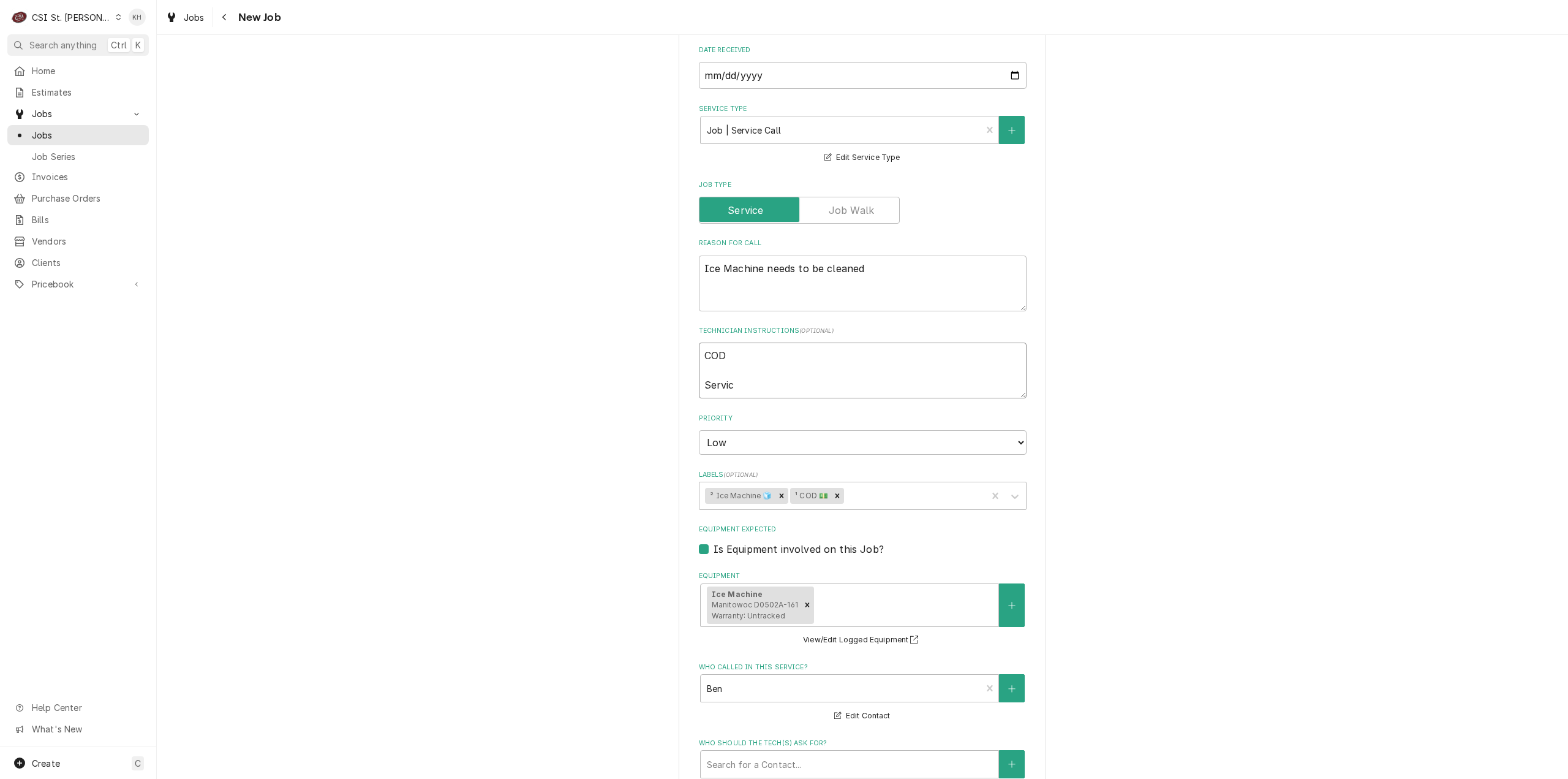
type textarea "x"
type textarea "COD Service"
type textarea "x"
type textarea "COD Service C"
type textarea "x"
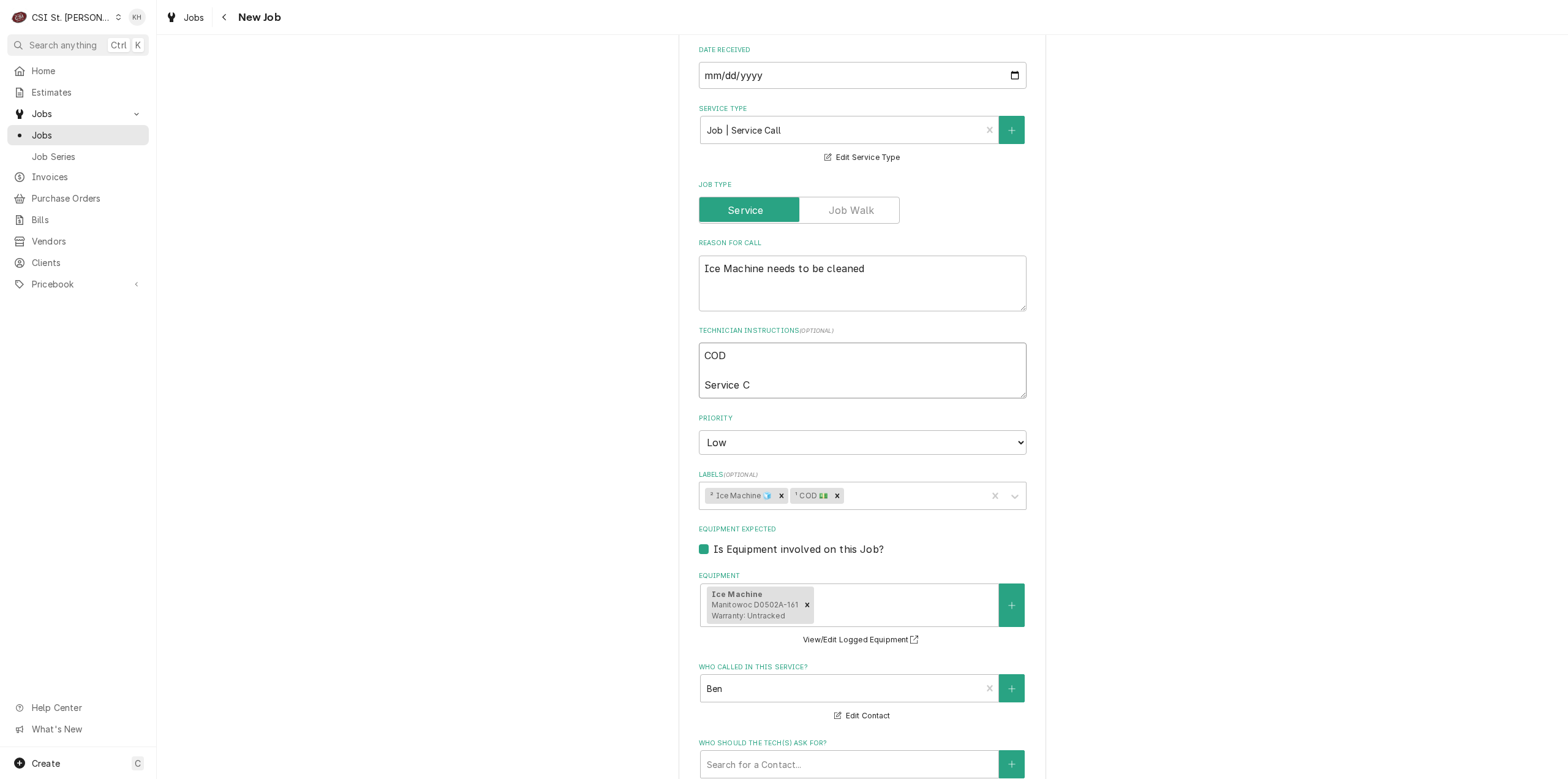
type textarea "COD Service Ca"
type textarea "x"
type textarea "COD Service Cal"
type textarea "x"
type textarea "COD Service Call"
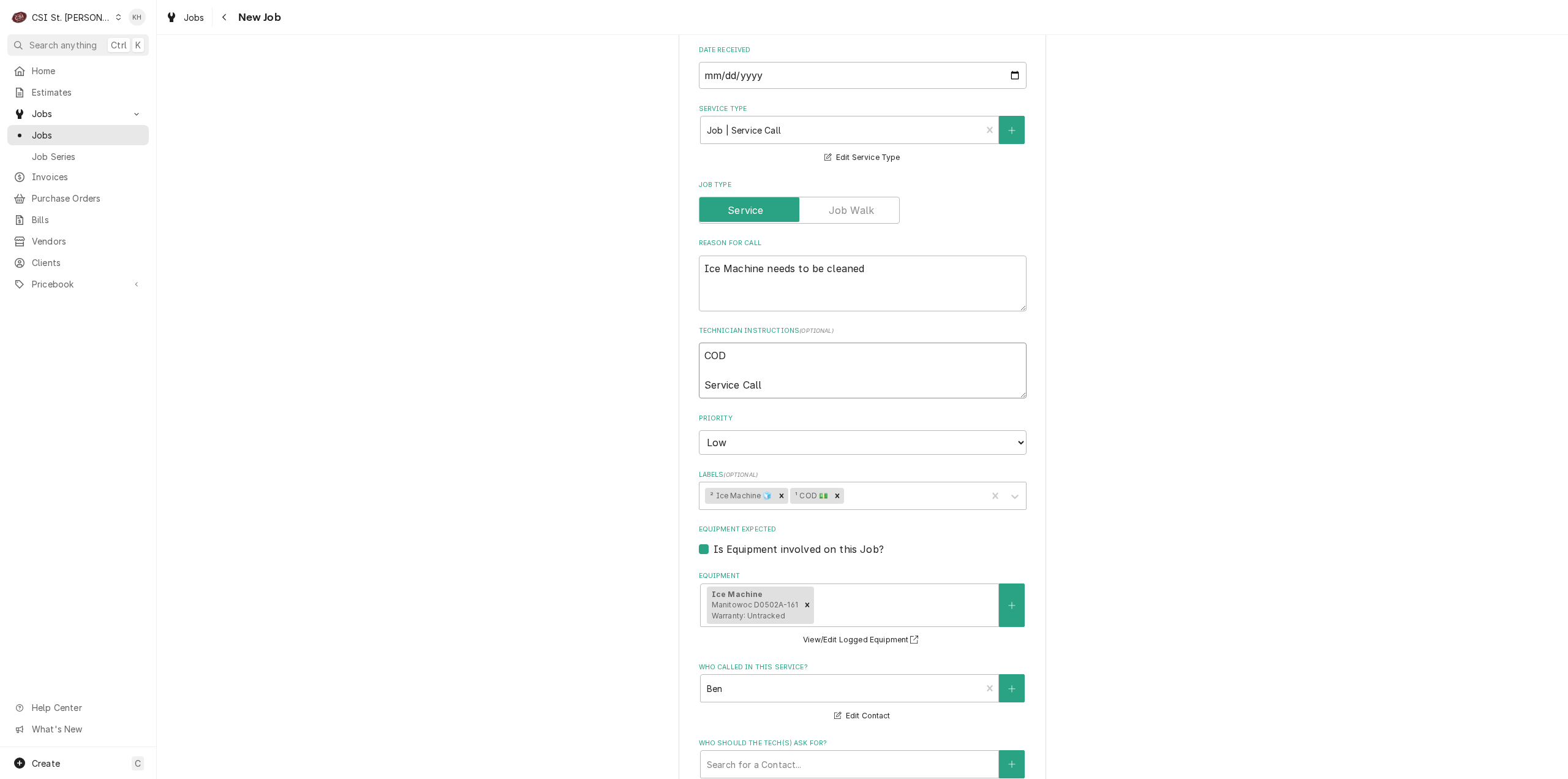
type textarea "x"
type textarea "COD Service Cal"
type textarea "x"
type textarea "COD Service Ca"
type textarea "x"
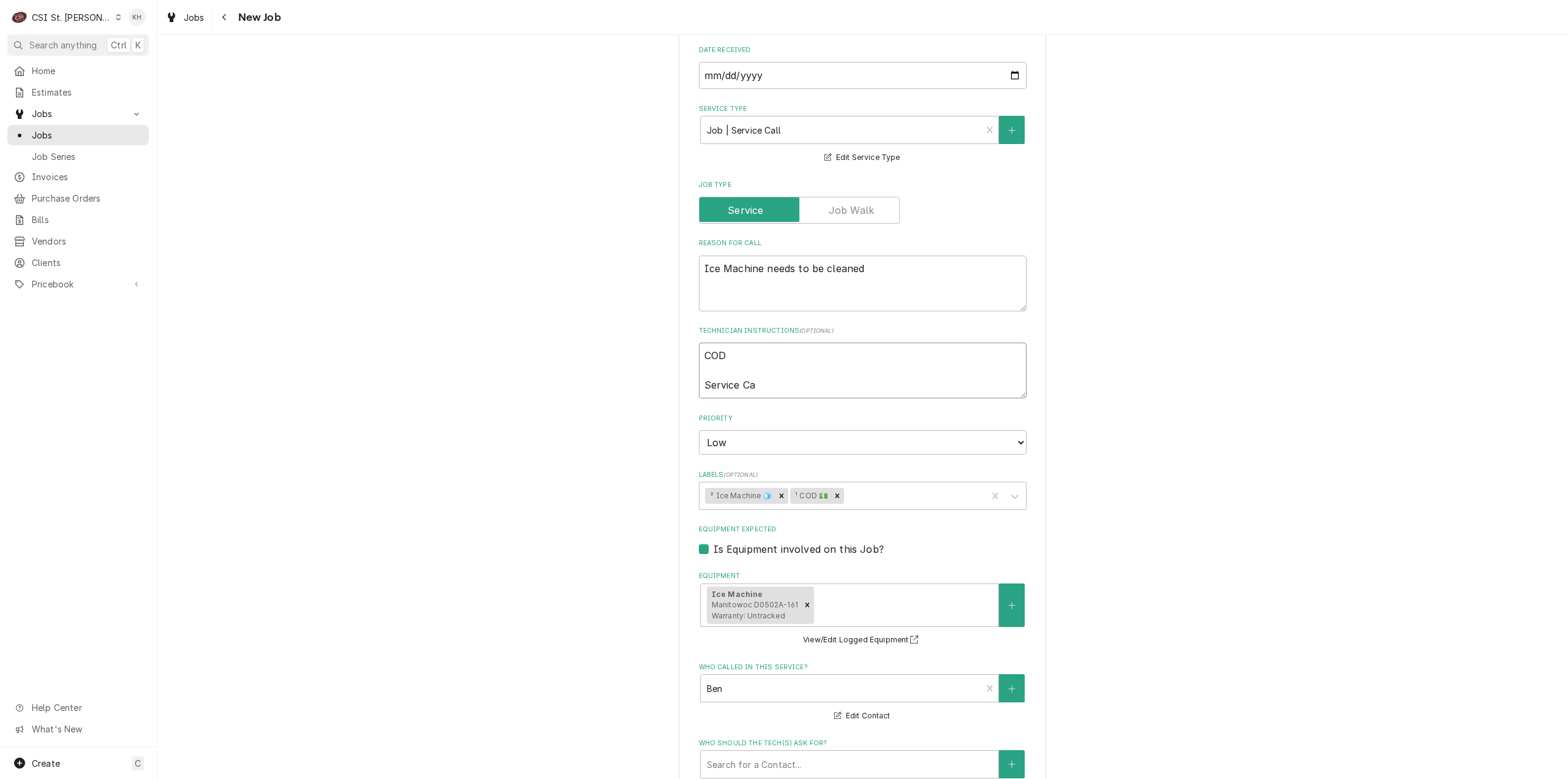
type textarea "COD Service C"
type textarea "x"
type textarea "COD Service"
type textarea "x"
type textarea "COD Service H"
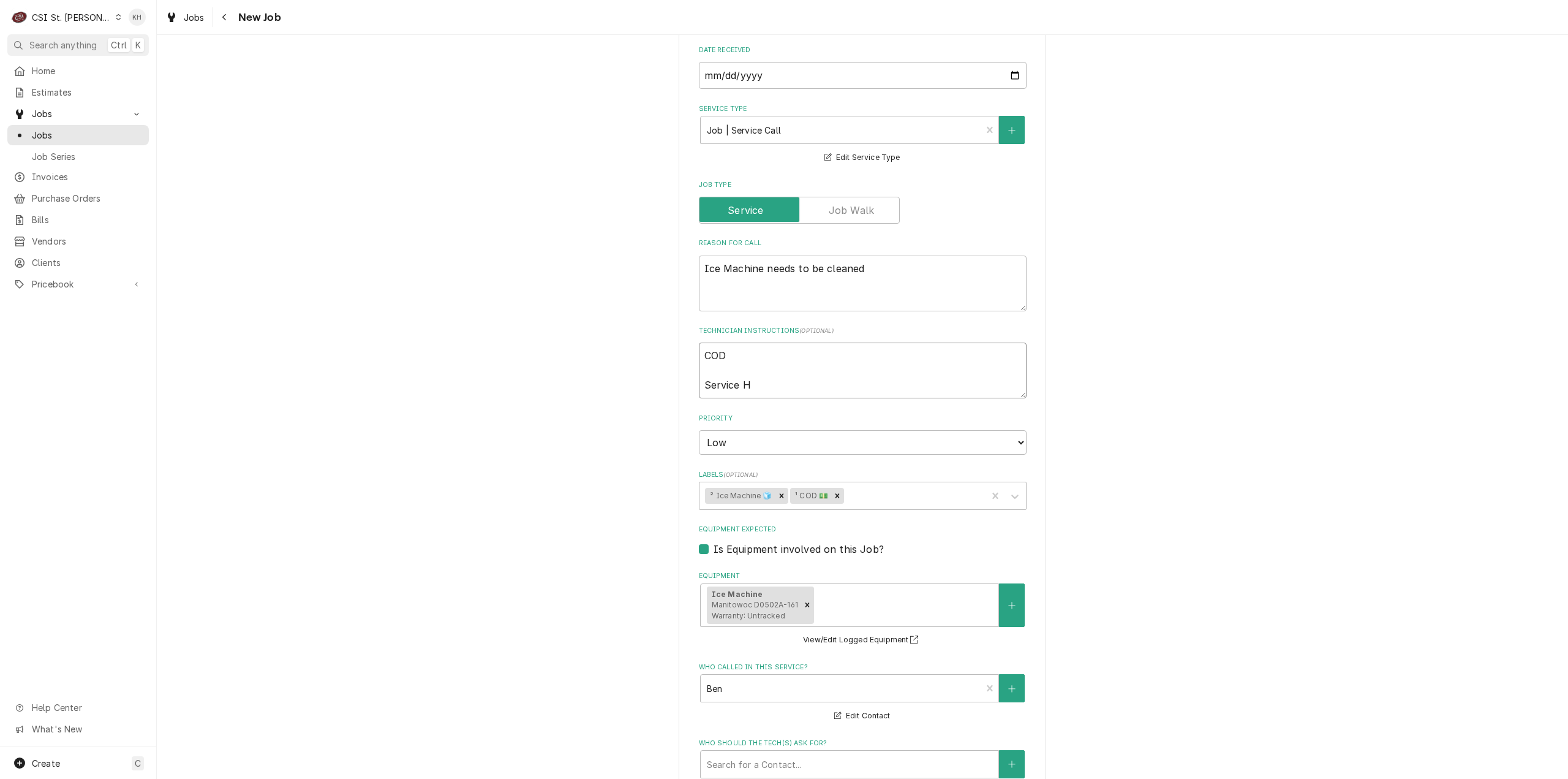
type textarea "x"
type textarea "COD Service Ho"
type textarea "x"
type textarea "COD Service Hou"
type textarea "x"
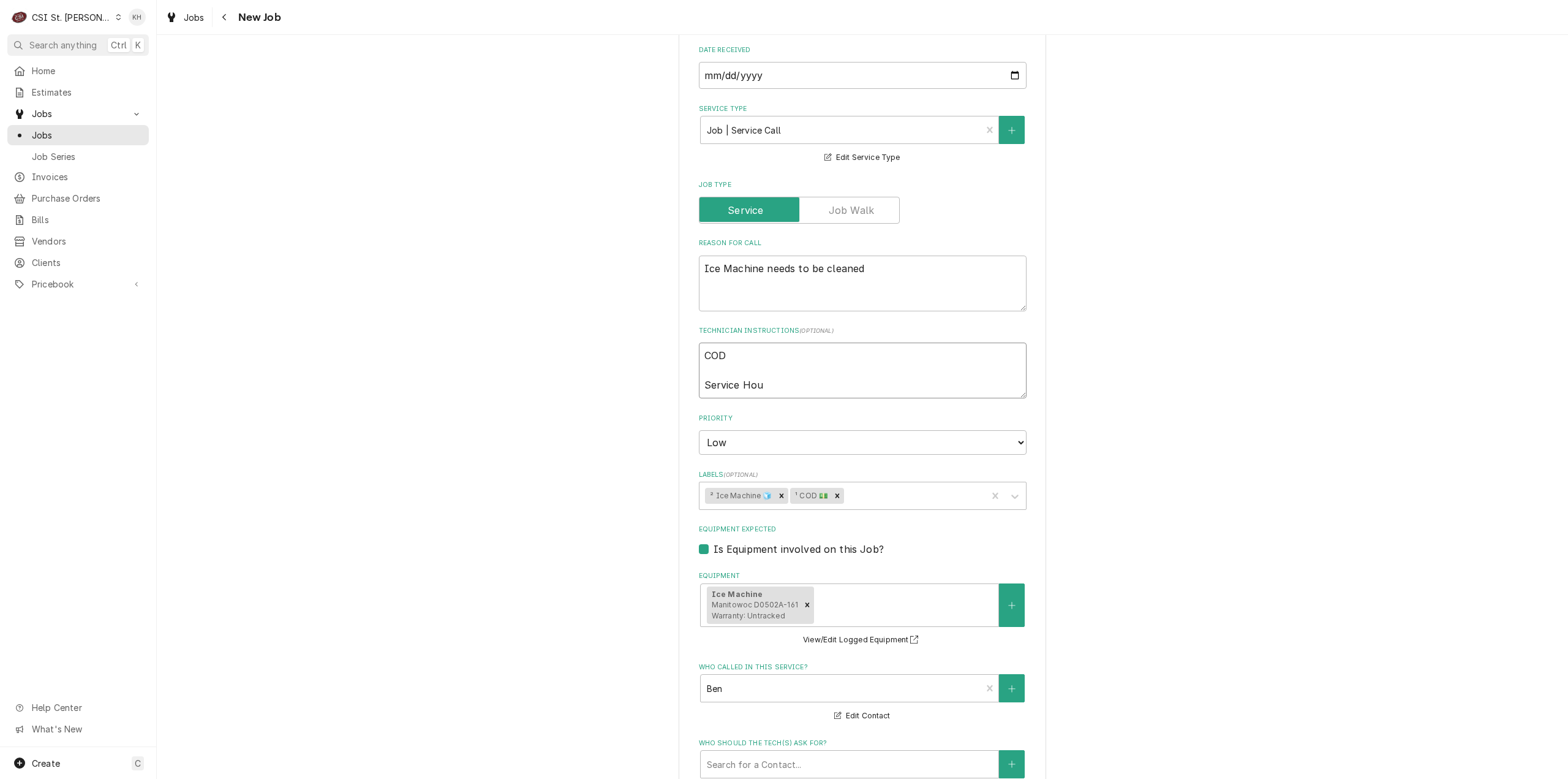
type textarea "COD Service Hour"
type textarea "x"
type textarea "COD Service Hours"
type textarea "x"
type textarea "COD Service Hours:"
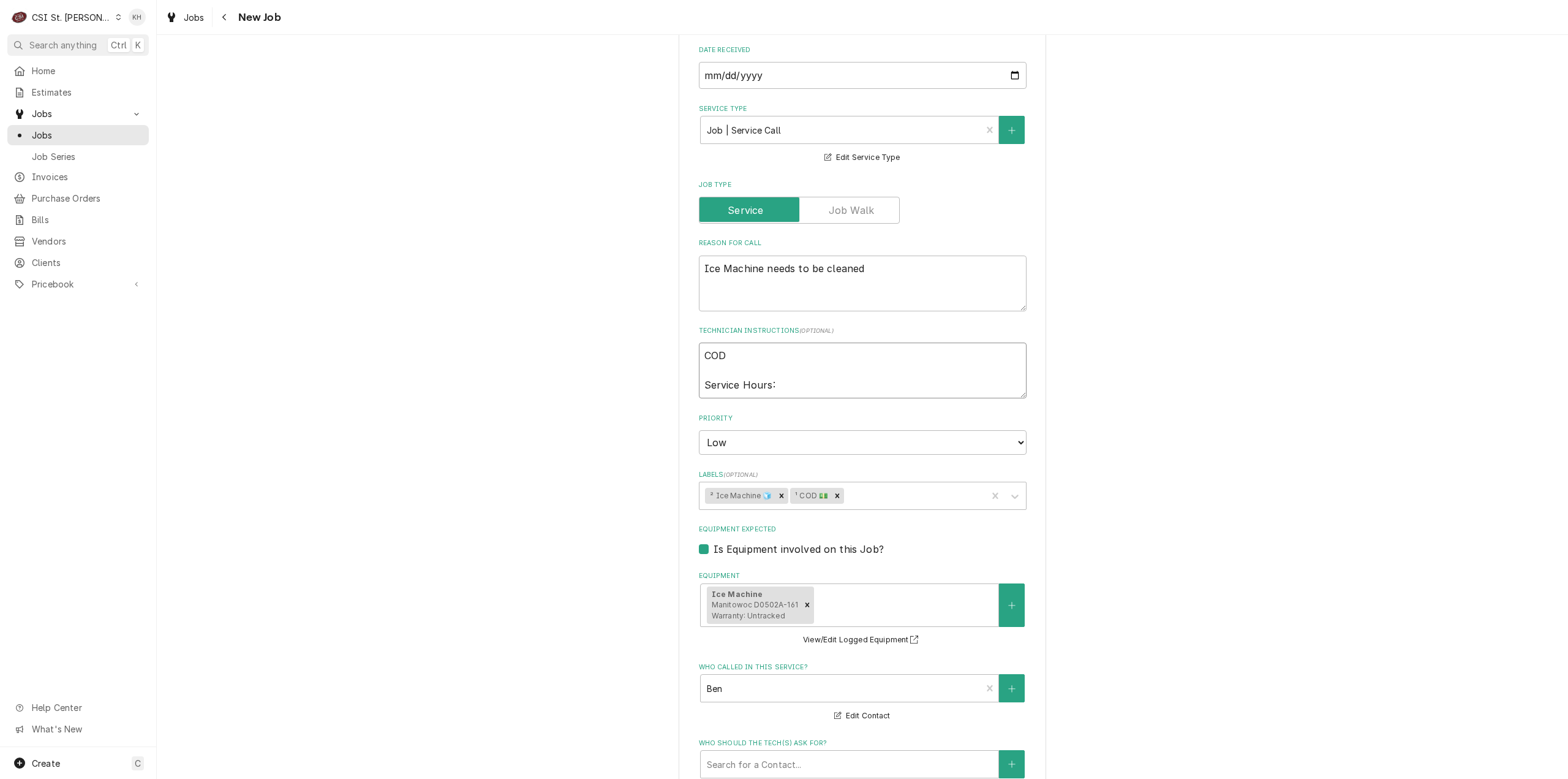
type textarea "x"
type textarea "COD Service Hours:"
type textarea "x"
type textarea "COD Service Hours: 6"
type textarea "x"
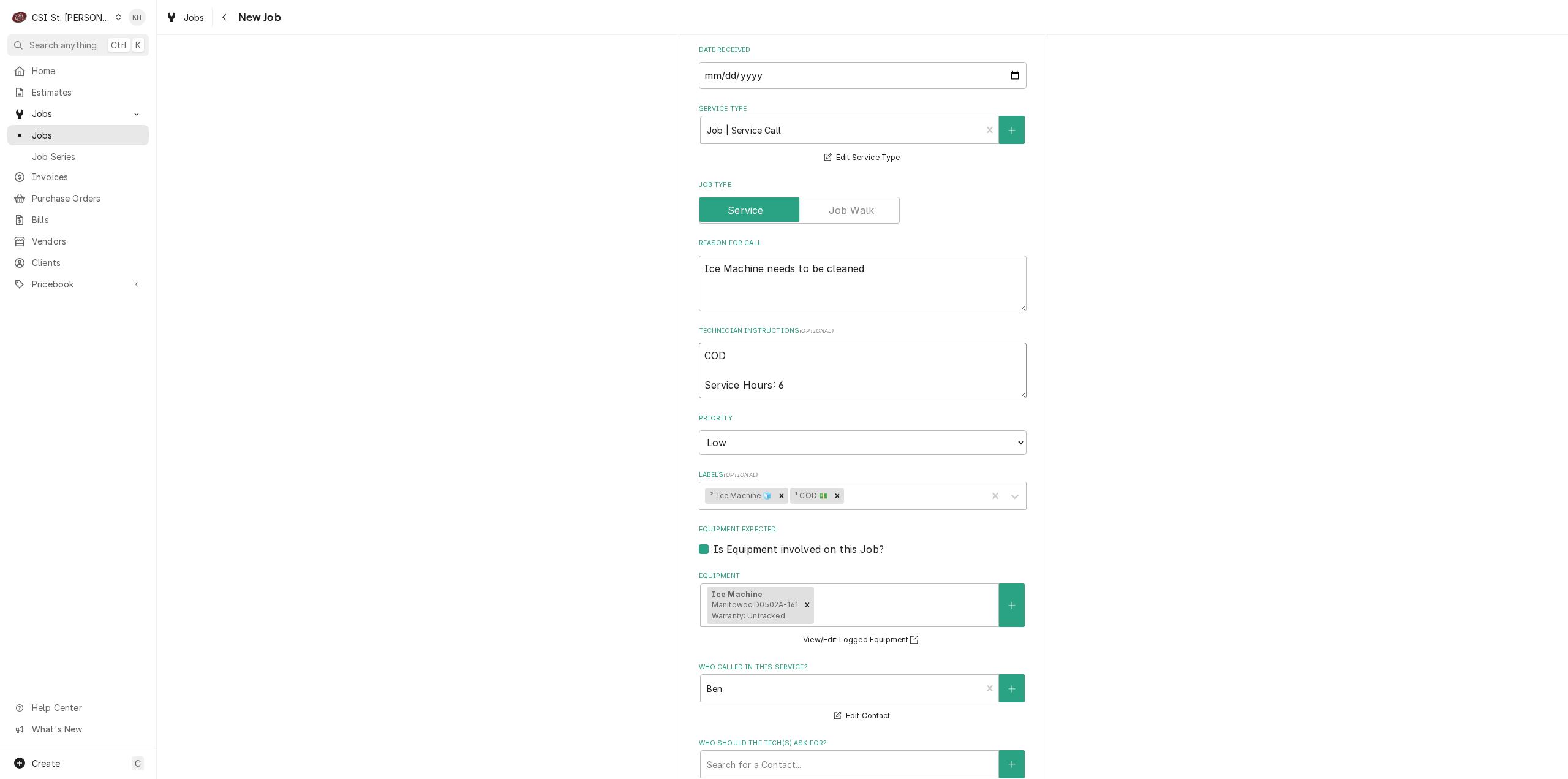
type textarea "COD Service Hours: 6a"
type textarea "x"
type textarea "COD Service Hours: 6am"
type textarea "x"
type textarea "COD Service Hours: 6am"
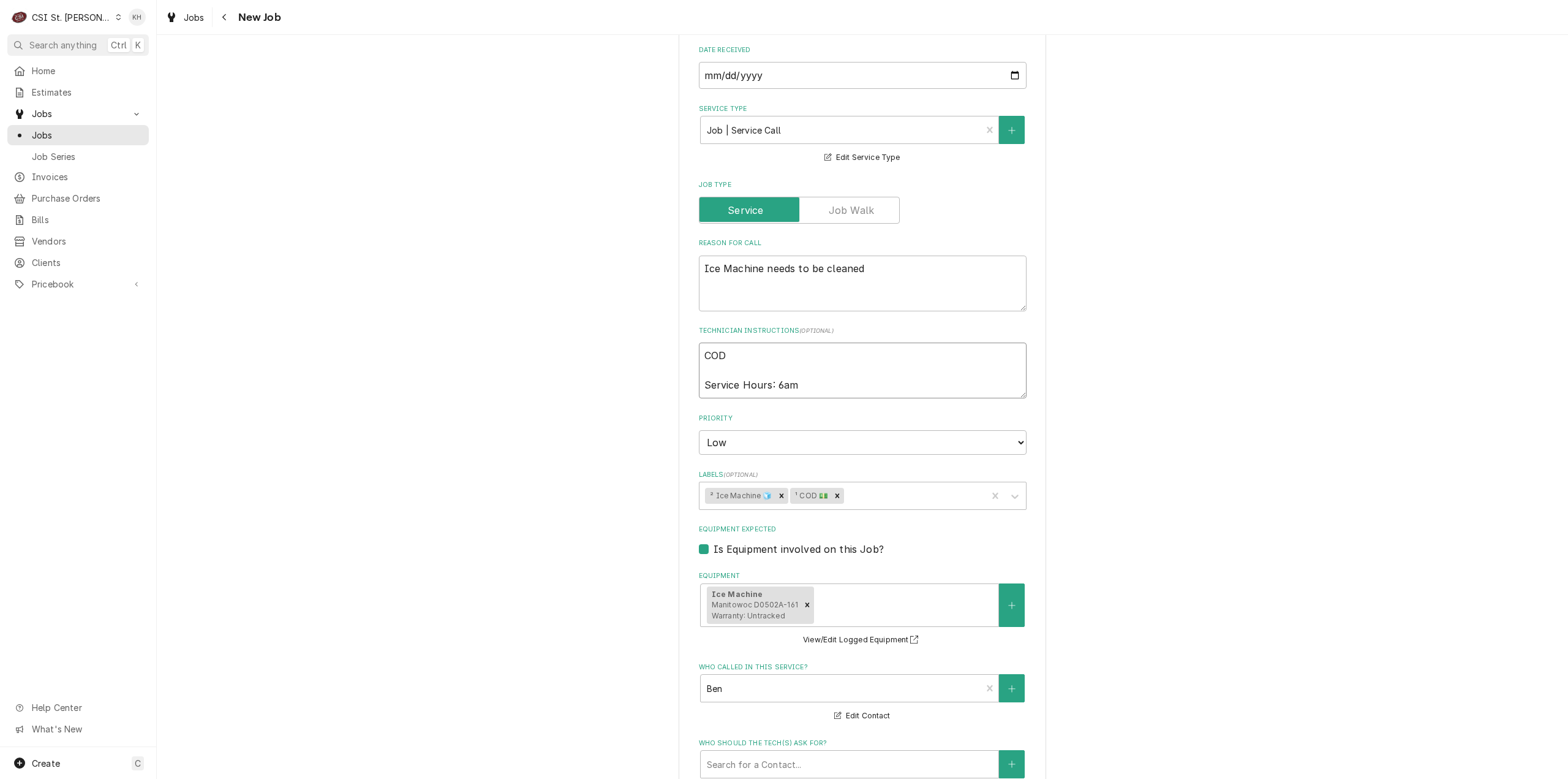
type textarea "x"
type textarea "COD Service Hours: 6am -"
type textarea "x"
type textarea "COD Service Hours: 6am -2"
type textarea "x"
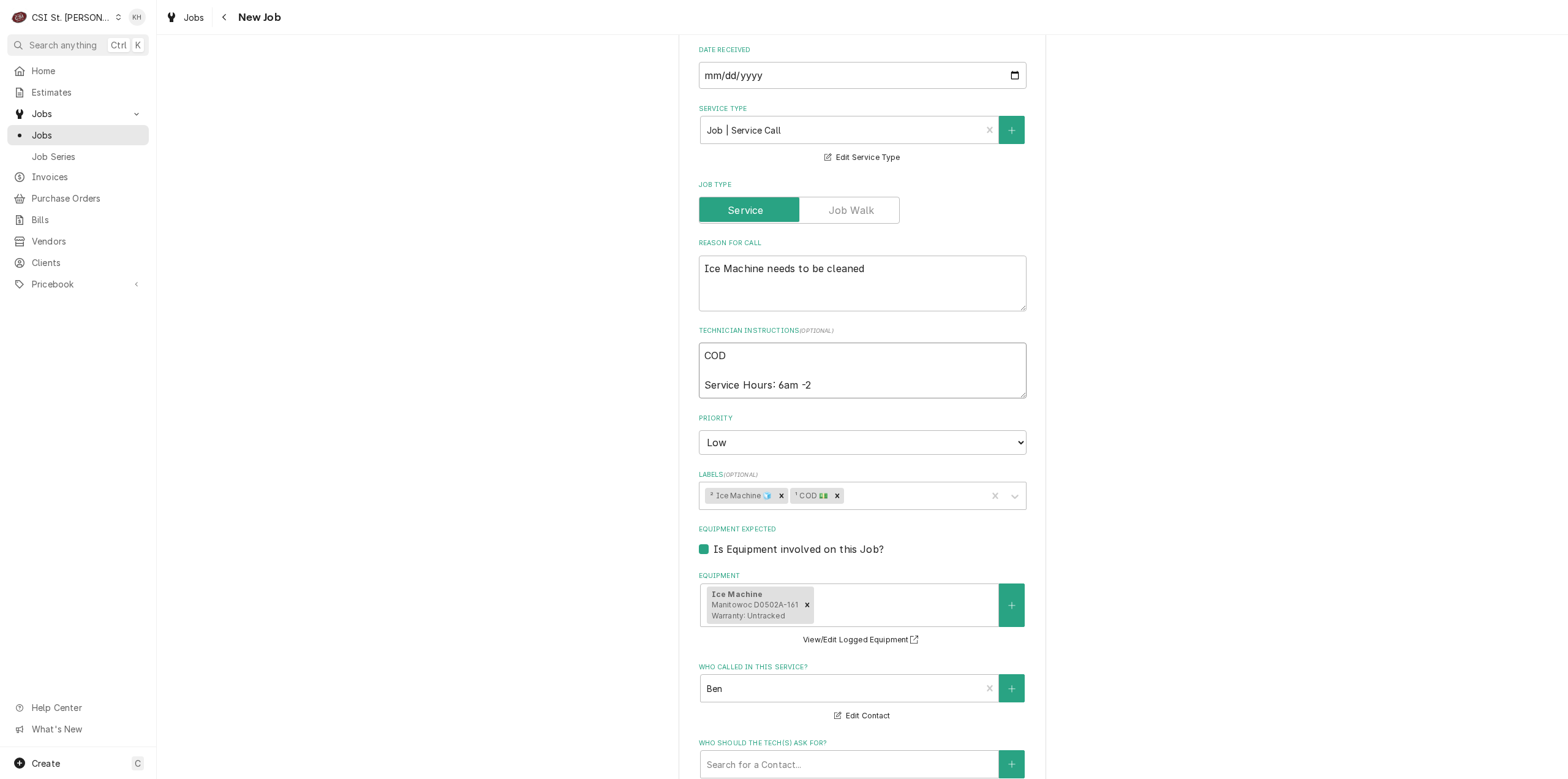
type textarea "COD Service Hours: 6am -2p"
type textarea "x"
type textarea "COD Service Hours: 6am -2pm"
type textarea "x"
click at [840, 390] on textarea "COD Service Hours: 6am -2pm" at bounding box center [862, 370] width 328 height 56
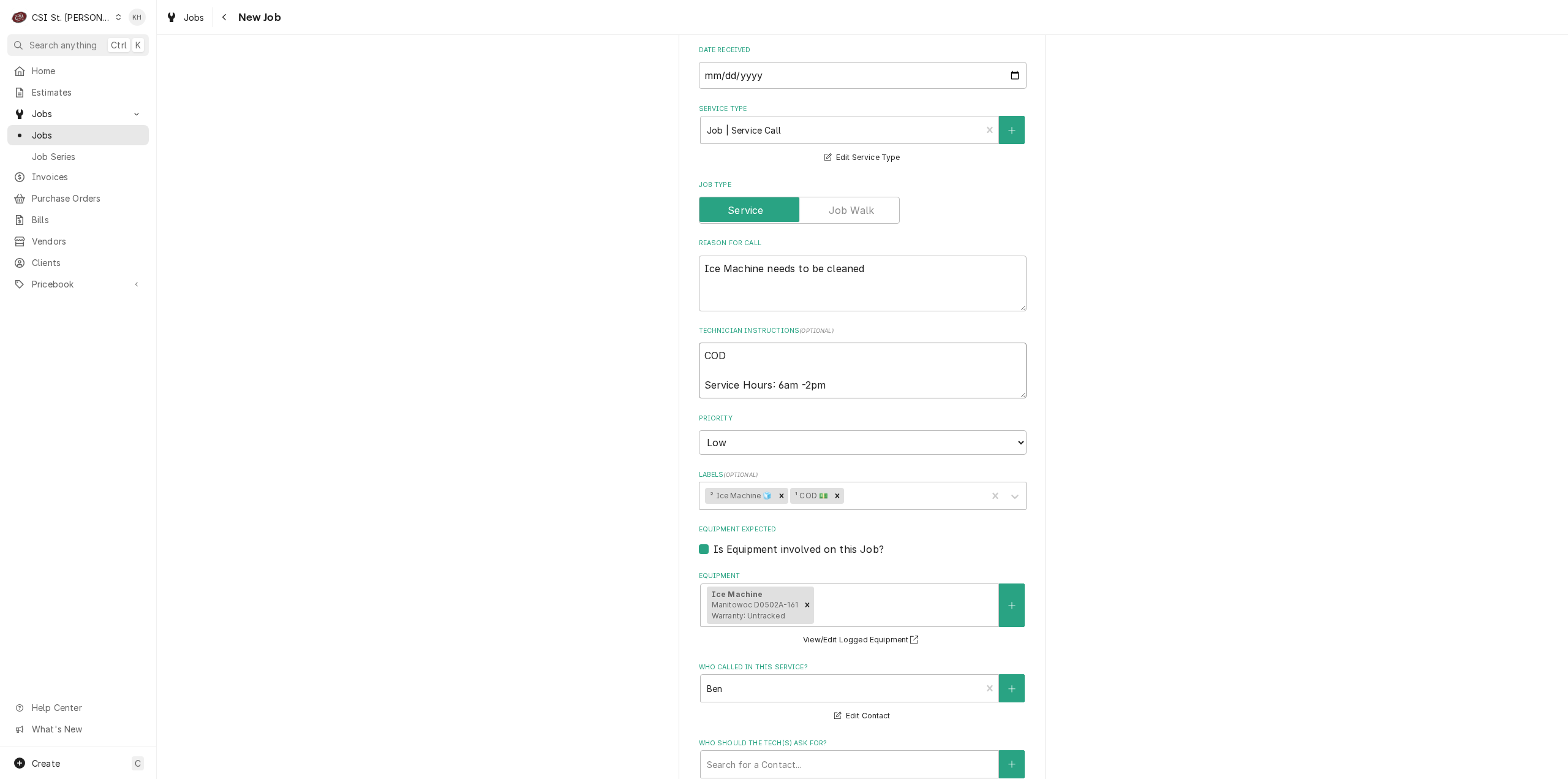
drag, startPoint x: 828, startPoint y: 384, endPoint x: 652, endPoint y: 351, distance: 179.1
click at [652, 351] on div "Please provide the following information to create a job: Client Details Client…" at bounding box center [862, 365] width 1411 height 1493
click at [832, 393] on textarea "COD Service Hours: 6am -2pm" at bounding box center [862, 370] width 328 height 56
click at [825, 387] on textarea "COD Service Hours: 6am -2pm" at bounding box center [862, 370] width 328 height 56
type textarea "COD Service Hours: 6am -2pm"
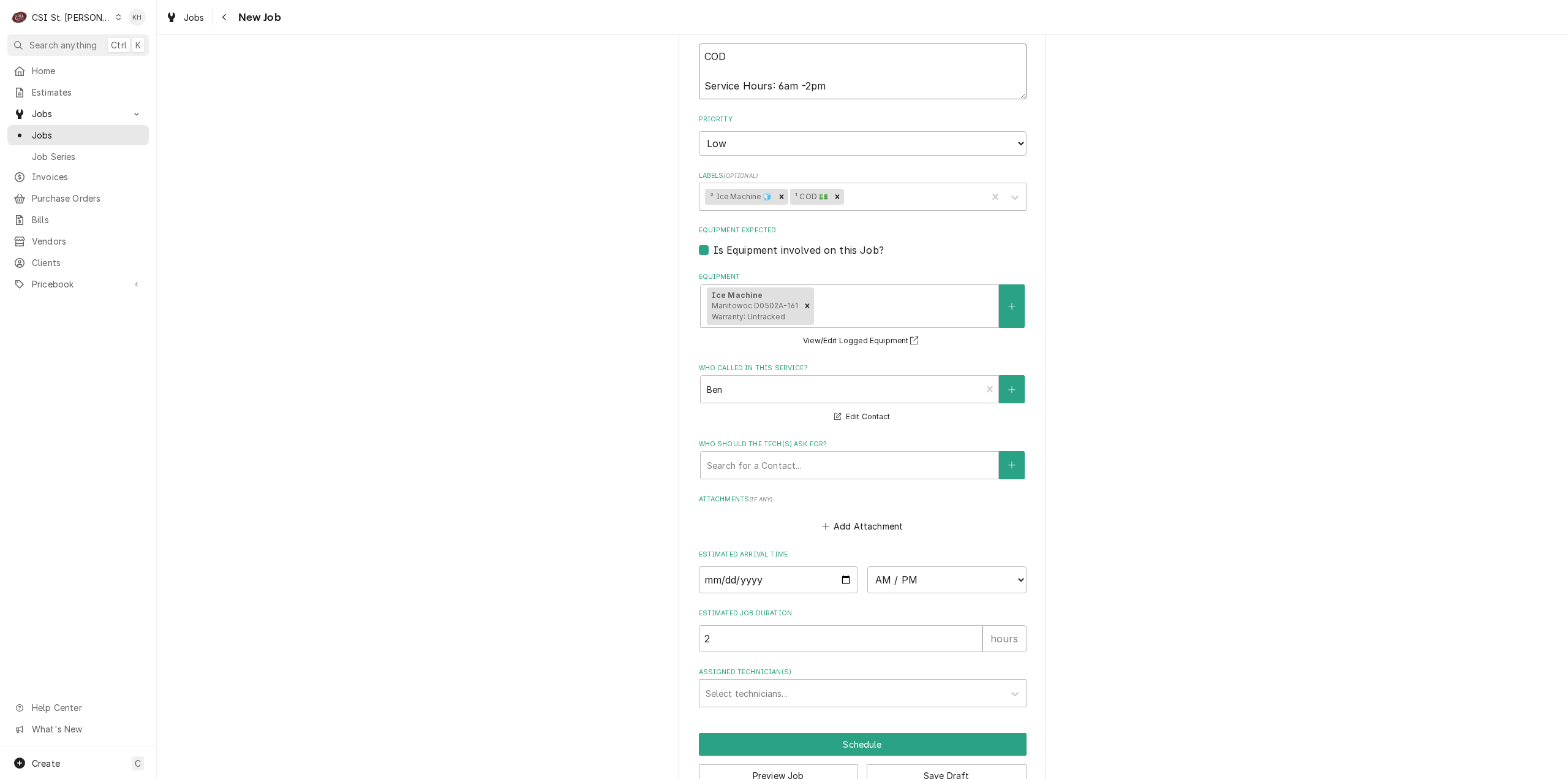
scroll to position [736, 0]
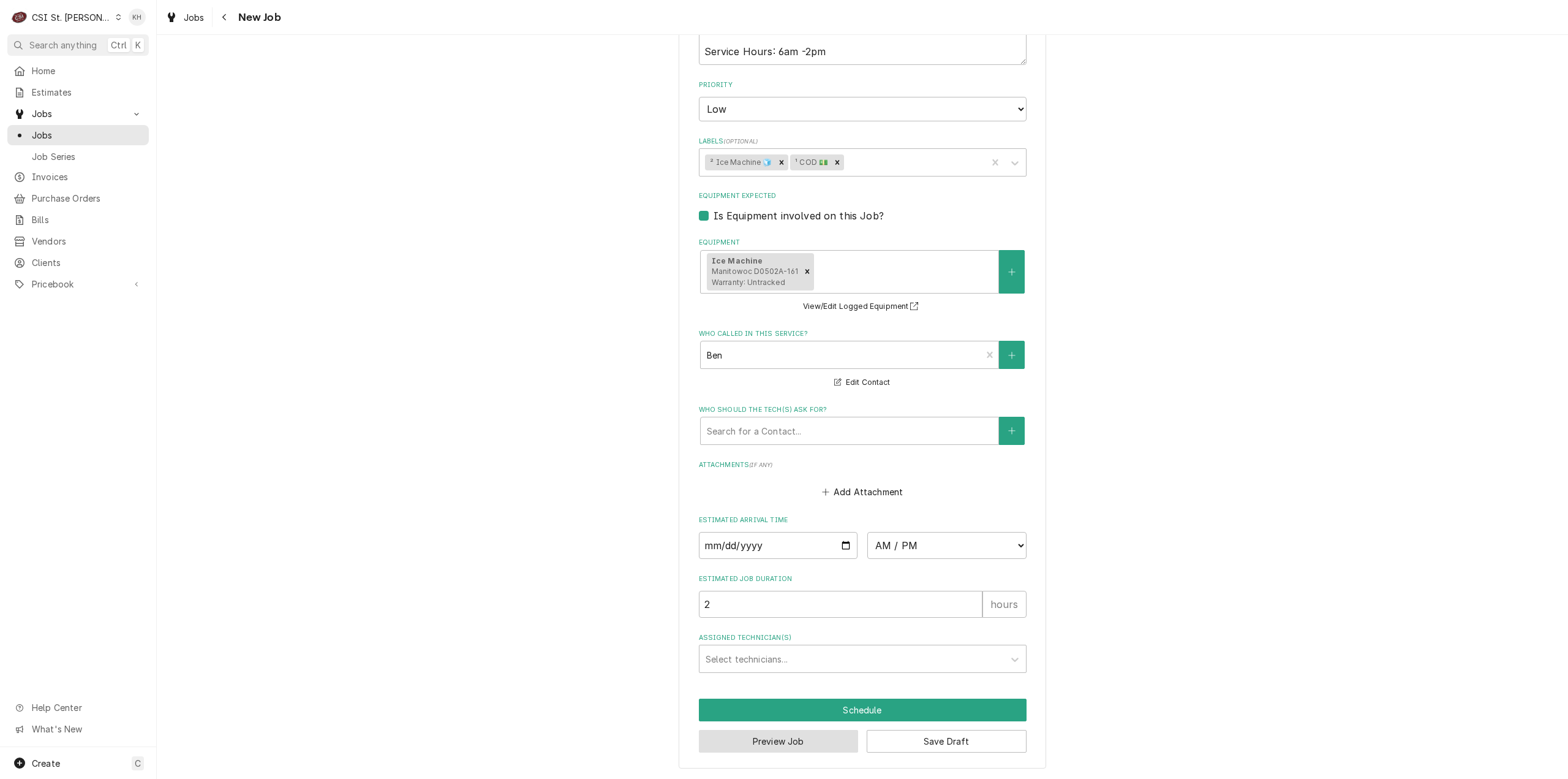
click at [784, 738] on button "Preview Job" at bounding box center [779, 741] width 160 height 23
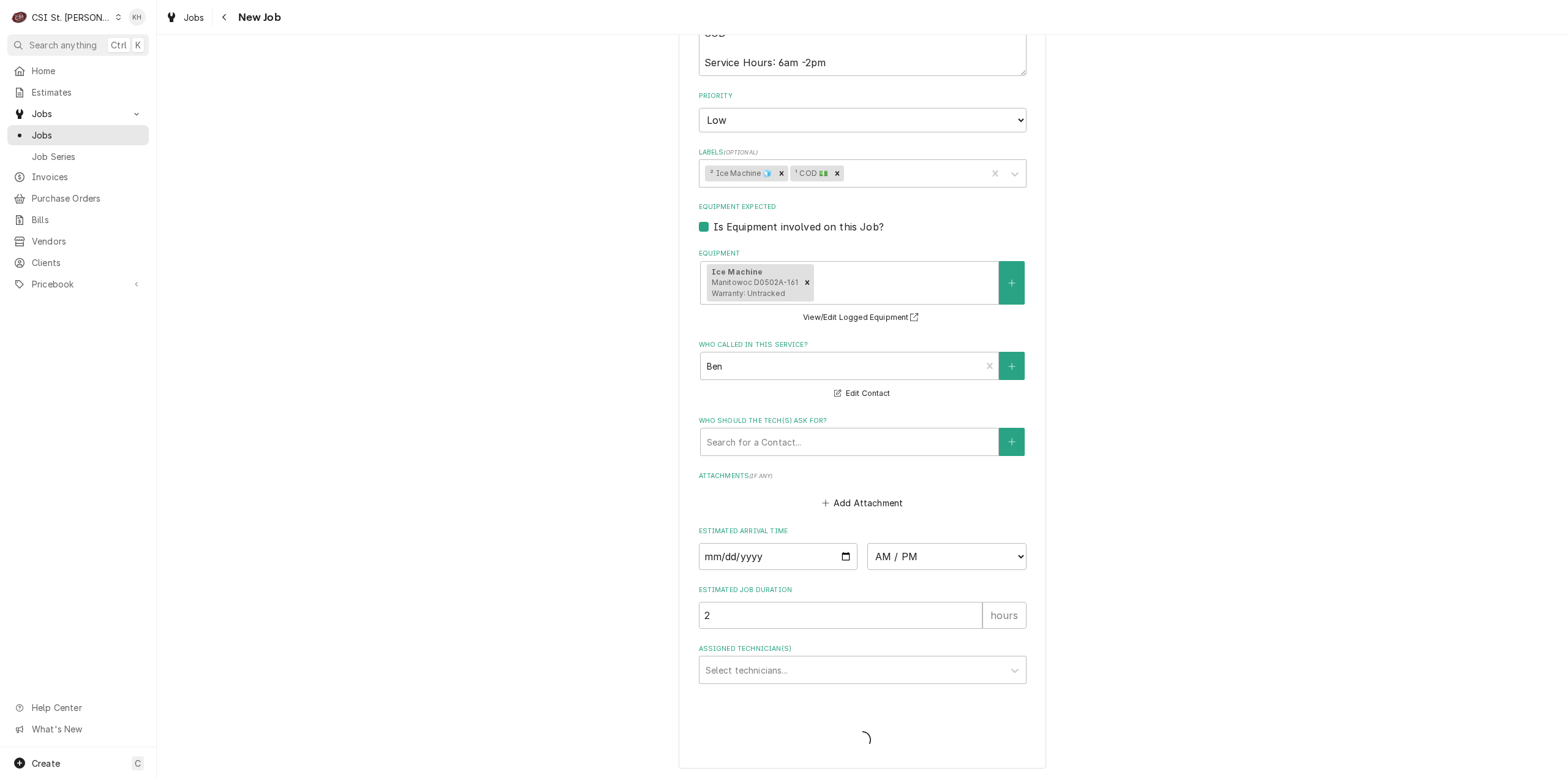
scroll to position [752, 0]
type textarea "x"
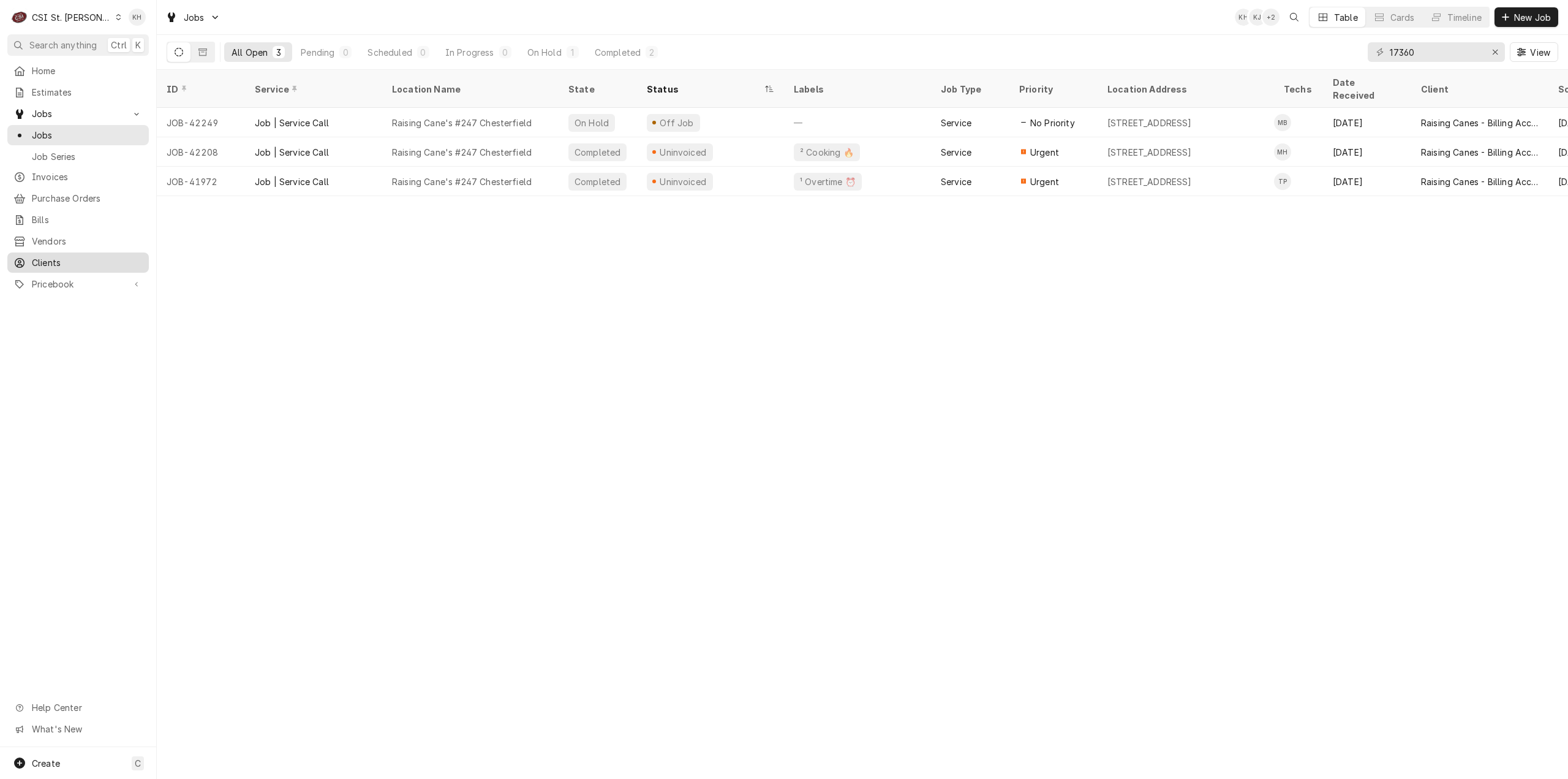
click at [74, 257] on span "Clients" at bounding box center [87, 262] width 111 height 13
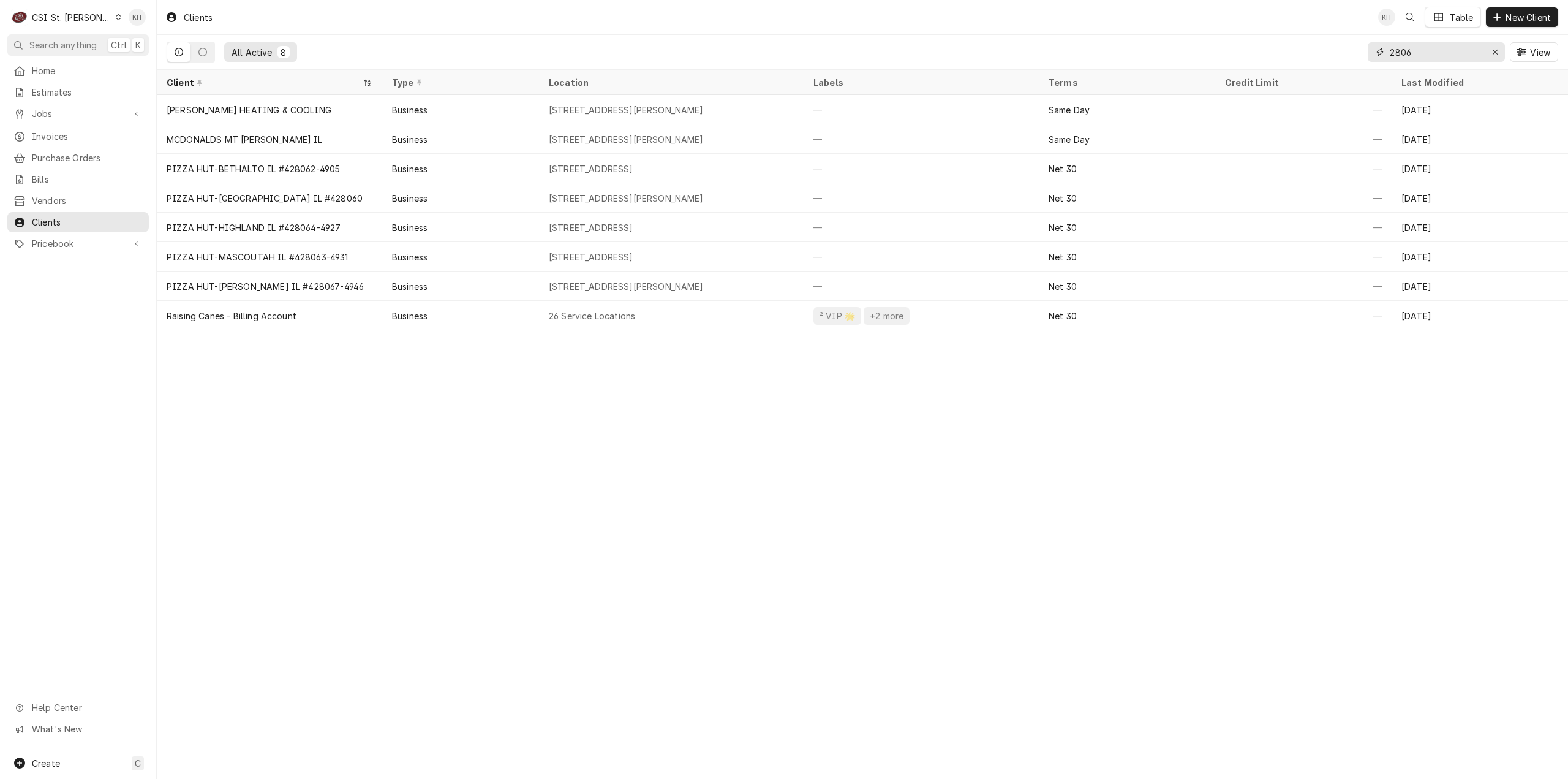
drag, startPoint x: 1452, startPoint y: 55, endPoint x: 1226, endPoint y: 43, distance: 226.3
click at [1226, 43] on div "All Active 8 2806 View" at bounding box center [862, 52] width 1392 height 34
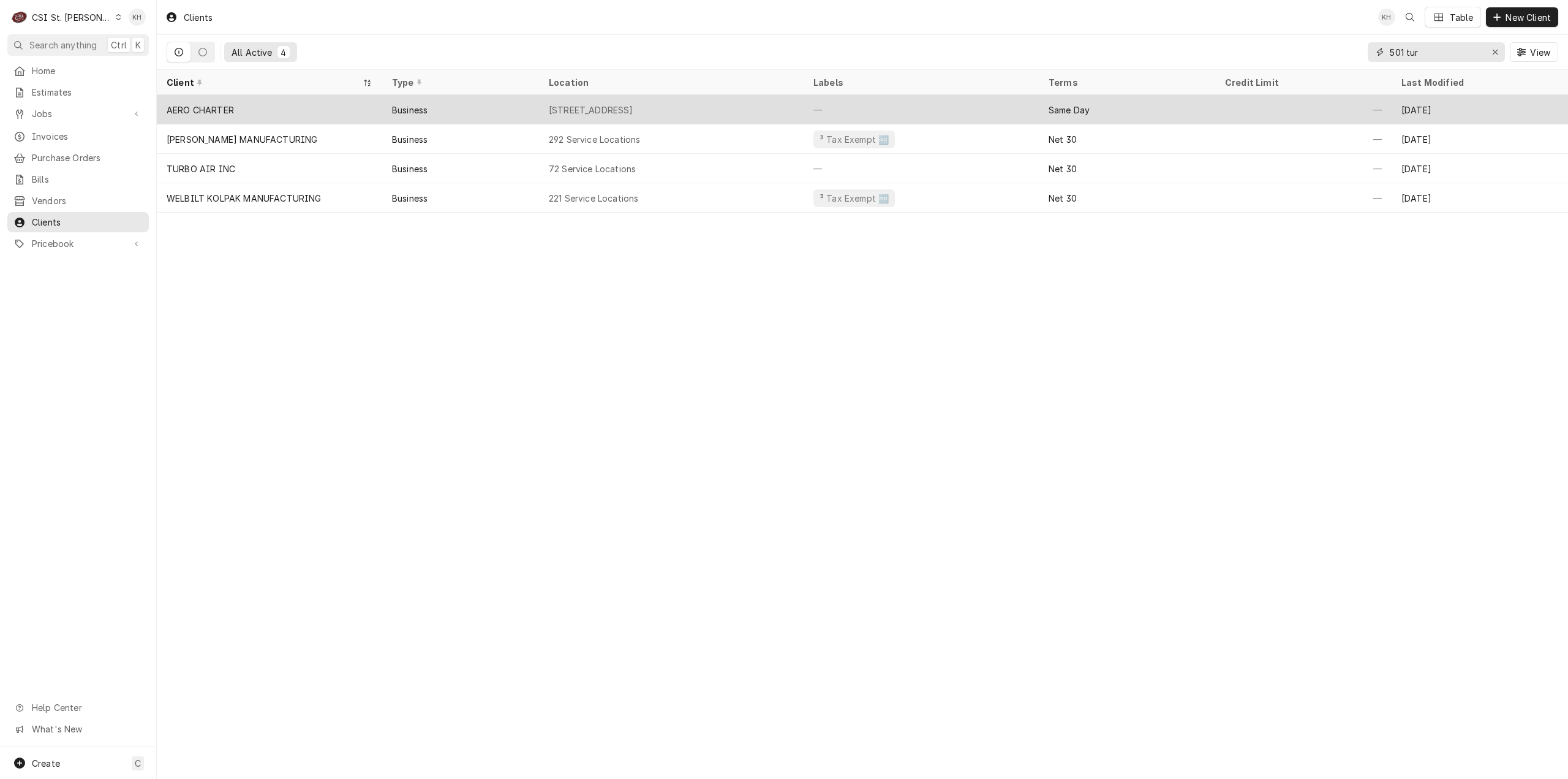
type input "501 tur"
click at [647, 118] on div "[STREET_ADDRESS]" at bounding box center [672, 110] width 265 height 29
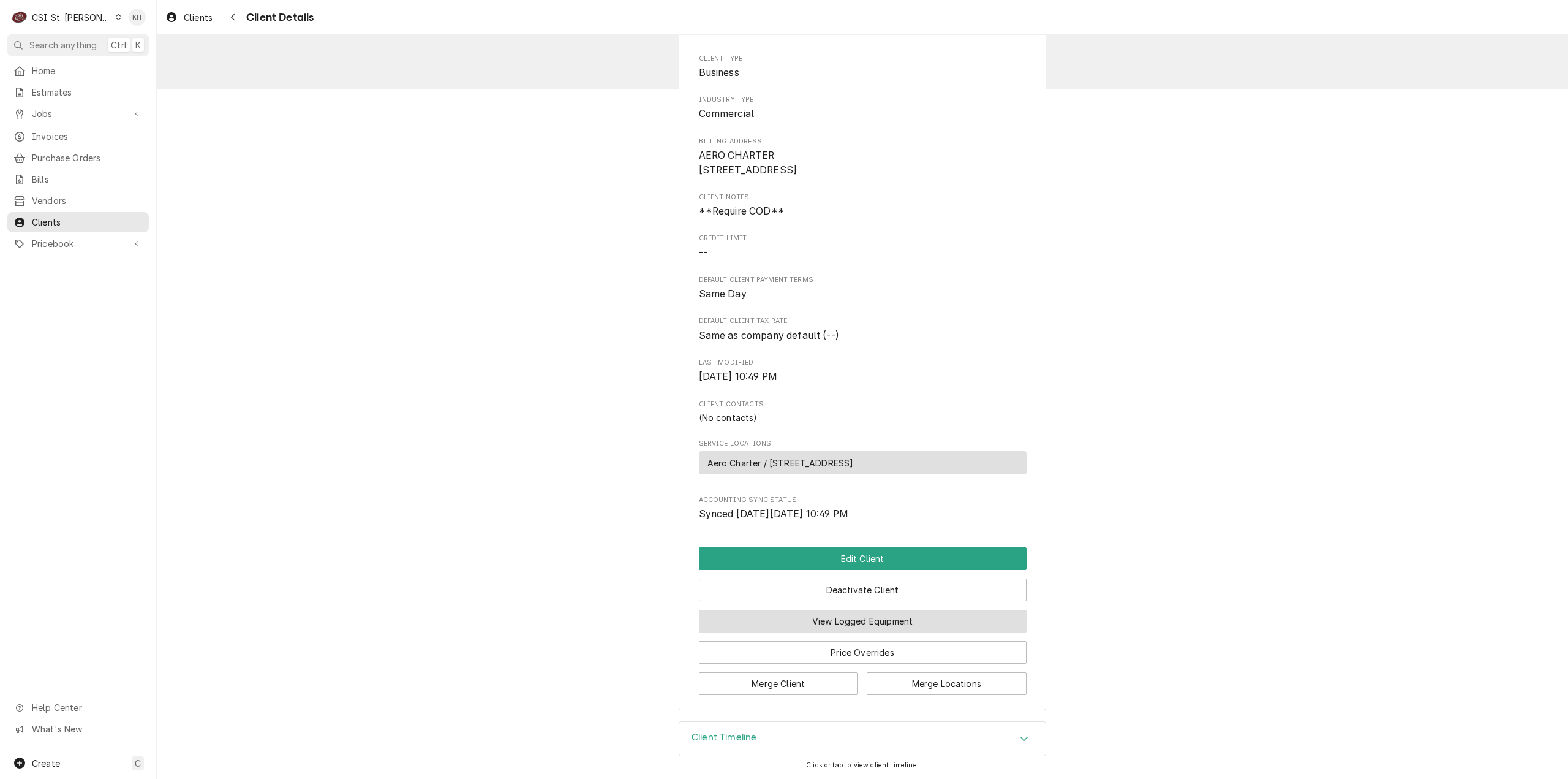
scroll to position [64, 0]
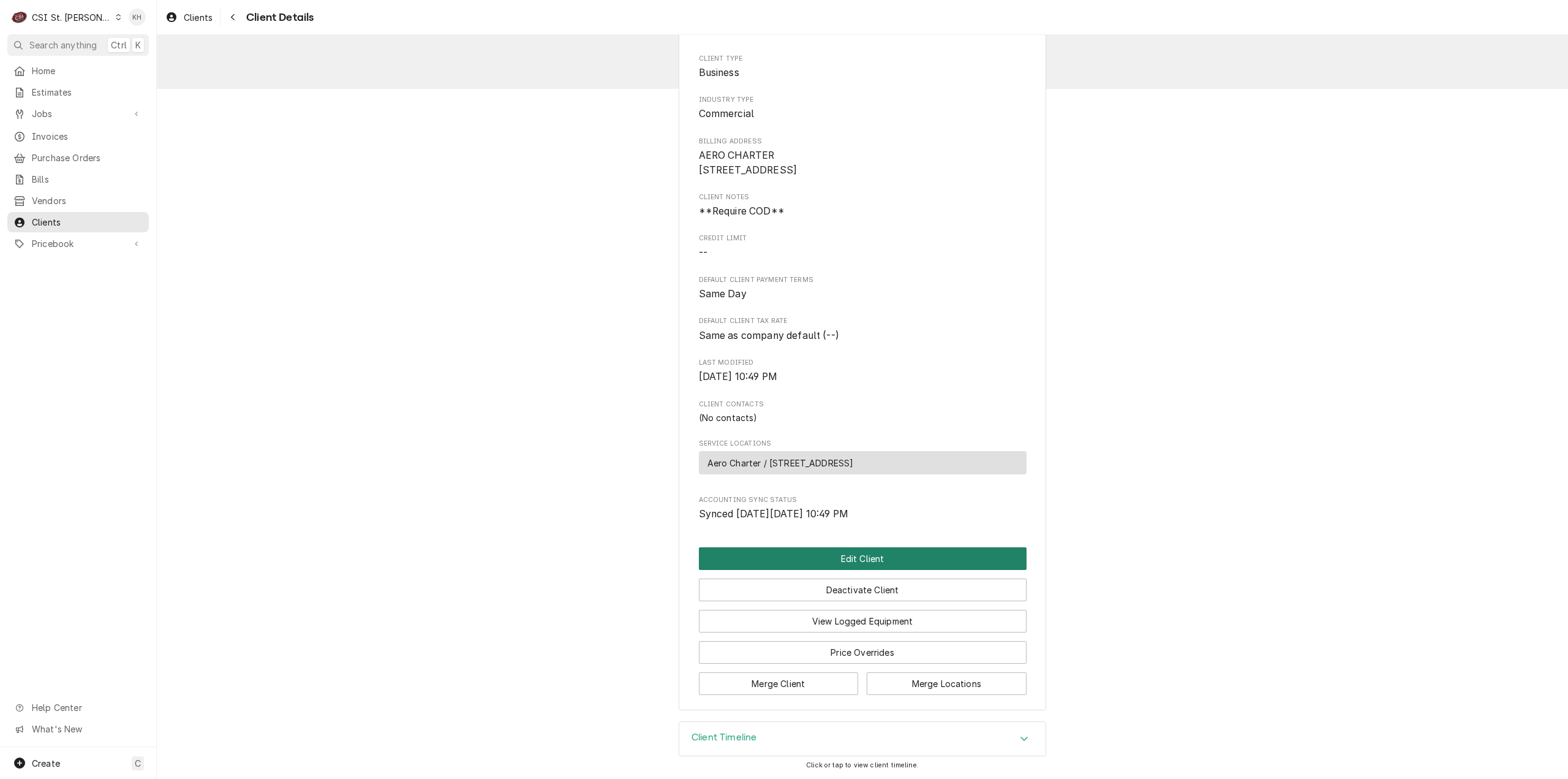
click at [851, 562] on button "Edit Client" at bounding box center [862, 558] width 328 height 23
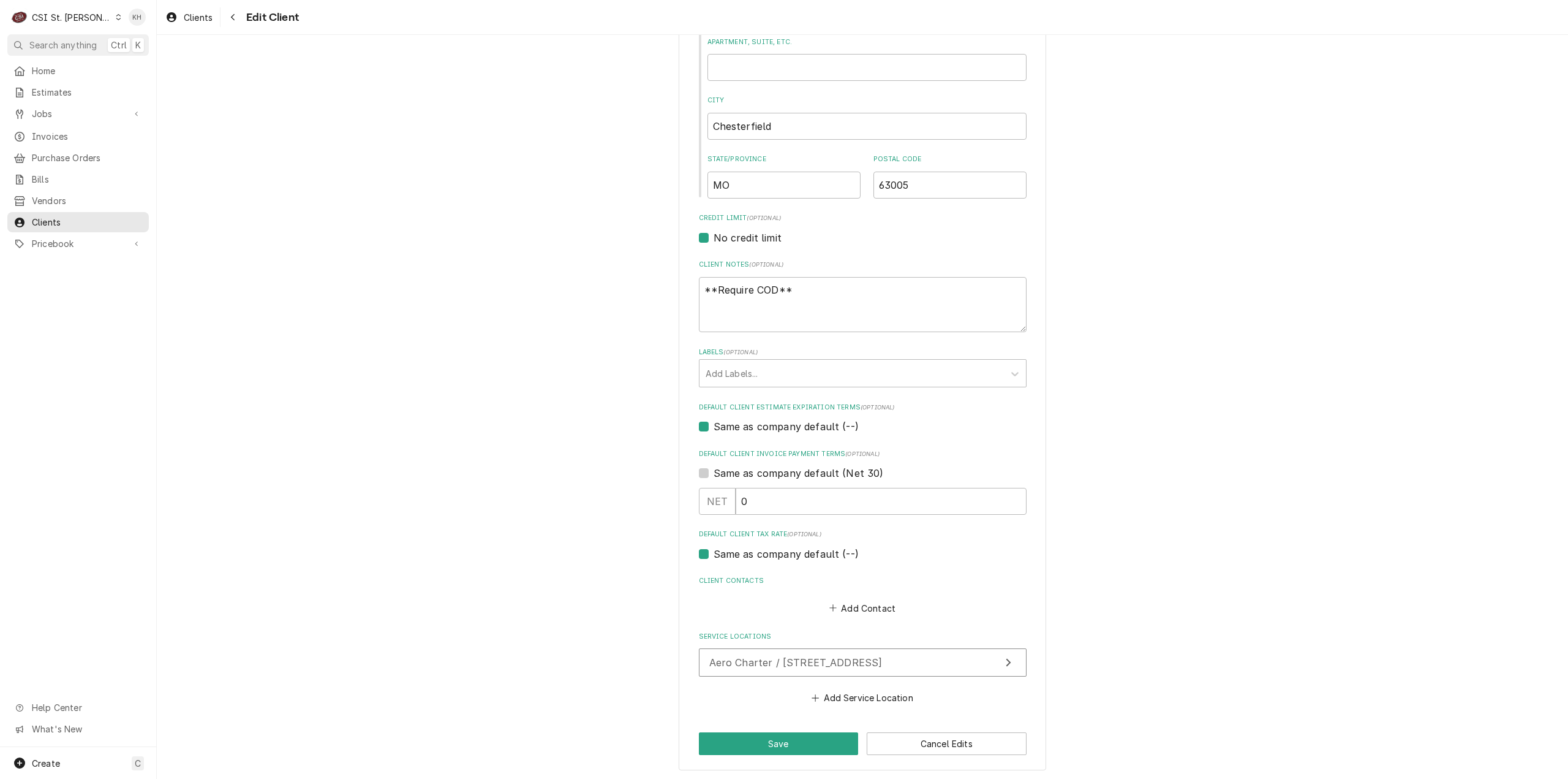
scroll to position [374, 0]
drag, startPoint x: 567, startPoint y: 306, endPoint x: 356, endPoint y: 323, distance: 211.7
click at [356, 323] on div "Please provide the following information about your client: Client Type Industr…" at bounding box center [862, 226] width 1411 height 1106
type textarea "x"
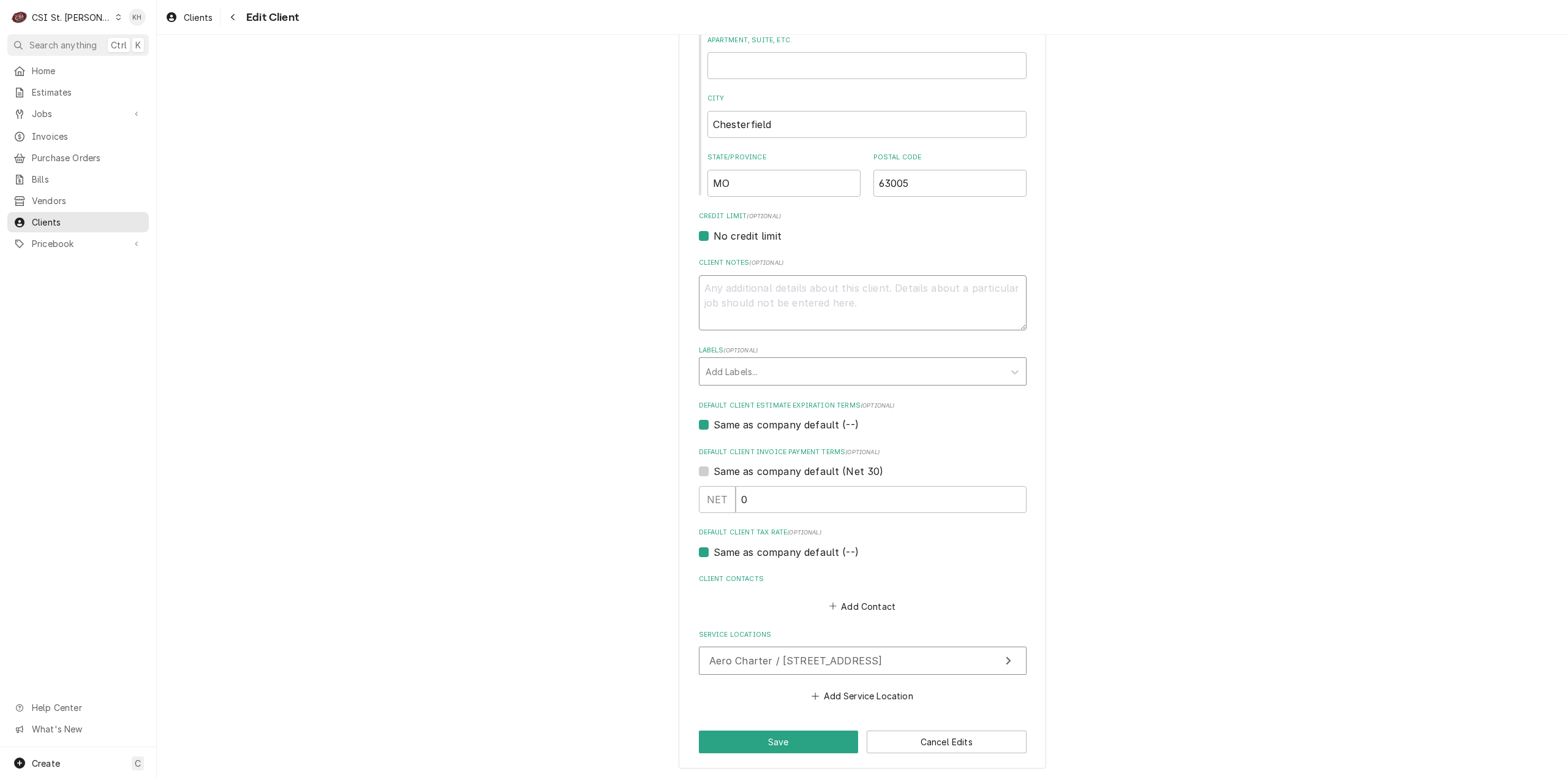
type textarea "A"
type textarea "x"
type textarea "Am"
type textarea "x"
type textarea "Ame"
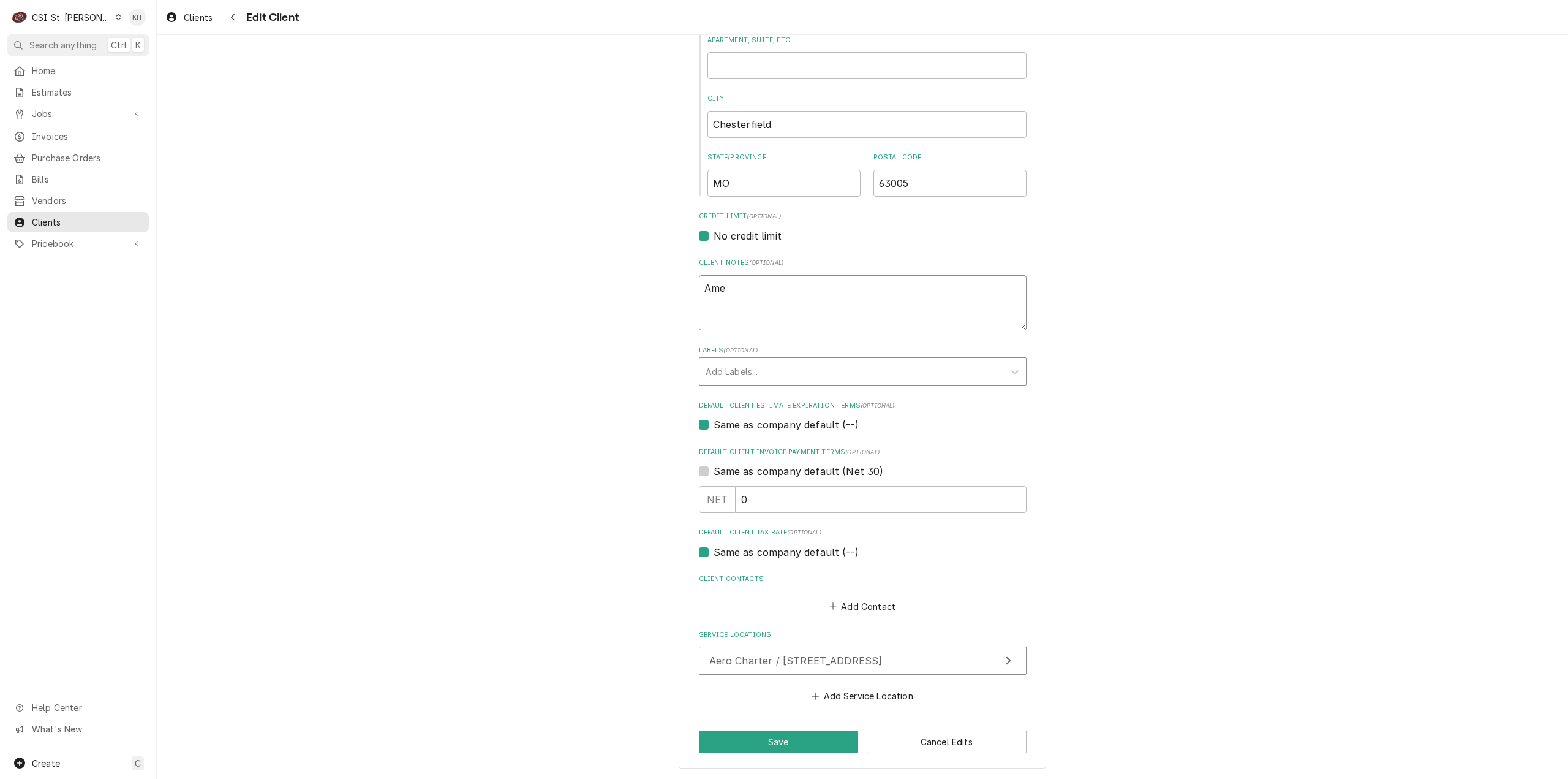
type textarea "x"
type textarea "Amex"
type textarea "x"
type textarea "Amex"
type textarea "x"
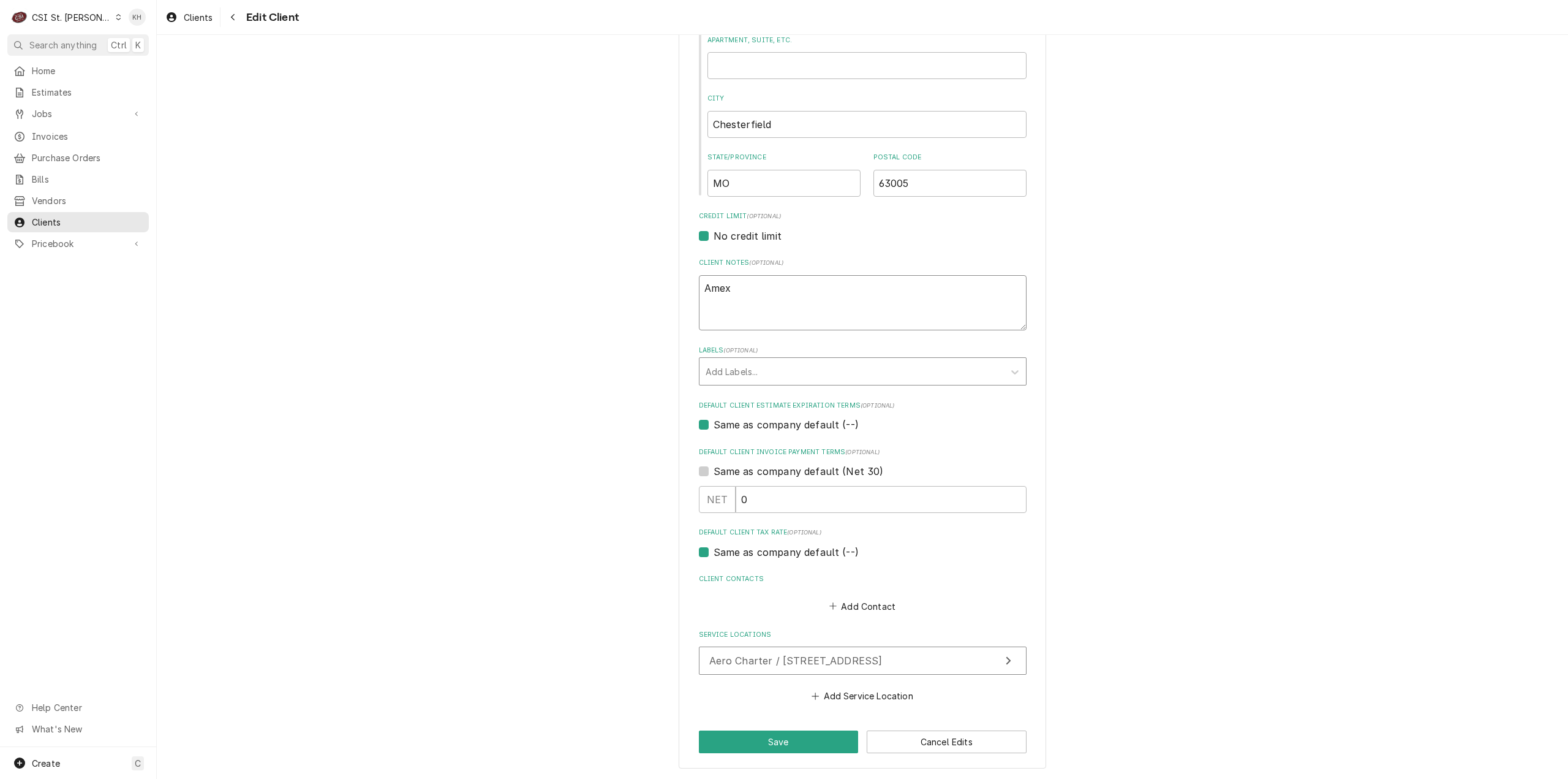
type textarea "Amex 3"
type textarea "x"
type textarea "Amex 37"
type textarea "x"
type textarea "Amex 371"
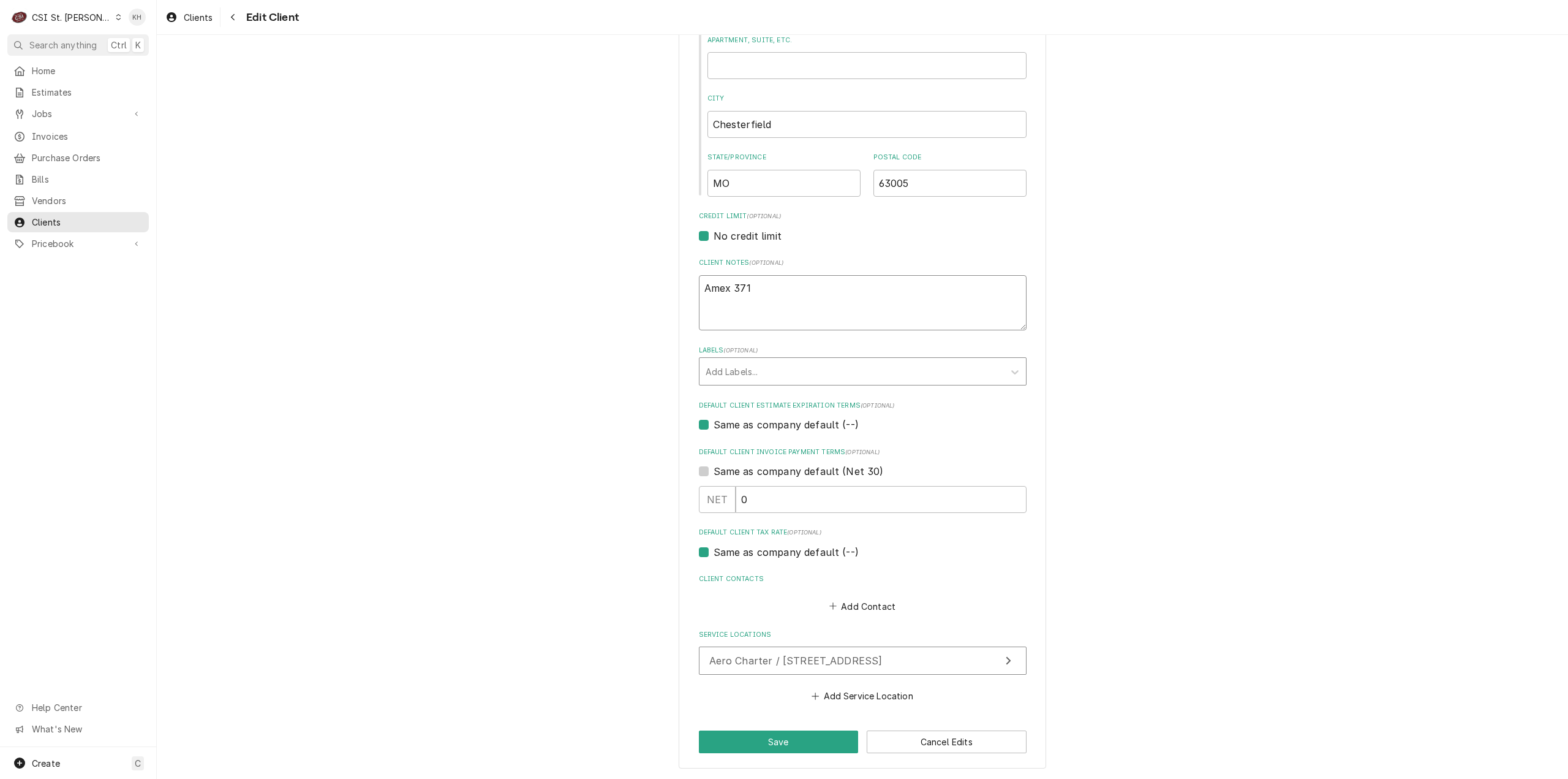
type textarea "x"
type textarea "Amex 3715"
type textarea "x"
type textarea "Amex 37154"
type textarea "x"
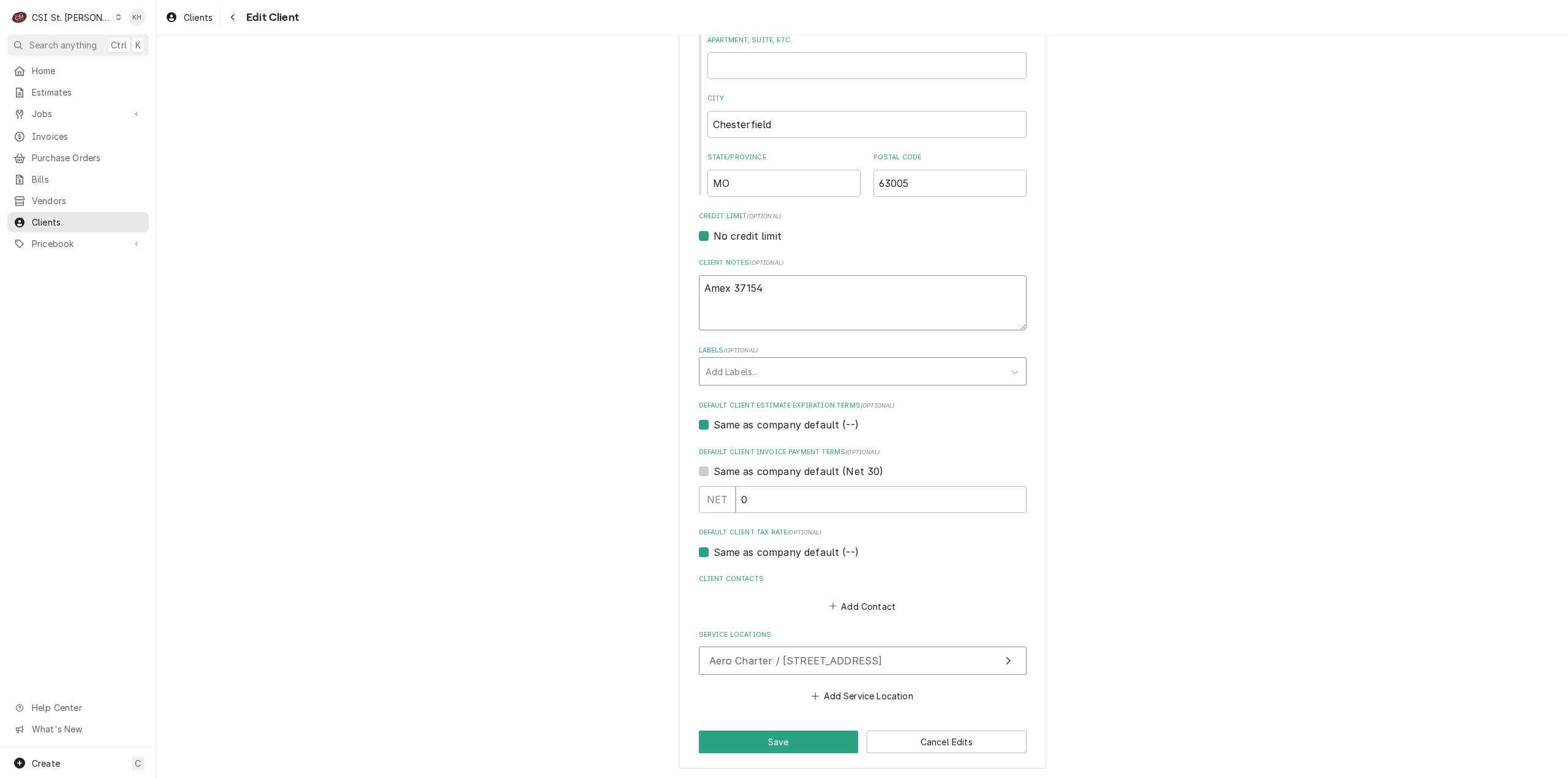
type textarea "Amex 371542"
type textarea "x"
type textarea "Amex 3715427"
type textarea "x"
type textarea "Amex 37154271"
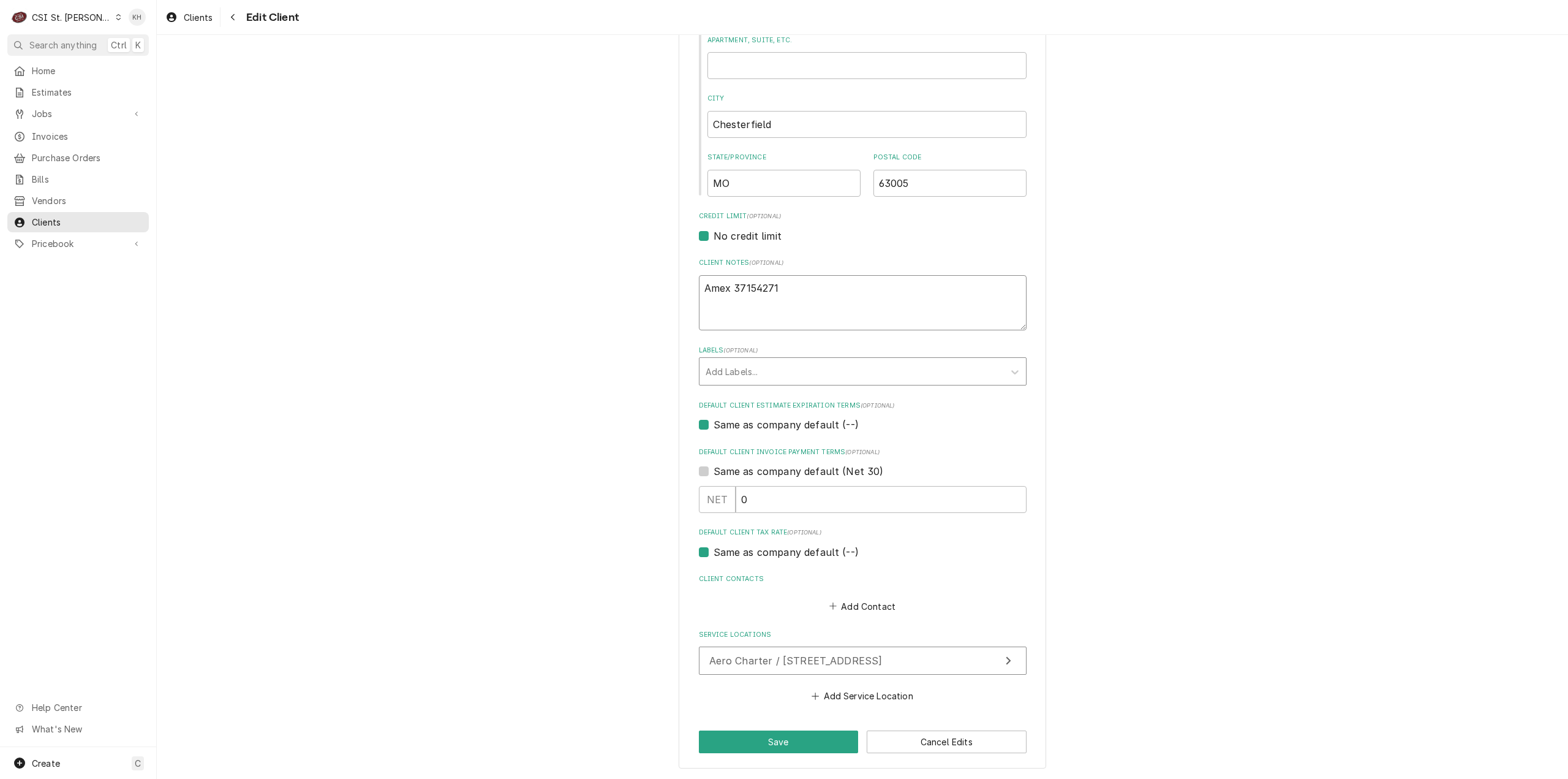
type textarea "x"
type textarea "Amex 371542718"
type textarea "x"
type textarea "Amex 3715427184"
type textarea "x"
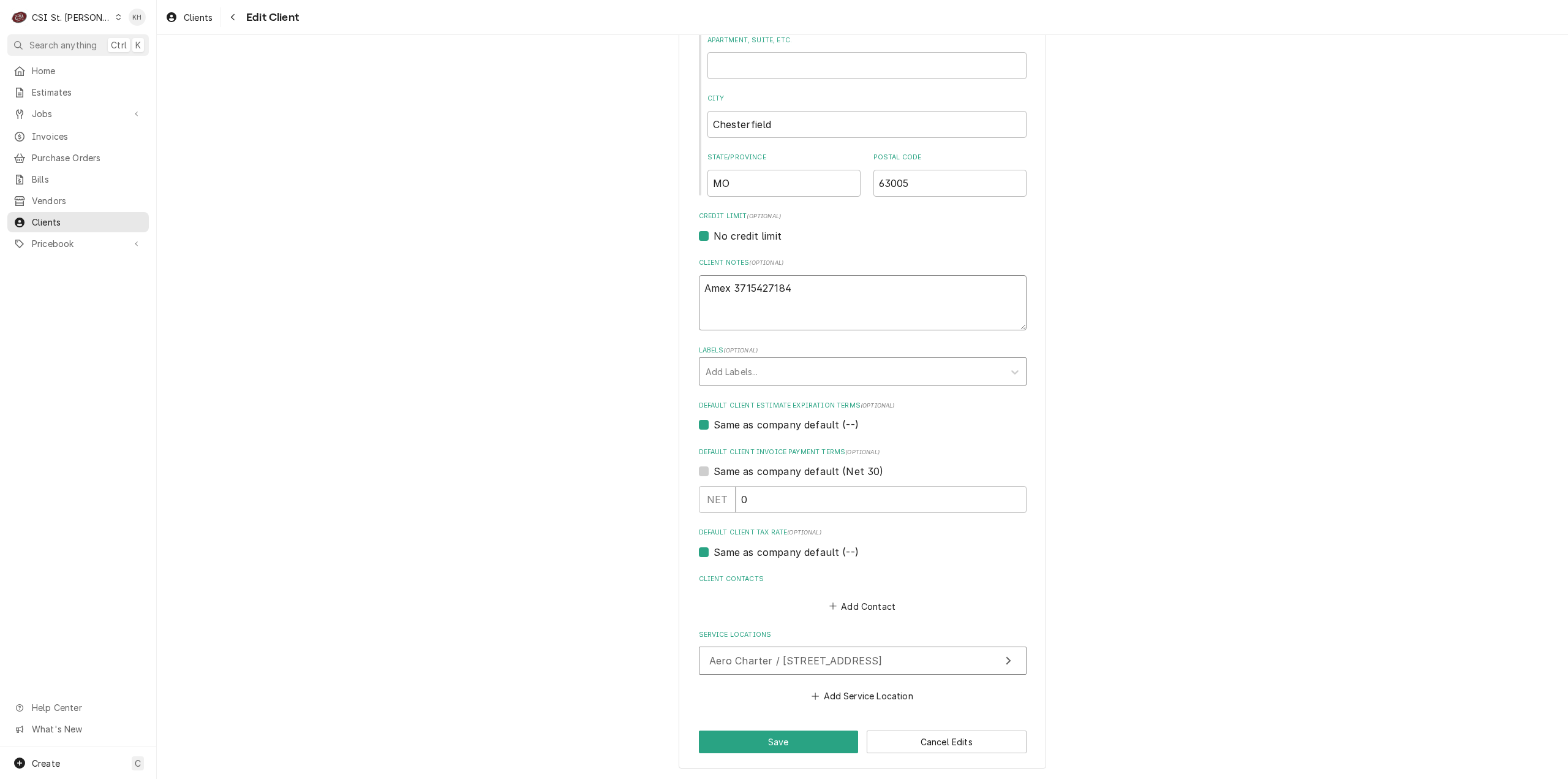
type textarea "Amex 37154271841"
type textarea "x"
type textarea "Amex 371542718412"
type textarea "x"
type textarea "Amex 3715427184127"
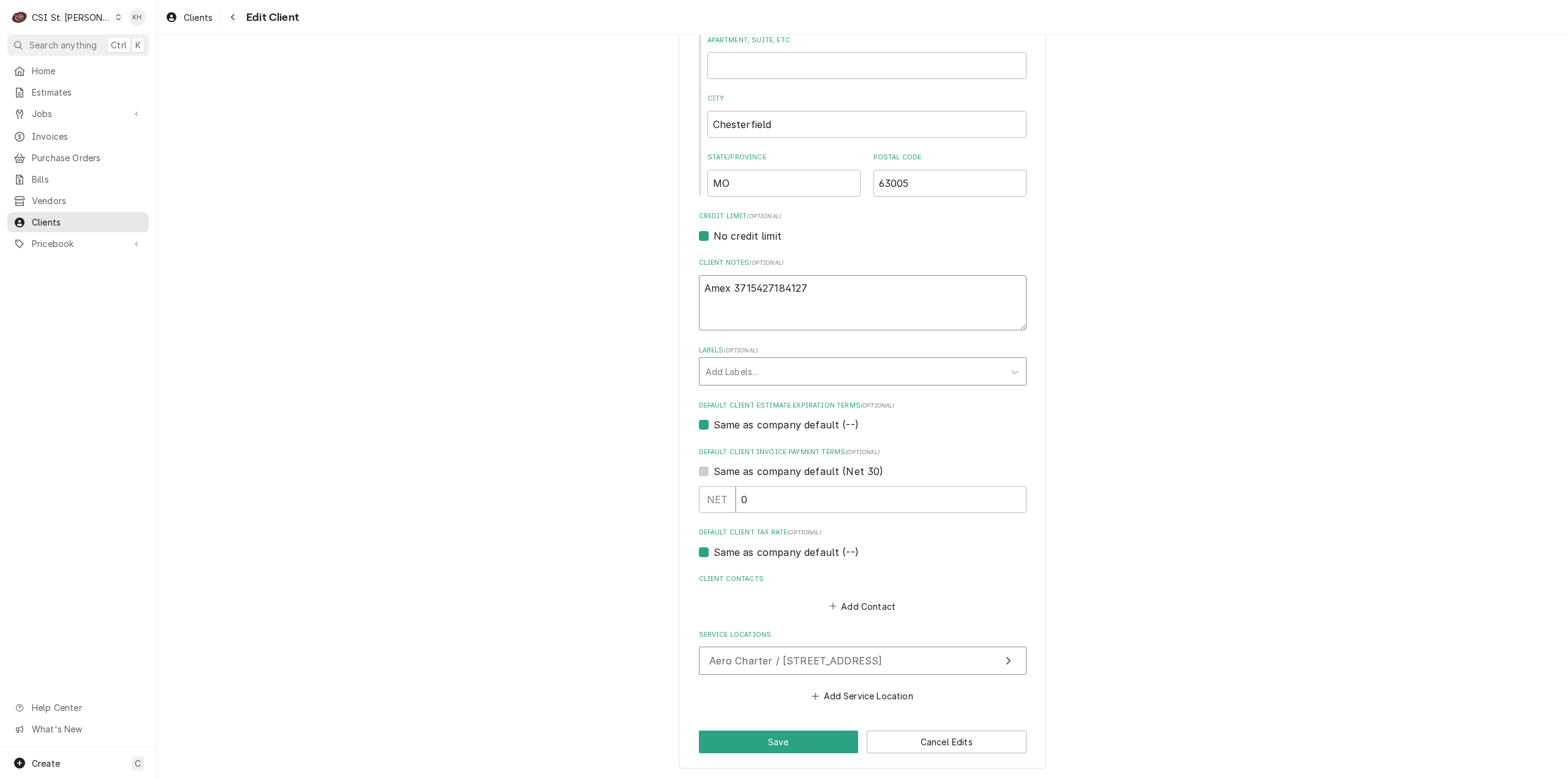
type textarea "x"
type textarea "Amex 37154271841272"
type textarea "x"
type textarea "Amex [CREDIT_CARD_NUMBER]"
type textarea "x"
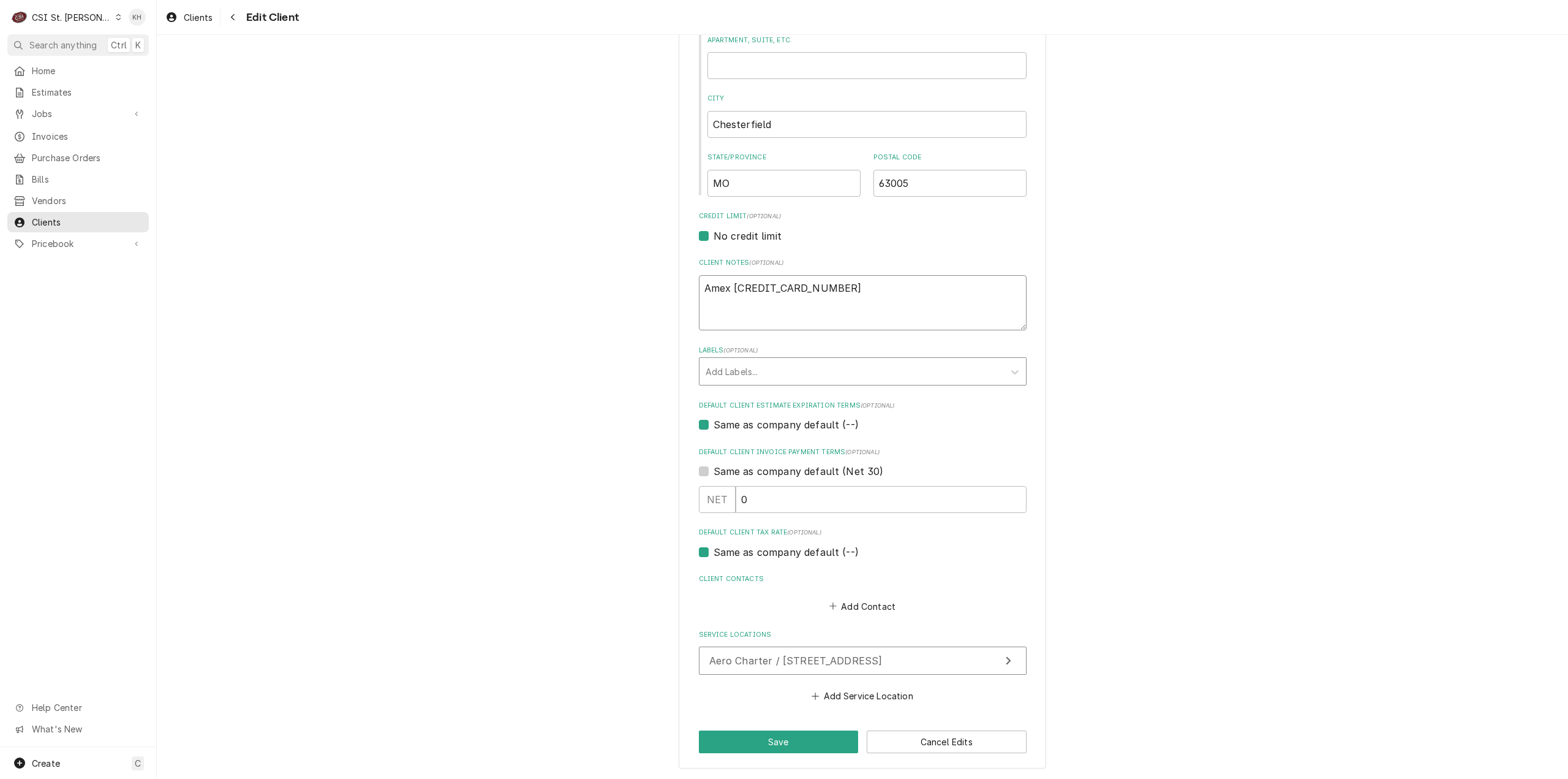
type textarea "Amex [CREDIT_CARD_NUMBER]"
type textarea "x"
type textarea "Amex [CREDIT_CARD_NUMBER] E"
type textarea "x"
type textarea "Amex 371542718412721 Ex"
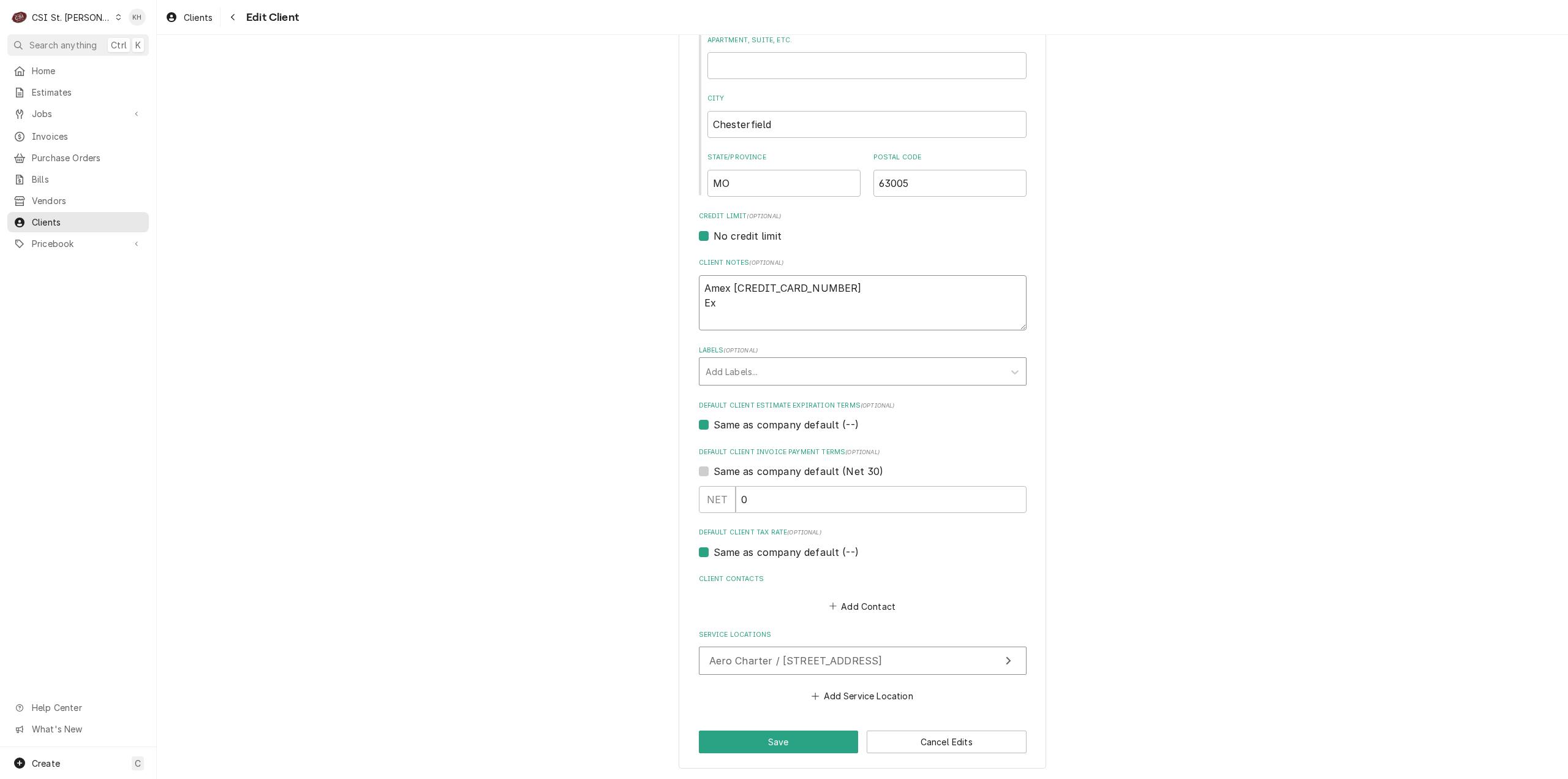
type textarea "x"
type textarea "Amex 371542718412721 Ext"
type textarea "x"
type textarea "Amex 371542718412721 Exp"
type textarea "x"
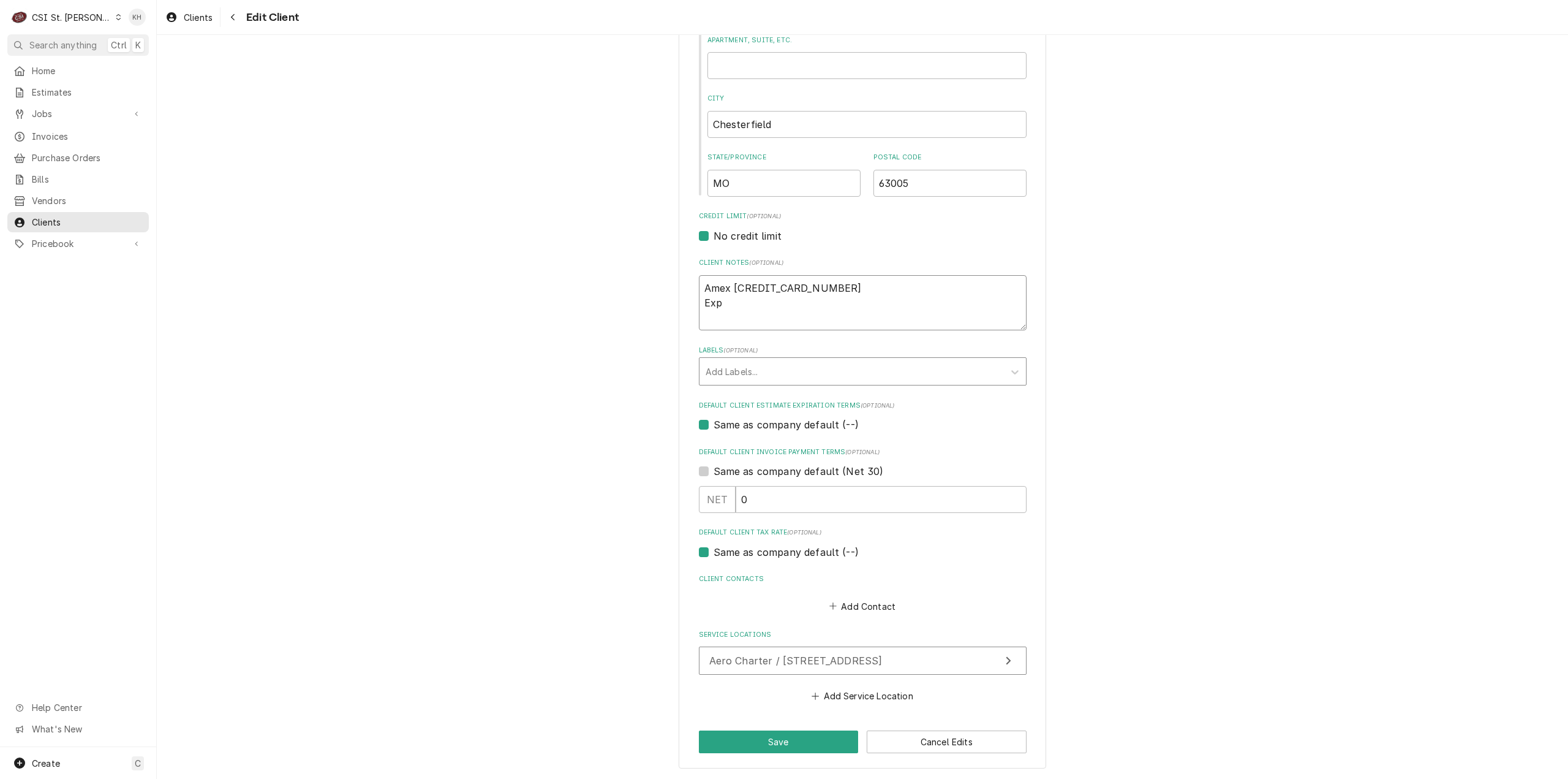
type textarea "Amex 371542718412721 Expo"
type textarea "x"
type textarea "Amex 371542718412721 Exp"
type textarea "x"
type textarea "Amex 371542718412721 Exp"
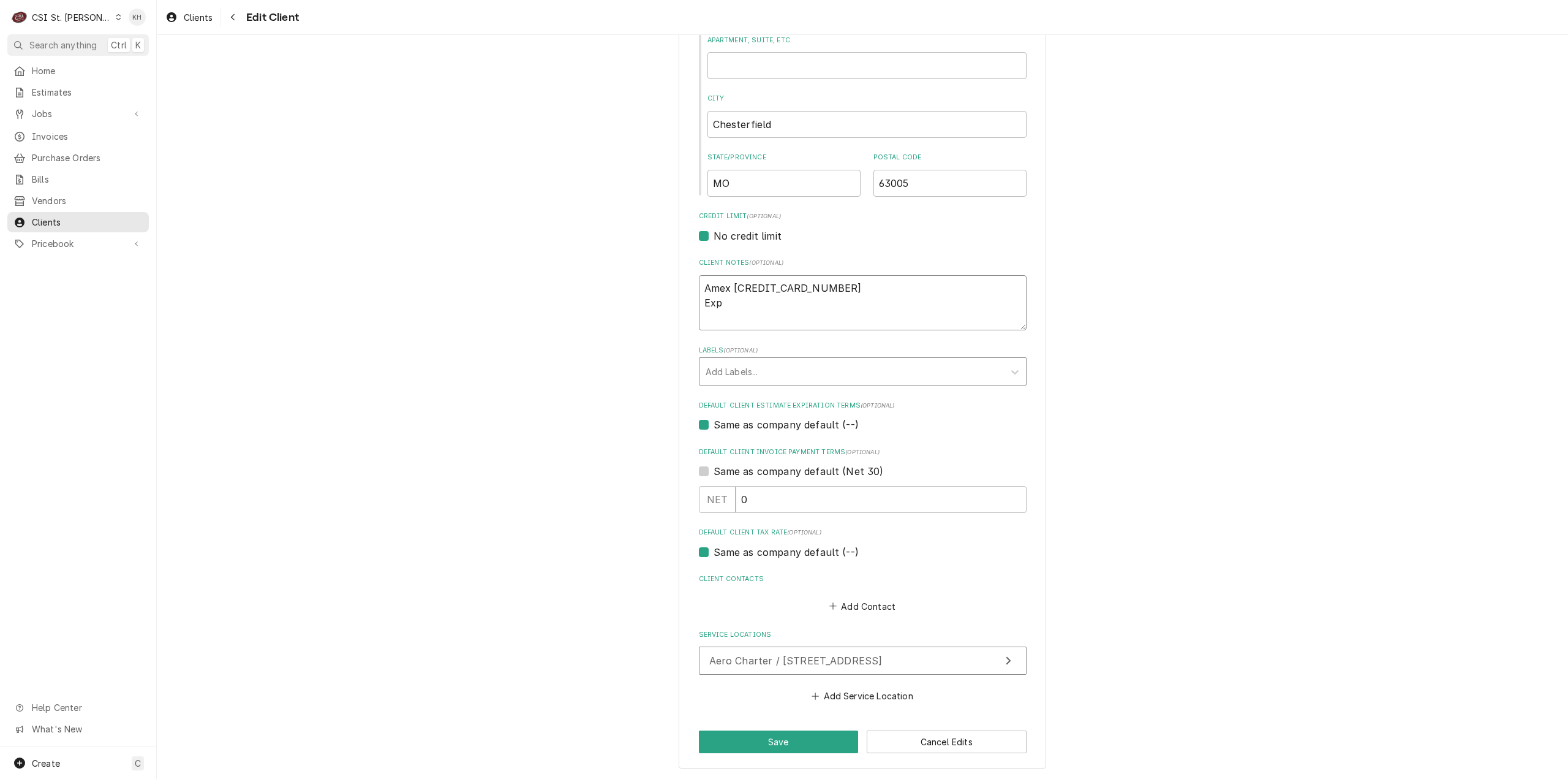
type textarea "x"
type textarea "Amex 371542718412721 Exp 1"
type textarea "x"
type textarea "Amex 371542718412721 Exp 10"
type textarea "x"
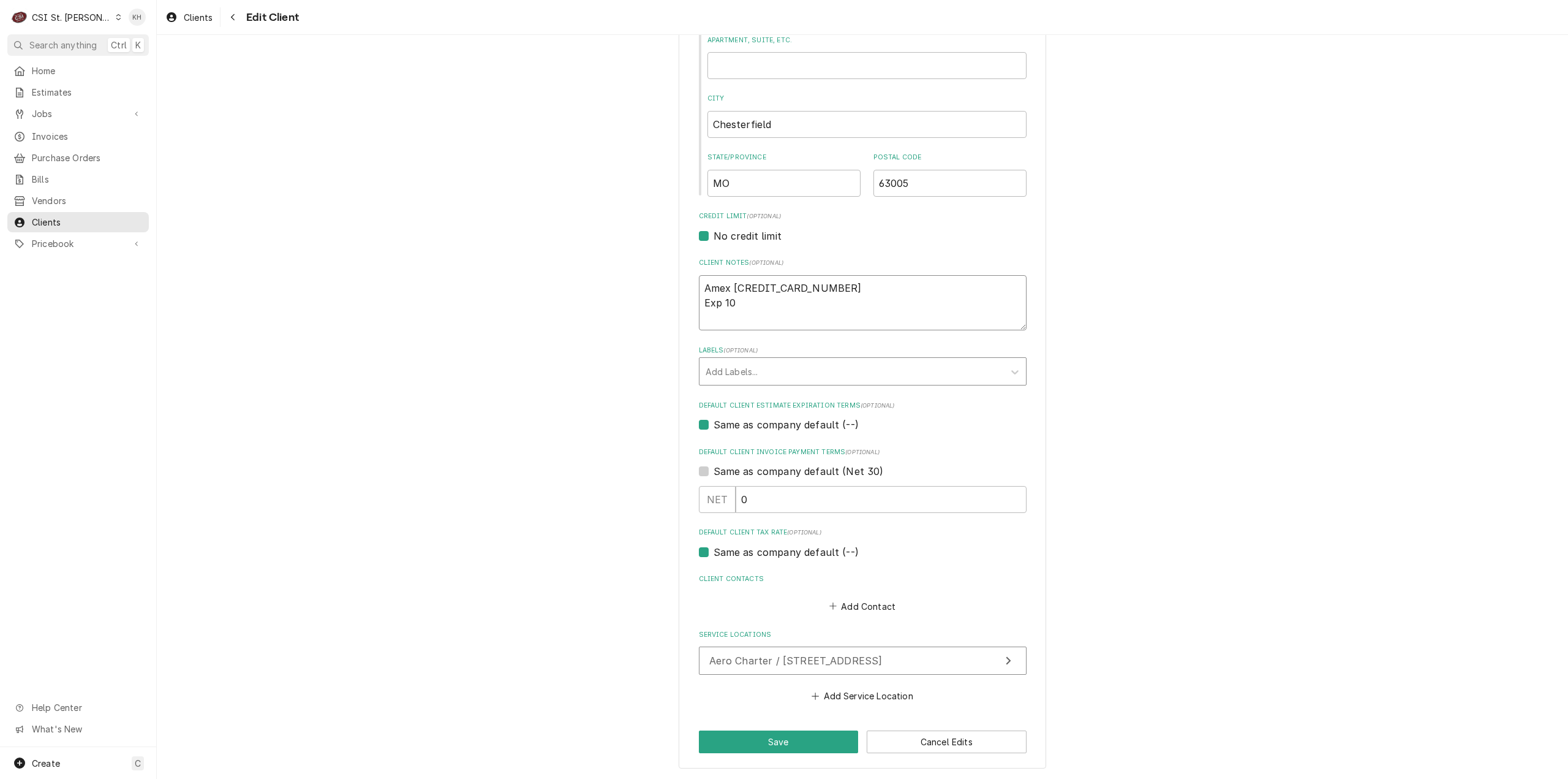
type textarea "Amex 371542718412721 Exp 102"
type textarea "x"
type textarea "Amex 371542718412721 Exp 1029"
type textarea "x"
type textarea "Amex 371542718412721 Exp 1029"
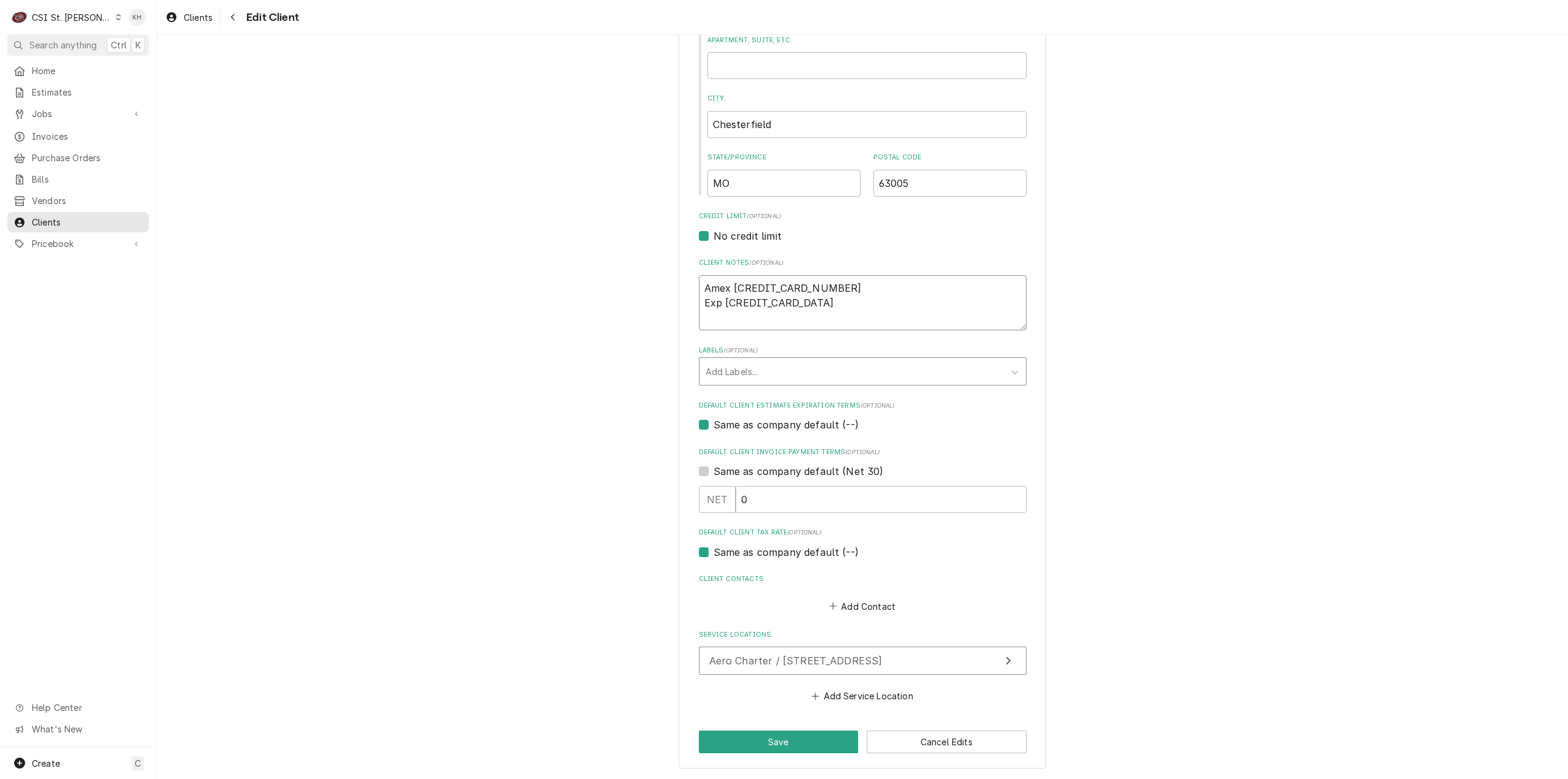
type textarea "x"
type textarea "Amex 371542718412721 Exp 1029 C"
type textarea "x"
type textarea "Amex 371542718412721 Exp 1029 CC"
type textarea "x"
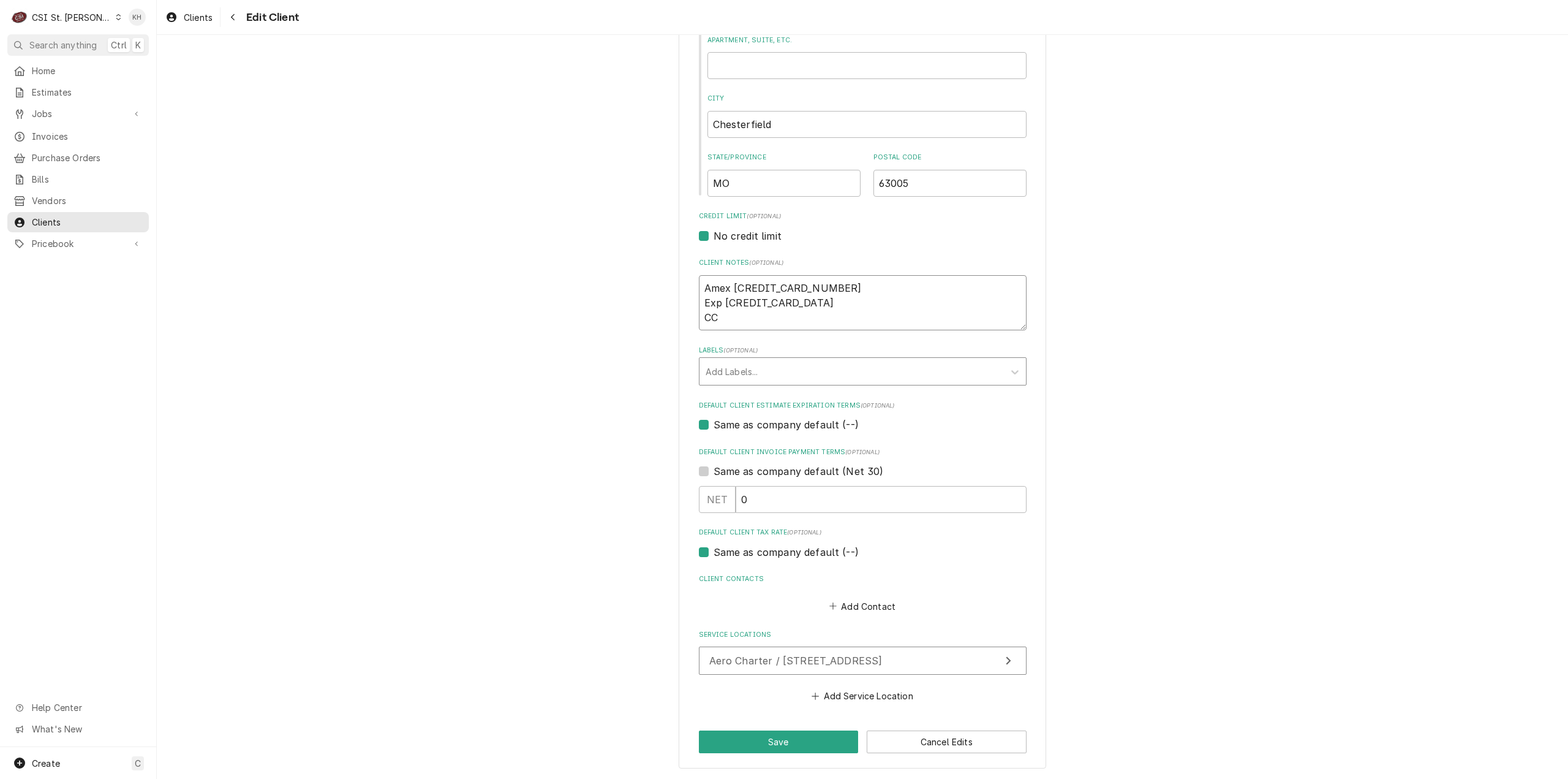
type textarea "Amex 371542718412721 Exp 1029 CCV"
type textarea "x"
type textarea "Amex 371542718412721 Exp 1029 CCV"
type textarea "x"
type textarea "Amex 371542718412721 Exp 1029 CCV 7"
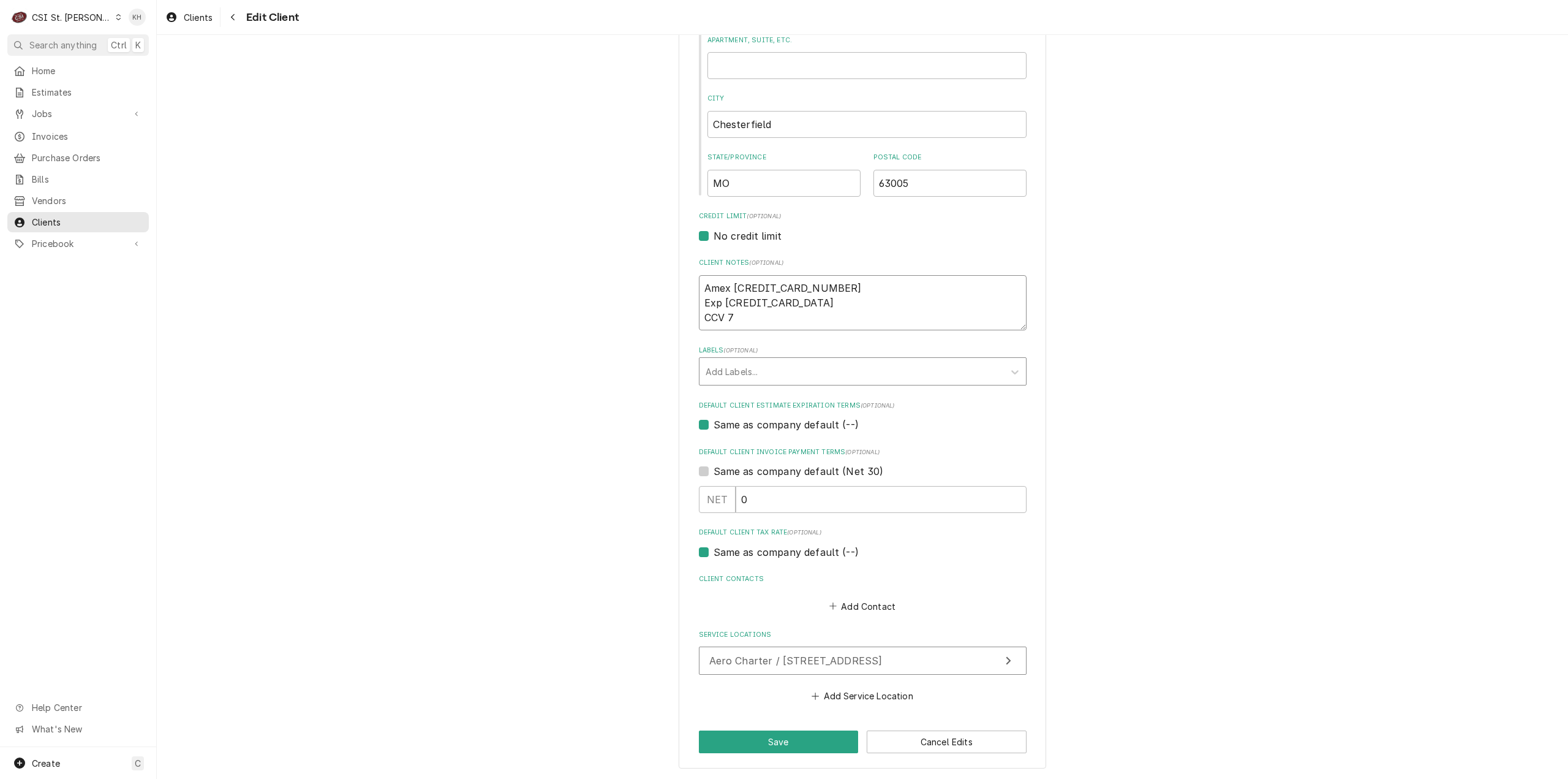
type textarea "x"
type textarea "Amex 371542718412721 Exp 1029 CCV 70"
type textarea "x"
type textarea "Amex 371542718412721 Exp 1029 CCV 701"
type textarea "x"
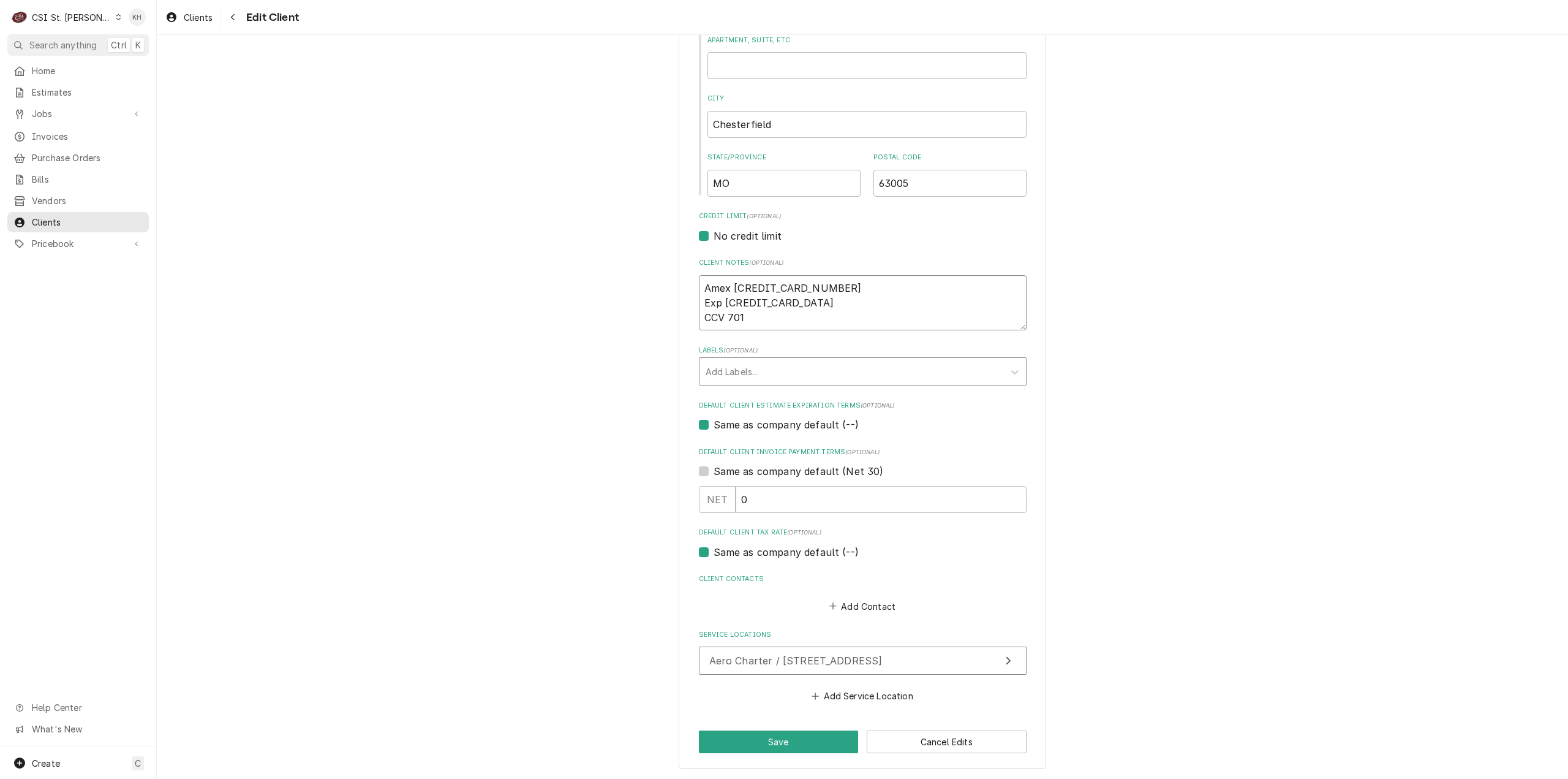
type textarea "Amex 371542718412721 Exp 1029 CCV 7016"
click at [732, 306] on textarea "Amex 371542718412721 Exp 1029 CCV 7016" at bounding box center [862, 303] width 328 height 56
type textarea "x"
type textarea "Amex 371542718412721 Exp 10/29 CCV 7016"
click at [766, 317] on textarea "Amex 371542718412721 Exp 10/29 CCV 7016" at bounding box center [862, 303] width 328 height 56
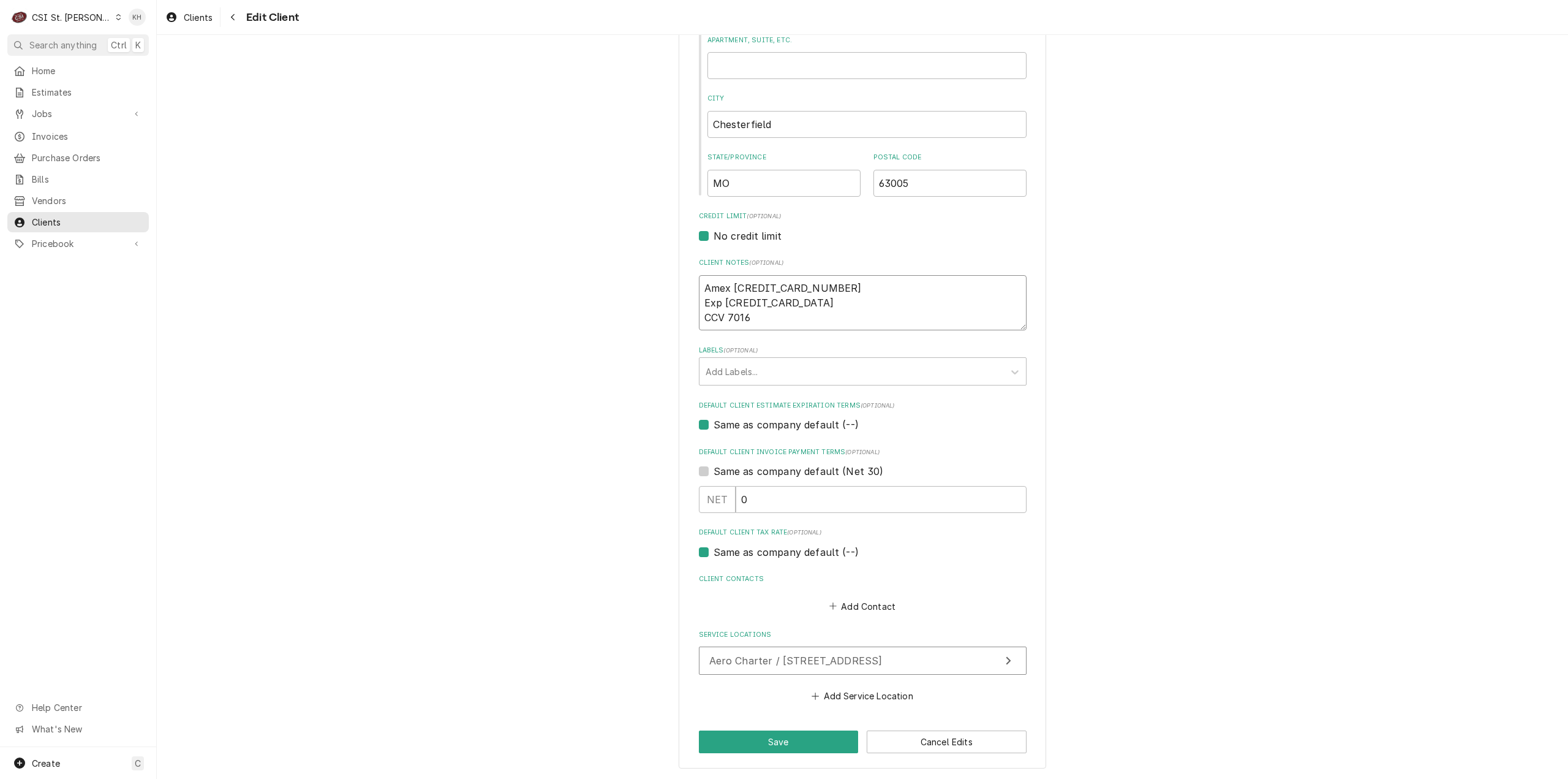
type textarea "x"
type textarea "Amex 371542718412721 Exp 10/29 CCV 7016"
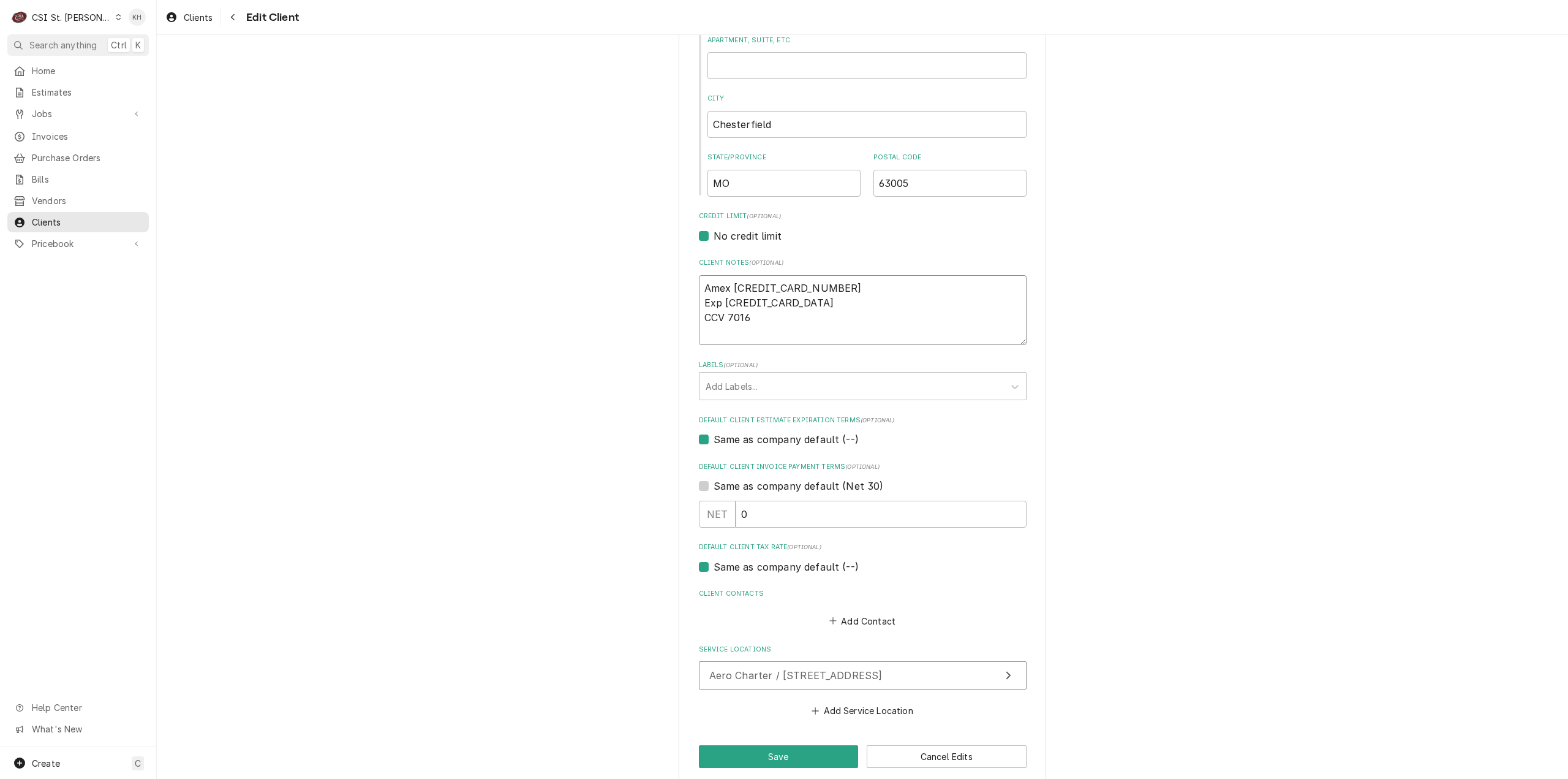
type textarea "x"
type textarea "Amex 371542718412721 Exp 10/29 CCV 7016 N"
type textarea "x"
type textarea "Amex 371542718412721 Exp 10/29 CCV 7016 Na"
type textarea "x"
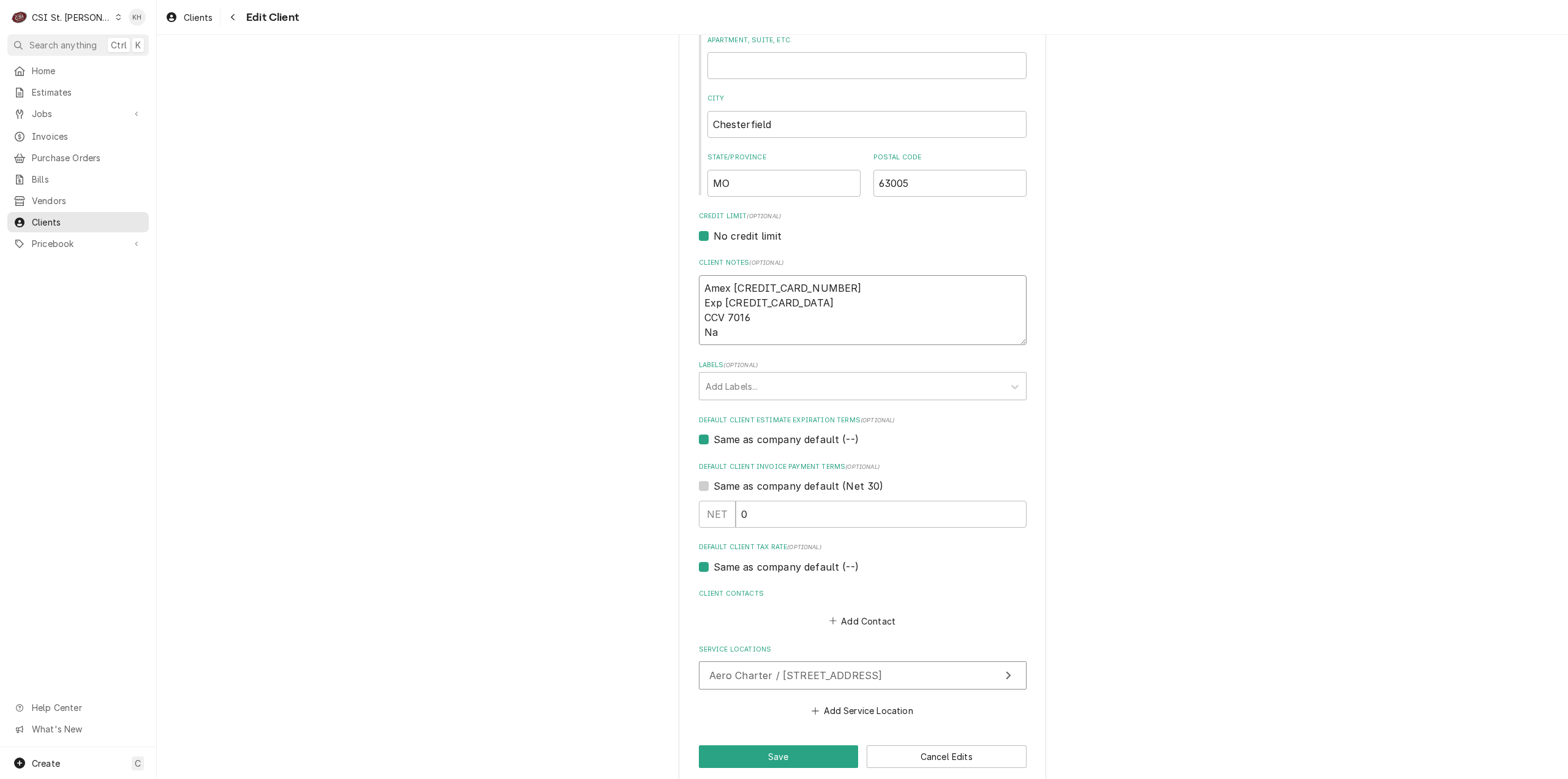
type textarea "Amex 371542718412721 Exp 10/29 CCV 7016 Nam"
type textarea "x"
type textarea "Amex 371542718412721 Exp 10/29 CCV 7016 Name"
type textarea "x"
type textarea "Amex 371542718412721 Exp 10/29 CCV 7016 Name:"
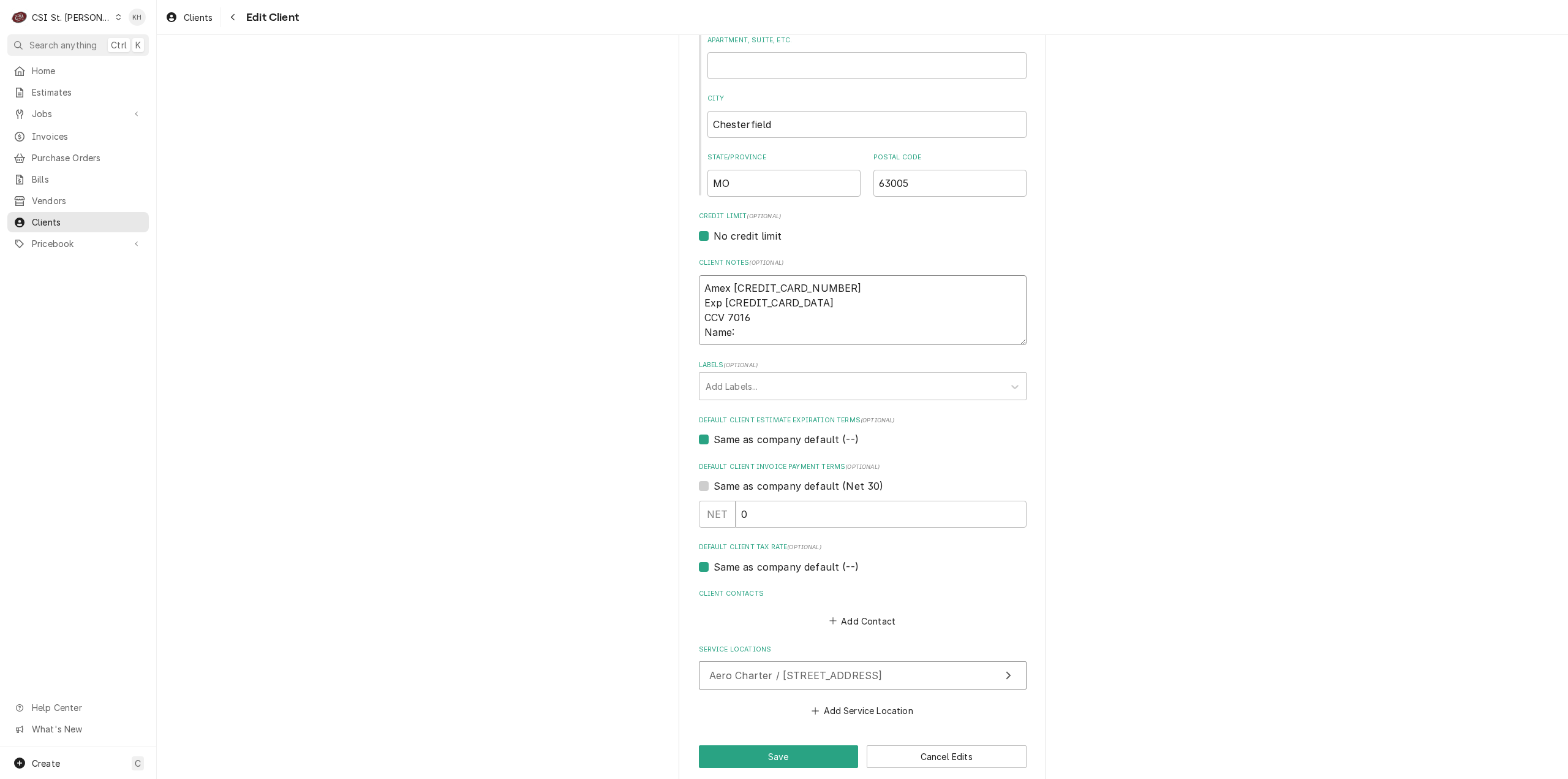
type textarea "x"
type textarea "Amex 371542718412721 Exp 10/29 CCV 7016 Name:"
click at [749, 329] on textarea "Amex 371542718412721 Exp 10/29 CCV 7016 Name:" at bounding box center [862, 311] width 328 height 70
type textarea "x"
type textarea "Amex 371542718412721 Exp 10/29 CCV 7016 Name: J"
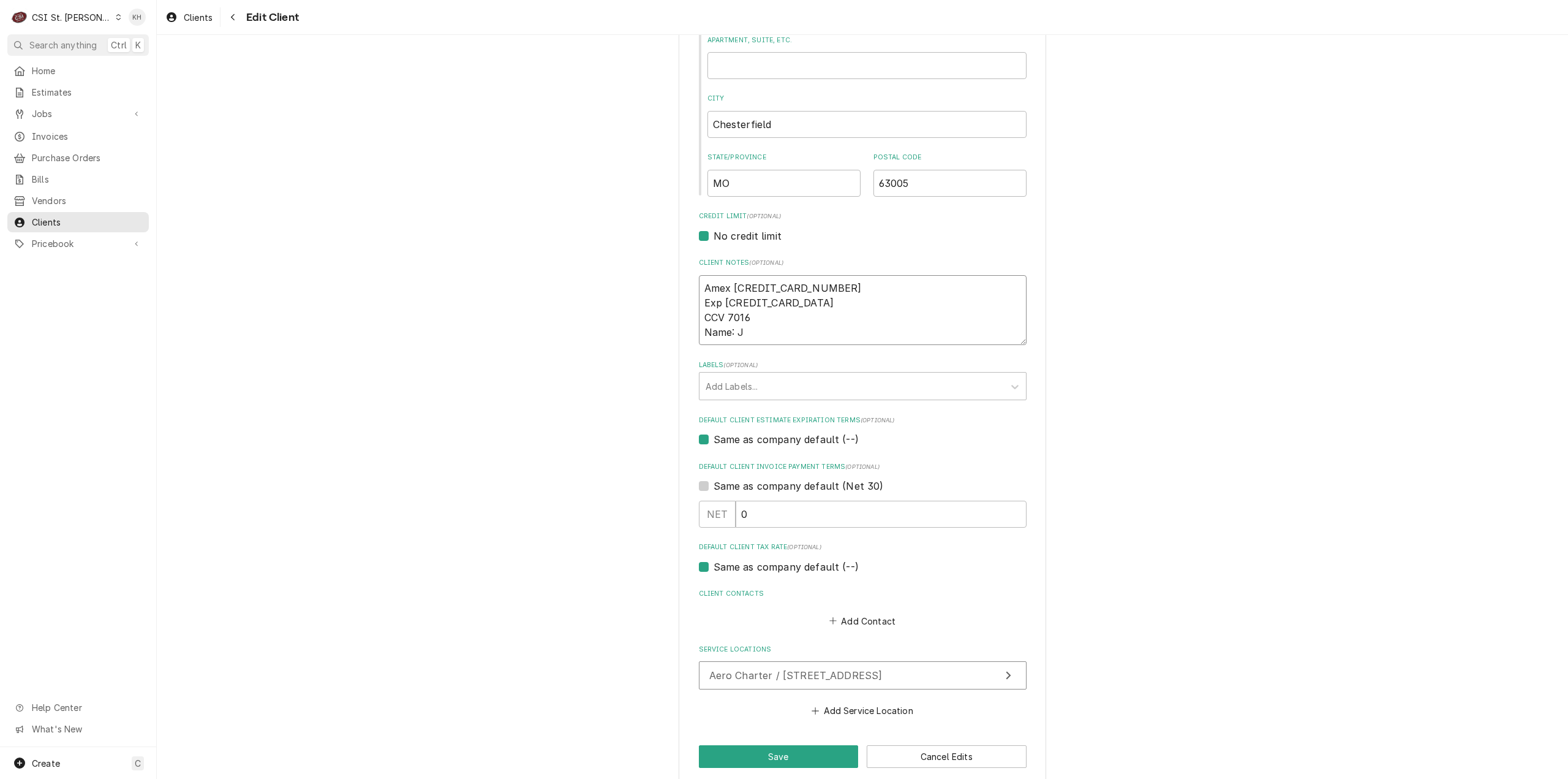
type textarea "x"
type textarea "Amex 371542718412721 Exp 10/29 CCV 7016 Name: Jo"
type textarea "x"
type textarea "Amex 371542718412721 Exp 10/29 CCV 7016 Name: Jon"
type textarea "x"
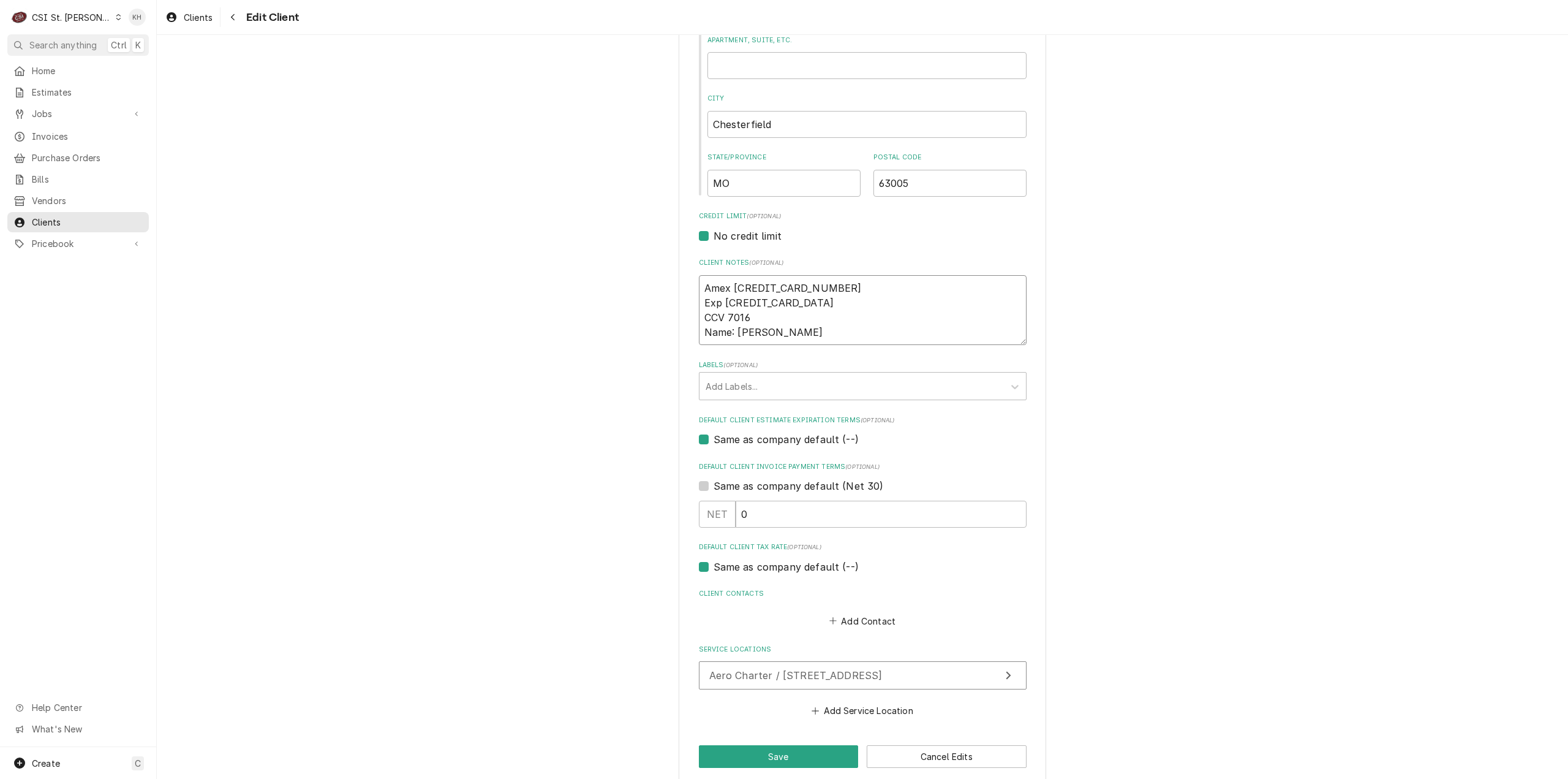
type textarea "Amex 371542718412721 Exp 10/29 CCV 7016 Name: Jona"
type textarea "x"
type textarea "Amex 371542718412721 Exp 10/29 CCV 7016 Name: Jonat"
type textarea "x"
type textarea "Amex 371542718412721 Exp 10/29 CCV 7016 Name: Jonath"
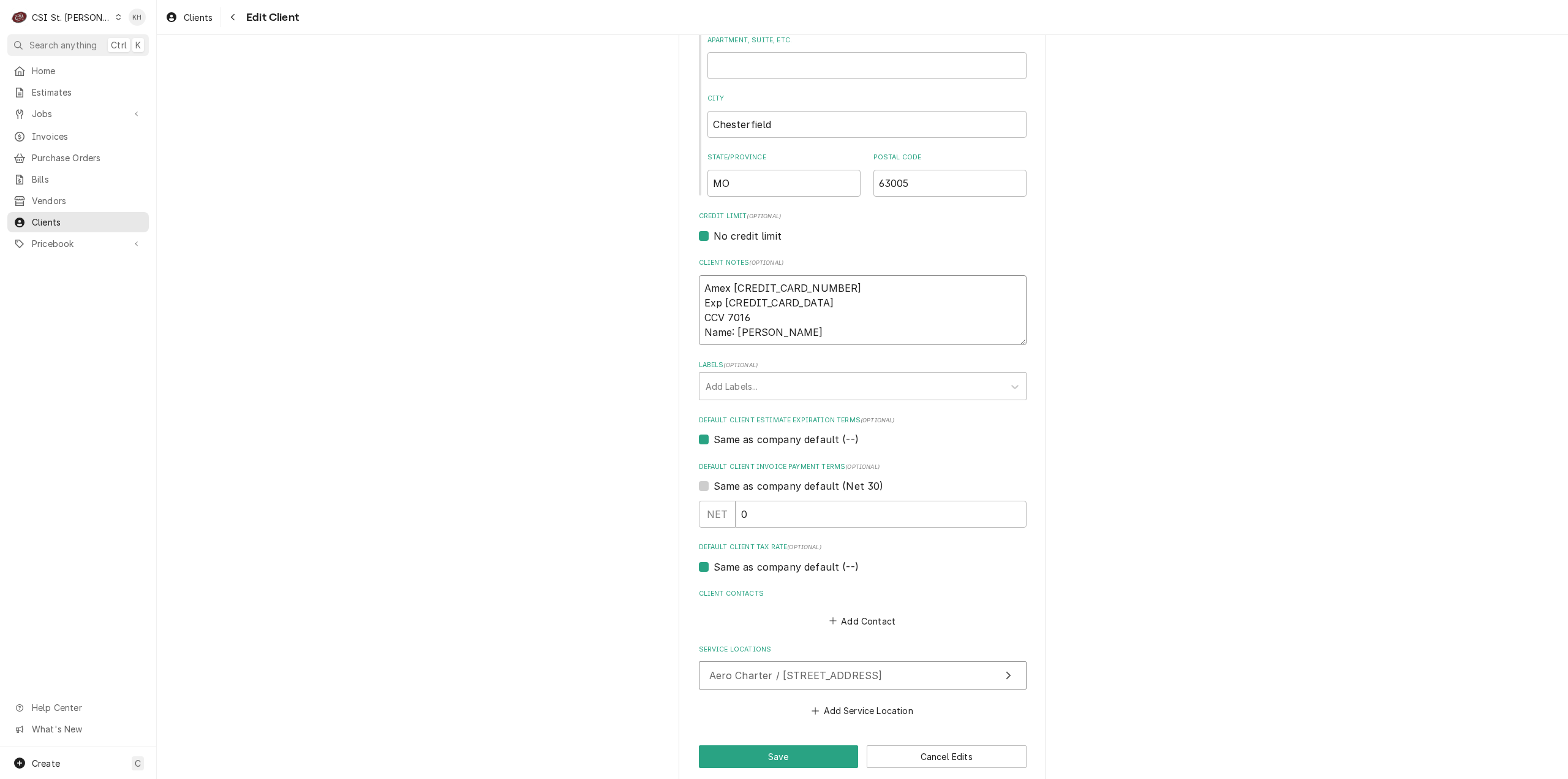
type textarea "x"
type textarea "Amex 371542718412721 Exp 10/29 CCV 7016 Name: Jonatha"
type textarea "x"
type textarea "Amex 371542718412721 Exp 10/29 CCV 7016 Name: Jonathan"
type textarea "x"
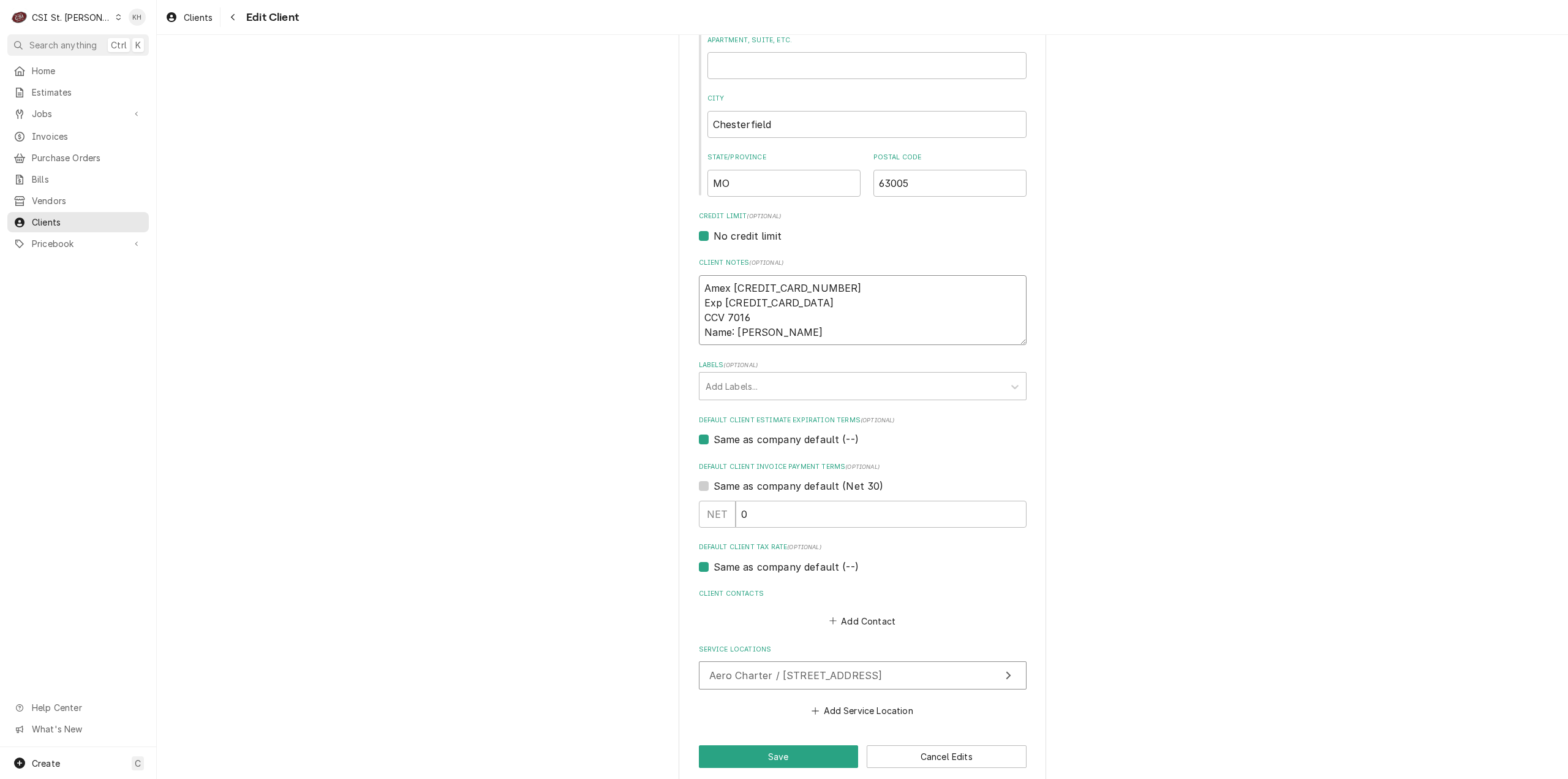
type textarea "Amex 371542718412721 Exp 10/29 CCV 7016 Name: Jonathan"
type textarea "x"
type textarea "Amex 371542718412721 Exp 10/29 CCV 7016 Name: Jonathan G"
type textarea "x"
type textarea "Amex 371542718412721 Exp 10/29 CCV 7016 Name: Jonathan Gu"
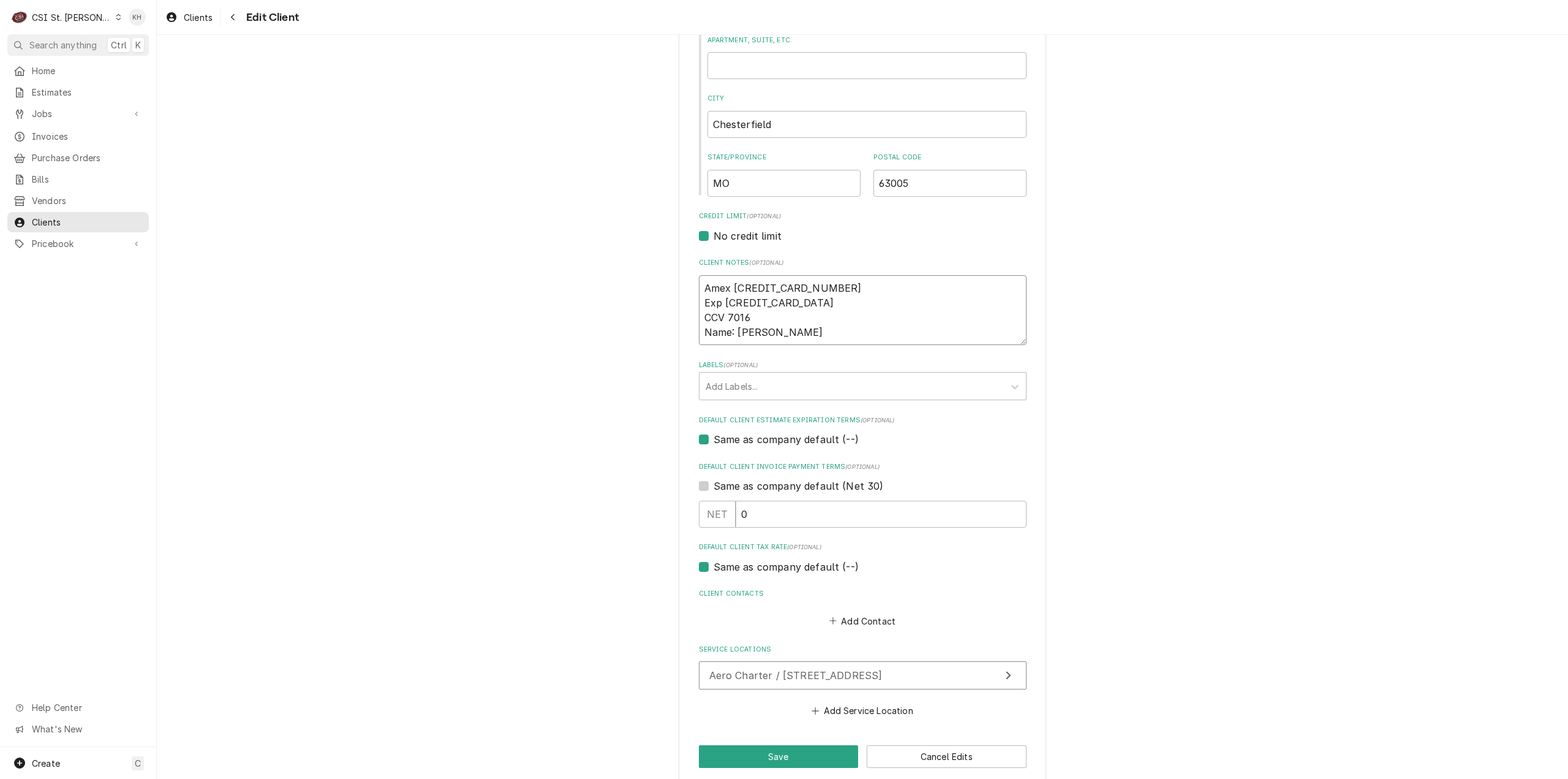
type textarea "x"
type textarea "Amex 371542718412721 Exp 10/29 CCV 7016 Name: Jonathan Gum"
type textarea "x"
type textarea "Amex 371542718412721 Exp 10/29 CCV 7016 Name: Jonathan Gumm"
type textarea "x"
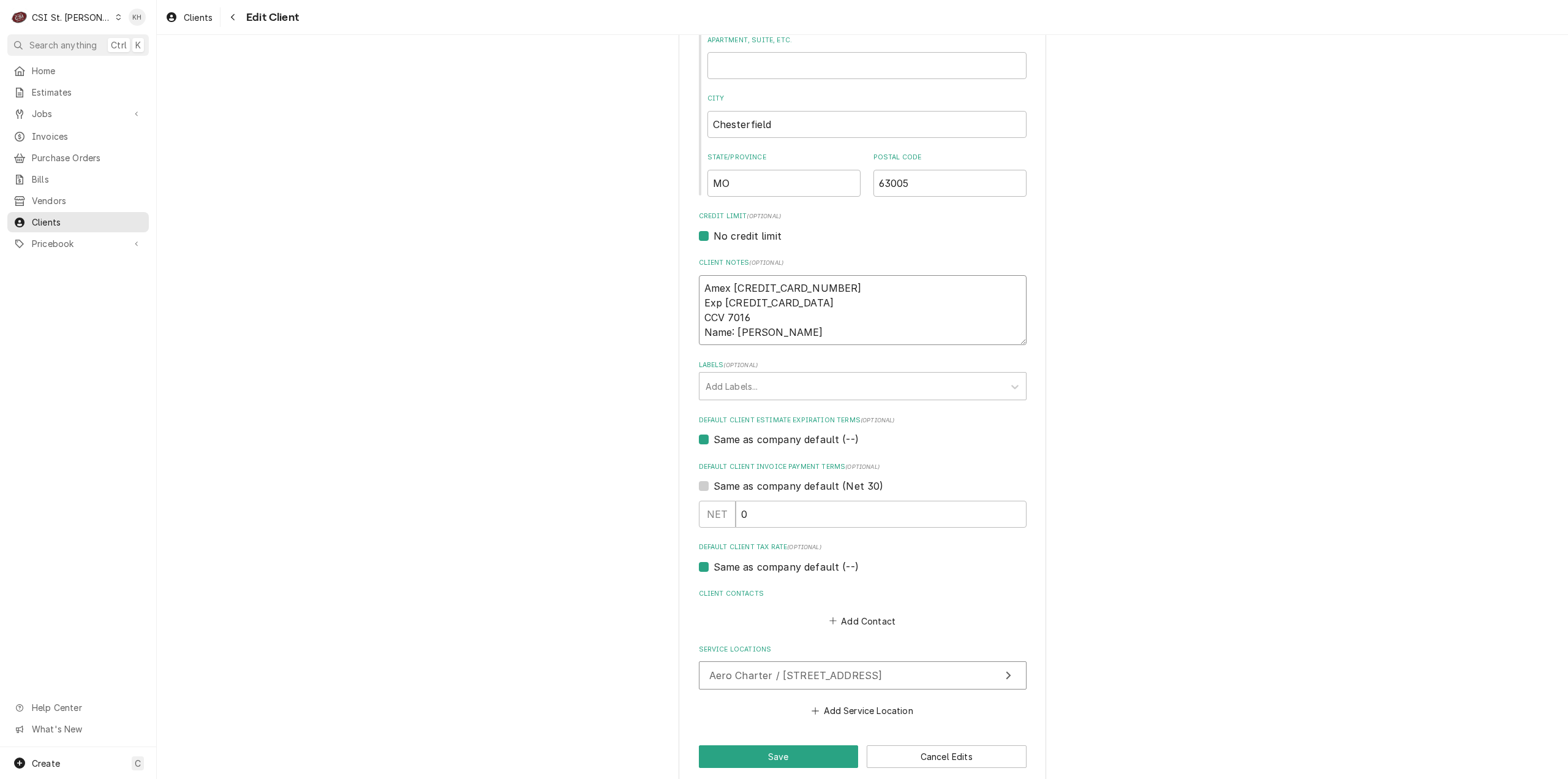
type textarea "Amex 371542718412721 Exp 10/29 CCV 7016 Name: Jonathan Gumme"
type textarea "x"
type textarea "Amex 371542718412721 Exp 10/29 CCV 7016 Name: Jonathan Gummer"
type textarea "x"
type textarea "Amex 371542718412721 Exp 10/29 CCV 7016 Name: Jonathan Gummers"
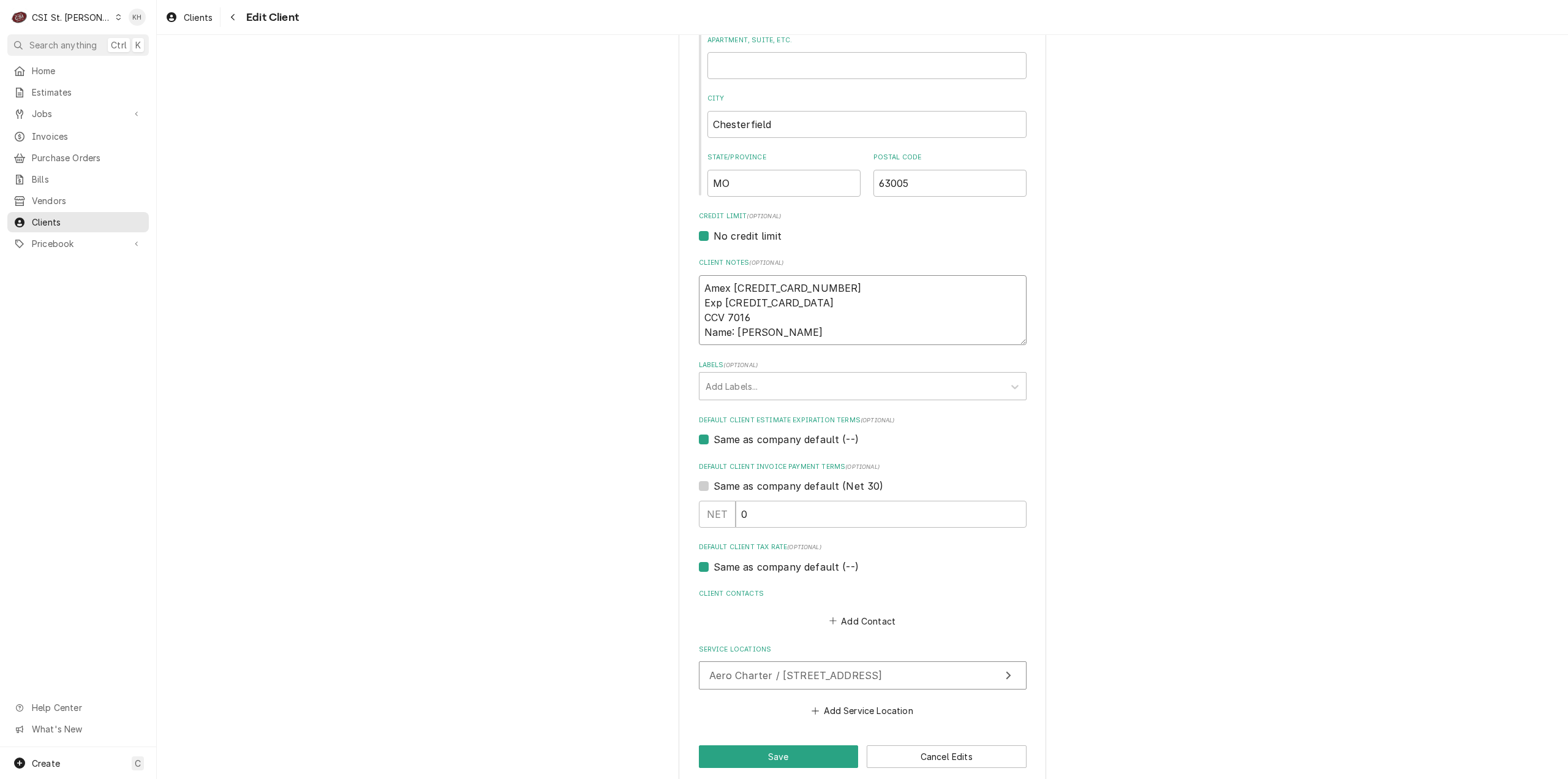
type textarea "x"
type textarea "Amex 371542718412721 Exp 10/29 CCV 7016 Name: Jonathan Gummers"
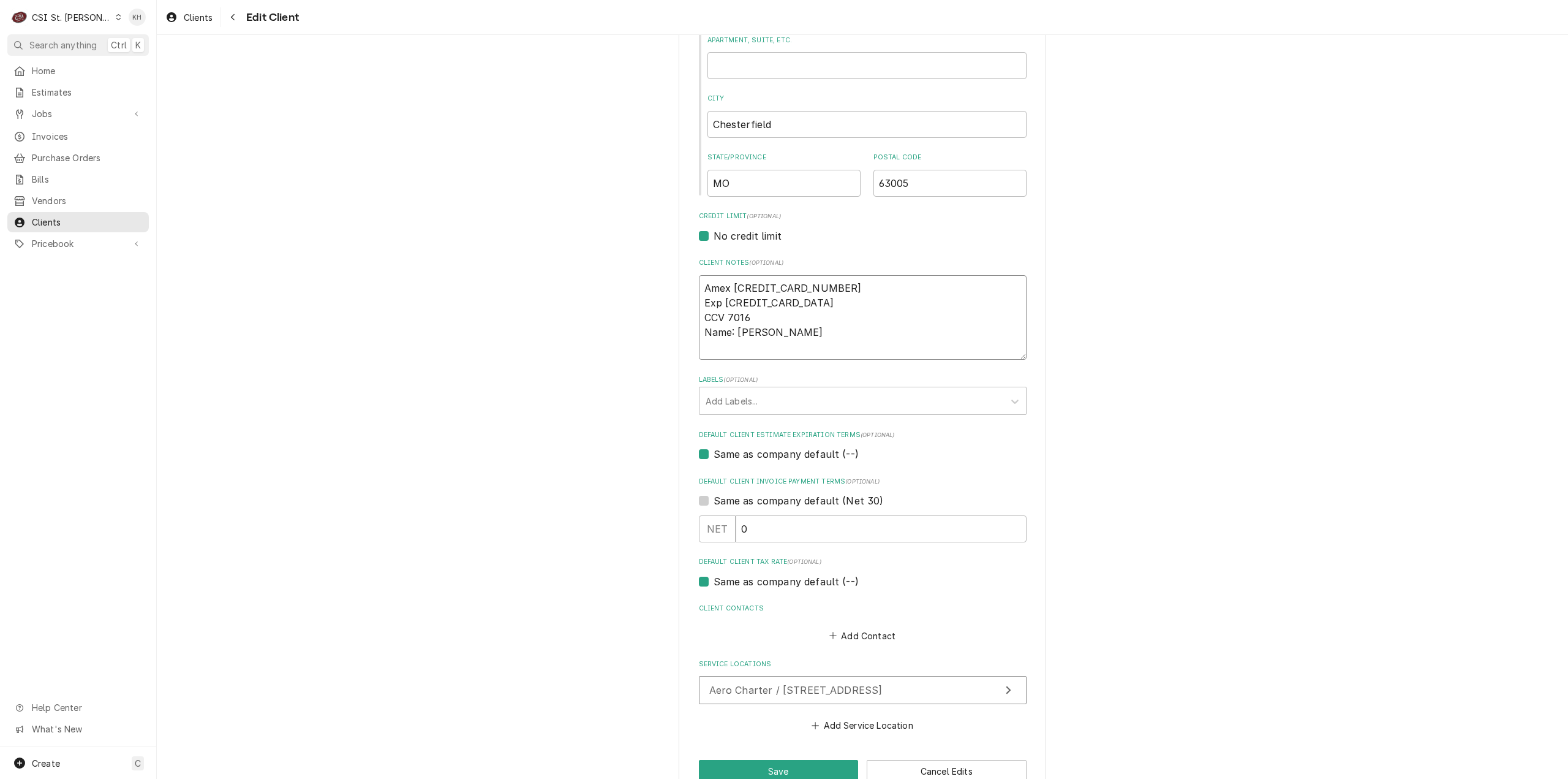
type textarea "x"
type textarea "Amex 371542718412721 Exp 10/29 CCV 7016 Name: Jonathan Gummers B"
type textarea "x"
type textarea "Amex 371542718412721 Exp 10/29 CCV 7016 Name: Jonathan Gummers Bi"
type textarea "x"
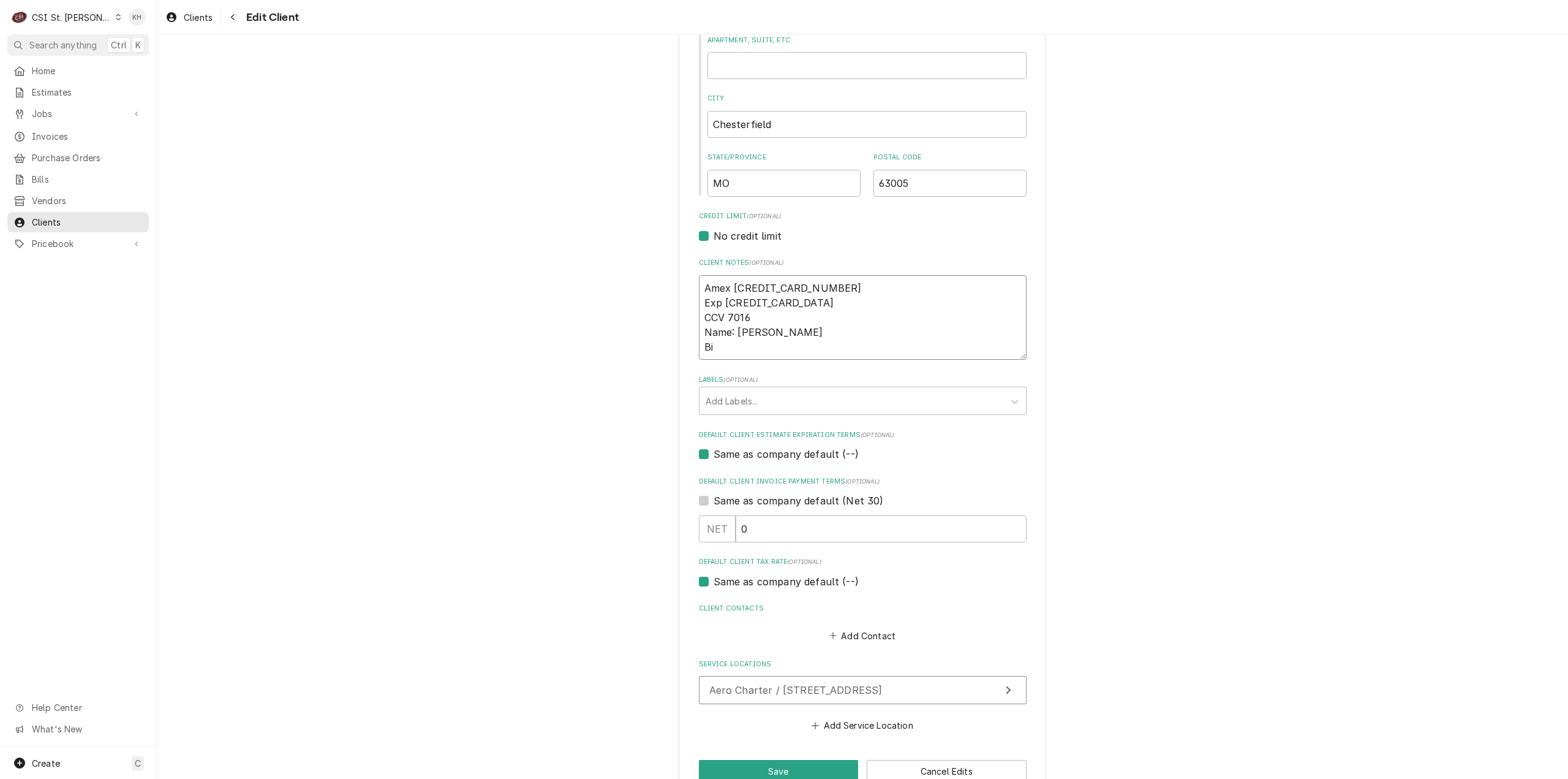
type textarea "Amex 371542718412721 Exp 10/29 CCV 7016 Name: Jonathan Gummers Bil"
type textarea "x"
type textarea "Amex 371542718412721 Exp 10/29 CCV 7016 Name: Jonathan Gummers Bill"
type textarea "x"
type textarea "Amex 371542718412721 Exp 10/29 CCV 7016 Name: Jonathan Gummers Billi"
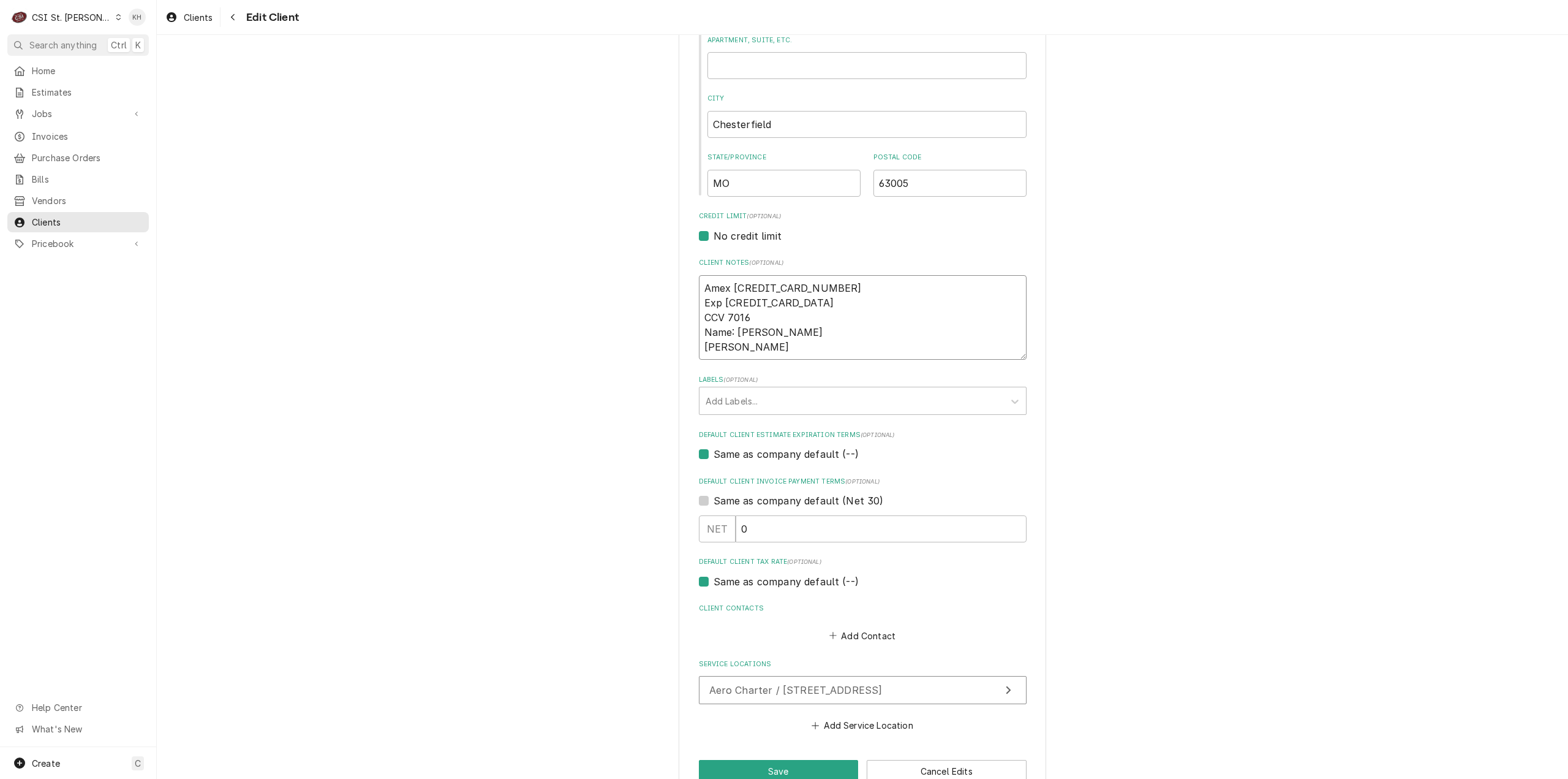
type textarea "x"
type textarea "Amex 371542718412721 Exp 10/29 CCV 7016 Name: Jonathan Gummers Billin"
type textarea "x"
type textarea "Amex 371542718412721 Exp 10/29 CCV 7016 Name: Jonathan Gummers Billing"
type textarea "x"
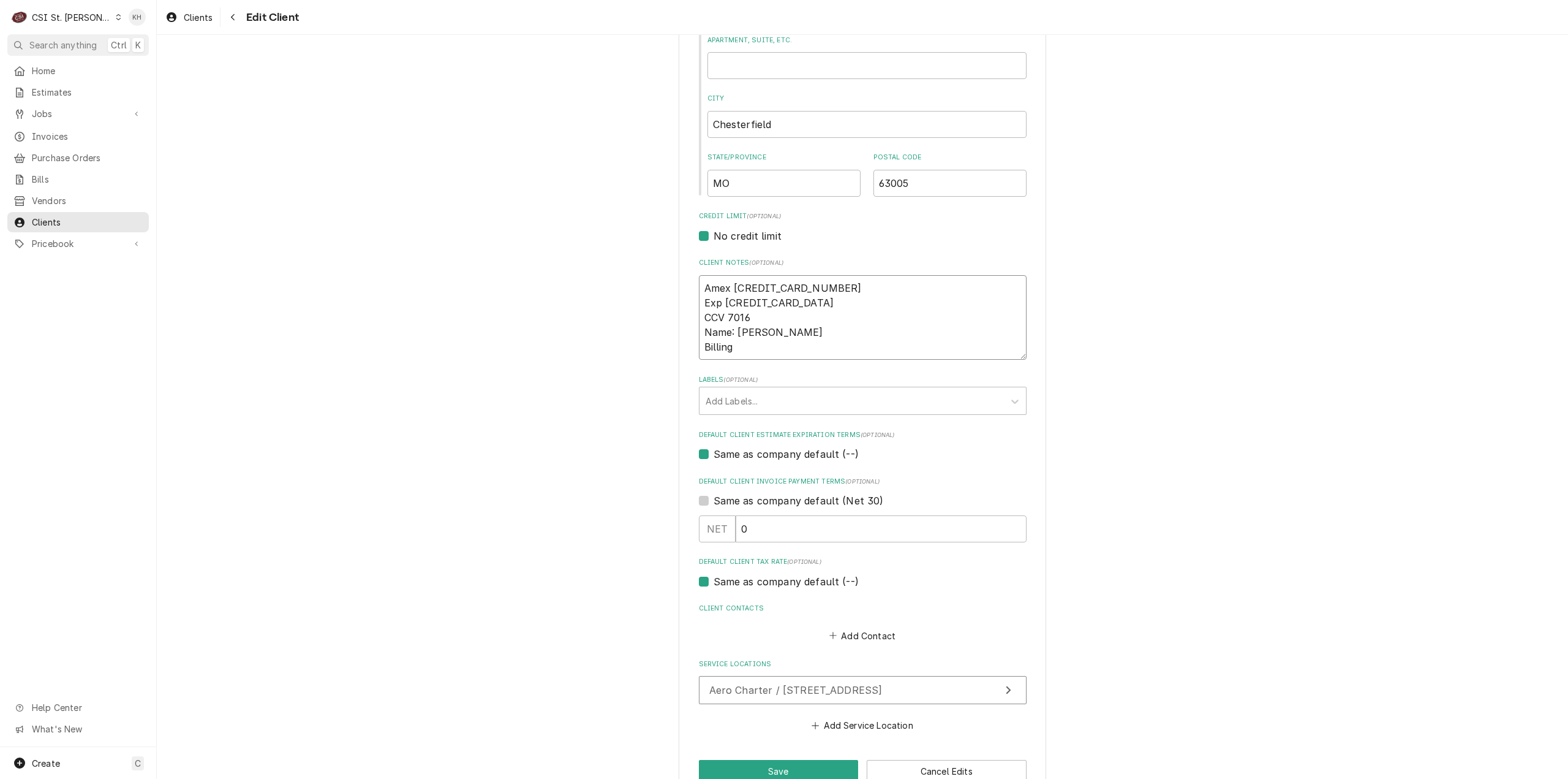
type textarea "Amex 371542718412721 Exp 10/29 CCV 7016 Name: Jonathan Gummers Billing"
type textarea "x"
type textarea "Amex 371542718412721 Exp 10/29 CCV 7016 Name: Jonathan Gummers Billing Z"
type textarea "x"
type textarea "Amex 371542718412721 Exp 10/29 CCV 7016 Name: Jonathan Gummers Billing Zi"
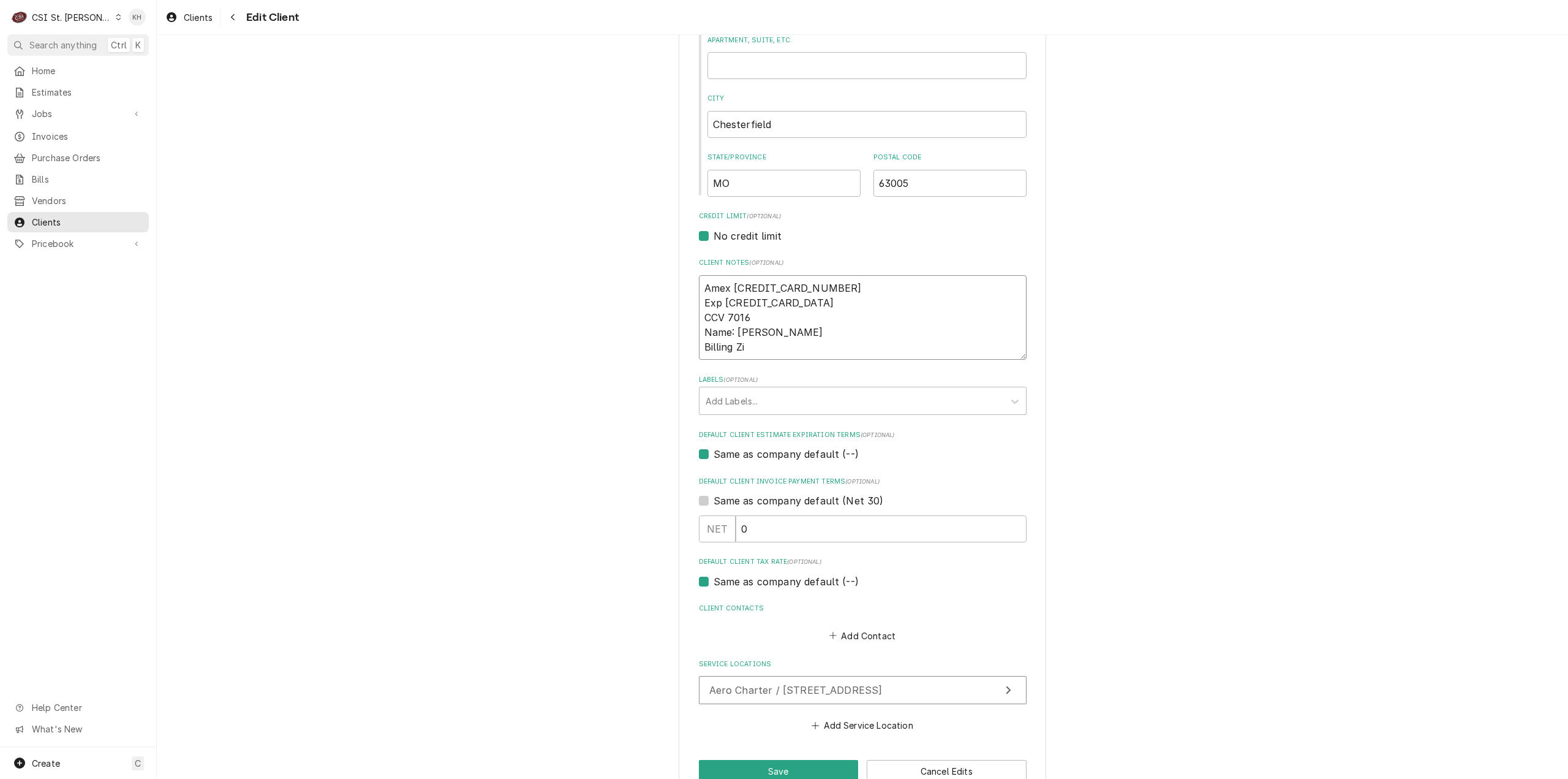
type textarea "x"
type textarea "Amex 371542718412721 Exp 10/29 CCV 7016 Name: Jonathan Gummers Billing Zip"
type textarea "x"
type textarea "Amex 371542718412721 Exp 10/29 CCV 7016 Name: Jonathan Gummers Billing Zip:"
type textarea "x"
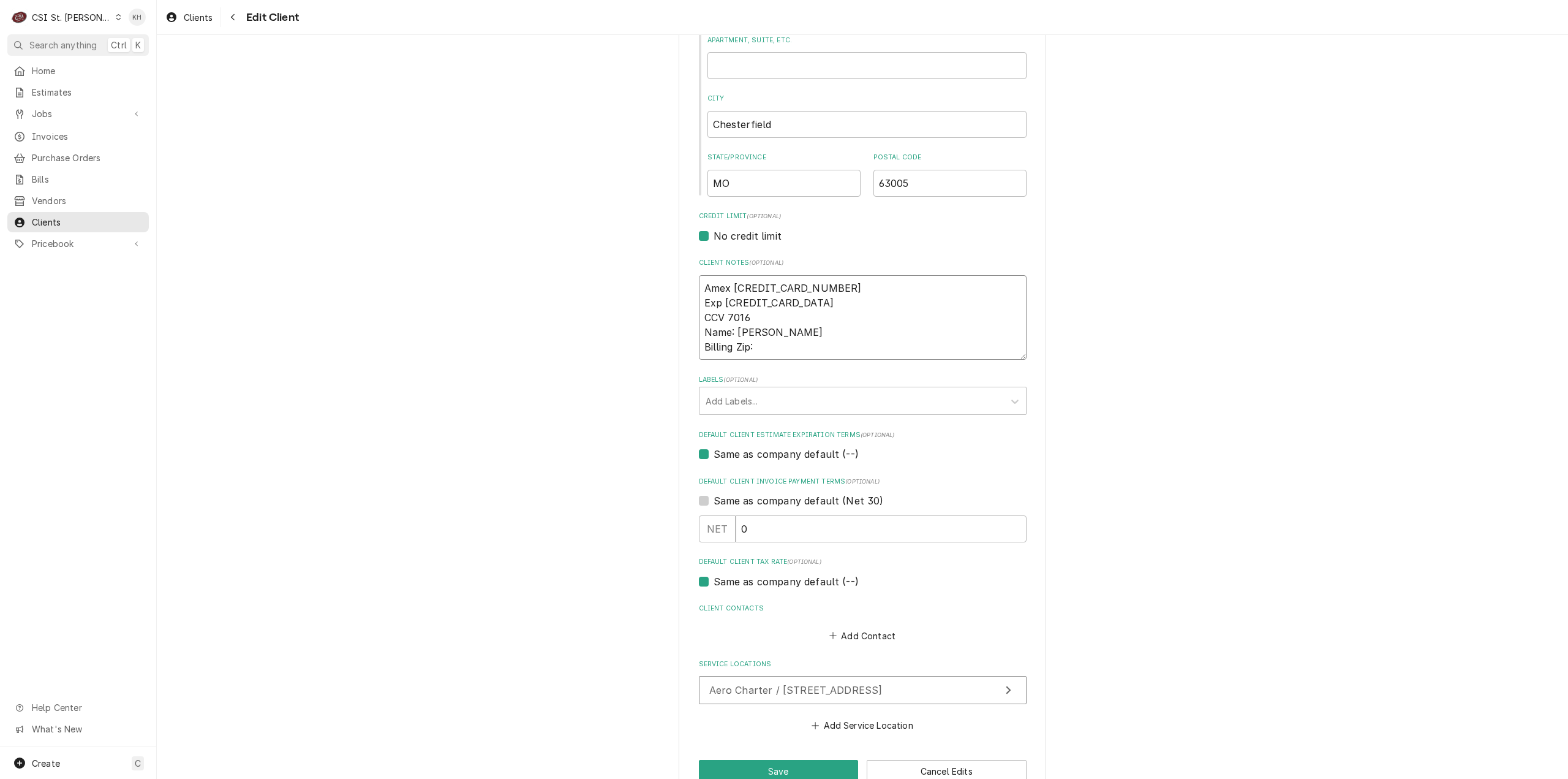
type textarea "Amex 371542718412721 Exp 10/29 CCV 7016 Name: Jonathan Gummers Billing Zip:"
type textarea "x"
type textarea "Amex 371542718412721 Exp 10/29 CCV 7016 Name: Jonathan Gummers Billing Zip: 6"
type textarea "x"
type textarea "Amex 371542718412721 Exp 10/29 CCV 7016 Name: Jonathan Gummers Billing Zip: 63"
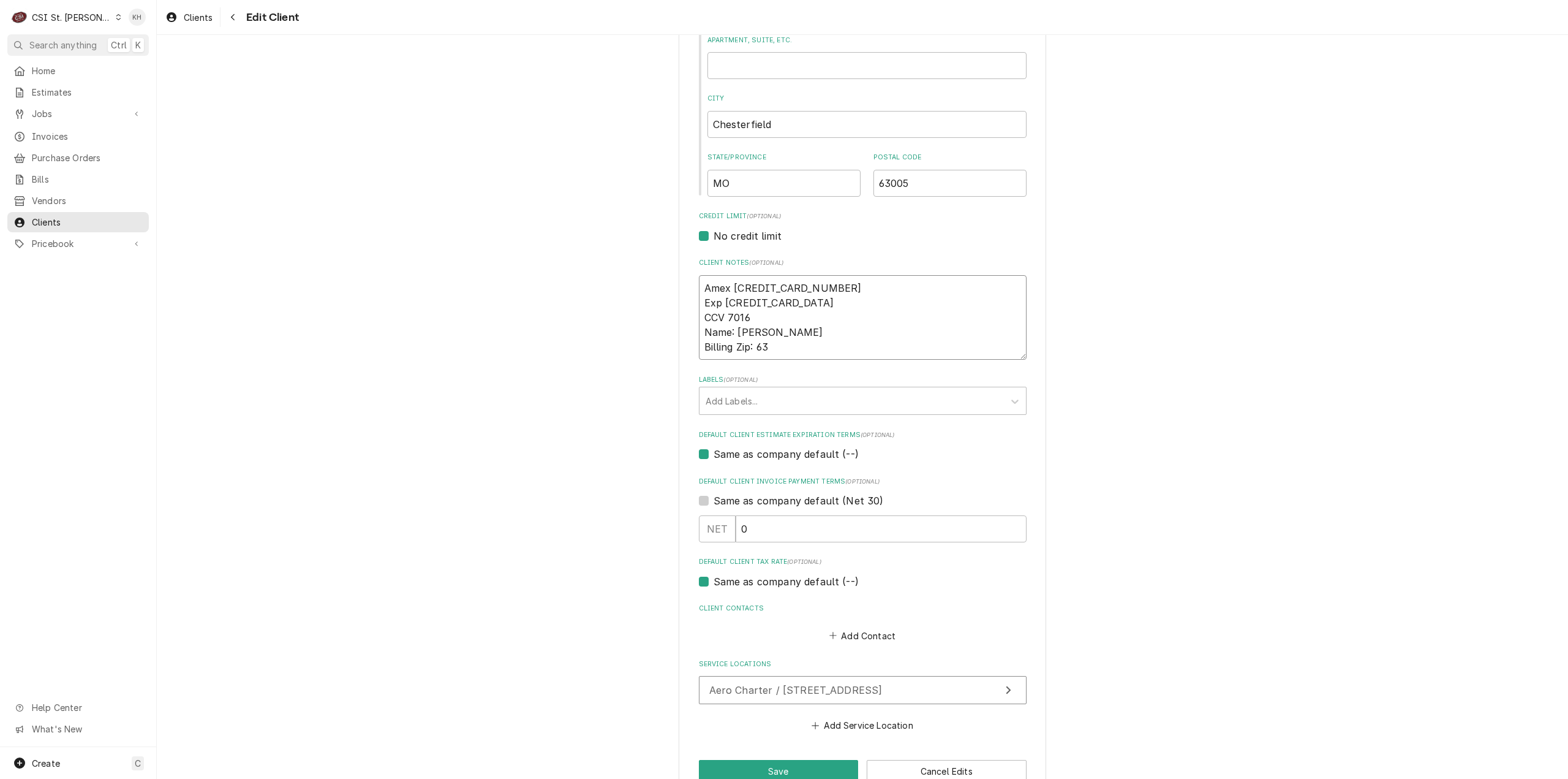
type textarea "x"
type textarea "Amex 371542718412721 Exp 10/29 CCV 7016 Name: Jonathan Gummers Billing Zip: 633"
type textarea "x"
type textarea "Amex 371542718412721 Exp 10/29 CCV 7016 Name: Jonathan Gummers Billing Zip: 6330"
type textarea "x"
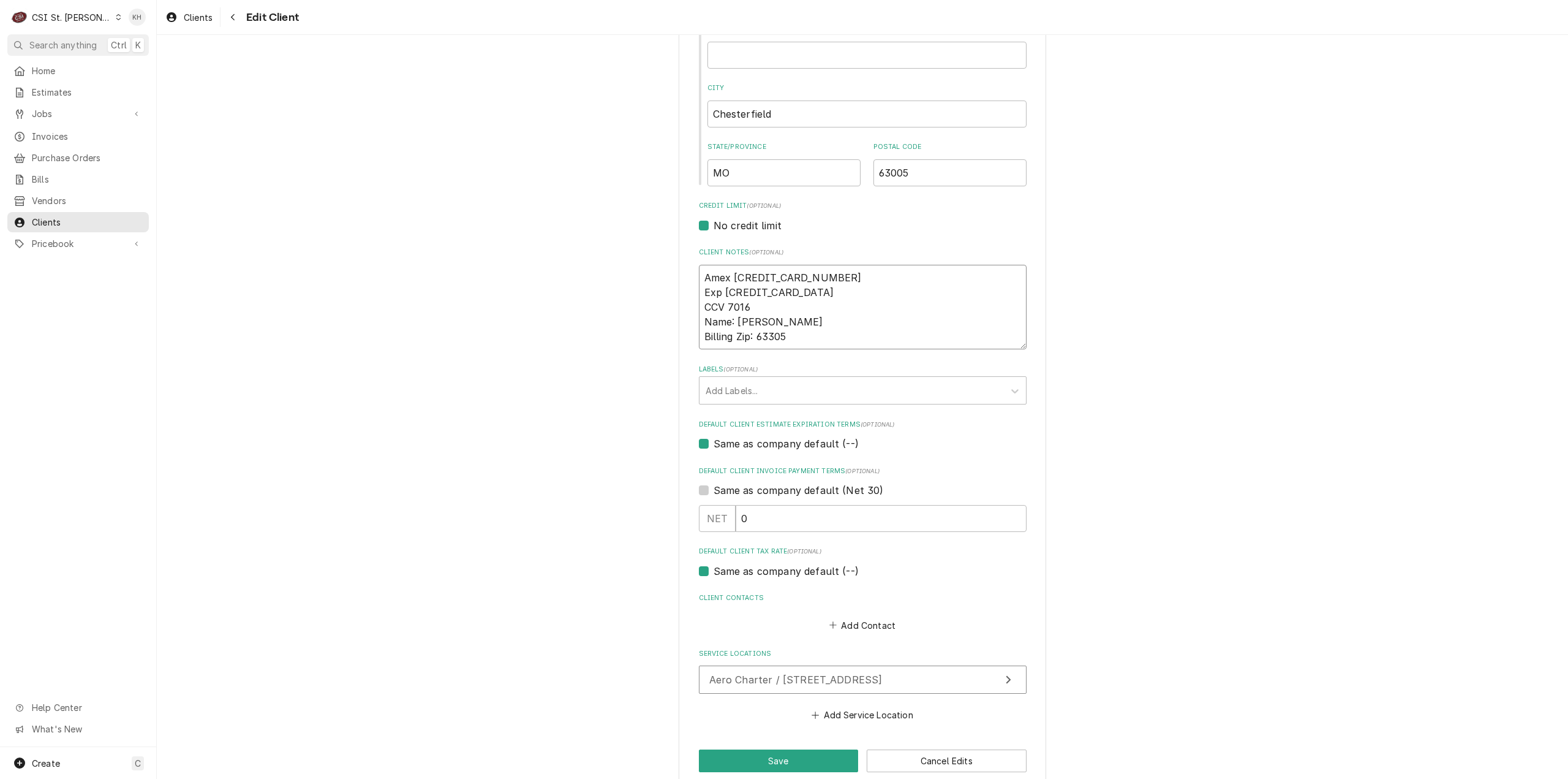
scroll to position [404, 0]
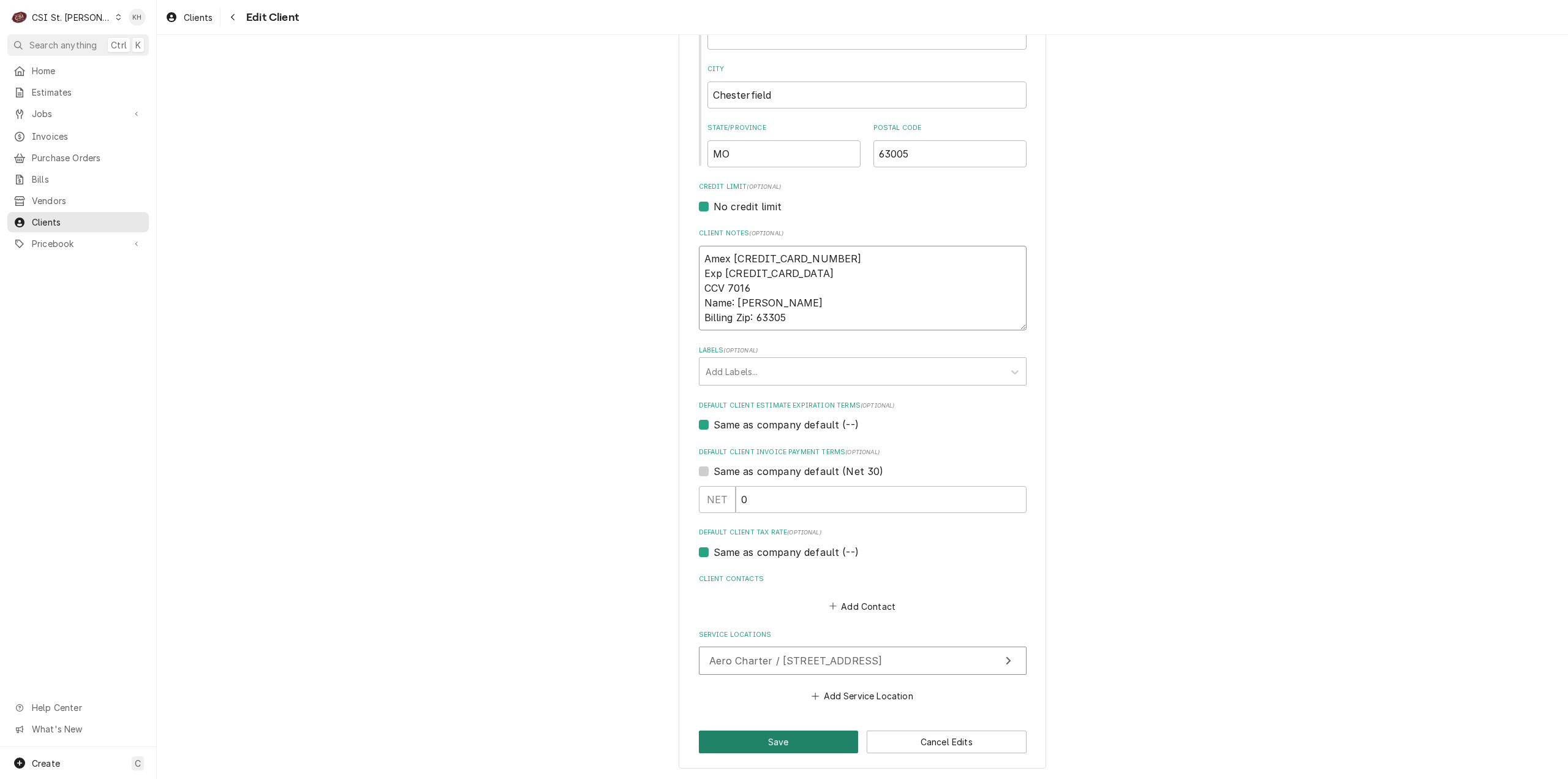
type textarea "Amex 371542718412721 Exp 10/29 CCV 7016 Name: Jonathan Gummers Billing Zip: 633…"
click at [784, 742] on button "Save" at bounding box center [779, 742] width 160 height 23
type textarea "x"
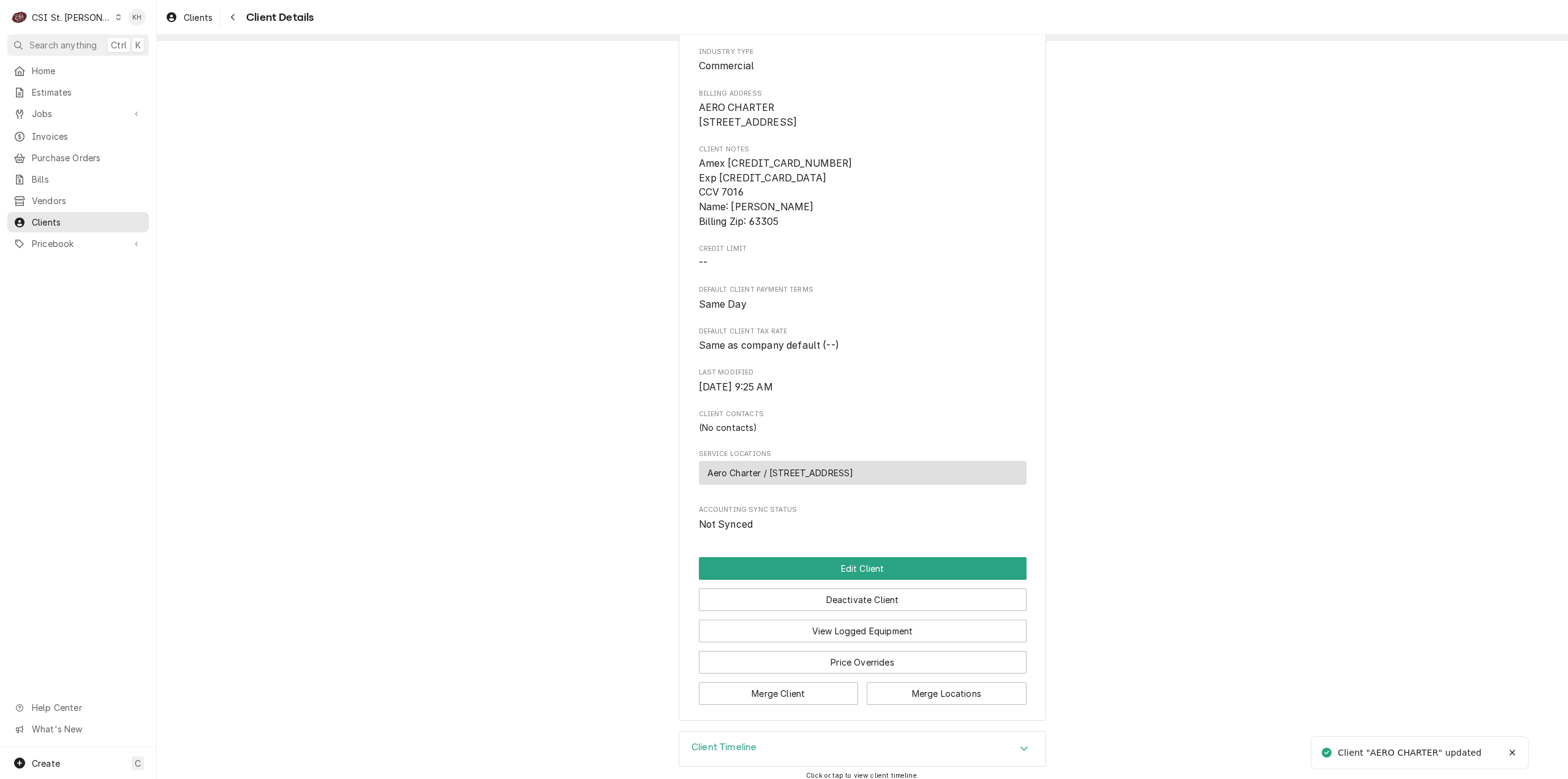
scroll to position [122, 0]
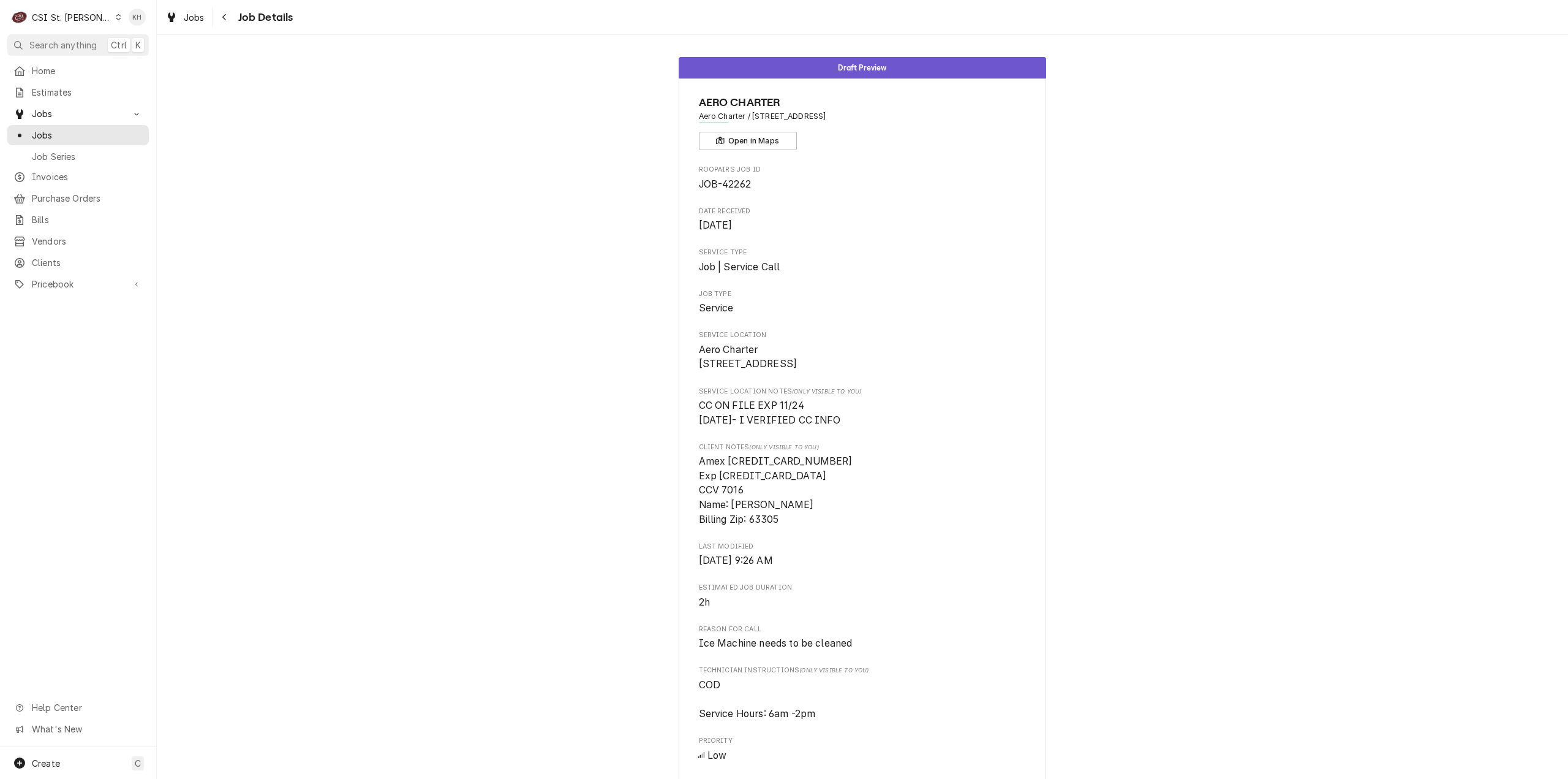
click at [239, 253] on div "Draft Preview AERO CHARTER Aero Charter / [STREET_ADDRESS] Open in Maps Roopair…" at bounding box center [862, 557] width 1411 height 1020
click at [62, 256] on span "Clients" at bounding box center [87, 262] width 111 height 13
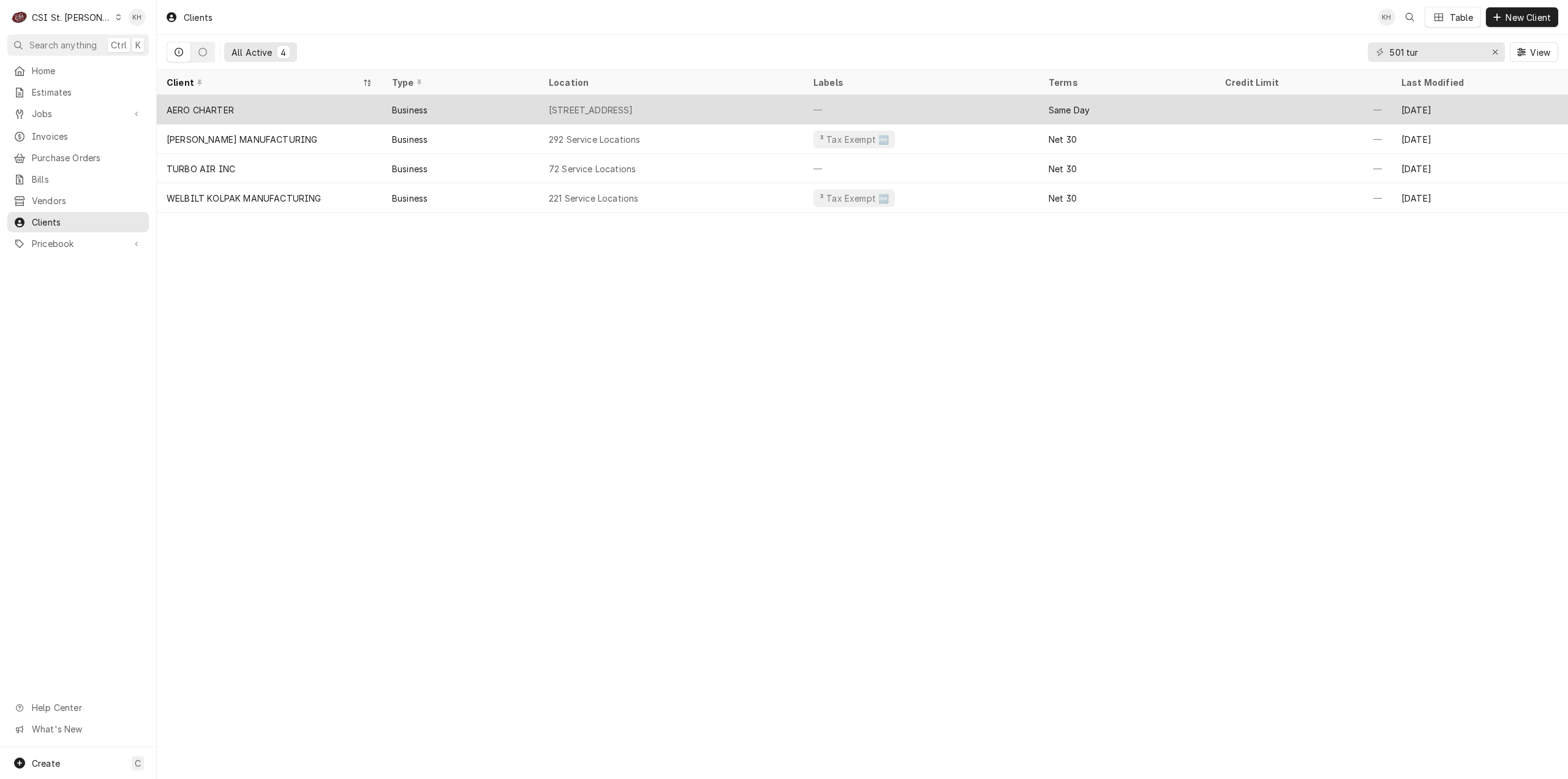
click at [277, 105] on div "AERO CHARTER" at bounding box center [270, 110] width 226 height 29
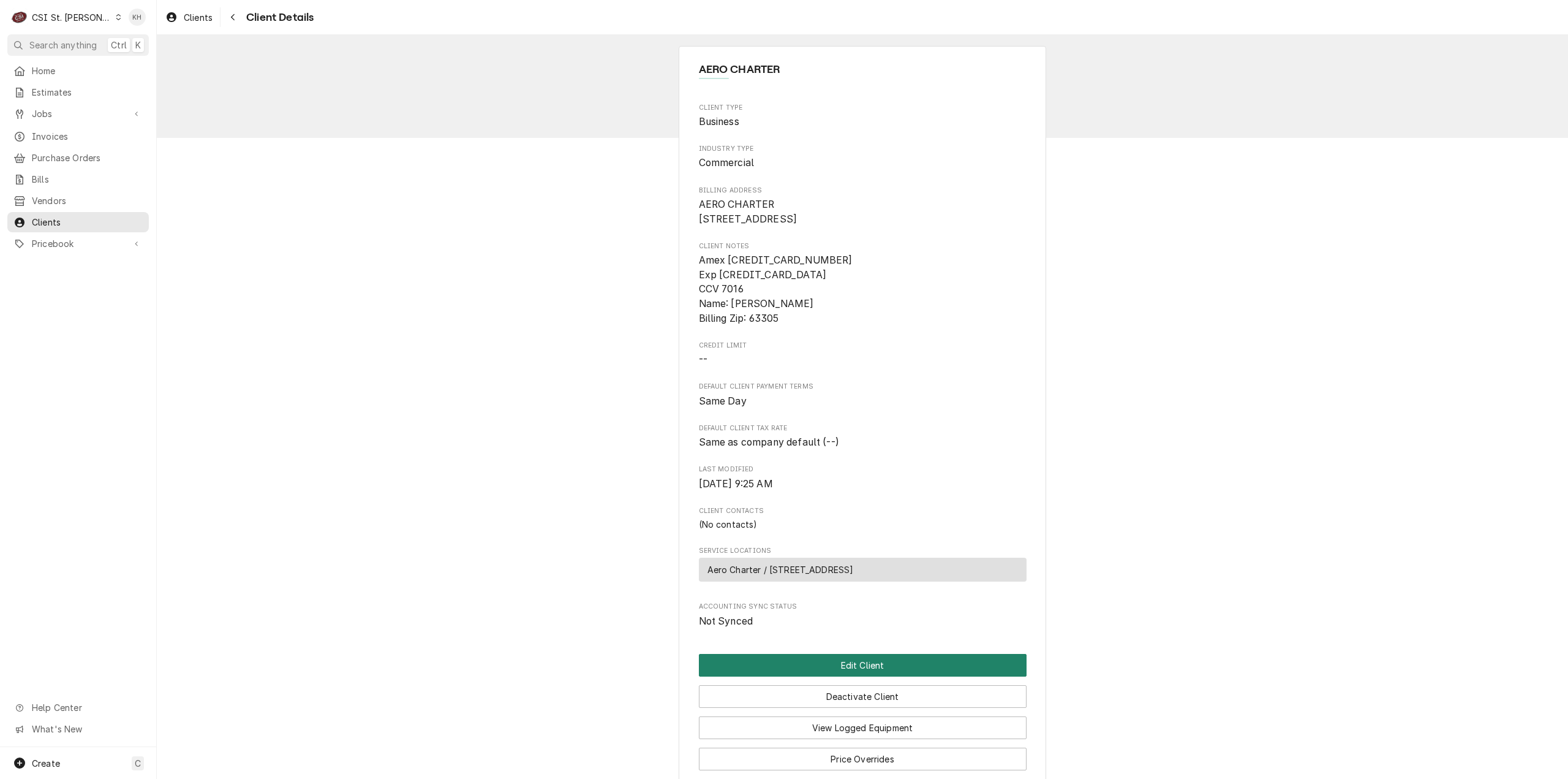
click at [793, 677] on button "Edit Client" at bounding box center [862, 665] width 328 height 23
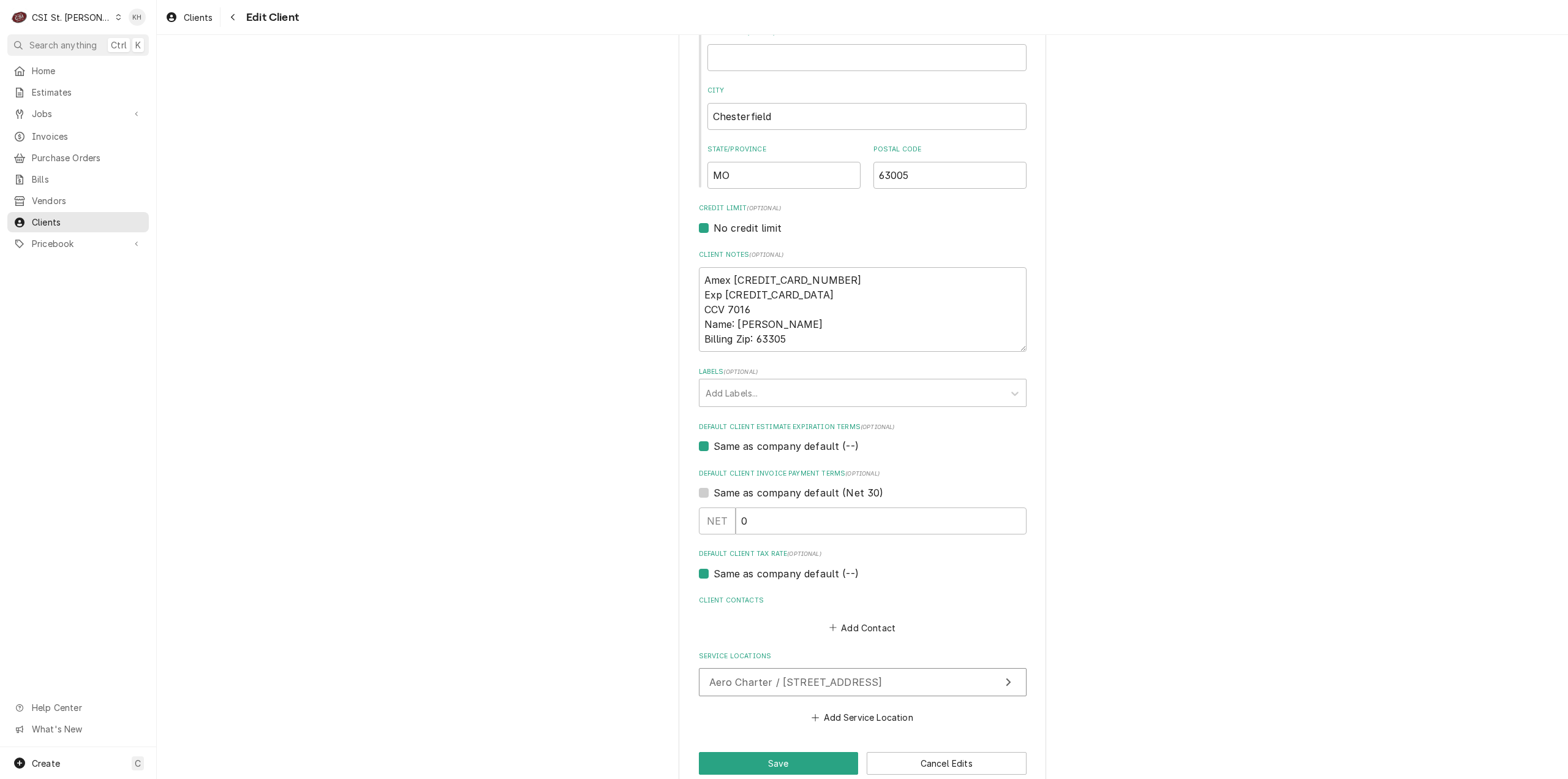
scroll to position [404, 0]
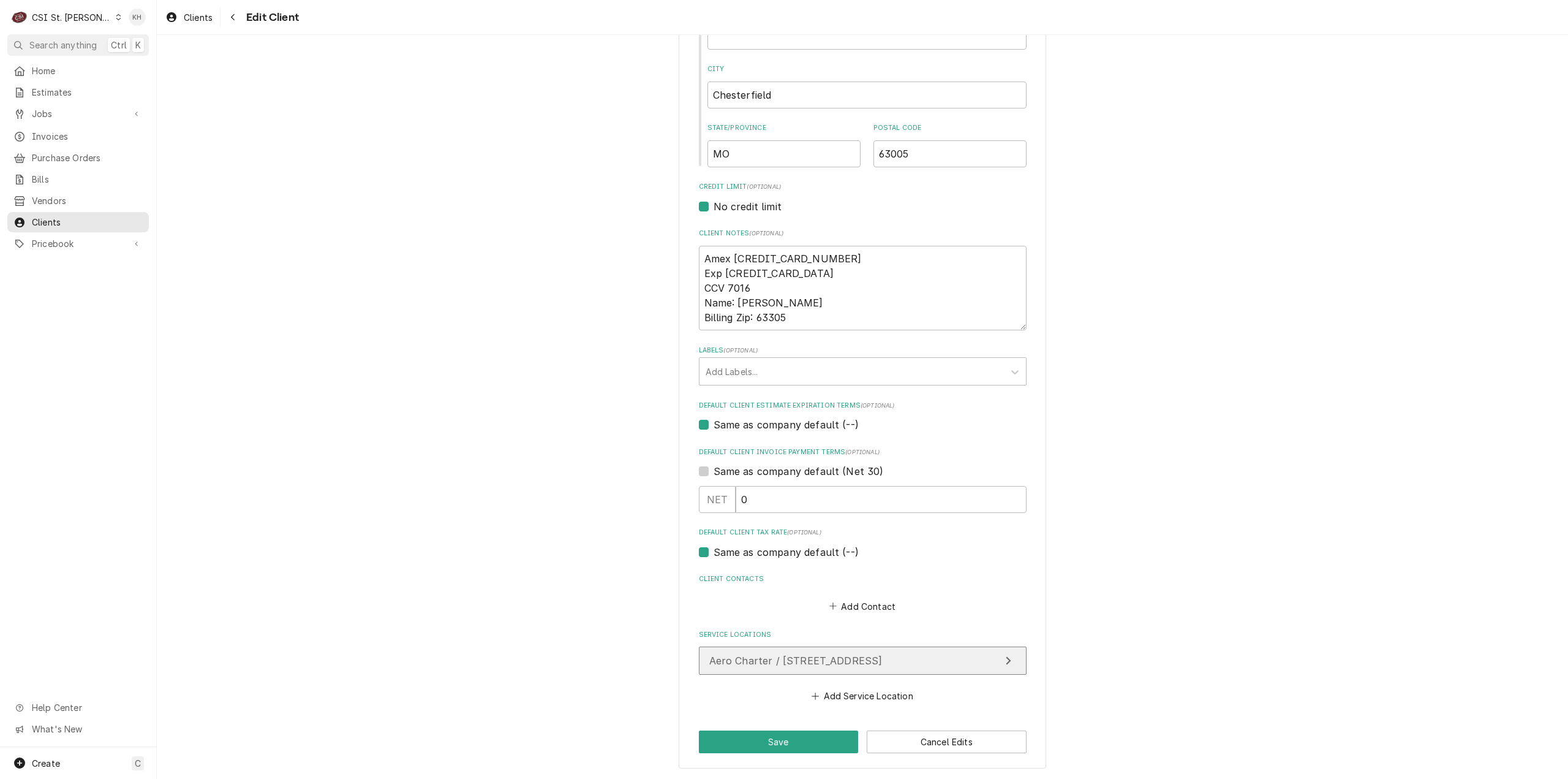
click at [868, 669] on button "Aero Charter / [STREET_ADDRESS]" at bounding box center [862, 660] width 328 height 28
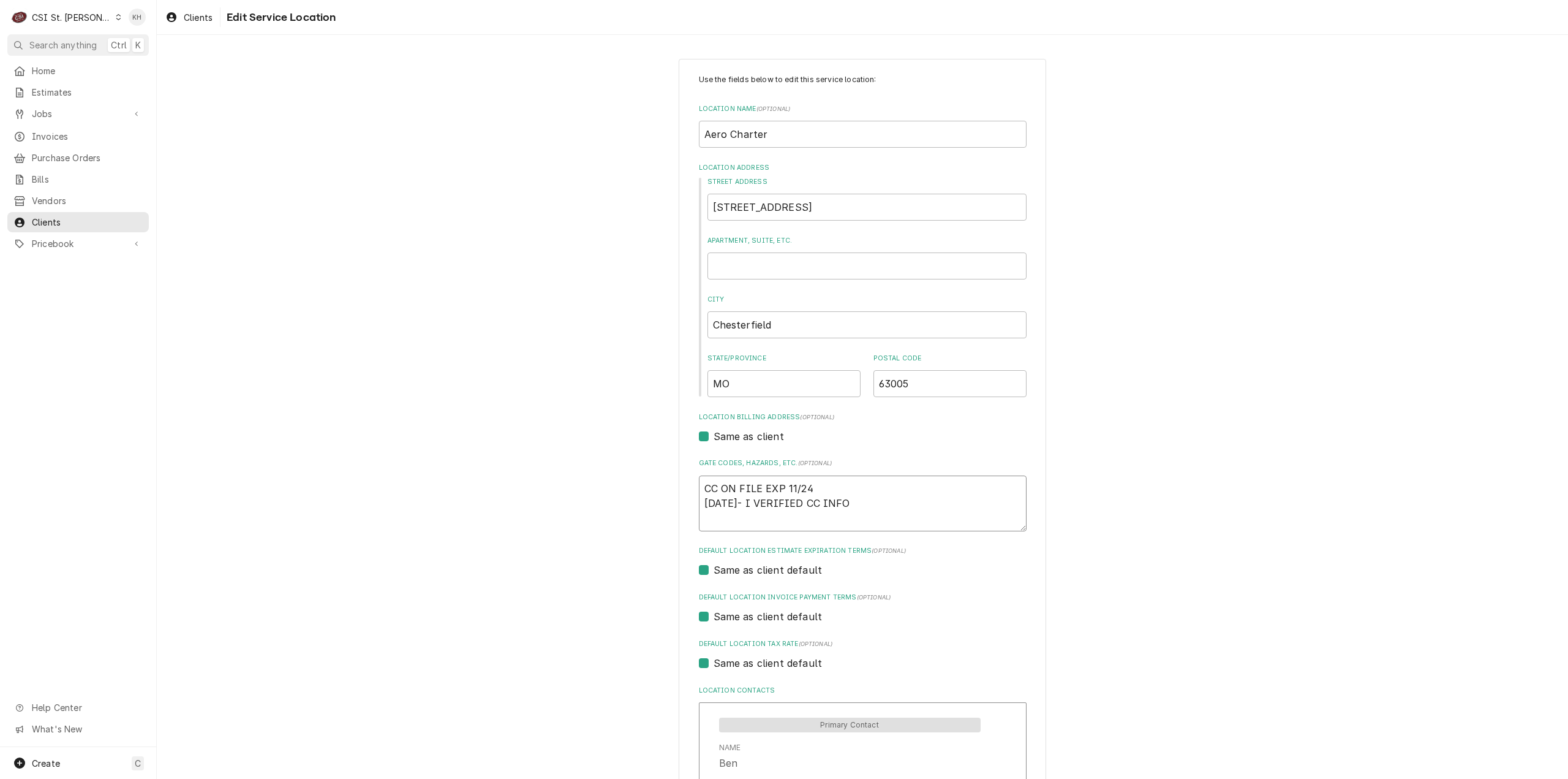
drag, startPoint x: 784, startPoint y: 515, endPoint x: 627, endPoint y: 455, distance: 168.1
type textarea "x"
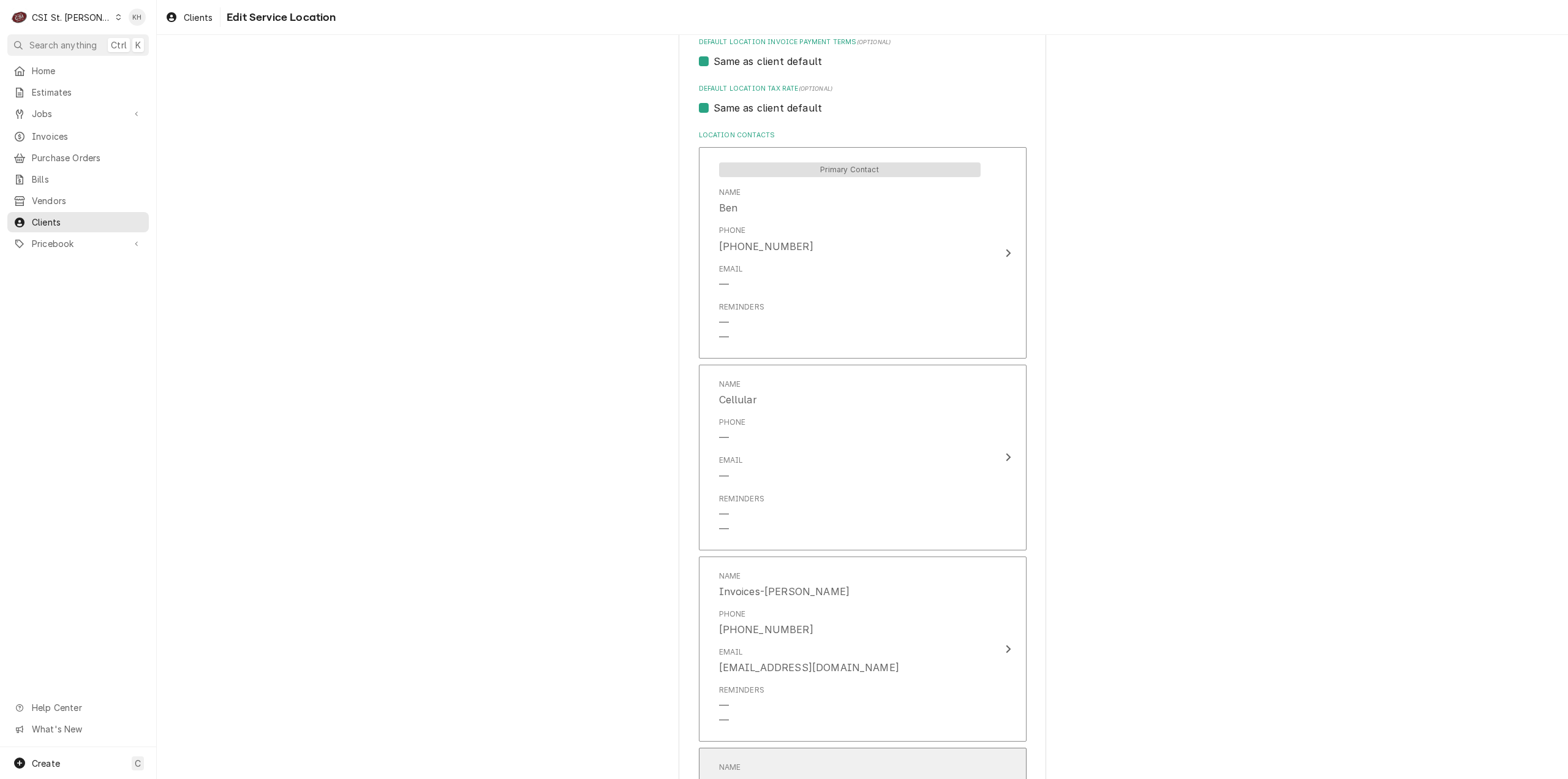
scroll to position [386, 0]
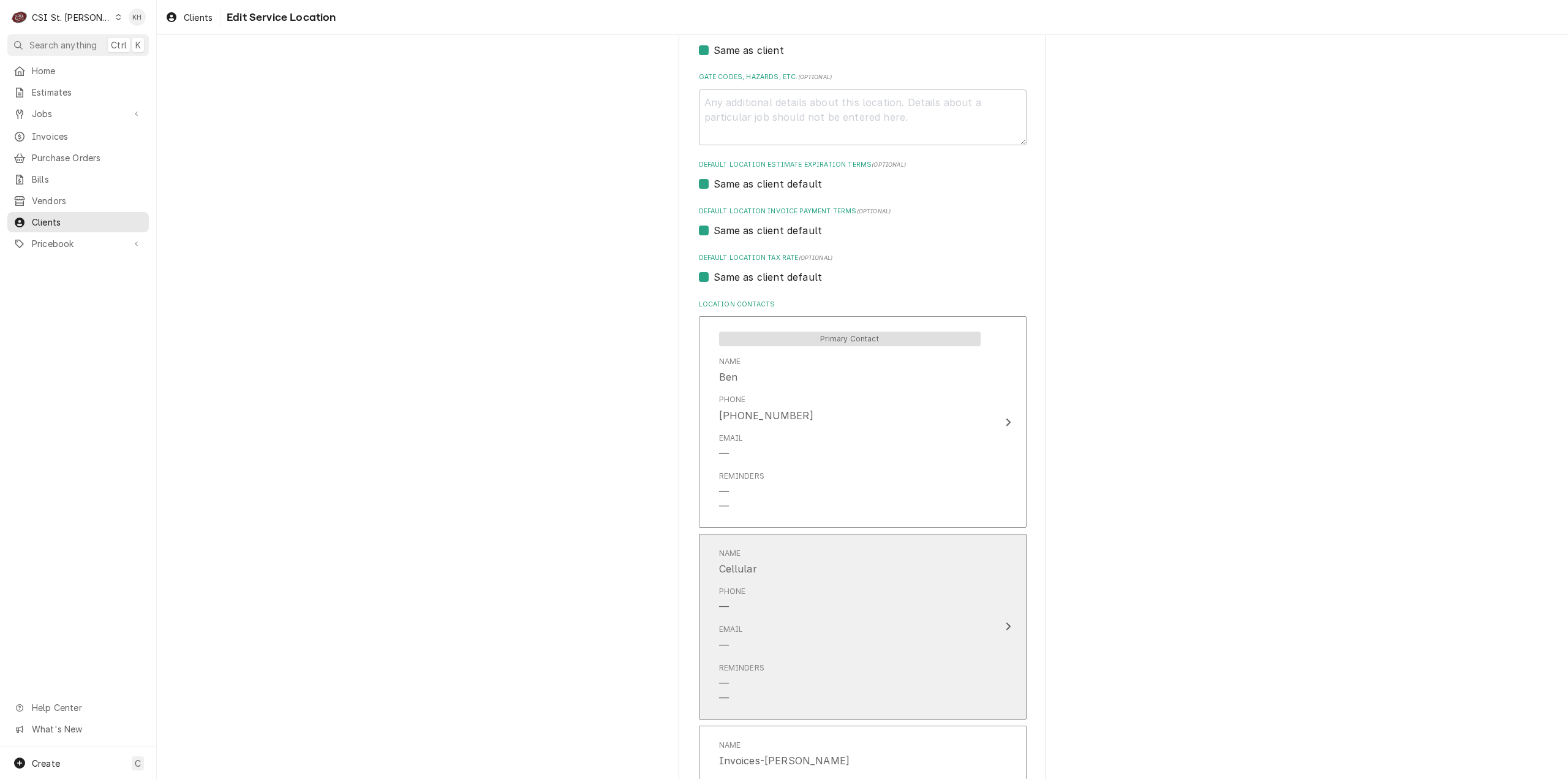
click at [967, 633] on div "Email —" at bounding box center [850, 638] width 261 height 38
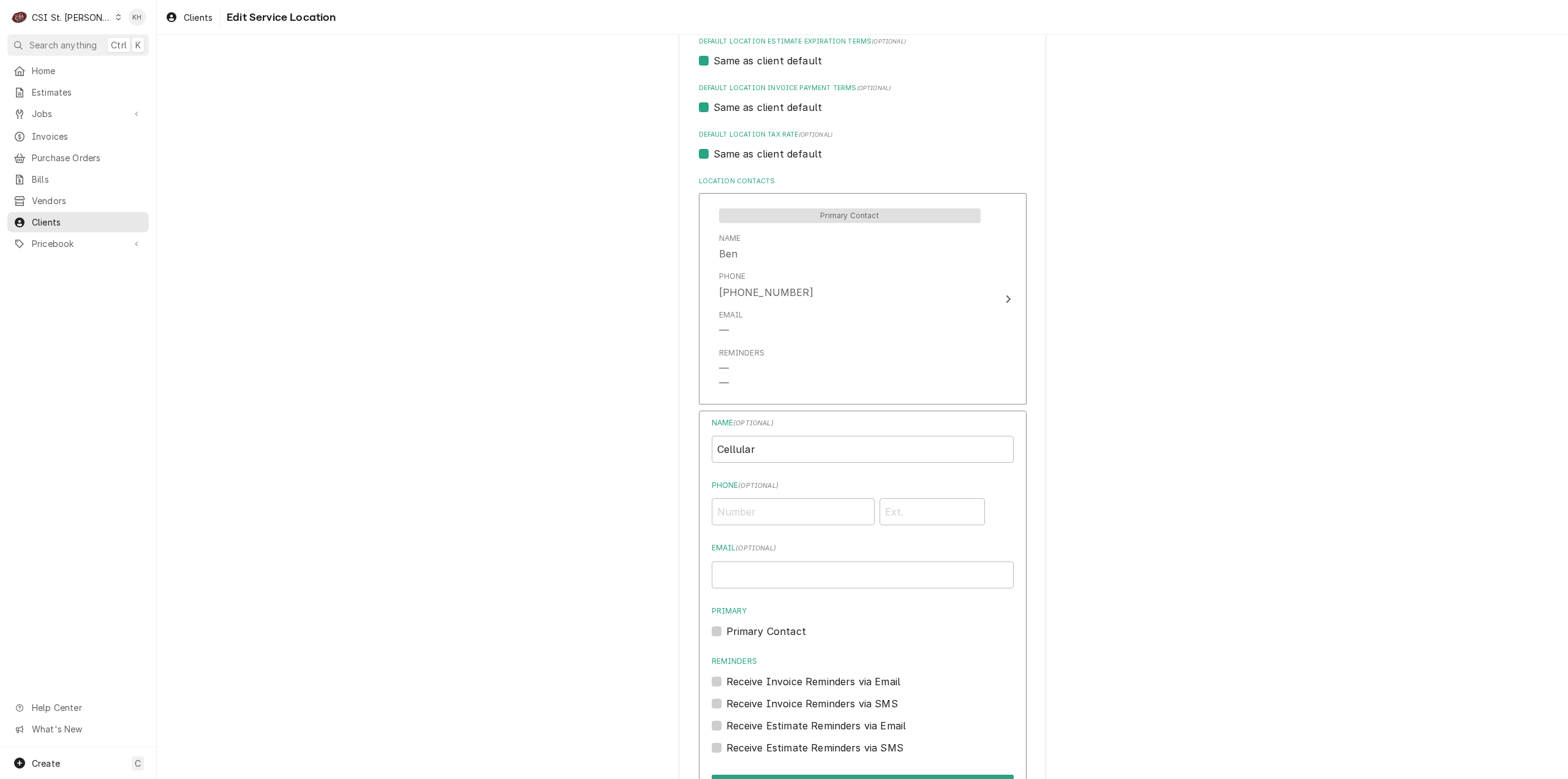
scroll to position [692, 0]
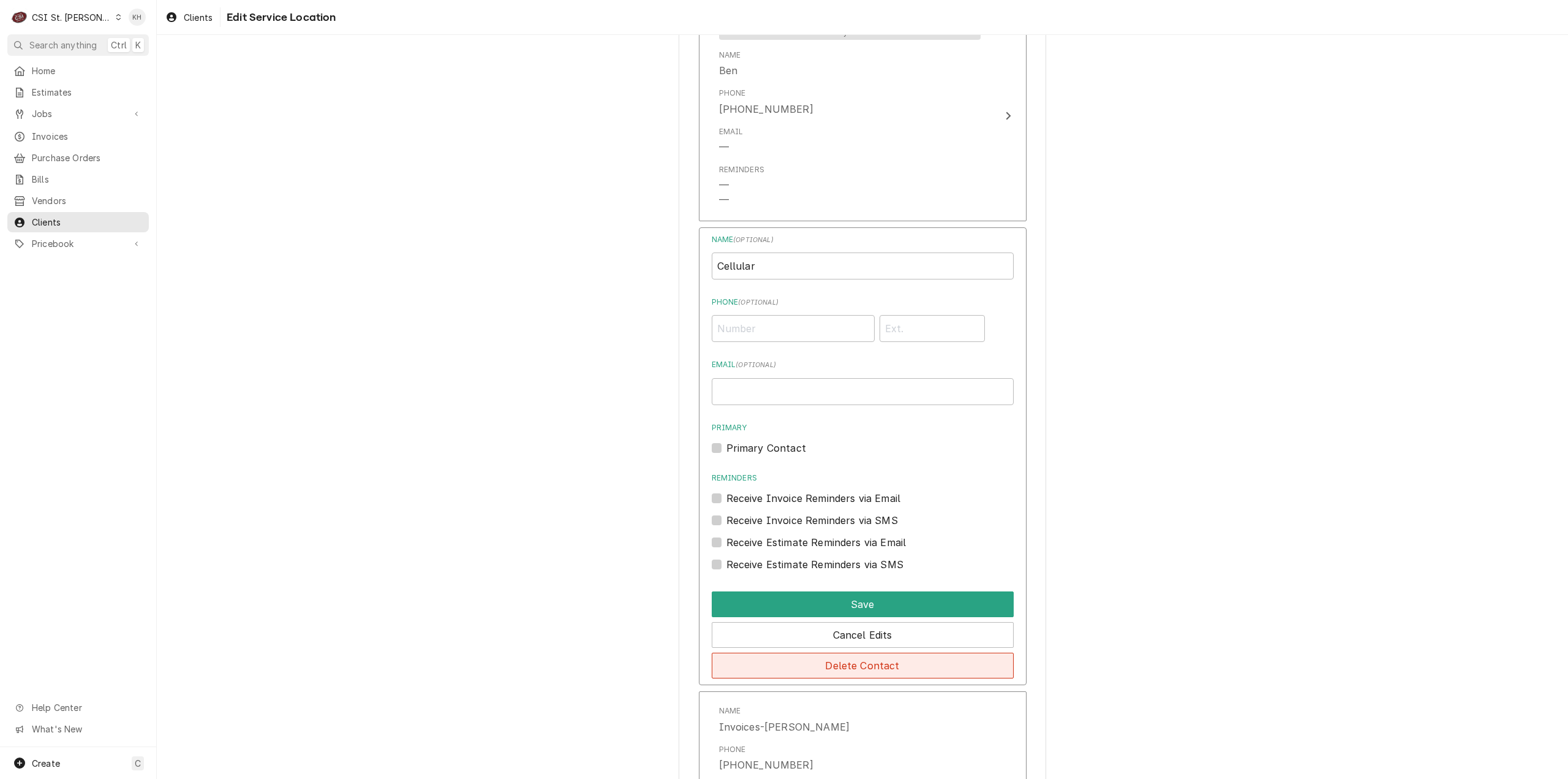
click at [840, 662] on button "Delete Contact" at bounding box center [863, 665] width 302 height 25
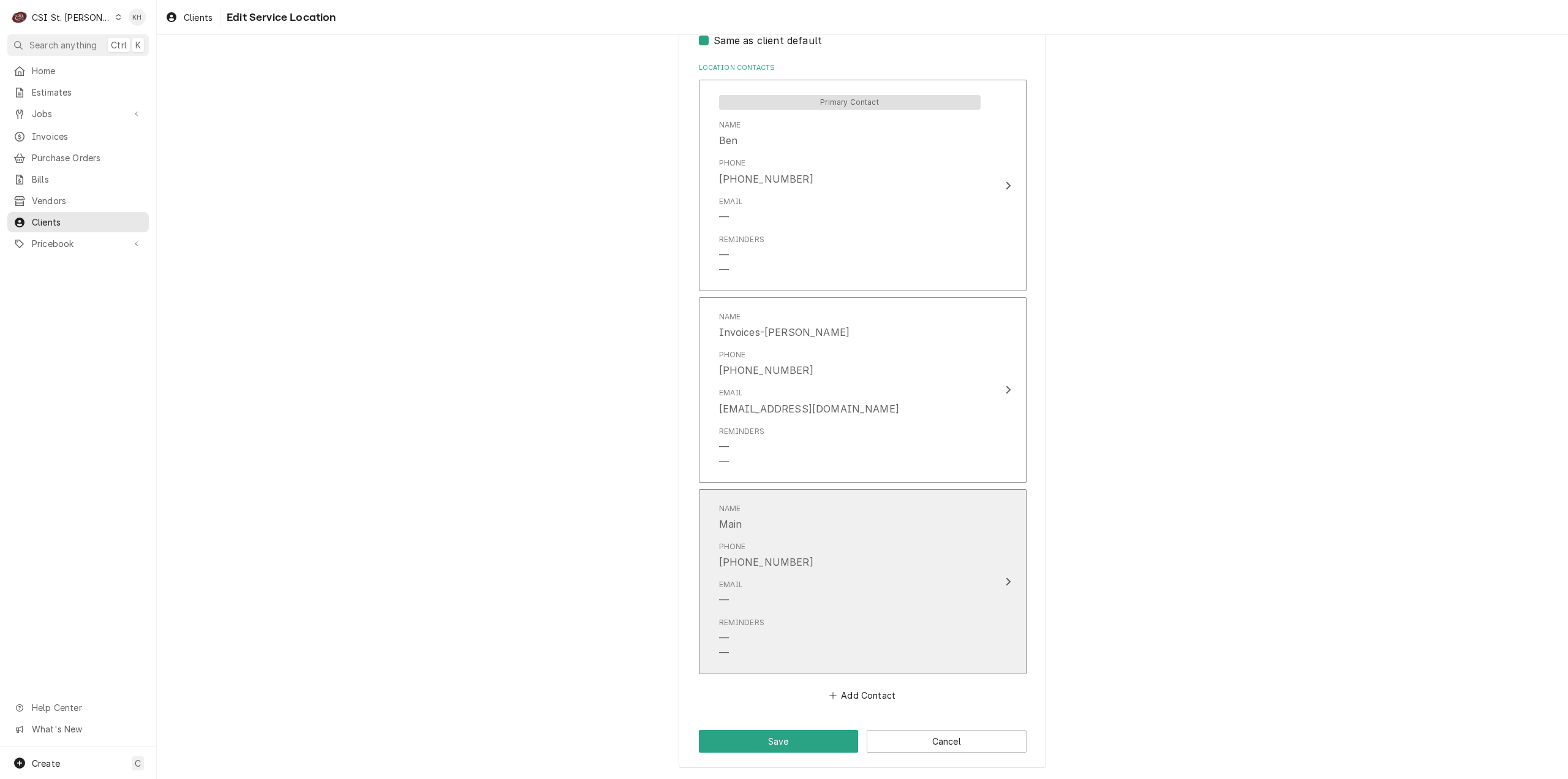
scroll to position [623, 0]
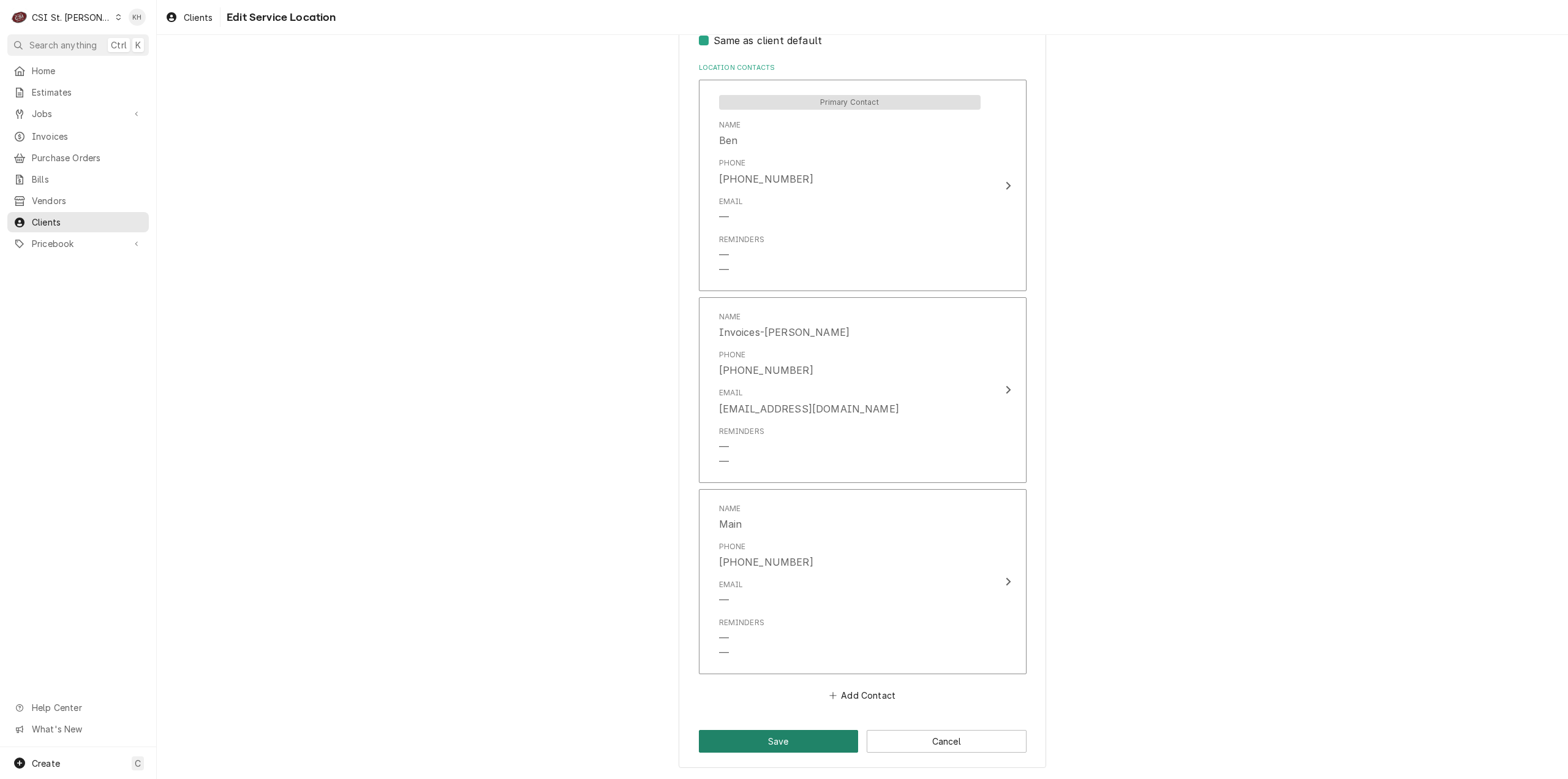
click at [765, 738] on button "Save" at bounding box center [779, 741] width 160 height 23
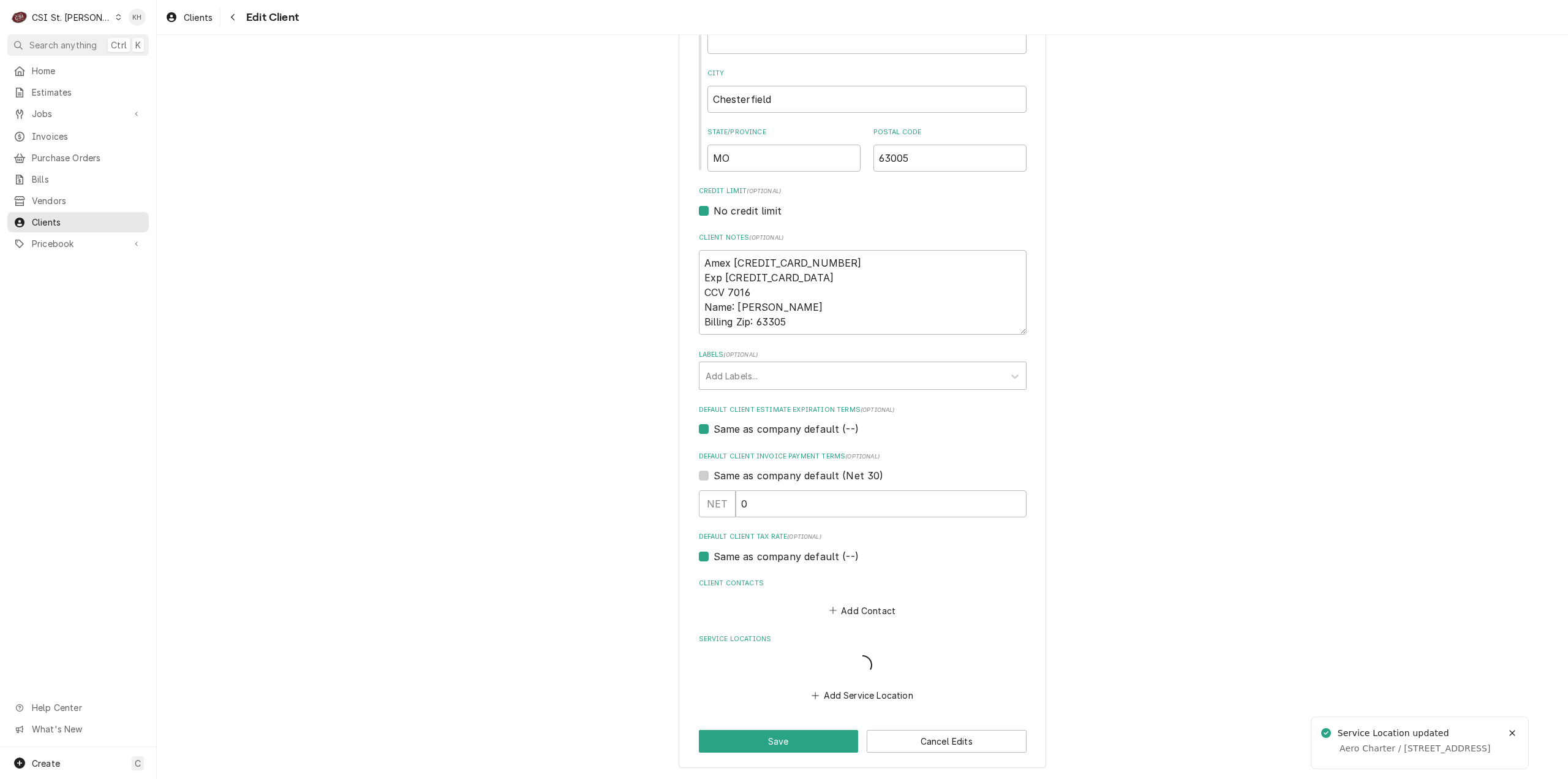
scroll to position [404, 0]
click at [764, 738] on button "Save" at bounding box center [779, 742] width 160 height 23
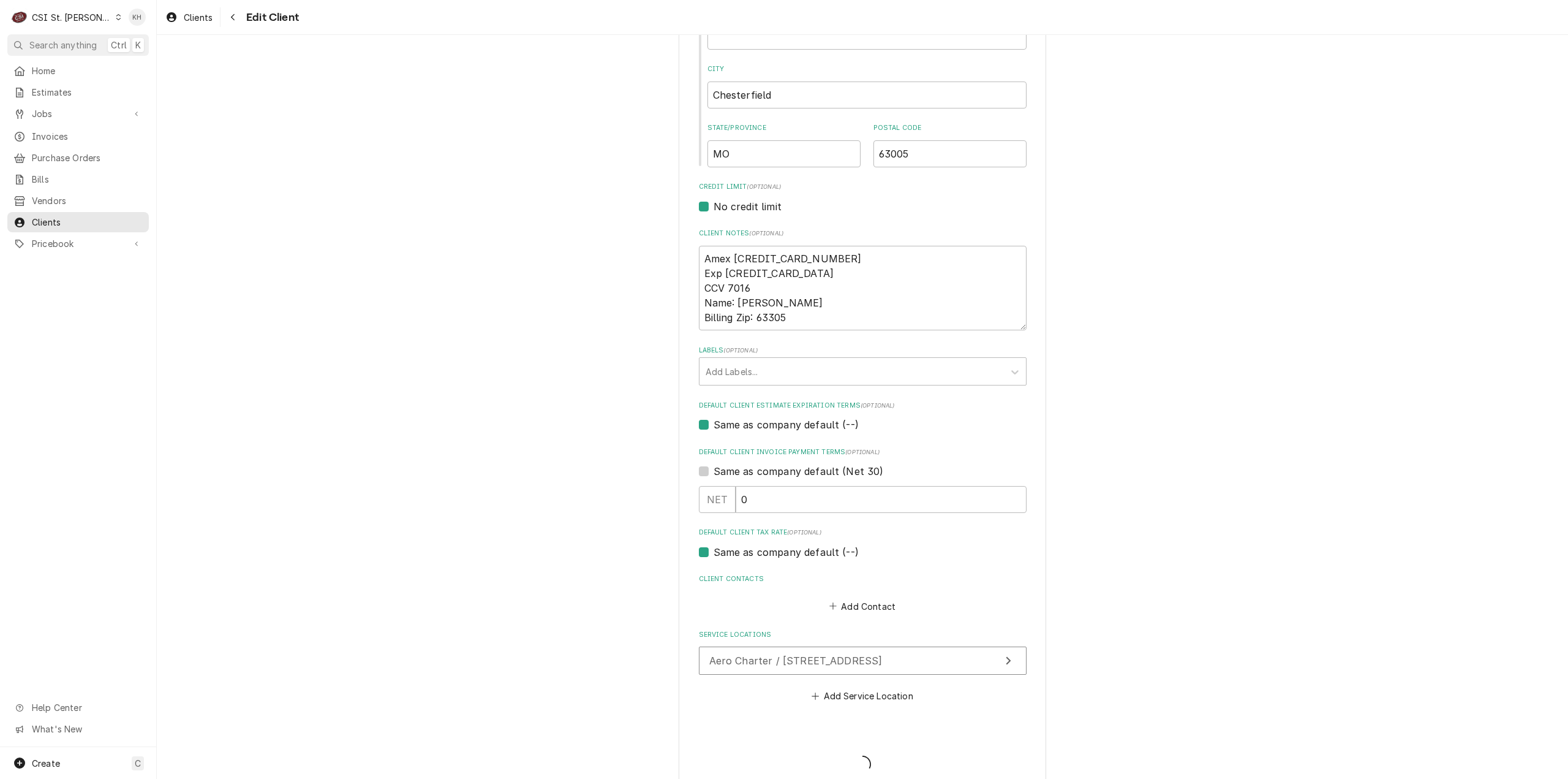
type textarea "x"
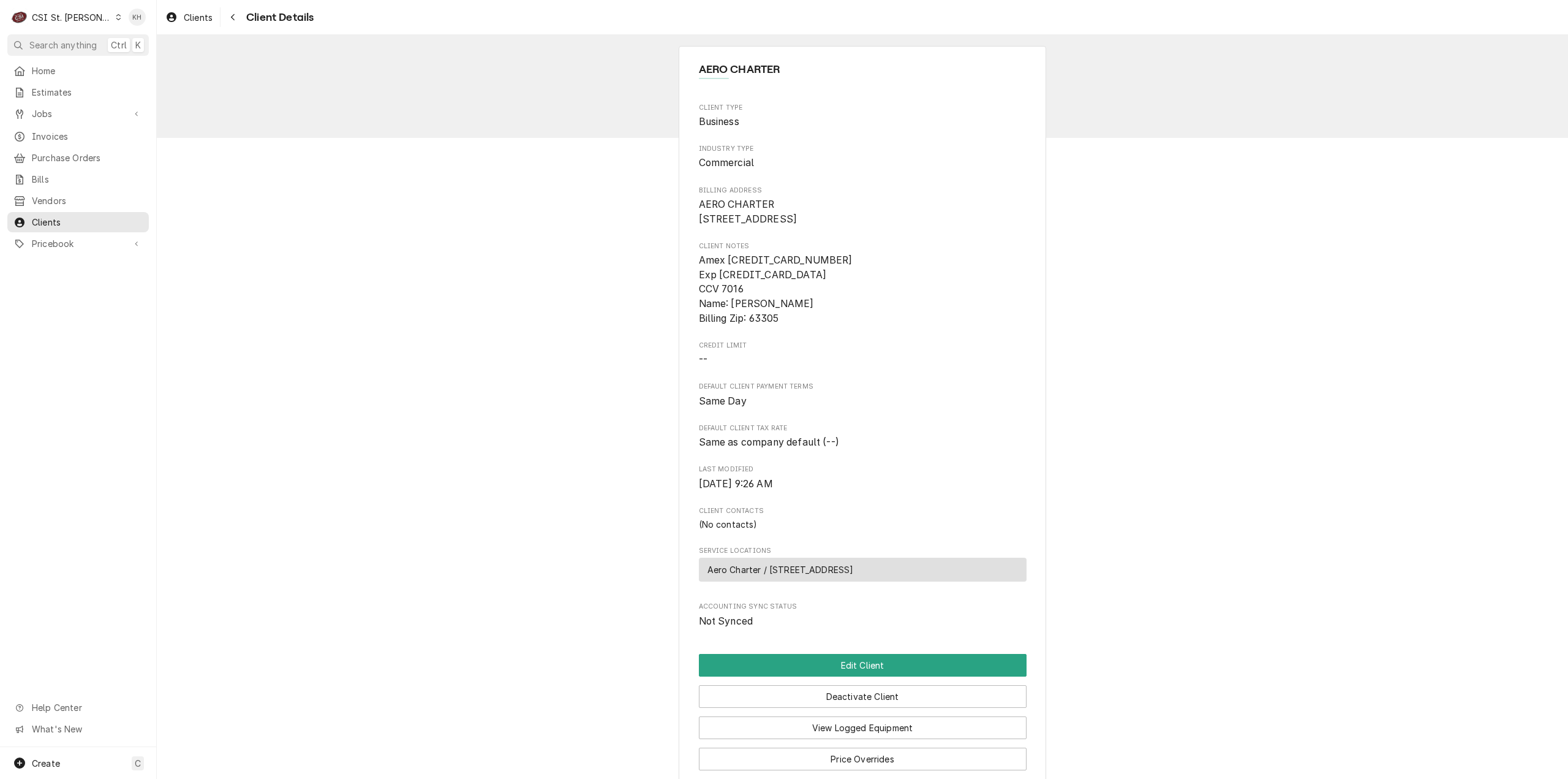
click at [69, 12] on div "CSI St. [PERSON_NAME]" at bounding box center [71, 17] width 79 height 13
click at [124, 30] on div "CSI [US_STATE][GEOGRAPHIC_DATA]" at bounding box center [188, 24] width 169 height 16
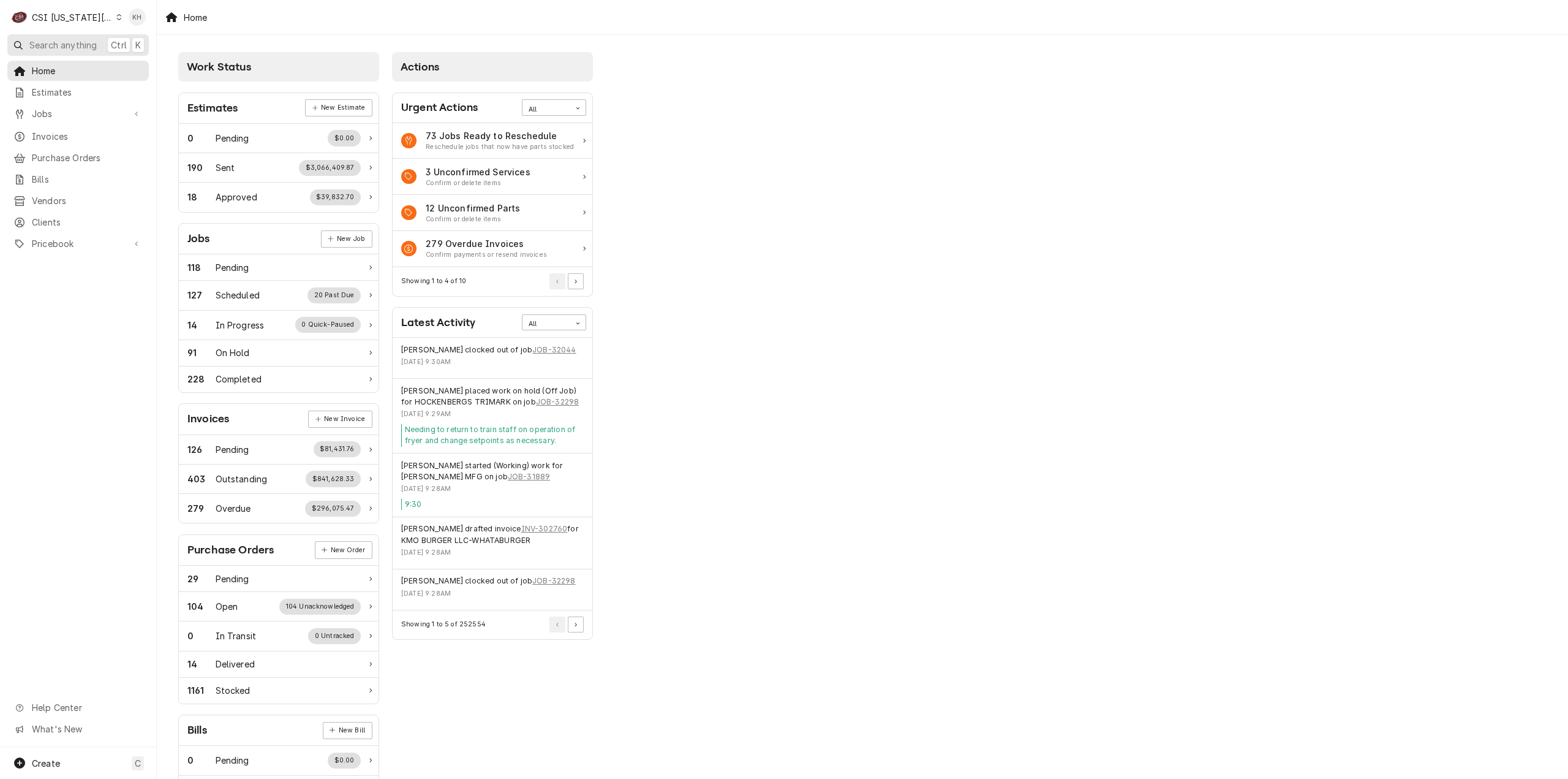
click at [75, 42] on span "Search anything" at bounding box center [63, 45] width 67 height 13
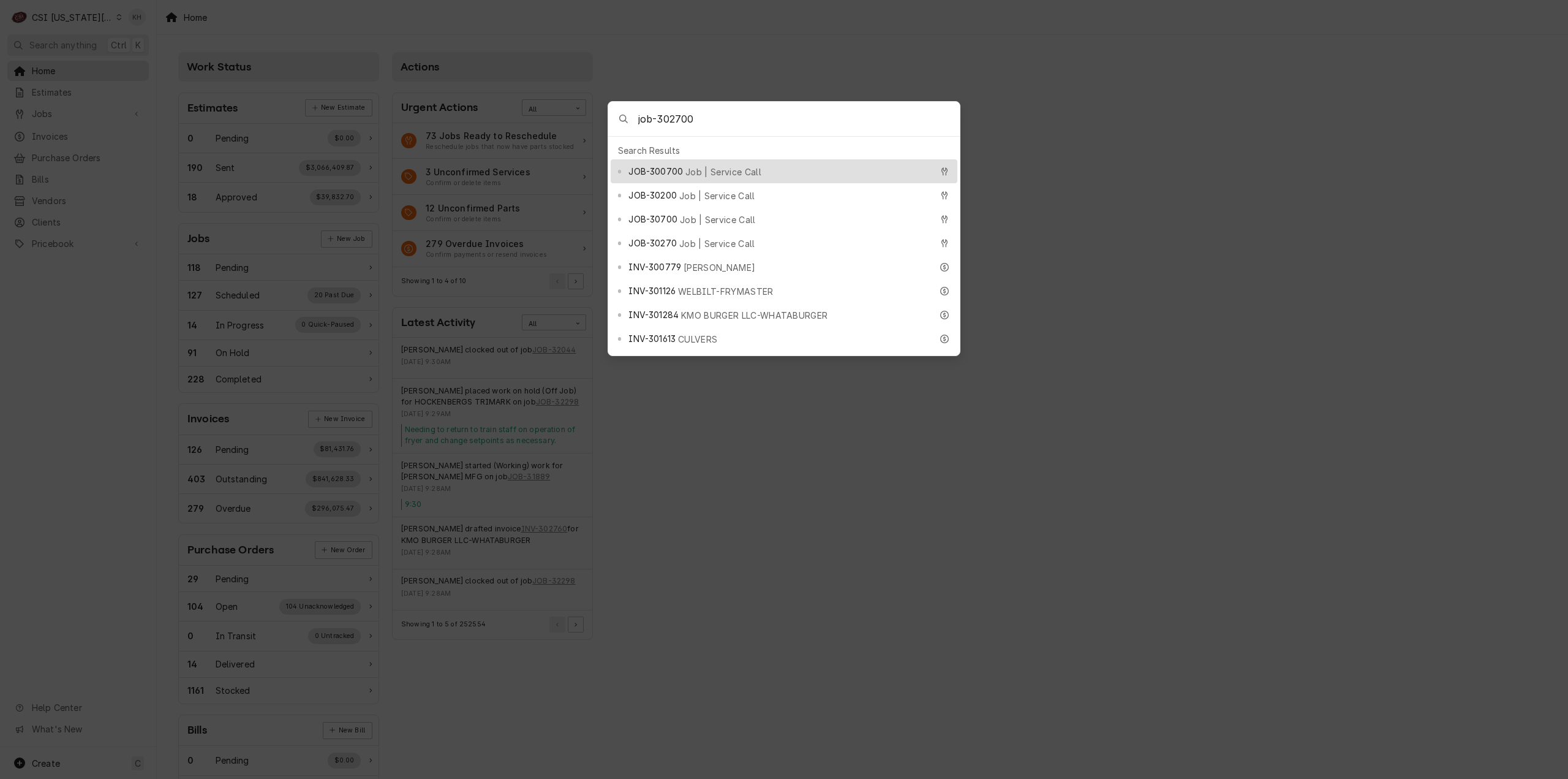
type input "job-302700"
click at [712, 166] on span "Job | Service Call" at bounding box center [723, 172] width 76 height 13
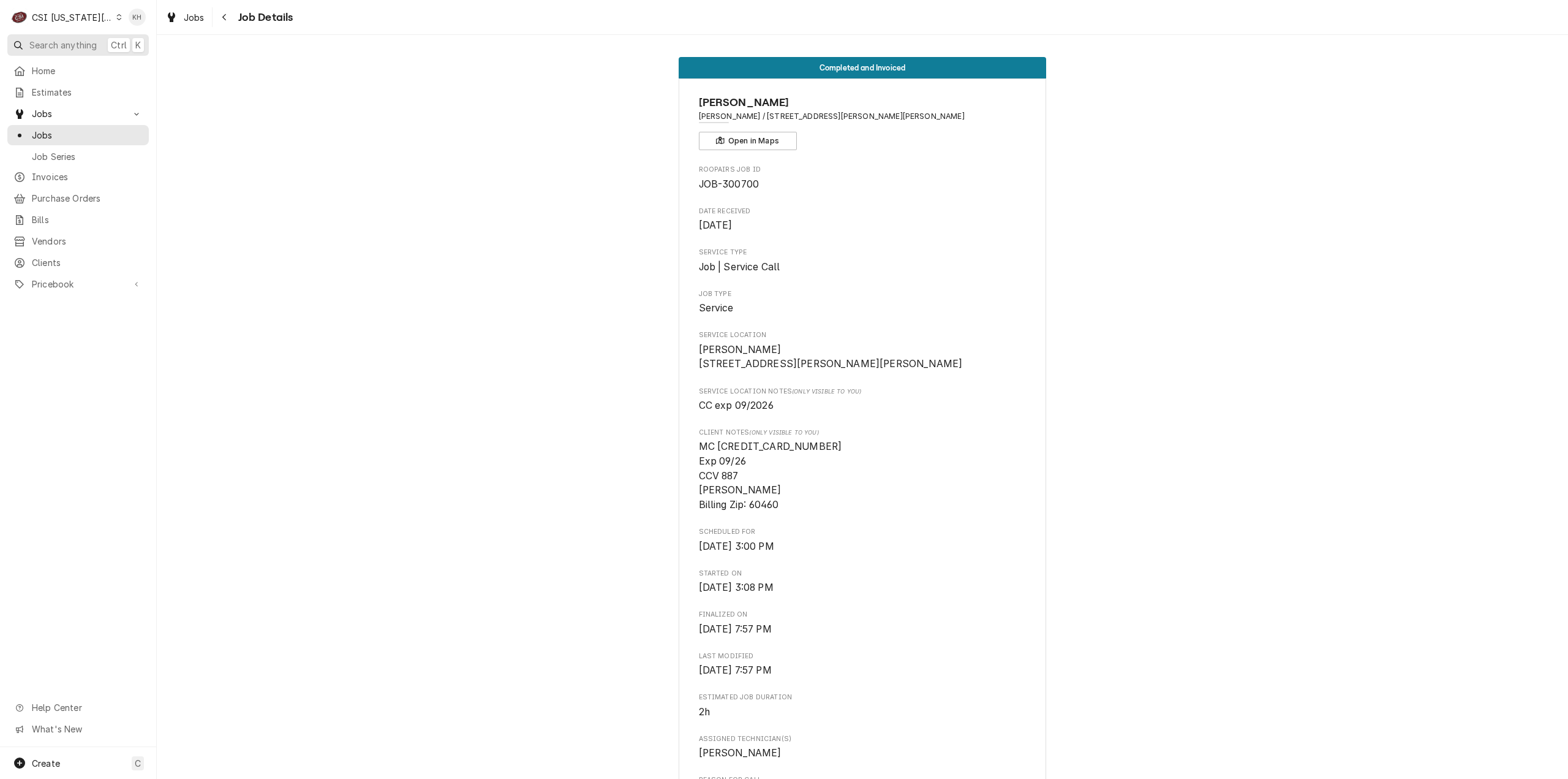
click at [67, 43] on span "Search anything" at bounding box center [63, 45] width 67 height 13
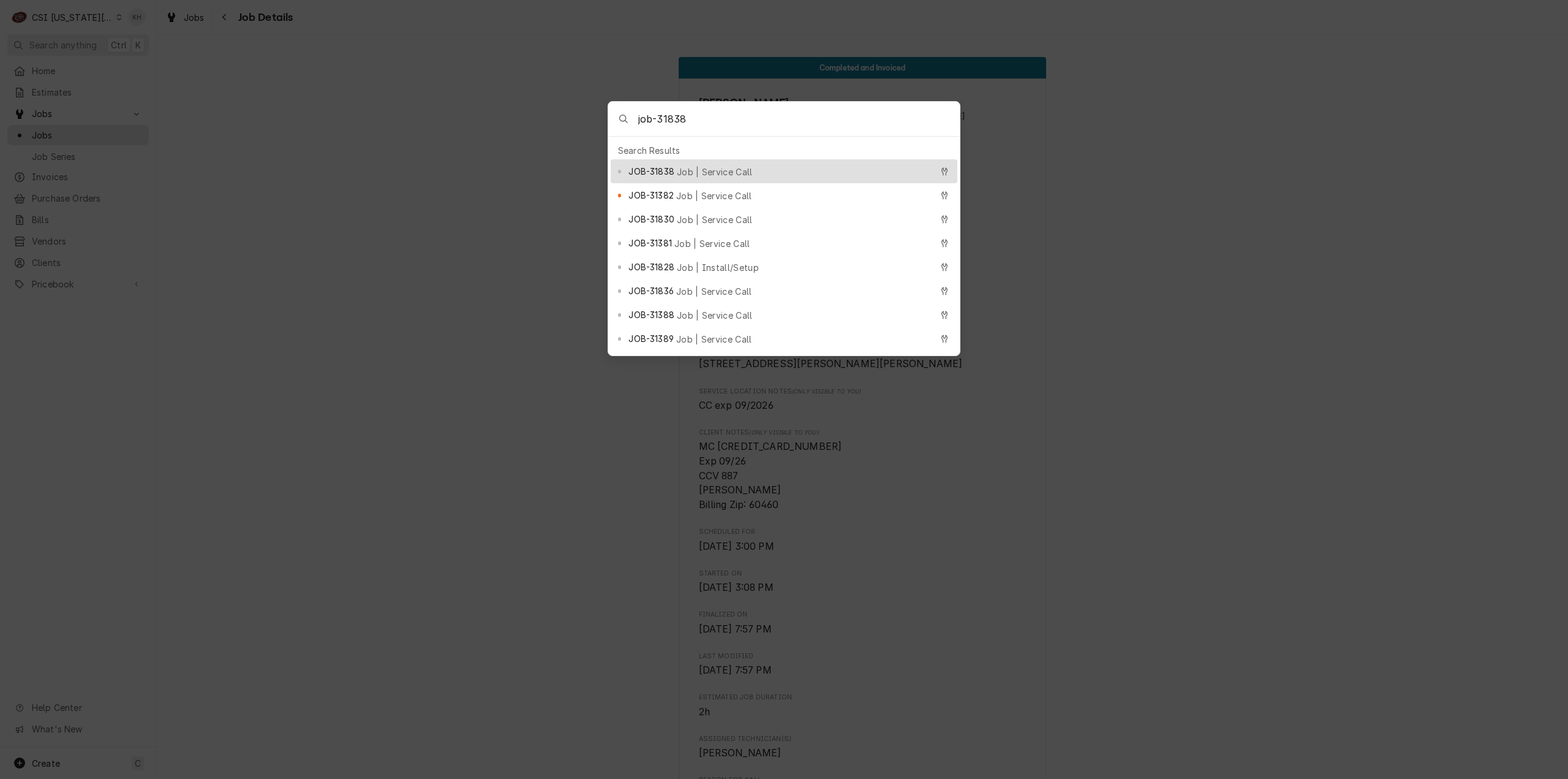
type input "job-31838"
click at [674, 174] on div "JOB-31838 Job | Service Call" at bounding box center [784, 171] width 346 height 24
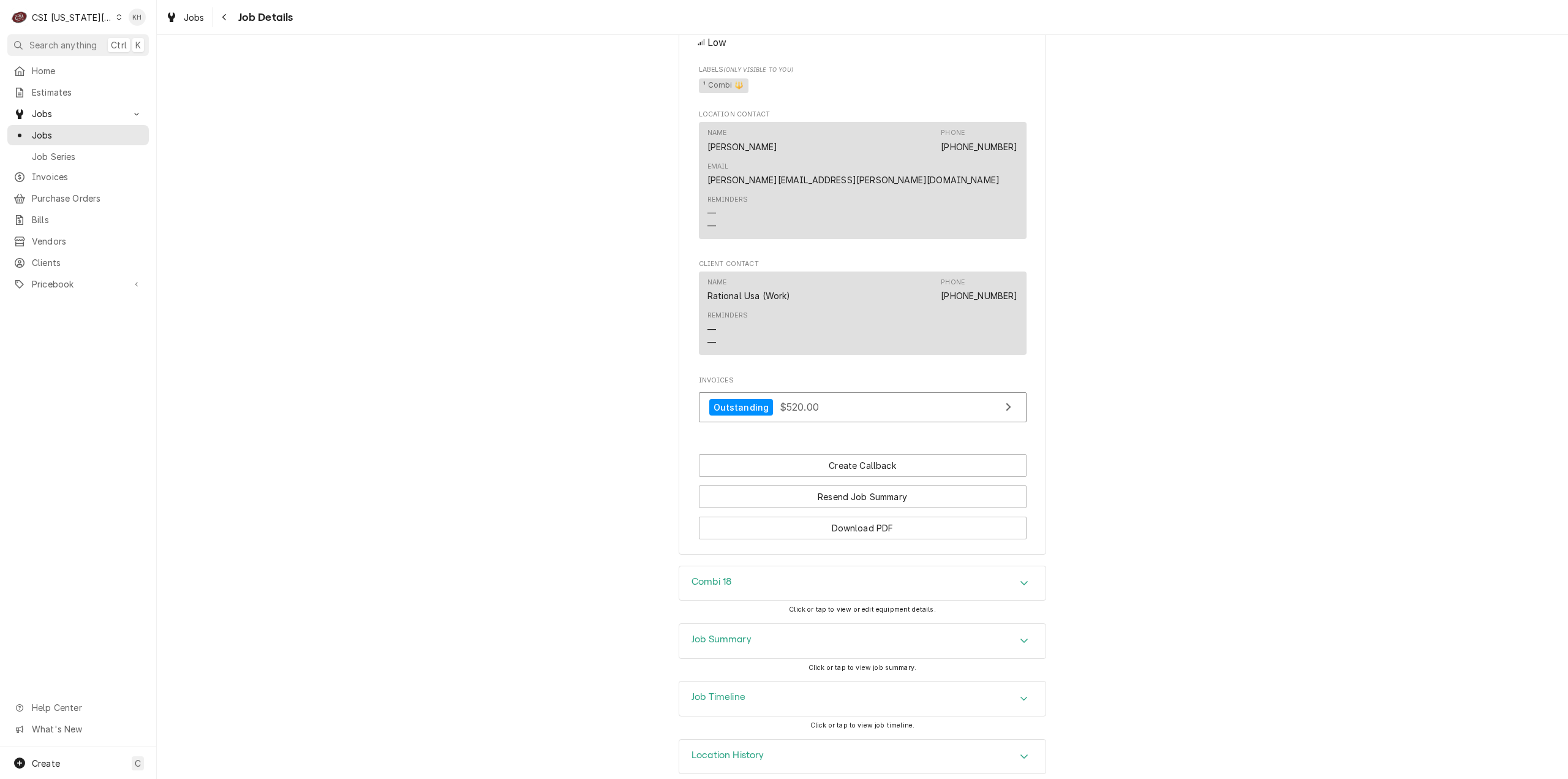
scroll to position [835, 0]
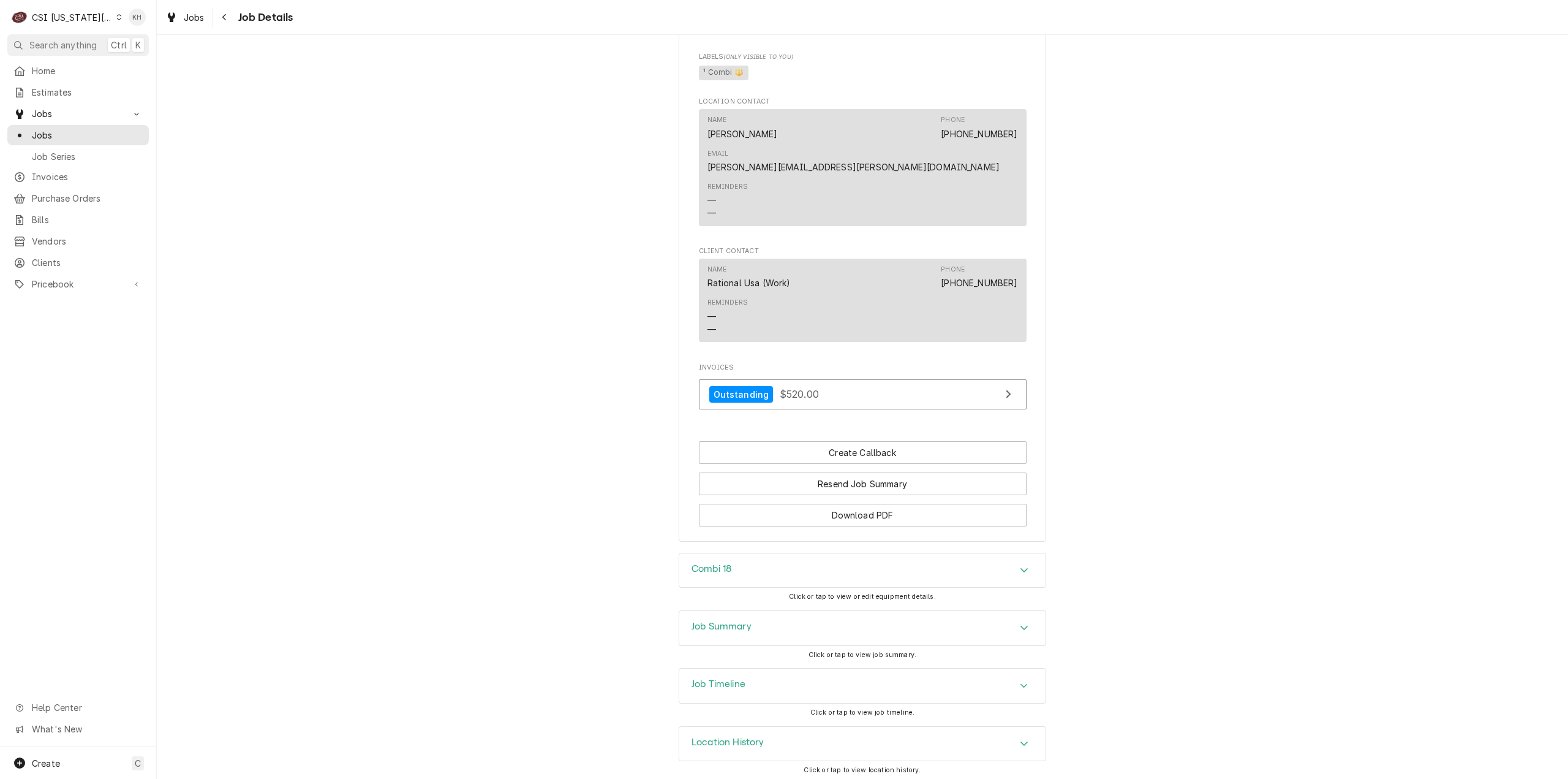
click at [743, 633] on div "Job Summary" at bounding box center [862, 628] width 366 height 34
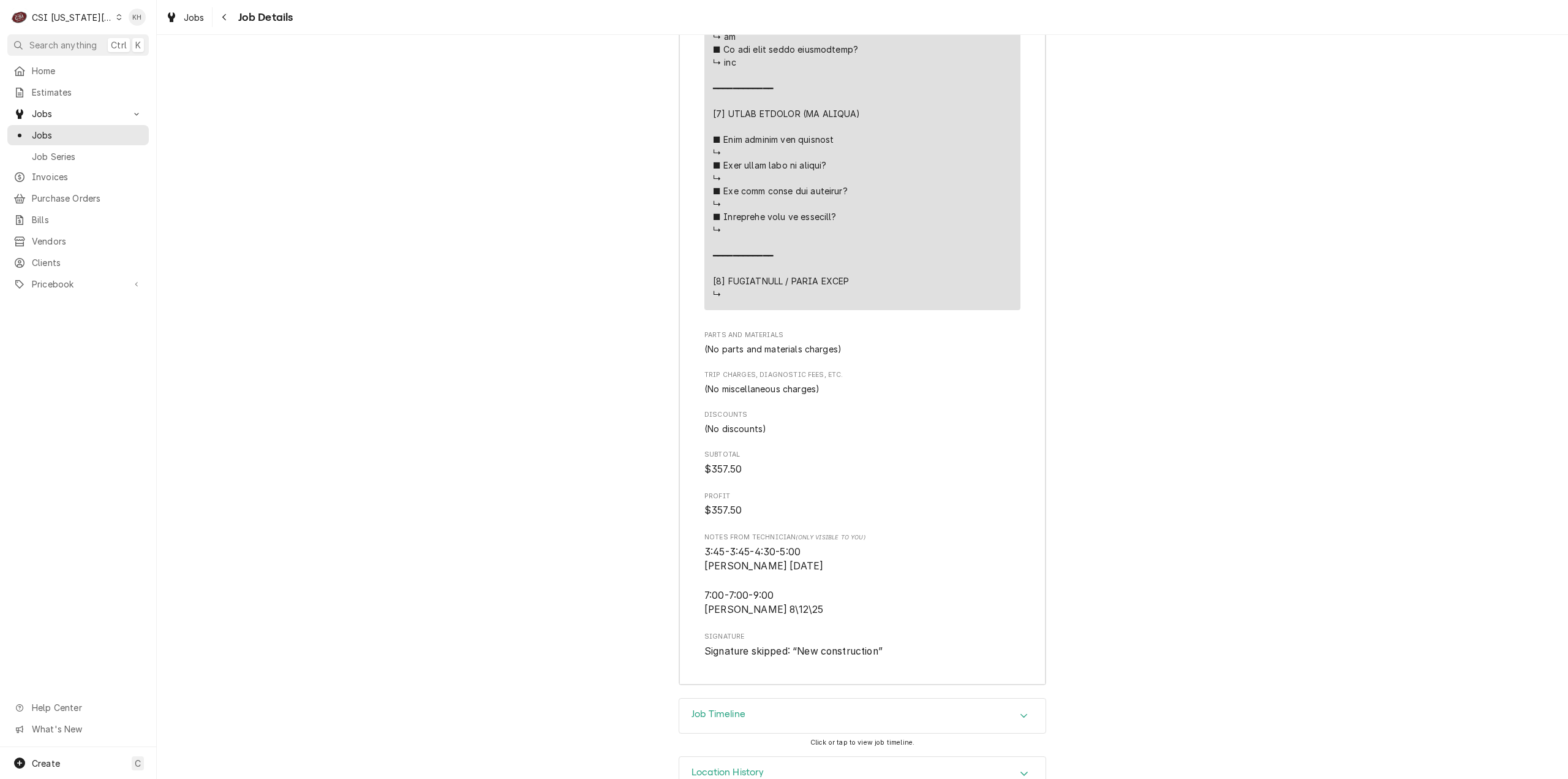
scroll to position [2767, 0]
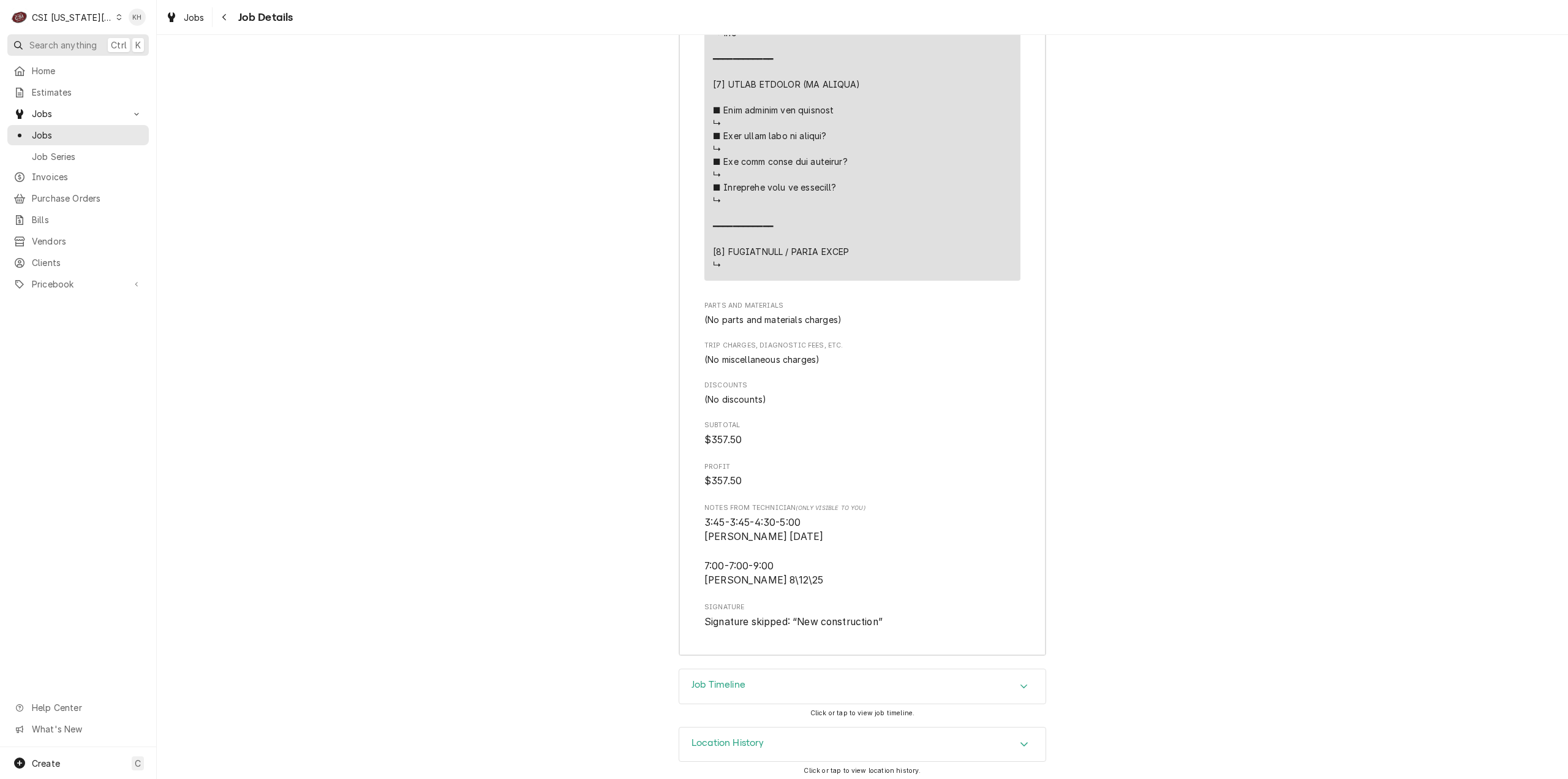
click at [79, 48] on span "Search anything" at bounding box center [63, 45] width 67 height 13
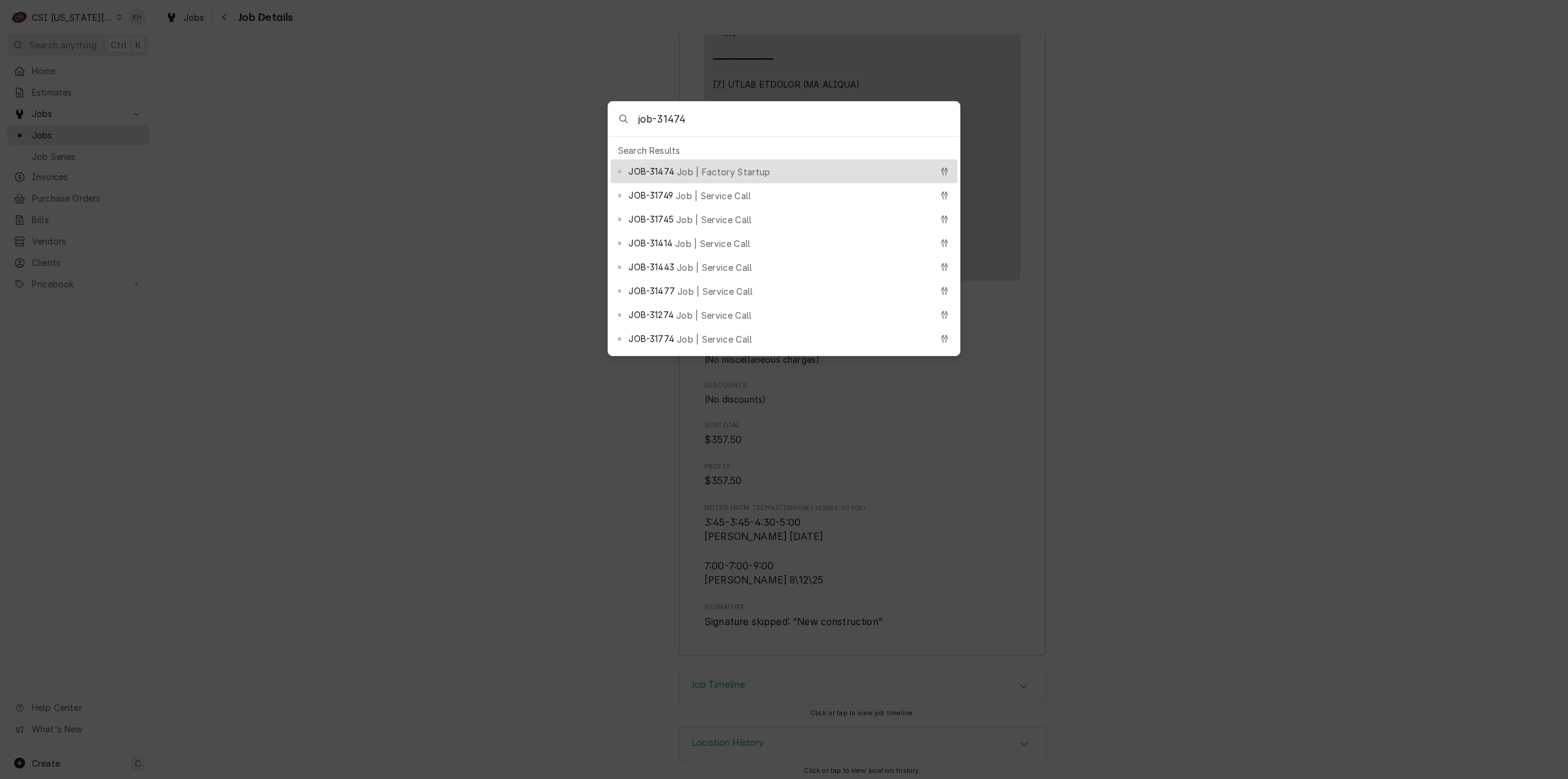
type input "job-31474"
click at [710, 159] on div "JOB-31474 Job | Factory Startup" at bounding box center [784, 171] width 346 height 24
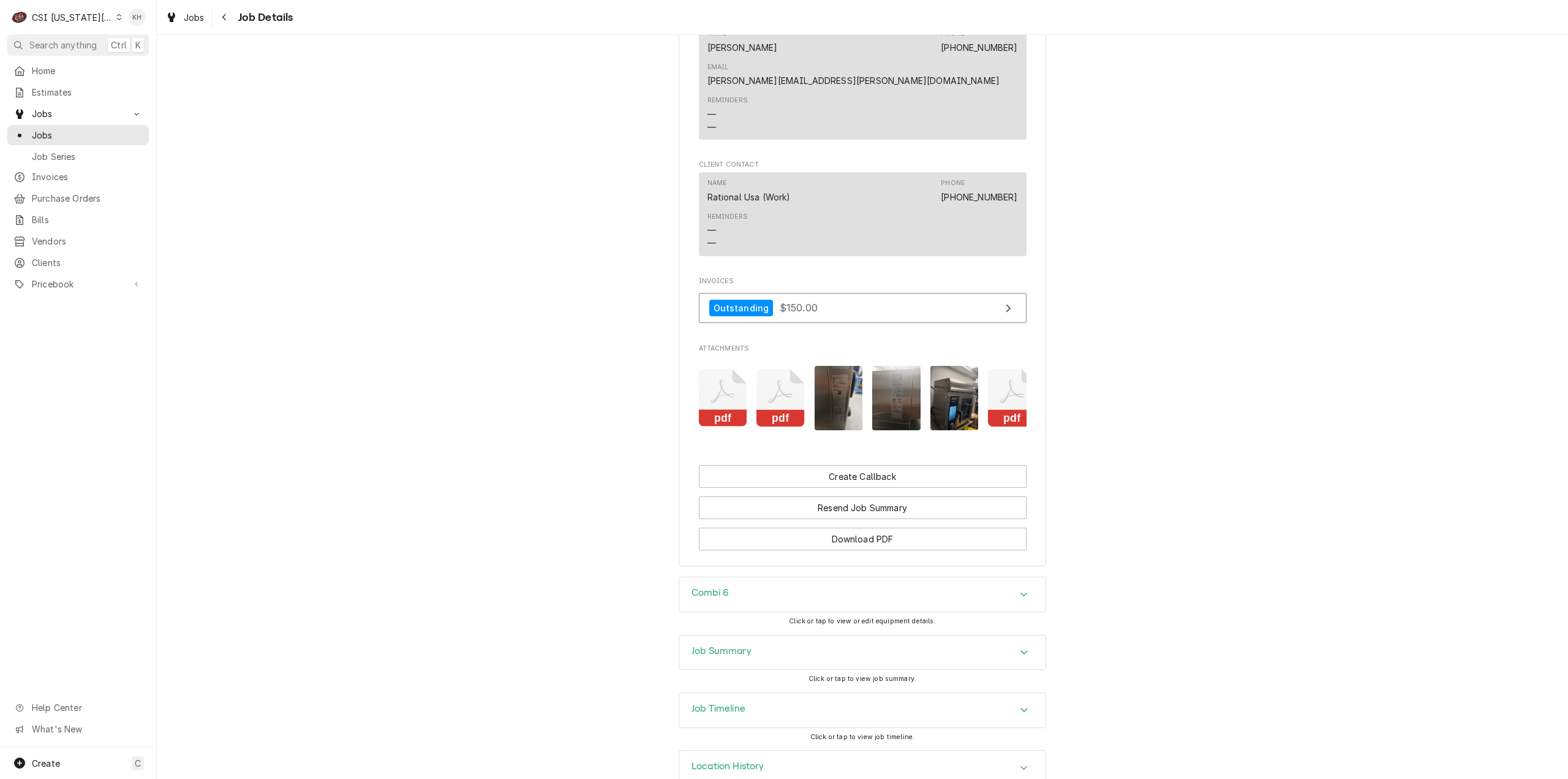
click at [746, 645] on h3 "Job Summary" at bounding box center [721, 651] width 60 height 11
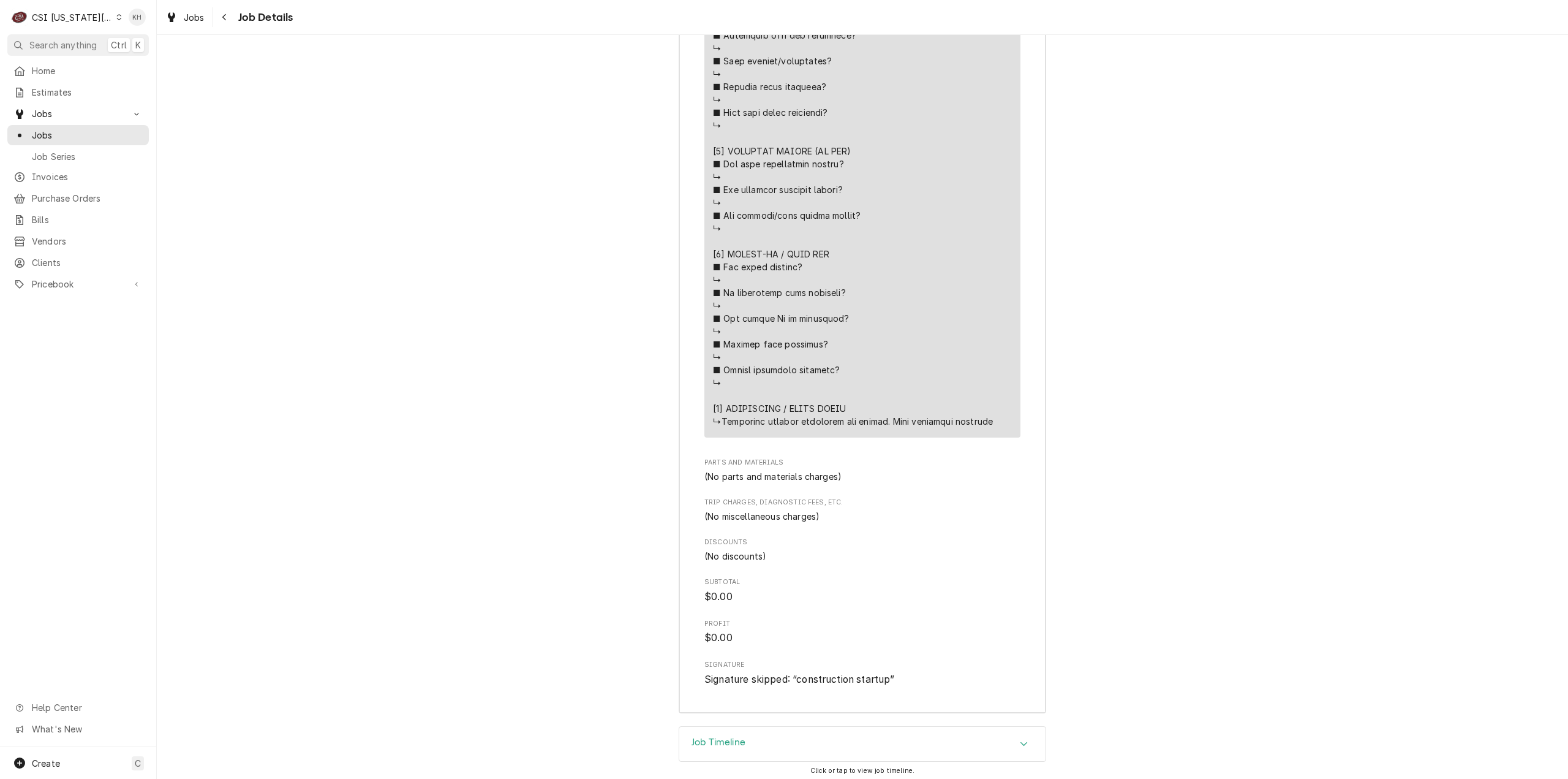
scroll to position [2990, 0]
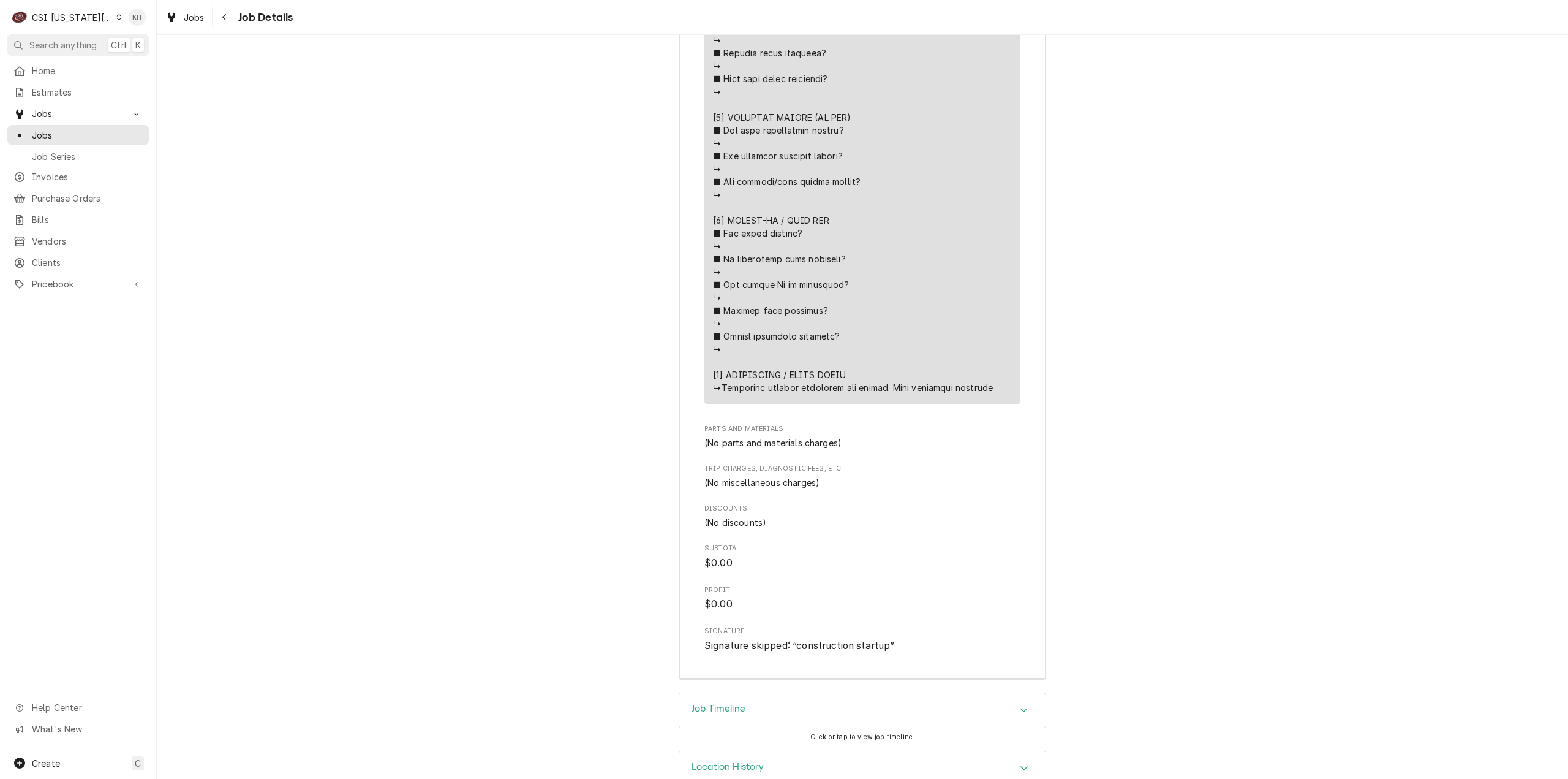
click at [754, 693] on div "Job Timeline" at bounding box center [862, 710] width 366 height 34
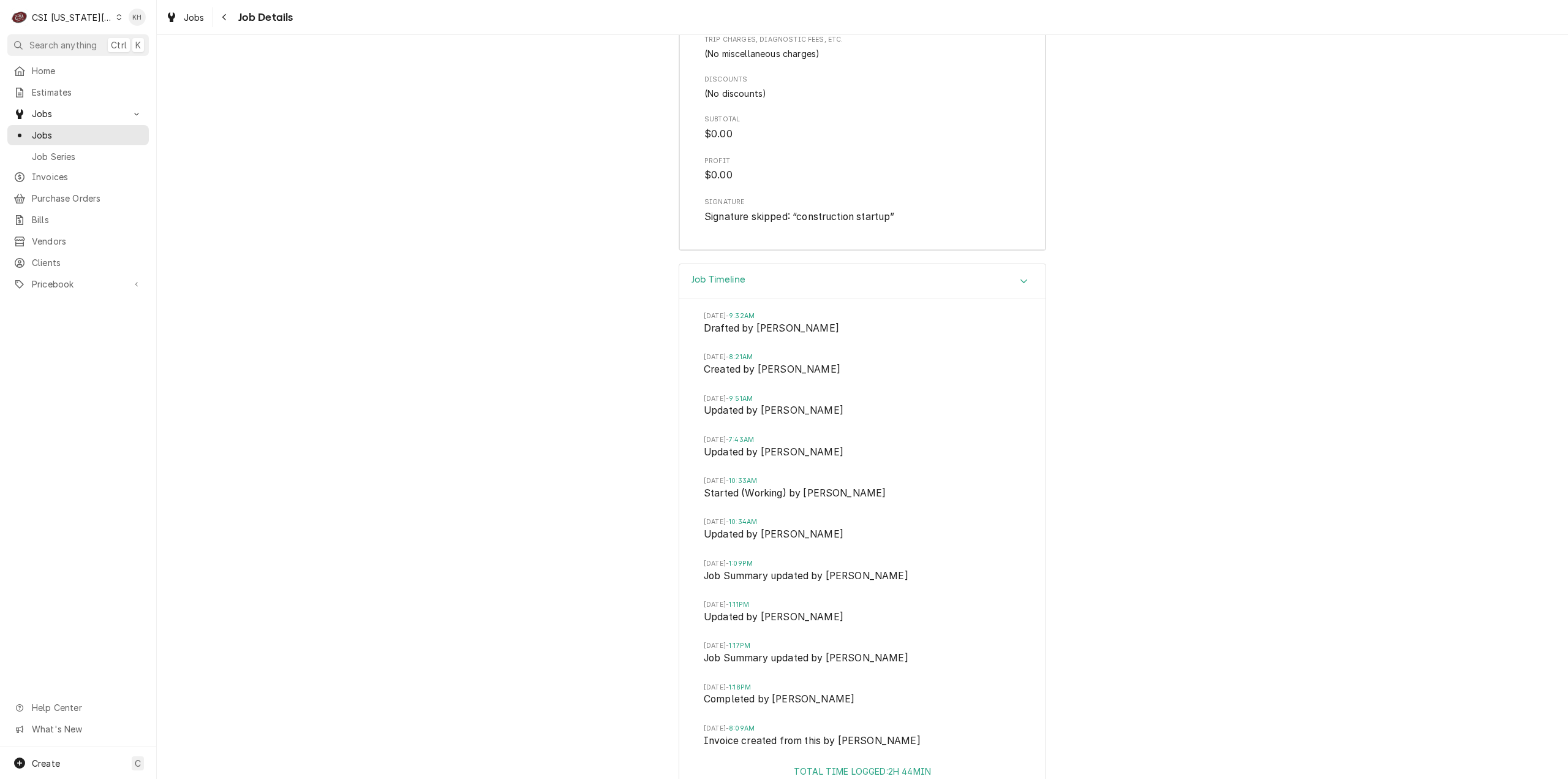
click at [61, 20] on div "CSI Kansas City" at bounding box center [72, 17] width 81 height 13
drag, startPoint x: 134, startPoint y: 60, endPoint x: 8, endPoint y: 116, distance: 137.9
click at [134, 60] on div "CSI St. [PERSON_NAME]" at bounding box center [210, 67] width 179 height 13
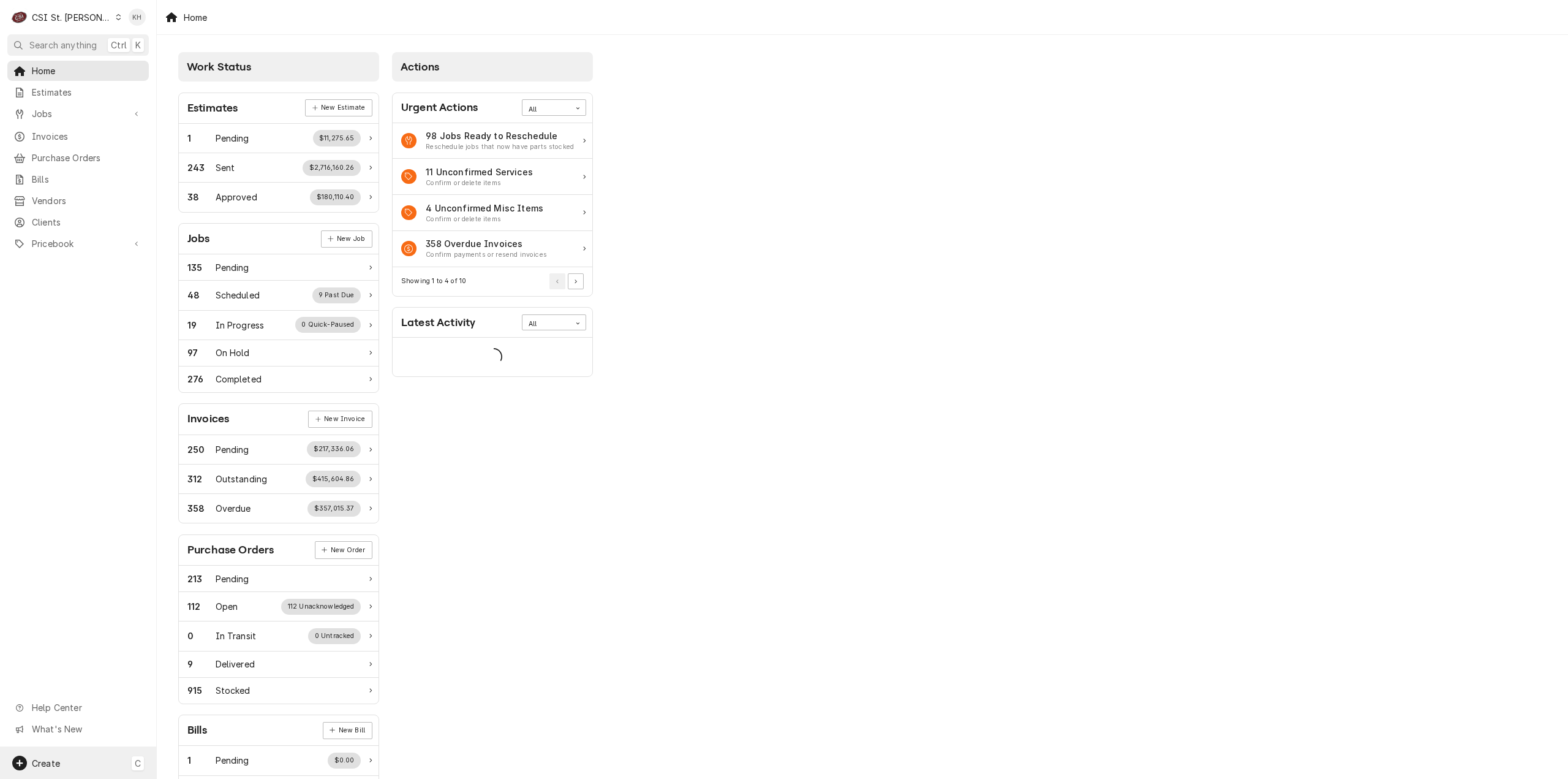
click at [78, 760] on div "Create C" at bounding box center [78, 763] width 156 height 32
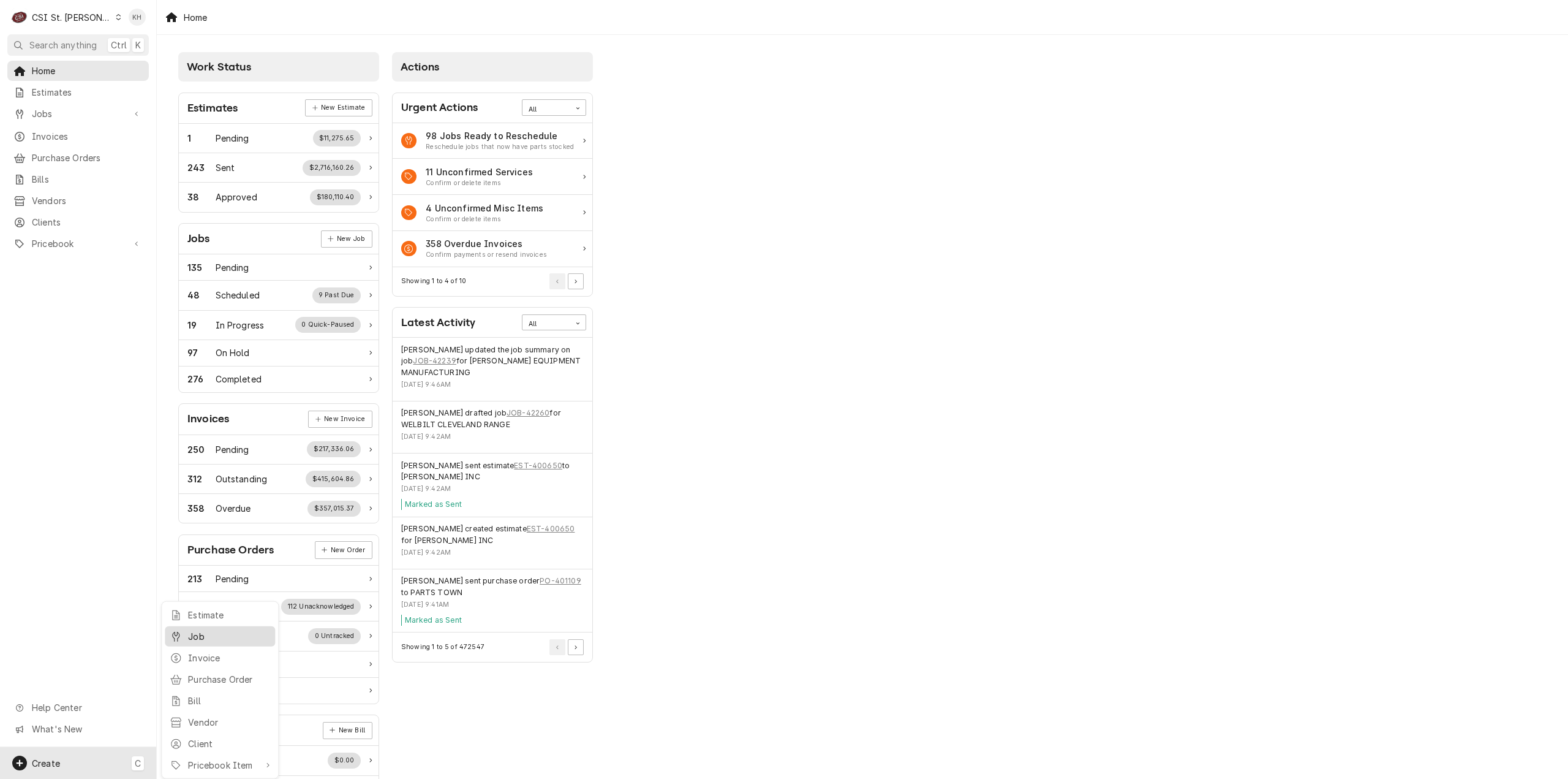
click at [233, 633] on div "Job" at bounding box center [229, 637] width 82 height 13
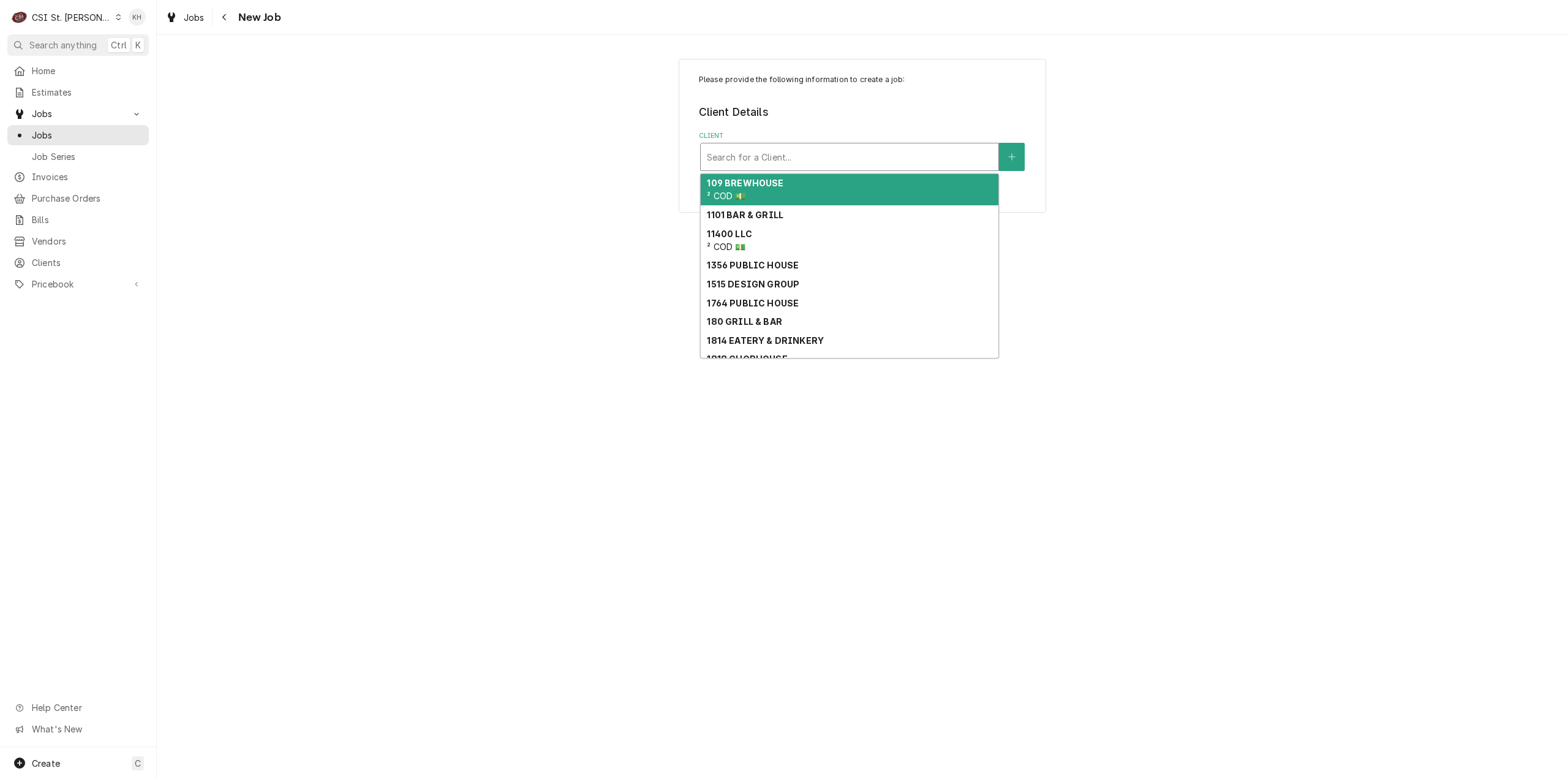
click at [803, 154] on div "Client" at bounding box center [849, 156] width 285 height 22
type input "8"
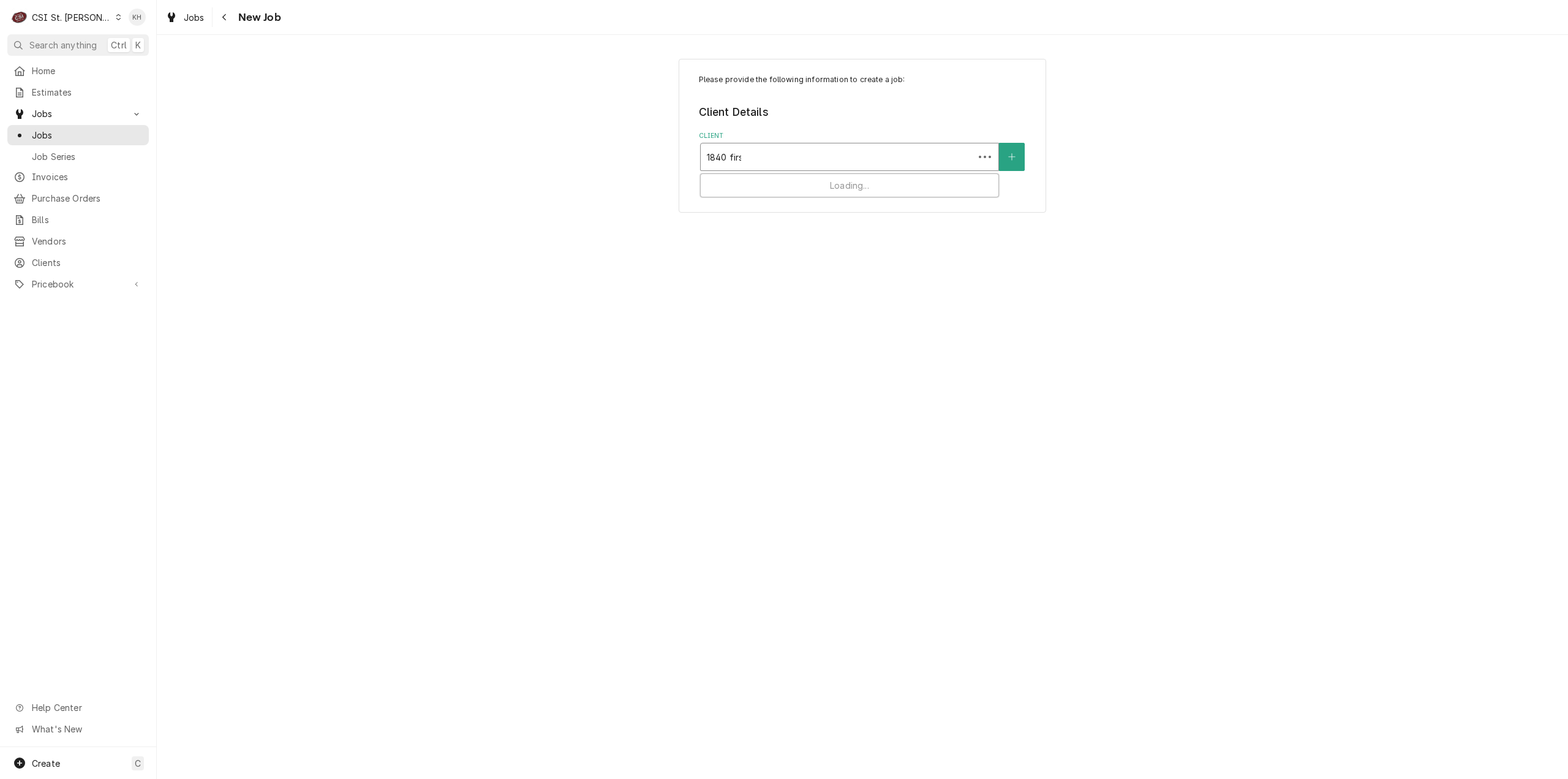
type input "1840 first"
click at [775, 156] on div "Client" at bounding box center [849, 156] width 285 height 22
type input "1840"
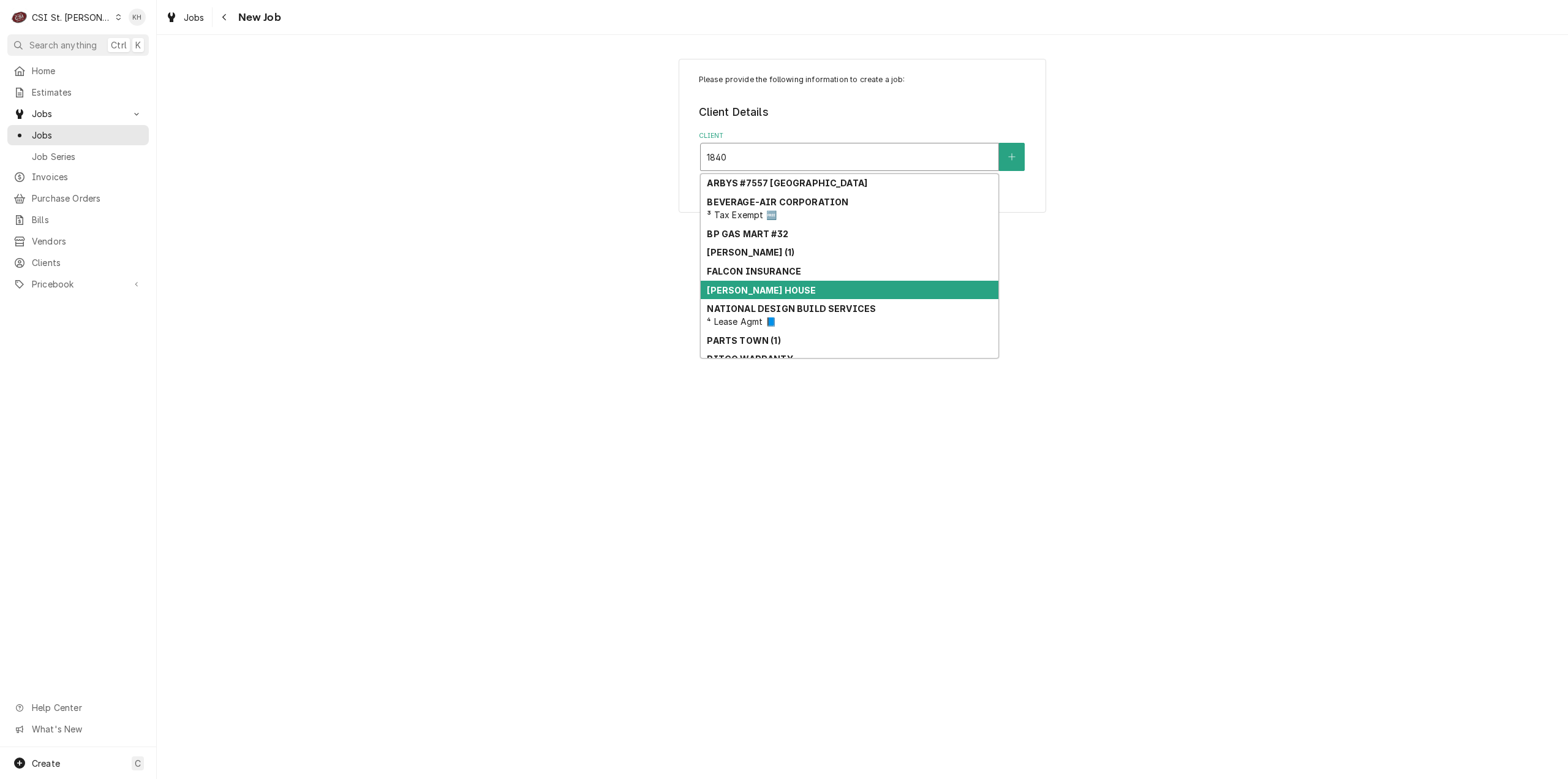
scroll to position [55, 0]
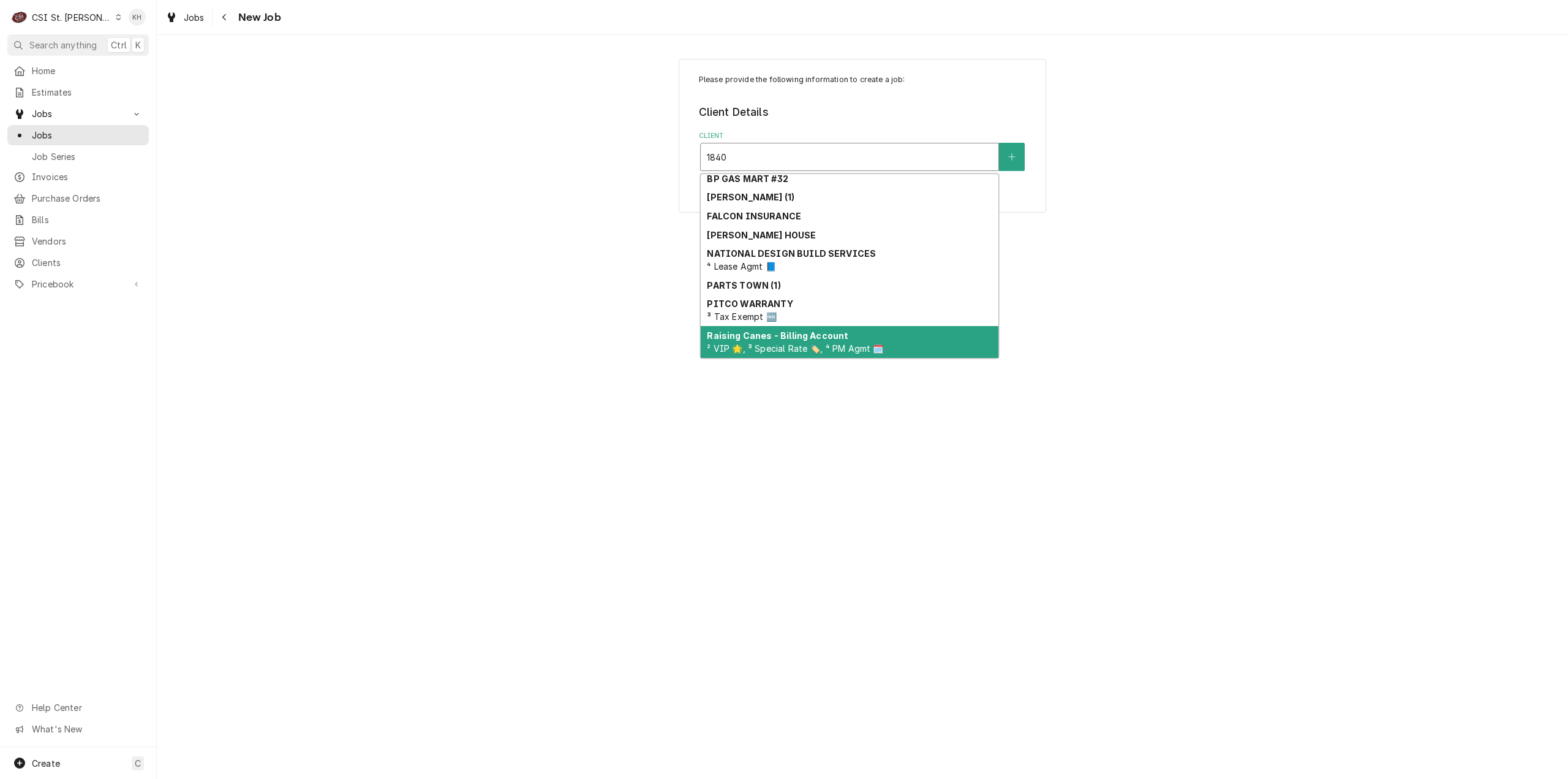
click at [802, 335] on strong "Raising Canes - Billing Account" at bounding box center [777, 335] width 141 height 11
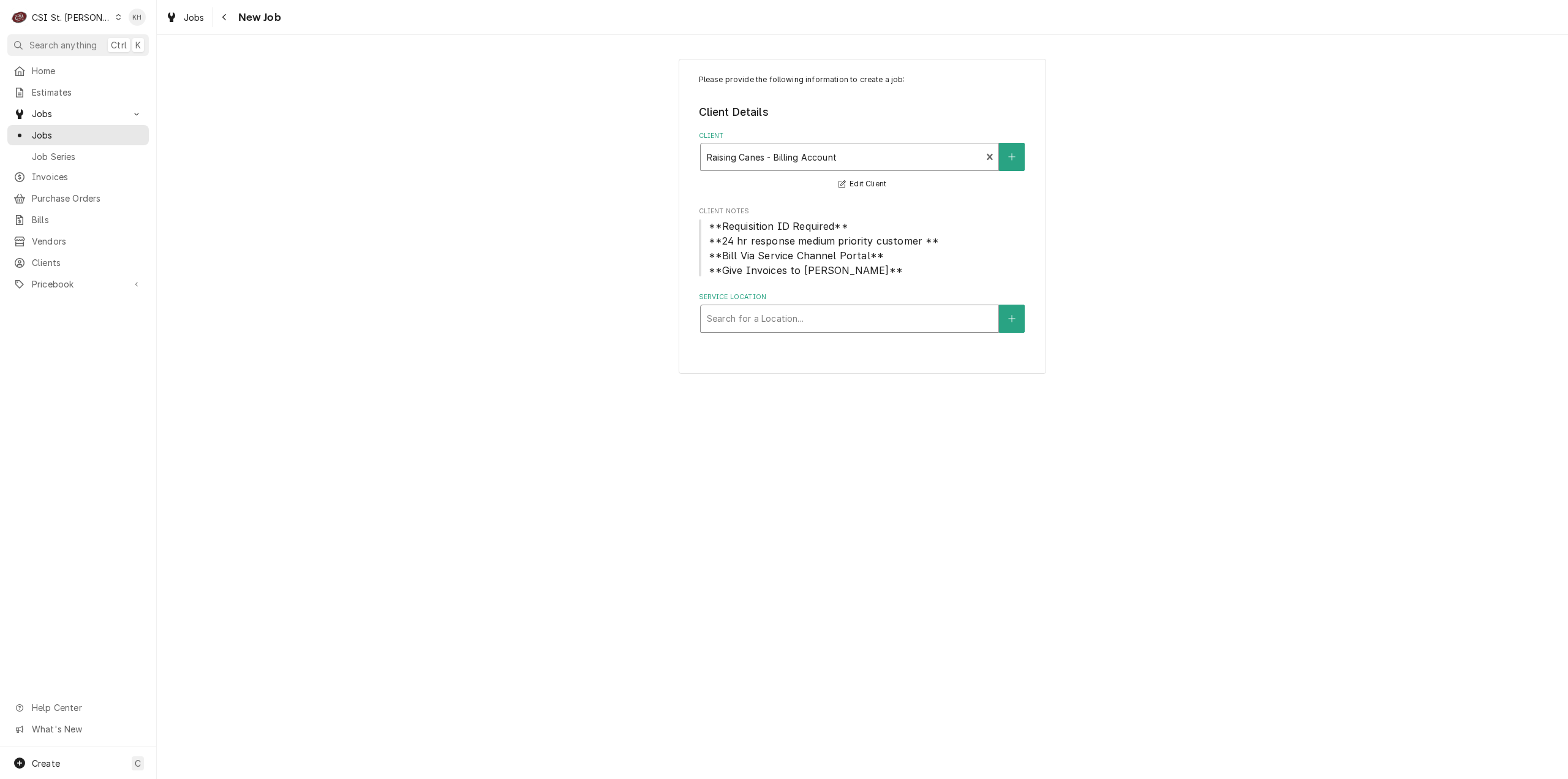
click at [854, 318] on div "Service Location" at bounding box center [849, 318] width 285 height 22
type input "1840"
drag, startPoint x: 833, startPoint y: 354, endPoint x: 798, endPoint y: 589, distance: 237.6
click at [833, 355] on div "Raising Cane's #236 St [PERSON_NAME] / [STREET_ADDRESS][PERSON_NAME]" at bounding box center [850, 351] width 297 height 32
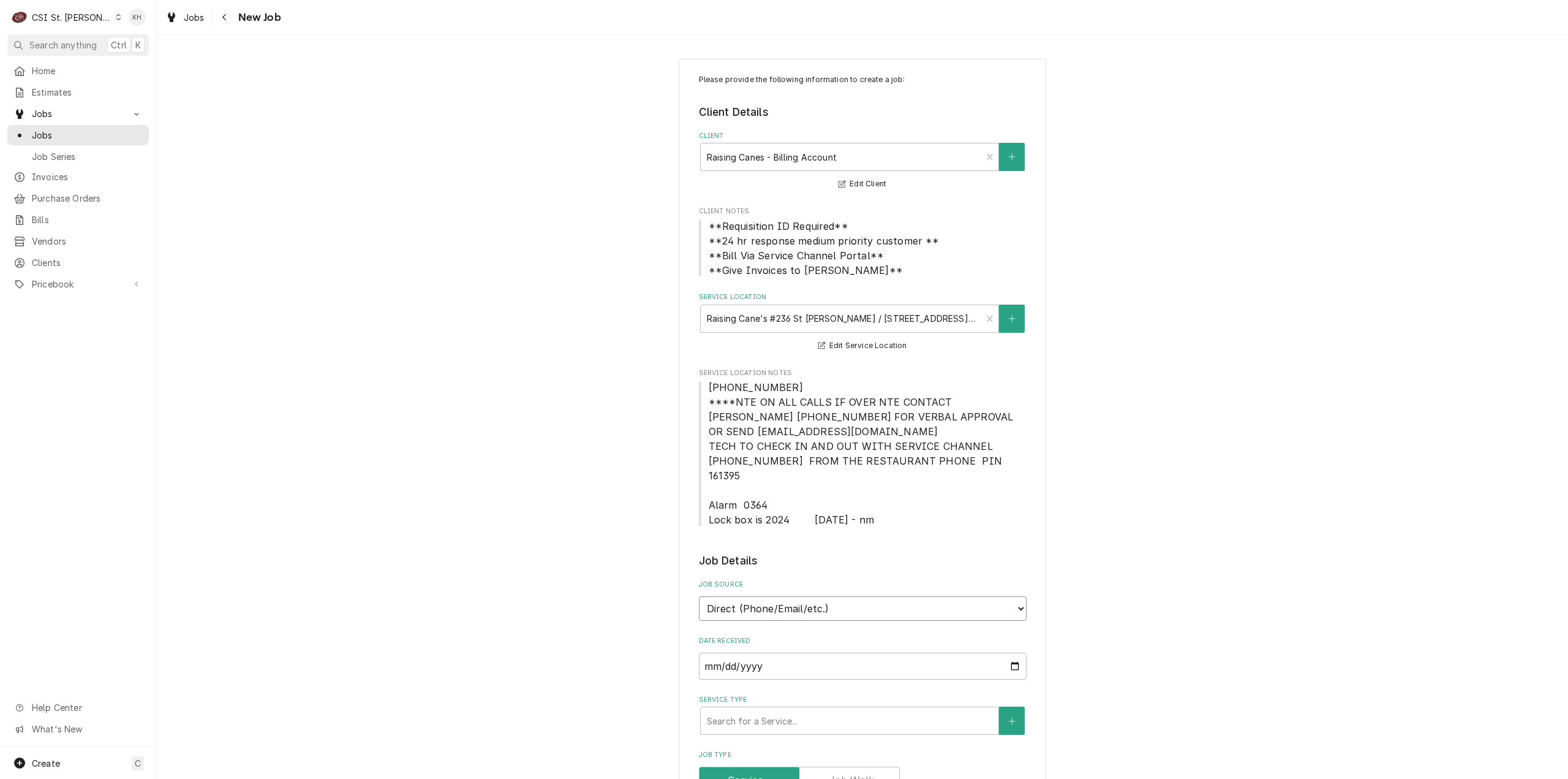
drag, startPoint x: 798, startPoint y: 596, endPoint x: 793, endPoint y: 602, distance: 7.8
click at [798, 596] on select "Direct (Phone/Email/etc.) Service Channel Corrigo Ecotrak Other" at bounding box center [862, 608] width 328 height 25
select select "1"
click at [771, 655] on input "Service Channel ID" at bounding box center [862, 665] width 328 height 27
paste input "63800"
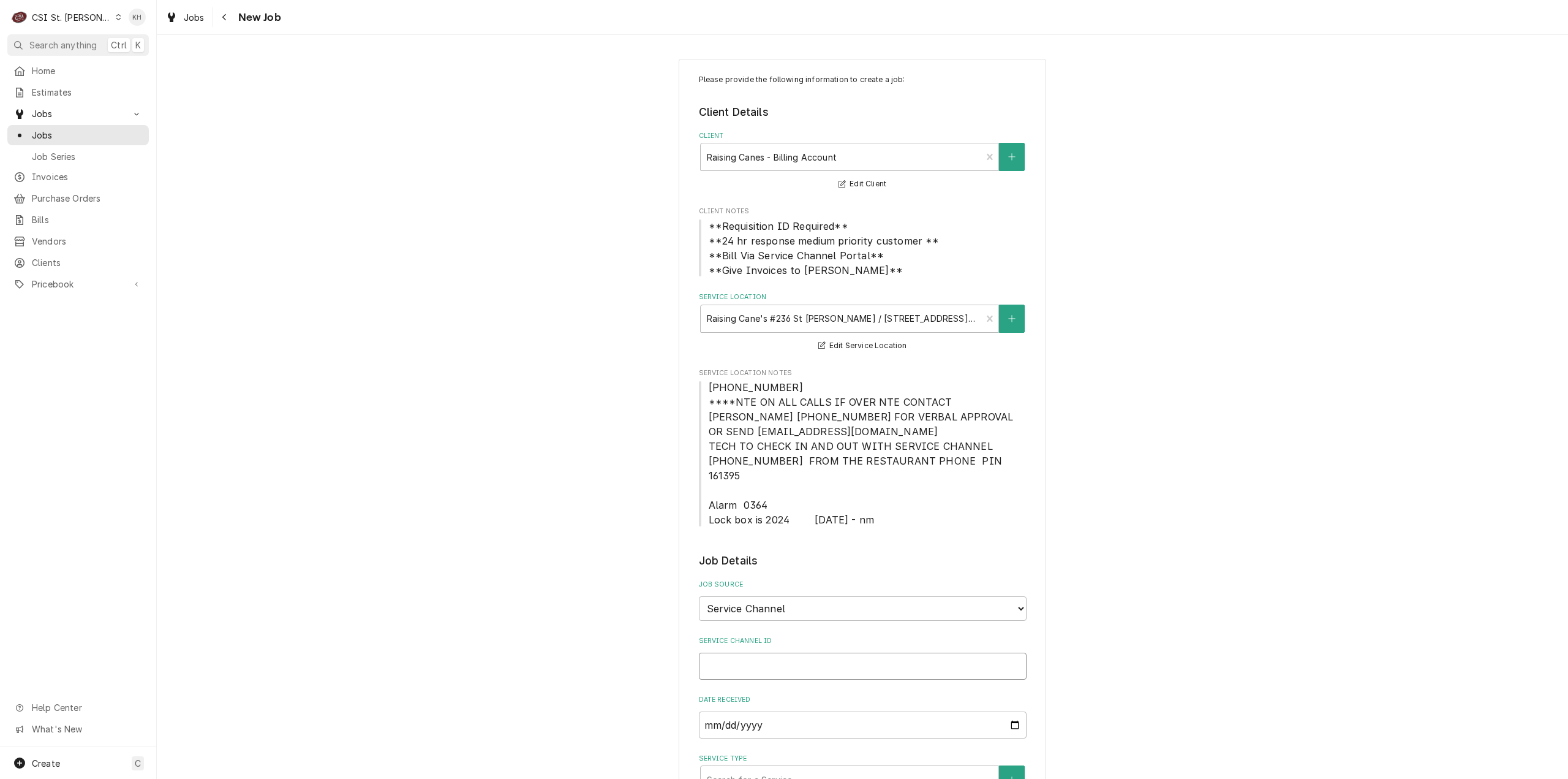
type textarea "x"
type input "63800"
drag, startPoint x: 771, startPoint y: 647, endPoint x: 686, endPoint y: 641, distance: 85.2
type textarea "x"
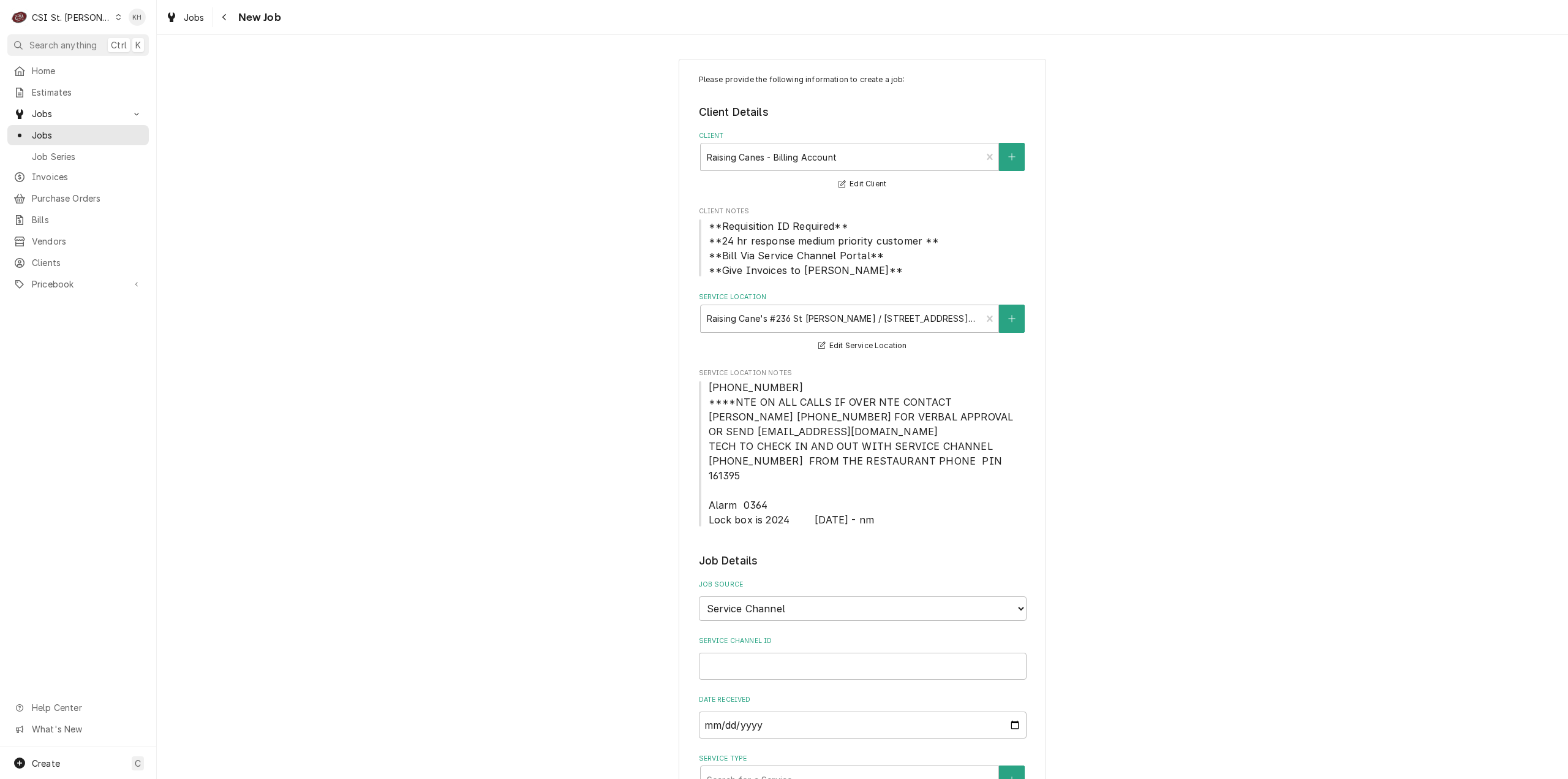
drag, startPoint x: 890, startPoint y: 624, endPoint x: 891, endPoint y: 635, distance: 11.0
click at [891, 636] on div "Service Channel ID" at bounding box center [862, 657] width 328 height 43
click at [896, 652] on input "Service Channel ID" at bounding box center [862, 665] width 328 height 27
paste input "323638639"
type textarea "x"
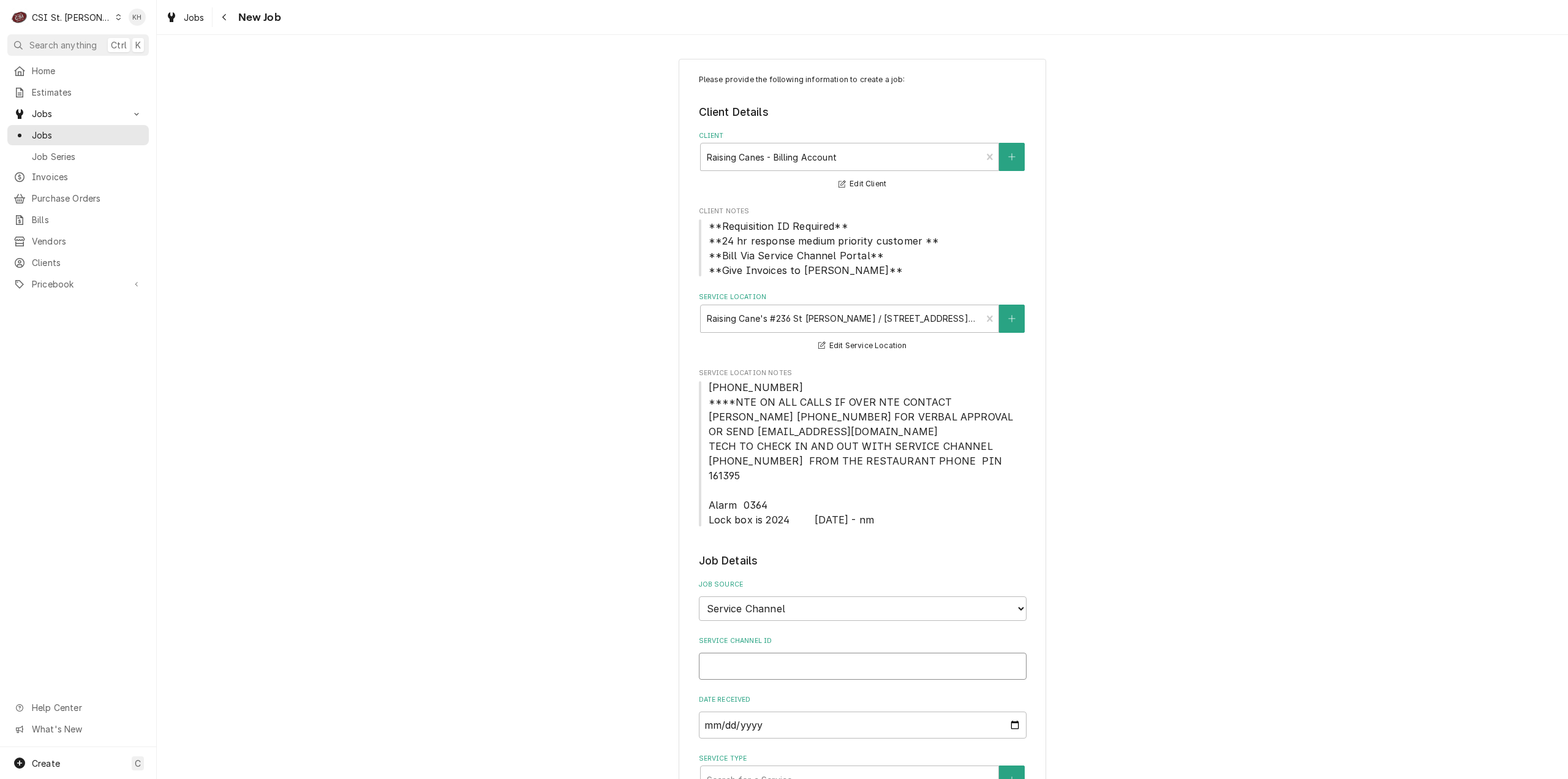
type input "323638639"
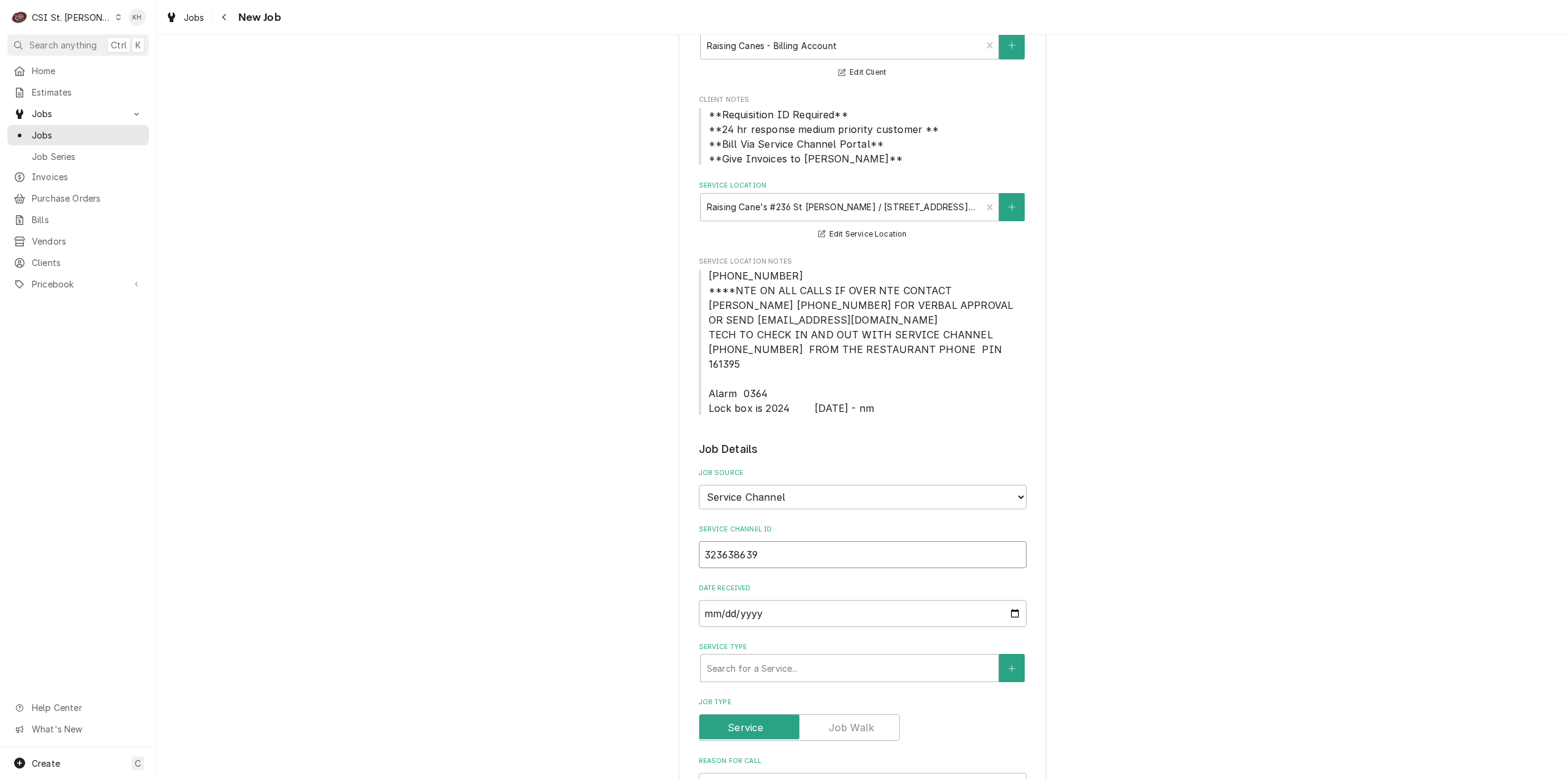
type textarea "x"
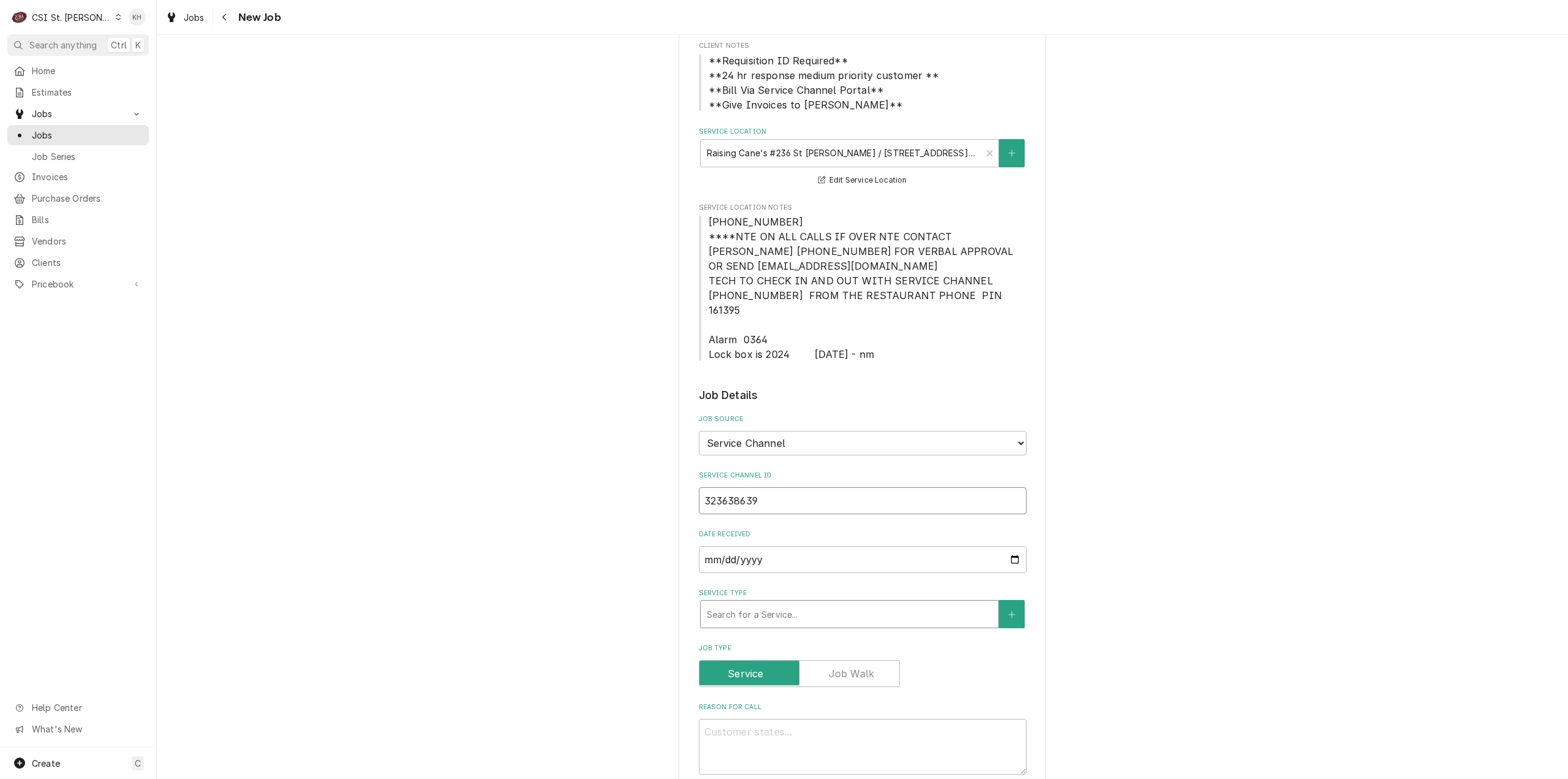
scroll to position [184, 0]
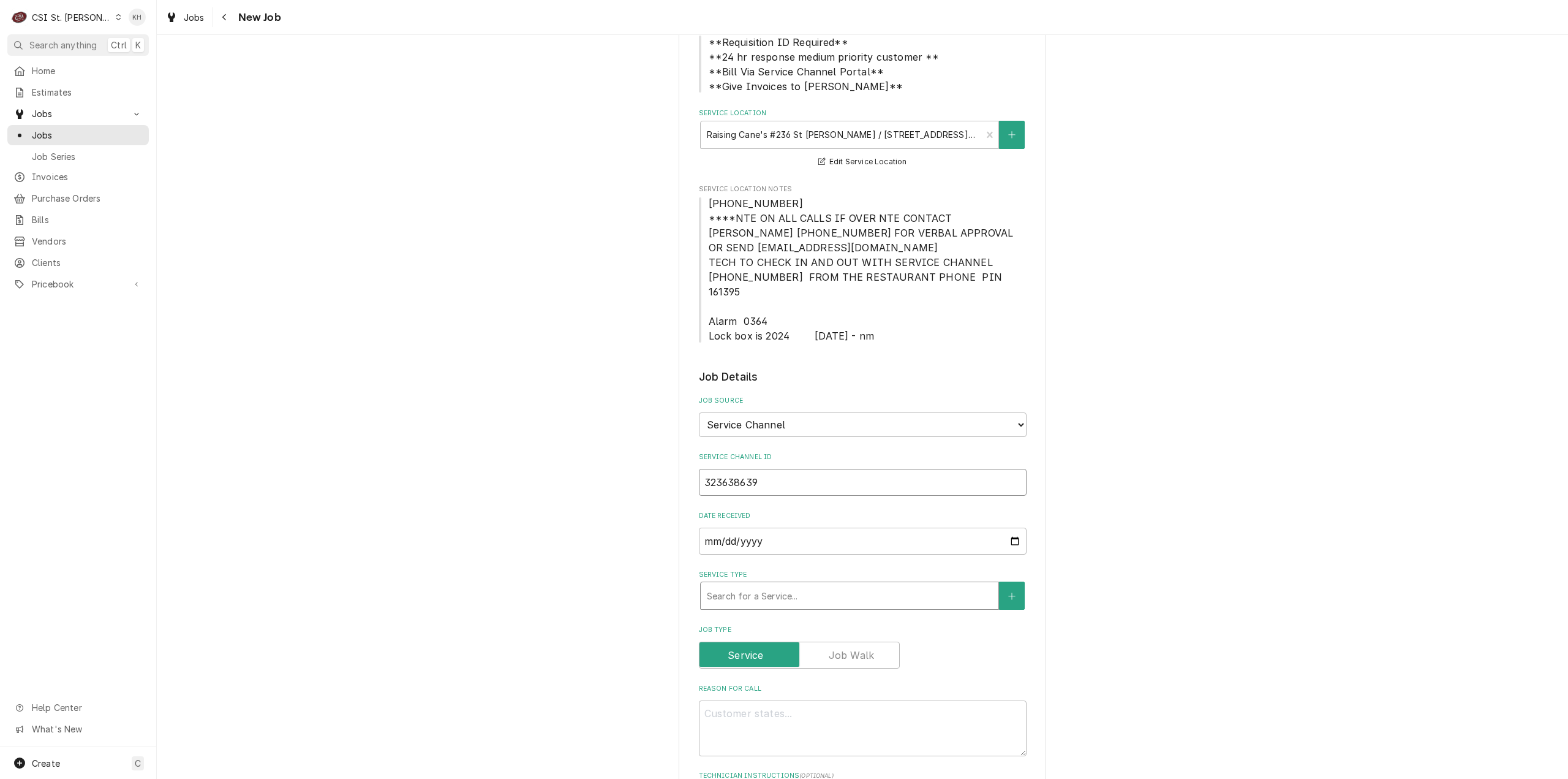
type input "323638639"
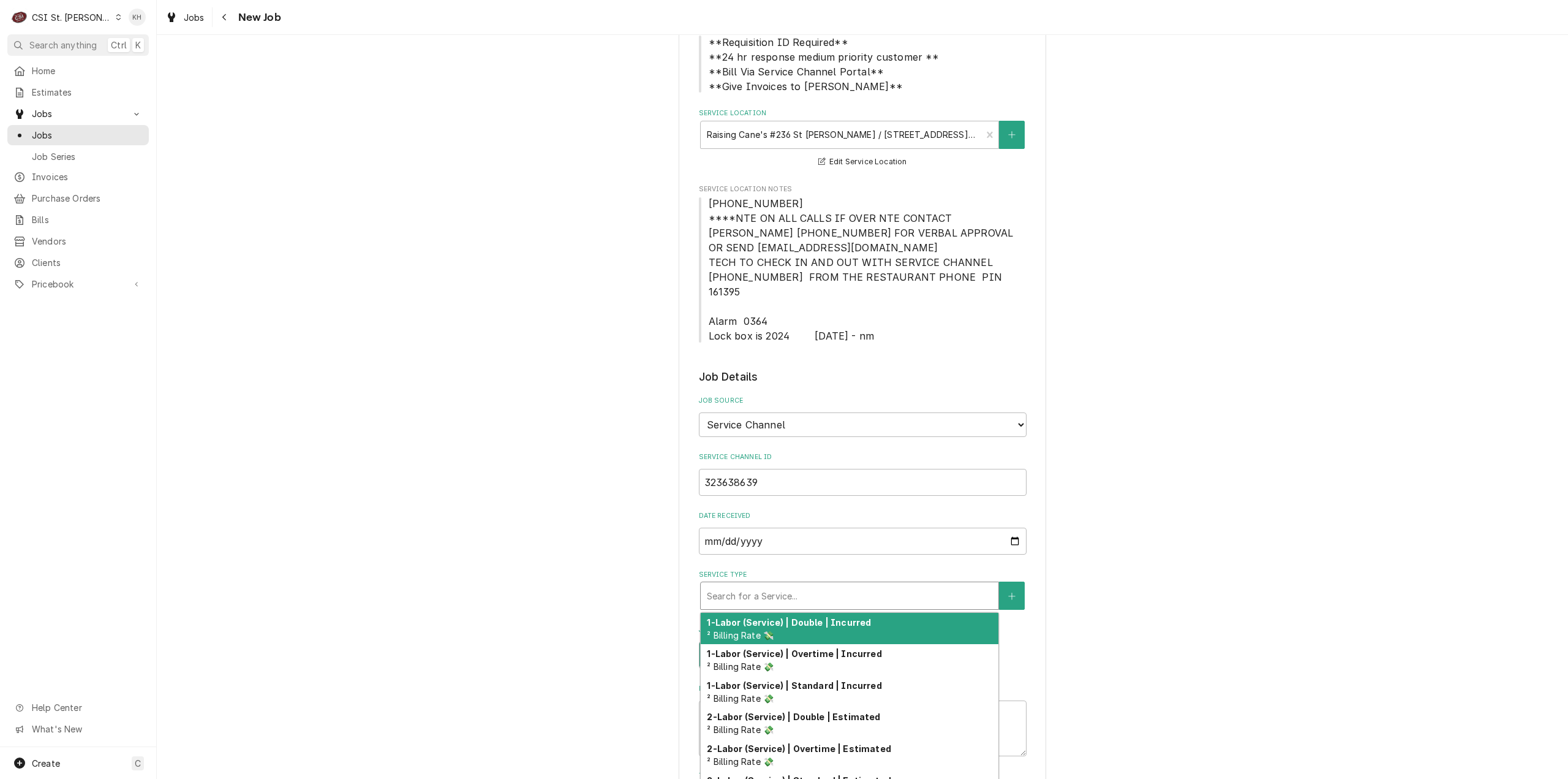
click at [783, 584] on div "Service Type" at bounding box center [849, 595] width 285 height 22
type textarea "x"
type input "s"
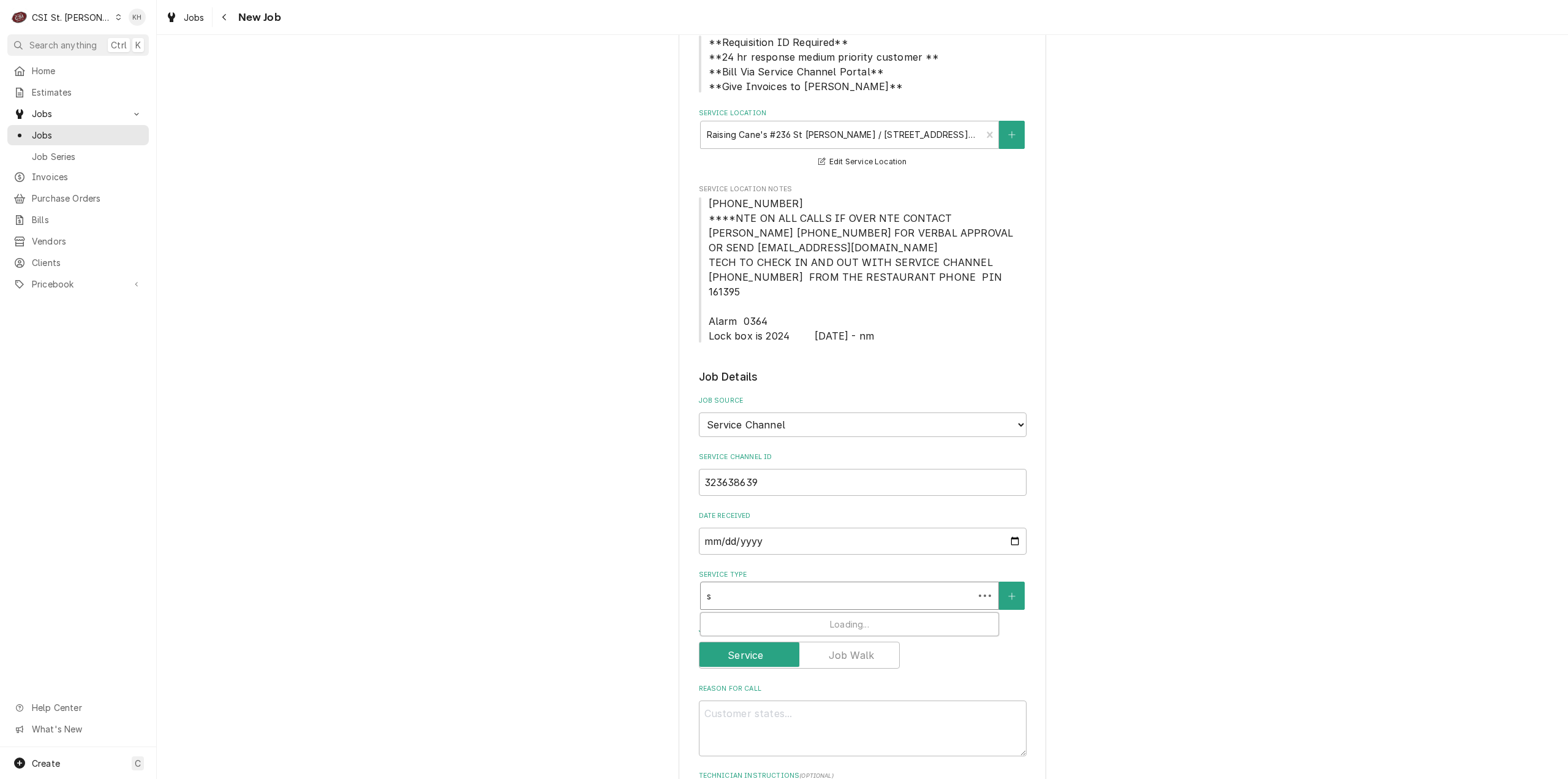
type textarea "x"
type input "se"
type textarea "x"
type input "serv"
type textarea "x"
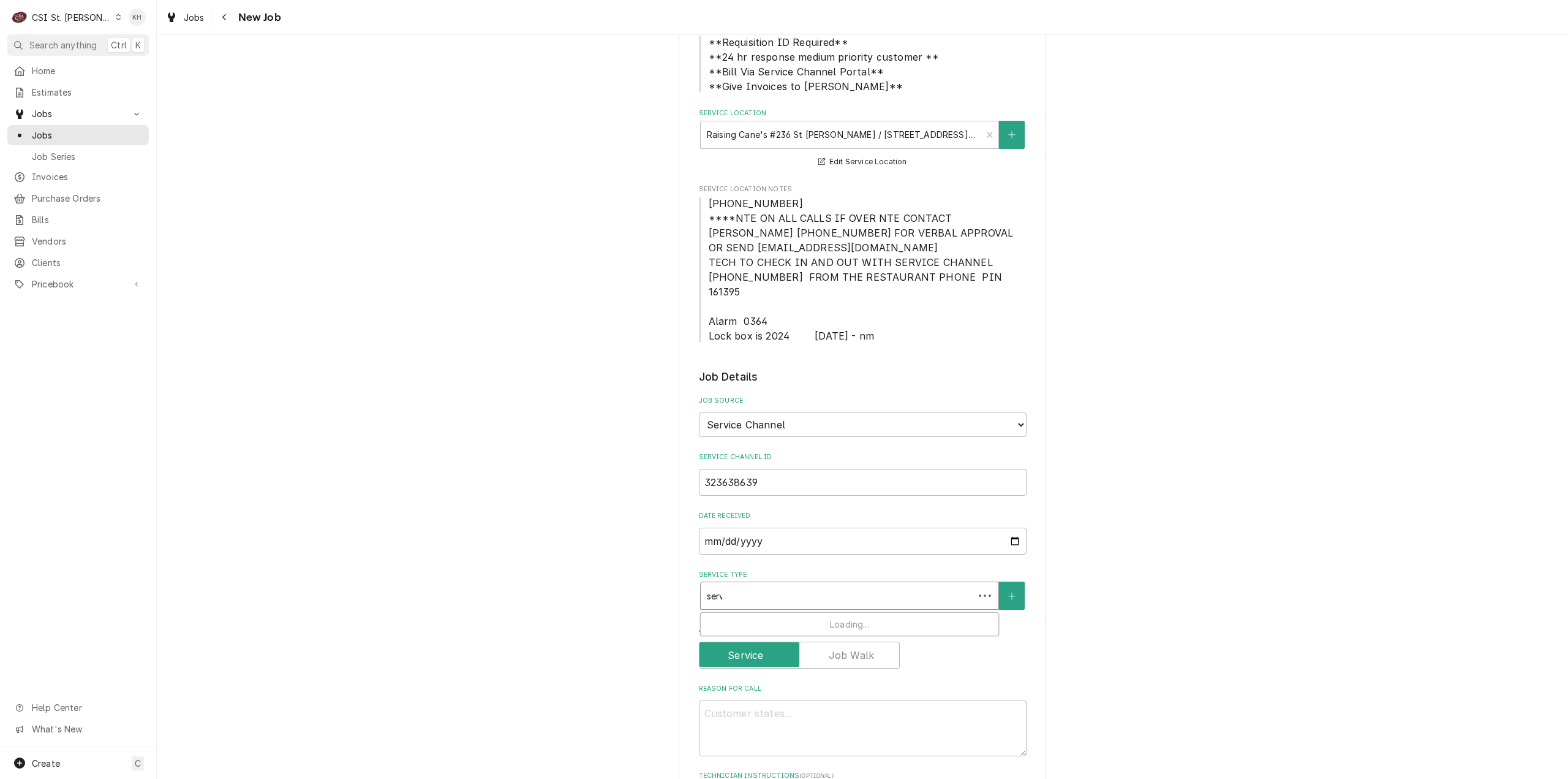
type input "servc"
type textarea "x"
type input "servci"
type textarea "x"
type input "servc"
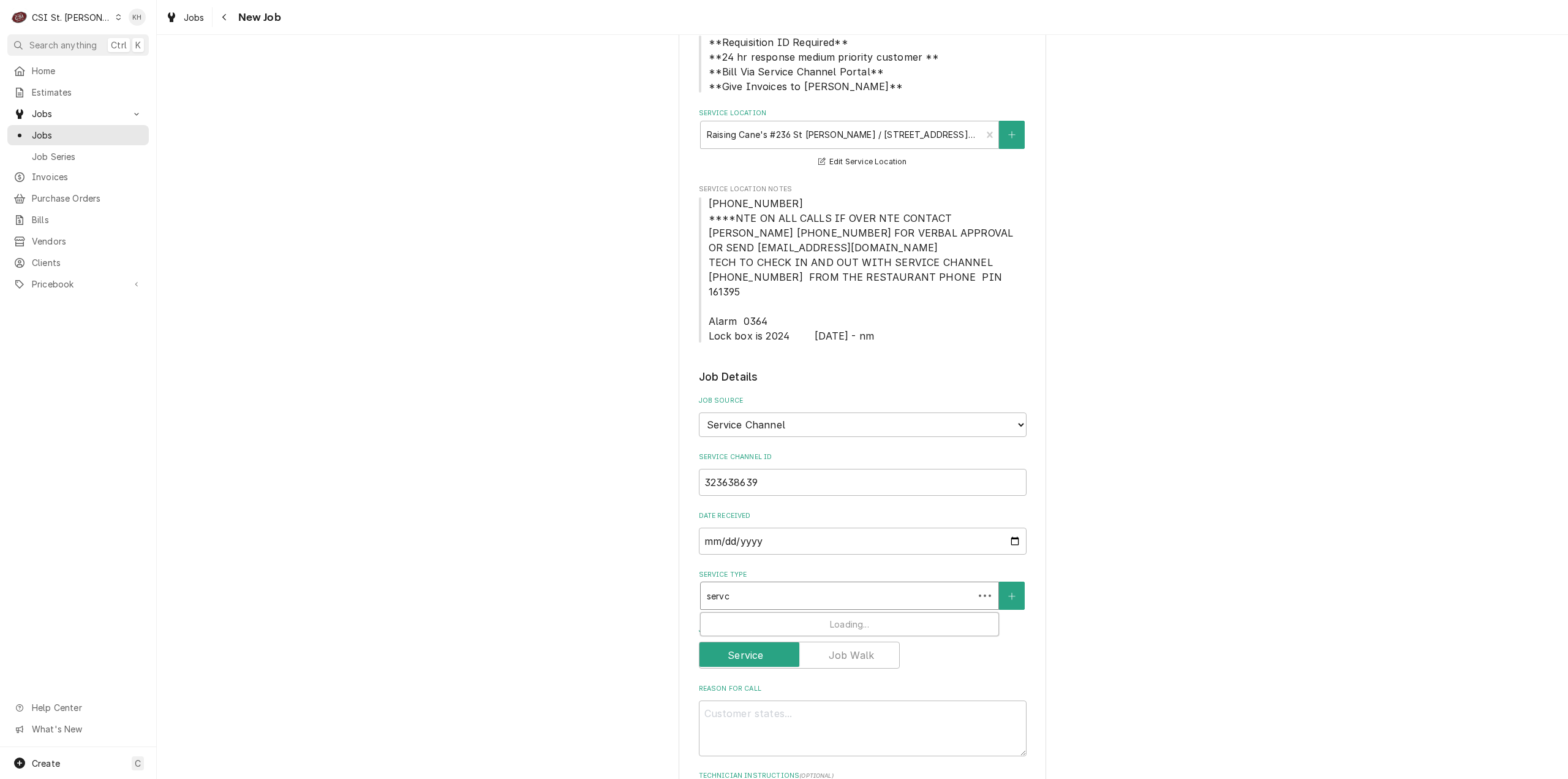
type textarea "x"
type input "serv"
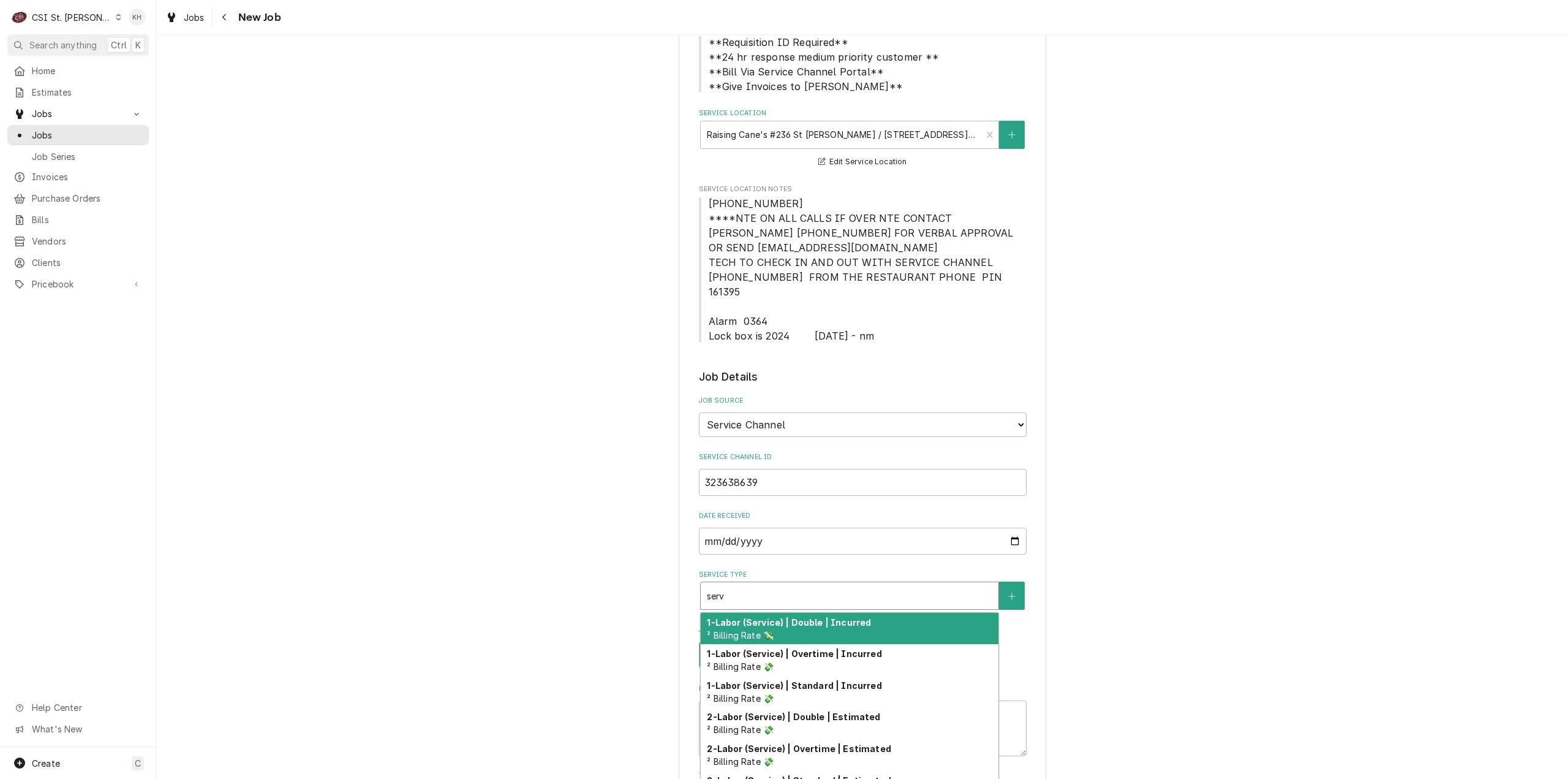
type textarea "x"
type input "servi"
type textarea "x"
type input "servic"
type textarea "x"
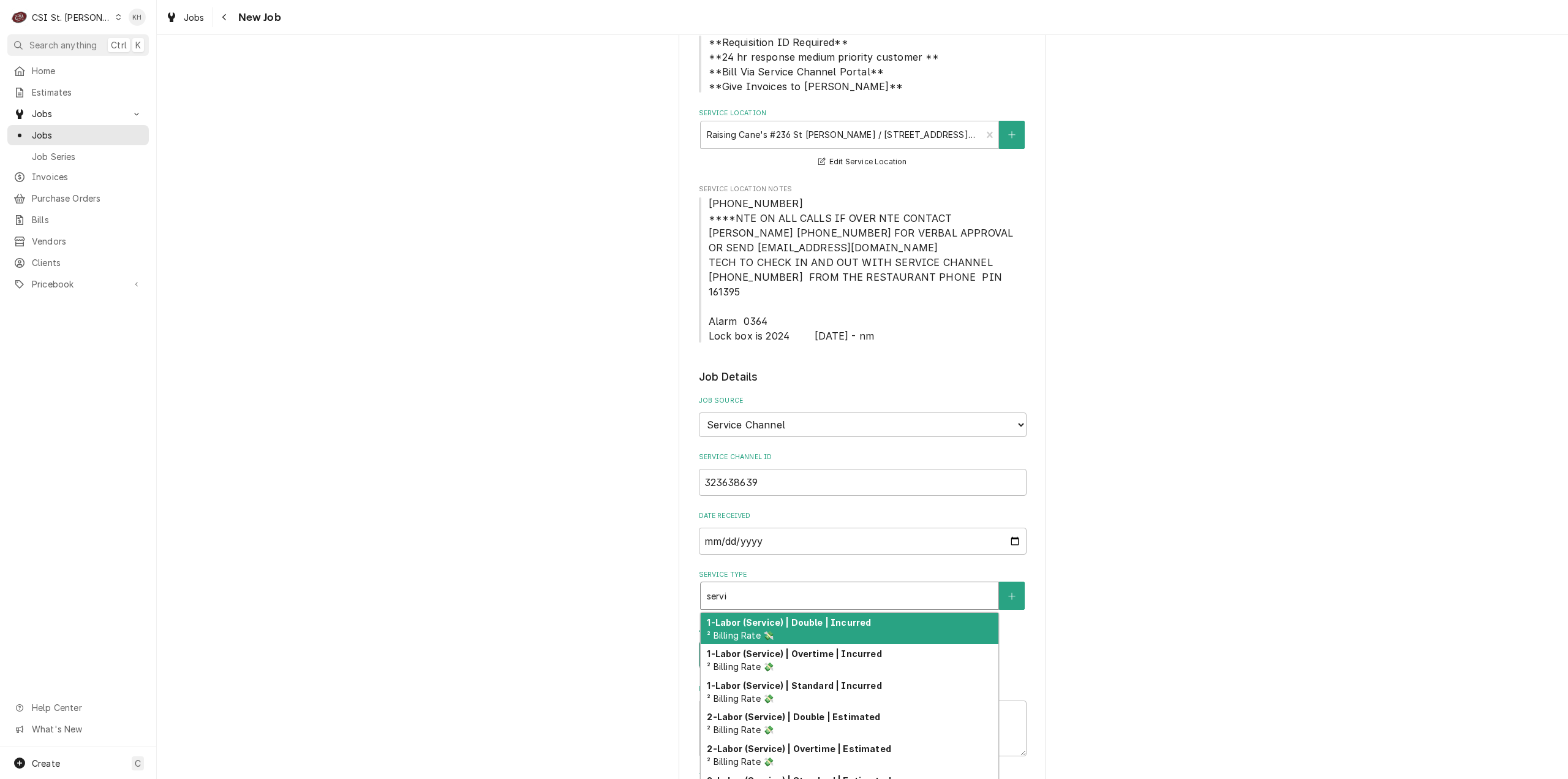
type input "service"
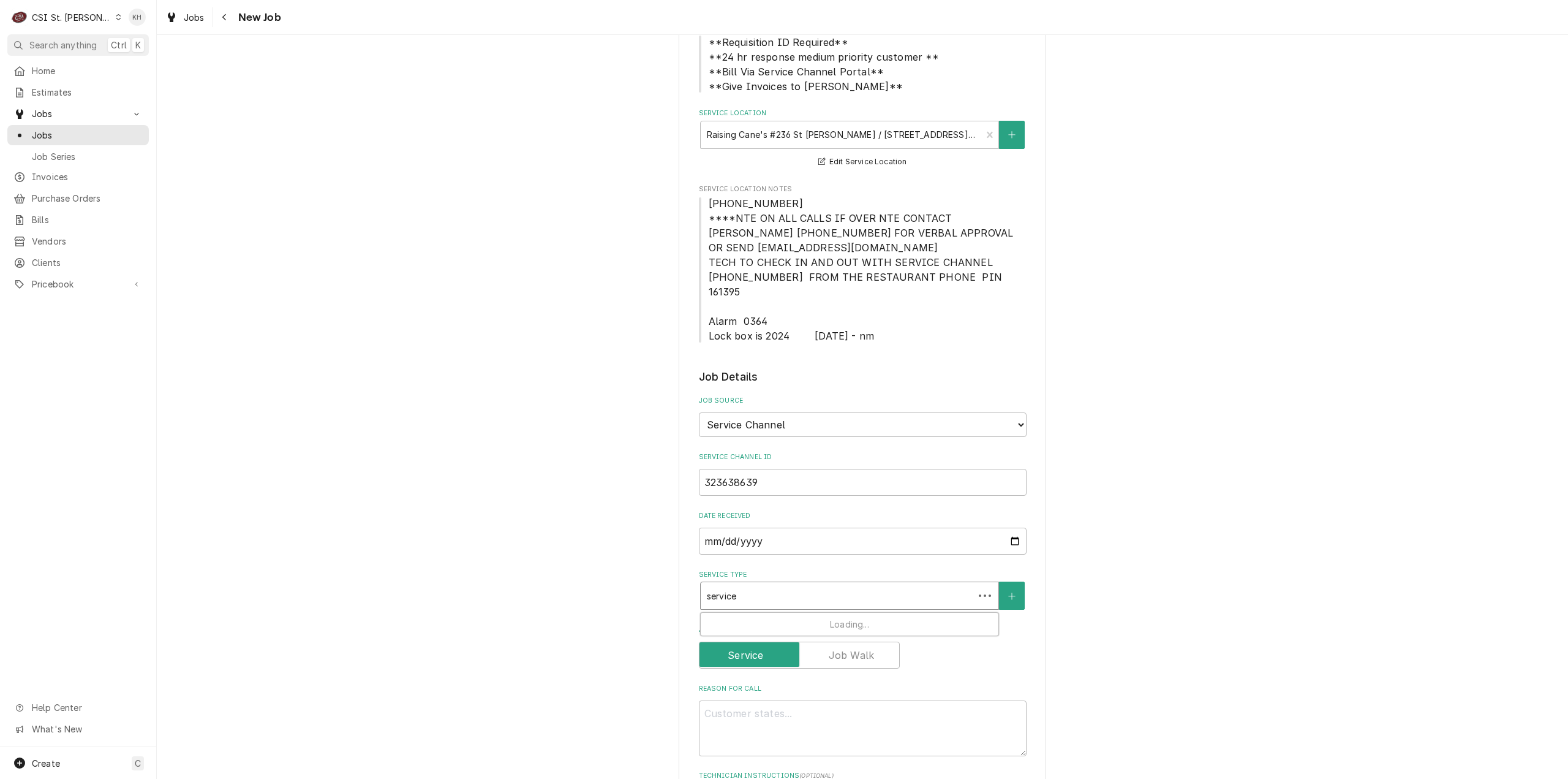
type textarea "x"
type input "service"
type textarea "x"
type input "service c"
type textarea "x"
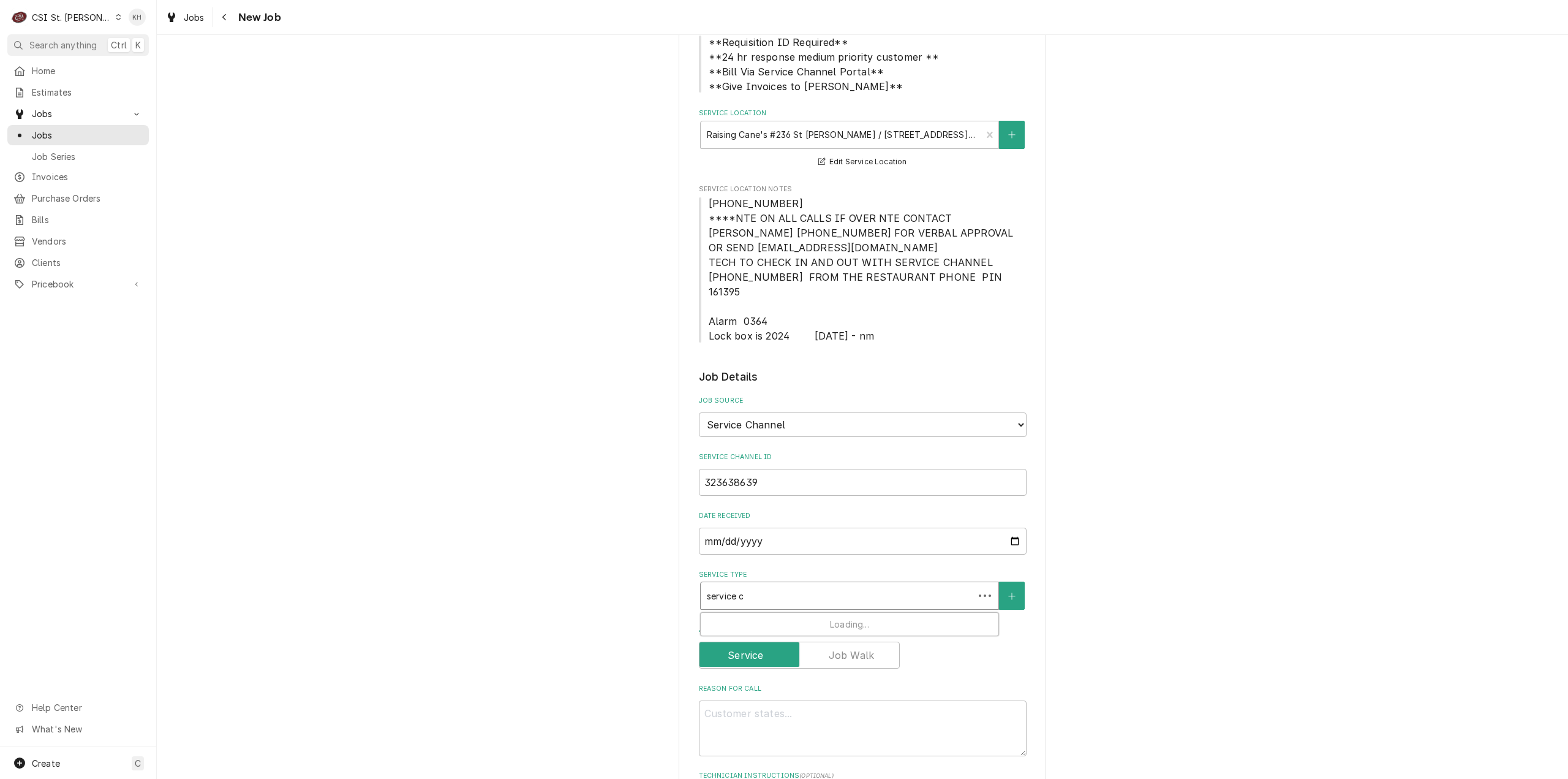
type input "service ca"
type textarea "x"
type input "service cal"
type textarea "x"
type input "service call"
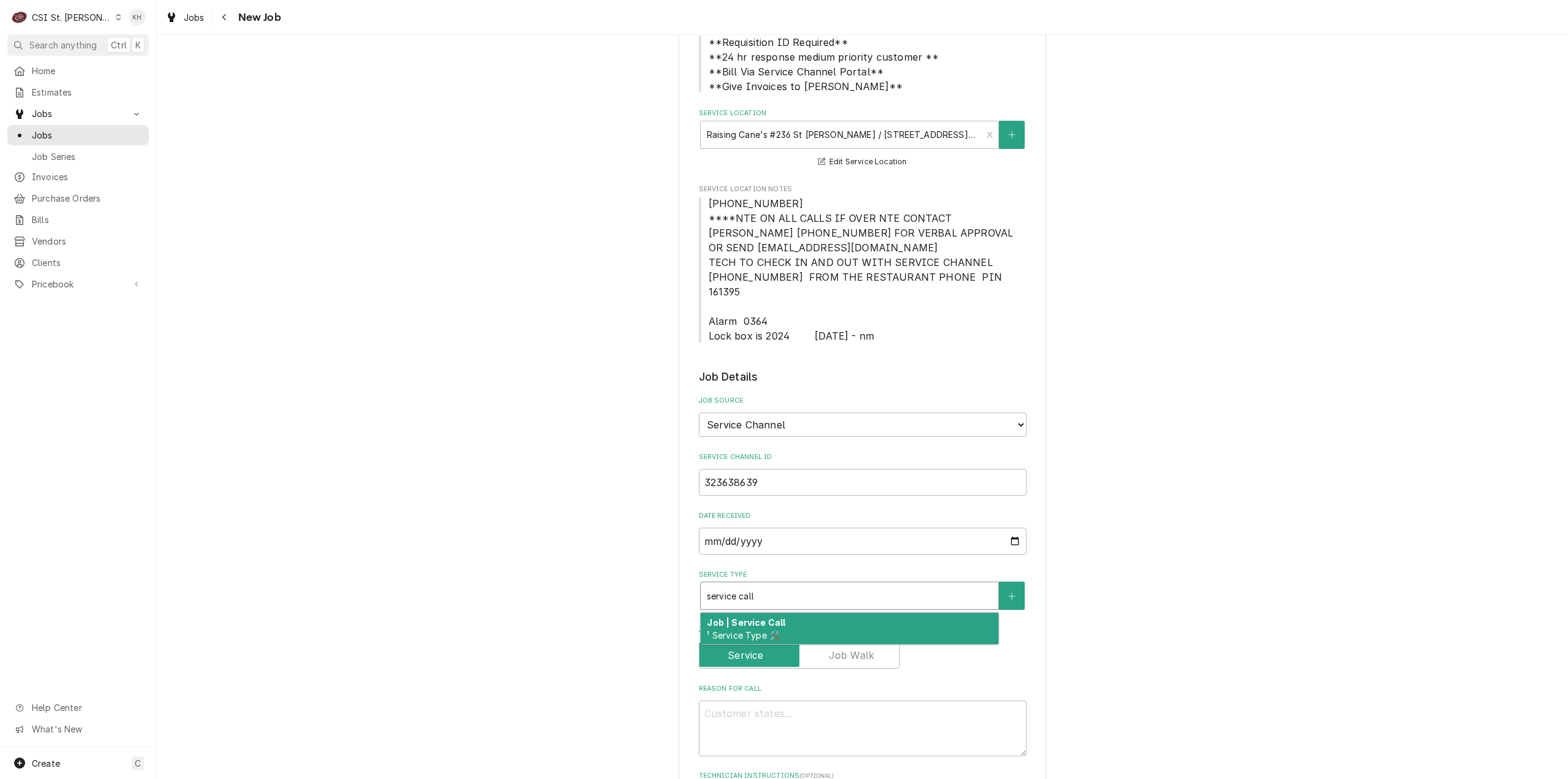
drag, startPoint x: 769, startPoint y: 607, endPoint x: 749, endPoint y: 778, distance: 172.2
click at [769, 617] on strong "Job | Service Call" at bounding box center [746, 622] width 78 height 11
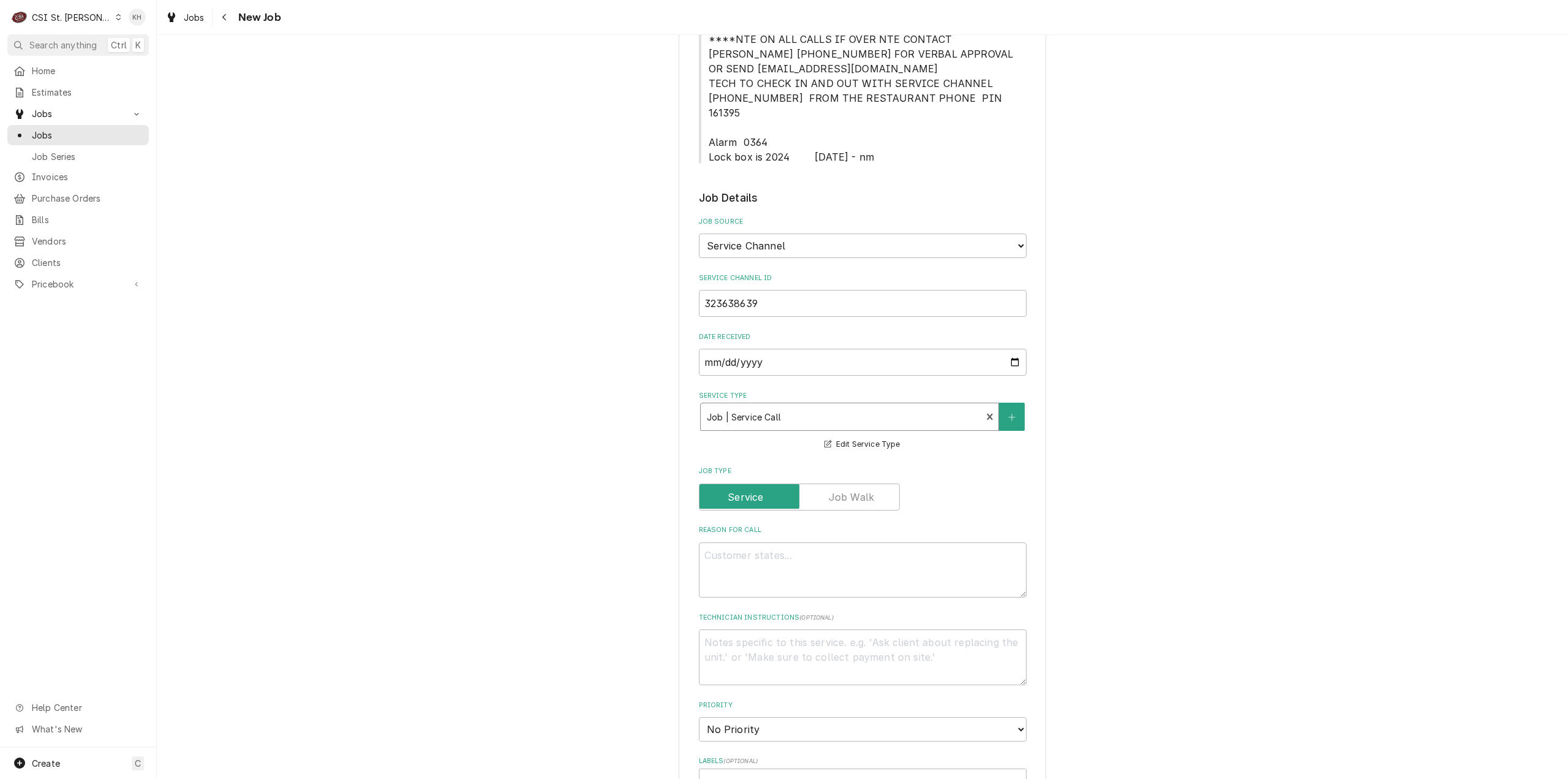
scroll to position [429, 0]
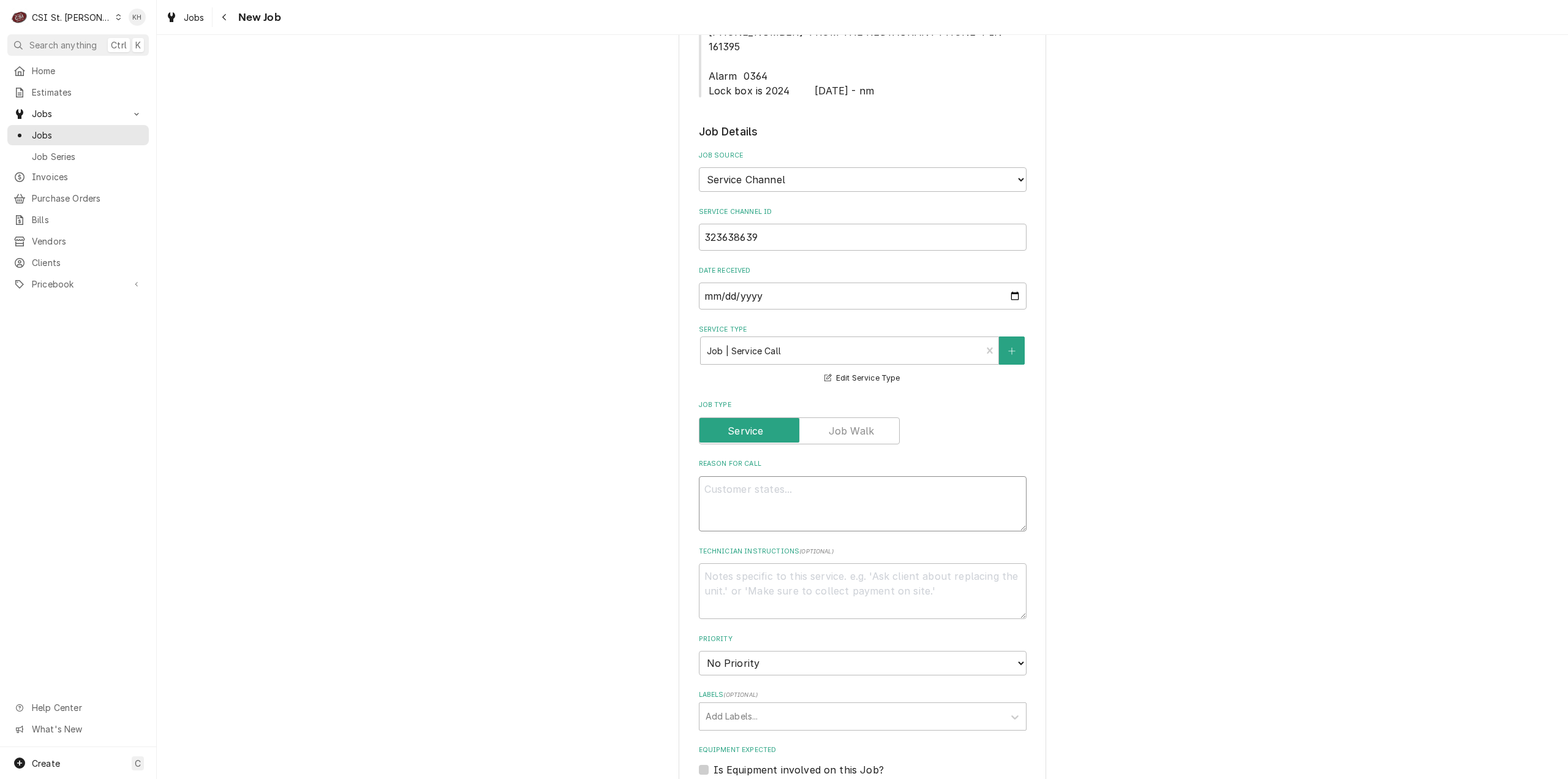
drag, startPoint x: 833, startPoint y: 486, endPoint x: 821, endPoint y: 486, distance: 12.0
click at [833, 486] on textarea "Reason For Call" at bounding box center [862, 504] width 328 height 56
paste textarea "KITCHEN / Hot Side / Bird House "Equip:" KITCHEN/HOT SIDE - LOBBY "Tag ID"12913…"
type textarea "x"
type textarea "KITCHEN / Hot Side / Bird House "Equip:" KITCHEN/HOT SIDE - LOBBY "Tag ID"12913…"
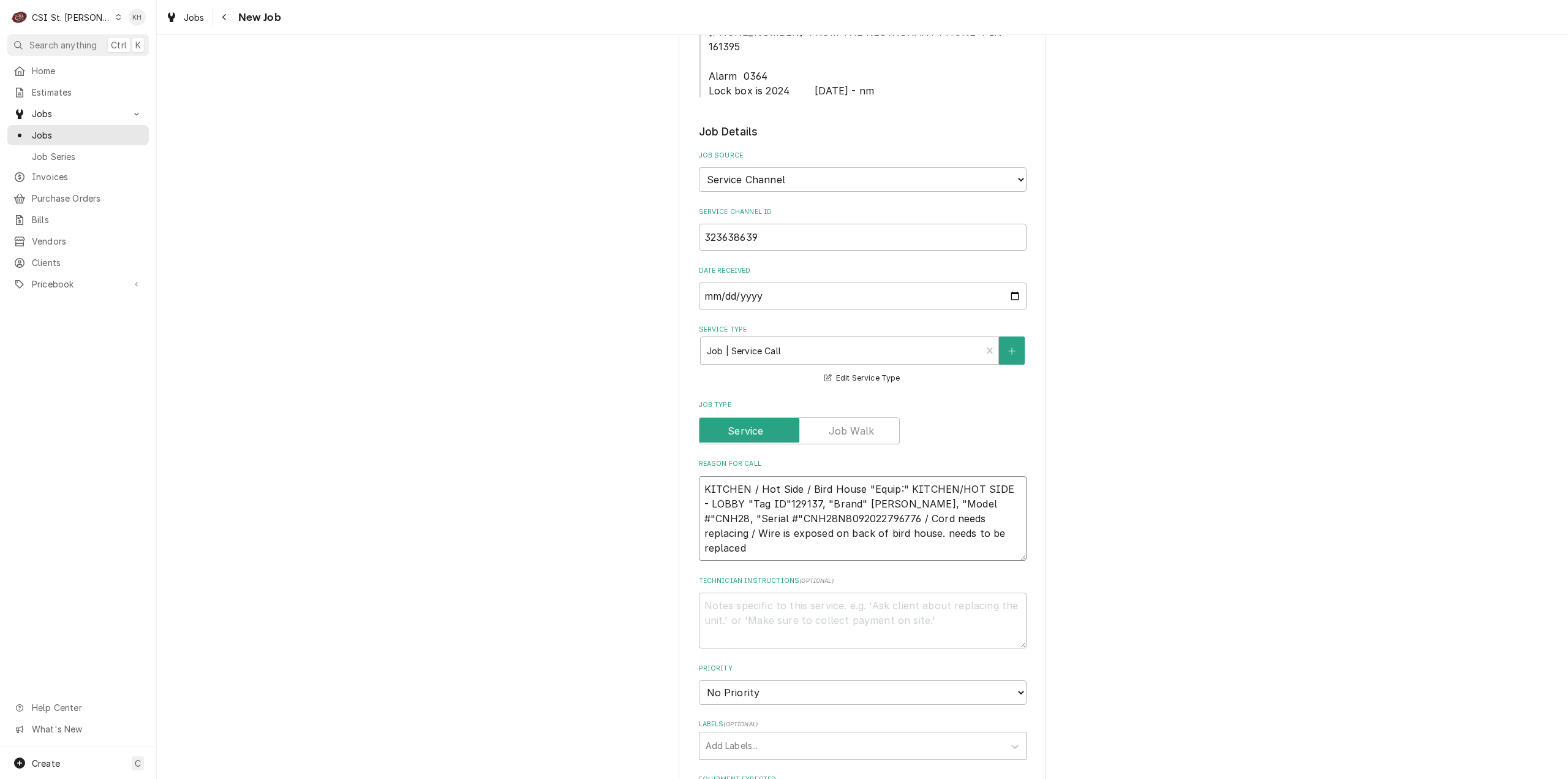
type textarea "x"
type textarea "KITCHEN / Hot Side / Bird House "Equip:" KITCHEN/HOT SIDE - LOBBY "Tag ID"12913…"
type textarea "x"
type textarea "KITCHEN / Hot Side / Bird House "Equip:" KITCHEN/HOT SIDE - LOBBY "Tag ID"12913…"
type textarea "x"
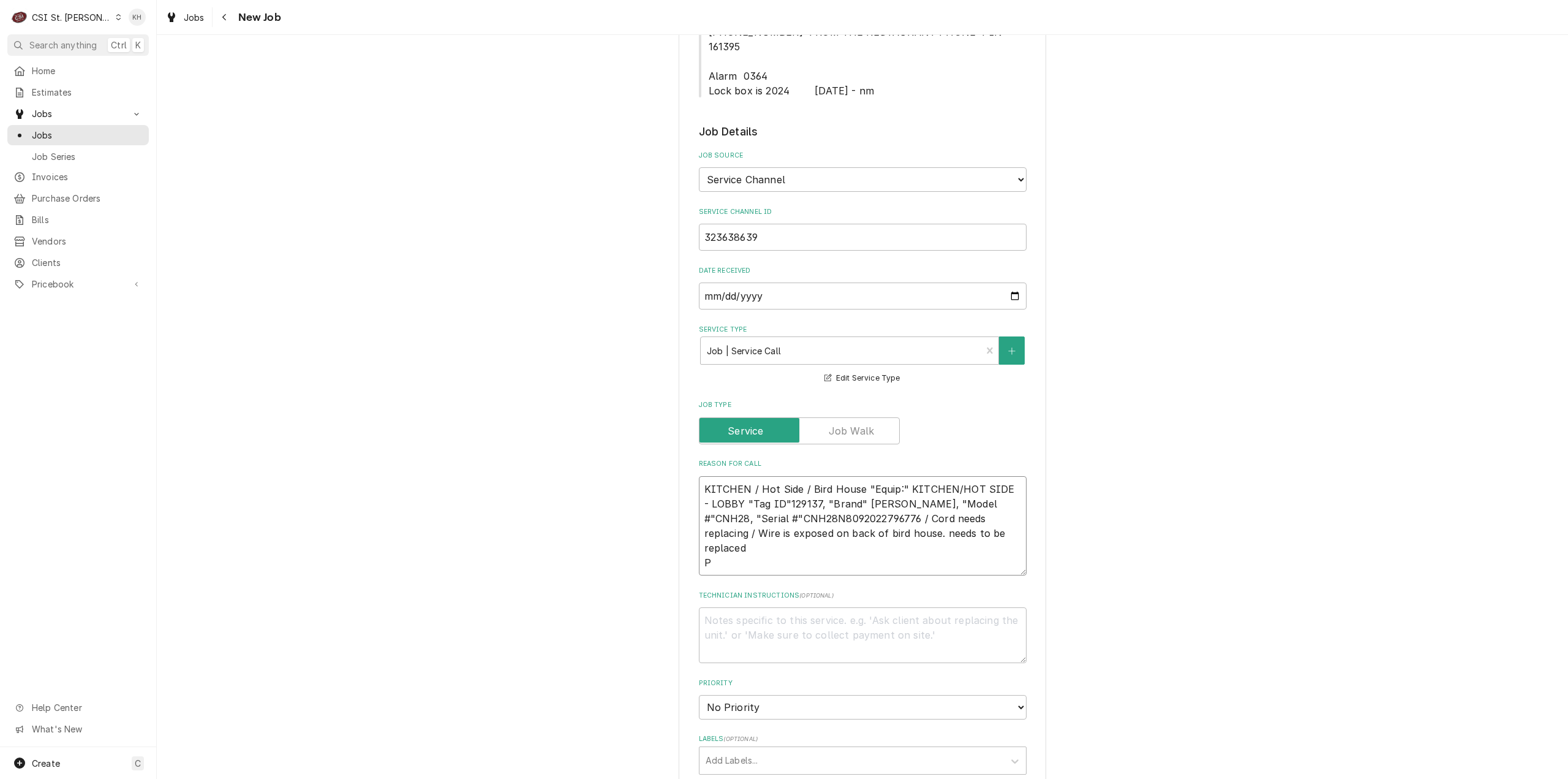
type textarea "KITCHEN / Hot Side / Bird House "Equip:" KITCHEN/HOT SIDE - LOBBY "Tag ID"12913…"
type textarea "x"
type textarea "KITCHEN / Hot Side / Bird House "Equip:" KITCHEN/HOT SIDE - LOBBY "Tag ID"12913…"
type textarea "x"
type textarea "KITCHEN / Hot Side / Bird House "Equip:" KITCHEN/HOT SIDE - LOBBY "Tag ID"12913…"
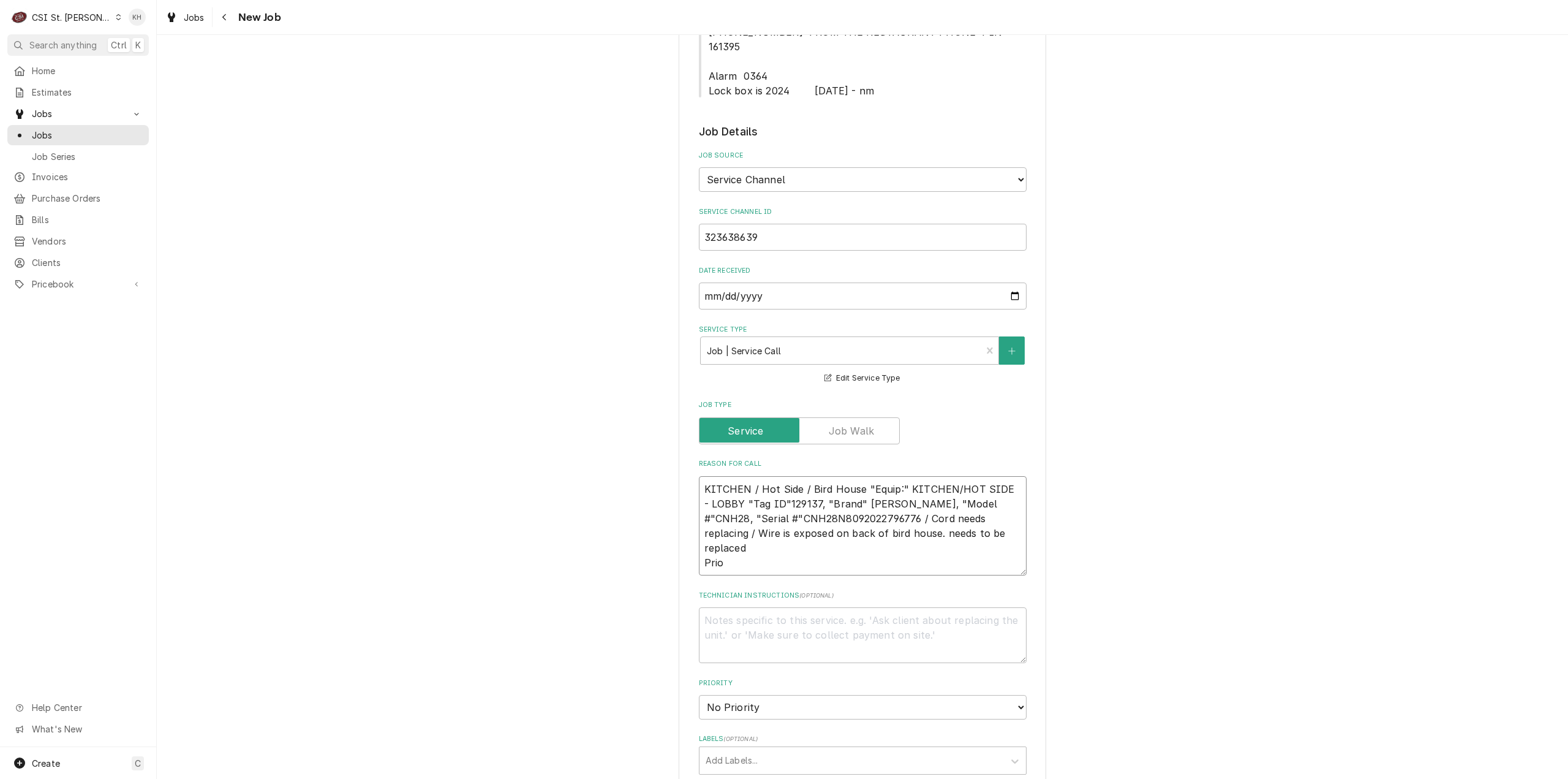
type textarea "x"
type textarea "KITCHEN / Hot Side / Bird House "Equip:" KITCHEN/HOT SIDE - LOBBY "Tag ID"12913…"
type textarea "x"
type textarea "KITCHEN / Hot Side / Bird House "Equip:" KITCHEN/HOT SIDE - LOBBY "Tag ID"12913…"
type textarea "x"
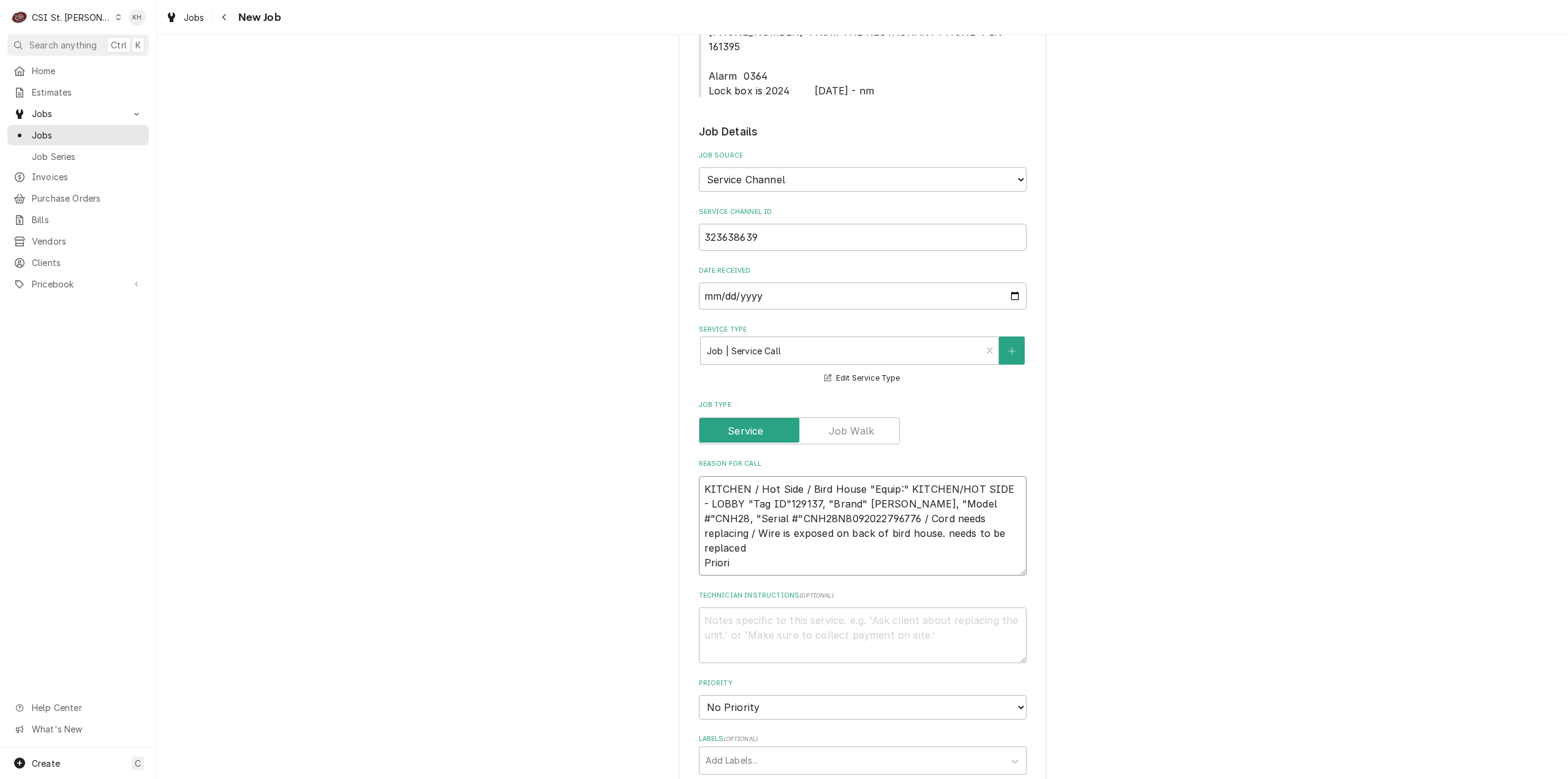
type textarea "KITCHEN / Hot Side / Bird House "Equip:" KITCHEN/HOT SIDE - LOBBY "Tag ID"12913…"
type textarea "x"
type textarea "KITCHEN / Hot Side / Bird House "Equip:" KITCHEN/HOT SIDE - LOBBY "Tag ID"12913…"
type textarea "x"
type textarea "KITCHEN / Hot Side / Bird House "Equip:" KITCHEN/HOT SIDE - LOBBY "Tag ID"12913…"
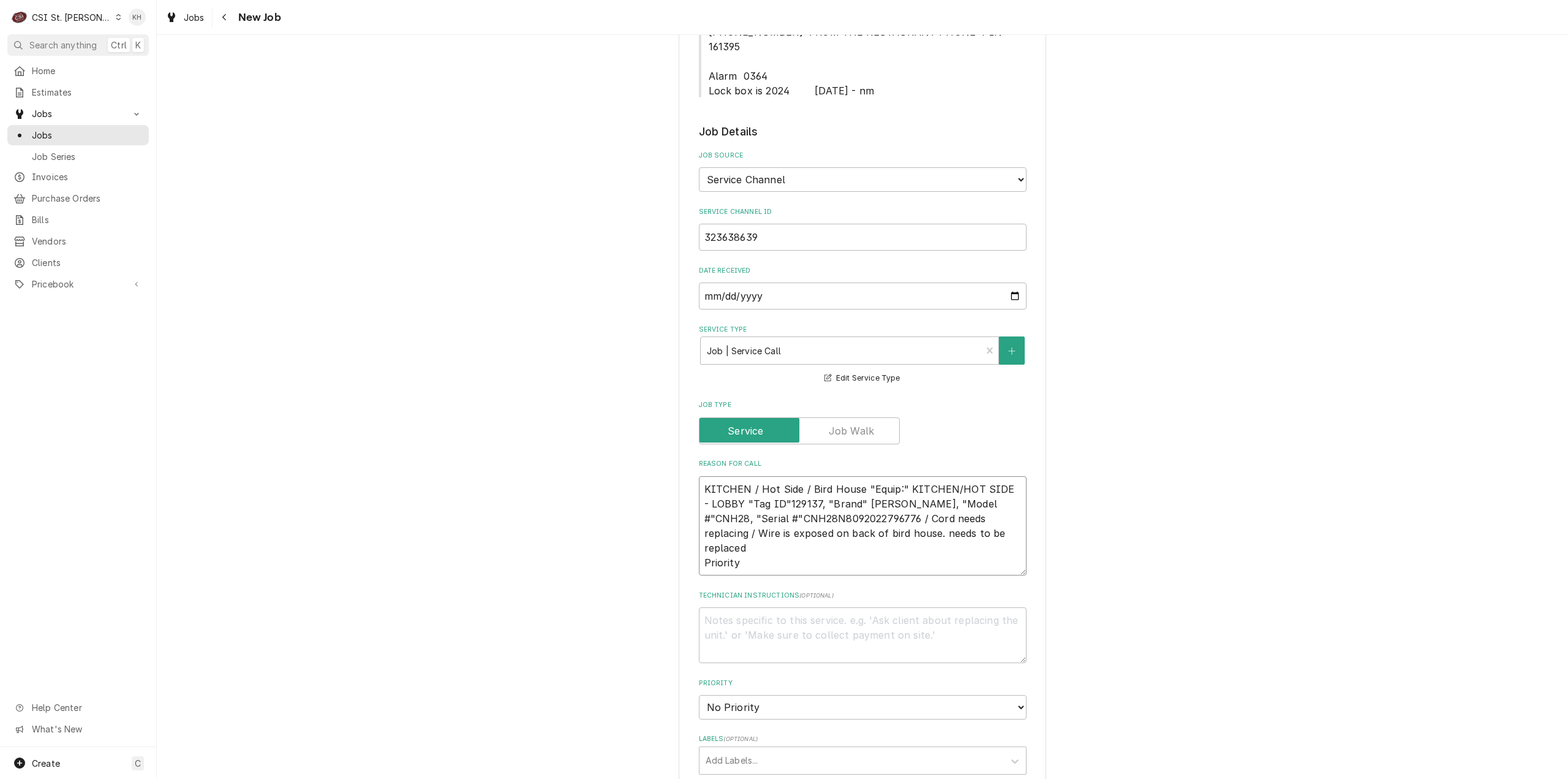
type textarea "x"
type textarea "KITCHEN / Hot Side / Bird House "Equip:" KITCHEN/HOT SIDE - LOBBY "Tag ID"12913…"
click at [753, 545] on textarea "KITCHEN / Hot Side / Bird House "Equip:" KITCHEN/HOT SIDE - LOBBY "Tag ID"12913…" at bounding box center [862, 526] width 328 height 100
paste textarea "Urgent - 24 Hours"
type textarea "x"
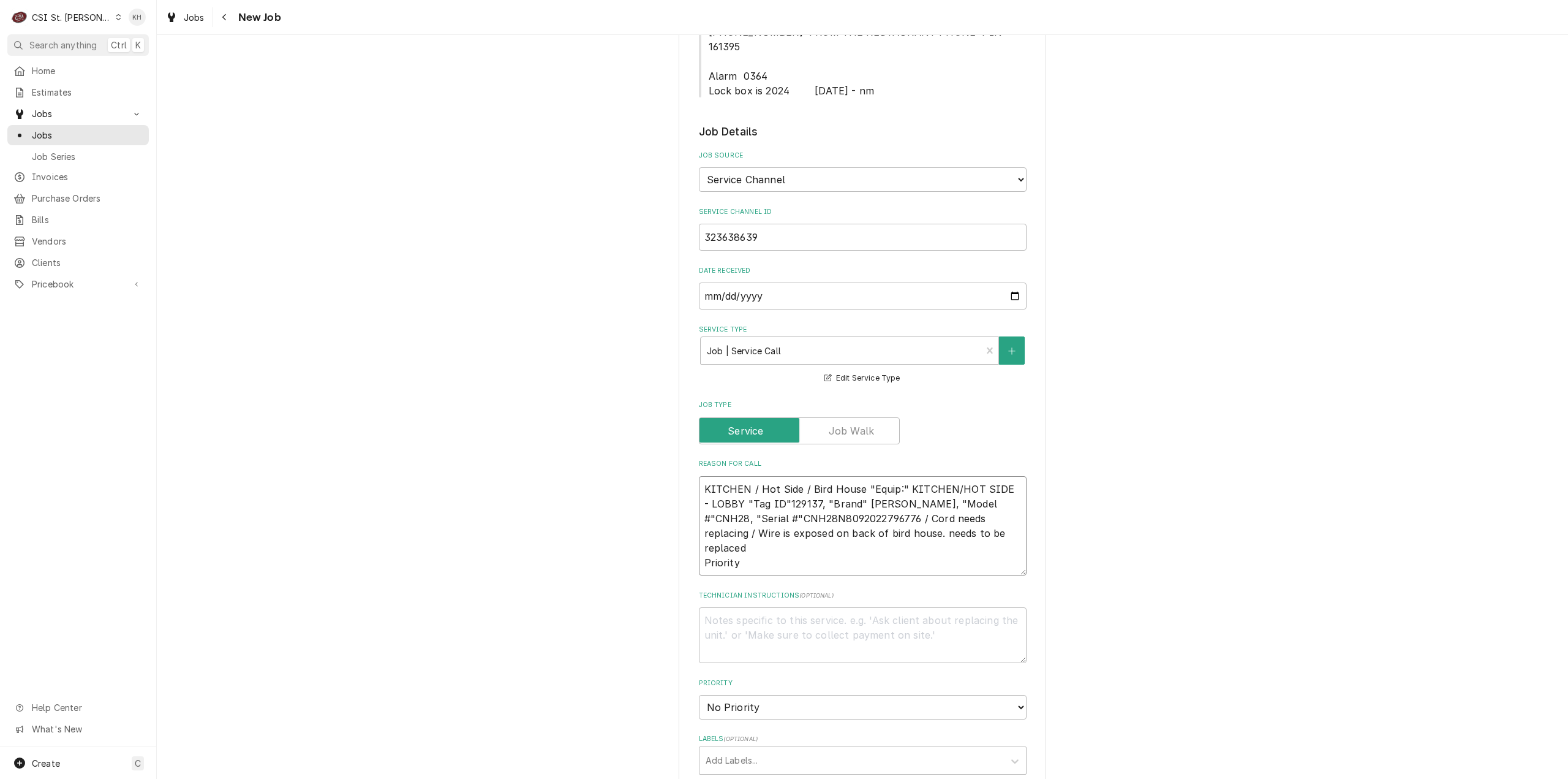
type textarea "KITCHEN / Hot Side / Bird House "Equip:" KITCHEN/HOT SIDE - LOBBY "Tag ID"12913…"
type textarea "x"
click at [848, 502] on textarea "KITCHEN / Hot Side / Bird House "Equip:" KITCHEN/HOT SIDE - LOBBY "Tag ID"12913…" at bounding box center [862, 526] width 328 height 100
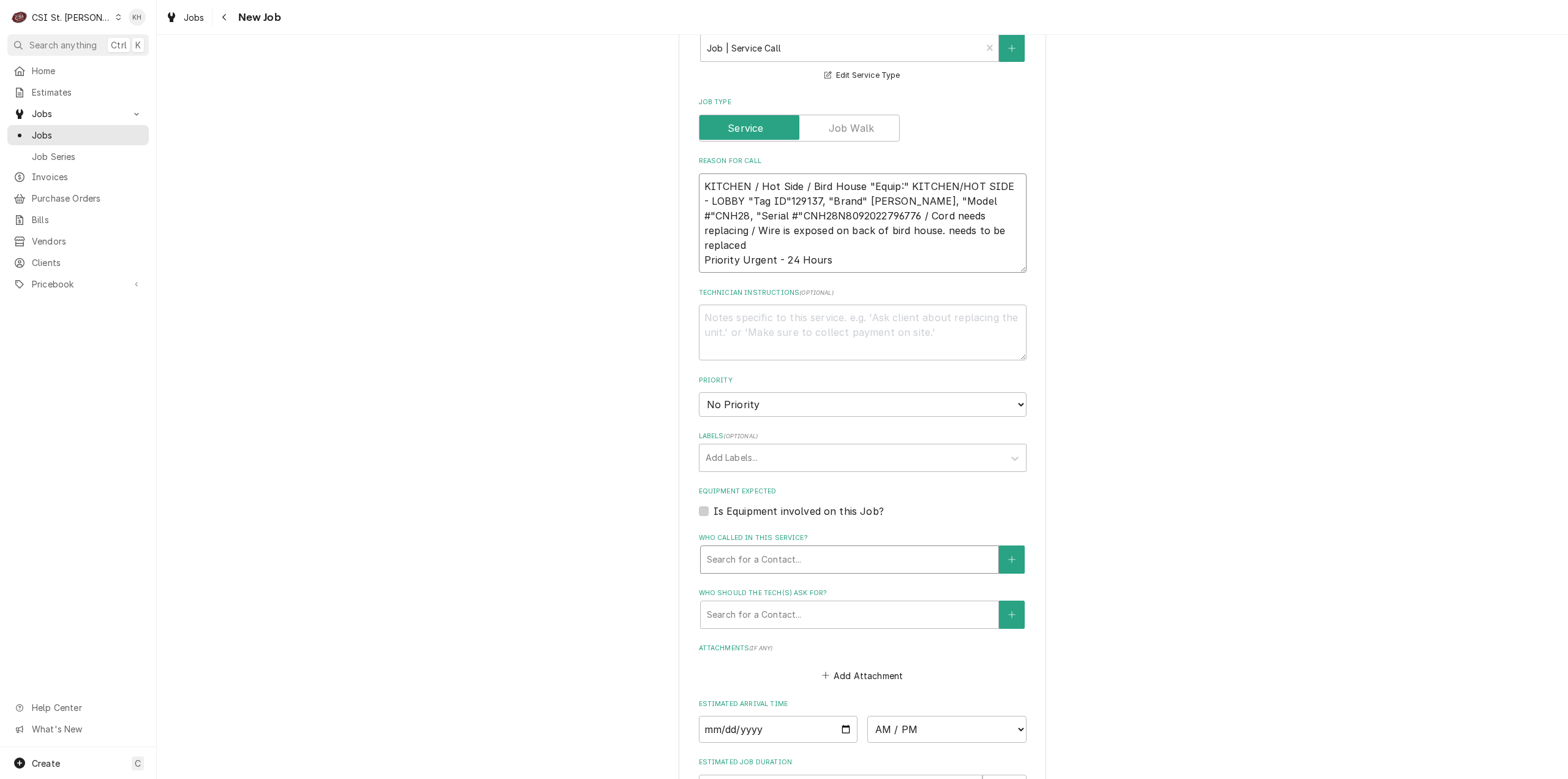
scroll to position [736, 0]
type textarea "KITCHEN / Hot Side / Bird House "Equip:" KITCHEN/HOT SIDE - LOBBY "Tag ID"12913…"
click at [713, 500] on label "Is Equipment involved on this Job?" at bounding box center [798, 508] width 170 height 15
click at [713, 500] on input "Equipment Expected" at bounding box center [877, 513] width 328 height 27
checkbox input "true"
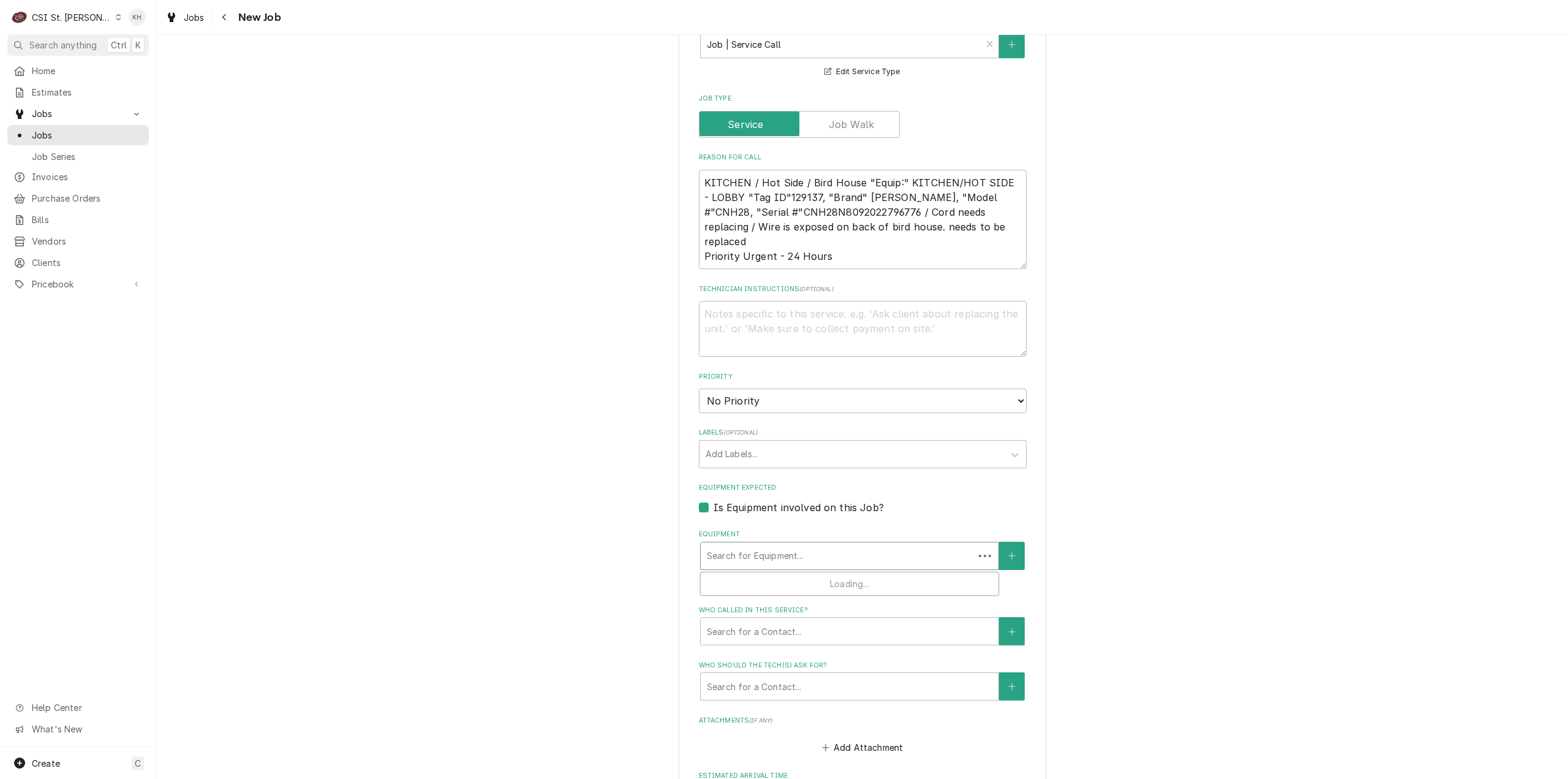
click at [726, 544] on div "Equipment" at bounding box center [837, 555] width 261 height 22
paste input "CNH28N8092022796776"
type textarea "x"
type input "CNH28N8092022796776"
type textarea "x"
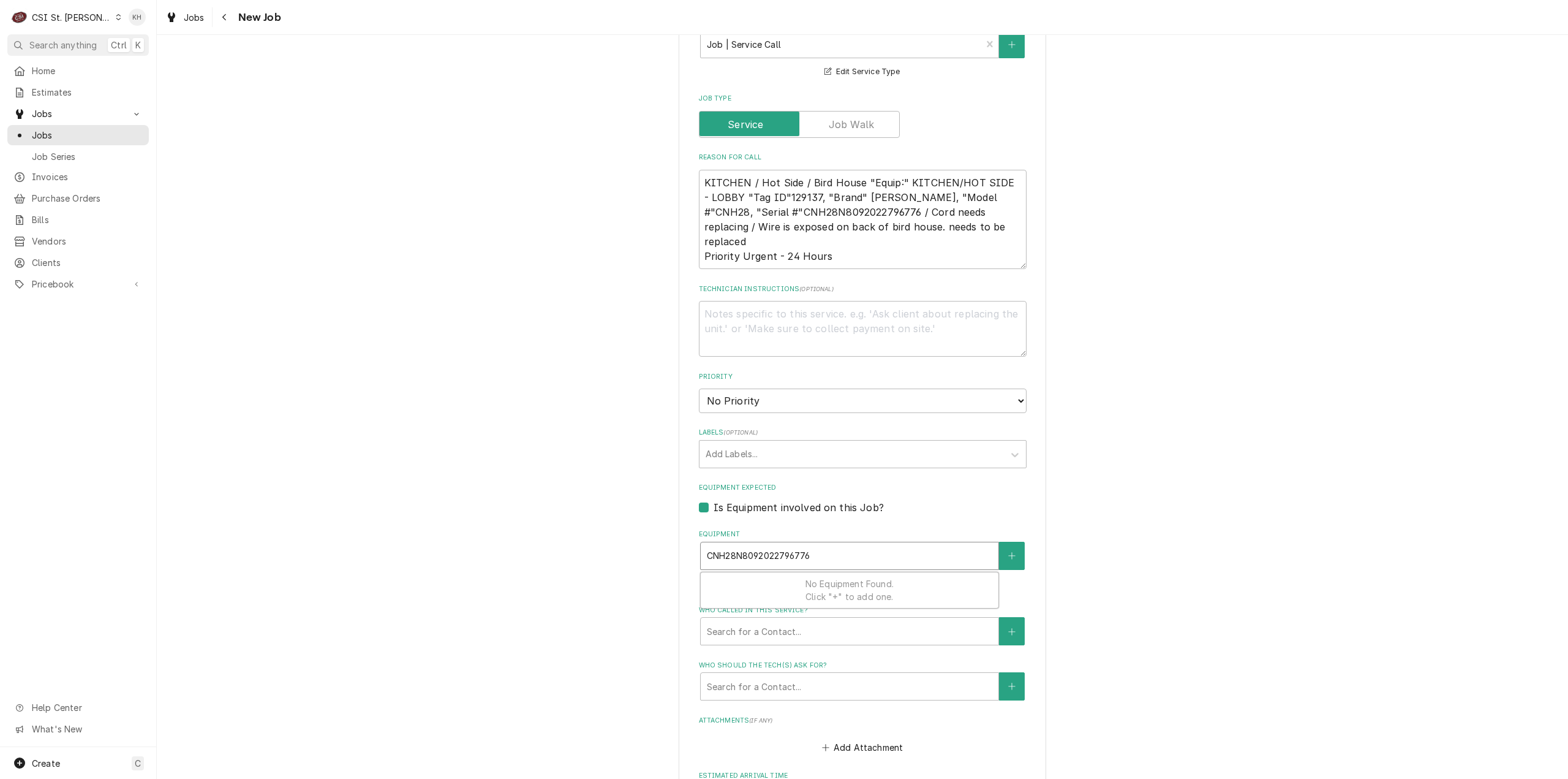
type input "CNH28N8092022796776"
drag, startPoint x: 822, startPoint y: 542, endPoint x: 649, endPoint y: 536, distance: 173.1
click at [649, 536] on div "Please provide the following information to create a job: Client Details Client…" at bounding box center [862, 173] width 1411 height 1721
click at [721, 200] on textarea "KITCHEN / Hot Side / Bird House "Equip:" KITCHEN/HOT SIDE - LOBBY "Tag ID"12913…" at bounding box center [862, 220] width 328 height 100
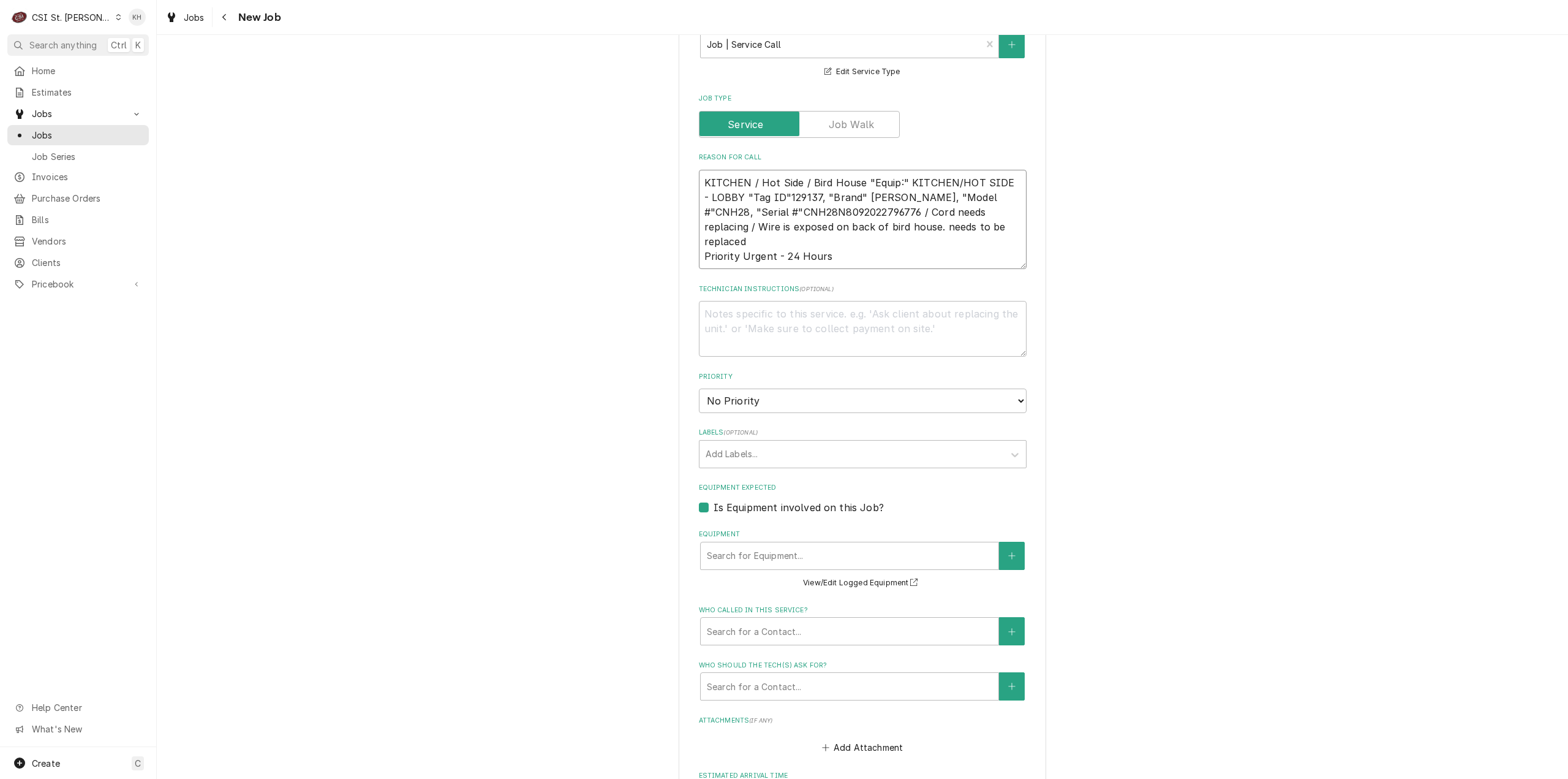
click at [734, 195] on textarea "KITCHEN / Hot Side / Bird House "Equip:" KITCHEN/HOT SIDE - LOBBY "Tag ID"12913…" at bounding box center [862, 220] width 328 height 100
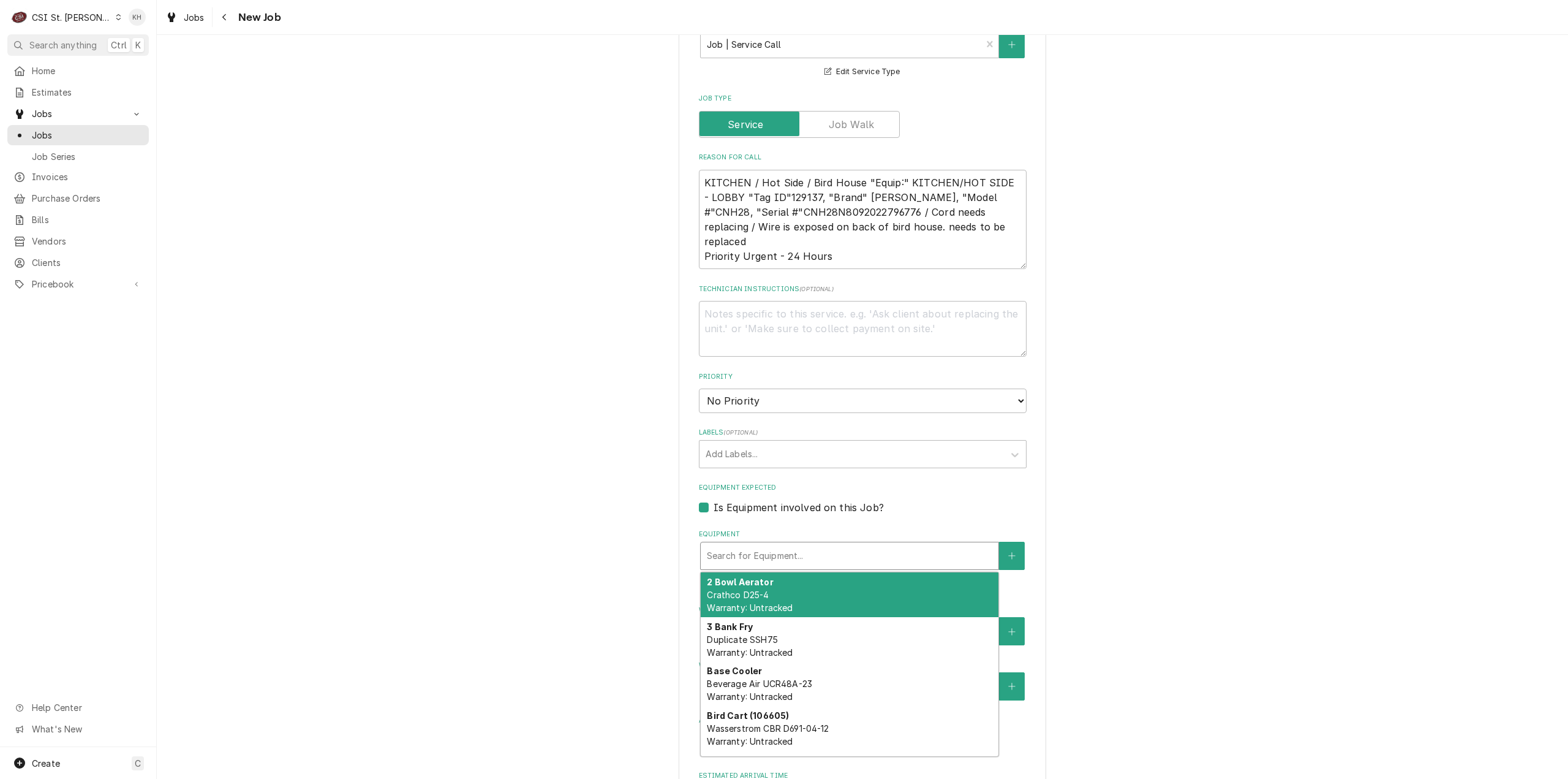
click at [779, 542] on div "Search for Equipment..." at bounding box center [850, 555] width 297 height 27
paste input "CNH28"
type textarea "x"
type input "CNH28"
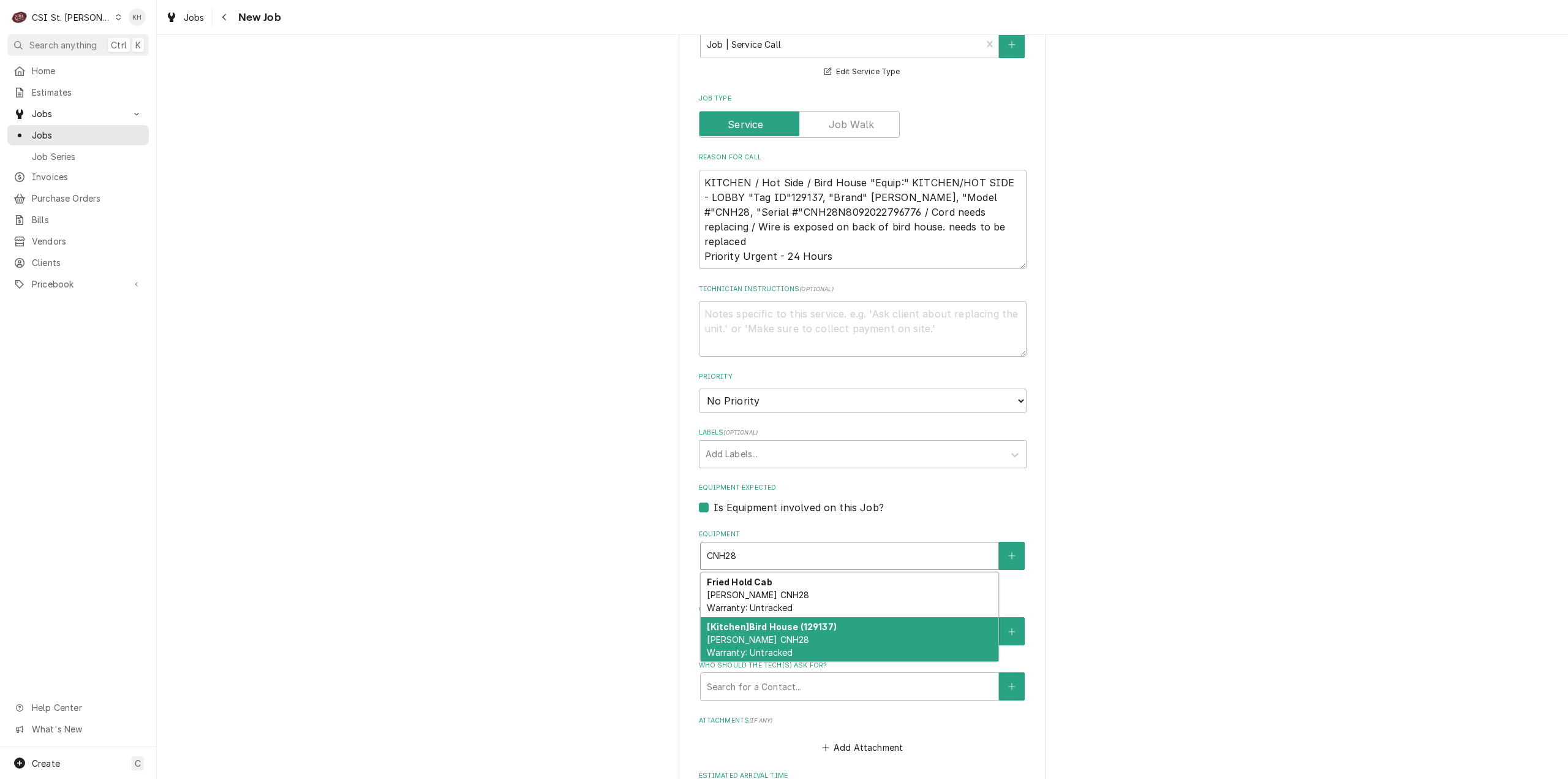
click at [831, 626] on div "[Kitchen] Bird House (129137) Carter Hoffmann CNH28 Warranty: Untracked" at bounding box center [850, 639] width 297 height 45
type textarea "x"
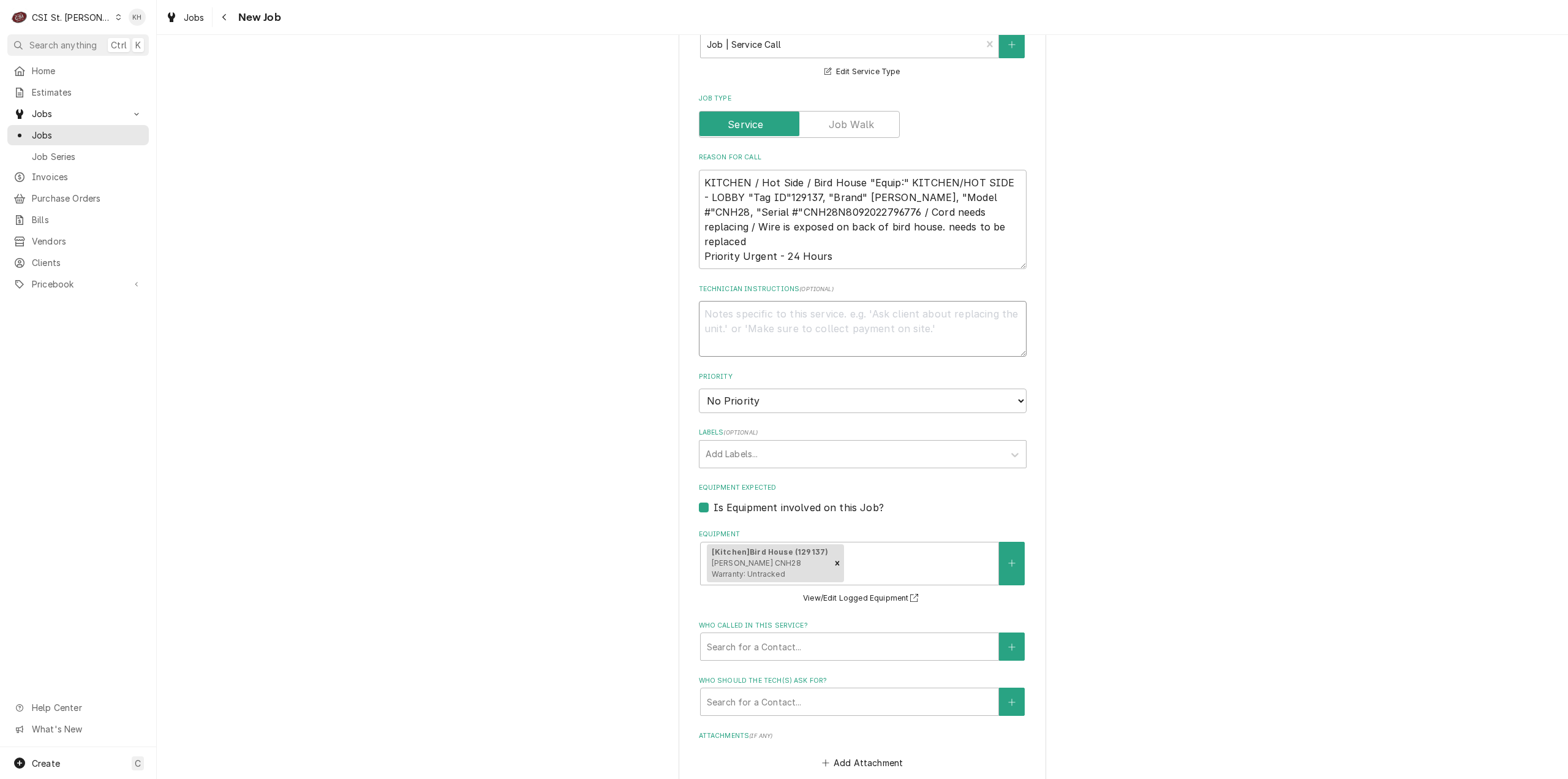
click at [820, 301] on textarea "Technician Instructions ( optional )" at bounding box center [862, 329] width 328 height 56
type textarea "x"
type textarea "NT"
type textarea "x"
type textarea "NTE"
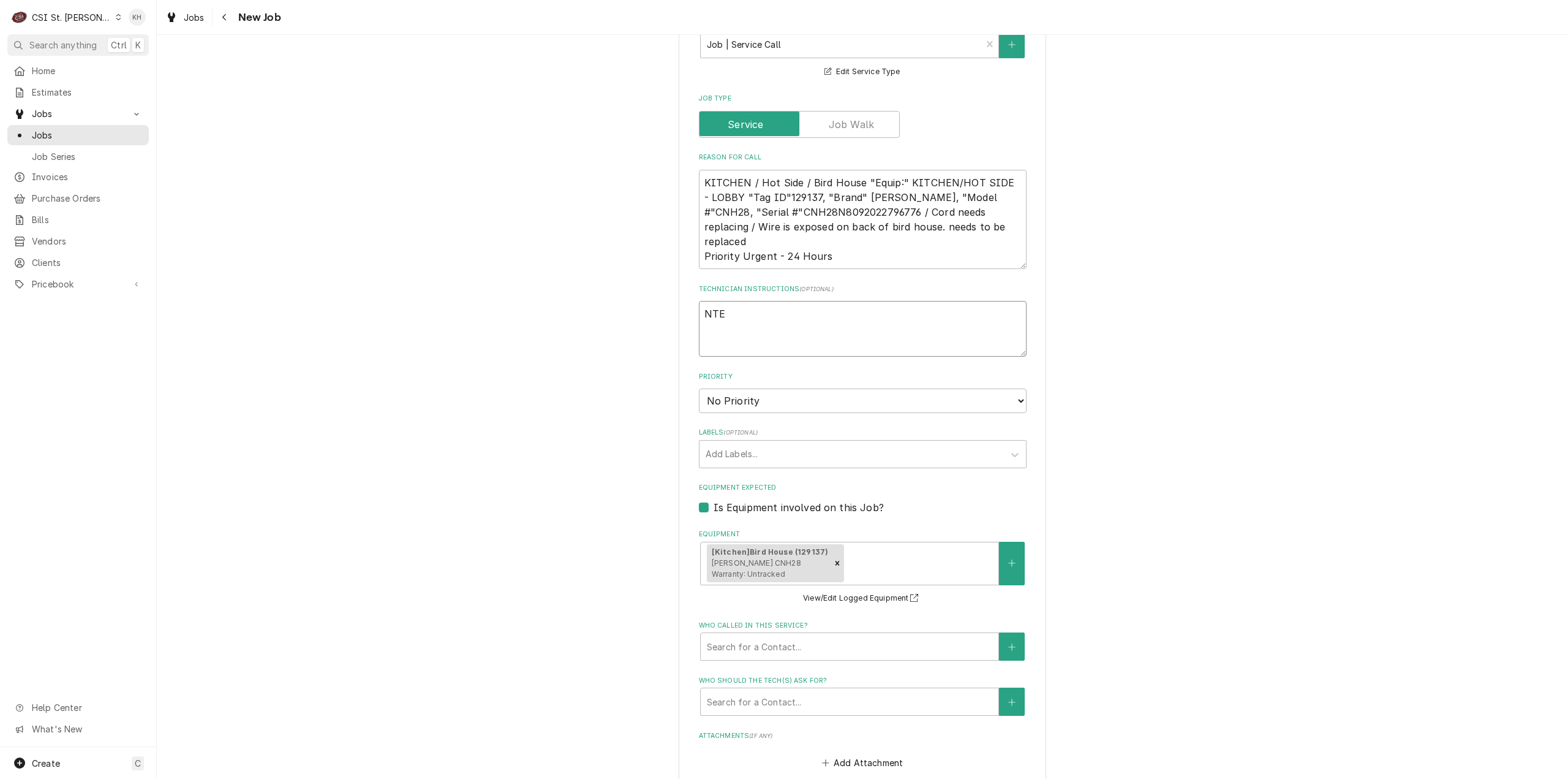
type textarea "x"
type textarea "NTE"
type textarea "x"
type textarea "NTE $"
type textarea "x"
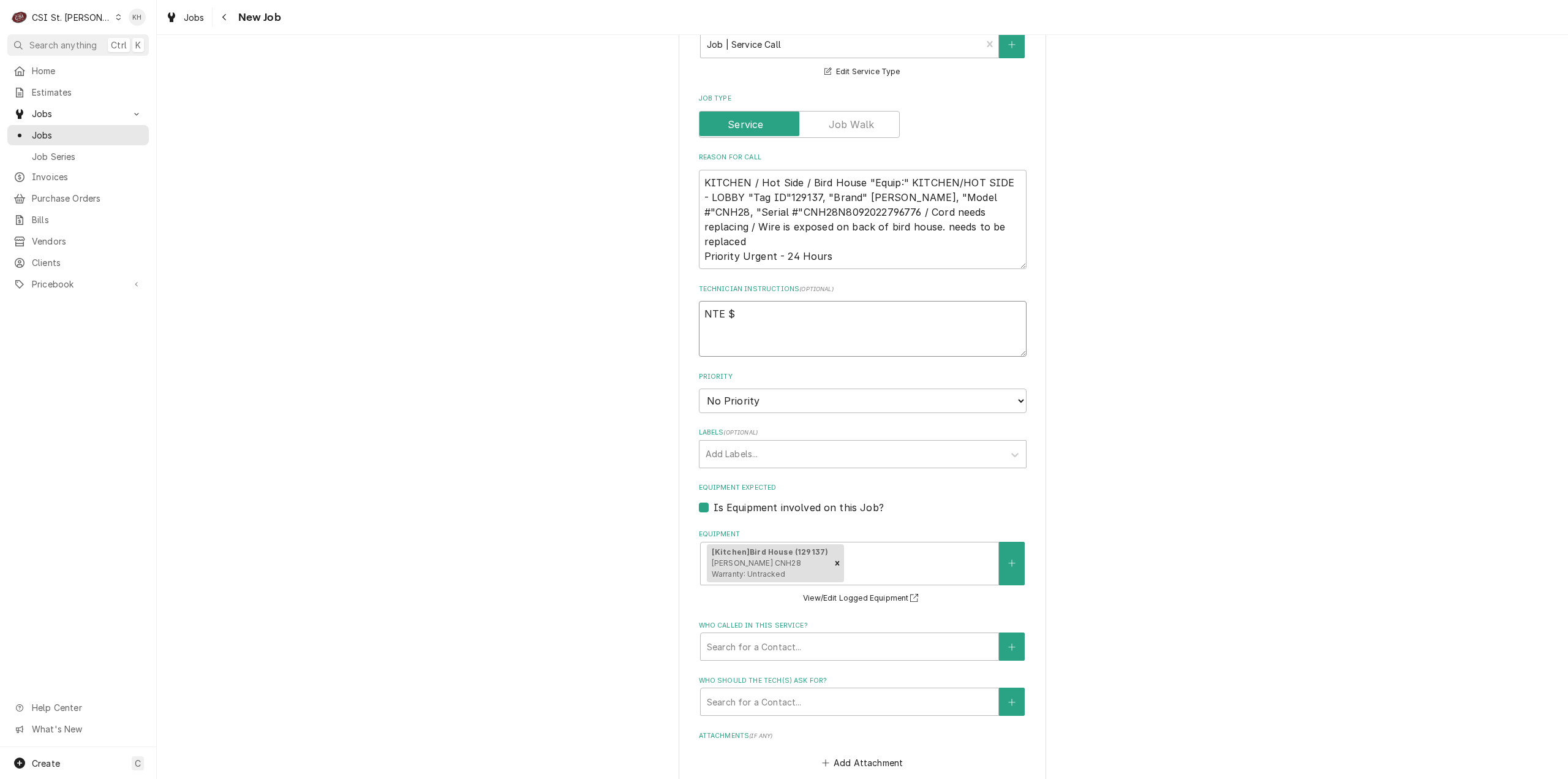
type textarea "NTE $3"
type textarea "x"
type textarea "NTE $35"
type textarea "x"
type textarea "NTE $350"
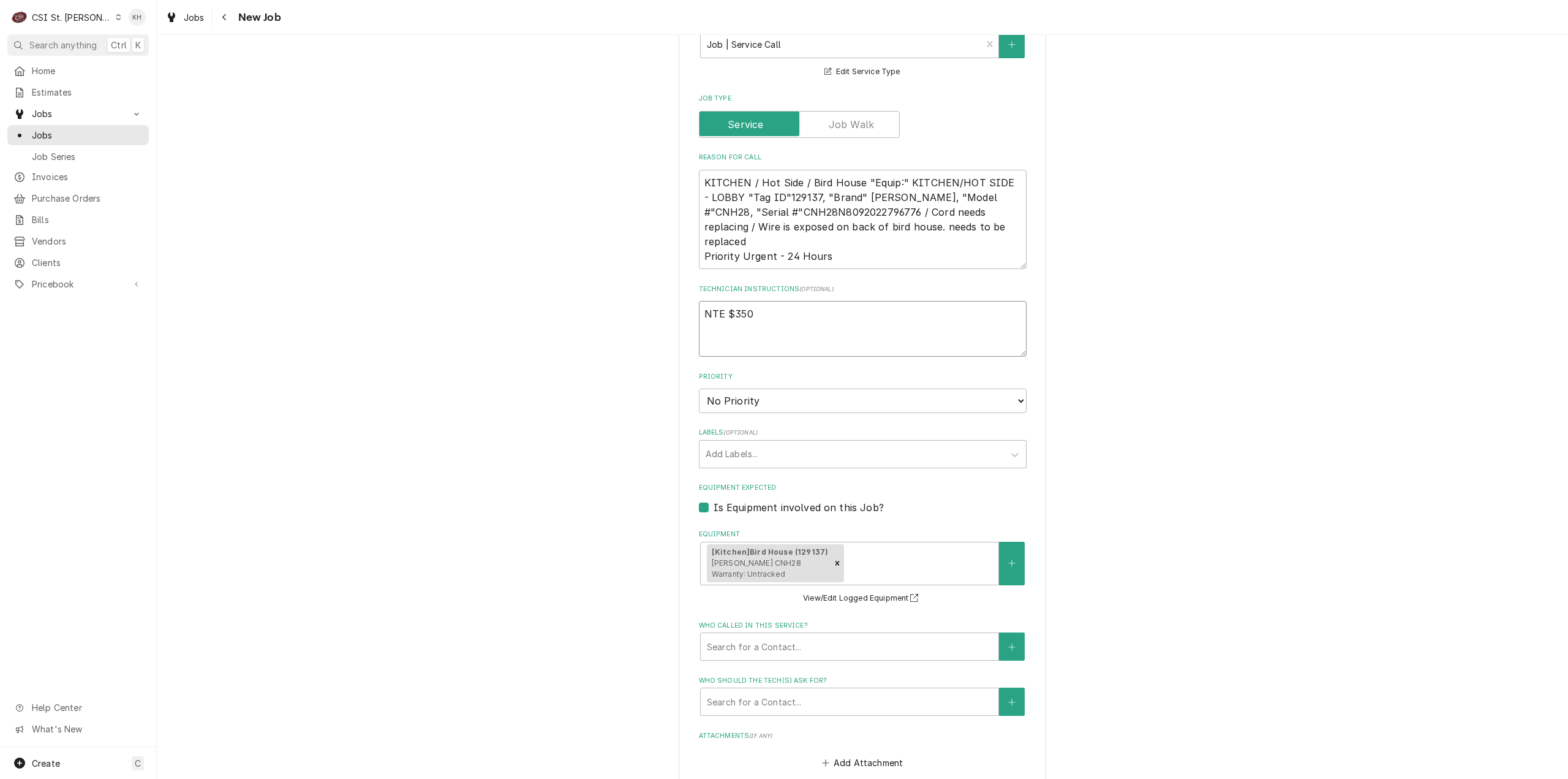
type textarea "x"
type textarea "NTE $350."
type textarea "x"
type textarea "NTE $350.0"
type textarea "x"
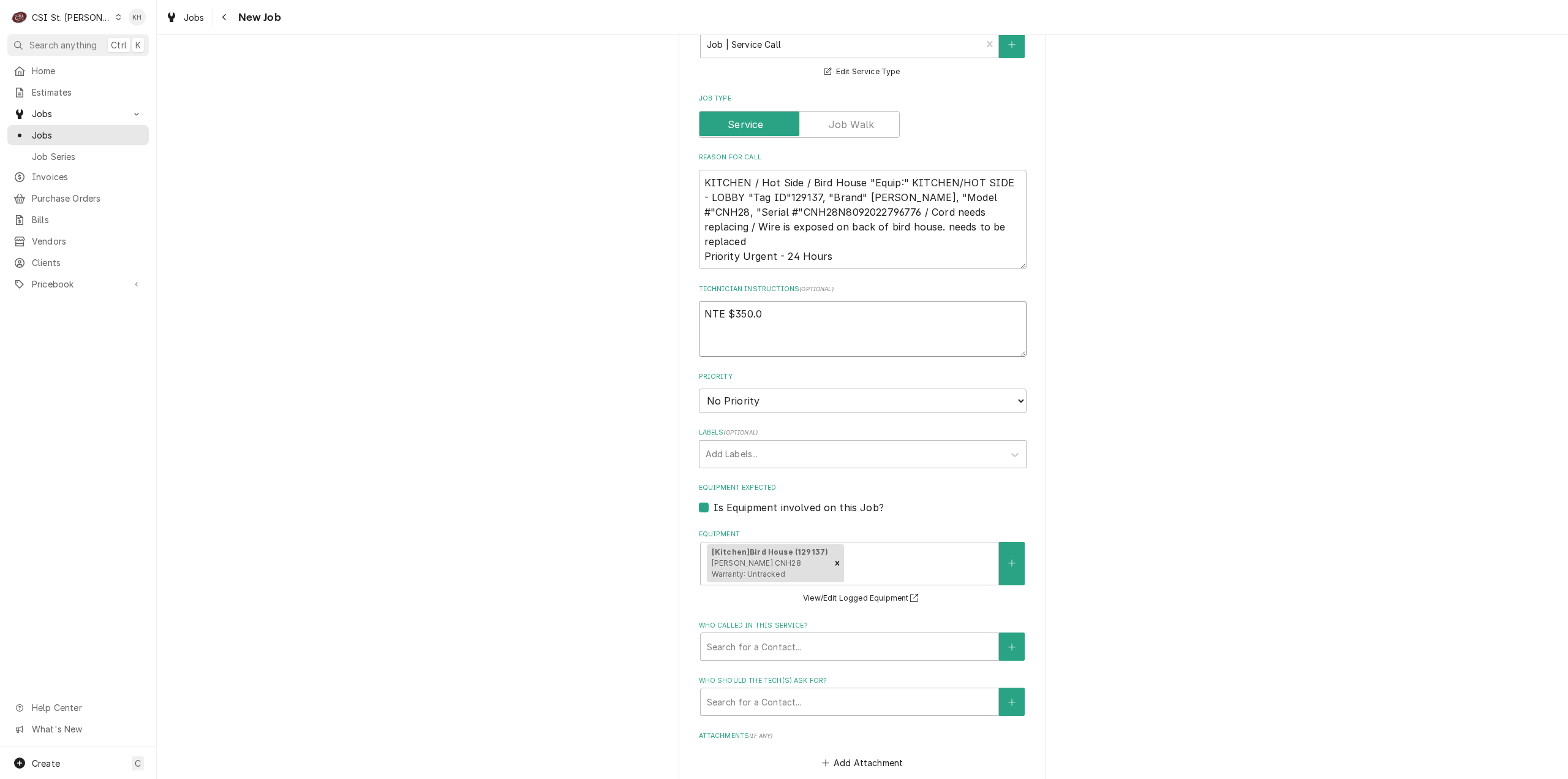
type textarea "NTE $350.00"
type textarea "x"
type textarea "NTE $350.00"
type textarea "x"
type textarea "NTE $350.00"
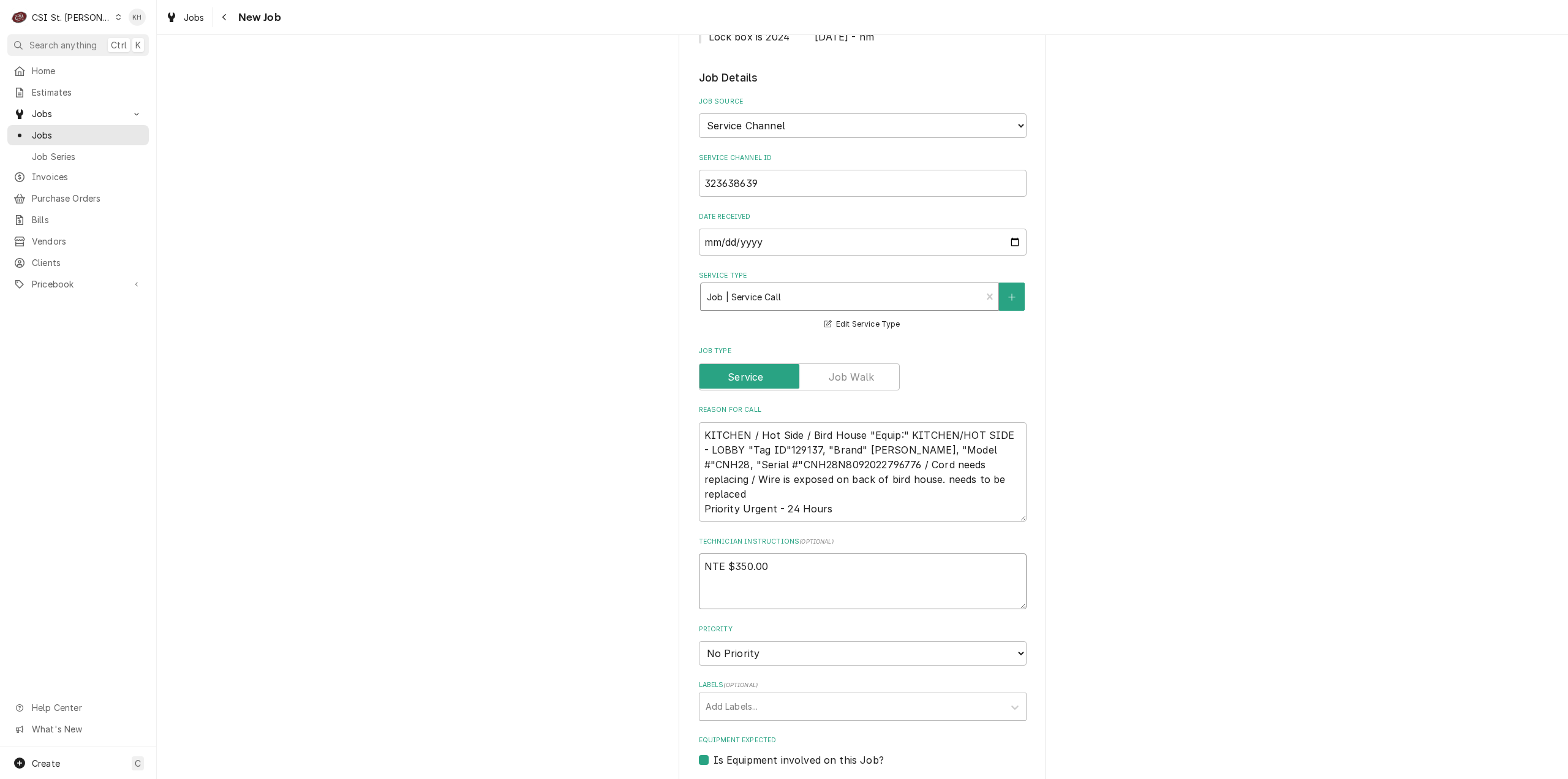
type textarea "x"
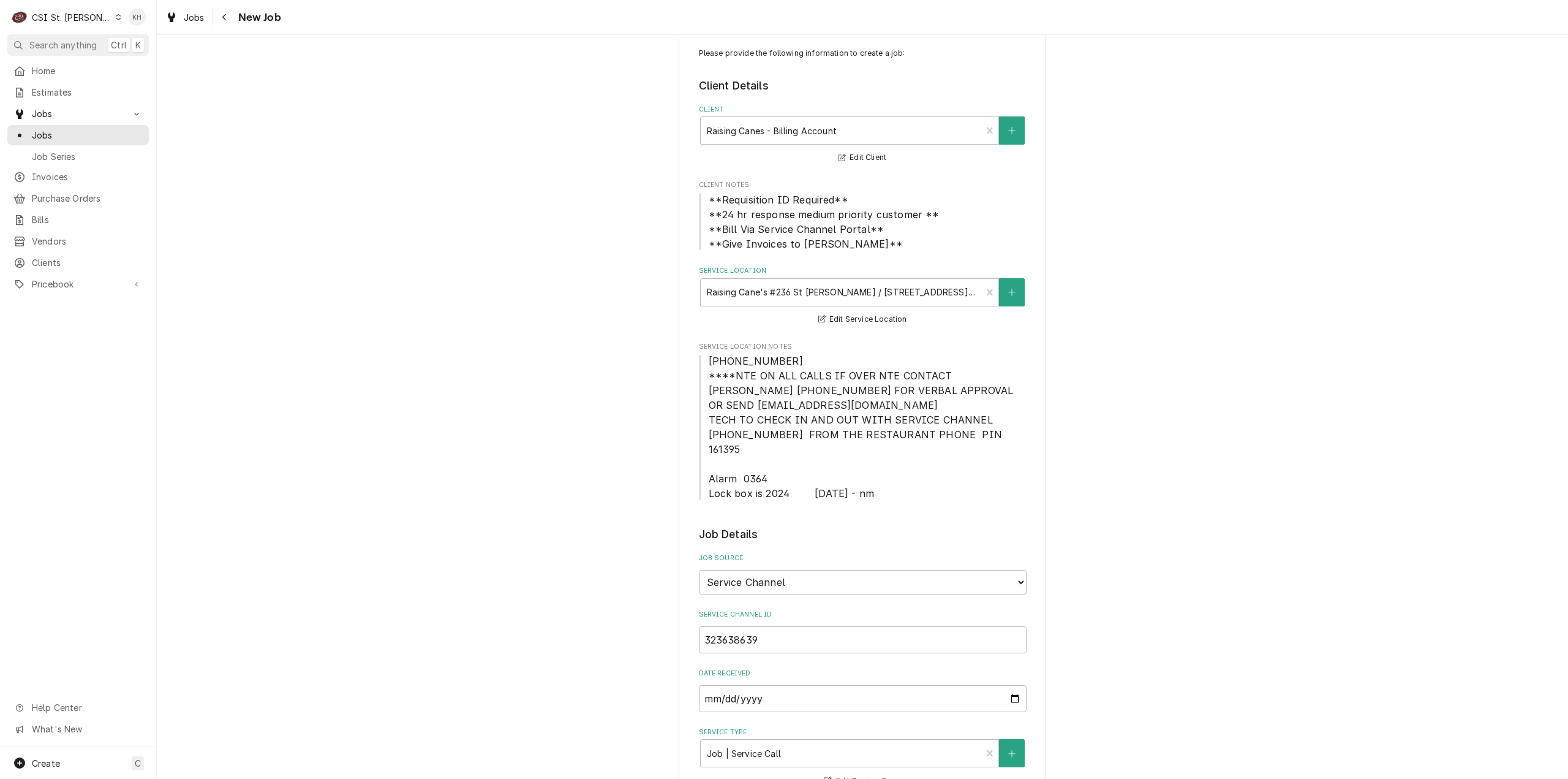
scroll to position [0, 0]
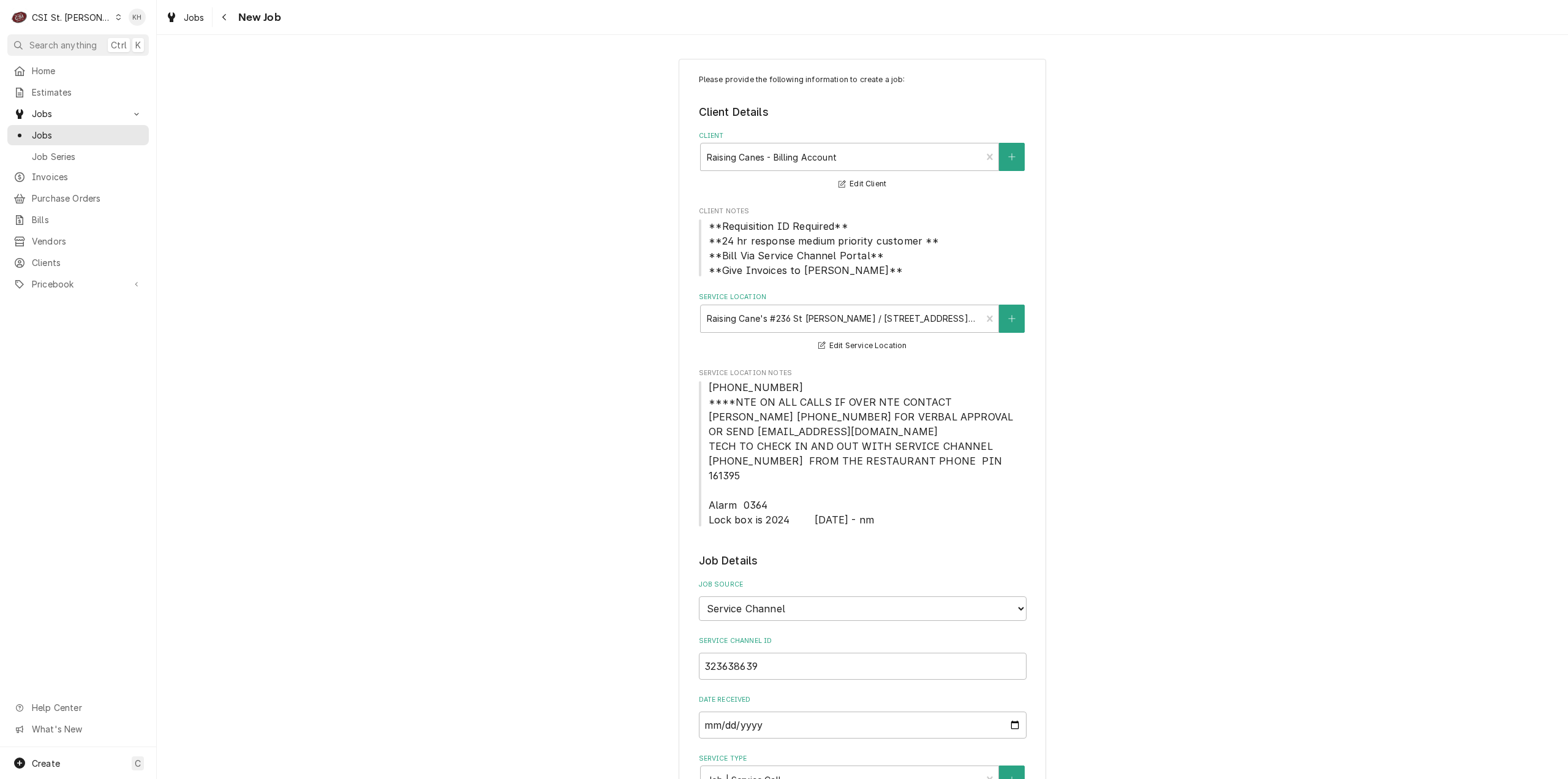
type textarea "NTE $350.00"
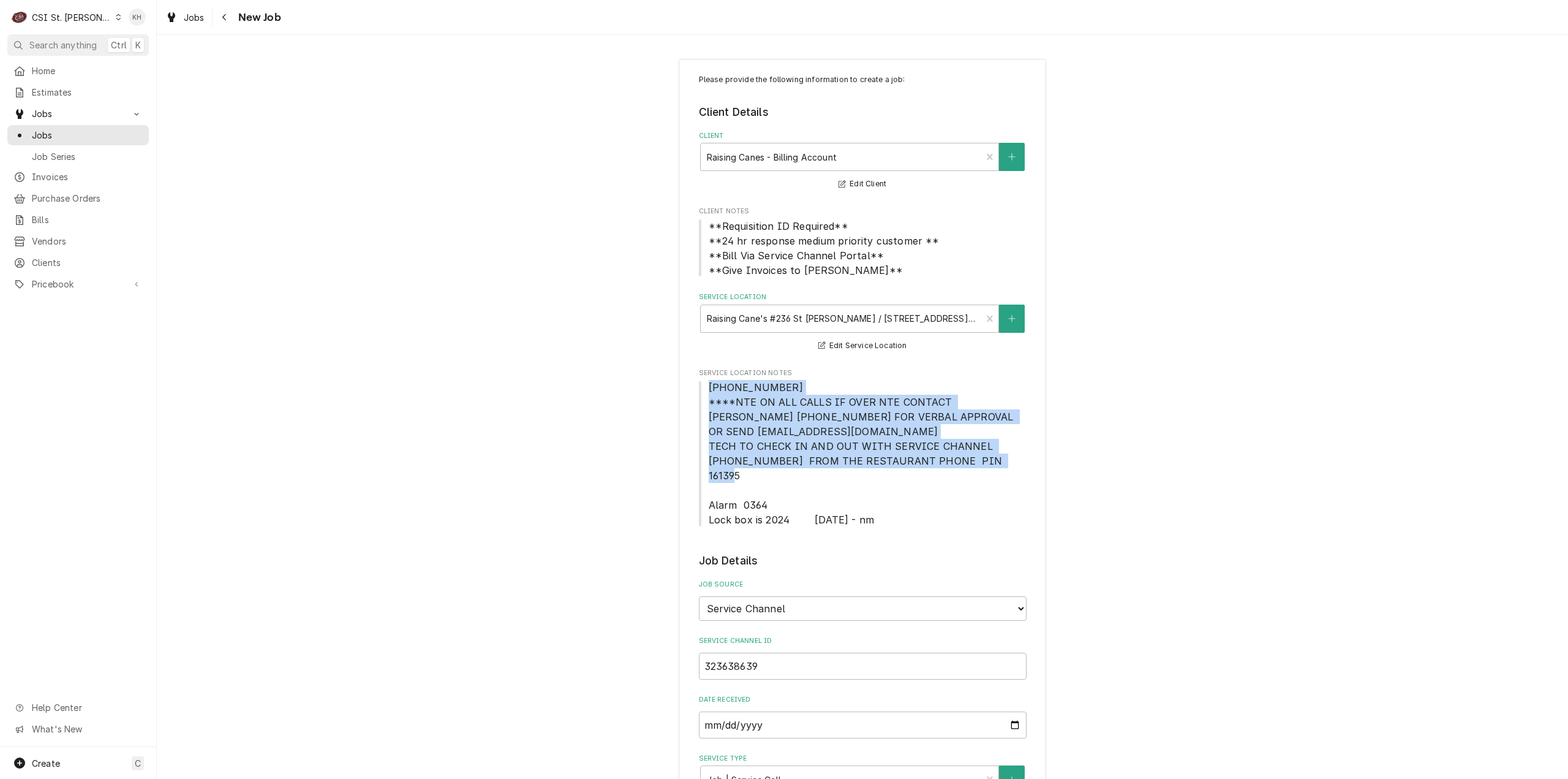
drag, startPoint x: 704, startPoint y: 387, endPoint x: 972, endPoint y: 463, distance: 278.6
click at [972, 463] on span "[PHONE_NUMBER] ****NTE ON ALL CALLS IF OVER NTE CONTACT [PERSON_NAME] [PHONE_NU…" at bounding box center [862, 454] width 328 height 147
copy span "636-925-0132 ****NTE ON ALL CALLS IF OVER NTE CONTACT JEFF COSTA 636-399-1299 F…"
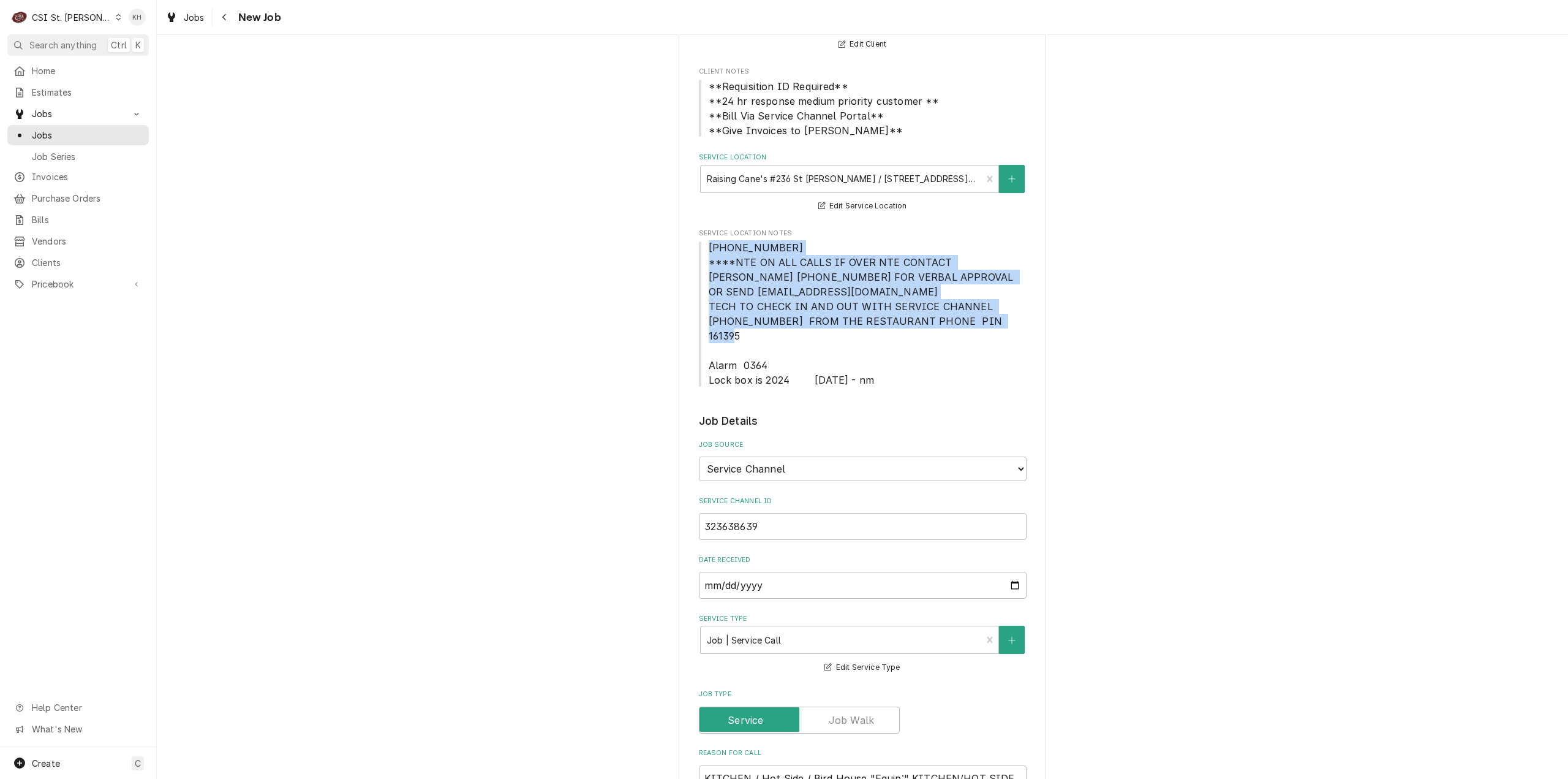
scroll to position [429, 0]
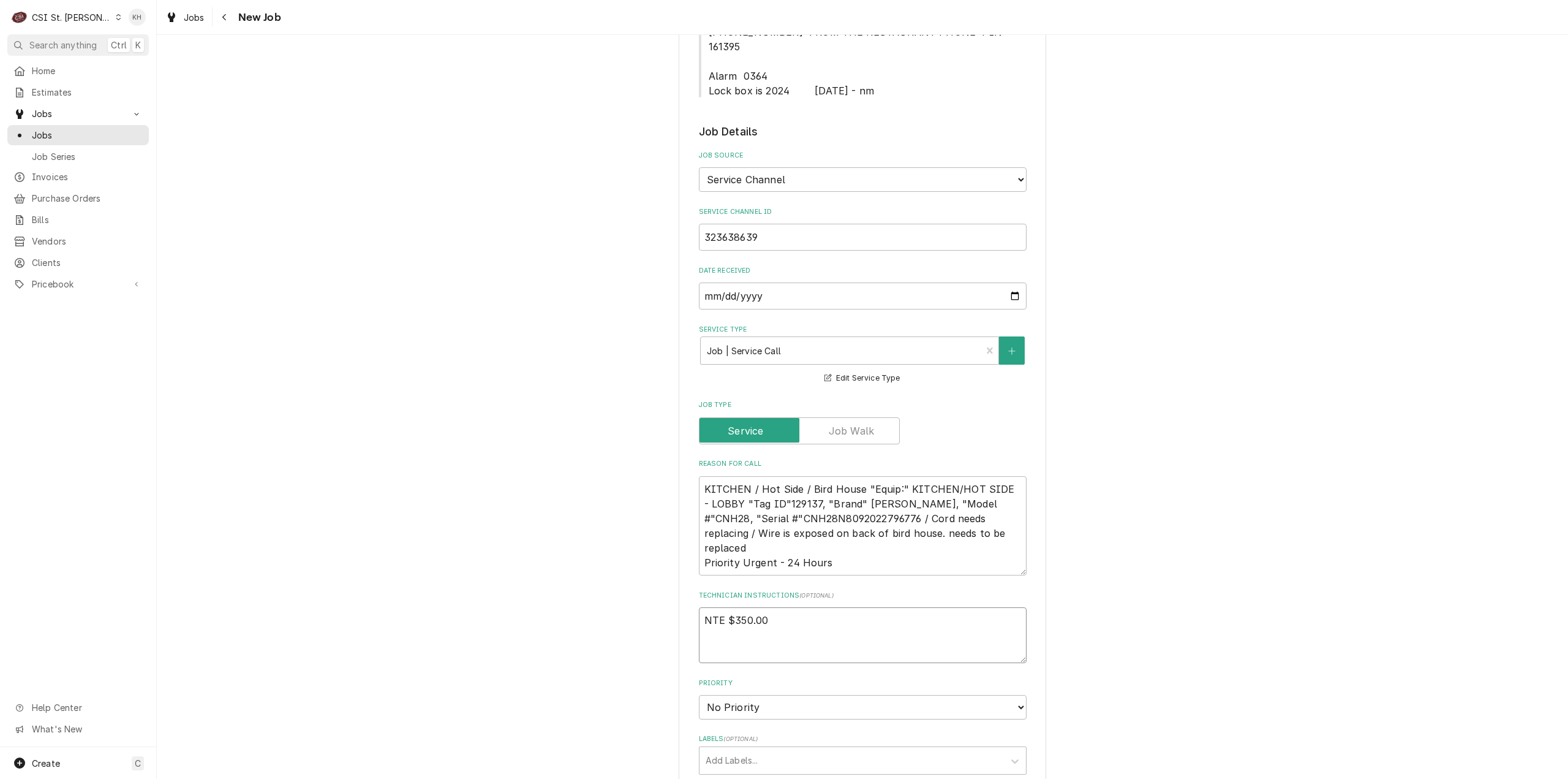
click at [746, 636] on textarea "NTE $350.00" at bounding box center [862, 635] width 328 height 56
paste textarea "636-925-0132 ****NTE ON ALL CALLS IF OVER NTE CONTACT JEFF COSTA 636-399-1299 F…"
type textarea "x"
type textarea "NTE $350.00 636-925-0132 ****NTE ON ALL CALLS IF OVER NTE CONTACT JEFF COSTA 63…"
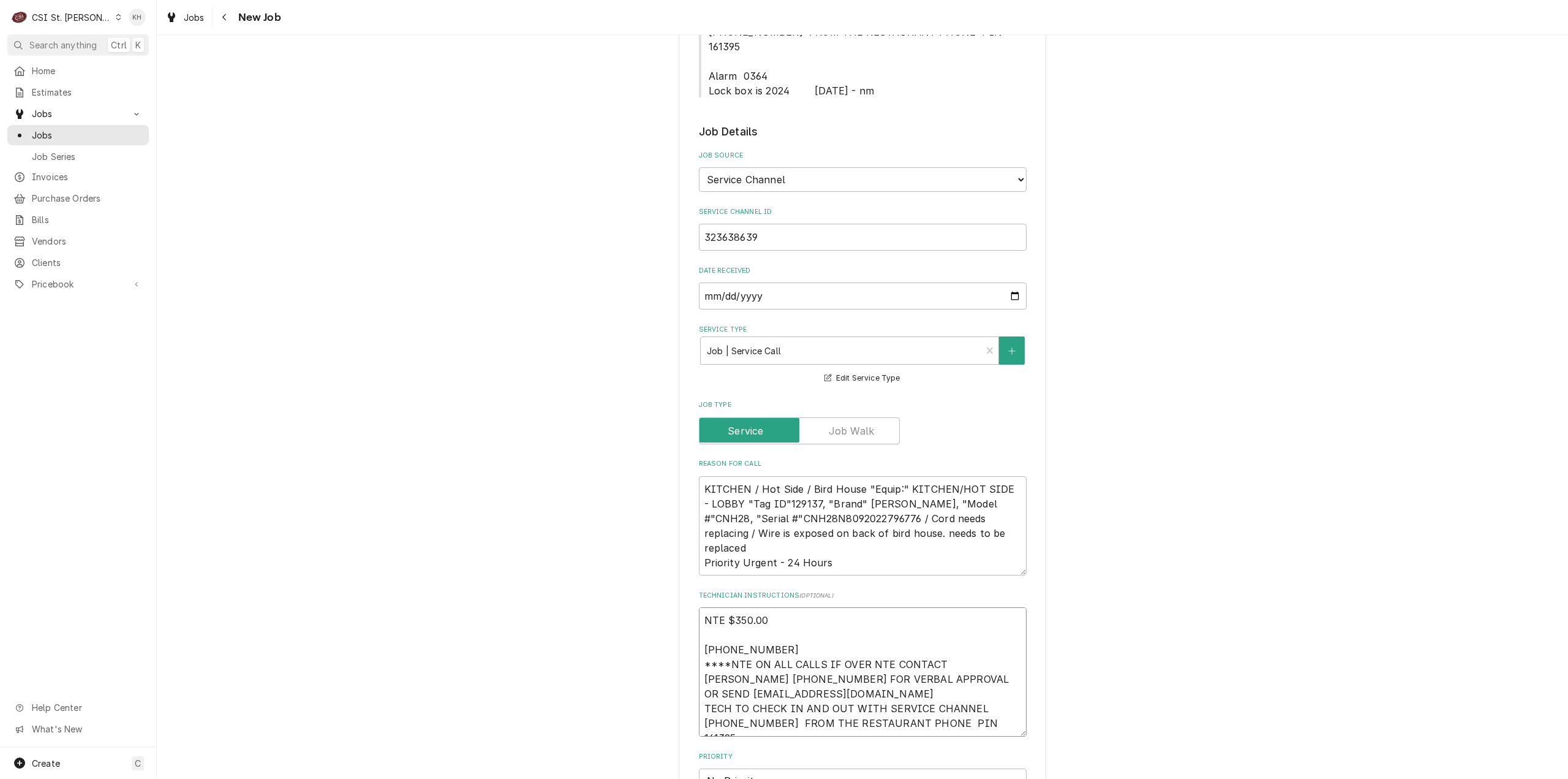
type textarea "x"
type textarea "NTE $350.00 636-925-0132 ****NTE ON ALL CALLS IF OVER NTE CONTACT JEFF COSTA 63…"
type textarea "x"
type textarea "NTE $350.00 636-925-0132 ****NTE ON ALL CALLS IF OVER NTE CONTACT JEFF COSTA 63…"
type textarea "x"
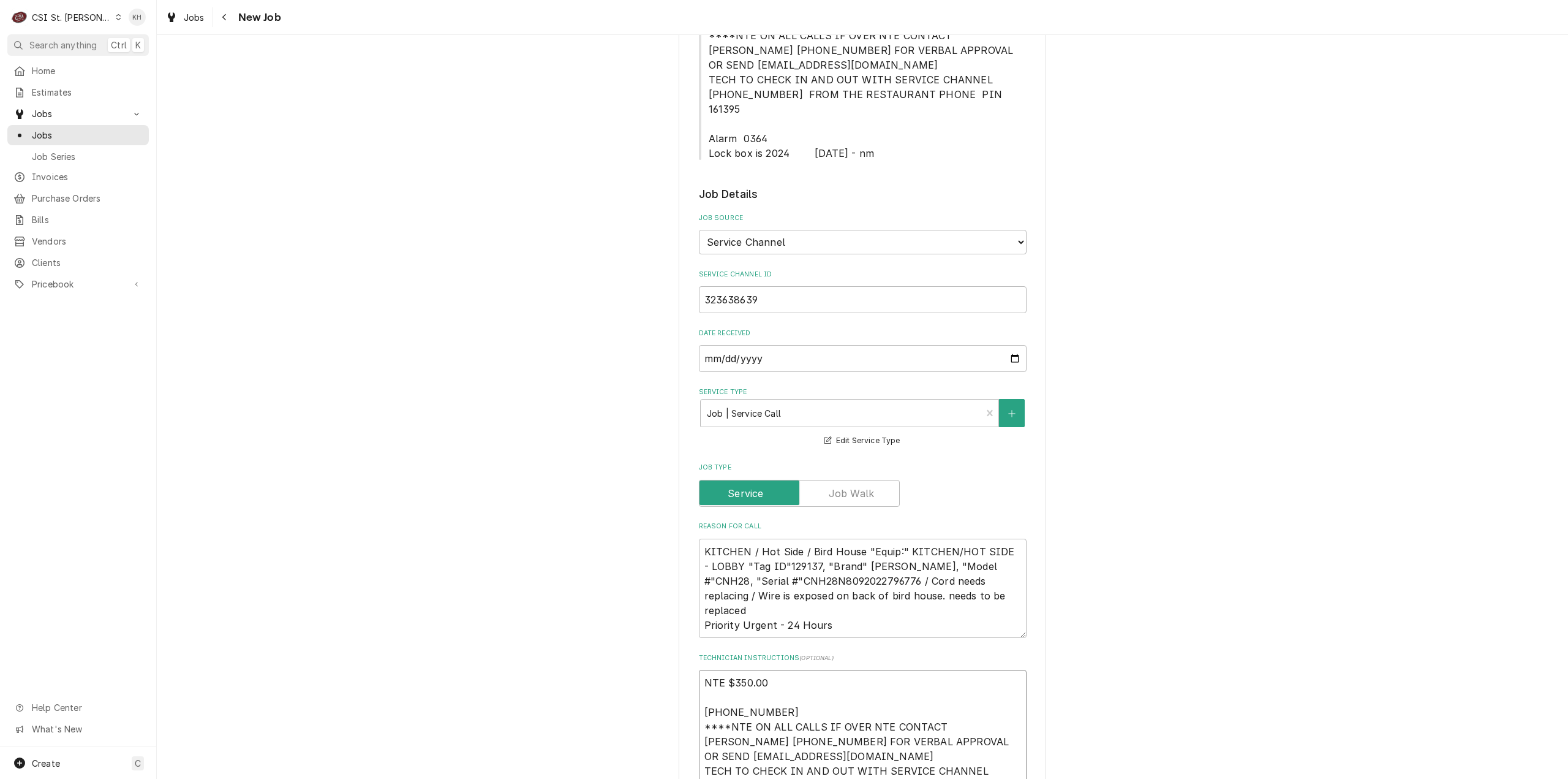
scroll to position [307, 0]
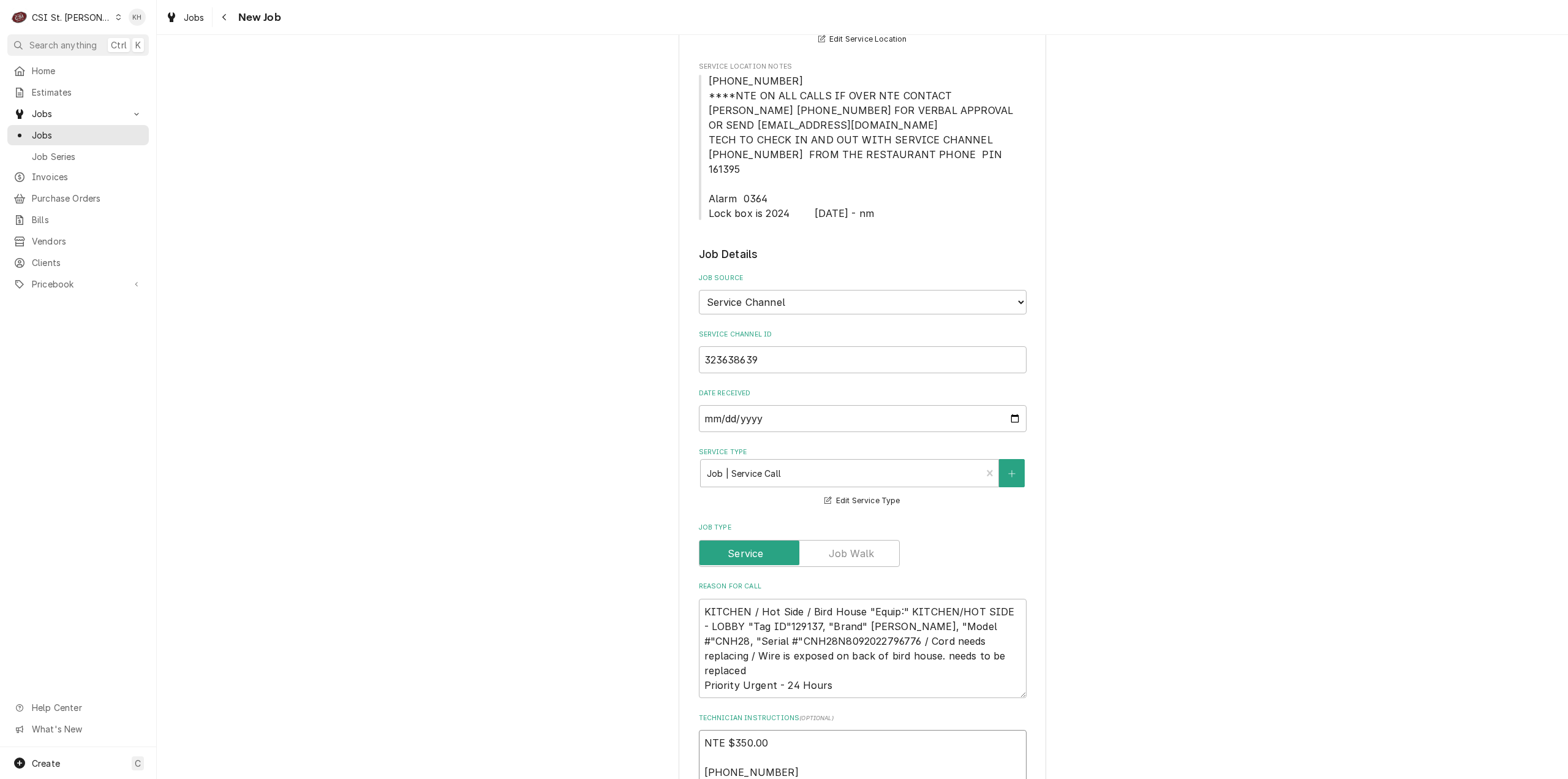
type textarea "NTE $350.00 636-925-0132 ****NTE ON ALL CALLS IF OVER NTE CONTACT JEFF COSTA 63…"
click at [708, 186] on span "[PHONE_NUMBER] ****NTE ON ALL CALLS IF OVER NTE CONTACT [PERSON_NAME] [PHONE_NU…" at bounding box center [862, 146] width 308 height 145
drag, startPoint x: 704, startPoint y: 187, endPoint x: 784, endPoint y: 204, distance: 81.8
click at [784, 204] on span "[PHONE_NUMBER] ****NTE ON ALL CALLS IF OVER NTE CONTACT [PERSON_NAME] [PHONE_NU…" at bounding box center [862, 146] width 308 height 145
copy span "Alarm 0364 Lock box is 2024"
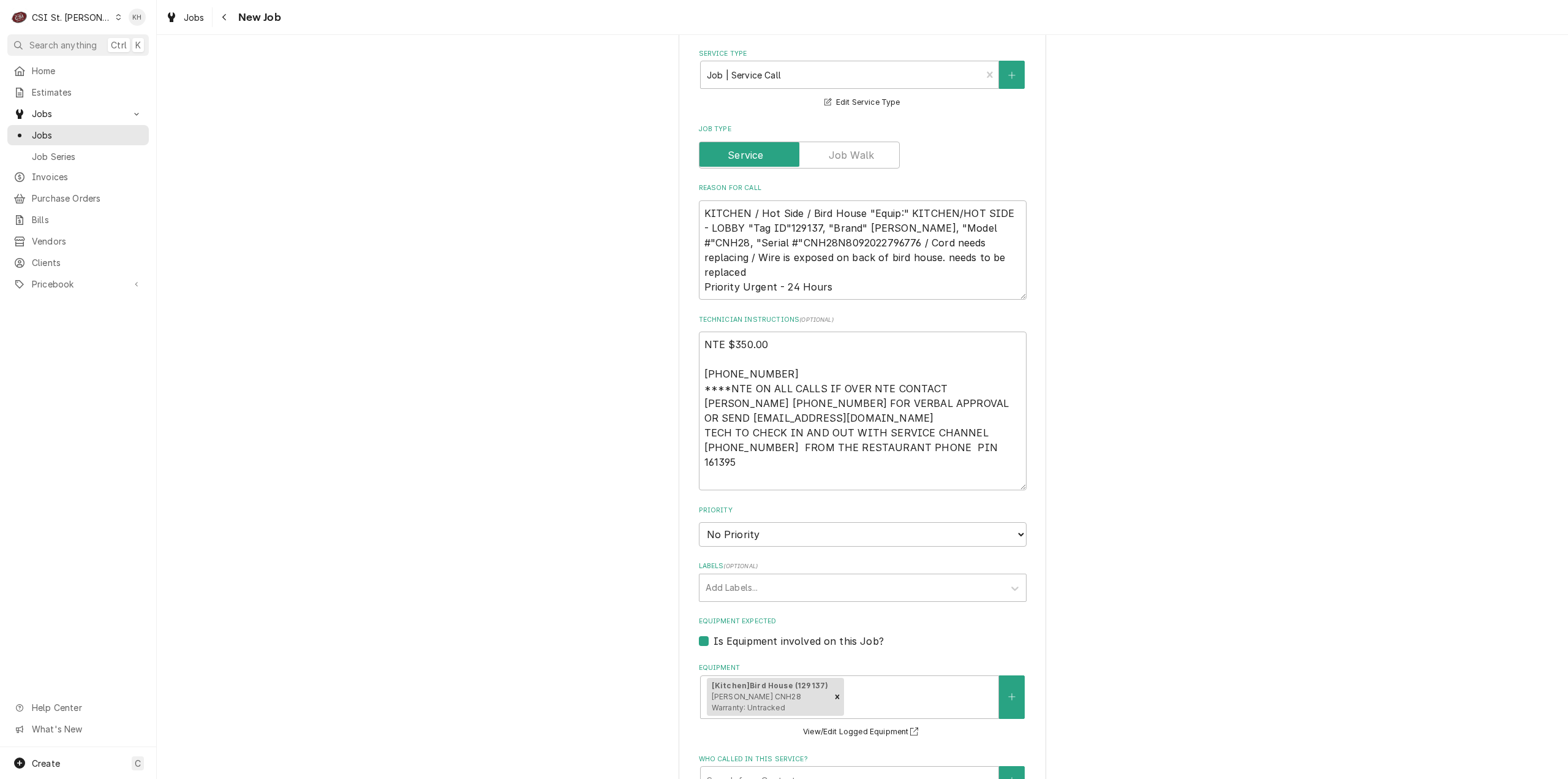
scroll to position [736, 0]
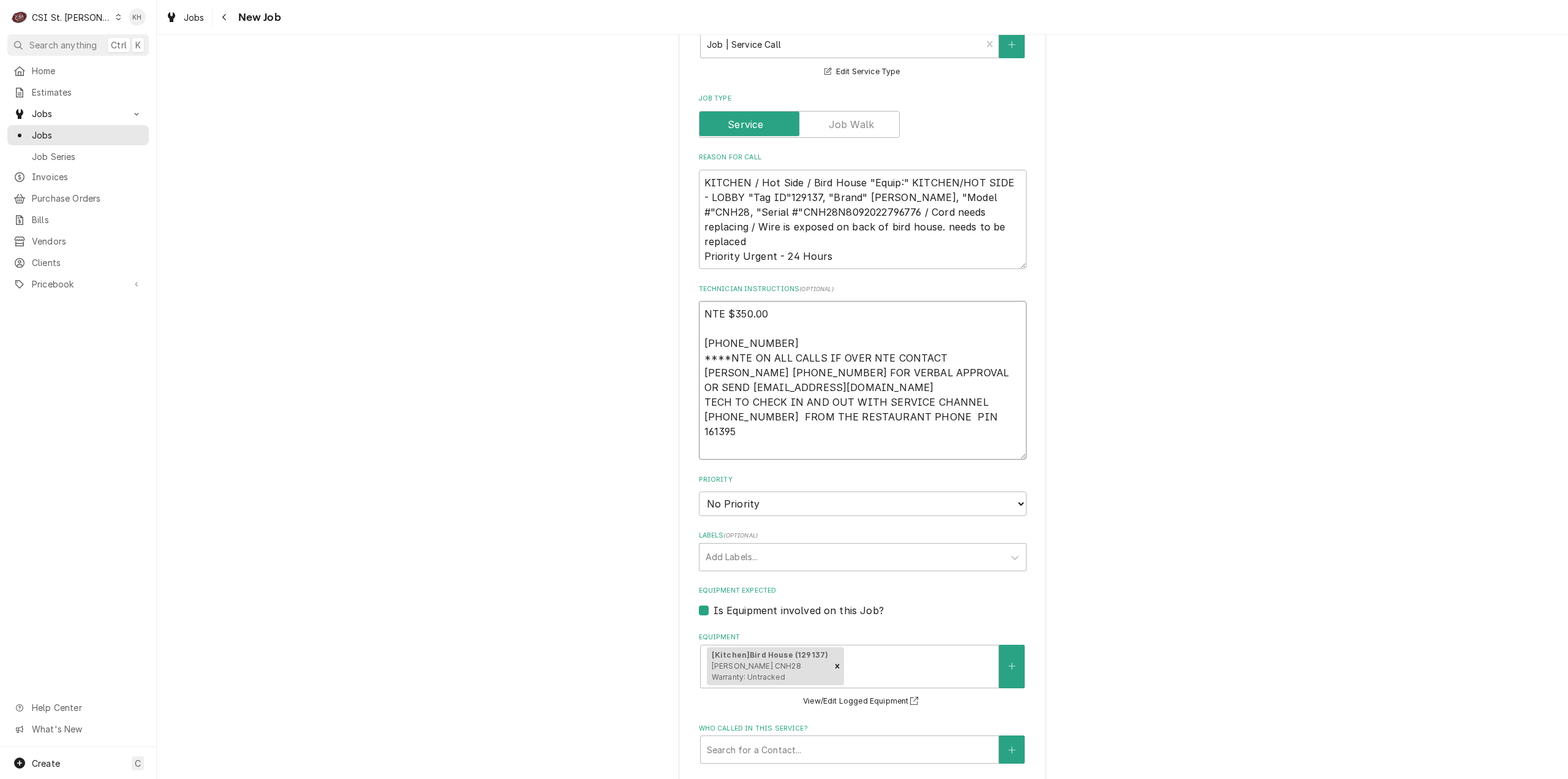
click at [781, 439] on textarea "NTE $350.00 636-925-0132 ****NTE ON ALL CALLS IF OVER NTE CONTACT JEFF COSTA 63…" at bounding box center [862, 380] width 328 height 159
paste textarea "Alarm 0364 Lock box is 2024"
type textarea "x"
type textarea "NTE $350.00 636-925-0132 ****NTE ON ALL CALLS IF OVER NTE CONTACT JEFF COSTA 63…"
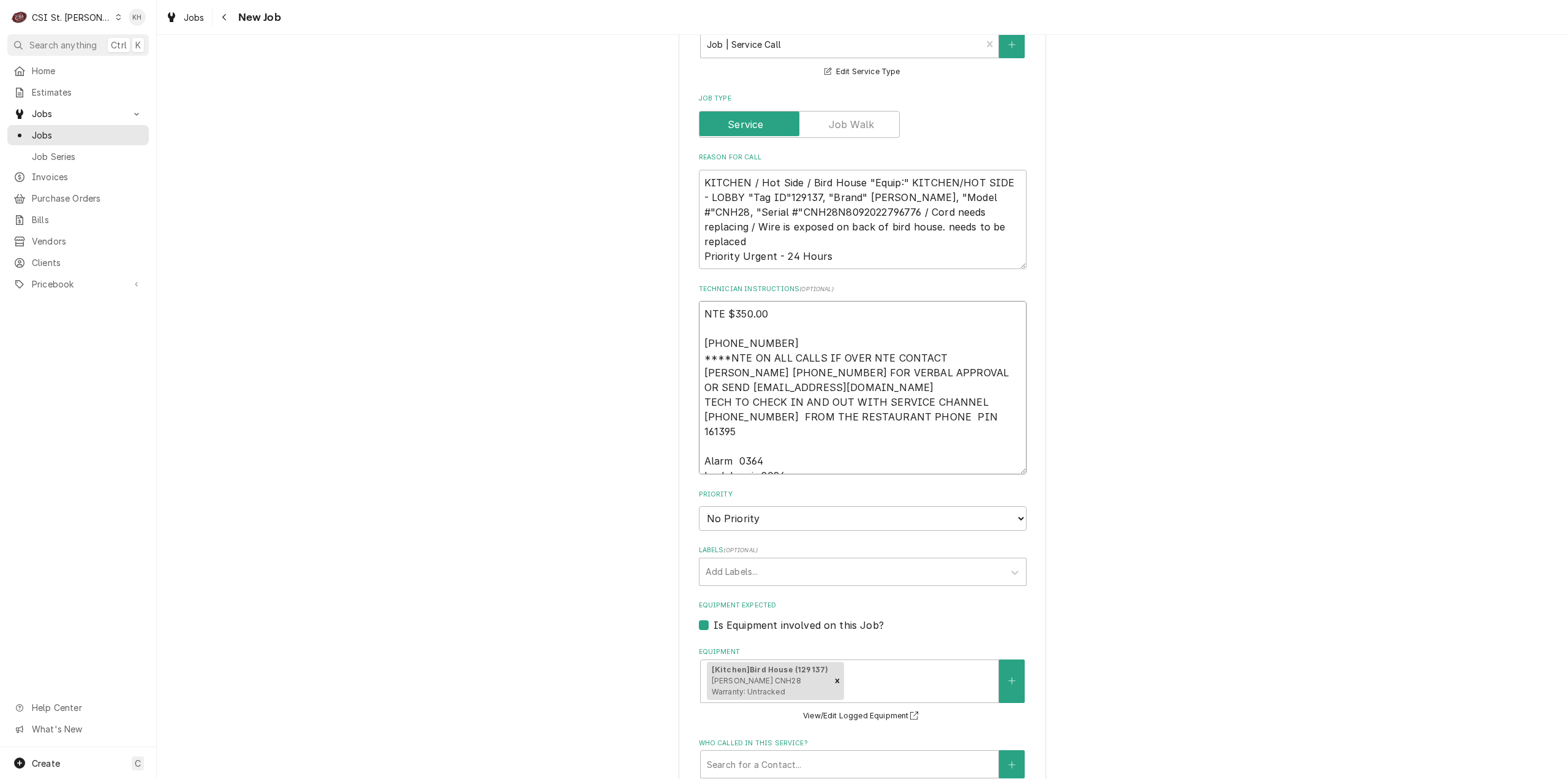
type textarea "x"
type textarea "NTE $350.00 636-925-0132 ****NTE ON ALL CALLS IF OVER NTE CONTACT JEFF COSTA 63…"
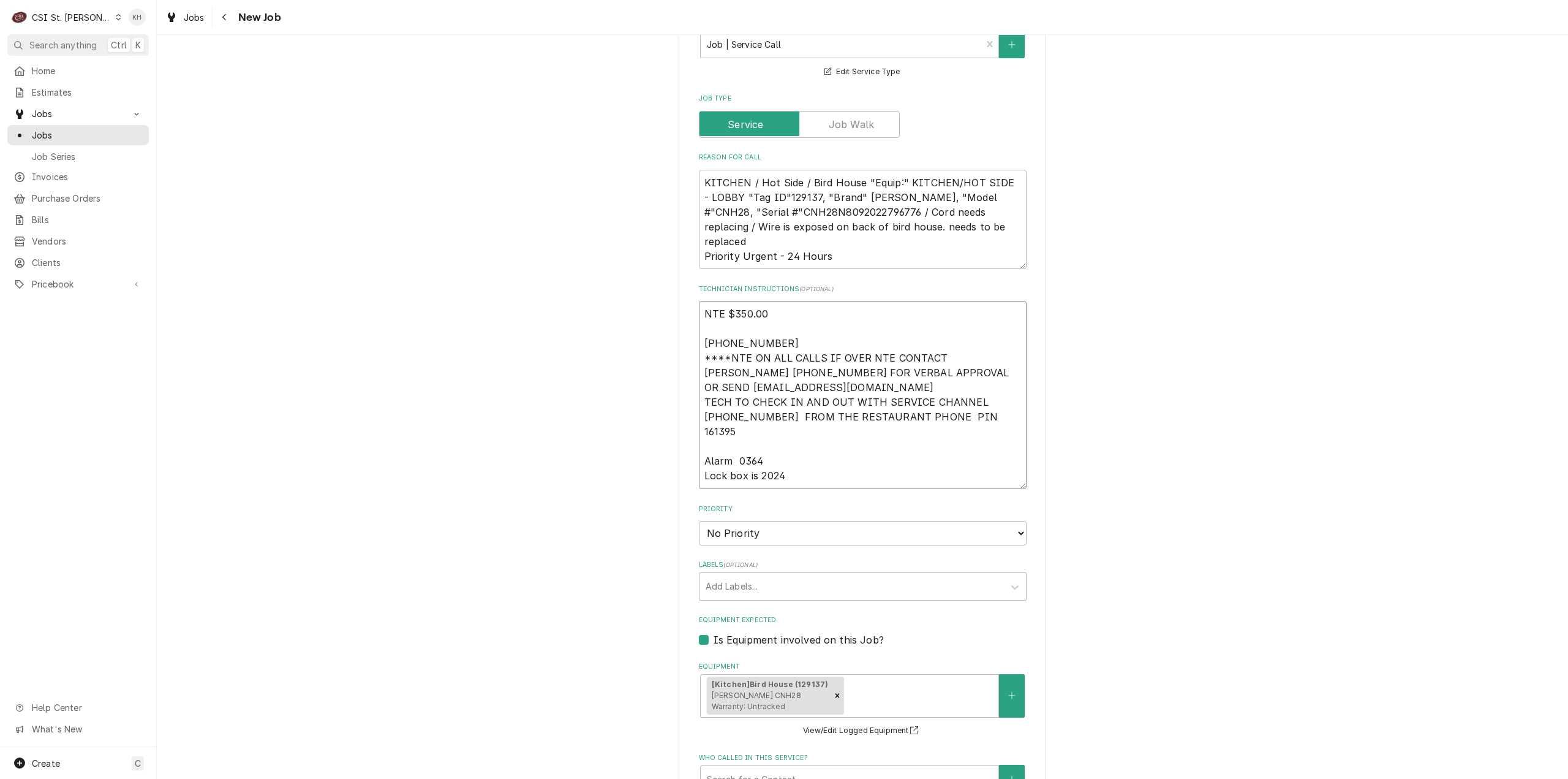
type textarea "x"
type textarea "NTE $350.00 636-925-0132 ****NTE ON ALL CALLS IF OVER NTE CONTACT JEFF COSTA 63…"
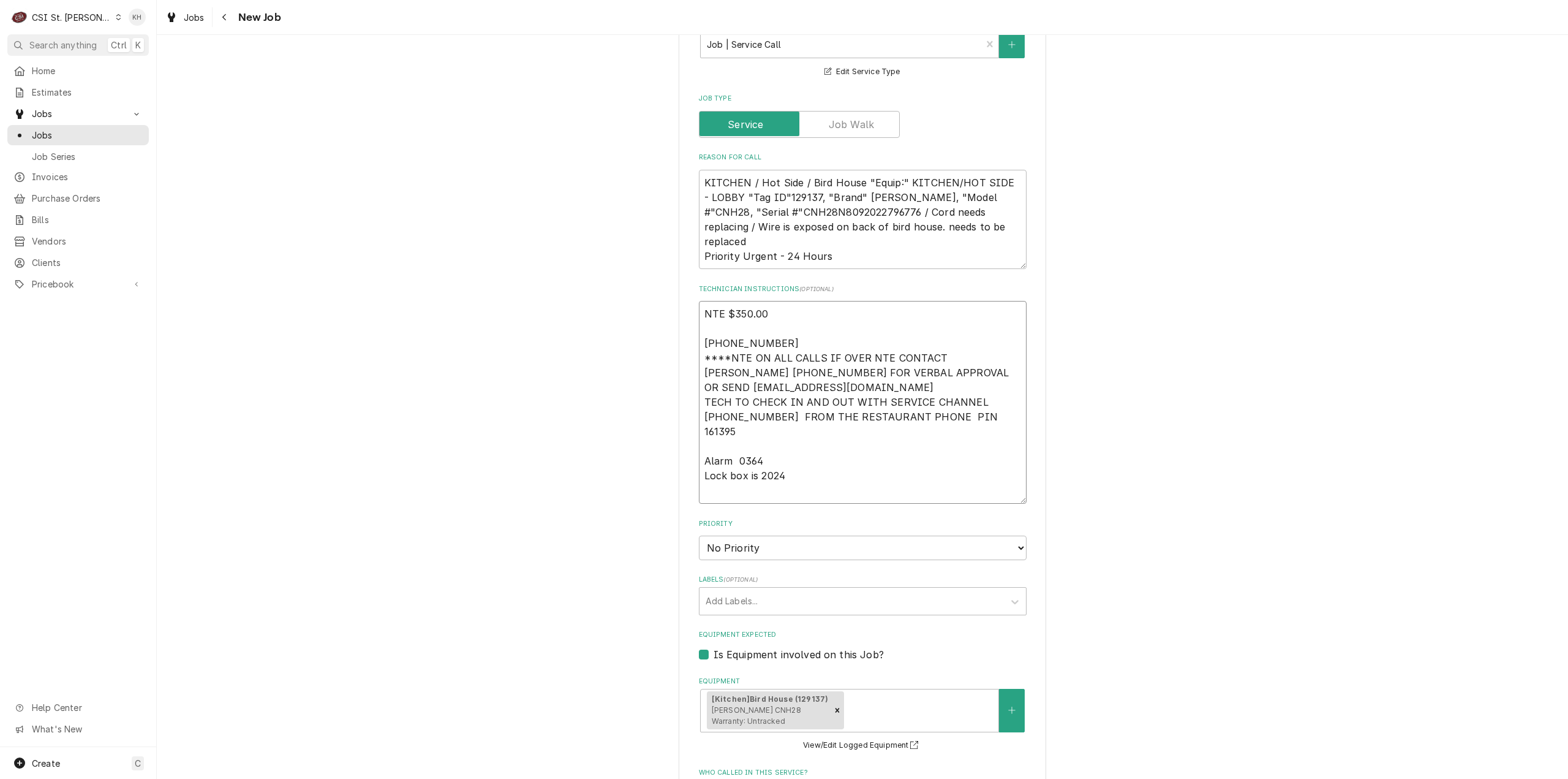
type textarea "x"
type textarea "NTE $350.00 636-925-0132 ****NTE ON ALL CALLS IF OVER NTE CONTACT JEFF COSTA 63…"
type textarea "x"
type textarea "NTE $350.00 636-925-0132 ****NTE ON ALL CALLS IF OVER NTE CONTACT JEFF COSTA 63…"
type textarea "x"
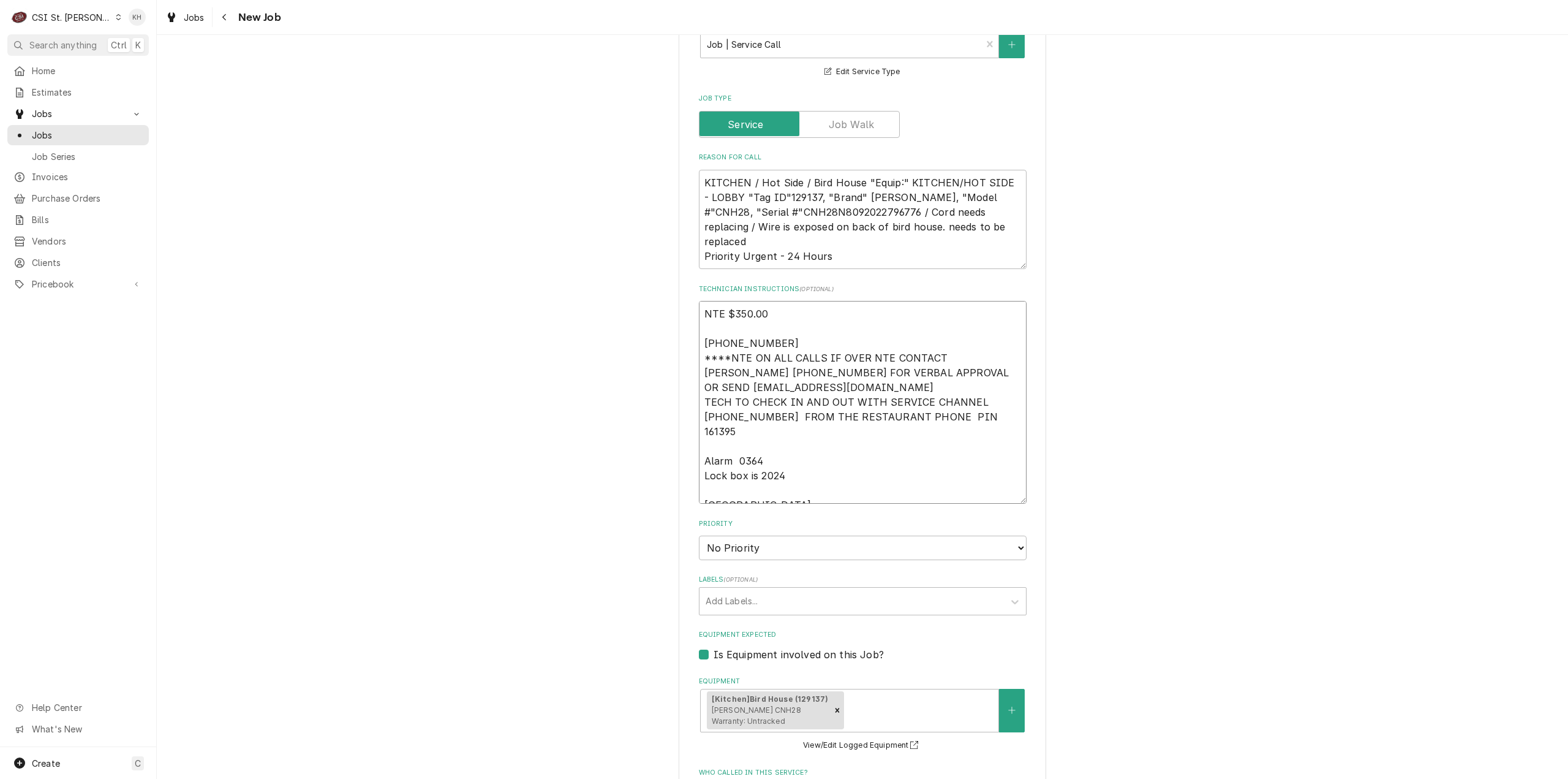
type textarea "NTE $350.00 636-925-0132 ****NTE ON ALL CALLS IF OVER NTE CONTACT JEFF COSTA 63…"
type textarea "x"
type textarea "NTE $350.00 636-925-0132 ****NTE ON ALL CALLS IF OVER NTE CONTACT JEFF COSTA 63…"
type textarea "x"
type textarea "NTE $350.00 636-925-0132 ****NTE ON ALL CALLS IF OVER NTE CONTACT JEFF COSTA 63…"
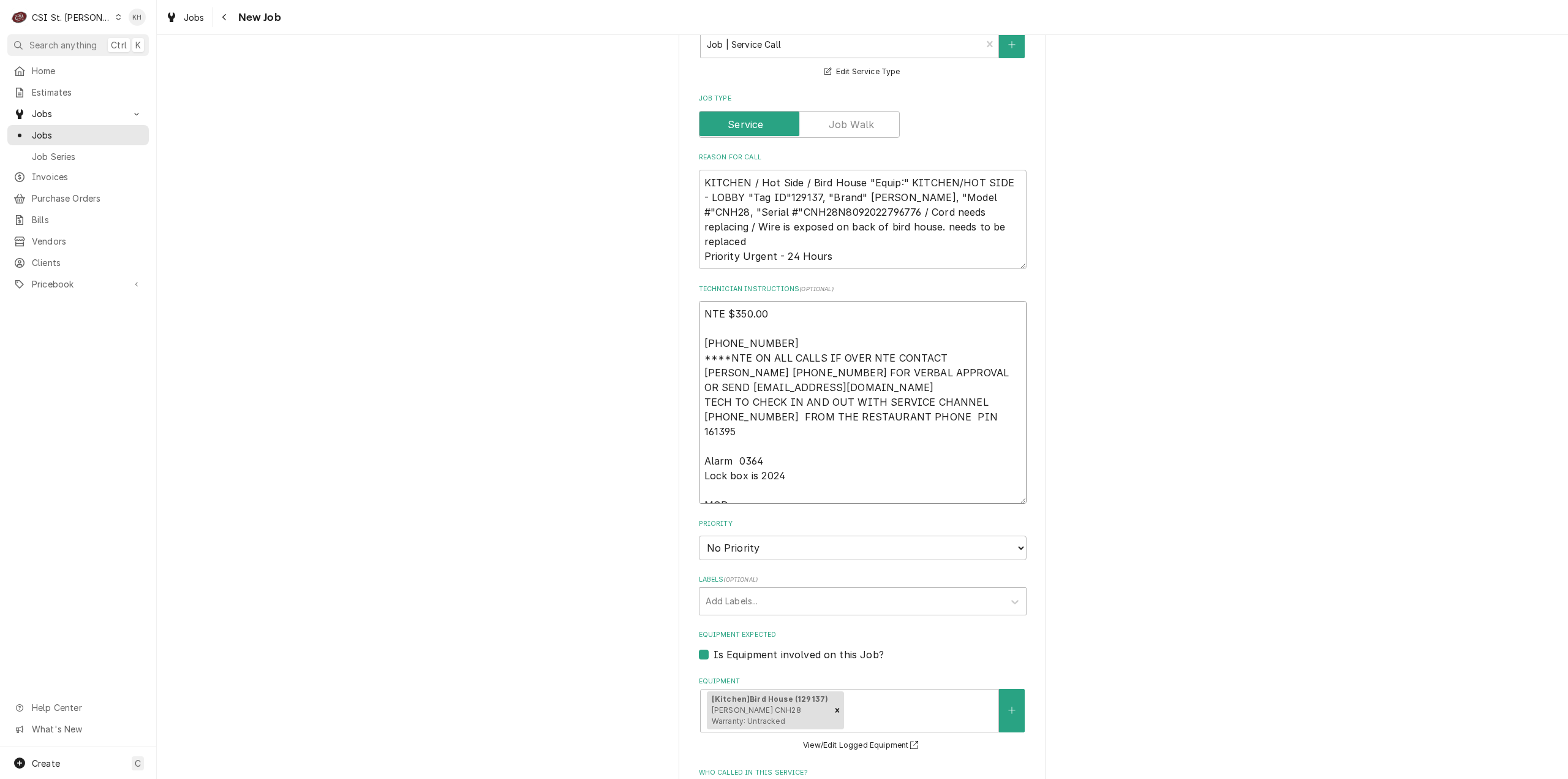
click at [759, 476] on textarea "NTE $350.00 636-925-0132 ****NTE ON ALL CALLS IF OVER NTE CONTACT JEFF COSTA 63…" at bounding box center [862, 402] width 328 height 203
paste textarea "636-925-0132"
type textarea "x"
type textarea "NTE $350.00 [PHONE_NUMBER] ****NTE ON ALL CALLS IF OVER NTE CONTACT [PERSON_NAM…"
type textarea "x"
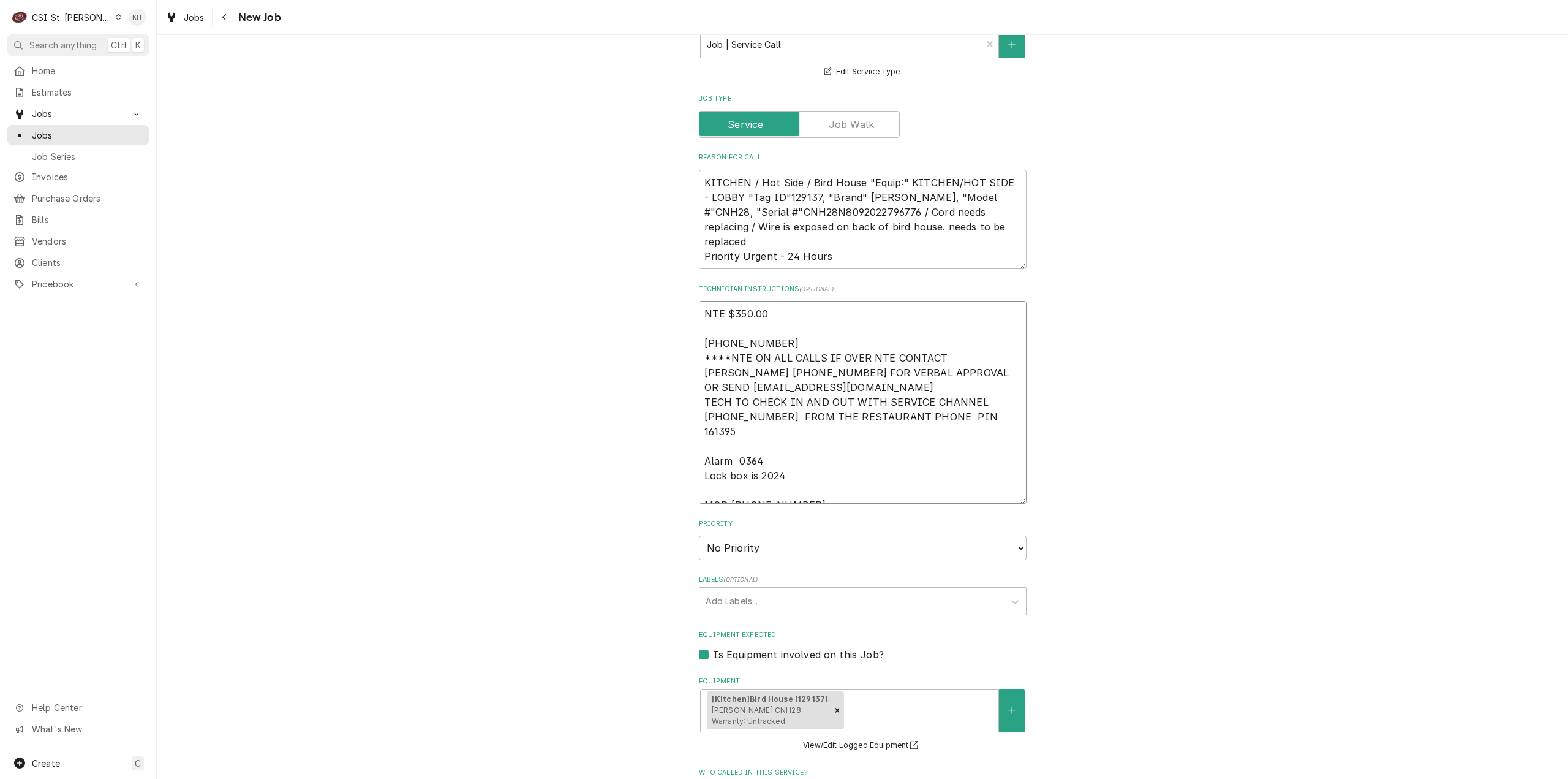
type textarea "NTE $350.00 [PHONE_NUMBER] ****NTE ON ALL CALLS IF OVER NTE CONTACT [PERSON_NAM…"
click at [776, 535] on select "No Priority Urgent High Medium Low" at bounding box center [862, 548] width 328 height 25
select select "3"
click at [699, 535] on select "No Priority Urgent High Medium Low" at bounding box center [862, 548] width 328 height 25
type textarea "x"
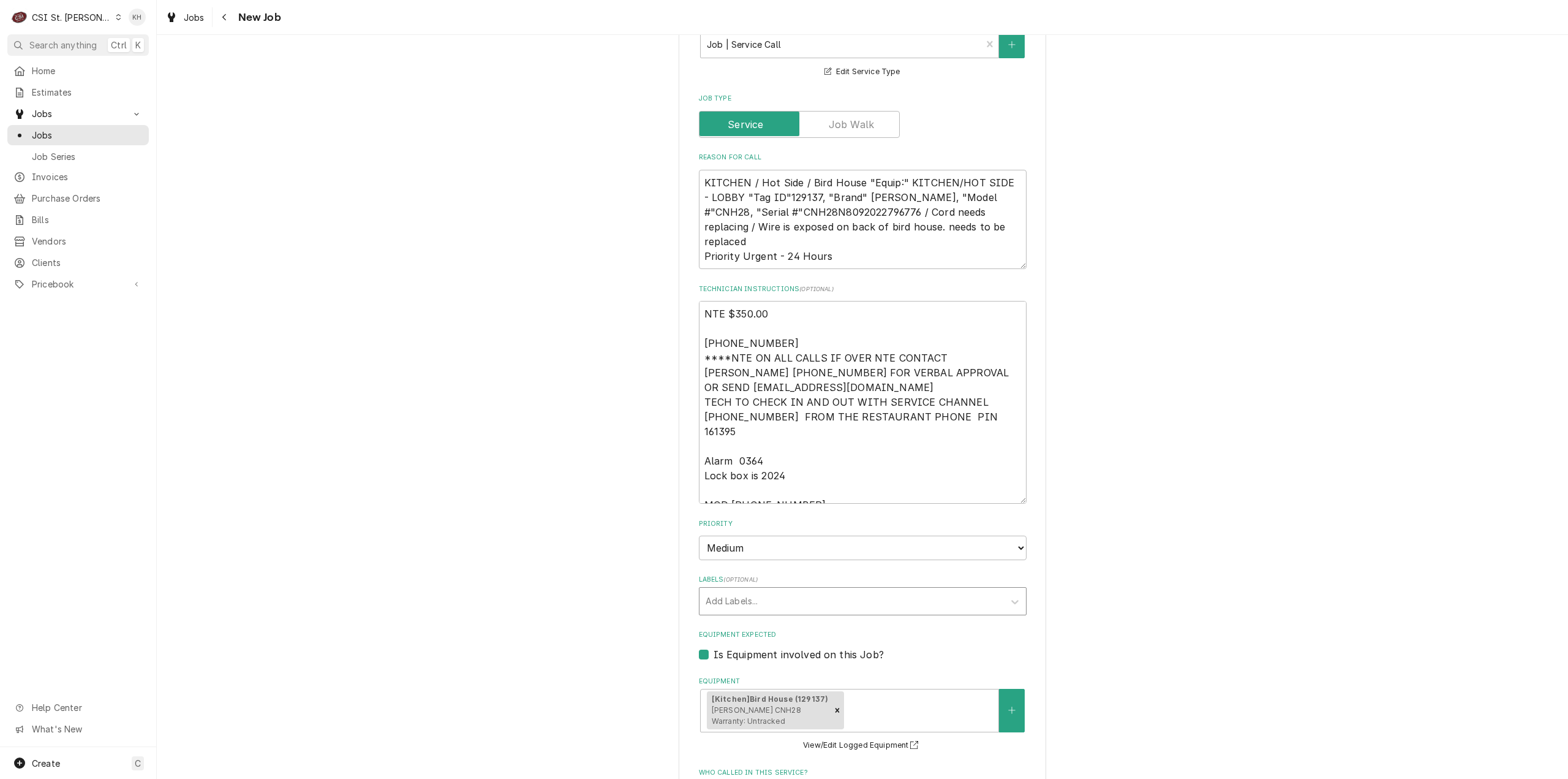
click at [809, 591] on div "Labels" at bounding box center [852, 601] width 293 height 22
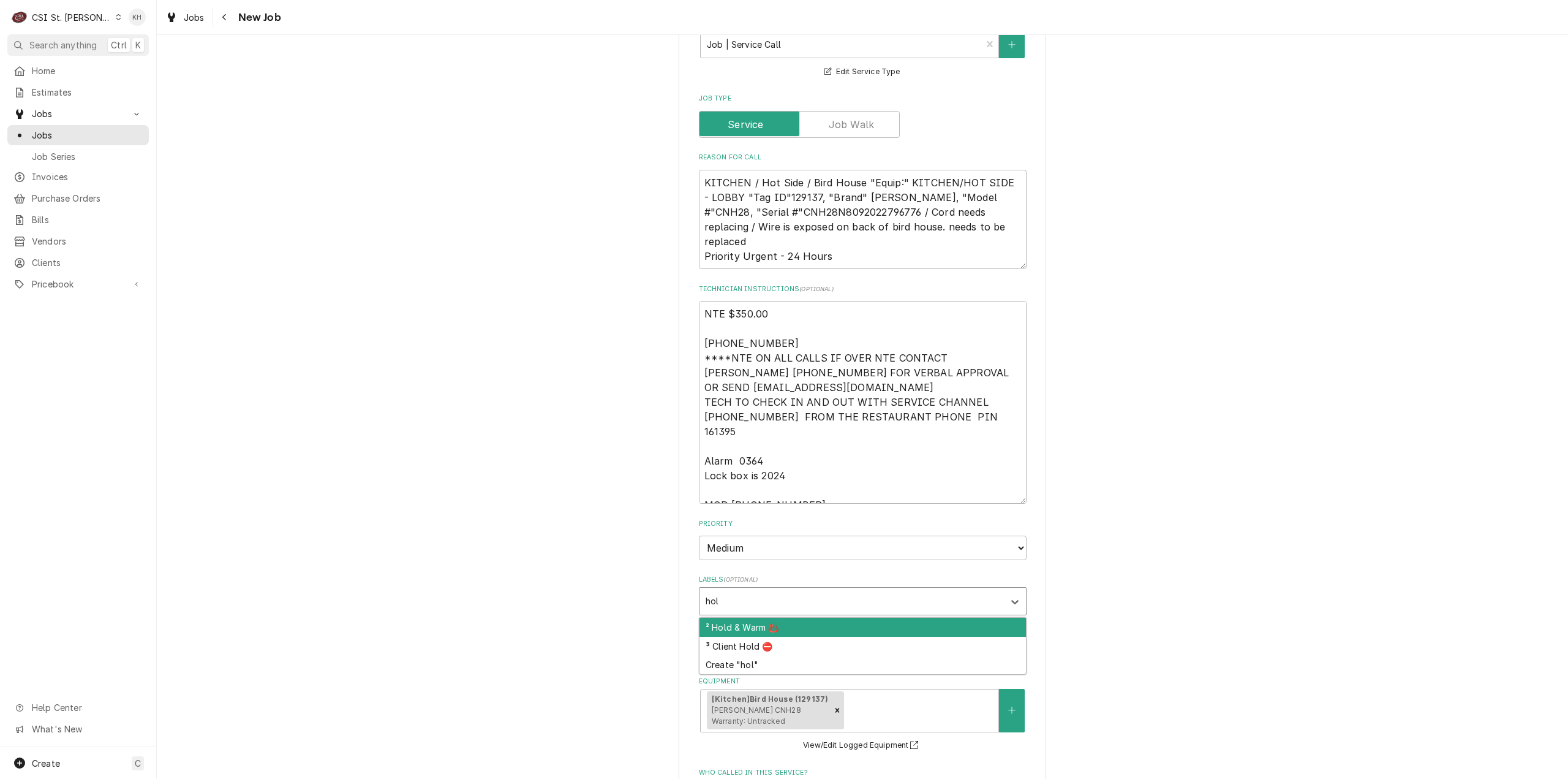
type input "hold"
click at [823, 618] on div "² Hold & Warm ♨️" at bounding box center [863, 627] width 327 height 19
type textarea "x"
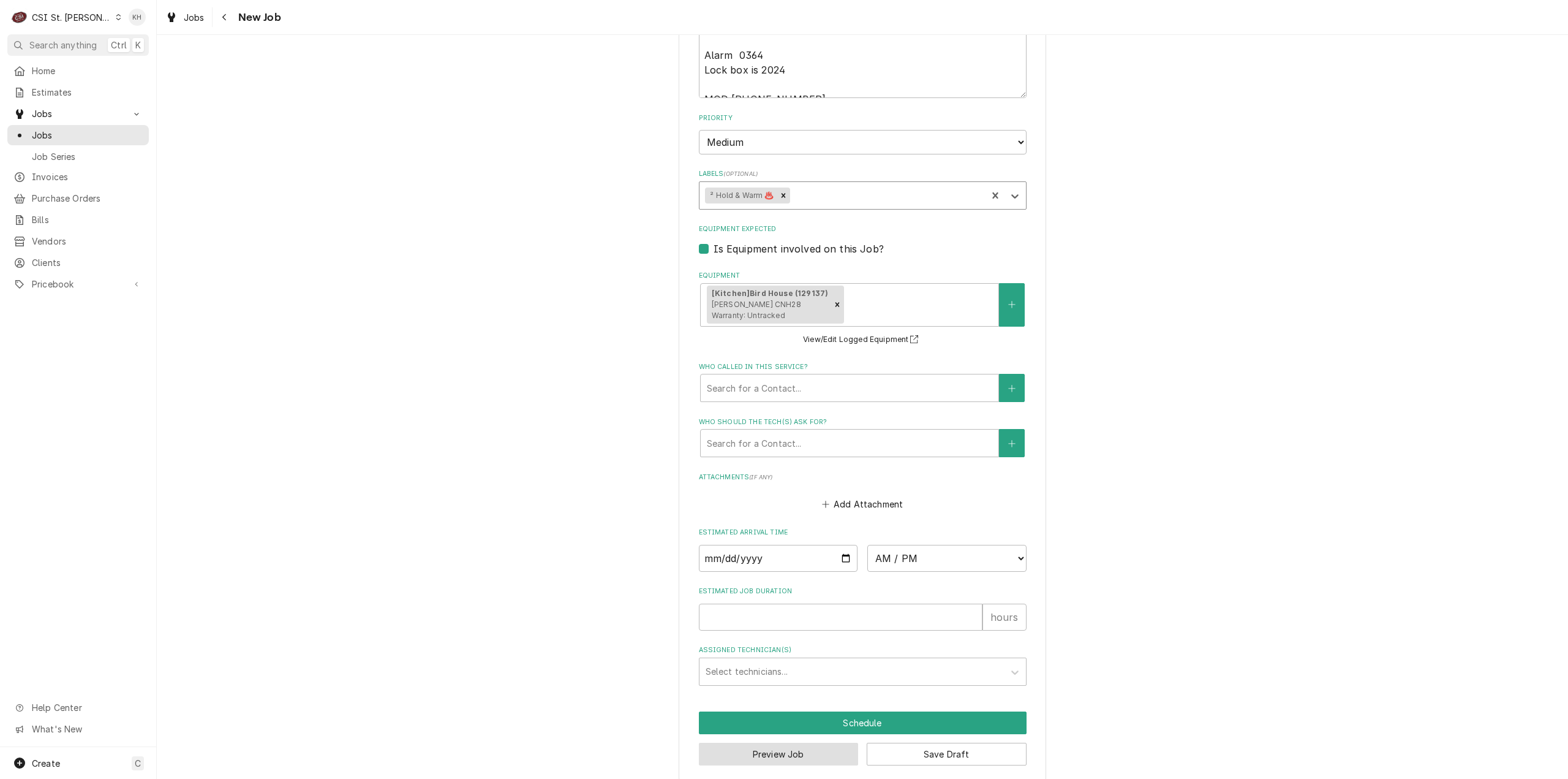
click at [798, 743] on button "Preview Job" at bounding box center [779, 754] width 160 height 23
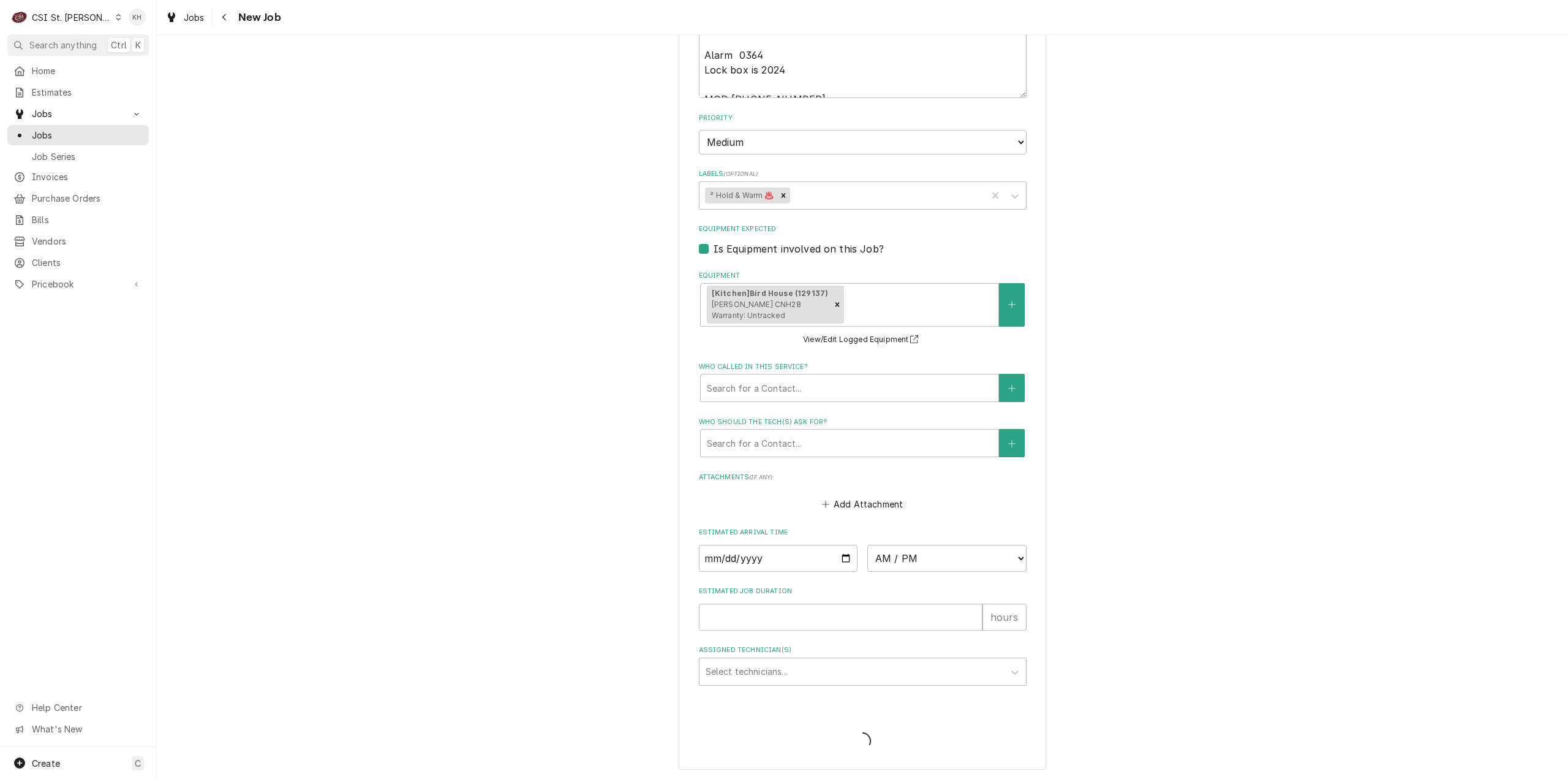
scroll to position [1129, 0]
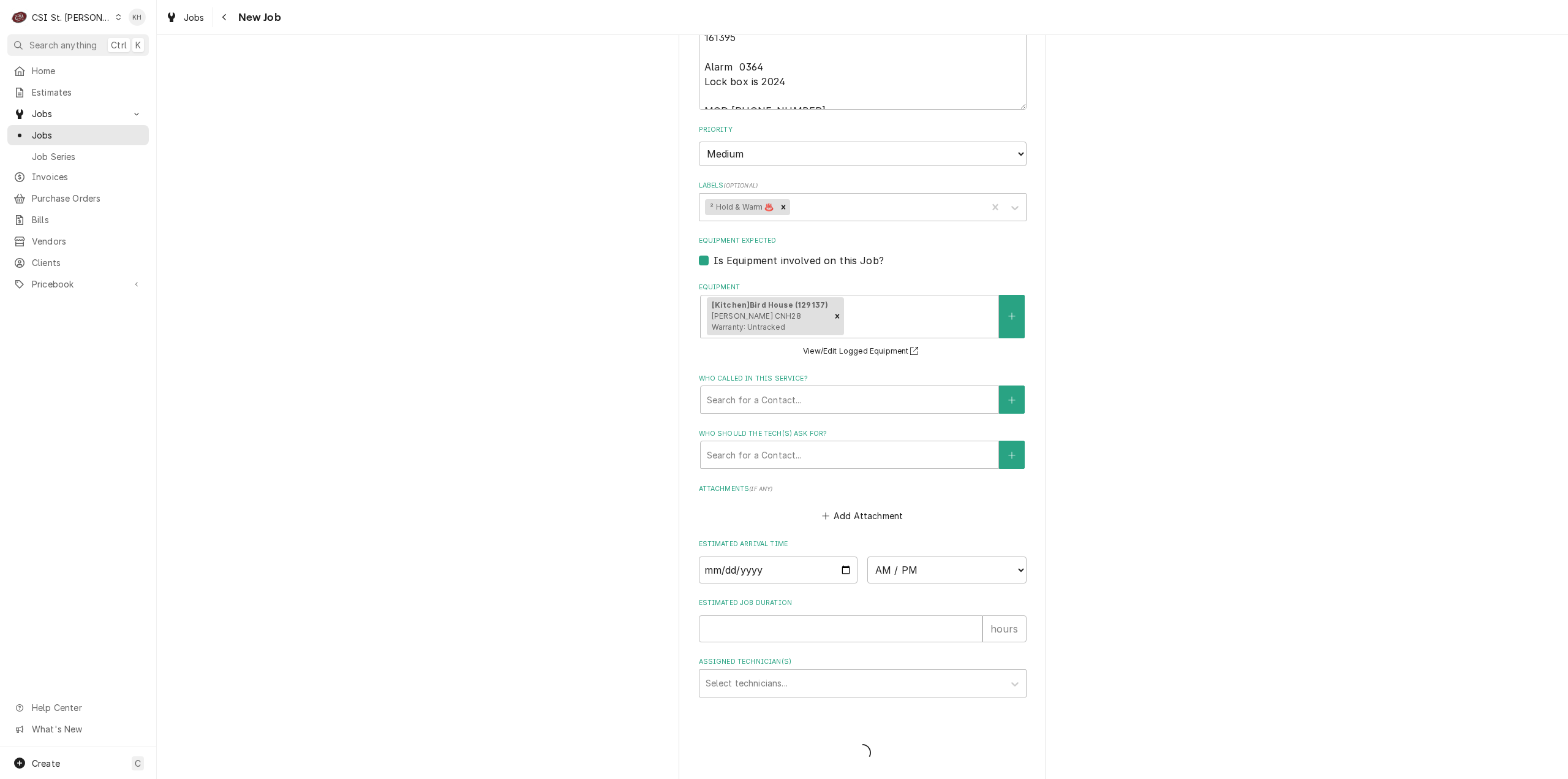
type textarea "x"
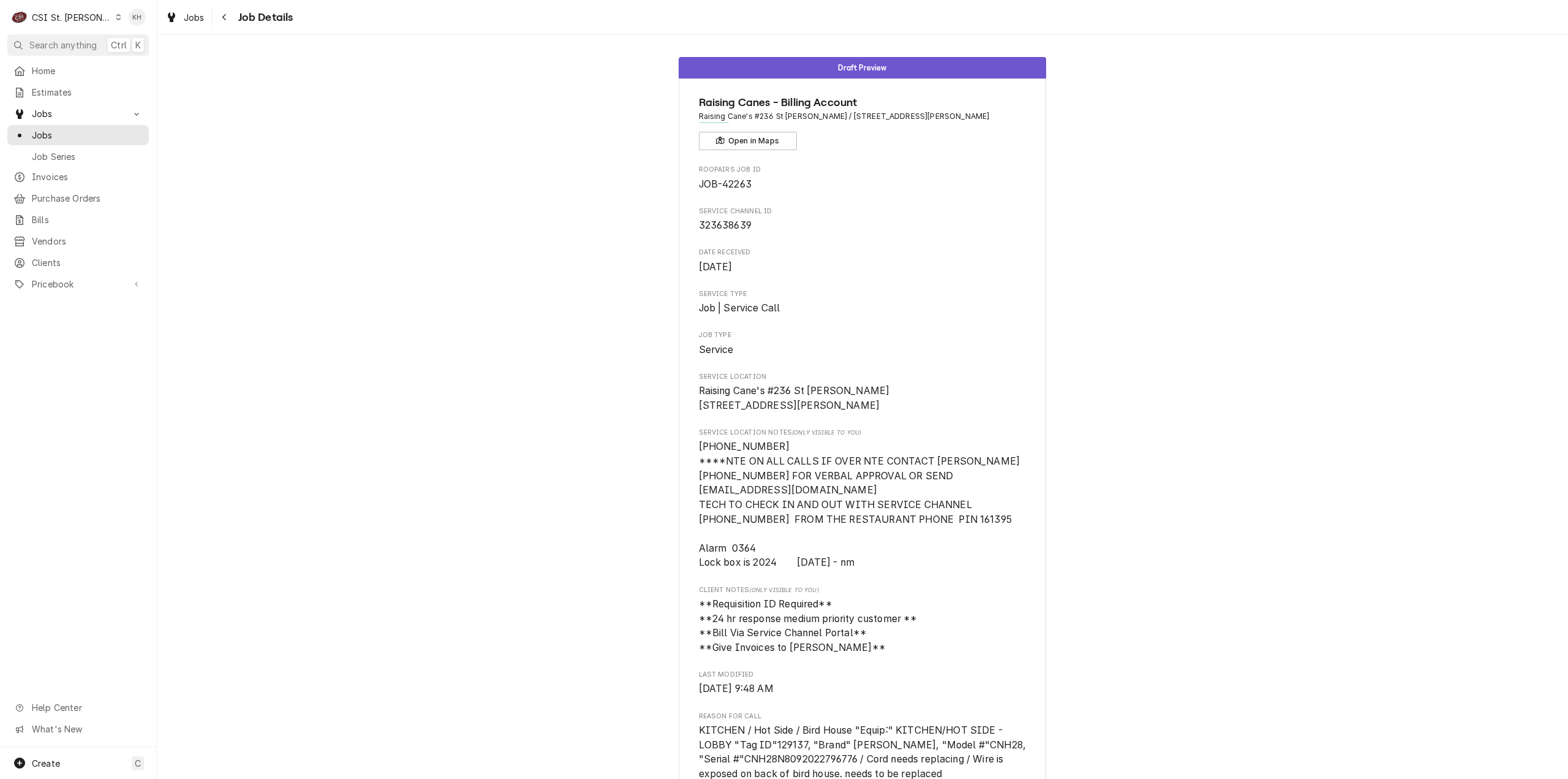
click at [310, 237] on div "Draft Preview Raising Canes - Billing Account Raising Cane's #236 [GEOGRAPHIC_D…" at bounding box center [862, 725] width 1411 height 1356
